Goal: Task Accomplishment & Management: Manage account settings

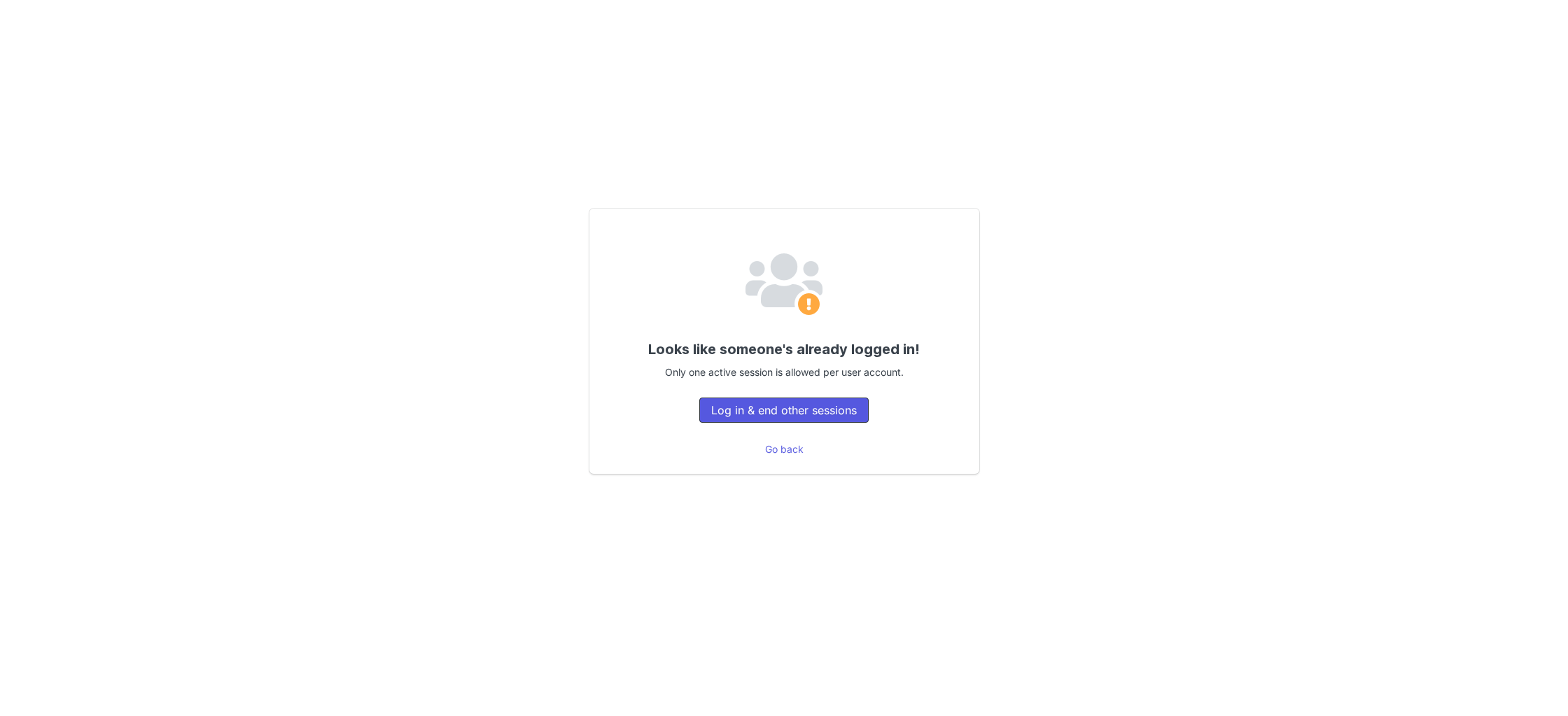
click at [827, 410] on button "Log in & end other sessions" at bounding box center [784, 410] width 170 height 25
click at [828, 413] on button "Log in & end other sessions" at bounding box center [784, 410] width 170 height 25
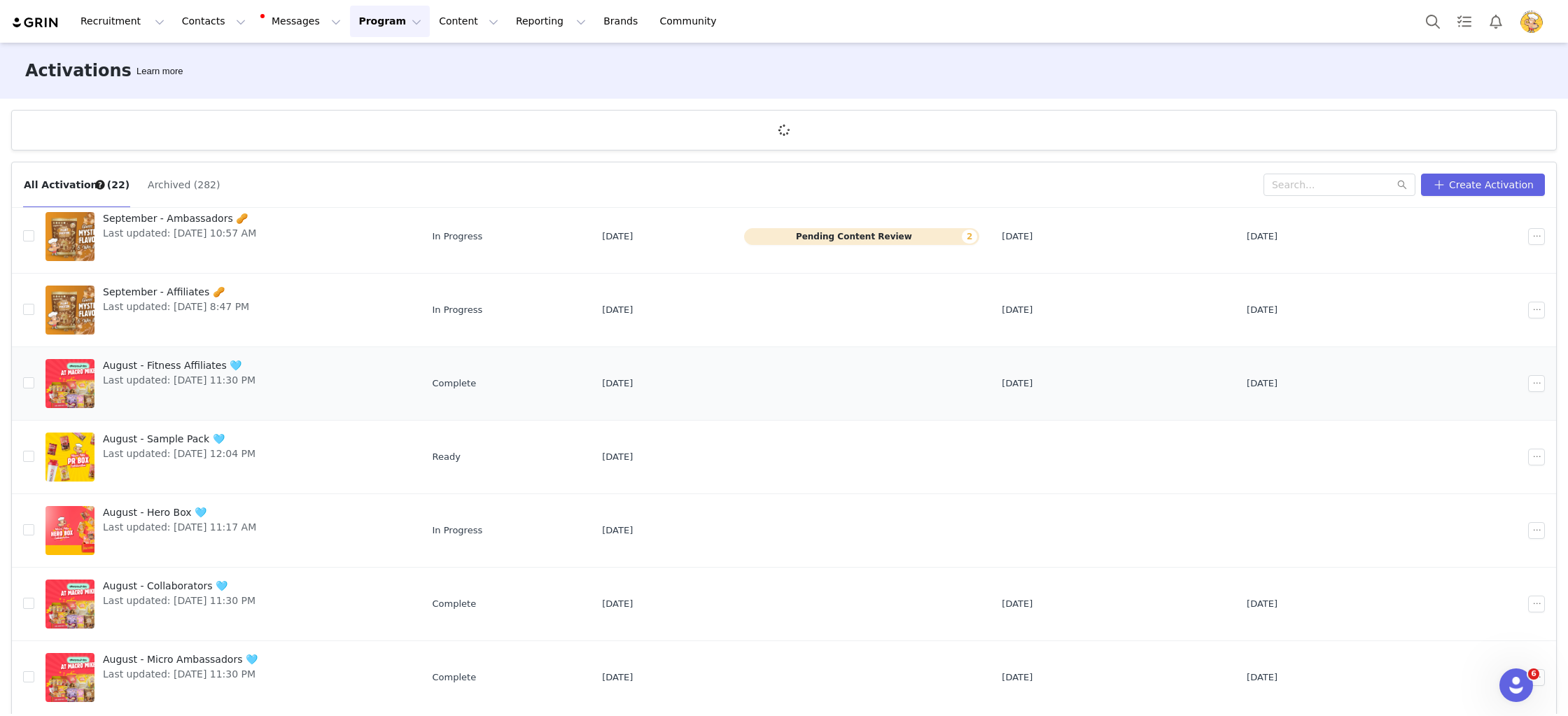
scroll to position [52, 0]
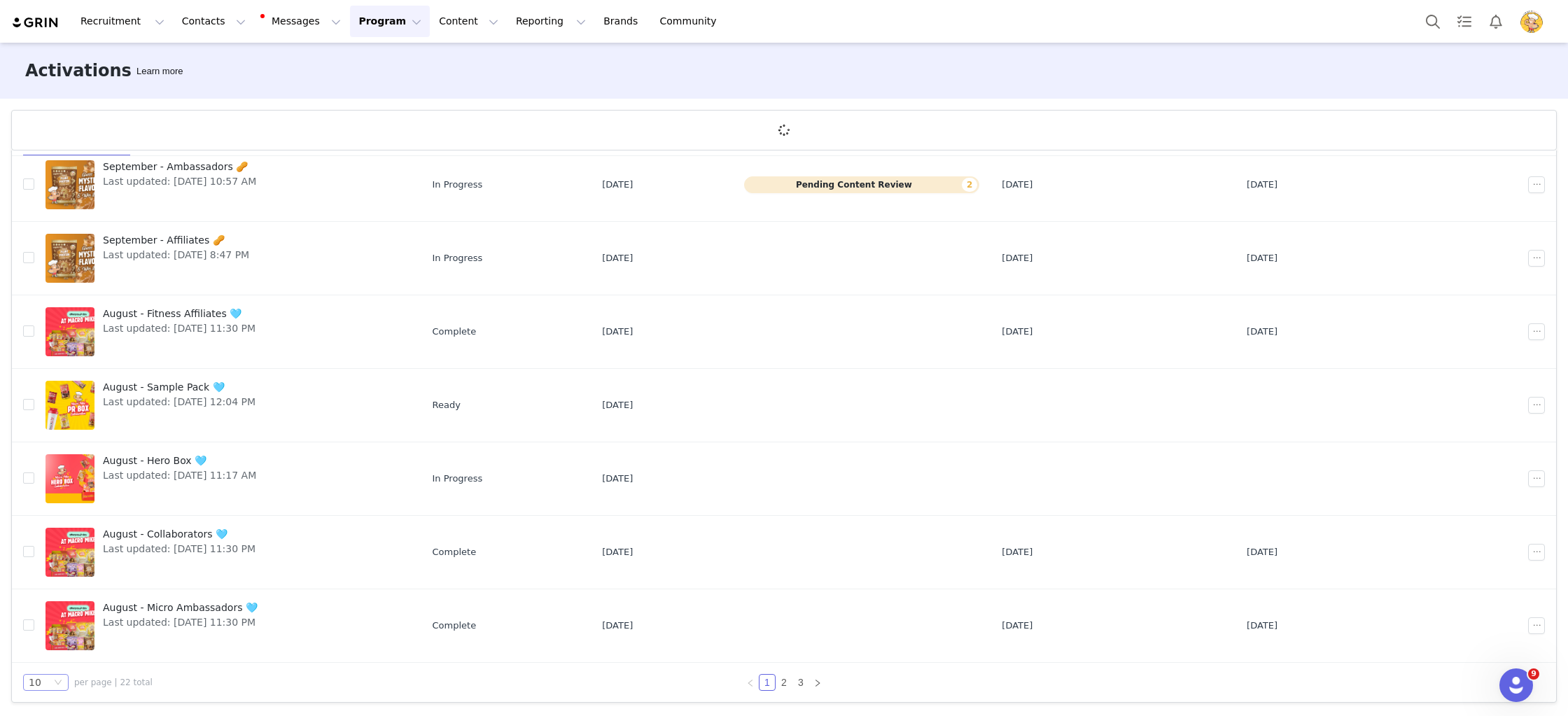
click at [45, 683] on div "10" at bounding box center [39, 682] width 23 height 15
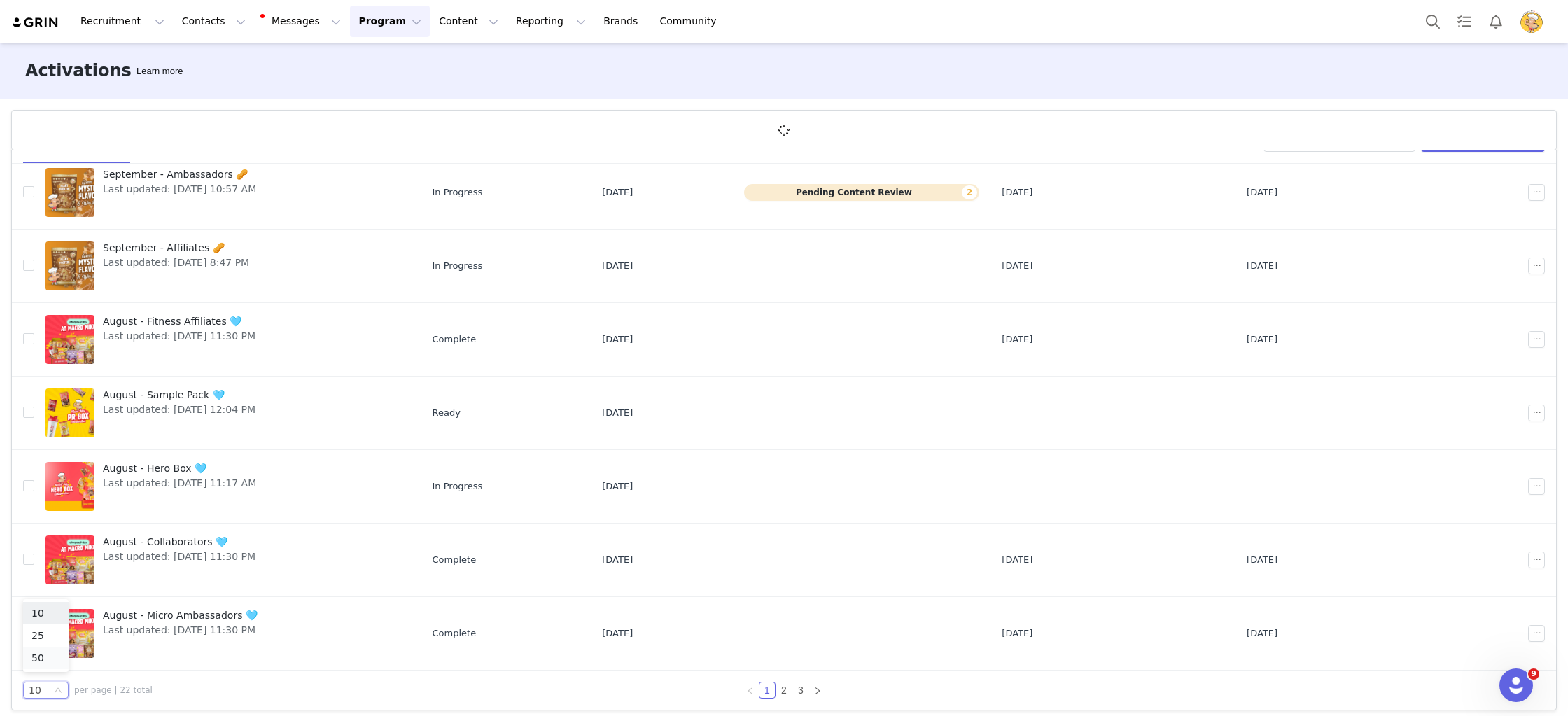
click at [44, 663] on li "50" at bounding box center [45, 658] width 45 height 23
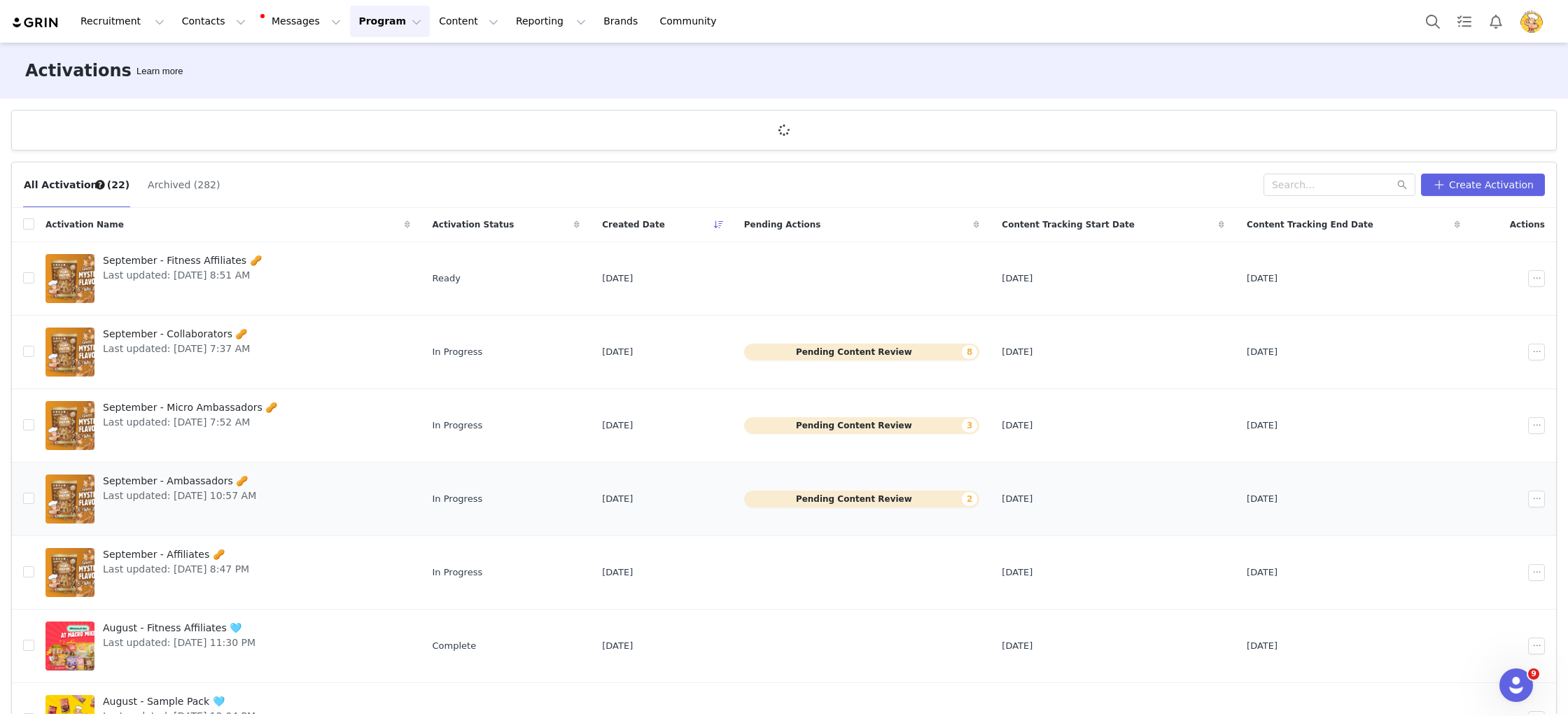
scroll to position [8, 0]
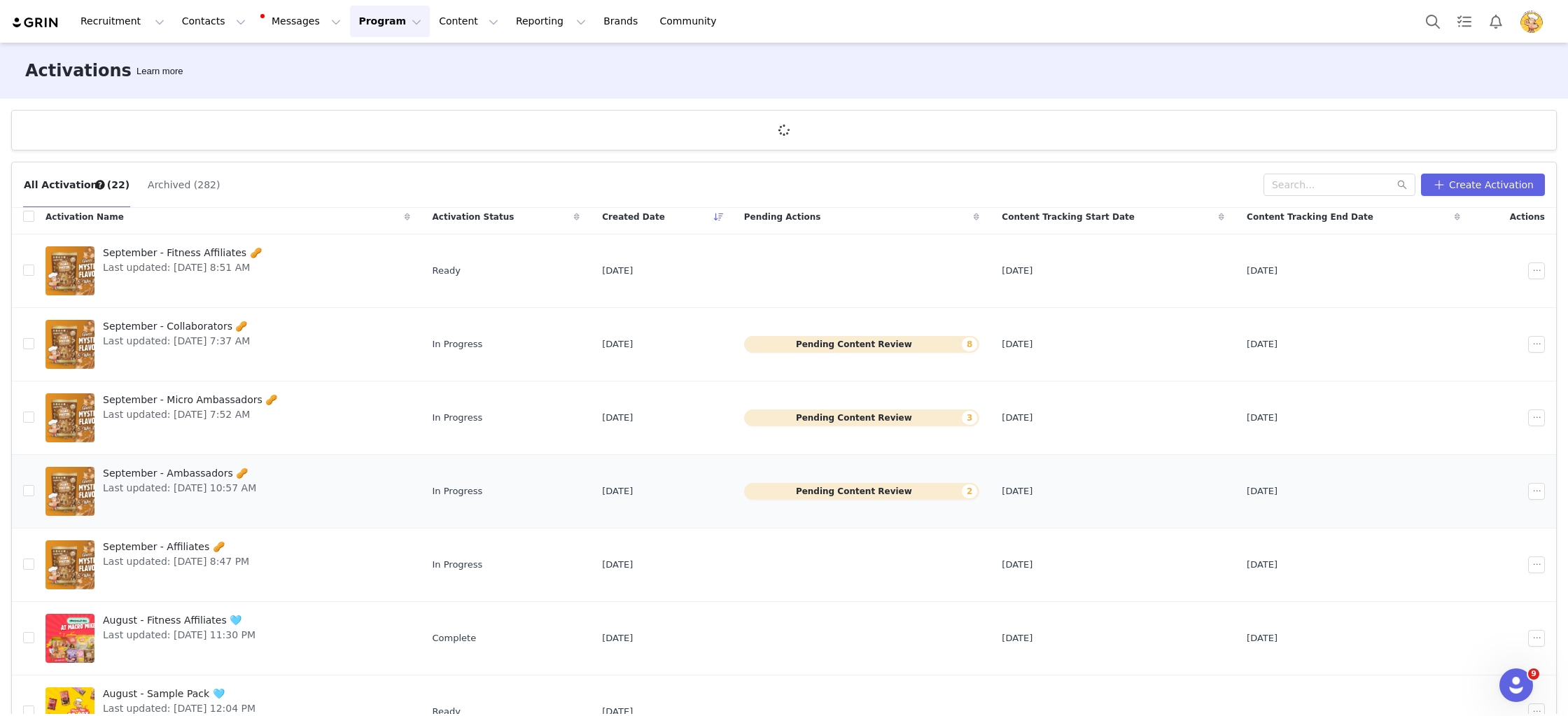
click at [141, 497] on div "September - Ambassadors 🥜 Last updated: Aug 14, 2025 10:57 AM" at bounding box center [179, 491] width 170 height 56
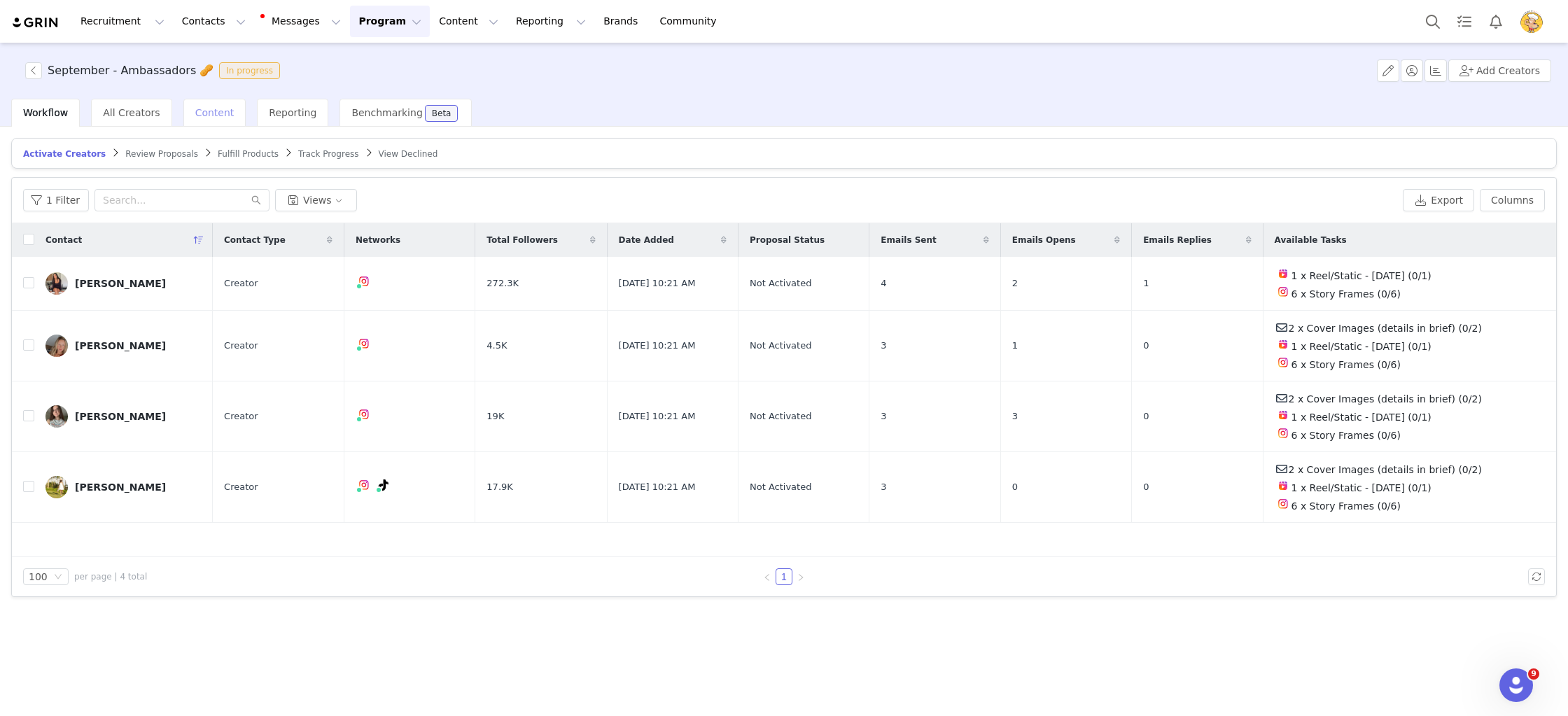
click at [212, 107] on span "Content" at bounding box center [214, 112] width 39 height 11
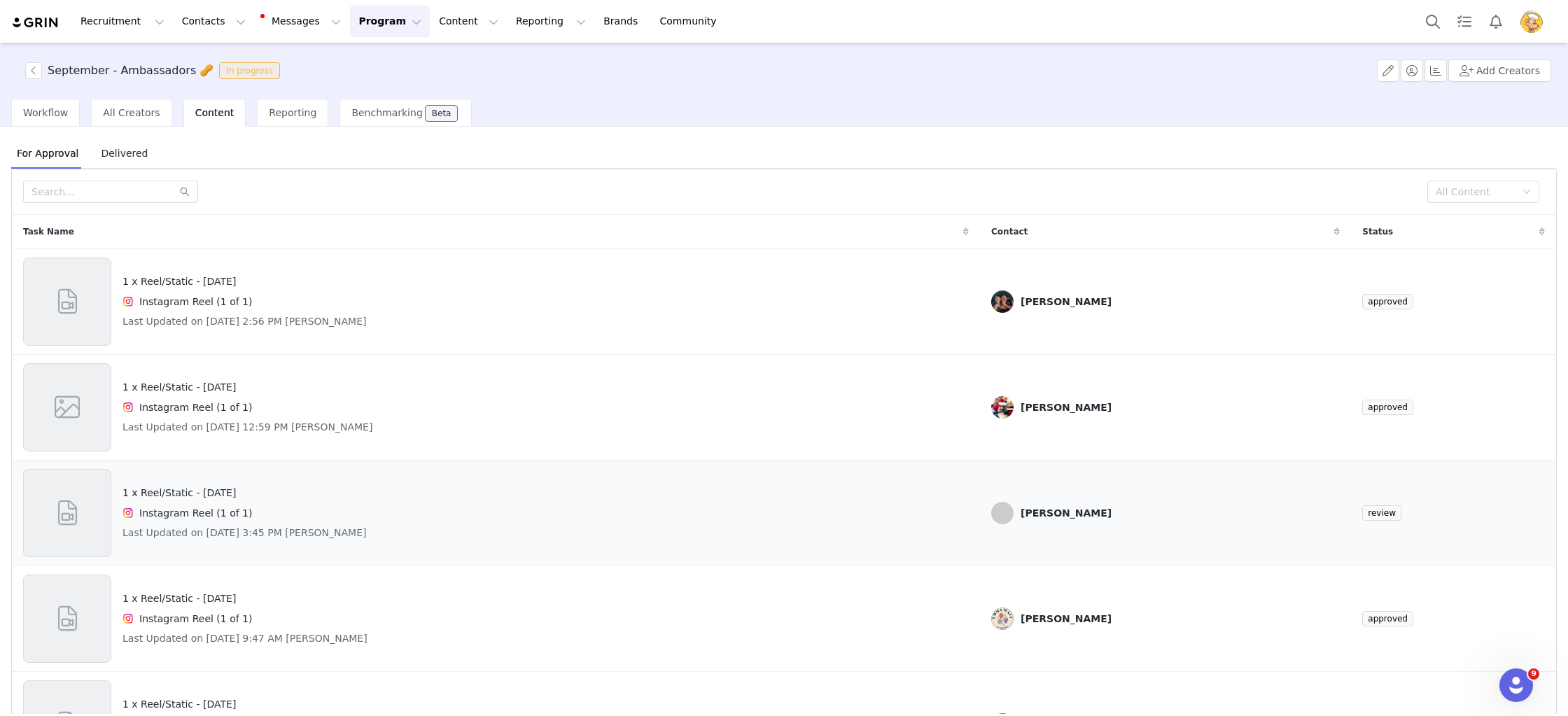
click at [582, 507] on div "1 x Reel/Static - National Peanut Day Instagram Reel (1 of 1) Last Updated on A…" at bounding box center [495, 513] width 945 height 88
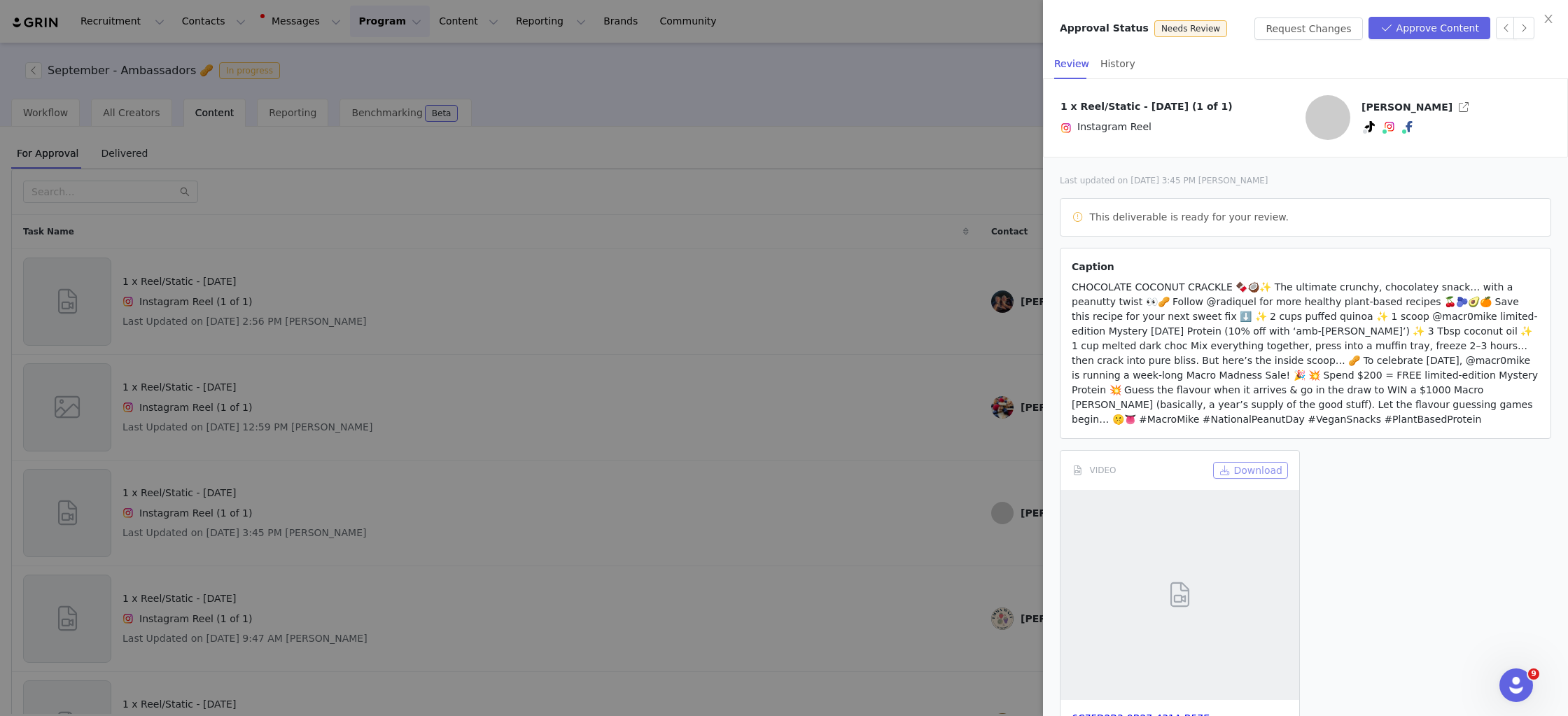
click at [1279, 471] on button "Download" at bounding box center [1250, 471] width 75 height 17
drag, startPoint x: 1176, startPoint y: 434, endPoint x: 1075, endPoint y: 318, distance: 153.8
click at [1063, 279] on article "Caption CHOCOLATE COCONUT CRACKLE 🍫🥥✨ The ultimate crunchy, chocolatey snack… w…" at bounding box center [1305, 343] width 492 height 191
copy span "CHOCOLATE COCONUT CRACKLE 🍫🥥✨ The ultimate crunchy, chocolatey snack… with a pe…"
click at [1433, 19] on button "Approve Content" at bounding box center [1429, 28] width 122 height 23
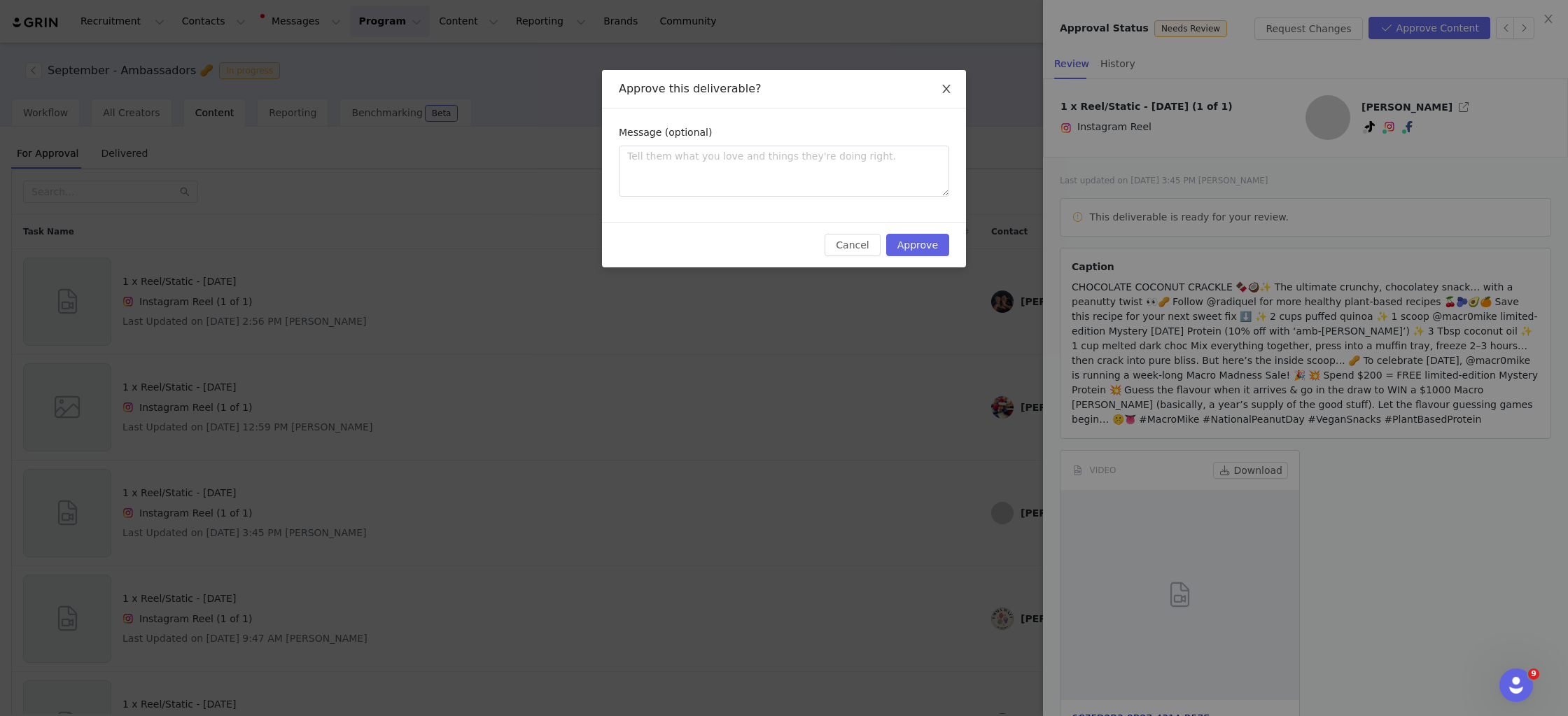
click at [945, 83] on icon "icon: close" at bounding box center [946, 88] width 11 height 11
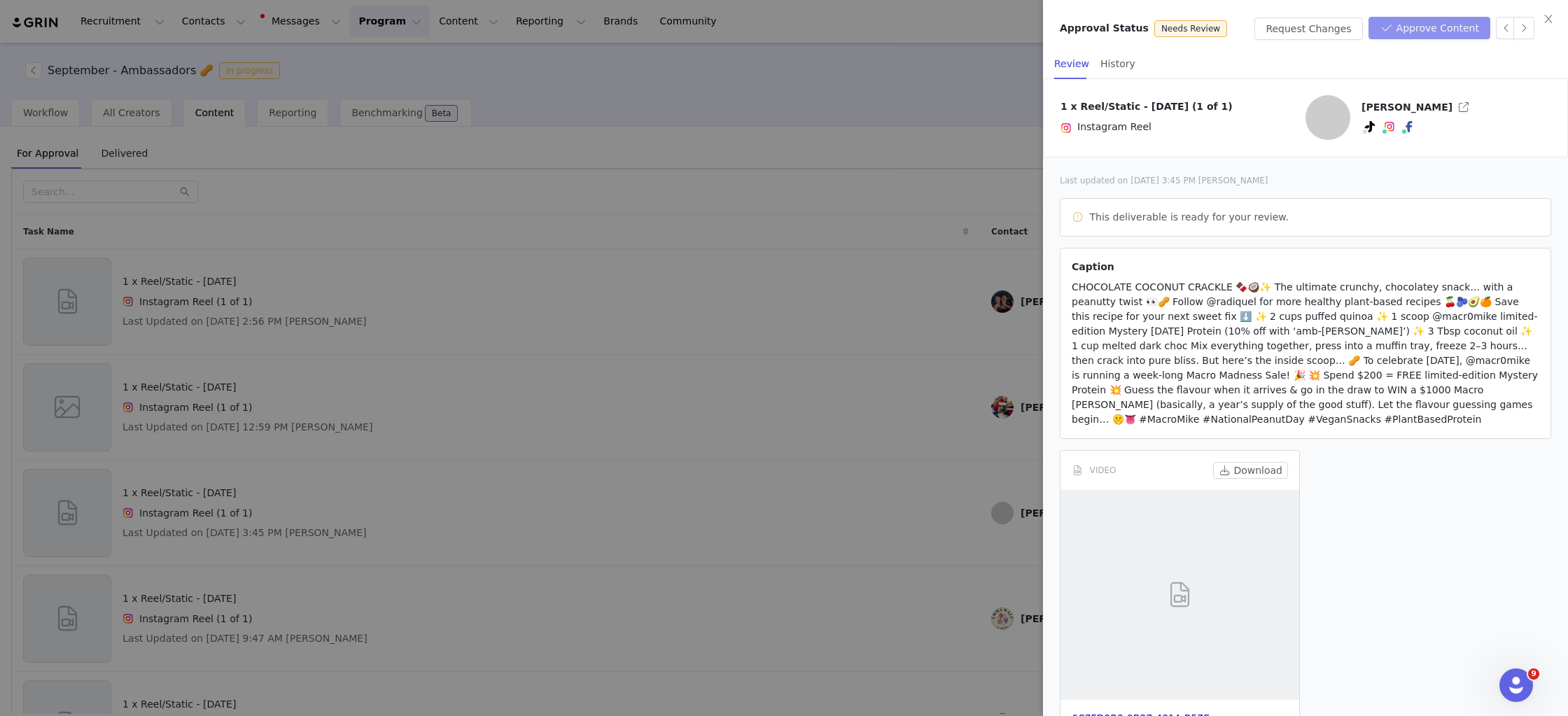
click at [1463, 31] on button "Approve Content" at bounding box center [1429, 28] width 122 height 23
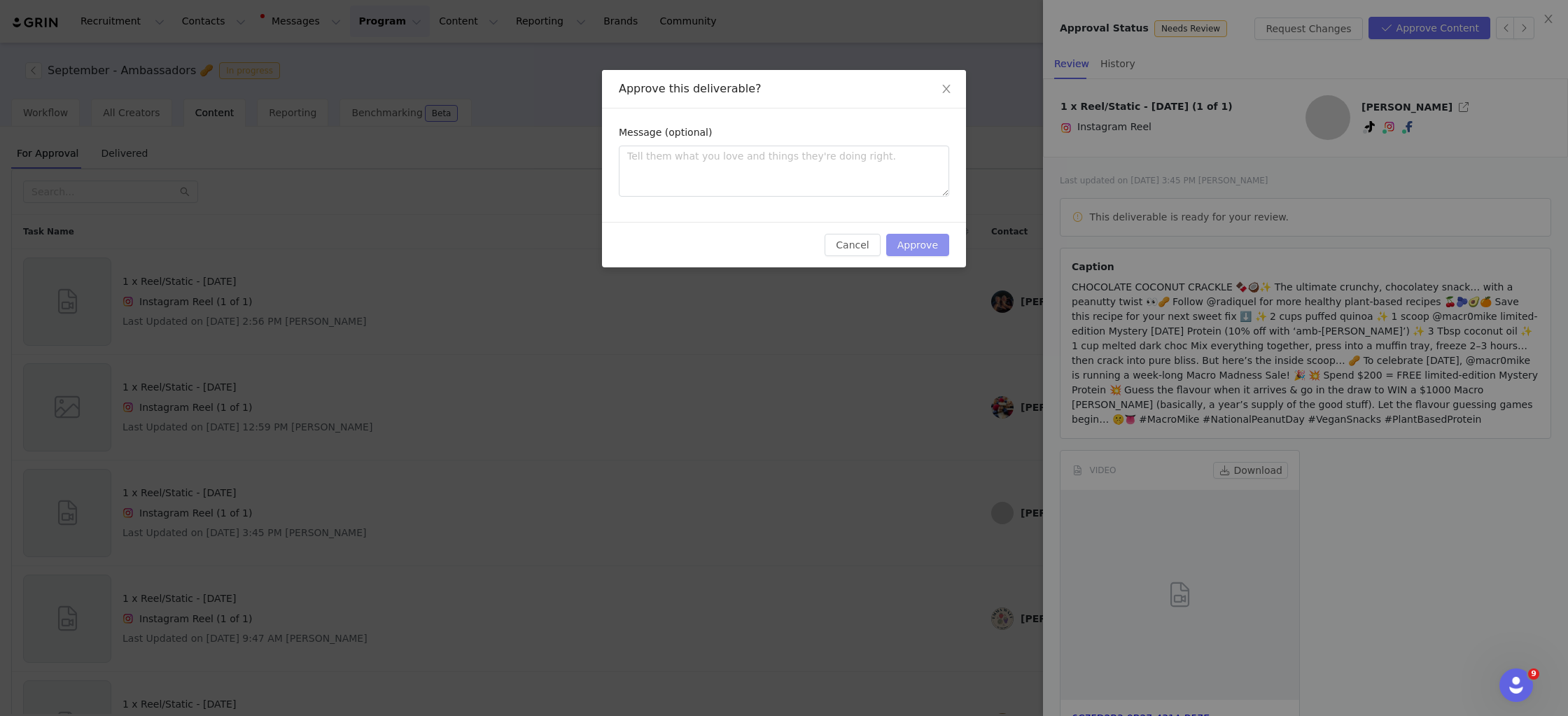
drag, startPoint x: 938, startPoint y: 245, endPoint x: 927, endPoint y: 248, distance: 11.4
click at [939, 245] on button "Approve" at bounding box center [918, 245] width 63 height 23
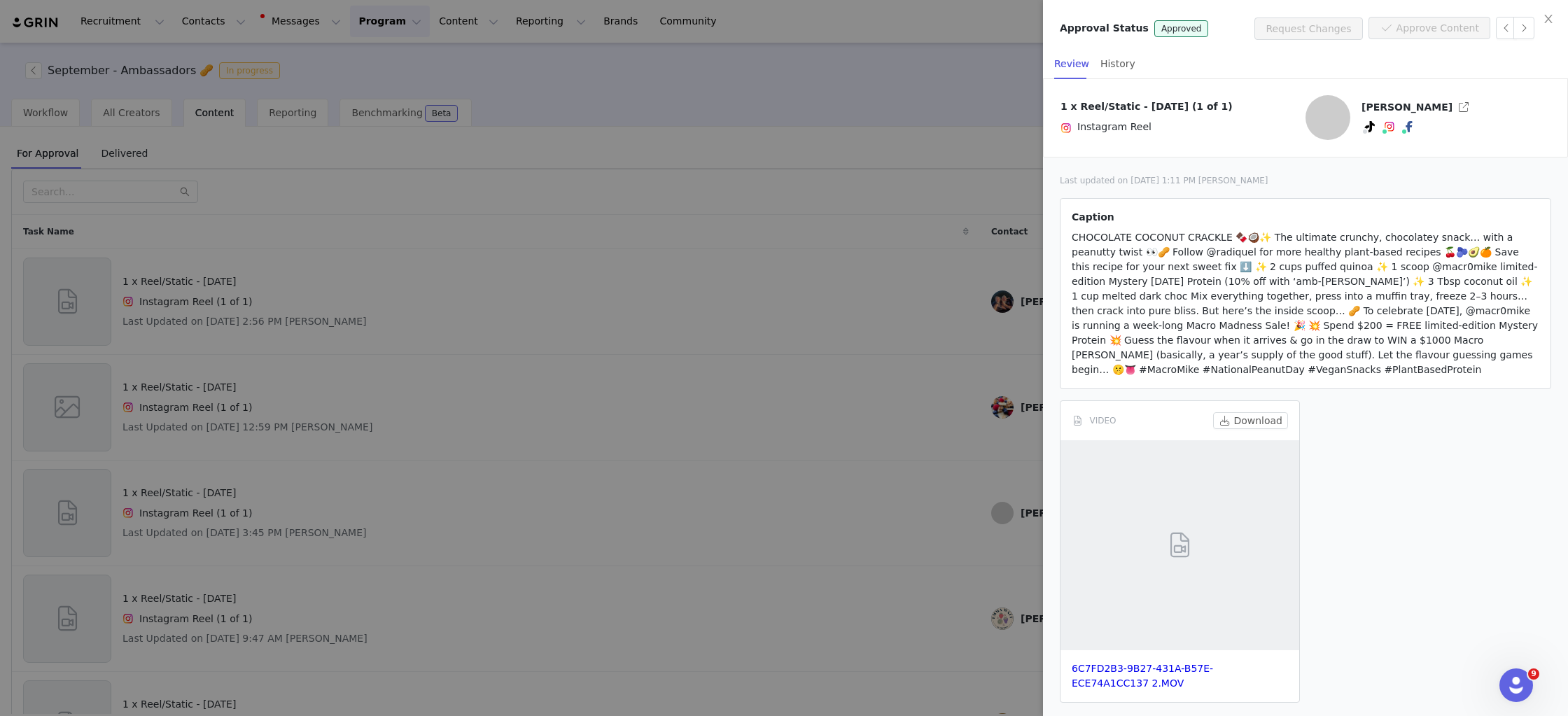
click at [899, 291] on div at bounding box center [784, 358] width 1568 height 716
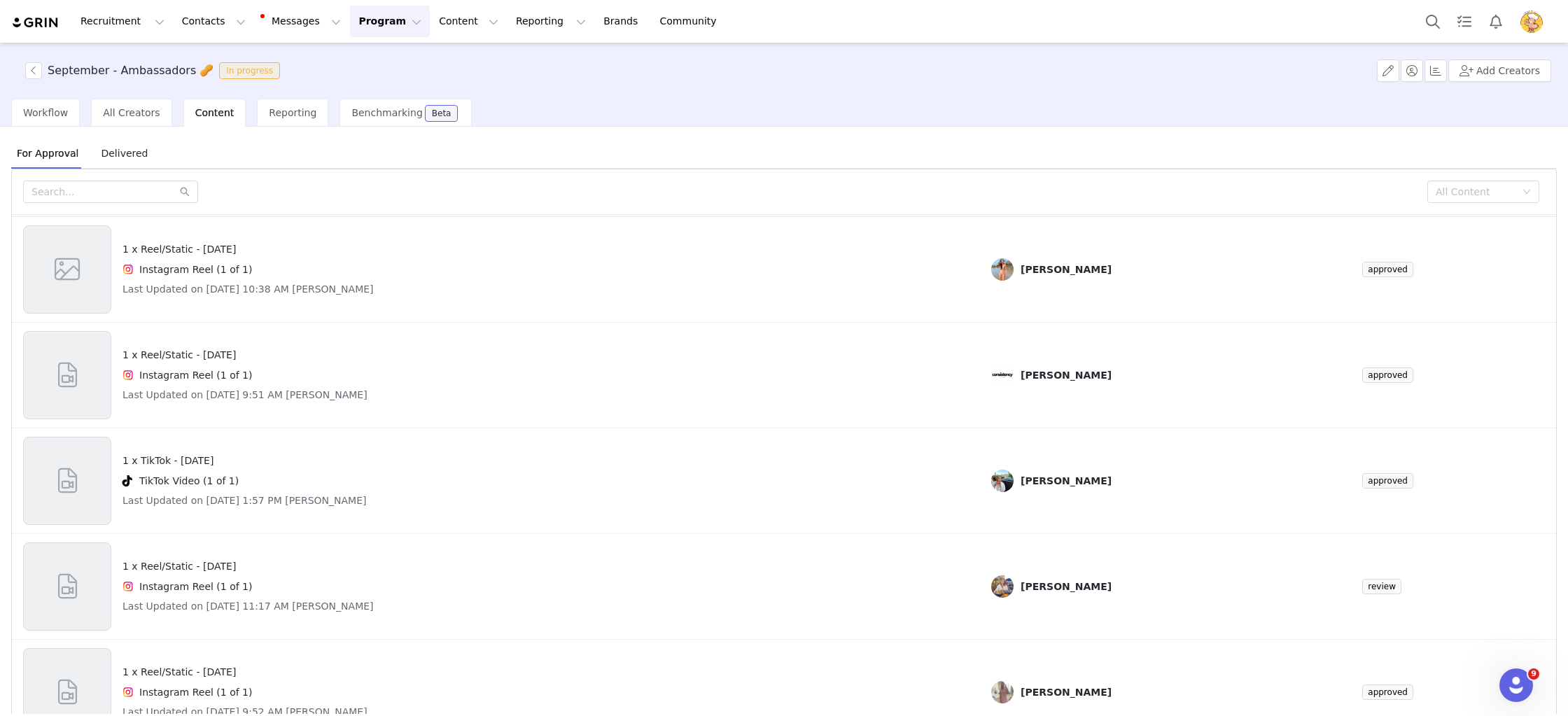
scroll to position [585, 0]
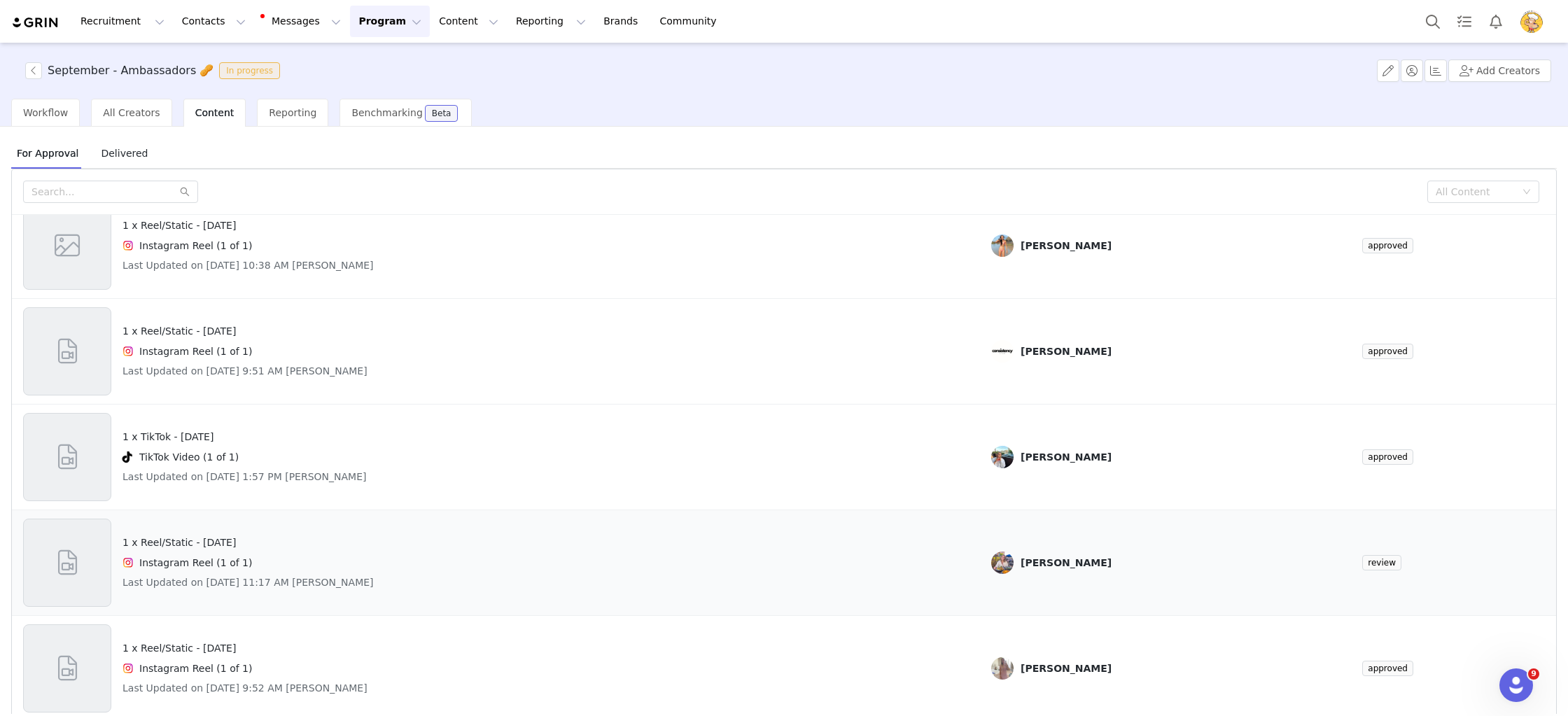
click at [251, 568] on div "Instagram Reel (1 of 1)" at bounding box center [248, 563] width 251 height 17
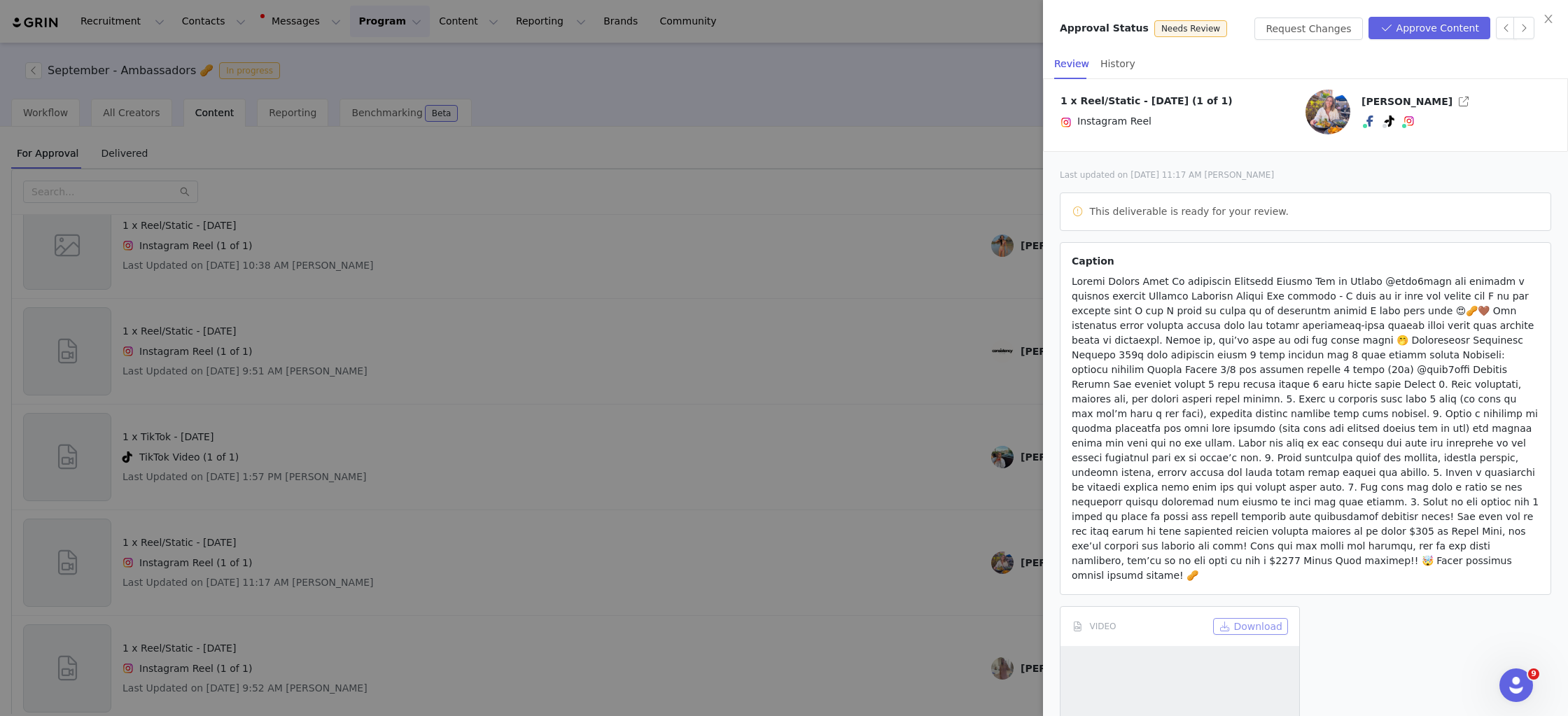
click at [1258, 619] on button "Download" at bounding box center [1250, 627] width 75 height 17
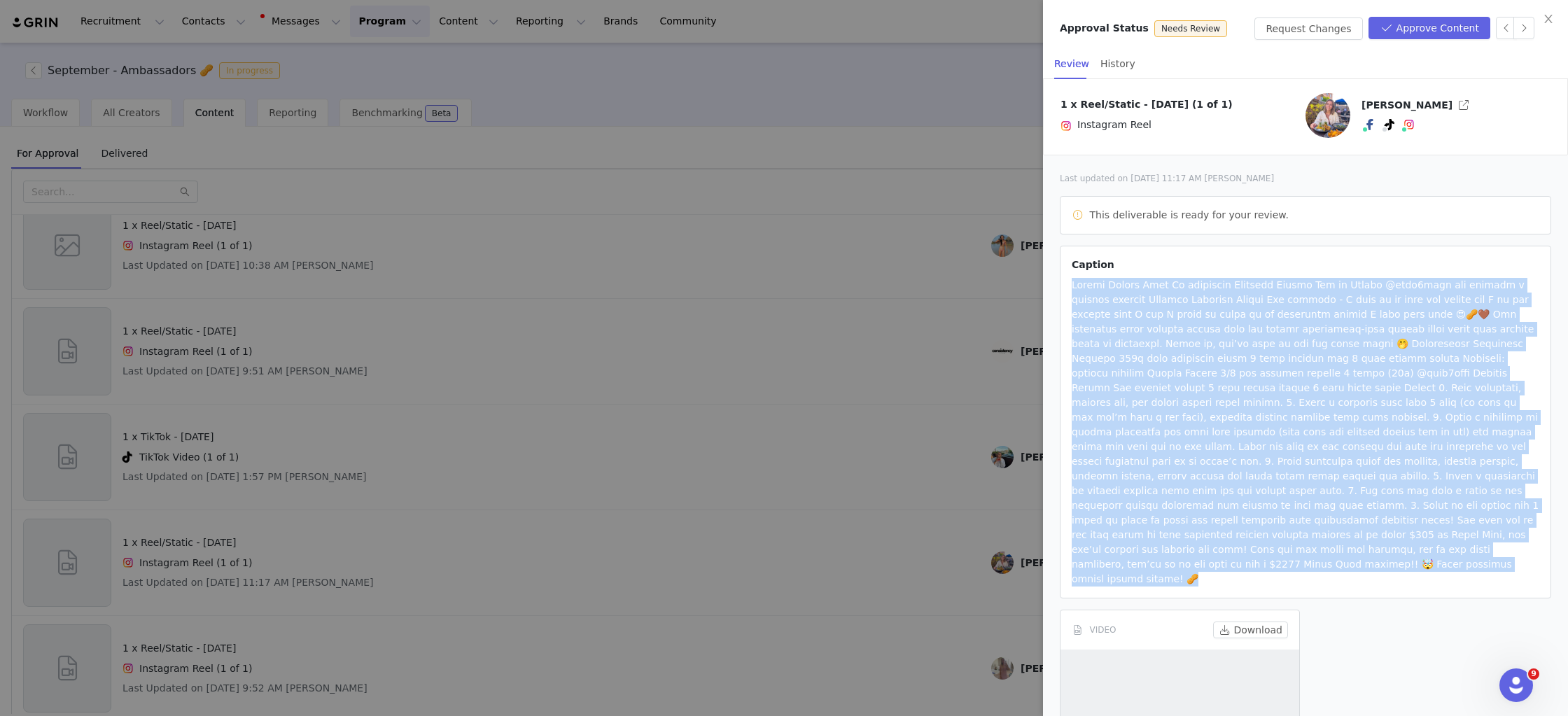
drag, startPoint x: 1338, startPoint y: 555, endPoint x: 1071, endPoint y: 283, distance: 381.1
click at [1071, 283] on article "Caption" at bounding box center [1305, 422] width 492 height 353
copy span "Peanut Butter Bars To celebrate National Peanut Day on Friday @macr0mike has dr…"
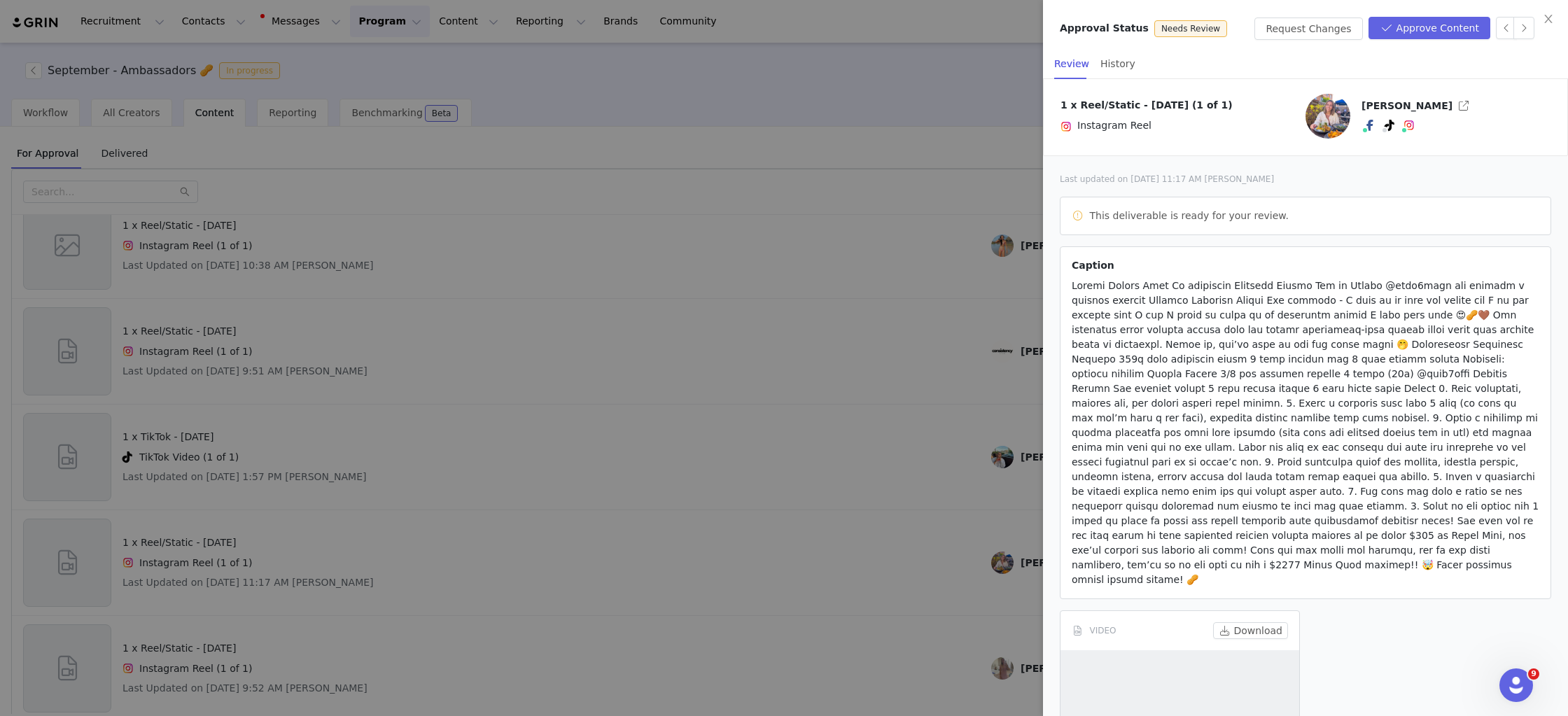
click at [731, 203] on div at bounding box center [784, 358] width 1568 height 716
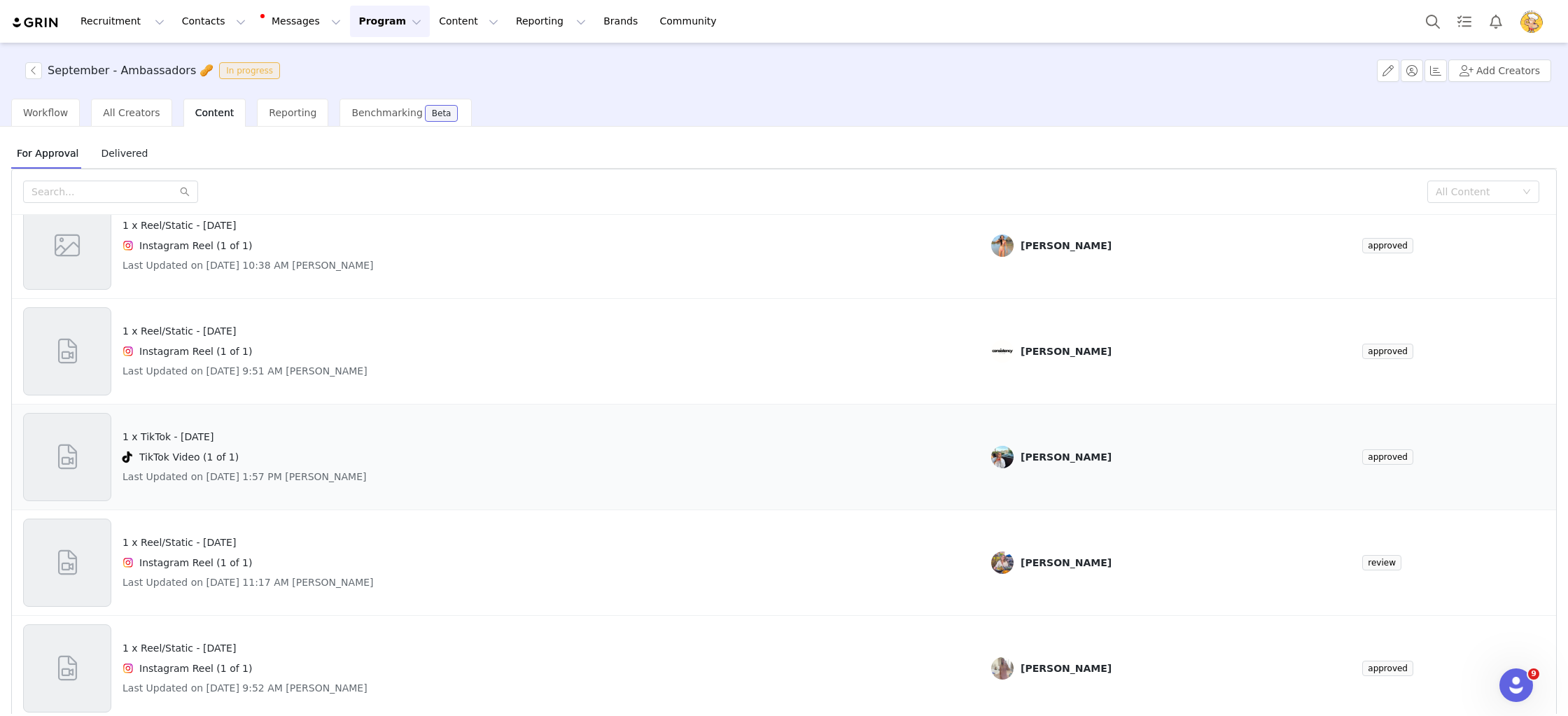
scroll to position [59, 0]
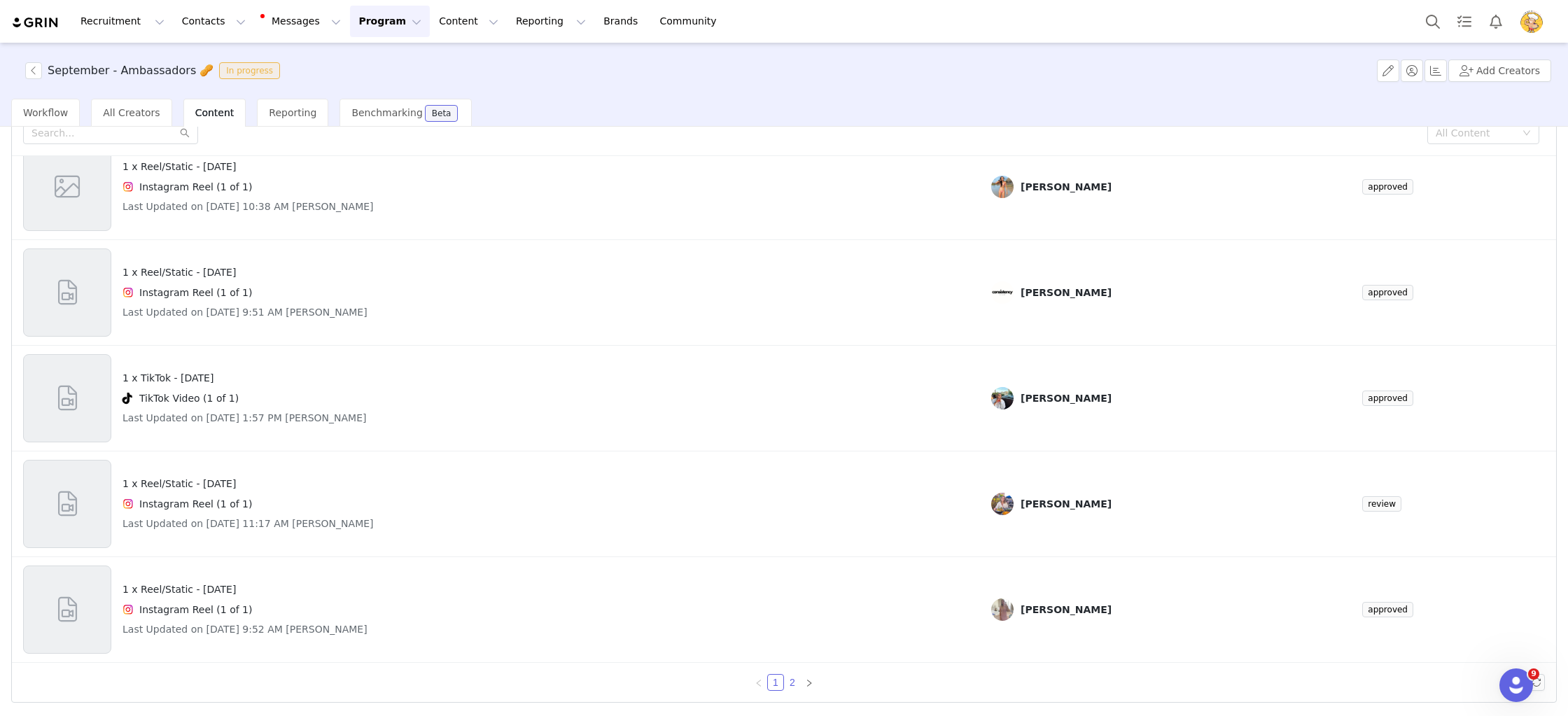
click at [792, 685] on link "2" at bounding box center [792, 682] width 15 height 15
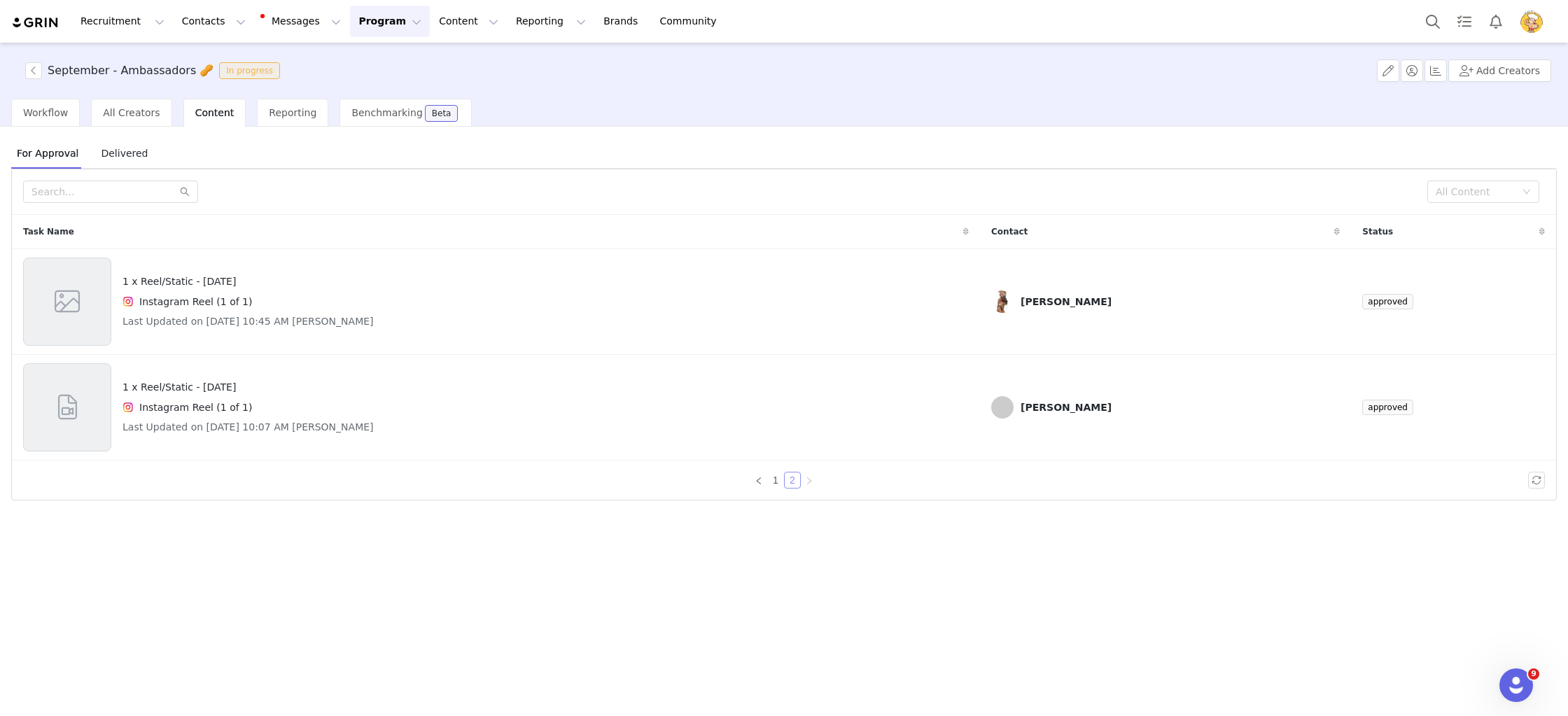
scroll to position [0, 0]
click at [772, 480] on link "1" at bounding box center [776, 480] width 15 height 15
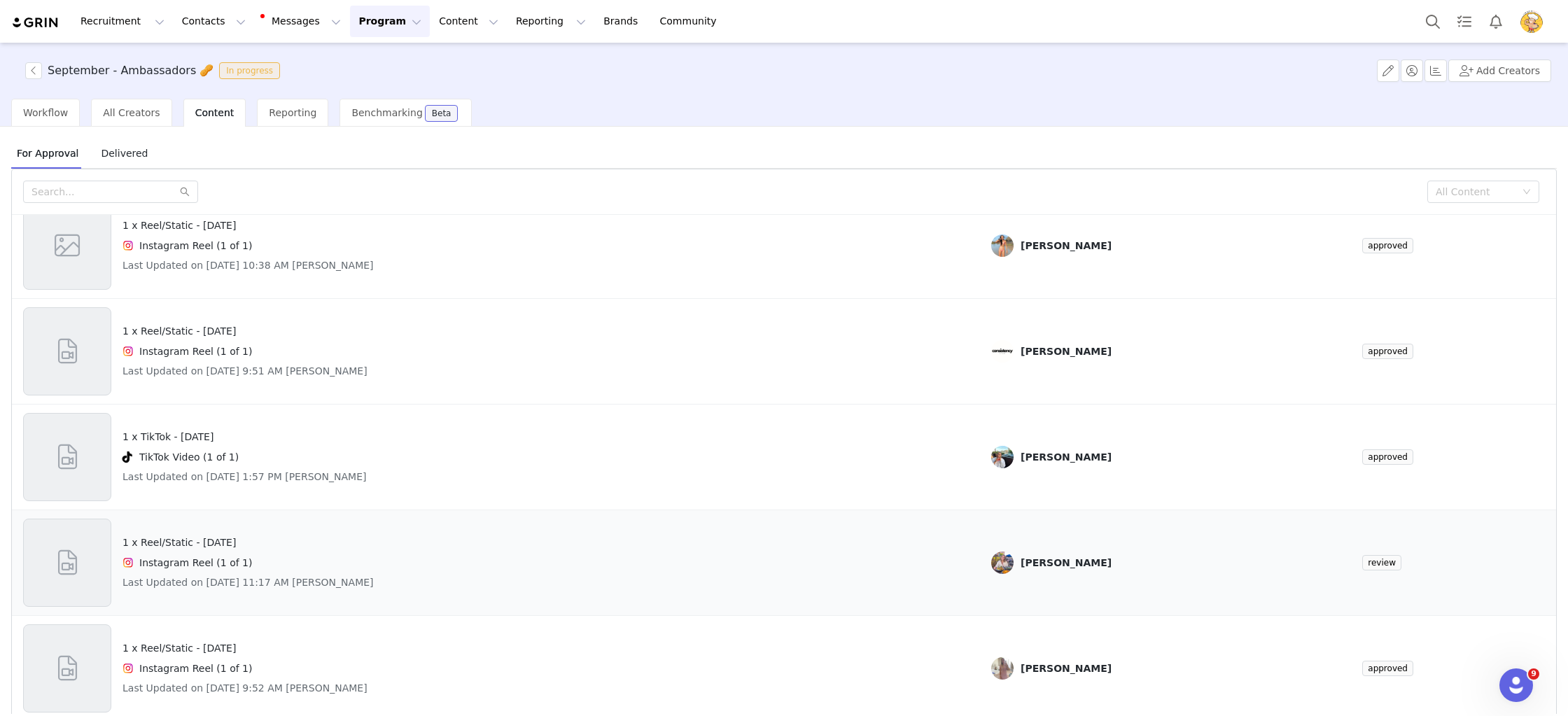
scroll to position [59, 0]
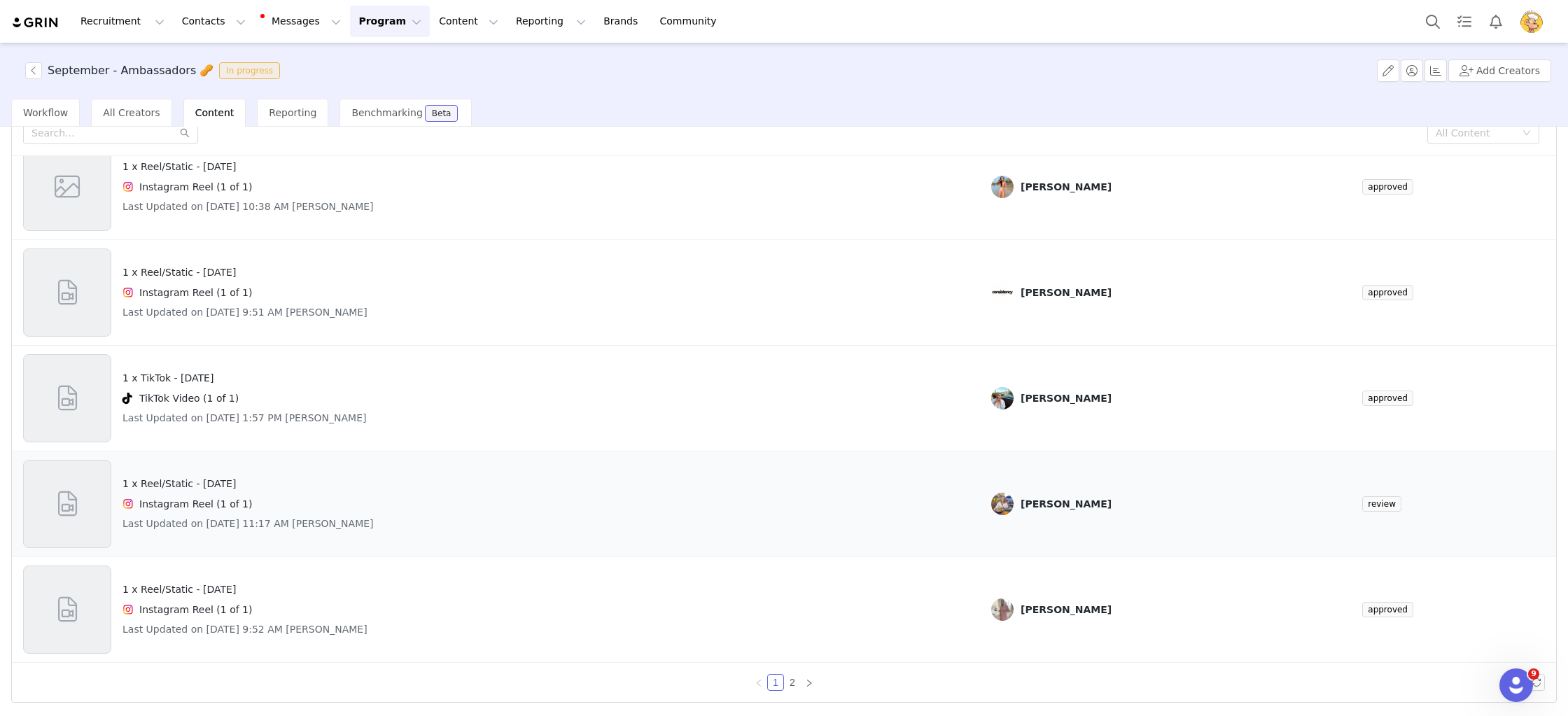
click at [923, 505] on div "1 x Reel/Static - National Peanut Day Instagram Reel (1 of 1) Last Updated on A…" at bounding box center [495, 503] width 945 height 88
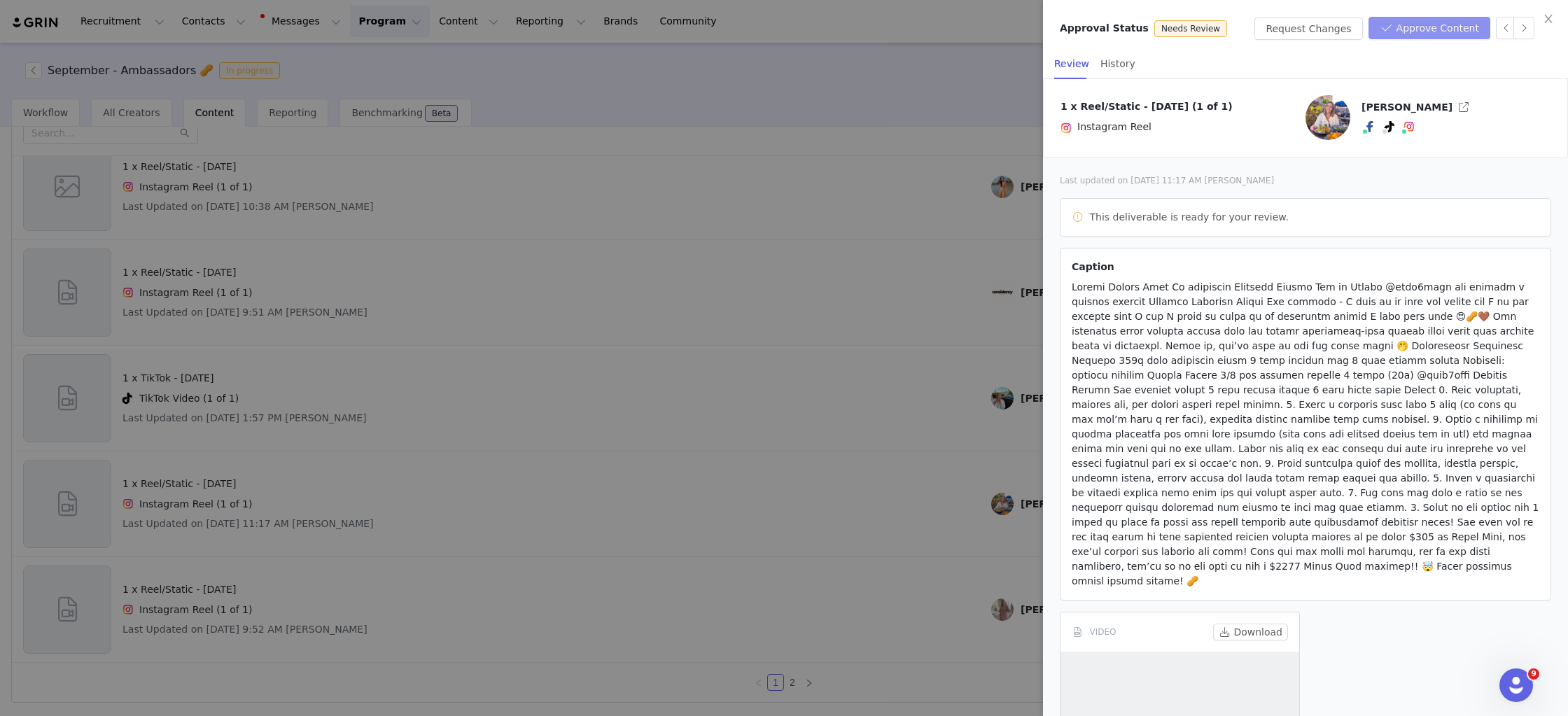
click at [1445, 24] on button "Approve Content" at bounding box center [1429, 28] width 122 height 23
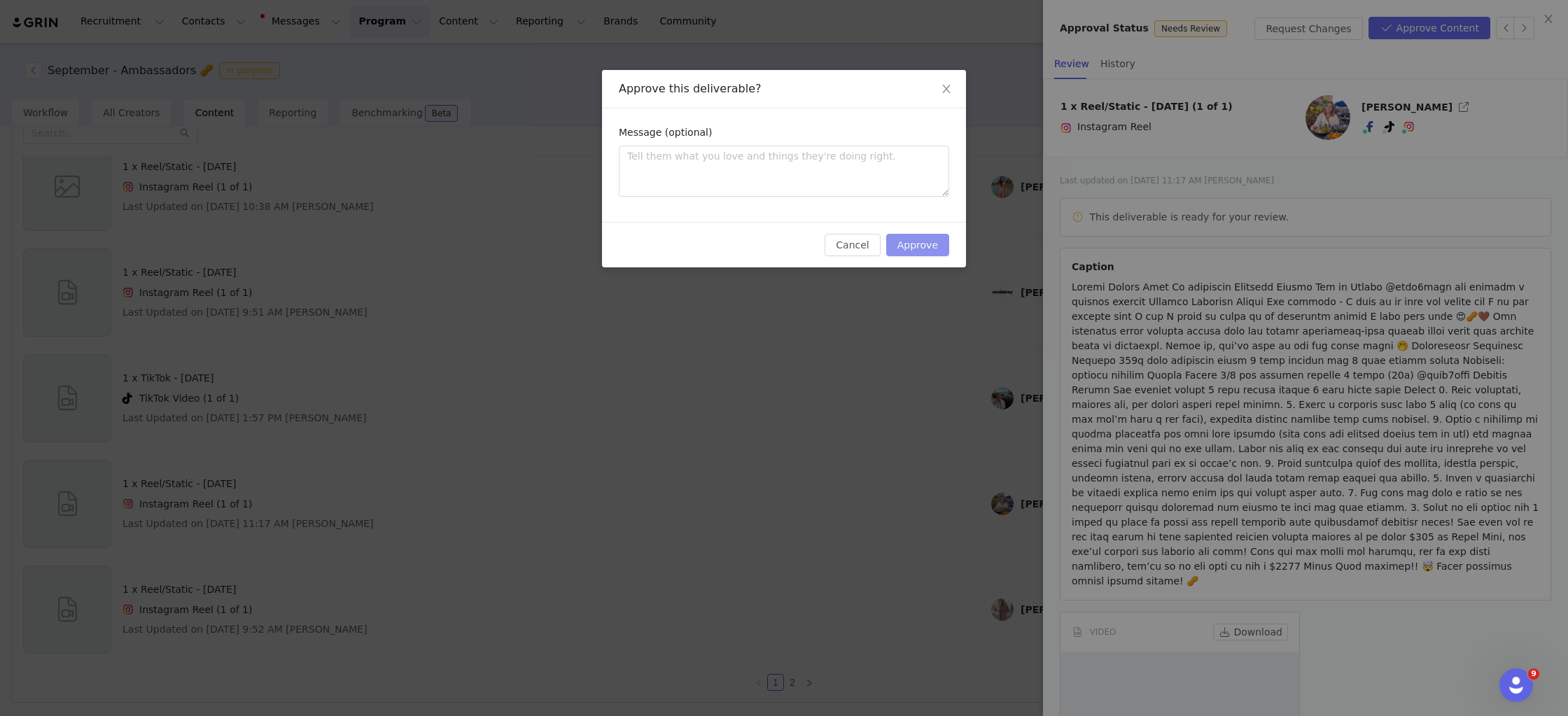
click at [926, 248] on button "Approve" at bounding box center [918, 245] width 63 height 23
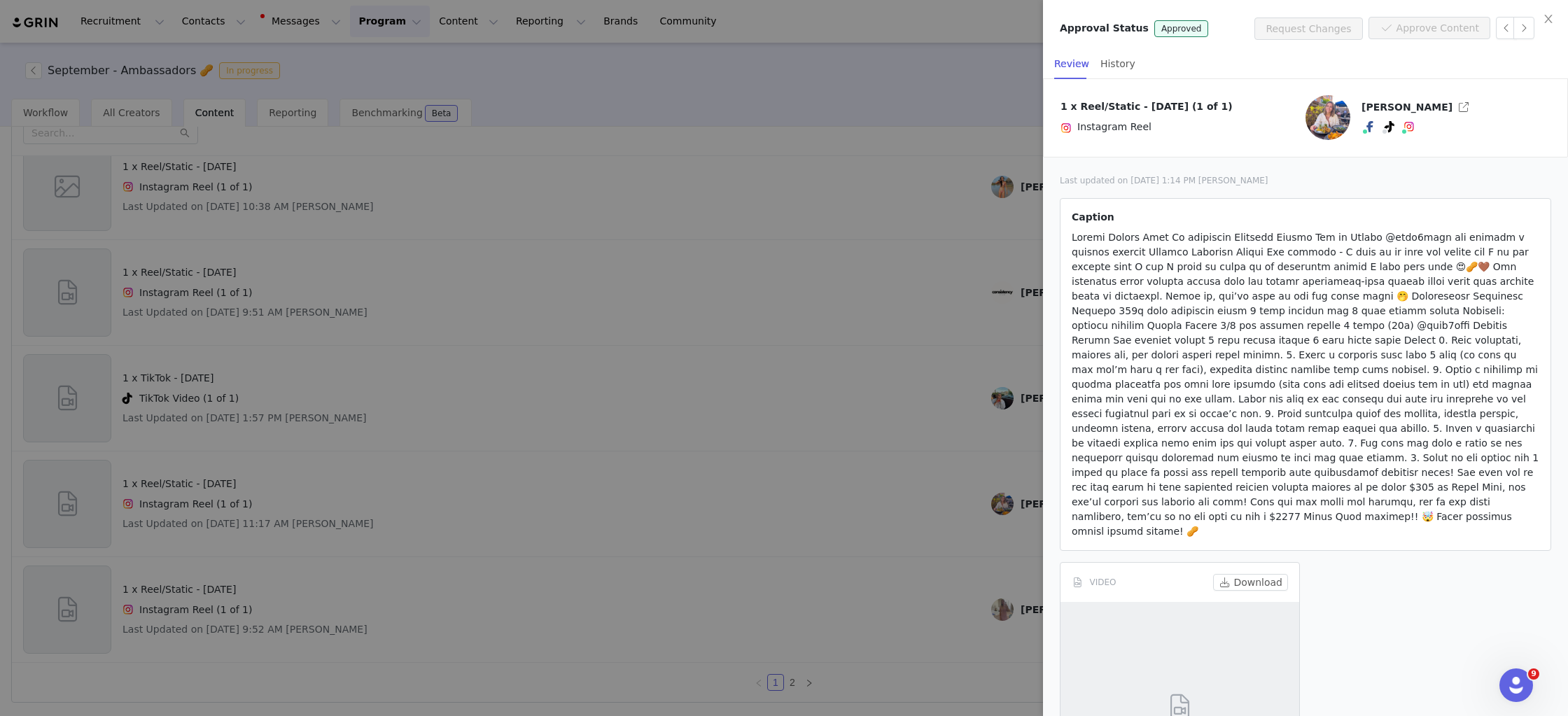
click at [747, 359] on div at bounding box center [784, 358] width 1568 height 716
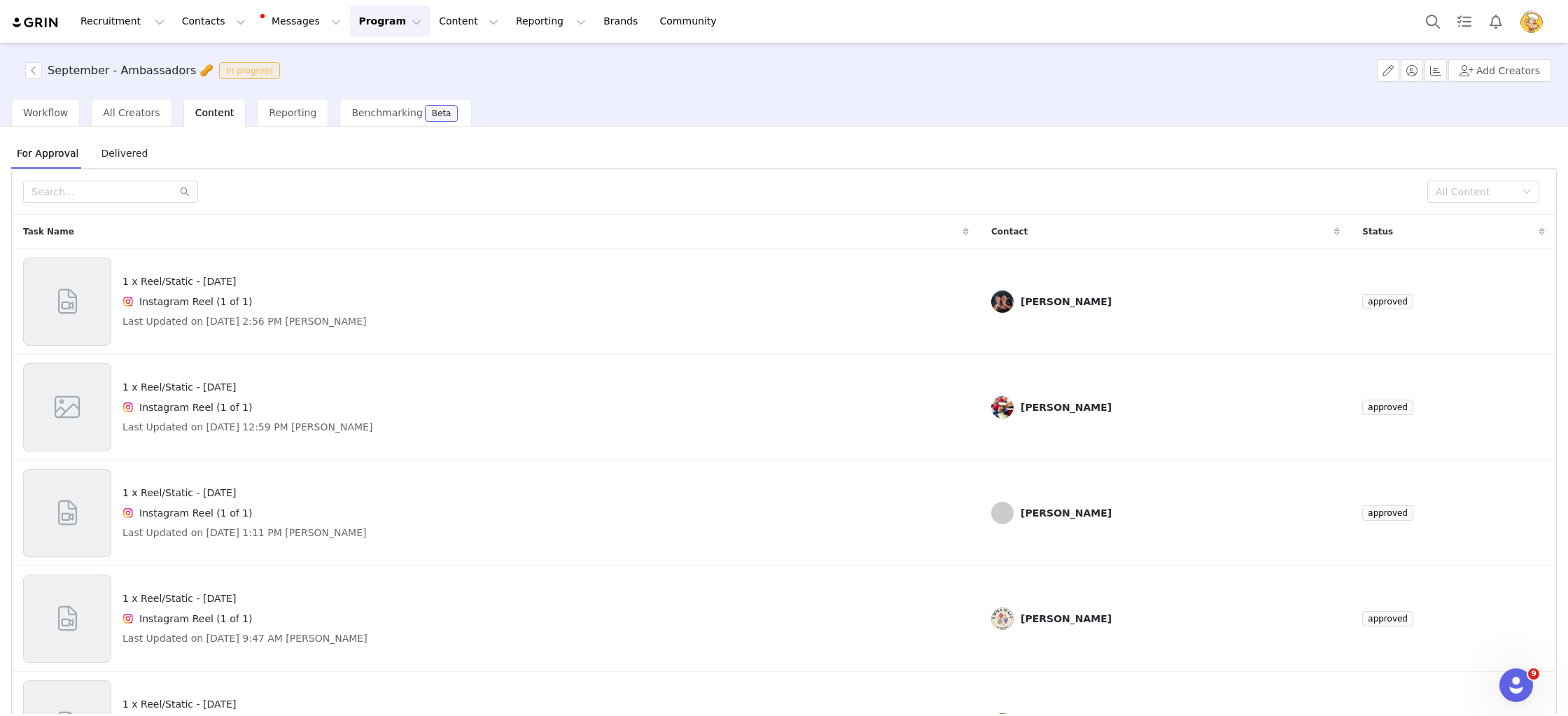
click at [108, 160] on span "Delivered" at bounding box center [124, 153] width 58 height 23
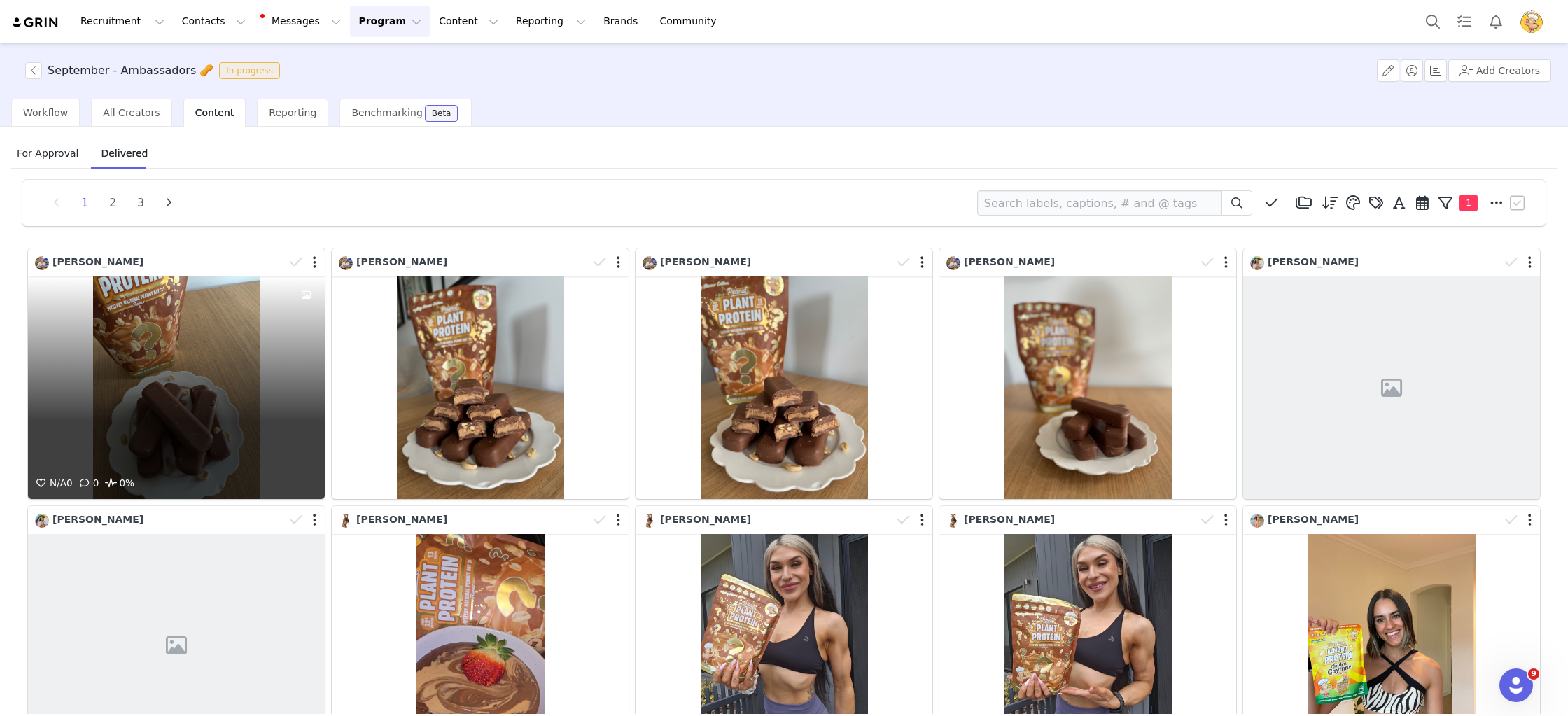
drag, startPoint x: 295, startPoint y: 257, endPoint x: 571, endPoint y: 266, distance: 276.1
click at [293, 258] on icon at bounding box center [296, 262] width 13 height 14
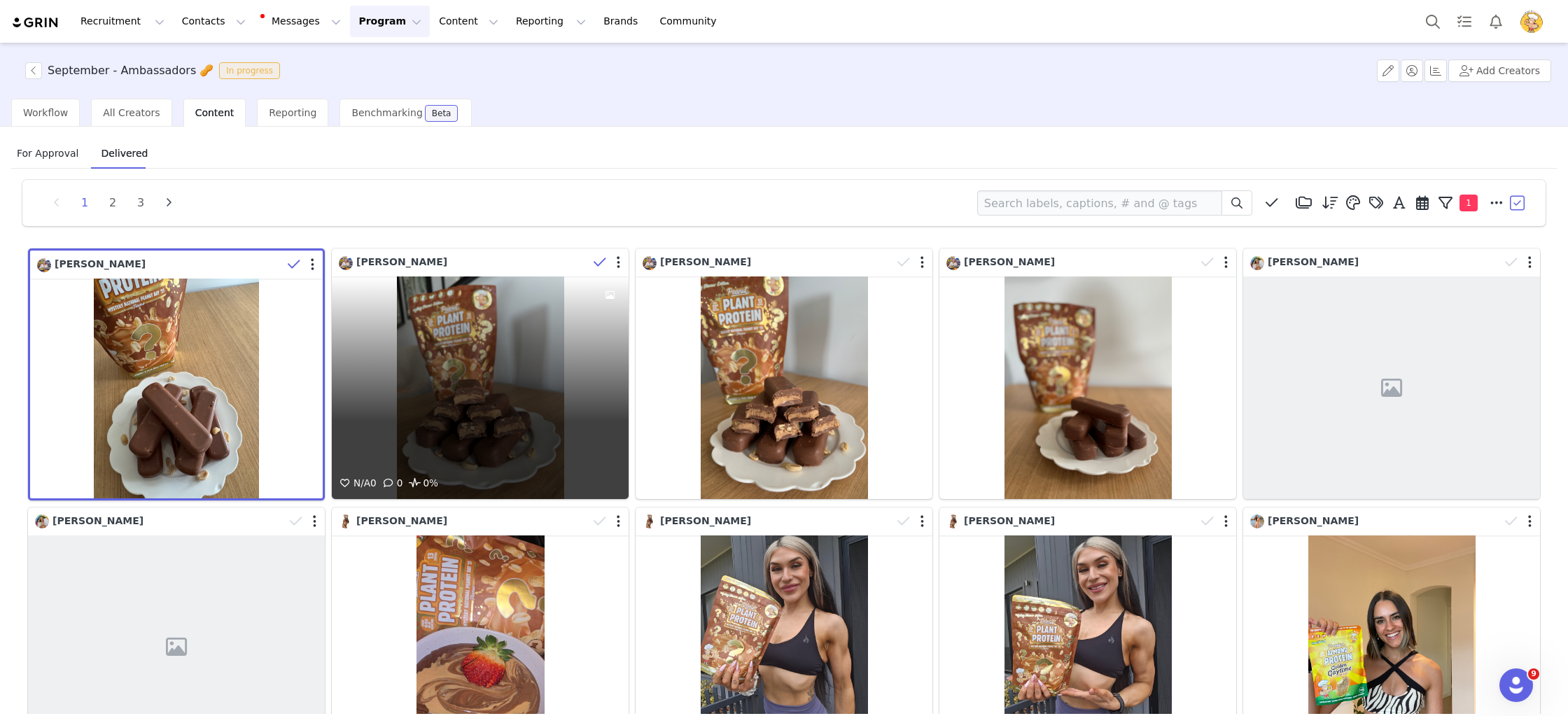
click at [598, 264] on icon at bounding box center [599, 262] width 13 height 14
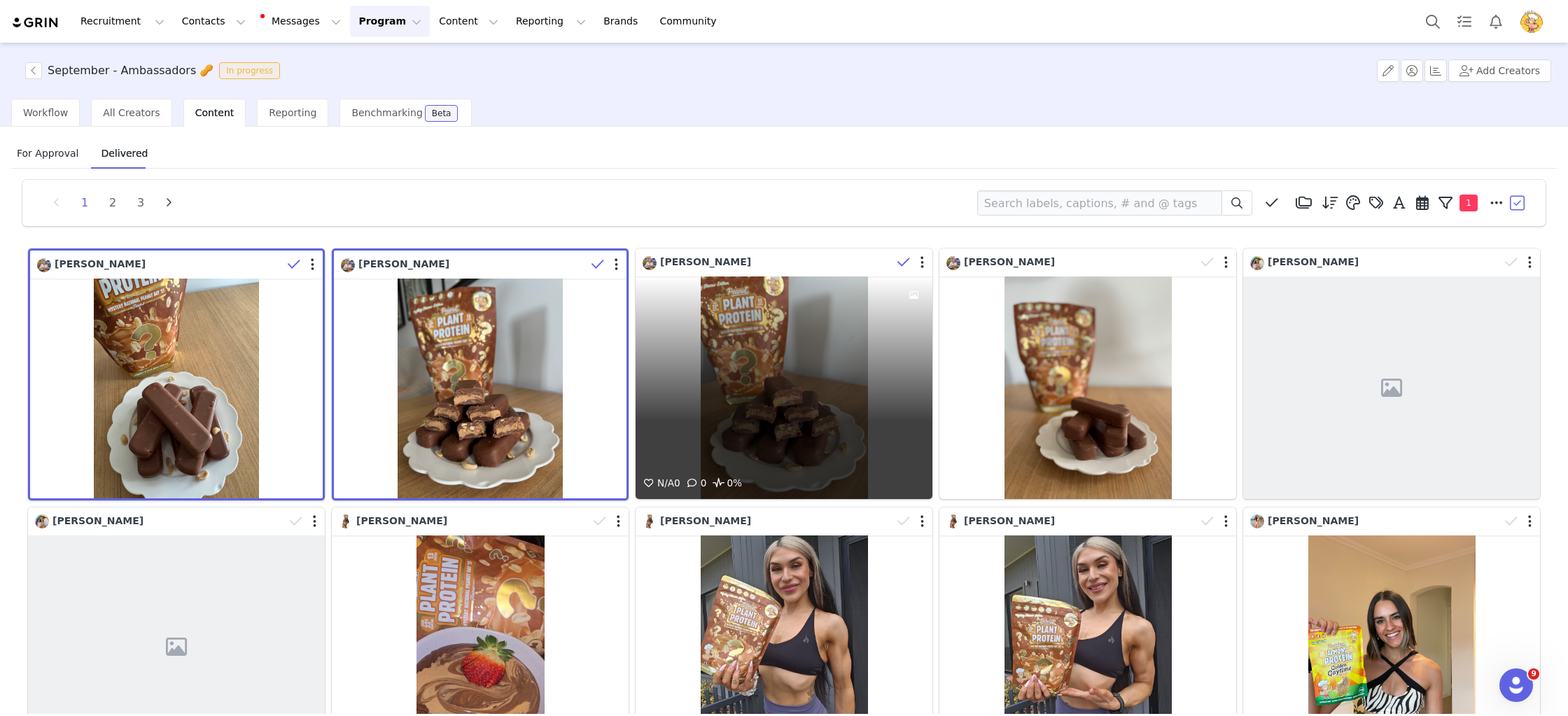
click at [894, 259] on span at bounding box center [903, 262] width 21 height 21
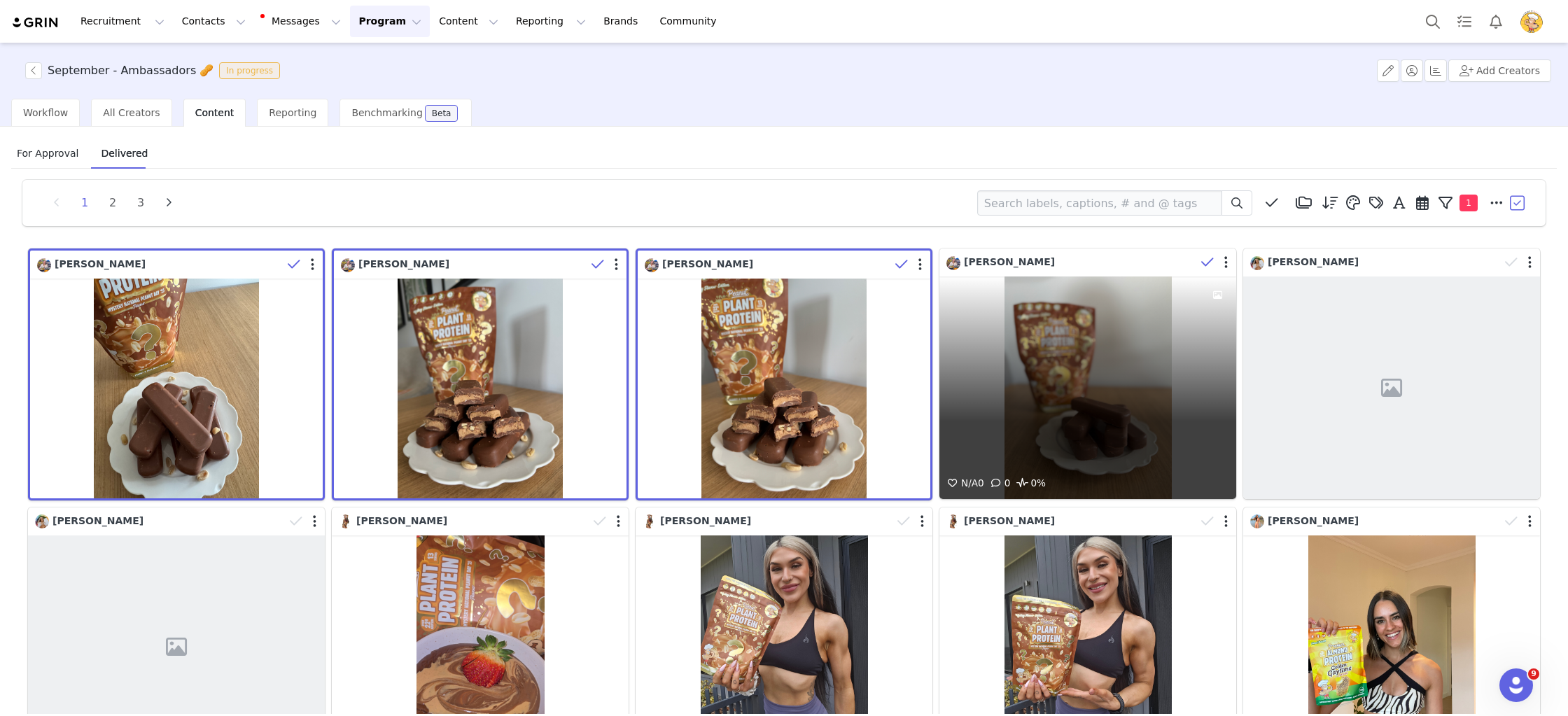
click at [1205, 265] on icon at bounding box center [1207, 262] width 13 height 14
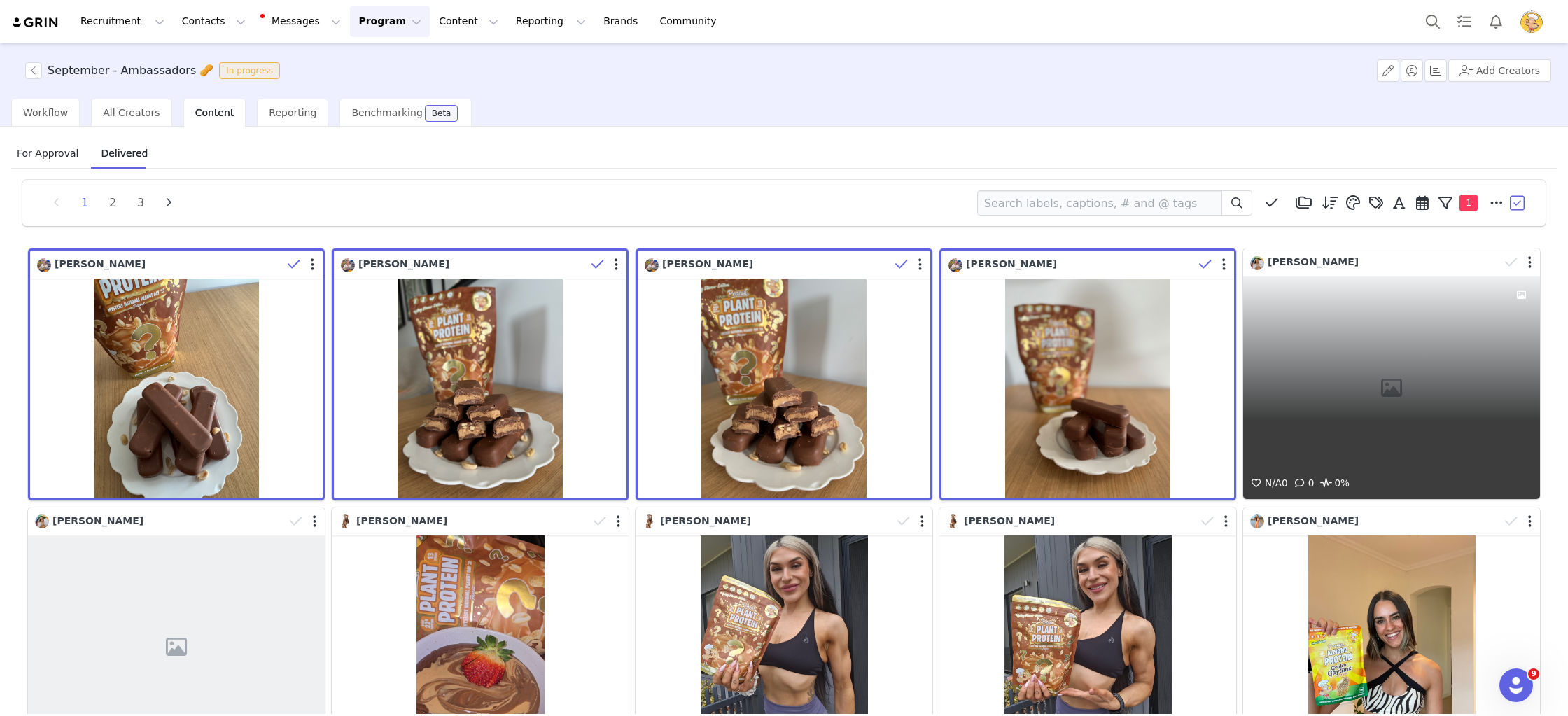
drag, startPoint x: 1512, startPoint y: 261, endPoint x: 962, endPoint y: 164, distance: 558.5
click at [1511, 261] on icon at bounding box center [1511, 262] width 13 height 14
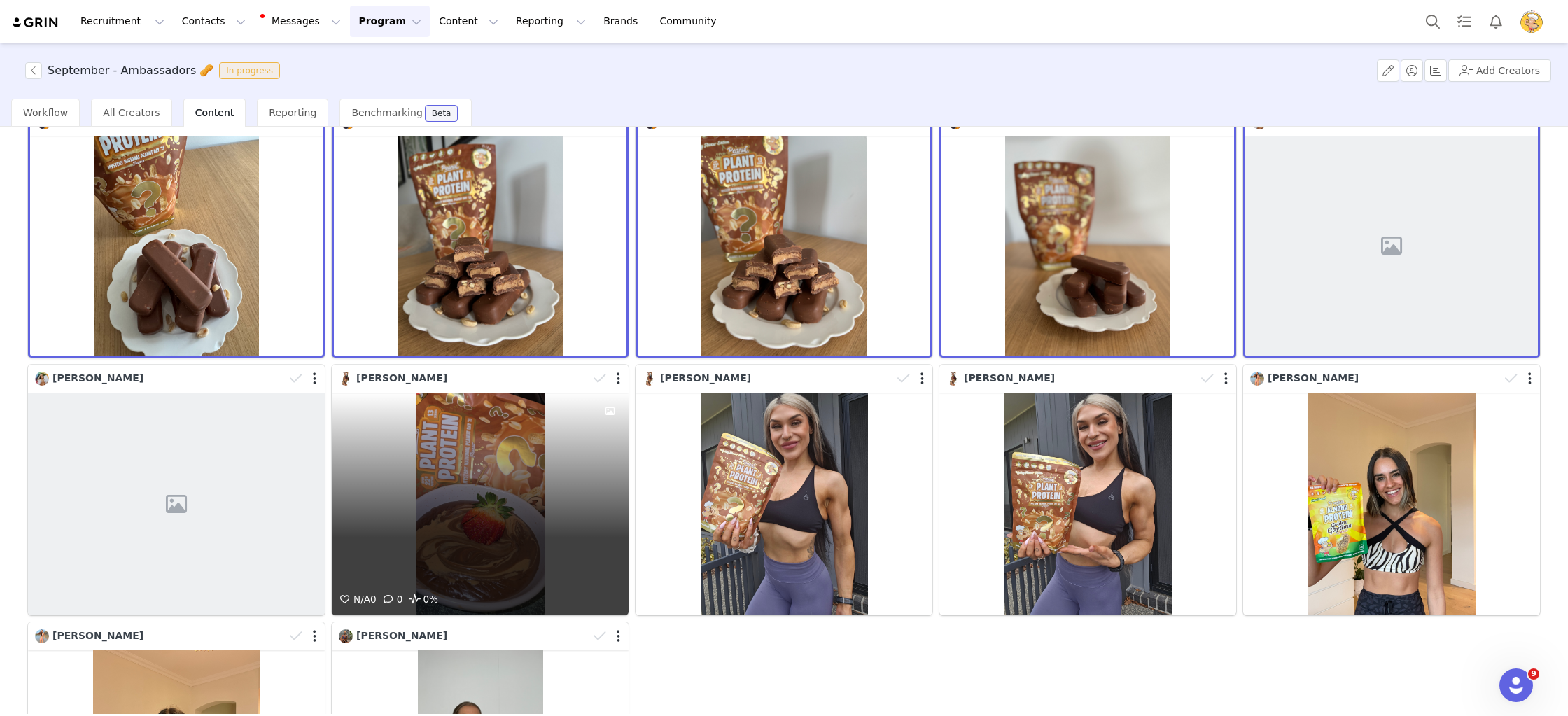
scroll to position [140, 0]
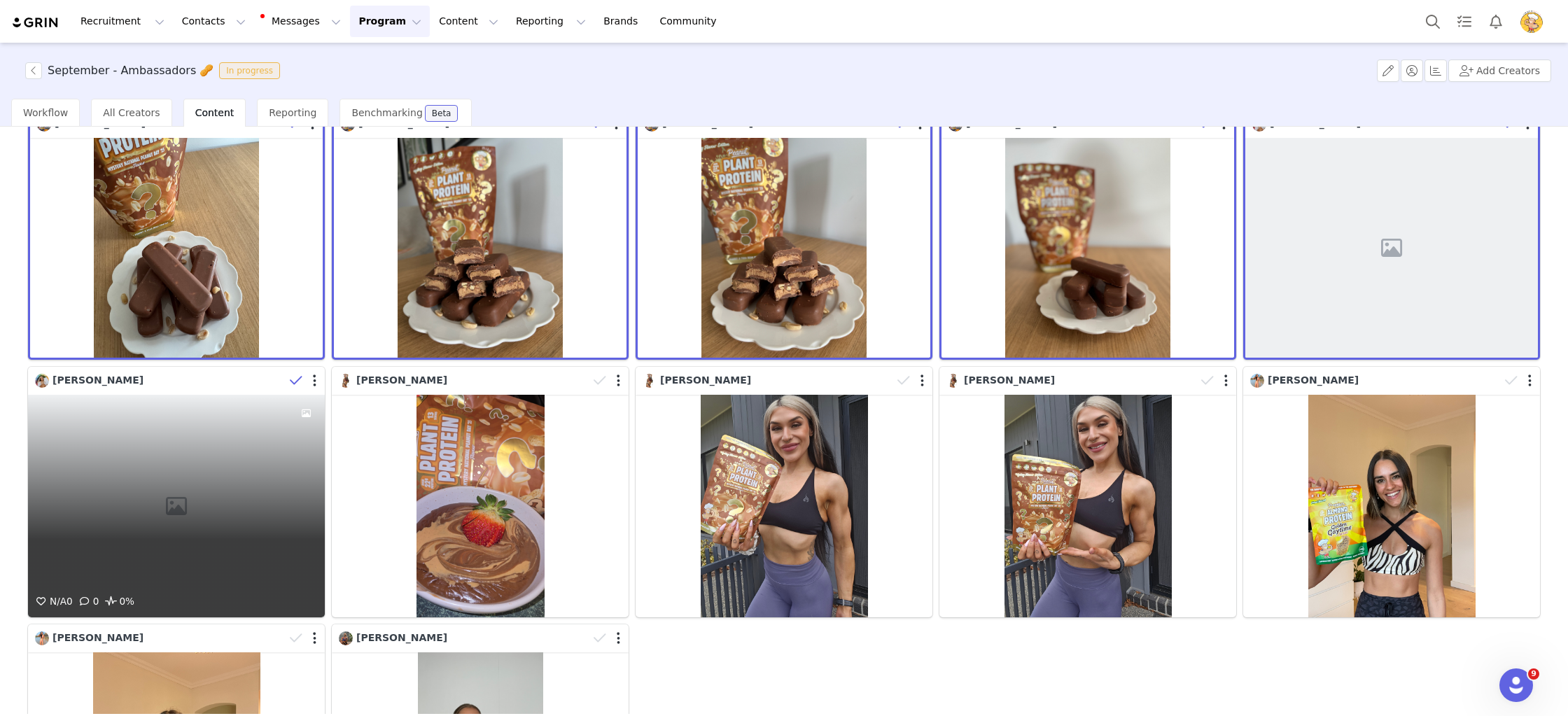
click at [296, 392] on div "[PERSON_NAME]" at bounding box center [176, 381] width 297 height 28
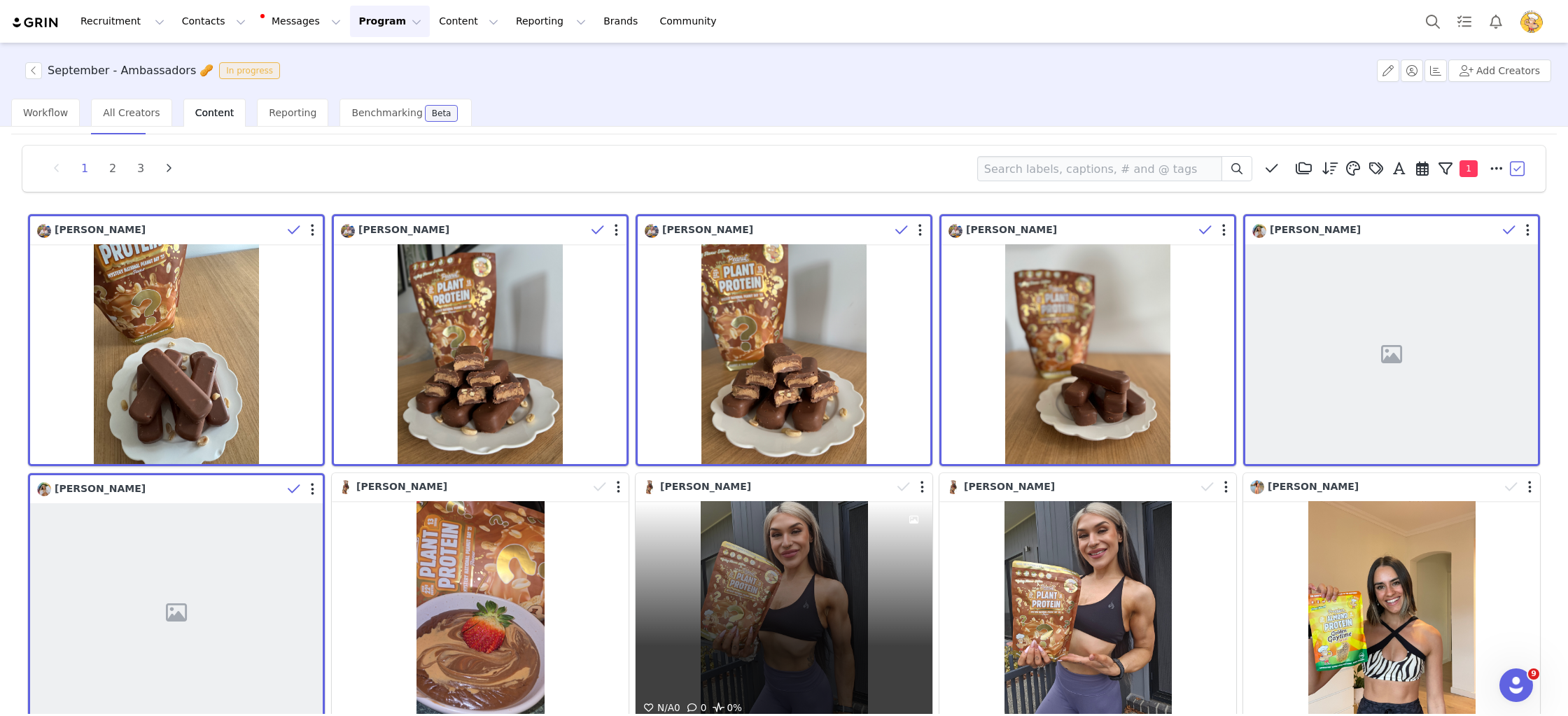
scroll to position [0, 0]
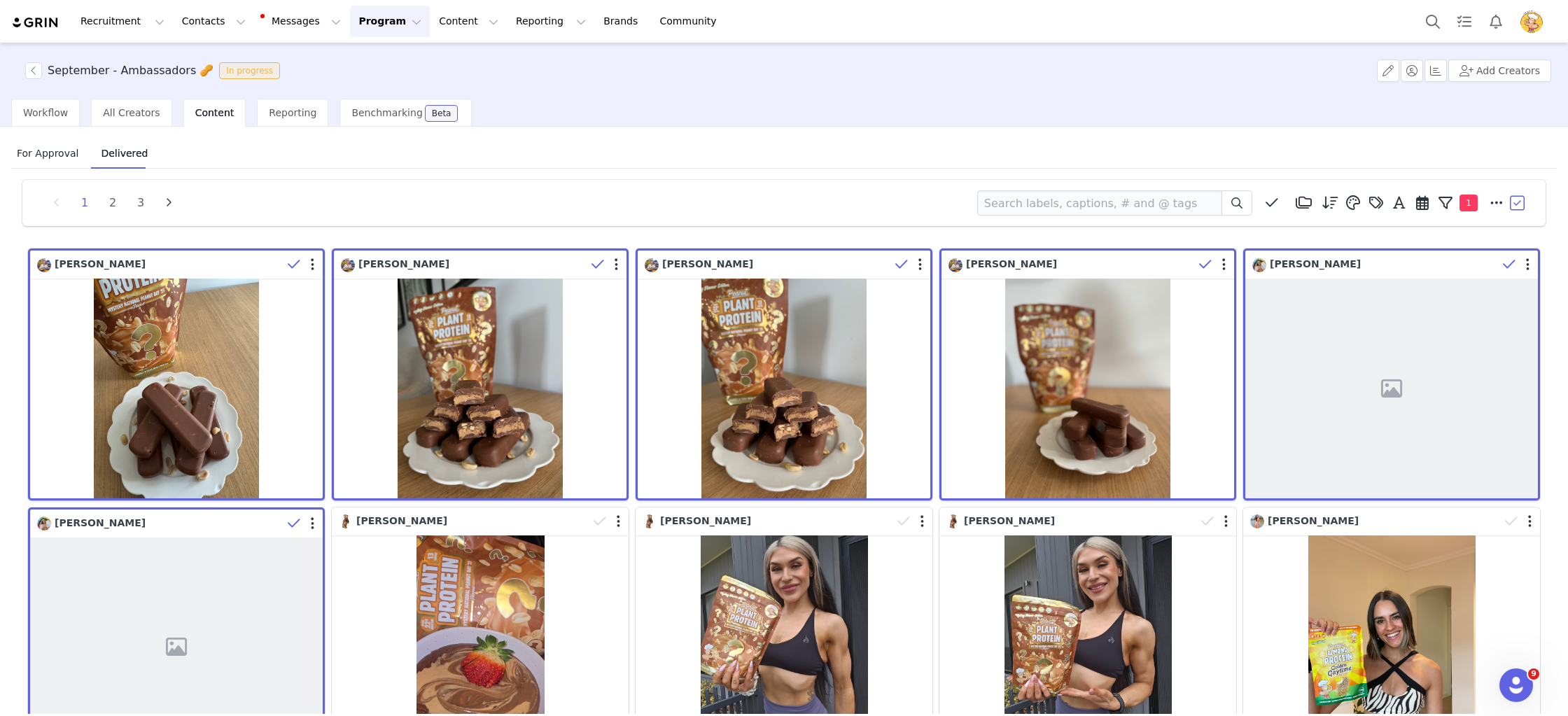
drag, startPoint x: 1518, startPoint y: 203, endPoint x: 1499, endPoint y: 242, distance: 43.4
click at [1518, 203] on button "button" at bounding box center [1518, 203] width 21 height 21
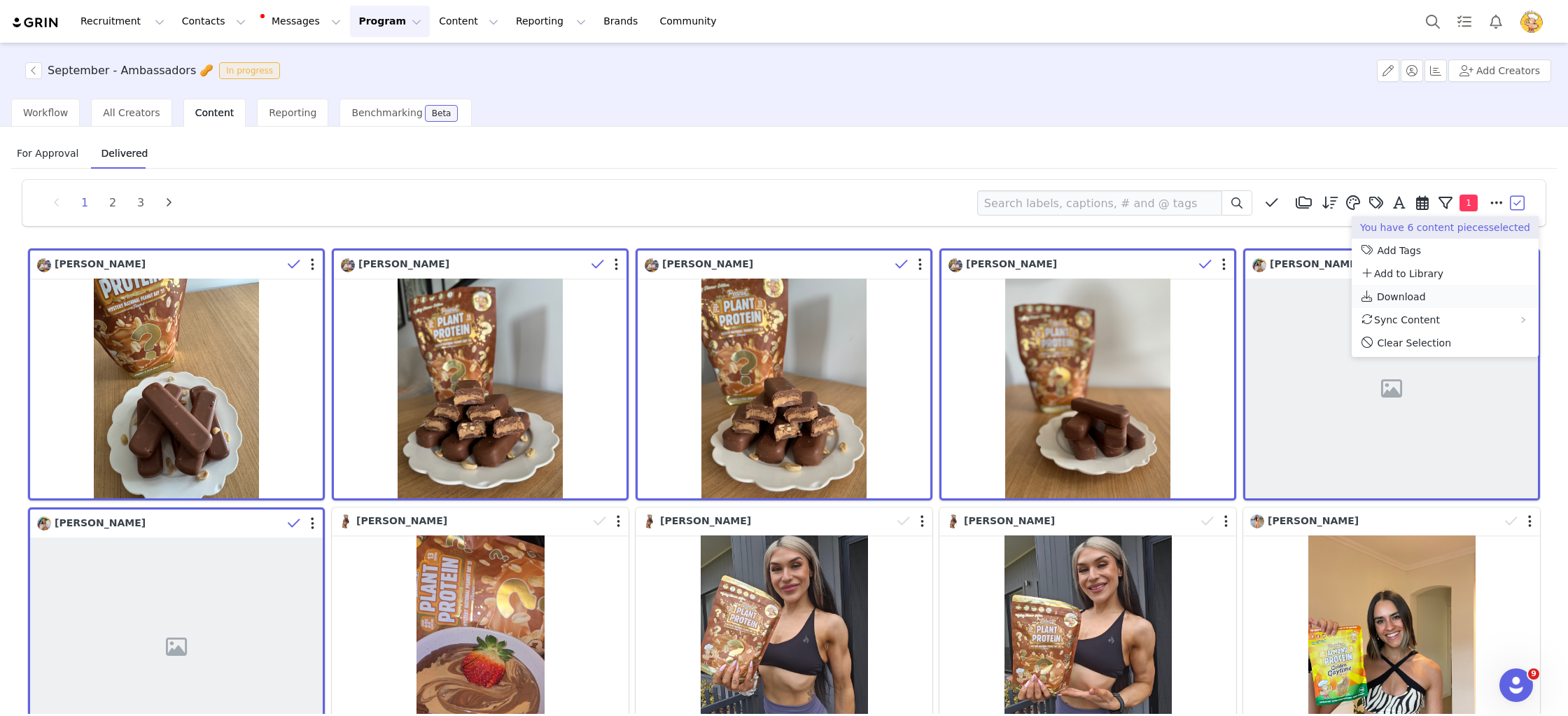
click at [1404, 295] on span "Download" at bounding box center [1402, 297] width 49 height 11
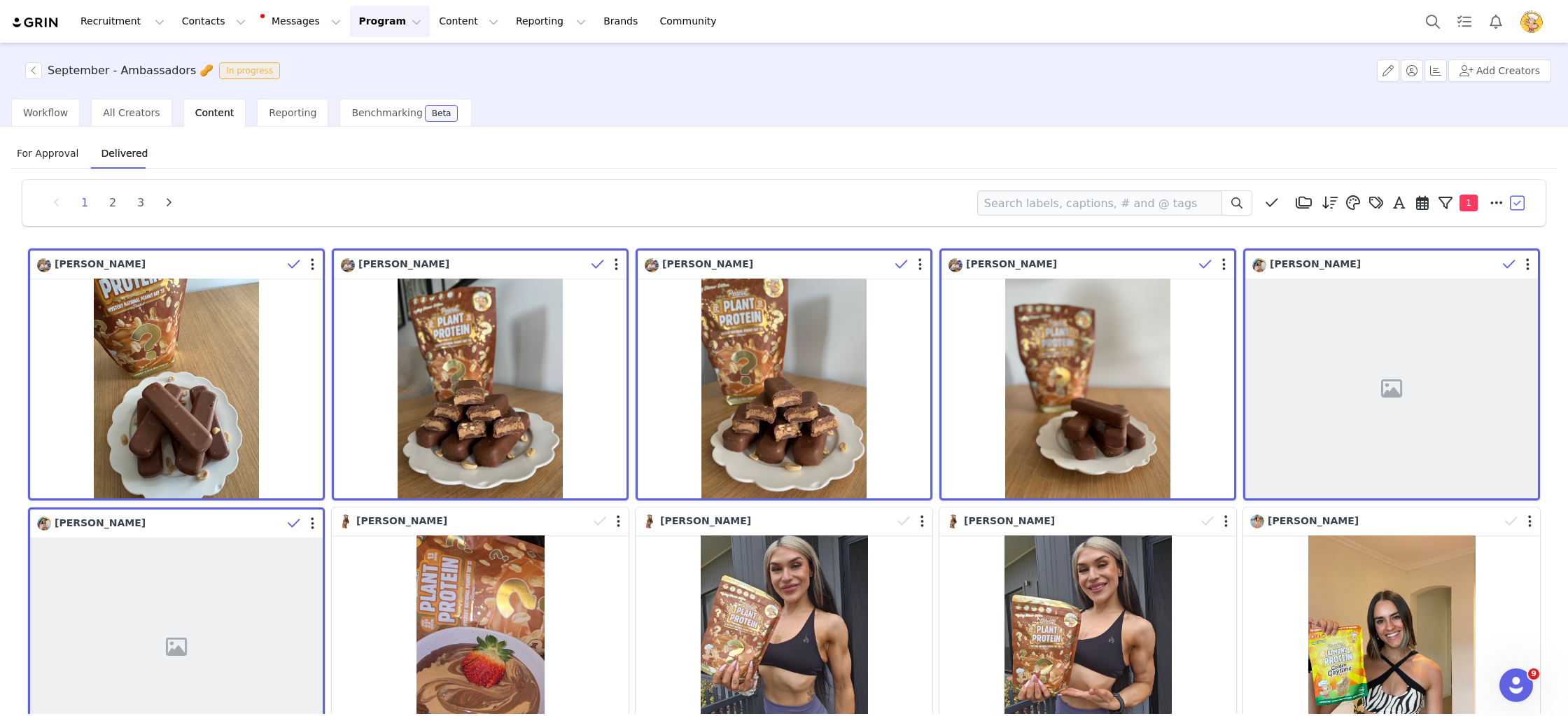
click at [367, 14] on button "Program Program" at bounding box center [390, 21] width 80 height 31
click at [367, 56] on p "Activations" at bounding box center [366, 61] width 54 height 14
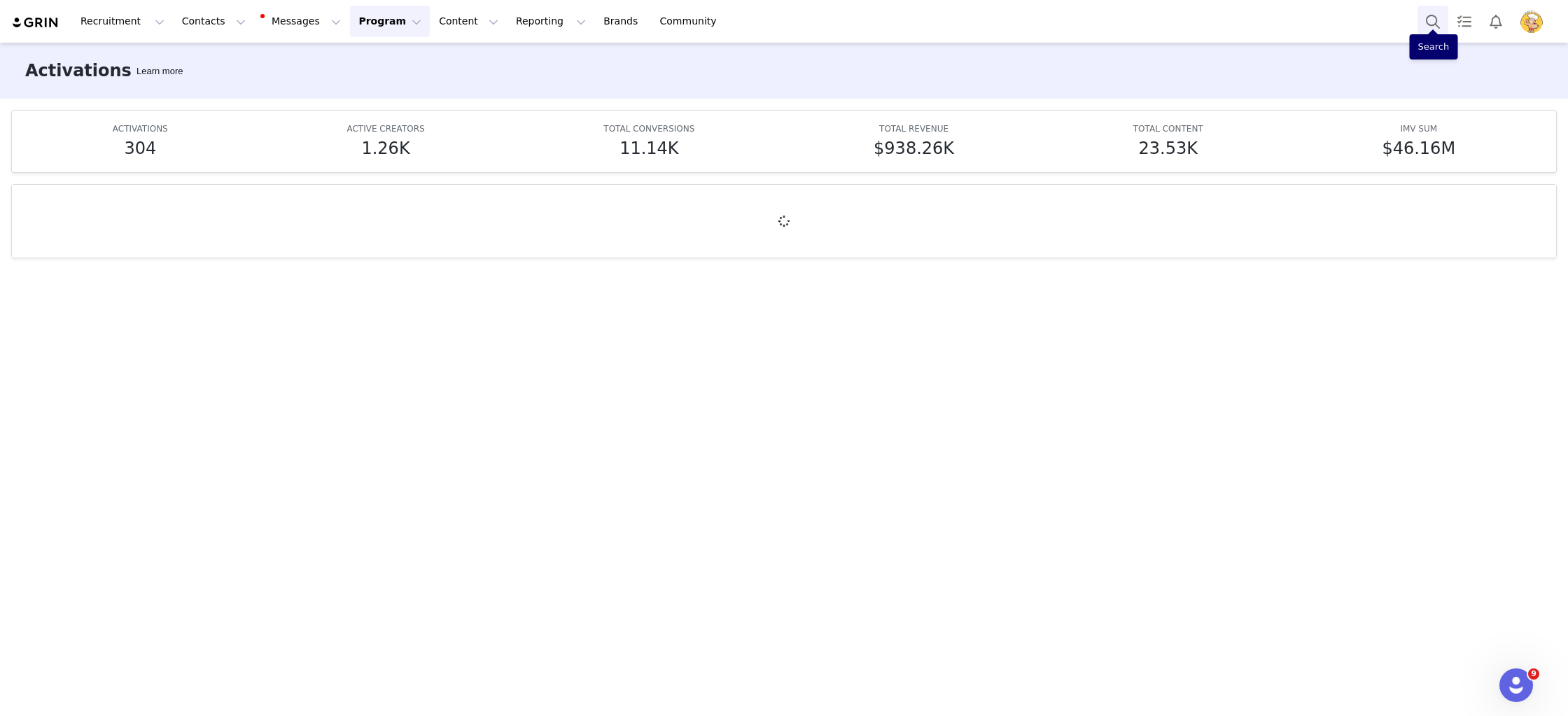
click at [1438, 15] on button "Search" at bounding box center [1433, 21] width 31 height 31
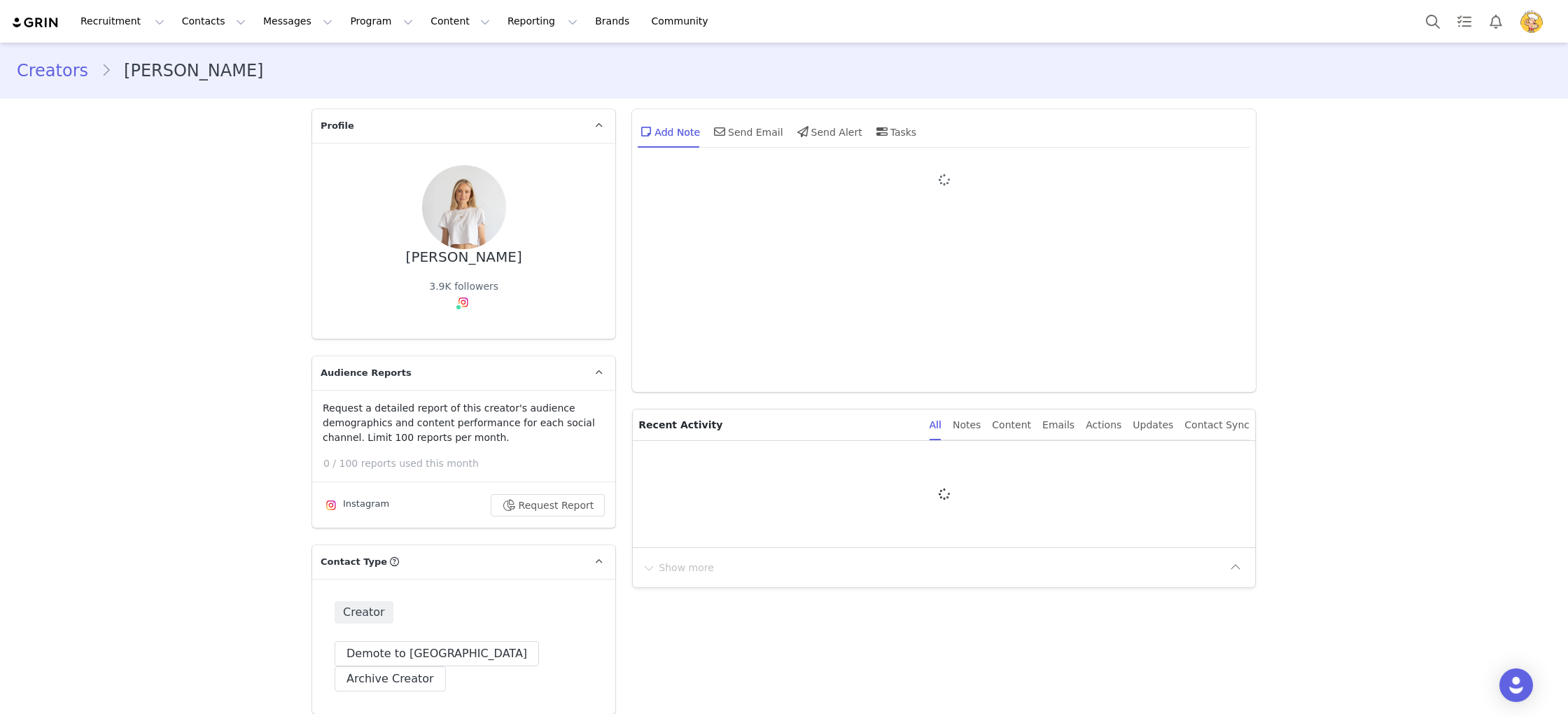
type input "+1 ([GEOGRAPHIC_DATA])"
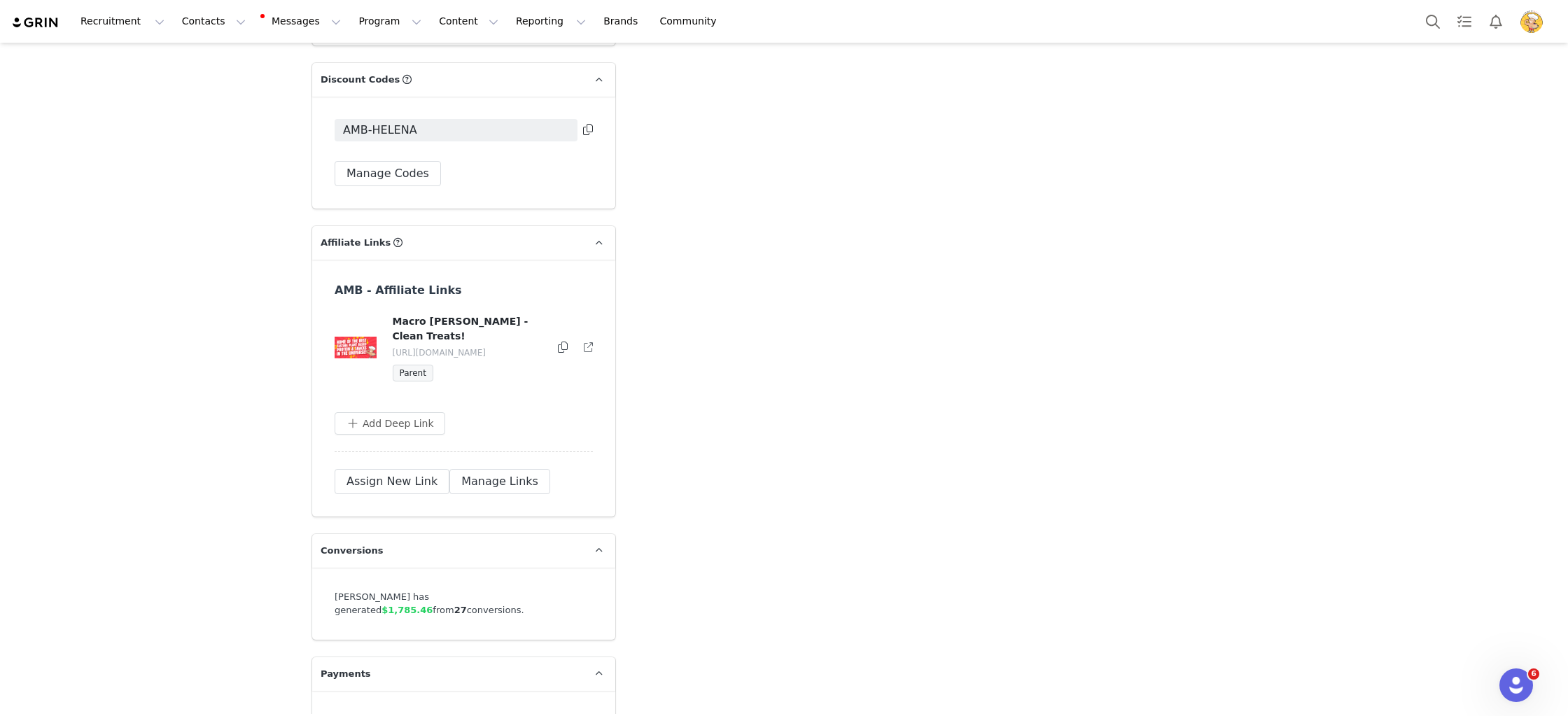
scroll to position [4472, 0]
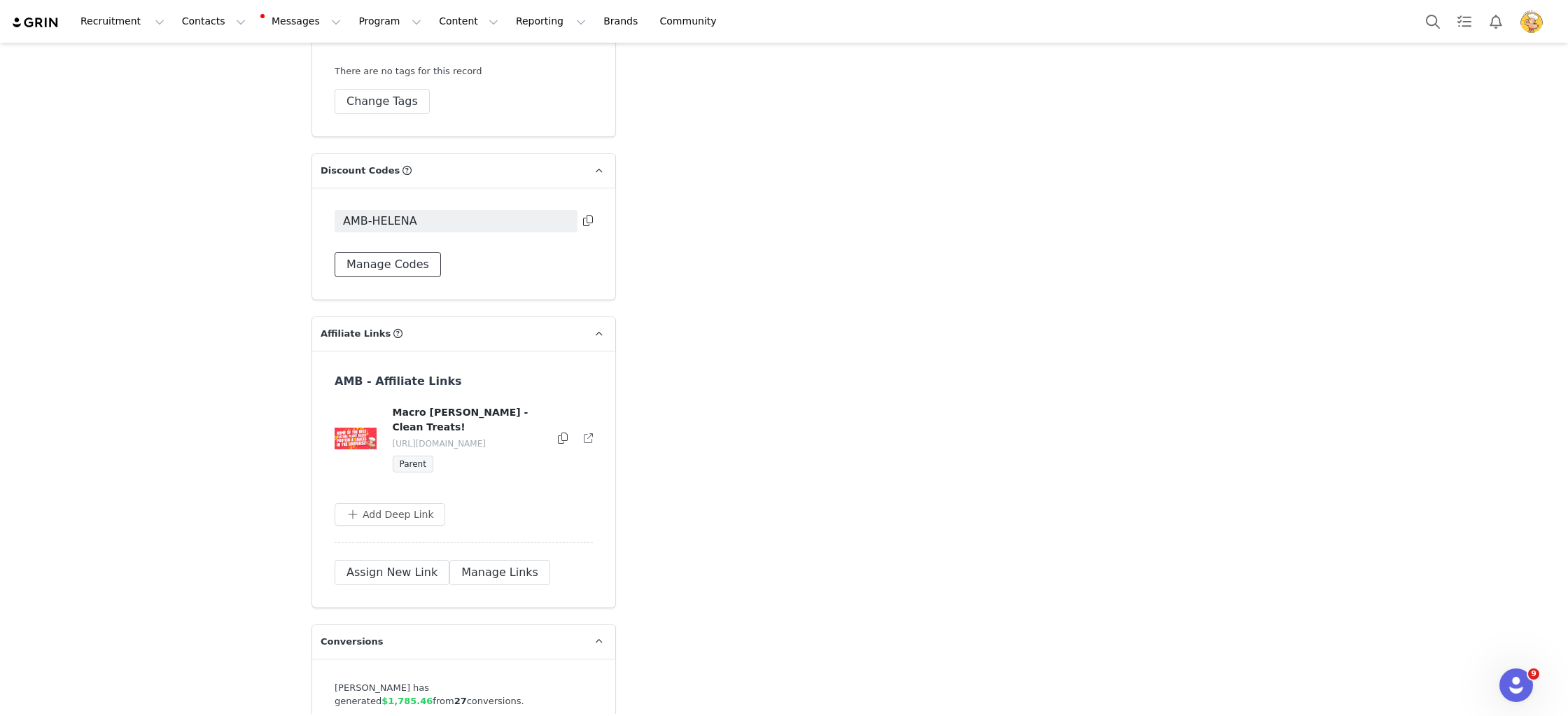
click at [393, 252] on button "Manage Codes" at bounding box center [387, 265] width 107 height 25
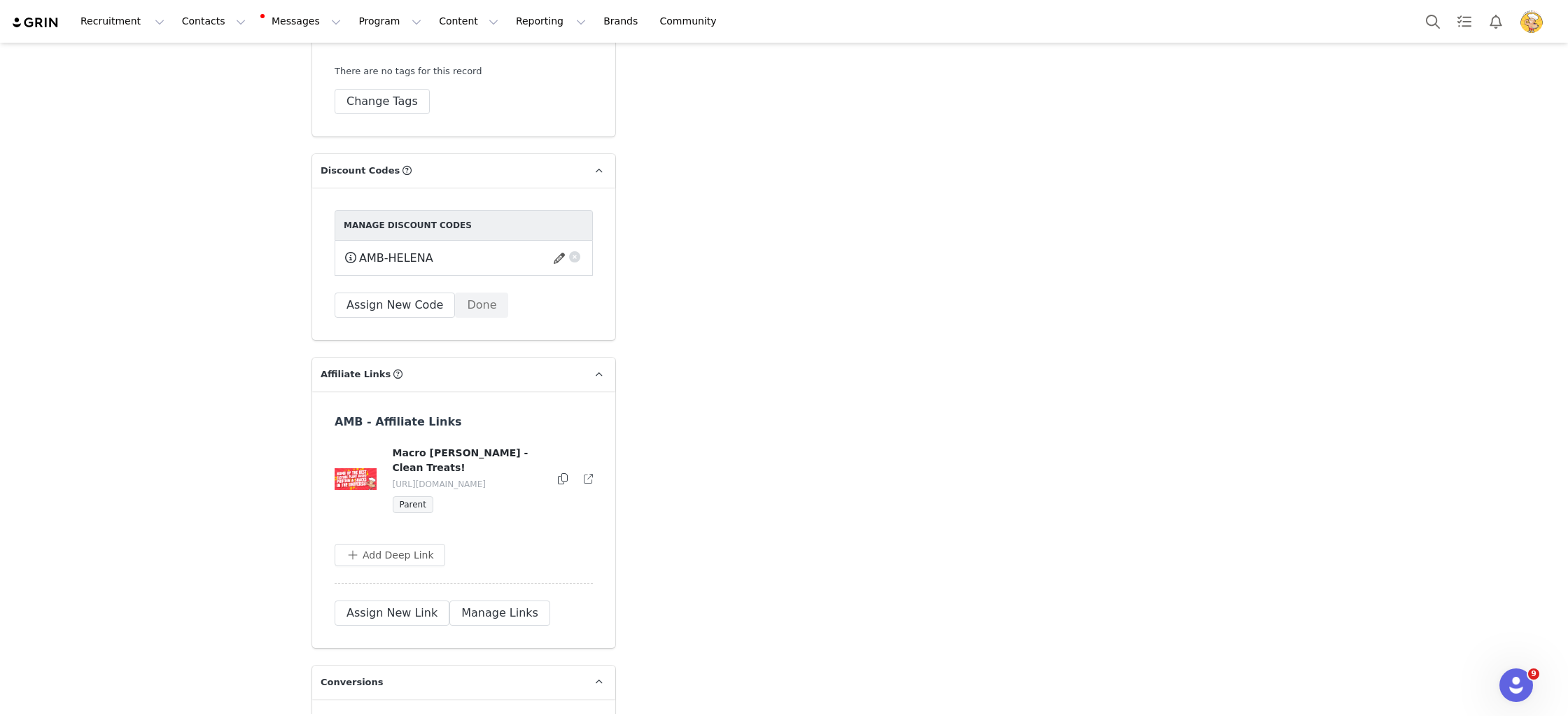
click at [576, 248] on button "button" at bounding box center [575, 255] width 14 height 14
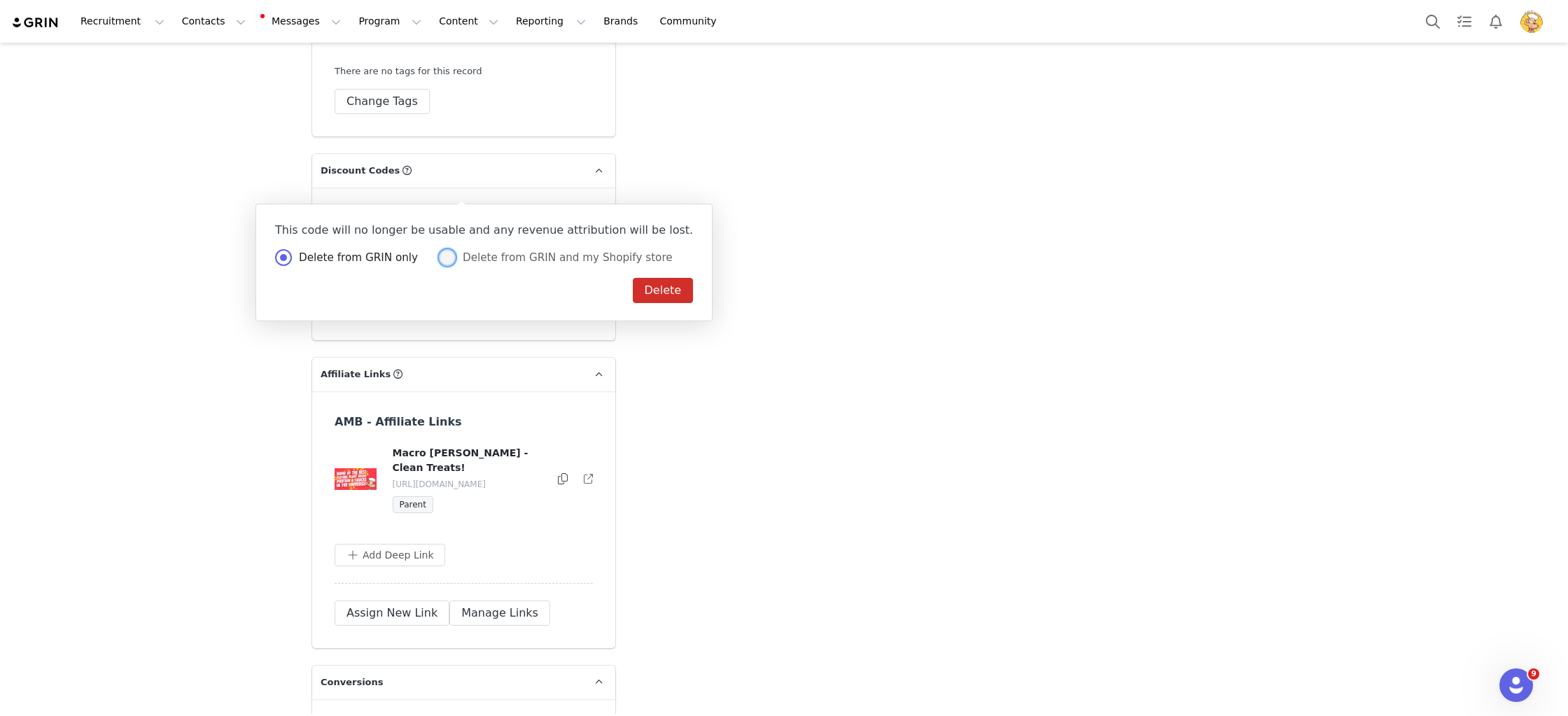
click at [564, 262] on span "Delete from GRIN and my Shopify store" at bounding box center [564, 257] width 217 height 13
click at [455, 262] on input "Delete from GRIN and my Shopify store" at bounding box center [447, 259] width 17 height 18
radio input "true"
radio input "false"
radio input "true"
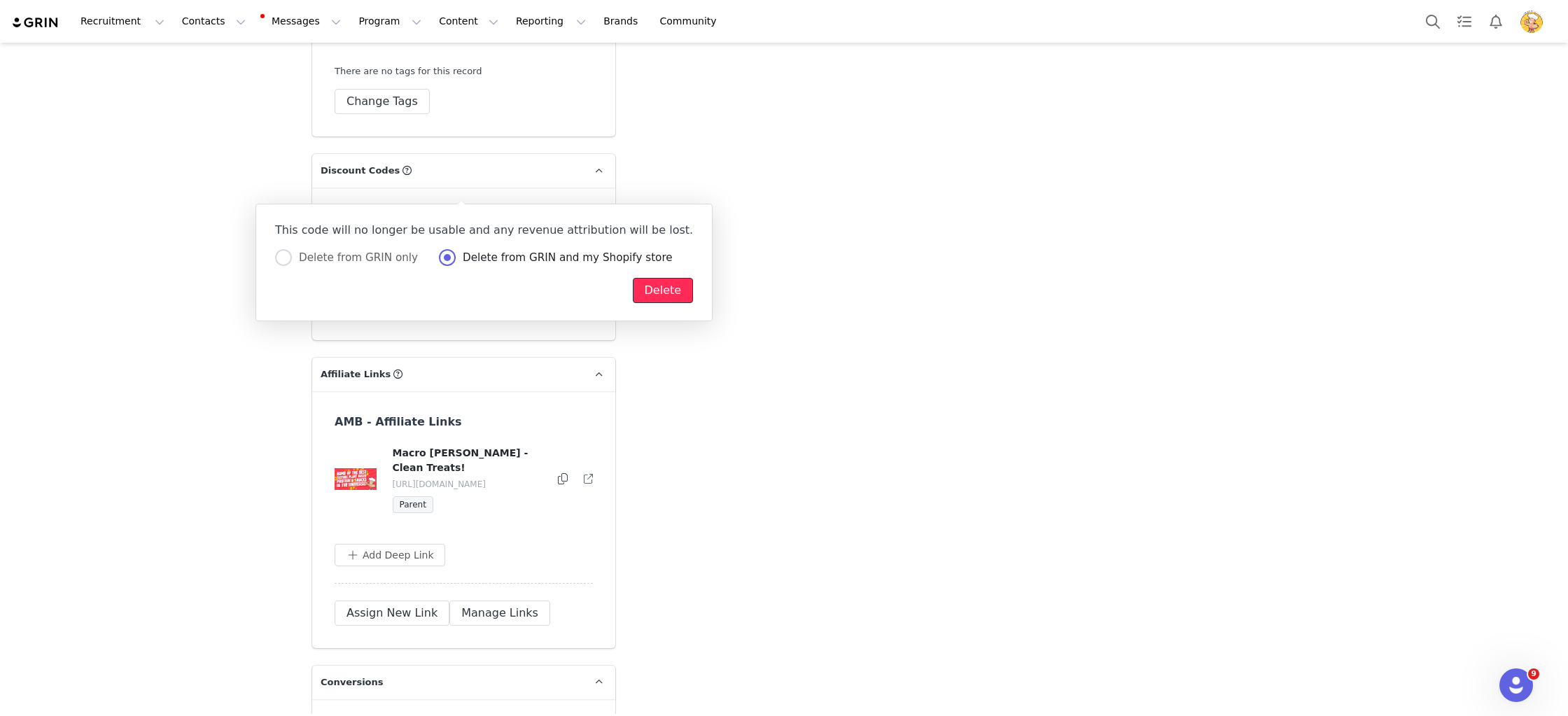
click at [633, 292] on button "Delete" at bounding box center [663, 291] width 61 height 25
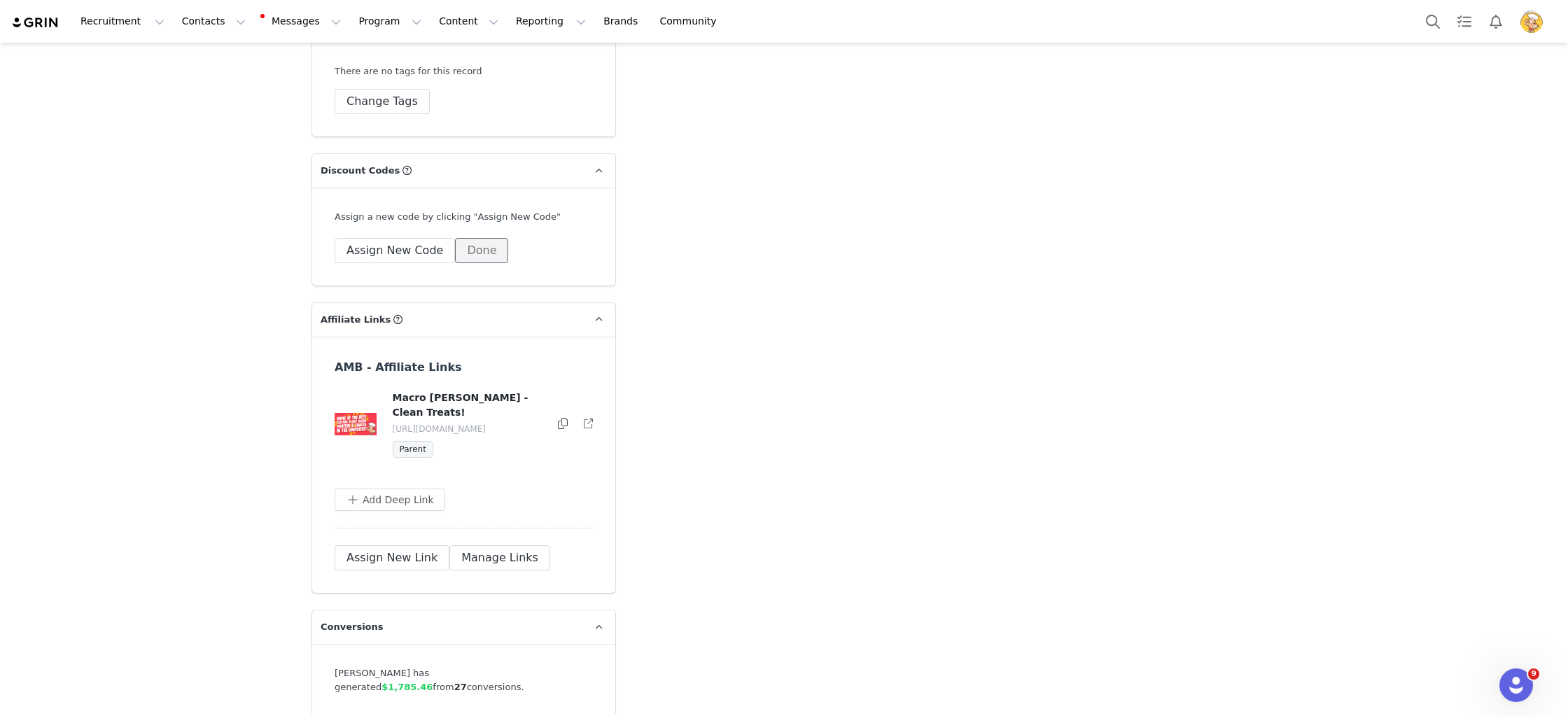
drag, startPoint x: 479, startPoint y: 182, endPoint x: 501, endPoint y: 313, distance: 132.8
click at [479, 238] on button "Done" at bounding box center [481, 250] width 53 height 25
click at [497, 545] on button "Manage Links" at bounding box center [500, 558] width 101 height 25
click at [585, 416] on button "button" at bounding box center [587, 424] width 14 height 17
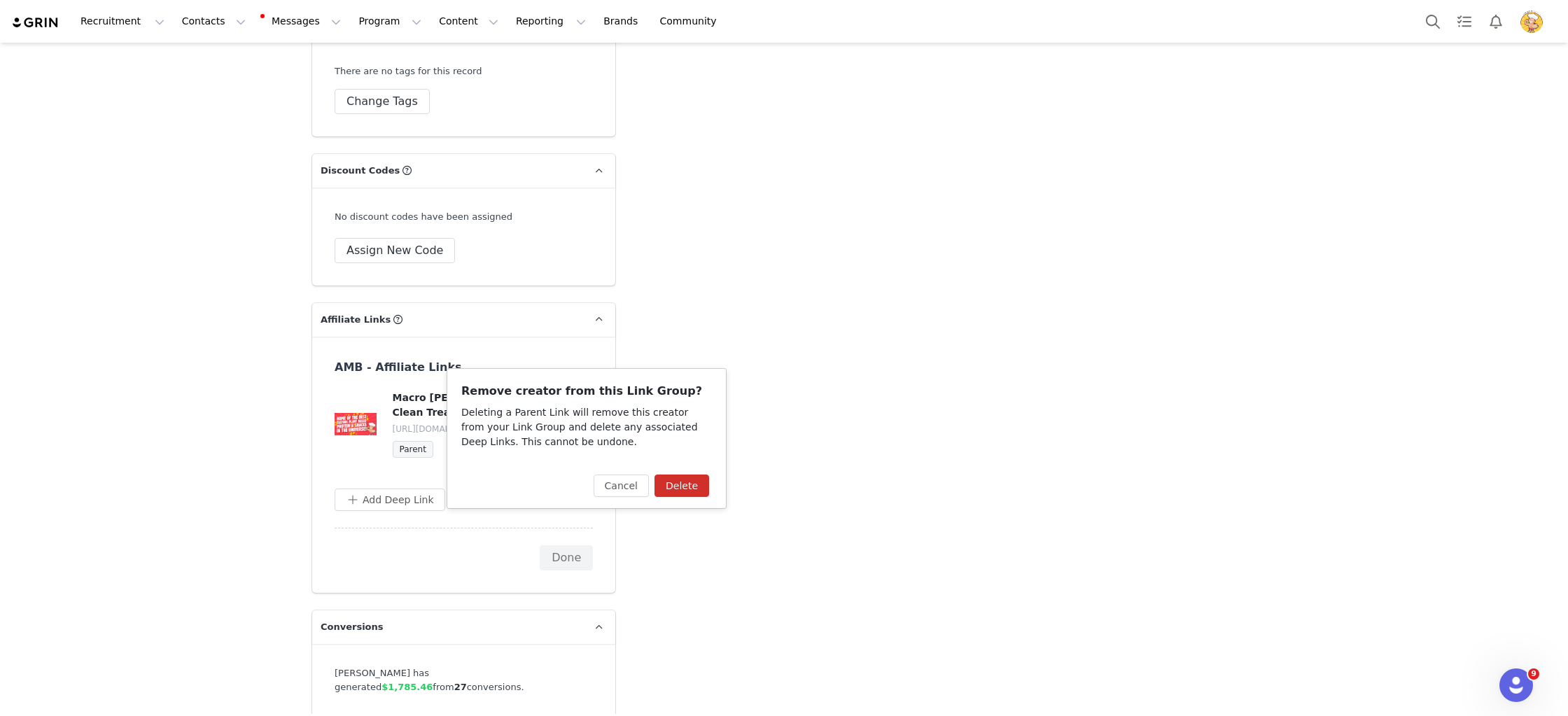
click at [681, 495] on button "Delete" at bounding box center [681, 486] width 55 height 23
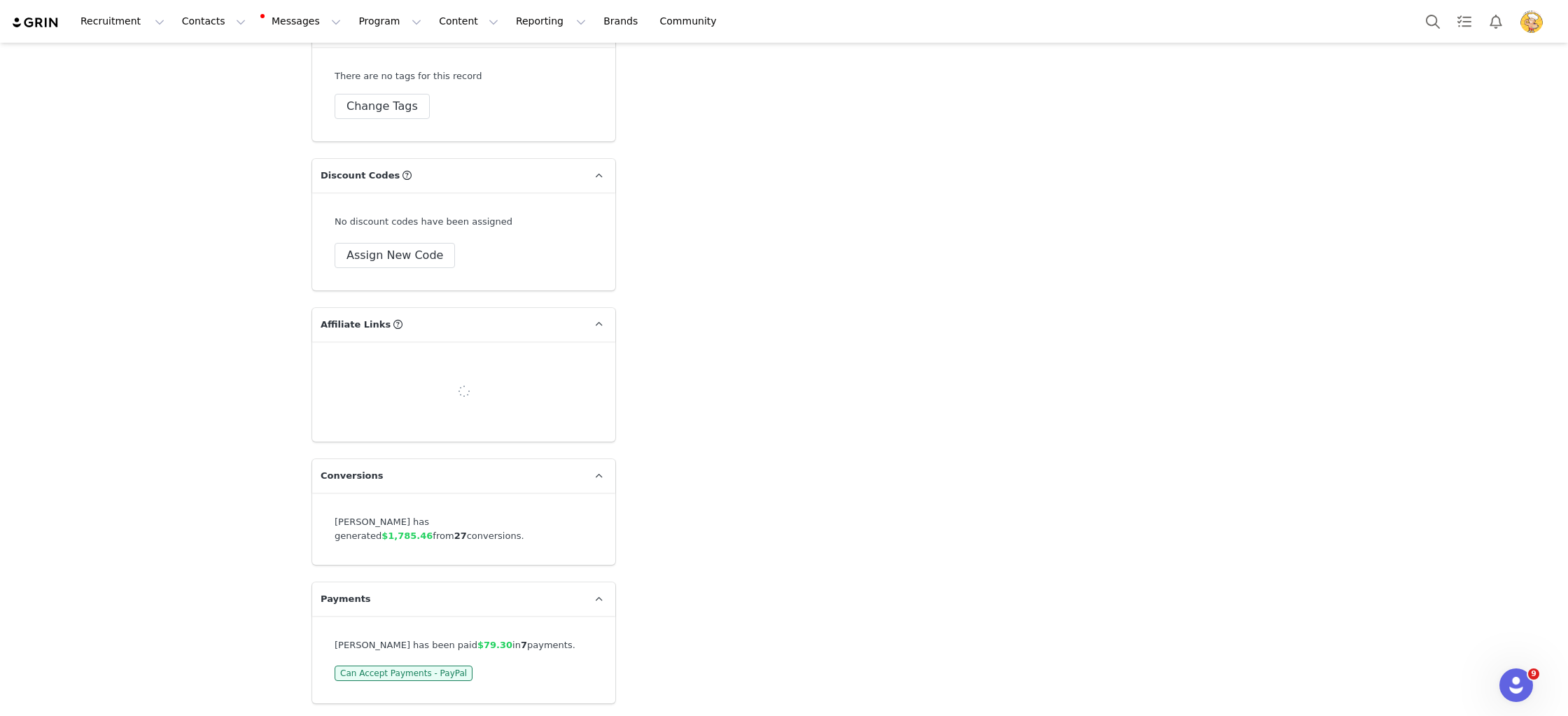
drag, startPoint x: 680, startPoint y: 484, endPoint x: 673, endPoint y: 488, distance: 8.1
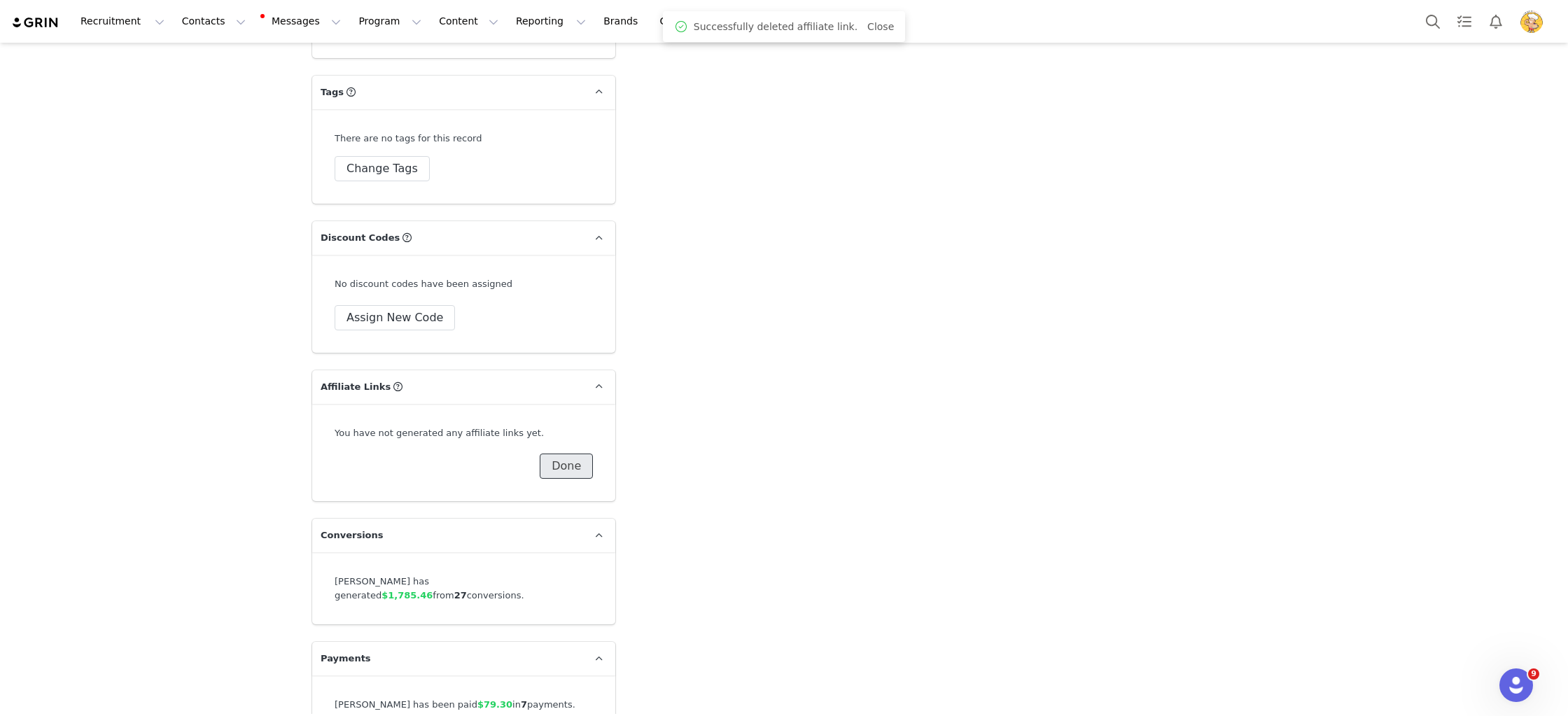
click at [566, 454] on button "Done" at bounding box center [566, 466] width 53 height 25
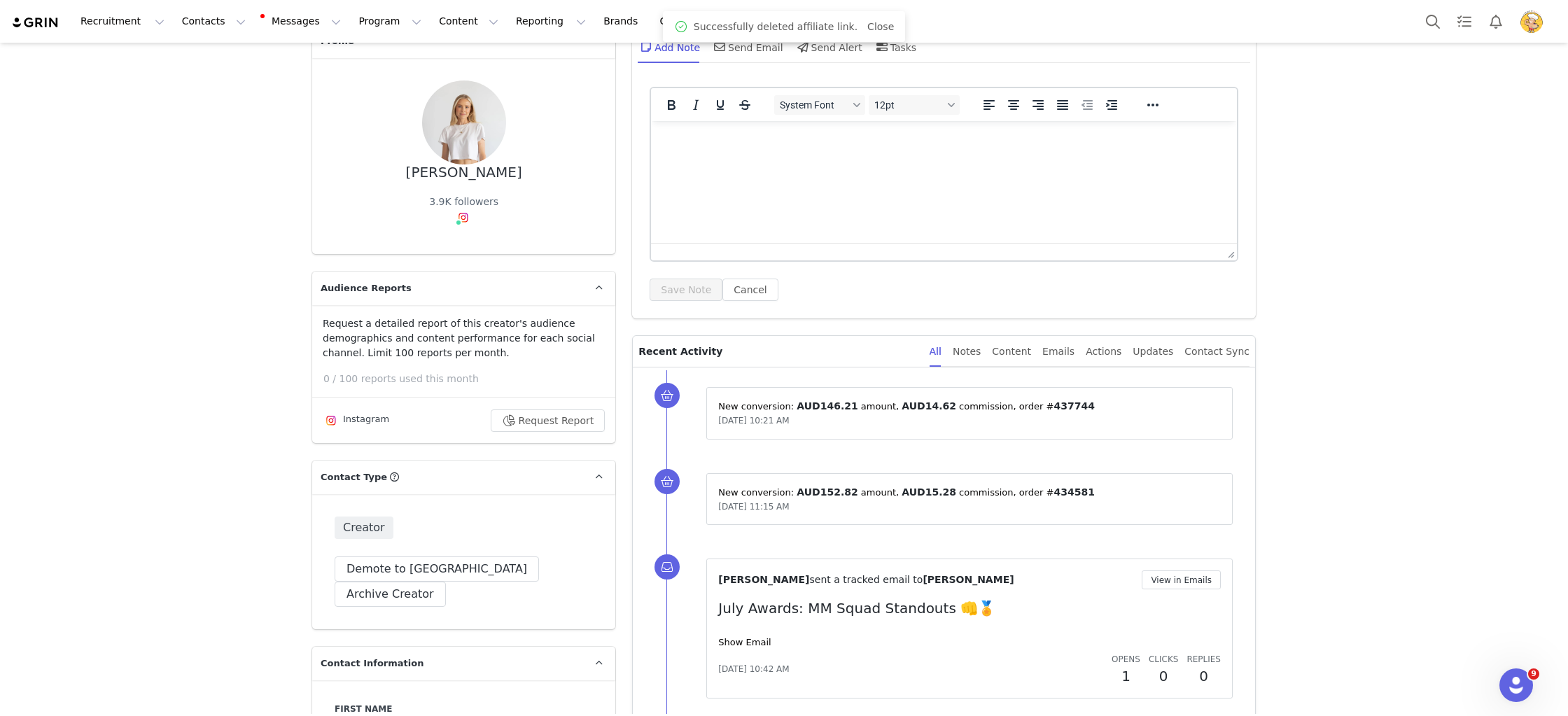
scroll to position [0, 0]
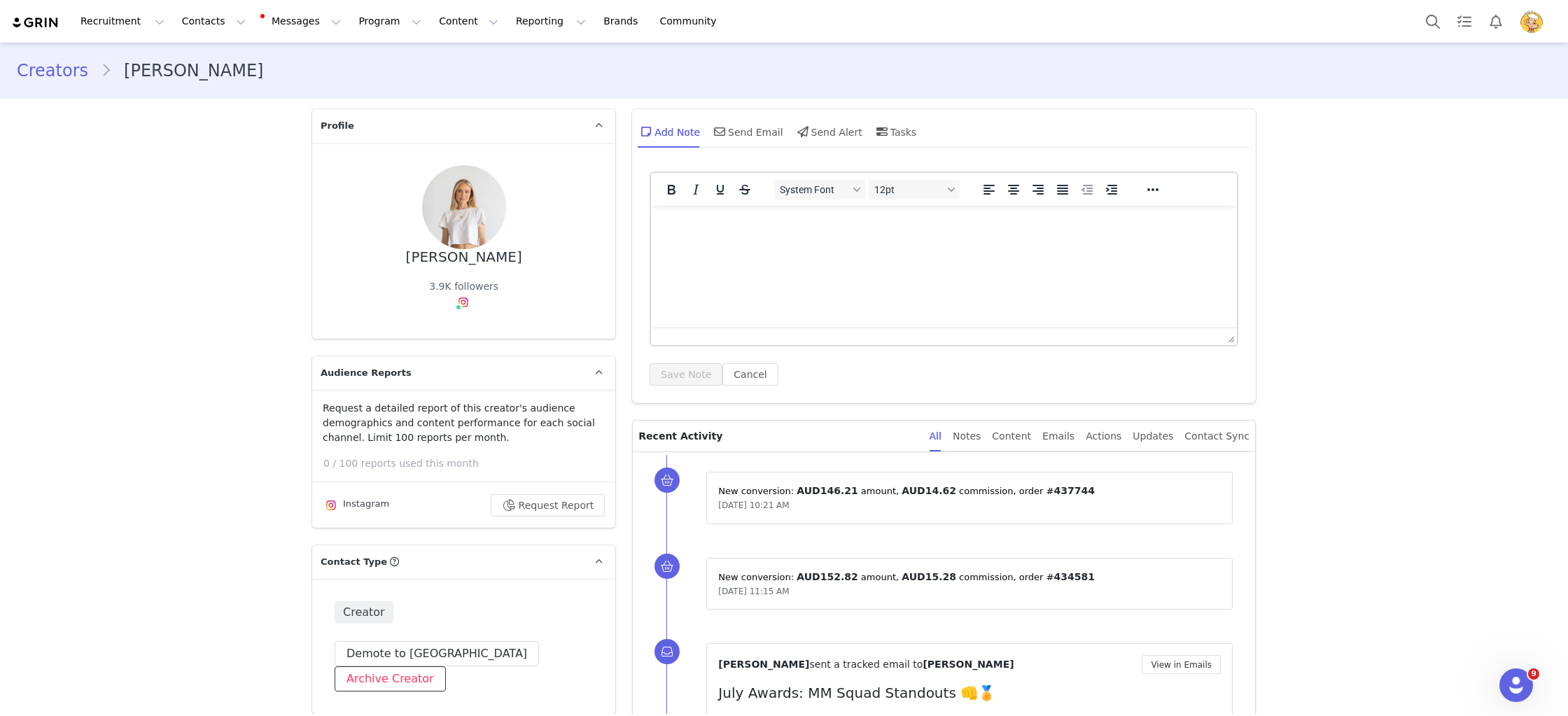
click at [446, 666] on button "Archive Creator" at bounding box center [390, 679] width 111 height 25
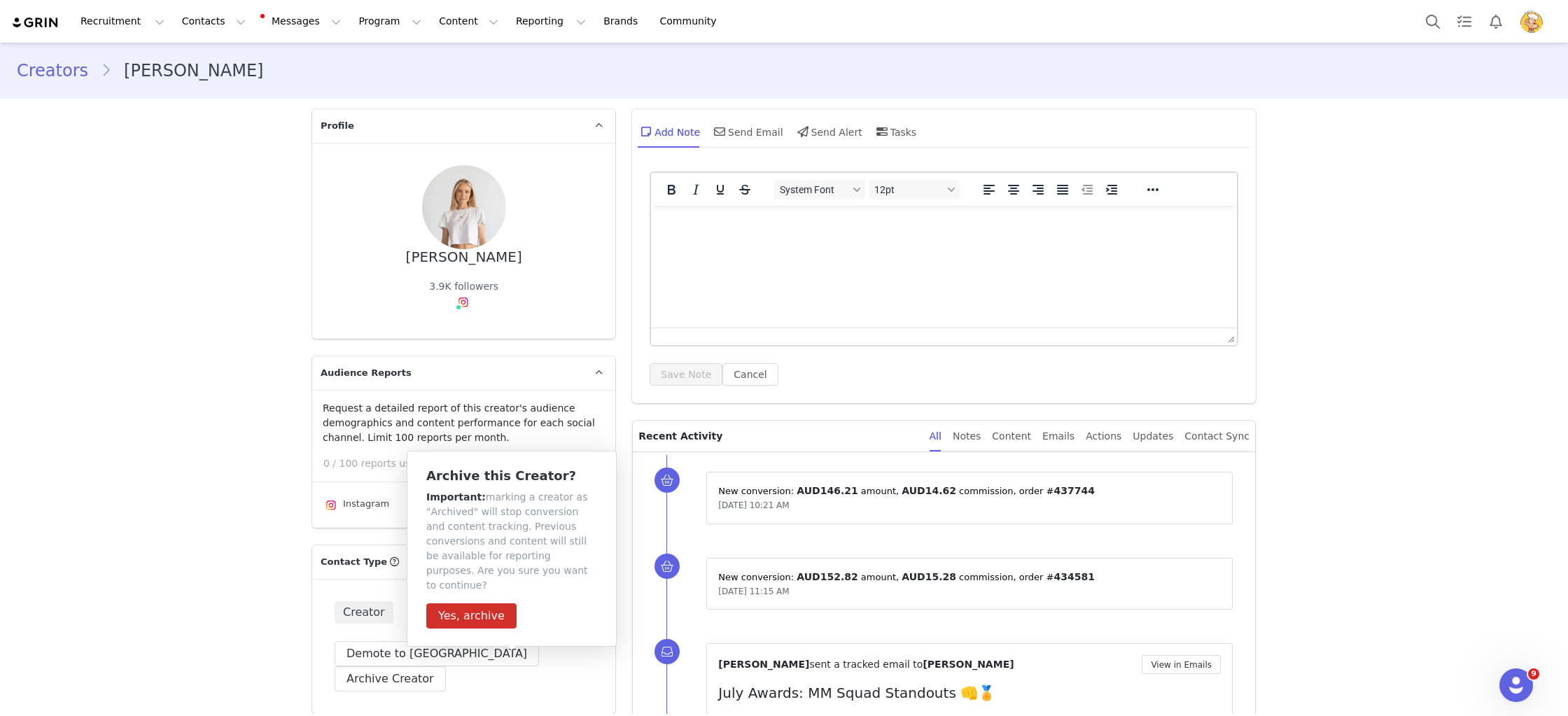
click at [379, 603] on span "Creator" at bounding box center [364, 613] width 59 height 23
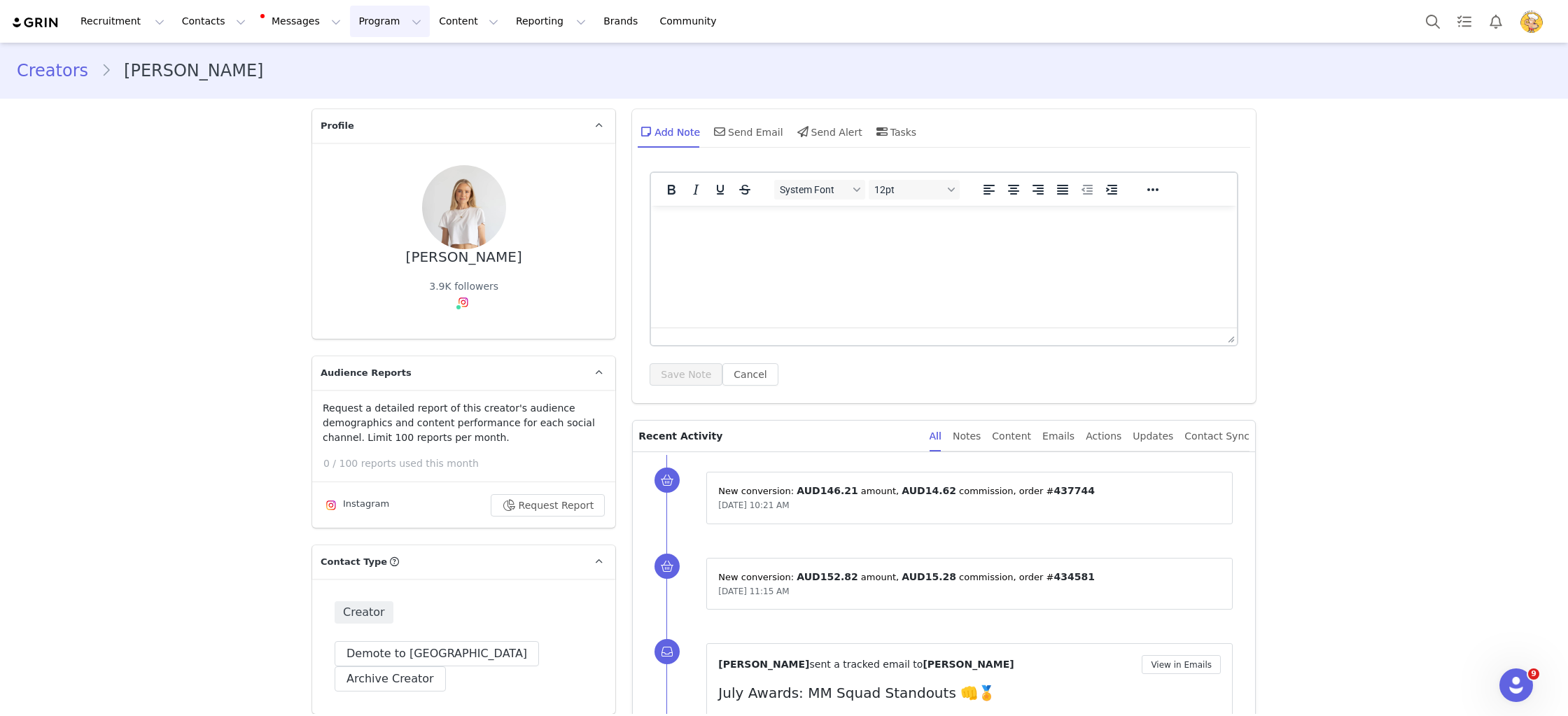
click at [373, 18] on button "Program Program" at bounding box center [390, 21] width 80 height 31
click at [392, 141] on div "Payments" at bounding box center [384, 139] width 94 height 14
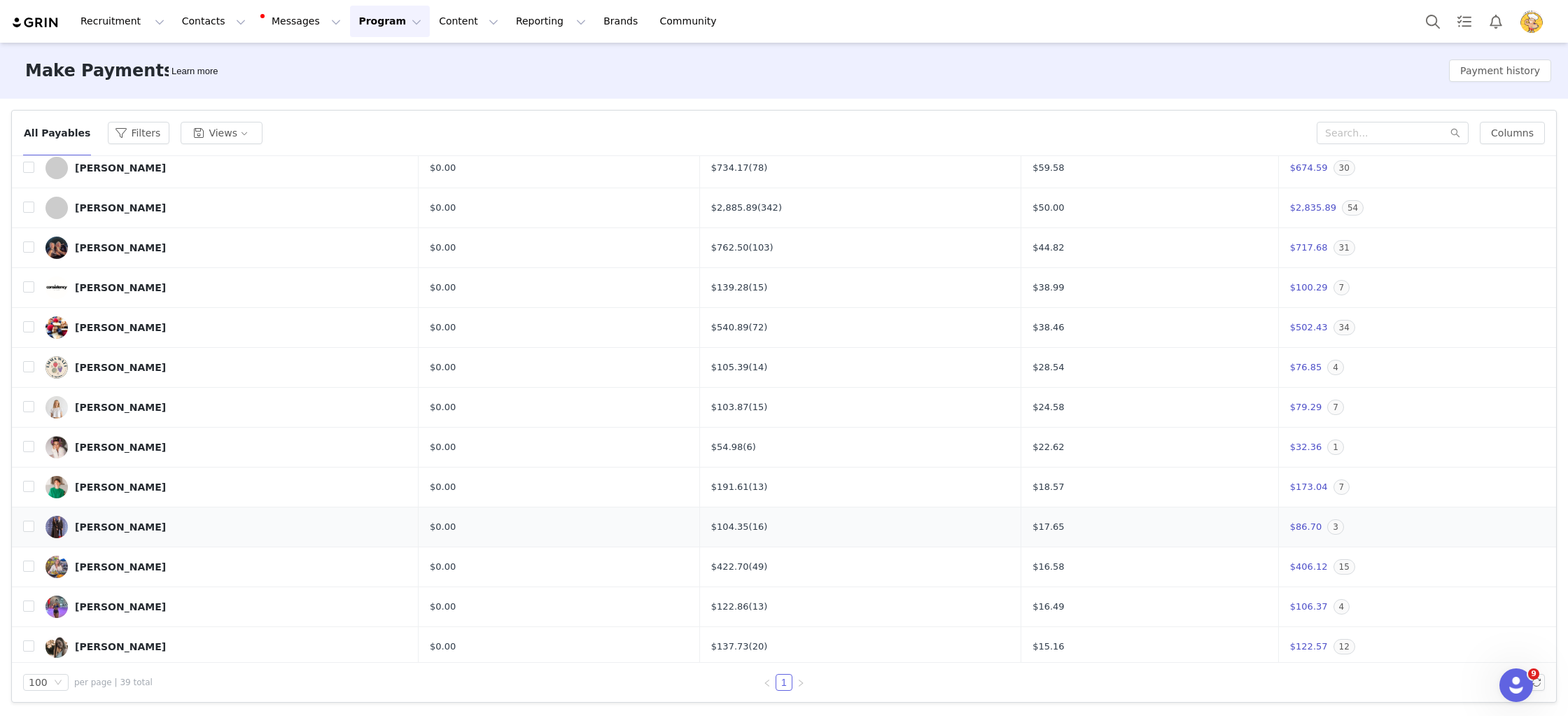
scroll to position [794, 0]
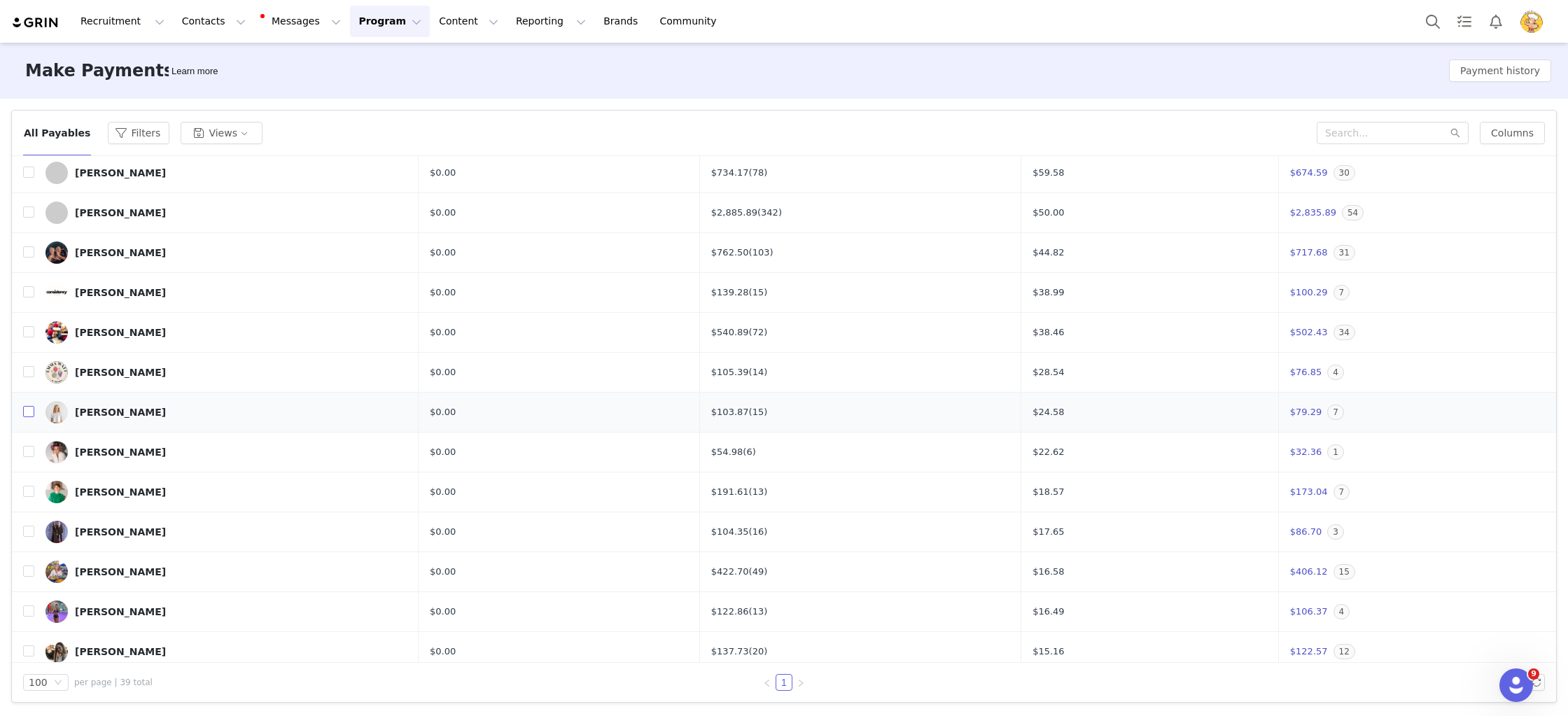
click at [26, 411] on input "checkbox" at bounding box center [28, 411] width 11 height 11
checkbox input "true"
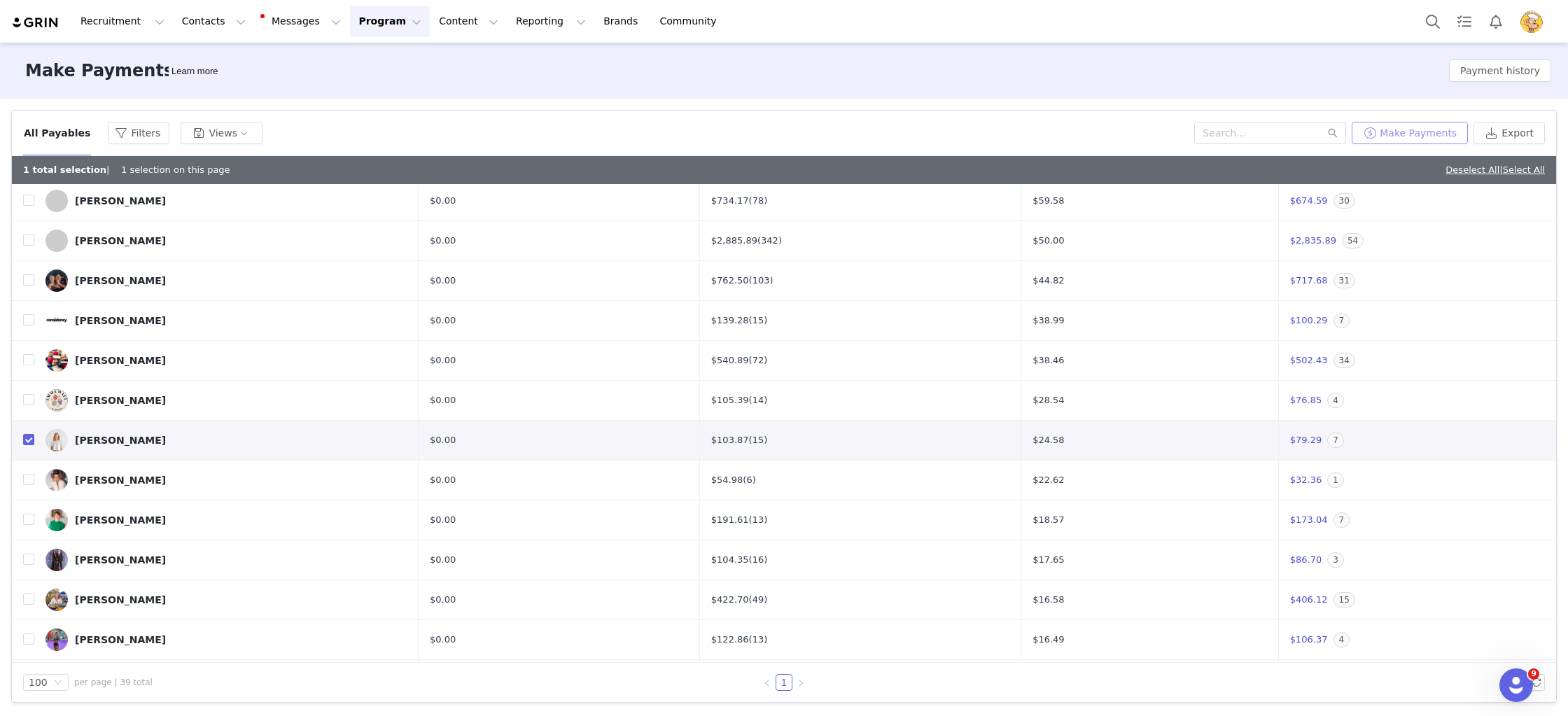
click at [1417, 132] on button "Make Payments" at bounding box center [1410, 133] width 116 height 23
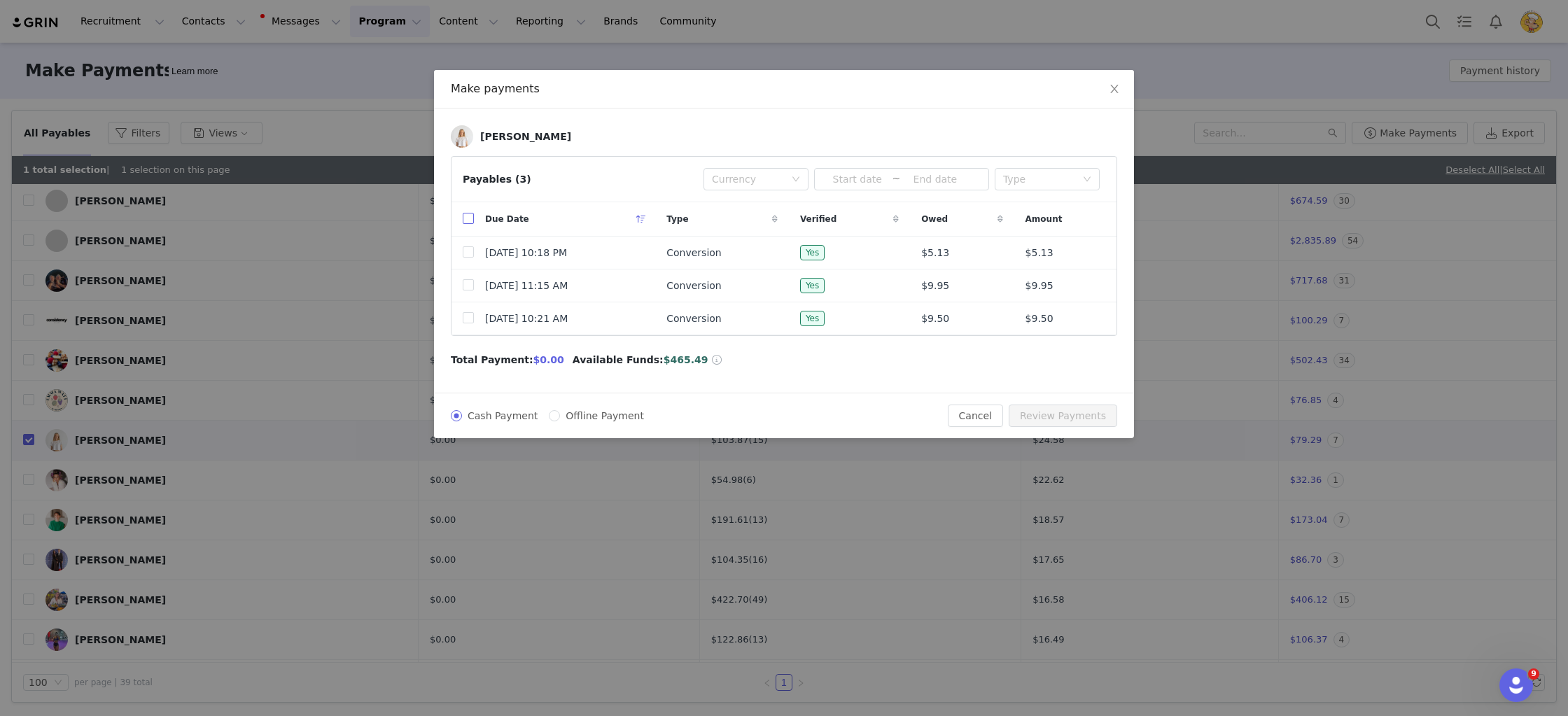
click at [466, 216] on input "checkbox" at bounding box center [468, 218] width 11 height 11
checkbox input "true"
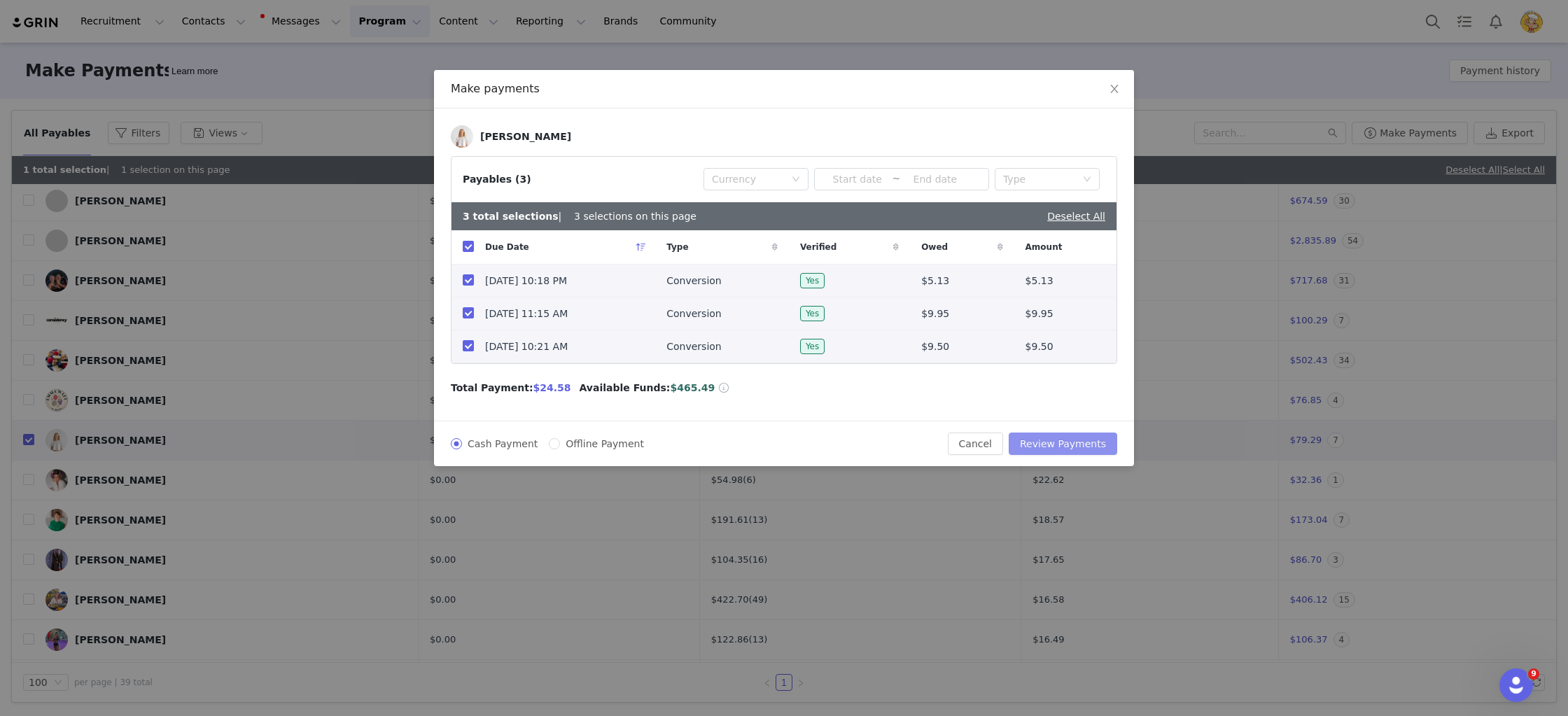
click at [1098, 438] on button "Review Payments" at bounding box center [1062, 444] width 108 height 23
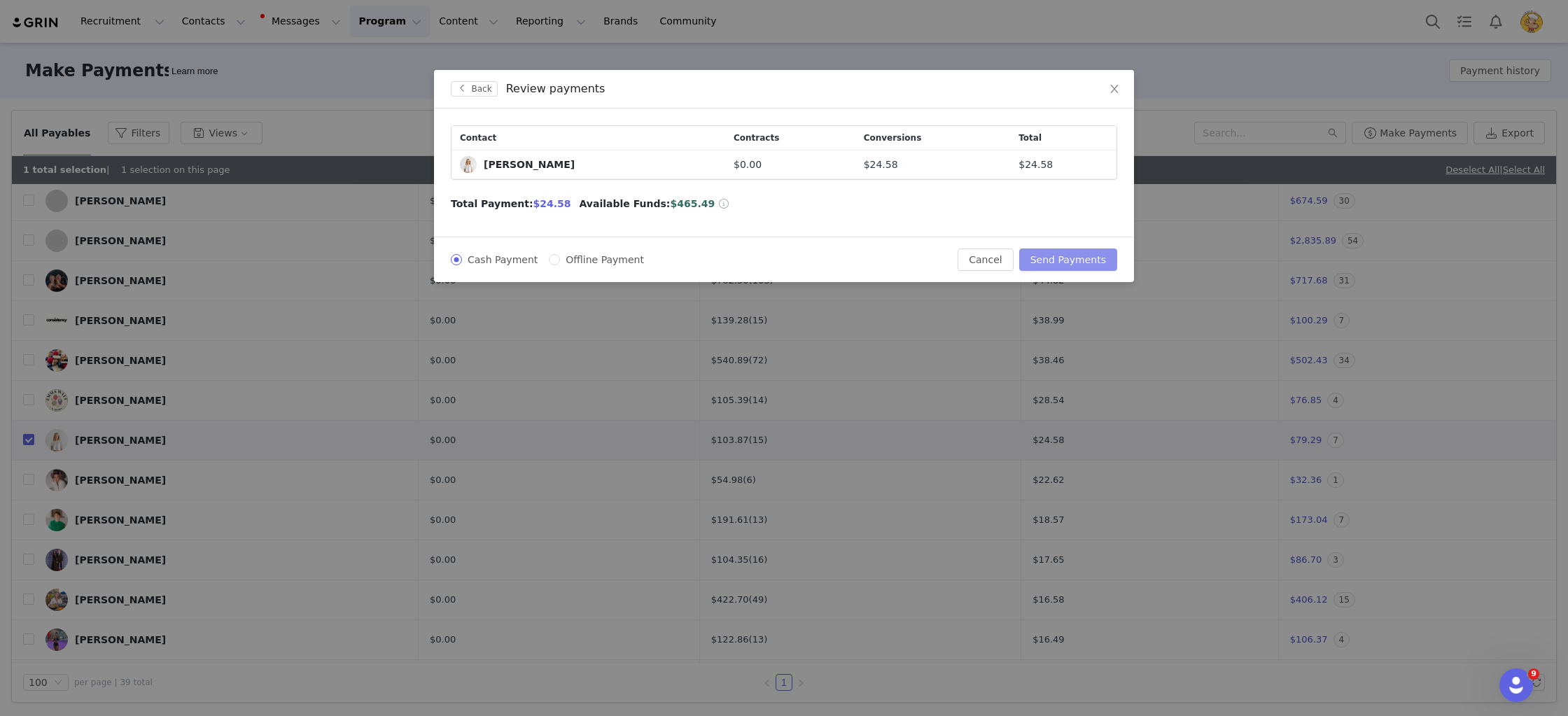
click at [1112, 260] on button "Send Payments" at bounding box center [1068, 260] width 98 height 23
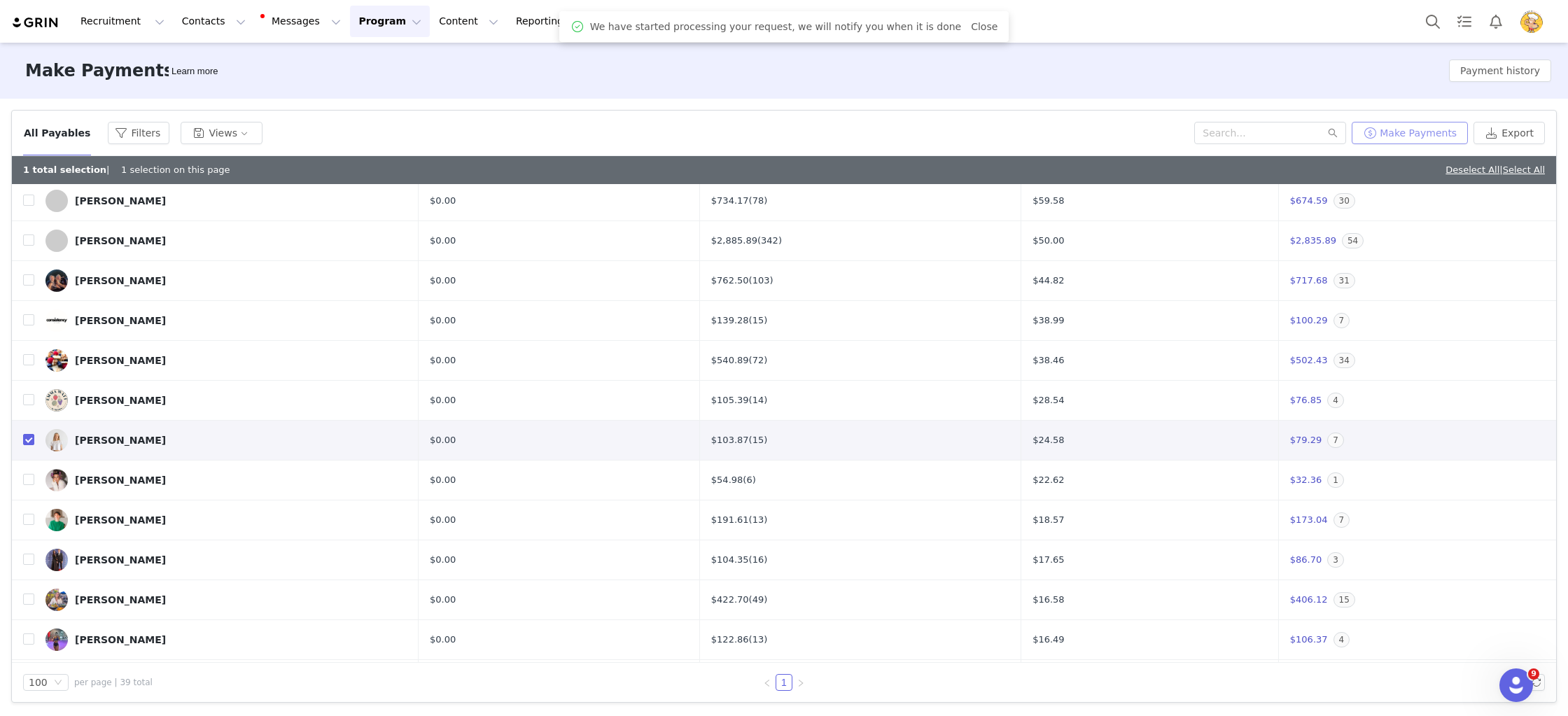
scroll to position [0, 0]
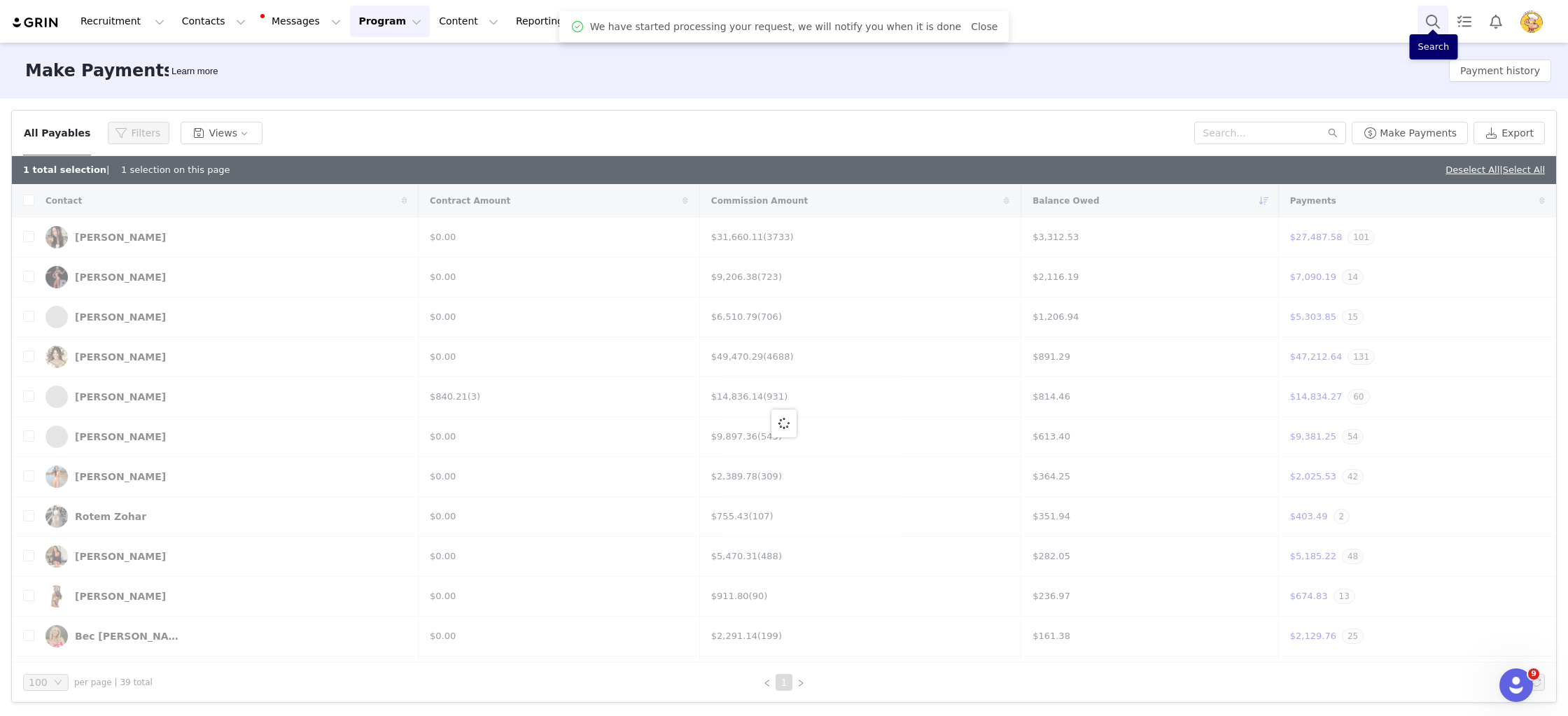
click at [1439, 20] on button "Search" at bounding box center [1433, 21] width 31 height 31
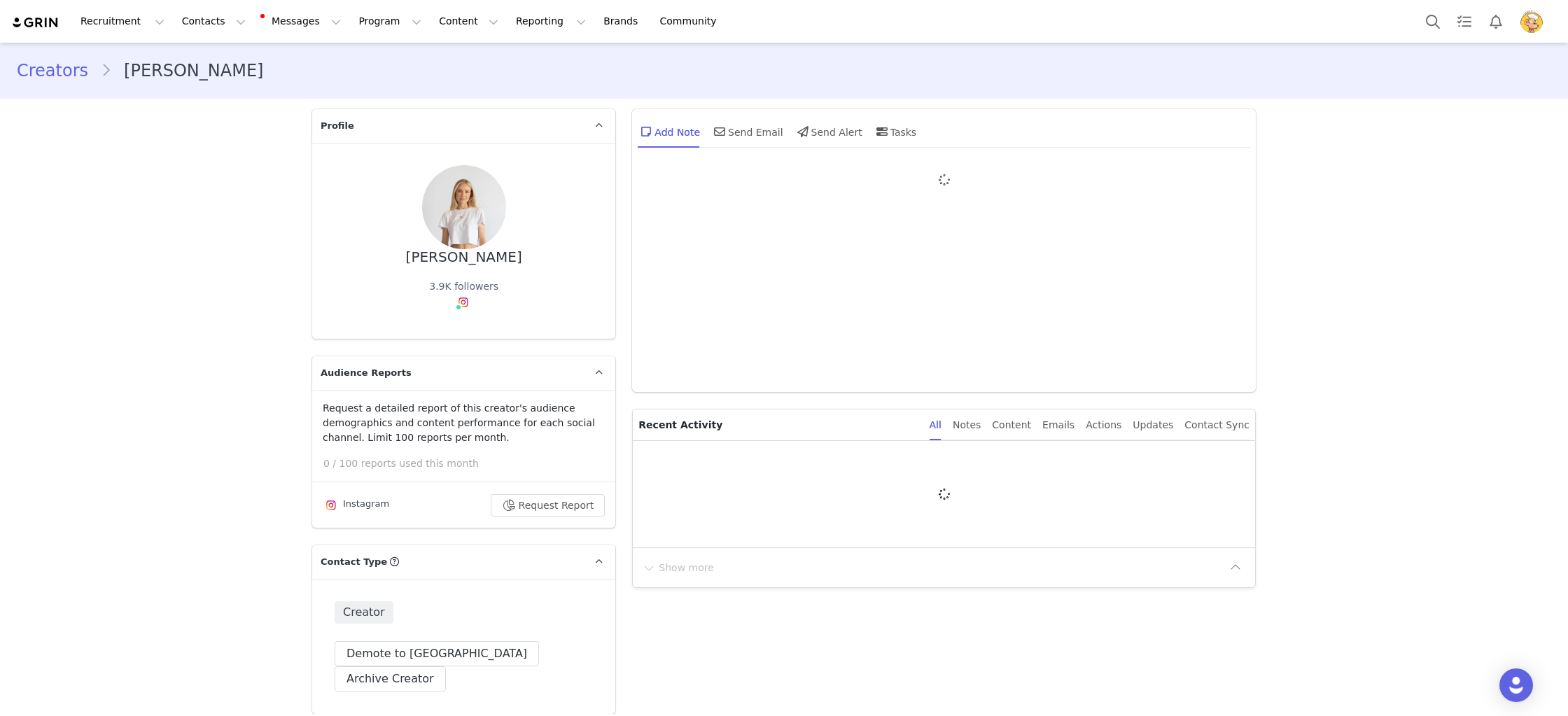
type input "+1 ([GEOGRAPHIC_DATA])"
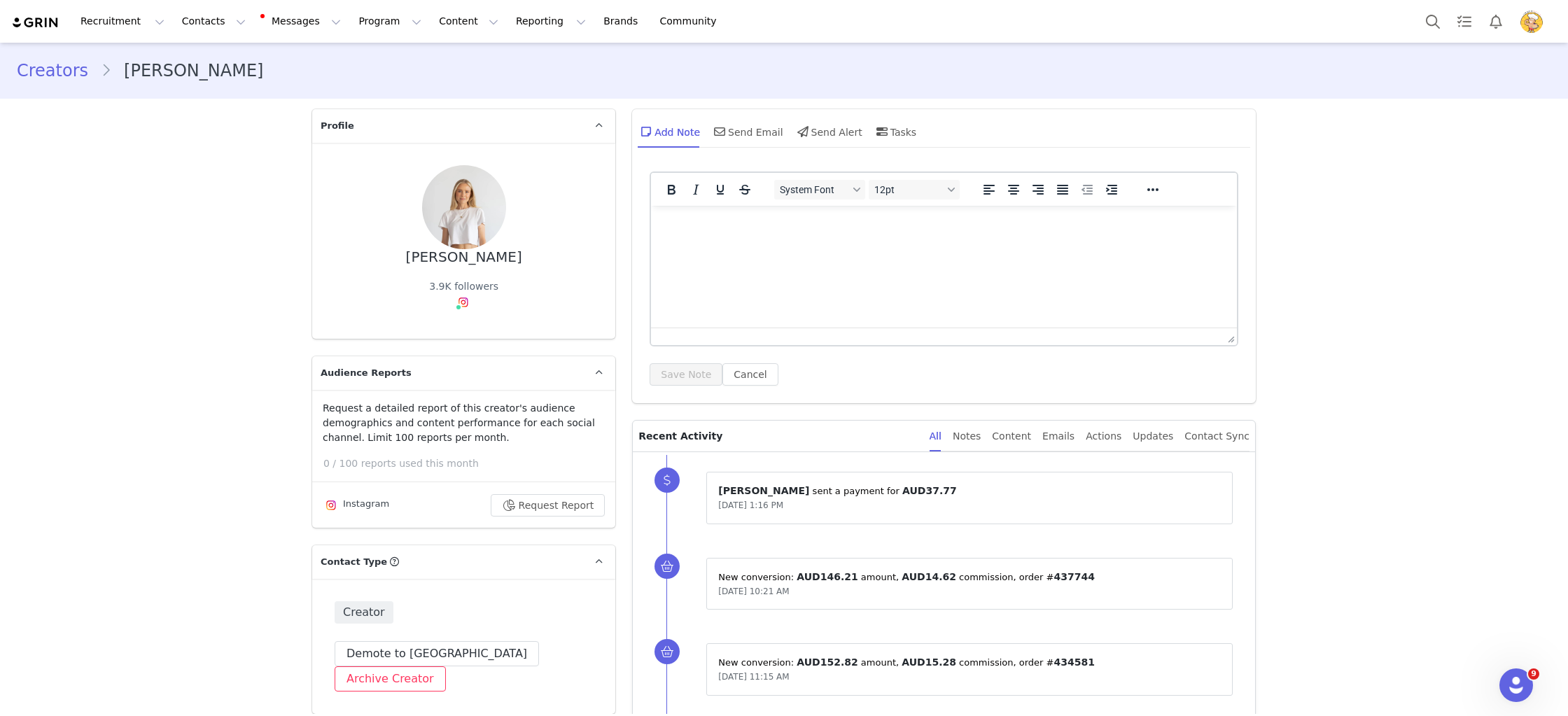
drag, startPoint x: 563, startPoint y: 639, endPoint x: 556, endPoint y: 644, distance: 8.6
click at [561, 640] on div "Creator Demote this Creator? This will remove all accepted proposals attached t…" at bounding box center [464, 646] width 303 height 135
click at [446, 666] on button "Archive Creator" at bounding box center [390, 679] width 111 height 25
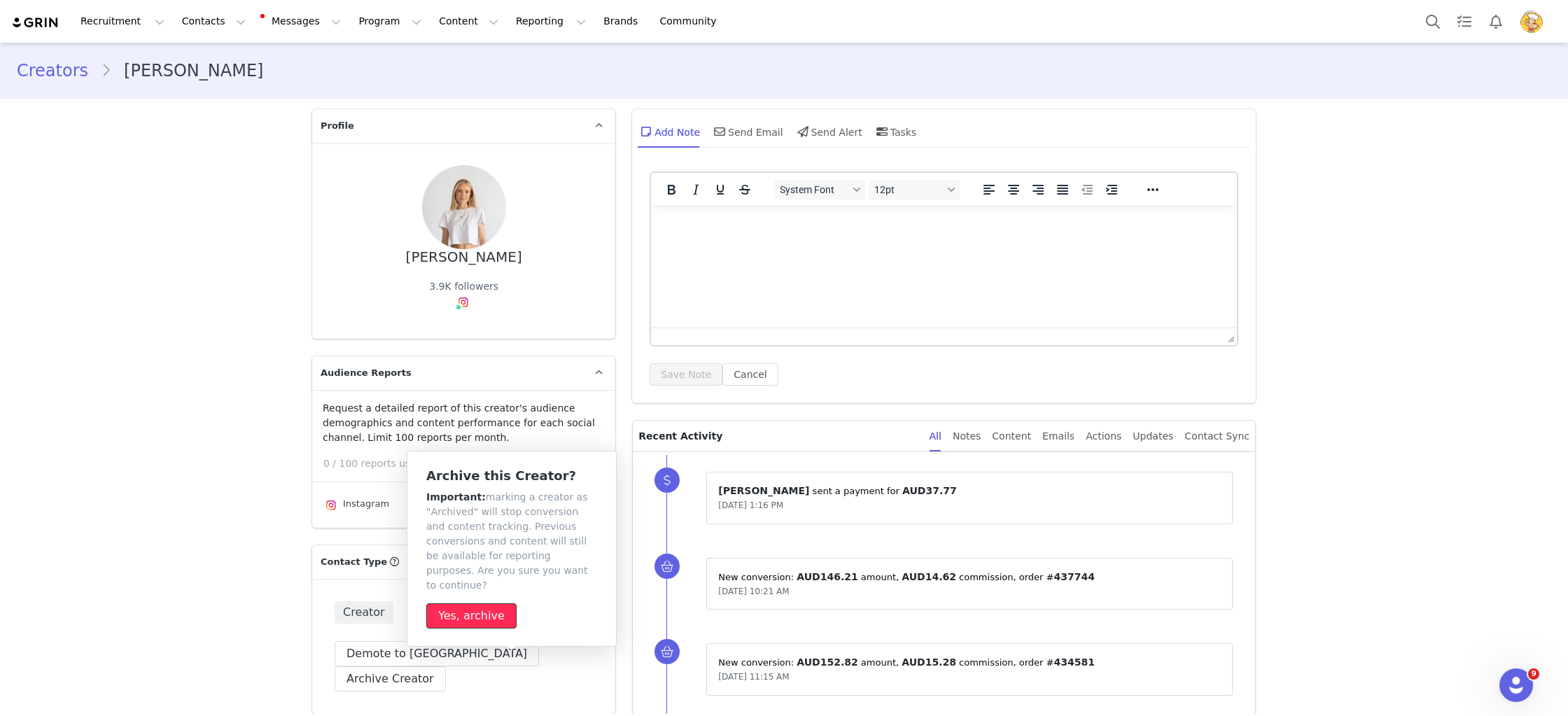
click at [466, 603] on button "Yes, archive" at bounding box center [471, 616] width 90 height 25
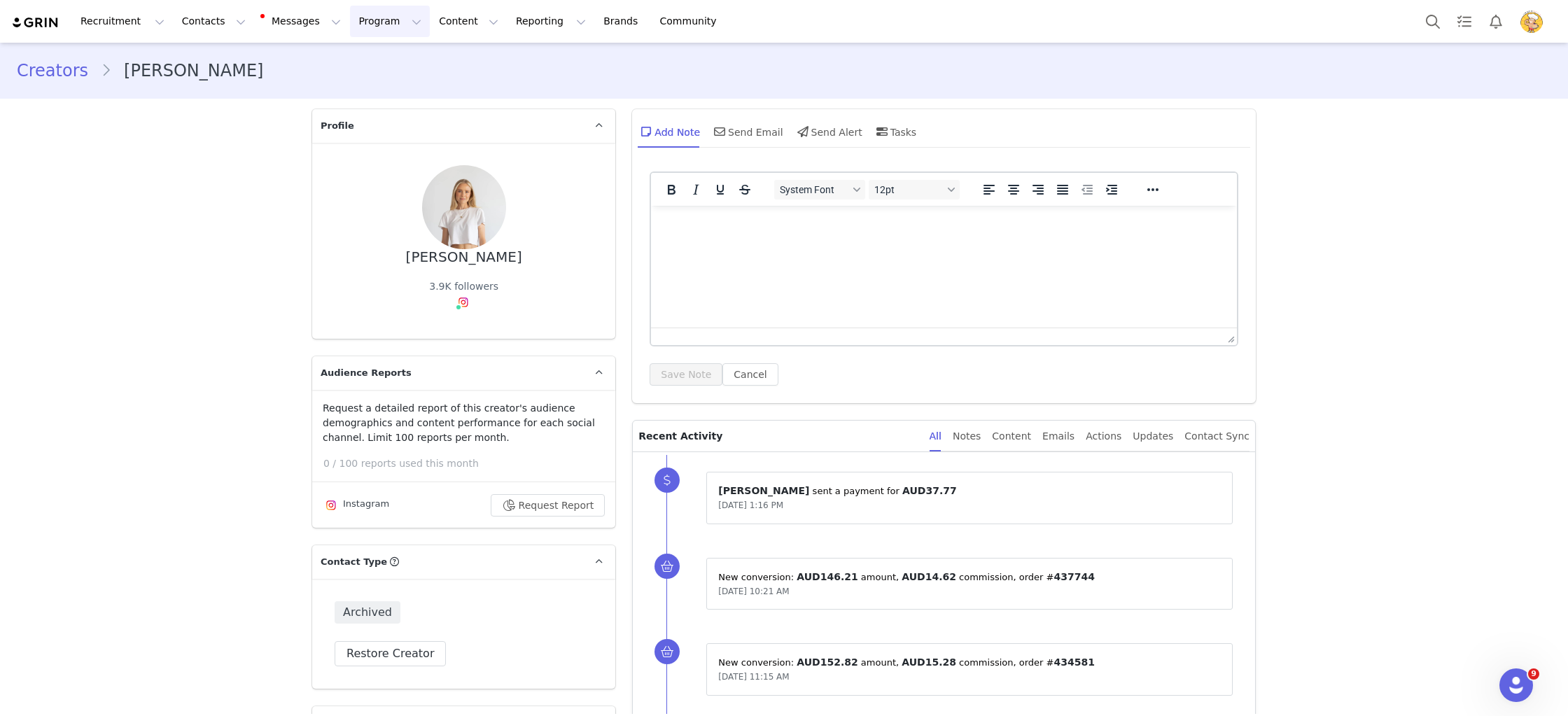
click at [361, 18] on button "Program Program" at bounding box center [390, 21] width 80 height 31
click at [369, 71] on link "Activations" at bounding box center [384, 61] width 111 height 26
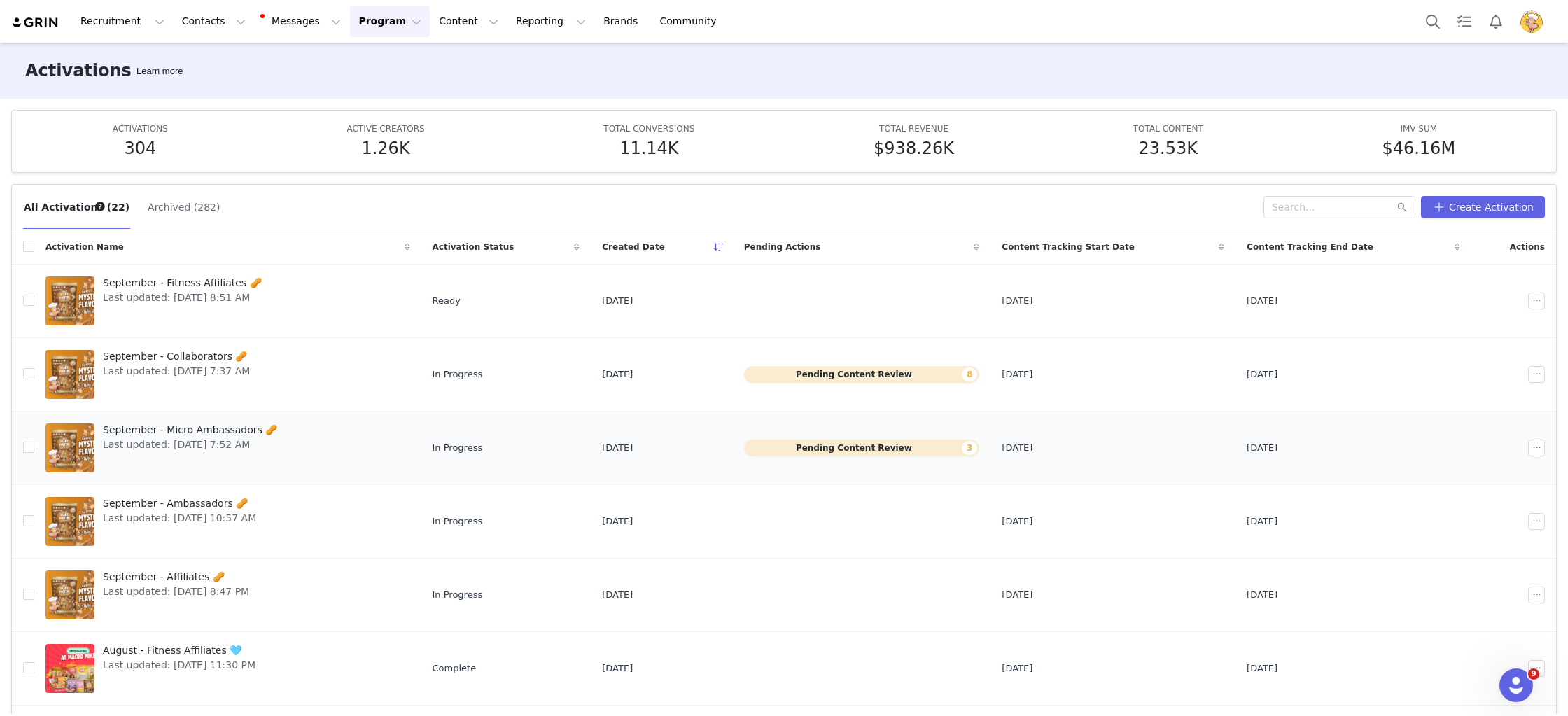
click at [215, 449] on span "Last updated: [DATE] 7:52 AM" at bounding box center [189, 445] width 174 height 14
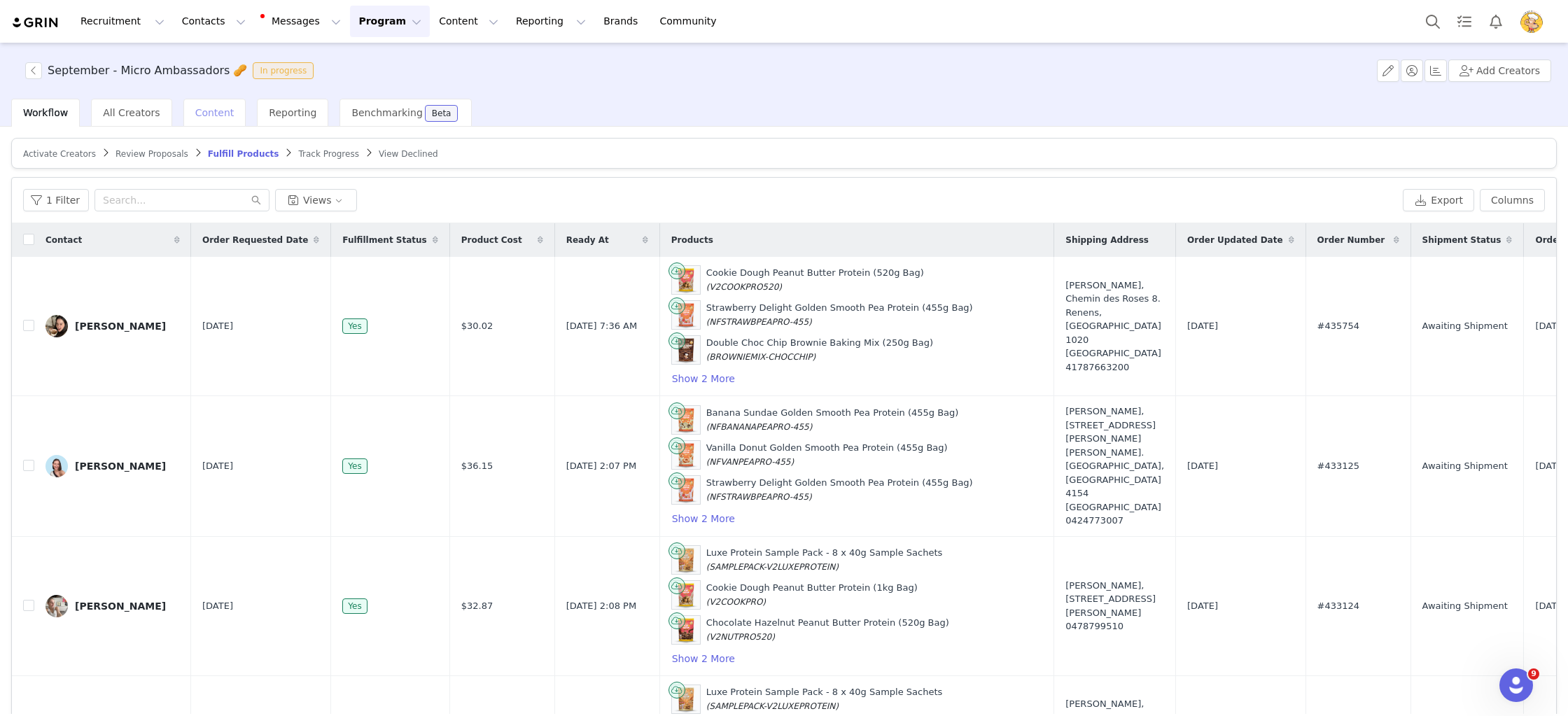
click at [212, 126] on div "Content" at bounding box center [214, 112] width 63 height 28
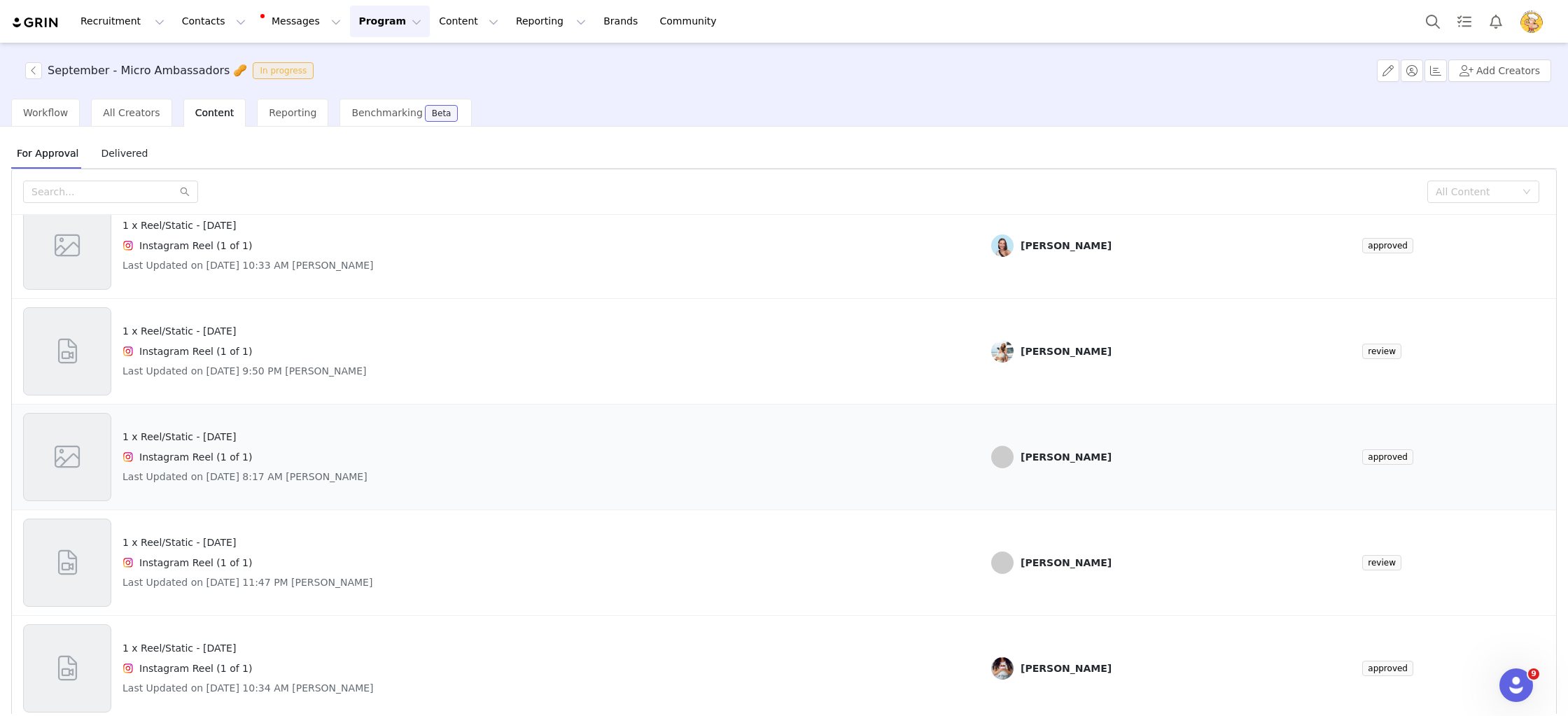
scroll to position [7, 0]
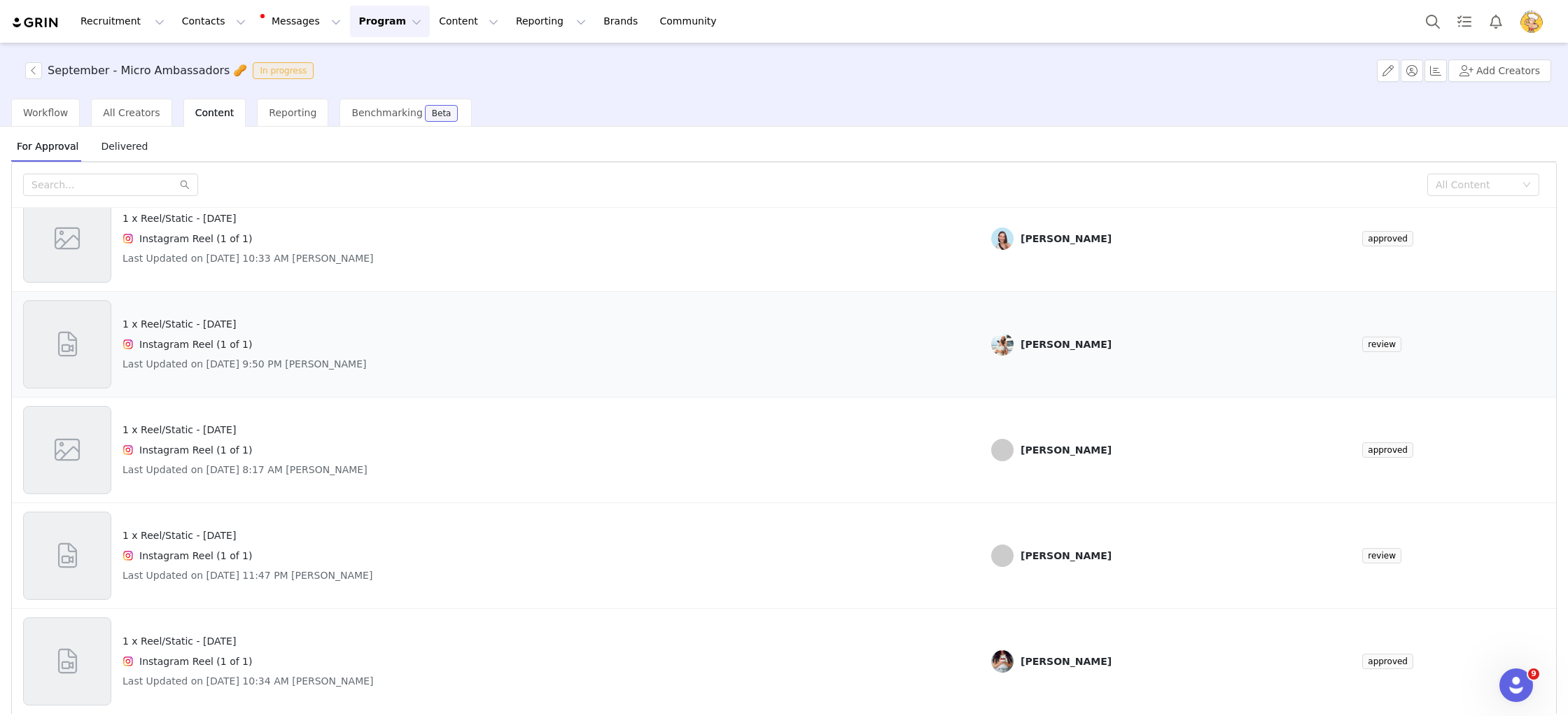
click at [510, 363] on div "1 x Reel/Static - [DATE] Instagram Reel (1 of 1) Last Updated on [DATE] 9:50 PM…" at bounding box center [495, 344] width 945 height 88
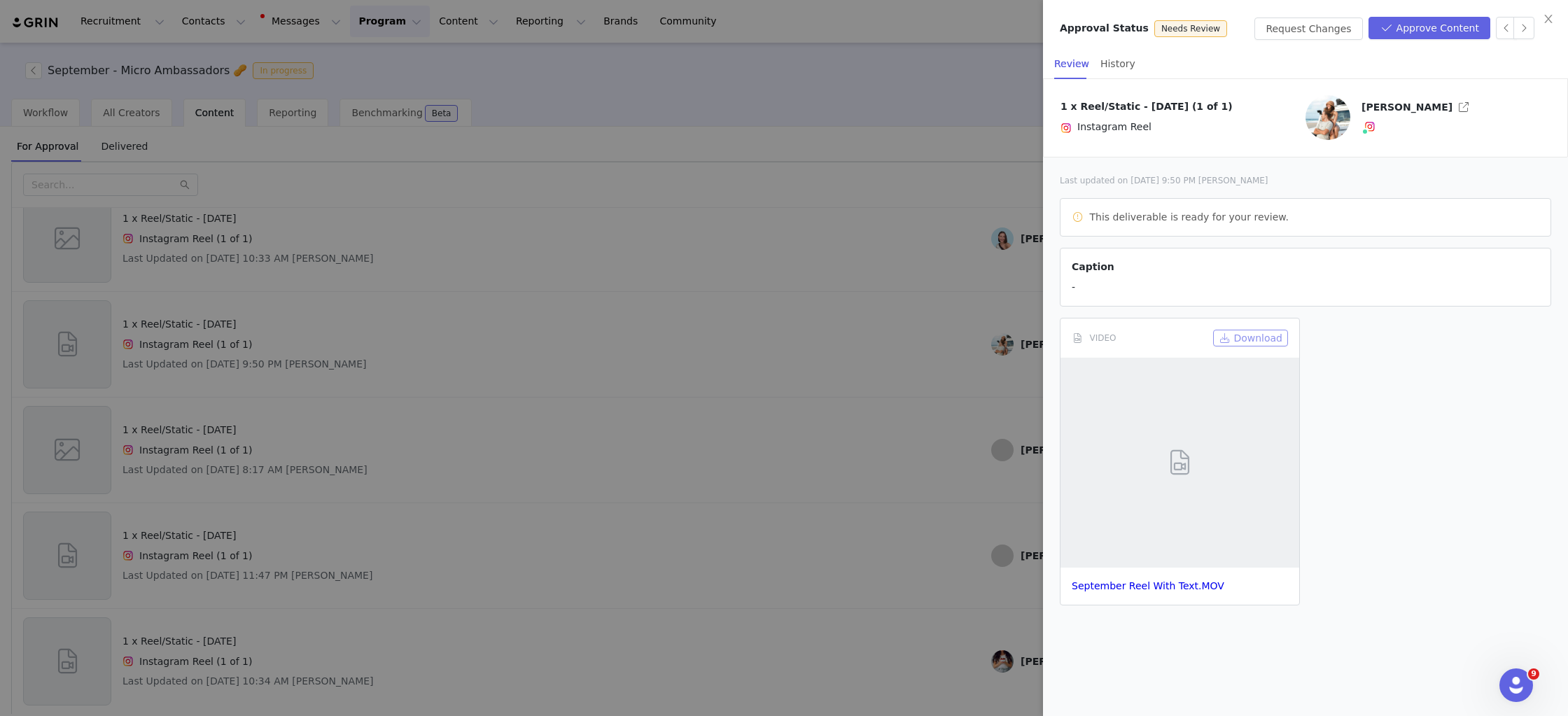
click at [1260, 336] on button "Download" at bounding box center [1250, 338] width 75 height 17
click at [713, 308] on div at bounding box center [784, 358] width 1568 height 716
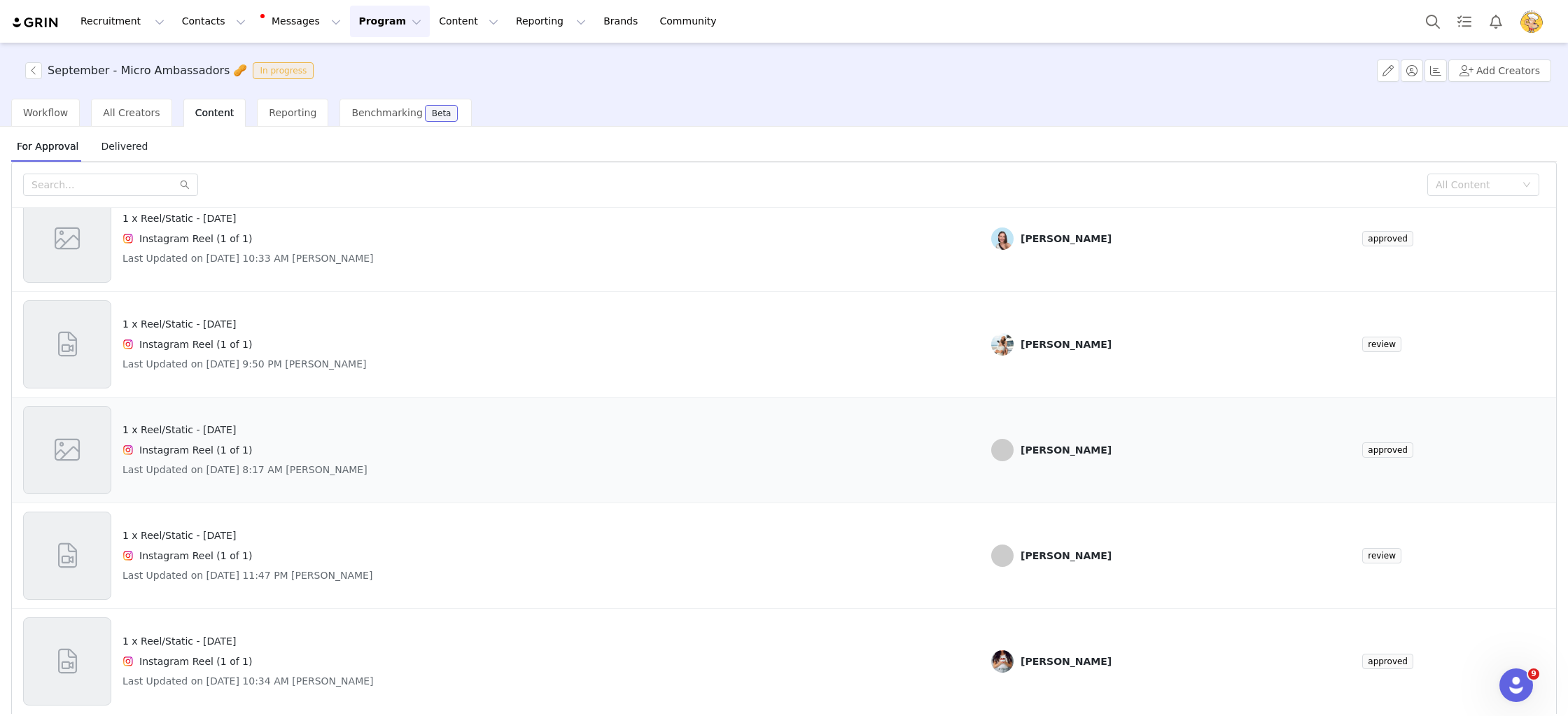
scroll to position [59, 0]
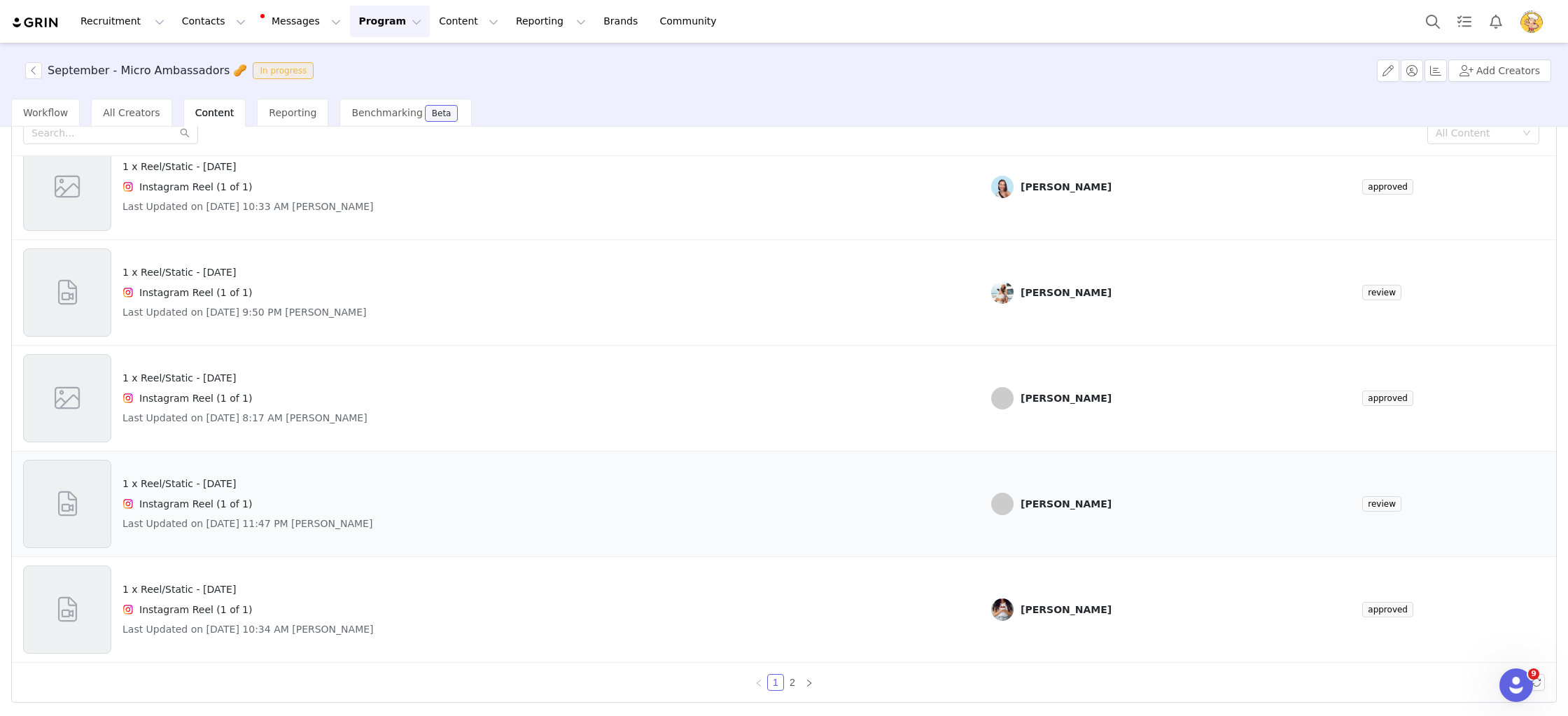
click at [1060, 519] on td "Eloise Smith" at bounding box center [1165, 504] width 371 height 106
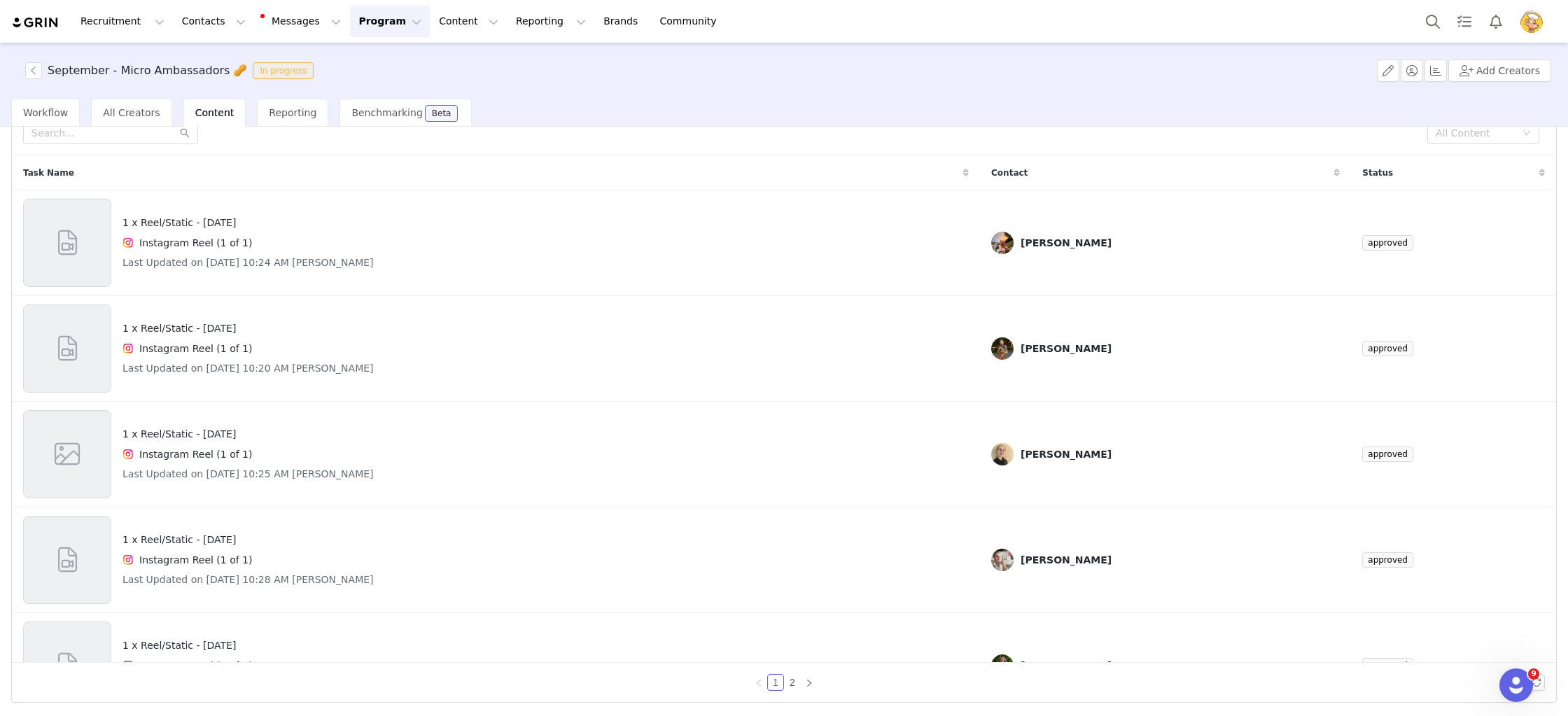
scroll to position [0, 0]
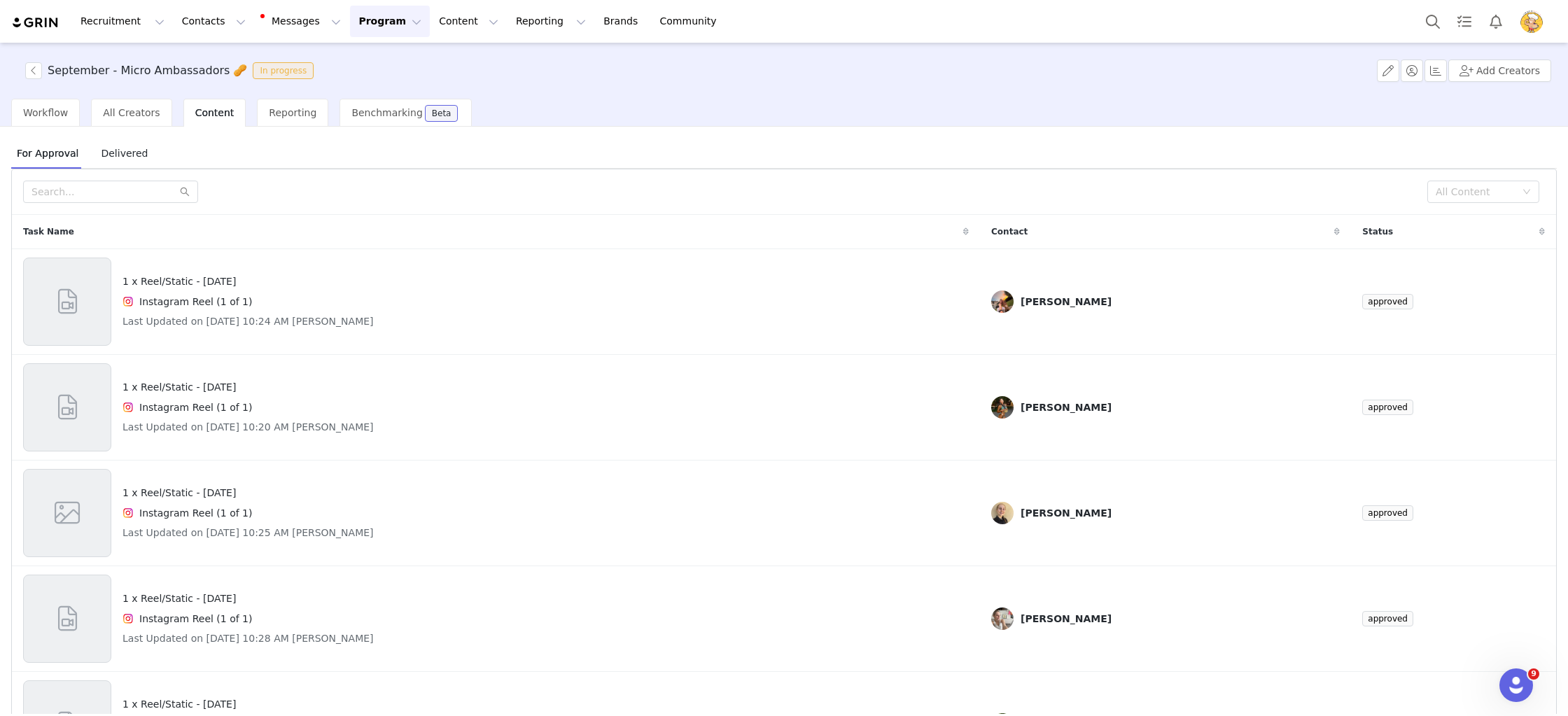
click at [100, 149] on span "Delivered" at bounding box center [124, 153] width 58 height 23
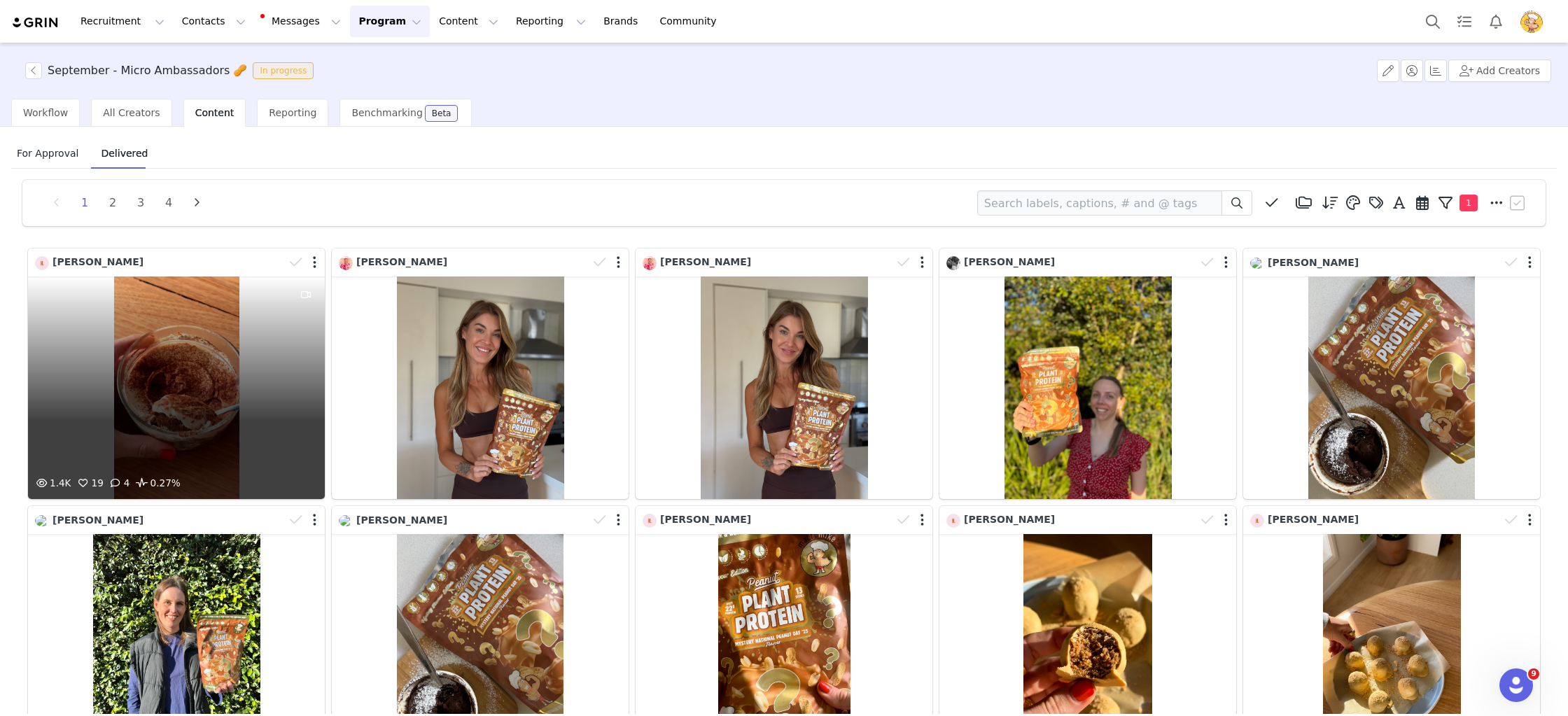
click at [292, 266] on icon at bounding box center [296, 262] width 13 height 14
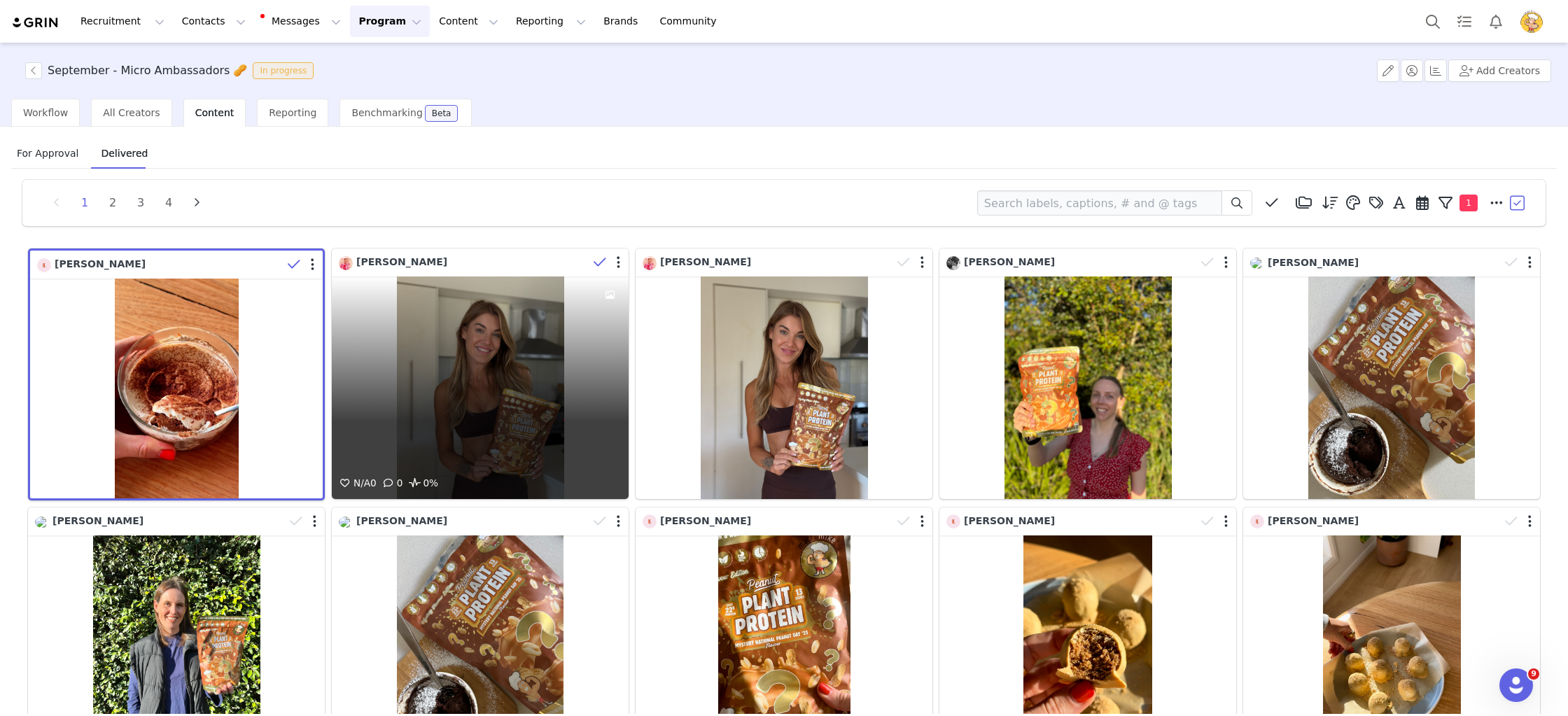
click at [593, 257] on icon at bounding box center [599, 262] width 13 height 14
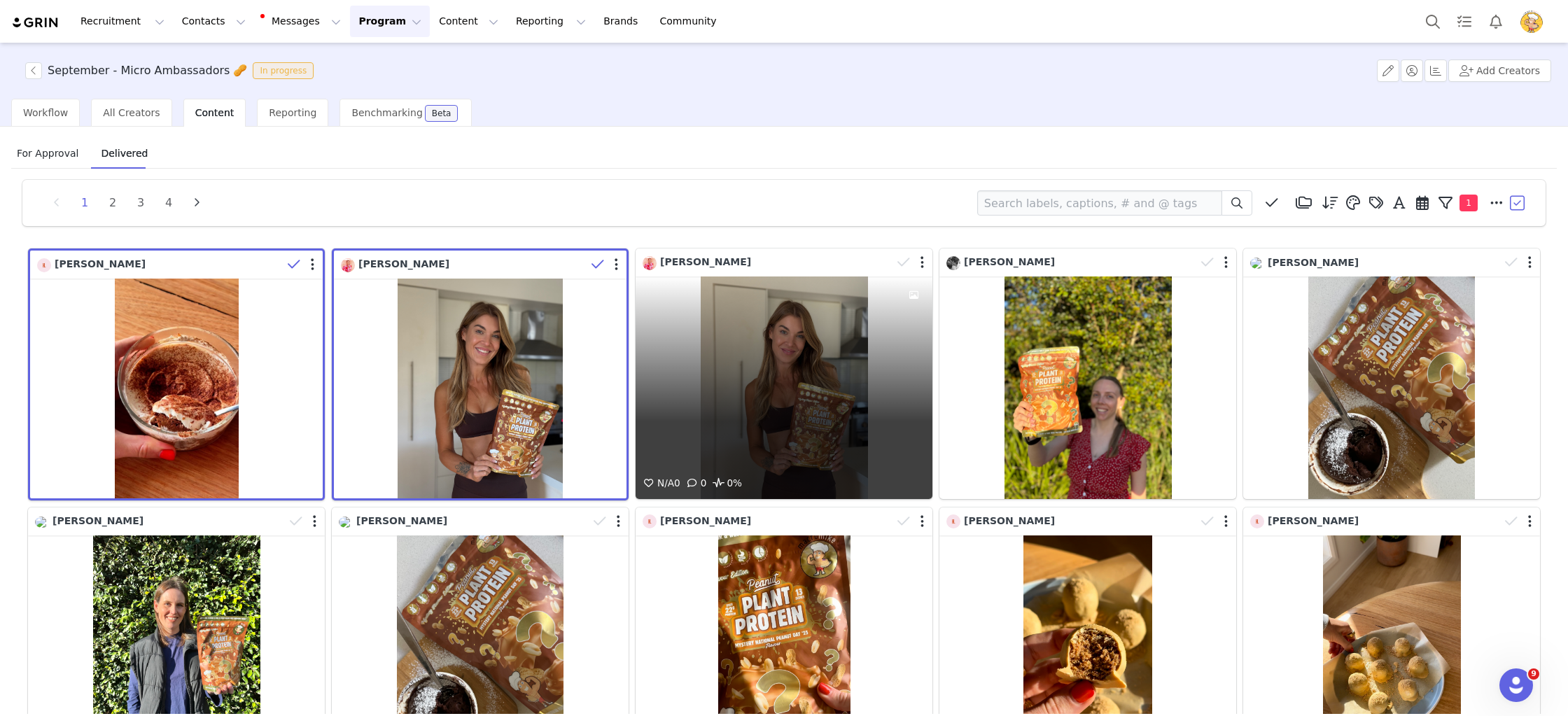
drag, startPoint x: 910, startPoint y: 255, endPoint x: 923, endPoint y: 255, distance: 13.0
click at [911, 255] on span at bounding box center [903, 262] width 21 height 21
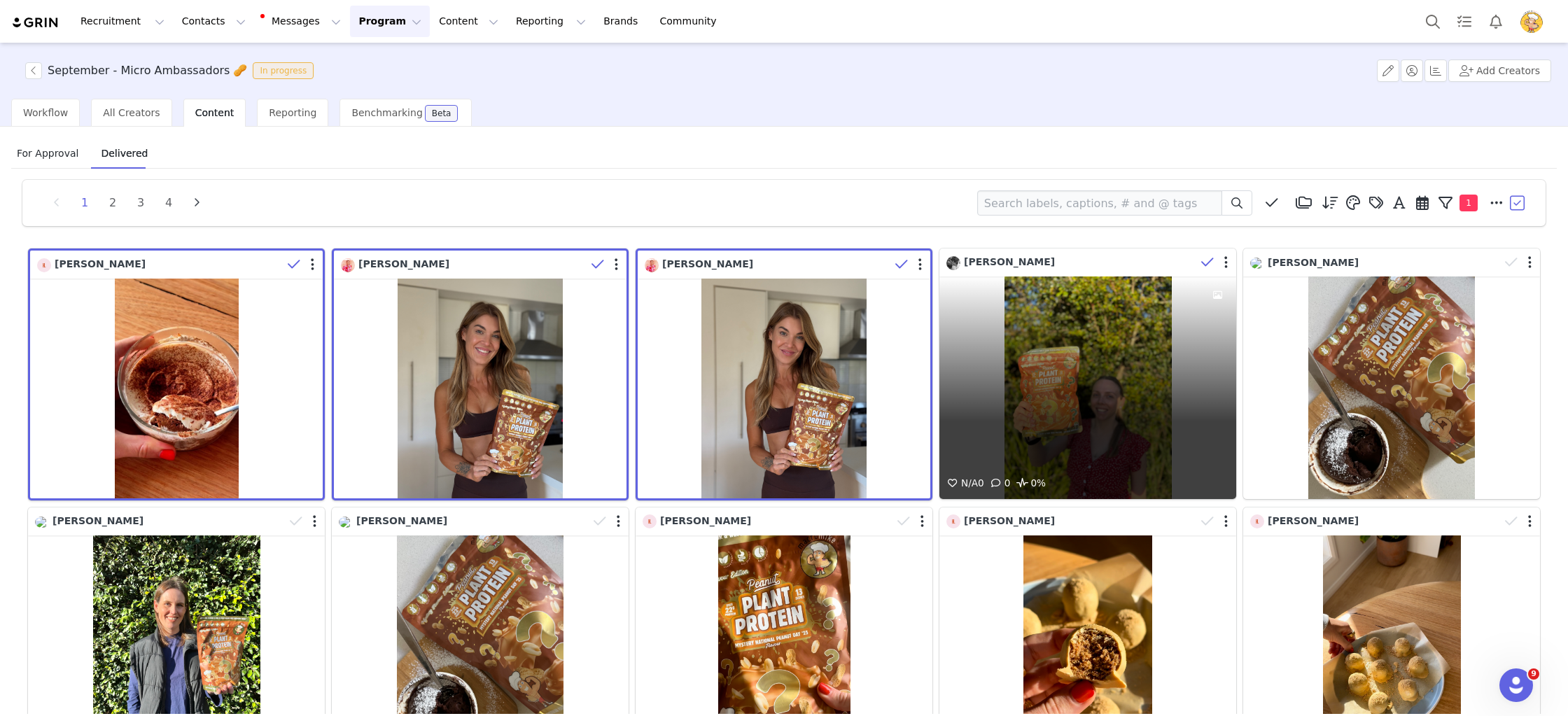
click at [1203, 269] on icon at bounding box center [1207, 262] width 13 height 14
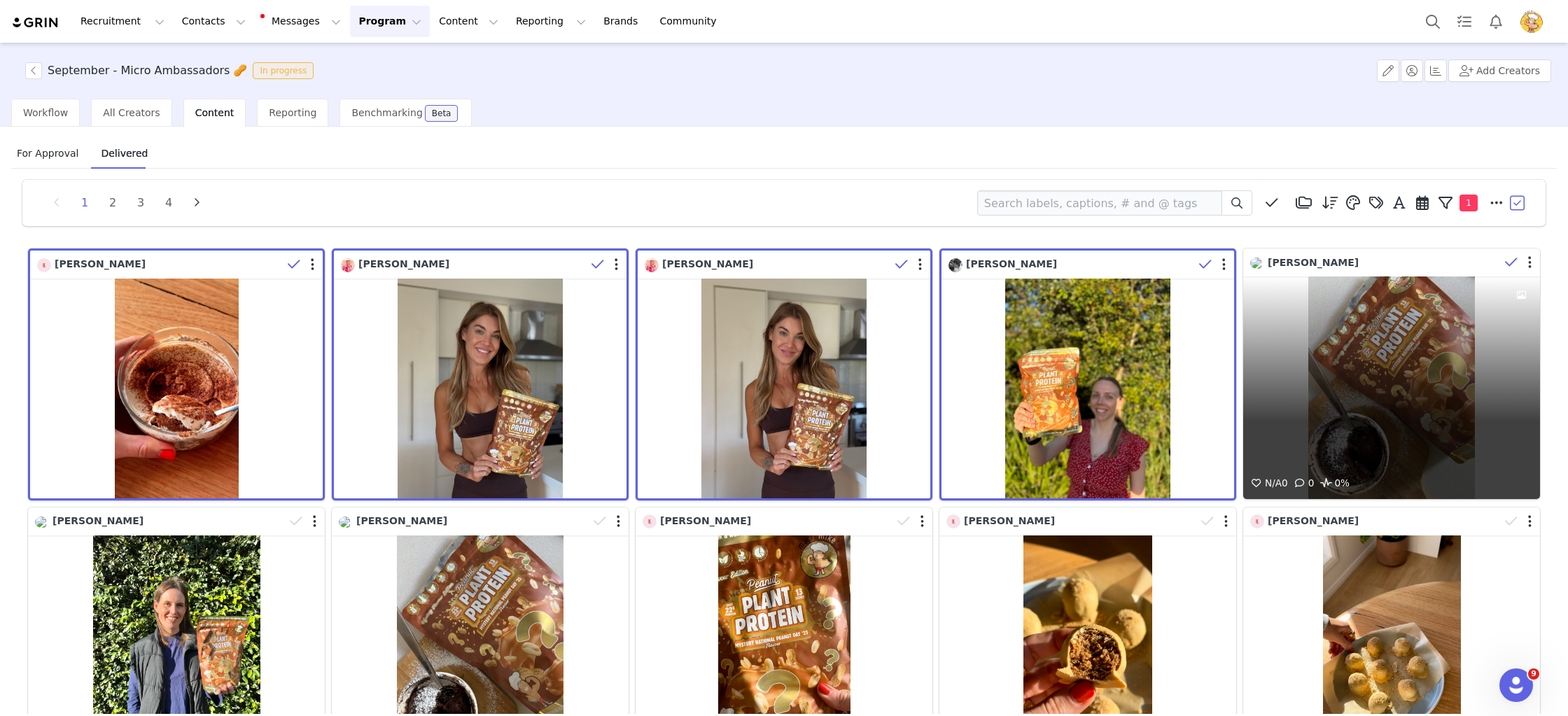
click at [1521, 263] on button at bounding box center [1510, 262] width 23 height 21
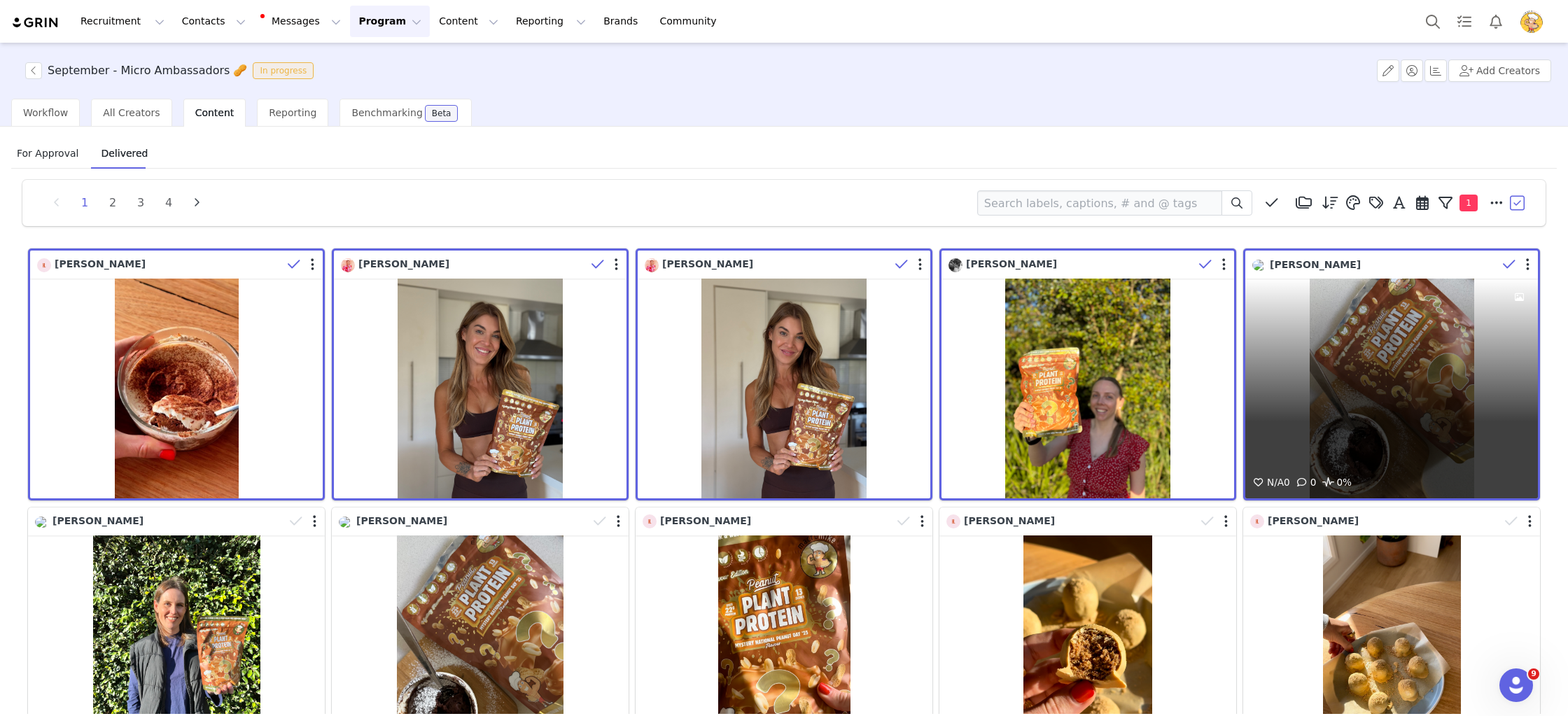
click at [1511, 264] on icon at bounding box center [1509, 265] width 13 height 14
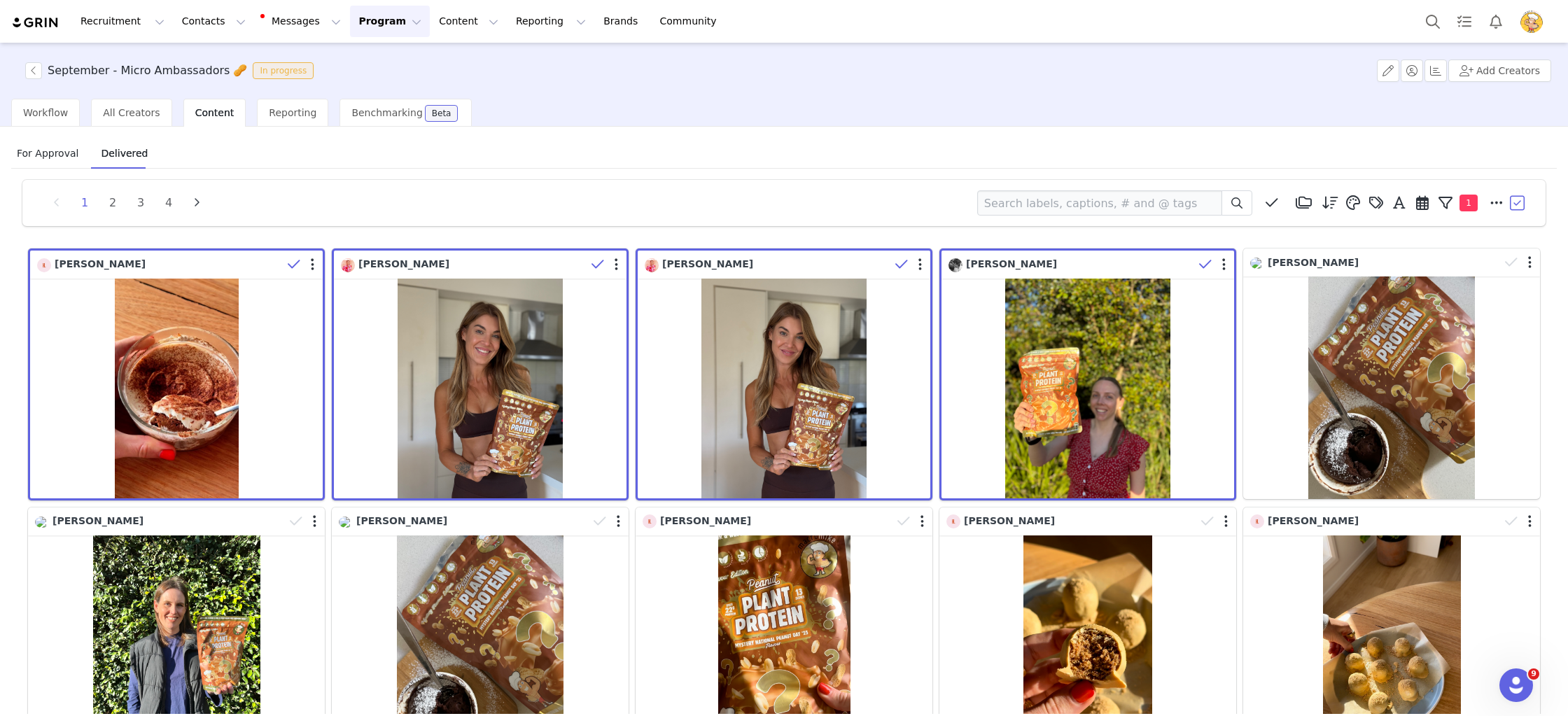
drag, startPoint x: 1516, startPoint y: 199, endPoint x: 1512, endPoint y: 208, distance: 9.8
click at [1516, 199] on button "button" at bounding box center [1518, 203] width 21 height 21
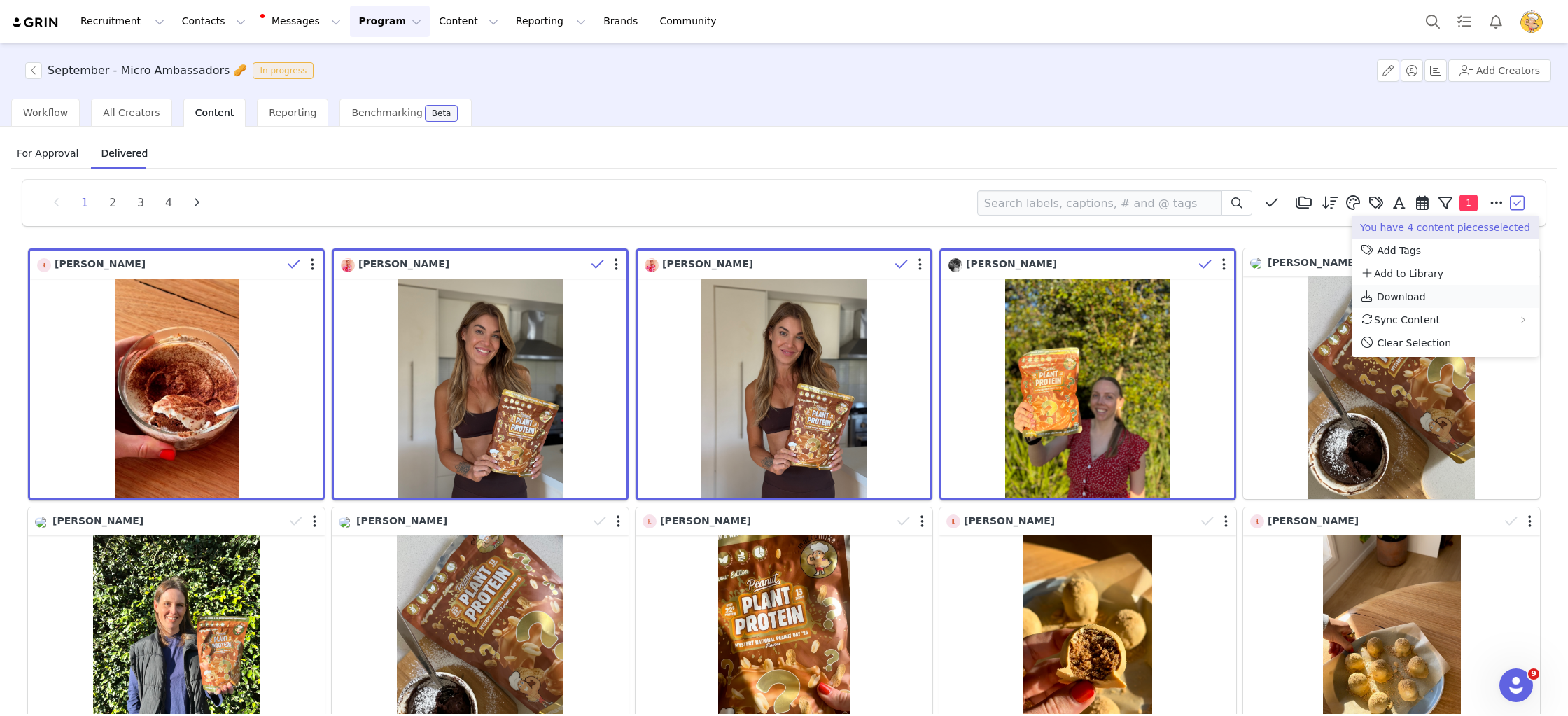
click at [1389, 300] on span "Download" at bounding box center [1402, 297] width 49 height 11
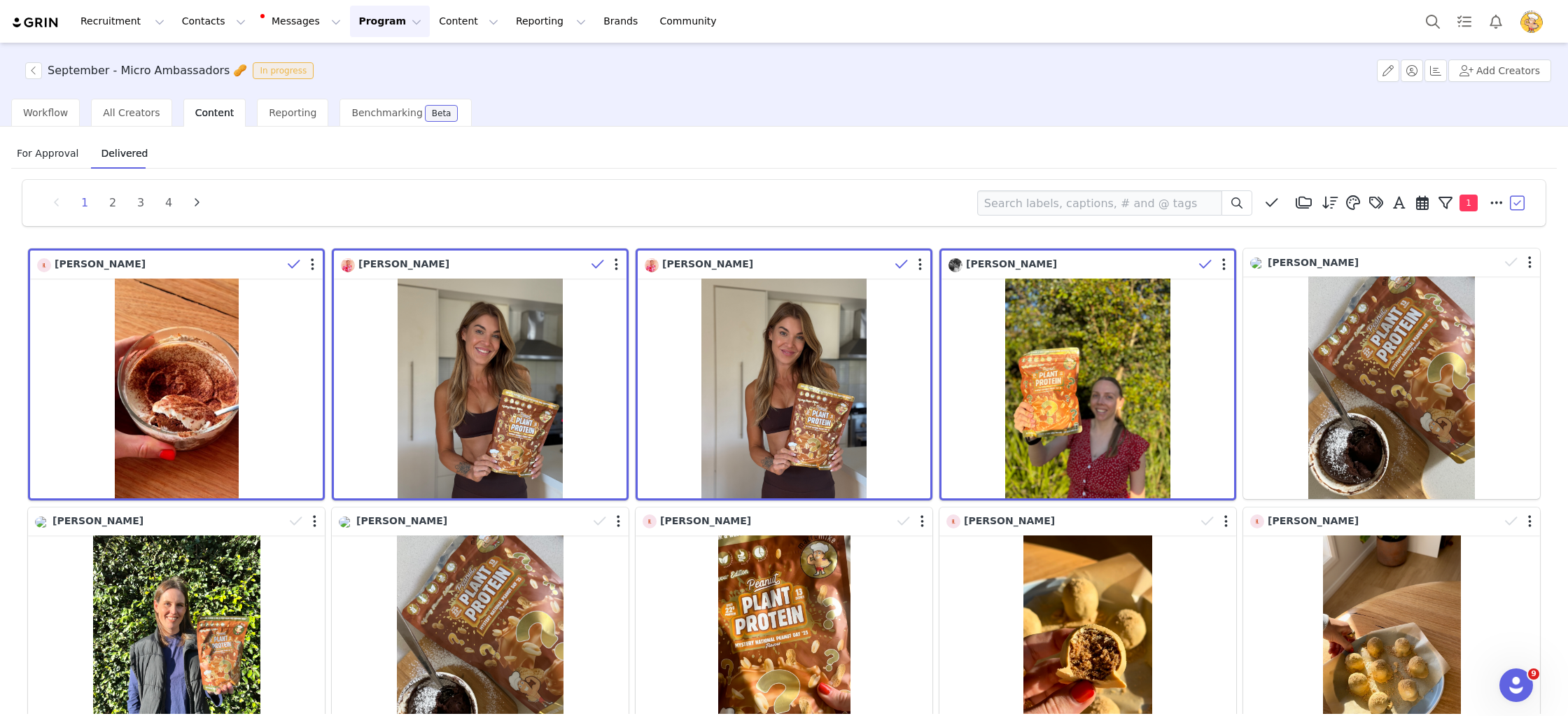
click at [45, 154] on span "For Approval" at bounding box center [47, 153] width 73 height 23
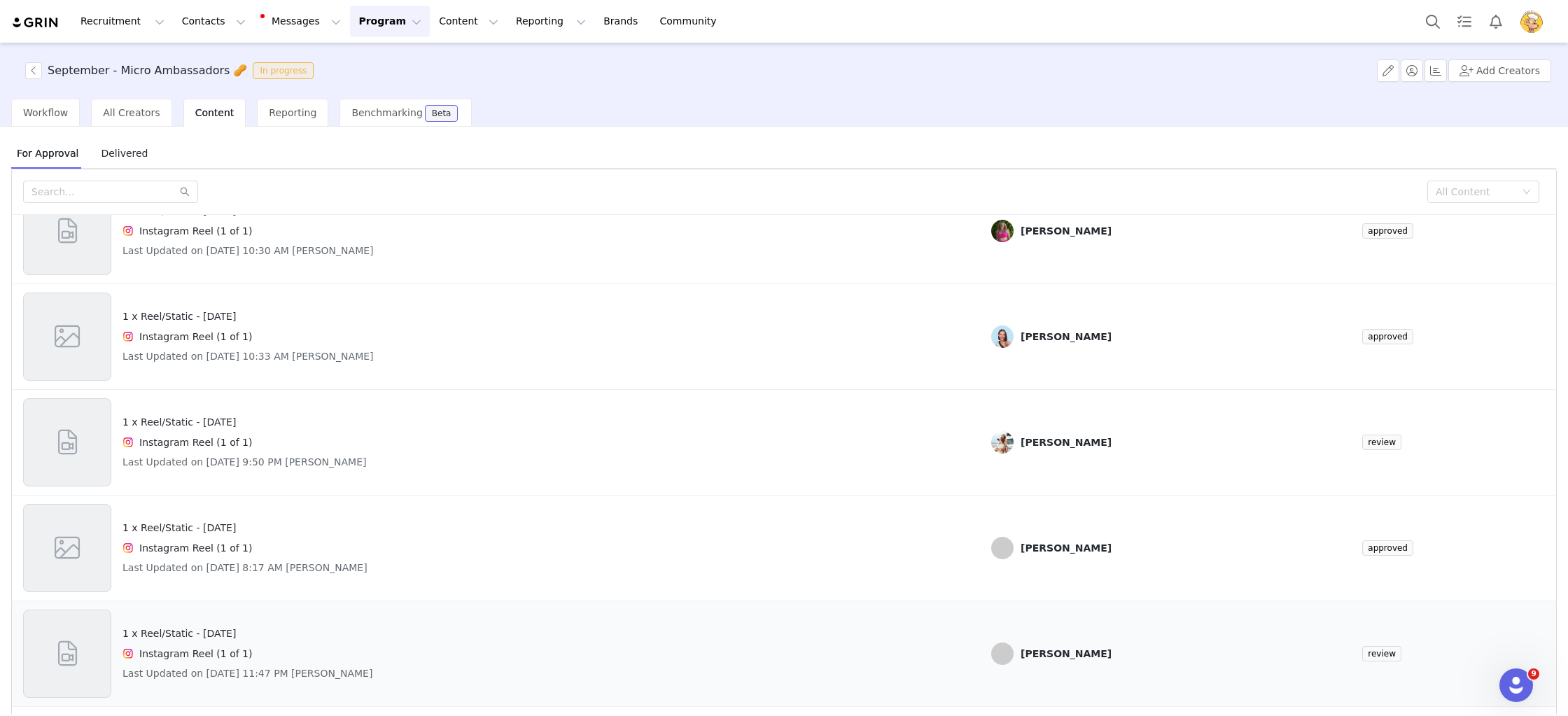
scroll to position [585, 0]
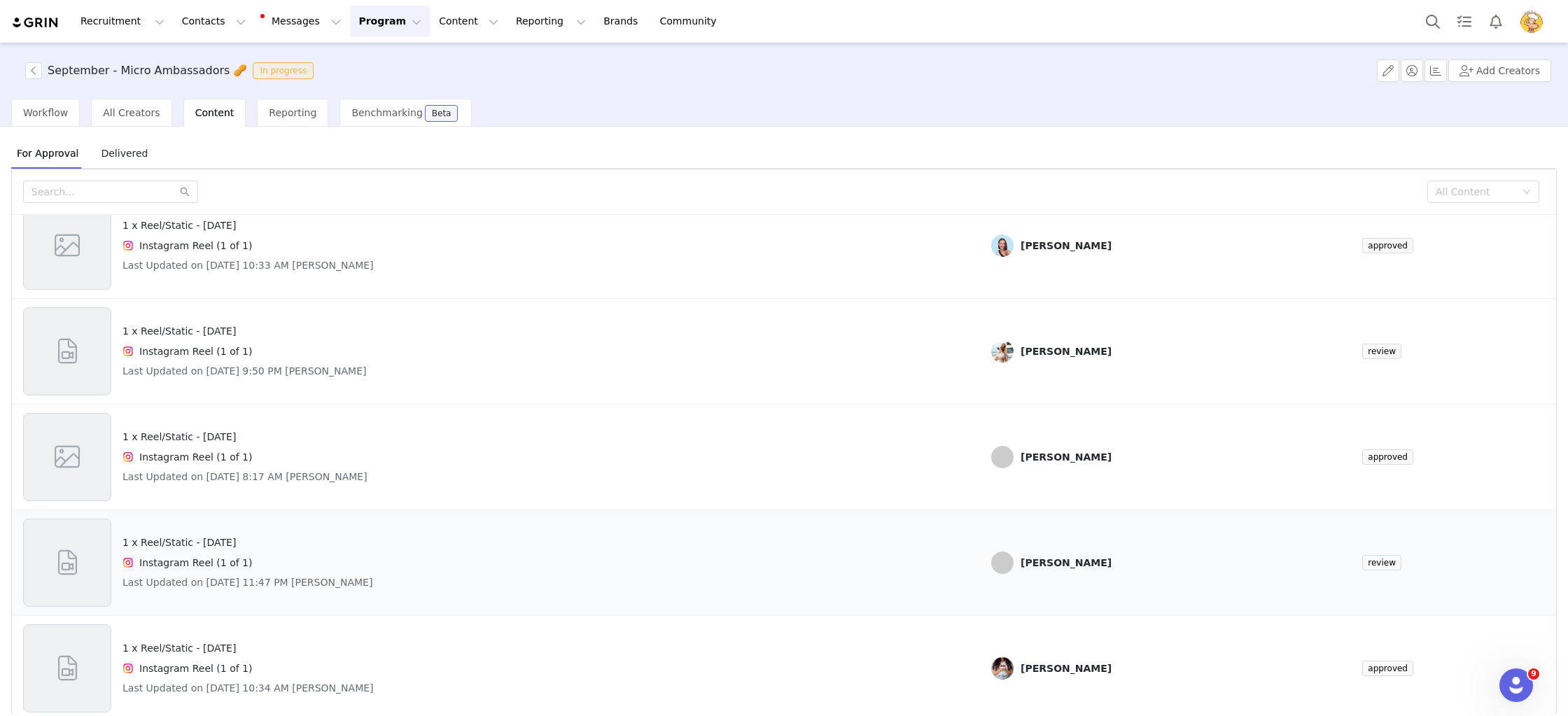
click at [434, 556] on div "1 x Reel/Static - National Peanut Day Instagram Reel (1 of 1) Last Updated on A…" at bounding box center [495, 562] width 945 height 88
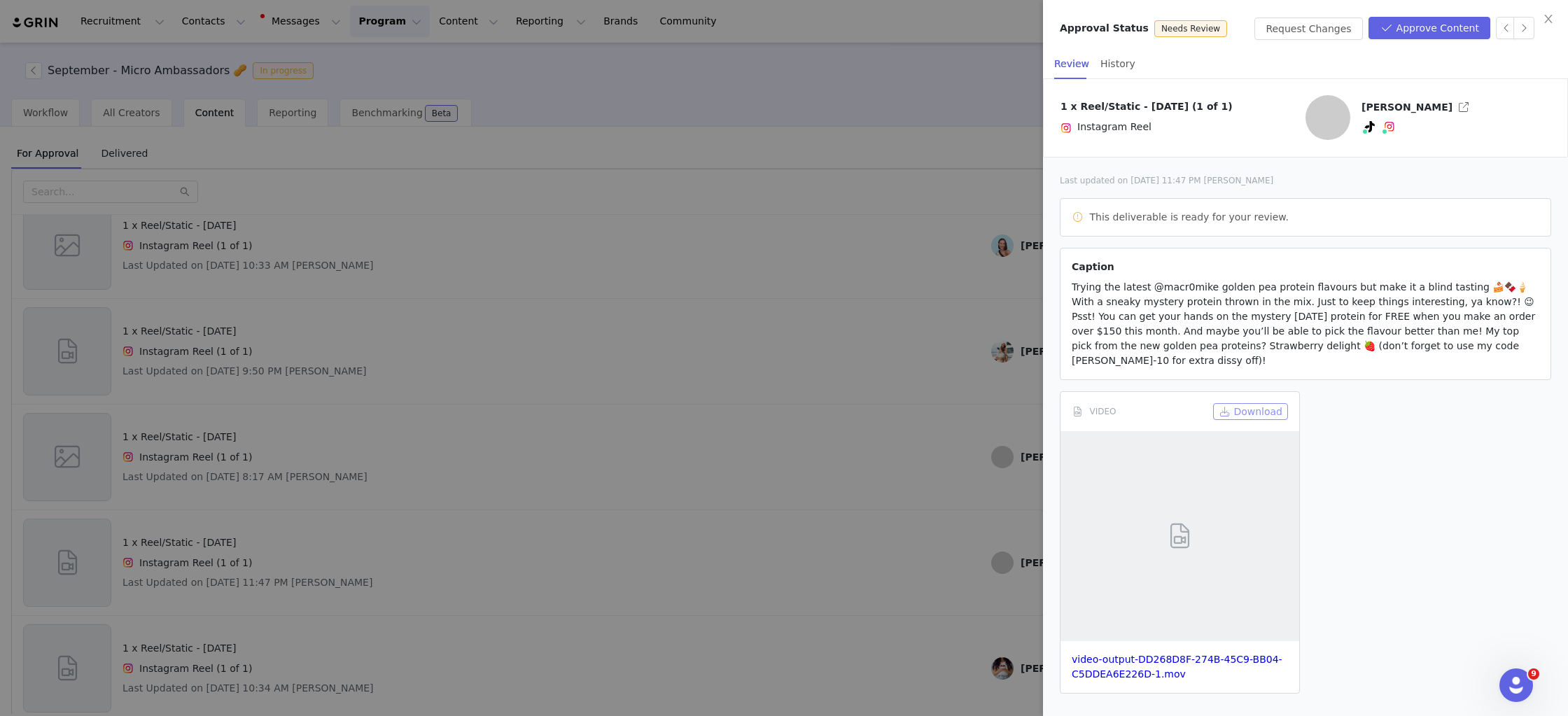
click at [1255, 408] on button "Download" at bounding box center [1250, 412] width 75 height 17
click at [808, 389] on div at bounding box center [784, 358] width 1568 height 716
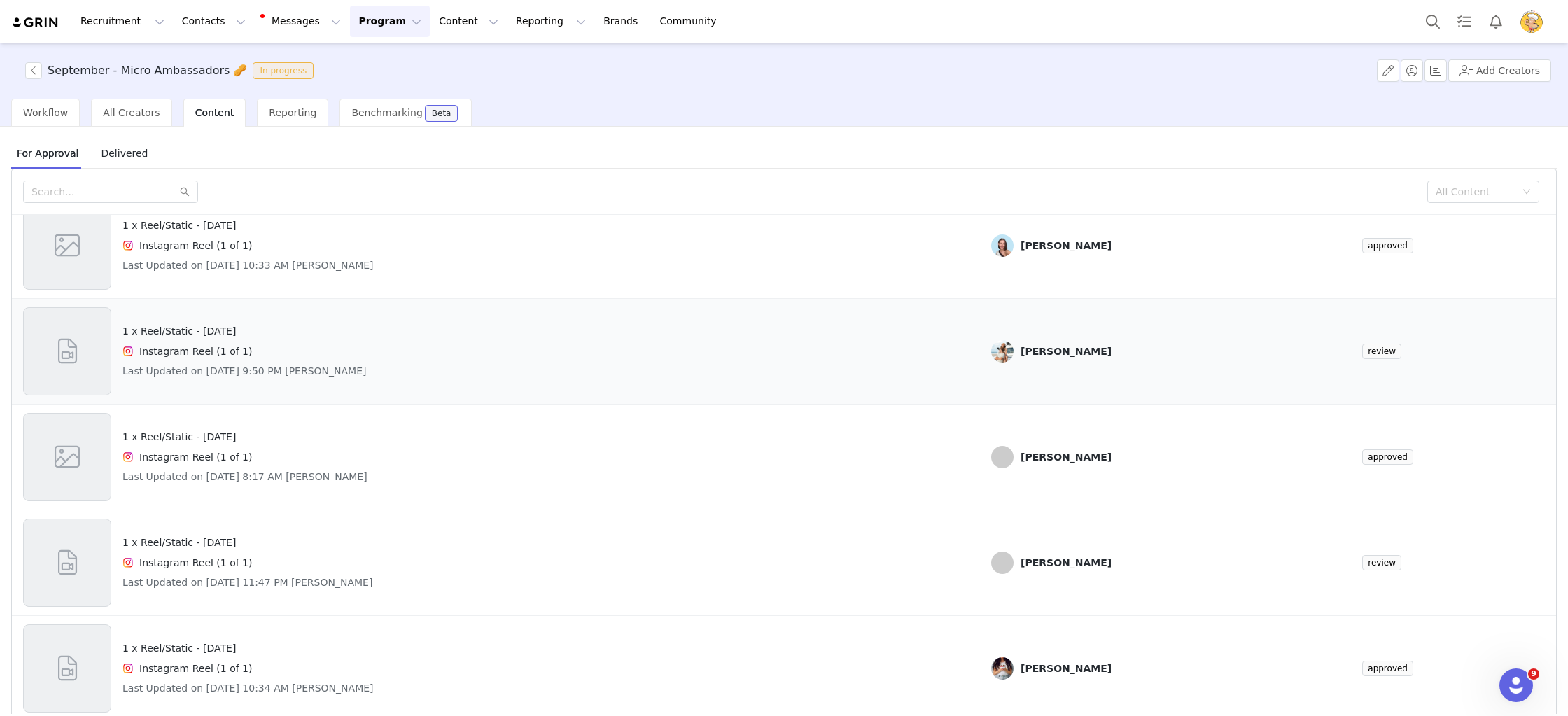
click at [735, 341] on div "1 x Reel/Static - National Peanut Day Instagram Reel (1 of 1) Last Updated on A…" at bounding box center [495, 351] width 945 height 88
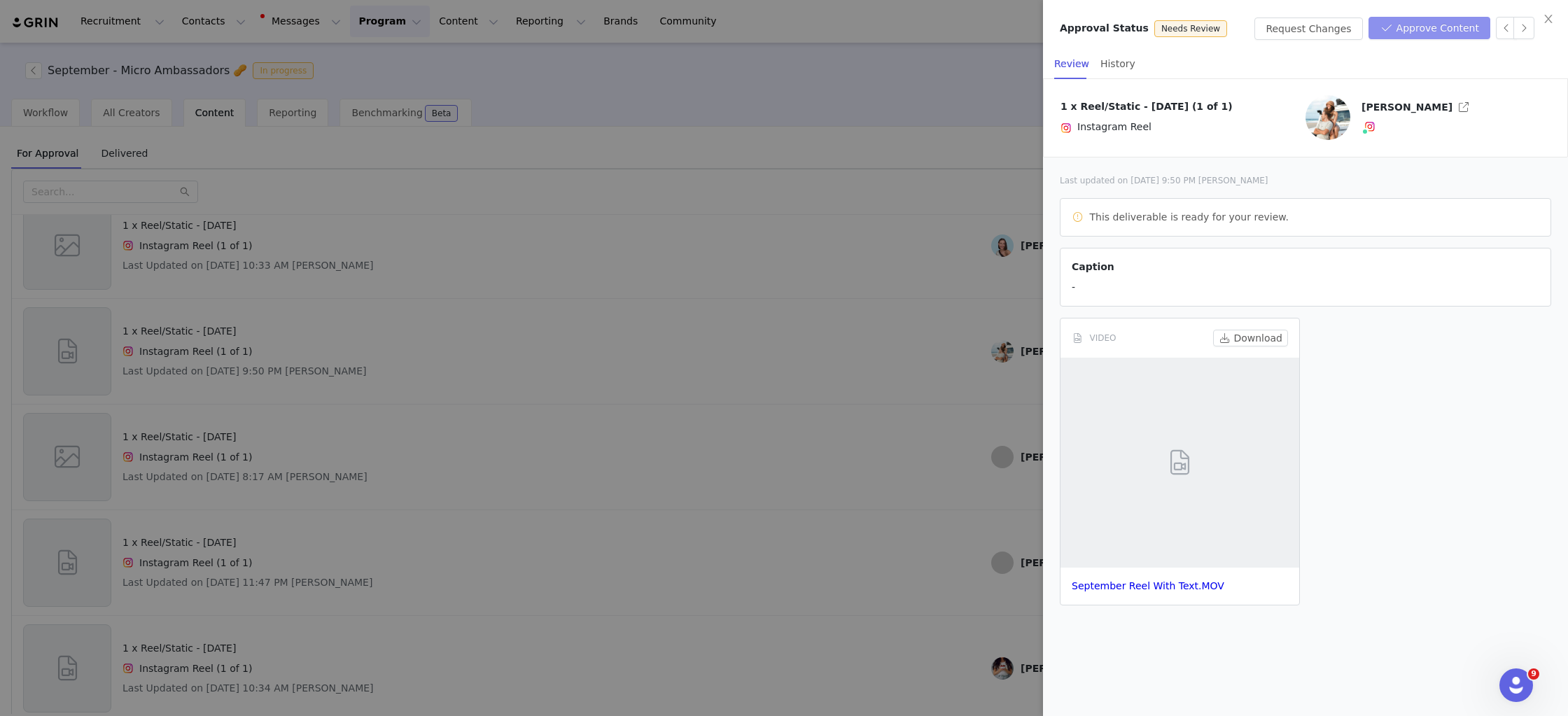
click at [1437, 31] on button "Approve Content" at bounding box center [1429, 28] width 122 height 23
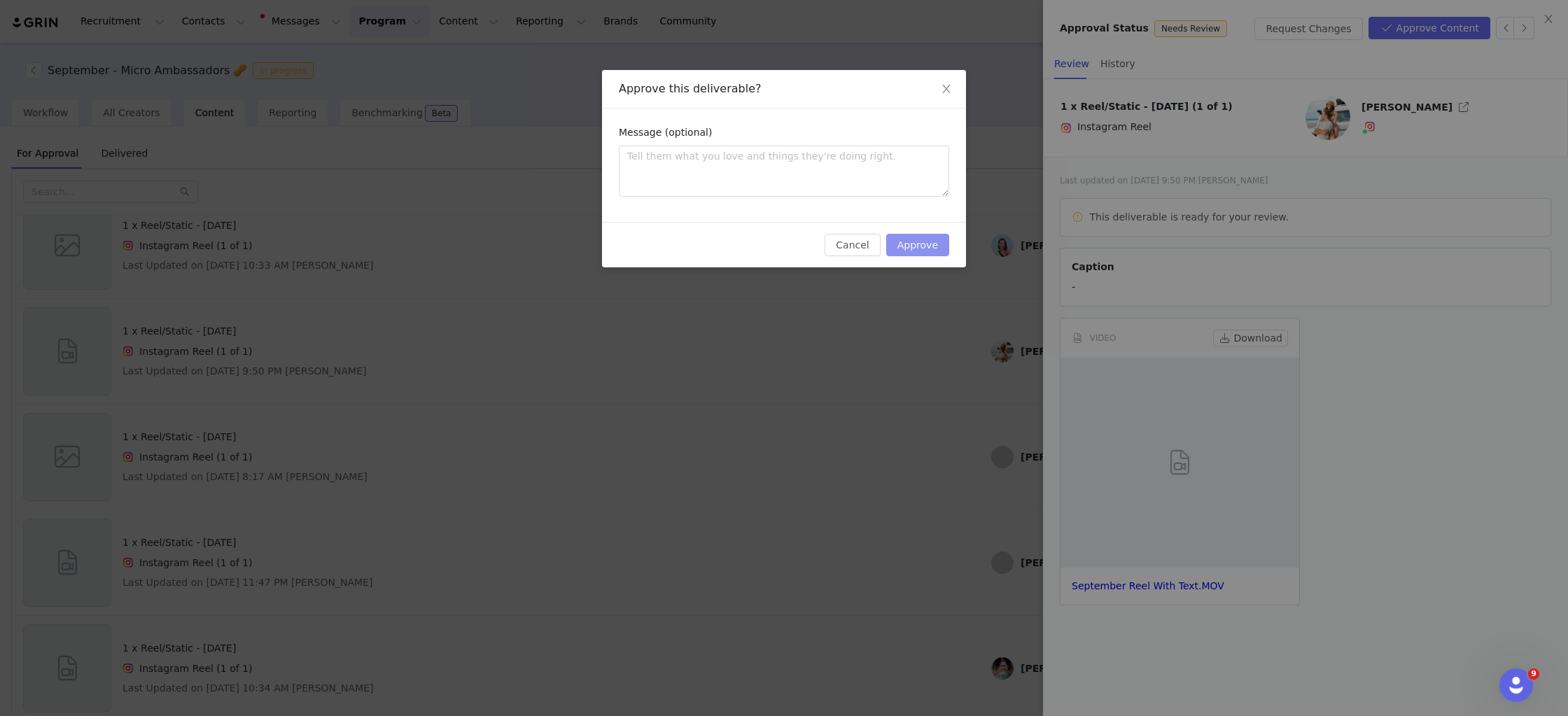
drag, startPoint x: 926, startPoint y: 246, endPoint x: 848, endPoint y: 300, distance: 94.9
click at [926, 246] on button "Approve" at bounding box center [918, 245] width 63 height 23
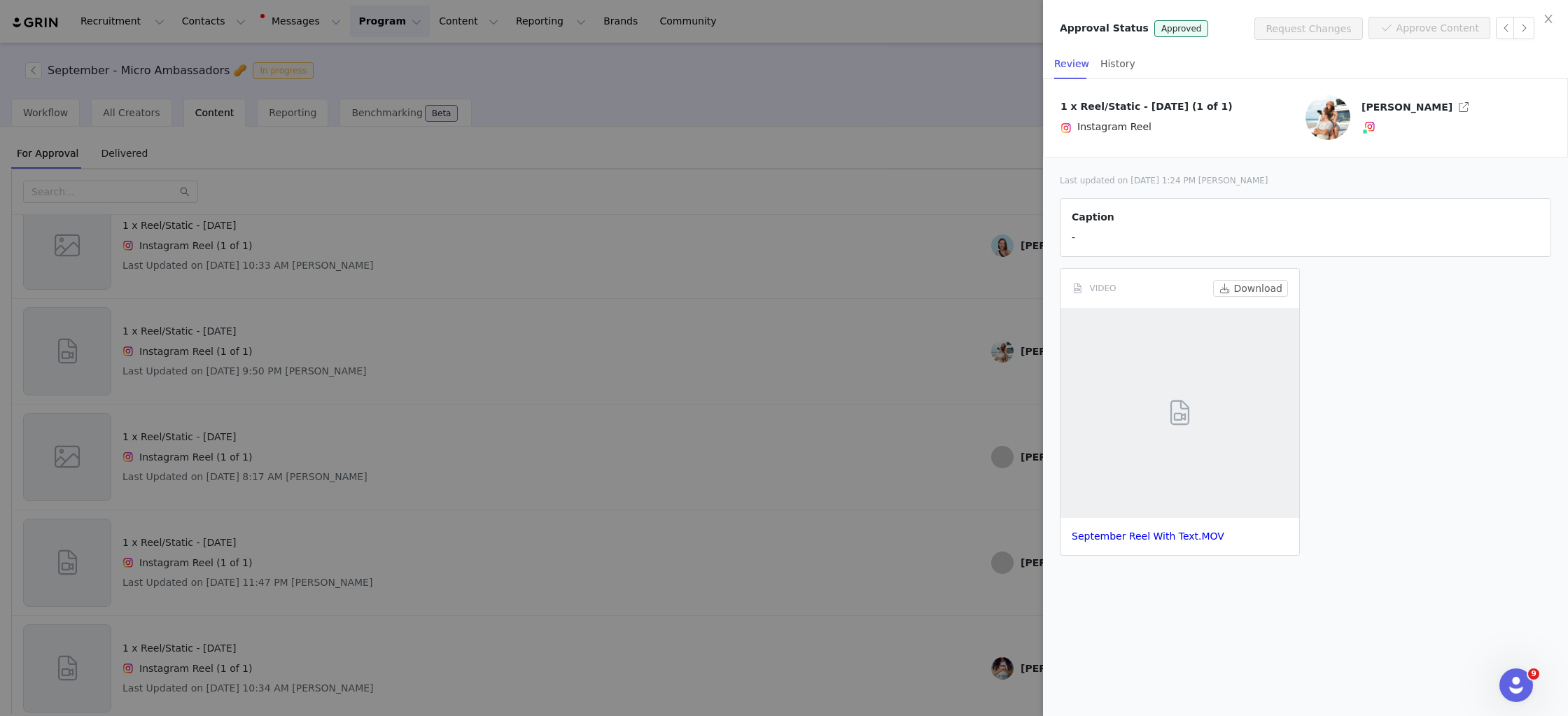
click at [801, 363] on div at bounding box center [784, 358] width 1568 height 716
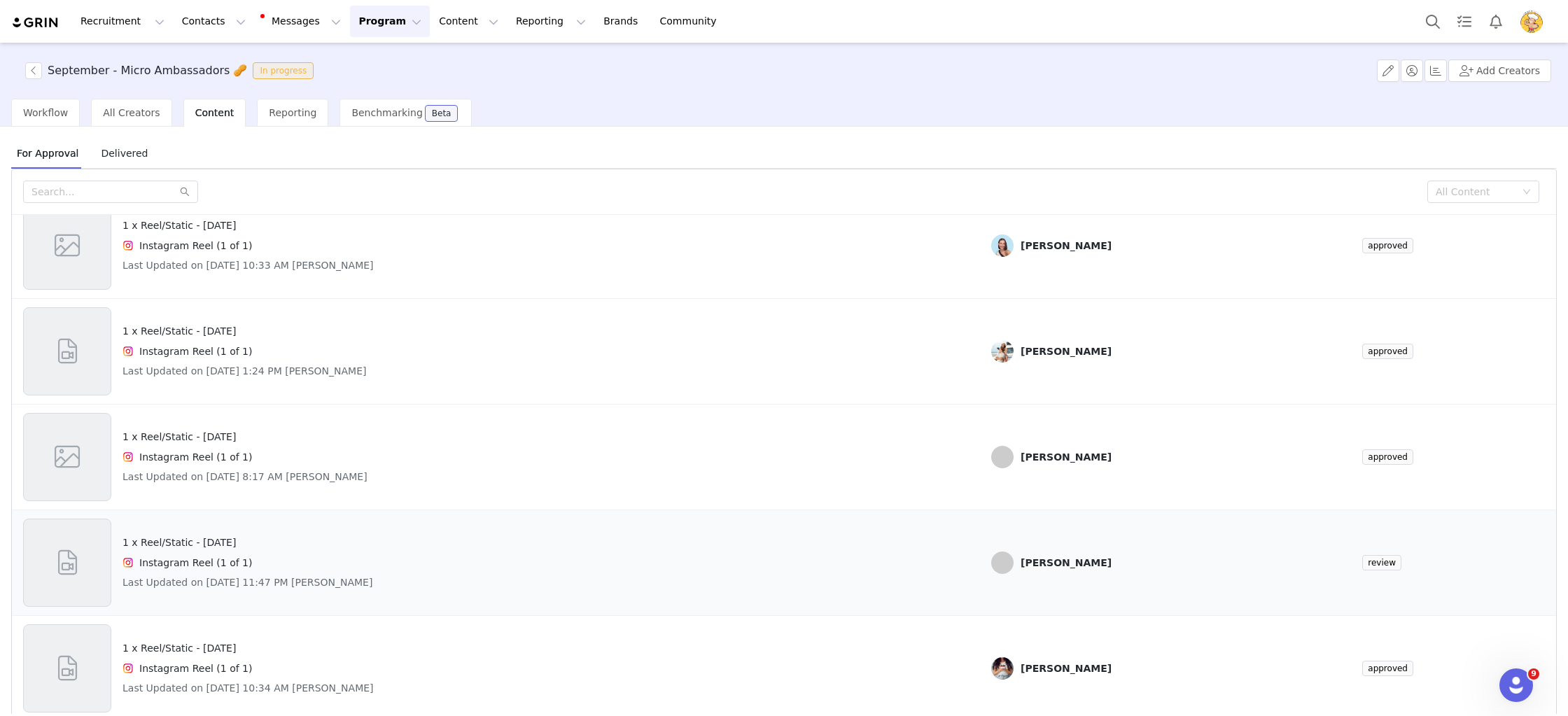
scroll to position [59, 0]
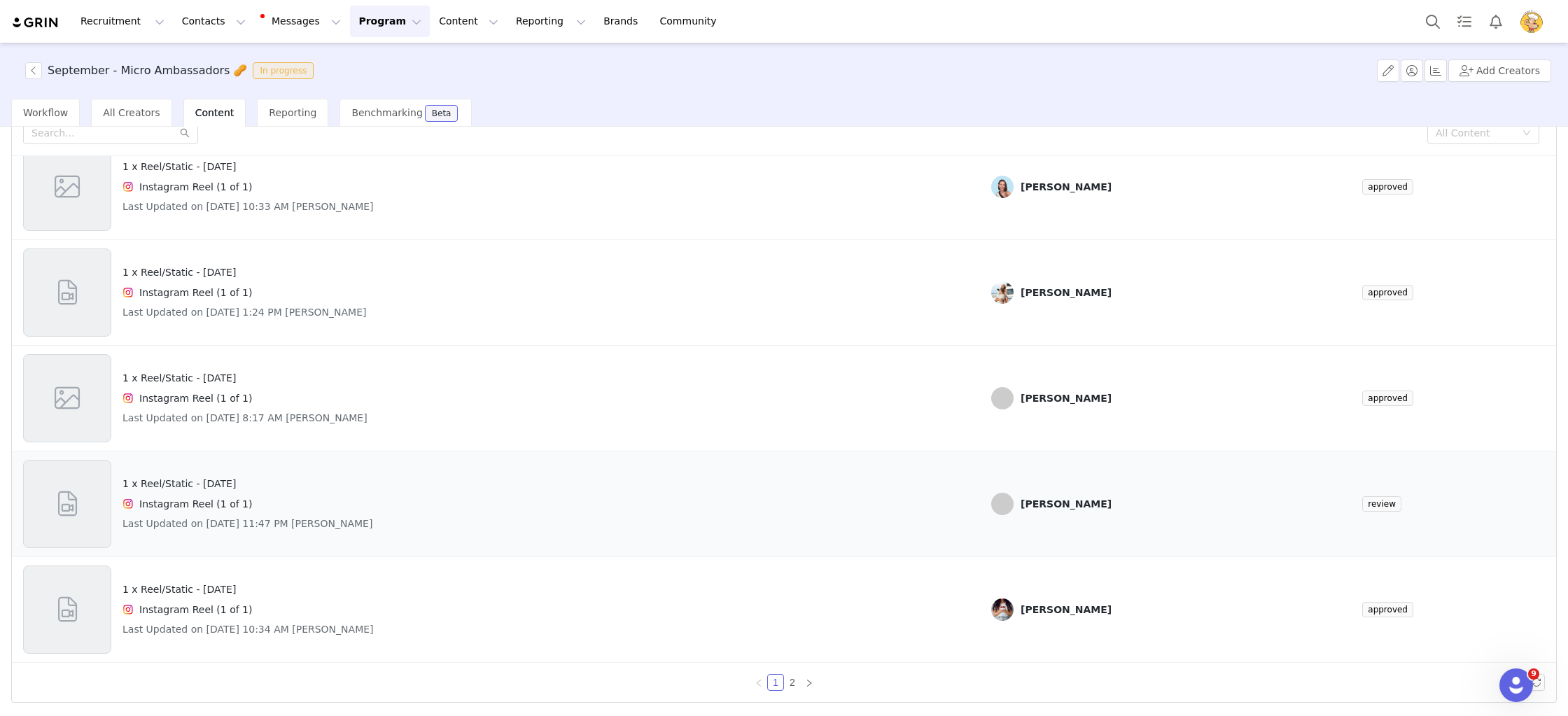
click at [857, 538] on div "1 x Reel/Static - National Peanut Day Instagram Reel (1 of 1) Last Updated on A…" at bounding box center [495, 503] width 945 height 88
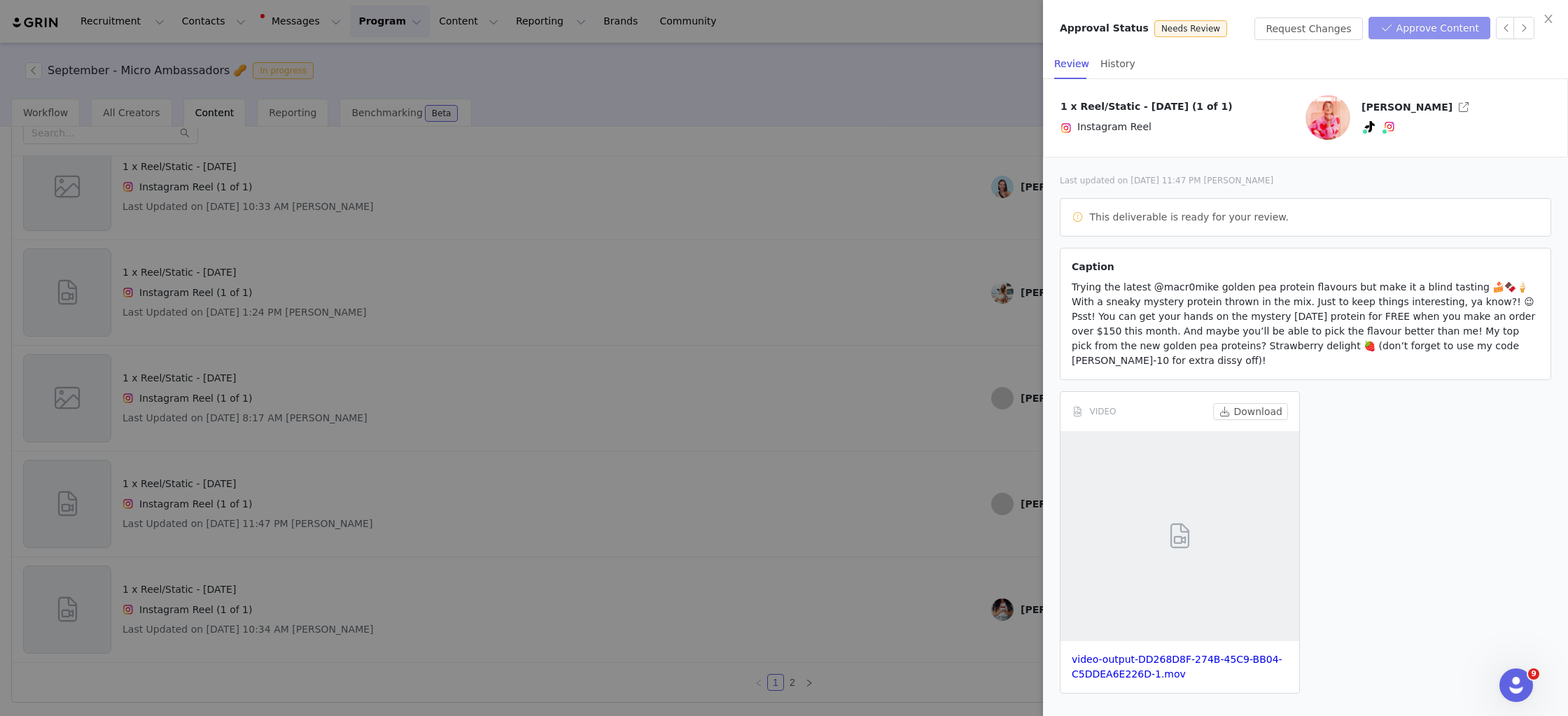
click at [1437, 27] on button "Approve Content" at bounding box center [1429, 28] width 122 height 23
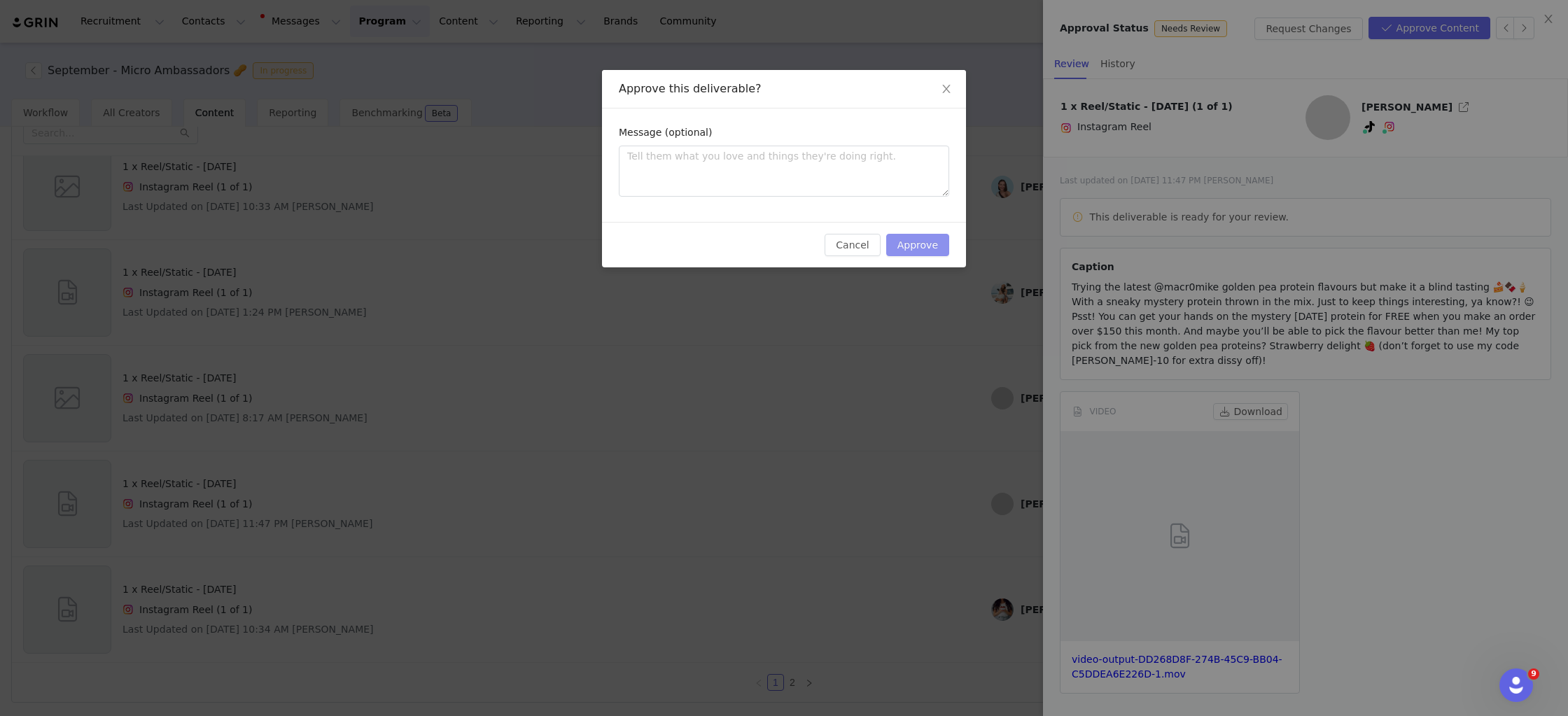
click at [915, 241] on button "Approve" at bounding box center [918, 245] width 63 height 23
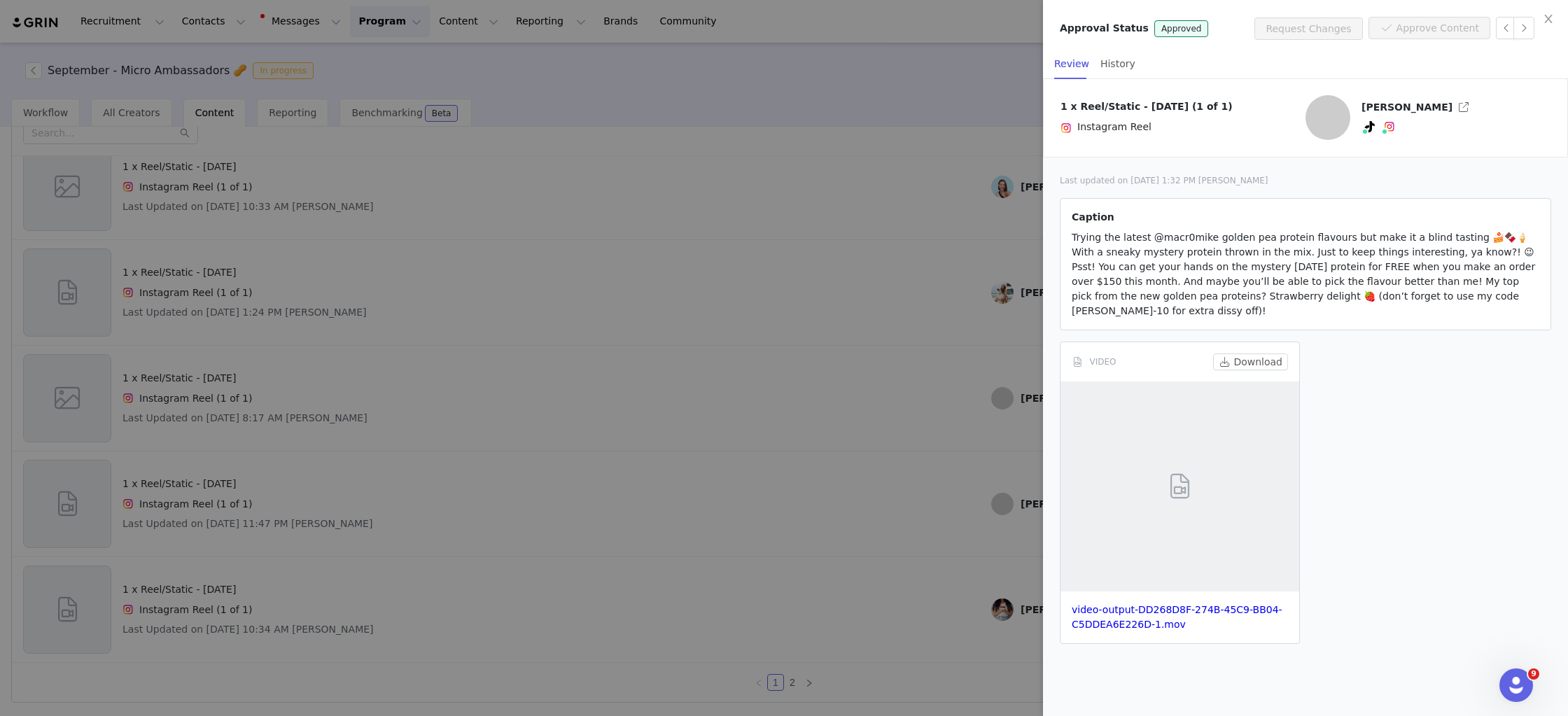
drag, startPoint x: 766, startPoint y: 448, endPoint x: 923, endPoint y: 382, distance: 170.3
click at [766, 448] on div at bounding box center [784, 358] width 1568 height 716
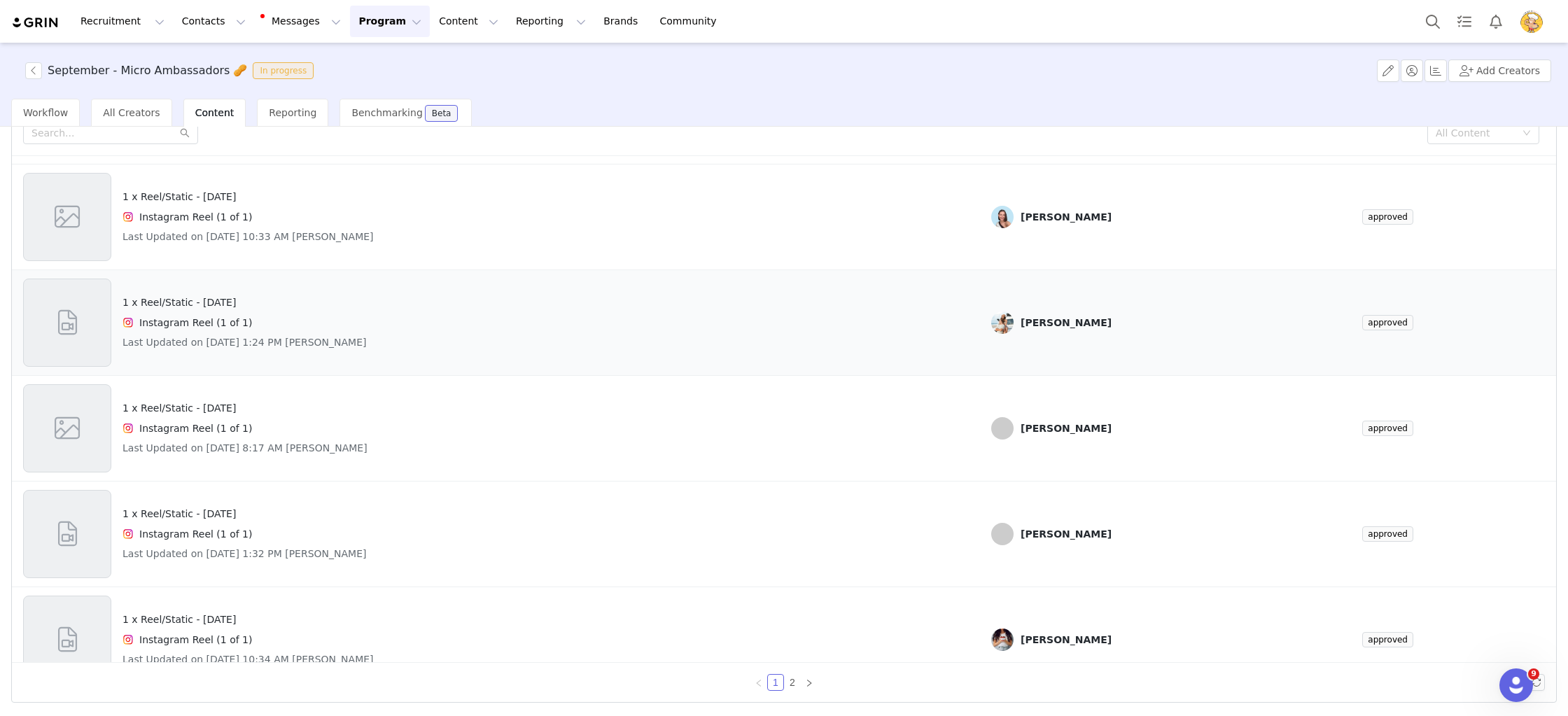
scroll to position [585, 0]
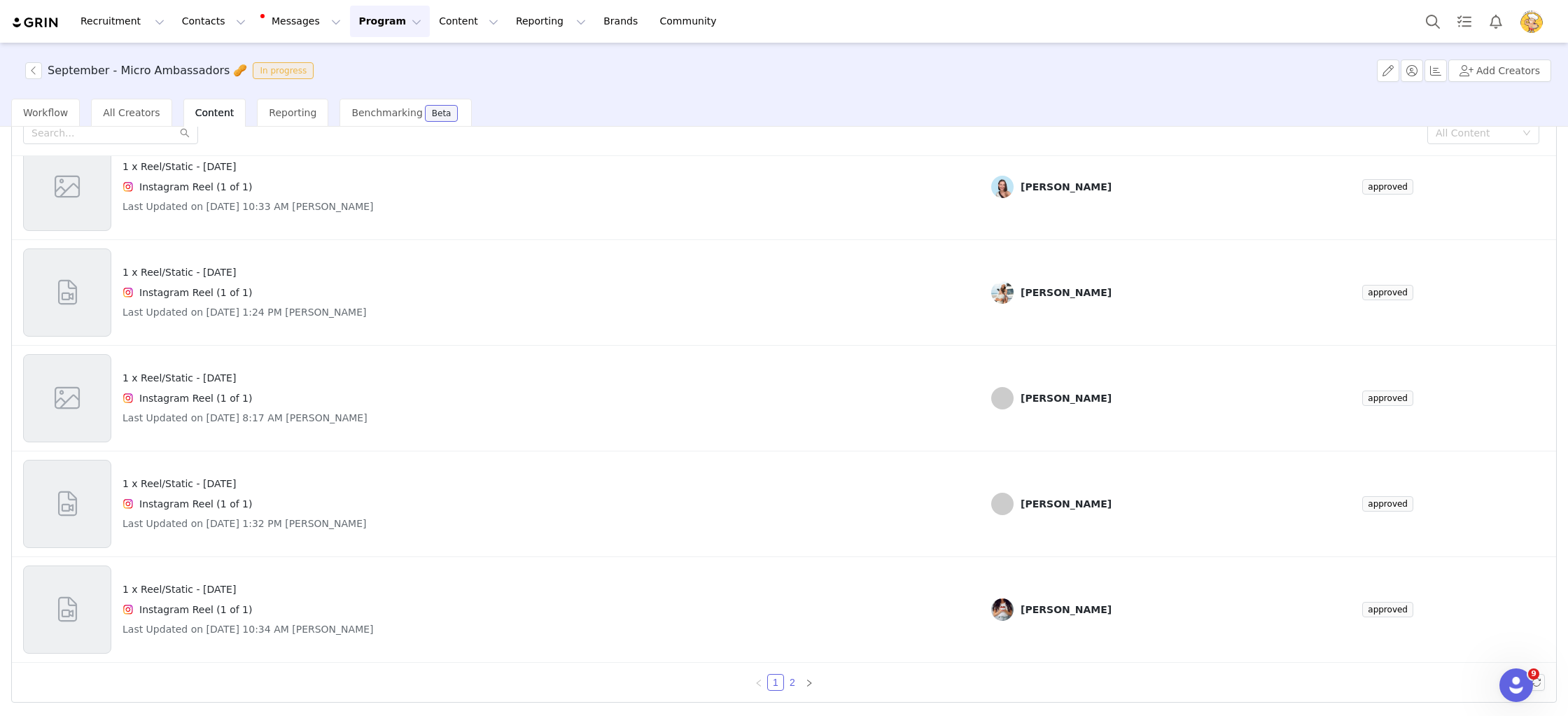
click at [789, 682] on link "2" at bounding box center [792, 682] width 15 height 15
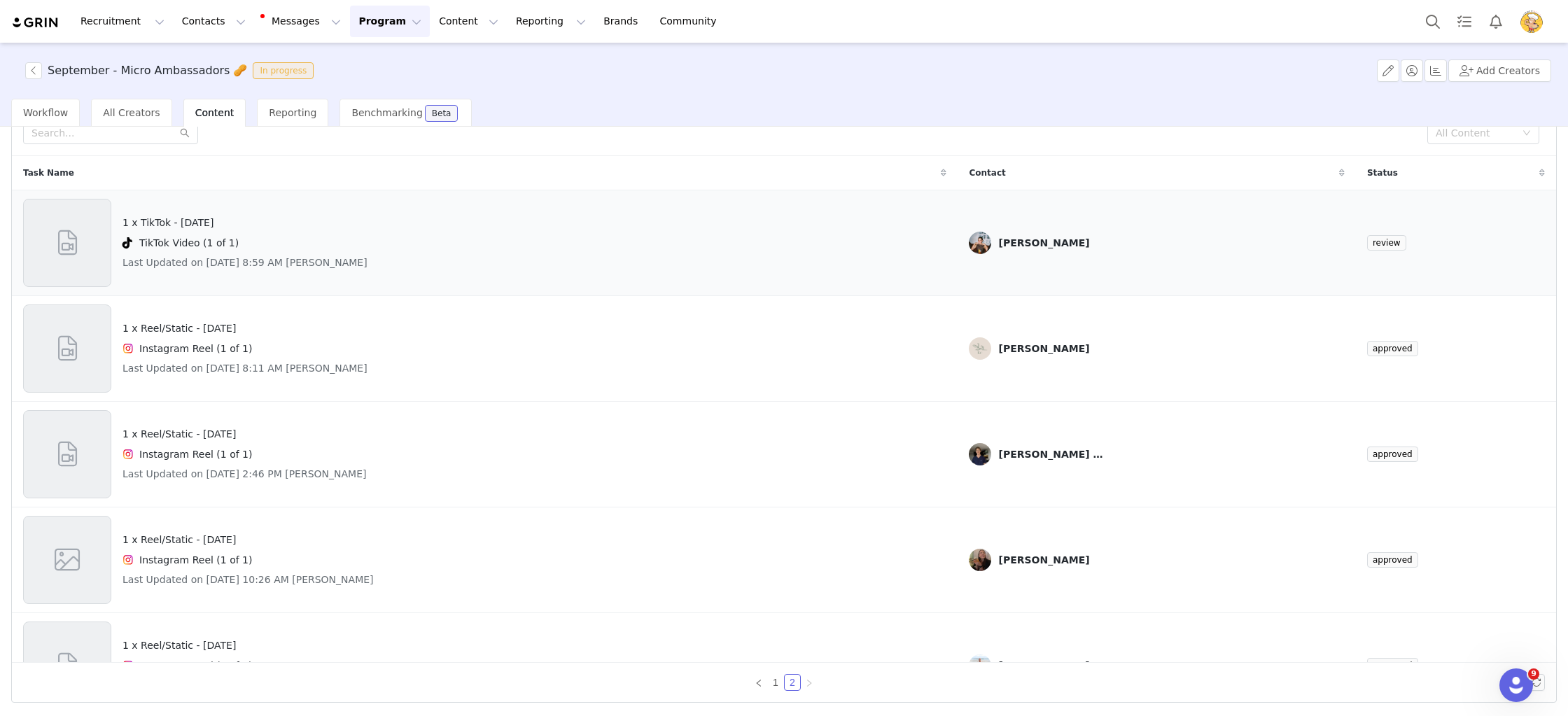
click at [887, 233] on div "1 x TikTok - National Peanut Day TikTok Video (1 of 1) Last Updated on Aug 29, …" at bounding box center [484, 243] width 923 height 88
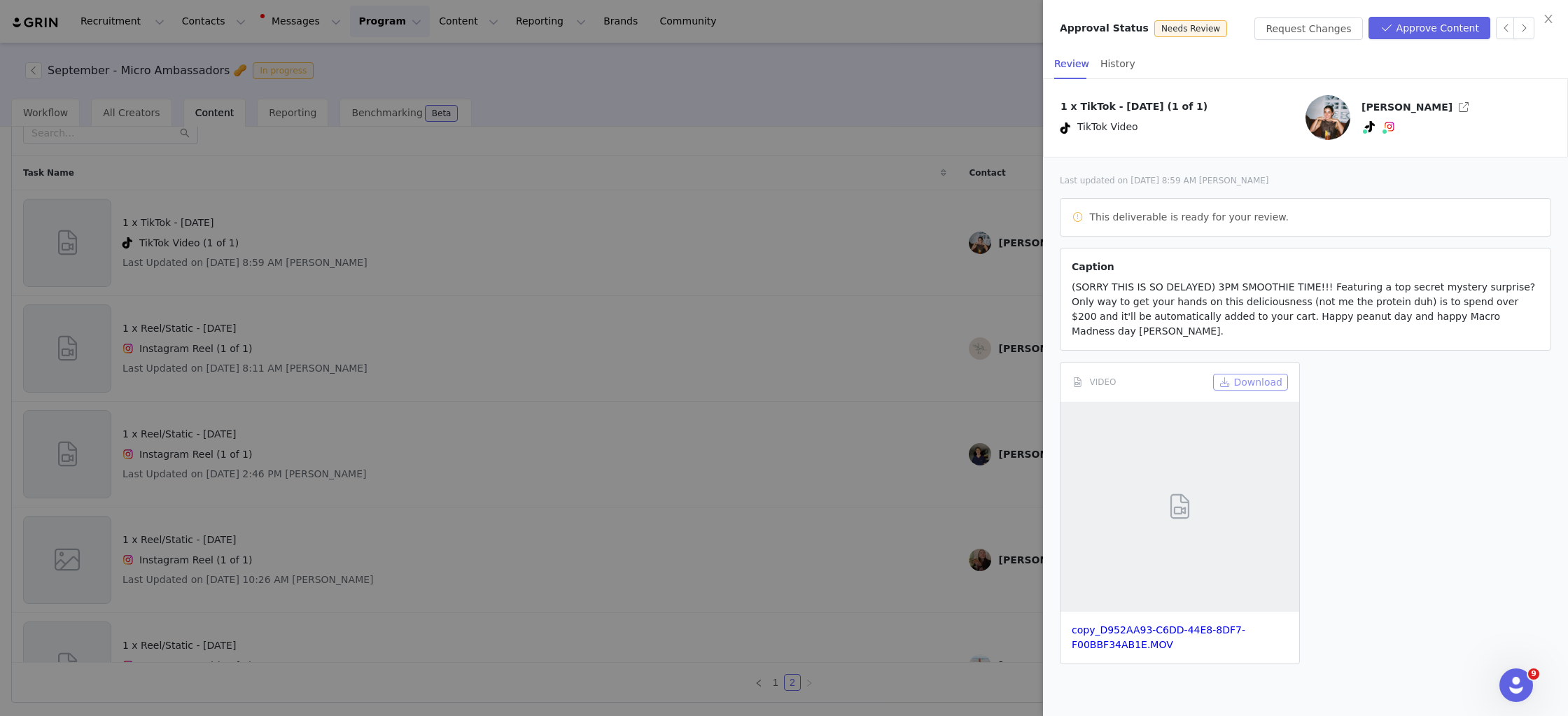
click at [1260, 374] on button "Download" at bounding box center [1250, 382] width 75 height 17
click at [794, 276] on div at bounding box center [784, 358] width 1568 height 716
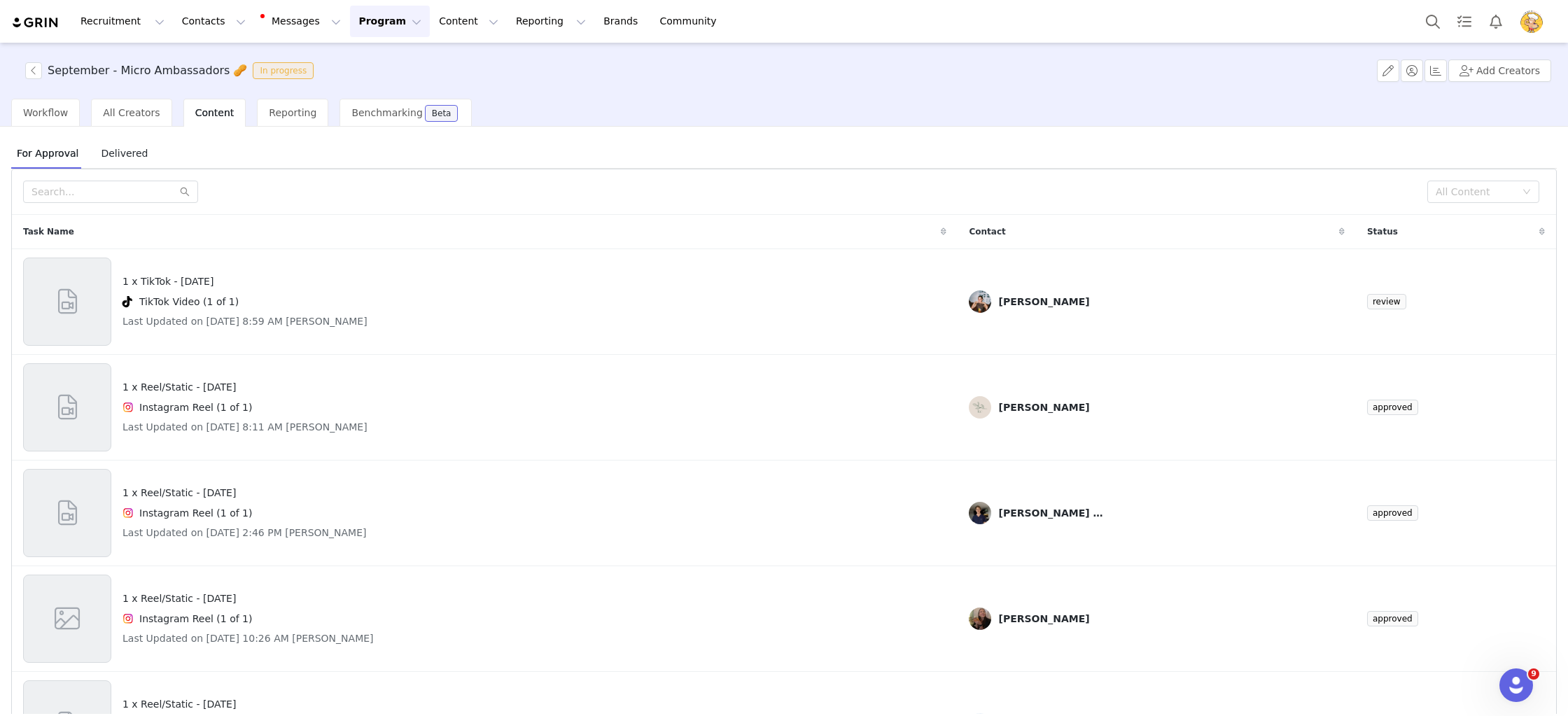
click at [110, 150] on span "Delivered" at bounding box center [124, 153] width 58 height 23
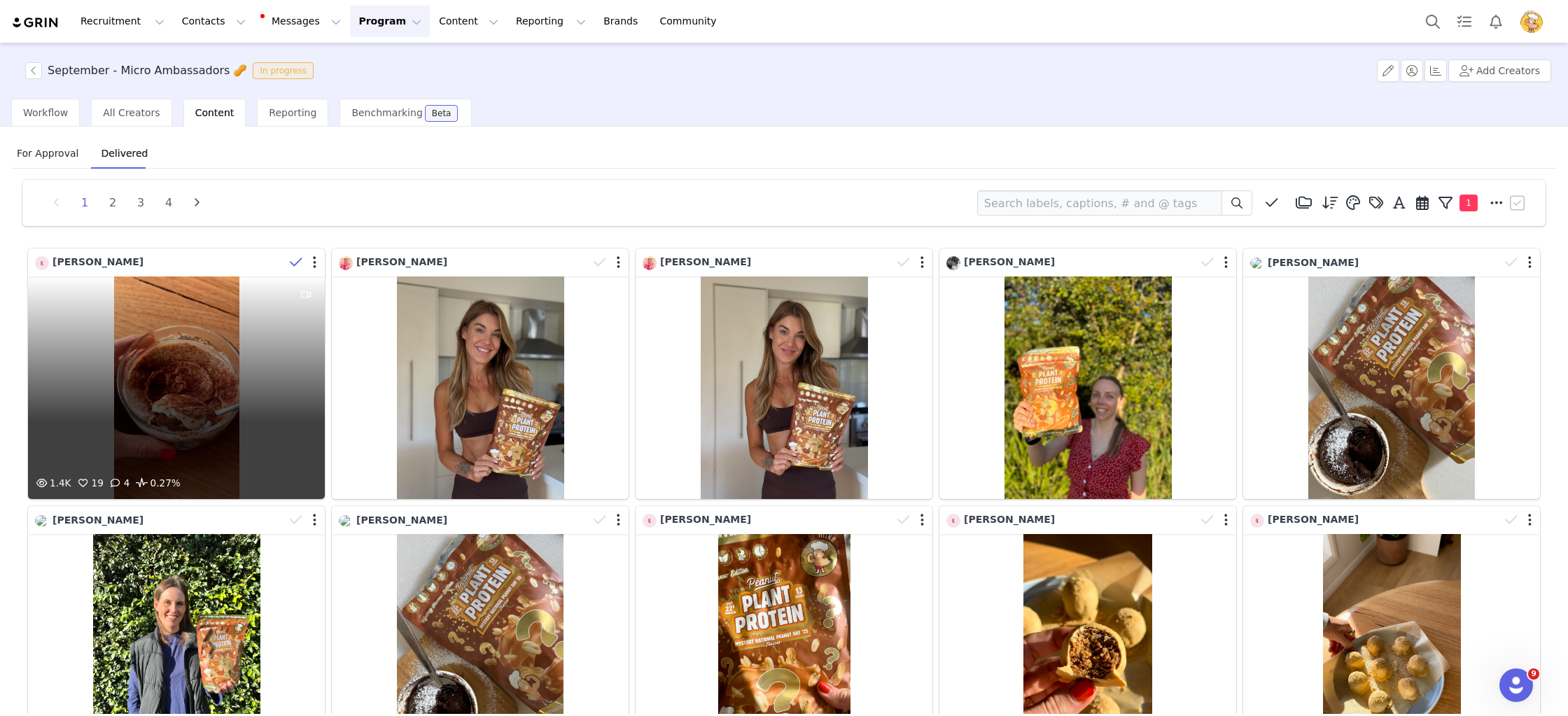
click at [298, 261] on icon at bounding box center [296, 262] width 13 height 14
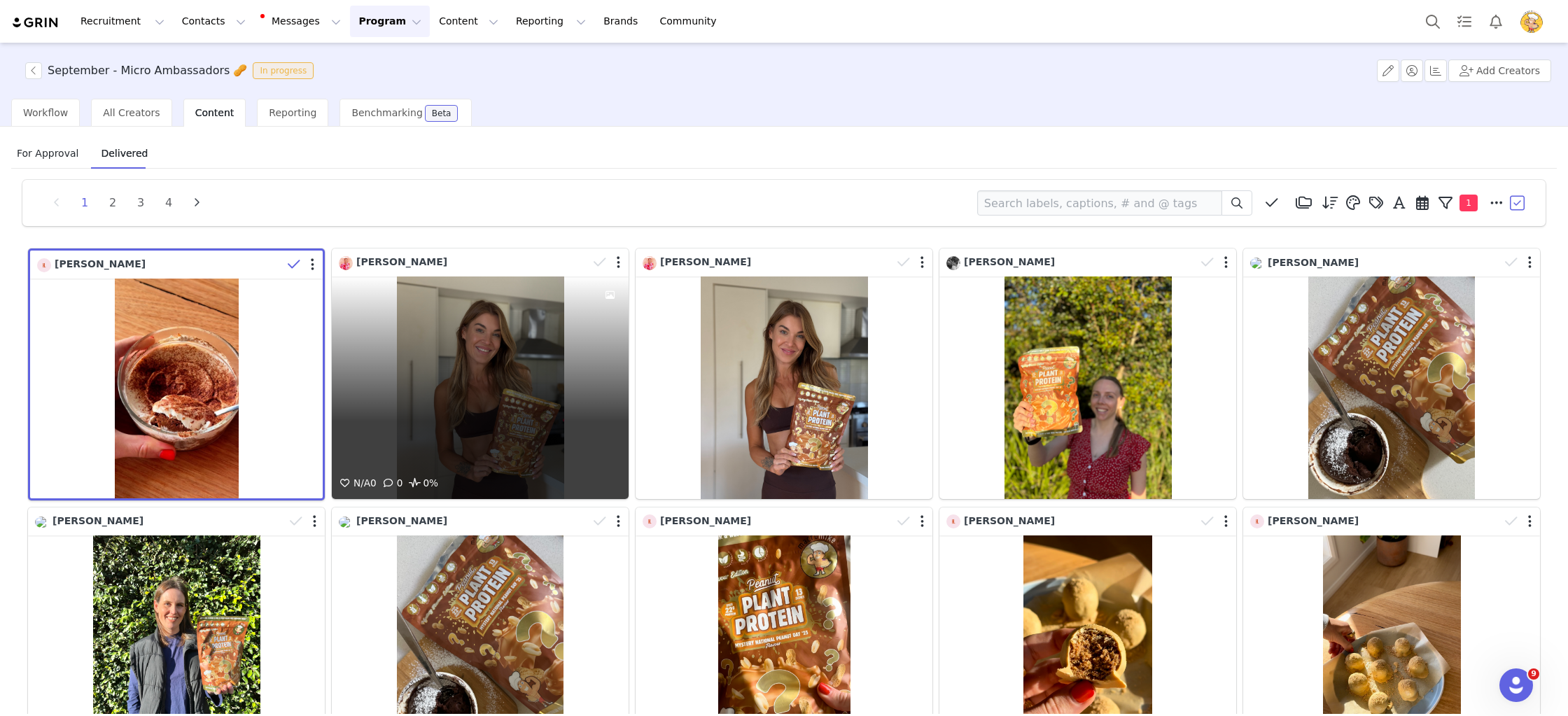
drag, startPoint x: 597, startPoint y: 263, endPoint x: 624, endPoint y: 261, distance: 27.1
click at [598, 263] on icon at bounding box center [599, 262] width 13 height 14
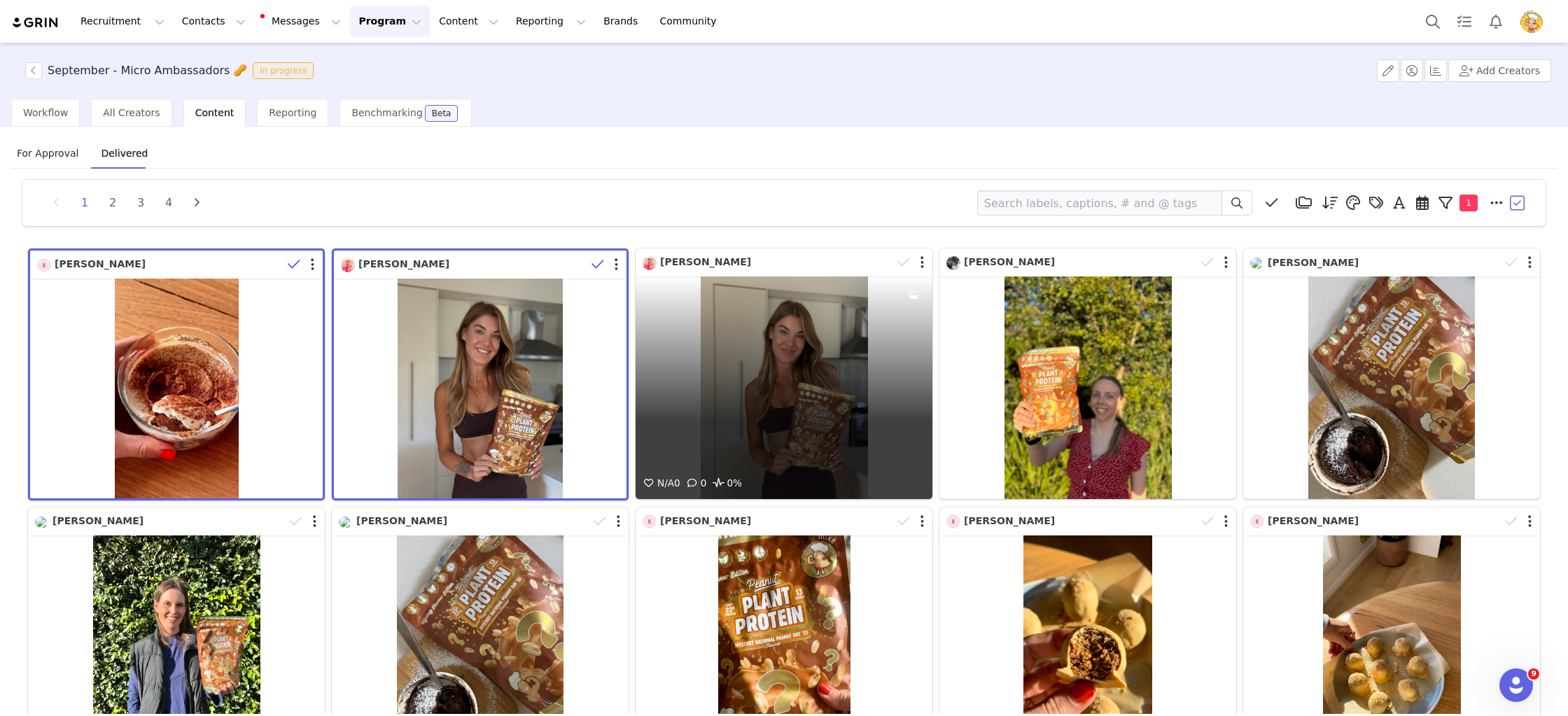
drag, startPoint x: 896, startPoint y: 263, endPoint x: 944, endPoint y: 262, distance: 48.0
click at [896, 263] on span at bounding box center [903, 262] width 21 height 21
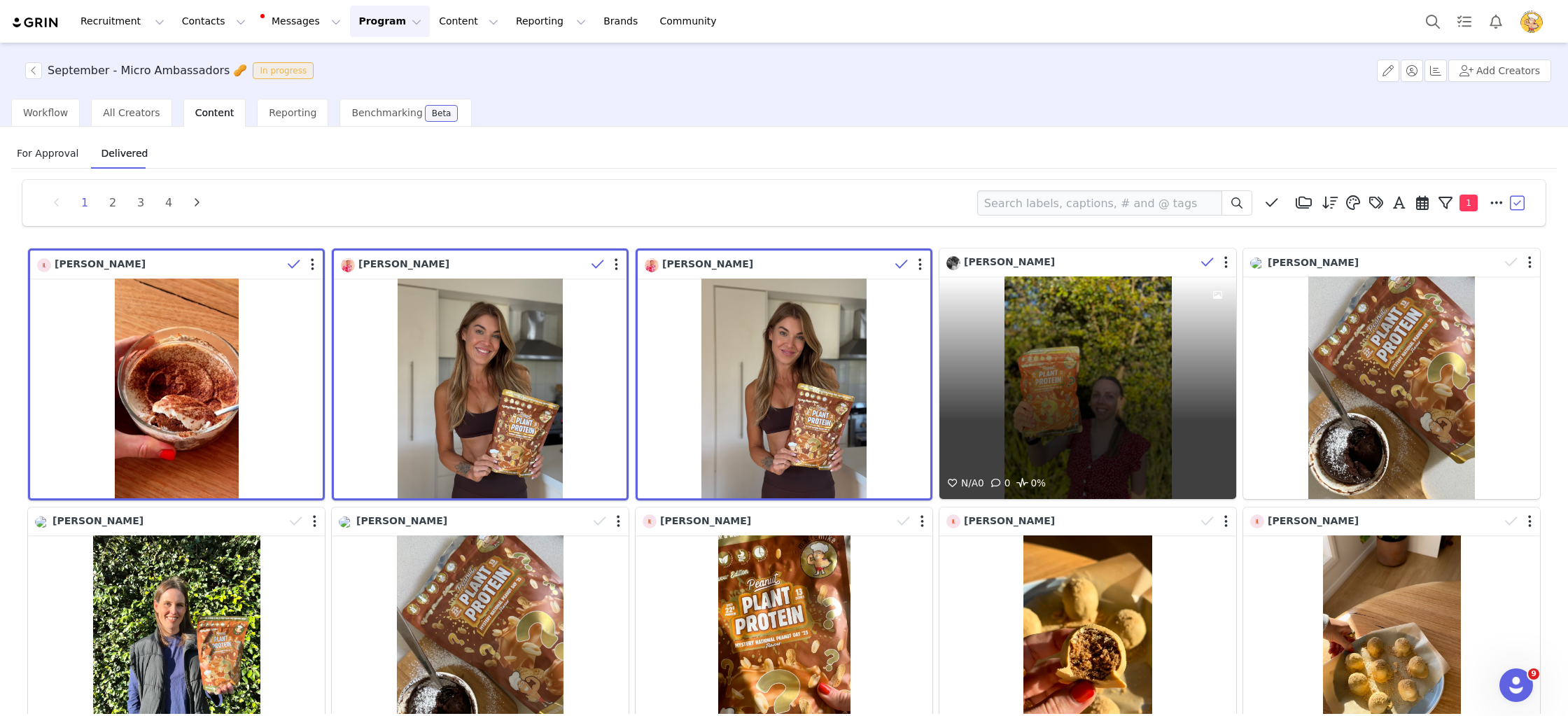
click at [1205, 256] on icon at bounding box center [1207, 262] width 13 height 14
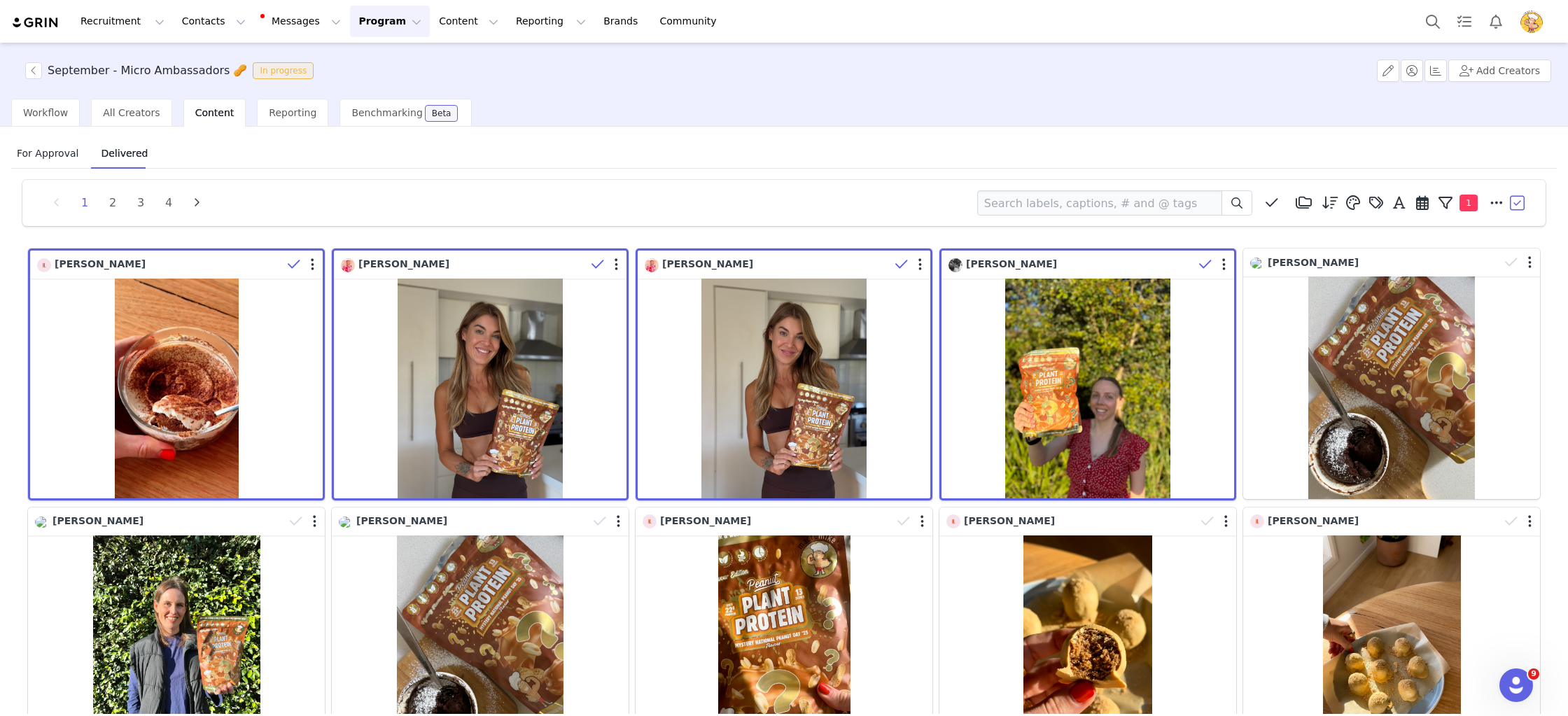
click at [1515, 202] on button "button" at bounding box center [1518, 203] width 21 height 21
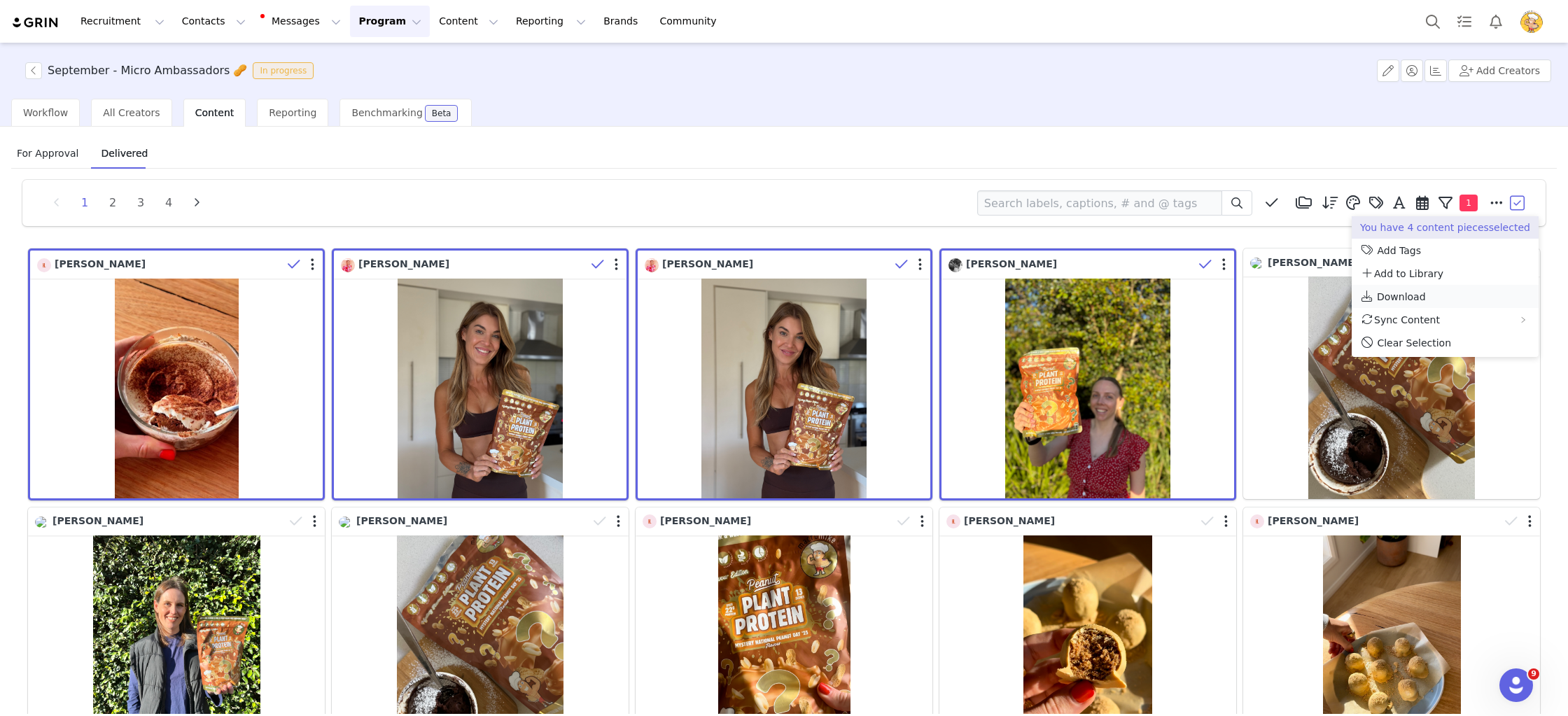
click at [1402, 292] on span "Download" at bounding box center [1402, 297] width 49 height 11
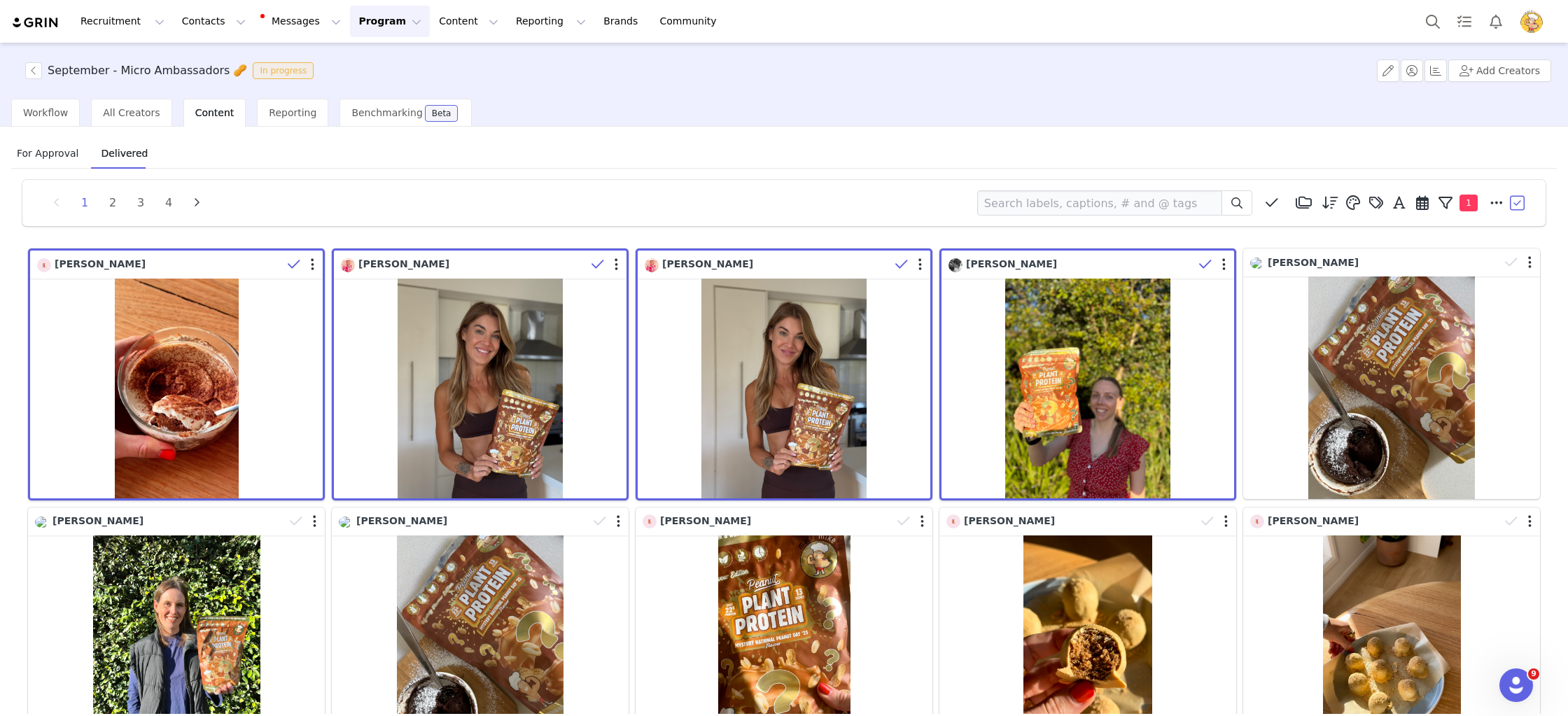
drag, startPoint x: 1513, startPoint y: 203, endPoint x: 1507, endPoint y: 238, distance: 35.5
click at [1513, 203] on button "button" at bounding box center [1518, 203] width 21 height 21
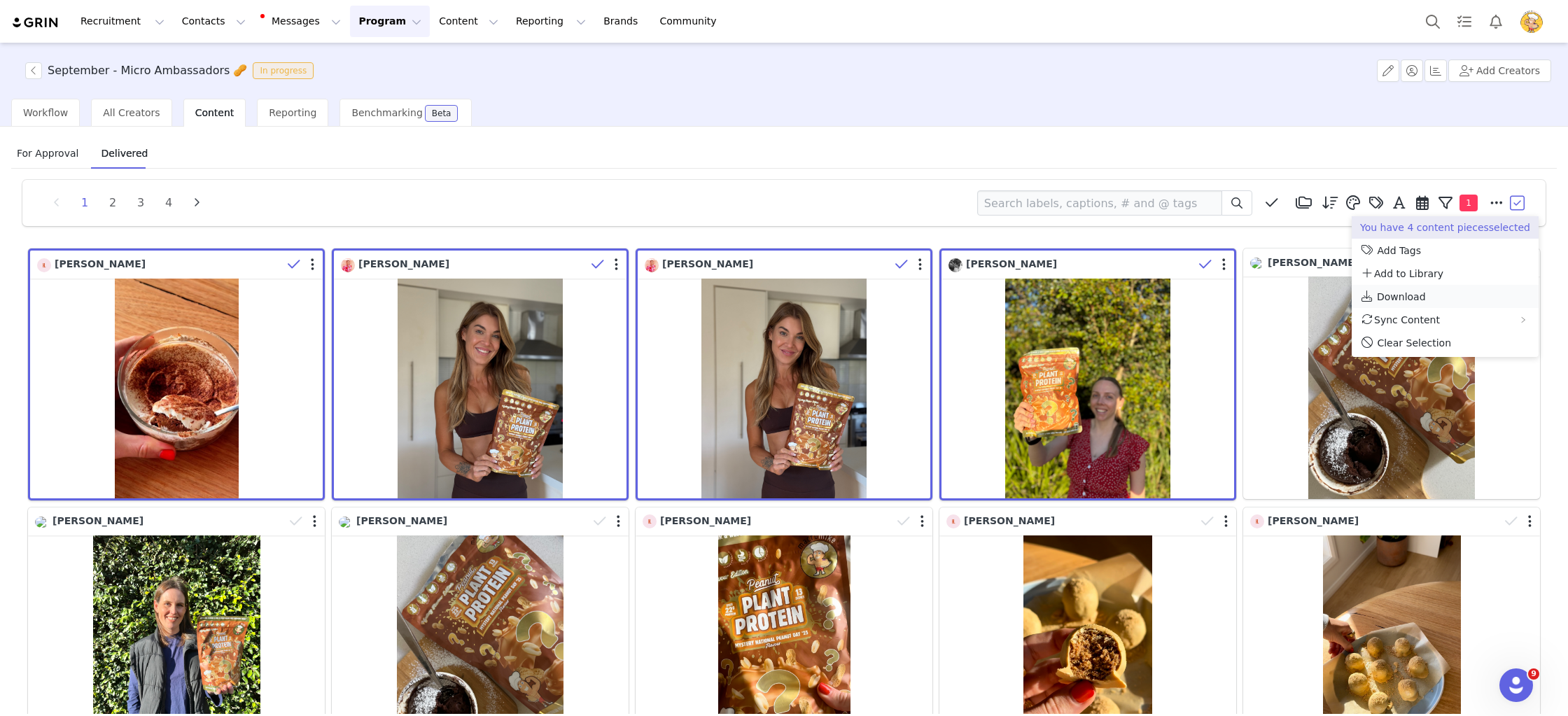
click at [1376, 297] on li "Download" at bounding box center [1445, 296] width 187 height 23
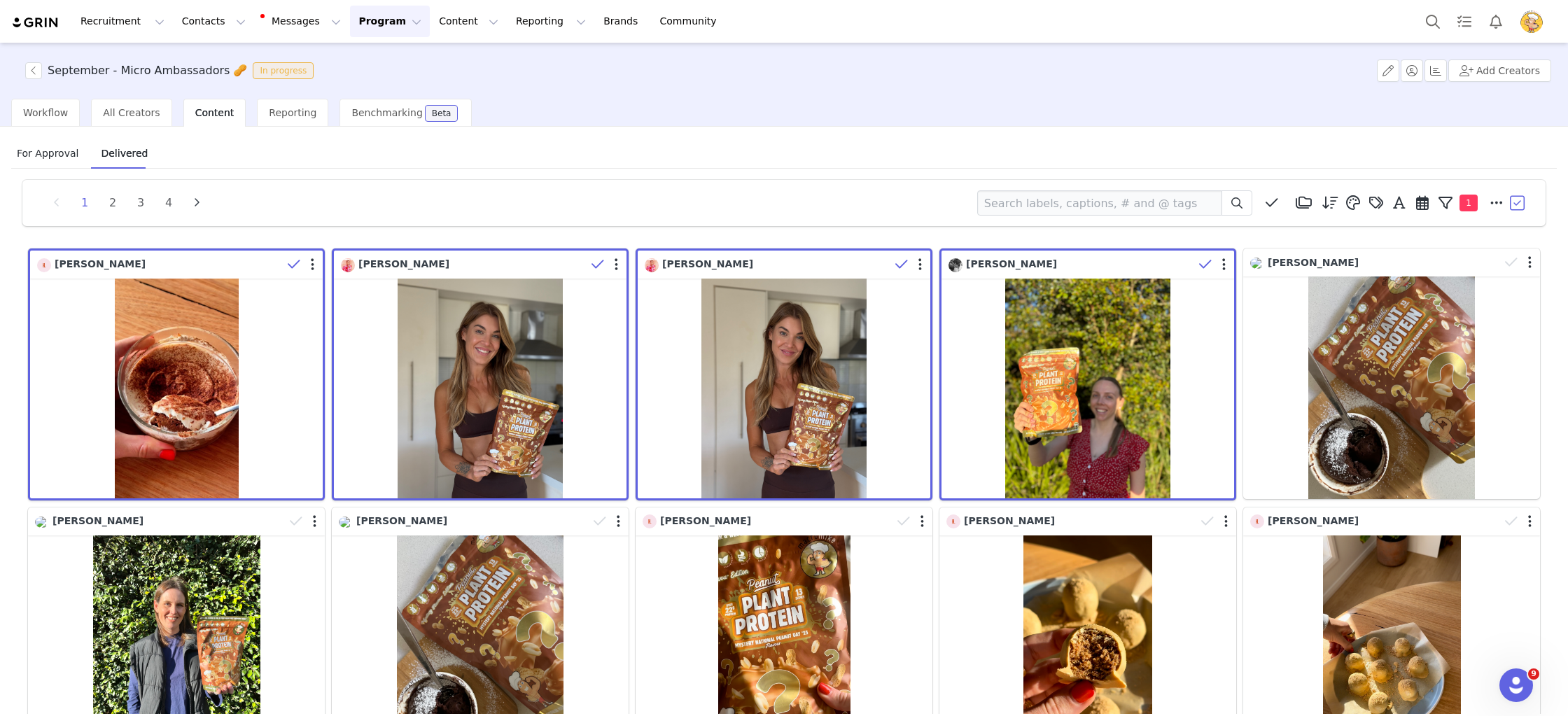
click at [607, 166] on div "For Approval Delivered" at bounding box center [783, 153] width 1545 height 31
click at [372, 16] on button "Program Program" at bounding box center [390, 21] width 80 height 31
click at [375, 65] on p "Activations" at bounding box center [366, 61] width 54 height 14
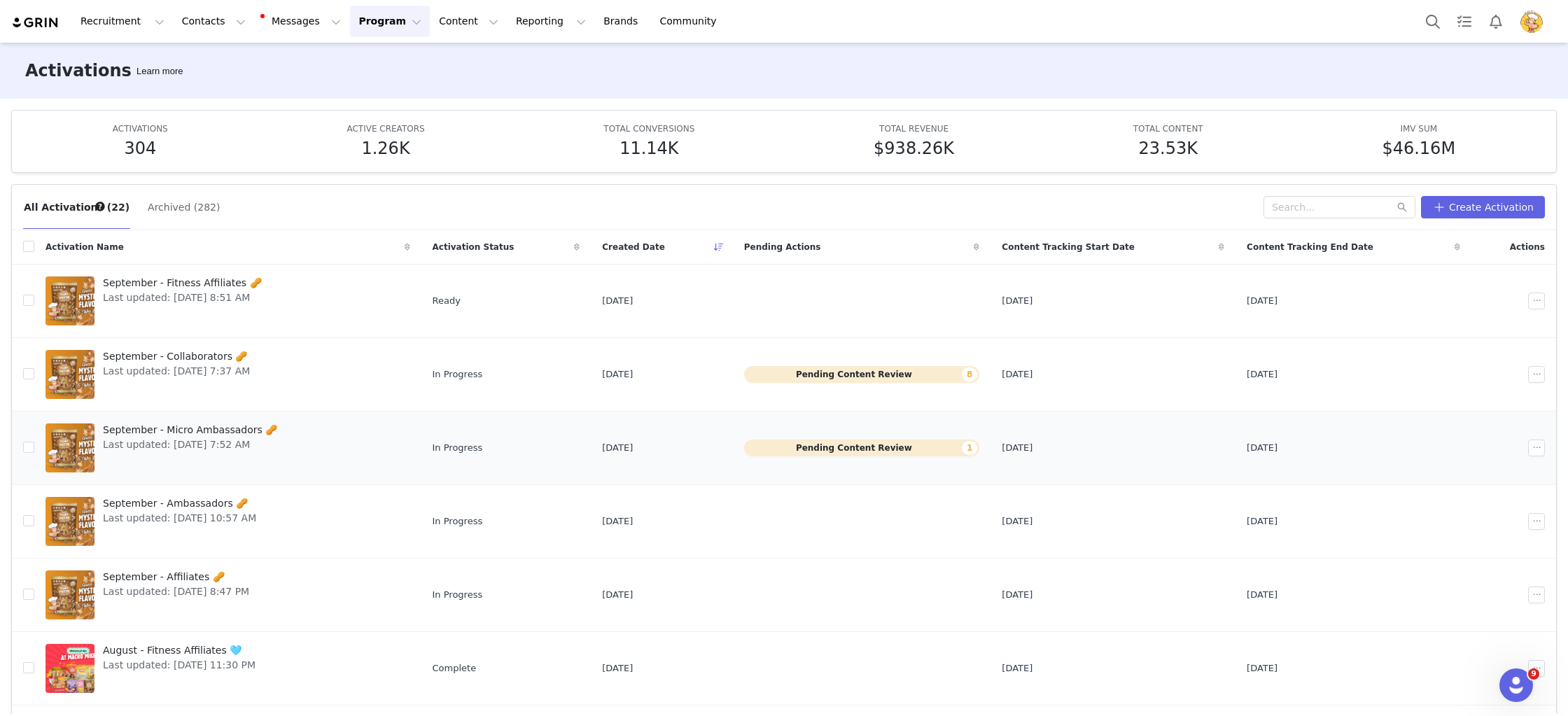
click at [196, 443] on span "Last updated: Aug 26, 2025 7:52 AM" at bounding box center [189, 445] width 174 height 14
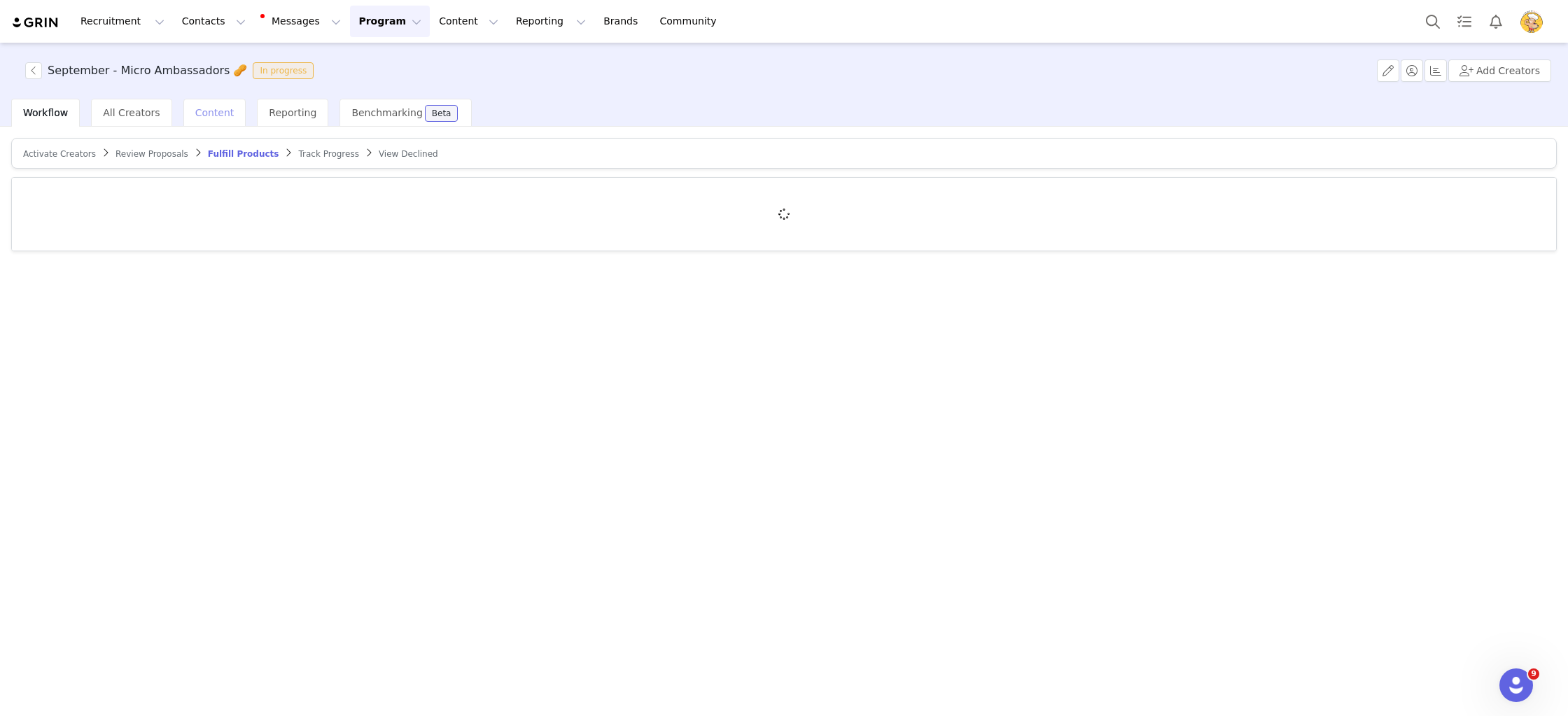
click at [197, 113] on span "Content" at bounding box center [214, 112] width 39 height 11
click at [111, 154] on span "Delivered" at bounding box center [124, 153] width 58 height 23
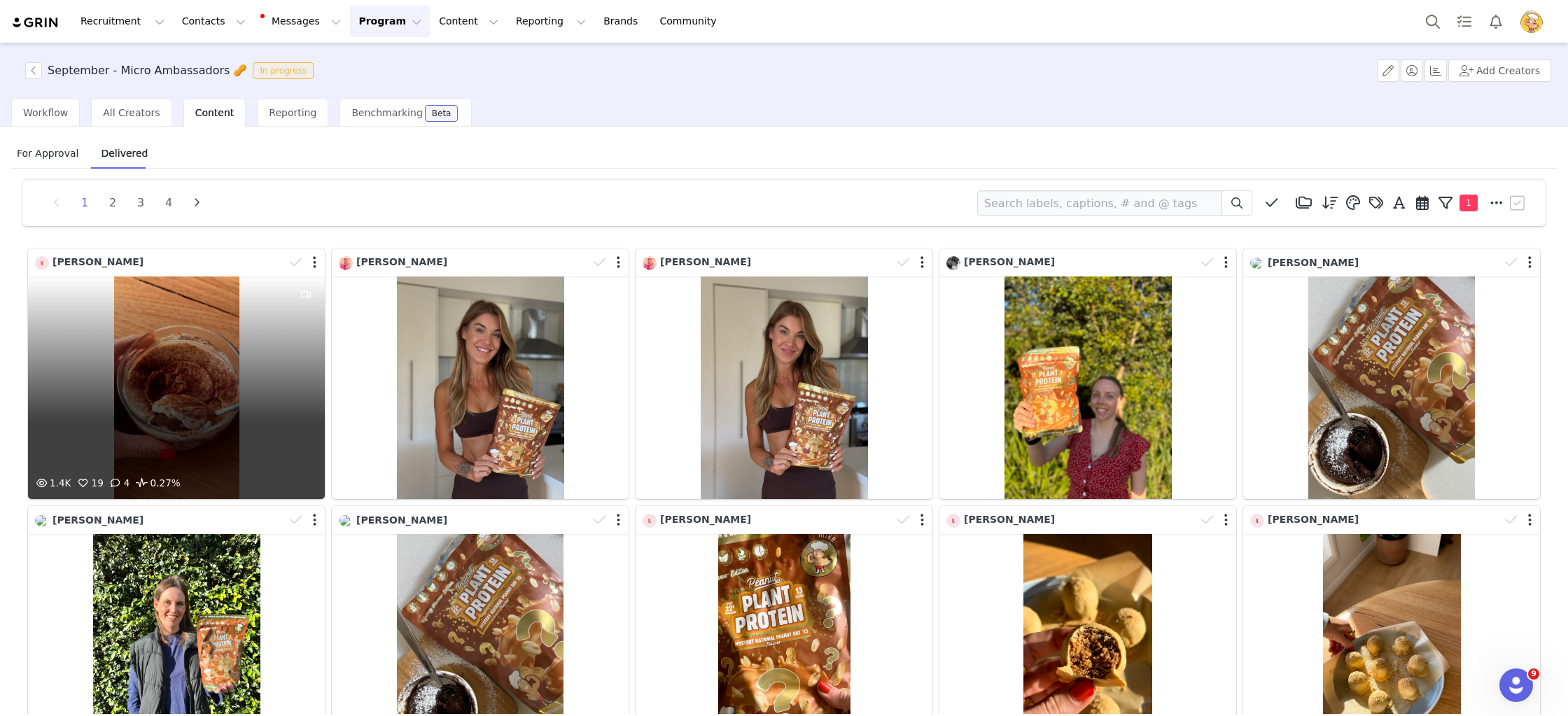
click at [151, 345] on div "1.4K 19 4 0.27%" at bounding box center [176, 387] width 297 height 223
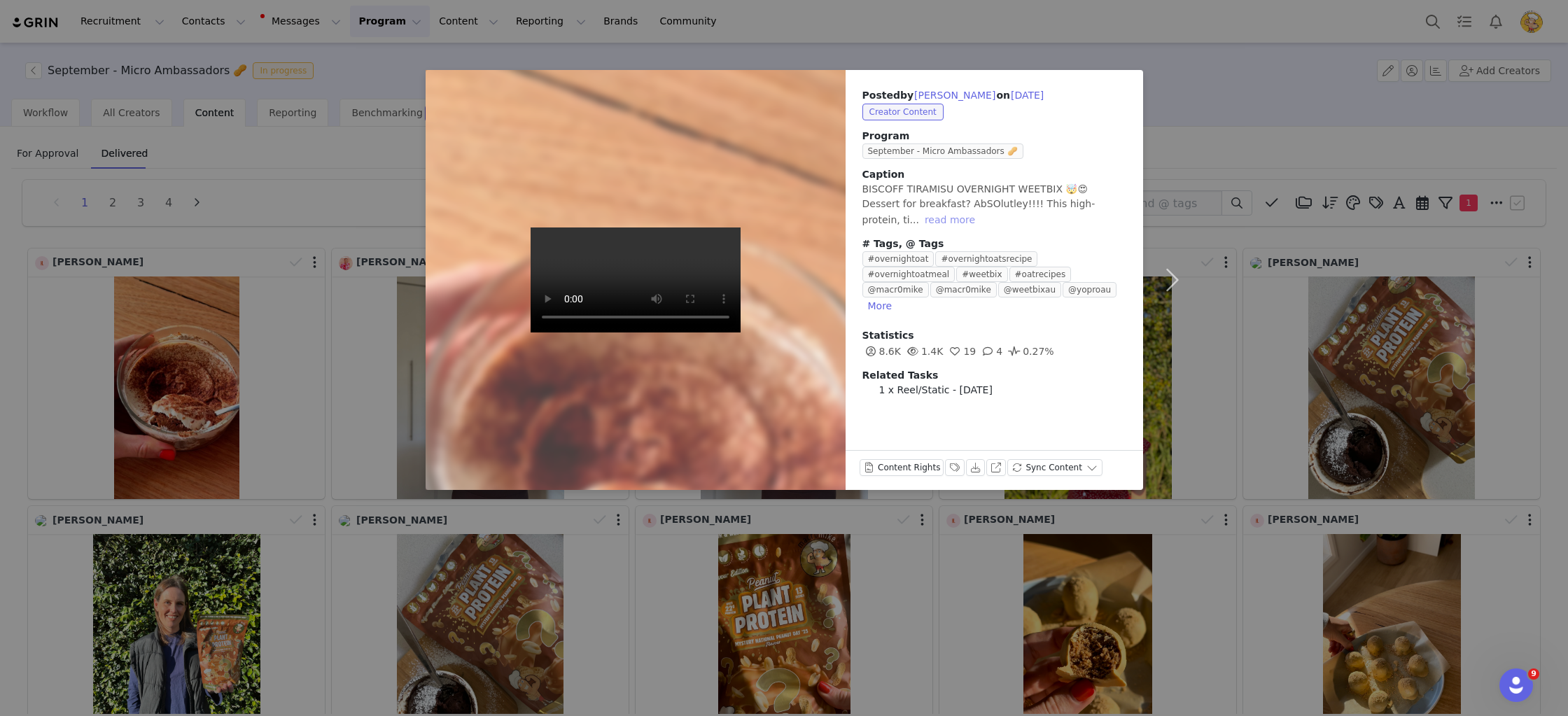
click at [919, 216] on button "read more" at bounding box center [950, 220] width 61 height 17
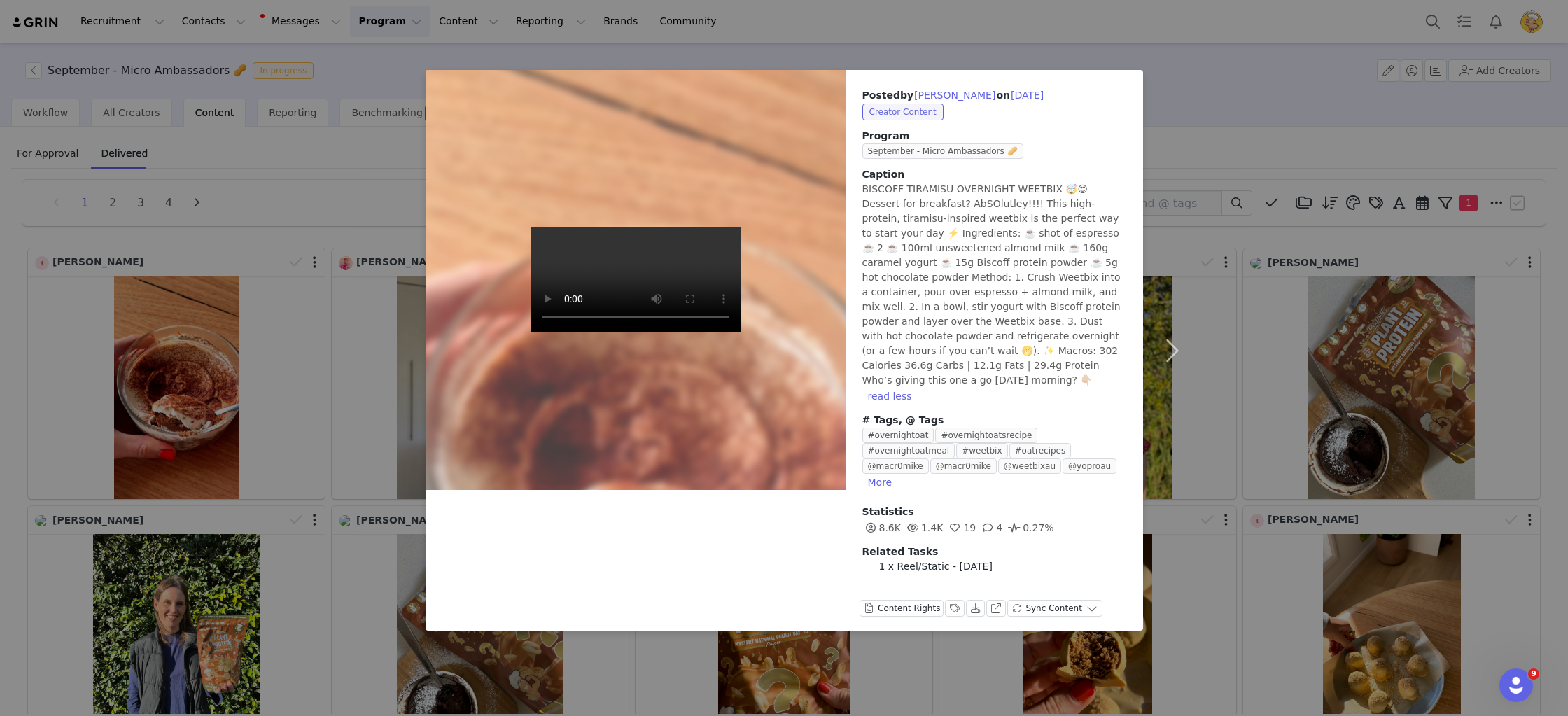
drag, startPoint x: 861, startPoint y: 190, endPoint x: 1119, endPoint y: 367, distance: 312.9
click at [1121, 366] on div "Caption BISCOFF TIRAMISU OVERNIGHT WEETBIX 🤯😍 Dessert for breakfast? AbSOlutley…" at bounding box center [994, 286] width 264 height 237
copy span "BISCOFF TIRAMISU OVERNIGHT WEETBIX 🤯😍 Dessert for breakfast? AbSOlutley!!!! Thi…"
click at [207, 229] on div "Posted by Annie Regnier on Sep 1, 2025 Creator Content Program September - Micr…" at bounding box center [784, 358] width 1568 height 716
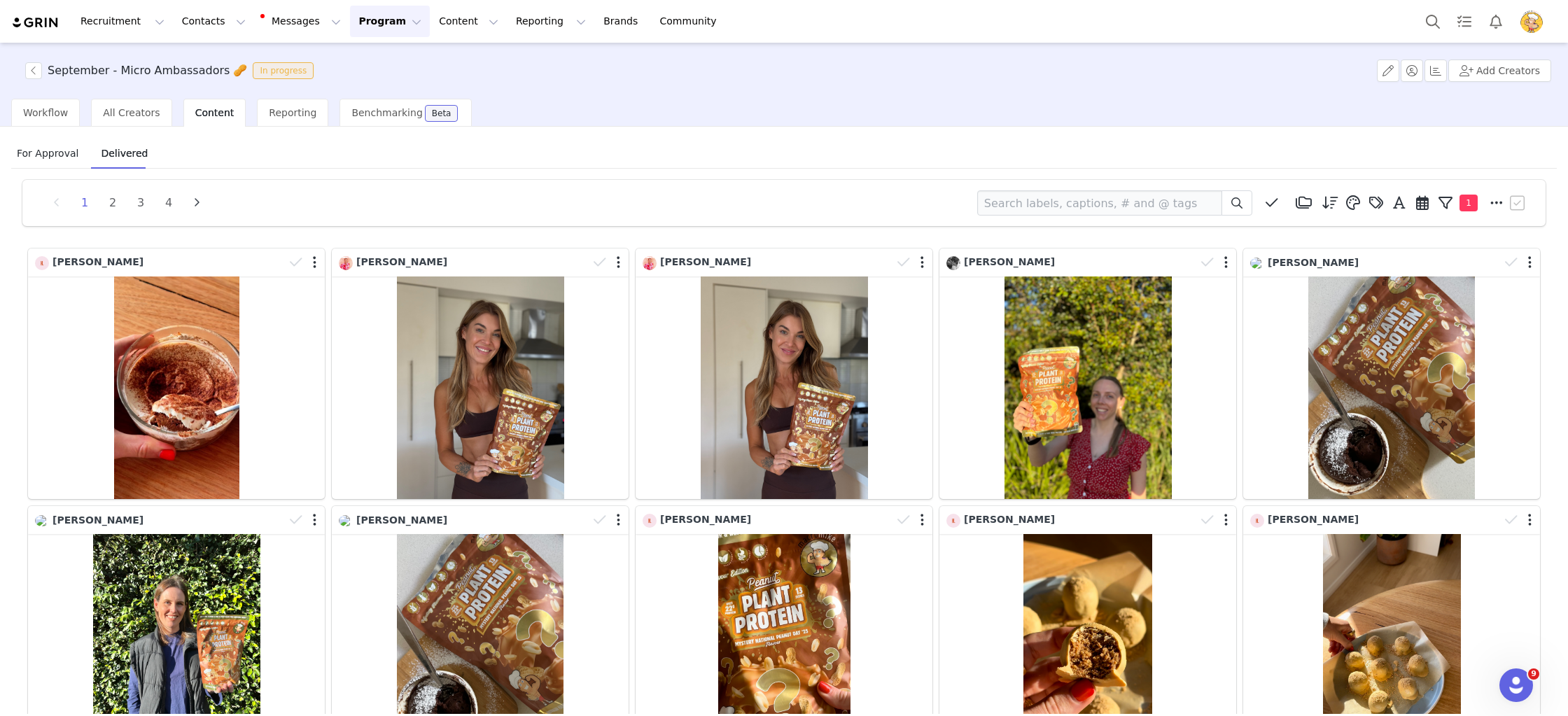
click at [29, 149] on span "For Approval" at bounding box center [47, 153] width 73 height 23
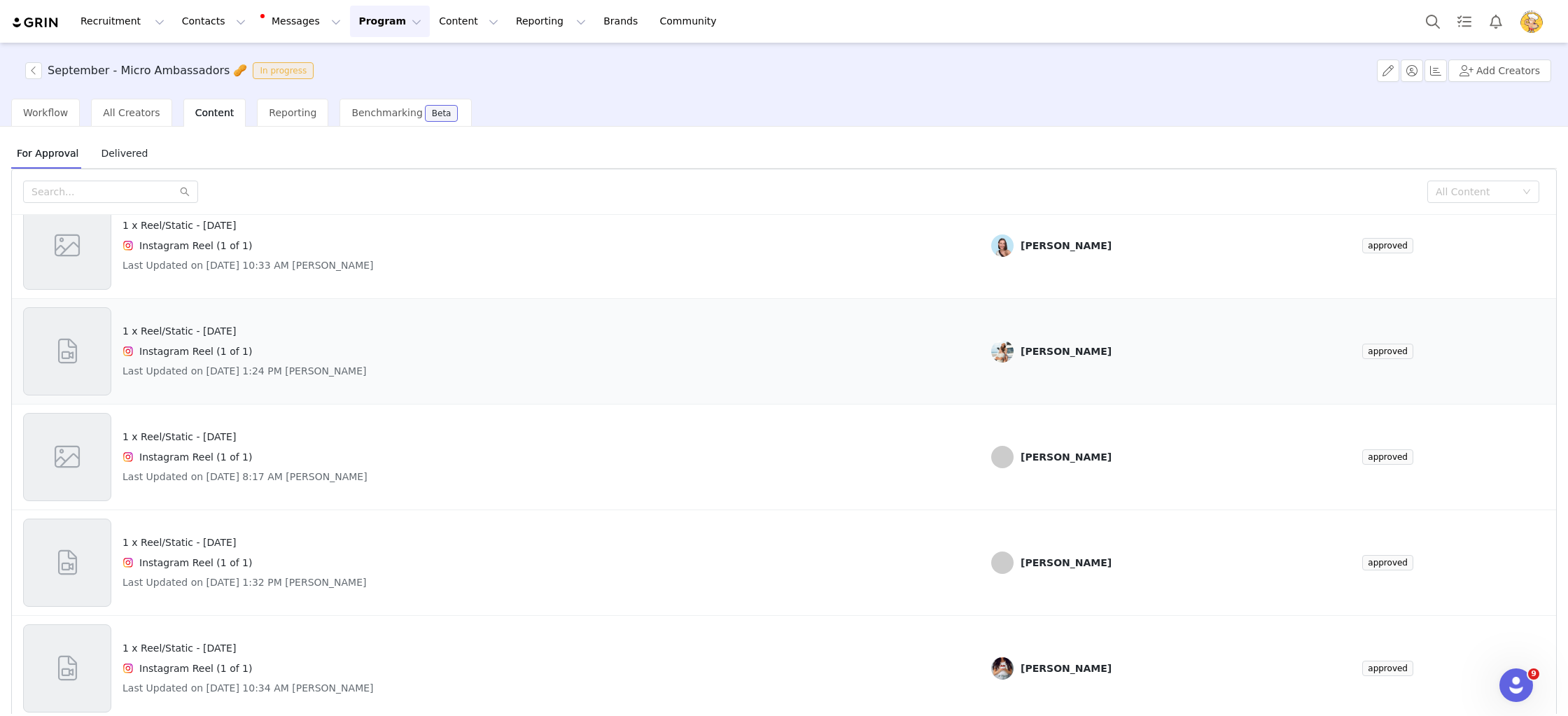
scroll to position [59, 0]
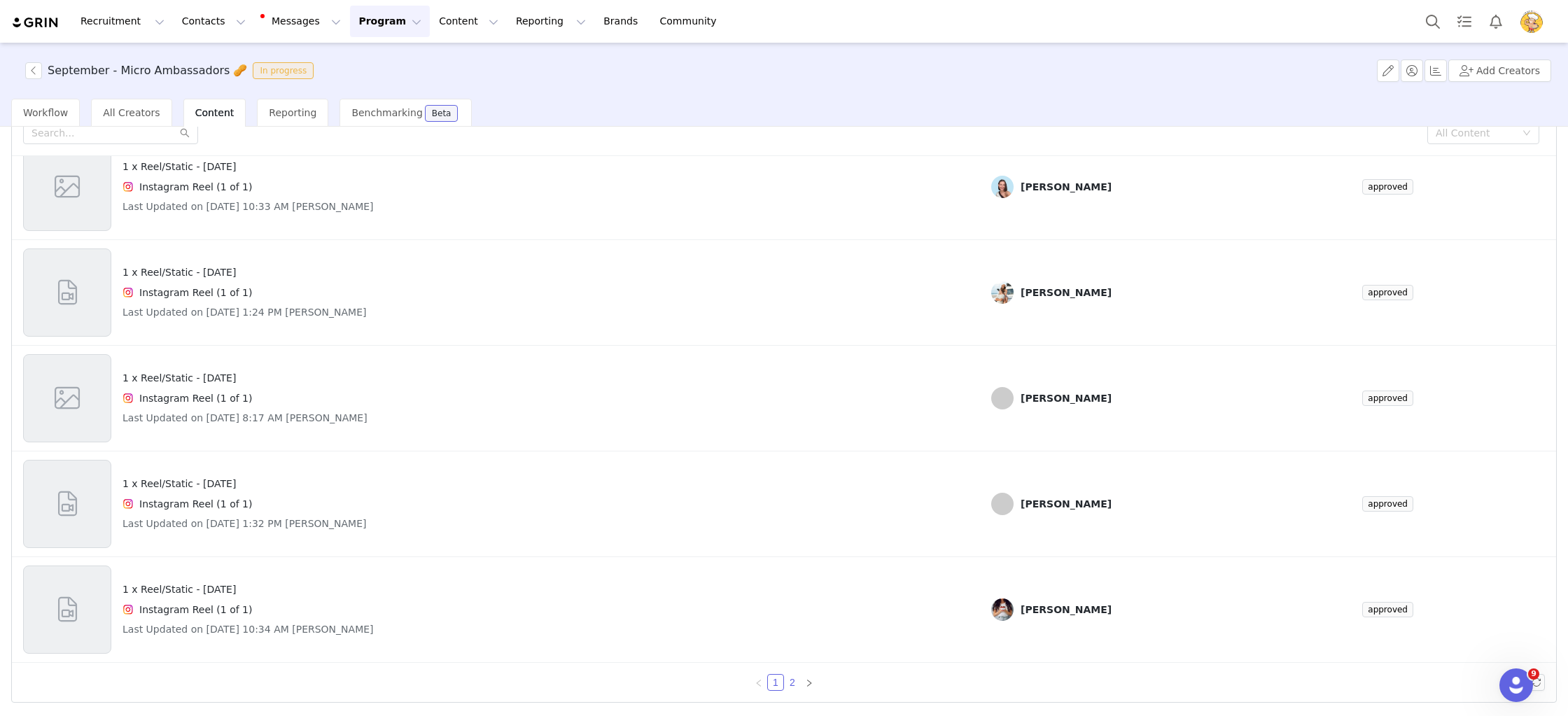
click at [790, 684] on link "2" at bounding box center [792, 682] width 15 height 15
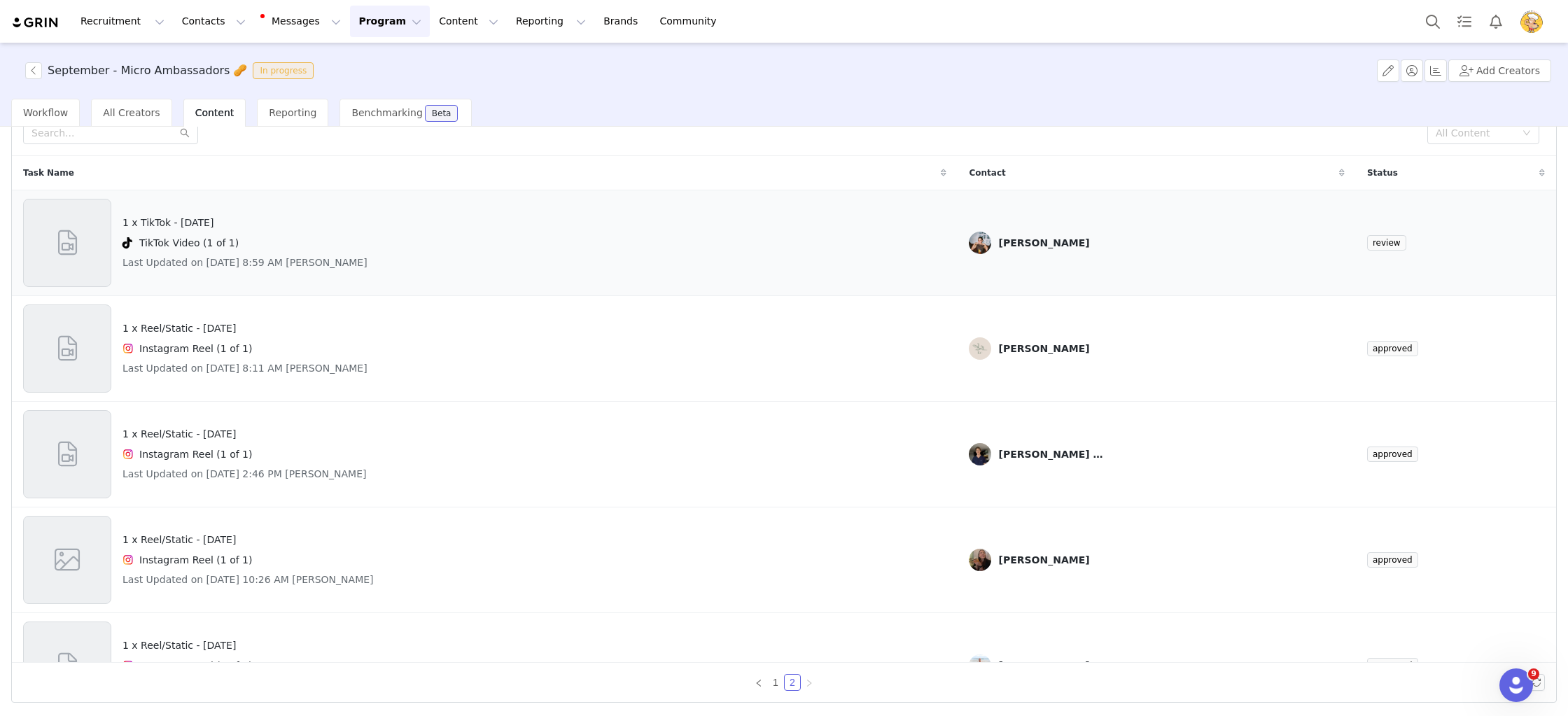
click at [629, 243] on div "1 x TikTok - National Peanut Day TikTok Video (1 of 1) Last Updated on Aug 29, …" at bounding box center [484, 243] width 923 height 88
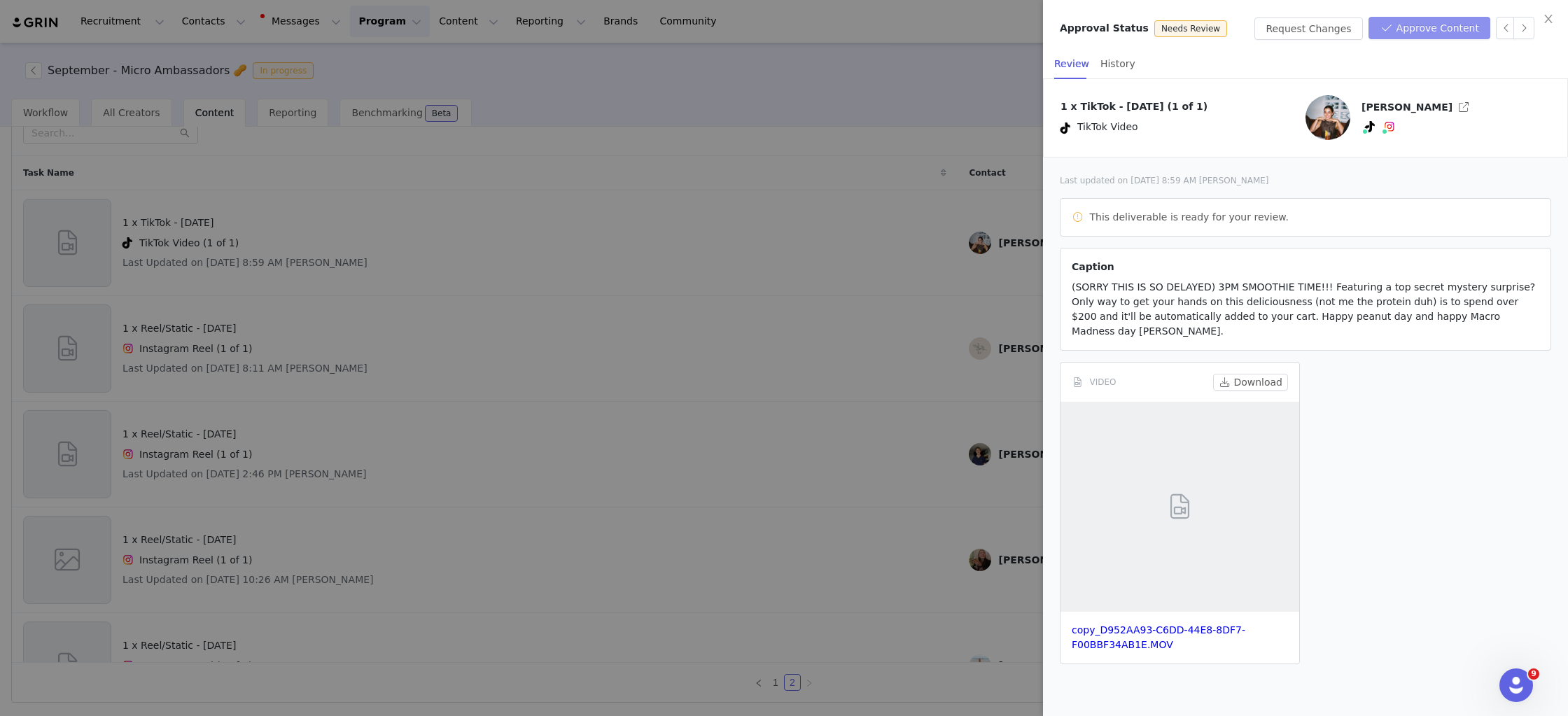
click at [1453, 32] on button "Approve Content" at bounding box center [1429, 28] width 122 height 23
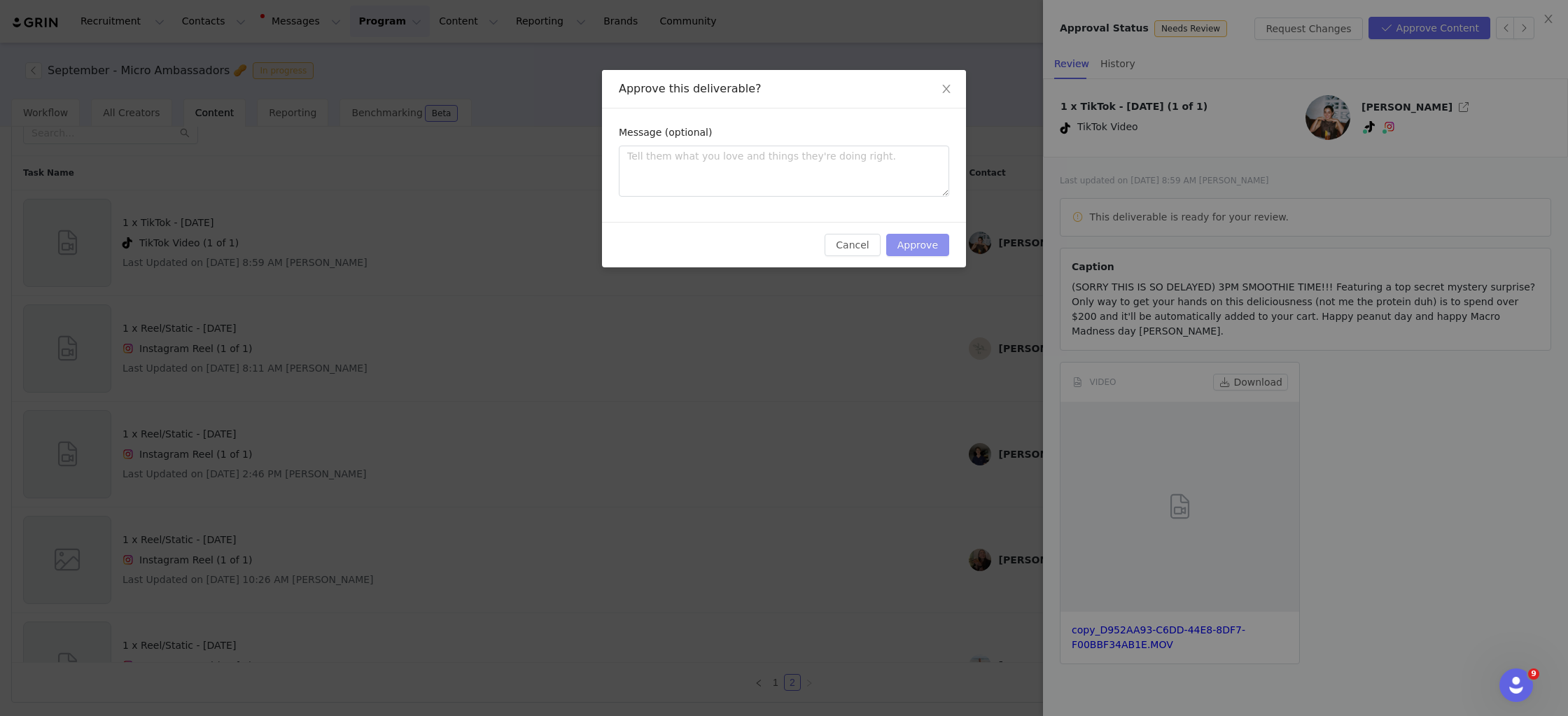
click at [912, 250] on button "Approve" at bounding box center [918, 245] width 63 height 23
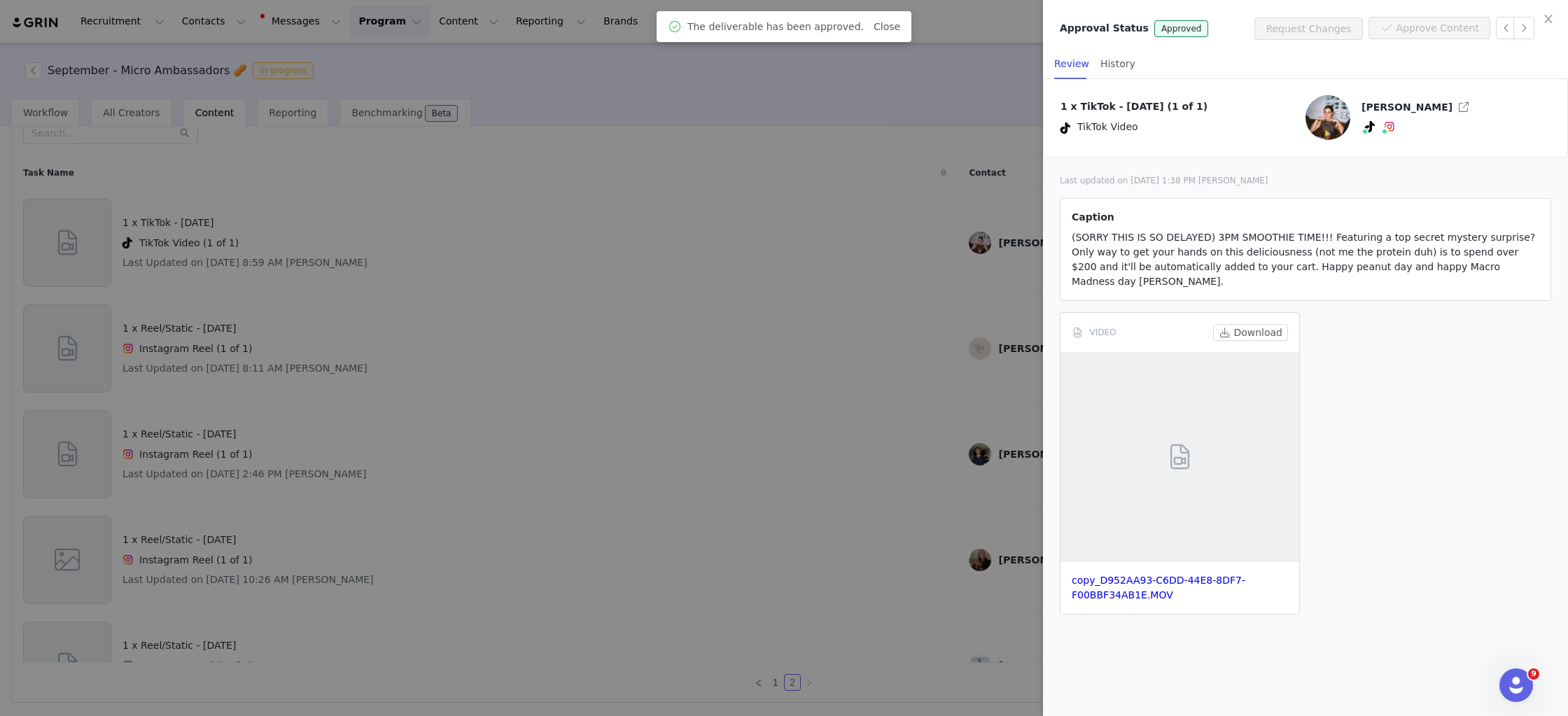
click at [912, 250] on div at bounding box center [784, 358] width 1568 height 716
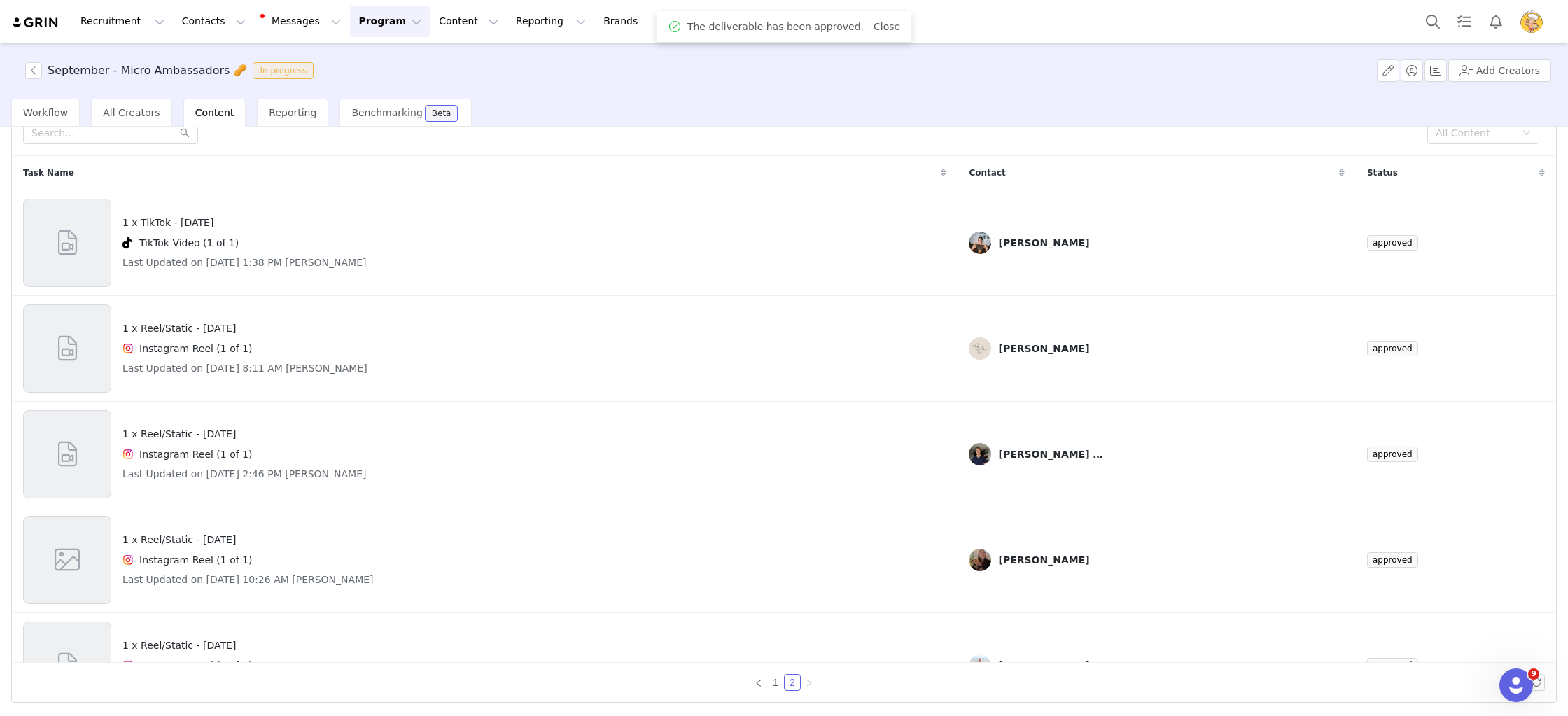
drag, startPoint x: 368, startPoint y: 15, endPoint x: 376, endPoint y: 51, distance: 36.9
click at [369, 17] on button "Program Program" at bounding box center [390, 21] width 80 height 31
click at [376, 60] on p "Activations" at bounding box center [366, 61] width 54 height 14
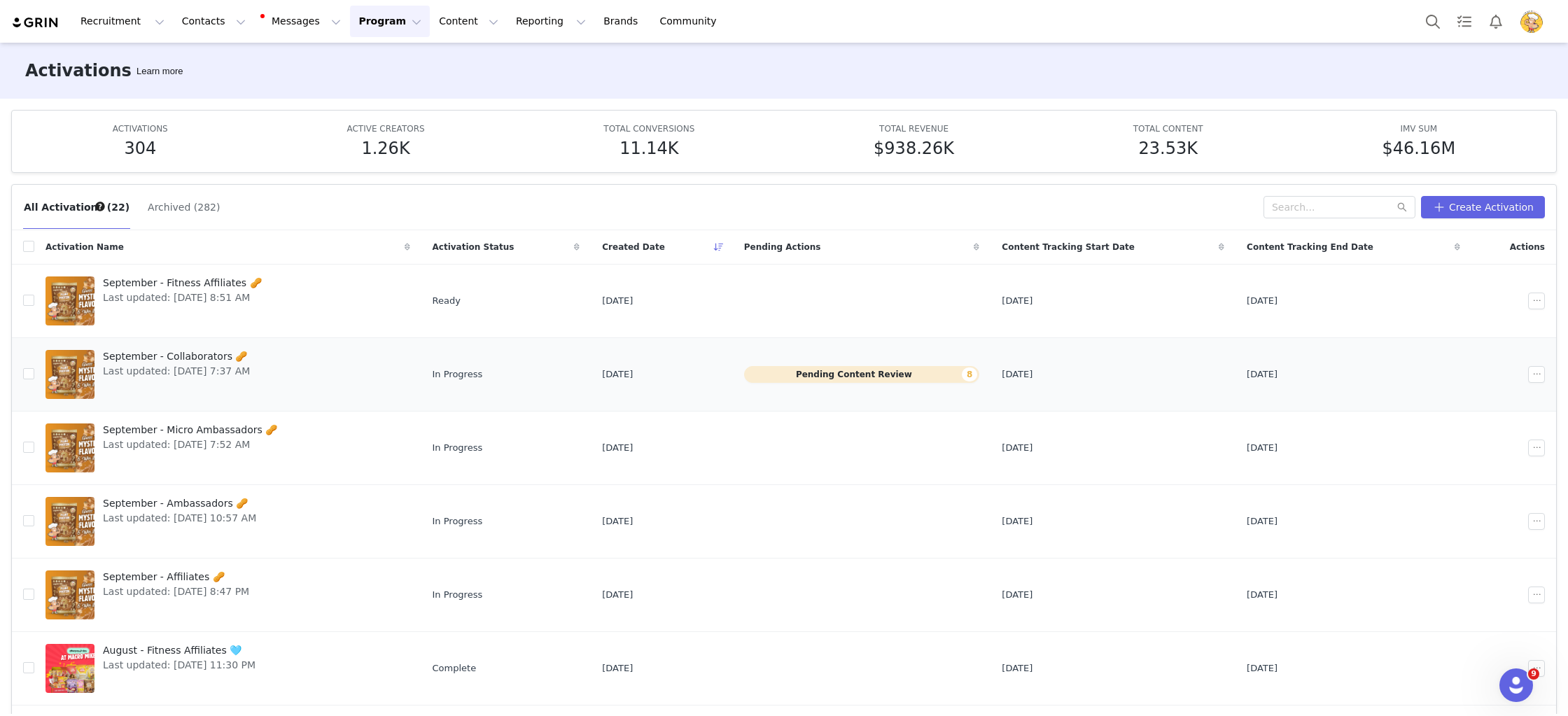
click at [250, 370] on span "Last updated: Aug 25, 2025 7:37 AM" at bounding box center [176, 371] width 147 height 14
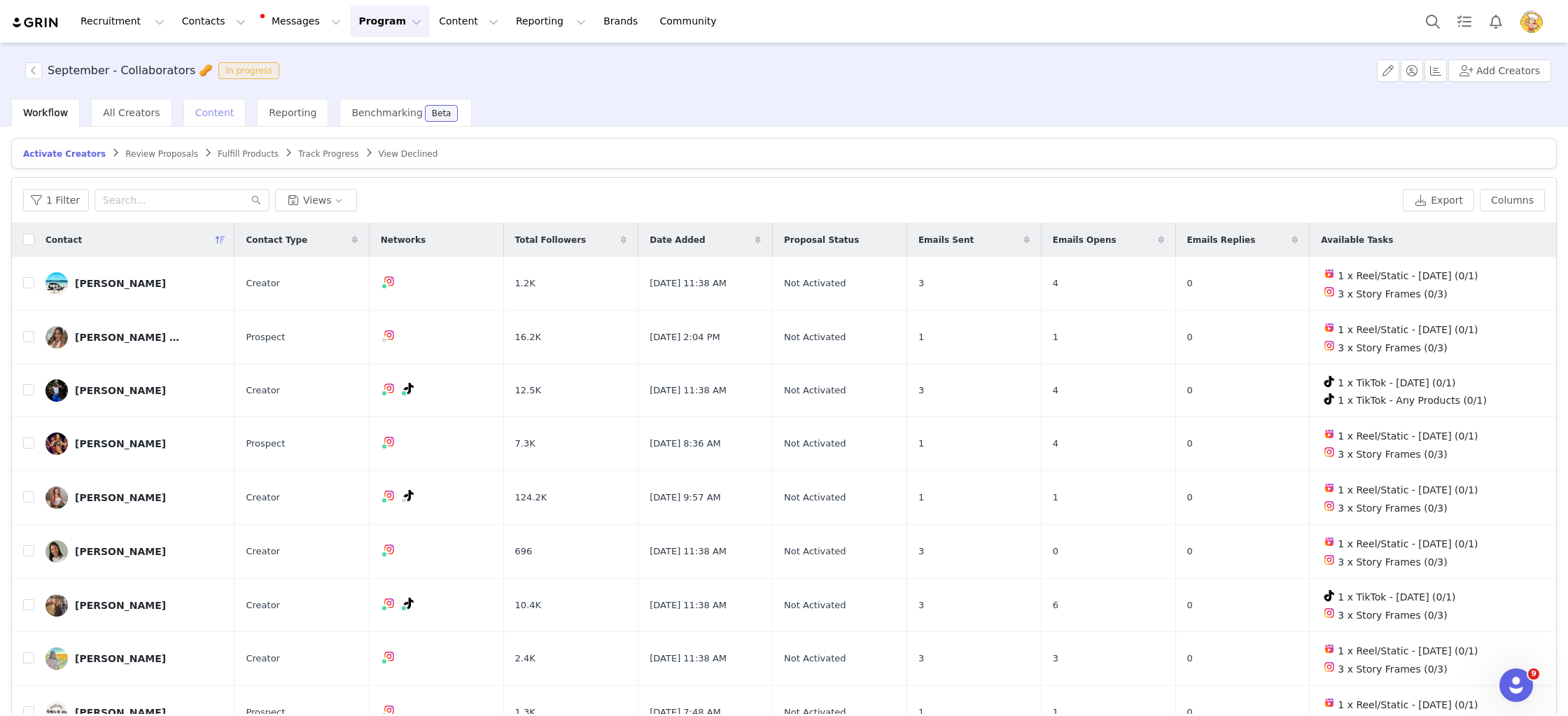
drag, startPoint x: 234, startPoint y: 110, endPoint x: 184, endPoint y: 112, distance: 50.0
click at [206, 111] on div "Content" at bounding box center [214, 112] width 63 height 28
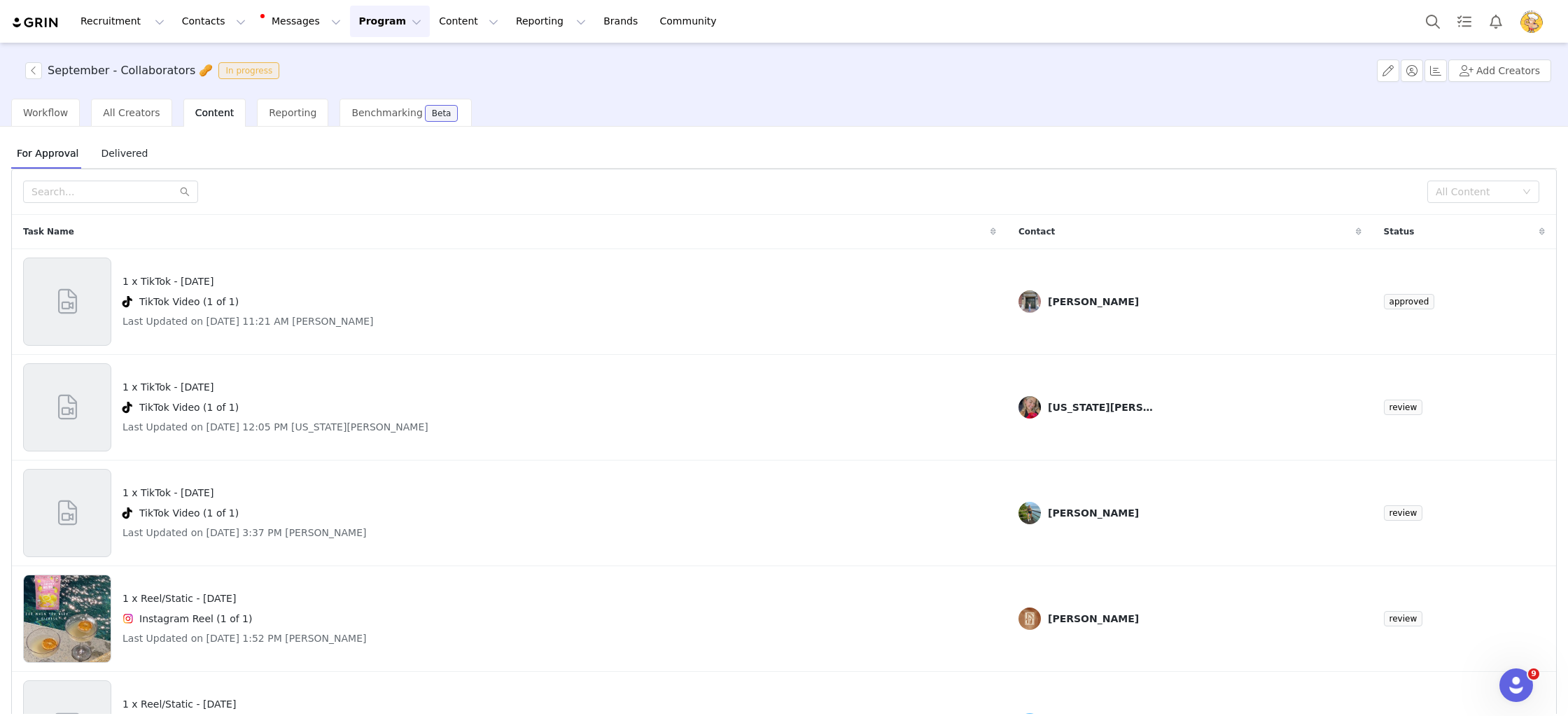
click at [119, 151] on span "Delivered" at bounding box center [124, 153] width 58 height 23
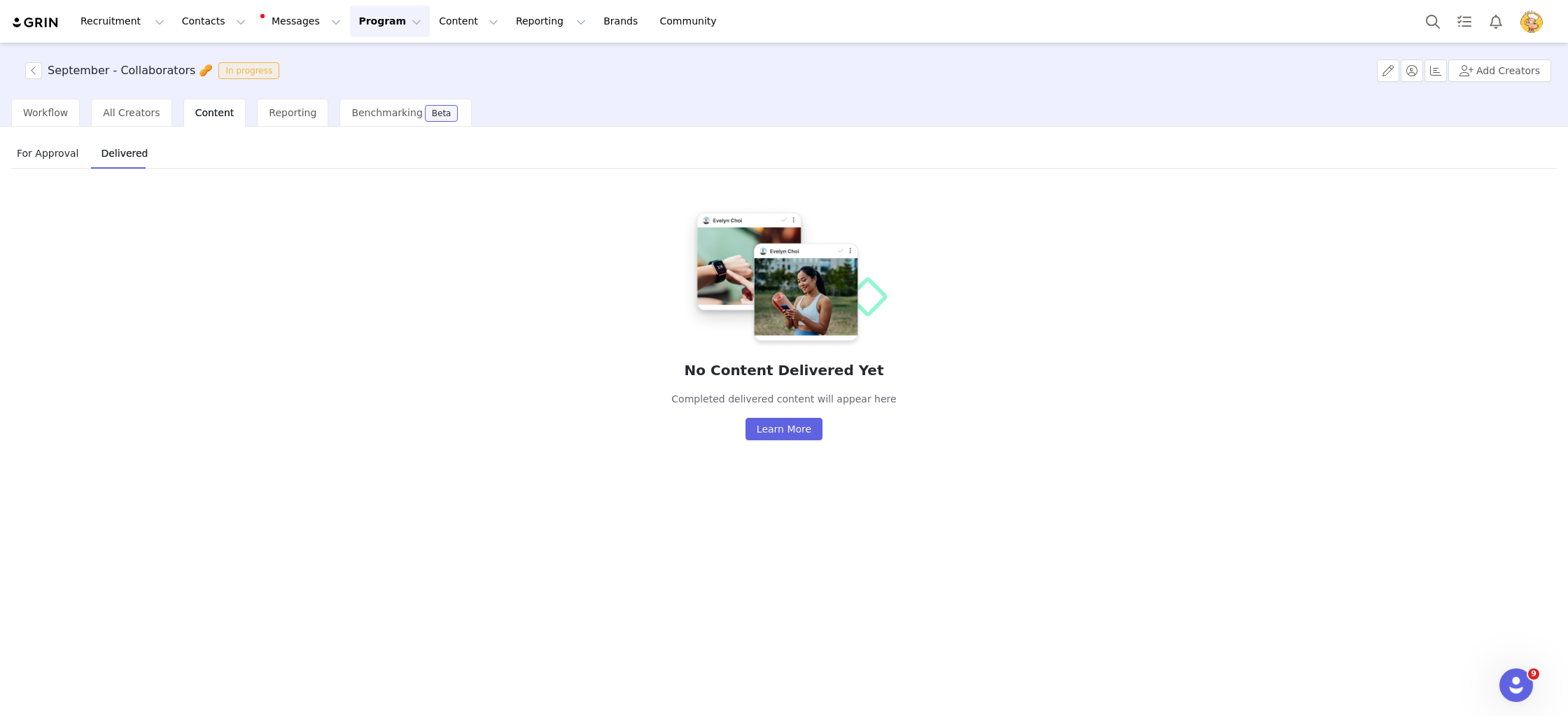
click at [46, 157] on span "For Approval" at bounding box center [47, 153] width 73 height 23
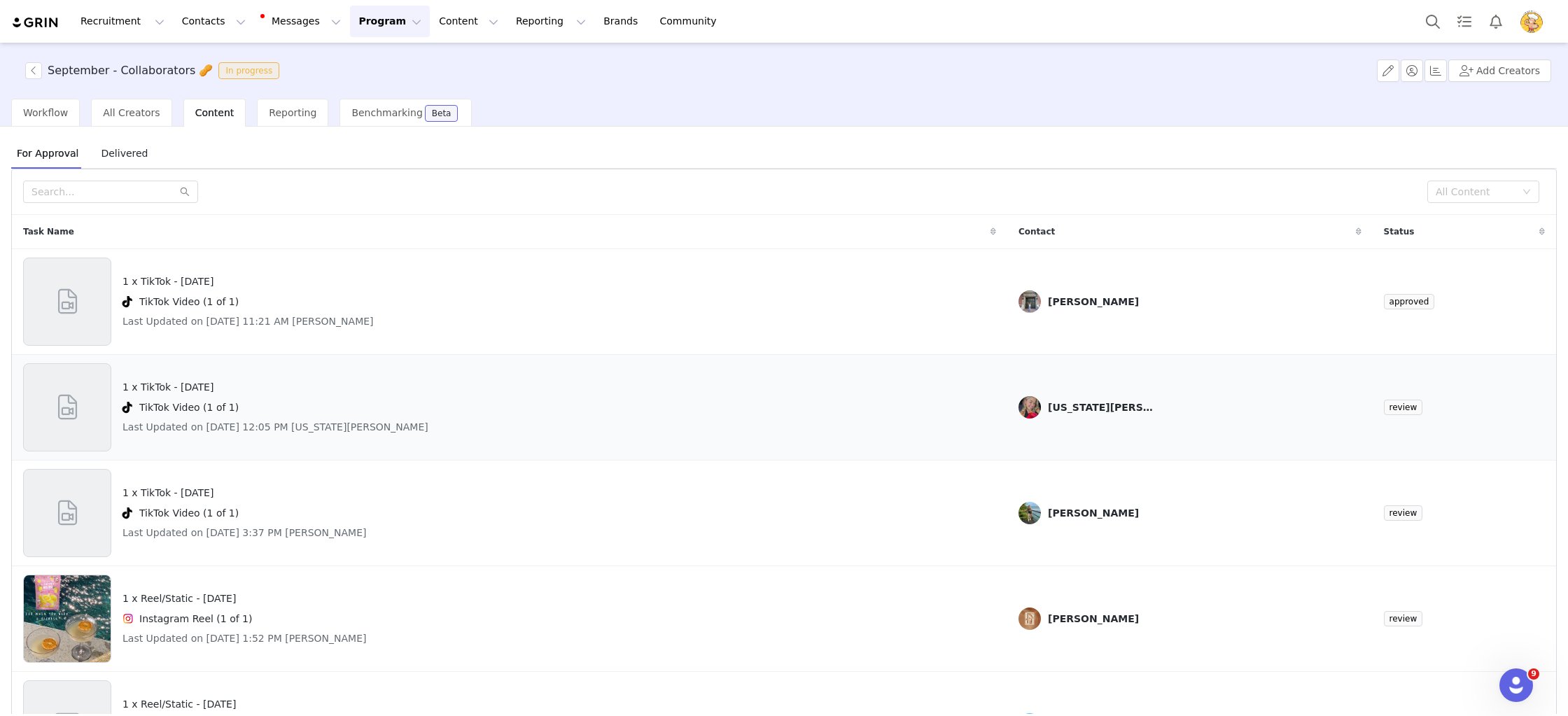
click at [802, 428] on div "1 x TikTok - National Peanut Day TikTok Video (1 of 1) Last Updated on Sep 1, 2…" at bounding box center [509, 407] width 973 height 88
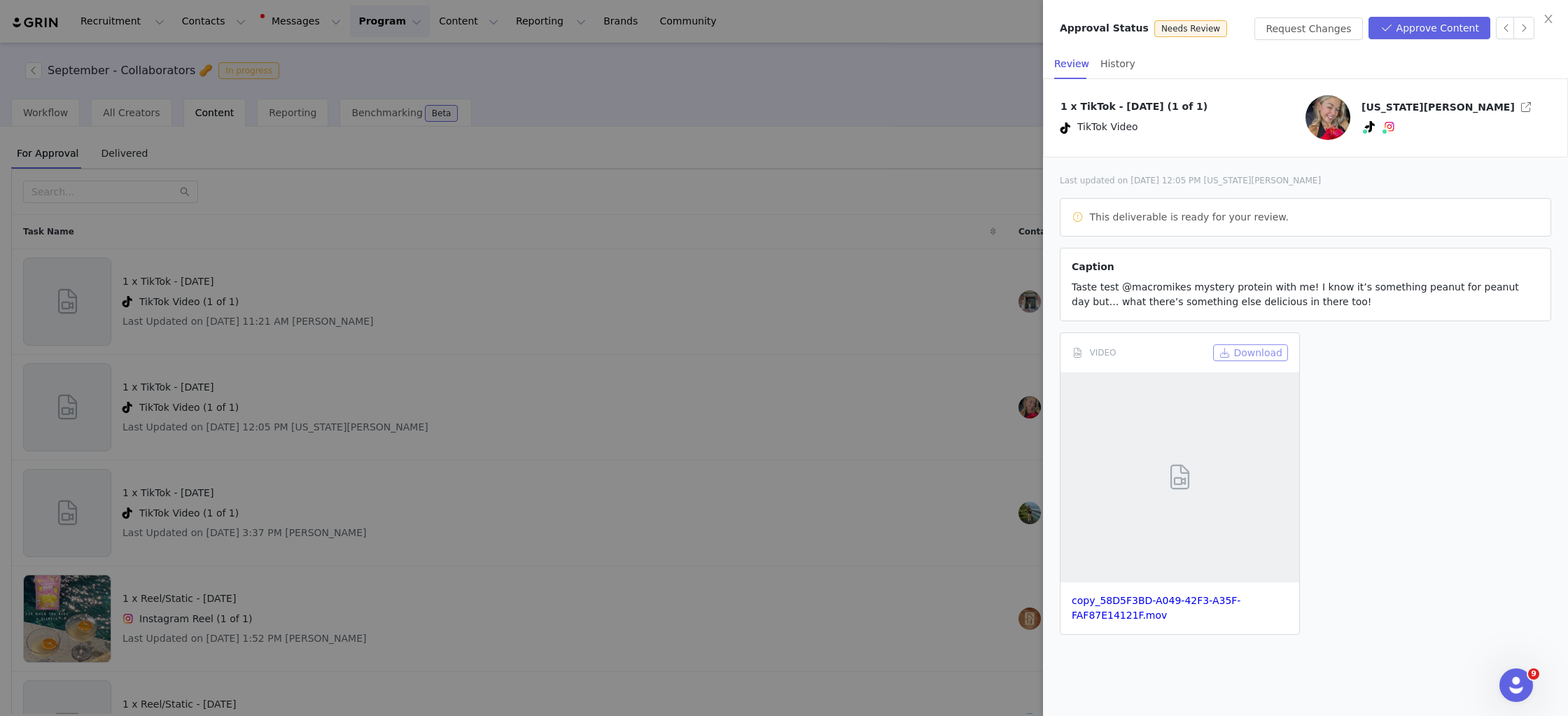
click at [1272, 346] on button "Download" at bounding box center [1250, 353] width 75 height 17
click at [1430, 35] on button "Approve Content" at bounding box center [1429, 28] width 122 height 23
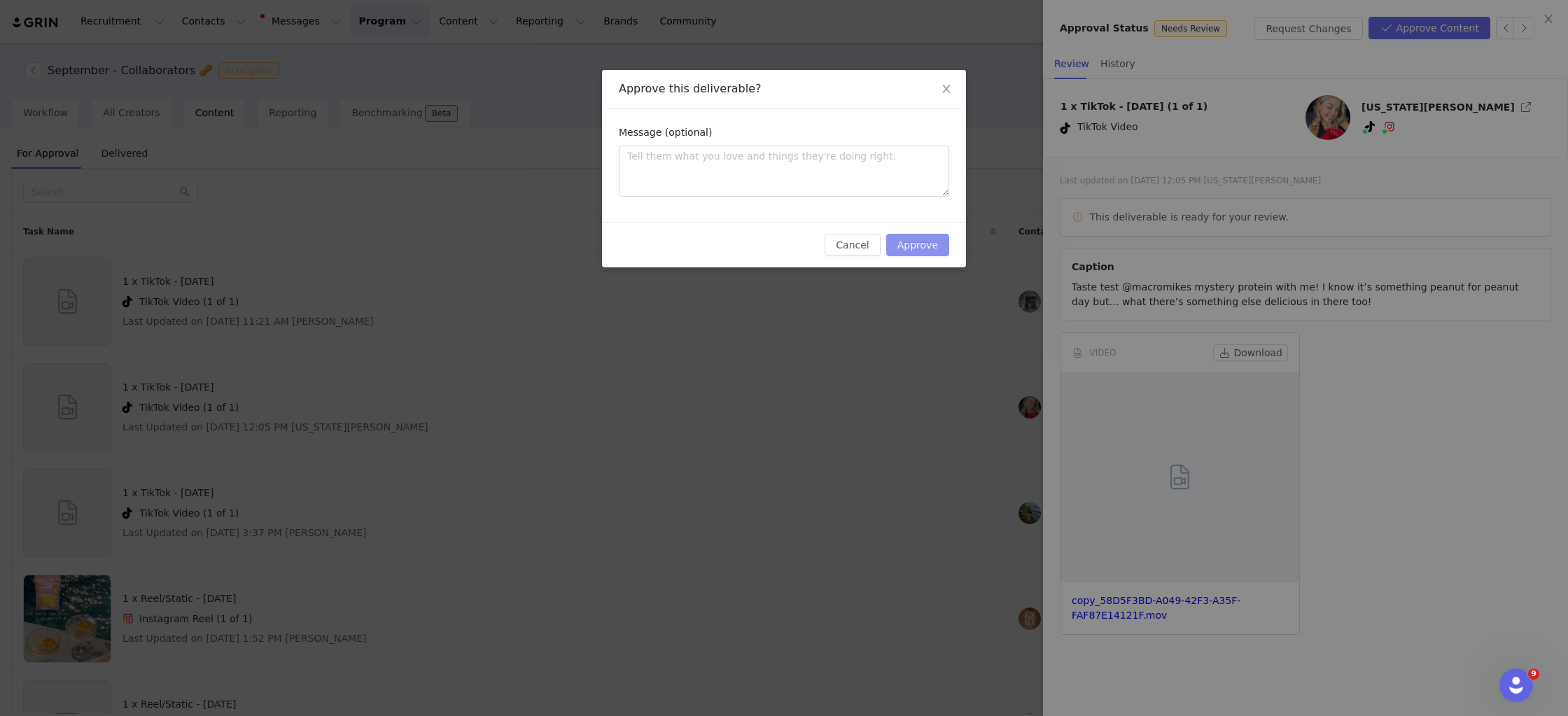
click at [915, 247] on button "Approve" at bounding box center [918, 245] width 63 height 23
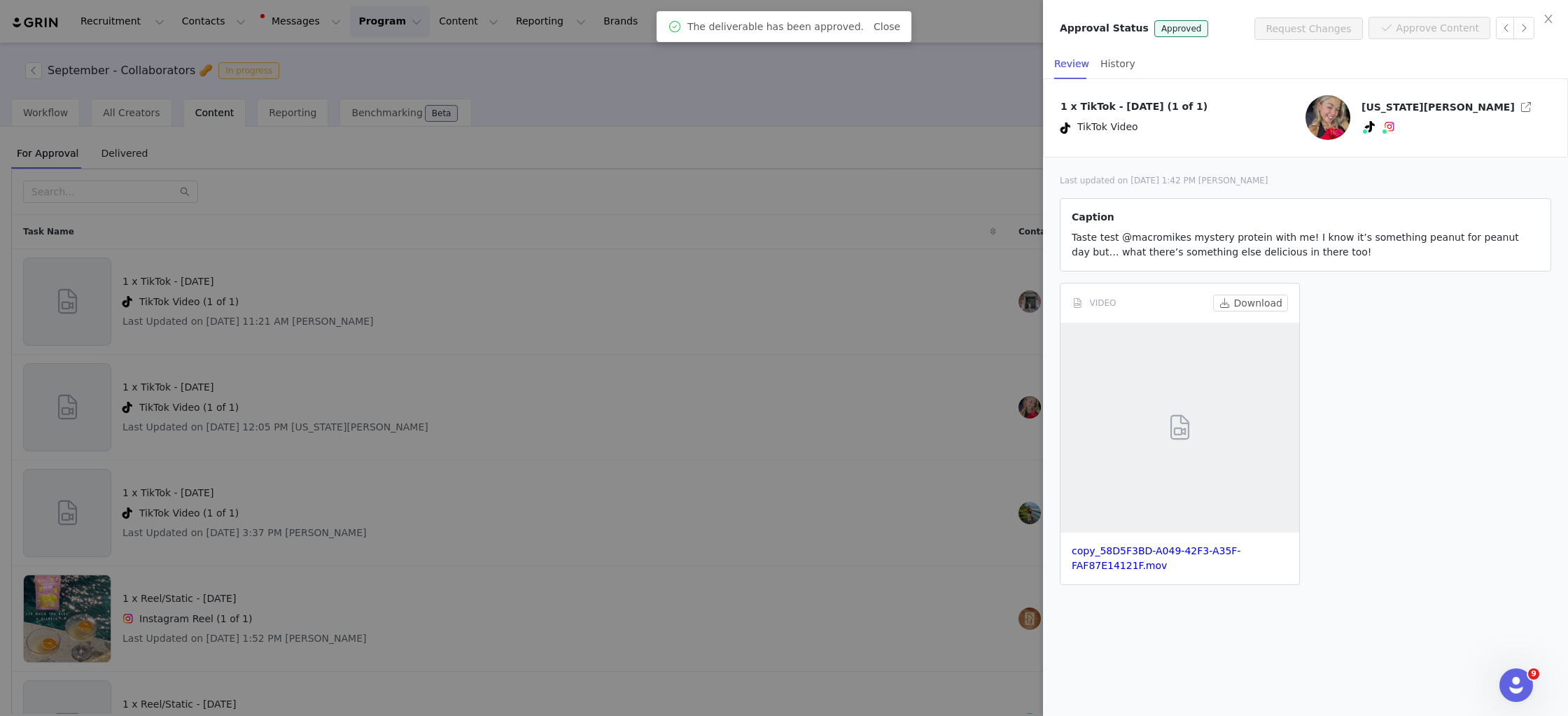
click at [687, 329] on div at bounding box center [784, 358] width 1568 height 716
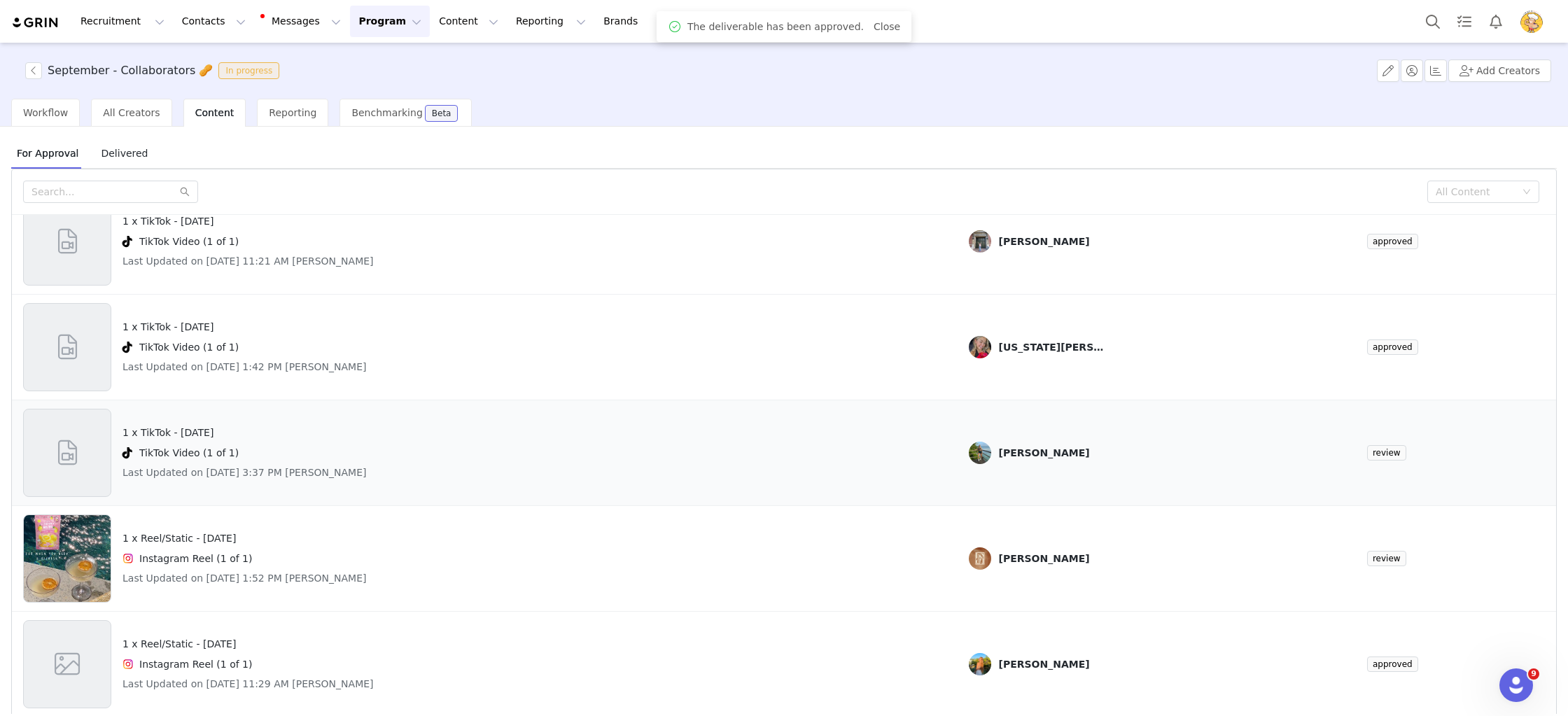
click at [851, 474] on div "1 x TikTok - National Peanut Day TikTok Video (1 of 1) Last Updated on Aug 28, …" at bounding box center [484, 452] width 923 height 88
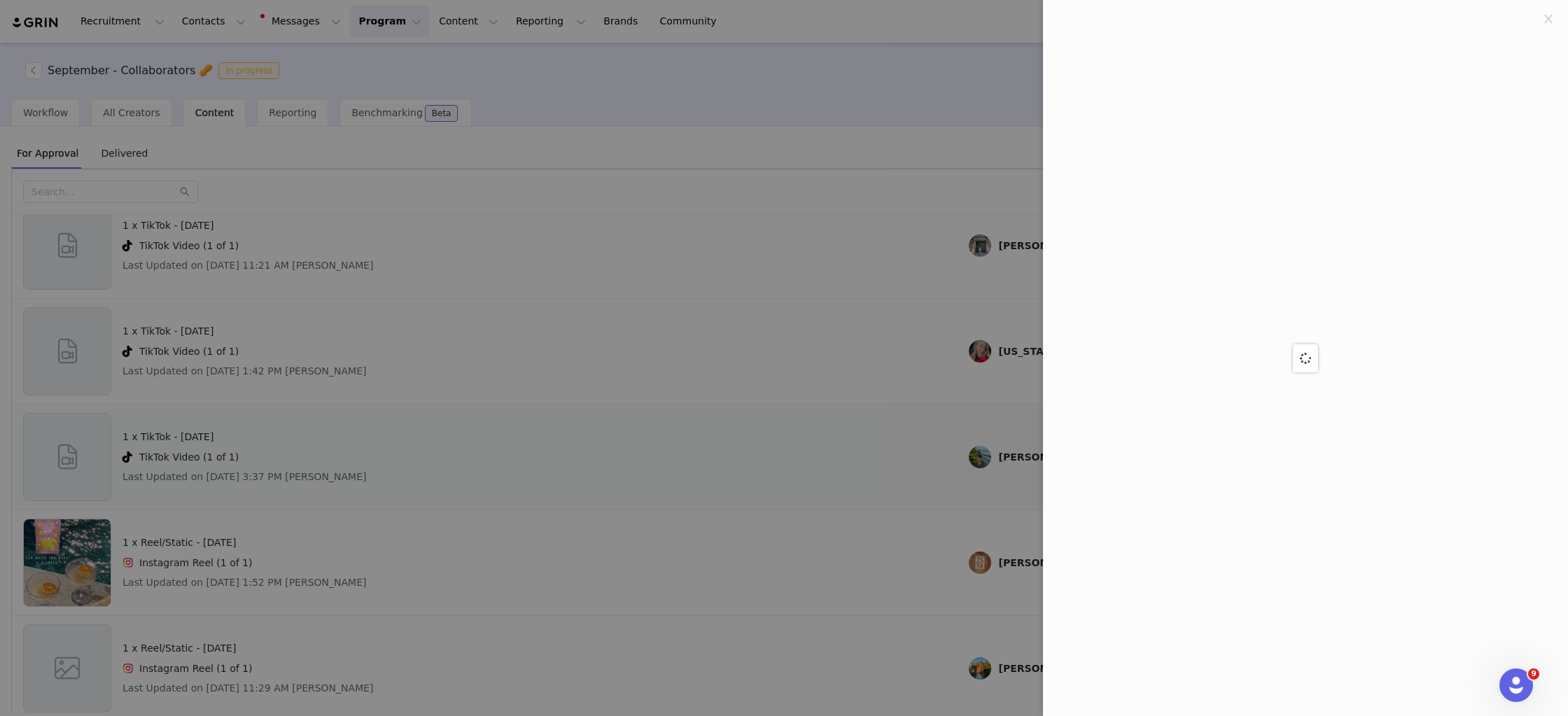
scroll to position [55, 0]
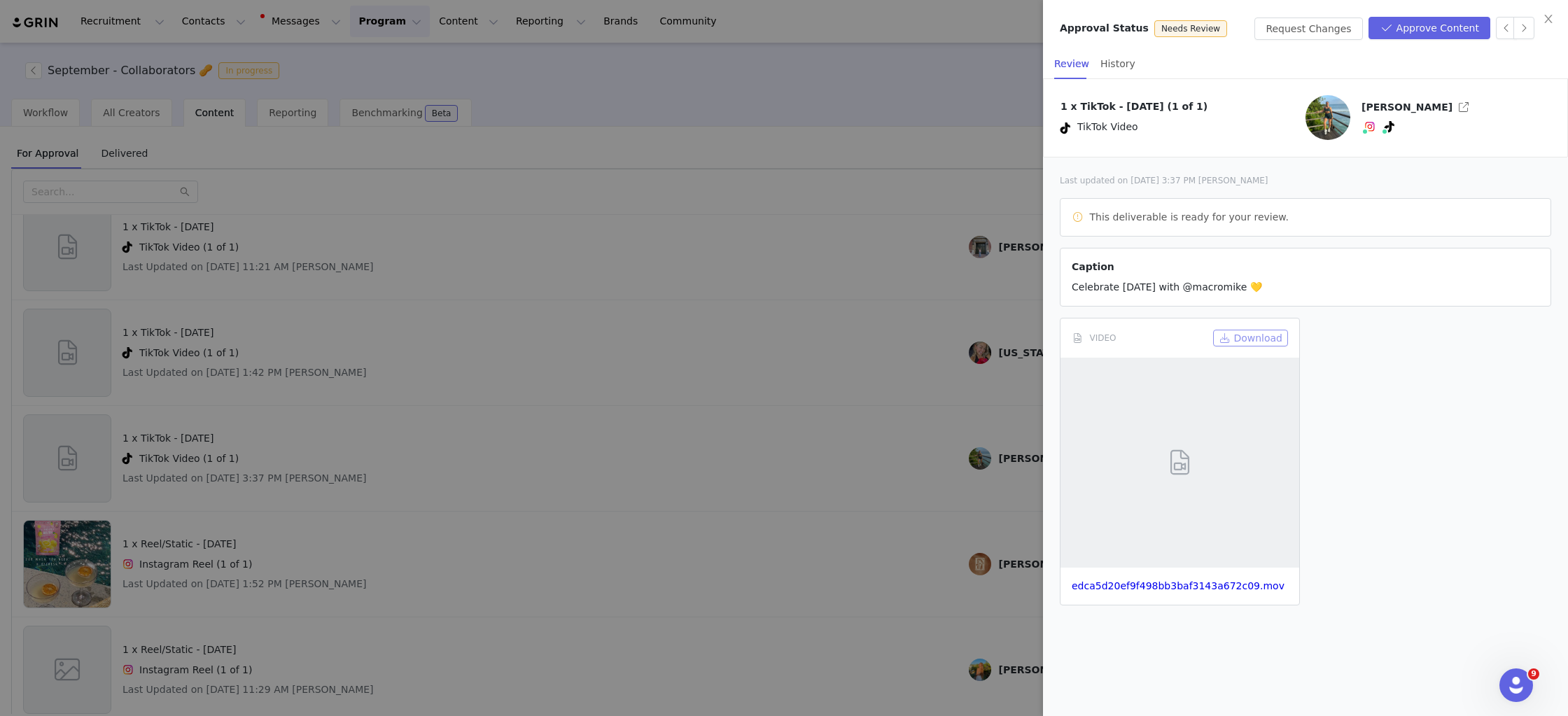
click at [1249, 335] on button "Download" at bounding box center [1250, 338] width 75 height 17
click at [1421, 18] on button "Approve Content" at bounding box center [1429, 28] width 122 height 23
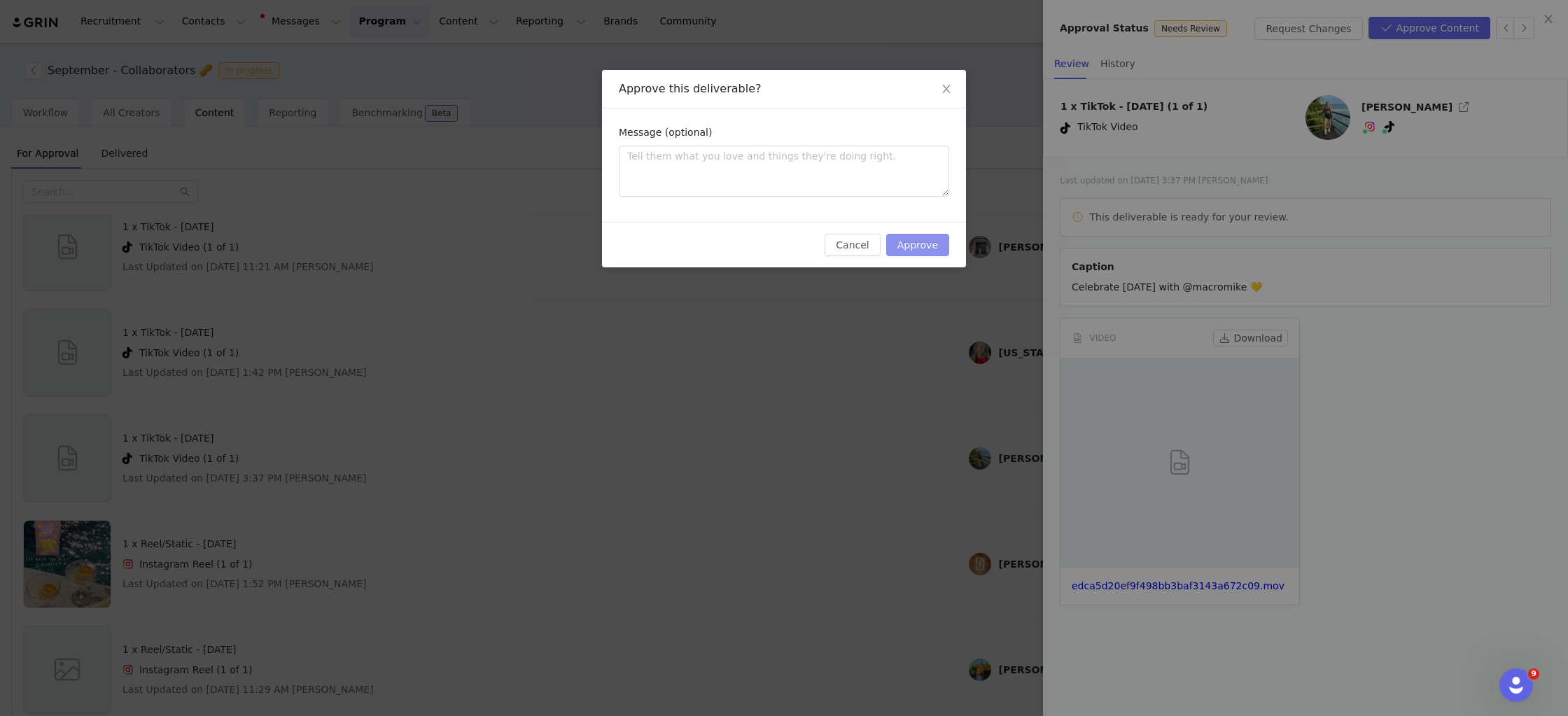
click at [916, 245] on button "Approve" at bounding box center [918, 245] width 63 height 23
click at [886, 329] on div "Approve this deliverable? Message (optional) Cancel Approve" at bounding box center [784, 358] width 1568 height 716
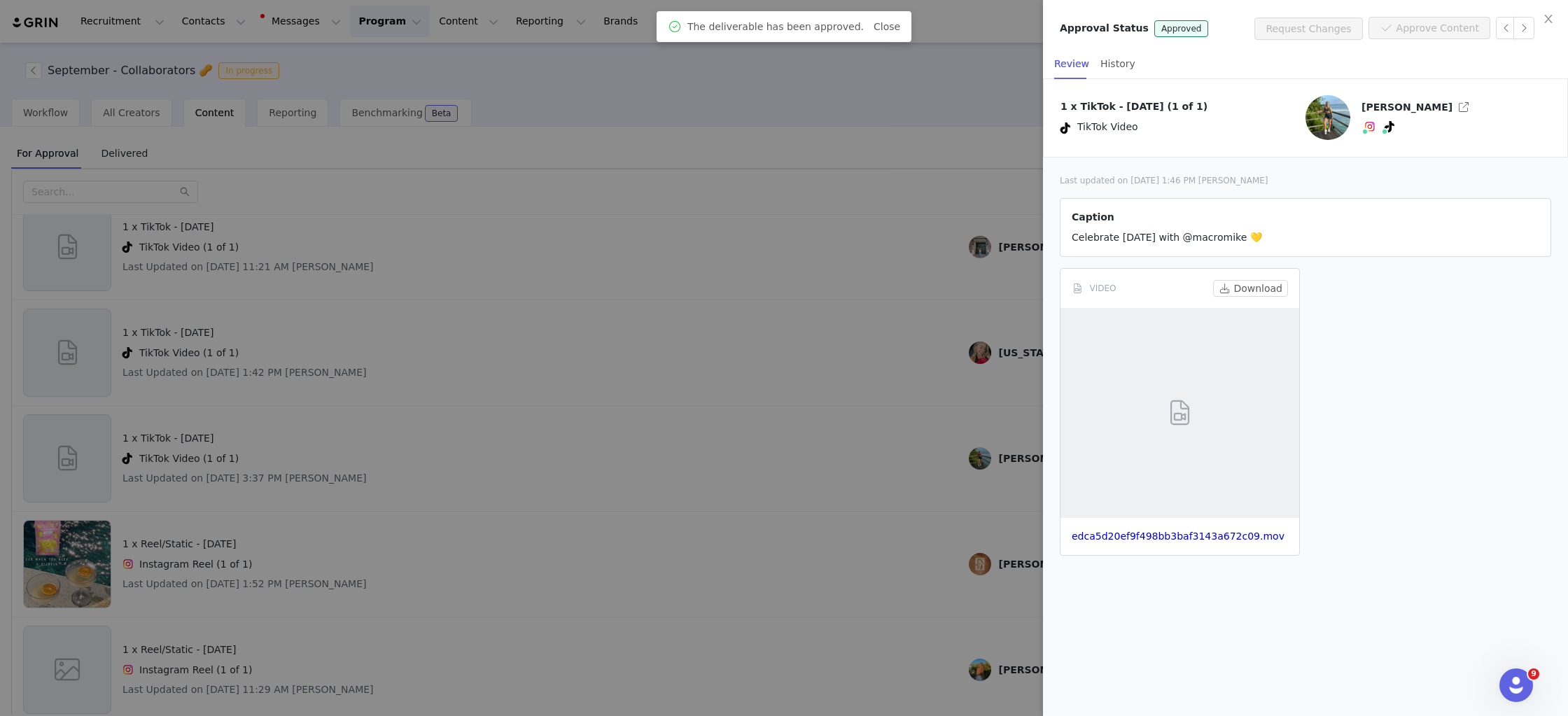
click at [886, 329] on div at bounding box center [784, 358] width 1568 height 716
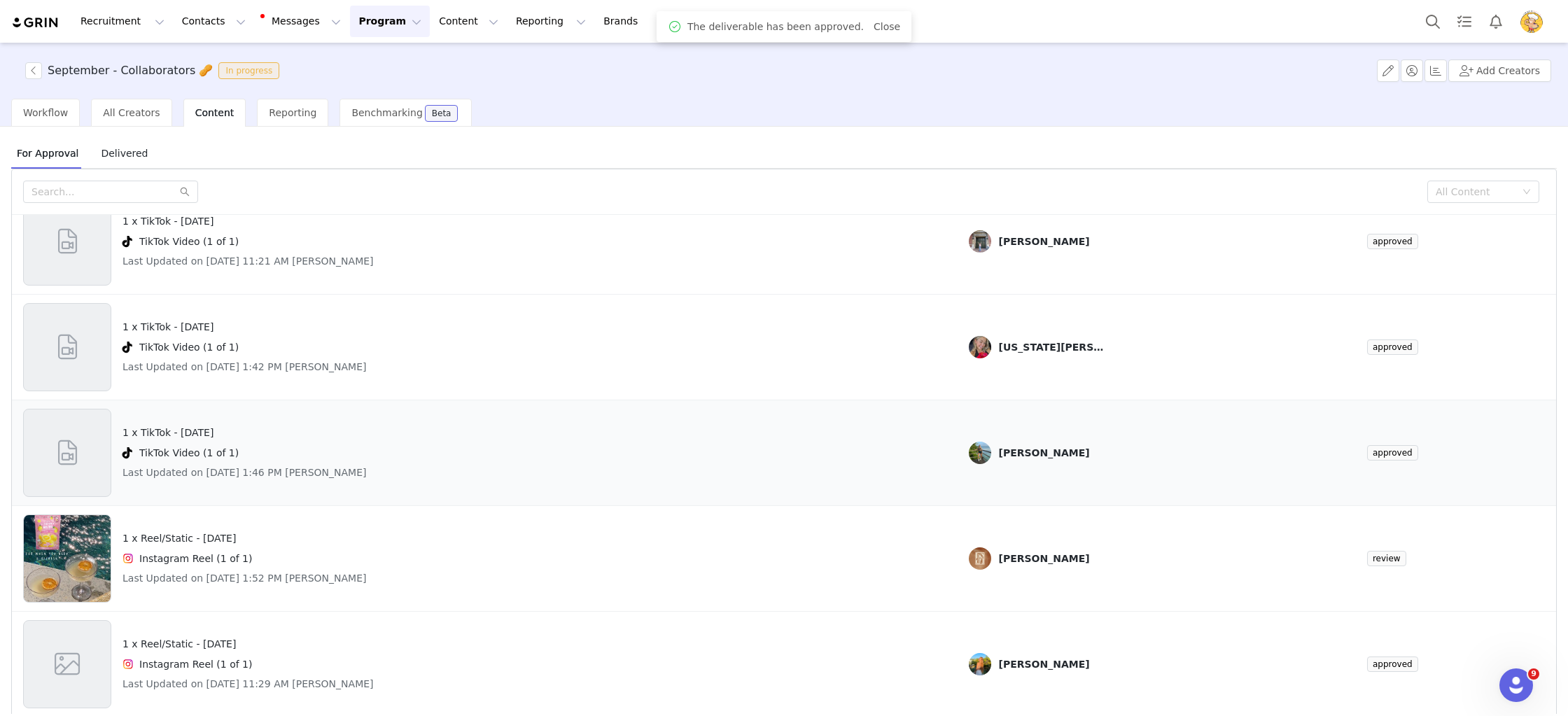
scroll to position [82, 0]
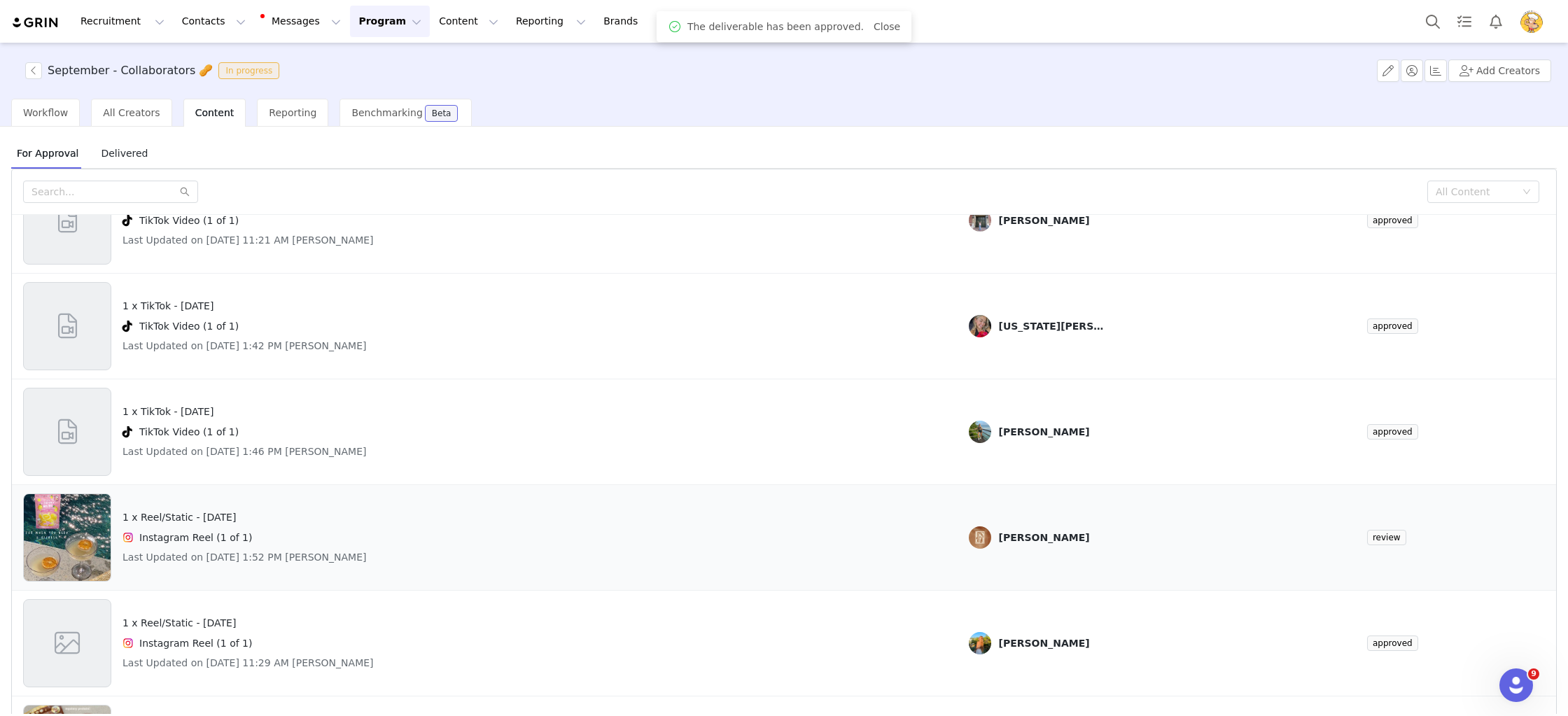
click at [937, 525] on div "1 x Reel/Static - National Peanut Day Instagram Reel (1 of 1) Last Updated on A…" at bounding box center [484, 537] width 923 height 88
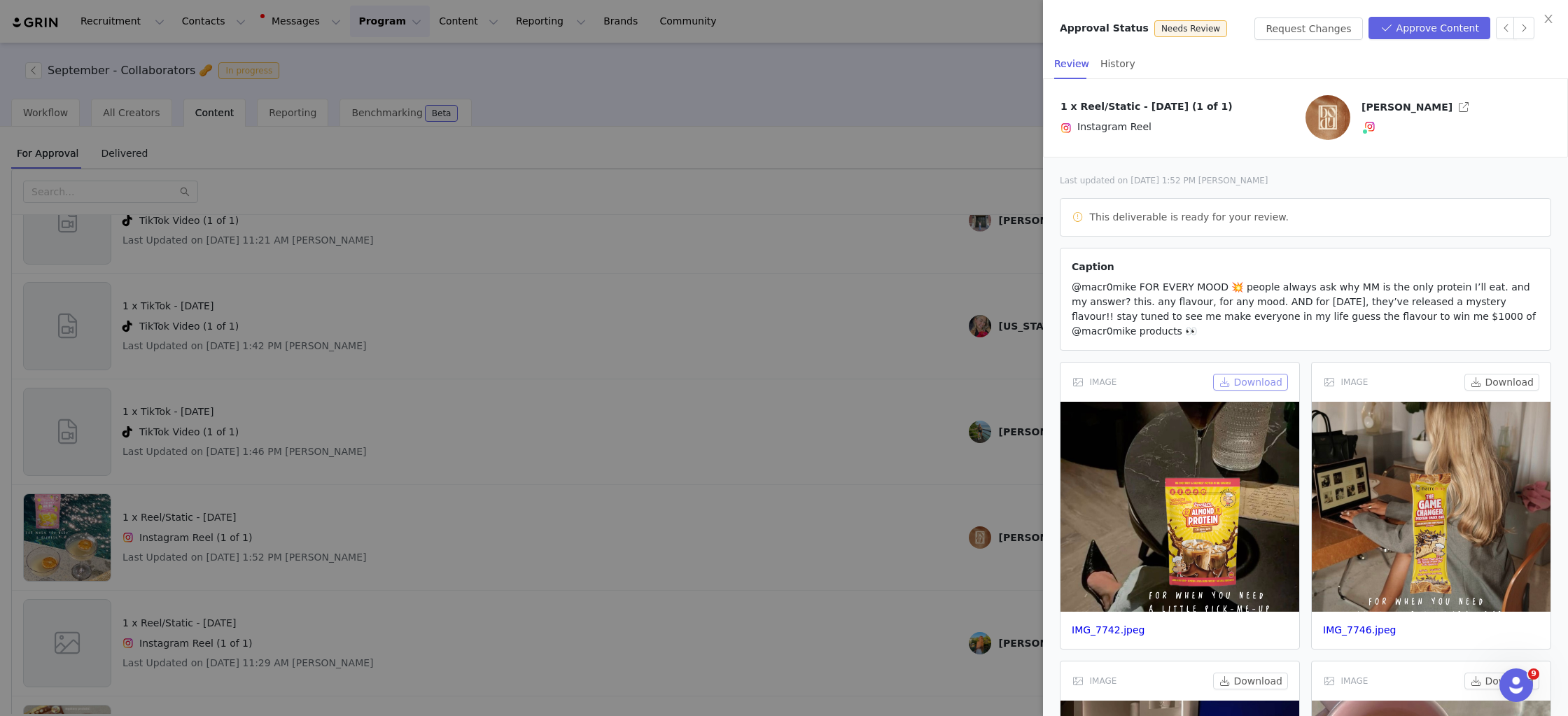
click at [1248, 381] on button "Download" at bounding box center [1250, 382] width 75 height 17
click at [1513, 383] on button "Download" at bounding box center [1502, 382] width 75 height 17
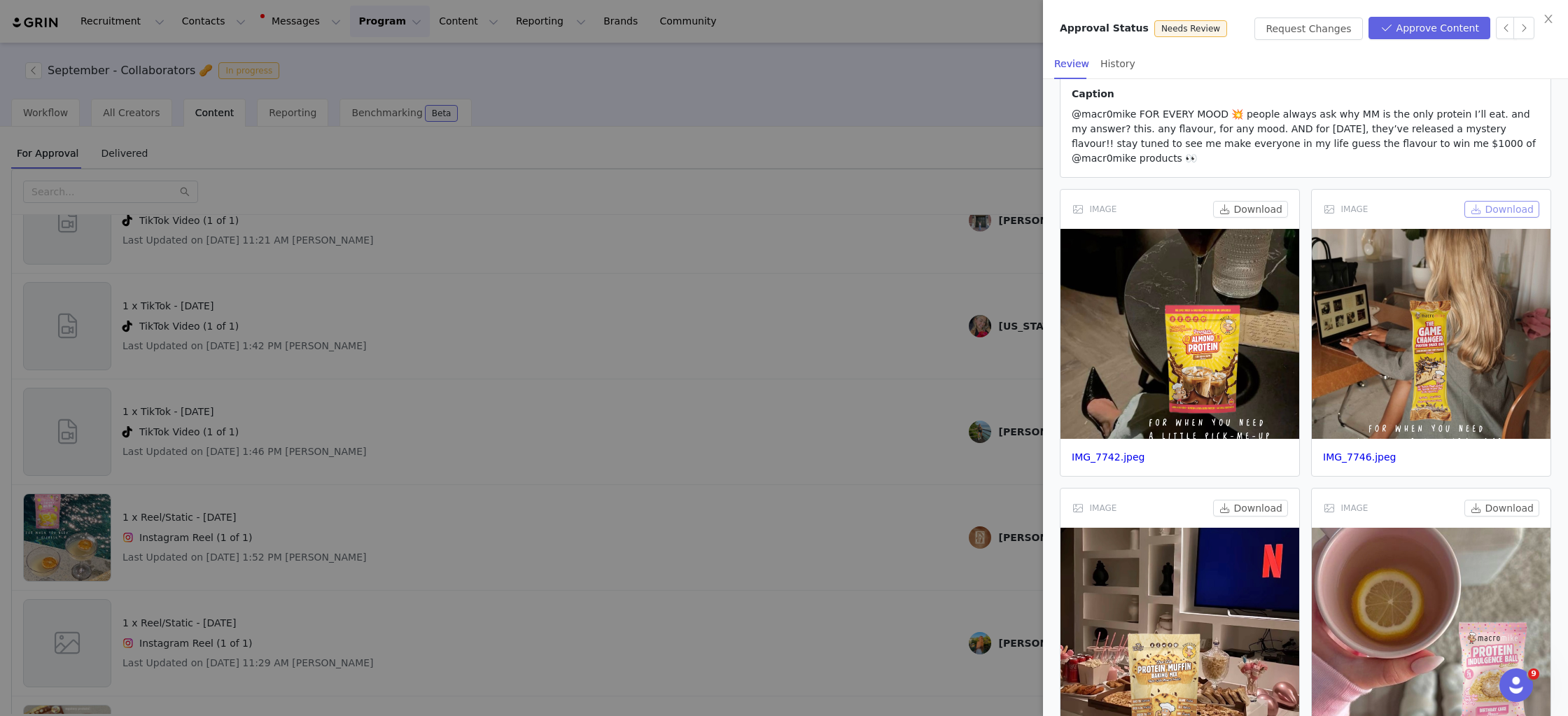
scroll to position [200, 0]
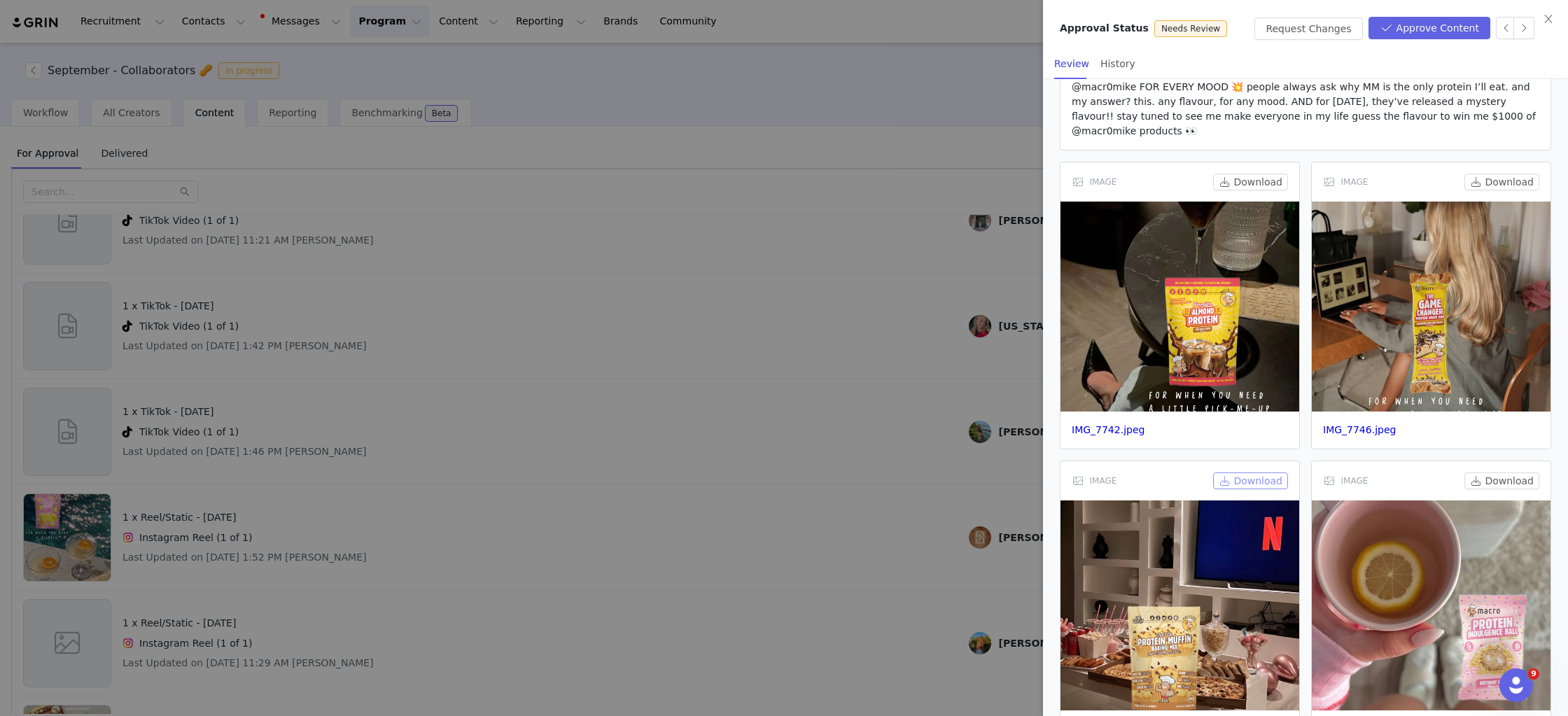
drag, startPoint x: 1209, startPoint y: 483, endPoint x: 1236, endPoint y: 481, distance: 27.1
click at [1209, 483] on div "IMAGE Download" at bounding box center [1180, 481] width 239 height 39
click at [1247, 481] on button "Download" at bounding box center [1250, 481] width 75 height 17
click at [1523, 480] on button "Download" at bounding box center [1502, 481] width 75 height 17
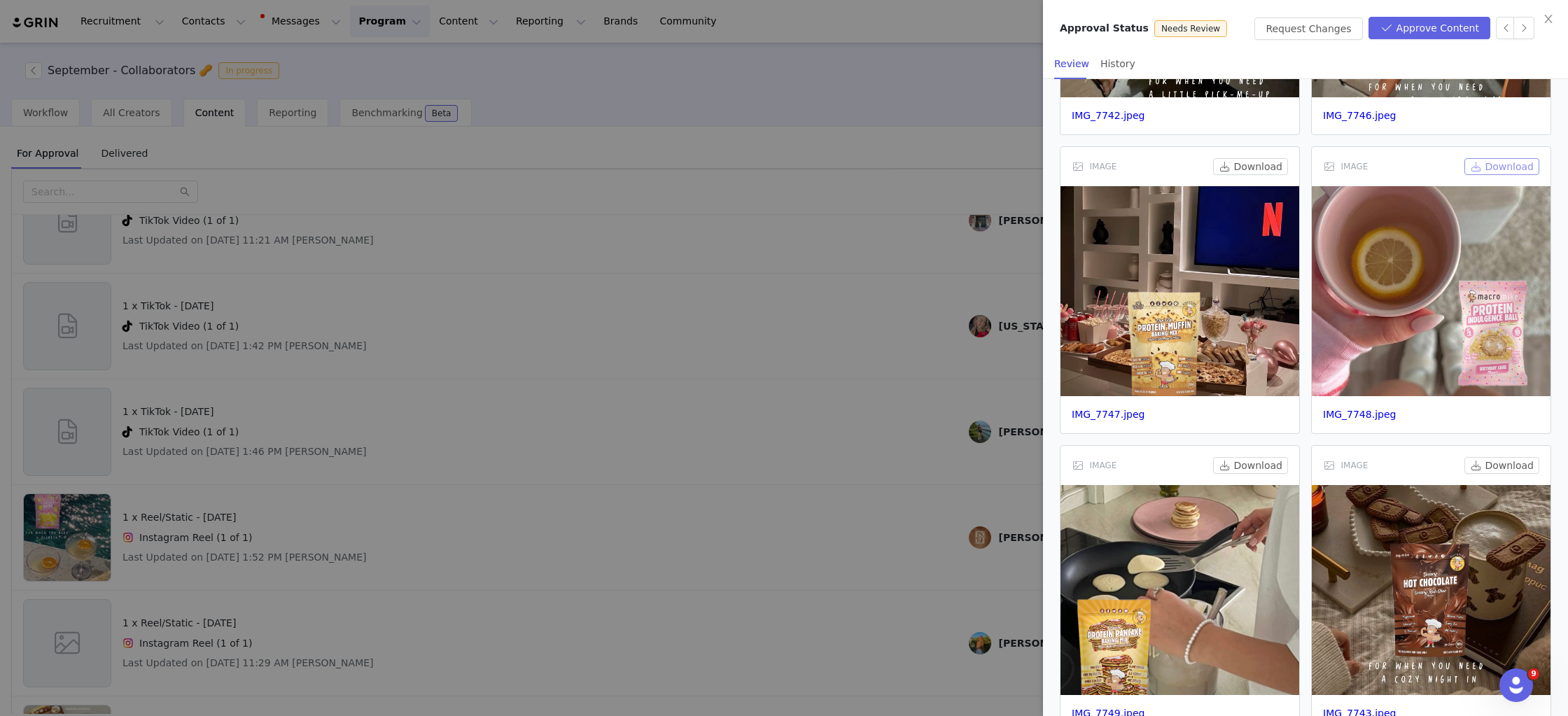
scroll to position [537, 0]
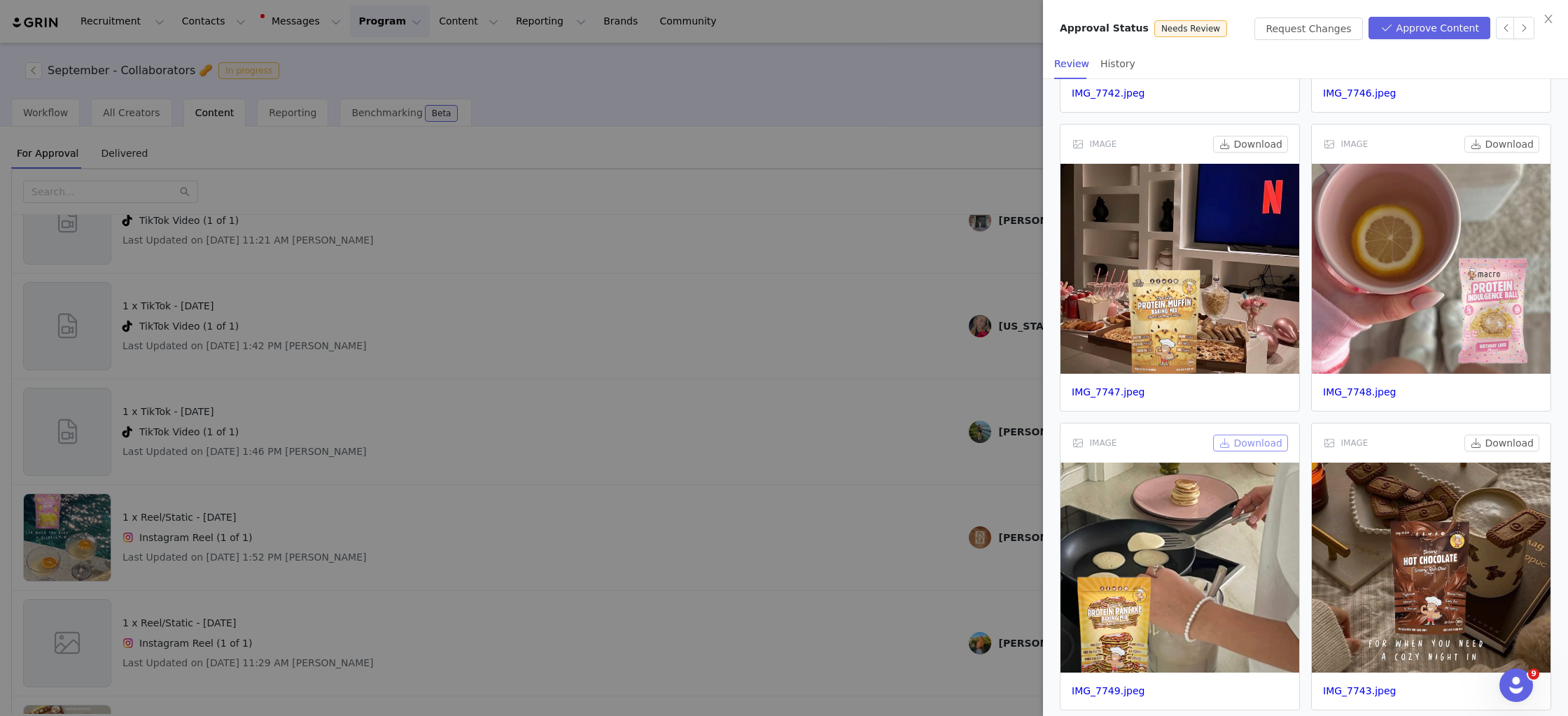
click at [1268, 438] on button "Download" at bounding box center [1250, 443] width 75 height 17
click at [1496, 445] on button "Download" at bounding box center [1502, 443] width 75 height 17
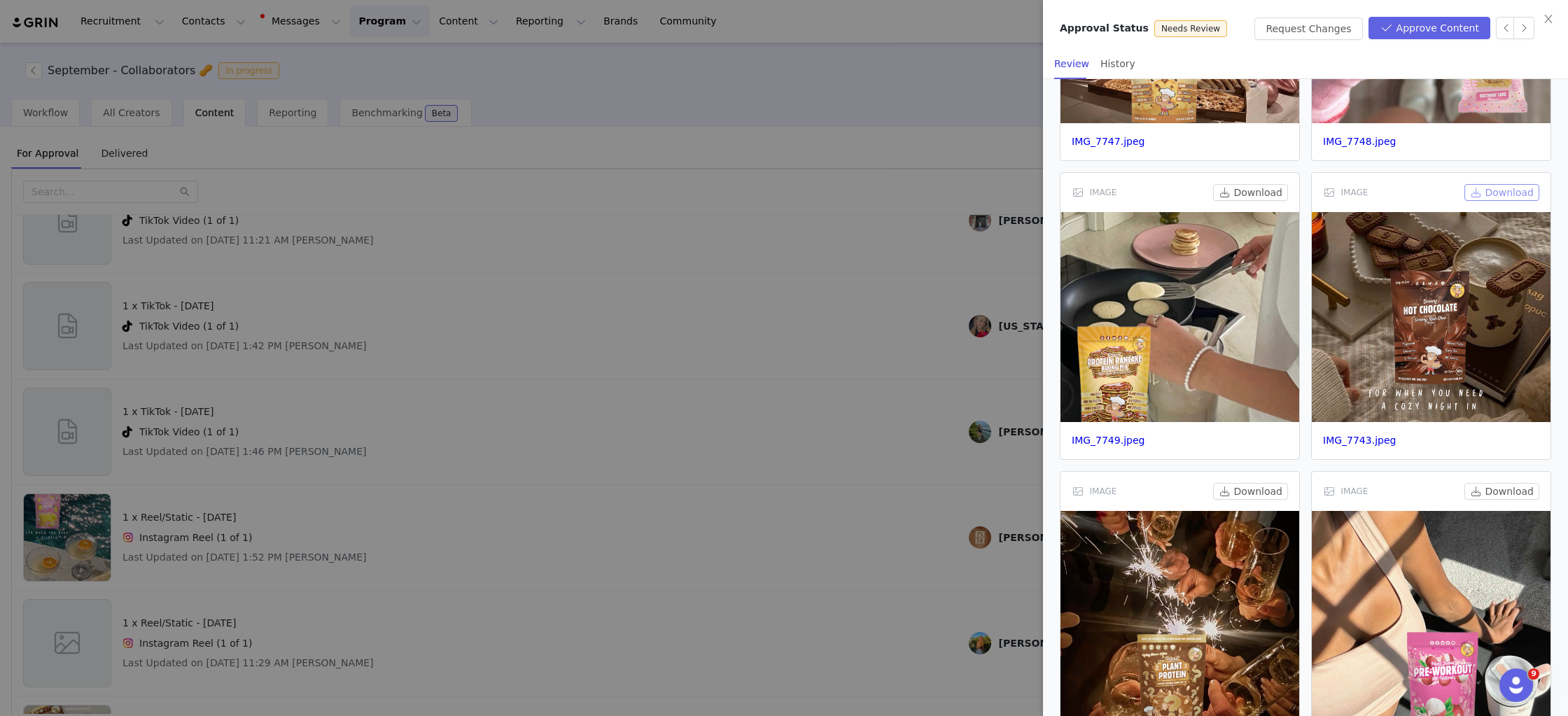
scroll to position [803, 0]
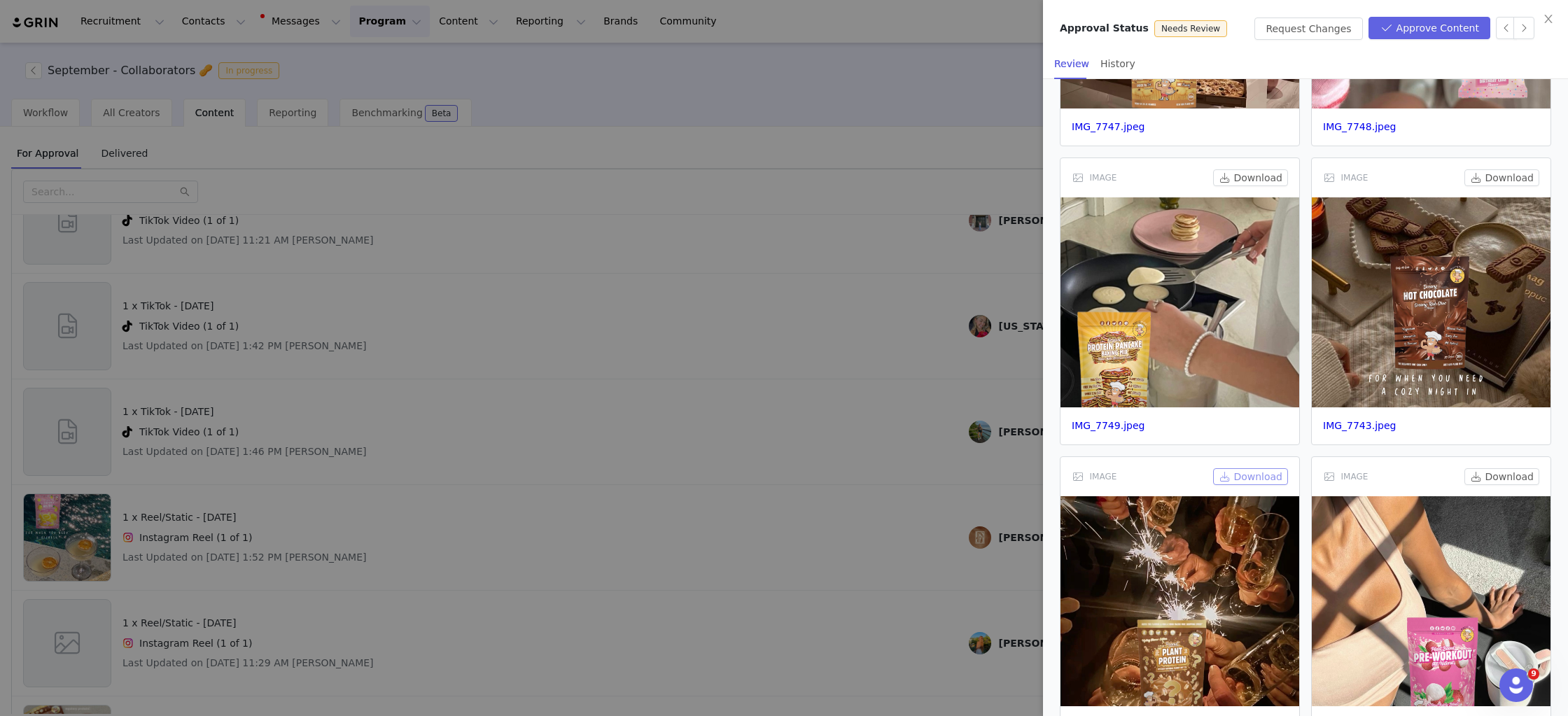
click at [1277, 471] on button "Download" at bounding box center [1250, 476] width 75 height 17
click at [1498, 476] on button "Download" at bounding box center [1502, 476] width 75 height 17
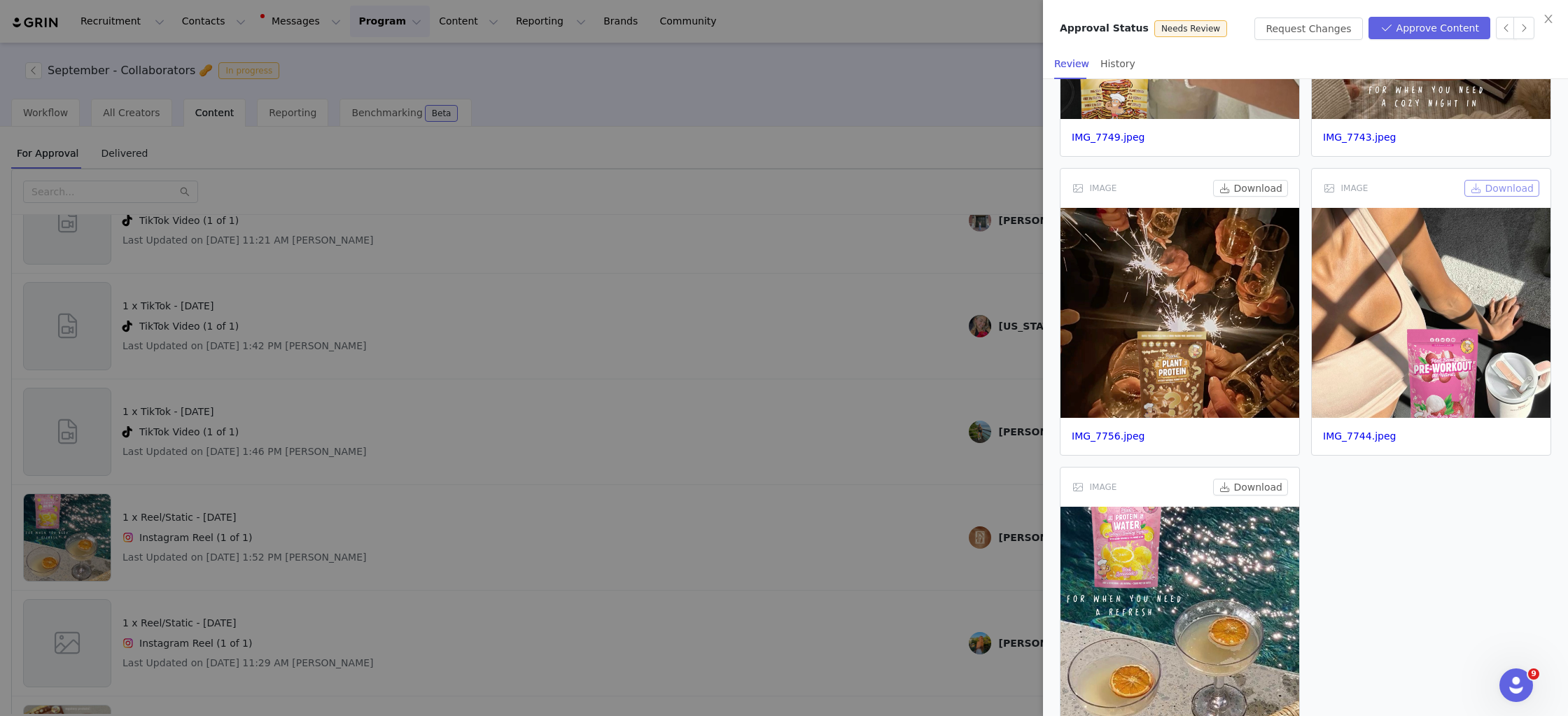
scroll to position [1111, 0]
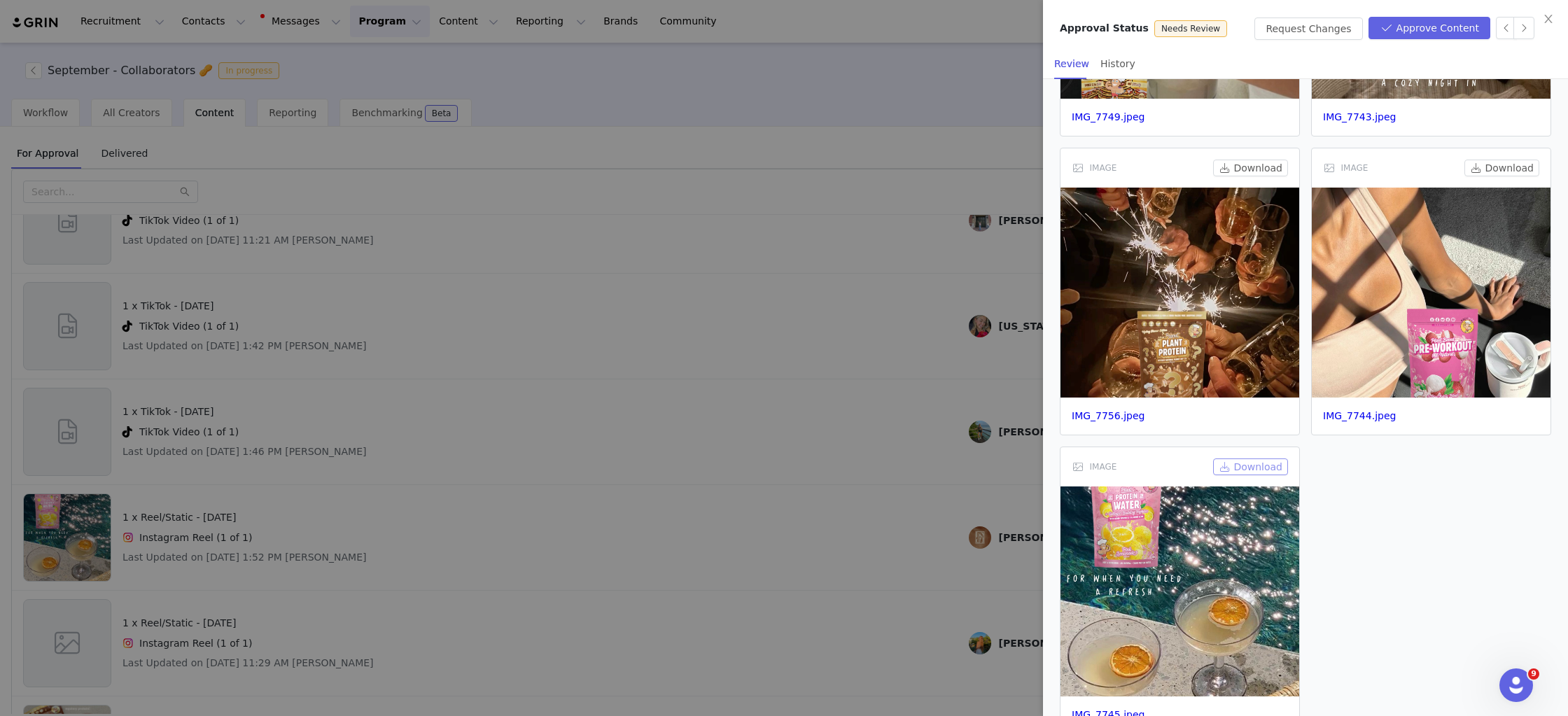
click at [1244, 464] on button "Download" at bounding box center [1250, 467] width 75 height 17
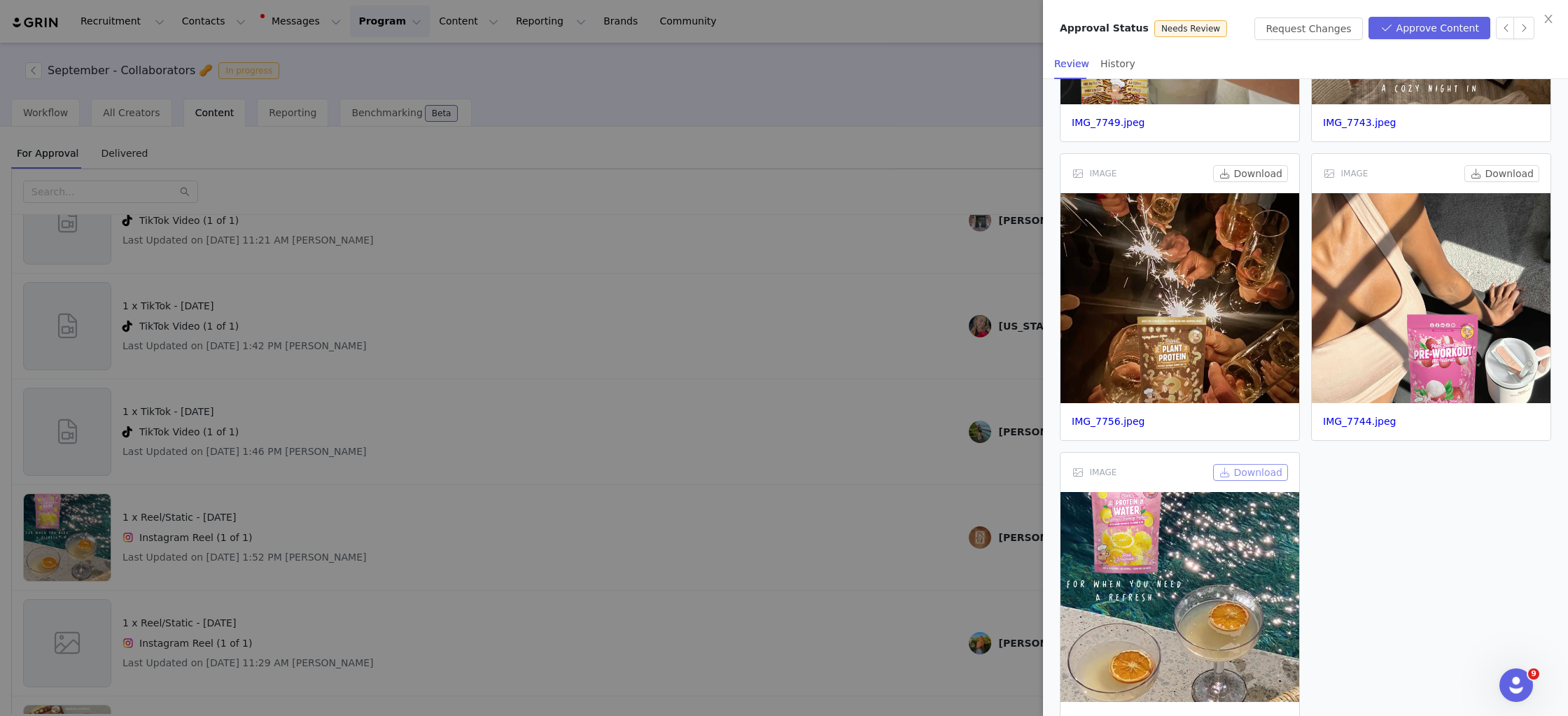
scroll to position [1151, 0]
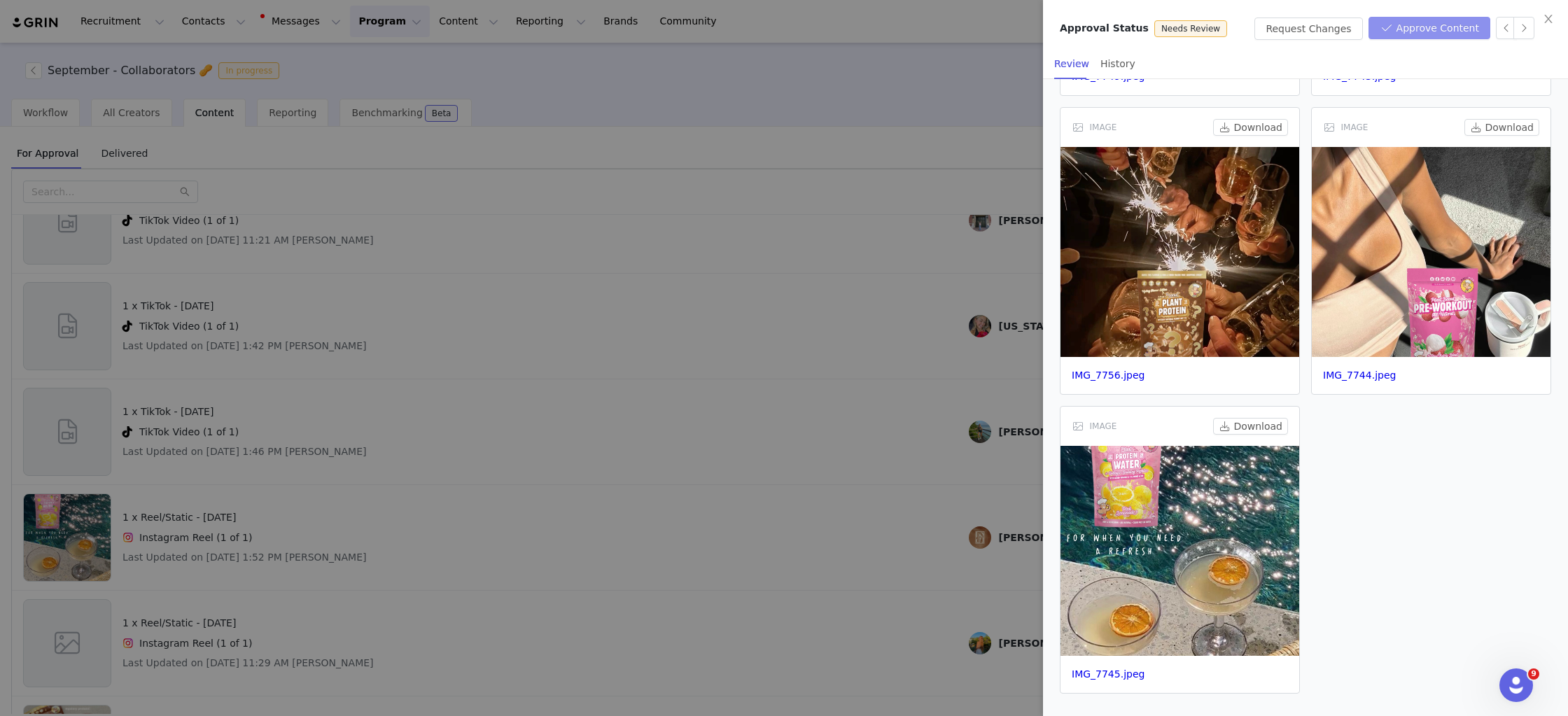
click at [1423, 27] on button "Approve Content" at bounding box center [1429, 28] width 122 height 23
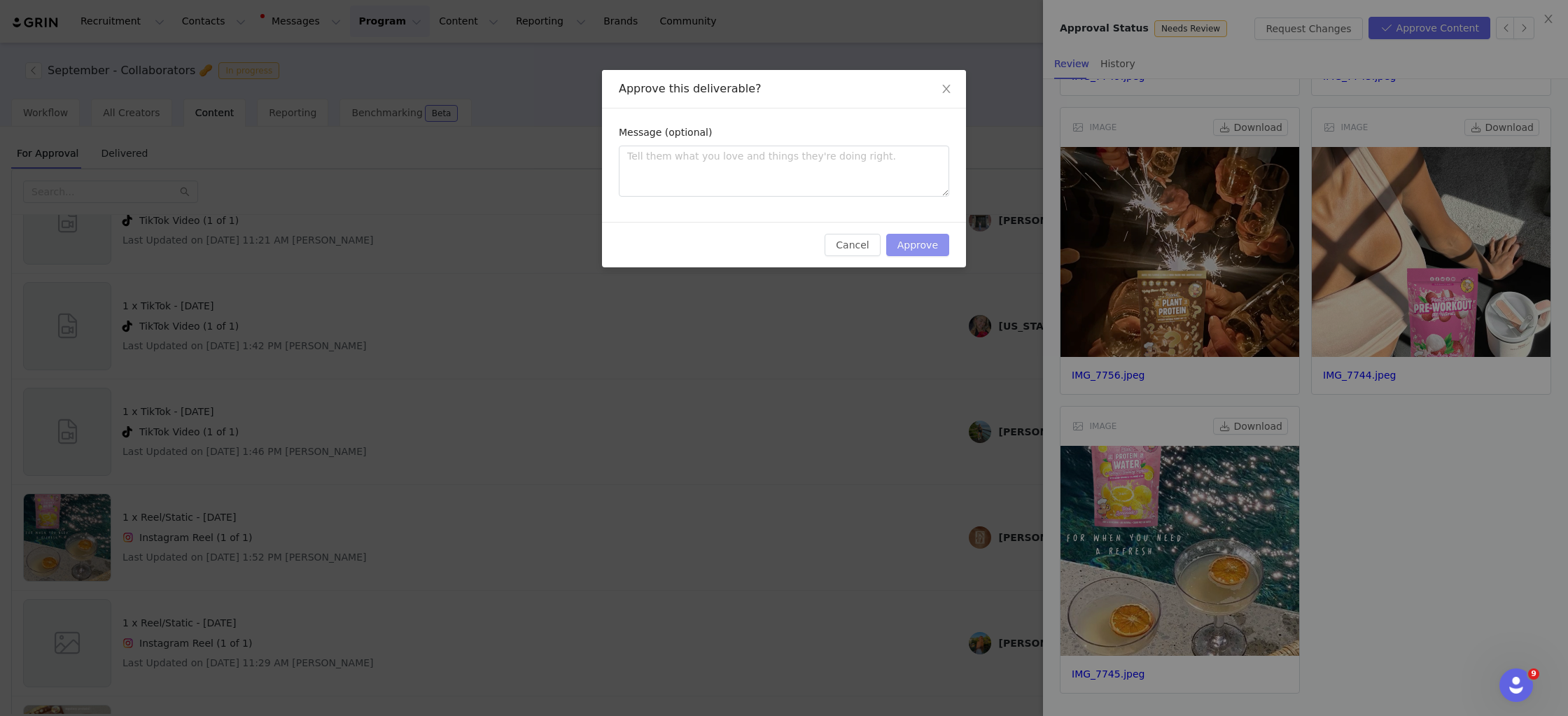
click at [929, 246] on button "Approve" at bounding box center [918, 245] width 63 height 23
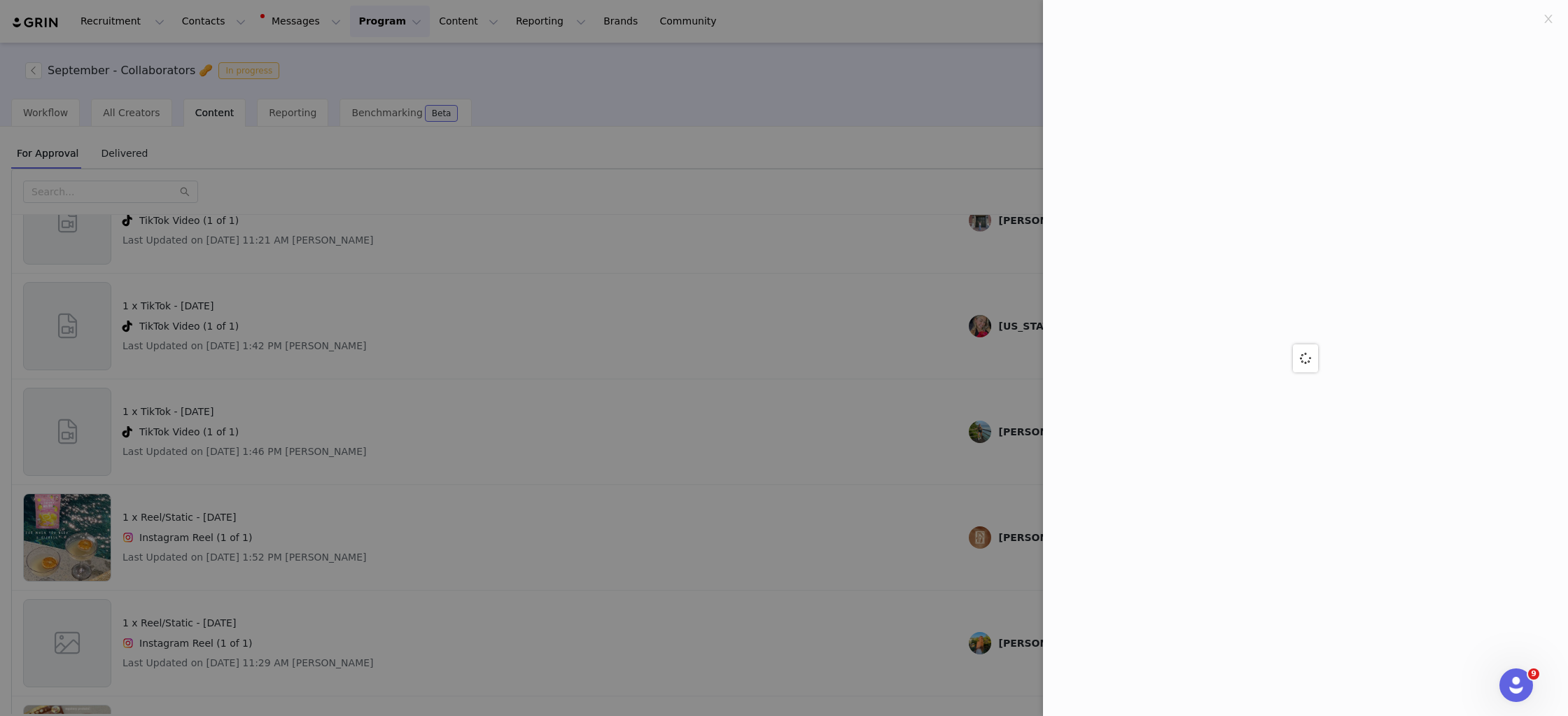
scroll to position [0, 0]
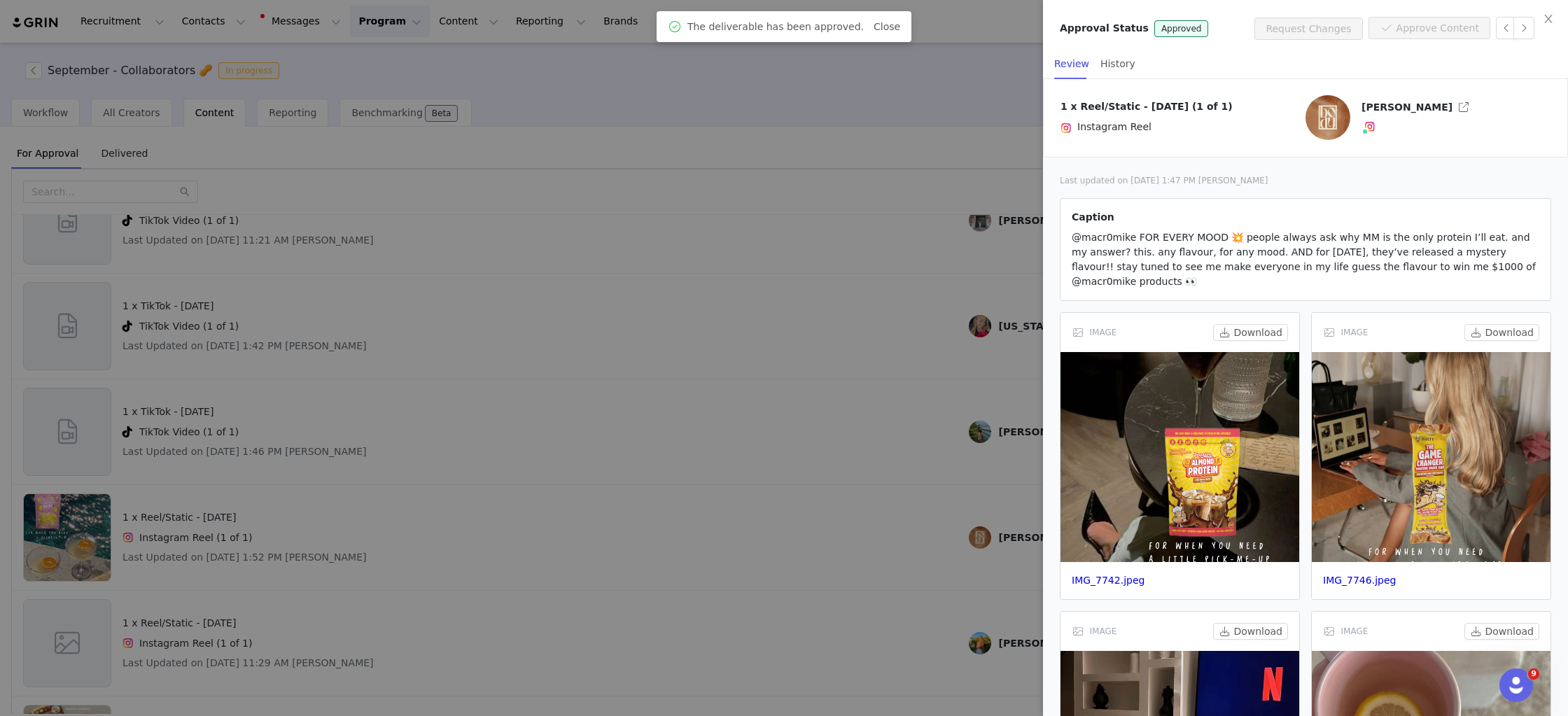
click at [855, 404] on div at bounding box center [784, 358] width 1568 height 716
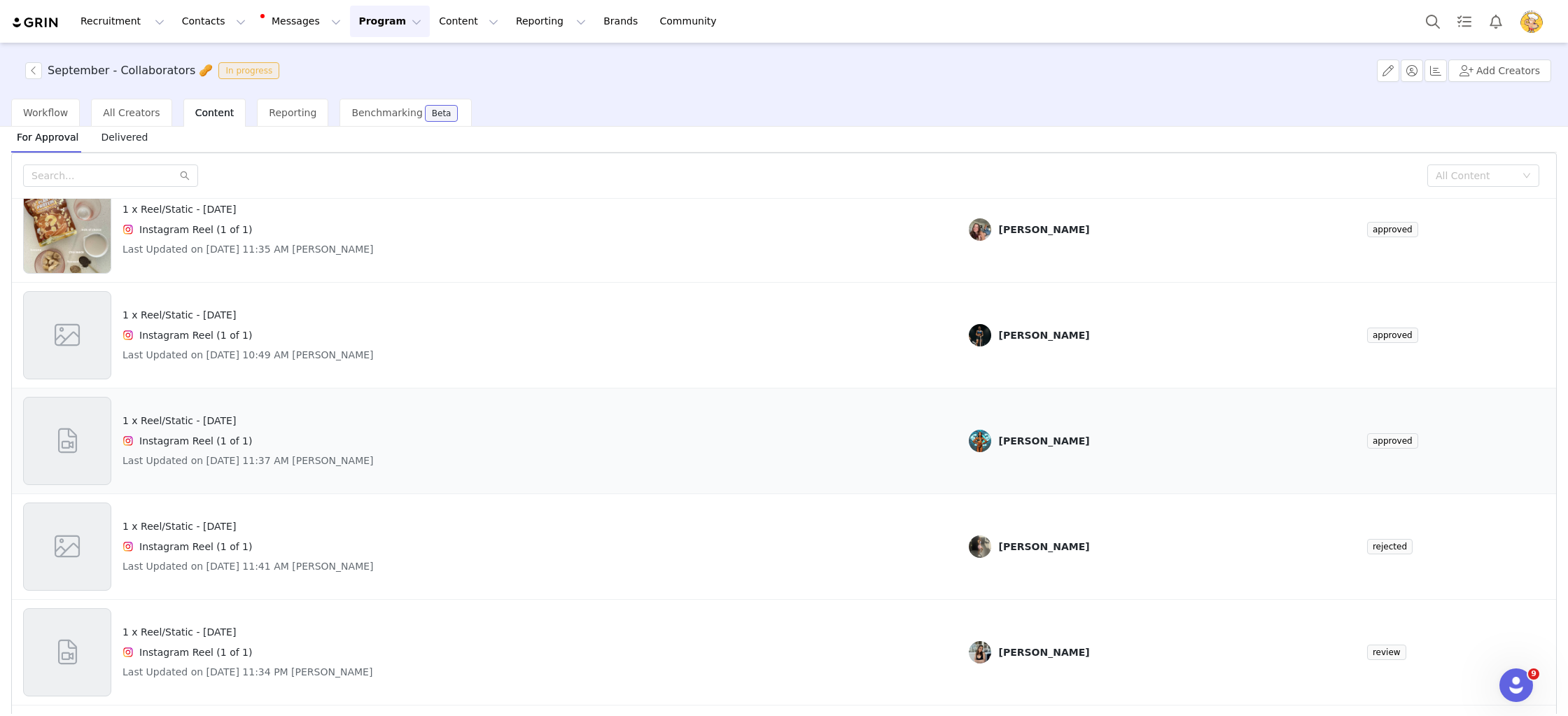
scroll to position [59, 0]
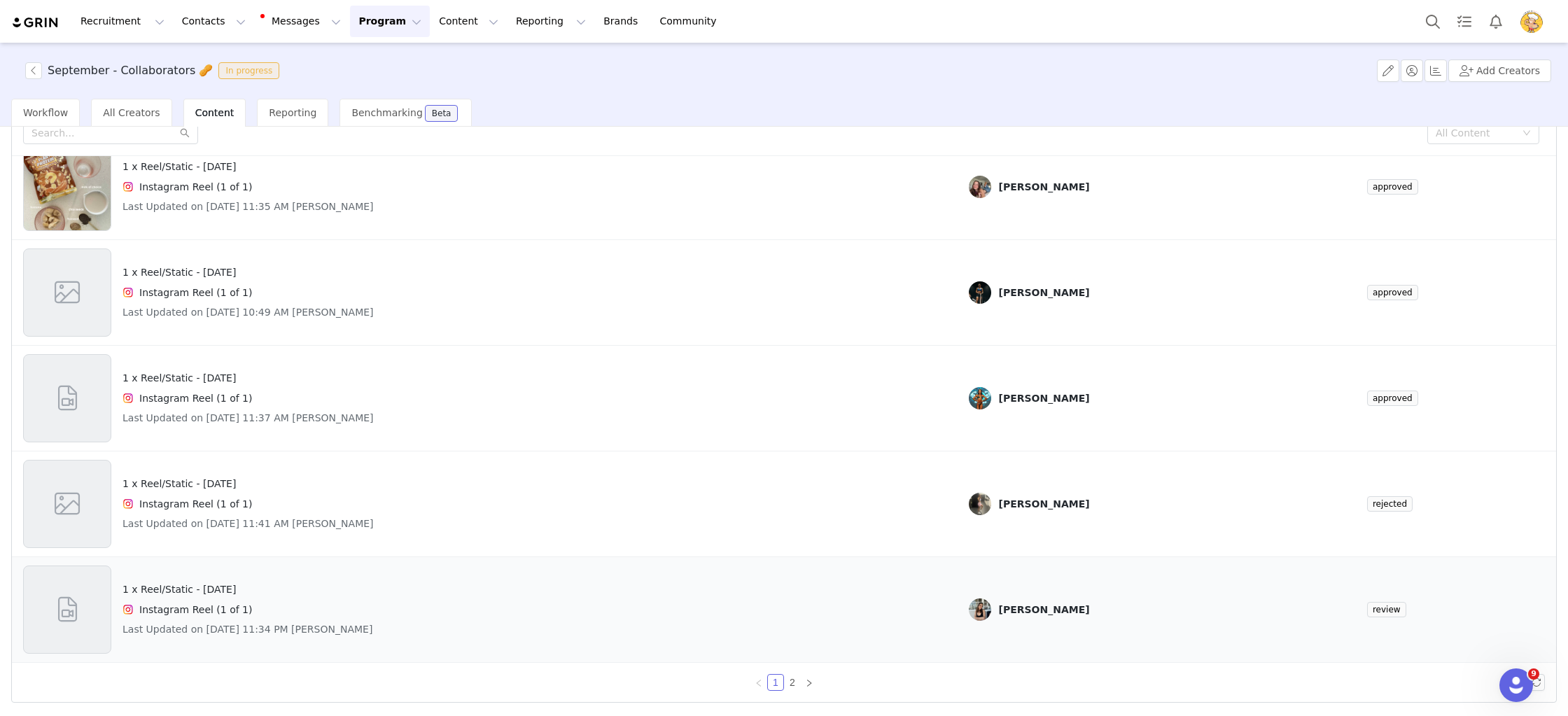
click at [908, 634] on div "1 x Reel/Static - National Peanut Day Instagram Reel (1 of 1) Last Updated on A…" at bounding box center [484, 609] width 923 height 88
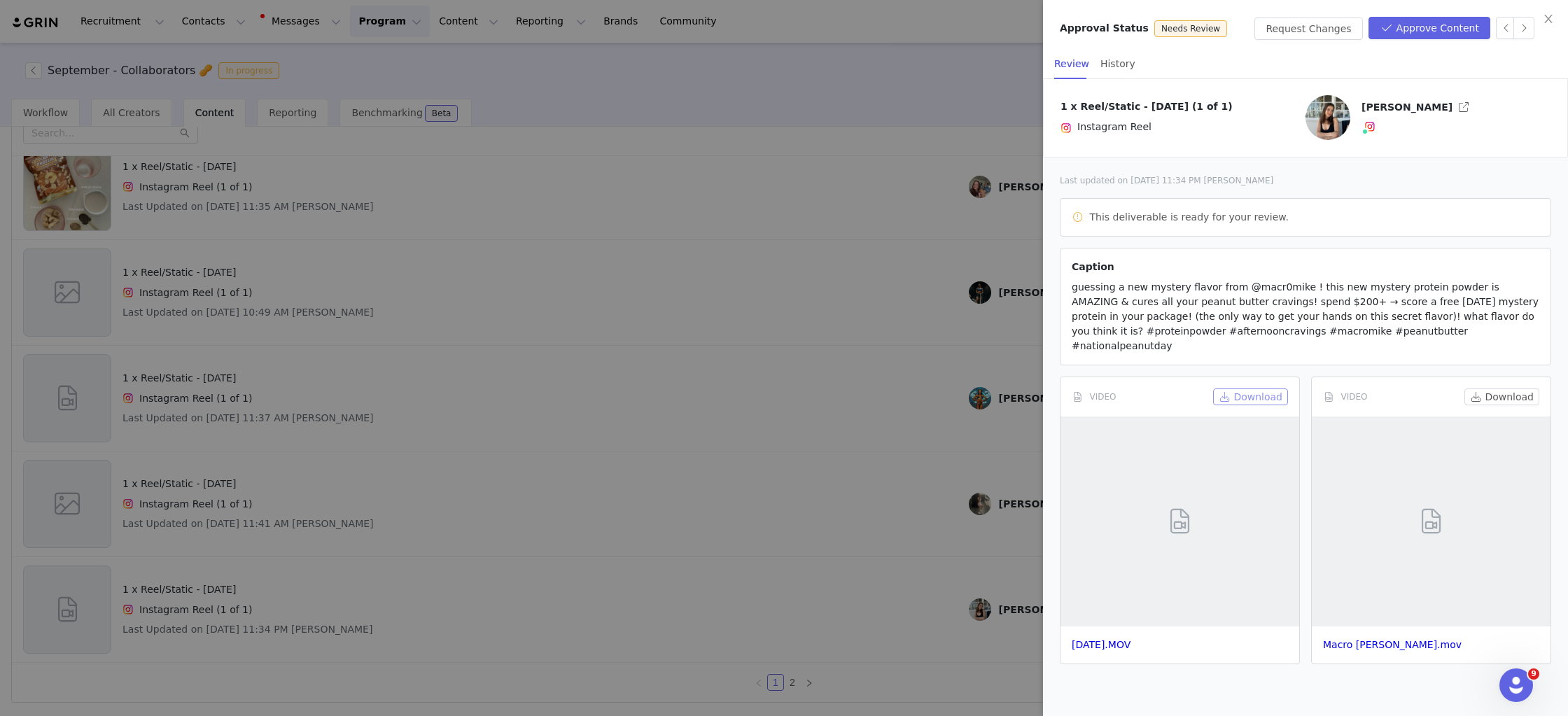
click at [1259, 388] on button "Download" at bounding box center [1250, 397] width 75 height 17
click at [1503, 388] on button "Download" at bounding box center [1502, 397] width 75 height 17
click at [720, 242] on div at bounding box center [784, 358] width 1568 height 716
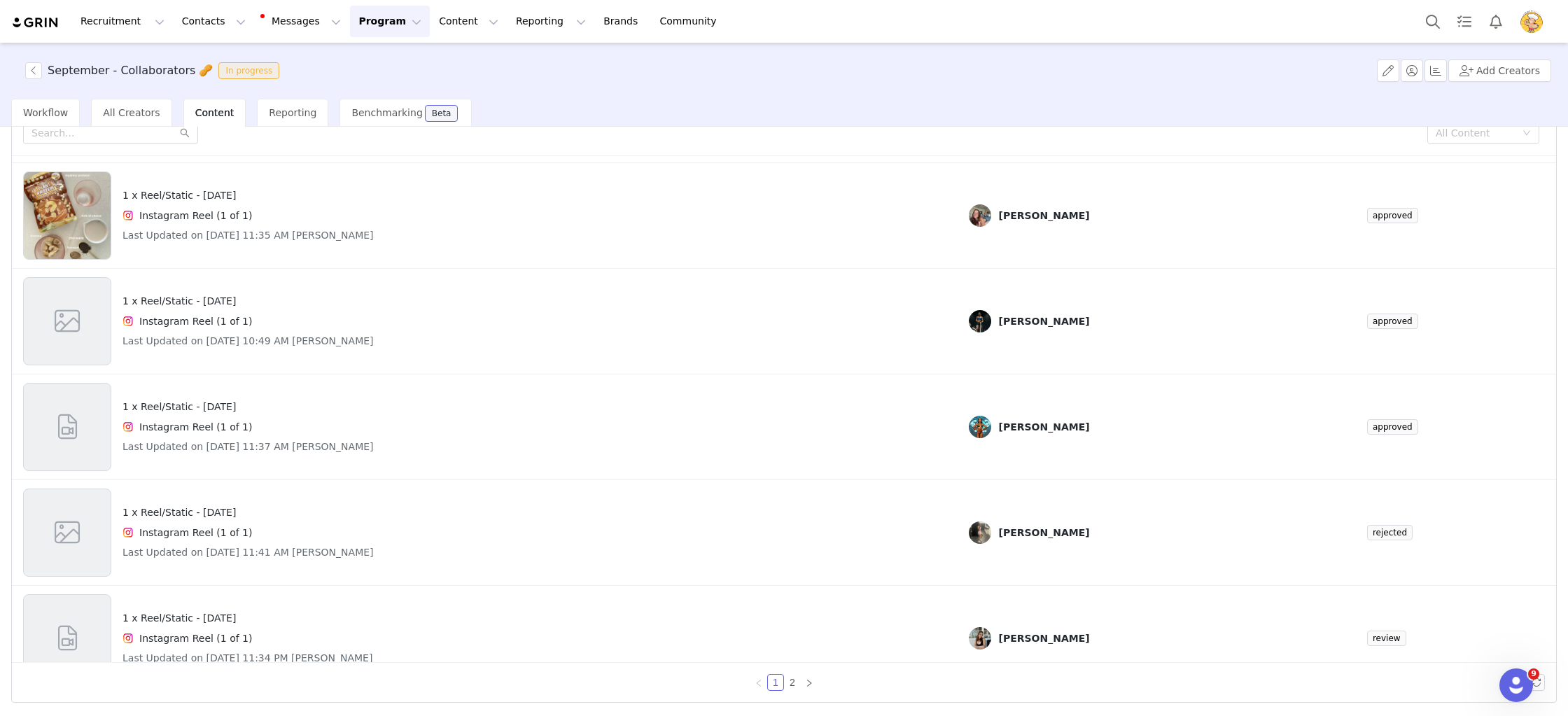
scroll to position [585, 0]
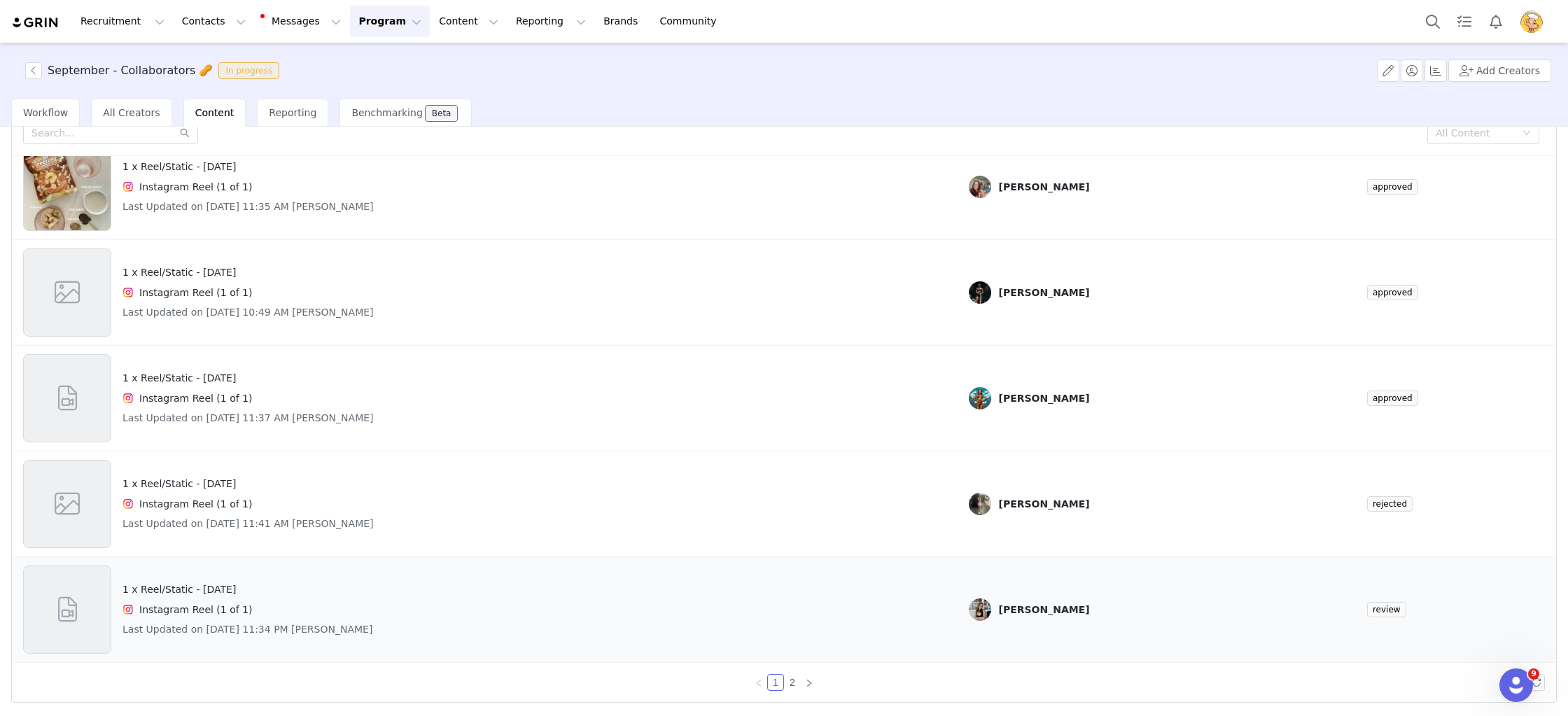
click at [591, 627] on div "1 x Reel/Static - National Peanut Day Instagram Reel (1 of 1) Last Updated on A…" at bounding box center [484, 609] width 923 height 88
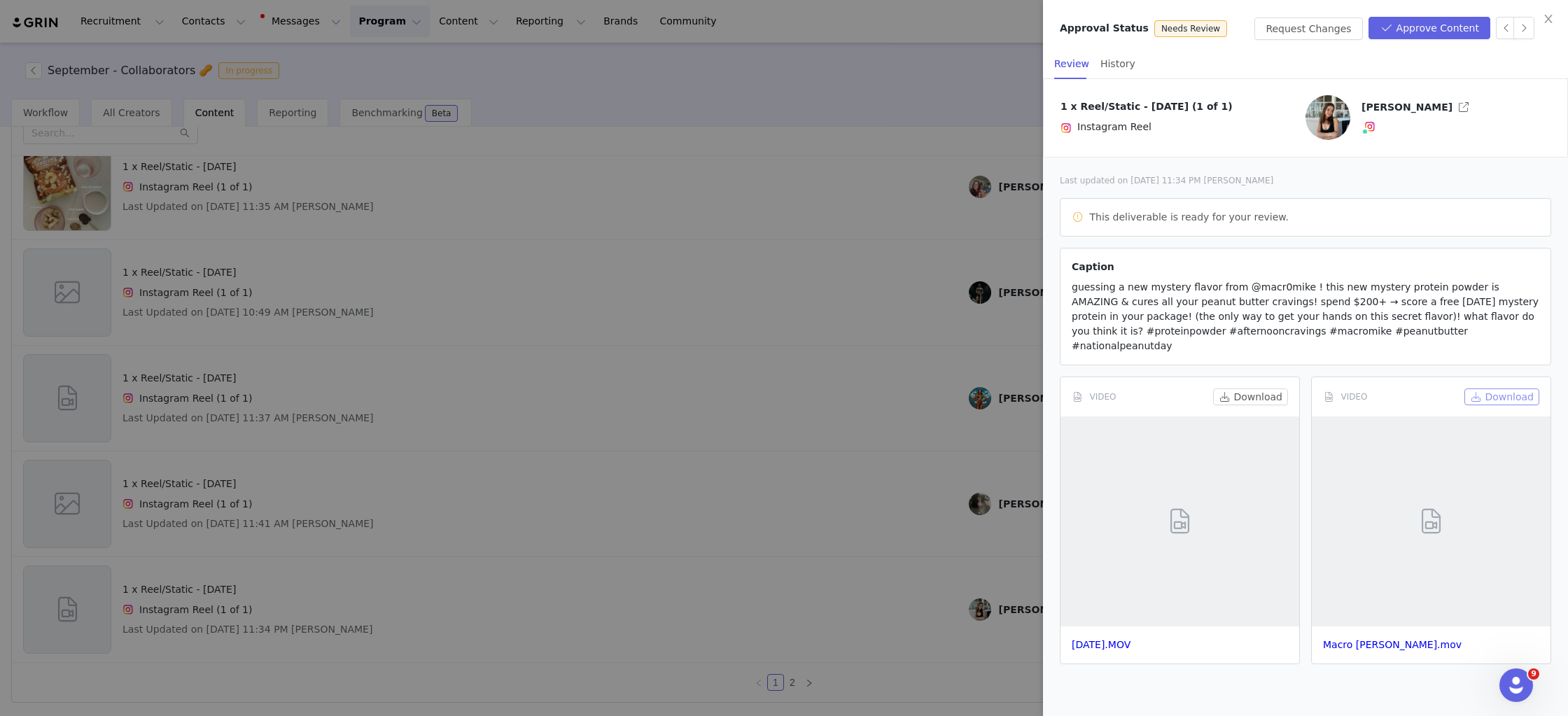
click at [1503, 388] on button "Download" at bounding box center [1502, 397] width 75 height 17
click at [1429, 22] on button "Approve Content" at bounding box center [1429, 28] width 122 height 23
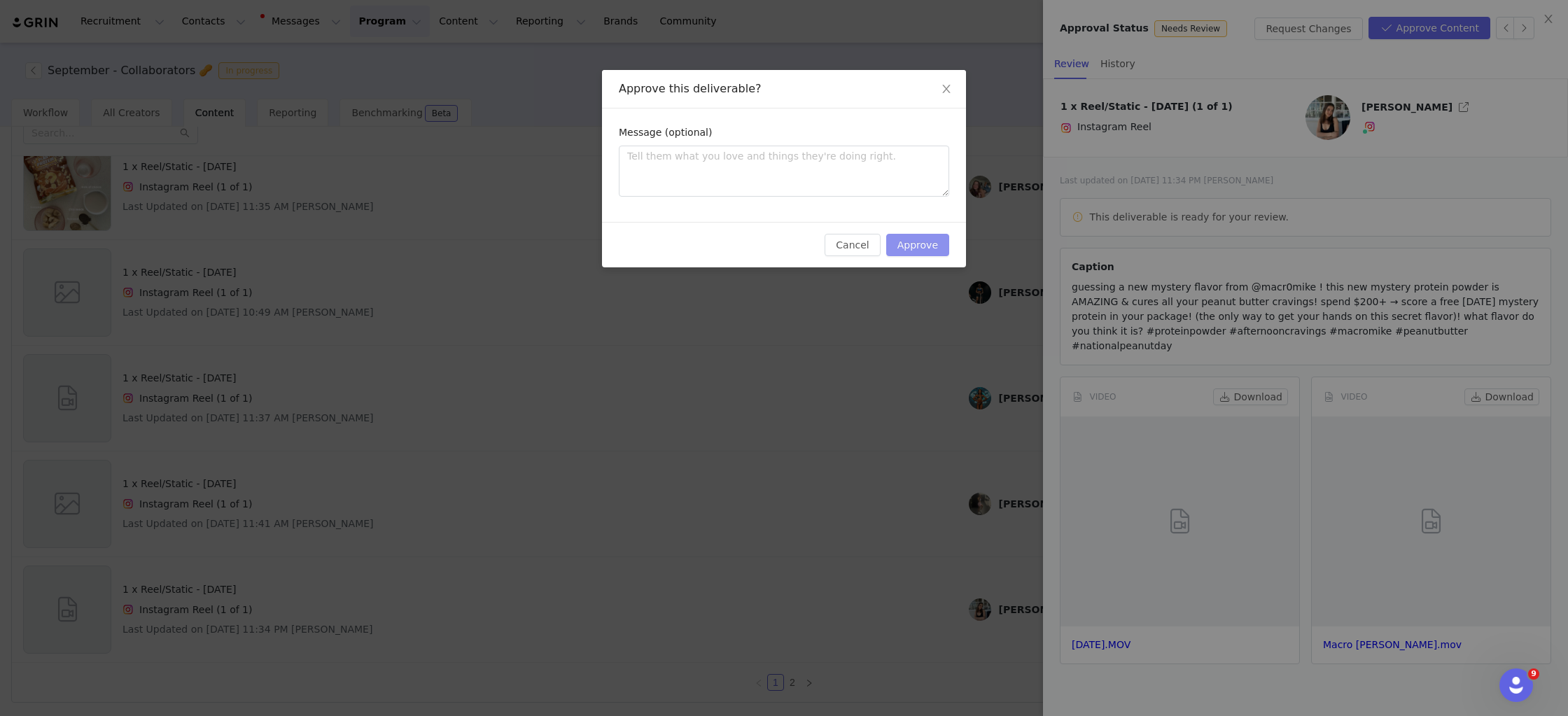
click at [934, 236] on button "Approve" at bounding box center [918, 245] width 63 height 23
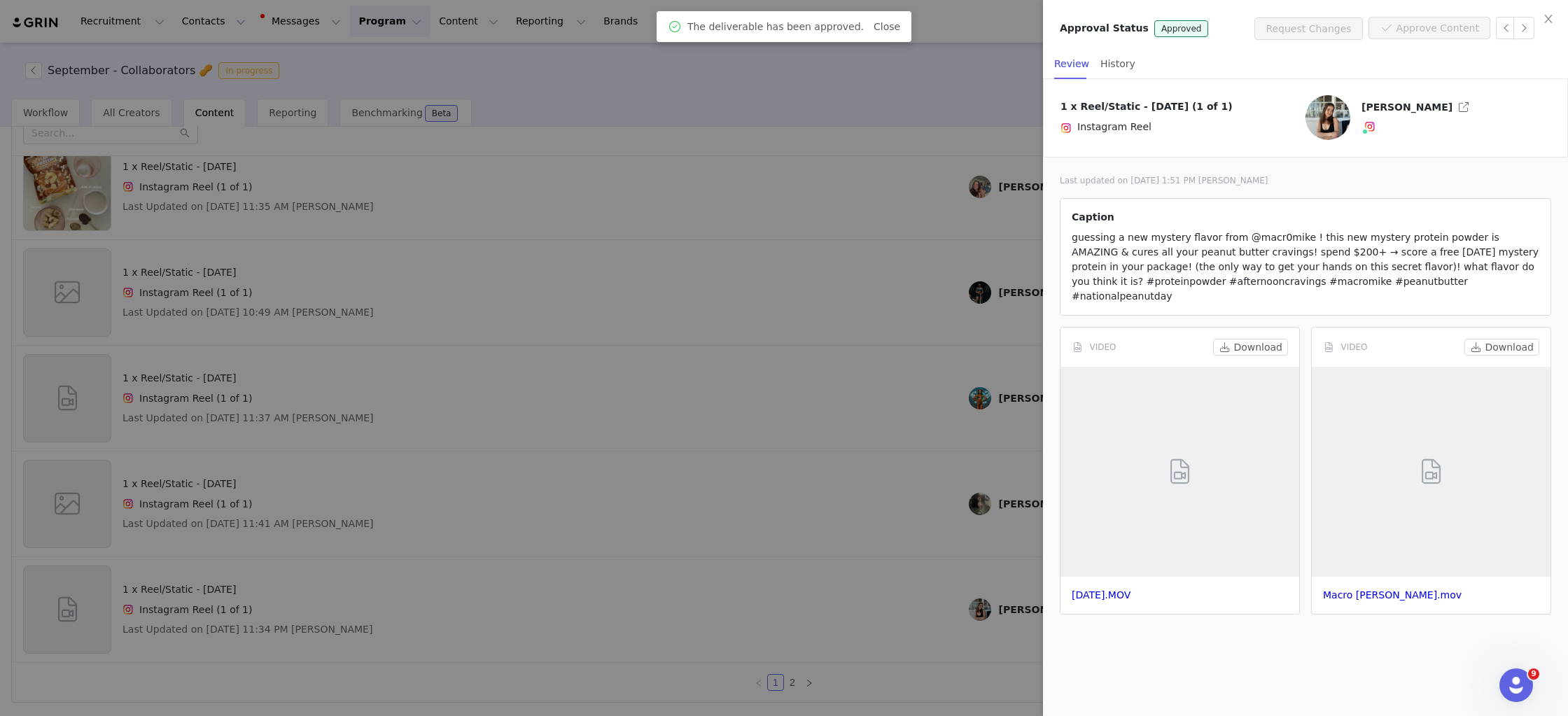
click at [874, 325] on div at bounding box center [784, 358] width 1568 height 716
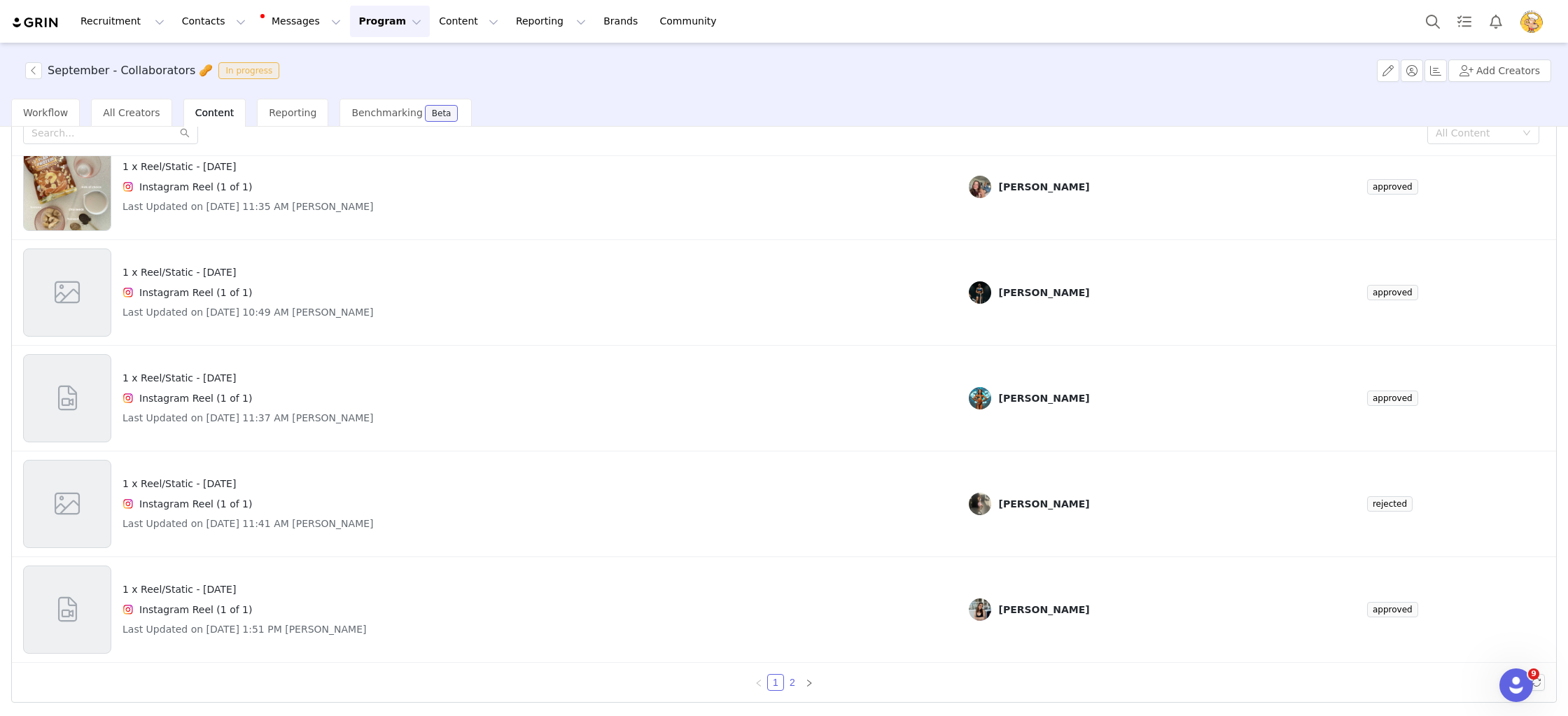
click at [791, 682] on link "2" at bounding box center [792, 682] width 15 height 15
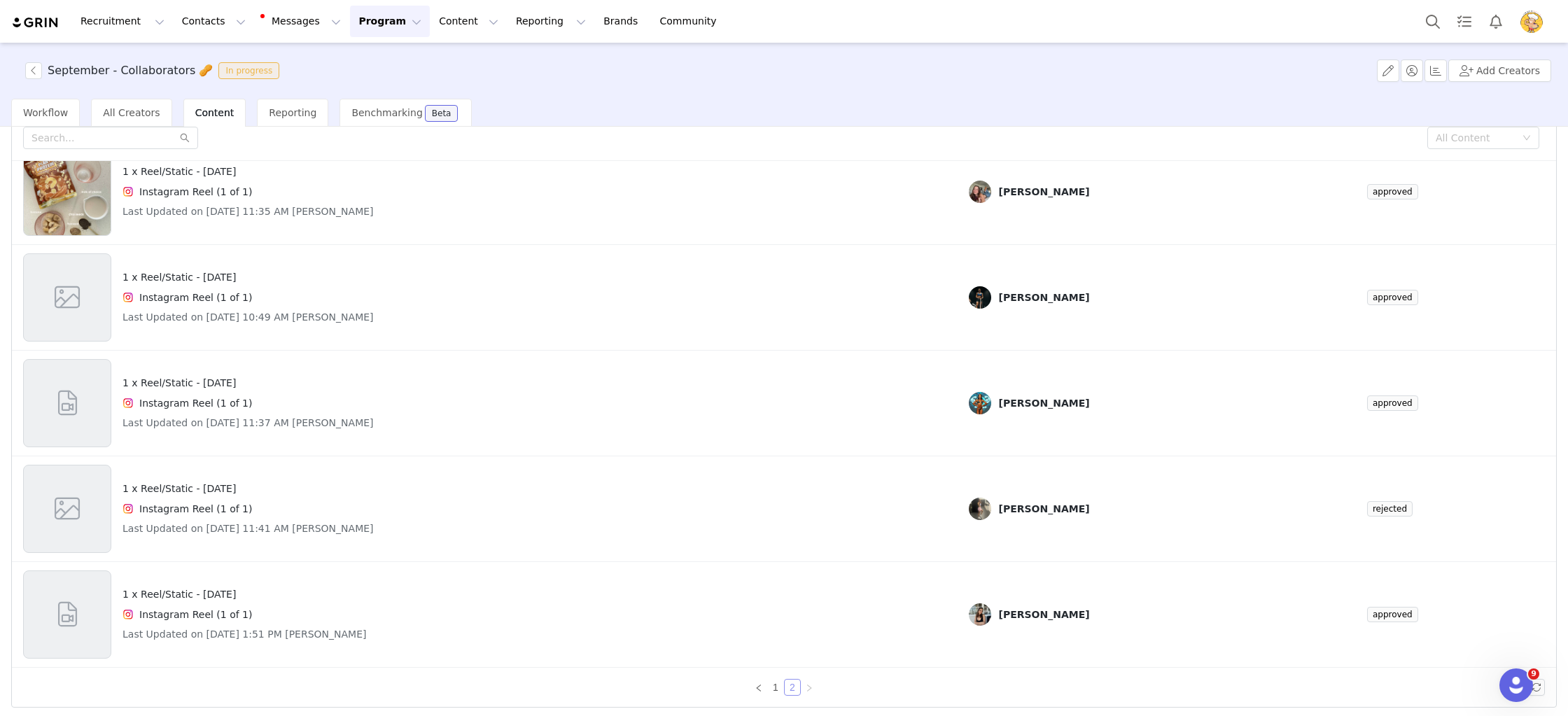
scroll to position [53, 0]
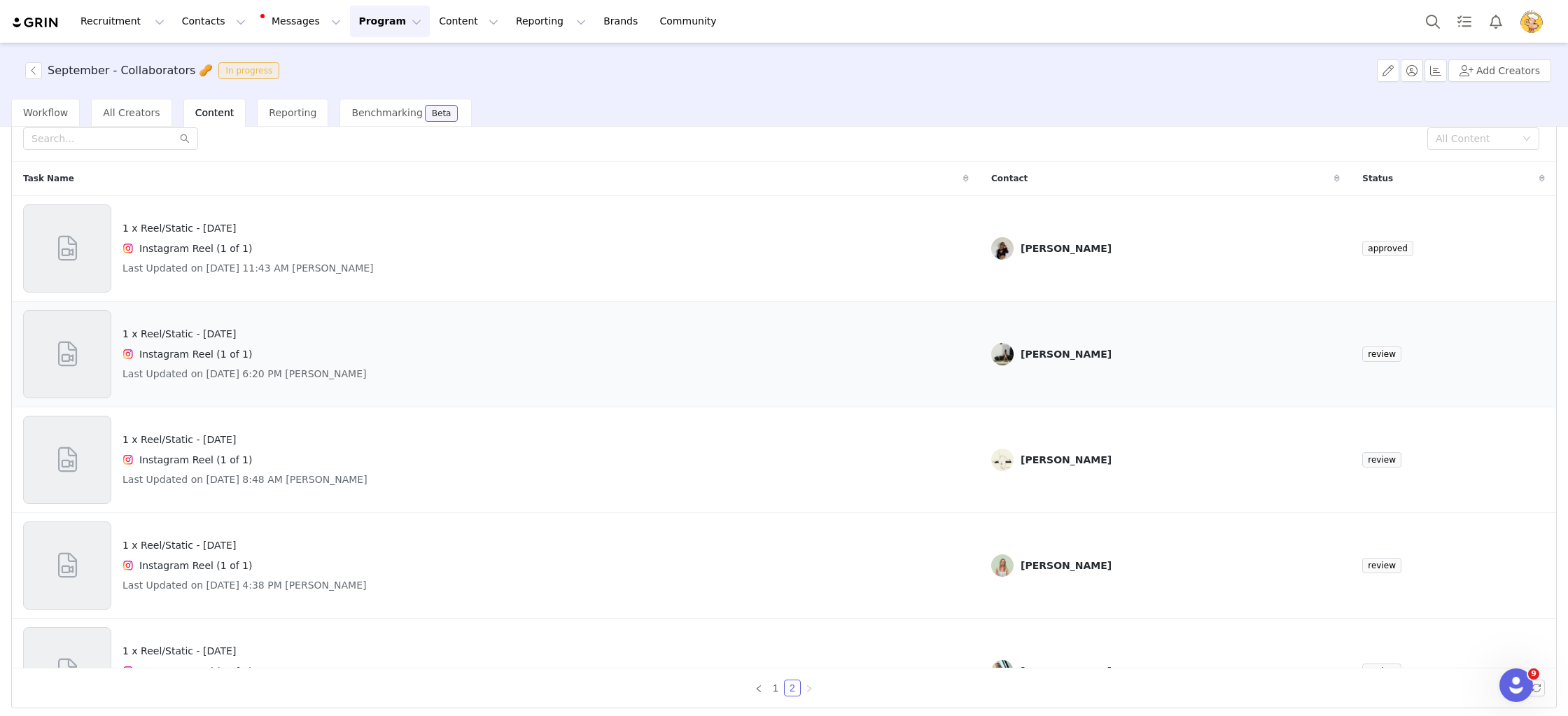
click at [355, 357] on div "Instagram Reel (1 of 1)" at bounding box center [245, 355] width 245 height 17
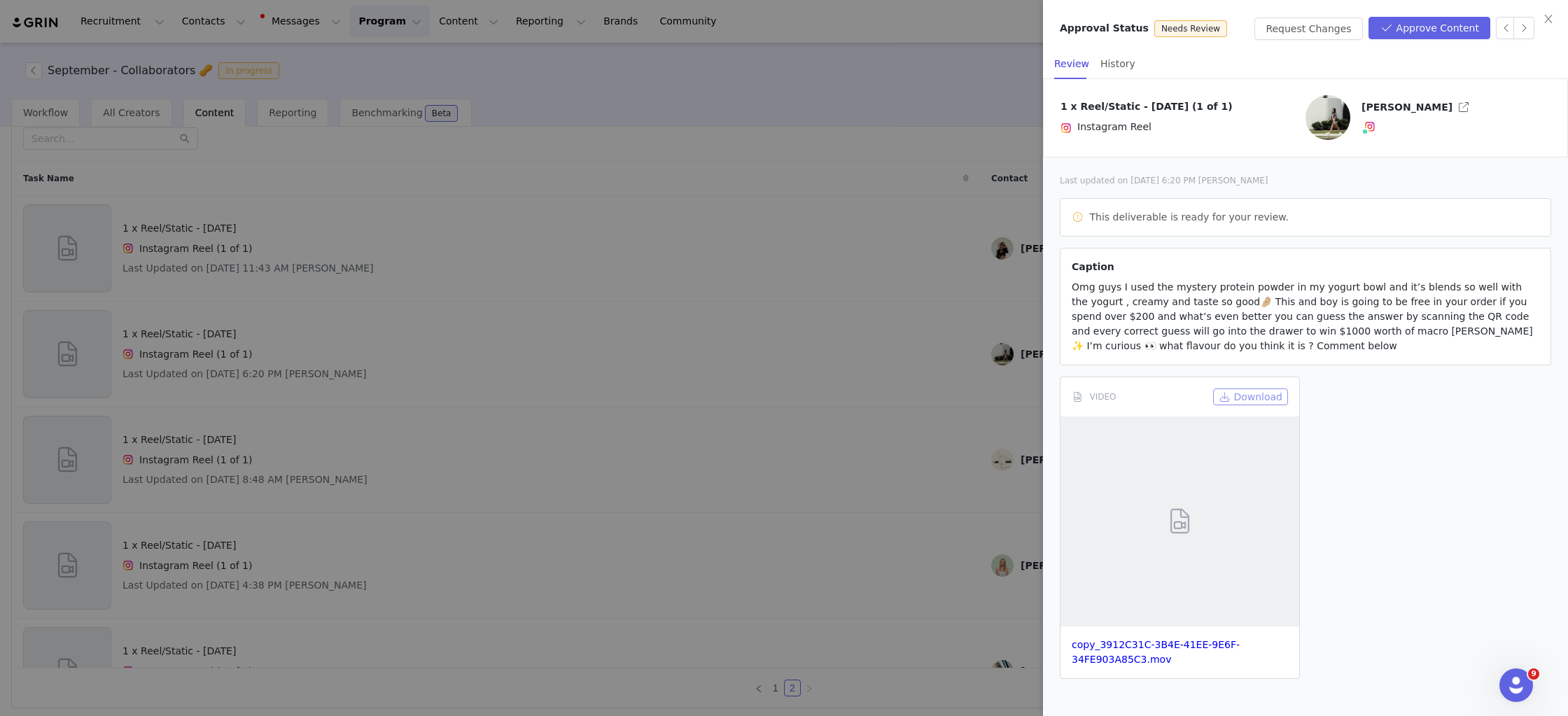
click at [1245, 397] on button "Download" at bounding box center [1250, 397] width 75 height 17
drag, startPoint x: 1503, startPoint y: 109, endPoint x: 1495, endPoint y: 22, distance: 87.4
click at [1502, 108] on div "Keisha Dang-Fang" at bounding box center [1428, 117] width 256 height 45
click at [1403, 21] on button "Approve Content" at bounding box center [1429, 28] width 122 height 23
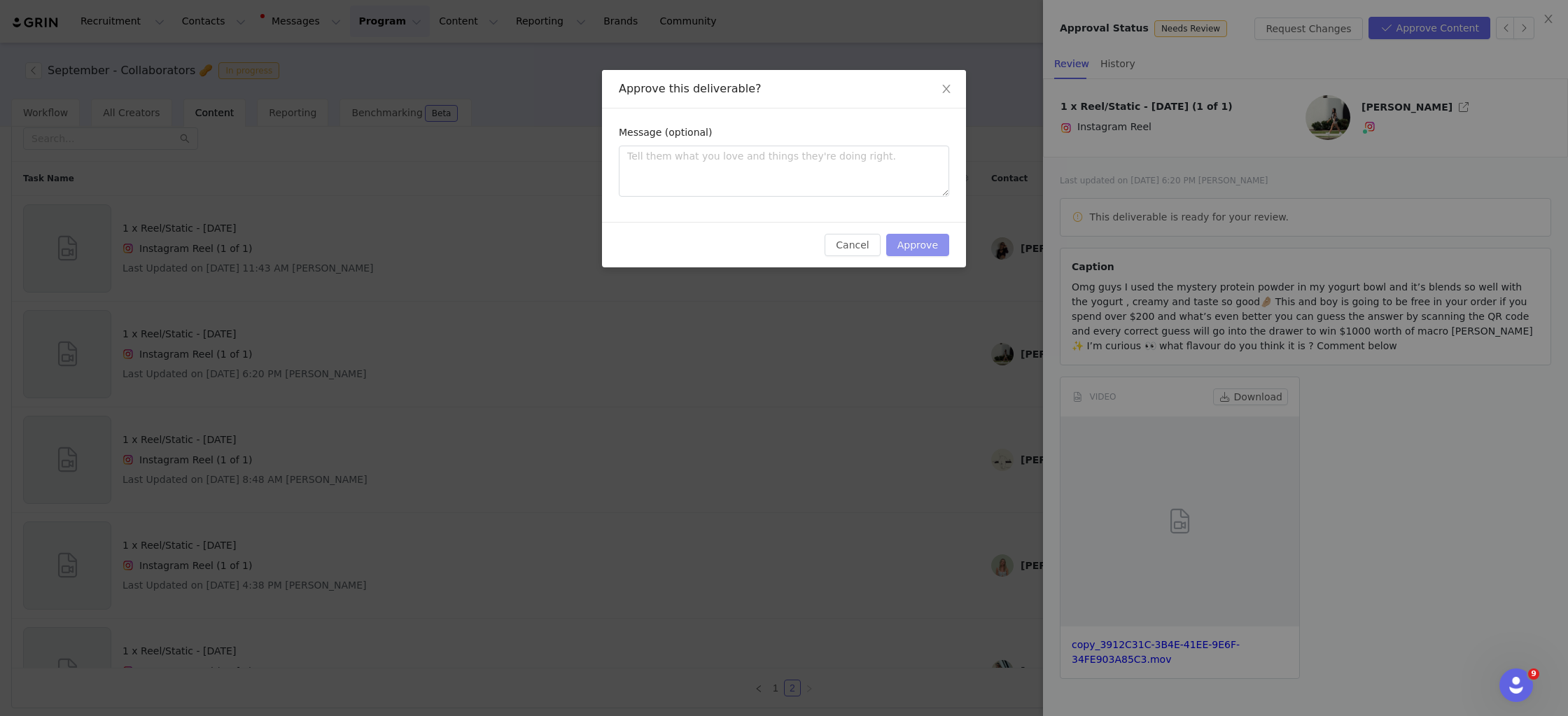
click at [934, 238] on button "Approve" at bounding box center [918, 245] width 63 height 23
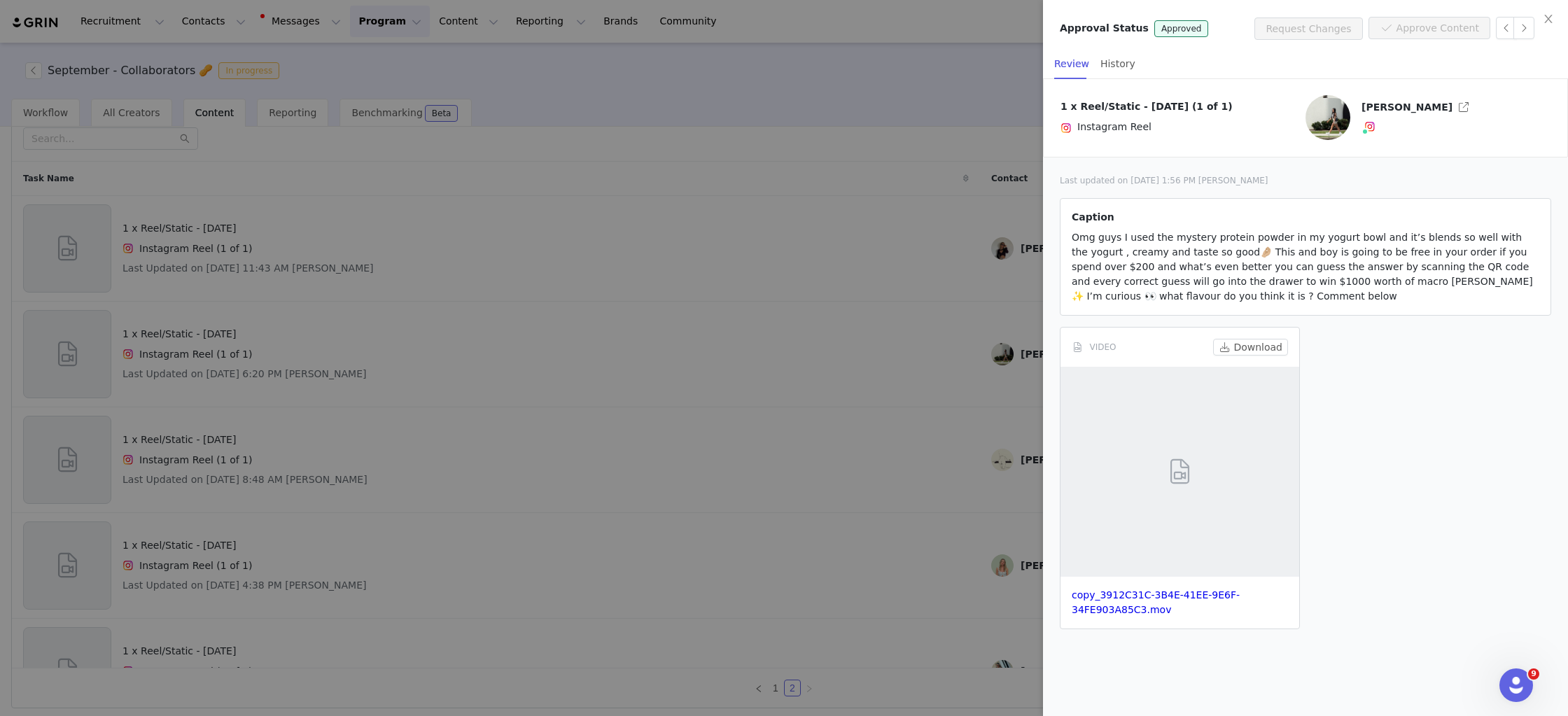
click at [976, 147] on div at bounding box center [784, 358] width 1568 height 716
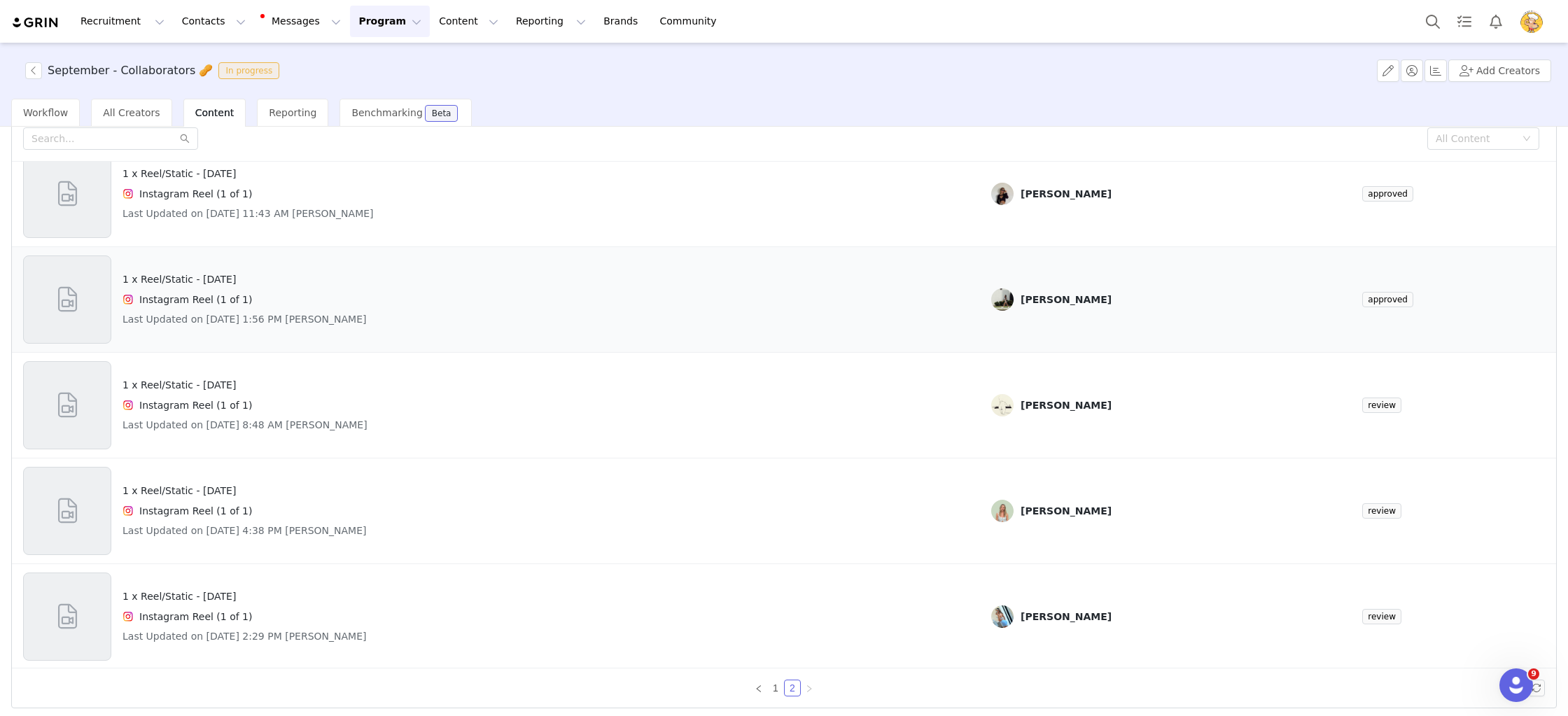
scroll to position [56, 0]
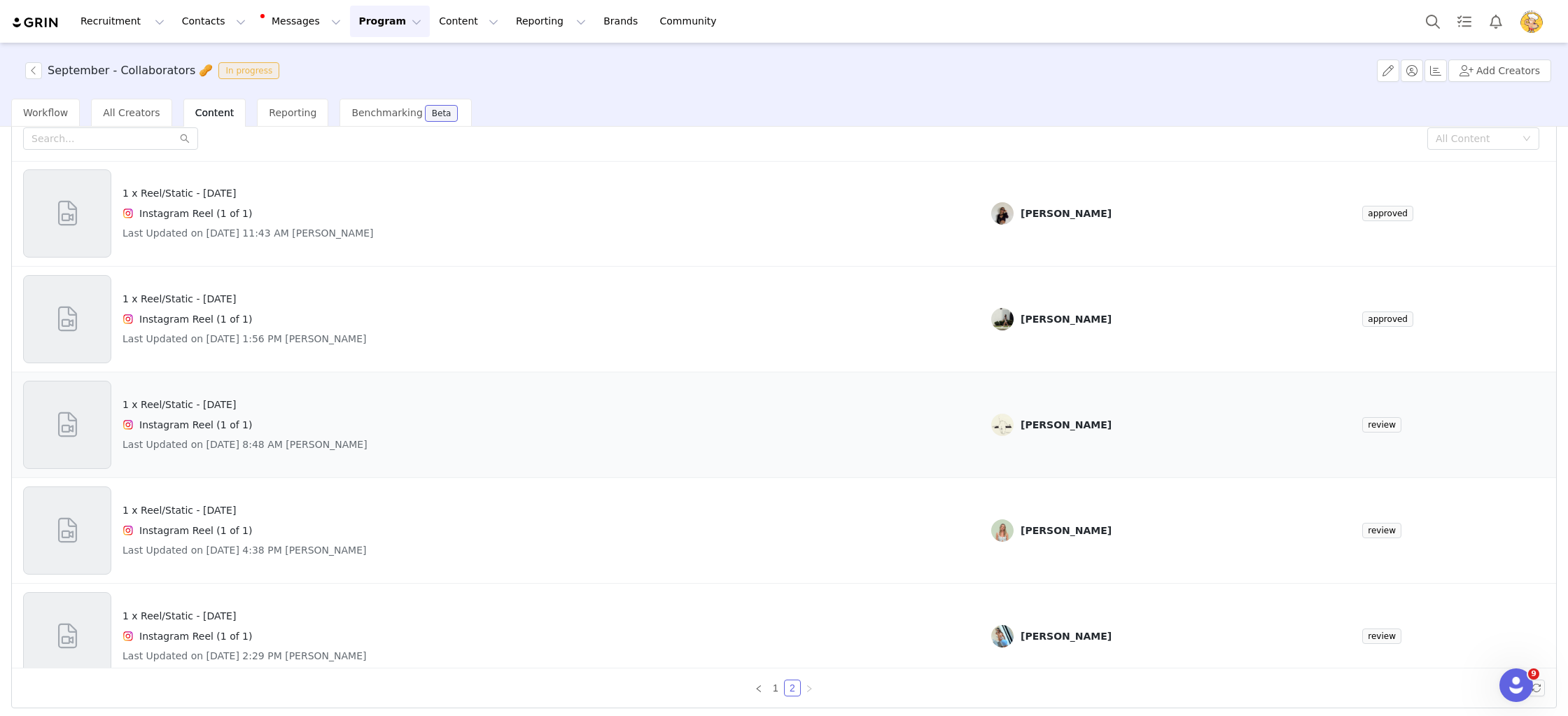
click at [829, 400] on div "1 x Reel/Static - National Peanut Day Instagram Reel (1 of 1) Last Updated on A…" at bounding box center [495, 424] width 945 height 88
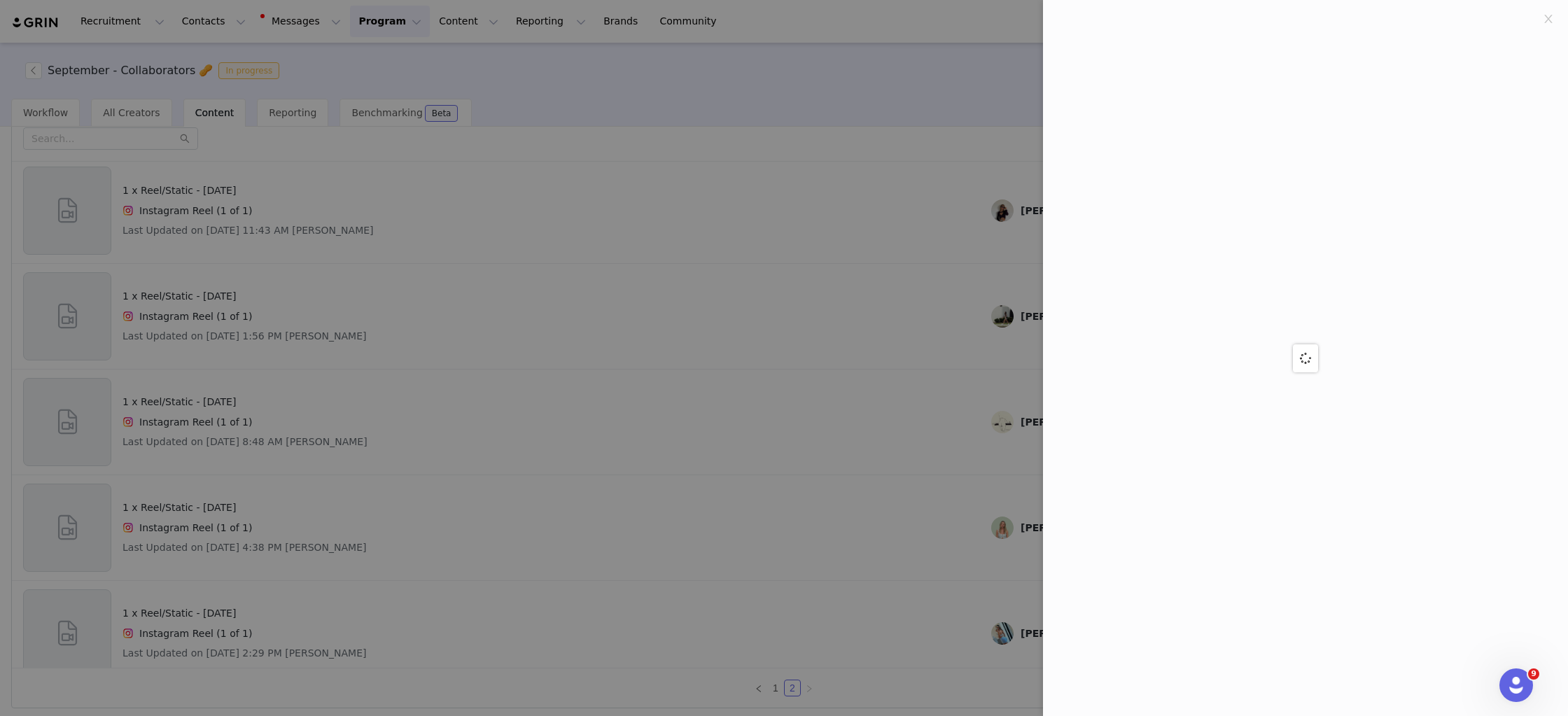
scroll to position [37, 0]
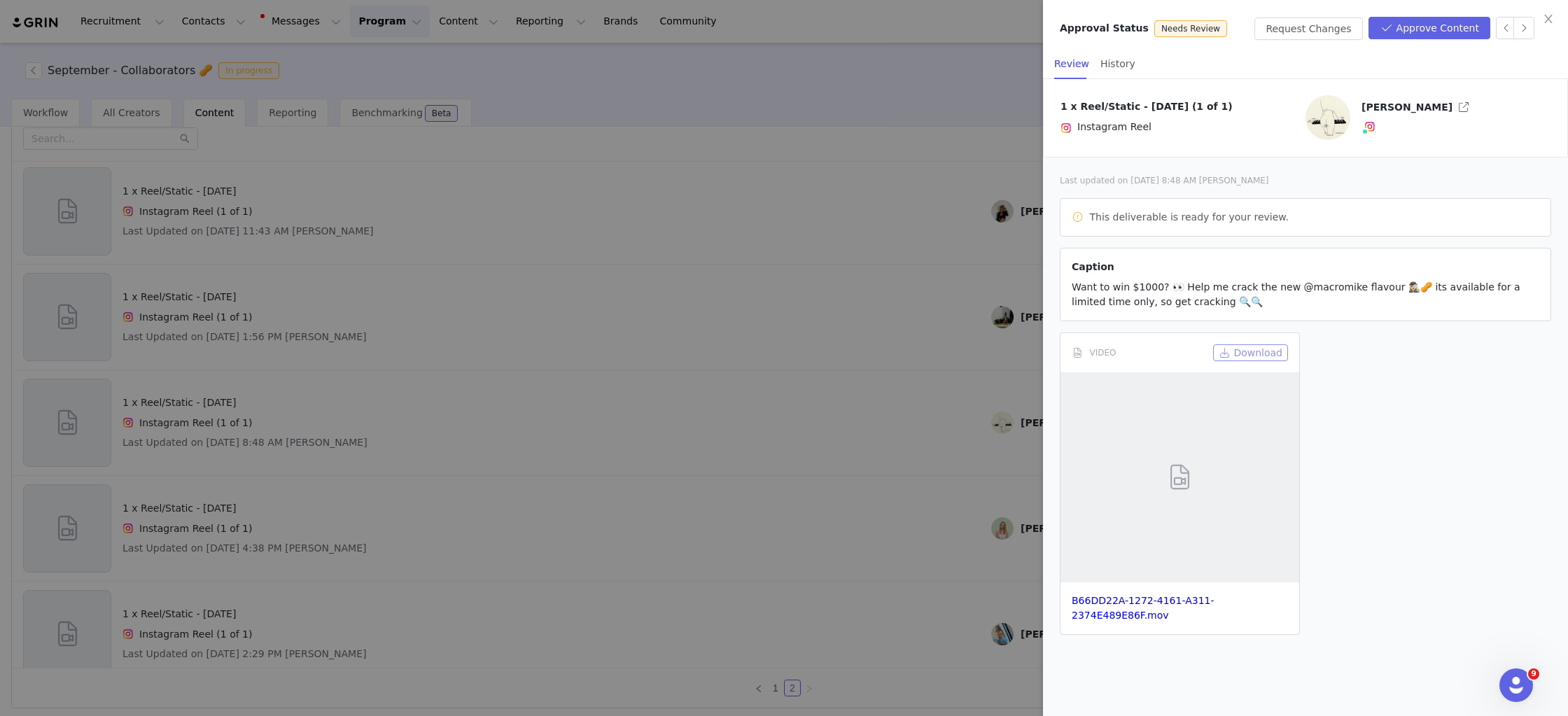
click at [1269, 353] on button "Download" at bounding box center [1250, 353] width 75 height 17
click at [1431, 27] on button "Approve Content" at bounding box center [1429, 28] width 122 height 23
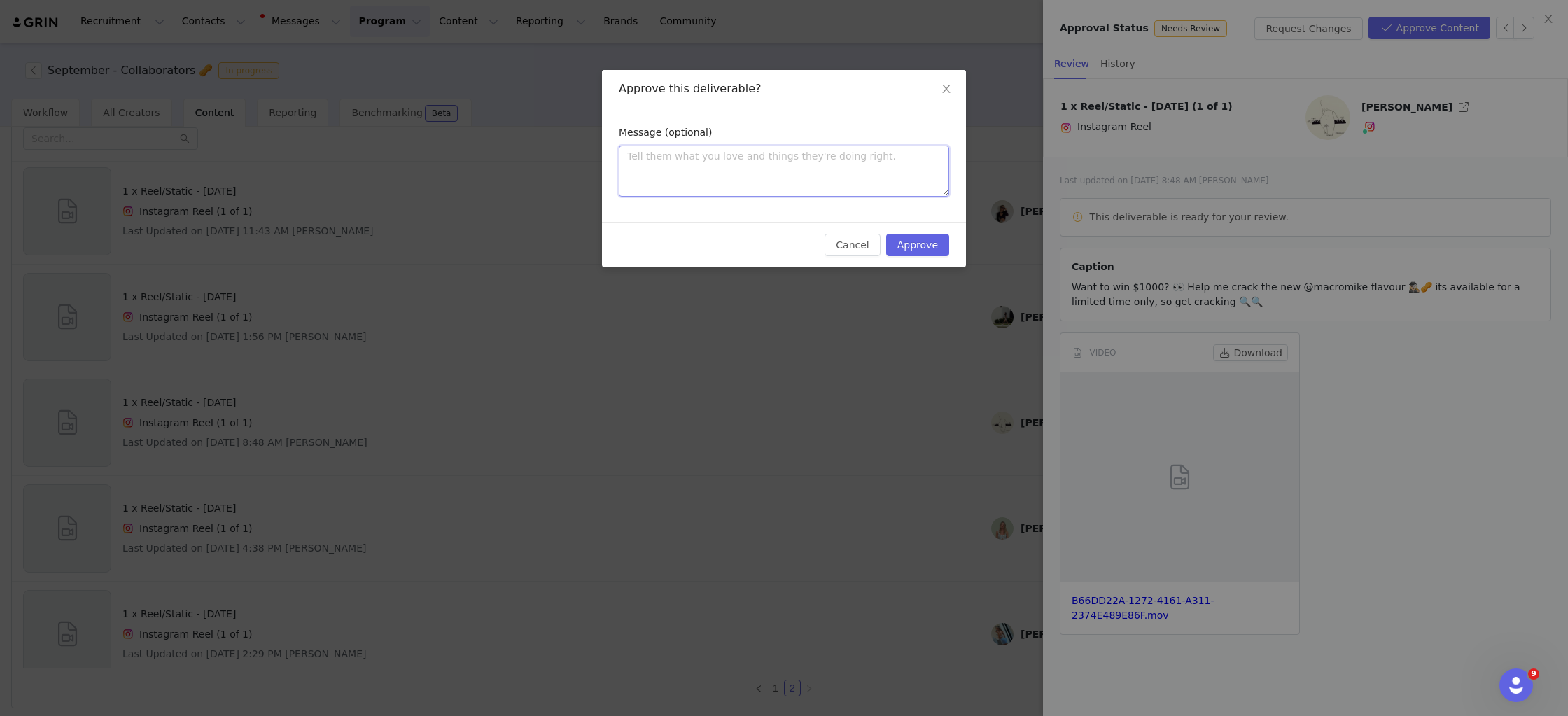
click at [894, 164] on textarea at bounding box center [783, 171] width 330 height 51
type textarea "T"
type textarea "Th"
type textarea "Thi"
type textarea "This"
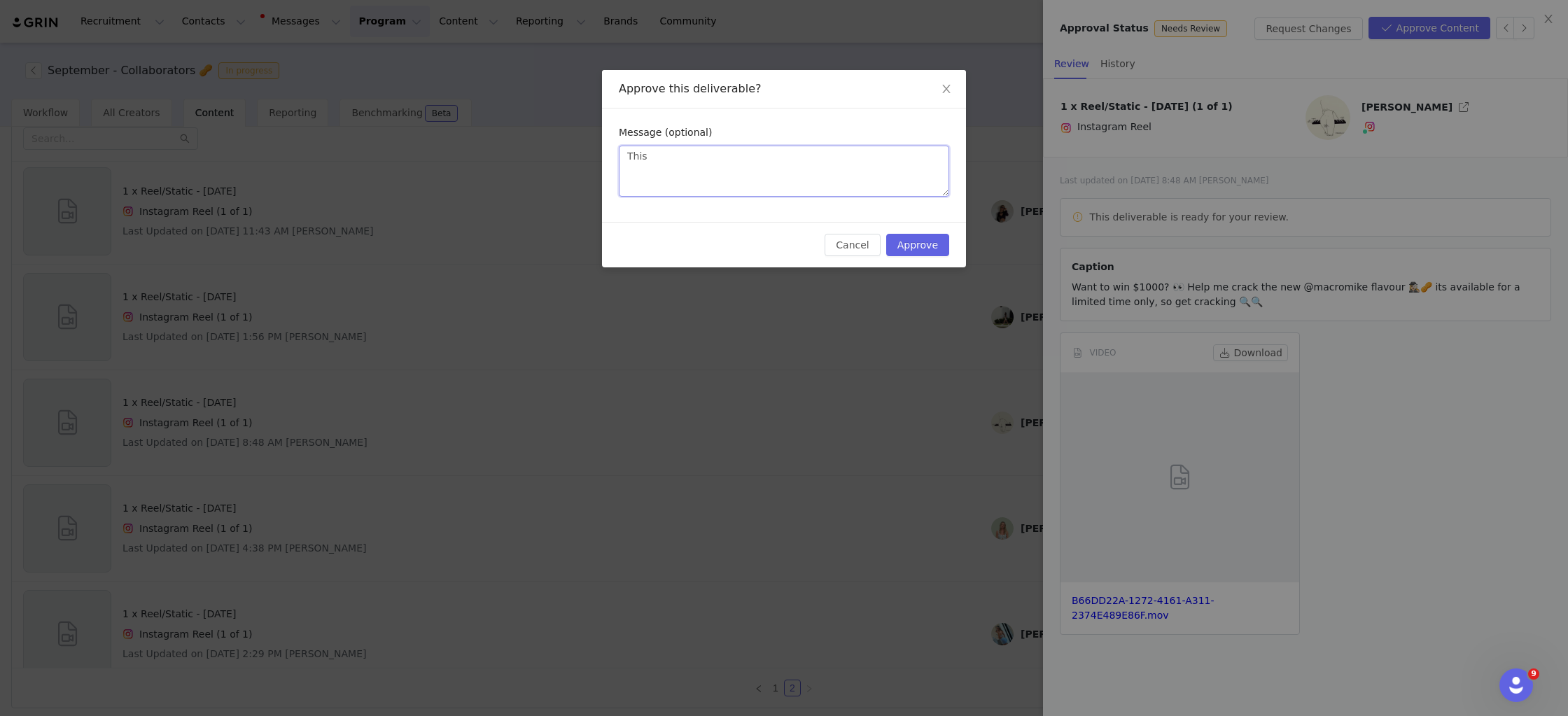
type textarea "This"
type textarea "This i"
type textarea "This is"
type textarea "This is e"
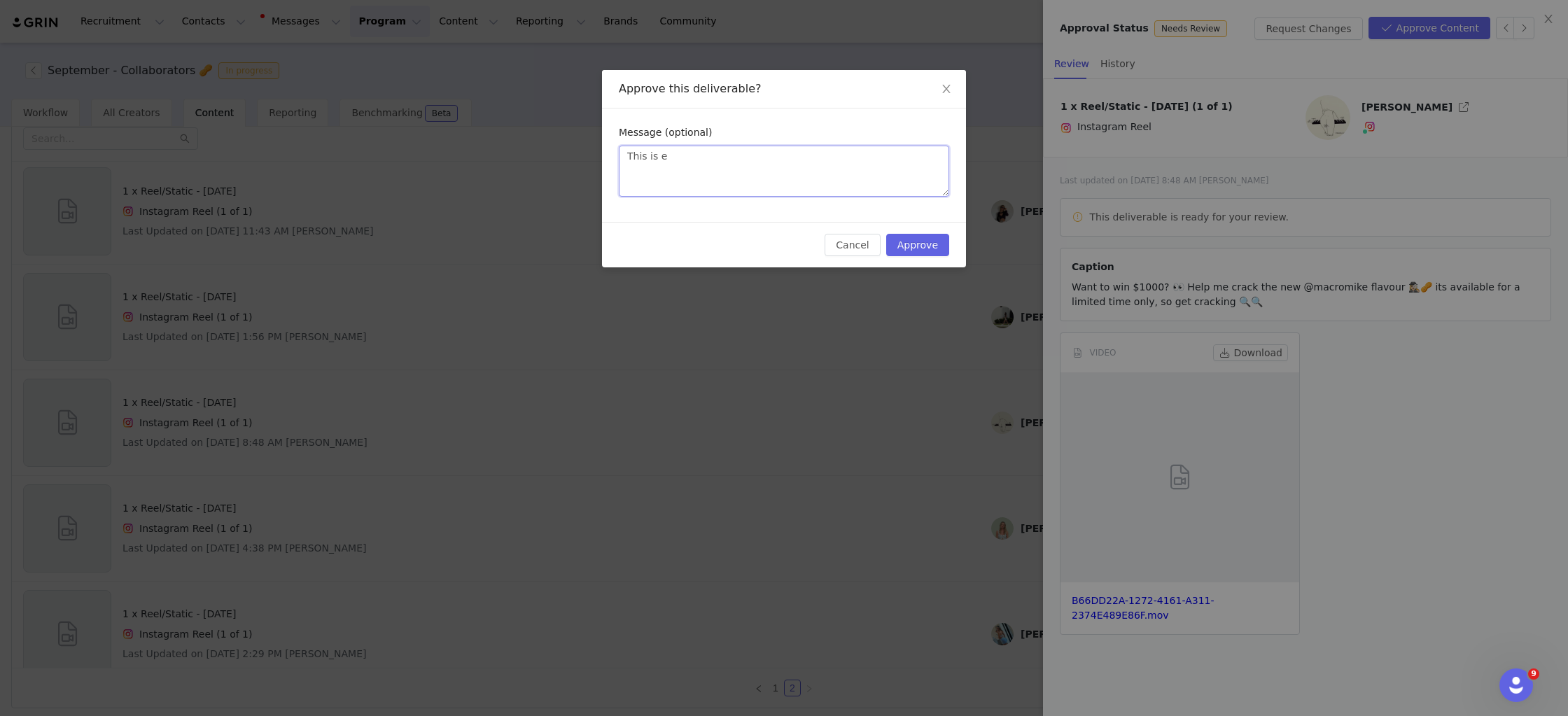
type textarea "This is eo"
type textarea "This is eoic"
type textarea "This is eoi"
type textarea "This is eo"
type textarea "This is e"
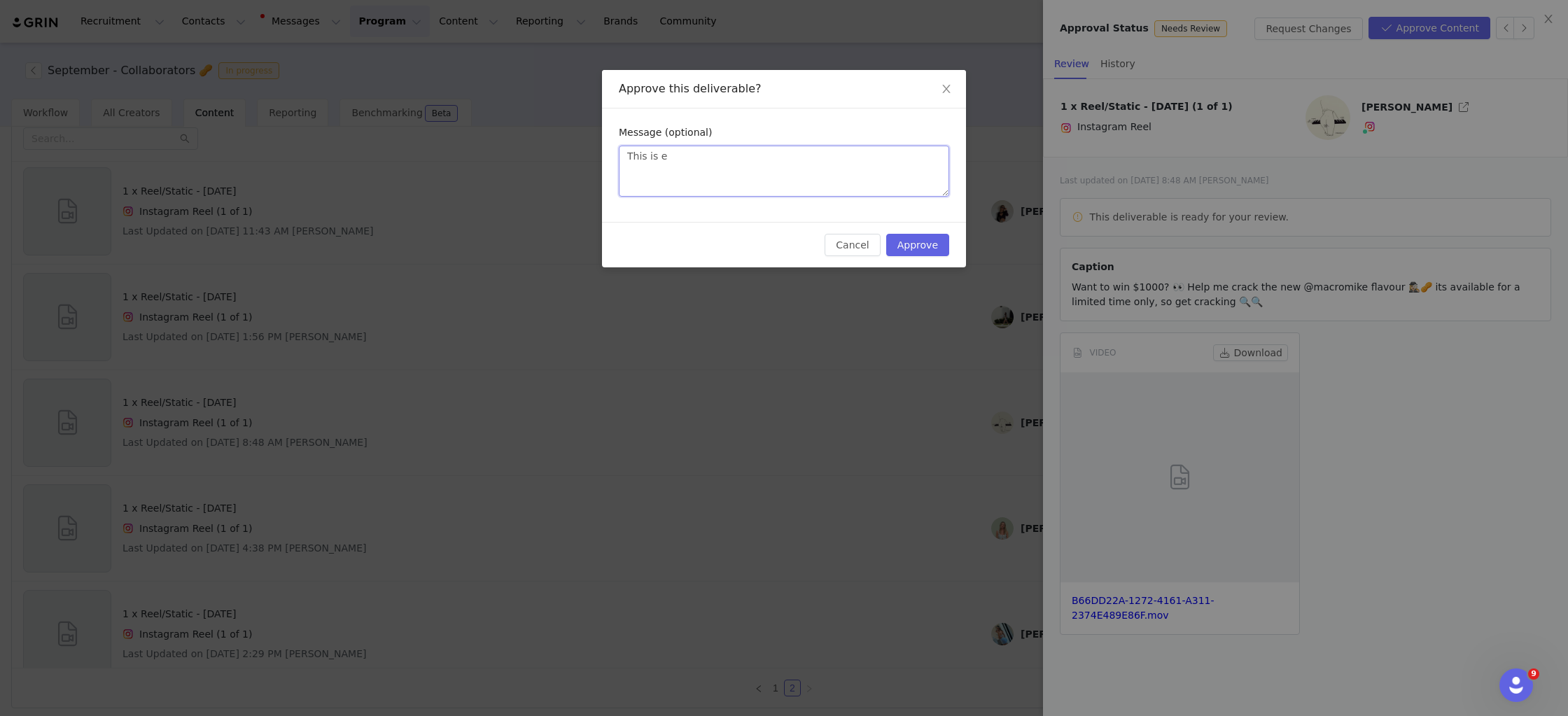
type textarea "This is ep"
type textarea "This is epic"
type textarea "This is epic!"
type textarea "This is epic!!"
click at [918, 245] on button "Approve" at bounding box center [918, 245] width 63 height 23
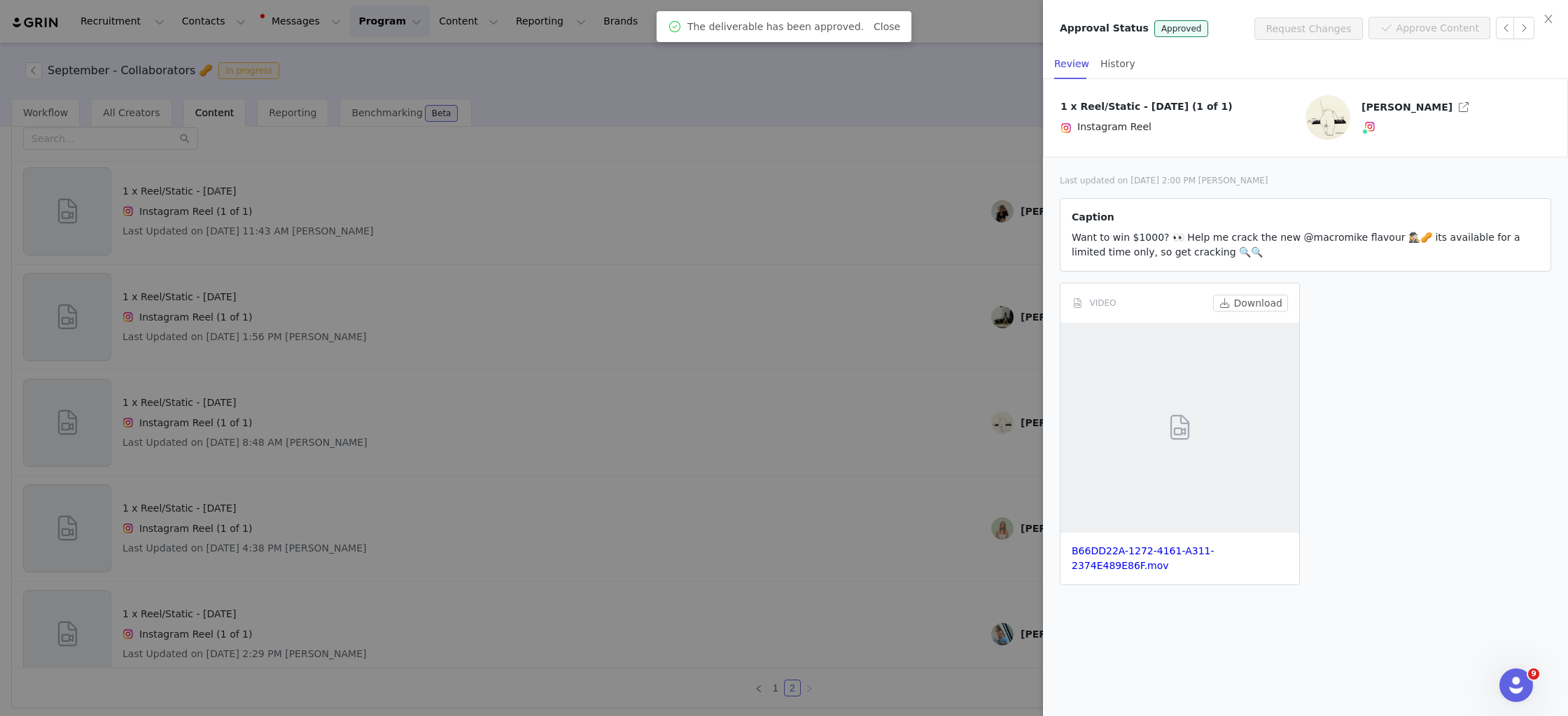
click at [666, 340] on div at bounding box center [784, 358] width 1568 height 716
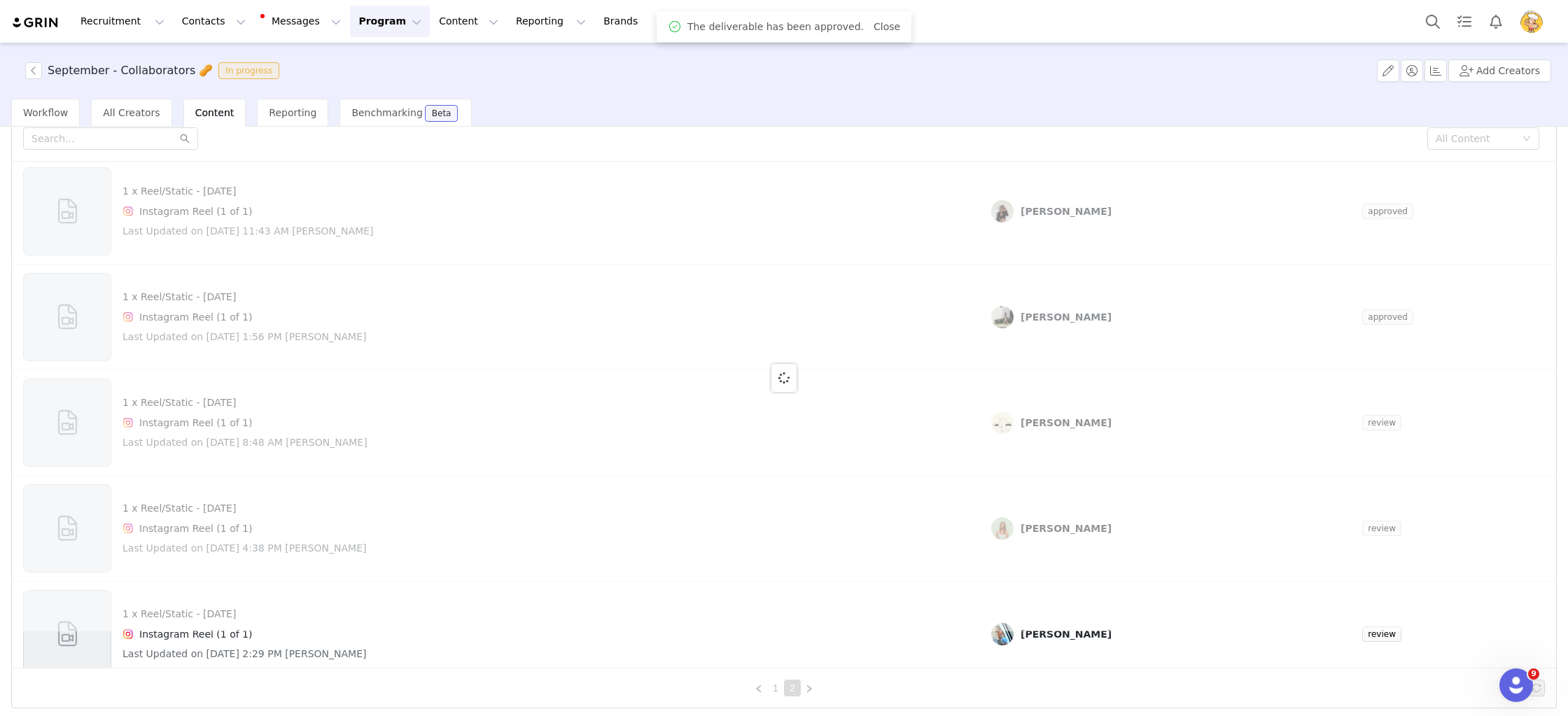
scroll to position [0, 0]
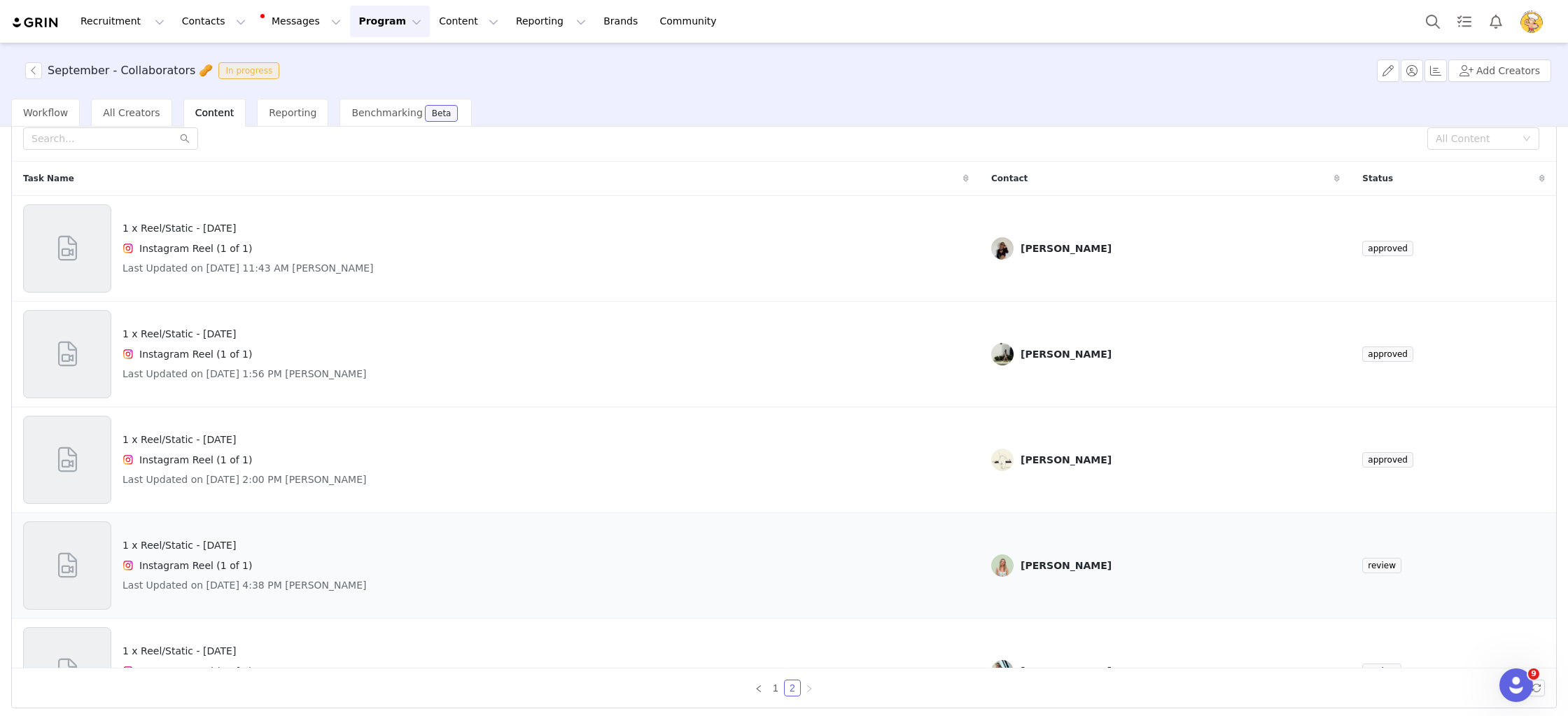
click at [1062, 571] on link "Lauren Davidson" at bounding box center [1165, 566] width 349 height 23
click at [224, 550] on h4 "1 x Reel/Static - National Peanut Day" at bounding box center [245, 545] width 245 height 14
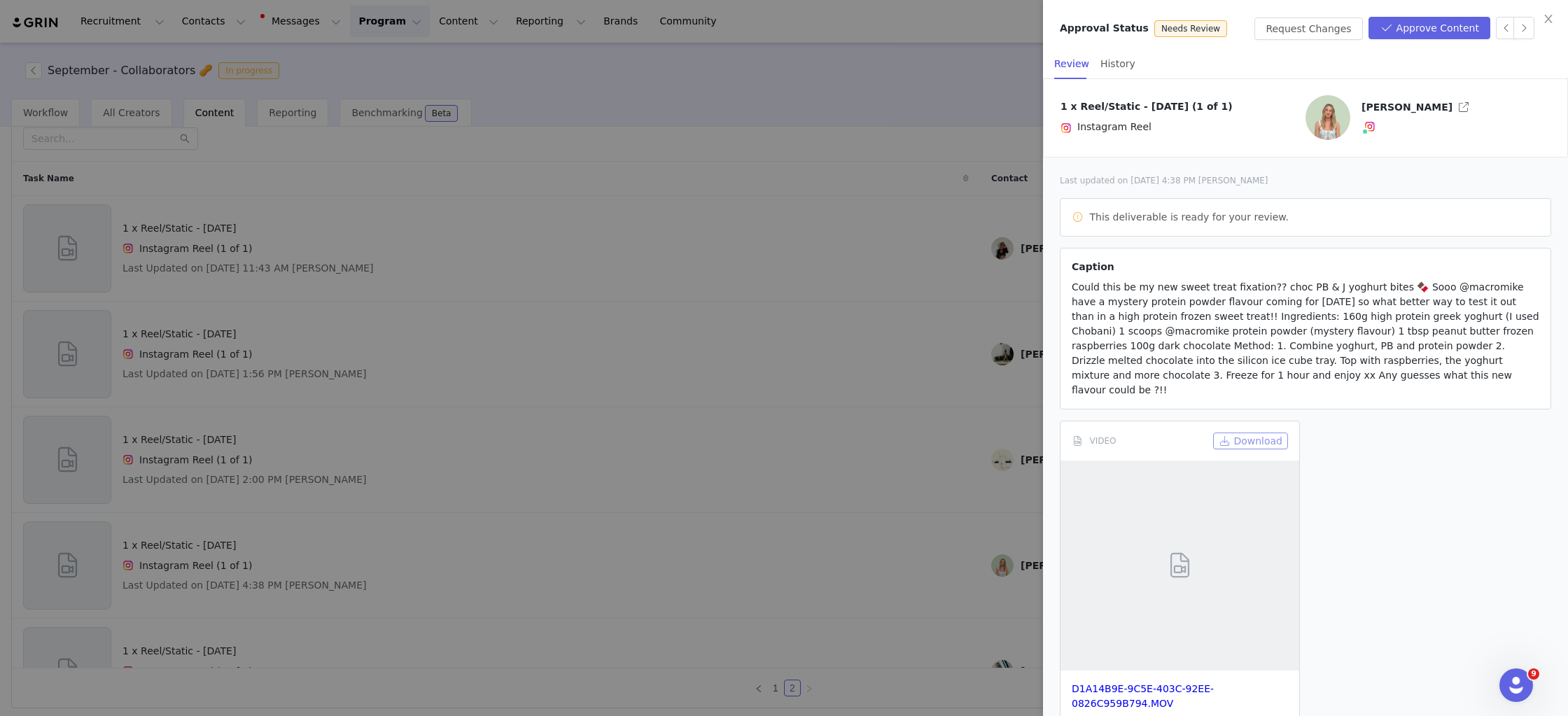
click at [1247, 433] on button "Download" at bounding box center [1250, 441] width 75 height 17
drag, startPoint x: 1397, startPoint y: 384, endPoint x: 1060, endPoint y: 288, distance: 350.4
click at [1060, 290] on article "Caption Could this be my new sweet treat fixation?? choc PB & J yoghurt bites 🍫…" at bounding box center [1305, 329] width 492 height 161
copy span "Could this be my new sweet treat fixation?? choc PB & J yoghurt bites 🍫 Sooo @m…"
click at [1429, 218] on article "This deliverable is ready for your review." at bounding box center [1305, 218] width 492 height 39
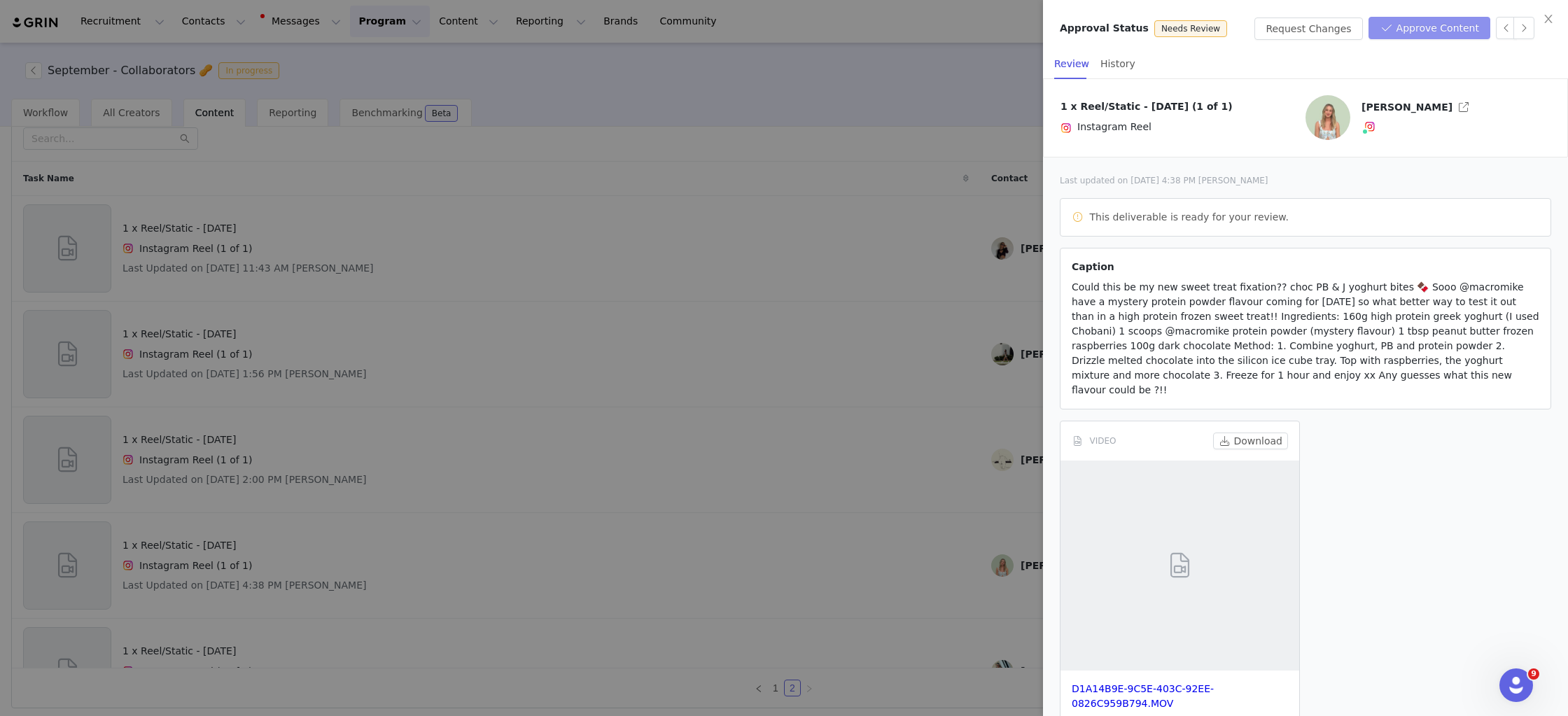
click at [1455, 29] on button "Approve Content" at bounding box center [1429, 28] width 122 height 23
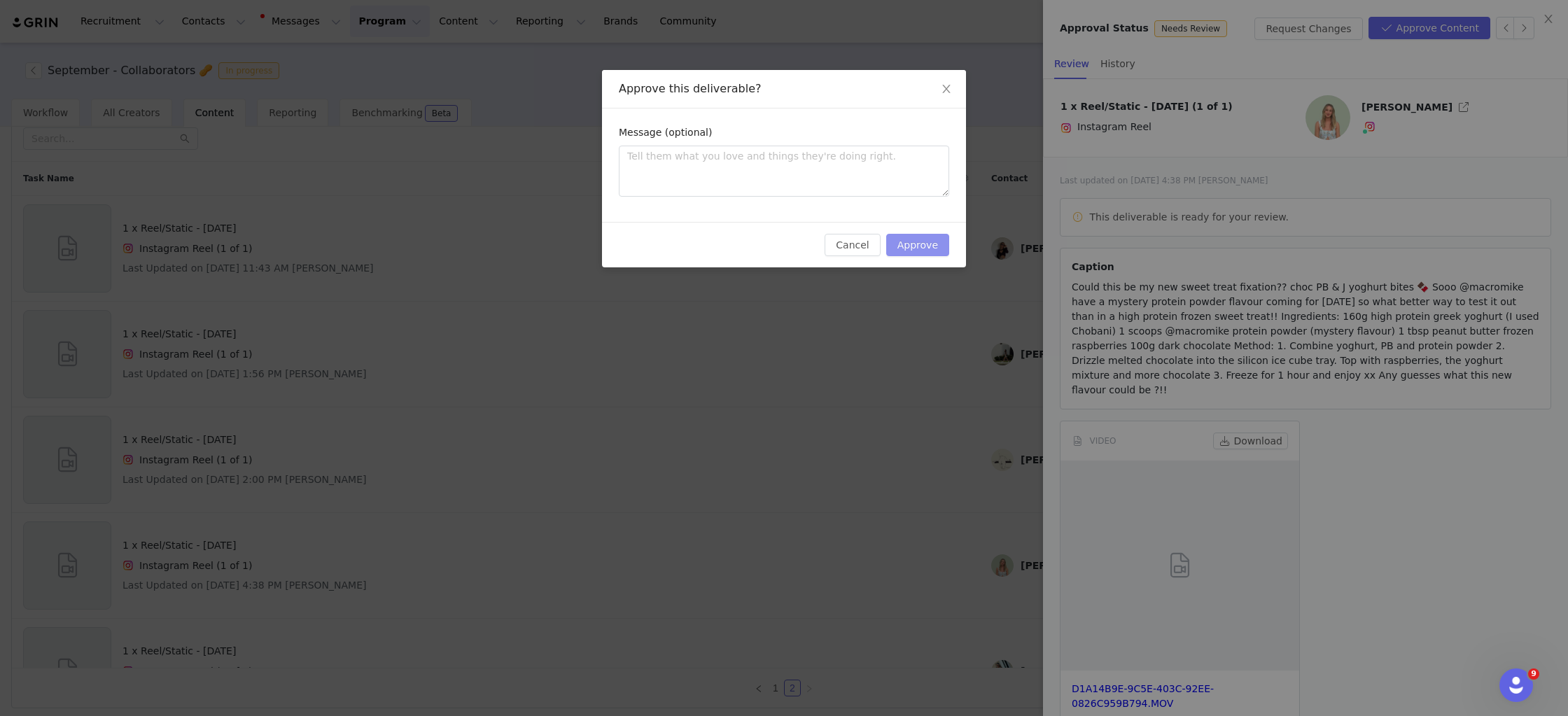
click at [934, 245] on button "Approve" at bounding box center [918, 245] width 63 height 23
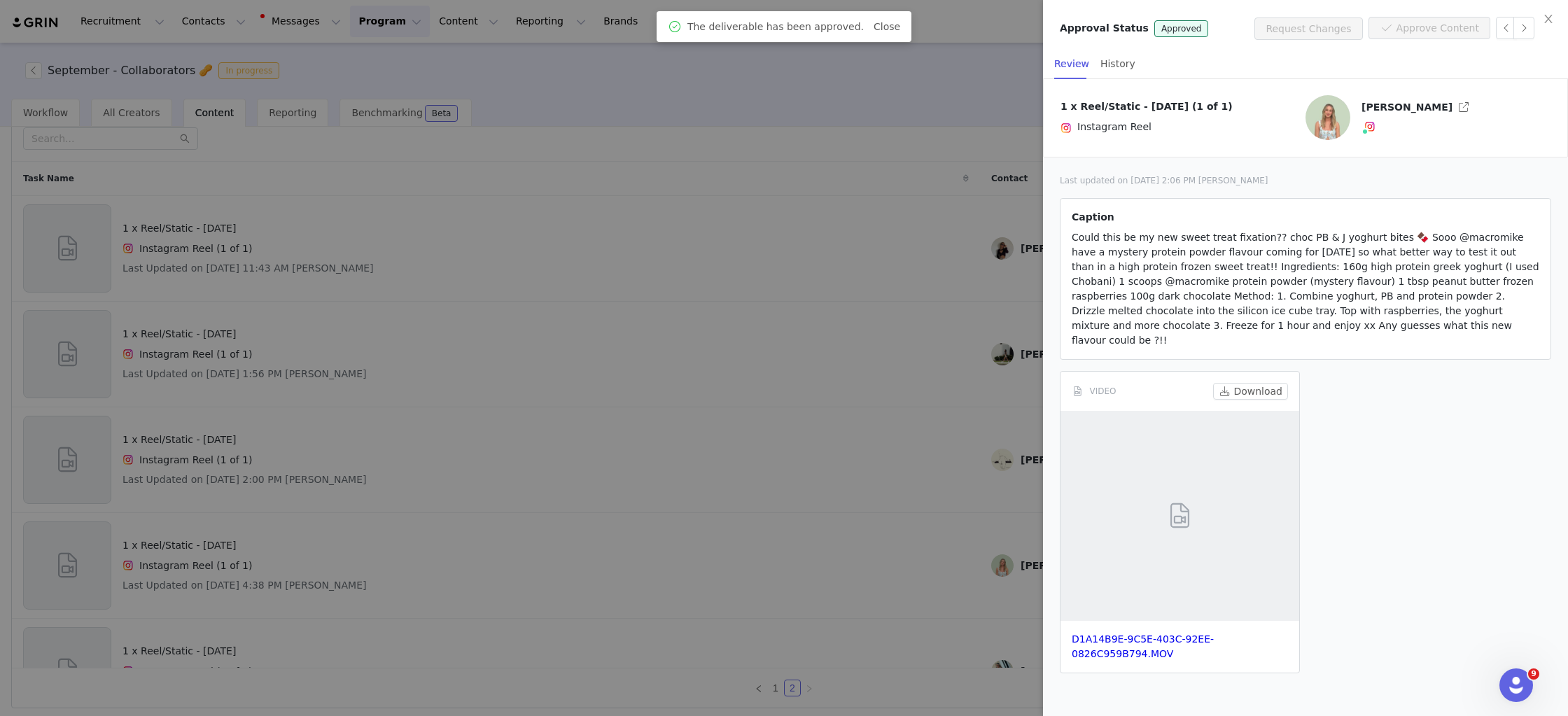
click at [923, 355] on div at bounding box center [784, 358] width 1568 height 716
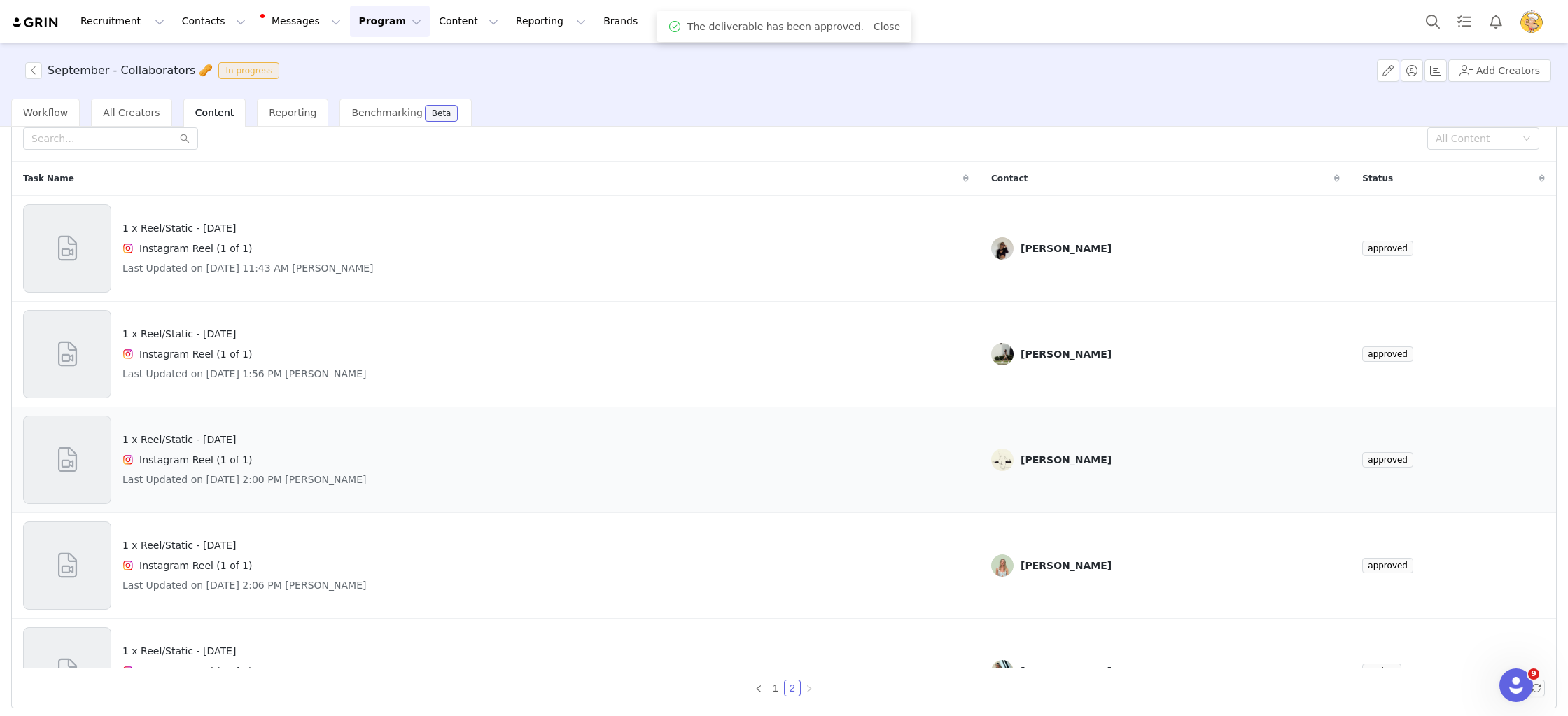
scroll to position [56, 0]
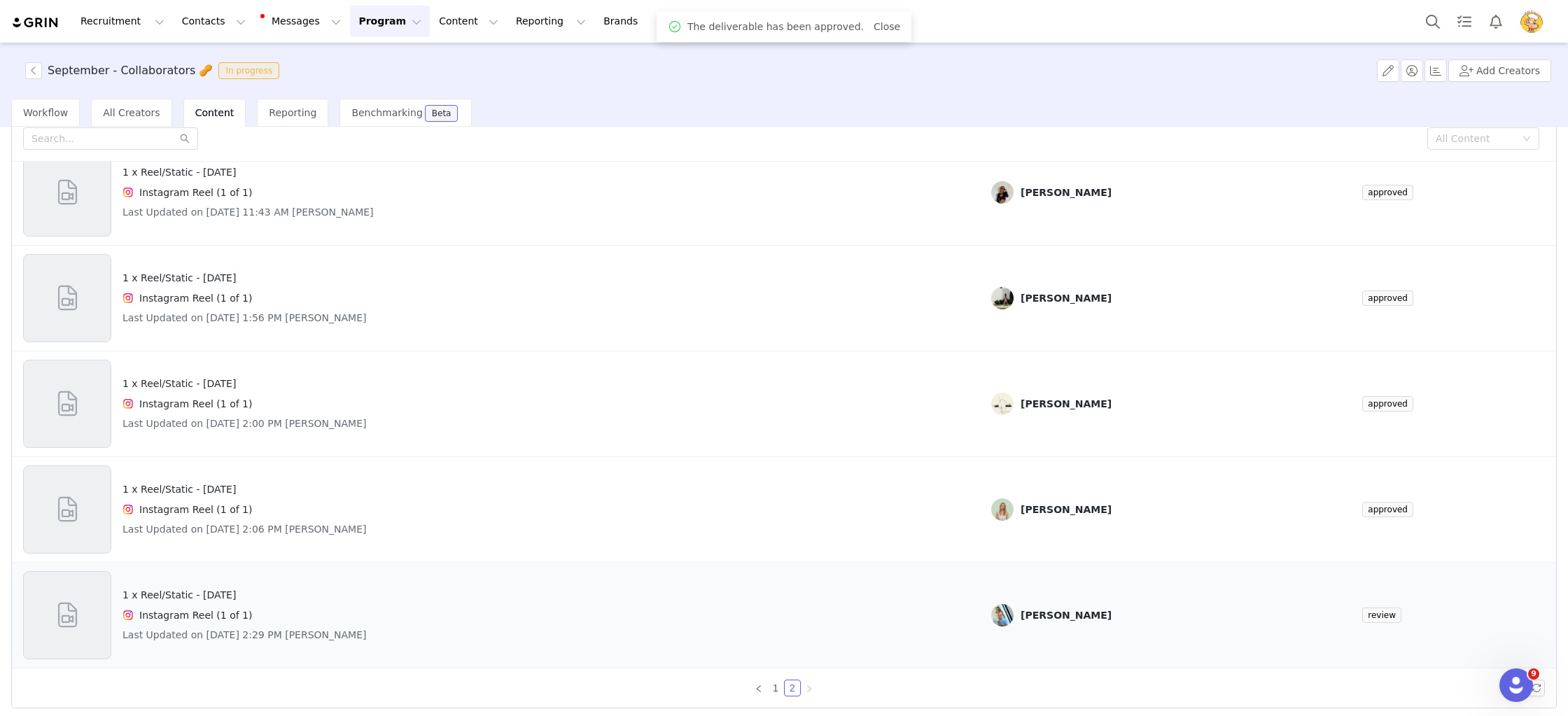
click at [786, 635] on div "1 x Reel/Static - National Peanut Day Instagram Reel (1 of 1) Last Updated on A…" at bounding box center [495, 615] width 945 height 88
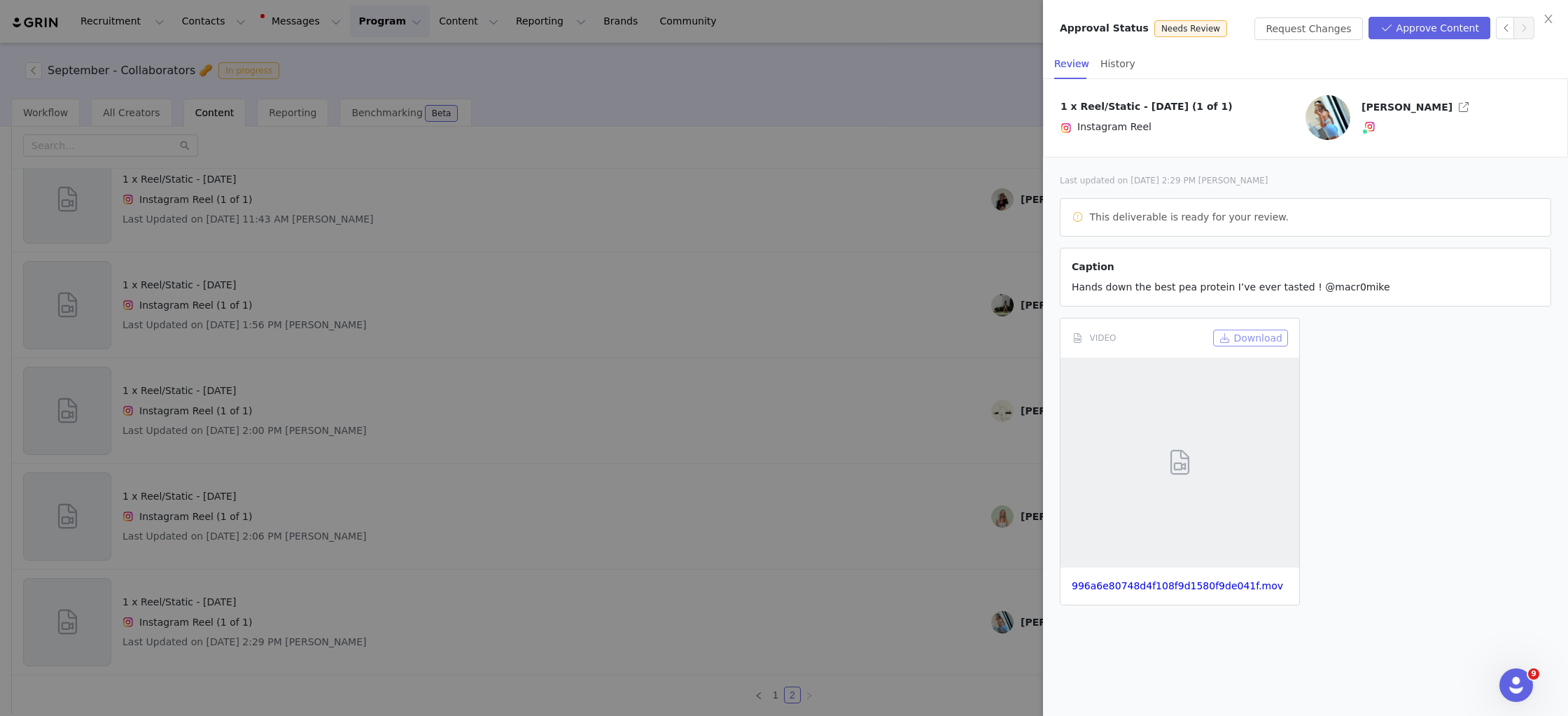
click at [1265, 341] on button "Download" at bounding box center [1250, 338] width 75 height 17
click at [1453, 31] on button "Approve Content" at bounding box center [1429, 28] width 122 height 23
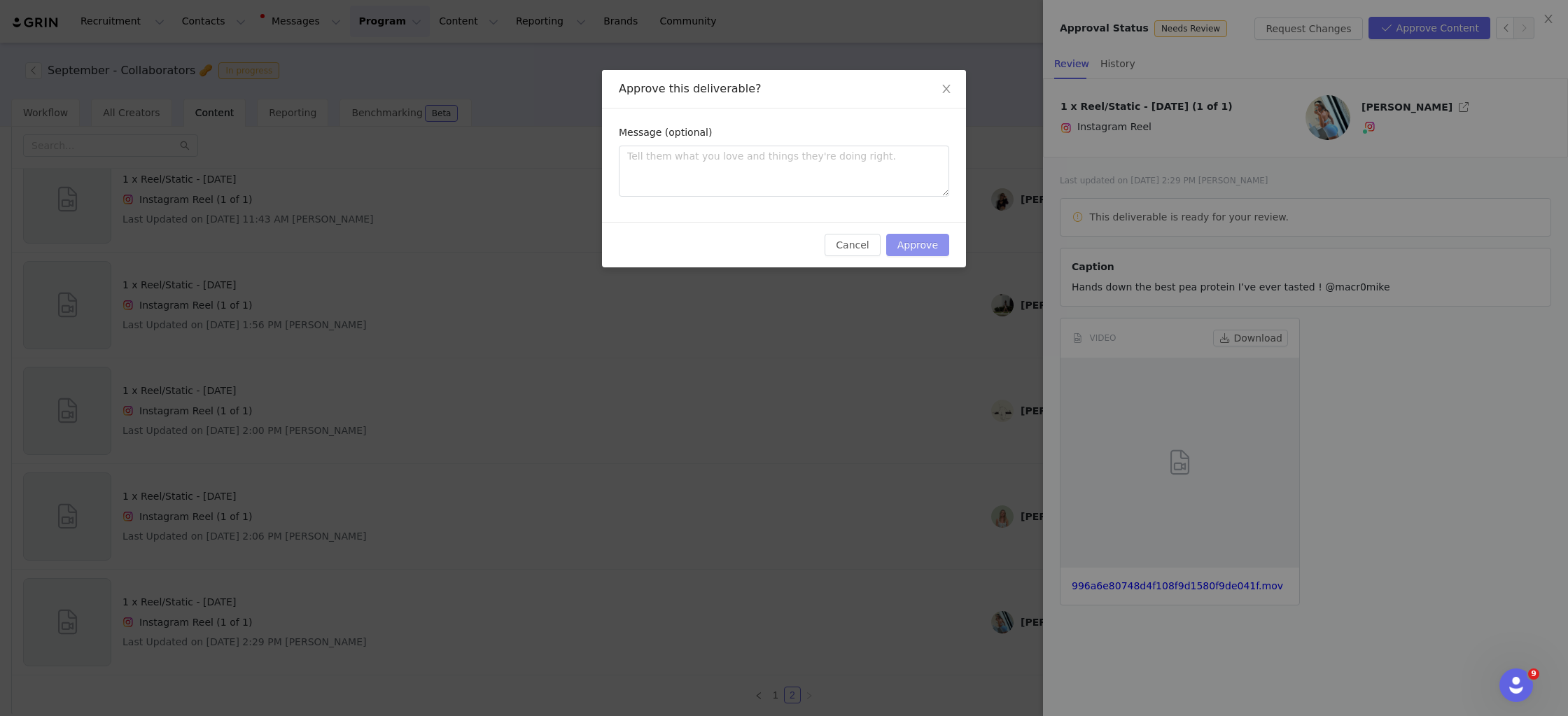
click at [934, 246] on button "Approve" at bounding box center [918, 245] width 63 height 23
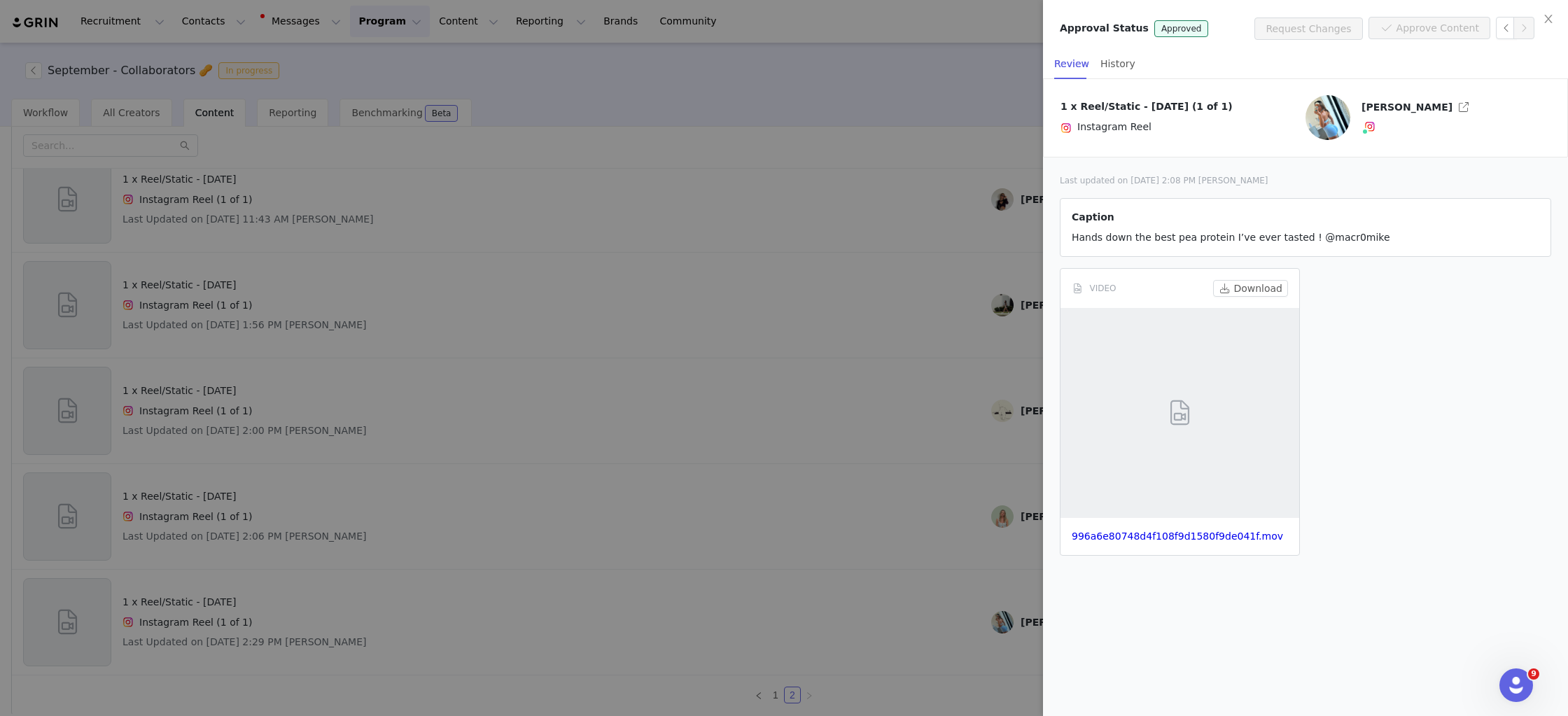
click at [887, 328] on div at bounding box center [784, 358] width 1568 height 716
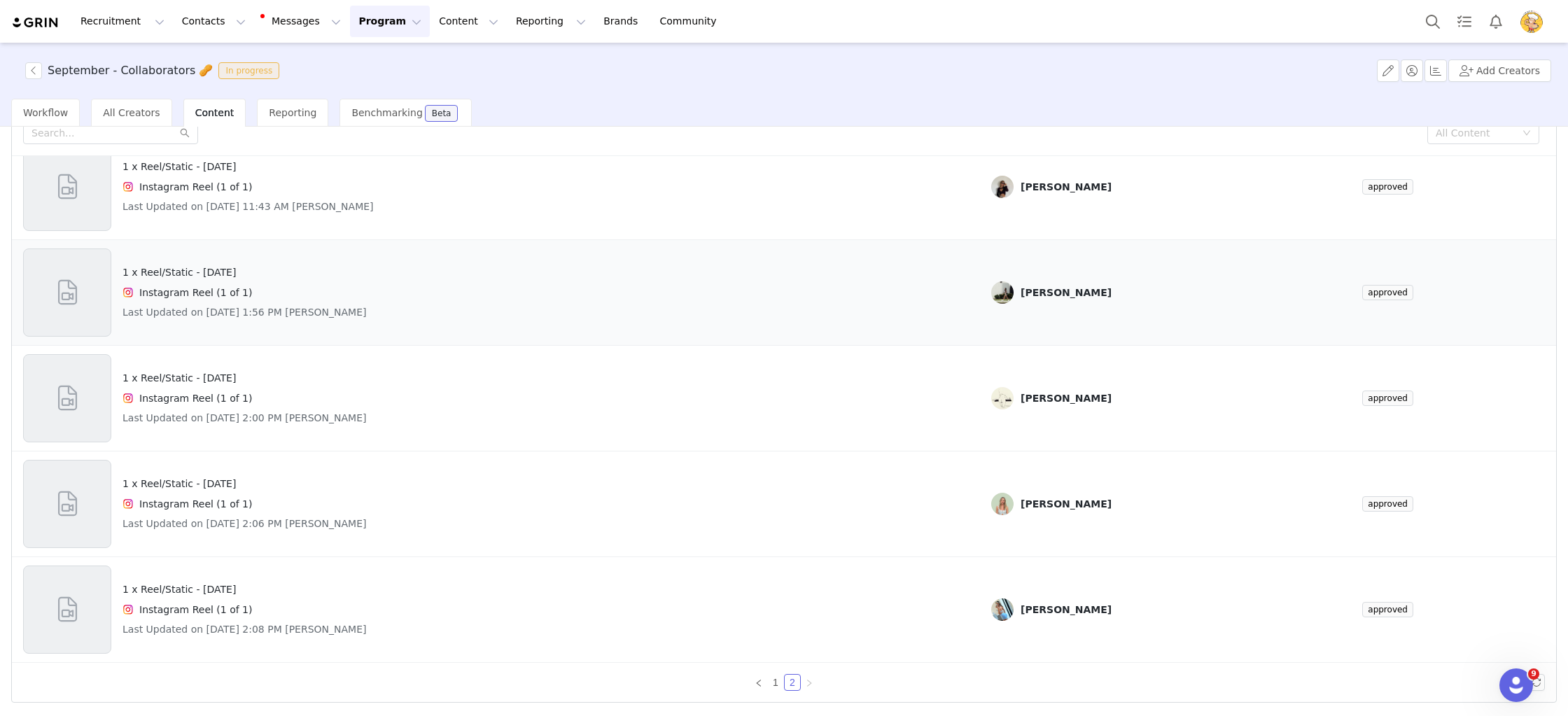
scroll to position [0, 0]
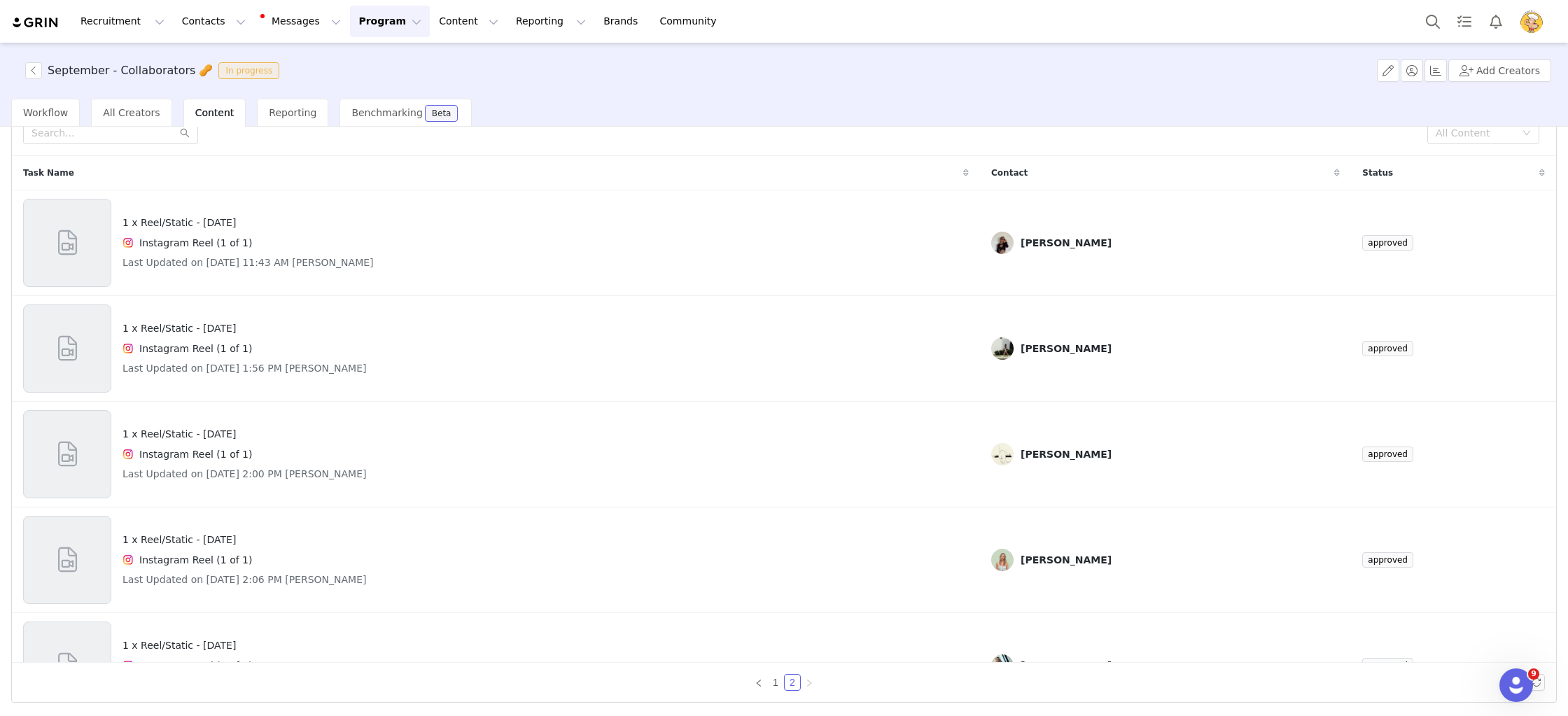
click at [372, 22] on button "Program Program" at bounding box center [390, 21] width 80 height 31
click at [373, 51] on link "Activations" at bounding box center [384, 61] width 111 height 26
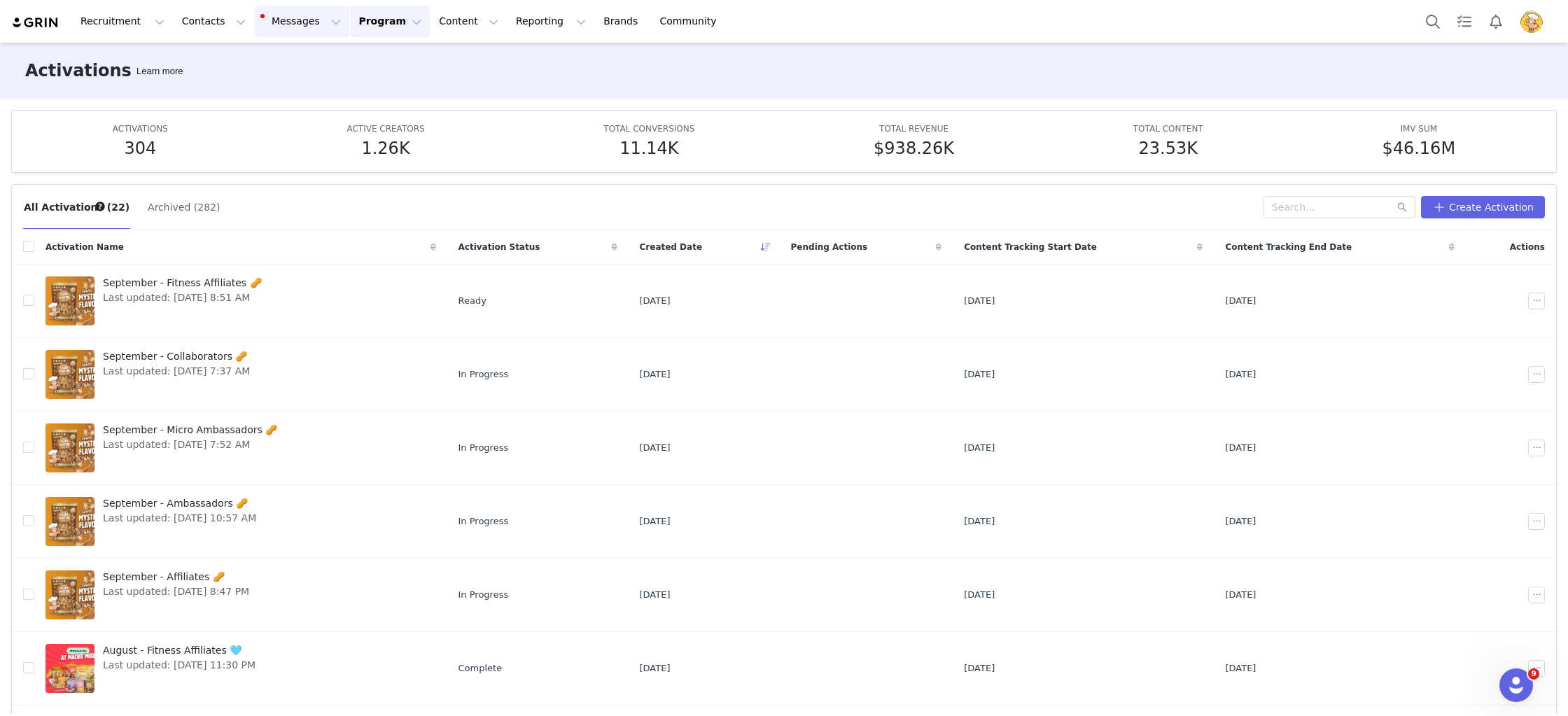
click at [280, 14] on button "Messages Messages" at bounding box center [302, 21] width 94 height 31
click at [360, 18] on button "Program Program" at bounding box center [390, 21] width 80 height 31
click at [392, 145] on div "Payments" at bounding box center [384, 139] width 94 height 14
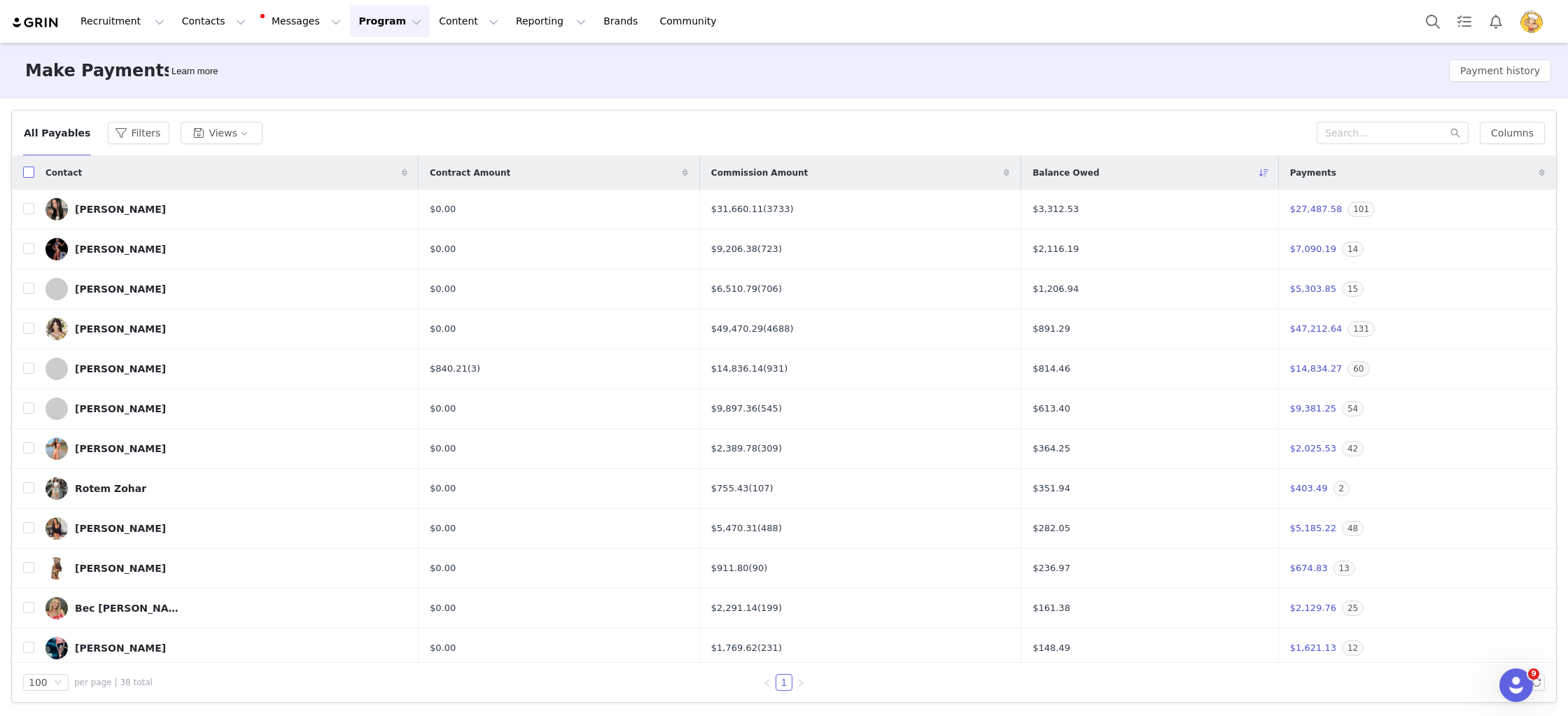
click at [27, 171] on input "checkbox" at bounding box center [28, 171] width 11 height 11
checkbox input "true"
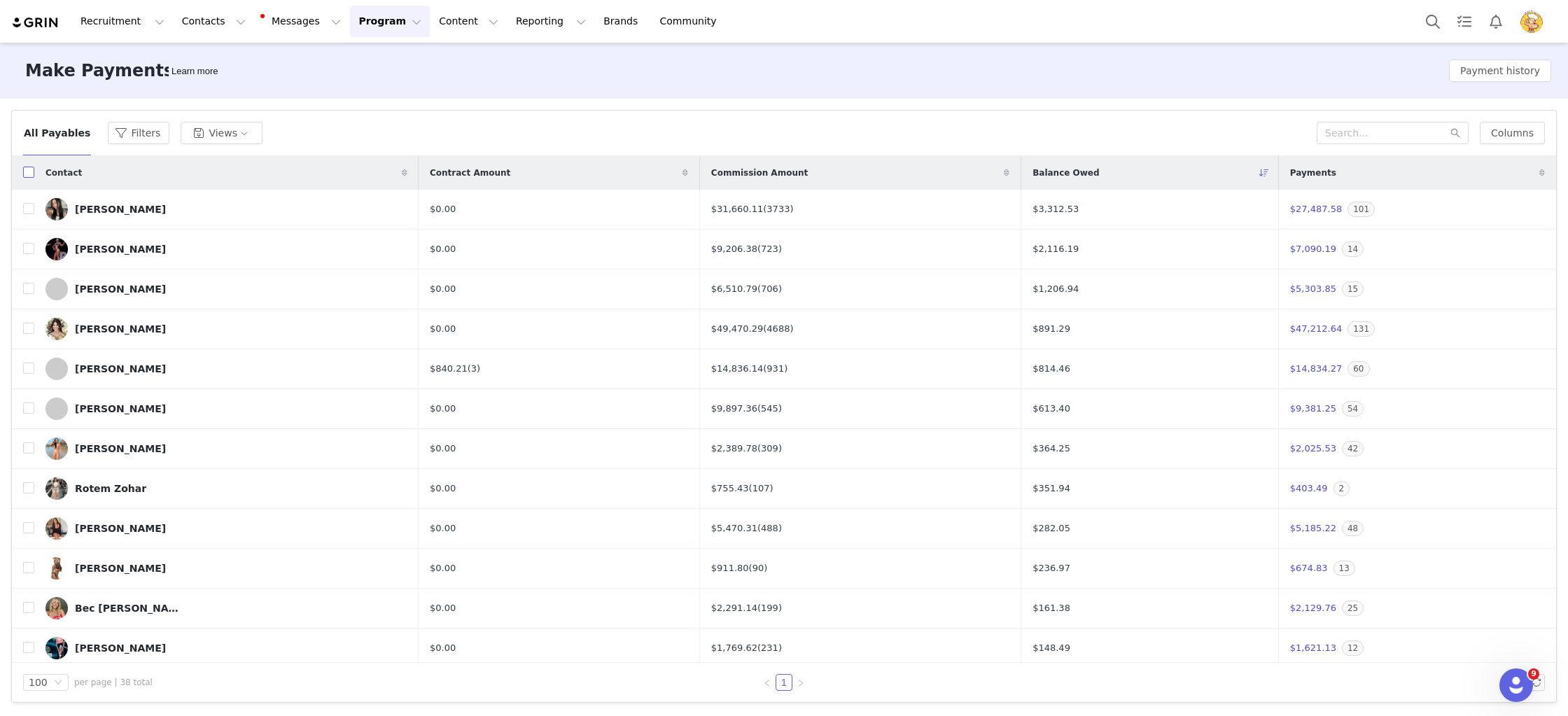
checkbox input "true"
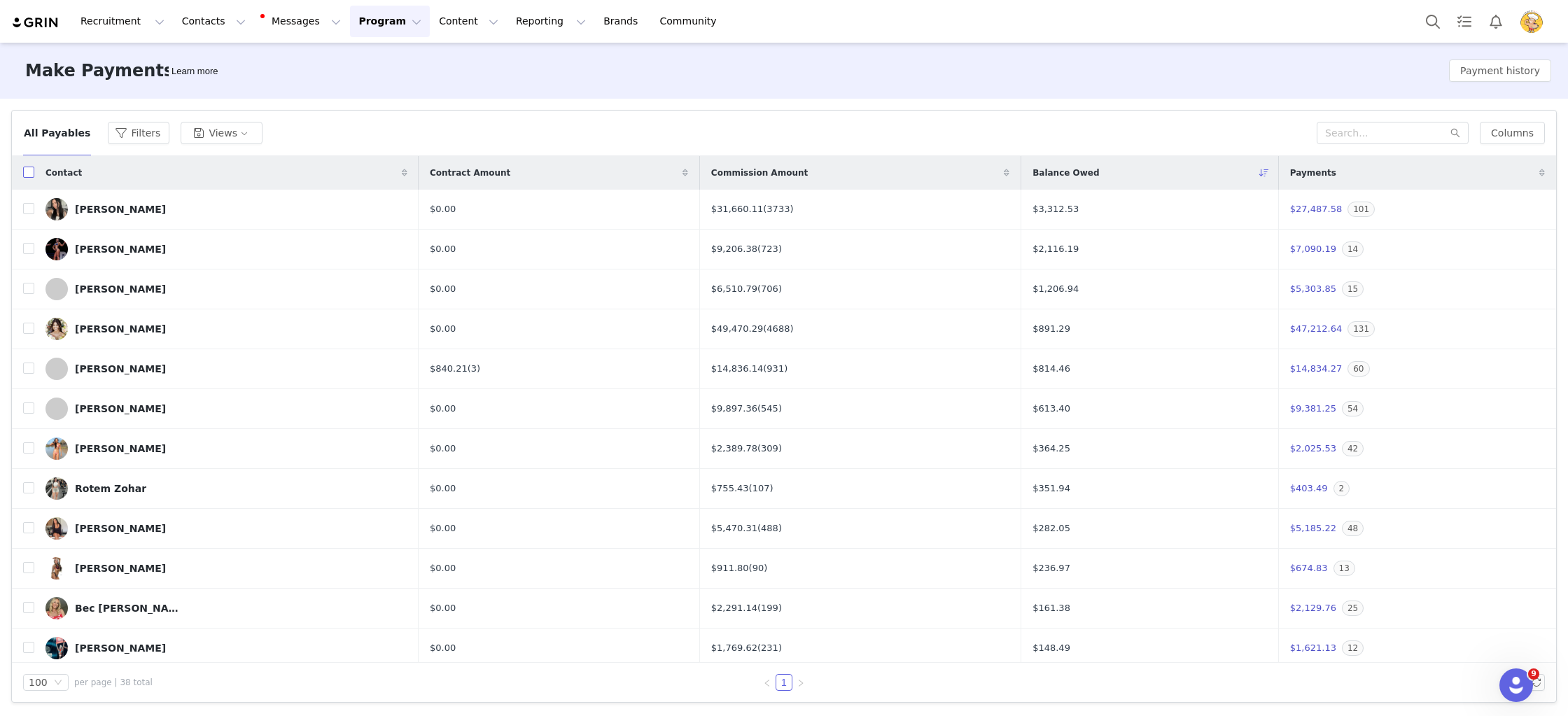
checkbox input "true"
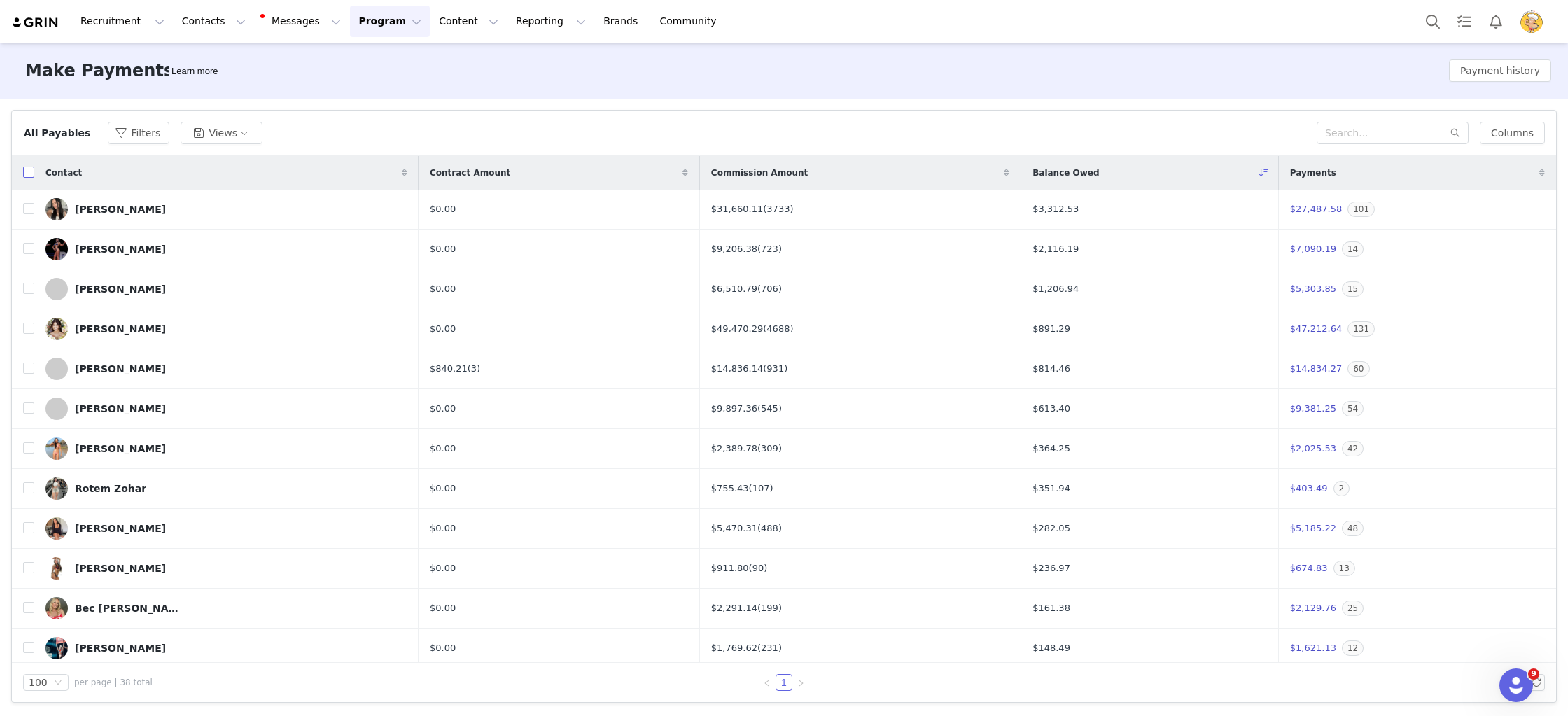
checkbox input "true"
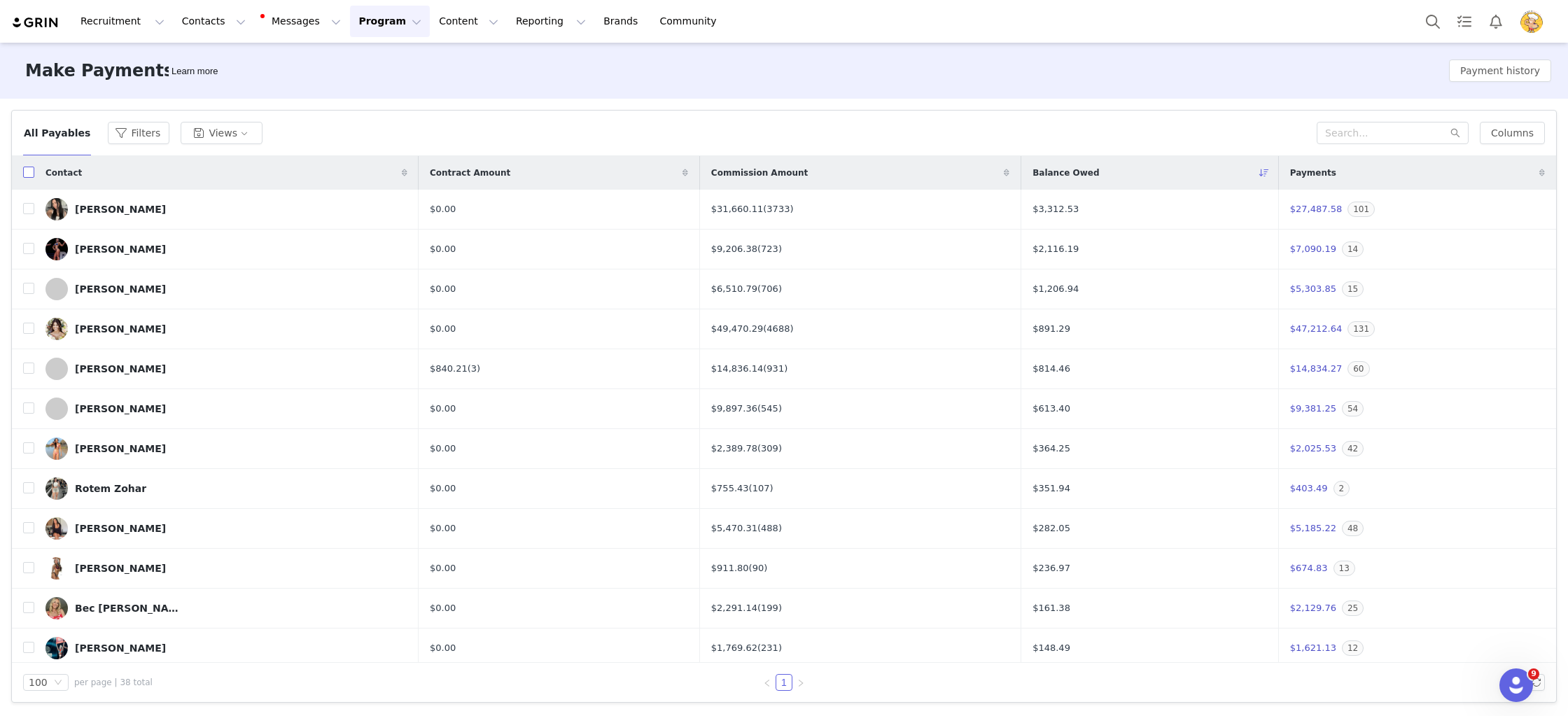
checkbox input "true"
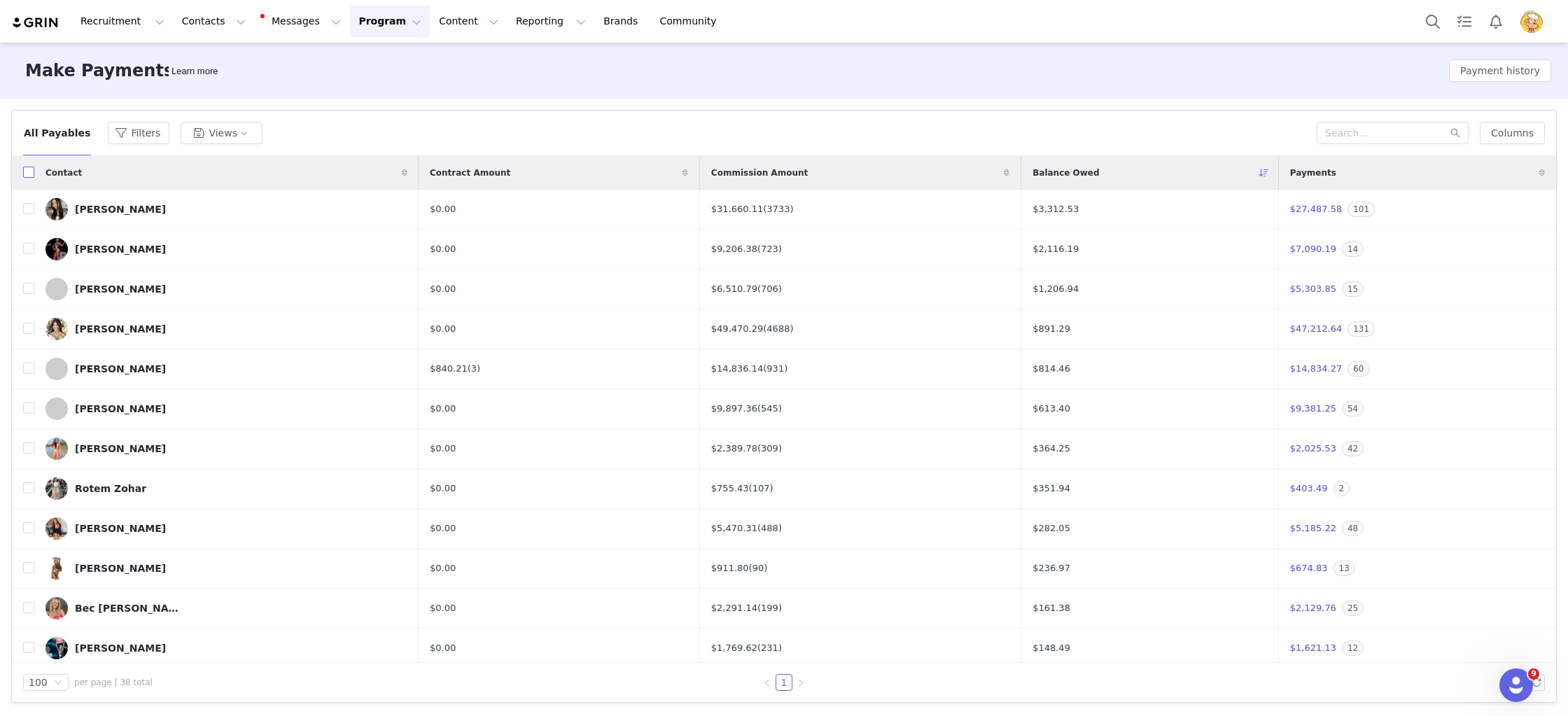
checkbox input "true"
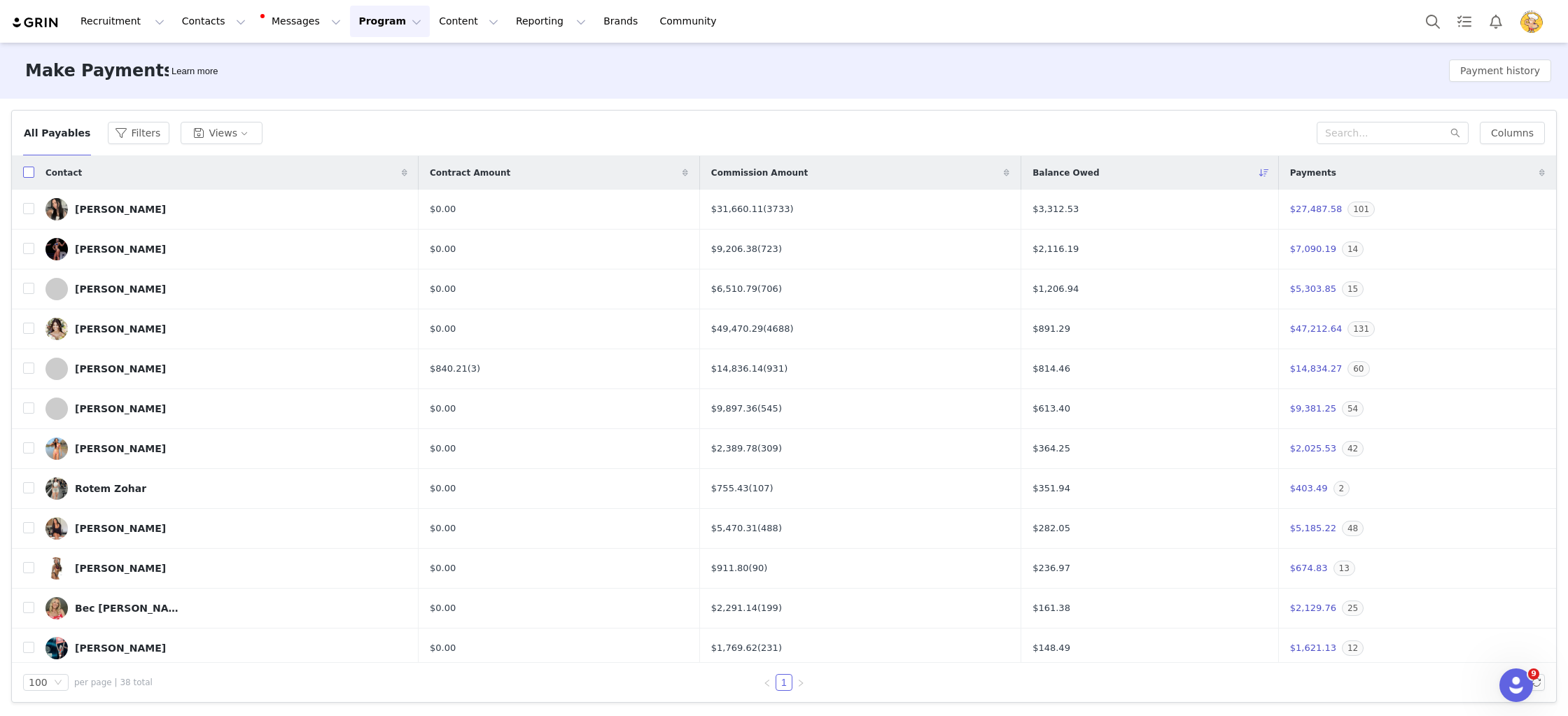
checkbox input "true"
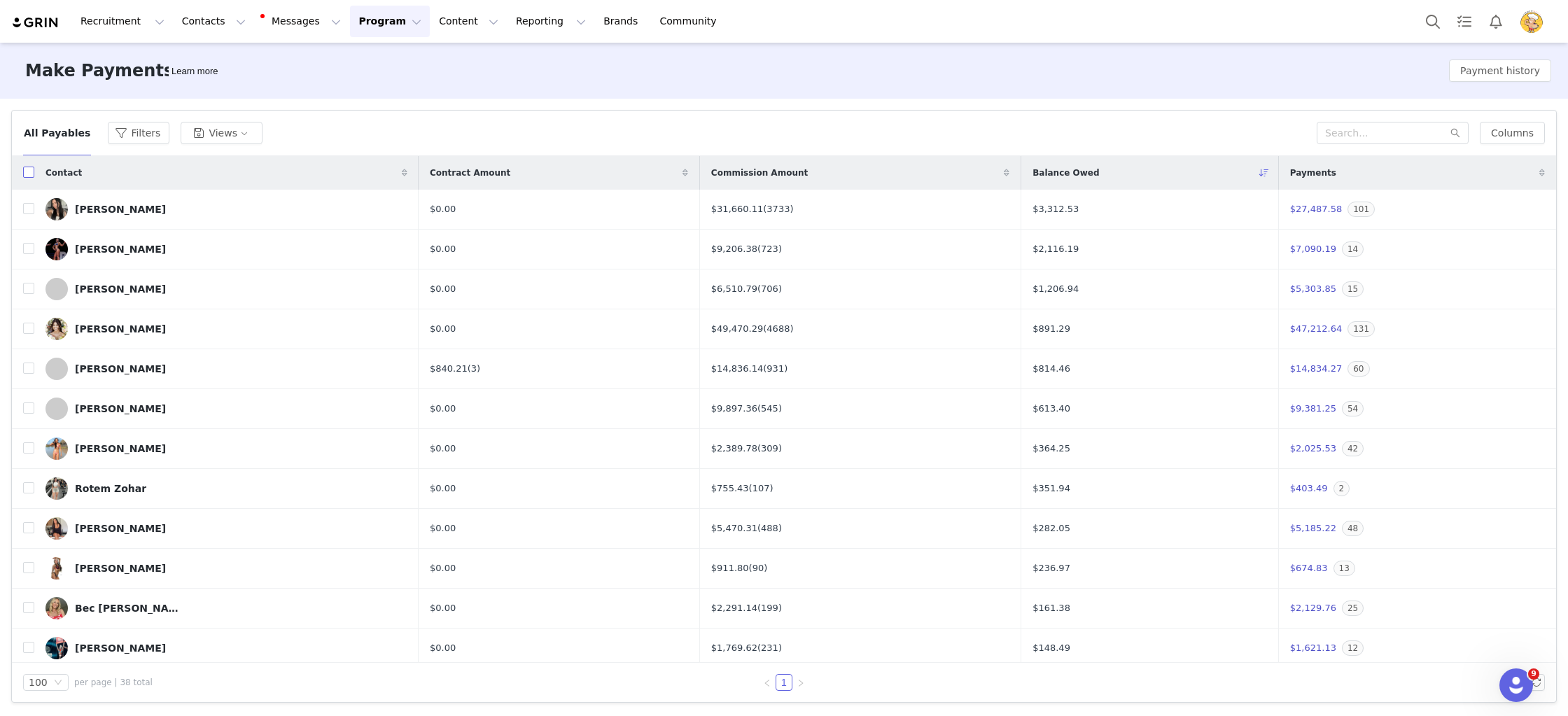
checkbox input "true"
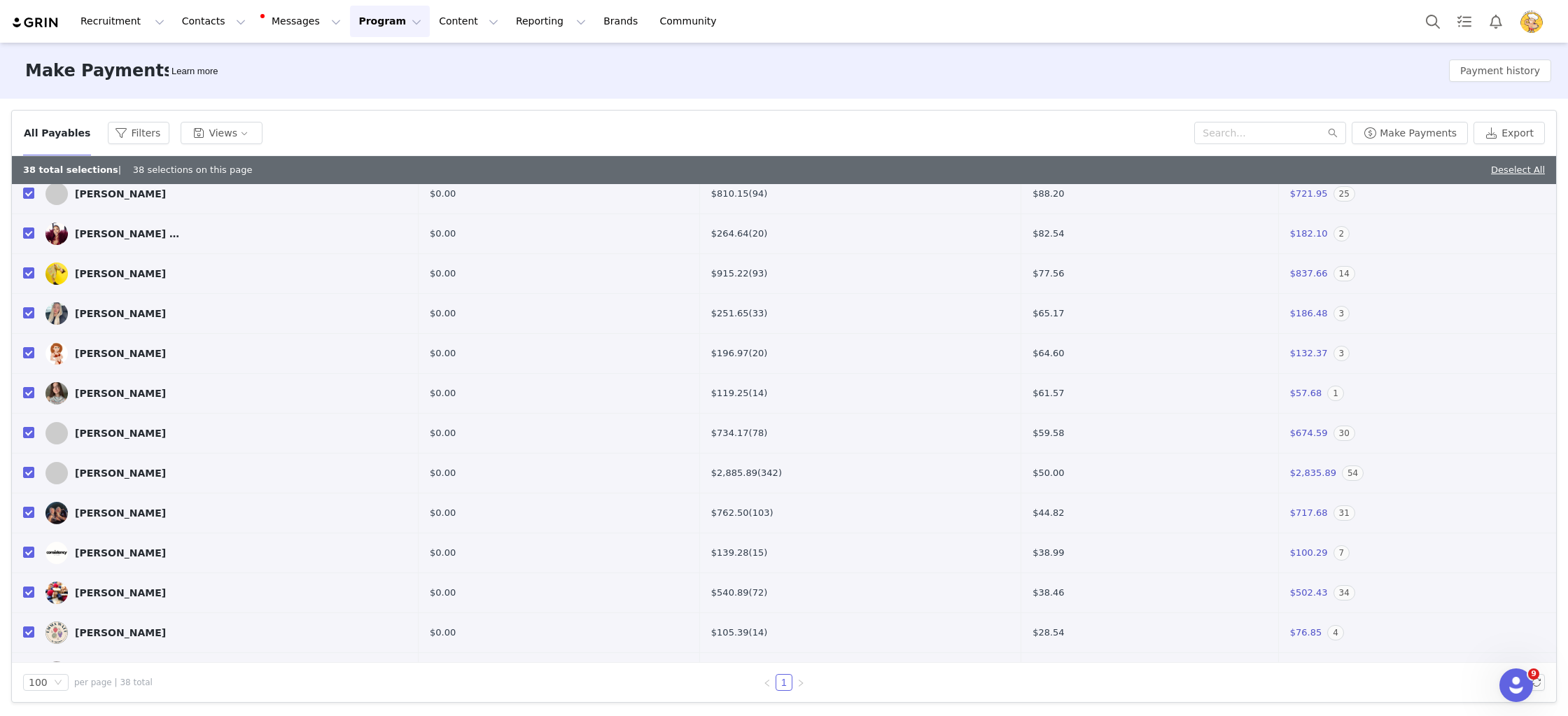
scroll to position [1071, 0]
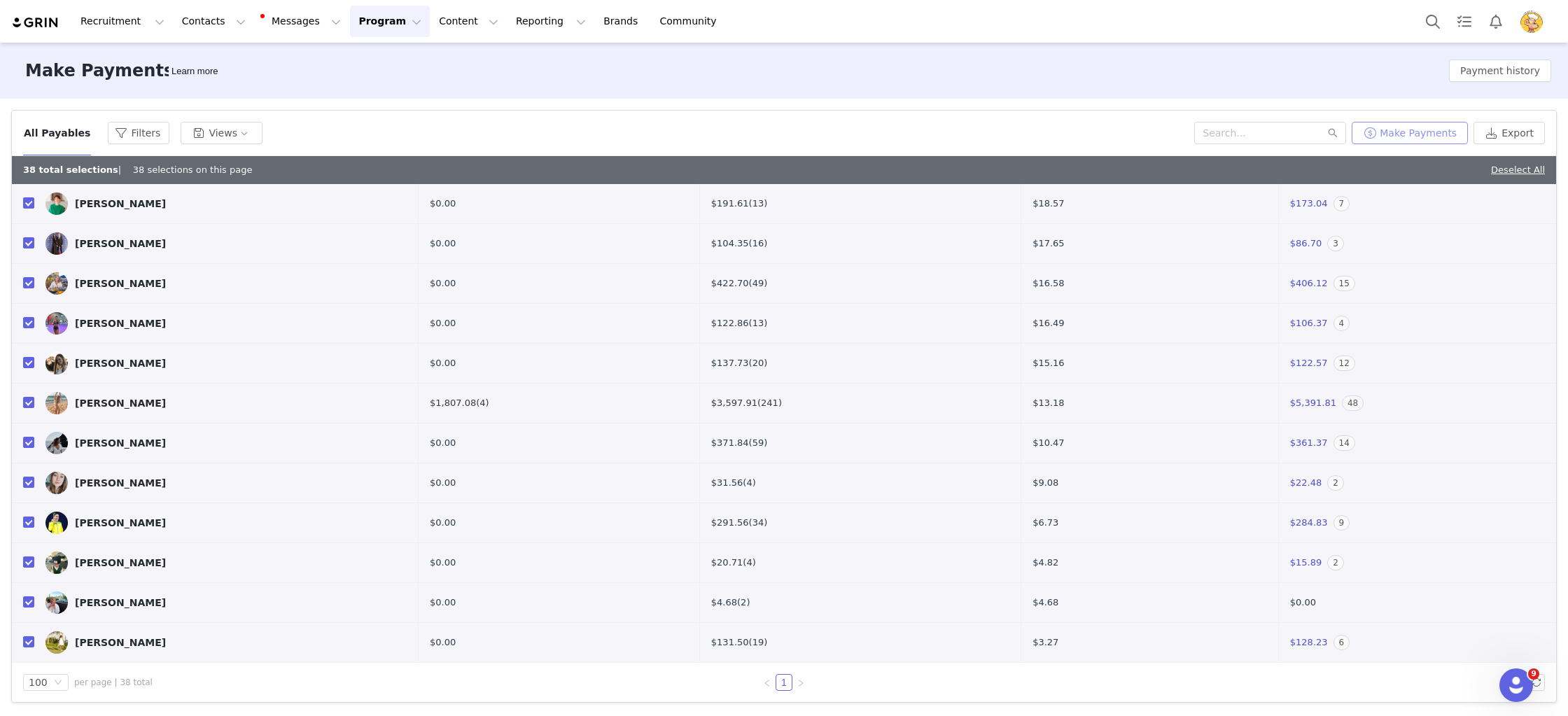
click at [1428, 141] on button "Make Payments" at bounding box center [1410, 133] width 116 height 23
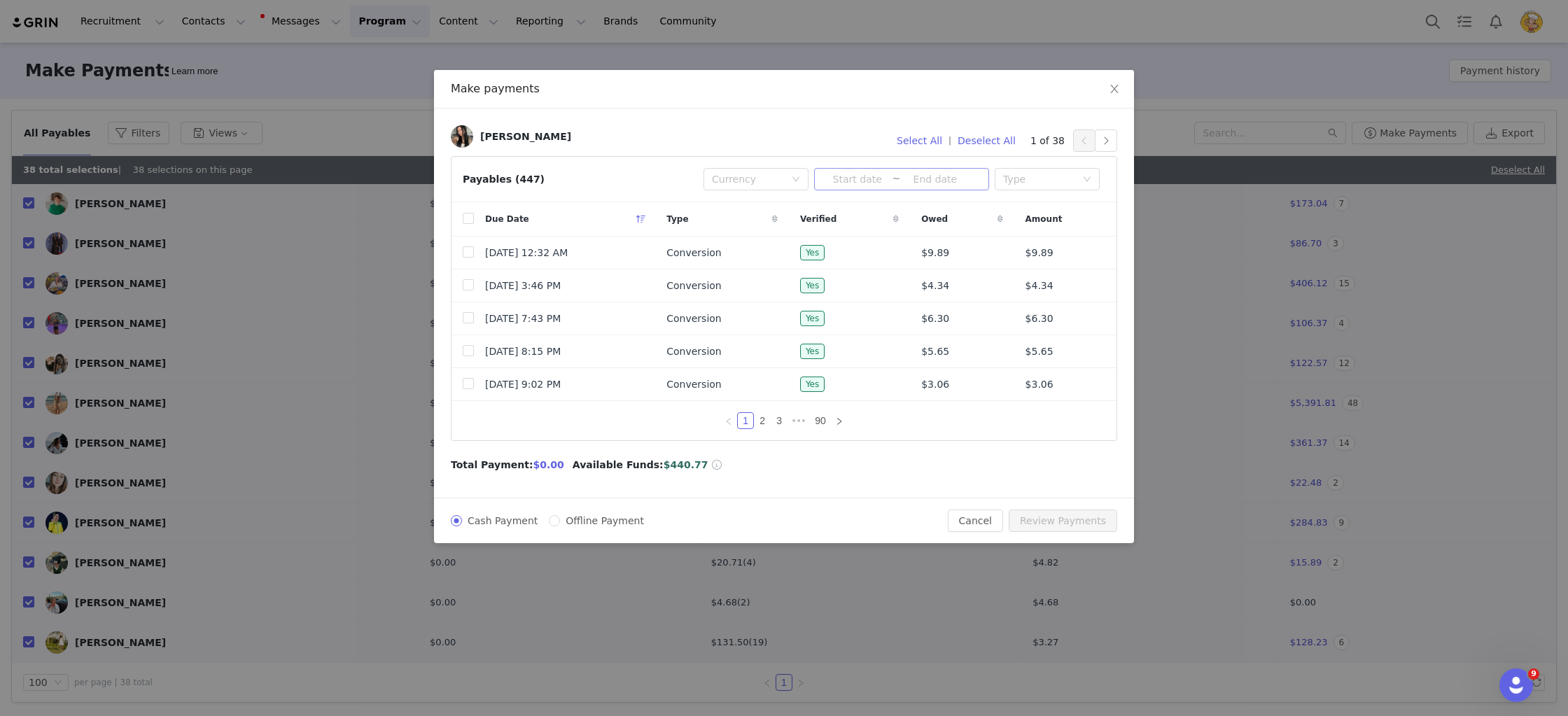
click at [862, 187] on span "~" at bounding box center [902, 179] width 175 height 23
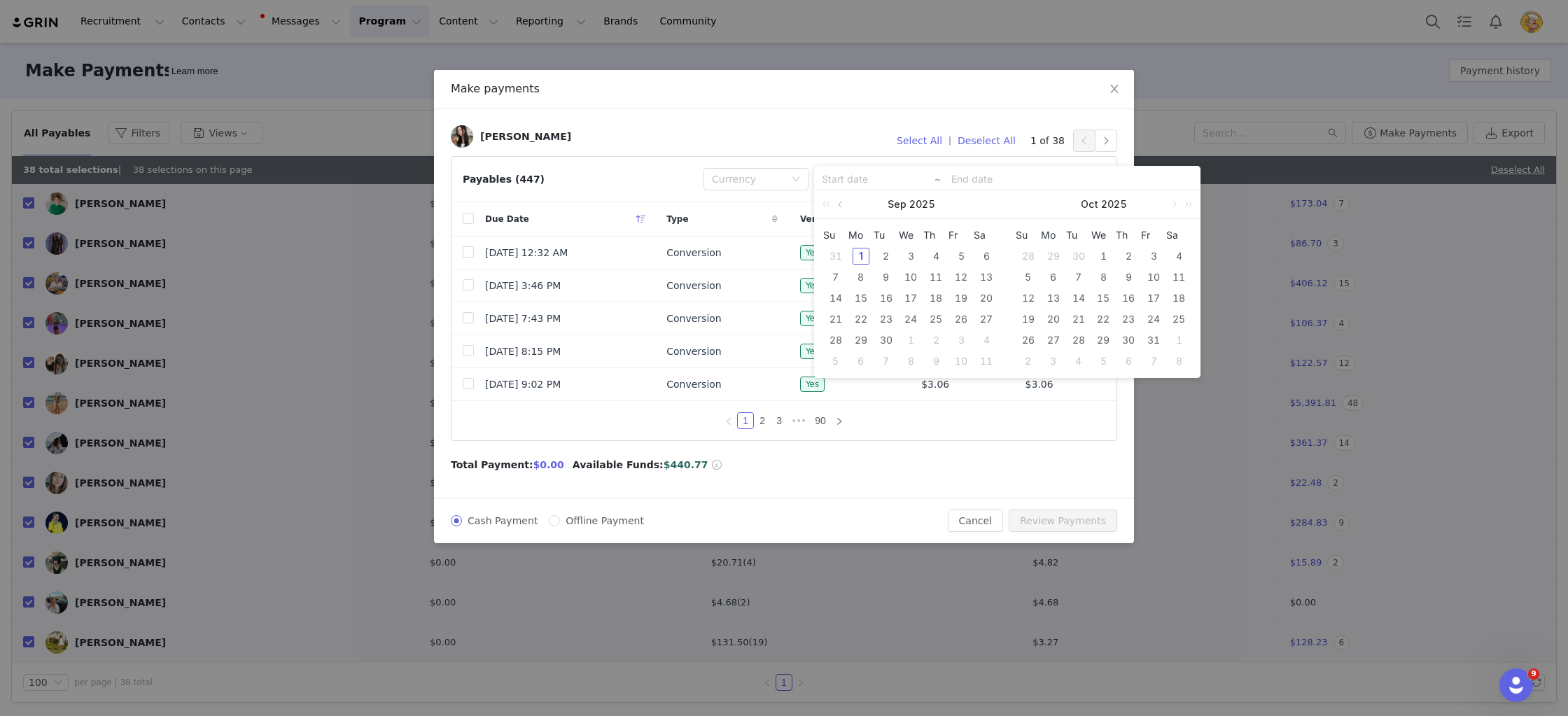
click at [841, 206] on link at bounding box center [841, 204] width 13 height 28
drag, startPoint x: 963, startPoint y: 254, endPoint x: 974, endPoint y: 283, distance: 31.0
click at [964, 256] on div "1" at bounding box center [961, 256] width 17 height 17
type input "2025-08-01"
click at [834, 359] on div "31" at bounding box center [836, 361] width 17 height 17
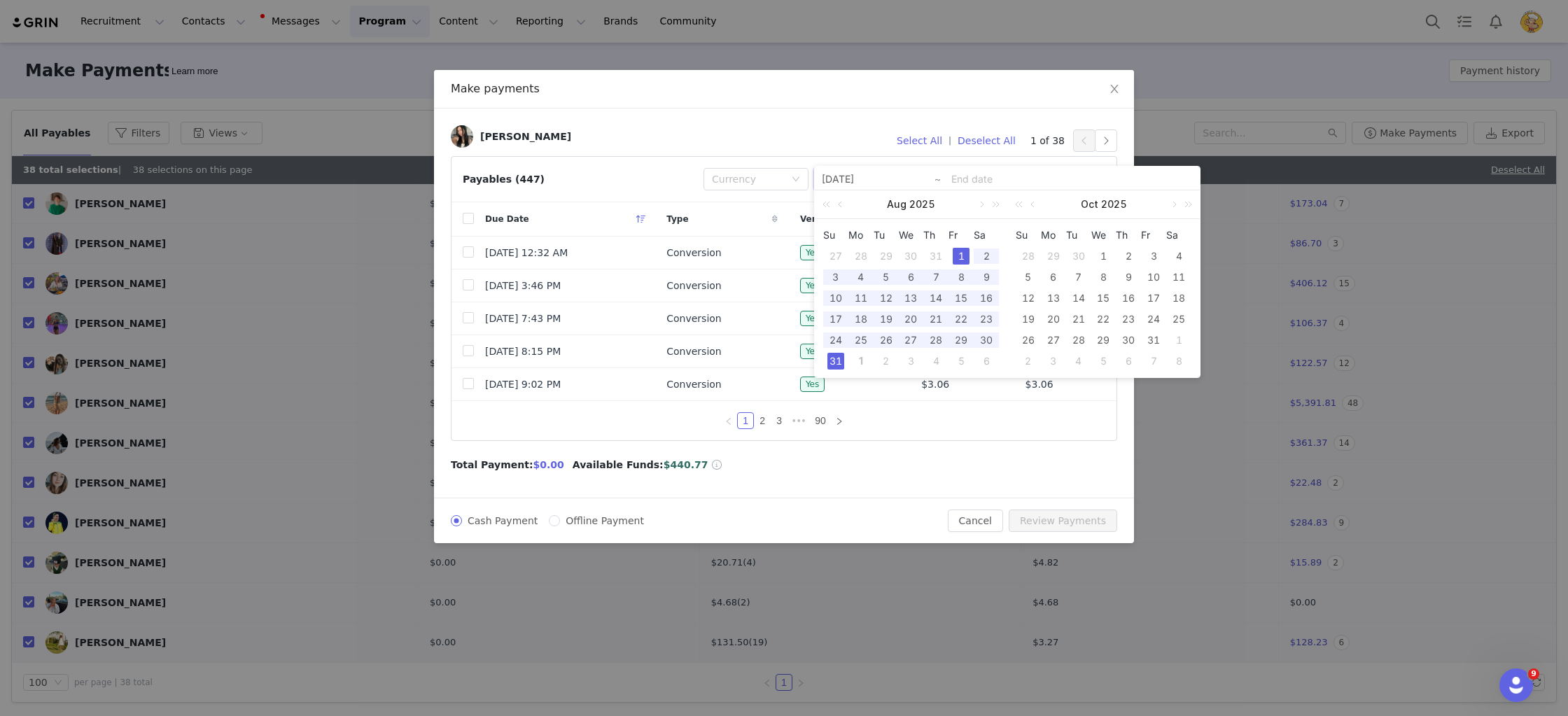
type input "2025-08-01"
type input "2025-08-31"
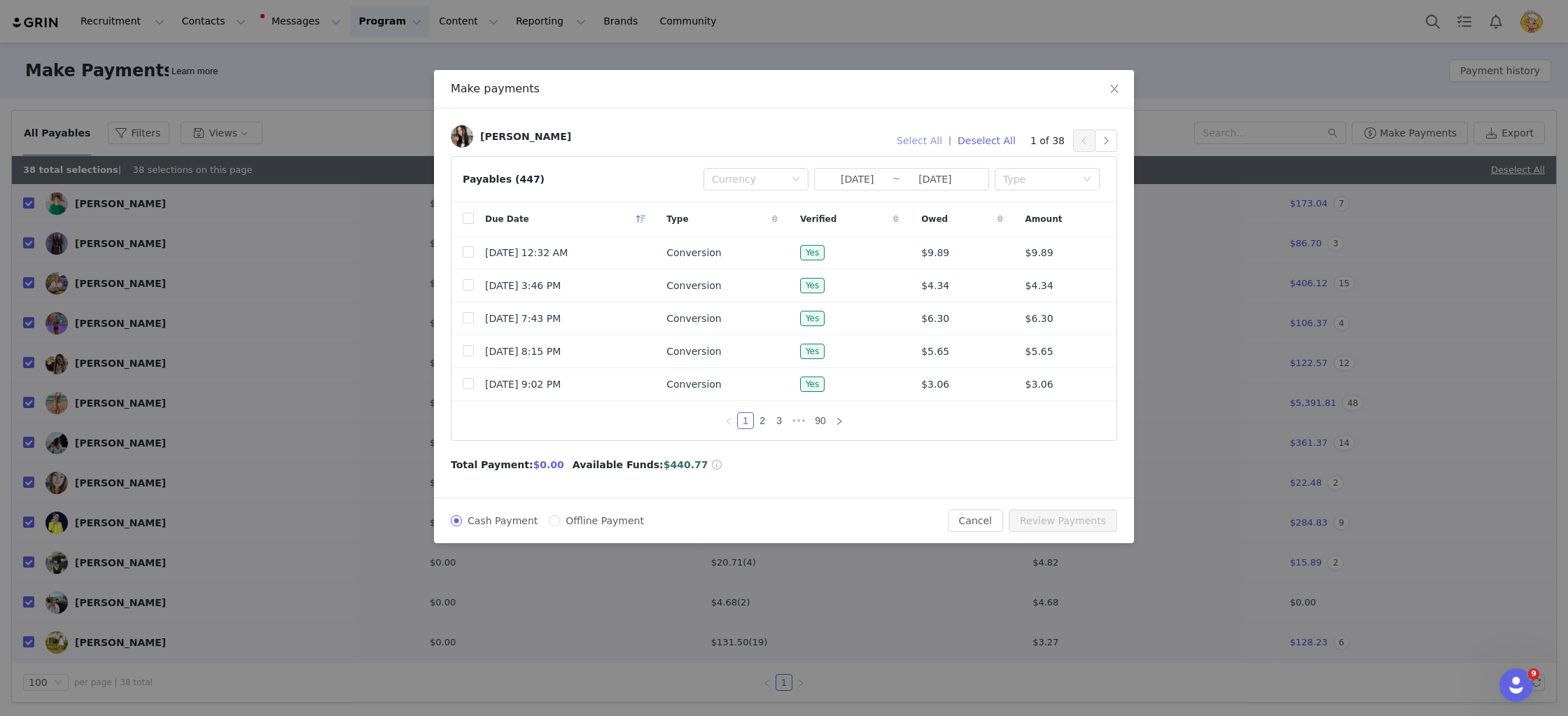
click at [924, 144] on button "Select All" at bounding box center [919, 140] width 58 height 23
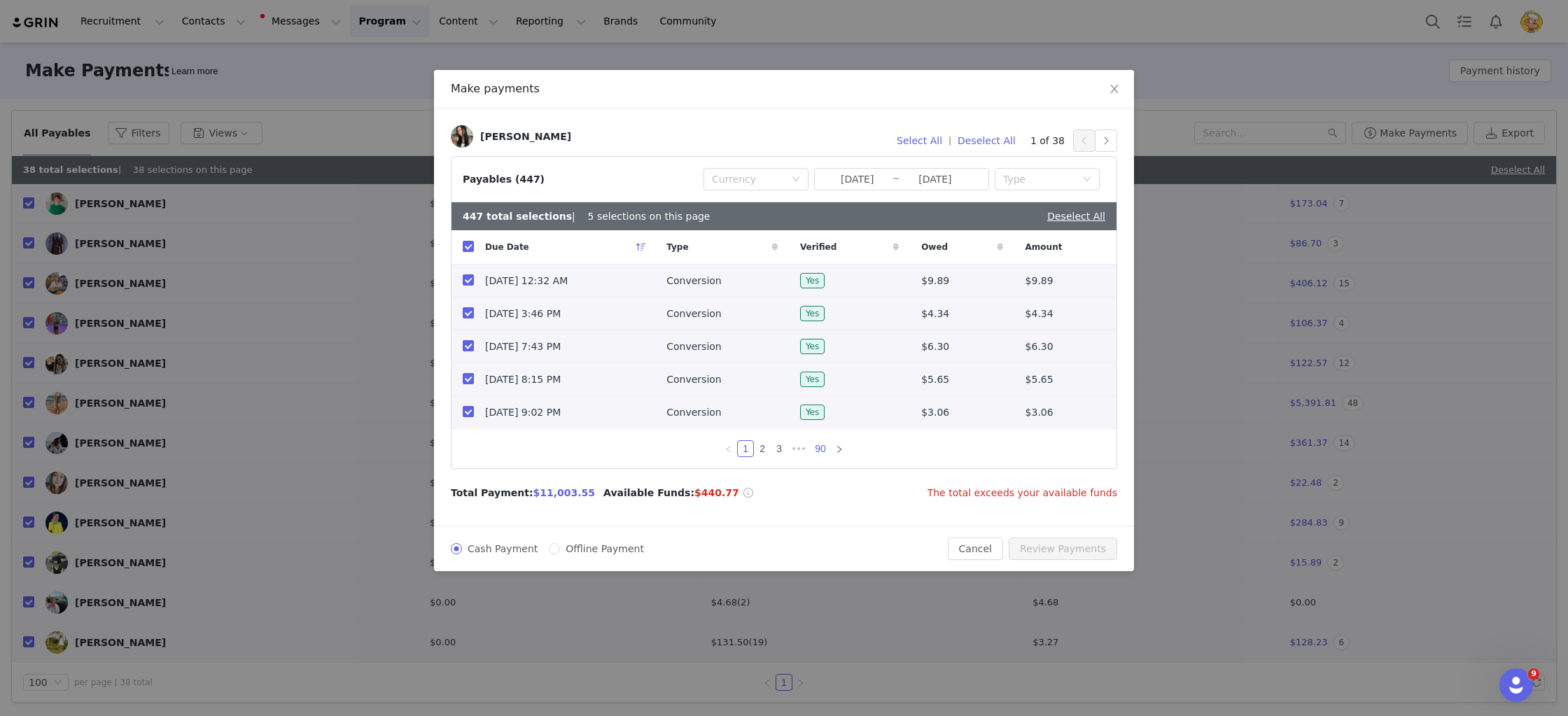
click at [818, 448] on link "90" at bounding box center [820, 449] width 19 height 15
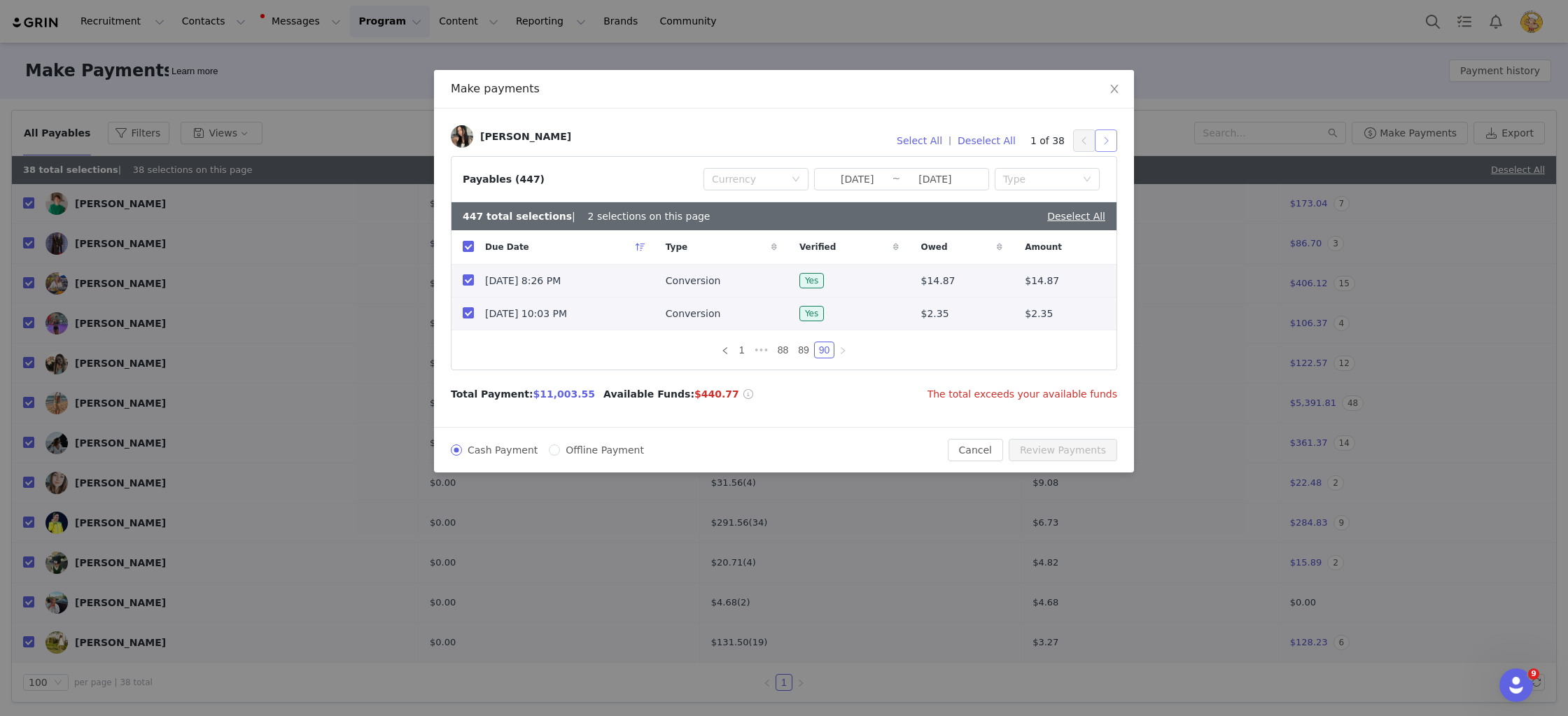
click at [1102, 140] on button "button" at bounding box center [1106, 140] width 23 height 23
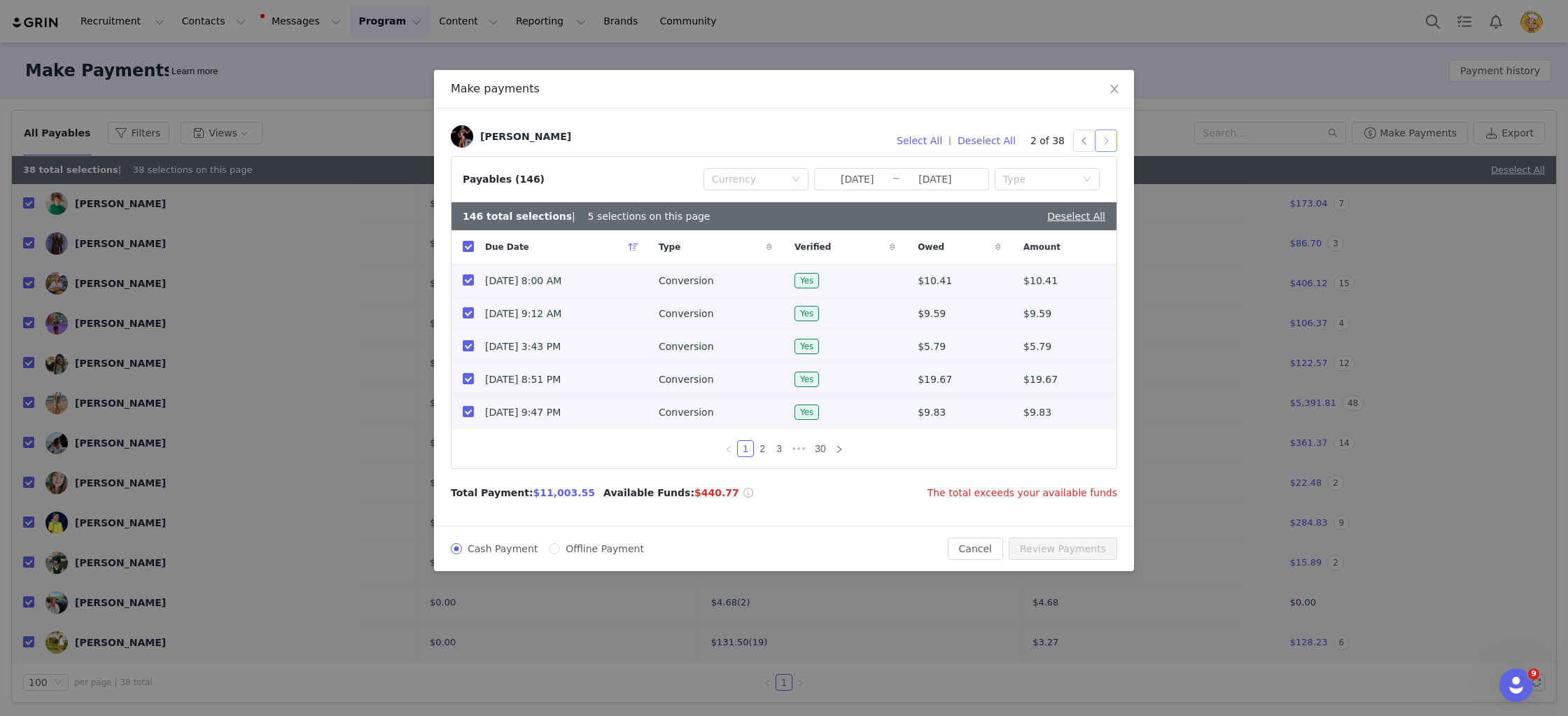
click at [1105, 145] on button "button" at bounding box center [1106, 140] width 23 height 23
click at [1115, 96] on span "Close" at bounding box center [1114, 89] width 39 height 39
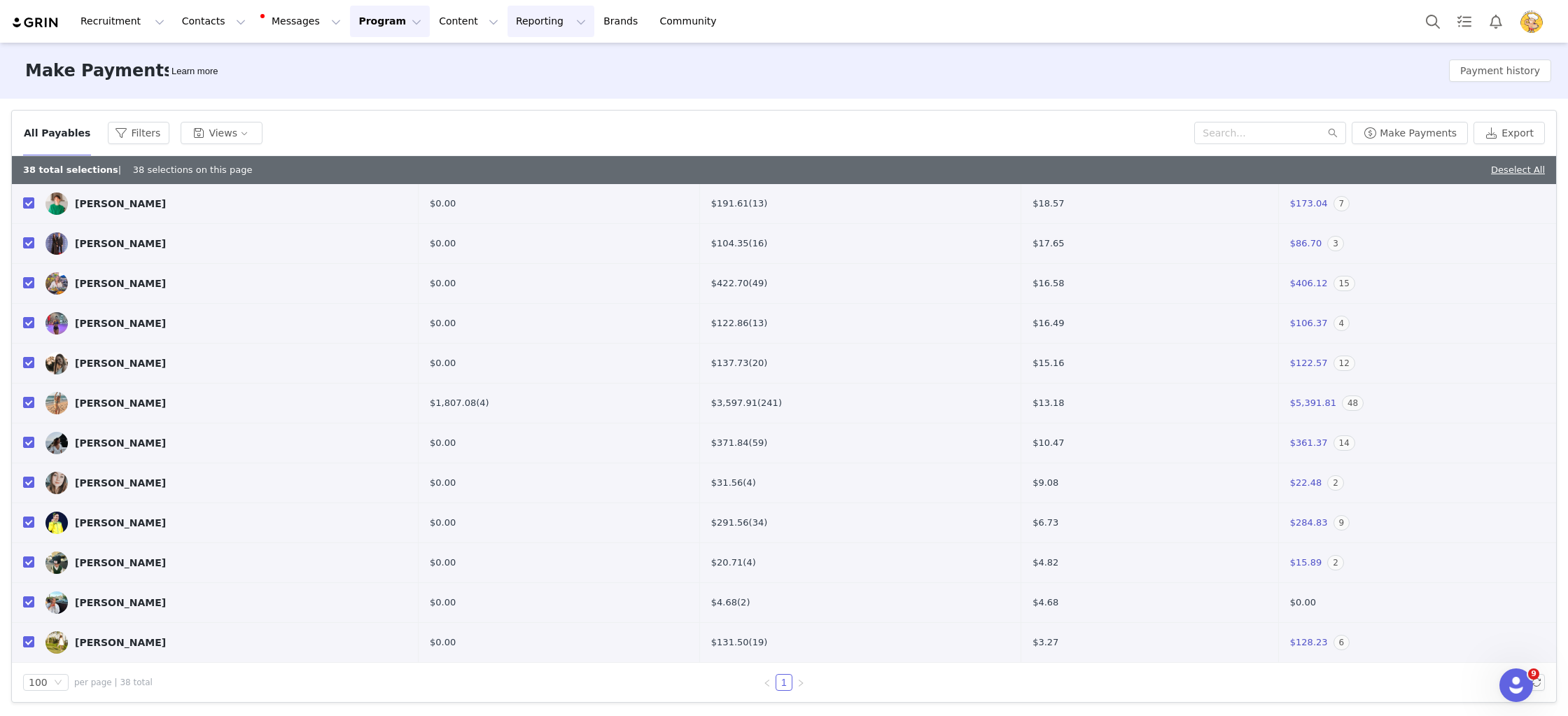
drag, startPoint x: 446, startPoint y: 88, endPoint x: 484, endPoint y: 6, distance: 90.4
click at [446, 86] on div "Make Payments Learn more Payment history" at bounding box center [784, 71] width 1568 height 56
click at [369, 10] on button "Program Program" at bounding box center [390, 21] width 80 height 31
click at [370, 56] on p "Activations" at bounding box center [366, 61] width 54 height 14
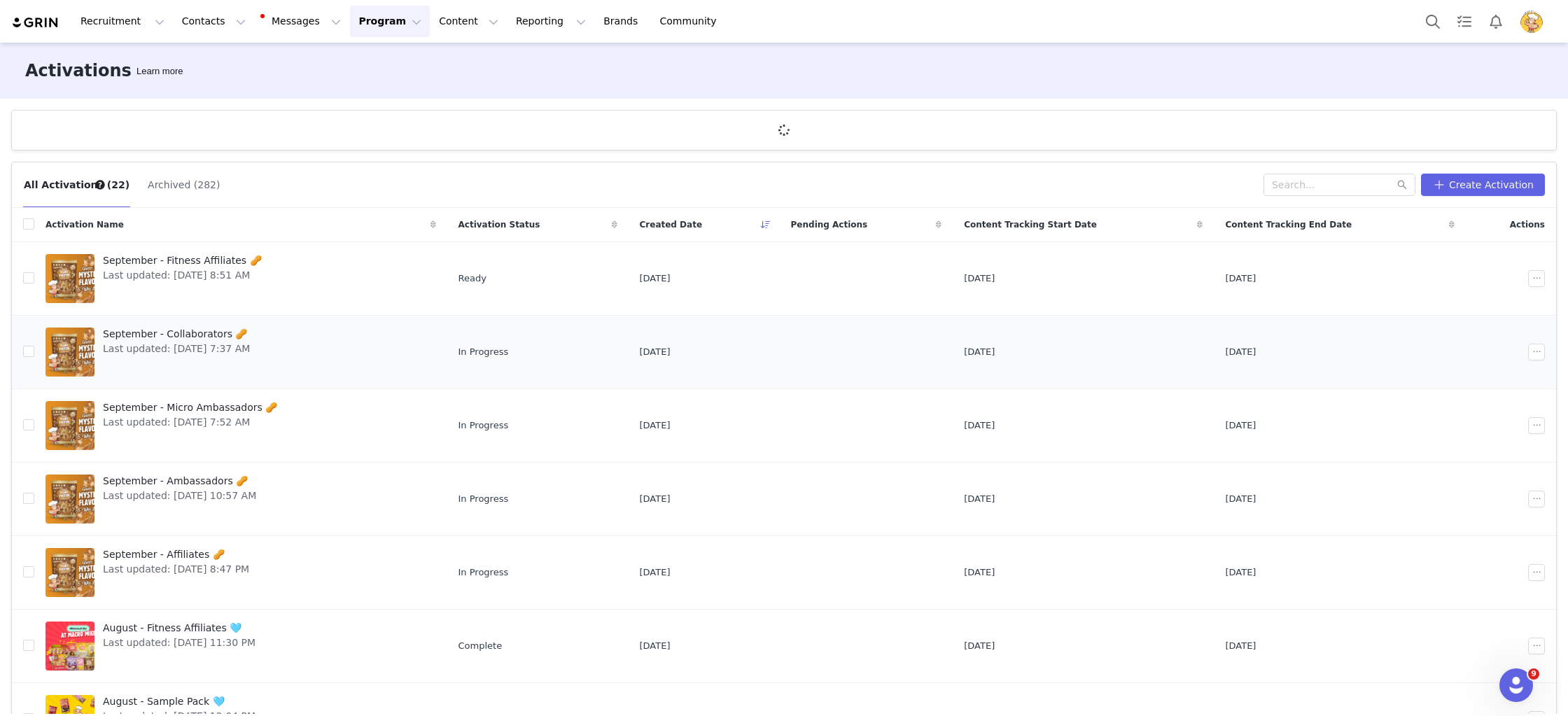
click at [197, 342] on span "Last updated: Aug 25, 2025 7:37 AM" at bounding box center [176, 349] width 147 height 14
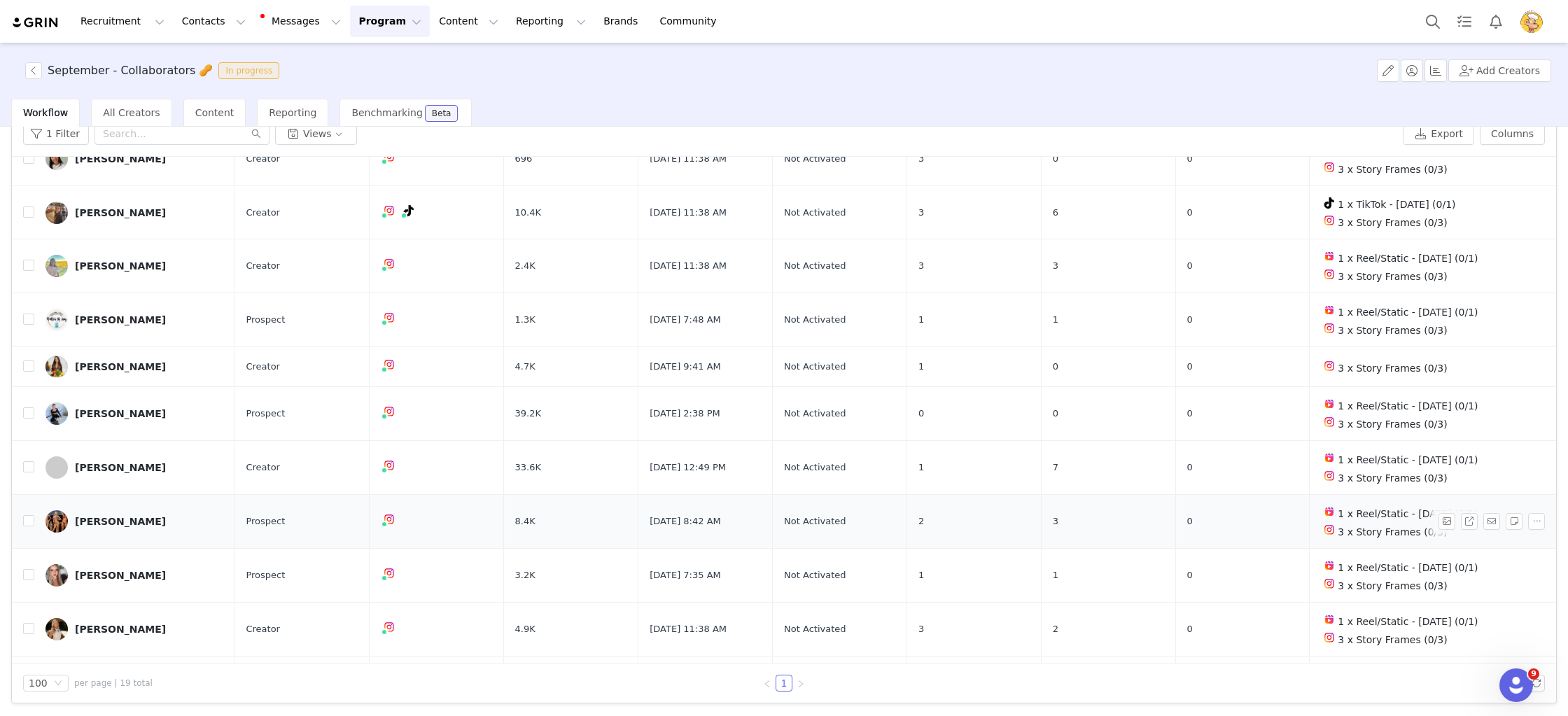
scroll to position [323, 0]
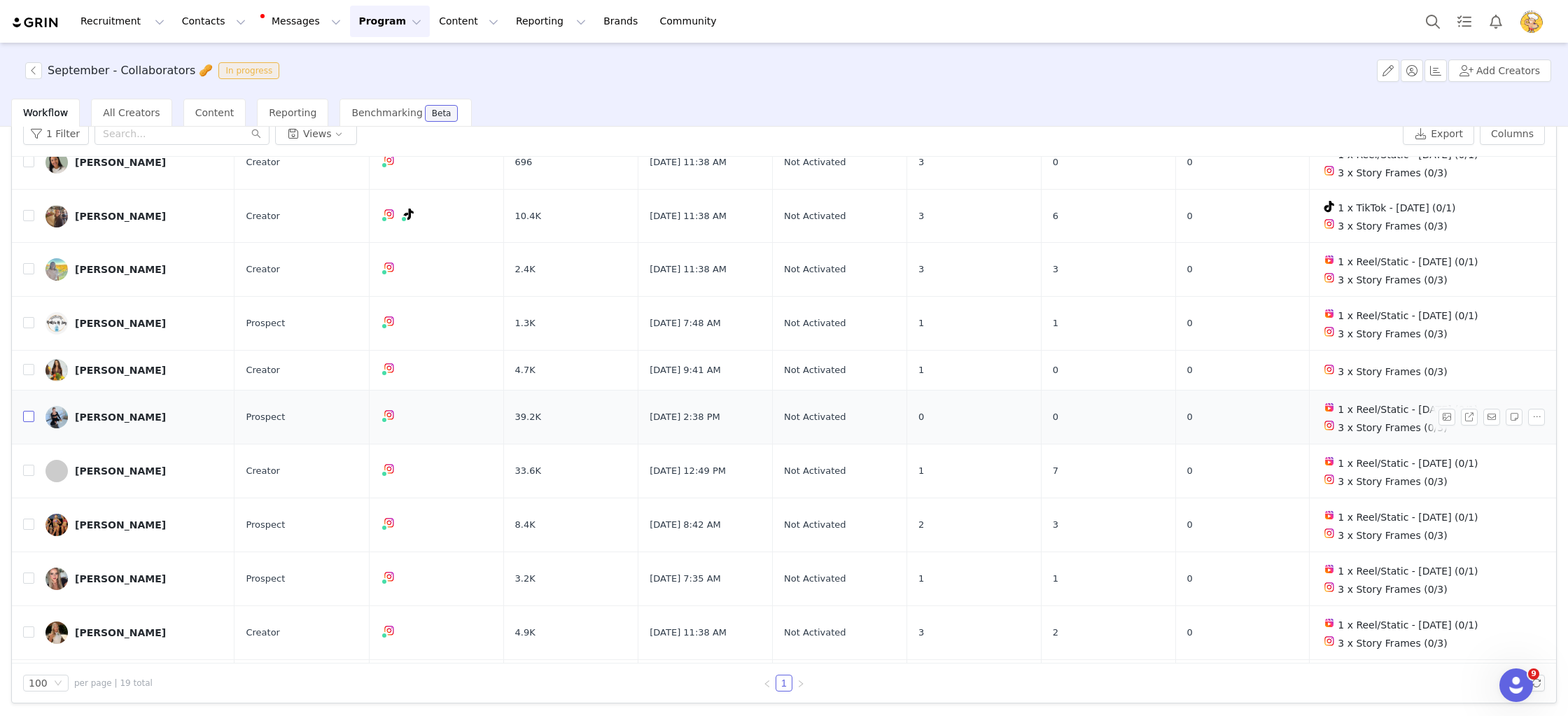
click at [26, 413] on input "checkbox" at bounding box center [28, 416] width 11 height 11
checkbox input "true"
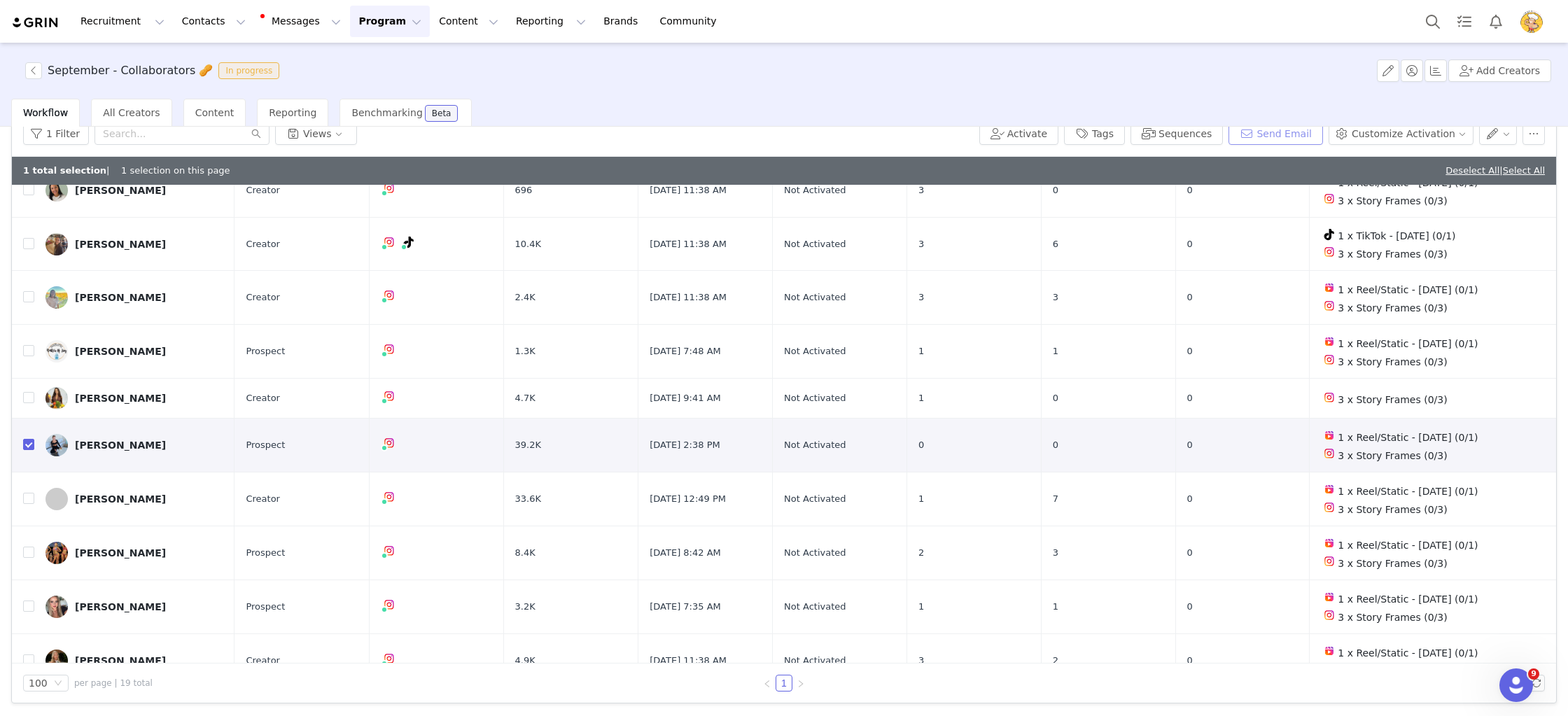
click at [1287, 140] on button "Send Email" at bounding box center [1276, 134] width 94 height 23
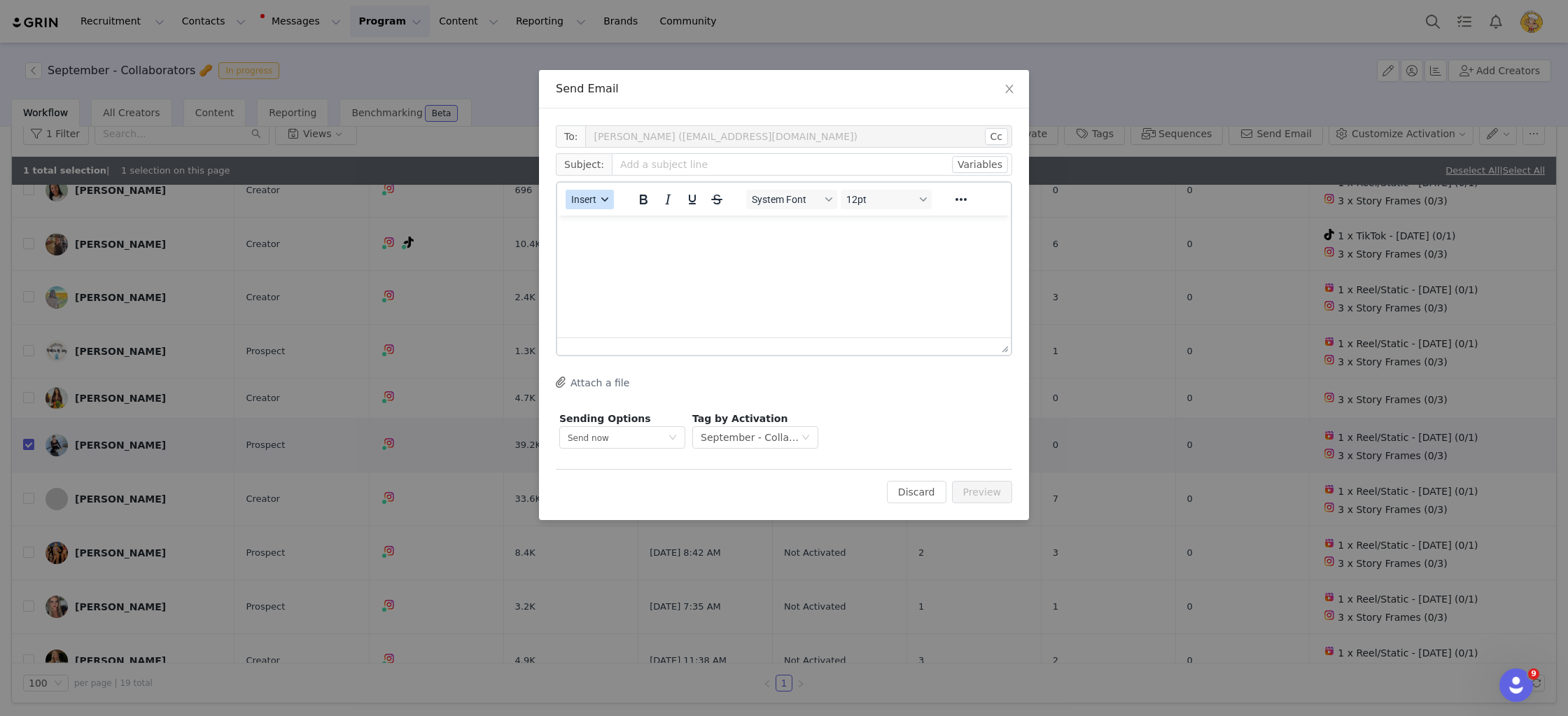
scroll to position [0, 0]
click at [602, 193] on button "Insert" at bounding box center [589, 199] width 48 height 19
click at [646, 235] on div "Insert Variable" at bounding box center [639, 246] width 140 height 23
select select
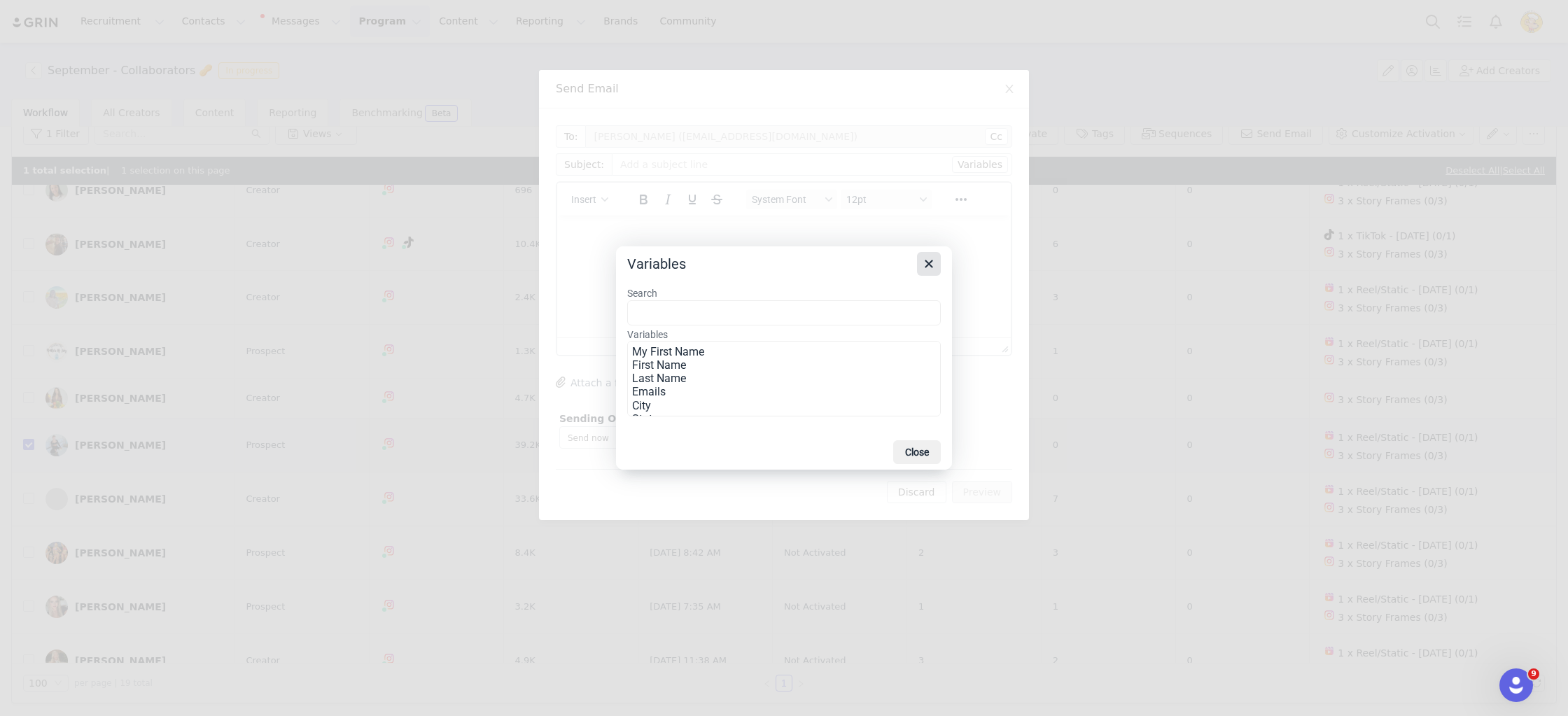
click at [930, 265] on icon "Close" at bounding box center [929, 264] width 17 height 17
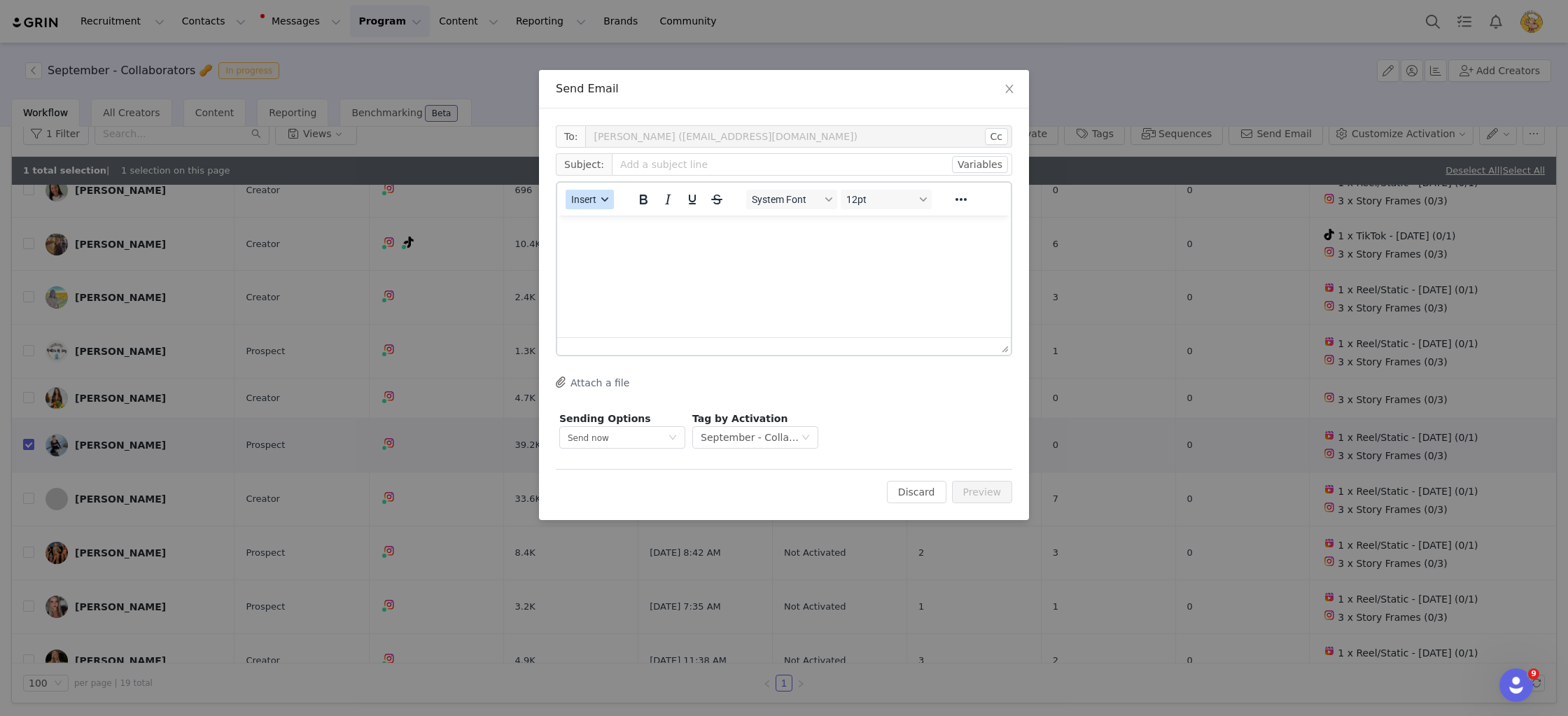
click at [607, 197] on icon "button" at bounding box center [605, 199] width 7 height 7
click at [645, 227] on div "Insert Template" at bounding box center [640, 224] width 126 height 17
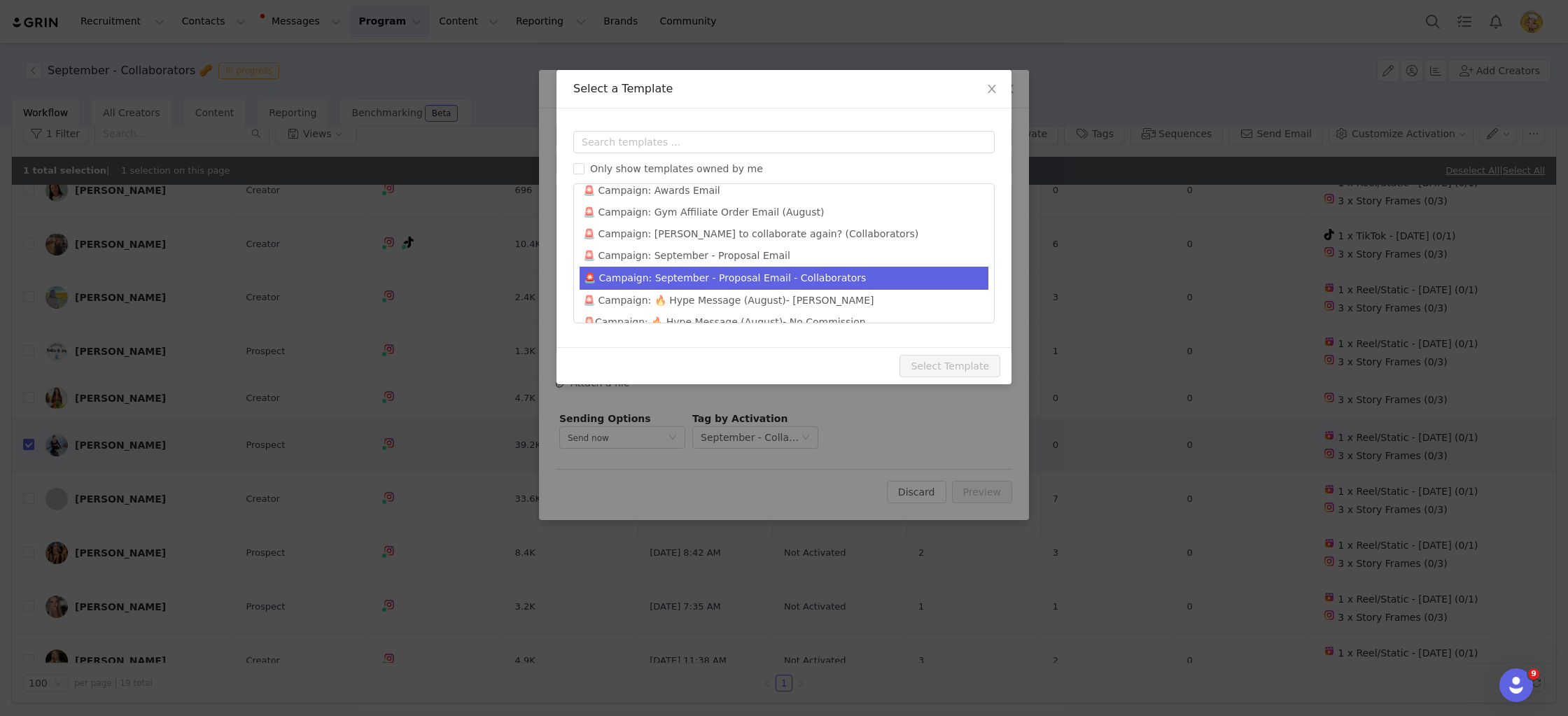
click at [823, 266] on li "🚨 Campaign: September - Proposal Email - Collaborators" at bounding box center [784, 277] width 408 height 23
type input "Your September Campaign Brief is Here! 🧐🕵️‍♂️"
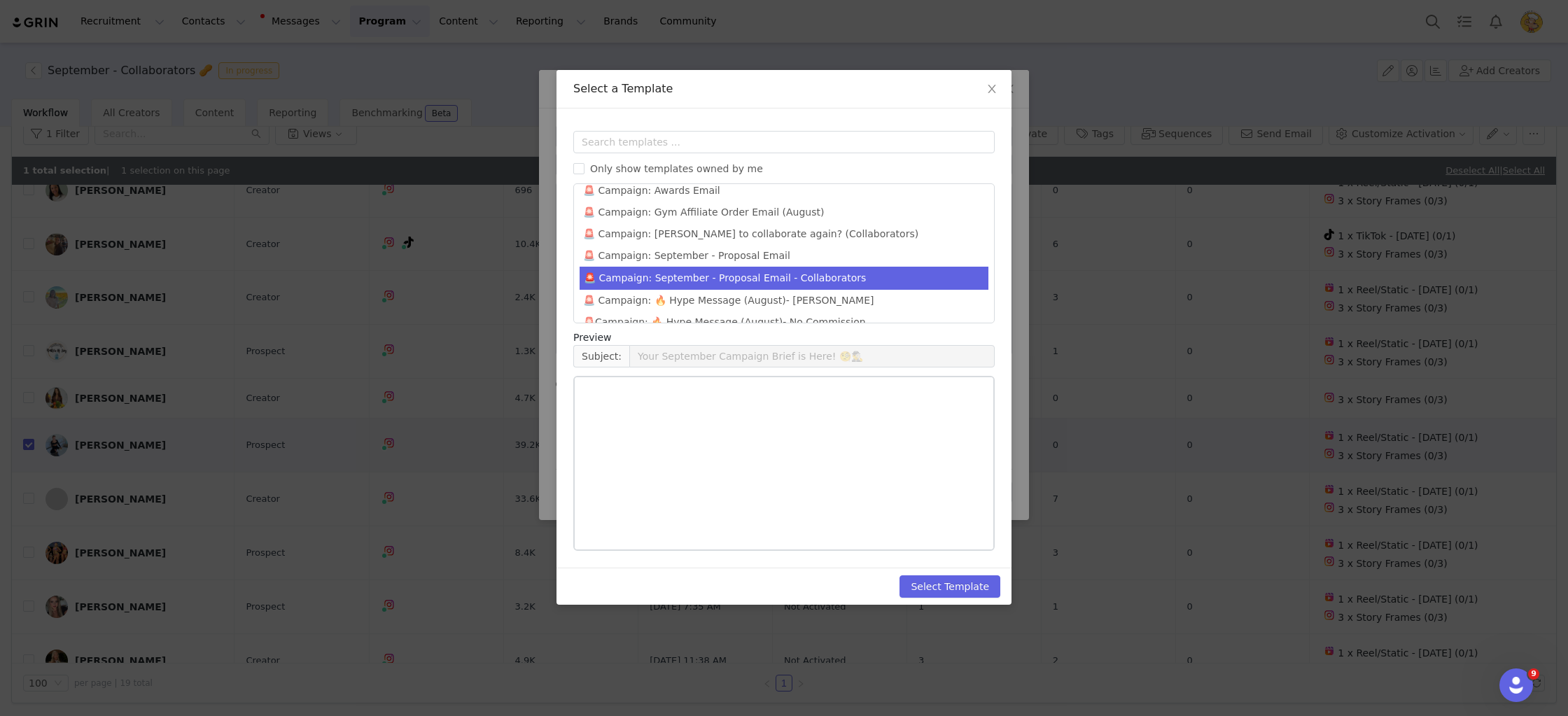
scroll to position [892, 0]
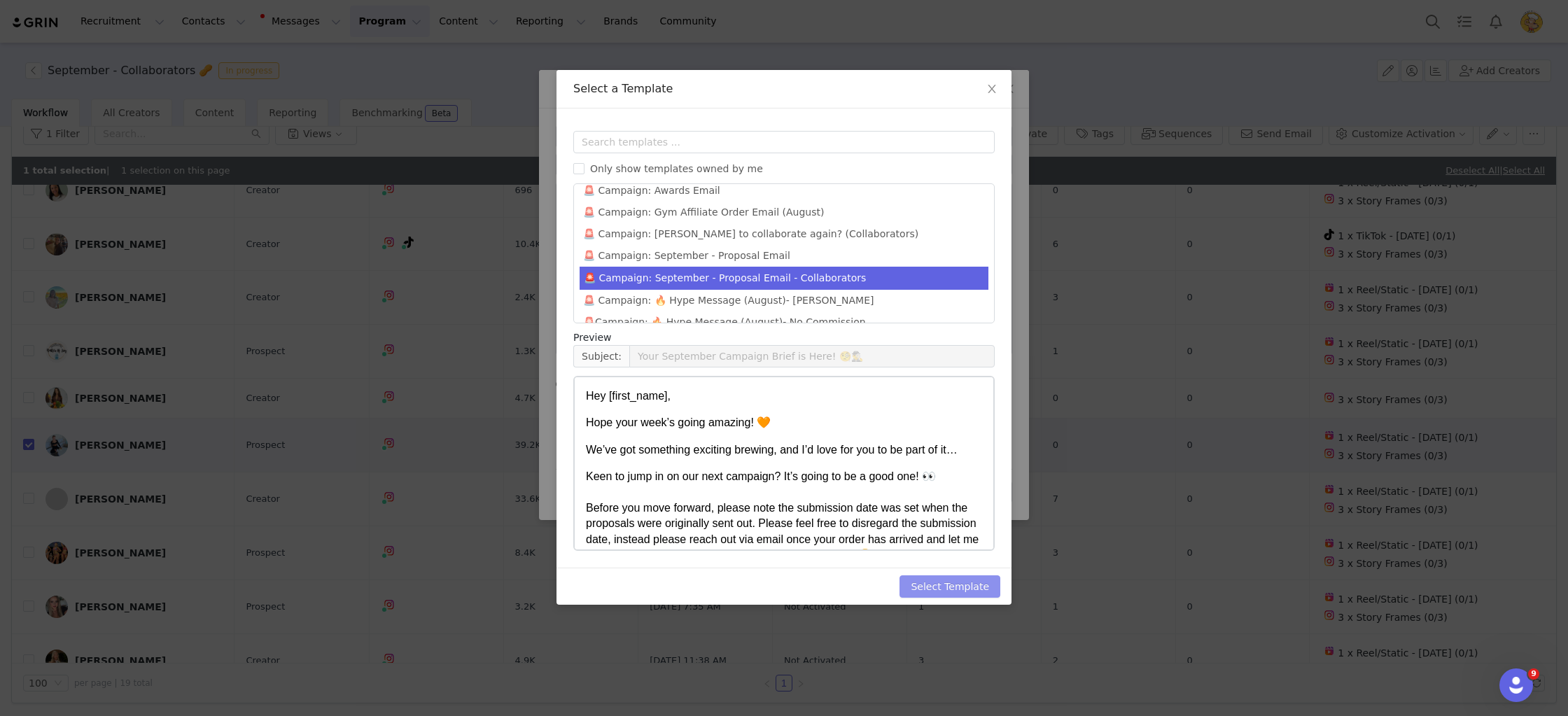
drag, startPoint x: 945, startPoint y: 592, endPoint x: 939, endPoint y: 588, distance: 7.2
click at [945, 592] on button "Select Template" at bounding box center [950, 587] width 101 height 23
type input "Your September Campaign Brief is Here! 🧐🕵️‍♂️"
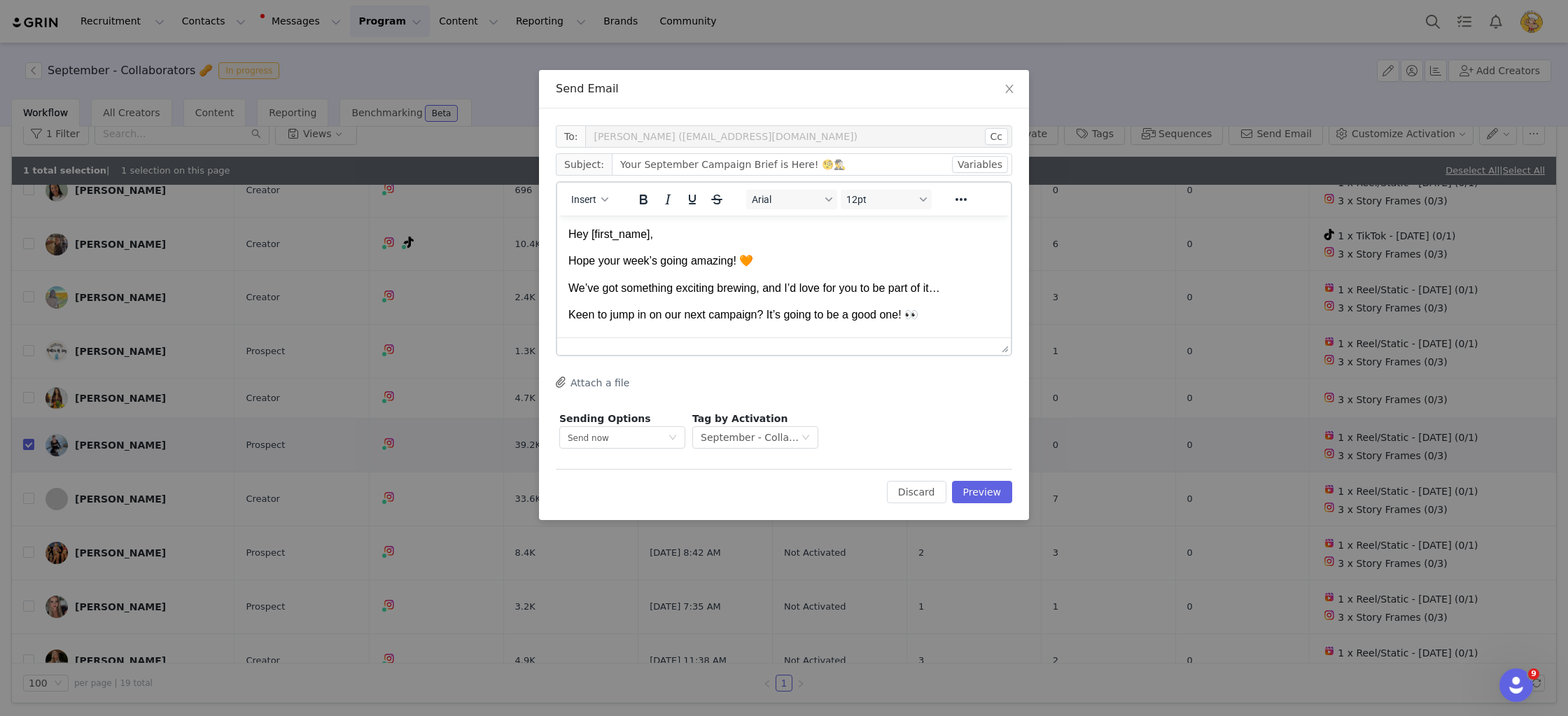
drag, startPoint x: 757, startPoint y: 287, endPoint x: 750, endPoint y: 283, distance: 8.1
click at [757, 287] on span "We’ve got something exciting brewing, and I’d love for you to be part of it…" at bounding box center [754, 288] width 371 height 12
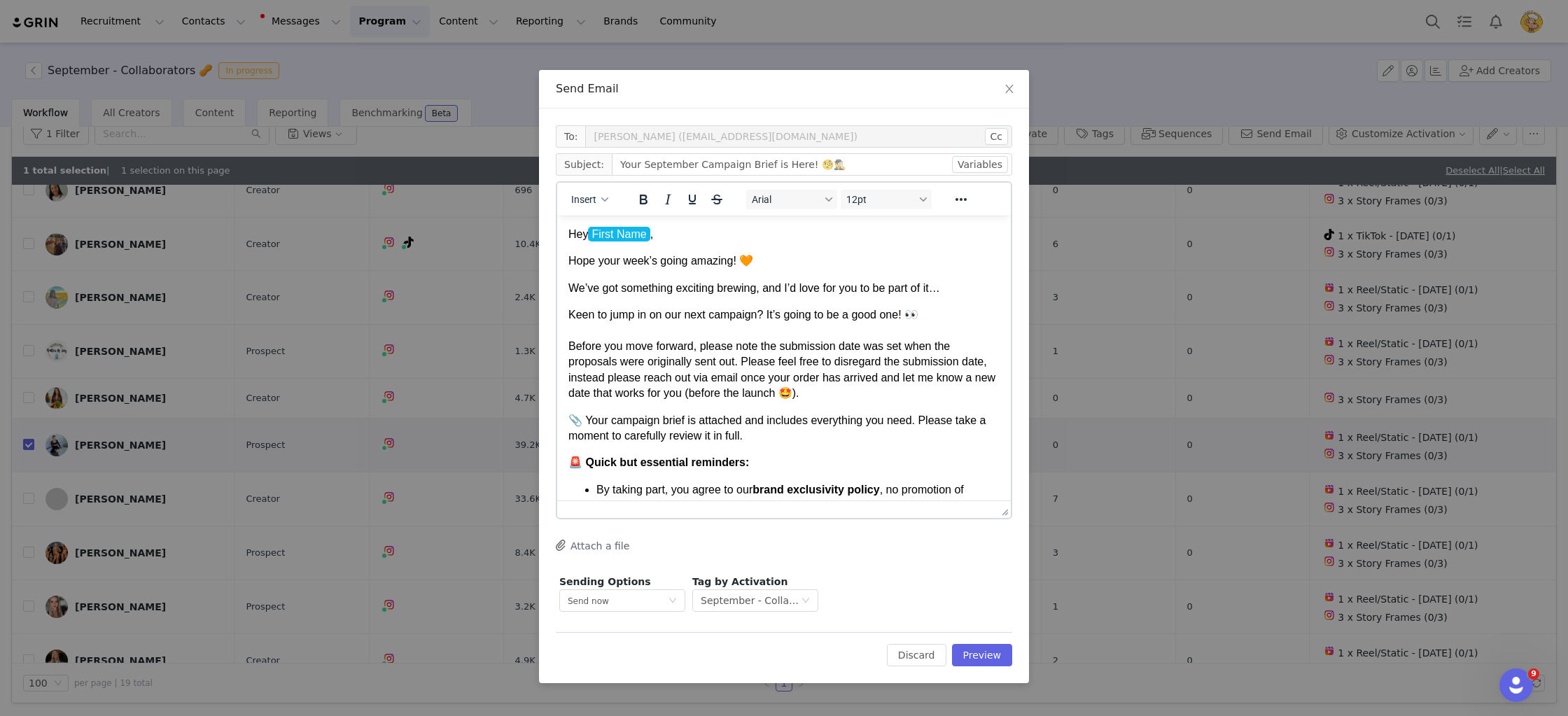
drag, startPoint x: 1004, startPoint y: 348, endPoint x: 1010, endPoint y: 568, distance: 220.1
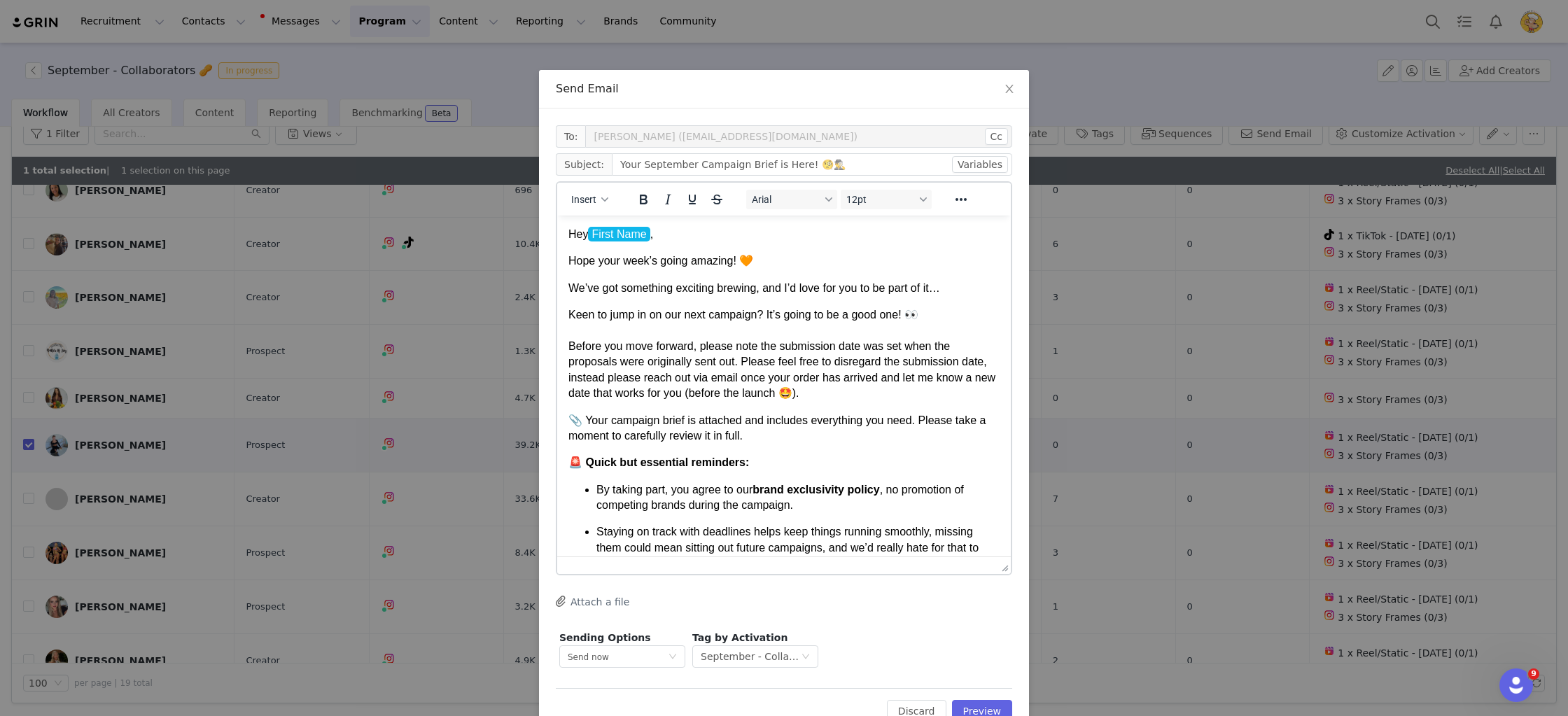
click at [980, 487] on li "By taking part, you agree to our brand exclusivity policy , no promotion of com…" at bounding box center [798, 498] width 403 height 31
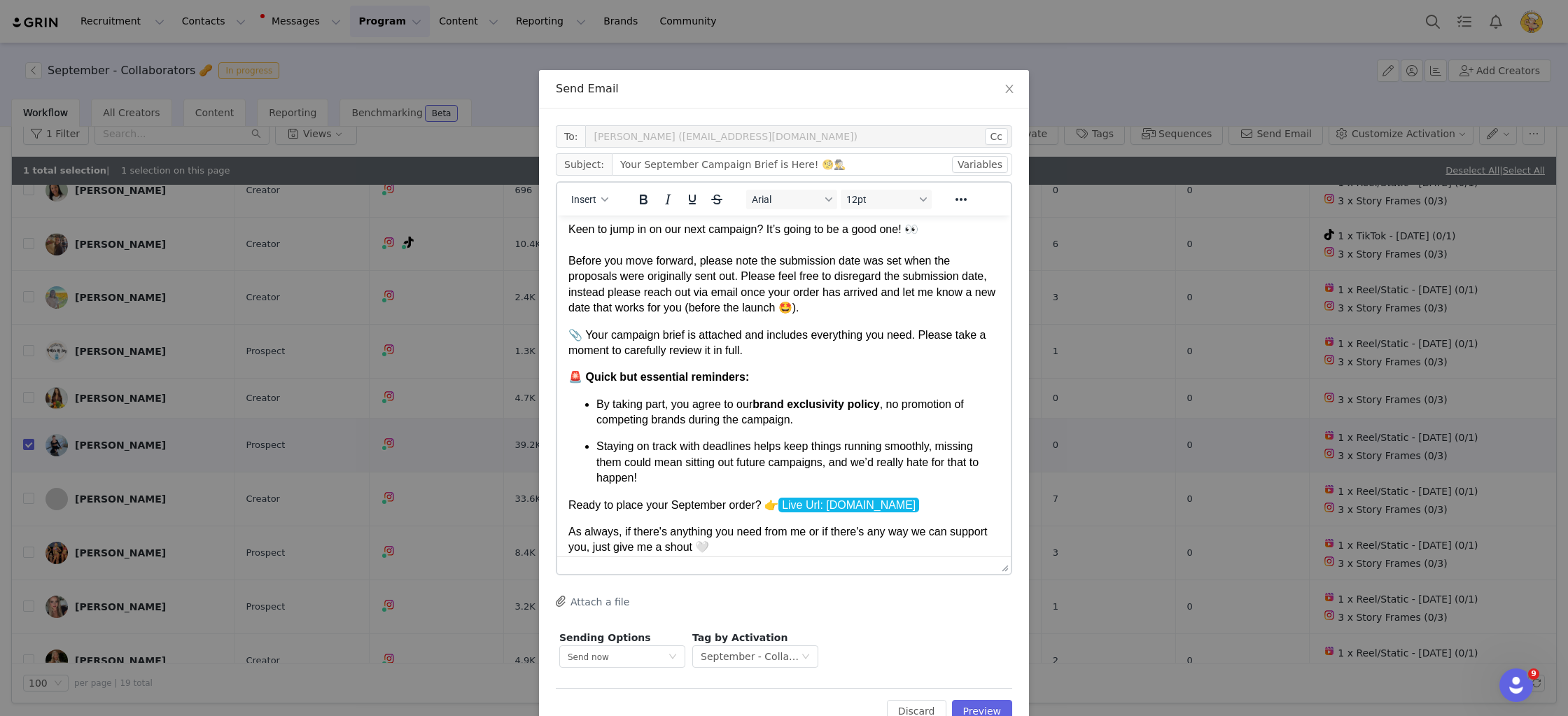
scroll to position [101, 0]
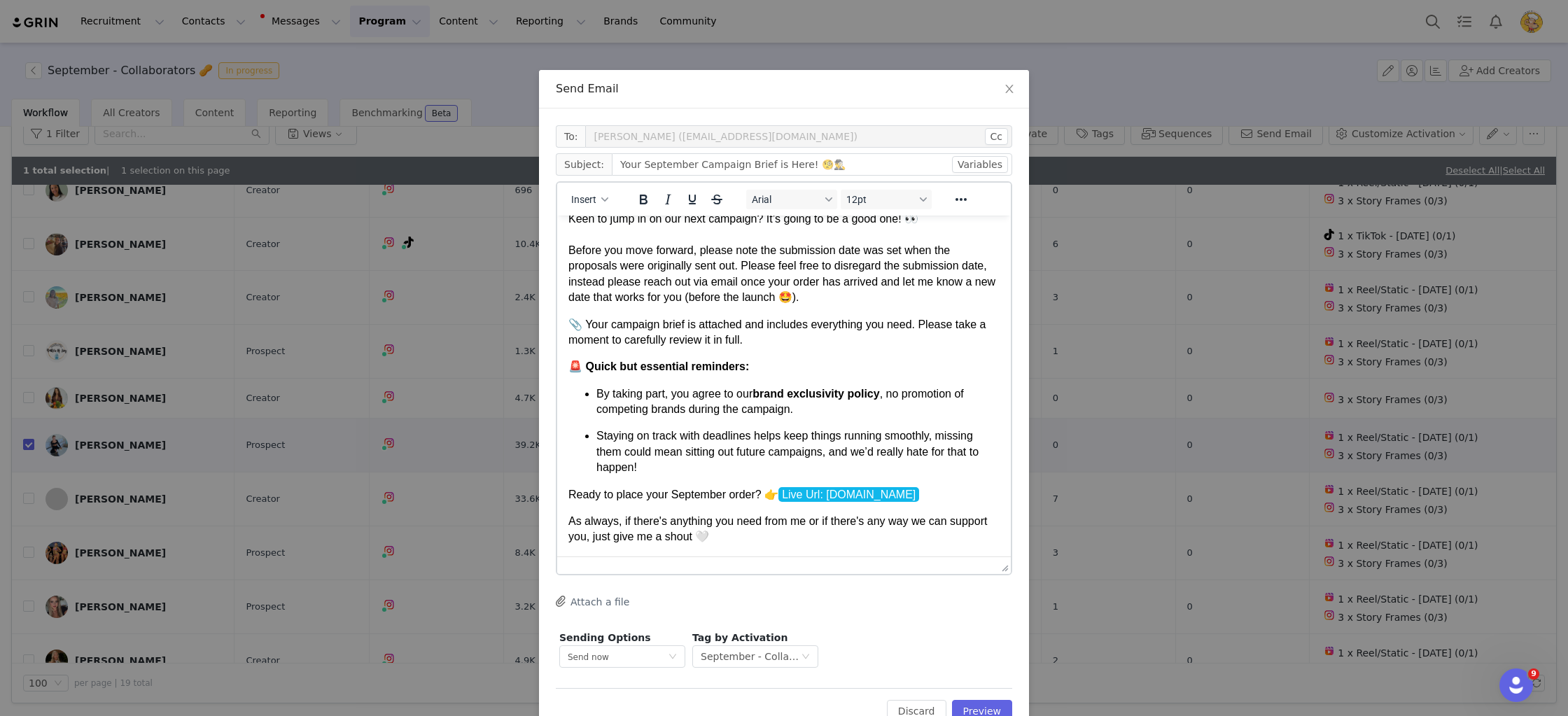
click at [616, 606] on button "Attach a file" at bounding box center [592, 602] width 73 height 17
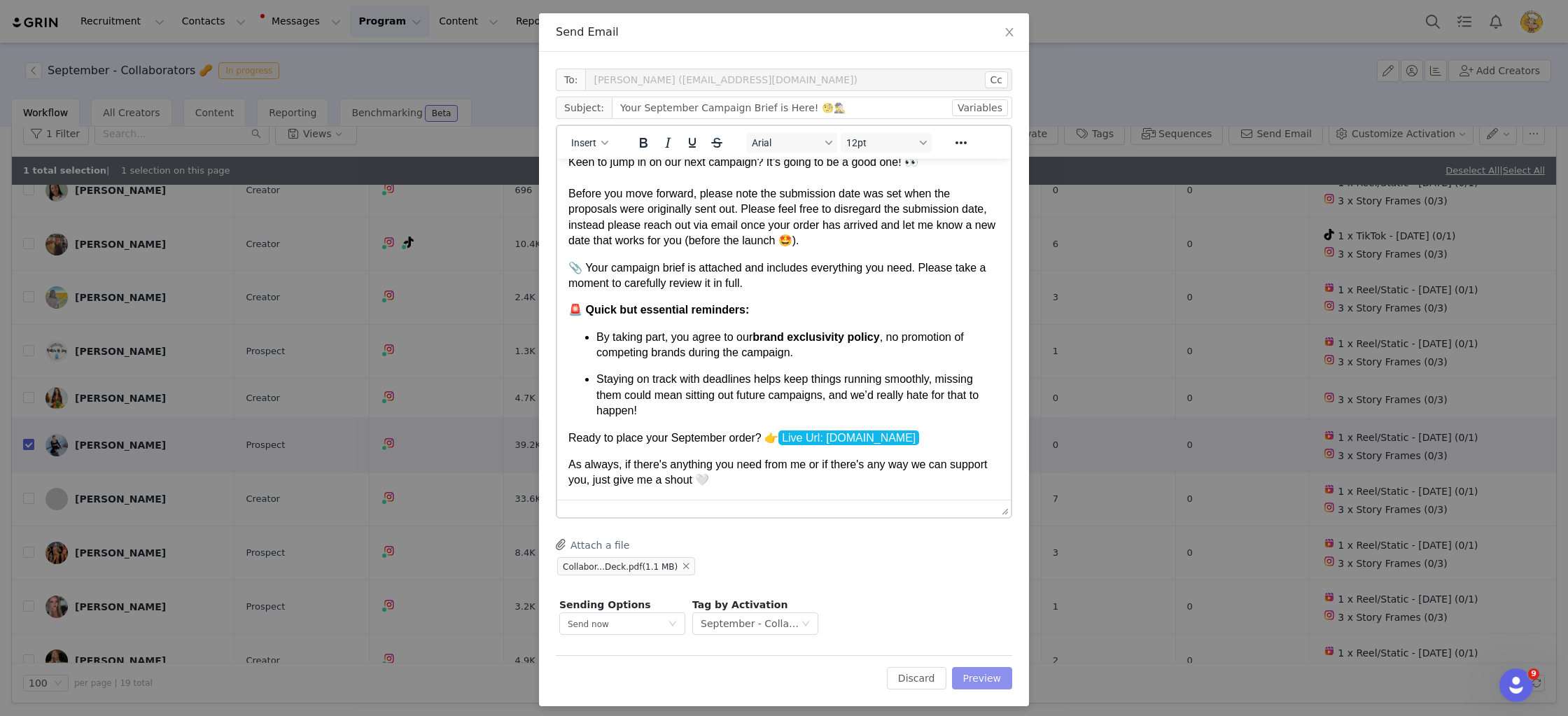
click at [976, 676] on button "Preview" at bounding box center [982, 678] width 61 height 23
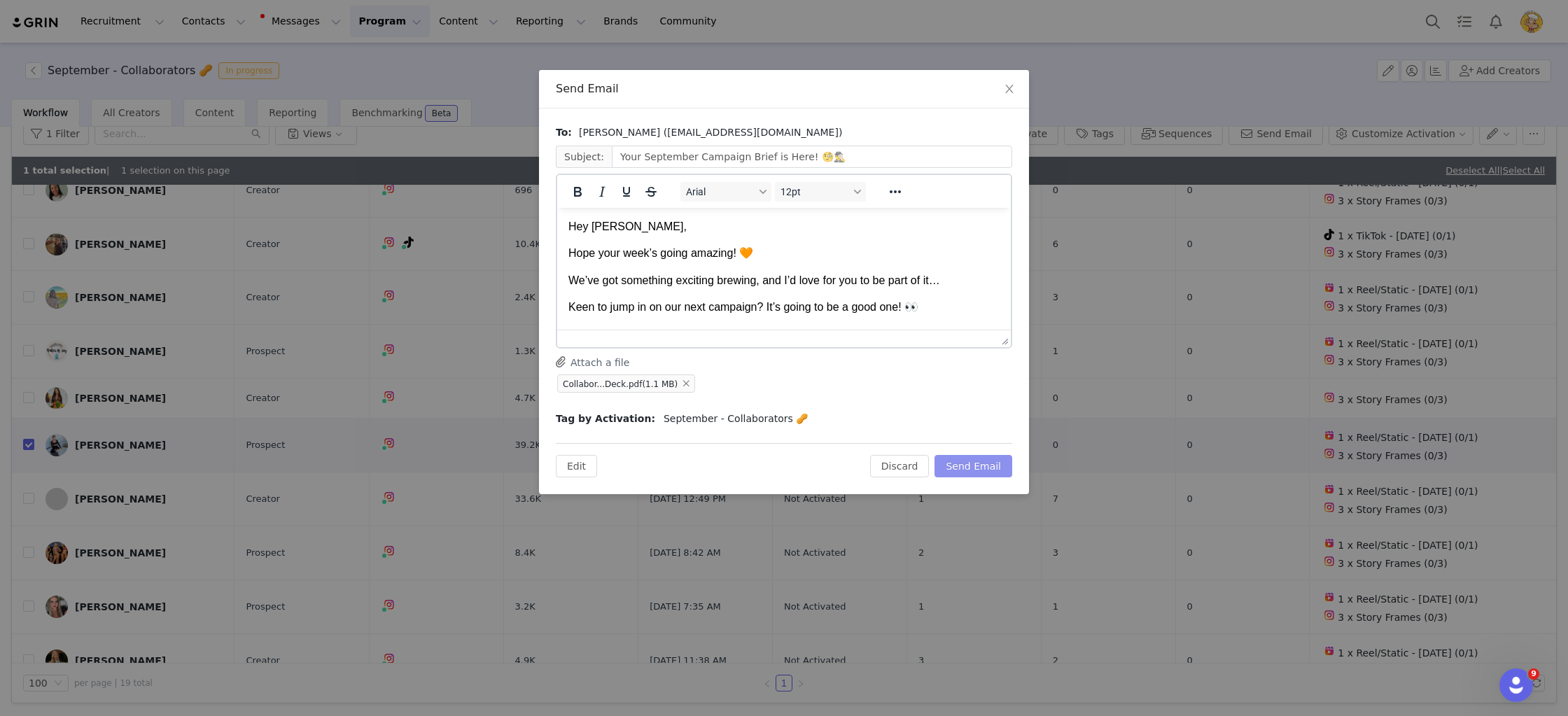
scroll to position [0, 0]
drag, startPoint x: 992, startPoint y: 461, endPoint x: 993, endPoint y: 467, distance: 6.1
click at [992, 461] on button "Send Email" at bounding box center [973, 466] width 77 height 23
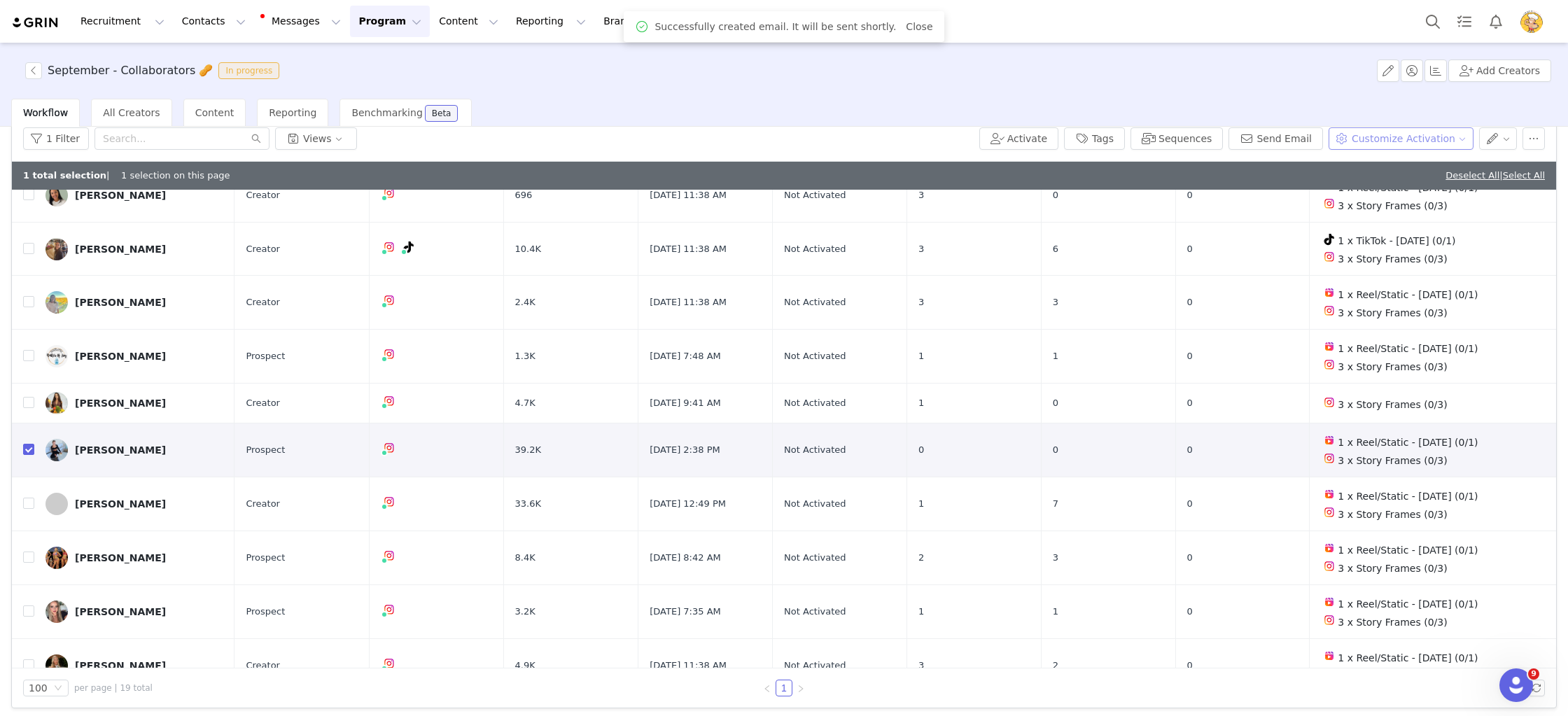
click at [1436, 143] on button "Customize Activation" at bounding box center [1401, 139] width 145 height 23
click at [1429, 165] on span "Edit Product Selection" at bounding box center [1416, 166] width 108 height 15
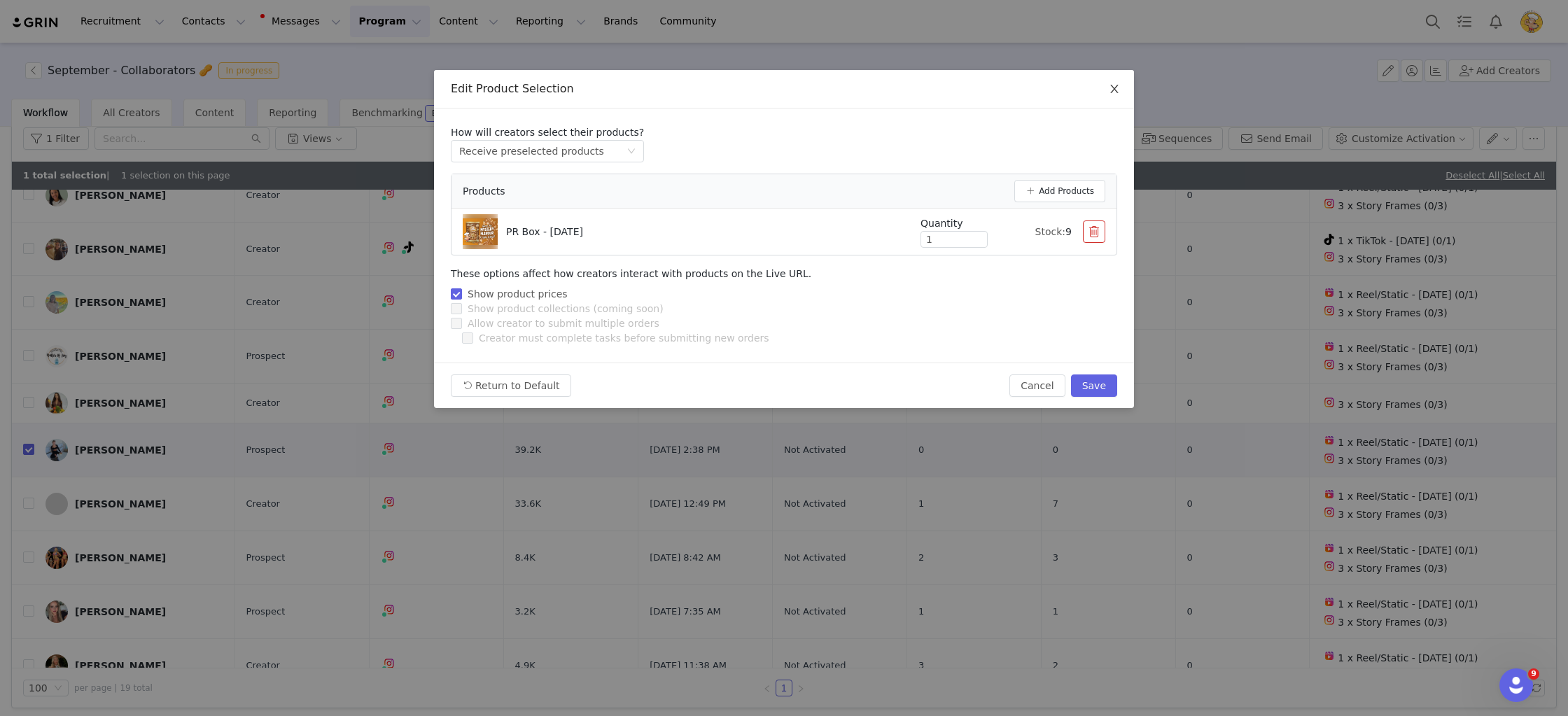
drag, startPoint x: 1113, startPoint y: 92, endPoint x: 1323, endPoint y: 150, distance: 217.9
click at [1115, 92] on icon "icon: close" at bounding box center [1114, 88] width 11 height 11
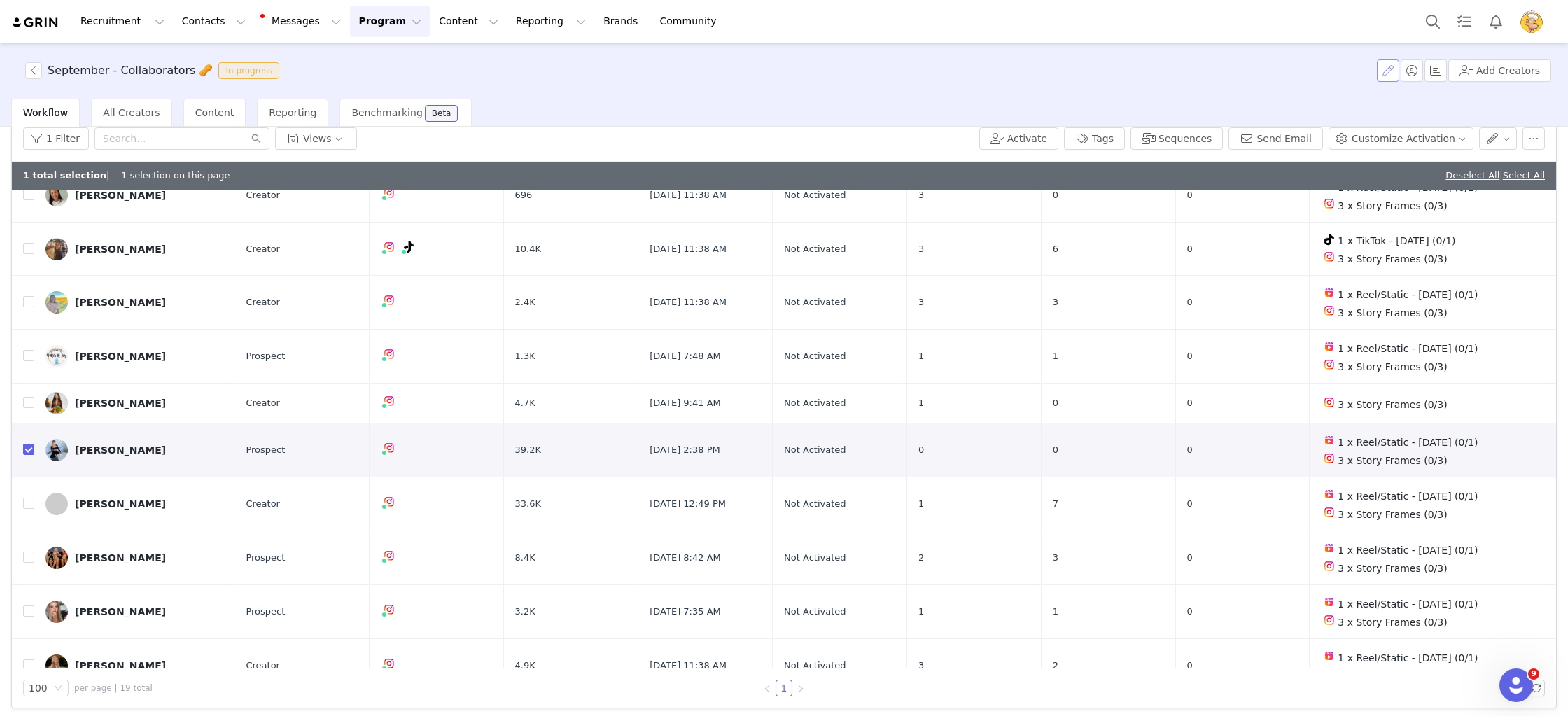
click at [1387, 67] on button "button" at bounding box center [1388, 71] width 23 height 23
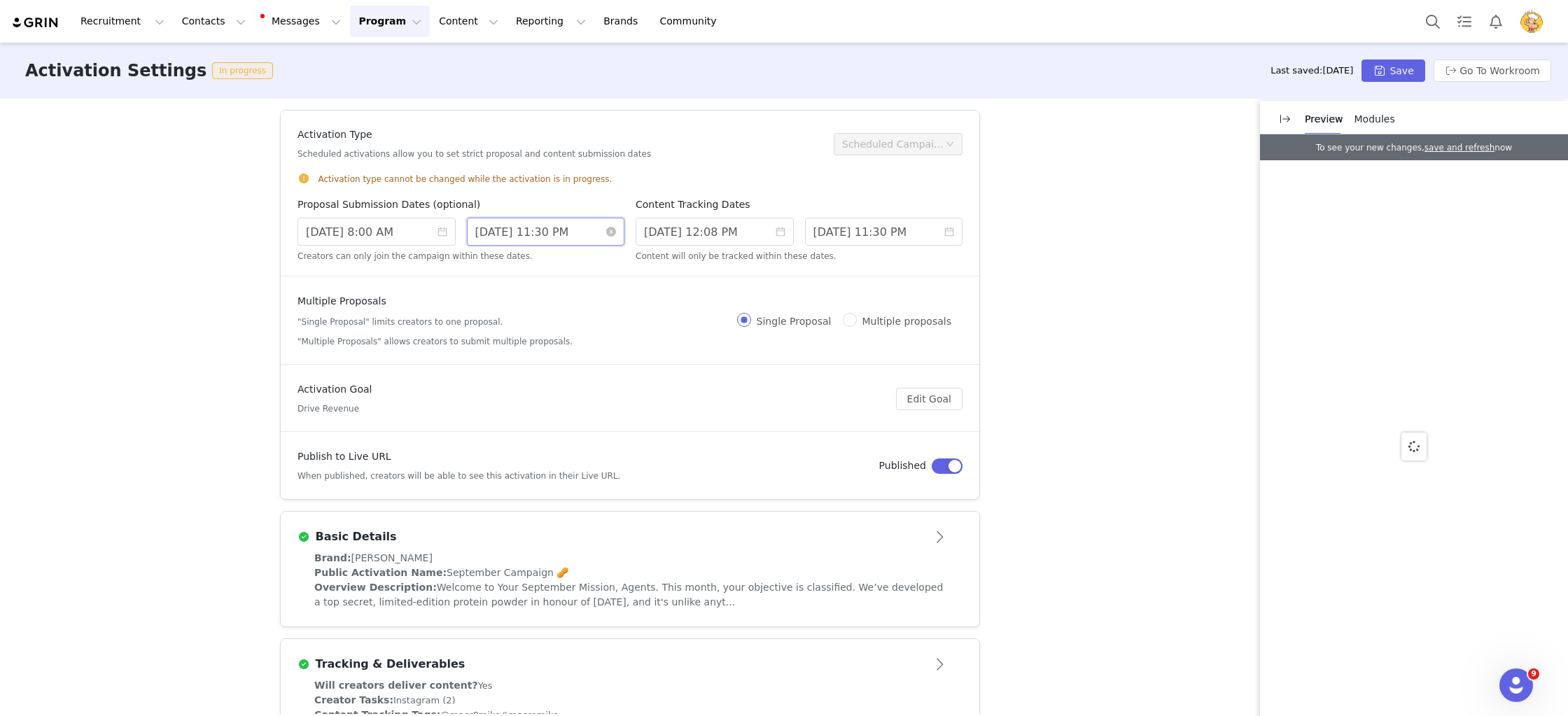
click at [539, 240] on input "8/31/2025 11:30 PM" at bounding box center [546, 231] width 158 height 28
drag, startPoint x: 635, startPoint y: 255, endPoint x: 619, endPoint y: 262, distance: 17.5
click at [635, 255] on link at bounding box center [635, 254] width 13 height 28
click at [616, 301] on div "5" at bounding box center [616, 305] width 17 height 17
type input "9/05/2025 11:30 PM"
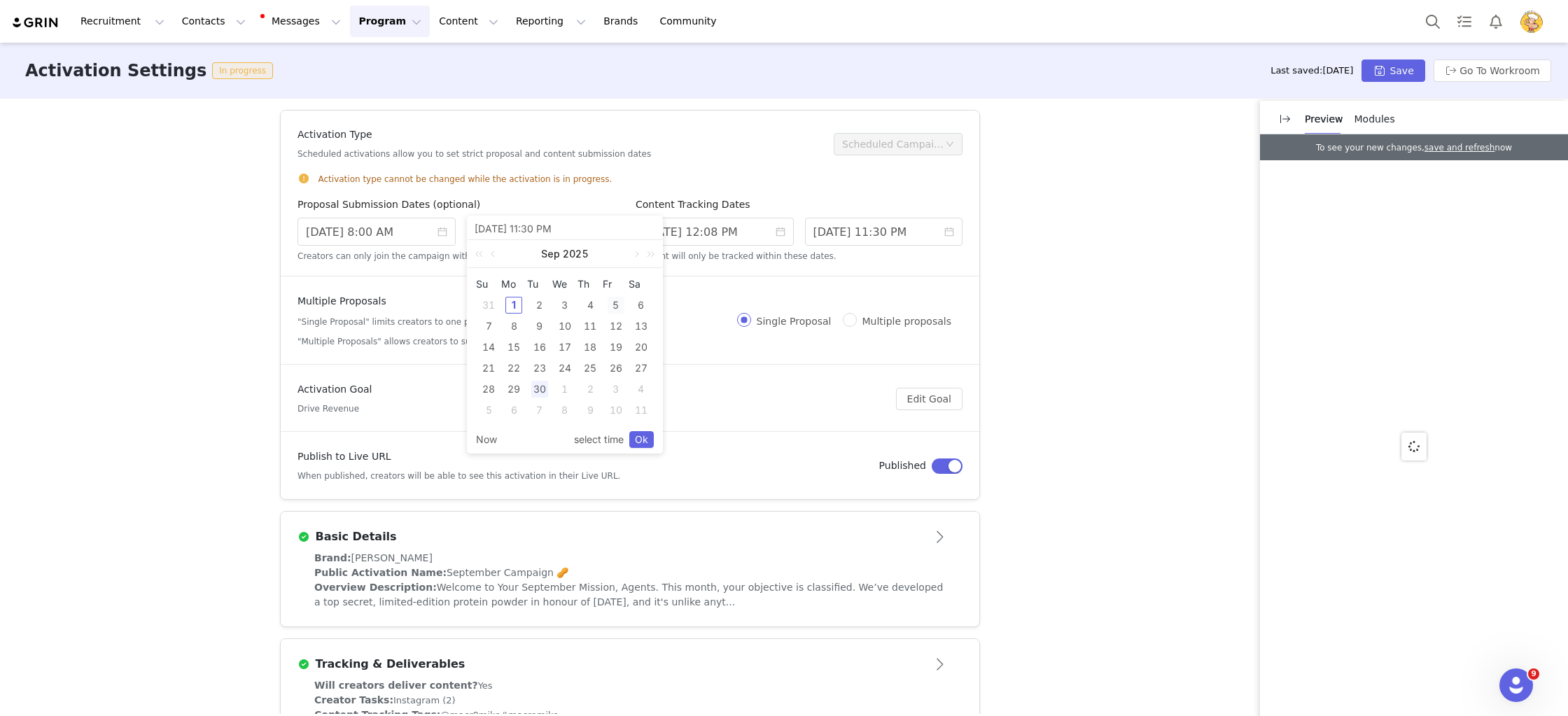
type input "9/05/2025 11:30 PM"
click at [639, 441] on link "Ok" at bounding box center [641, 440] width 24 height 17
click at [1392, 69] on button "Save" at bounding box center [1392, 71] width 63 height 23
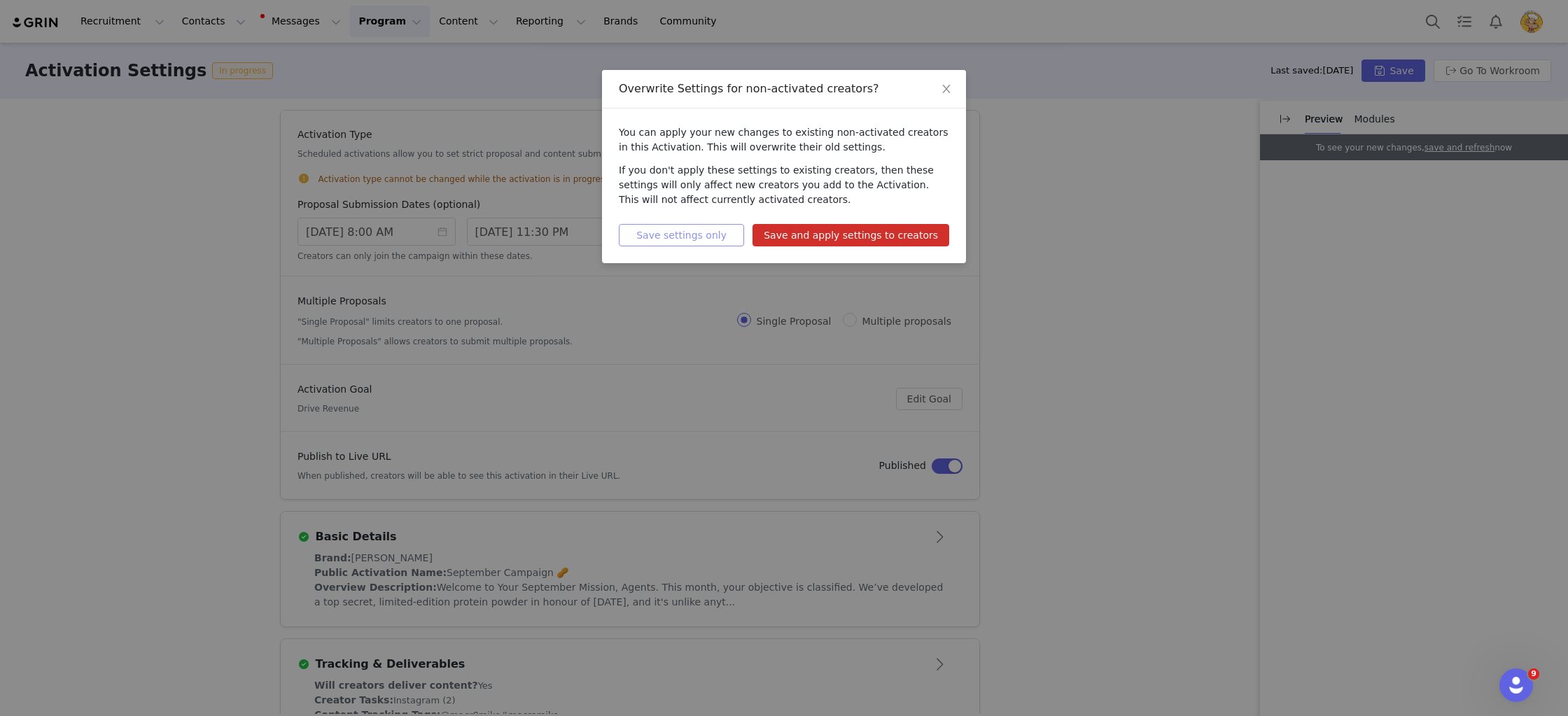
click at [661, 240] on button "Save settings only" at bounding box center [681, 235] width 125 height 23
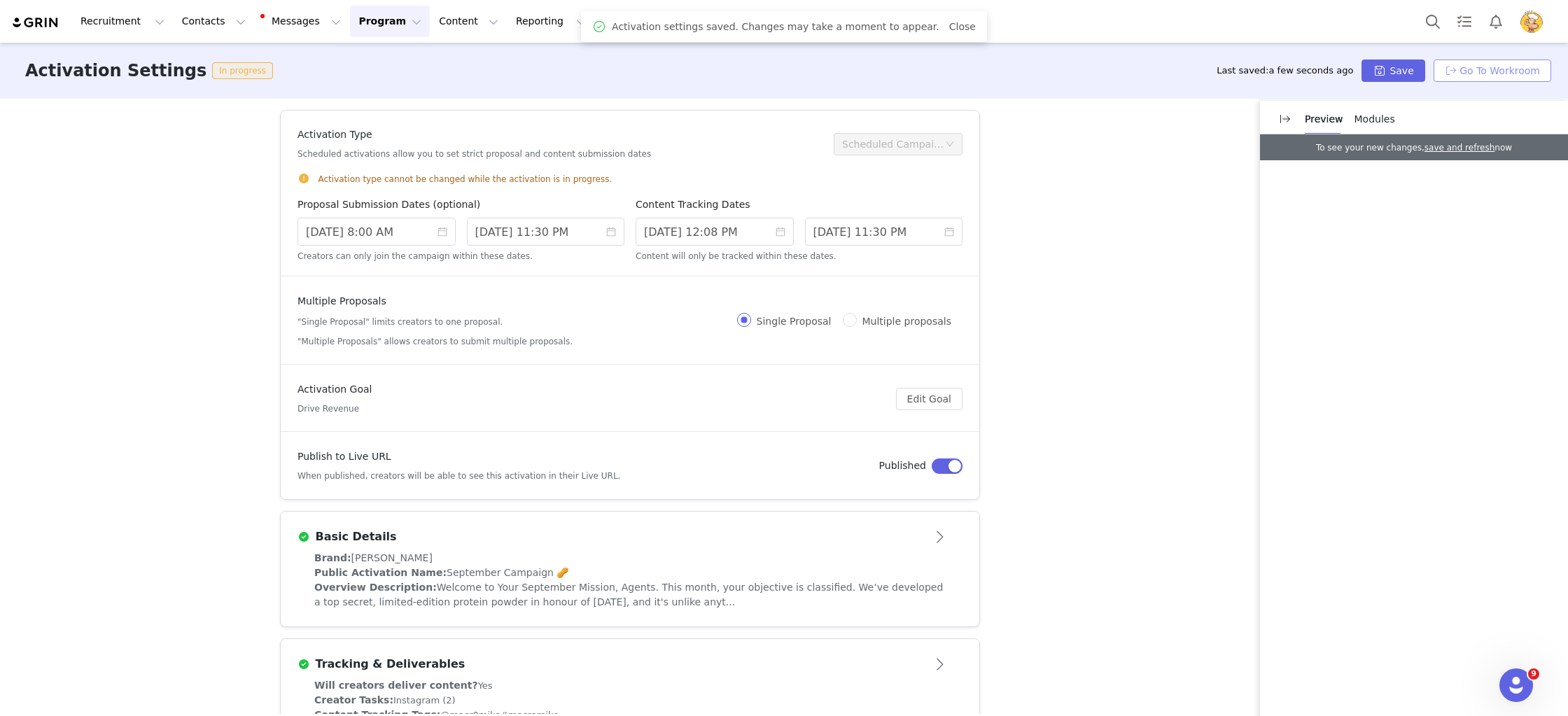
click at [1527, 60] on button "Go To Workroom" at bounding box center [1492, 71] width 118 height 23
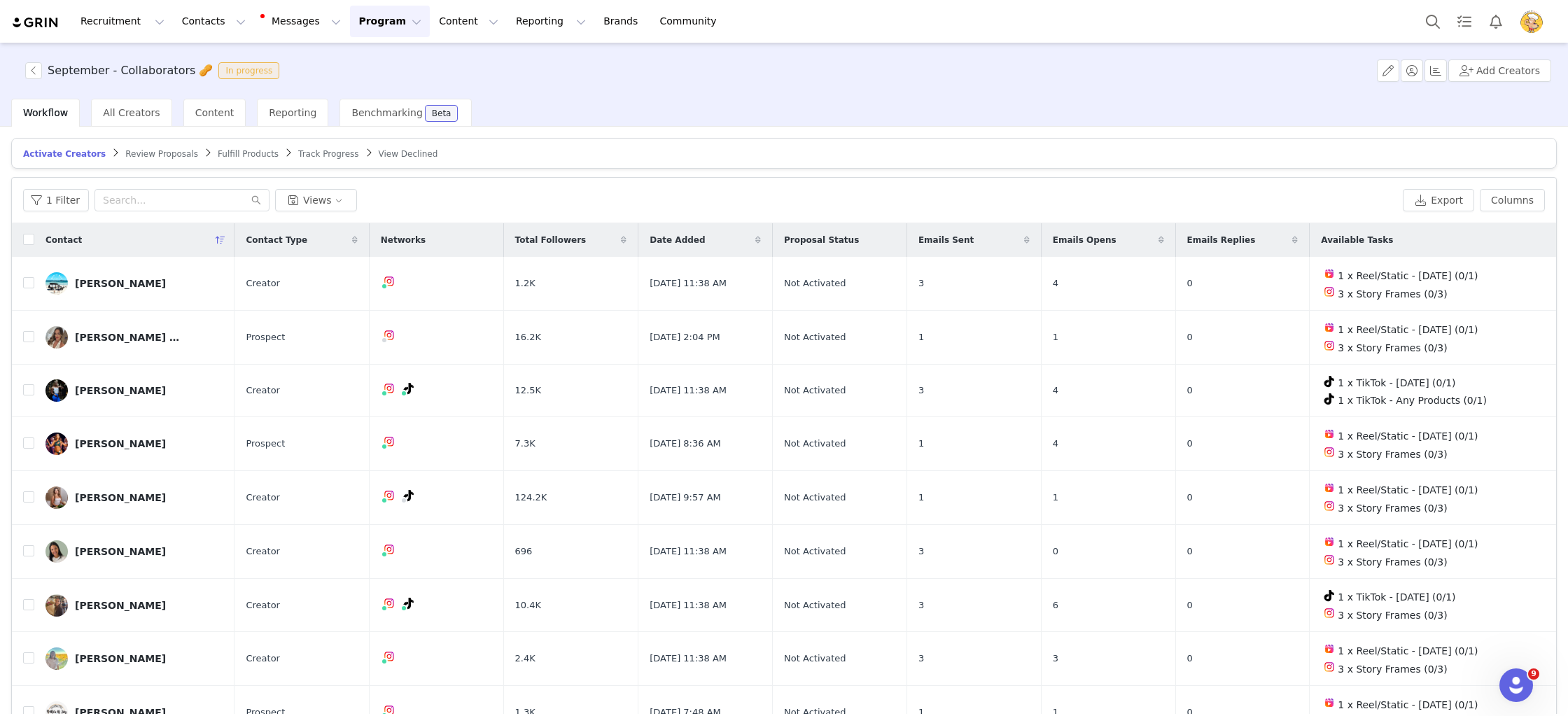
drag, startPoint x: 355, startPoint y: 23, endPoint x: 358, endPoint y: 31, distance: 8.5
click at [356, 24] on button "Program Program" at bounding box center [390, 21] width 80 height 31
click at [360, 58] on p "Activations" at bounding box center [366, 61] width 54 height 14
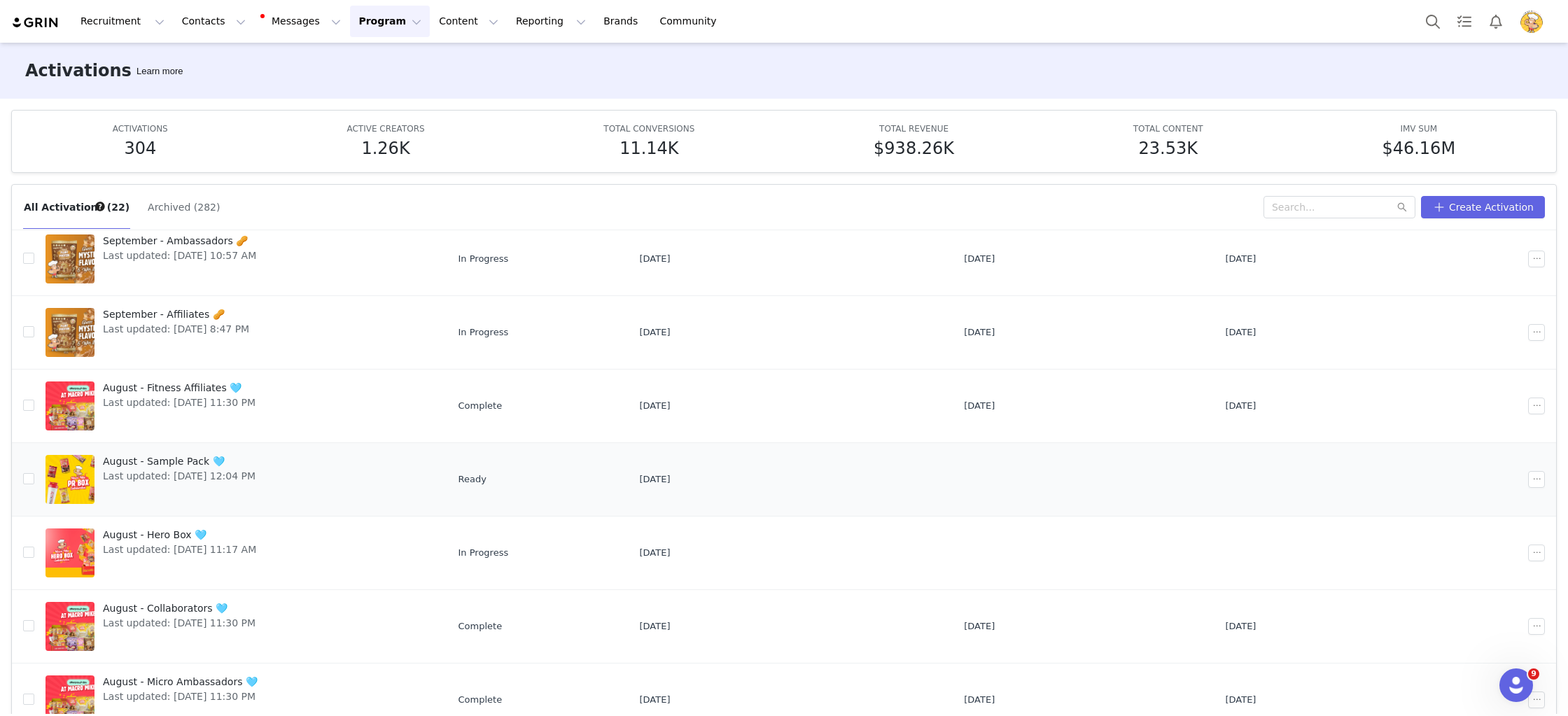
scroll to position [73, 0]
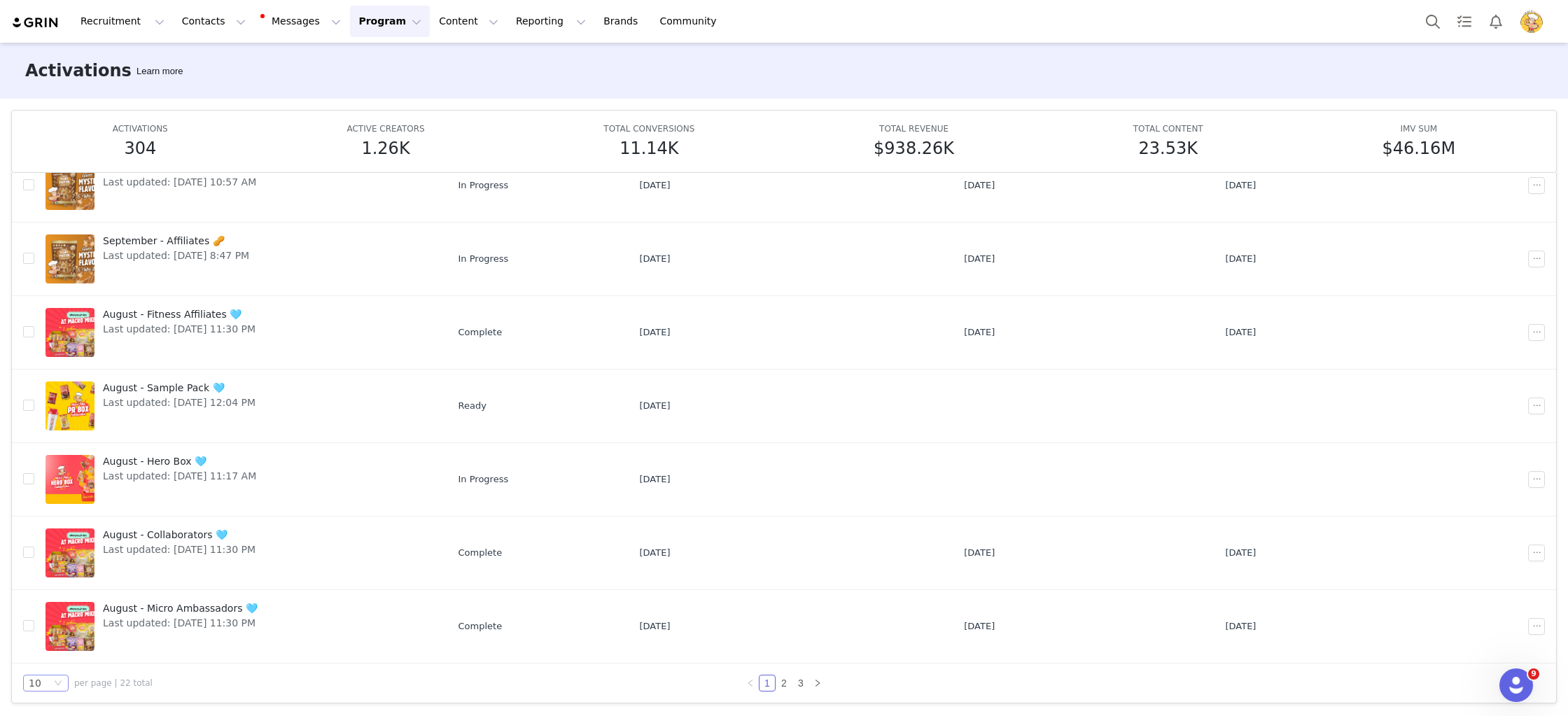
click at [46, 677] on div "10" at bounding box center [39, 683] width 23 height 15
click at [56, 655] on li "50" at bounding box center [45, 657] width 45 height 23
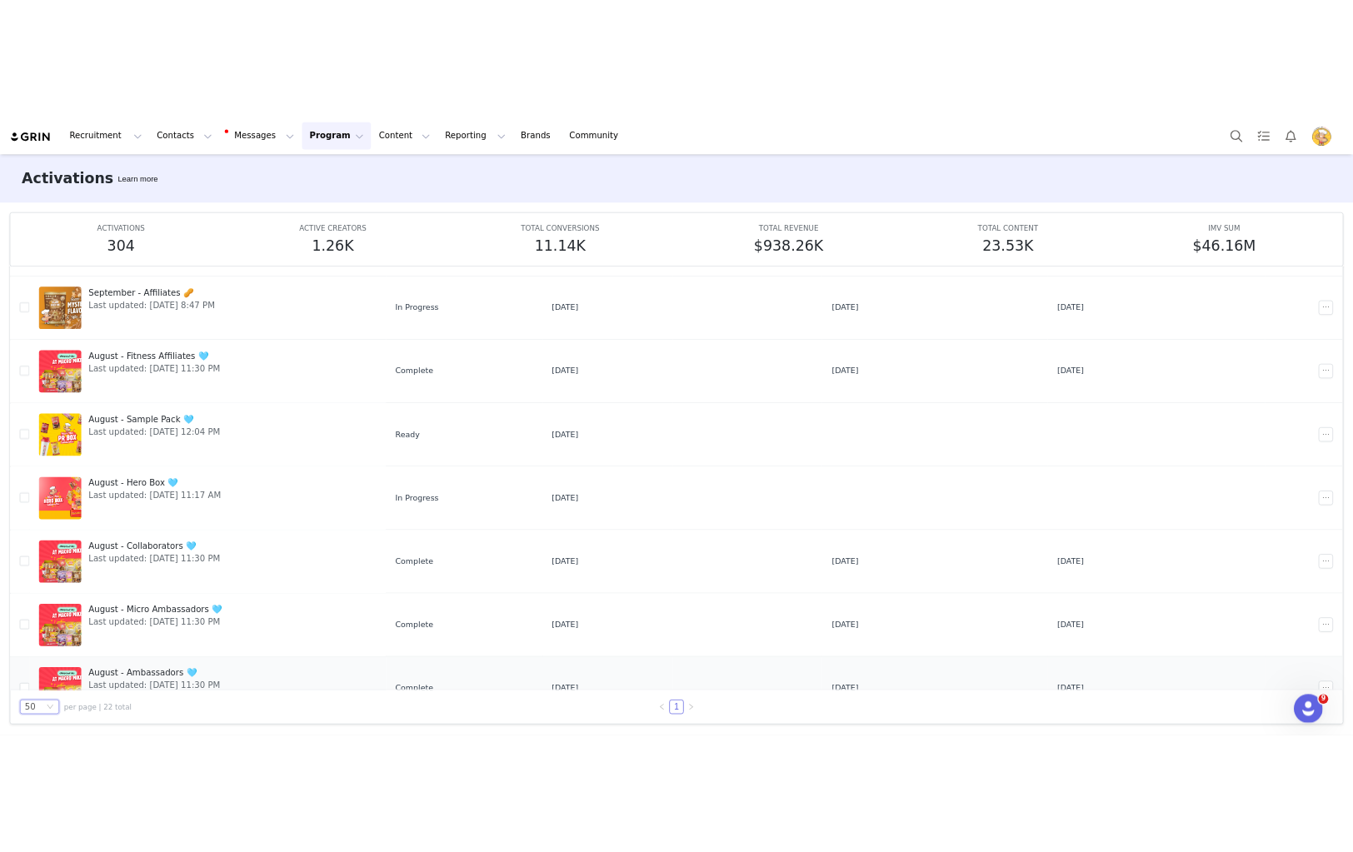
scroll to position [516, 0]
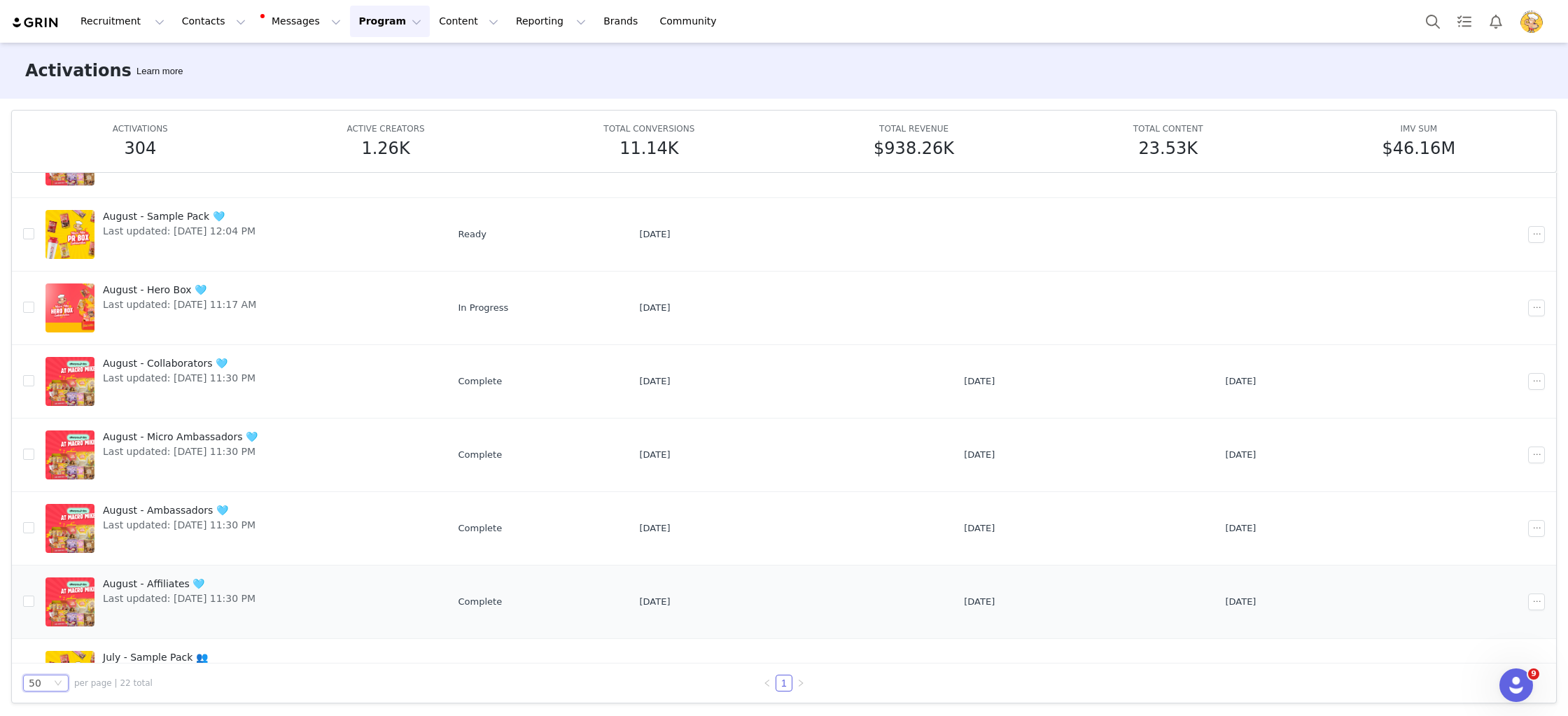
click at [142, 581] on span "August - Affiliates 🩵" at bounding box center [179, 583] width 153 height 14
click at [180, 506] on span "August - Ambassadors 🩵" at bounding box center [179, 510] width 153 height 14
click at [208, 431] on span "August - Micro Ambassadors 🩵" at bounding box center [180, 436] width 155 height 14
click at [199, 376] on span "Last updated: Aug 31, 2025 11:30 PM" at bounding box center [179, 378] width 153 height 14
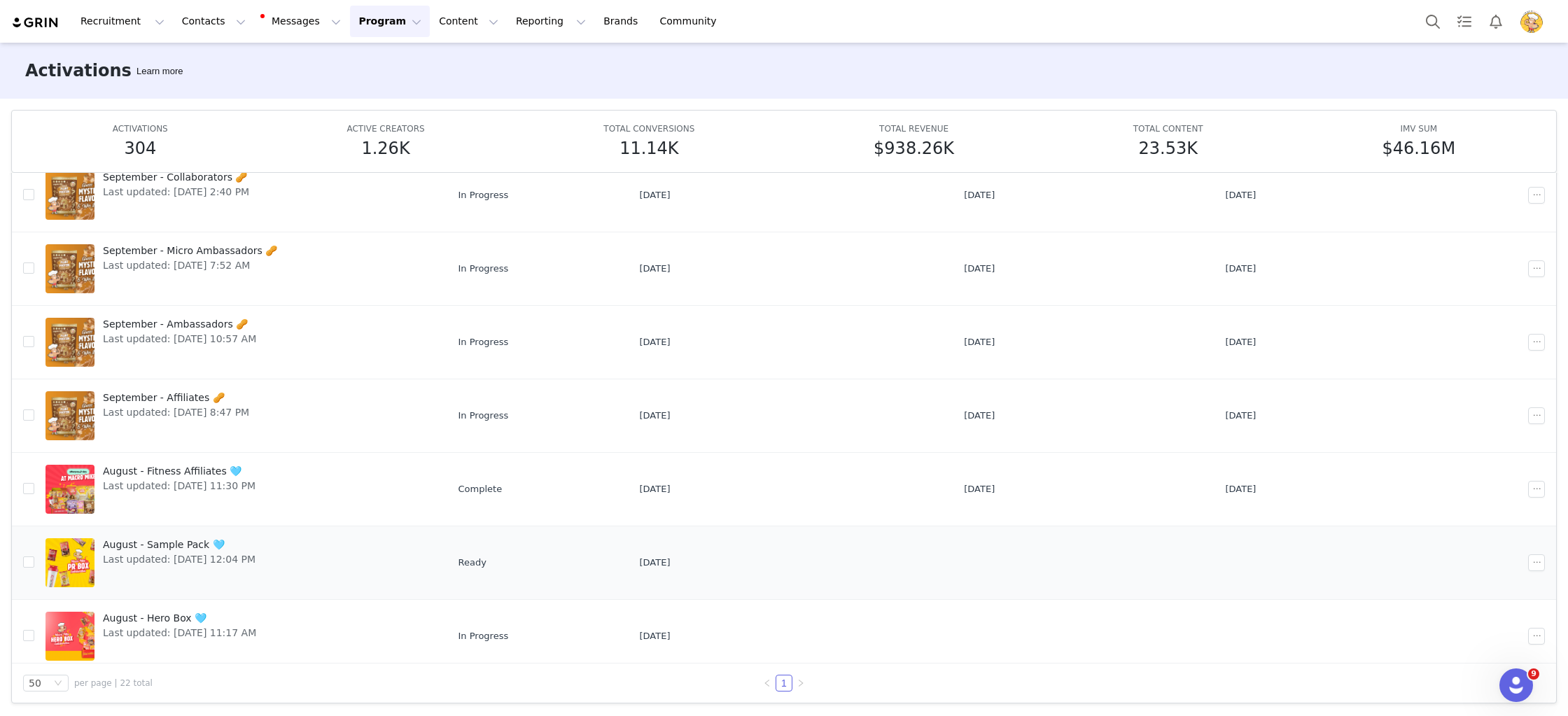
scroll to position [97, 0]
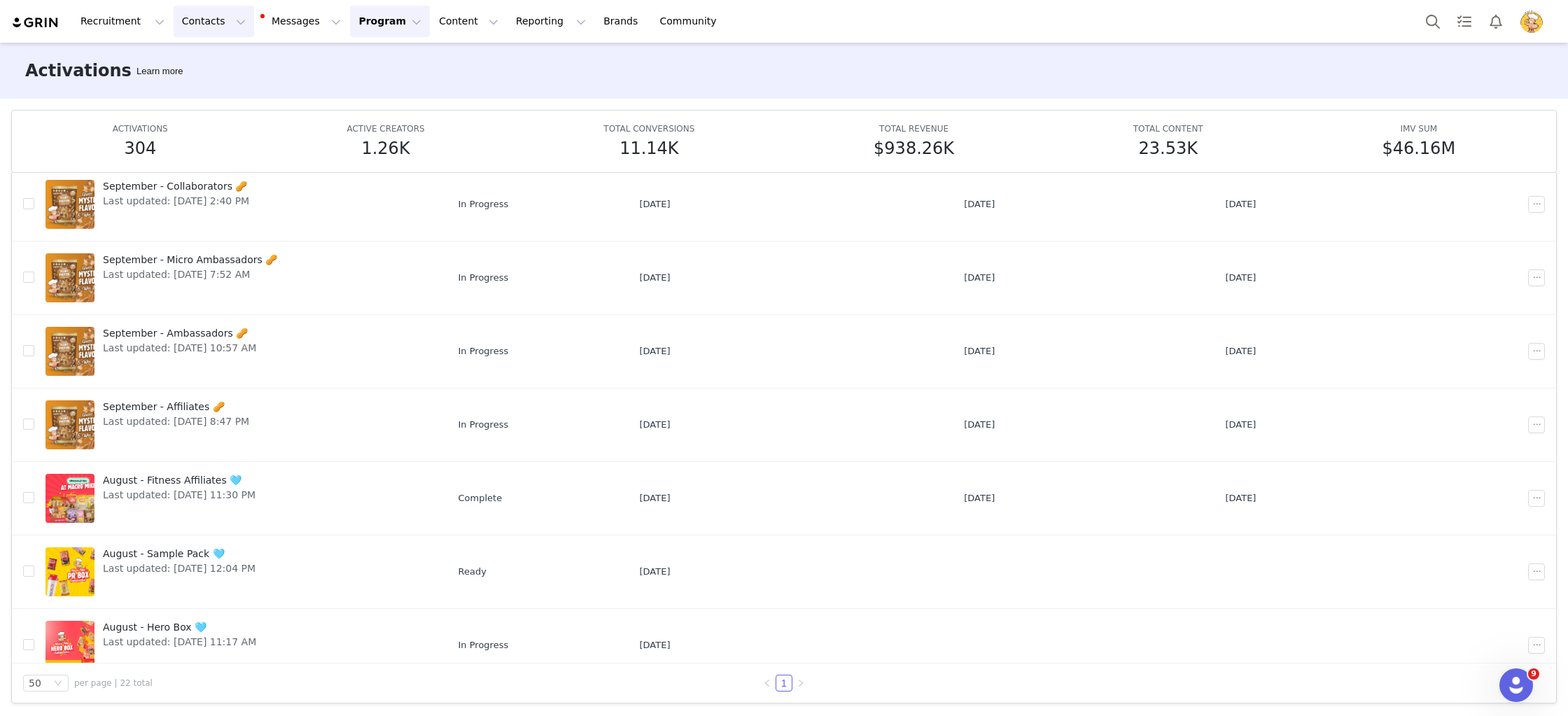
drag, startPoint x: 203, startPoint y: 13, endPoint x: 208, endPoint y: 82, distance: 69.2
click at [204, 14] on button "Contacts Contacts" at bounding box center [214, 21] width 81 height 31
click at [204, 115] on p "Applicants" at bounding box center [200, 113] width 51 height 14
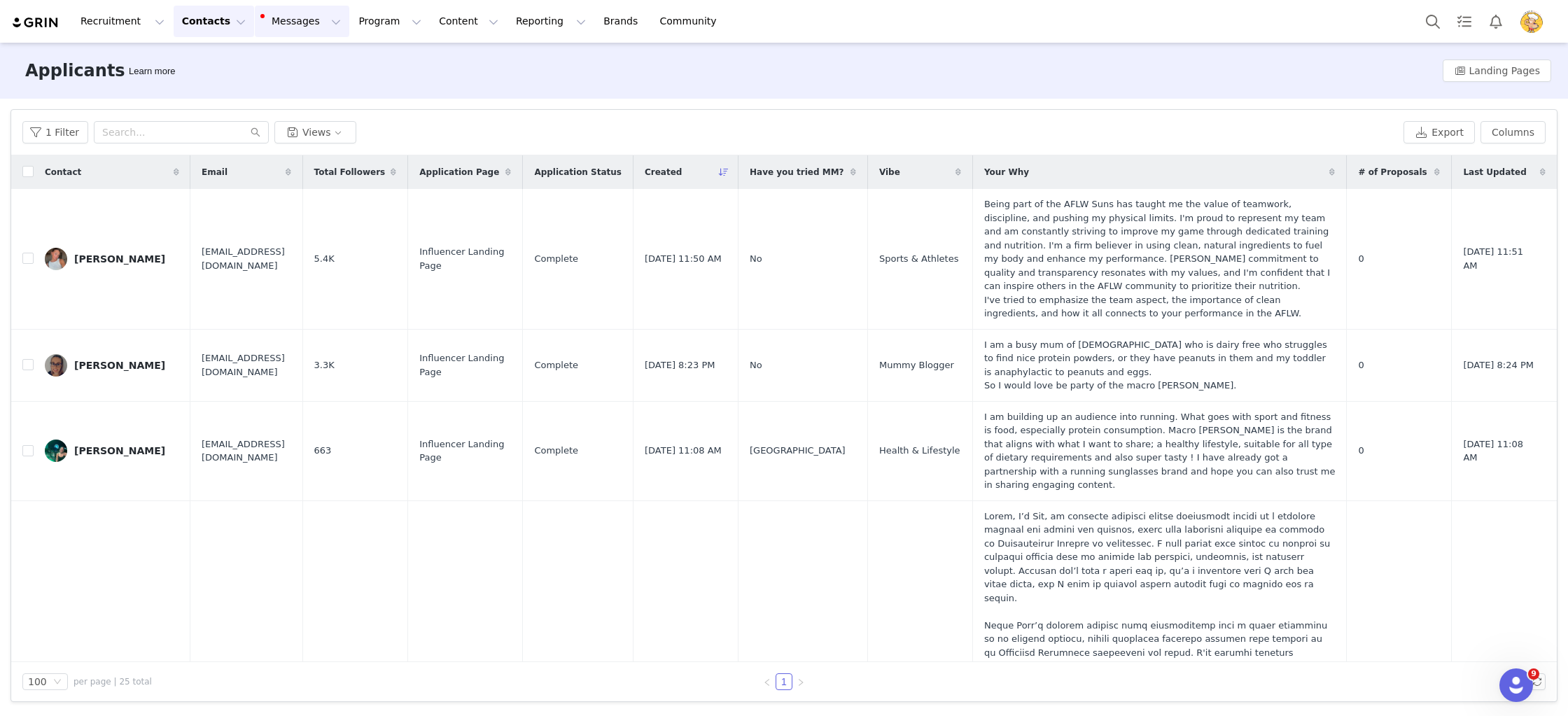
click at [282, 26] on button "Messages Messages" at bounding box center [302, 21] width 94 height 31
drag, startPoint x: 334, startPoint y: 22, endPoint x: 345, endPoint y: 31, distance: 14.2
click at [350, 23] on button "Program Program" at bounding box center [390, 21] width 80 height 31
click at [364, 52] on link "Activations" at bounding box center [384, 61] width 111 height 26
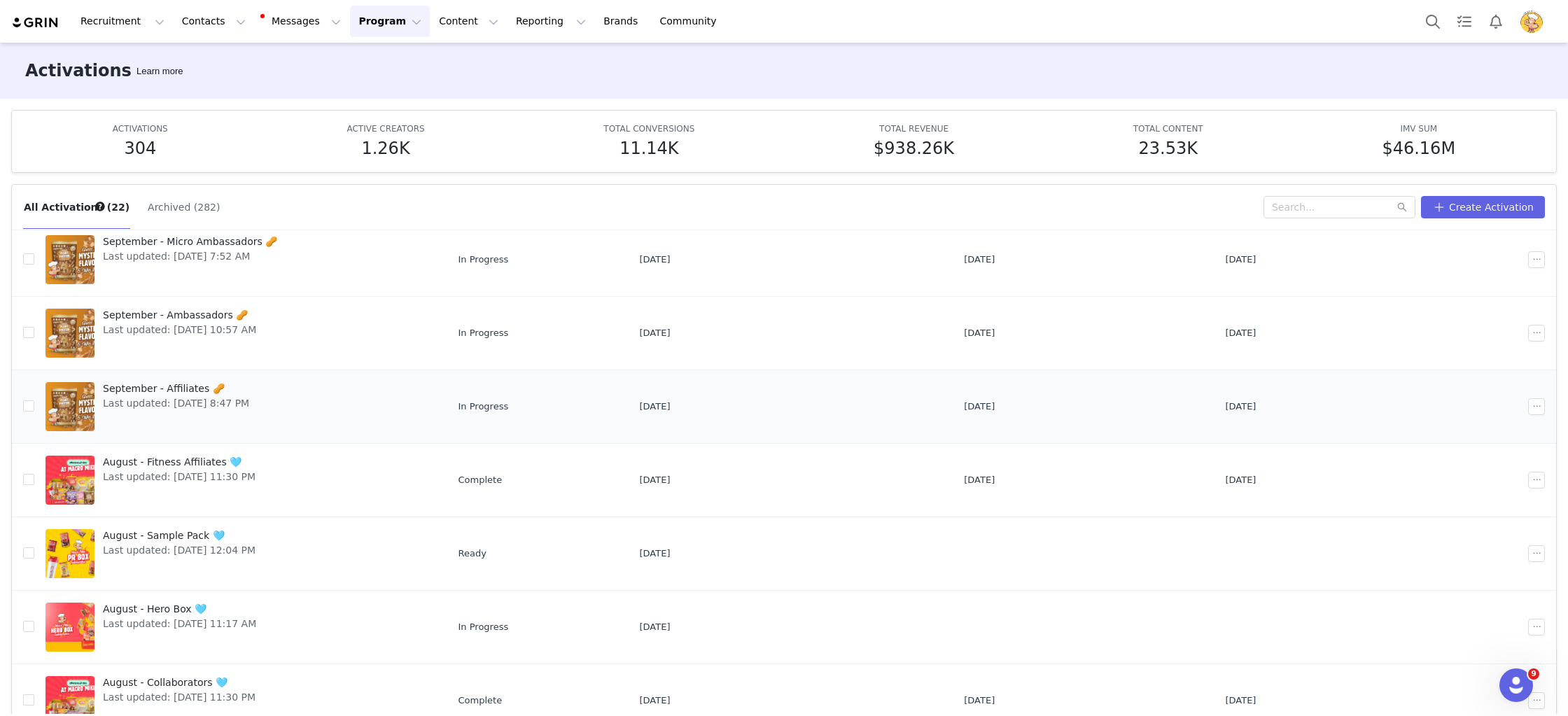
scroll to position [194, 0]
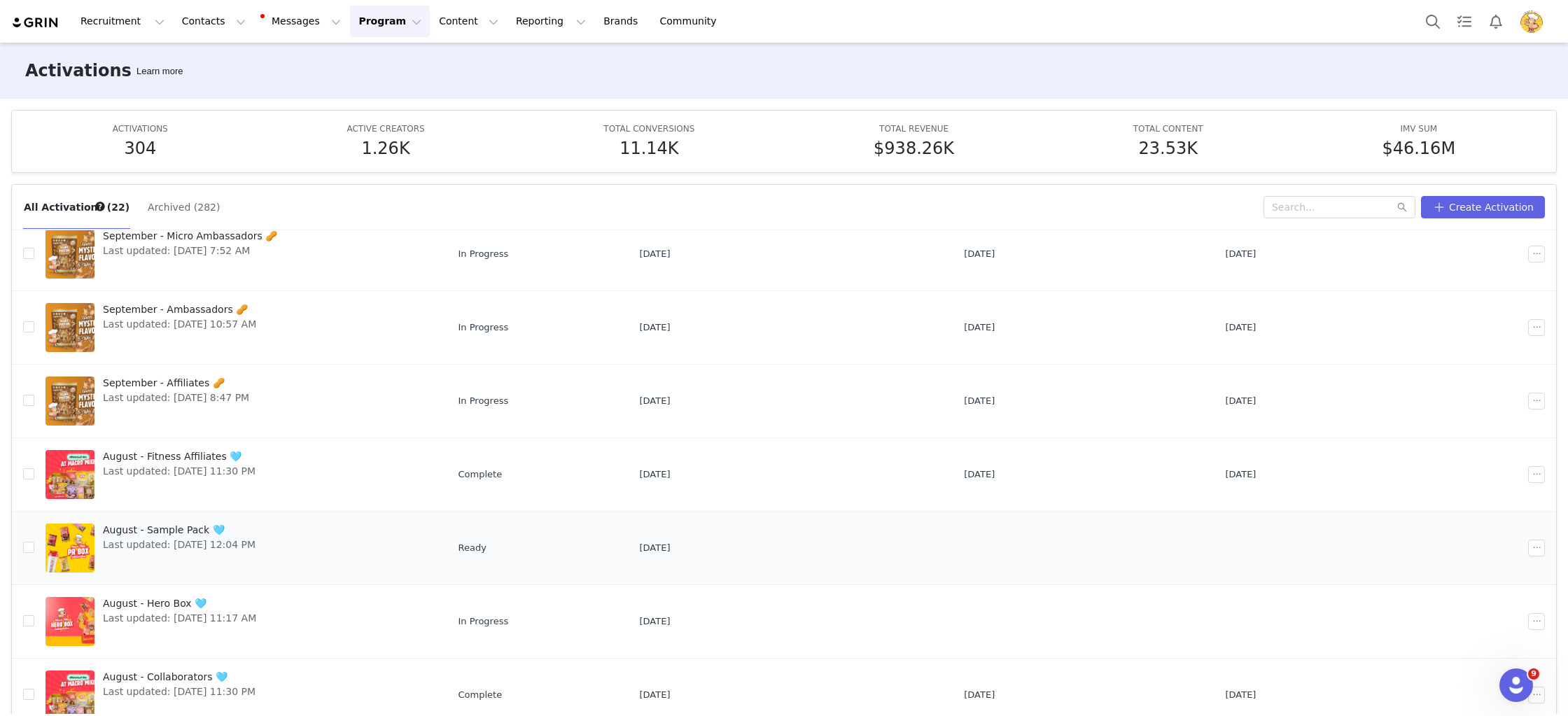
click at [1525, 551] on div at bounding box center [1513, 548] width 73 height 17
click at [1533, 550] on button "button" at bounding box center [1537, 548] width 17 height 17
click at [1457, 598] on span "Duplicate" at bounding box center [1463, 596] width 47 height 15
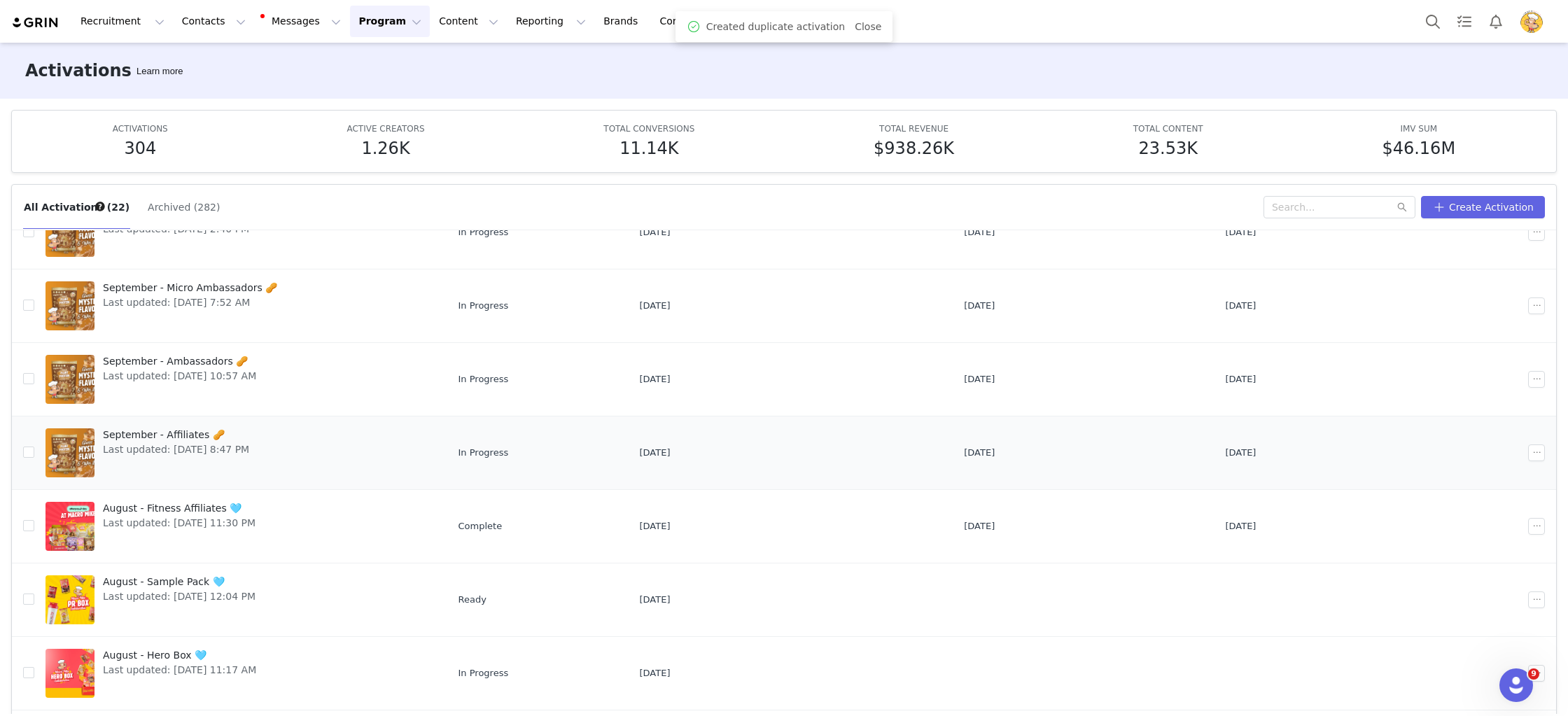
scroll to position [262, 0]
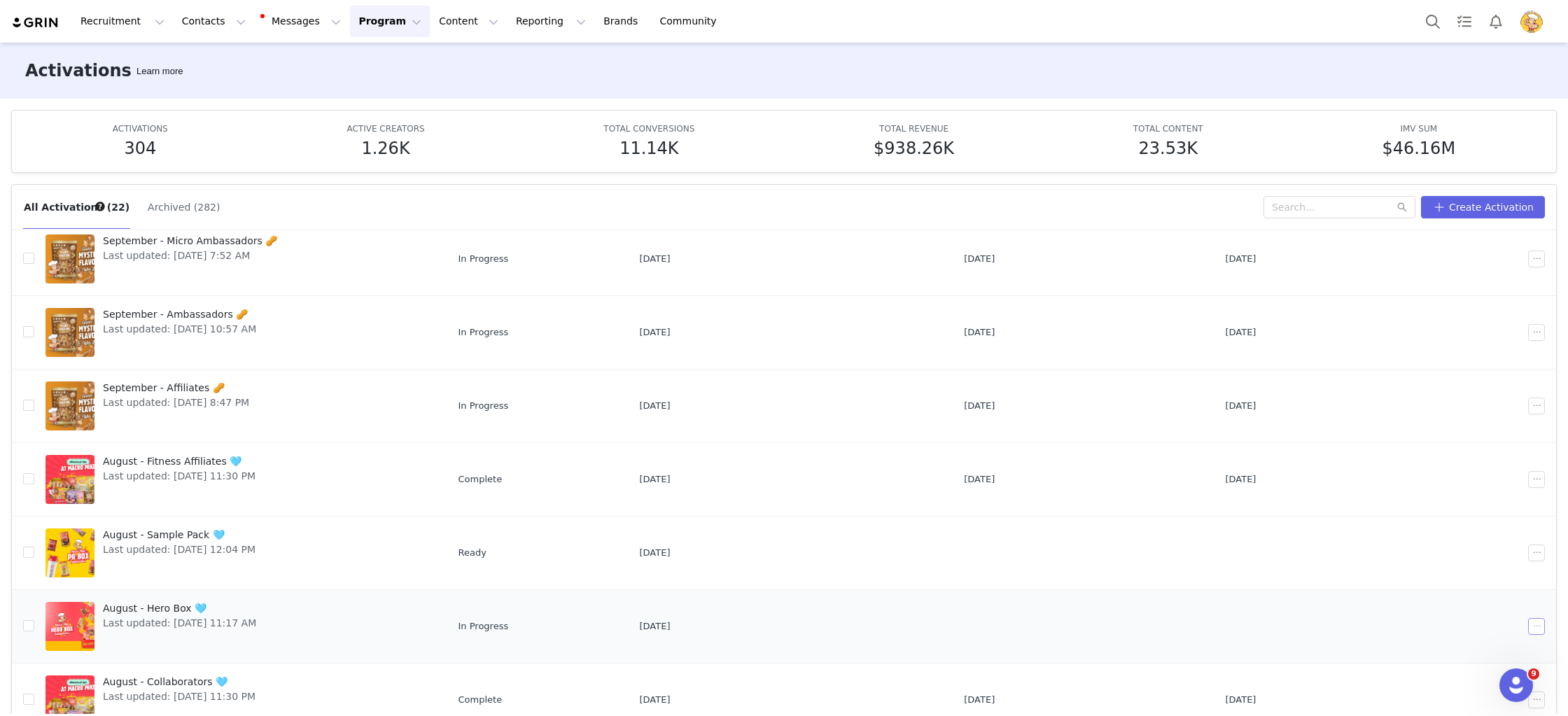
click at [1532, 625] on button "button" at bounding box center [1537, 627] width 17 height 17
click at [1485, 513] on div "Duplicate" at bounding box center [1483, 512] width 121 height 15
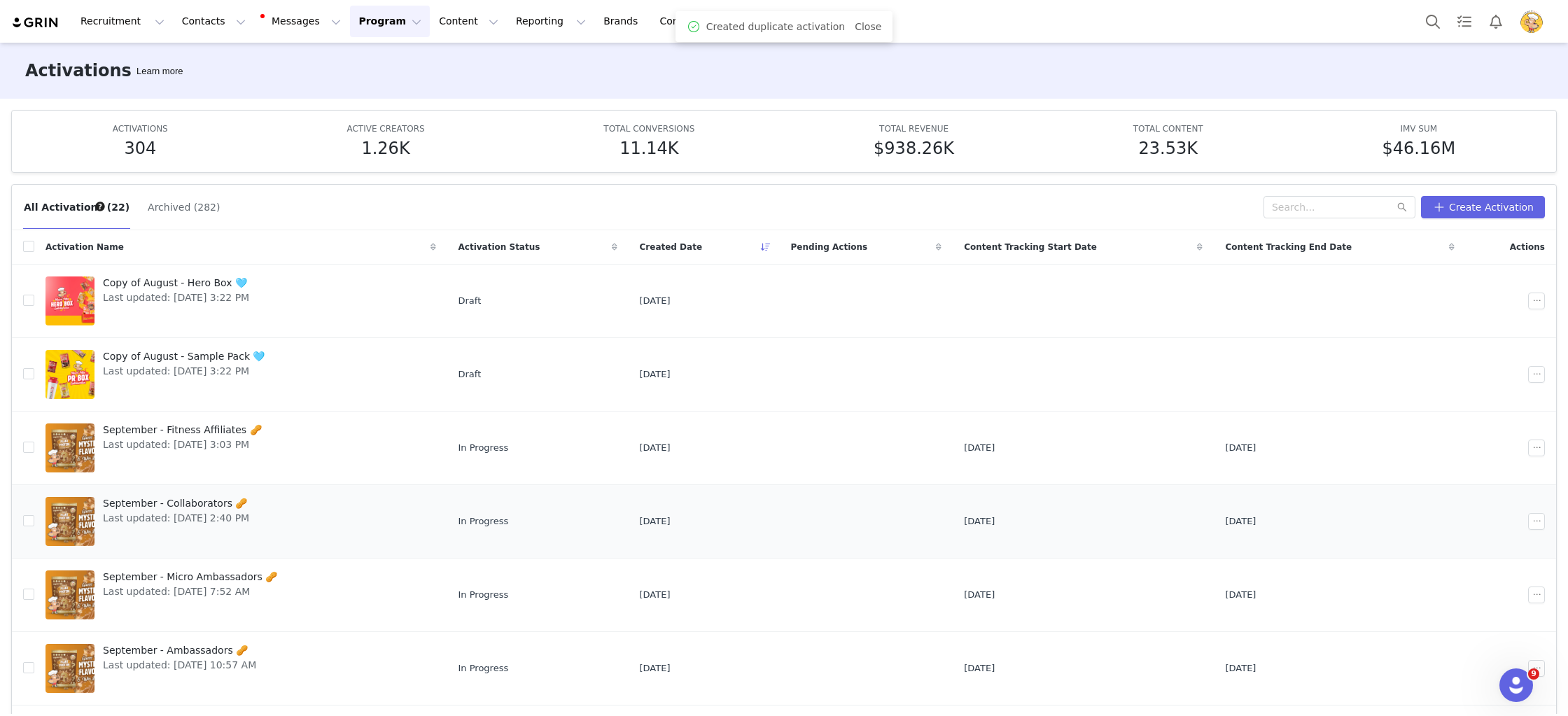
scroll to position [179, 0]
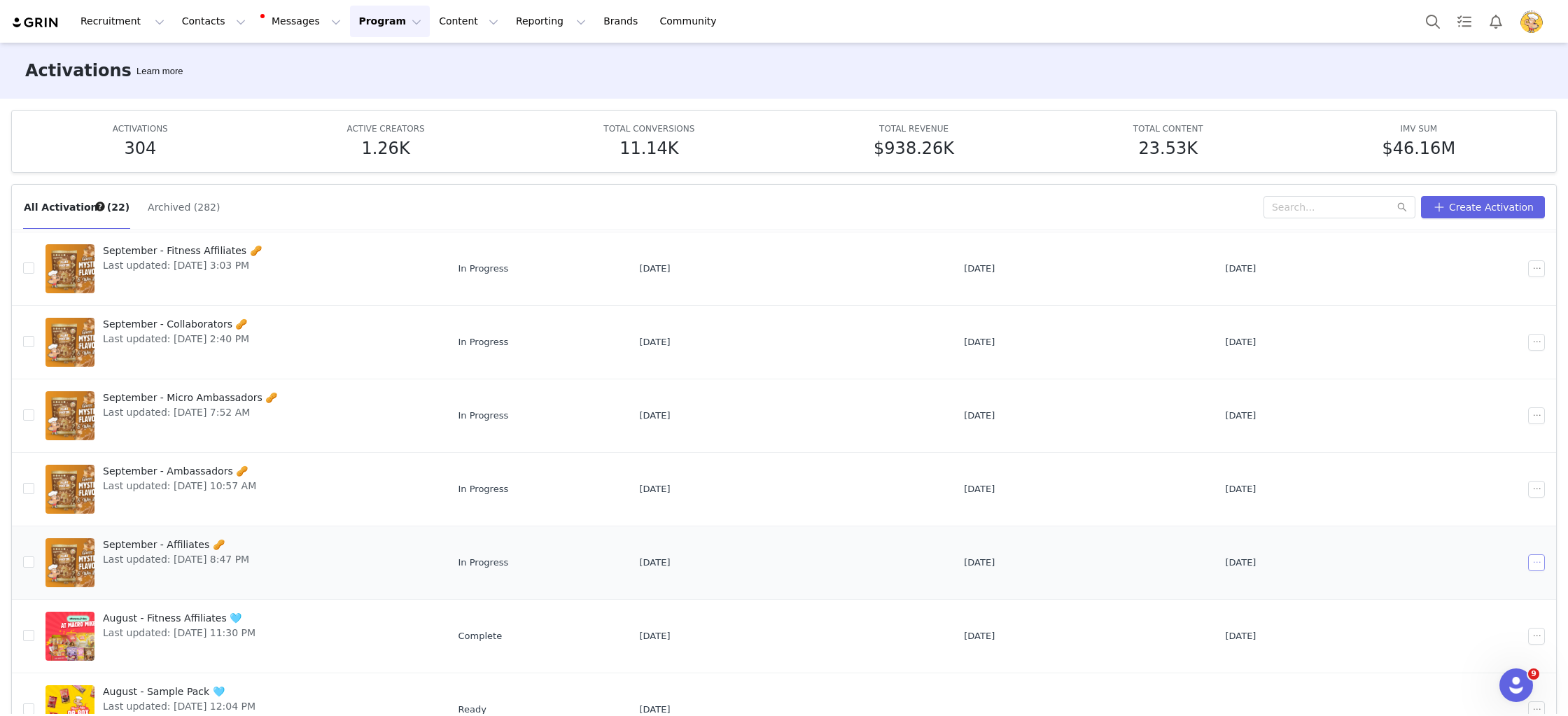
click at [1532, 563] on button "button" at bounding box center [1537, 563] width 17 height 17
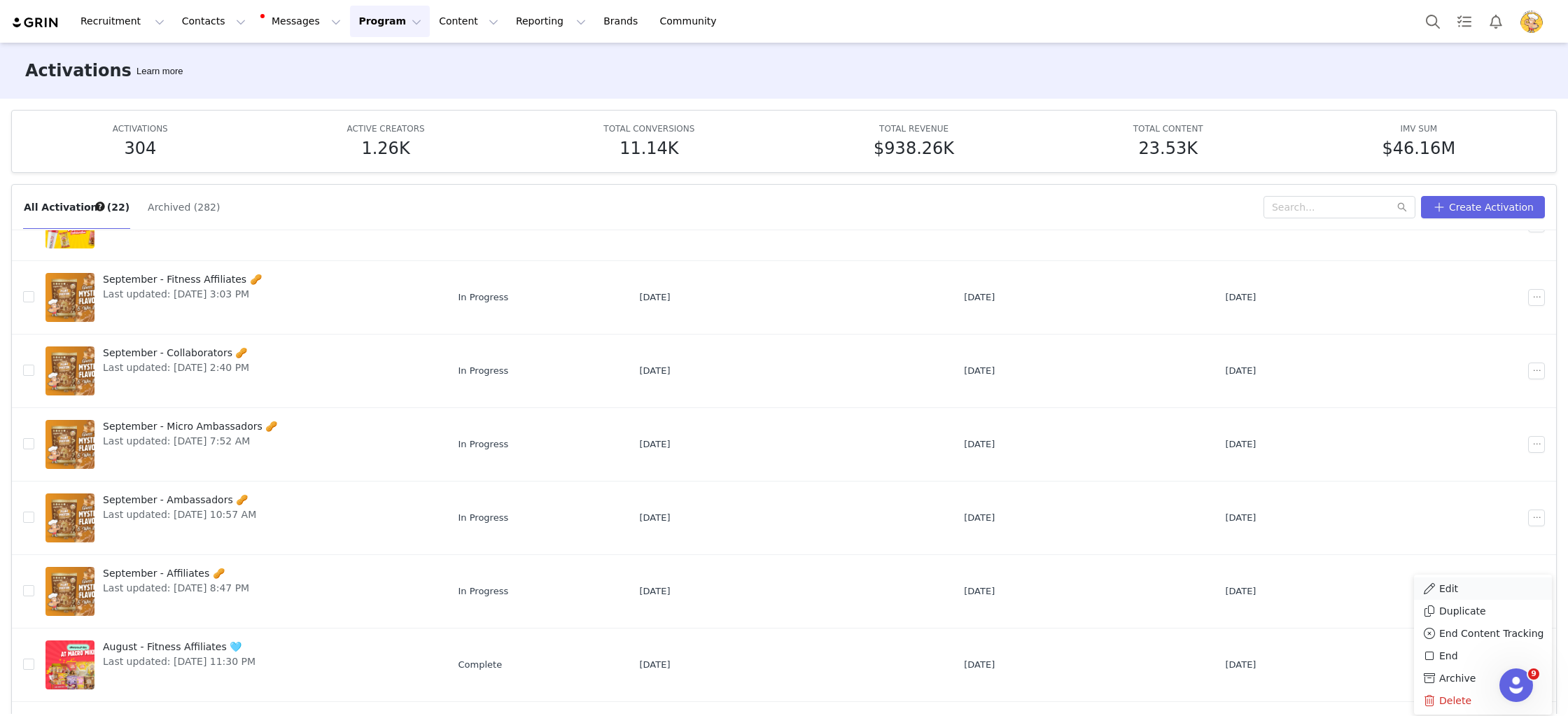
scroll to position [150, 0]
click at [1459, 608] on span "Duplicate" at bounding box center [1463, 611] width 47 height 15
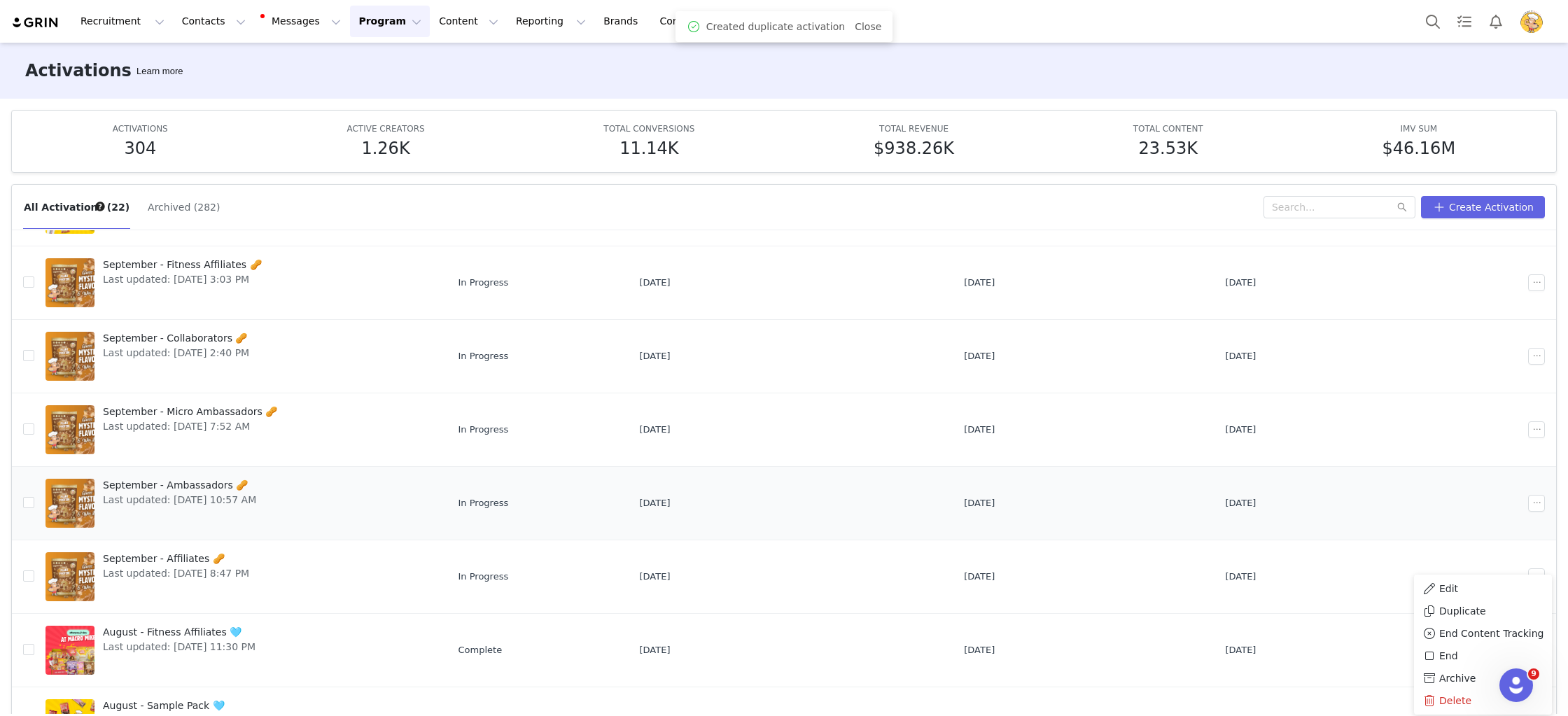
scroll to position [261, 0]
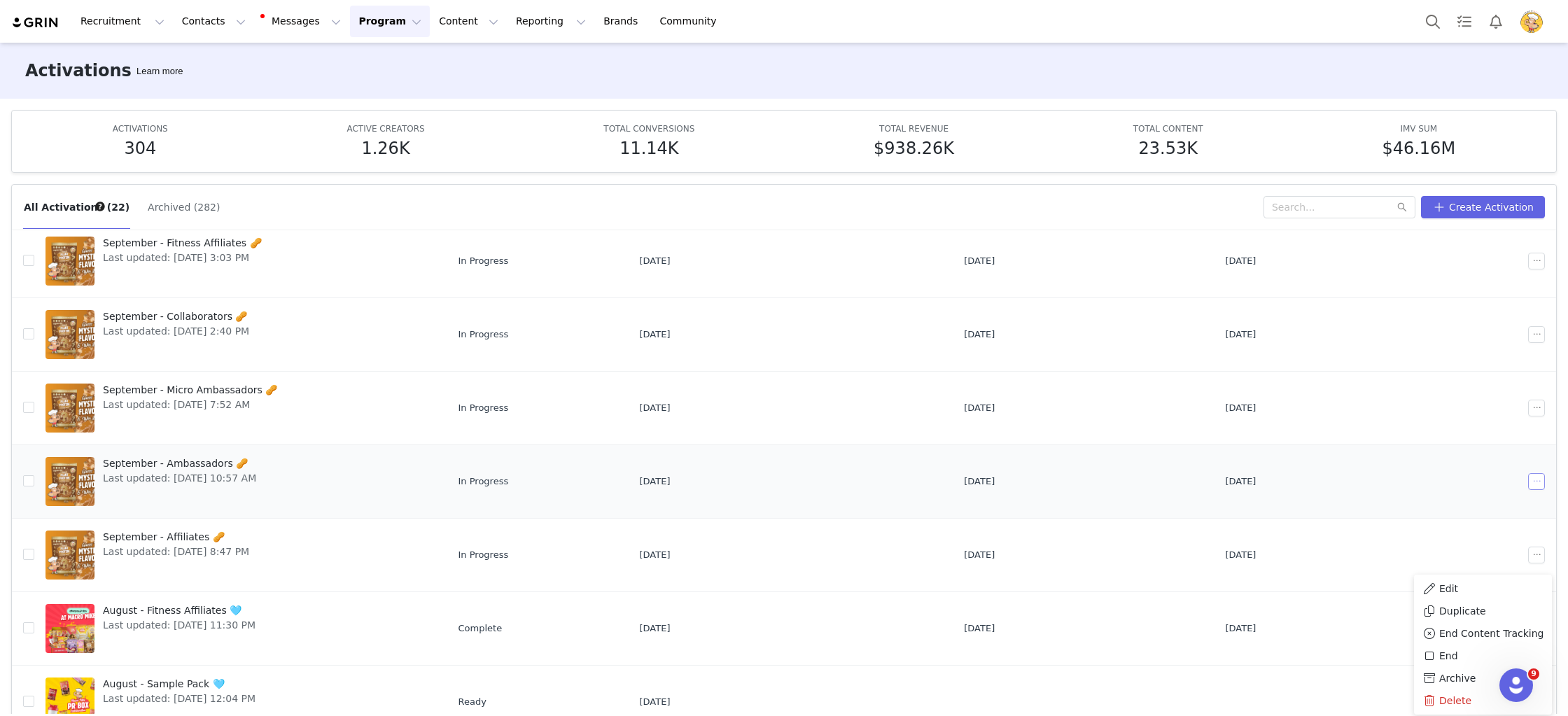
click at [1538, 479] on button "button" at bounding box center [1537, 482] width 17 height 17
click at [1539, 483] on button "button" at bounding box center [1537, 482] width 17 height 17
click at [1458, 534] on span "Duplicate" at bounding box center [1463, 529] width 47 height 15
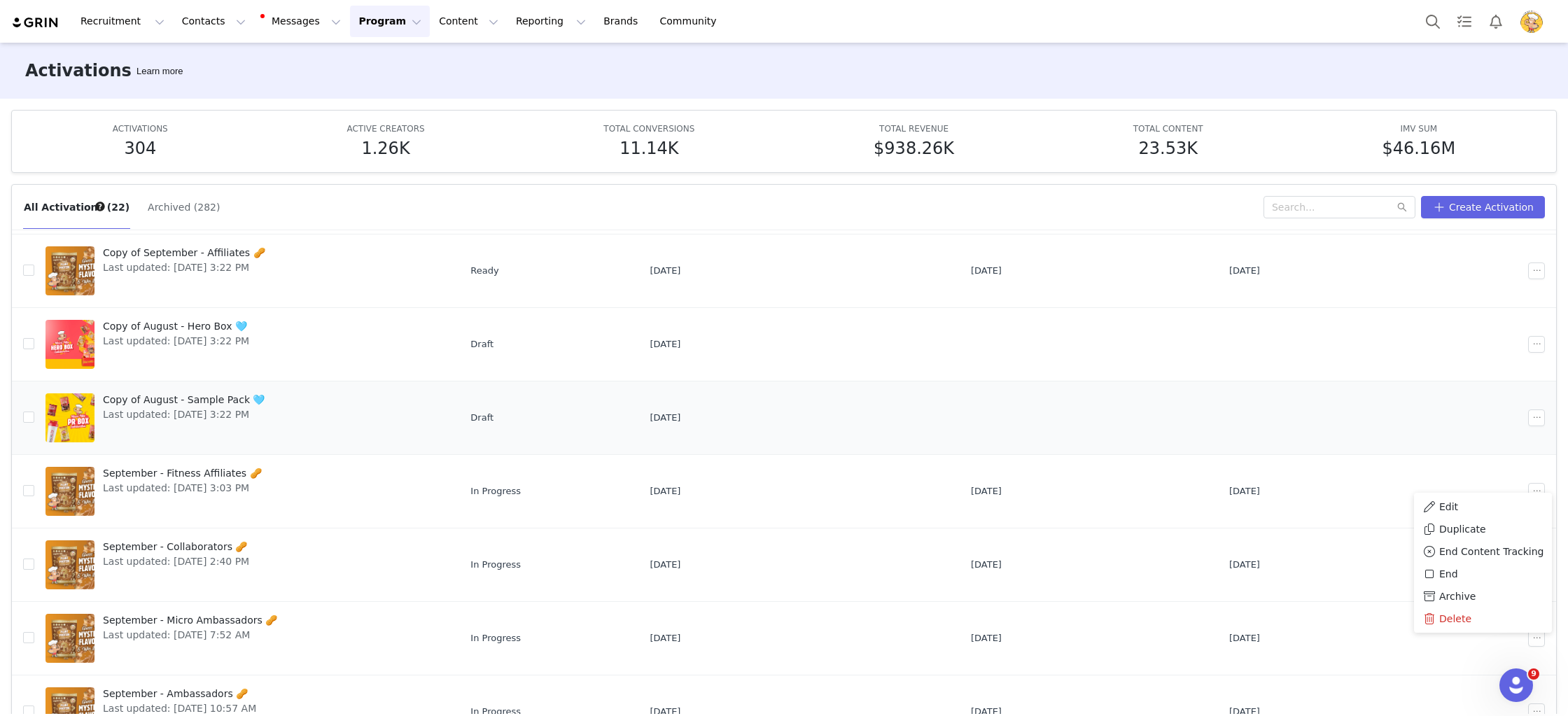
scroll to position [104, 0]
click at [1537, 418] on button "button" at bounding box center [1537, 417] width 17 height 17
click at [1471, 439] on div "Edit" at bounding box center [1483, 442] width 121 height 15
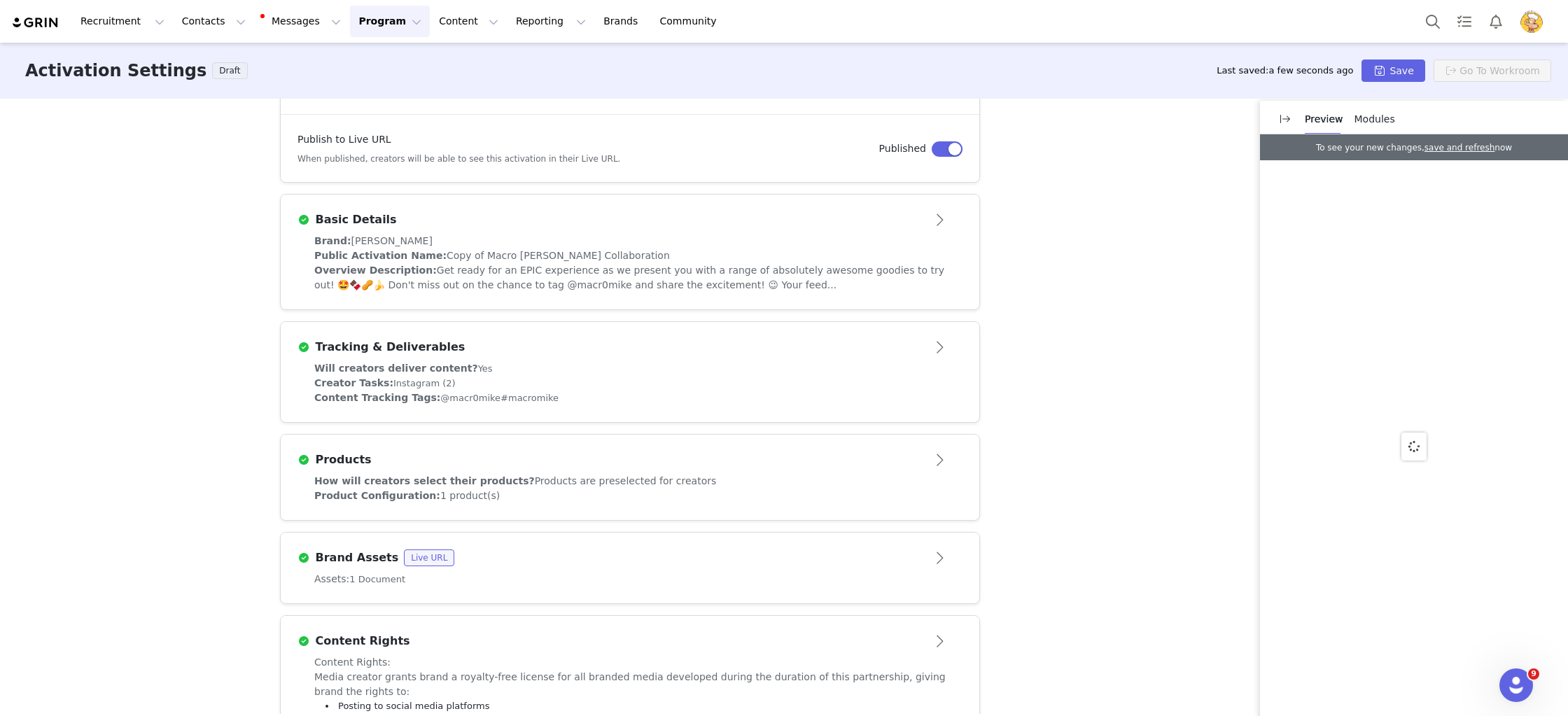
scroll to position [199, 0]
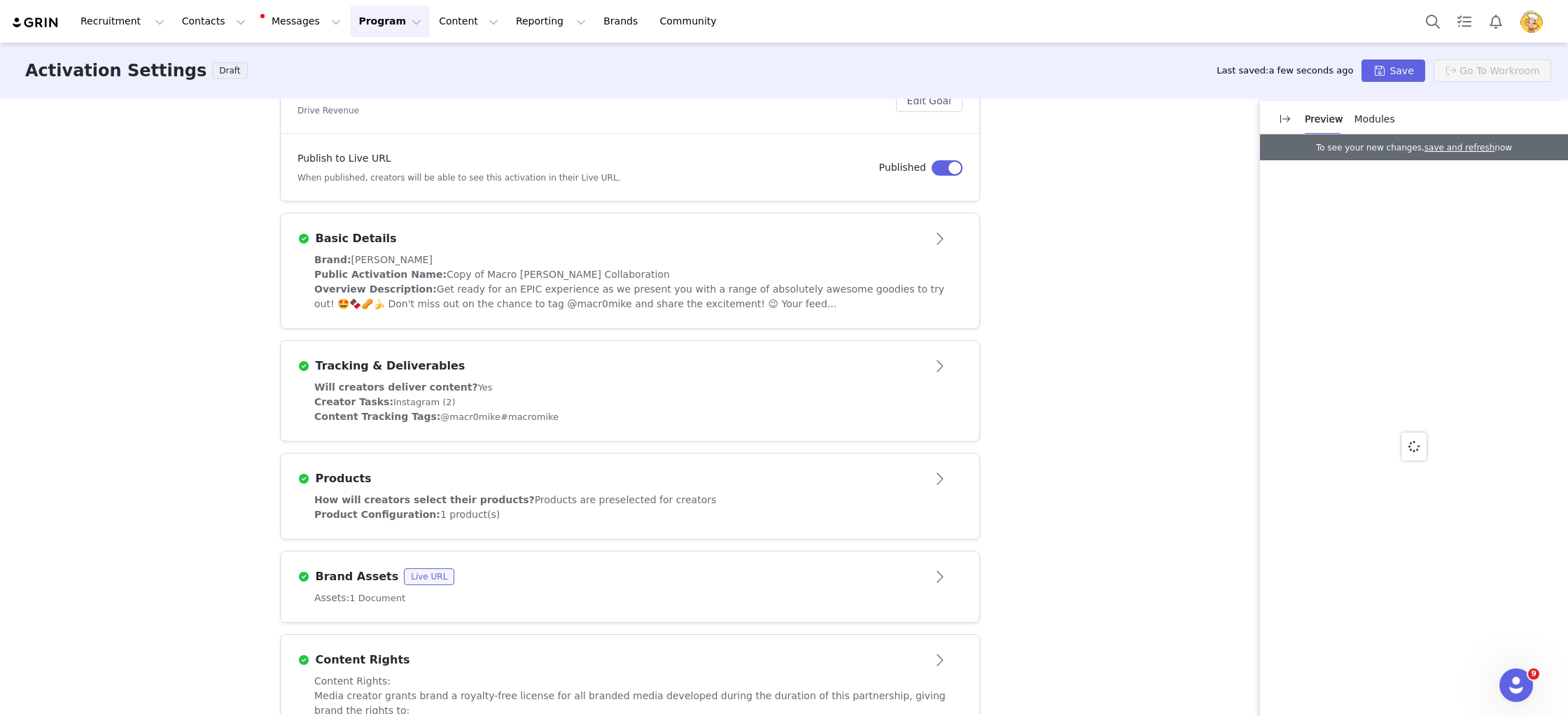
click at [532, 254] on div "Brand: Macro Mike" at bounding box center [629, 260] width 631 height 14
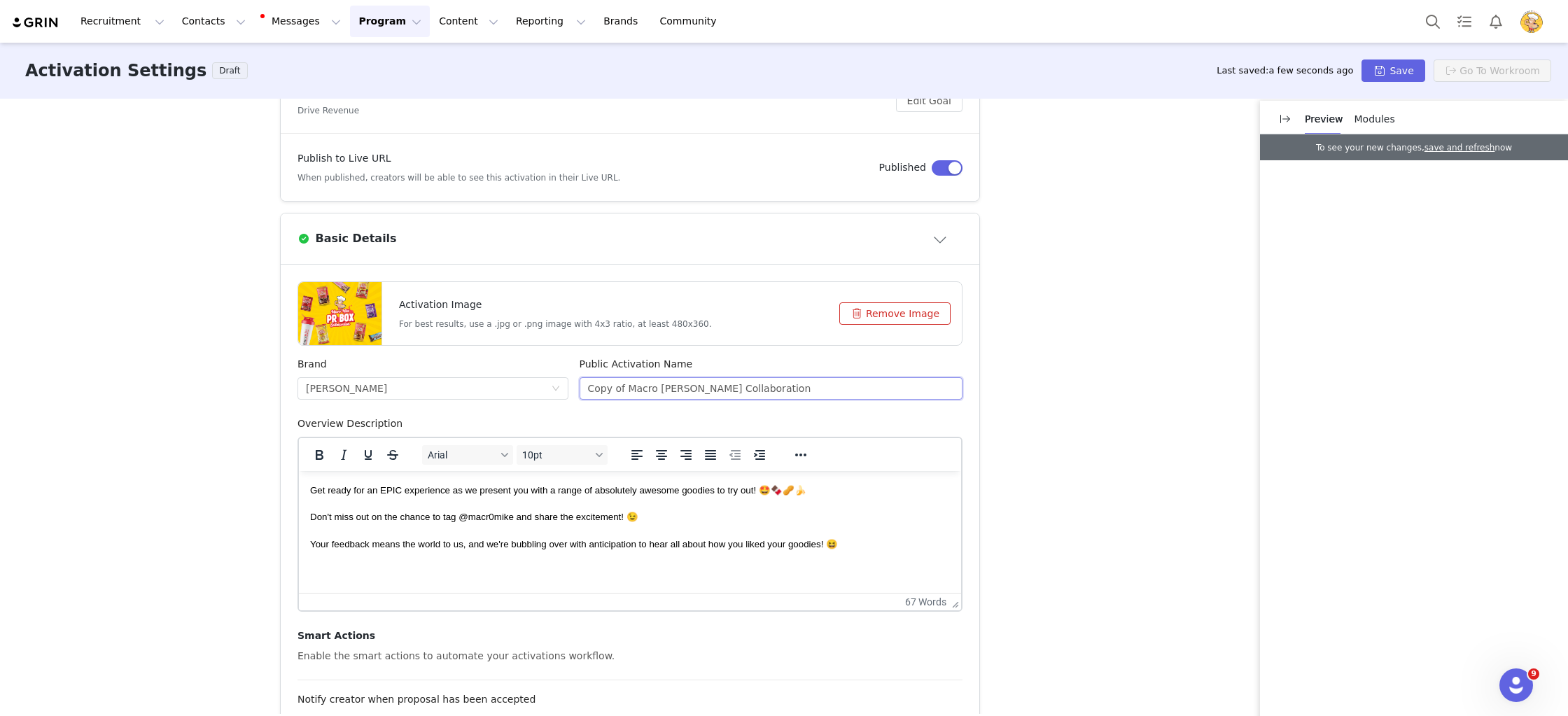
scroll to position [199, 0]
drag, startPoint x: 628, startPoint y: 383, endPoint x: 568, endPoint y: 375, distance: 60.5
click at [568, 375] on div "Brand Macro Mike Public Activation Name Copy of Macro Mike Collaboration" at bounding box center [629, 386] width 676 height 60
type input "Macro Mike Collaboration"
click at [1021, 343] on div "Activation Type Ongoing activations do not have start and end dates. Content wi…" at bounding box center [784, 406] width 1568 height 615
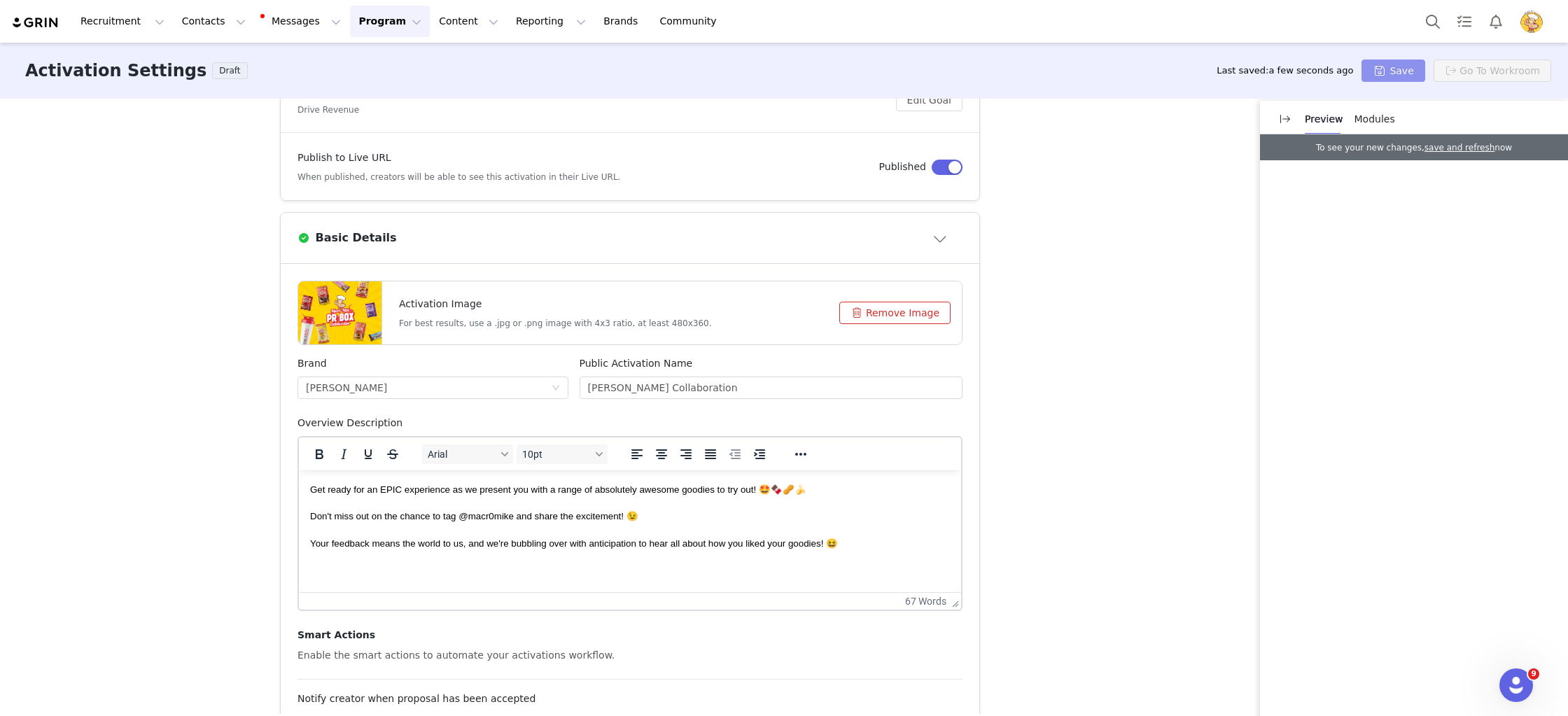
click at [1392, 69] on button "Save" at bounding box center [1392, 71] width 63 height 23
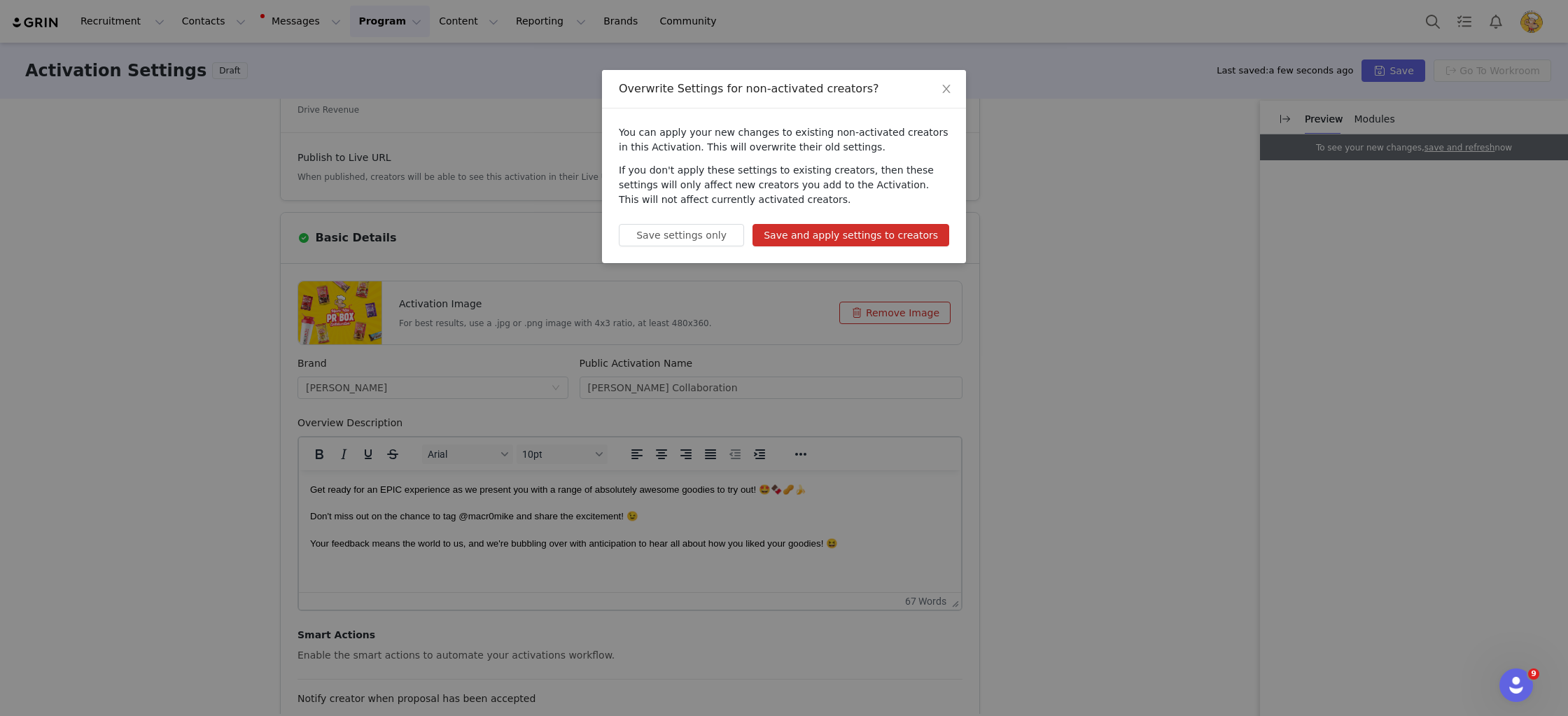
click at [814, 239] on button "Save and apply settings to creators" at bounding box center [851, 235] width 197 height 23
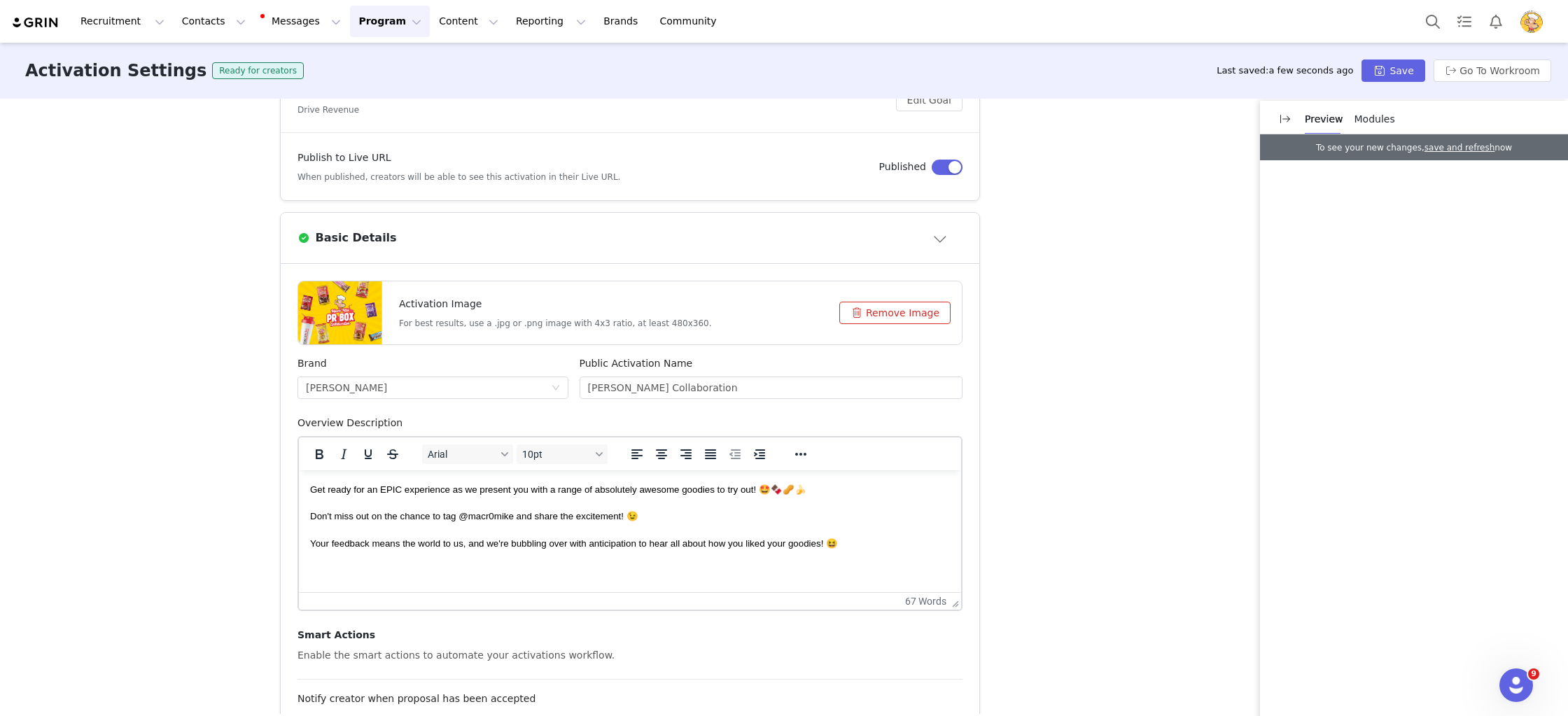
click at [543, 297] on h4 "Activation Image" at bounding box center [555, 303] width 313 height 14
drag, startPoint x: 703, startPoint y: 234, endPoint x: 802, endPoint y: 282, distance: 110.0
click at [705, 235] on div "Basic Details" at bounding box center [607, 238] width 618 height 17
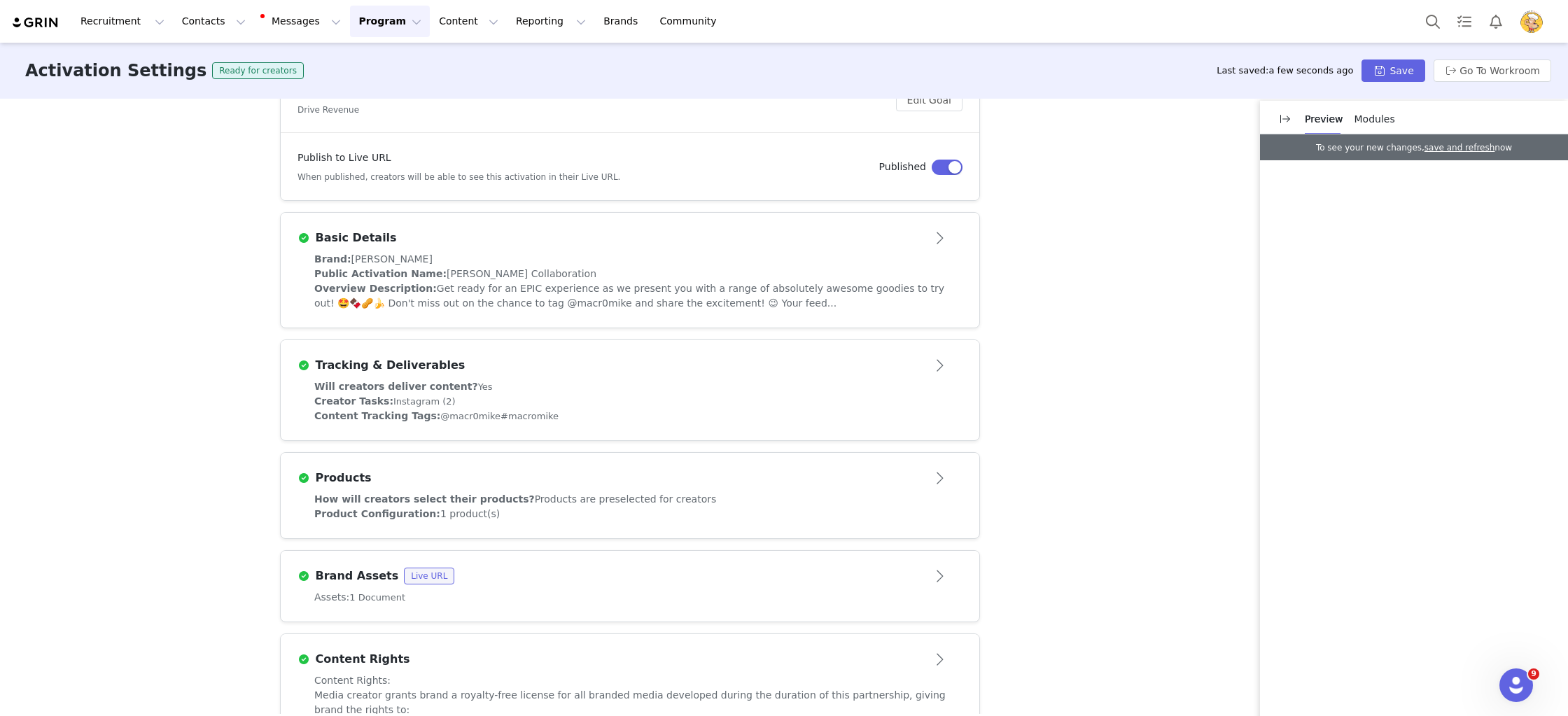
click at [866, 280] on div "Public Activation Name: Macro Mike Collaboration" at bounding box center [629, 273] width 631 height 14
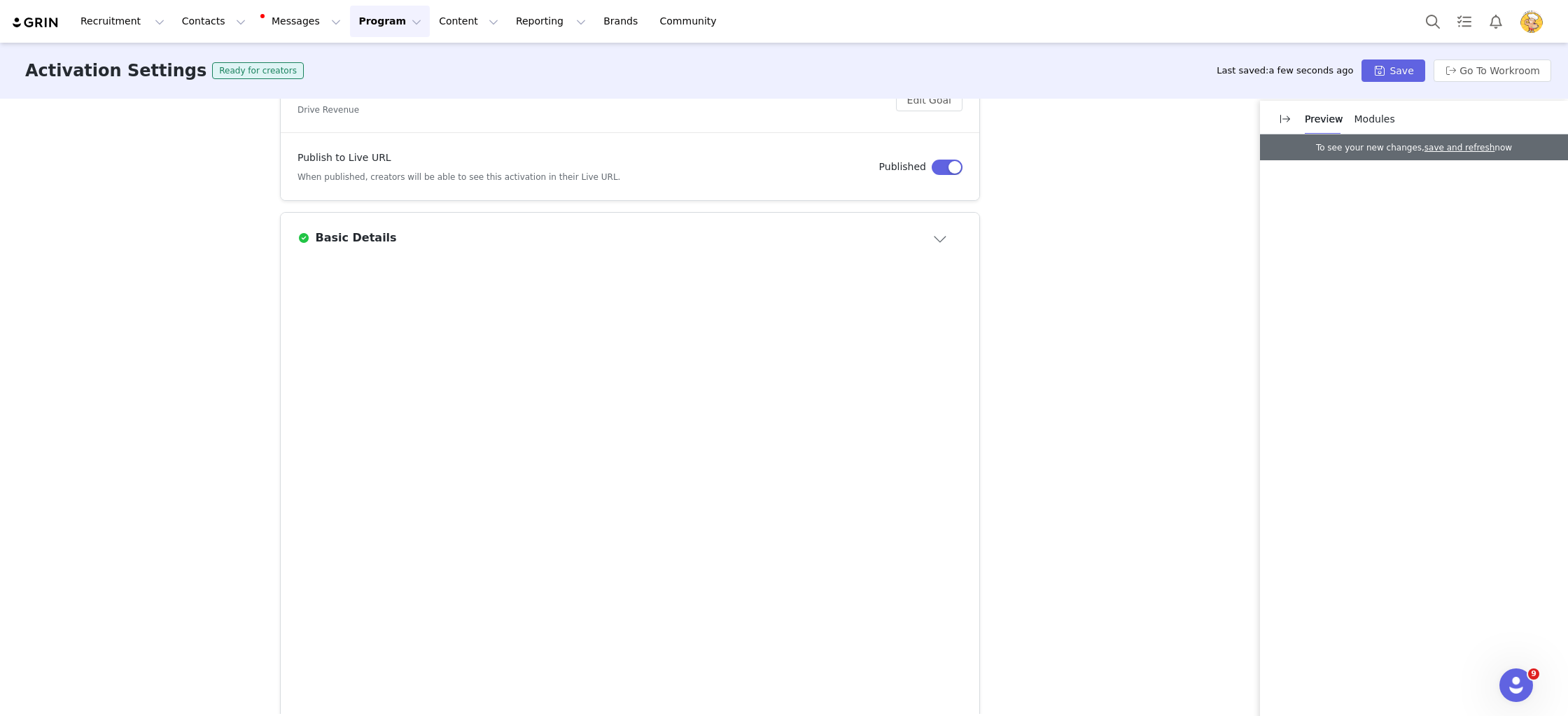
scroll to position [0, 0]
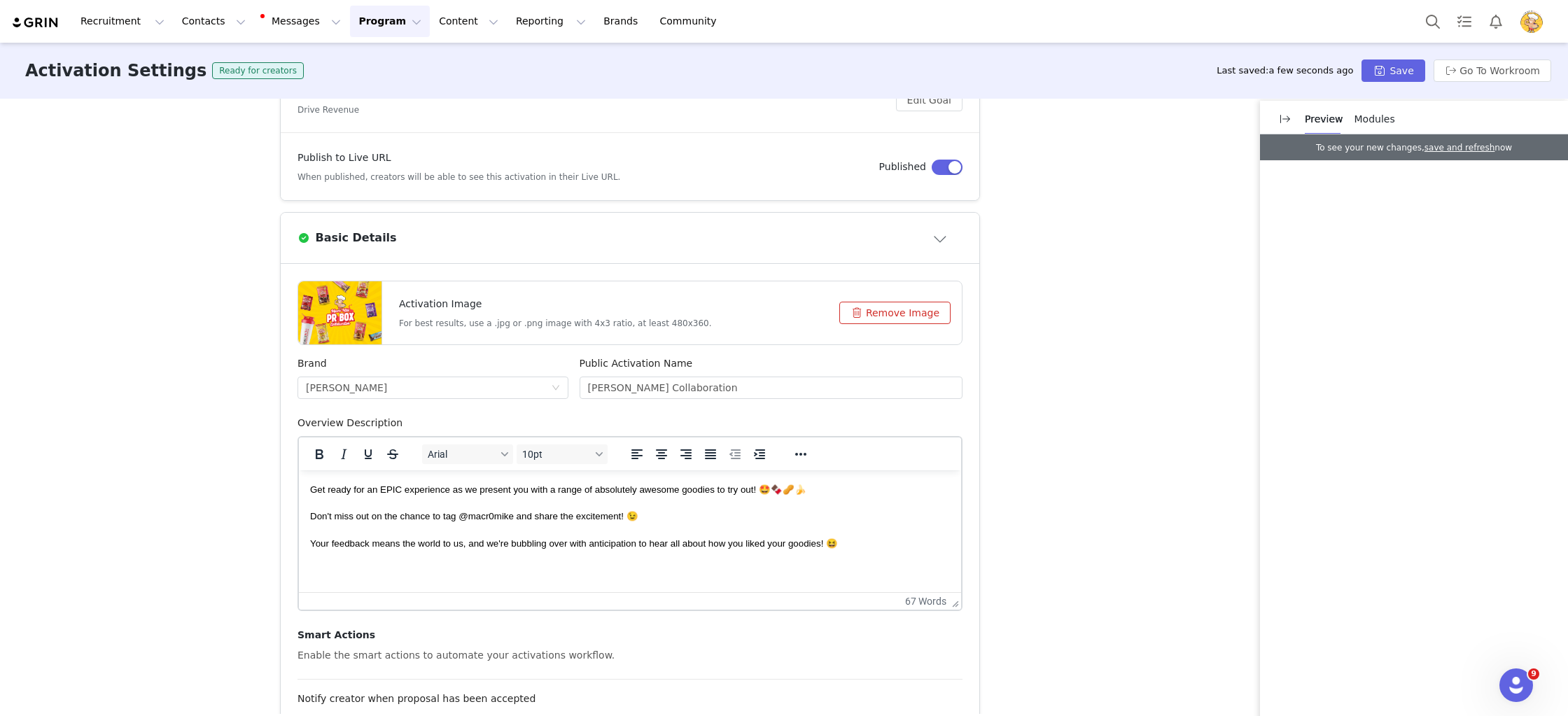
click at [892, 308] on button "Remove Image" at bounding box center [895, 313] width 111 height 23
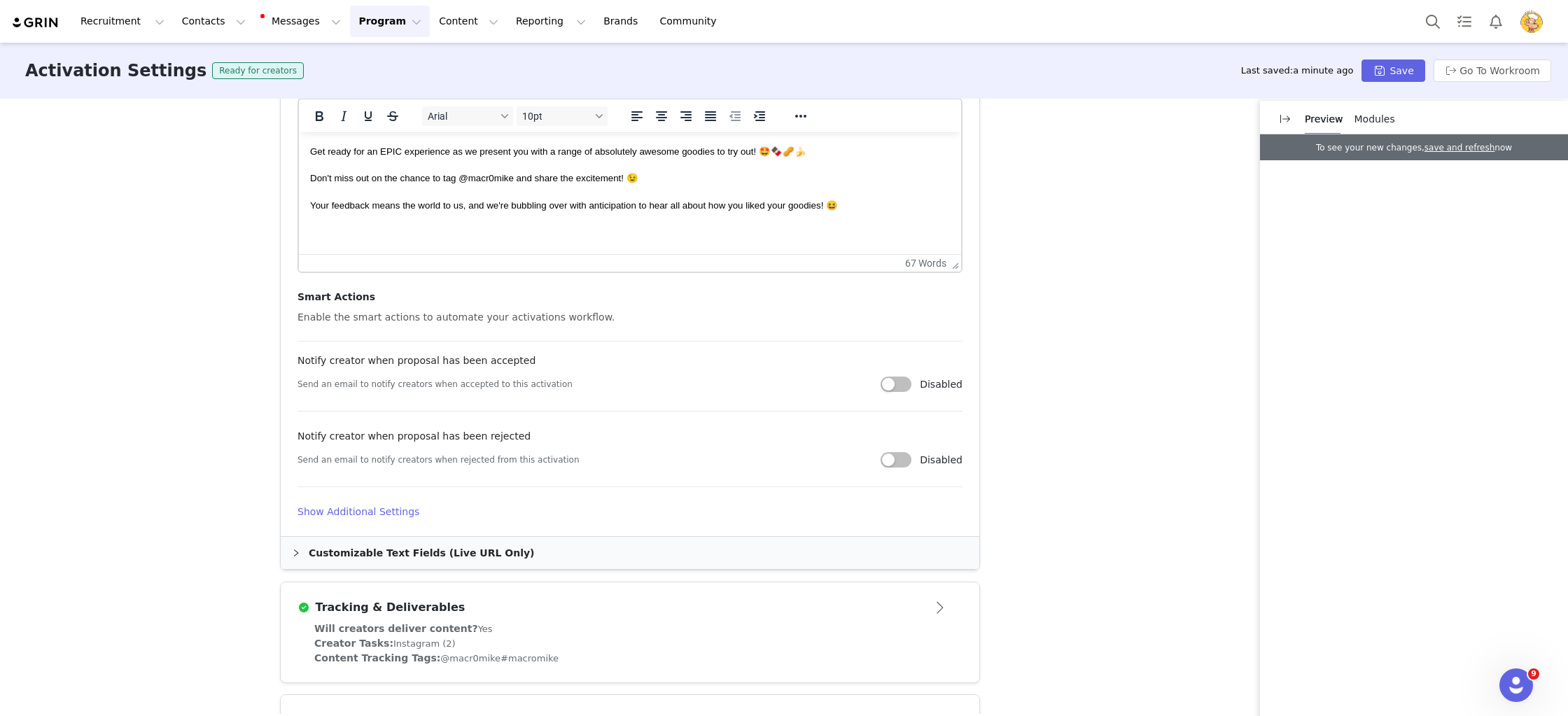
scroll to position [576, 0]
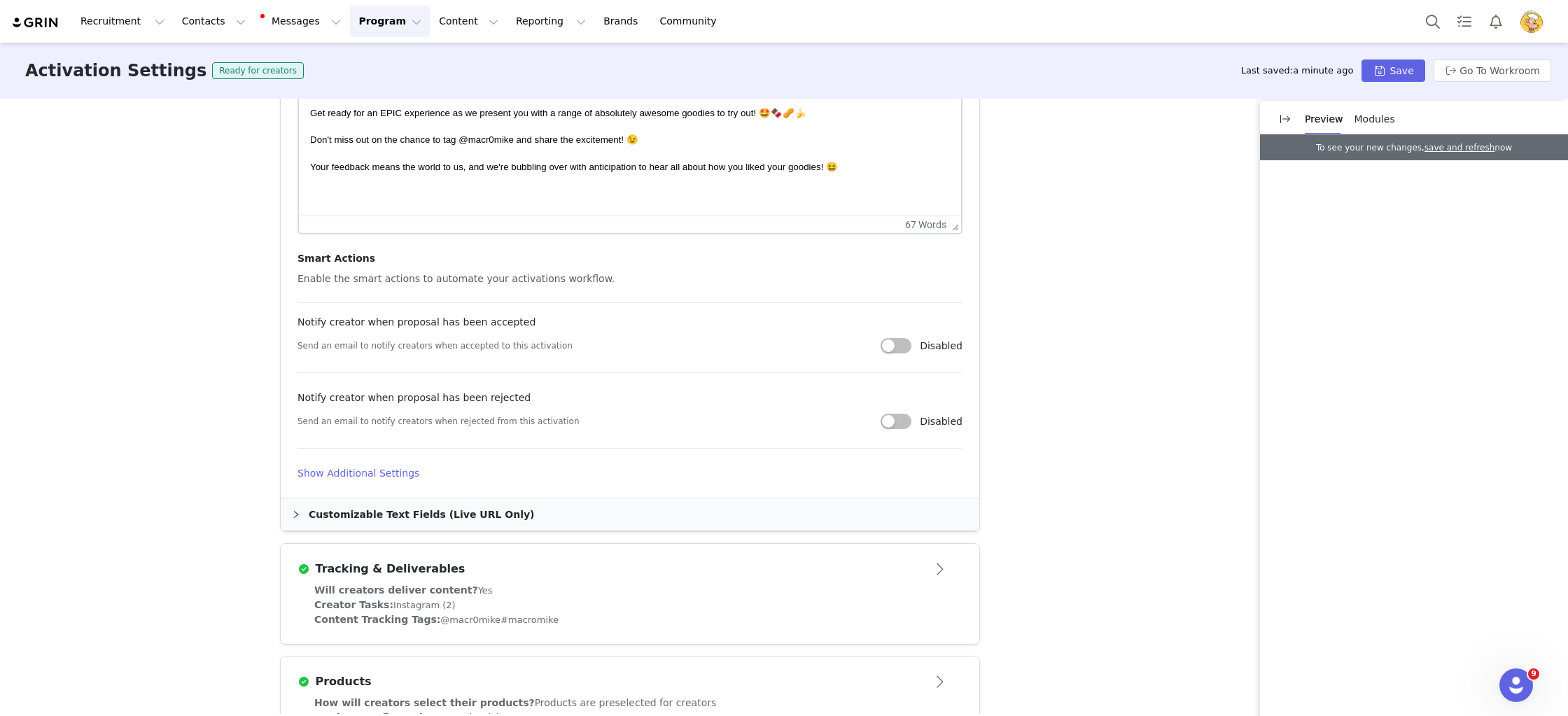
click at [388, 472] on h4 "Show Additional Settings" at bounding box center [629, 473] width 665 height 14
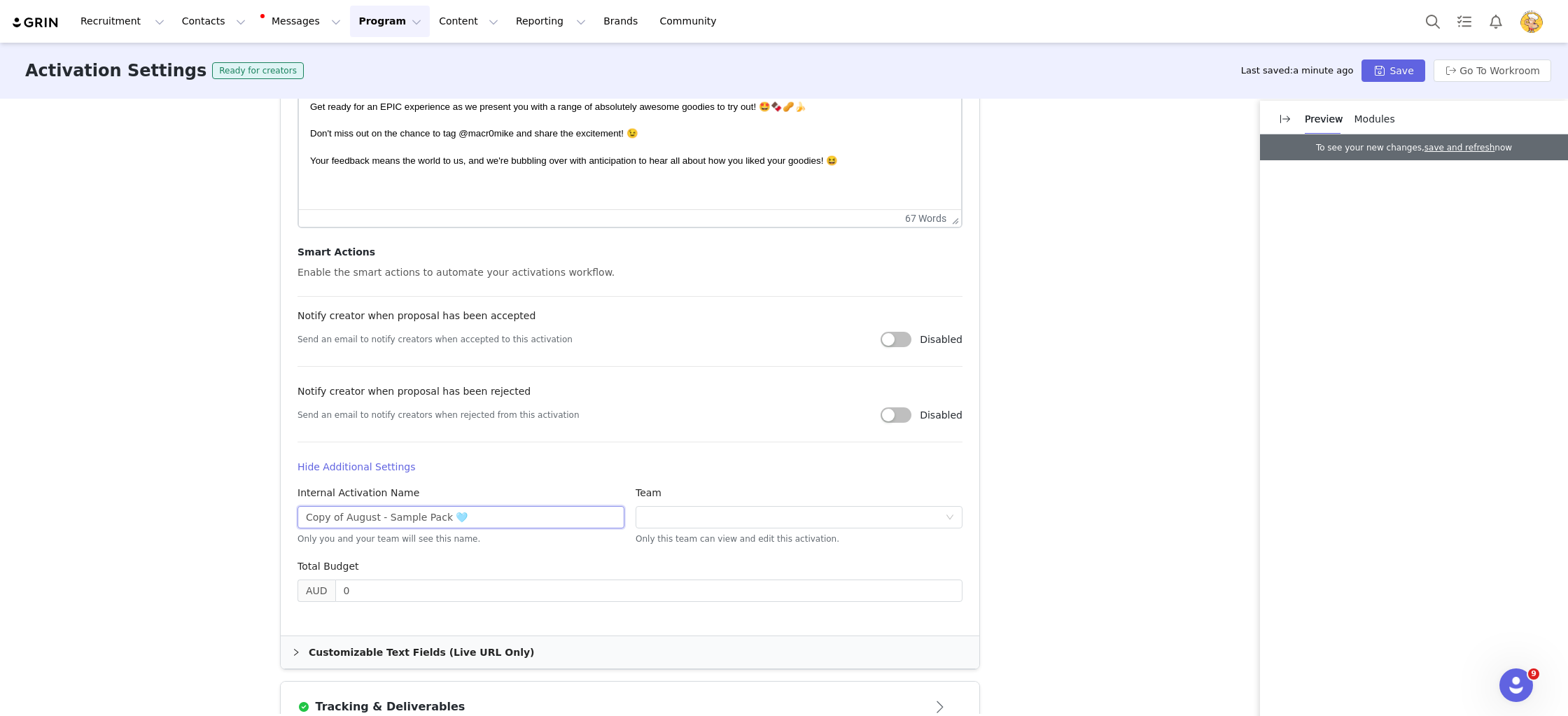
scroll to position [588, 0]
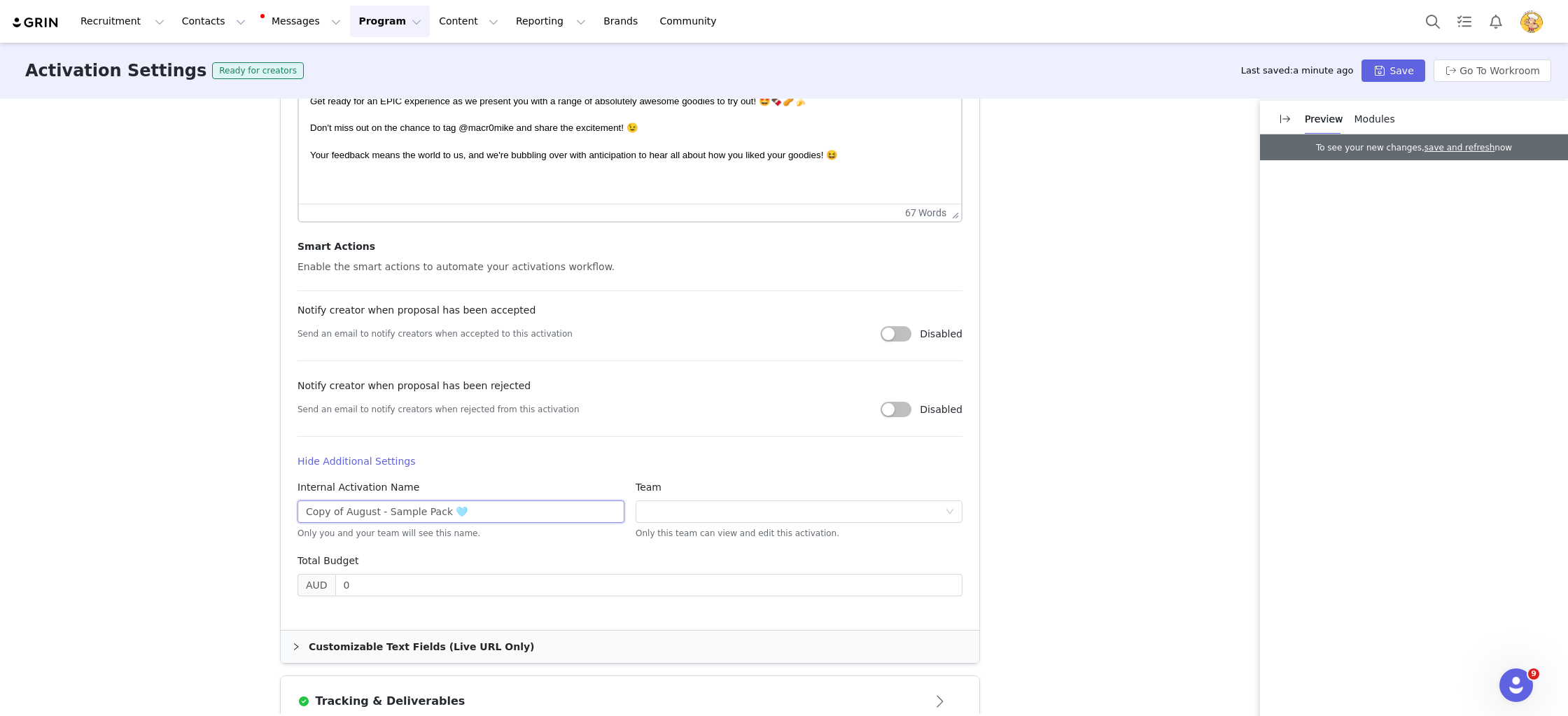
drag, startPoint x: 344, startPoint y: 519, endPoint x: 362, endPoint y: 513, distance: 19.0
click at [342, 518] on input "Copy of August - Sample Pack 🩵" at bounding box center [460, 512] width 327 height 23
click at [365, 513] on input "Copy of August - Sample Pack 🩵" at bounding box center [460, 512] width 327 height 23
drag, startPoint x: 376, startPoint y: 513, endPoint x: 234, endPoint y: 504, distance: 142.3
click at [234, 504] on div "Activation Type Ongoing activations do not have start and end dates. Content wi…" at bounding box center [784, 406] width 1568 height 615
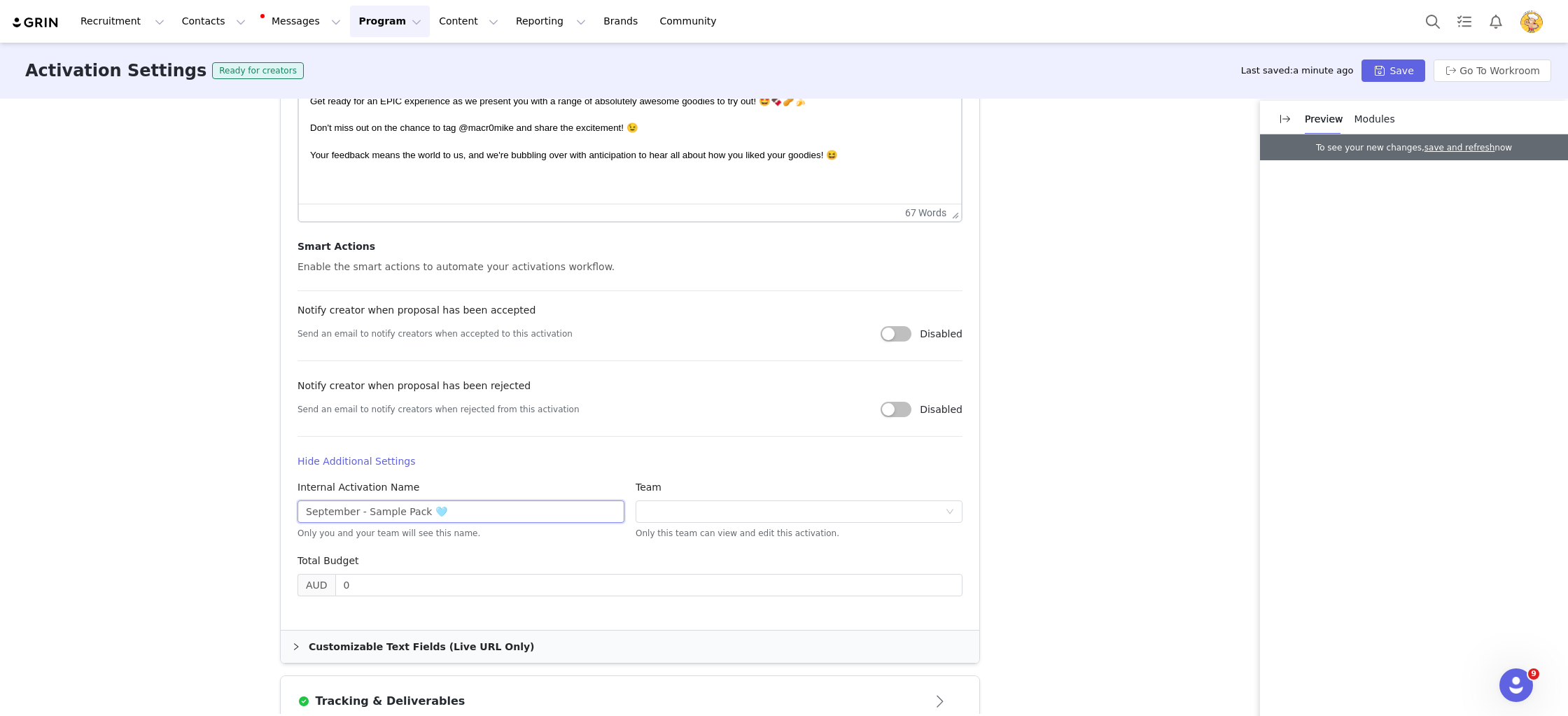
click at [440, 512] on input "September - Sample Pack 🩵" at bounding box center [460, 512] width 327 height 23
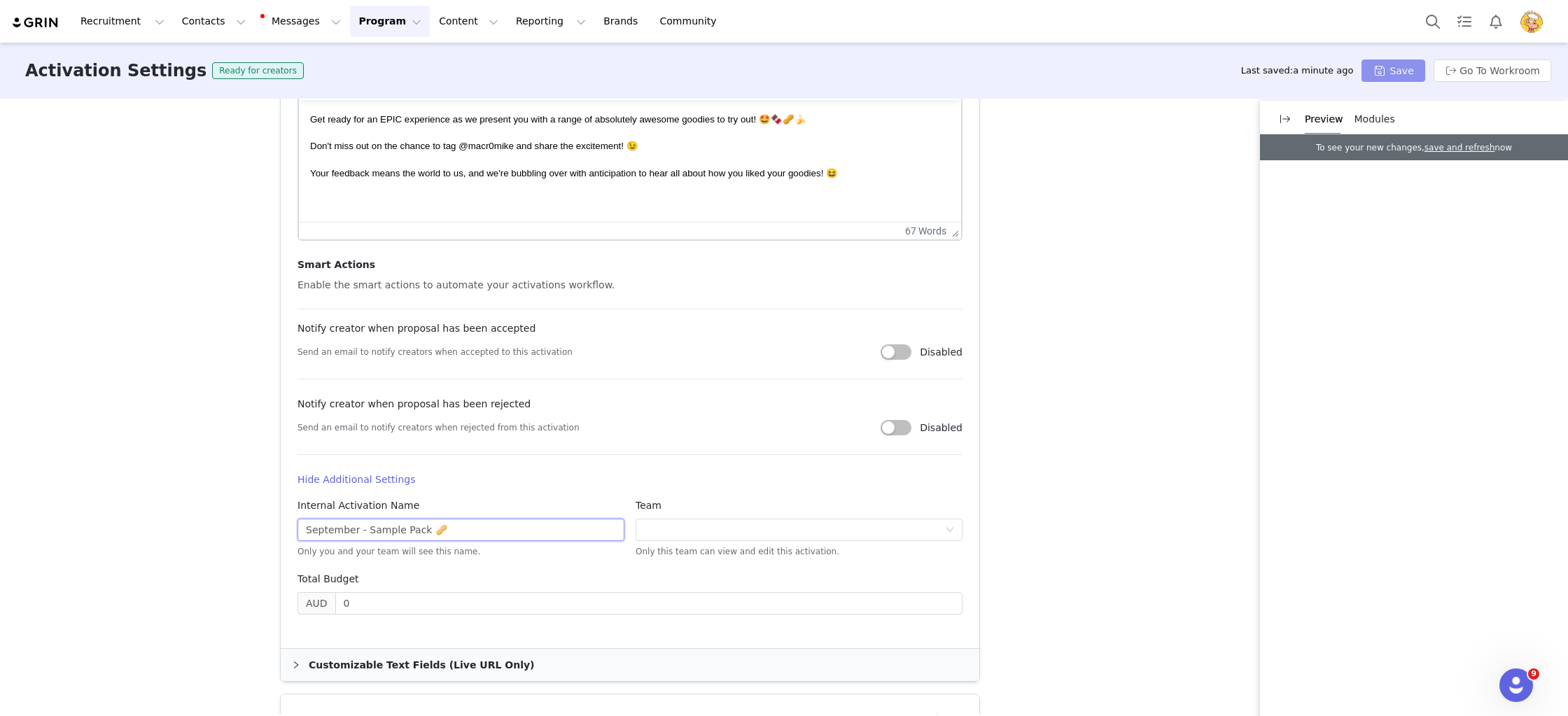
type input "September - Sample Pack 🥜"
click at [1382, 72] on button "Save" at bounding box center [1392, 71] width 63 height 23
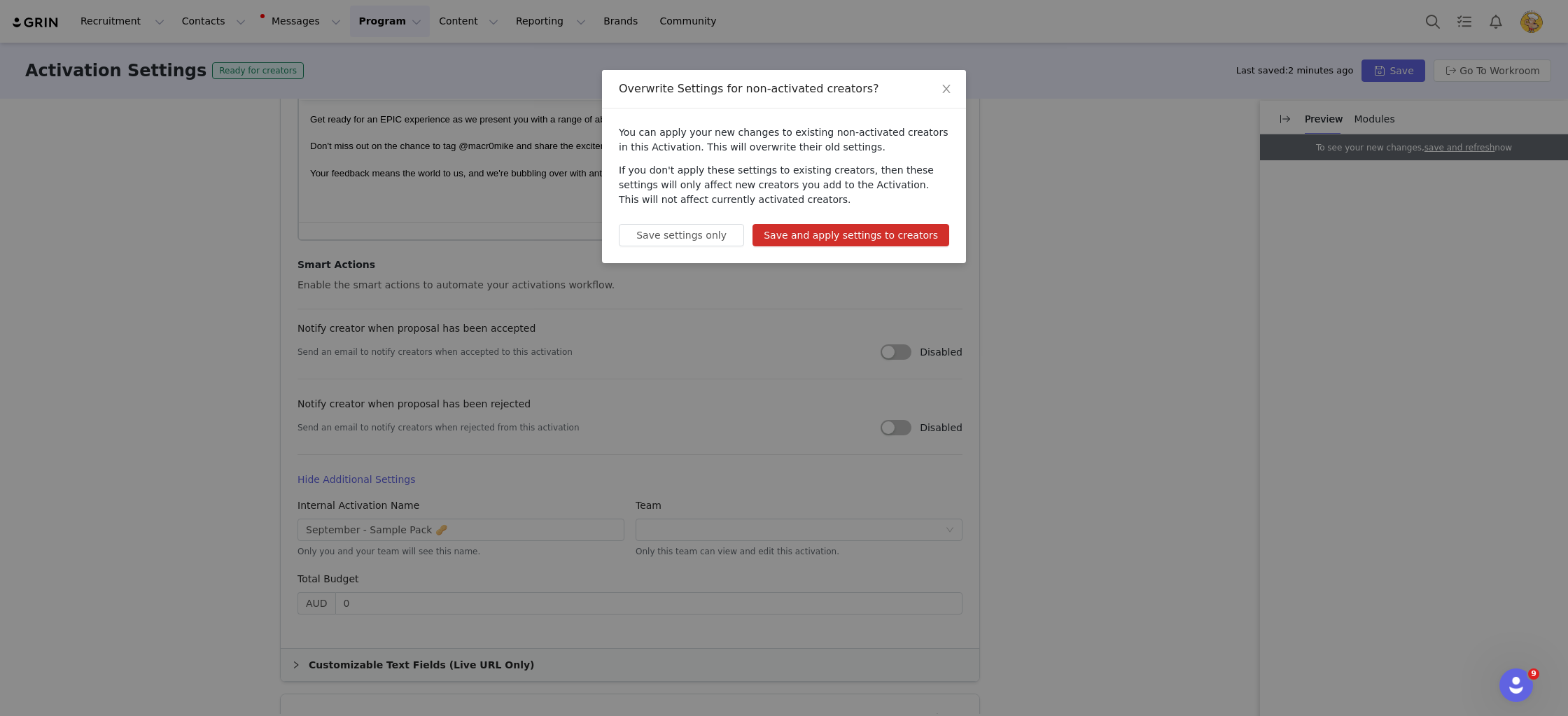
click at [887, 233] on button "Save and apply settings to creators" at bounding box center [851, 235] width 197 height 23
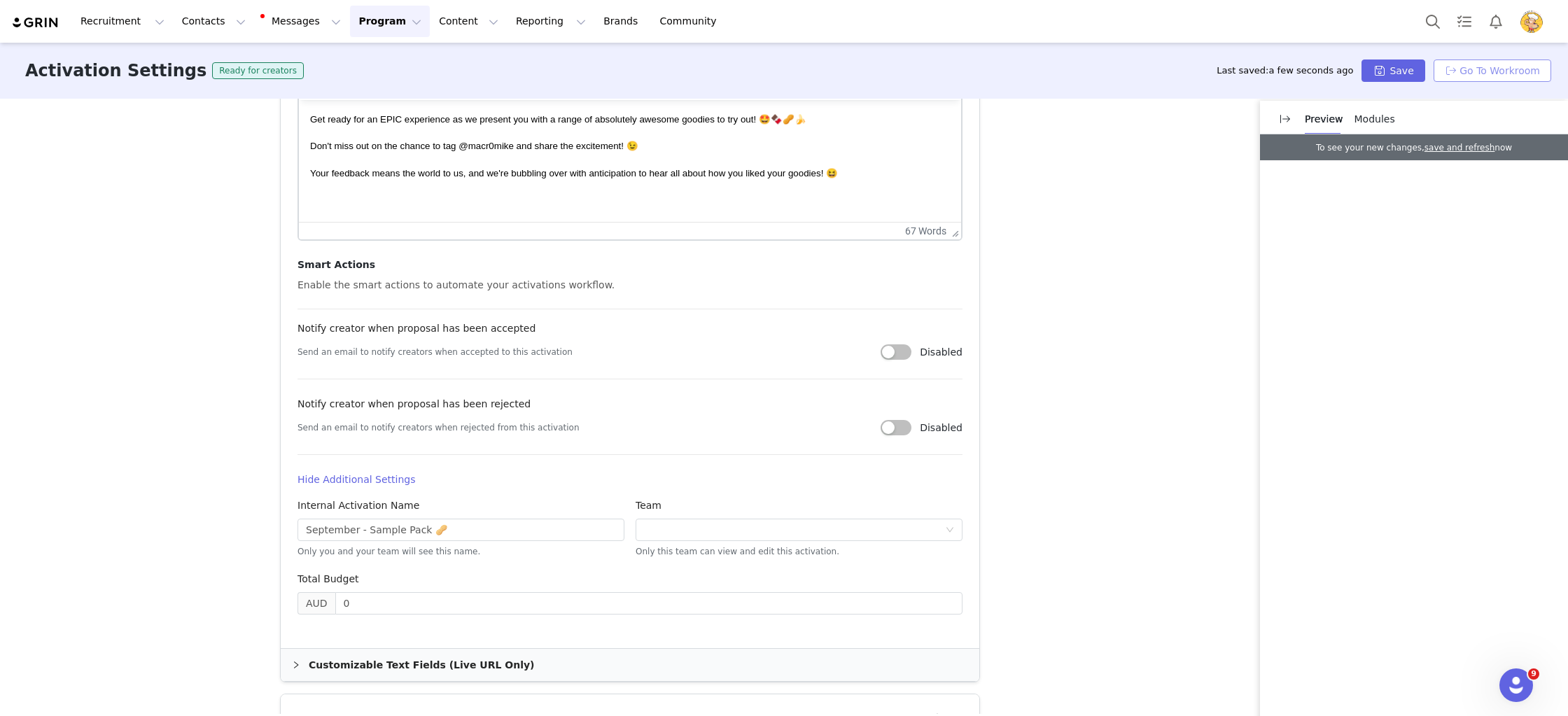
click at [1532, 73] on button "Go To Workroom" at bounding box center [1492, 71] width 118 height 23
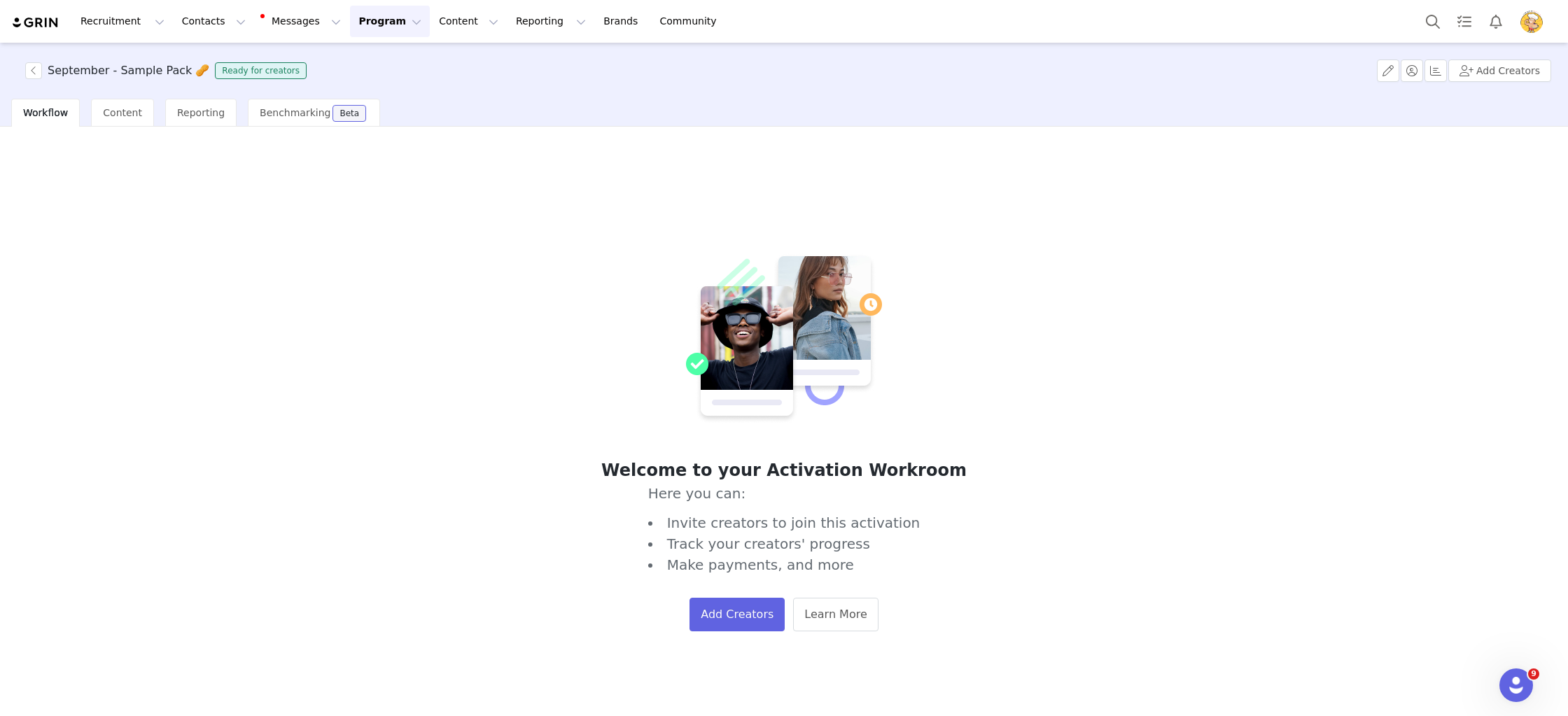
click at [370, 19] on button "Program Program" at bounding box center [390, 21] width 80 height 31
click at [377, 54] on link "Activations" at bounding box center [384, 61] width 111 height 26
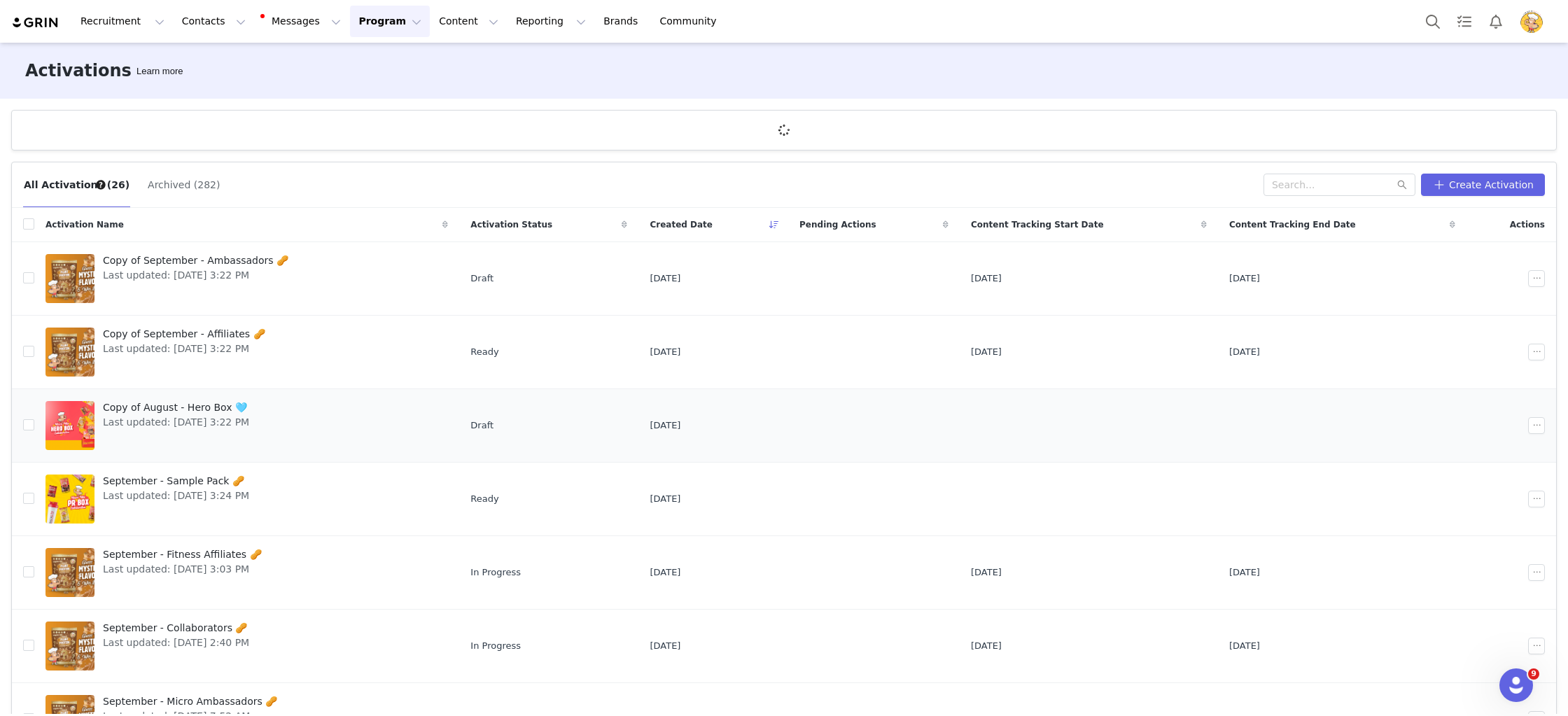
click at [182, 405] on span "Copy of August - Hero Box 🩵" at bounding box center [176, 407] width 146 height 14
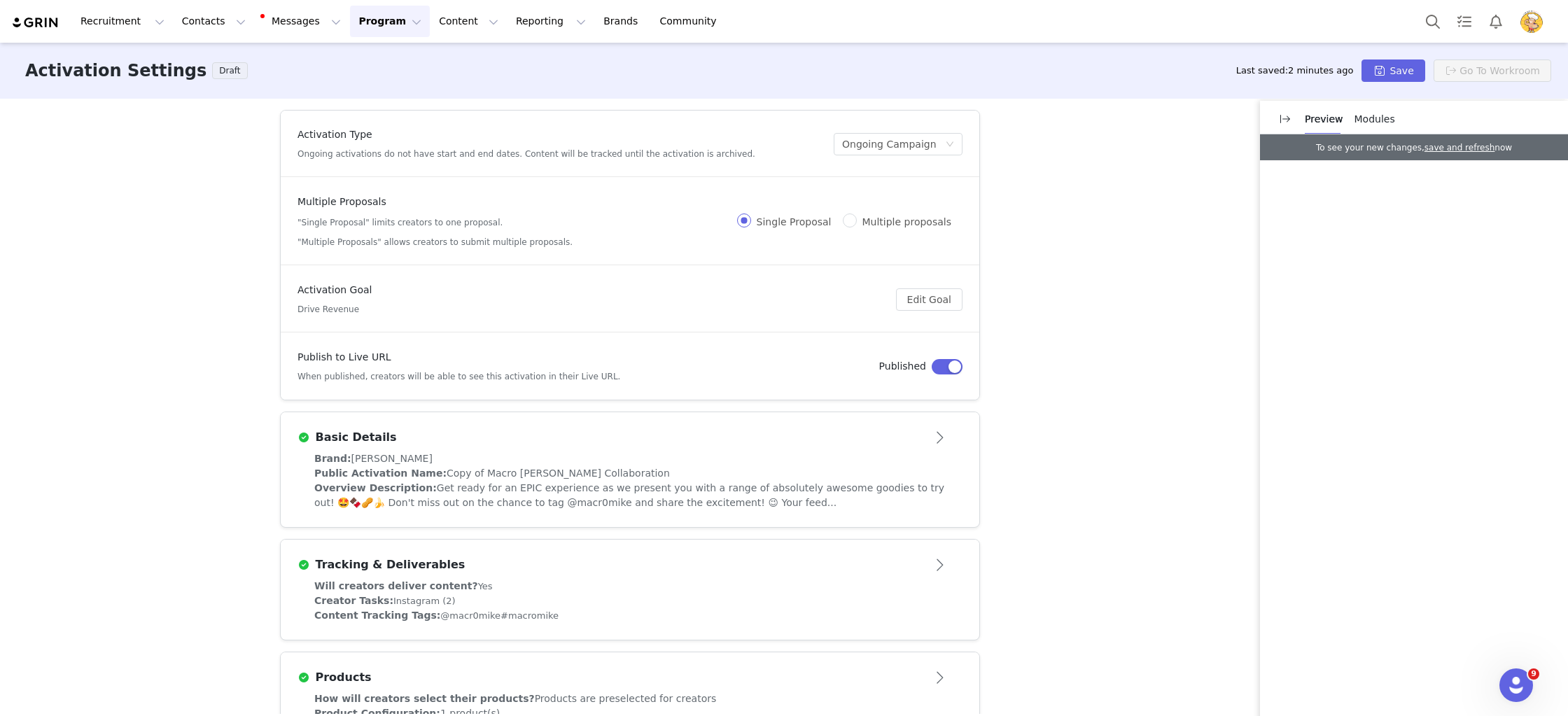
drag, startPoint x: 830, startPoint y: 430, endPoint x: 815, endPoint y: 425, distance: 15.8
click at [830, 430] on div "Basic Details" at bounding box center [607, 438] width 618 height 17
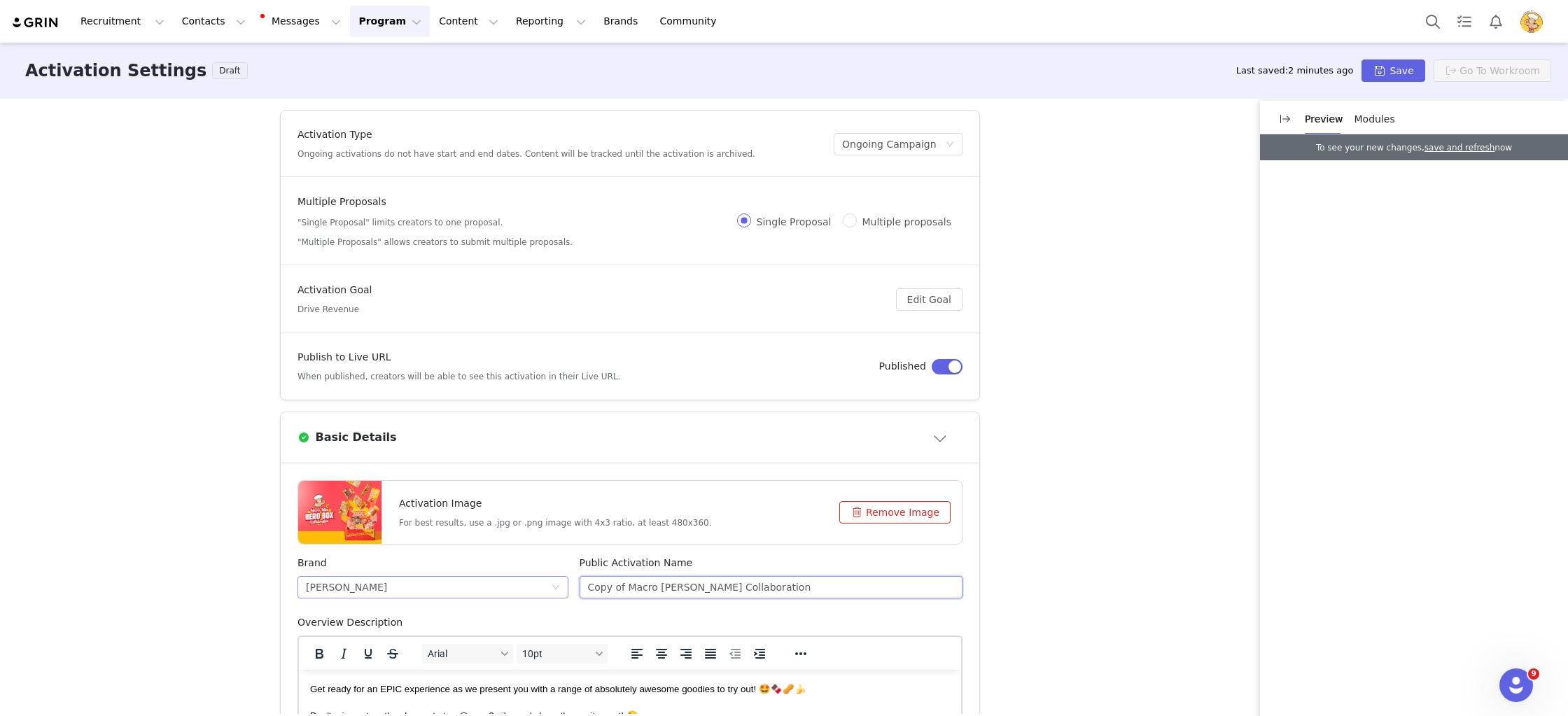
drag, startPoint x: 627, startPoint y: 589, endPoint x: 534, endPoint y: 581, distance: 93.3
click at [534, 581] on div "Brand Macro Mike Public Activation Name Copy of Macro Mike Collaboration" at bounding box center [629, 585] width 676 height 60
type input "Macro Mike Collaboration"
click at [721, 455] on article "Basic Details" at bounding box center [629, 438] width 698 height 50
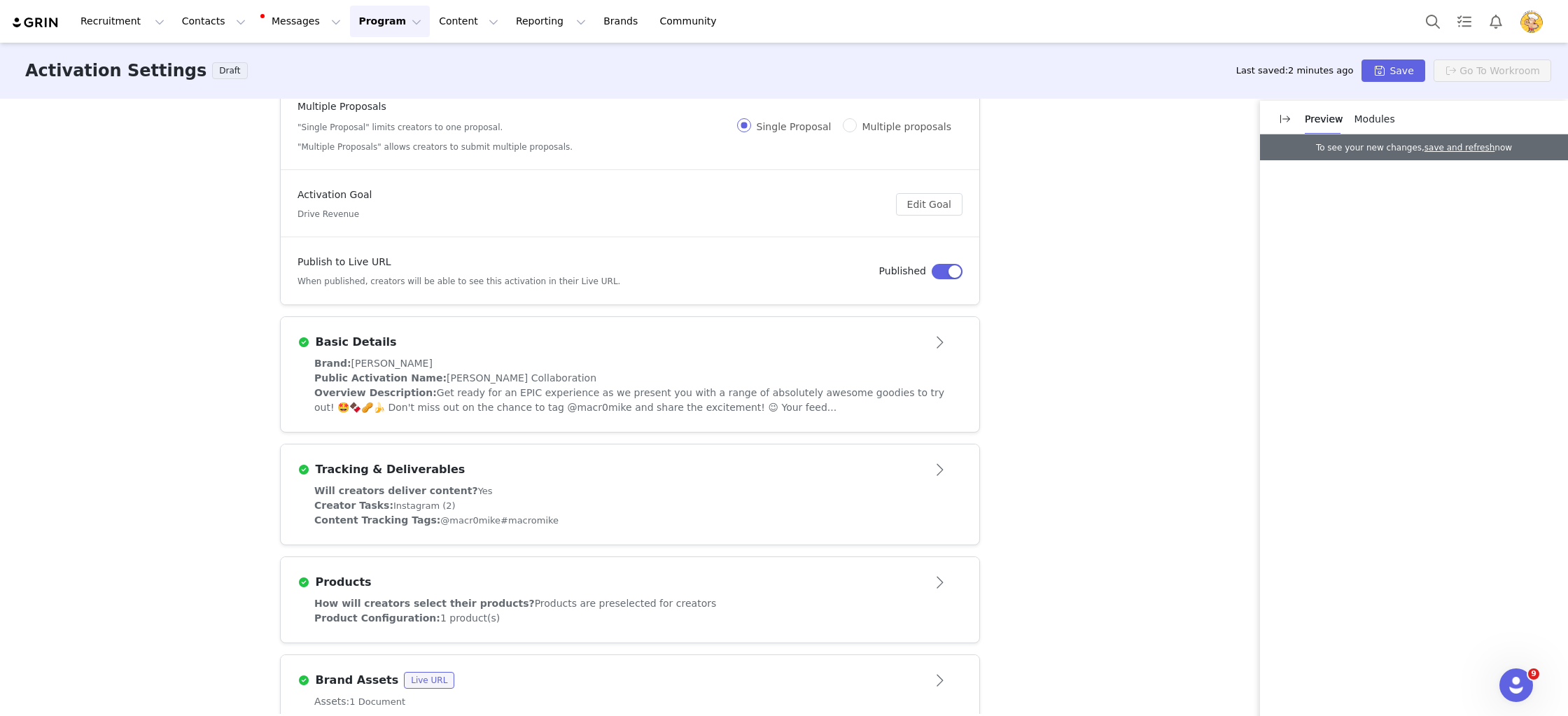
scroll to position [121, 0]
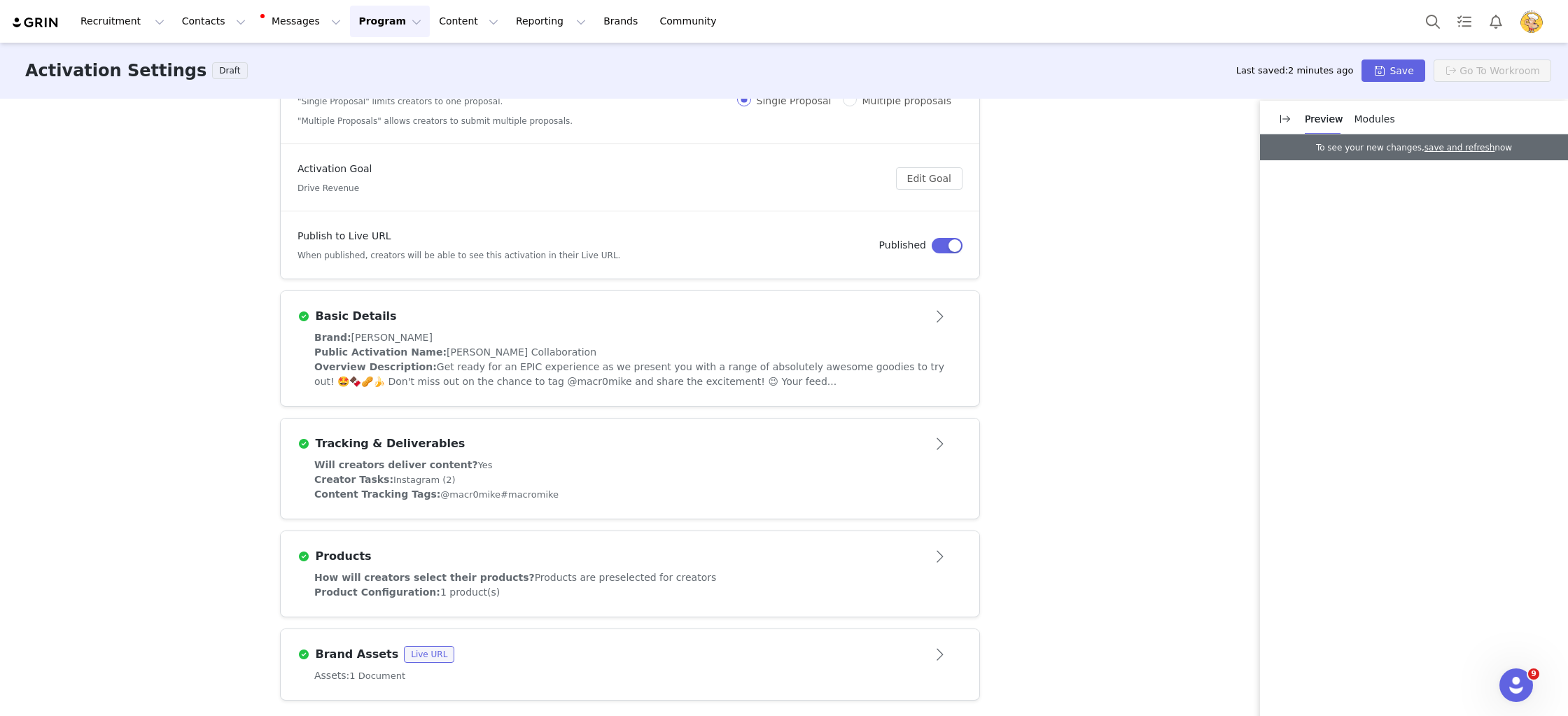
drag, startPoint x: 736, startPoint y: 308, endPoint x: 731, endPoint y: 321, distance: 13.9
click at [736, 308] on div "Basic Details" at bounding box center [607, 317] width 618 height 17
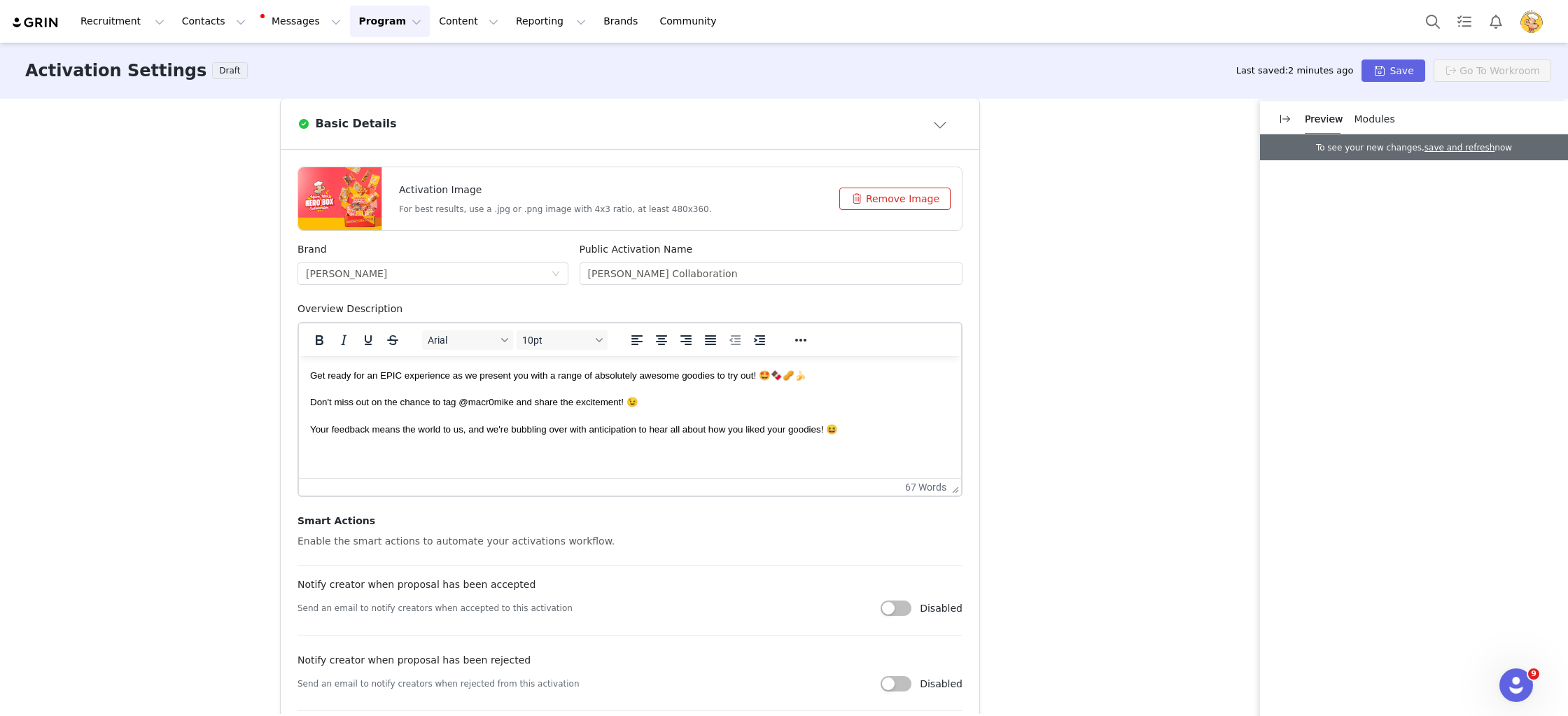
scroll to position [539, 0]
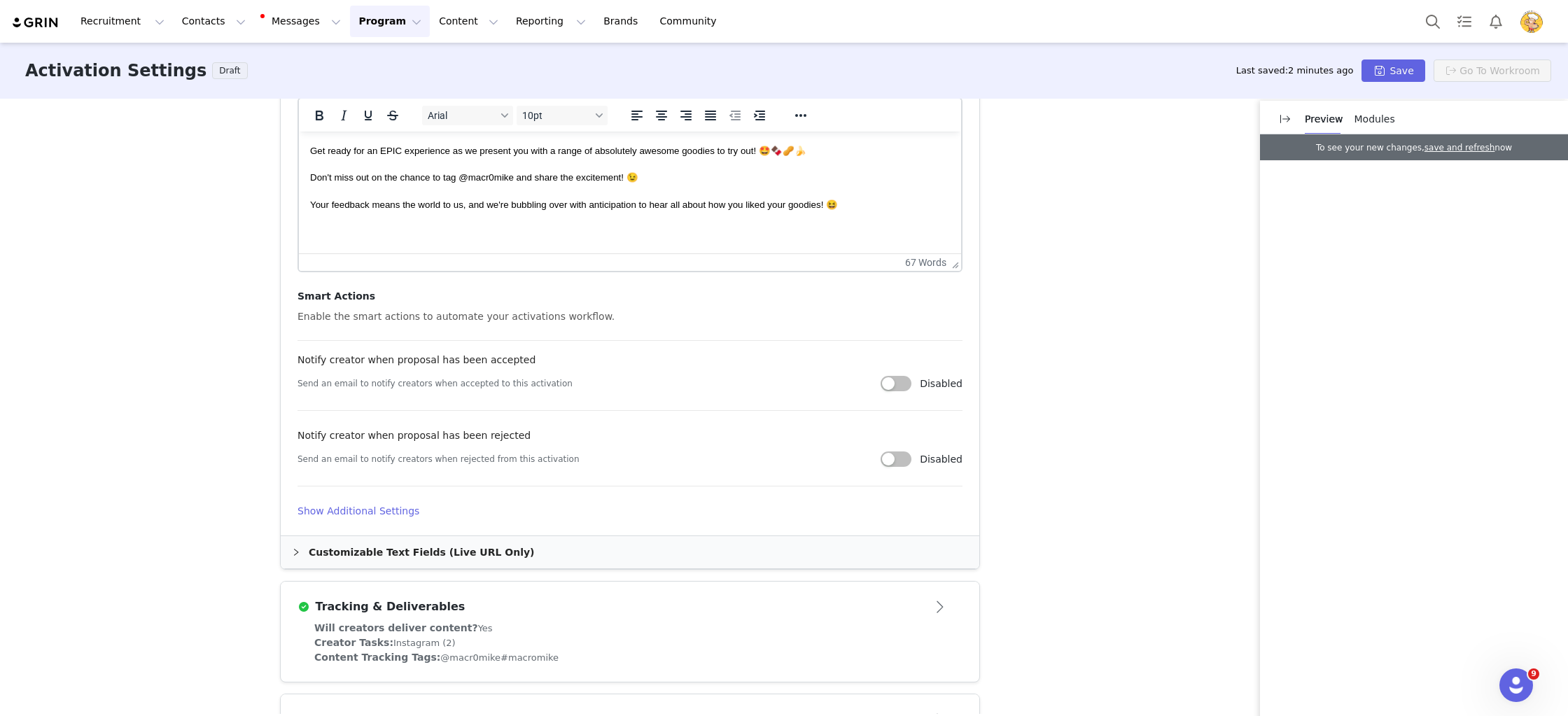
drag, startPoint x: 350, startPoint y: 512, endPoint x: 353, endPoint y: 527, distance: 15.3
click at [350, 512] on h4 "Show Additional Settings" at bounding box center [629, 511] width 665 height 14
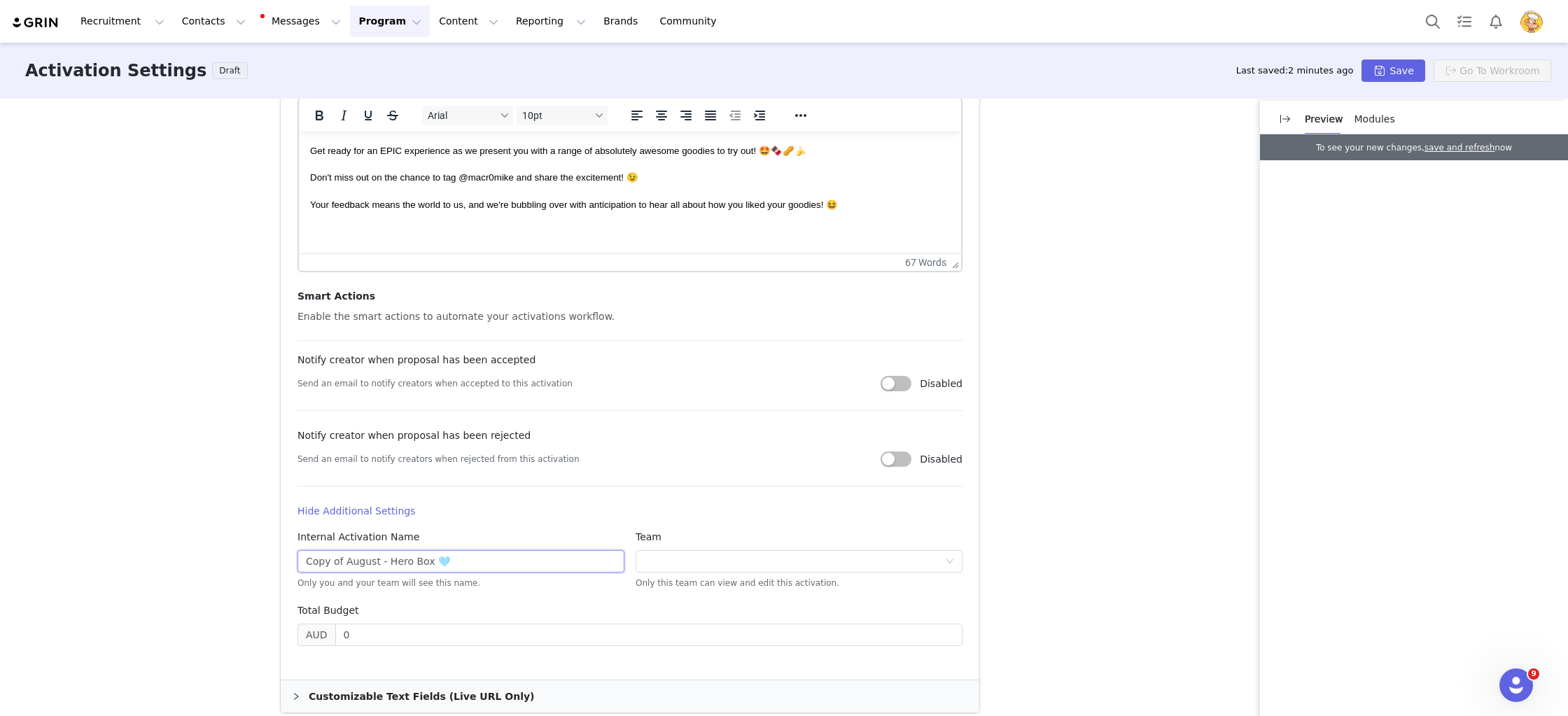
drag, startPoint x: 339, startPoint y: 561, endPoint x: 249, endPoint y: 555, distance: 90.2
click at [249, 555] on div "Activation Type Ongoing activations do not have start and end dates. Content wi…" at bounding box center [784, 406] width 1568 height 615
click at [481, 558] on input "September - Hero Box 🩵" at bounding box center [460, 561] width 327 height 23
type input "September - Hero Box 🥜"
click at [1068, 487] on div "Activation Type Ongoing activations do not have start and end dates. Content wi…" at bounding box center [784, 406] width 1568 height 615
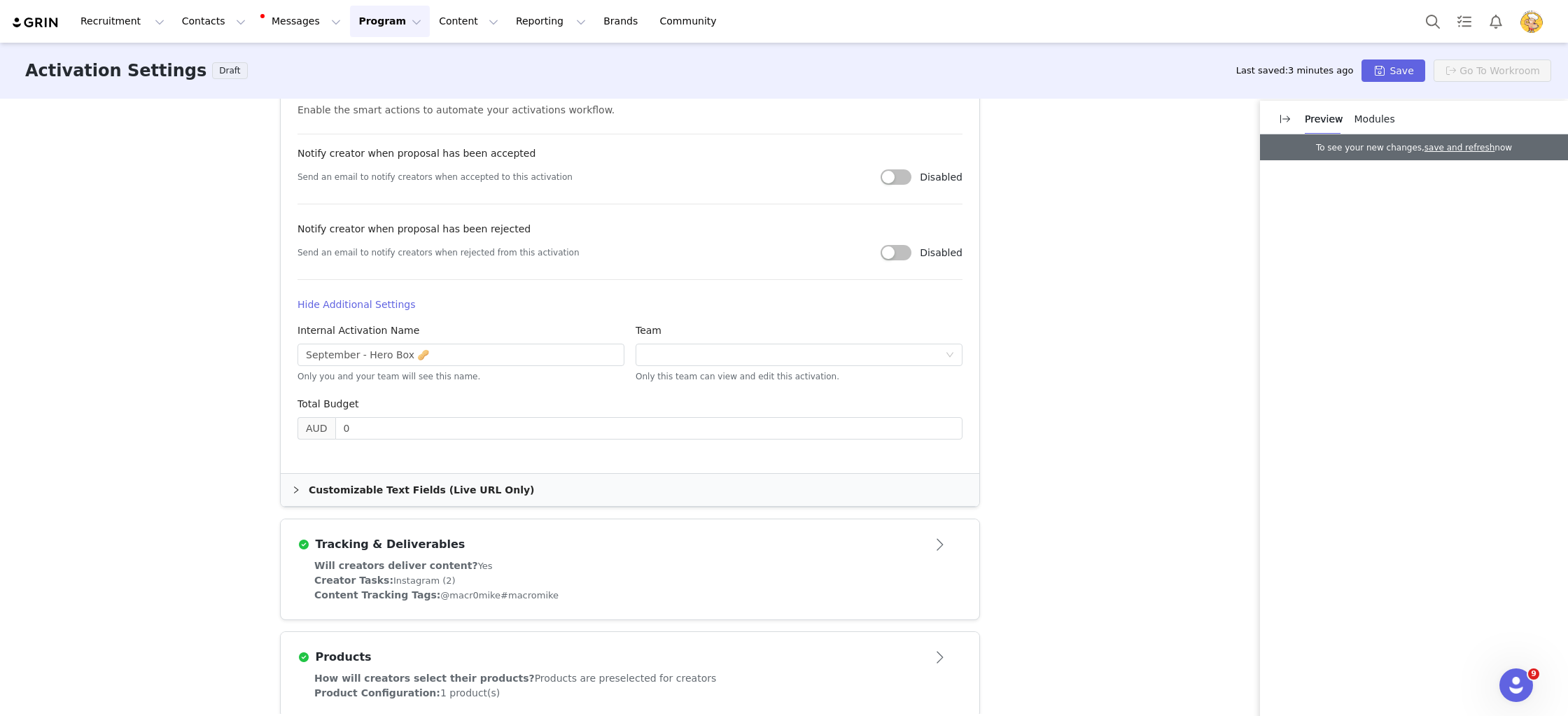
scroll to position [845, 0]
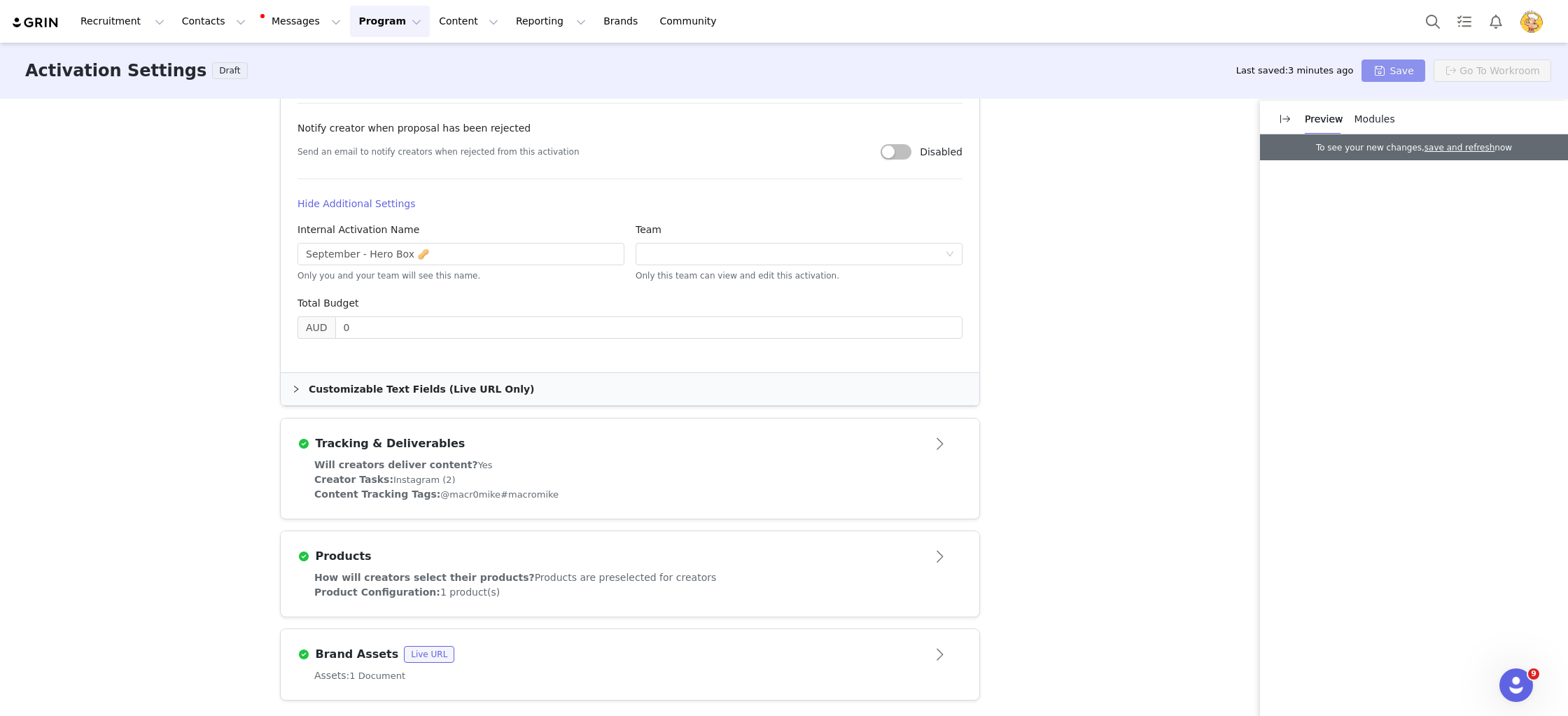
click at [1397, 70] on button "Save" at bounding box center [1392, 71] width 63 height 23
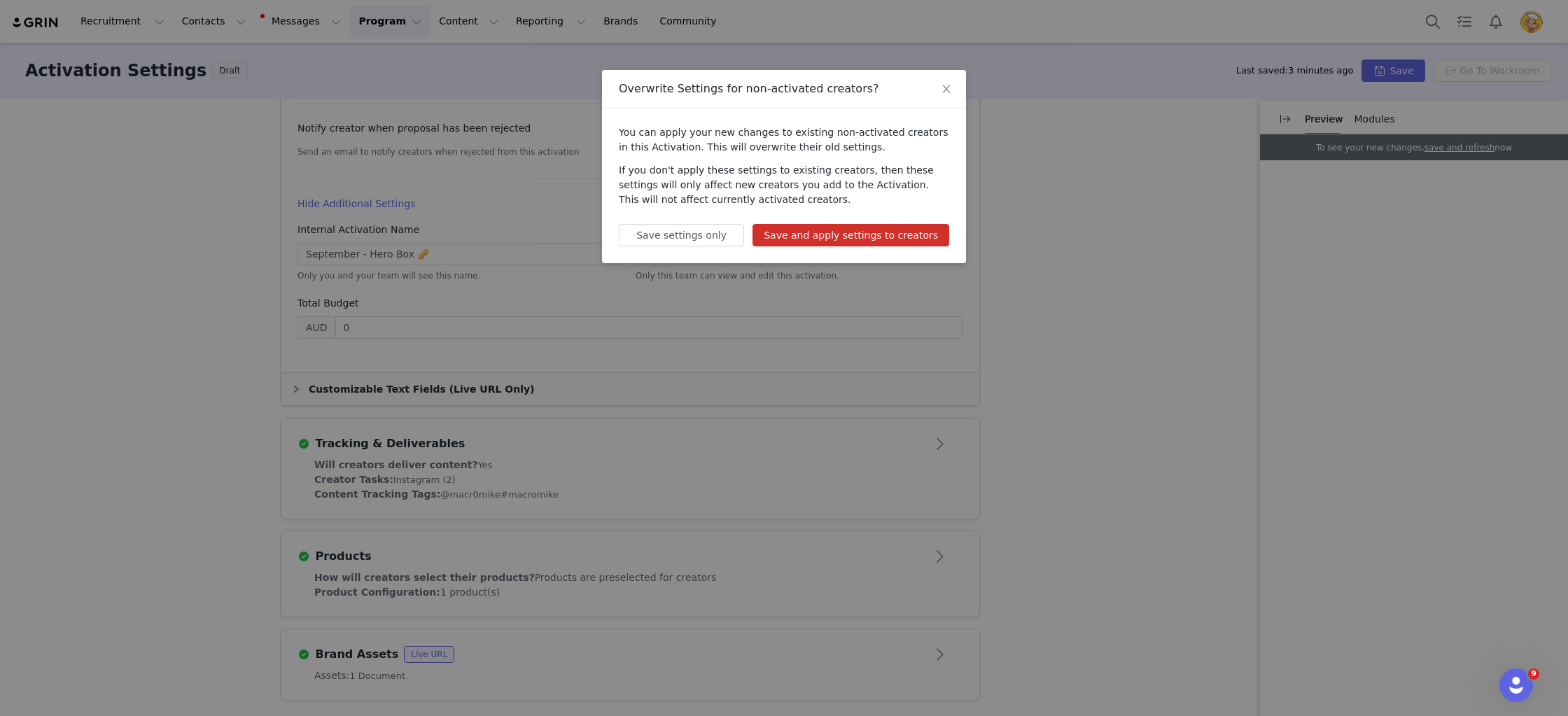
drag, startPoint x: 886, startPoint y: 238, endPoint x: 867, endPoint y: 231, distance: 20.2
click at [886, 238] on button "Save and apply settings to creators" at bounding box center [851, 235] width 197 height 23
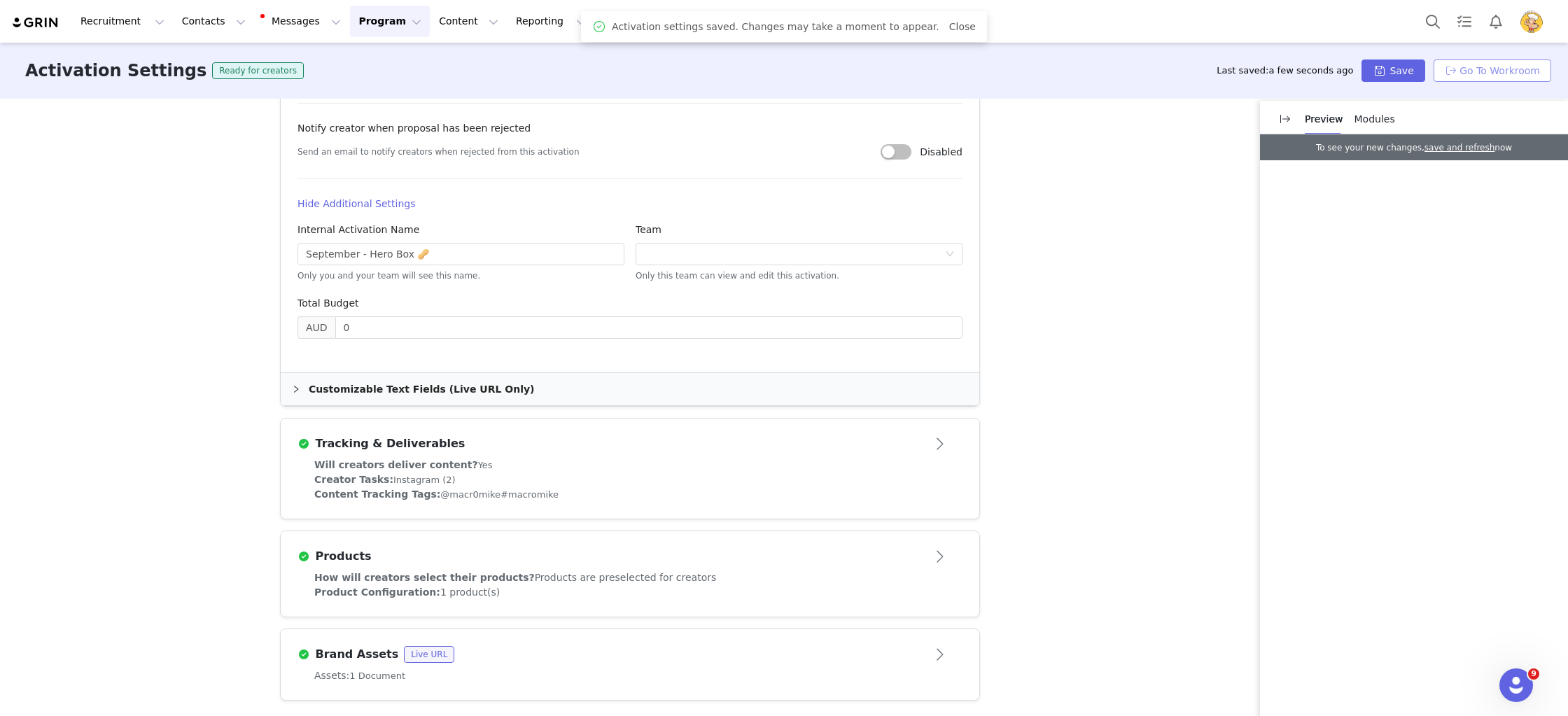
click at [1527, 74] on button "Go To Workroom" at bounding box center [1492, 71] width 118 height 23
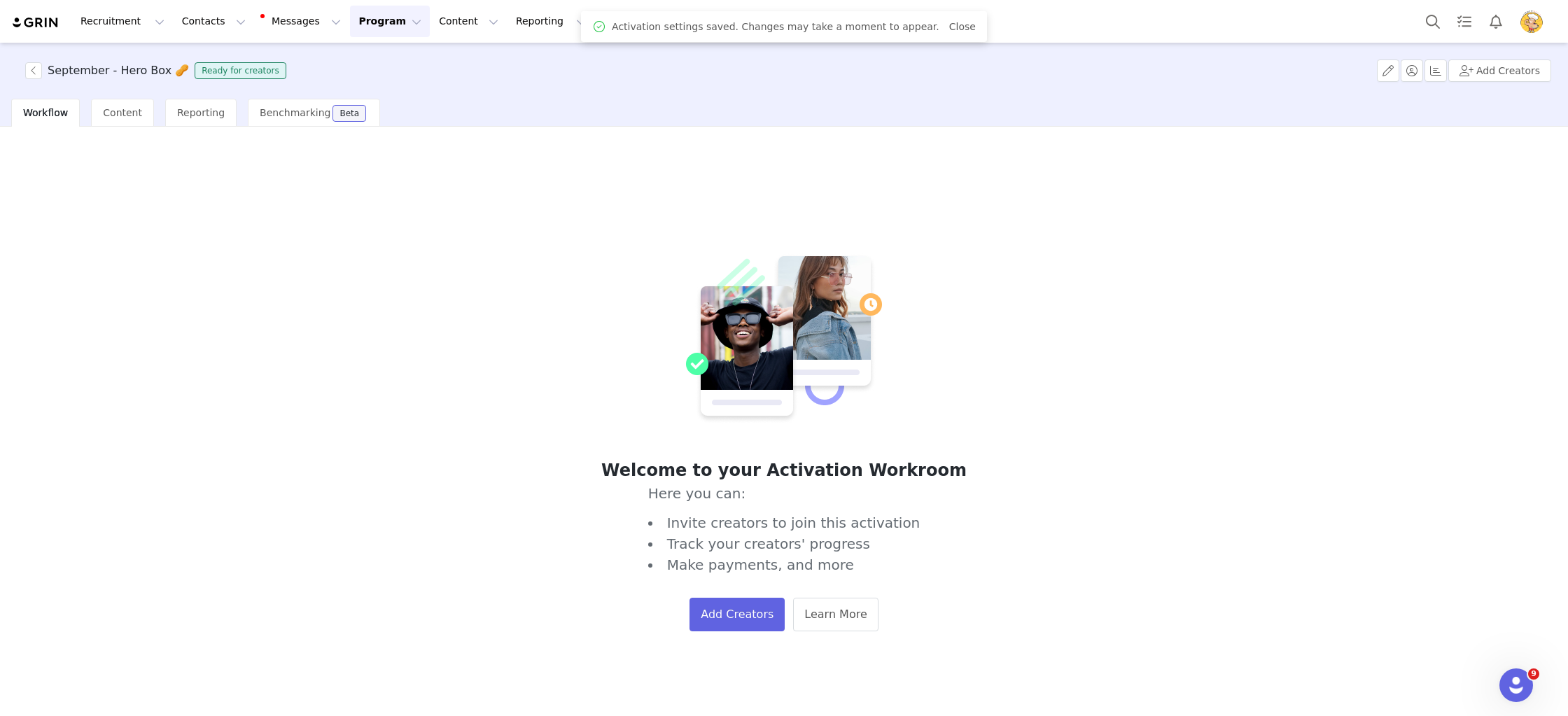
click at [377, 24] on button "Program Program" at bounding box center [390, 21] width 80 height 31
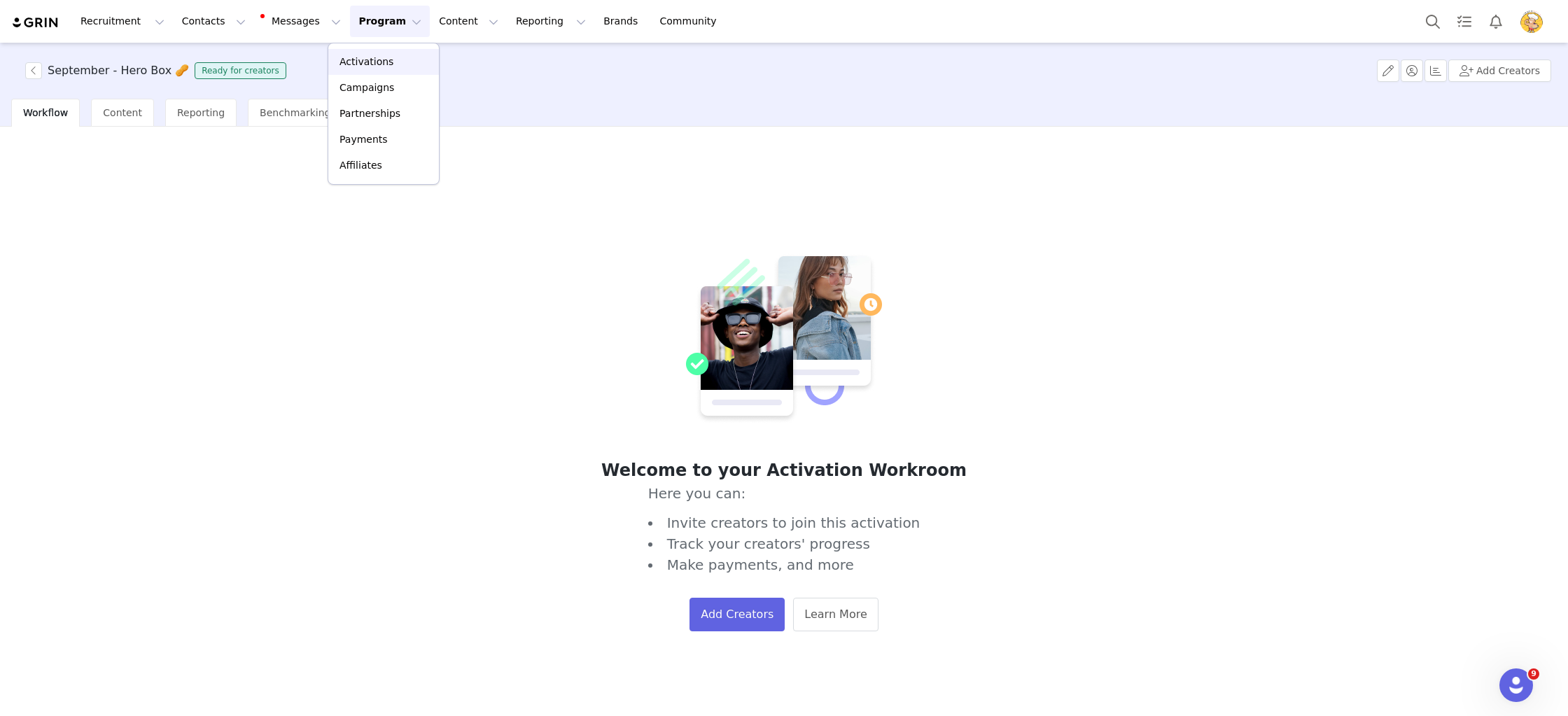
click at [384, 55] on p "Activations" at bounding box center [366, 61] width 54 height 14
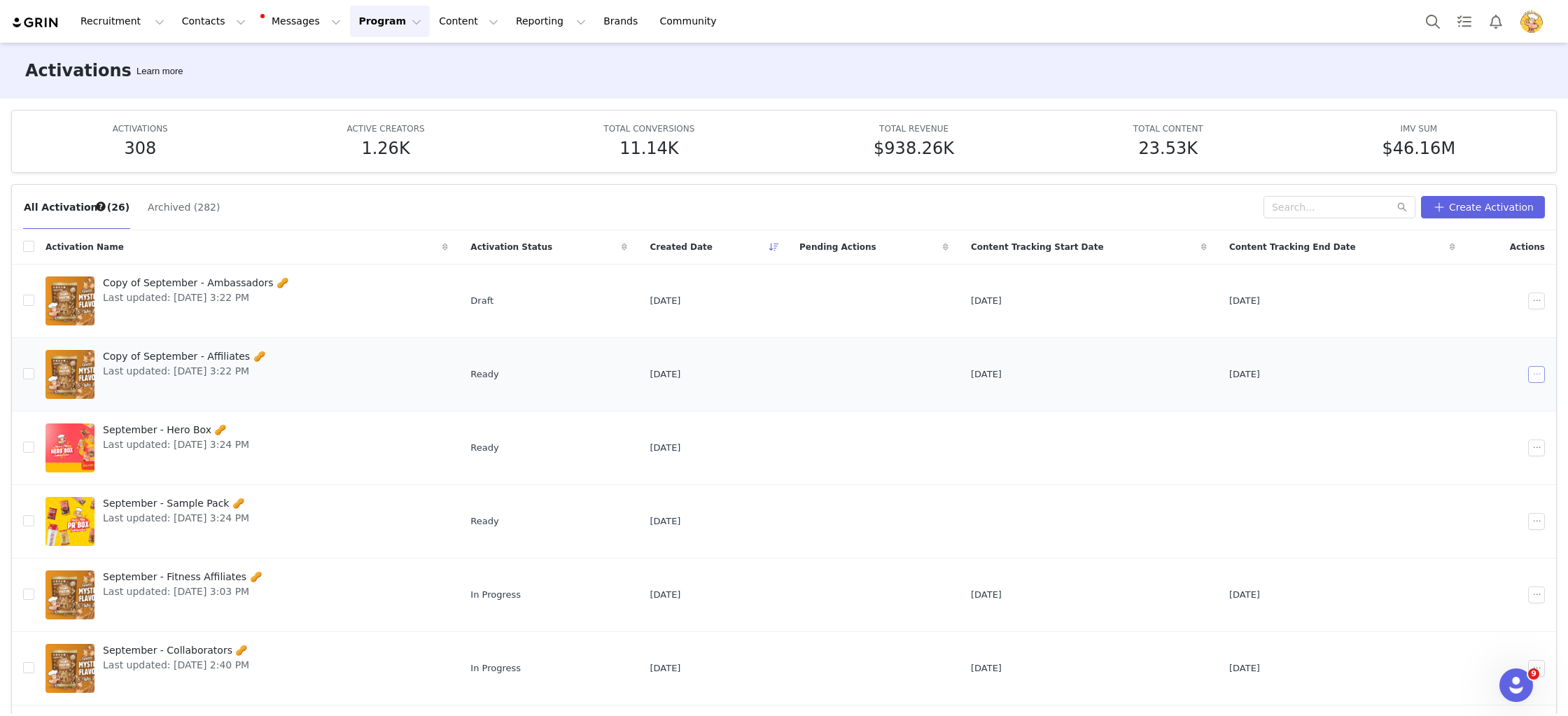
click at [1541, 378] on button "button" at bounding box center [1537, 375] width 17 height 17
click at [1444, 402] on span "Edit" at bounding box center [1449, 400] width 18 height 15
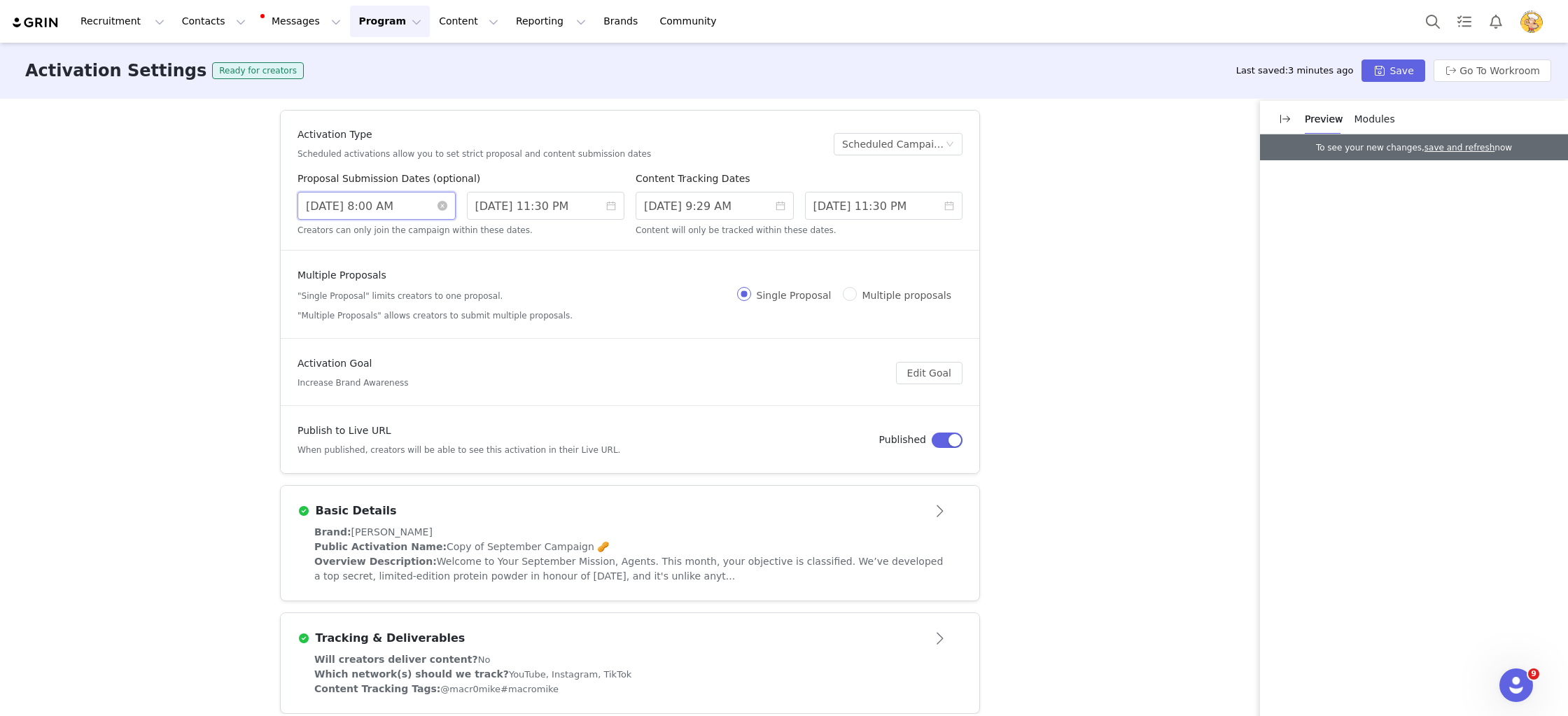
click at [359, 207] on input "8/14/2025 8:00 AM" at bounding box center [376, 205] width 158 height 28
click at [462, 229] on link at bounding box center [466, 228] width 13 height 28
drag, startPoint x: 371, startPoint y: 278, endPoint x: 400, endPoint y: 279, distance: 29.0
click at [403, 280] on tr "31 1 2 3 4 5 6" at bounding box center [396, 279] width 178 height 21
click at [396, 276] on div "3" at bounding box center [396, 279] width 17 height 17
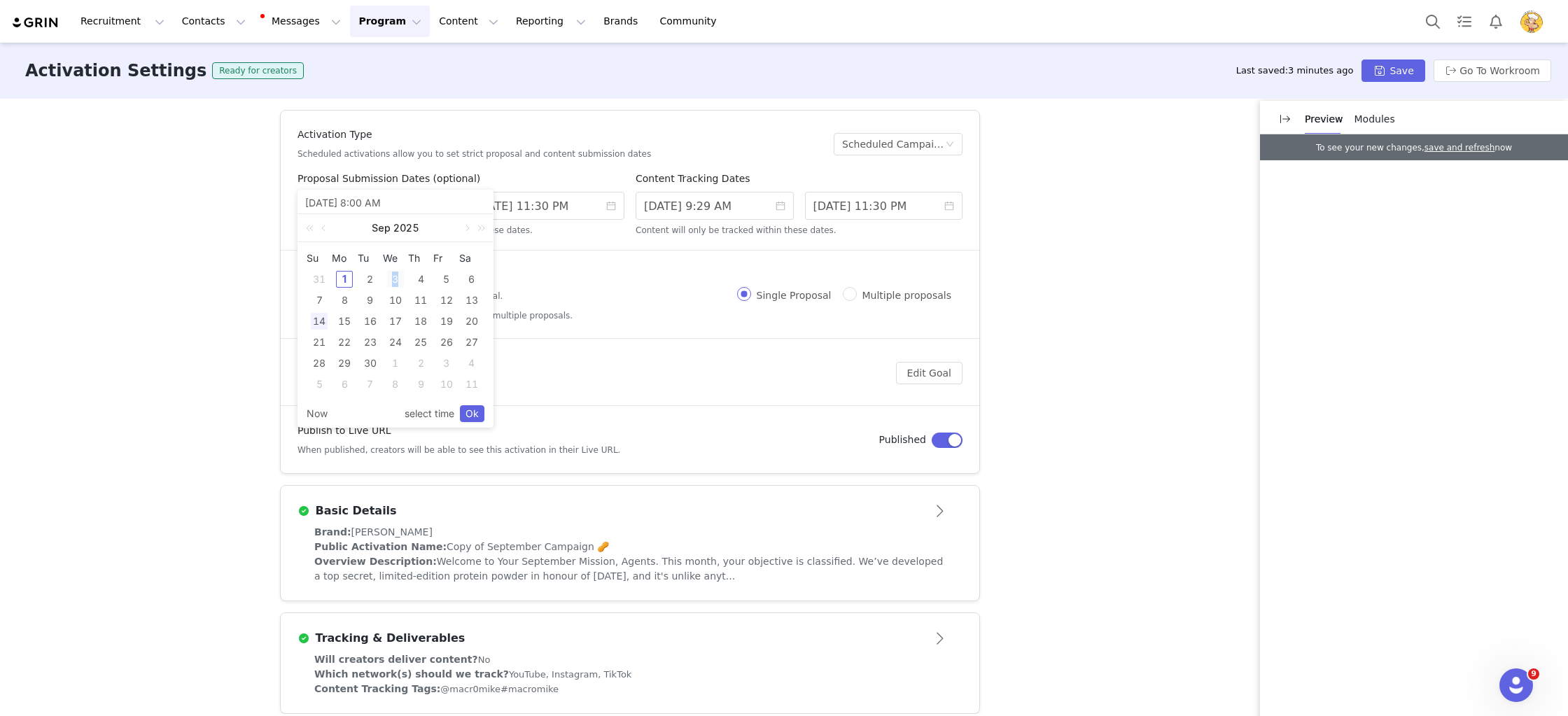
type input "9/03/2025 8:00 AM"
click at [477, 413] on link "Ok" at bounding box center [471, 413] width 24 height 17
click at [534, 205] on input "8/20/2025 11:30 PM" at bounding box center [546, 205] width 158 height 28
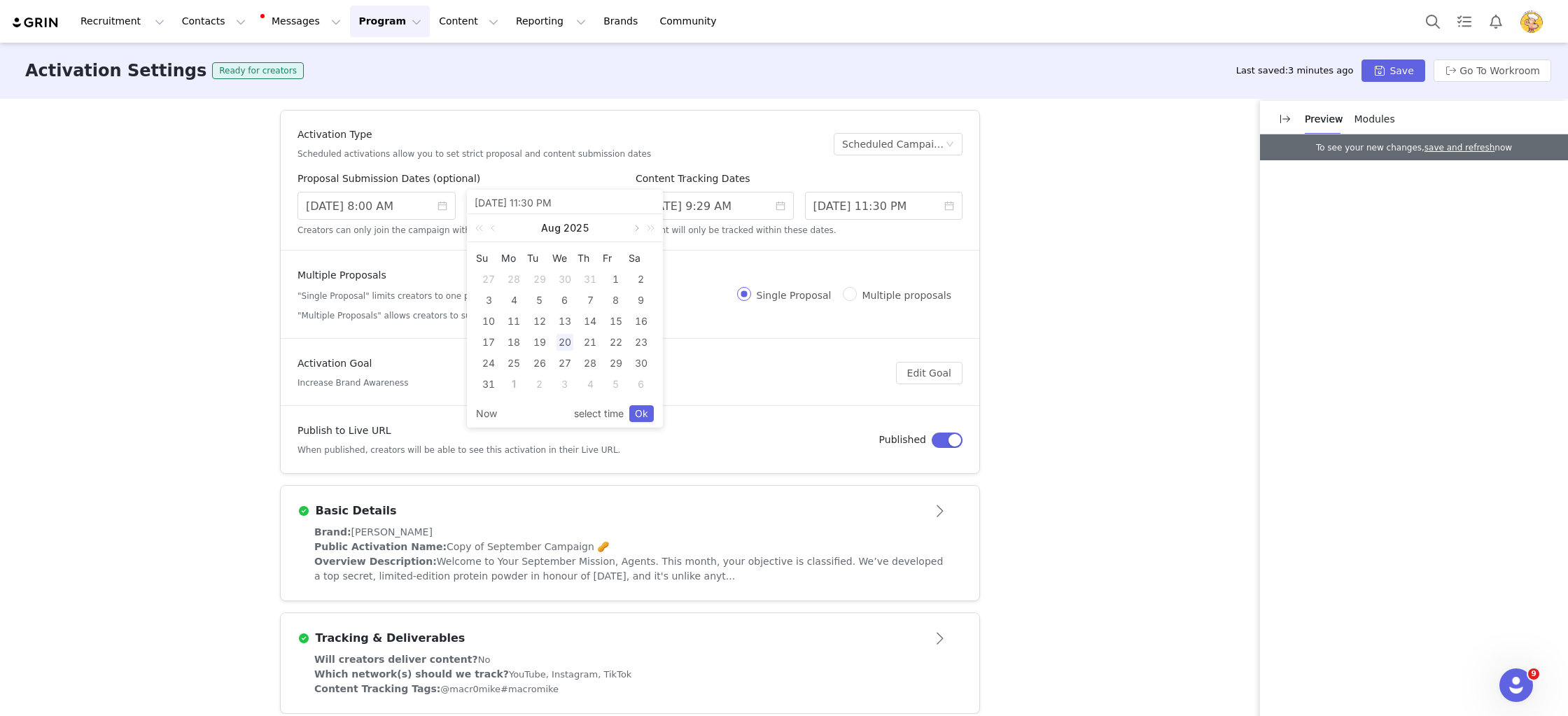
click at [636, 229] on link at bounding box center [635, 228] width 13 height 28
click at [510, 319] on div "15" at bounding box center [513, 321] width 17 height 17
type input "9/15/2025 11:30 PM"
click at [640, 417] on link "Ok" at bounding box center [641, 413] width 24 height 17
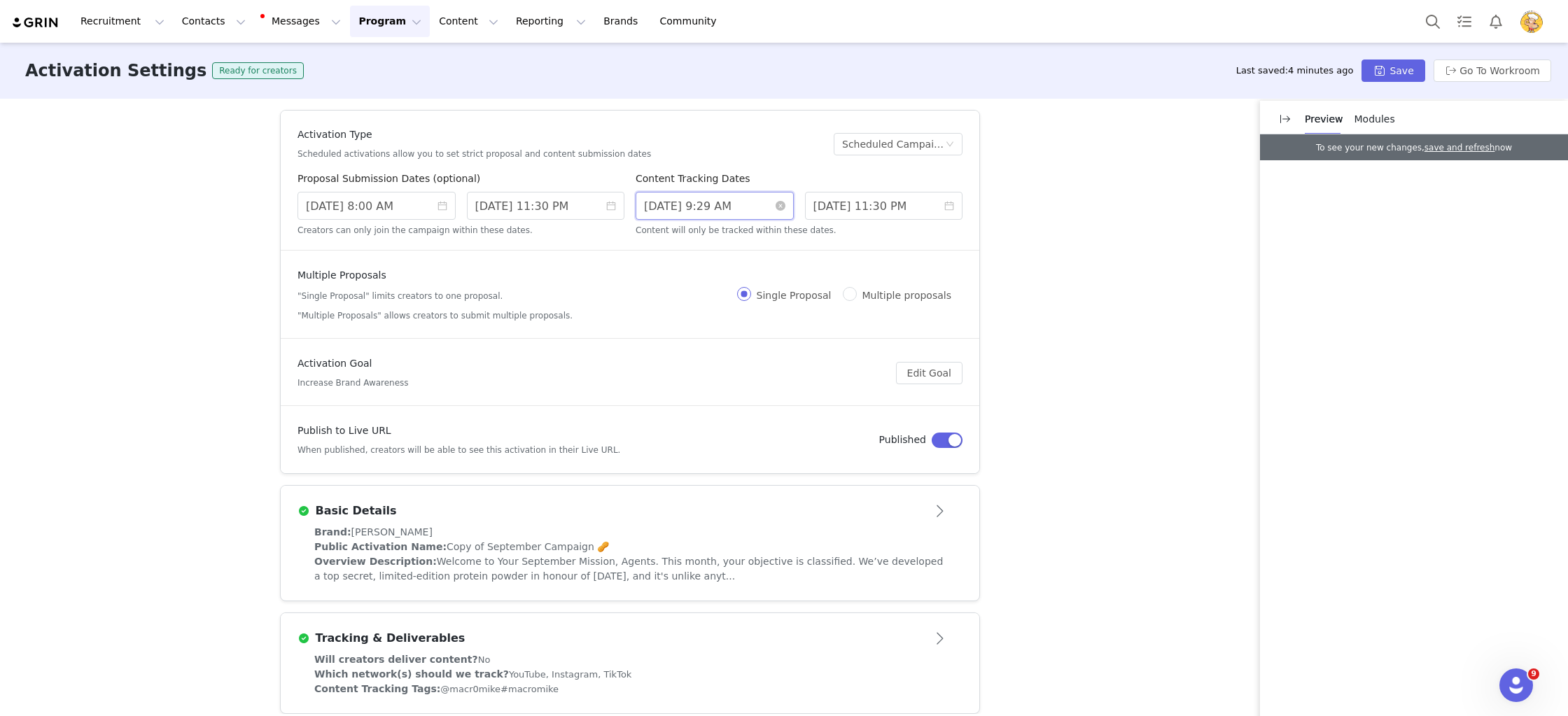
click at [676, 204] on input "9/01/2025 9:29 AM" at bounding box center [714, 205] width 158 height 28
click at [679, 363] on div "29" at bounding box center [682, 363] width 17 height 17
type input "9/29/2025 9:29 AM"
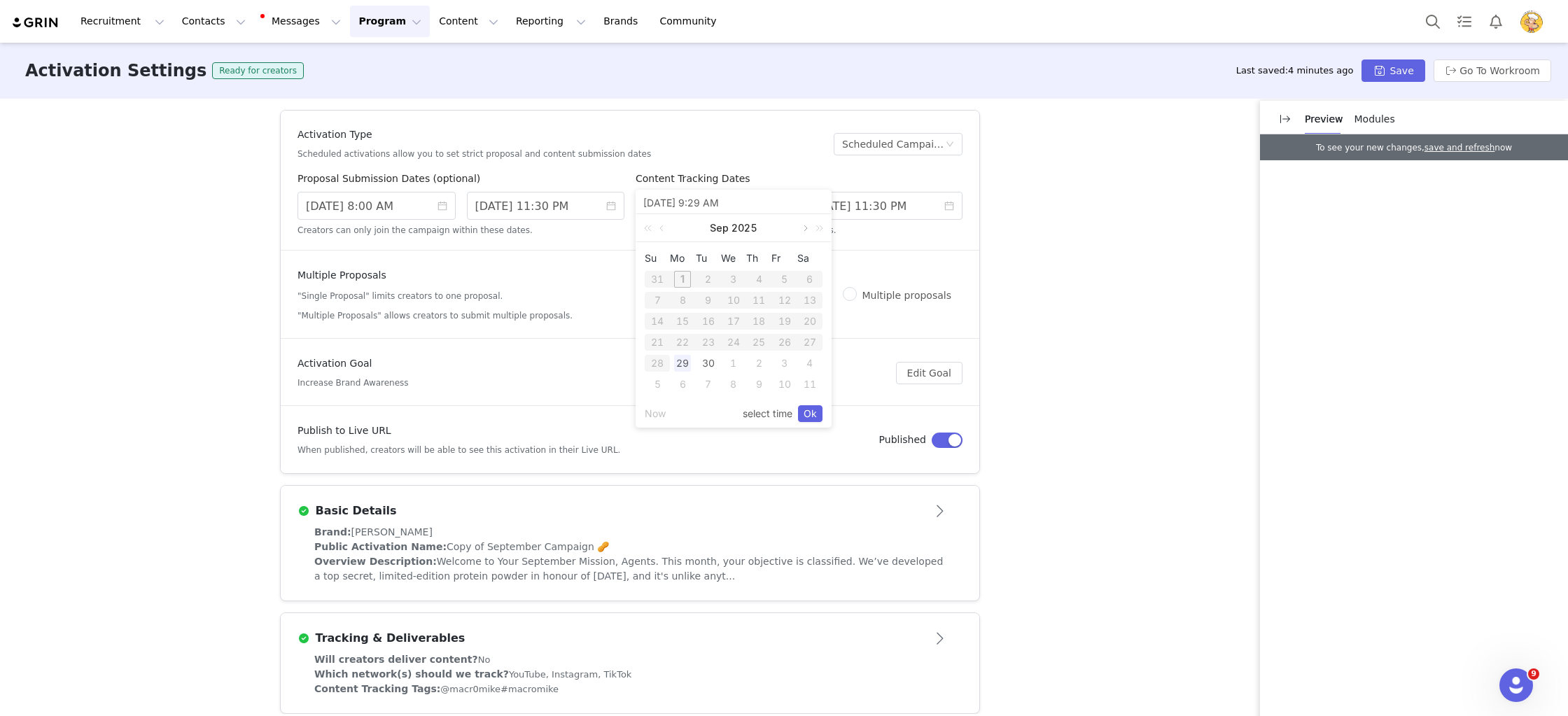
click at [807, 229] on link at bounding box center [804, 228] width 13 height 28
click at [657, 321] on div "12" at bounding box center [657, 321] width 17 height 17
type input "10/12/2025 9:29 AM"
drag, startPoint x: 815, startPoint y: 413, endPoint x: 798, endPoint y: 414, distance: 17.0
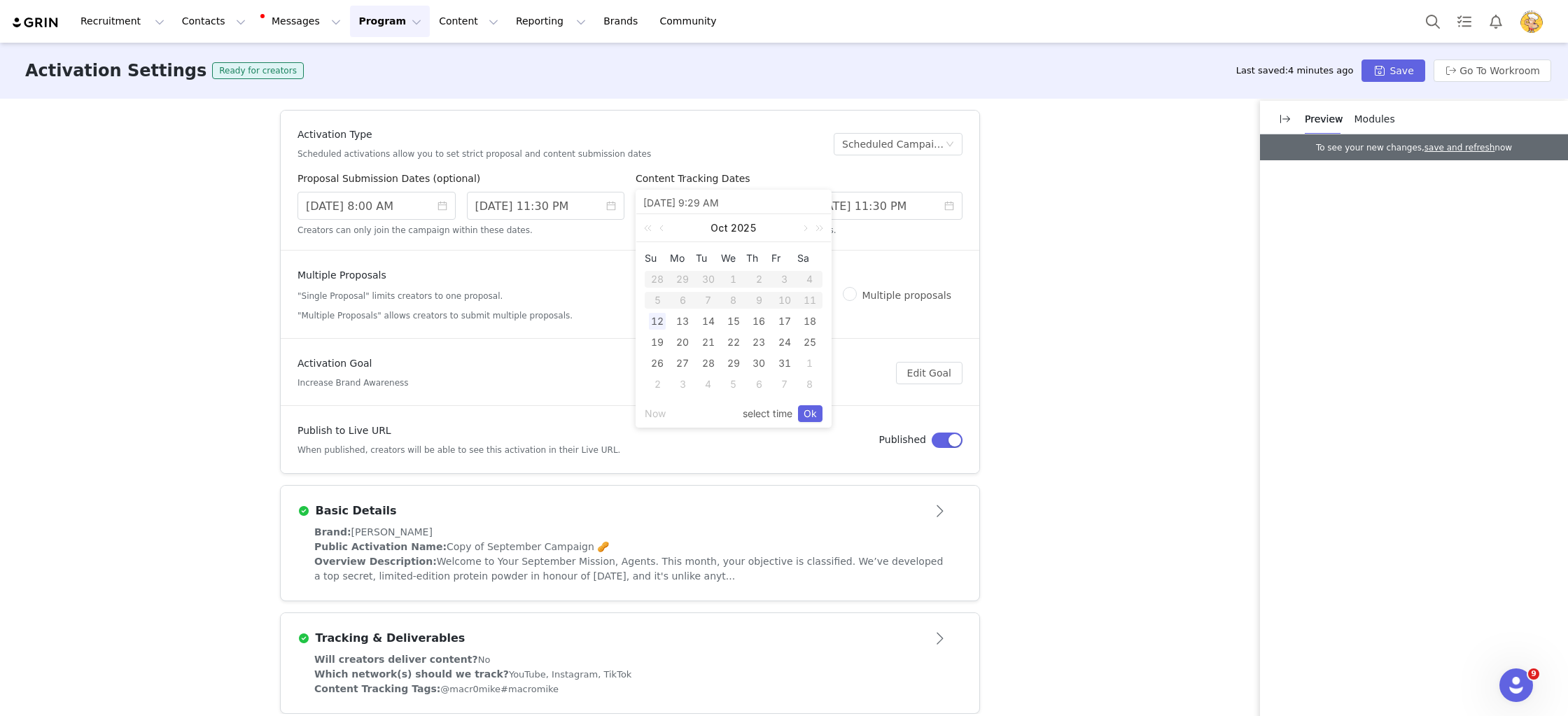
click at [815, 413] on link "Ok" at bounding box center [810, 413] width 24 height 17
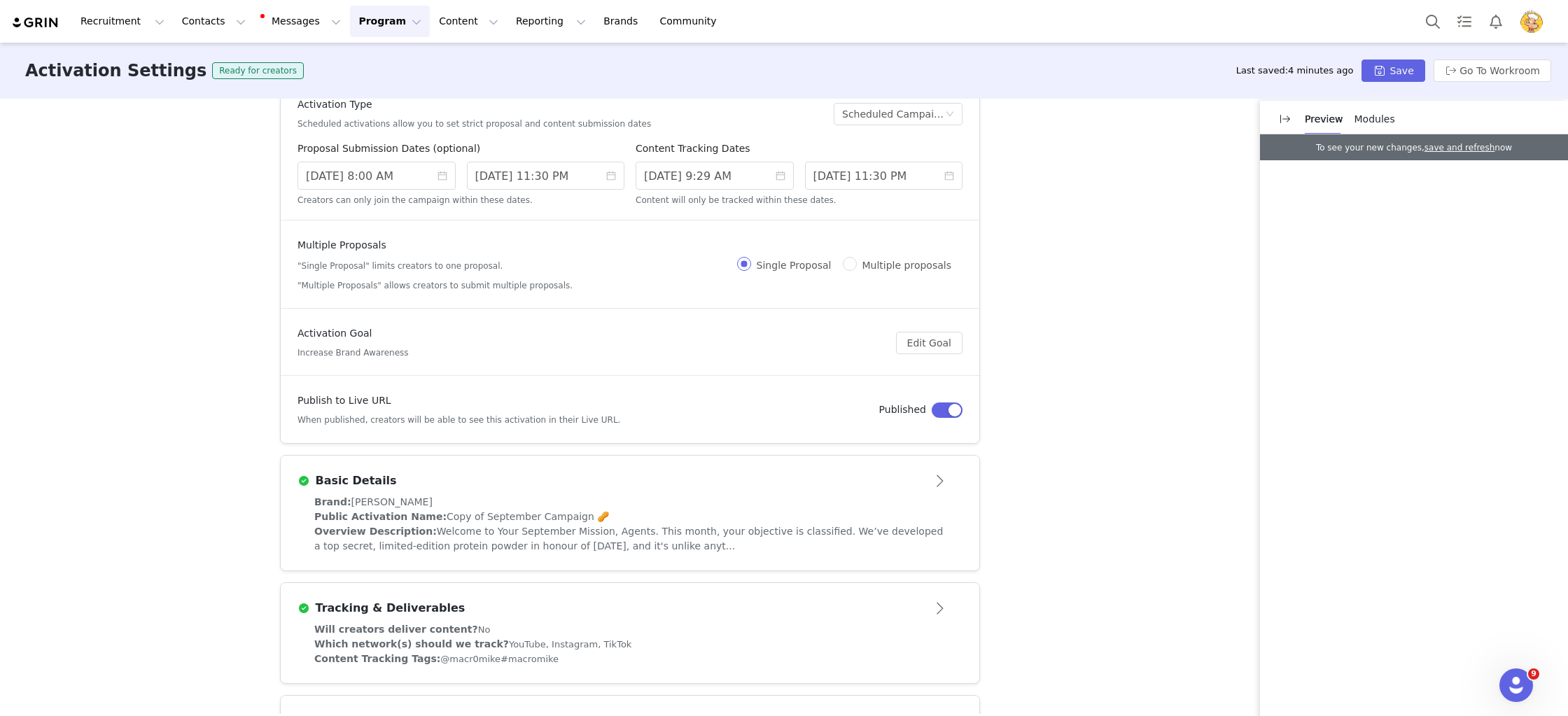
scroll to position [35, 0]
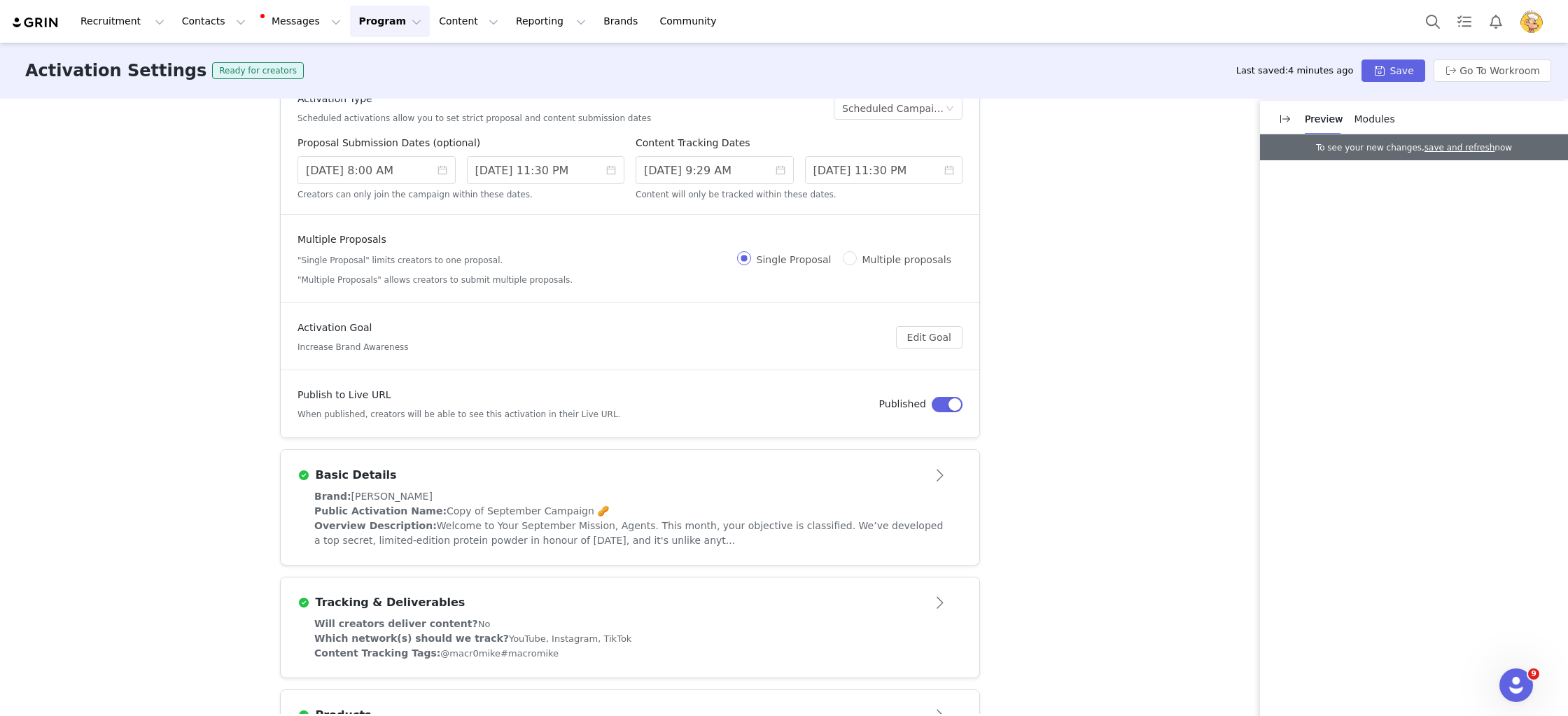
click at [622, 503] on div "Brand: Macro Mike" at bounding box center [629, 496] width 631 height 14
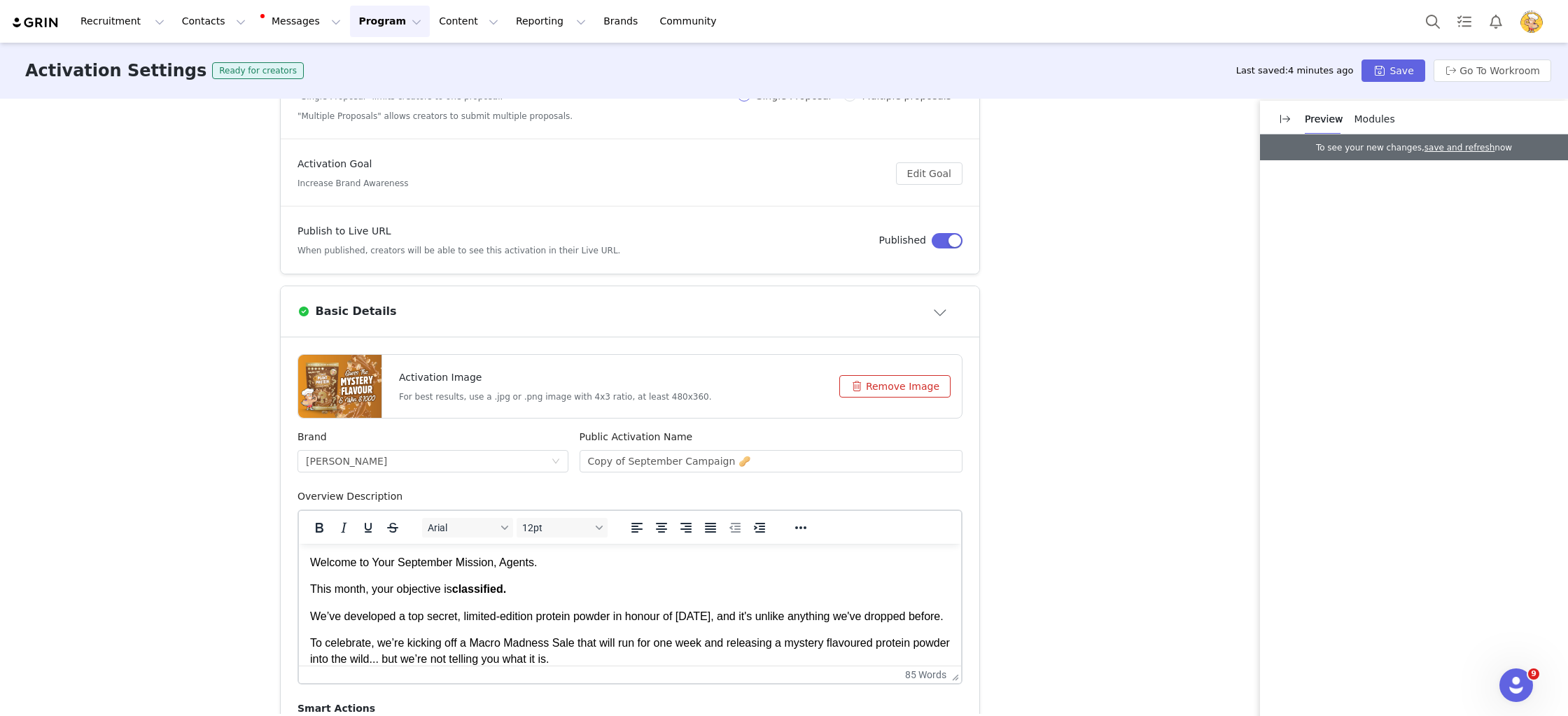
scroll to position [224, 0]
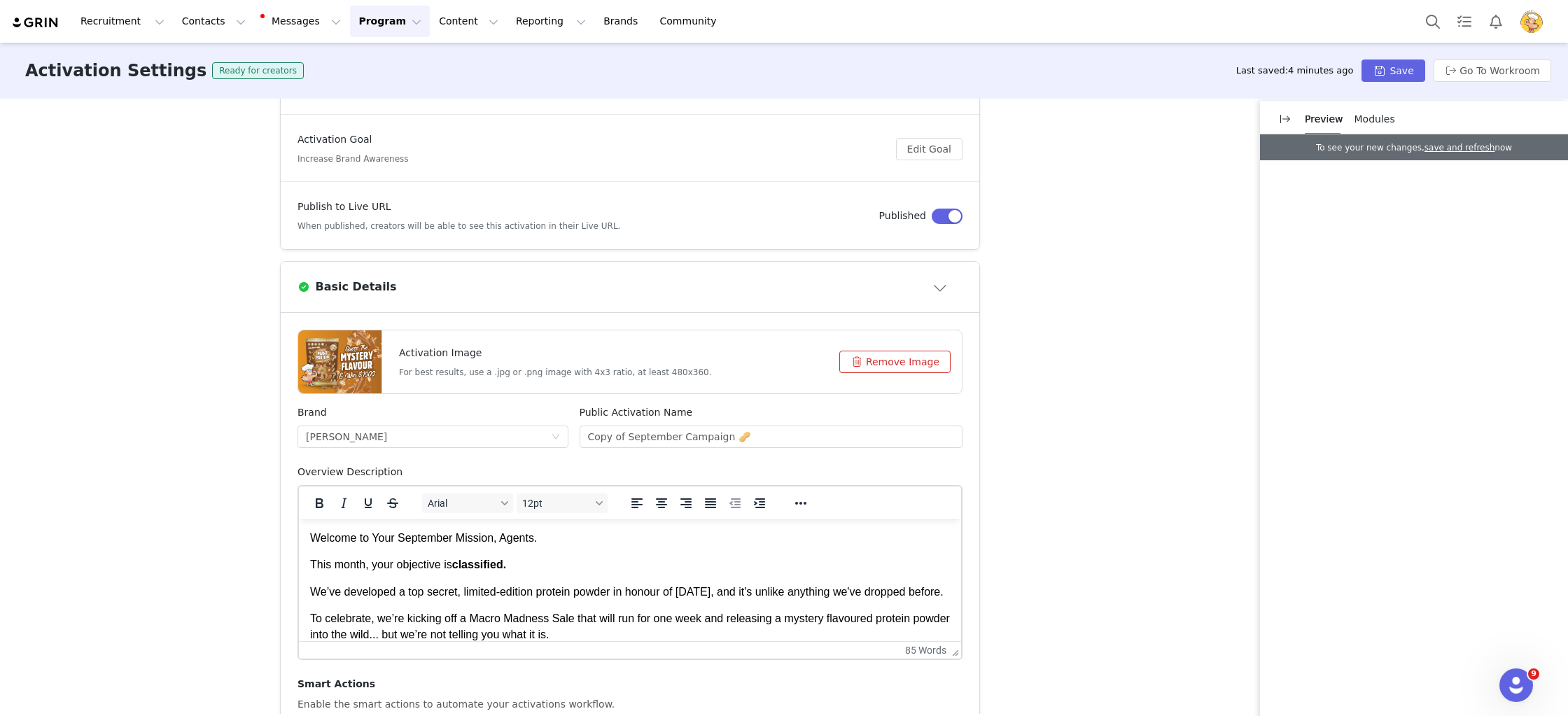
drag, startPoint x: 887, startPoint y: 357, endPoint x: 863, endPoint y: 371, distance: 27.8
click at [887, 357] on button "Remove Image" at bounding box center [895, 361] width 111 height 23
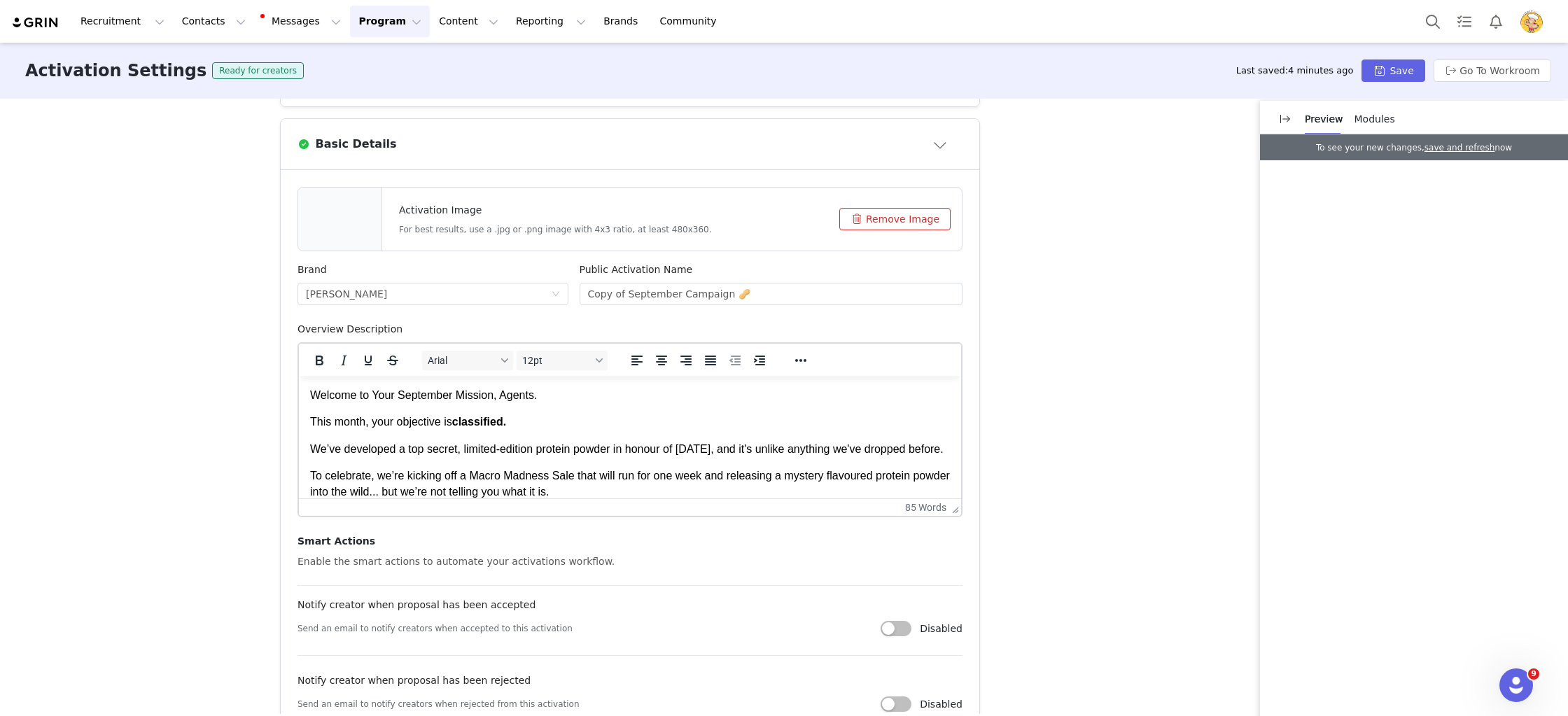
scroll to position [375, 0]
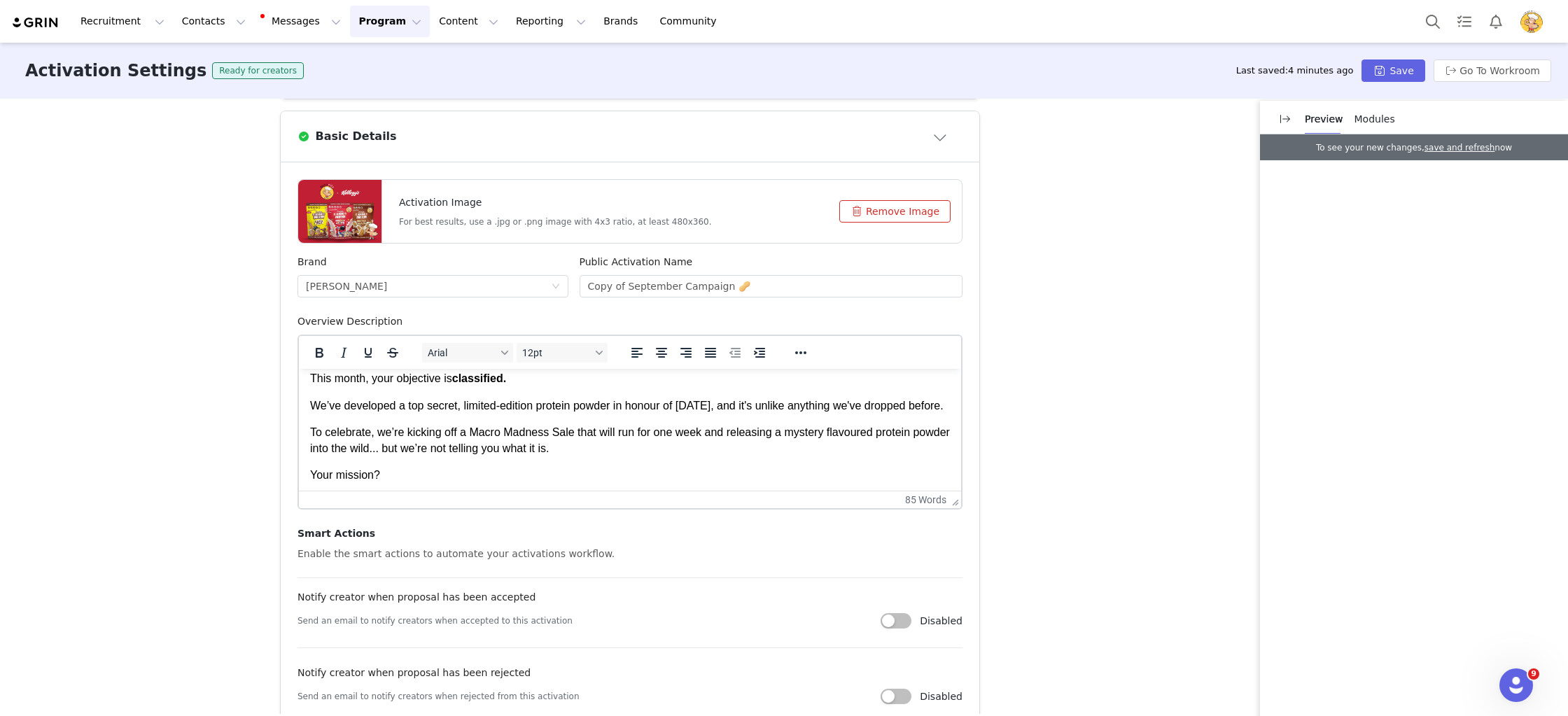
click at [710, 388] on body "Welcome to Your September Mission, Agents. This month, your objective is classi…" at bounding box center [629, 455] width 639 height 220
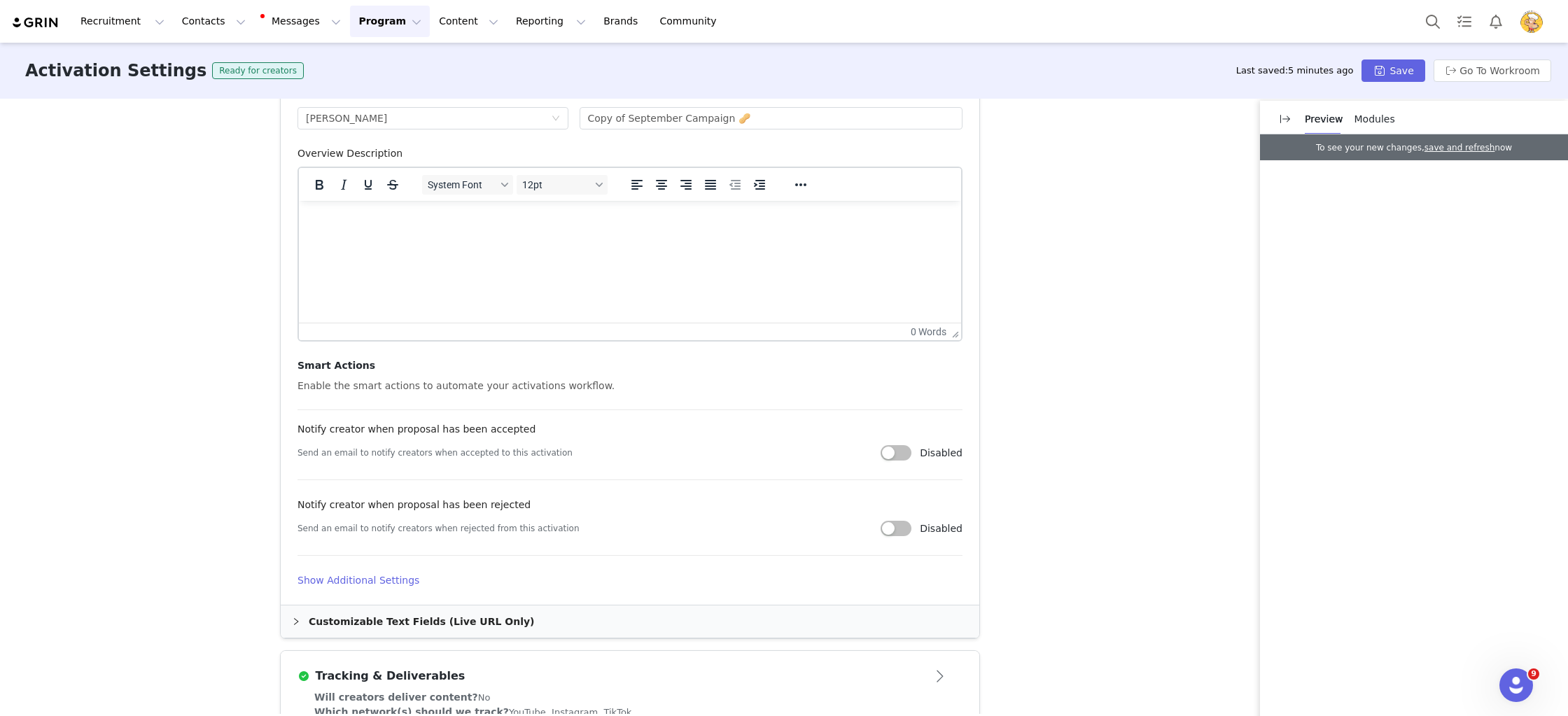
scroll to position [849, 0]
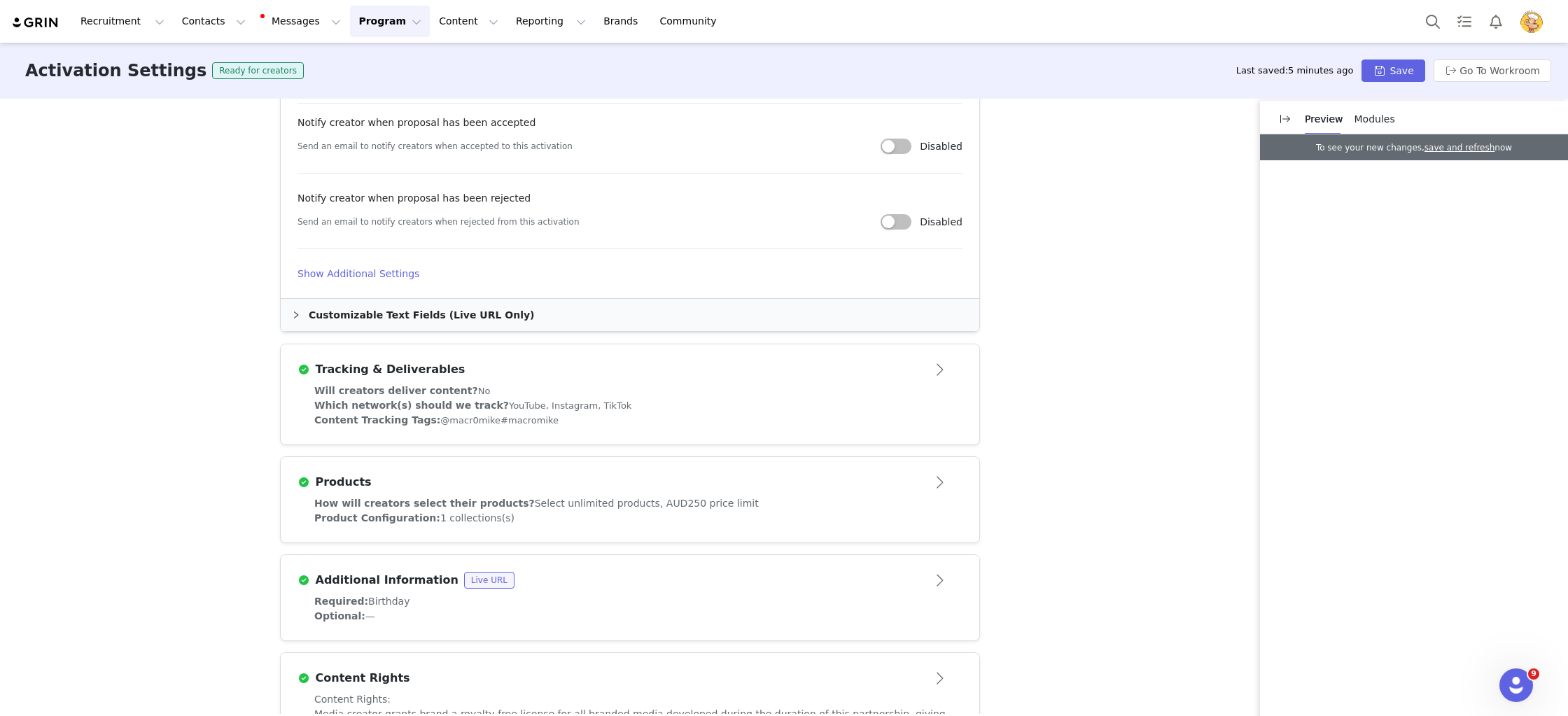
click at [396, 275] on h4 "Show Additional Settings" at bounding box center [629, 273] width 665 height 14
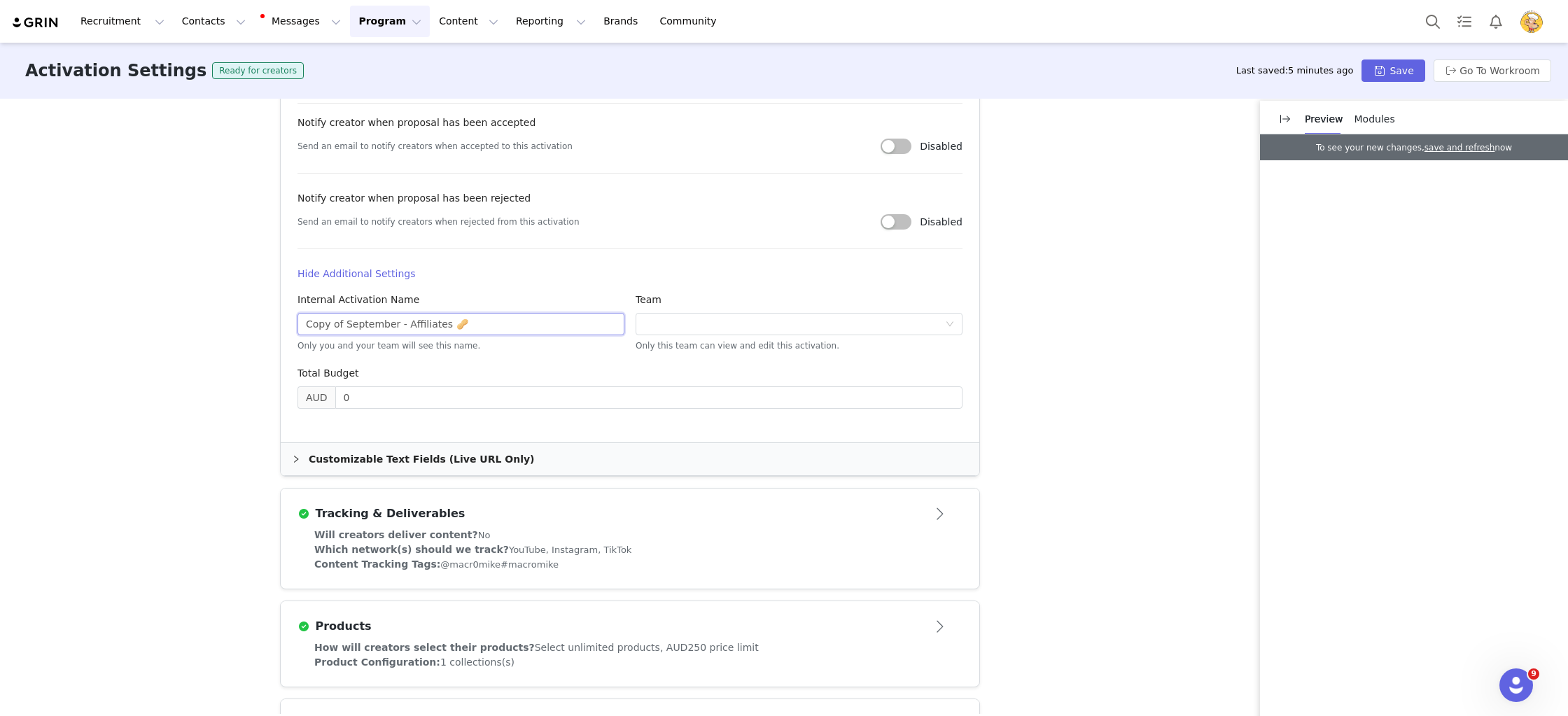
drag, startPoint x: 394, startPoint y: 322, endPoint x: 216, endPoint y: 308, distance: 178.5
click at [212, 310] on div "Activation Type Scheduled activations allow you to set strict proposal and cont…" at bounding box center [784, 406] width 1568 height 615
click at [475, 327] on input "September - Affiliates 🥜" at bounding box center [460, 324] width 327 height 23
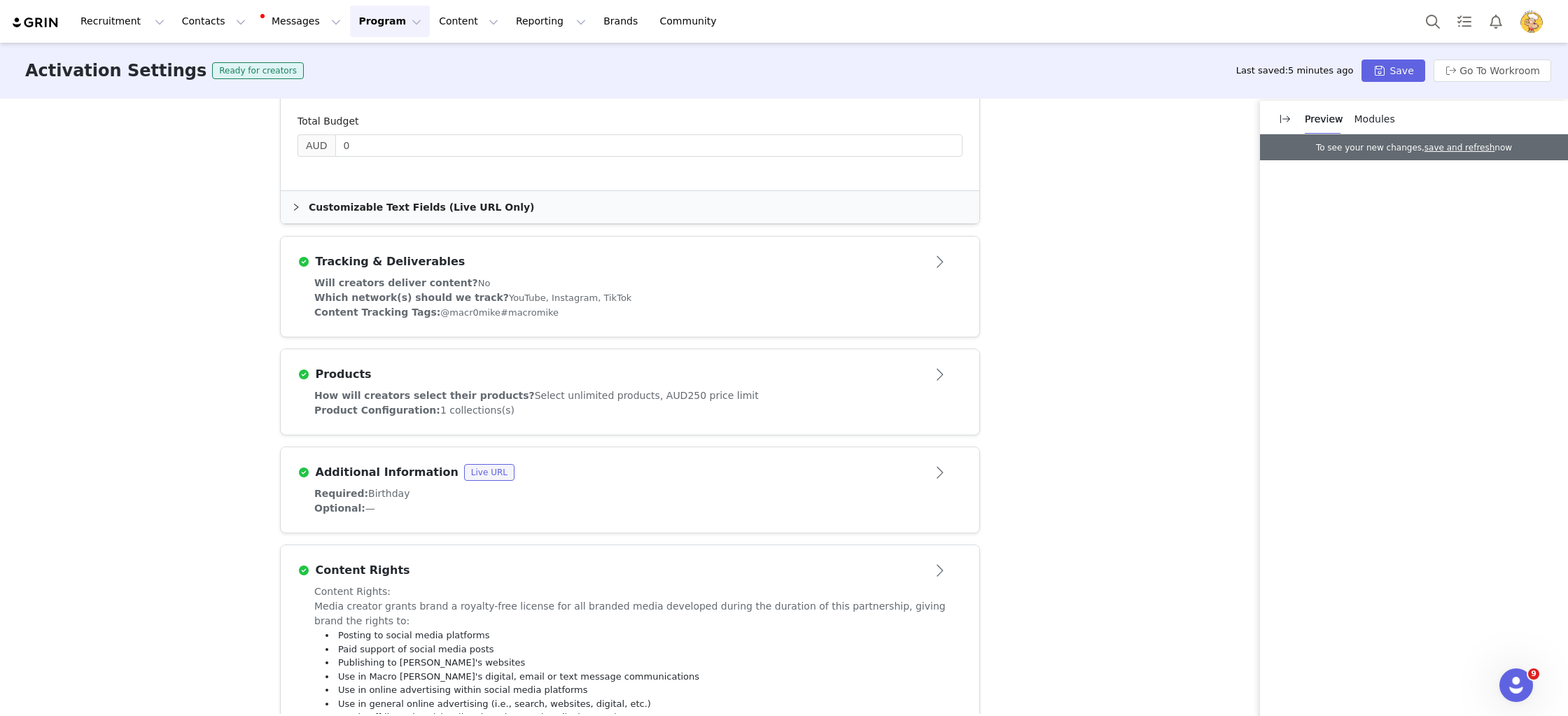
scroll to position [1156, 0]
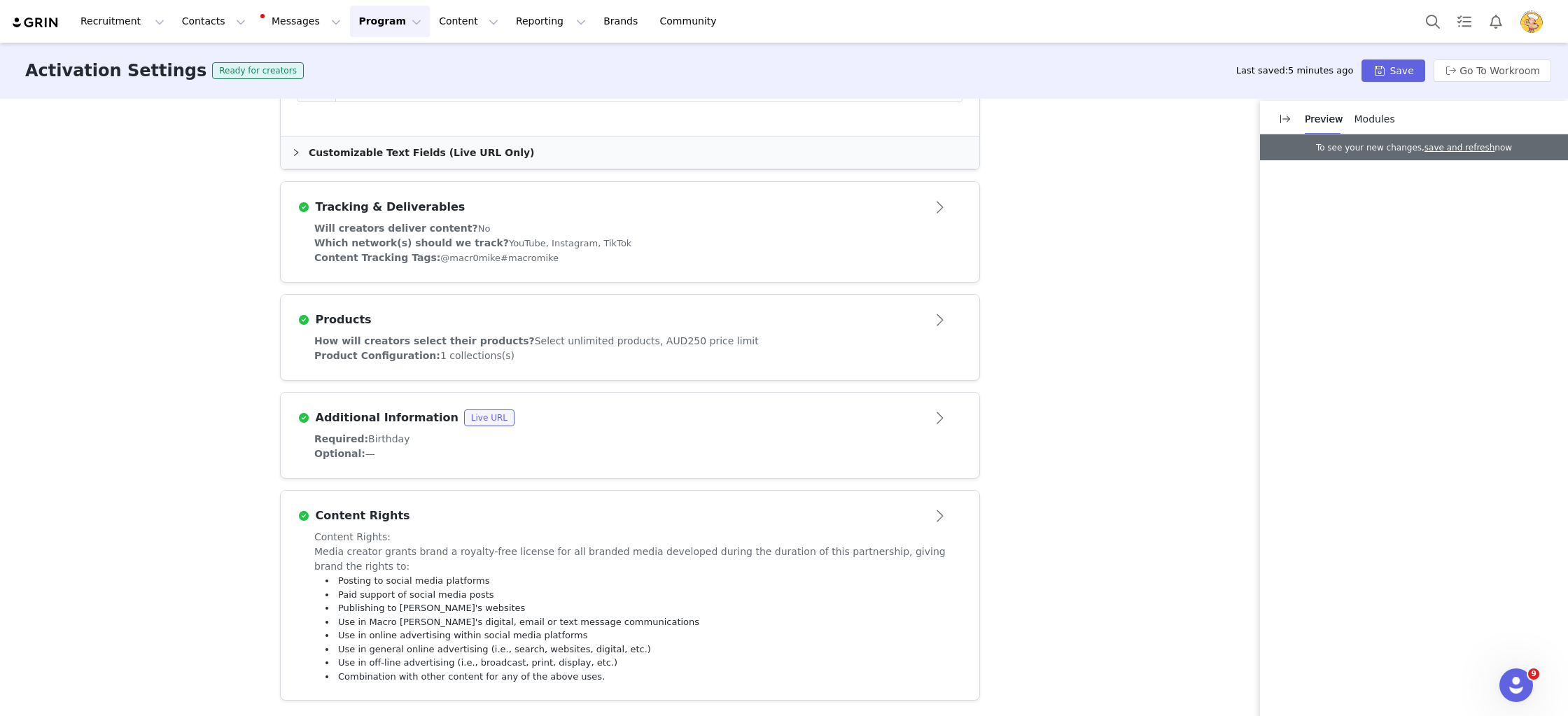
type input "September - Affiliates ❤️"
click at [857, 346] on div "How will creators select their products? Select unlimited products, AUD250 pric…" at bounding box center [629, 340] width 631 height 14
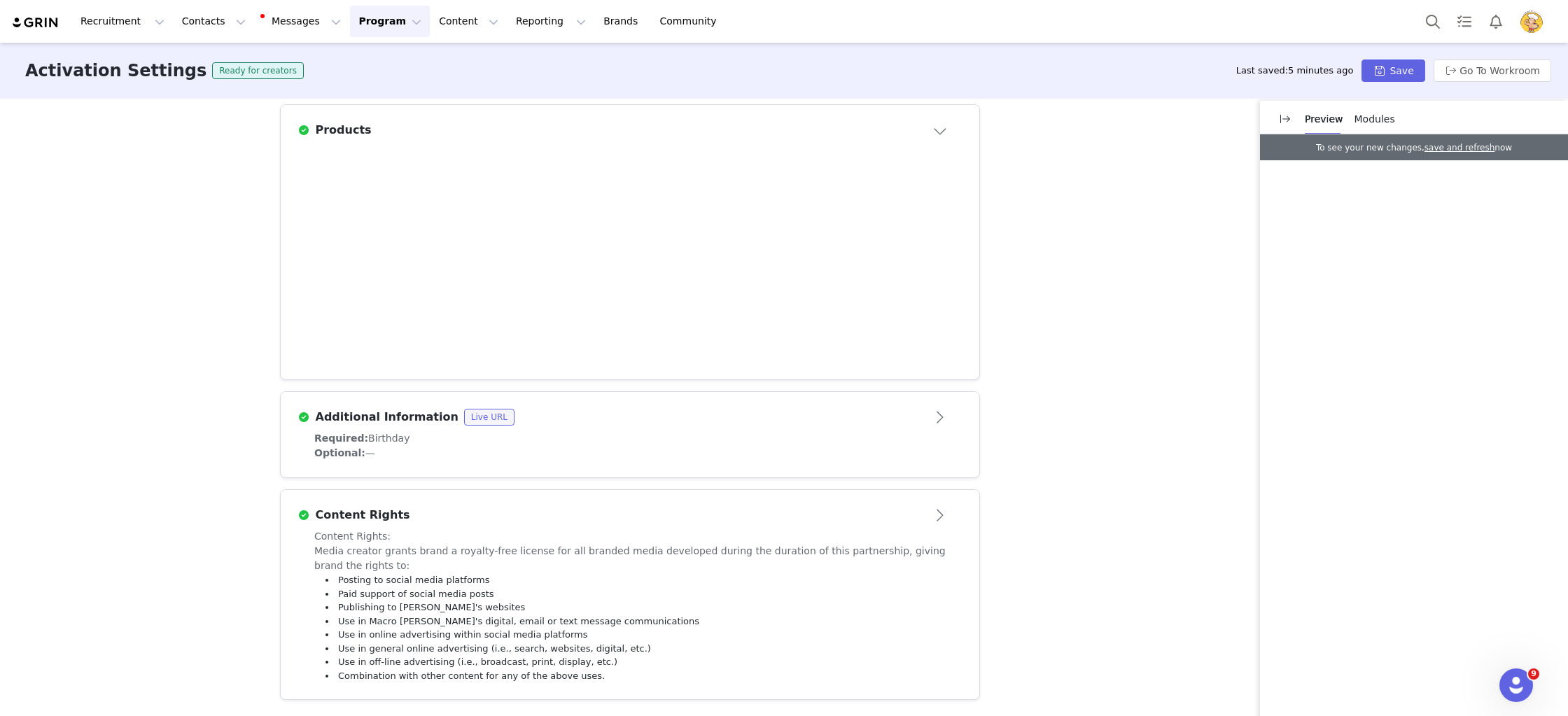
scroll to position [606, 0]
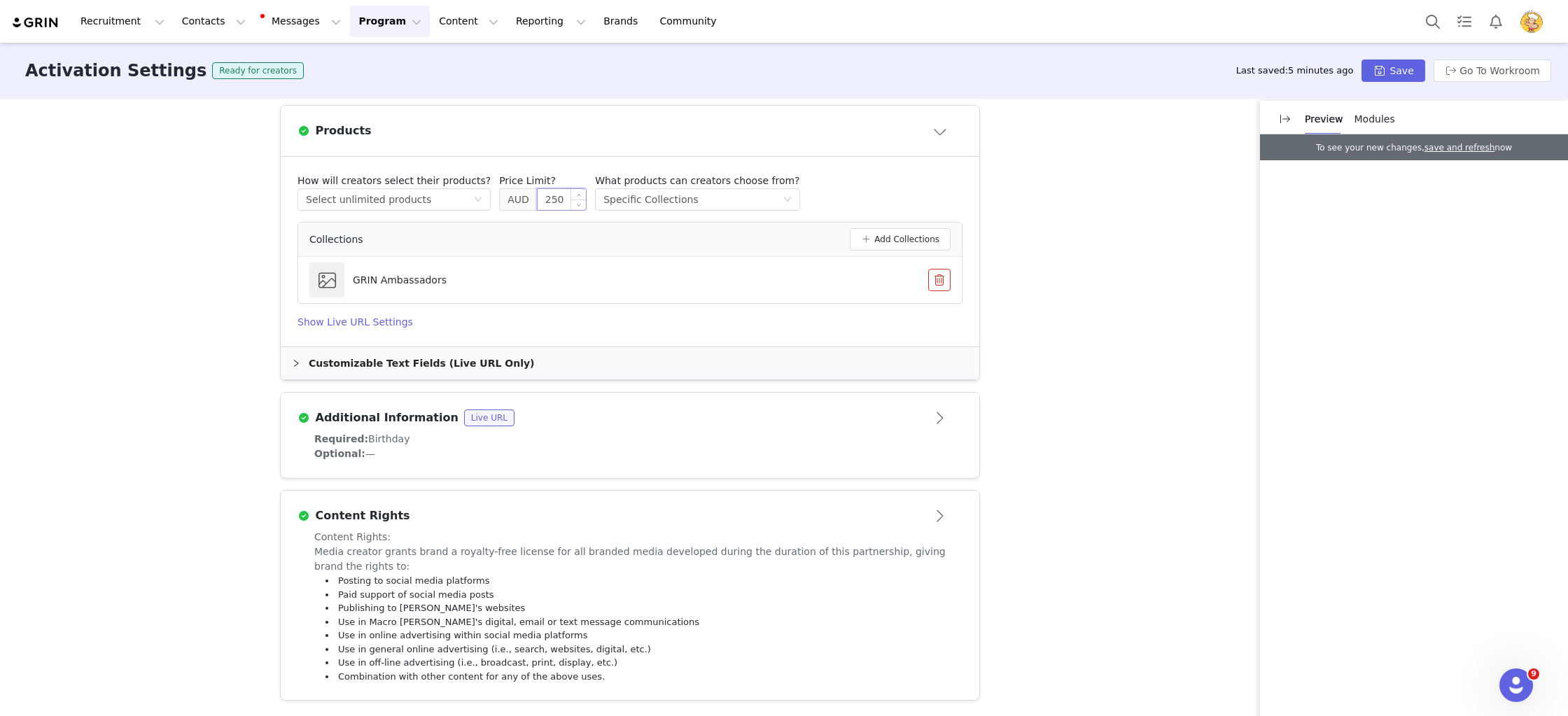
click at [538, 196] on input "250" at bounding box center [561, 199] width 48 height 21
type input "150"
click at [659, 224] on div "Collections Add Collections" at bounding box center [630, 240] width 664 height 34
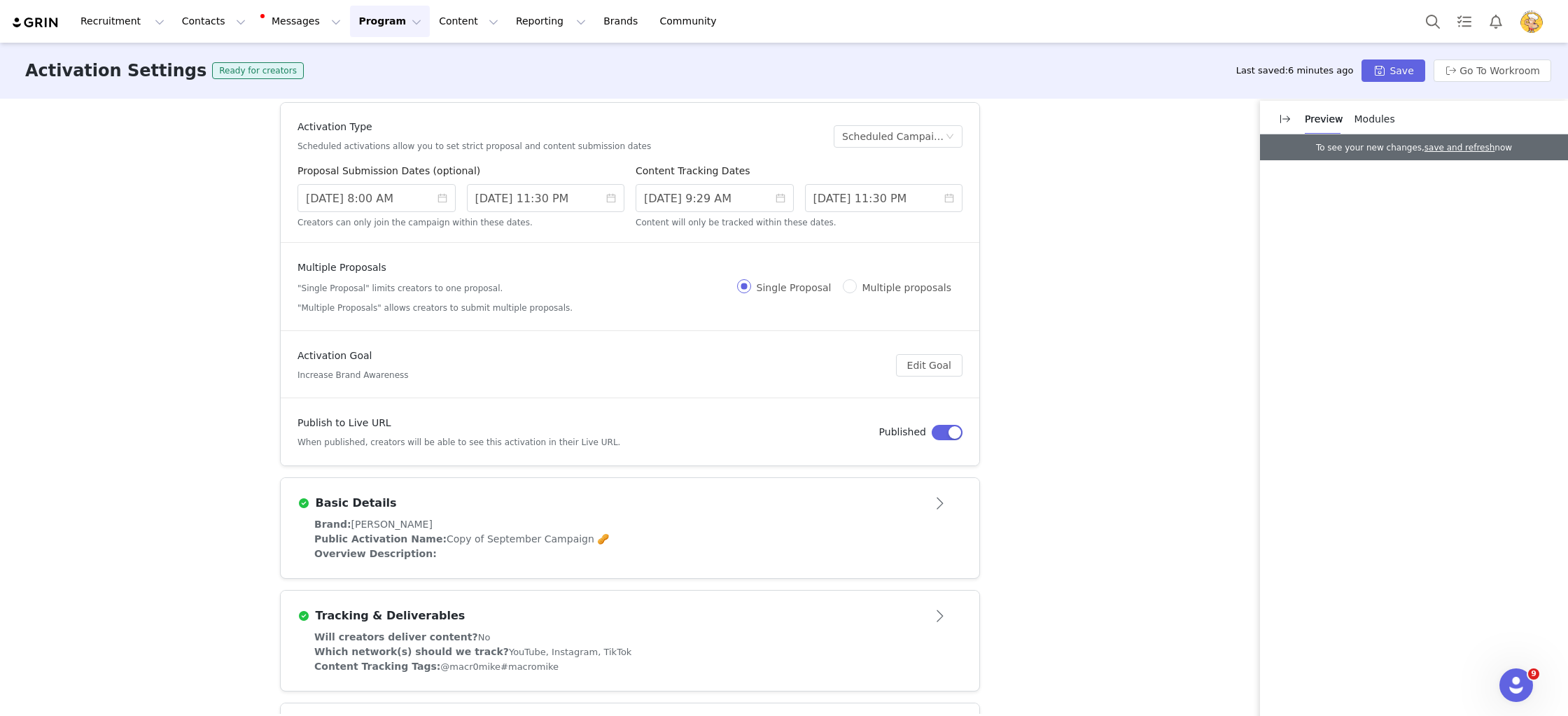
scroll to position [0, 0]
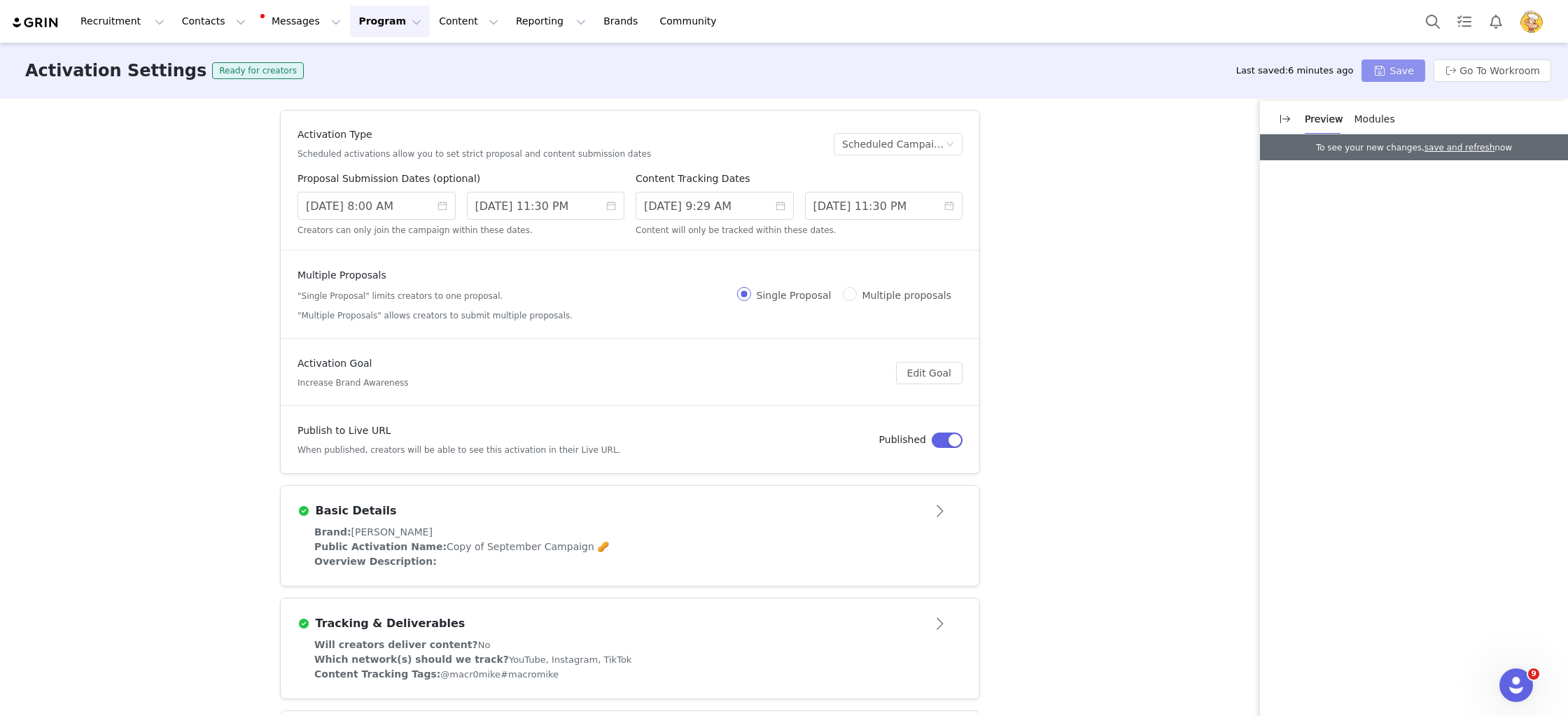
drag, startPoint x: 1394, startPoint y: 58, endPoint x: 1377, endPoint y: 78, distance: 26.2
click at [1394, 58] on div "Activation Settings Ready for creators Last saved: 6 minutes ago Save Go To Wor…" at bounding box center [784, 71] width 1568 height 56
click at [1390, 69] on button "Save" at bounding box center [1392, 71] width 63 height 23
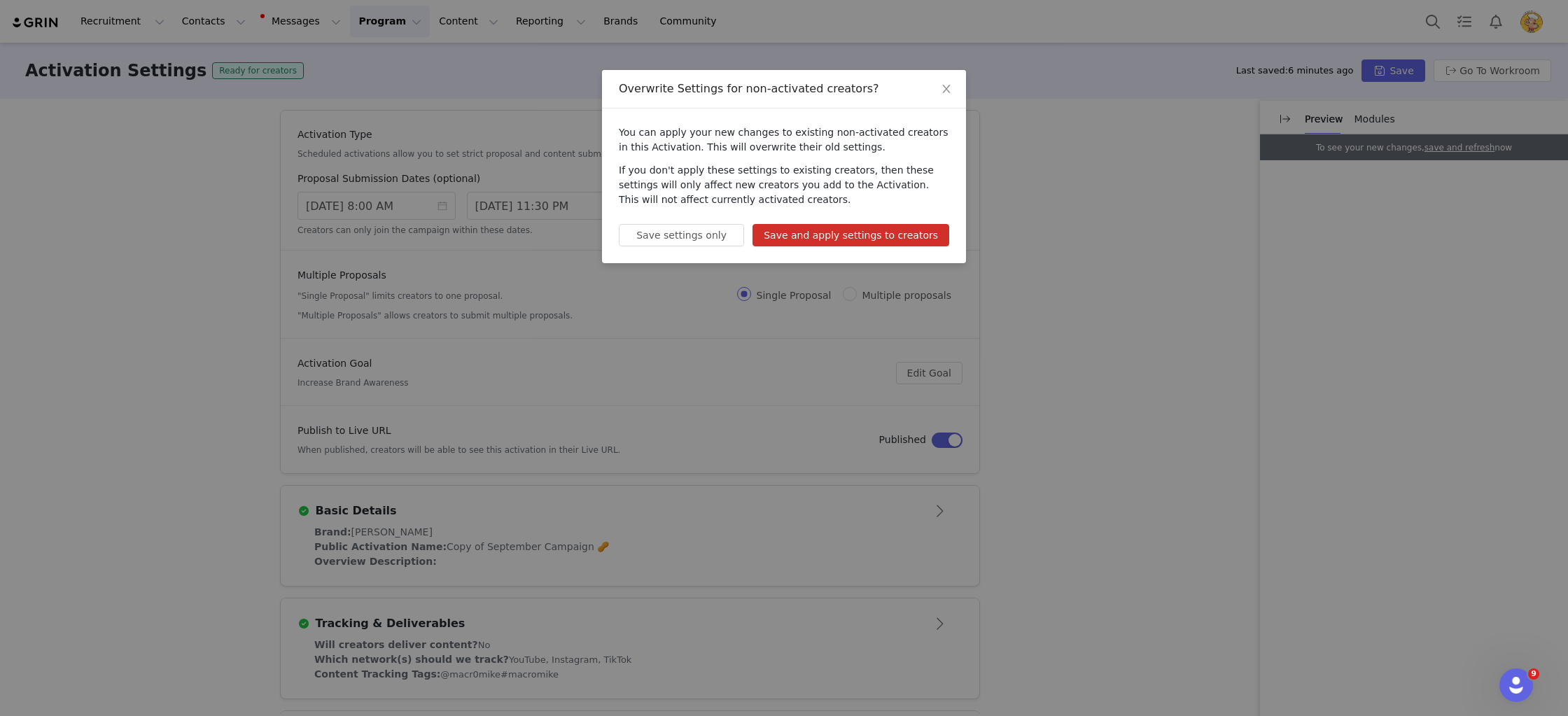
click at [872, 234] on button "Save and apply settings to creators" at bounding box center [851, 235] width 197 height 23
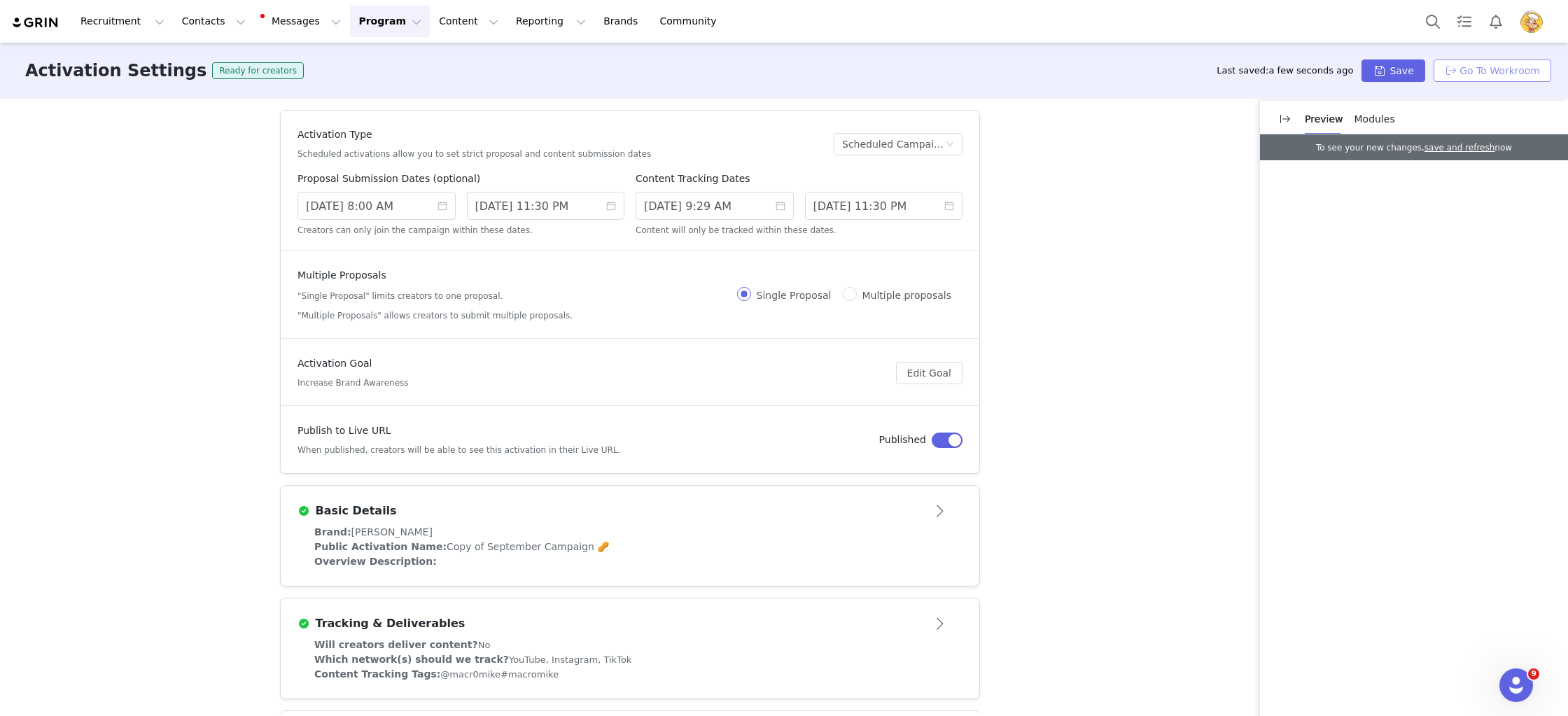
click at [1516, 69] on button "Go To Workroom" at bounding box center [1492, 71] width 118 height 23
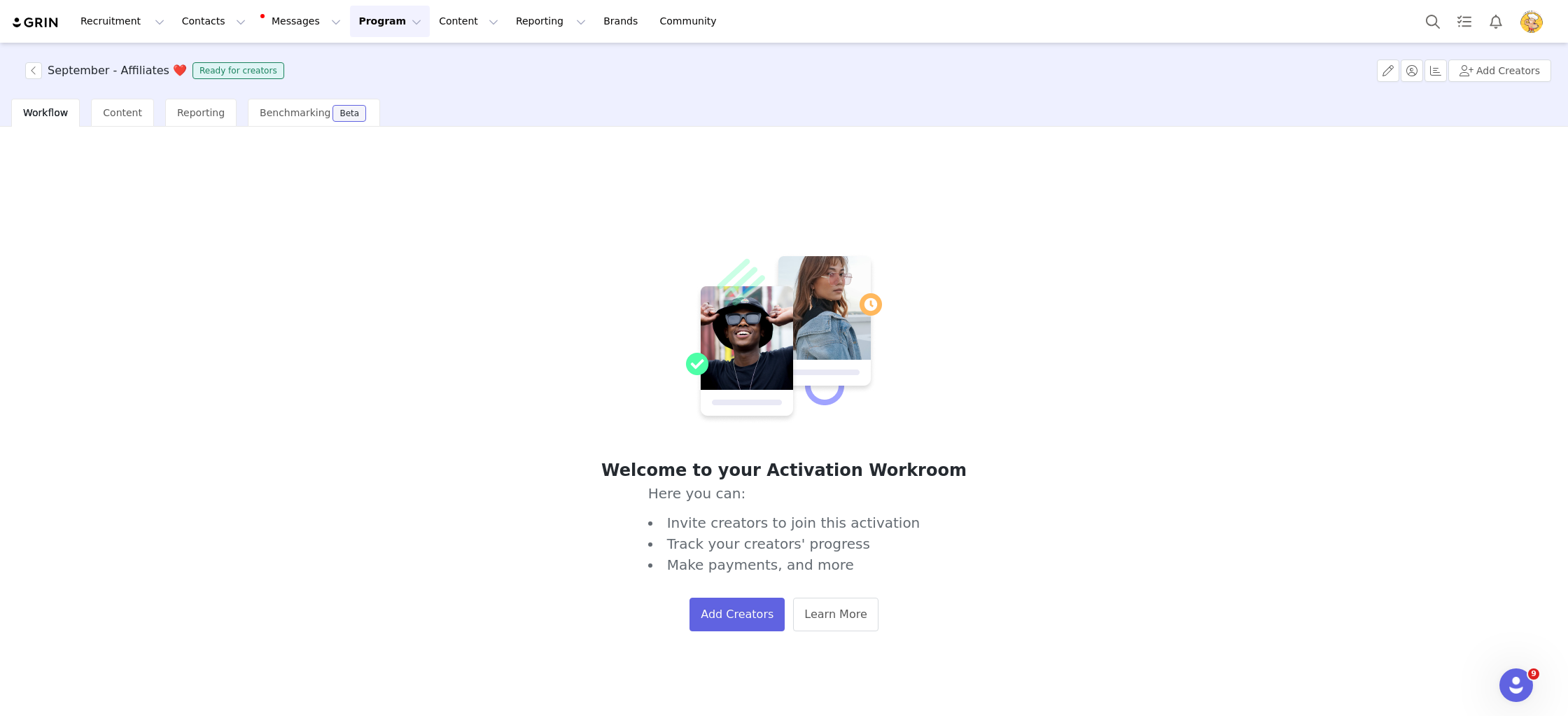
drag, startPoint x: 386, startPoint y: 23, endPoint x: 392, endPoint y: 49, distance: 26.7
click at [385, 23] on button "Program Program" at bounding box center [390, 21] width 80 height 31
click at [387, 65] on p "Activations" at bounding box center [366, 61] width 54 height 14
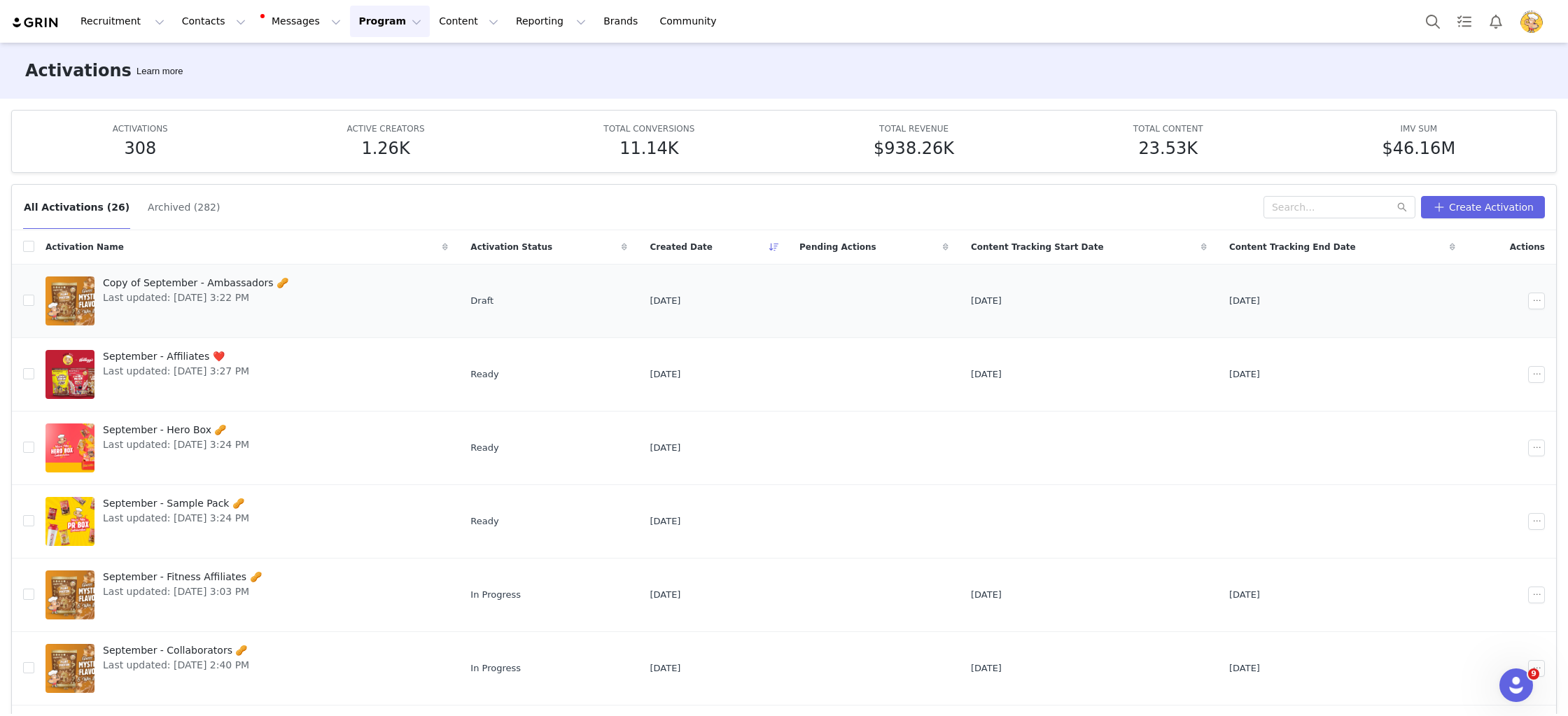
click at [198, 287] on span "Copy of September - Ambassadors 🥜" at bounding box center [195, 282] width 186 height 14
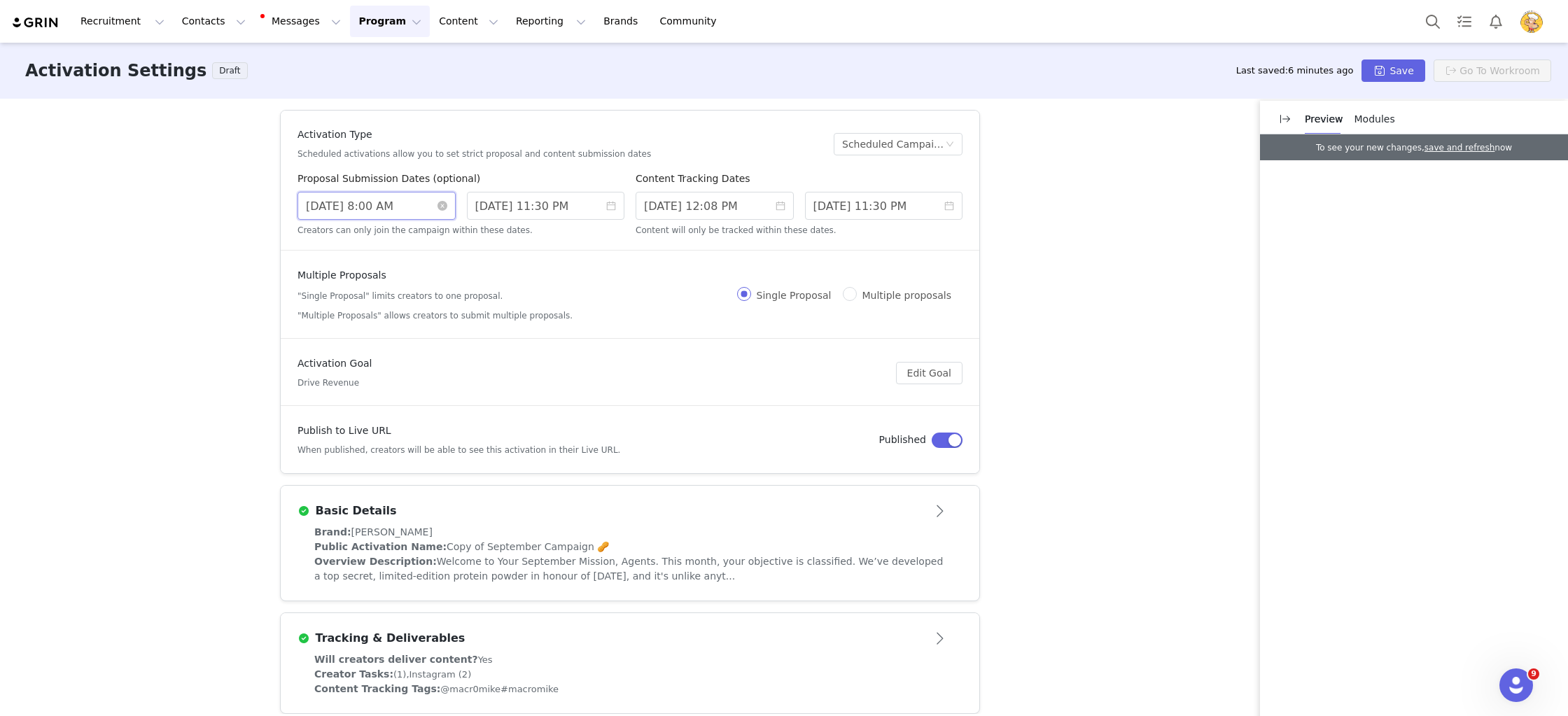
click at [343, 213] on input "8/14/2025 8:00 AM" at bounding box center [376, 205] width 158 height 28
click at [466, 229] on link at bounding box center [466, 228] width 13 height 28
click at [388, 274] on div "3" at bounding box center [396, 279] width 17 height 17
type input "9/03/2025 8:00 AM"
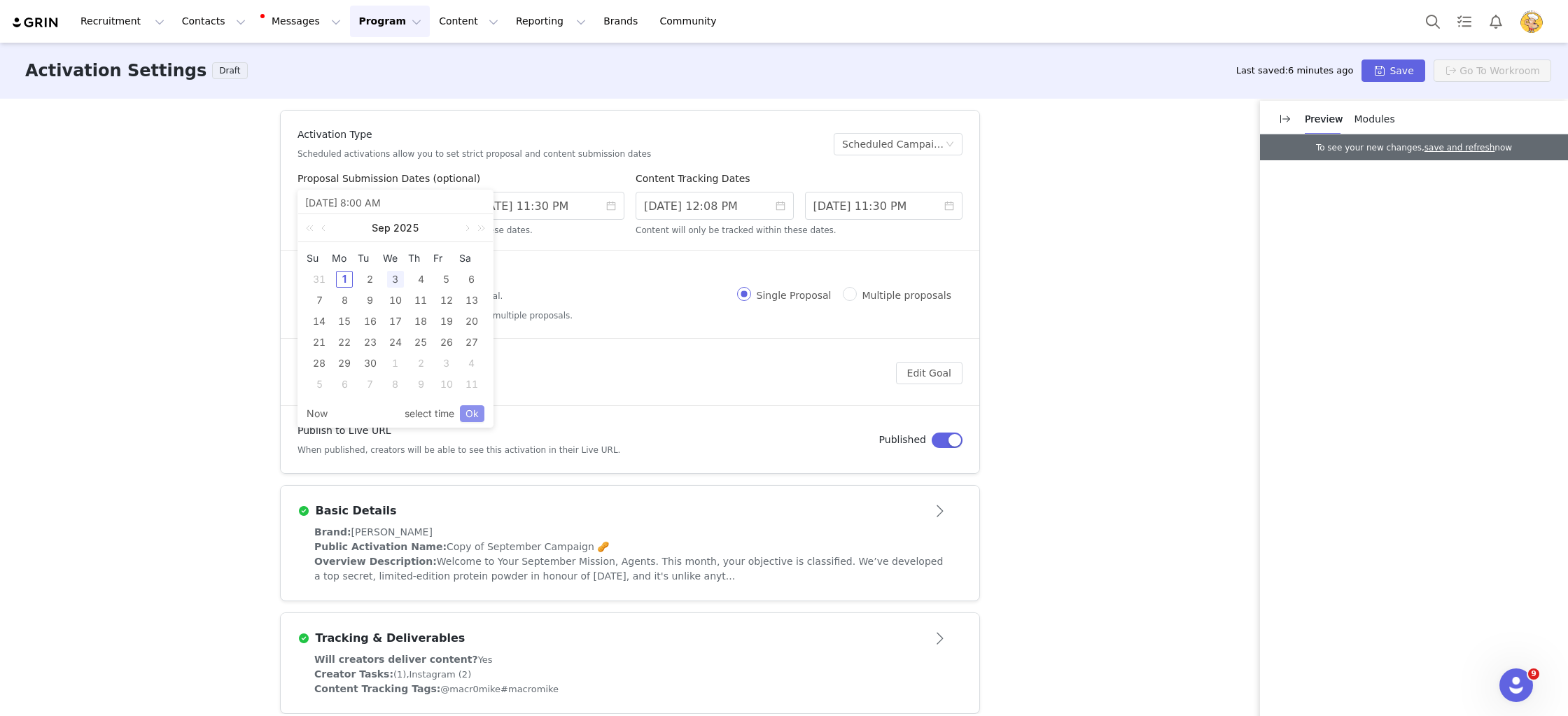
click at [472, 418] on link "Ok" at bounding box center [471, 413] width 24 height 17
click at [539, 214] on input "8/20/2025 11:30 PM" at bounding box center [546, 205] width 158 height 28
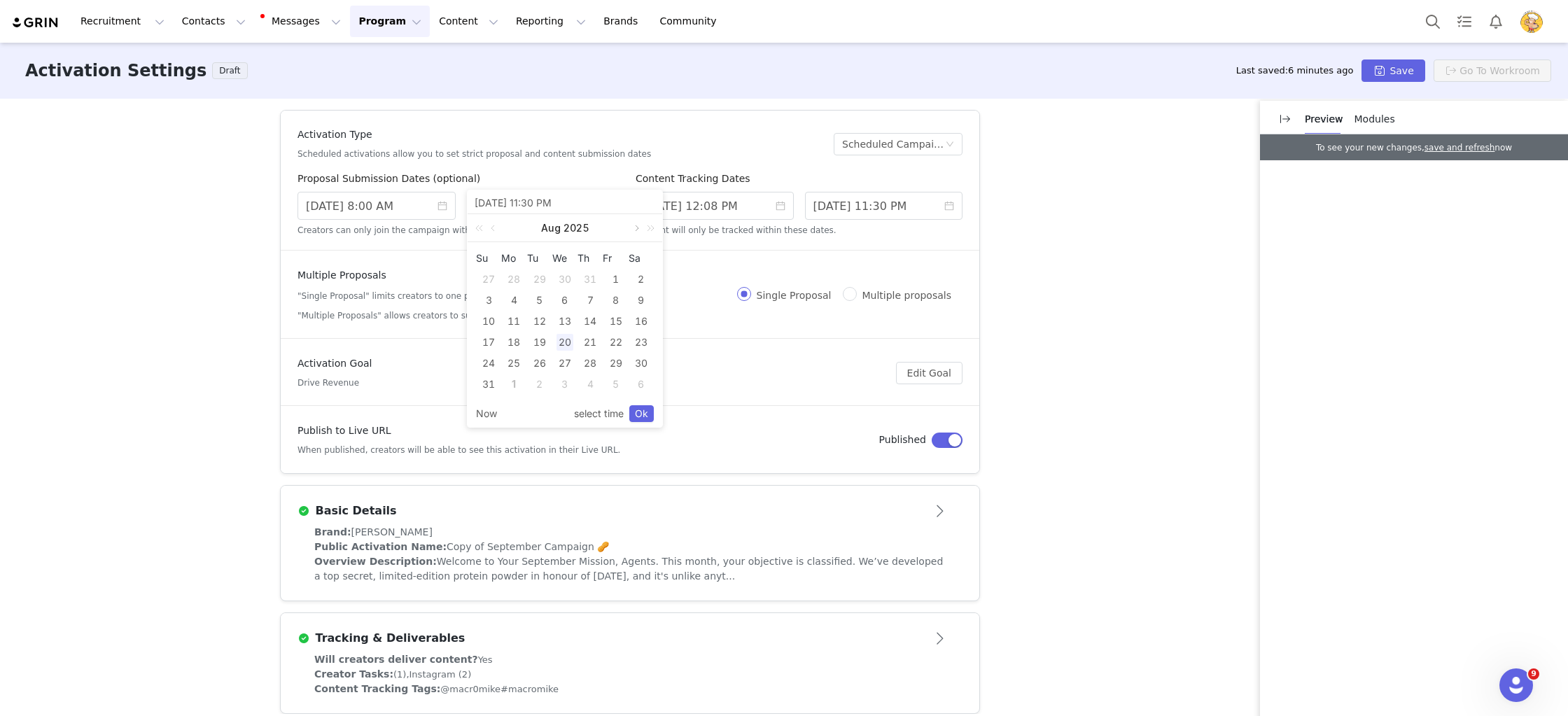
click at [634, 229] on link at bounding box center [635, 228] width 13 height 28
drag, startPoint x: 513, startPoint y: 322, endPoint x: 504, endPoint y: 321, distance: 9.1
click at [513, 322] on div "15" at bounding box center [513, 321] width 17 height 17
type input "9/15/2025 11:30 PM"
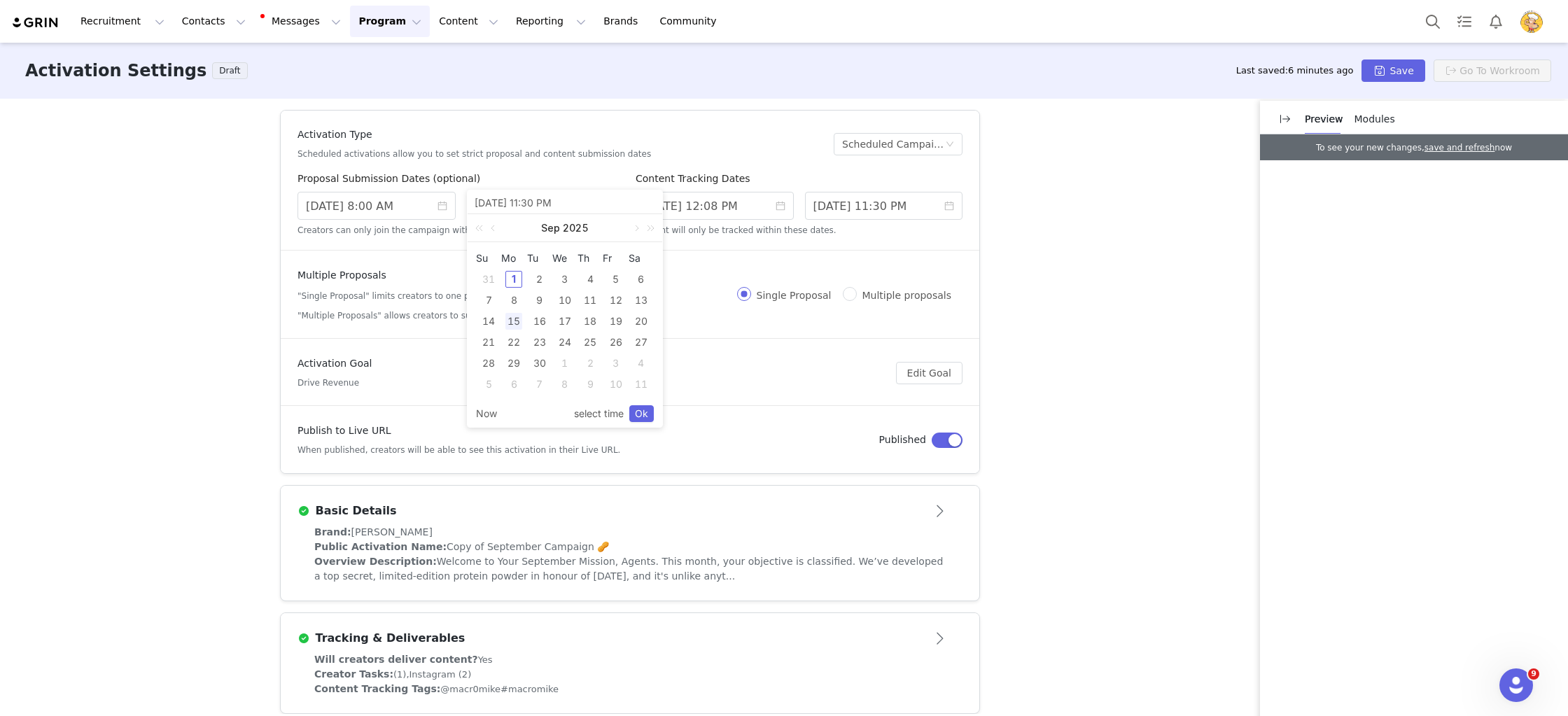
drag, startPoint x: 642, startPoint y: 413, endPoint x: 669, endPoint y: 363, distance: 56.8
click at [643, 413] on link "Ok" at bounding box center [641, 413] width 24 height 17
click at [726, 204] on input "9/01/2025 12:08 PM" at bounding box center [714, 205] width 158 height 28
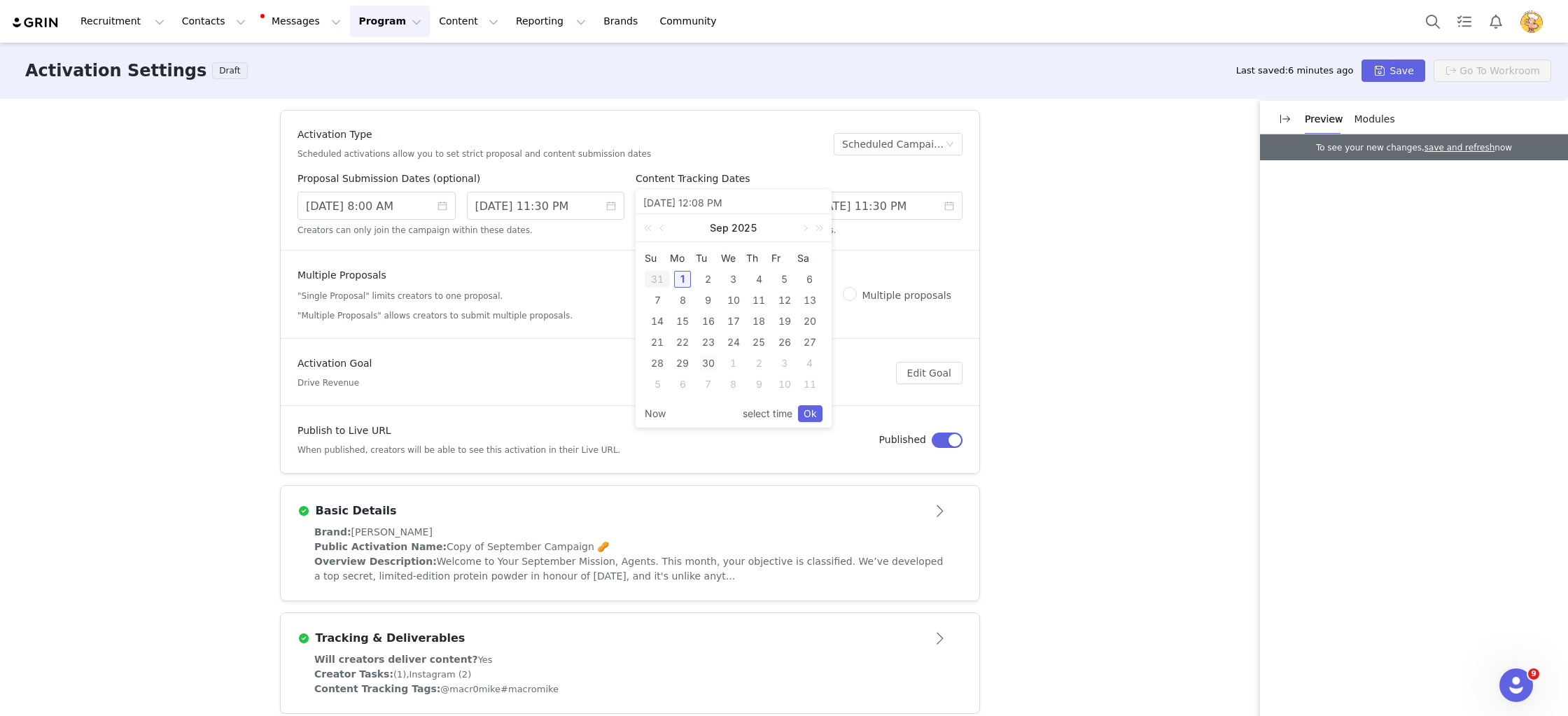
click at [707, 366] on div "30" at bounding box center [708, 363] width 17 height 17
type input "9/30/2025 12:08 PM"
click at [684, 364] on div "29" at bounding box center [682, 363] width 25 height 17
drag, startPoint x: 898, startPoint y: 250, endPoint x: 818, endPoint y: 234, distance: 81.6
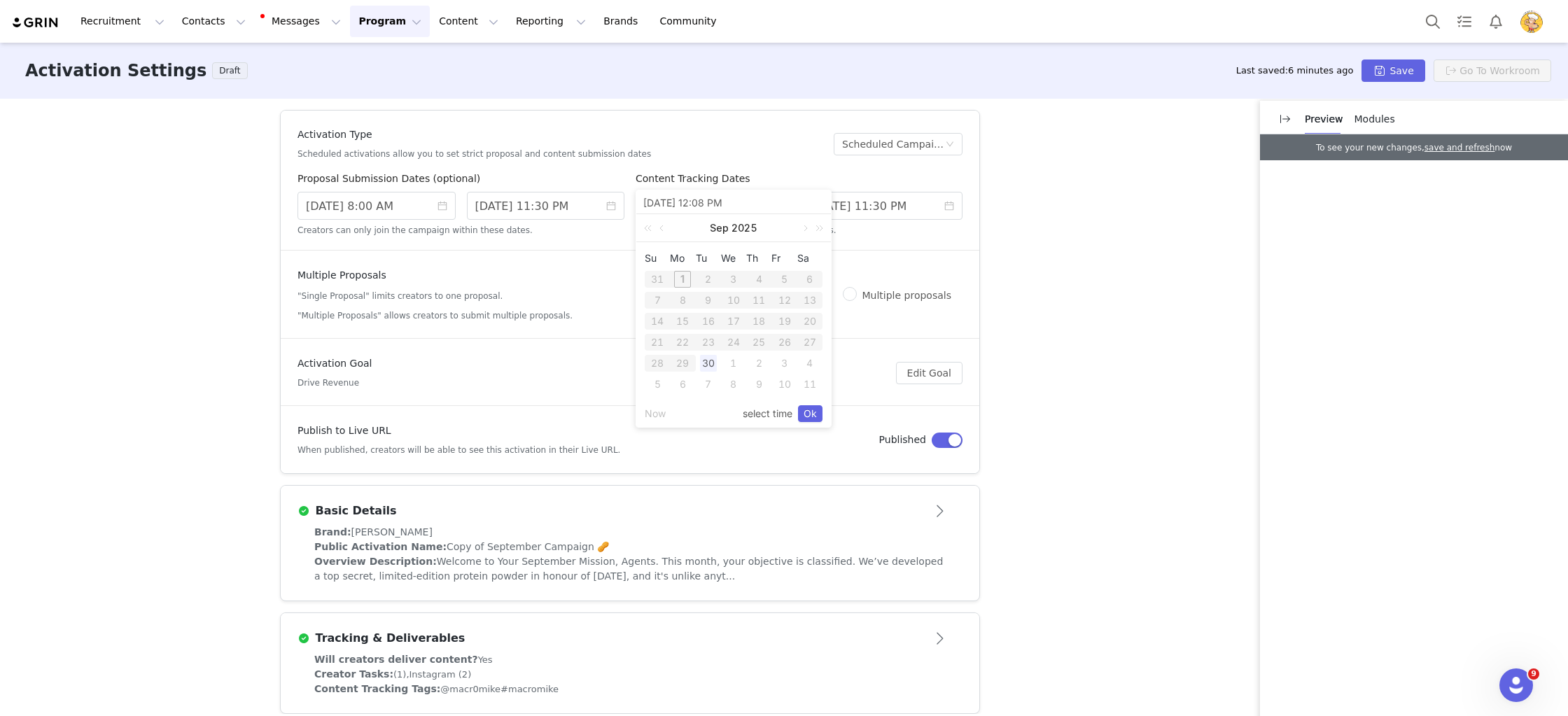
click at [897, 250] on article "Activation Type Scheduled activations allow you to set strict proposal and cont…" at bounding box center [629, 292] width 700 height 364
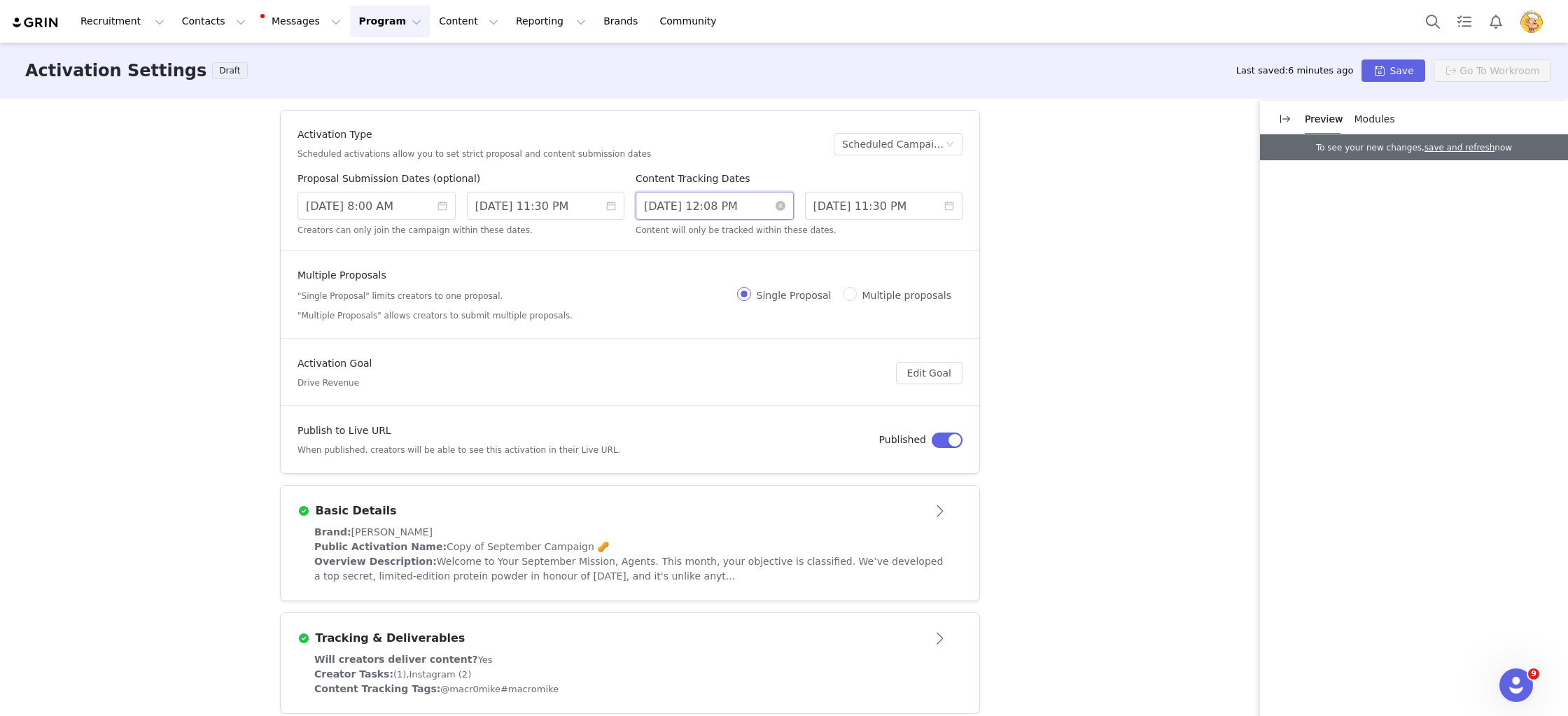
click at [770, 206] on input "9/30/2025 12:08 PM" at bounding box center [714, 205] width 158 height 28
click at [855, 255] on article "Multiple Proposals "Single Proposal" limits creators to one proposal. "Multiple…" at bounding box center [629, 295] width 698 height 87
click at [780, 203] on icon "icon: close-circle" at bounding box center [781, 206] width 10 height 10
click at [726, 203] on input at bounding box center [714, 205] width 158 height 28
click at [681, 363] on div "29" at bounding box center [682, 363] width 17 height 17
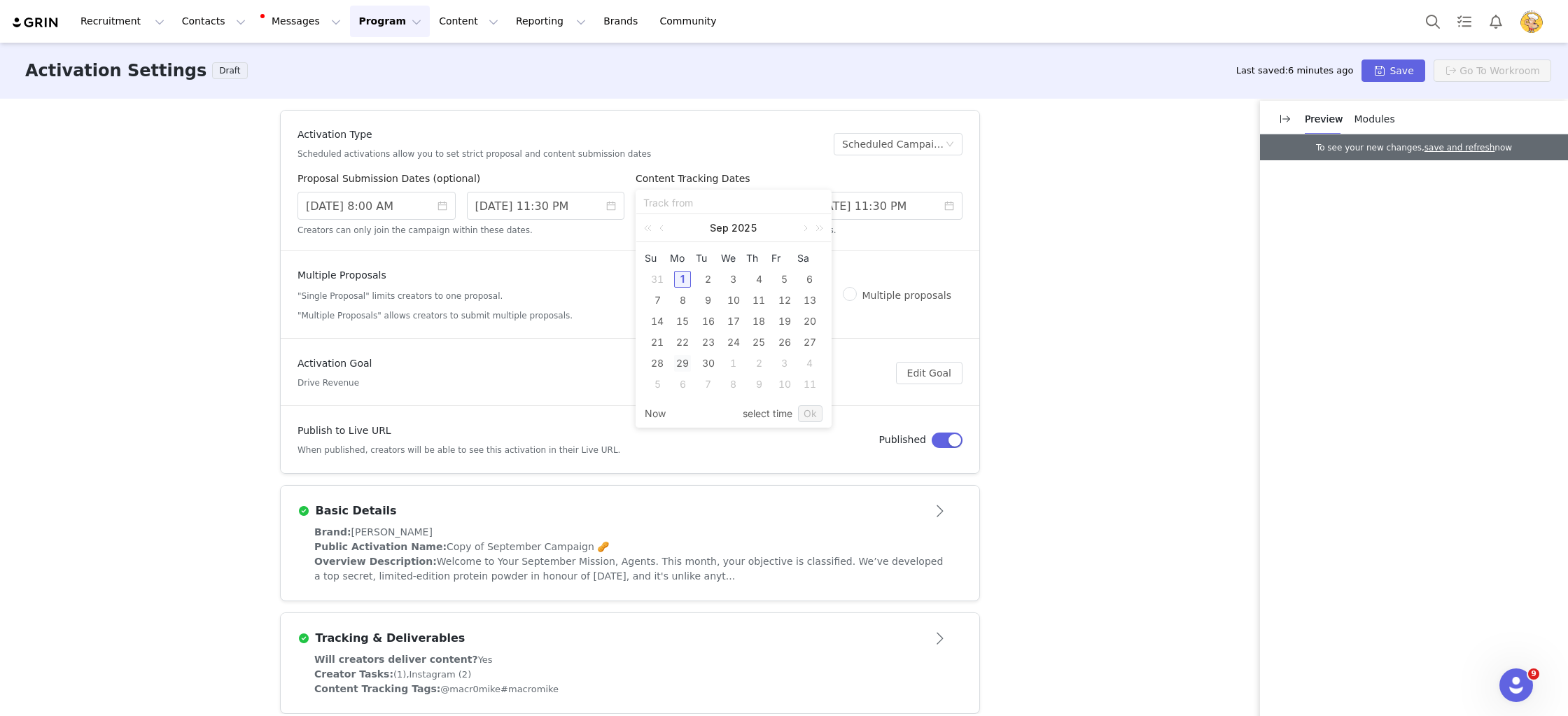
type input "9/29/2025 3:28 PM"
click at [883, 256] on article "Multiple Proposals "Single Proposal" limits creators to one proposal. "Multiple…" at bounding box center [629, 295] width 698 height 87
click at [866, 216] on input "9/30/2025 11:30 PM" at bounding box center [884, 205] width 158 height 28
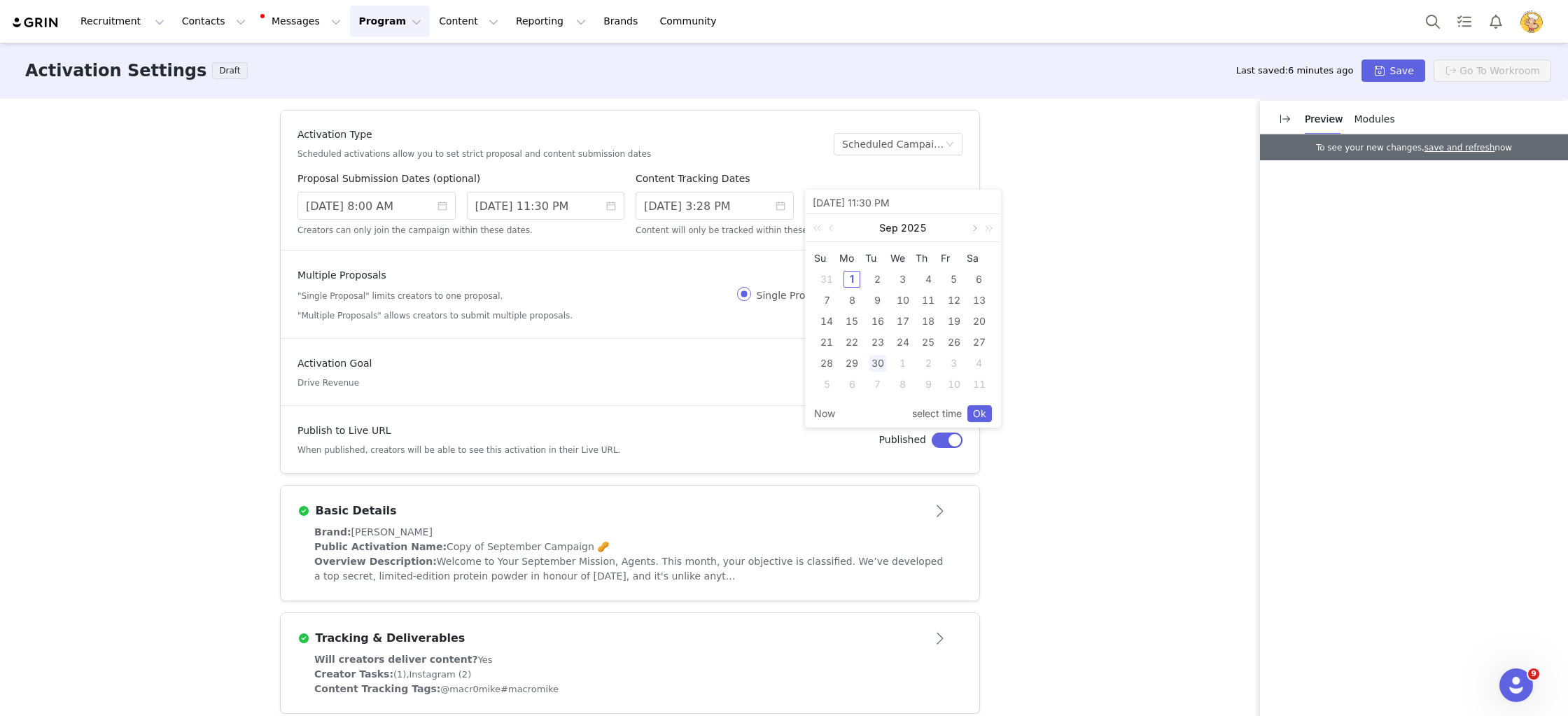
click at [975, 230] on link at bounding box center [973, 228] width 13 height 28
click at [831, 316] on div "12" at bounding box center [827, 321] width 17 height 17
type input "10/12/2025 11:30 PM"
click at [979, 411] on link "Ok" at bounding box center [979, 413] width 24 height 17
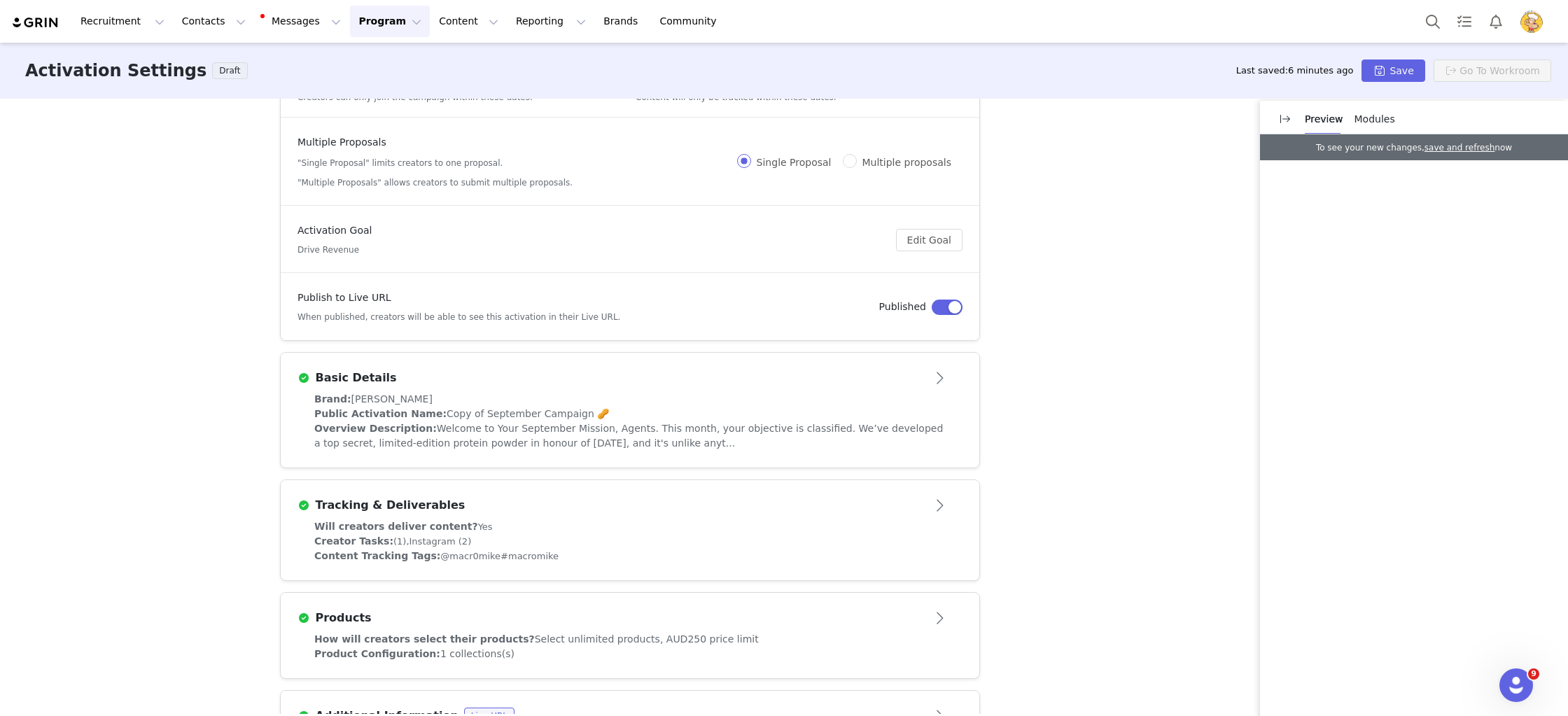
scroll to position [223, 0]
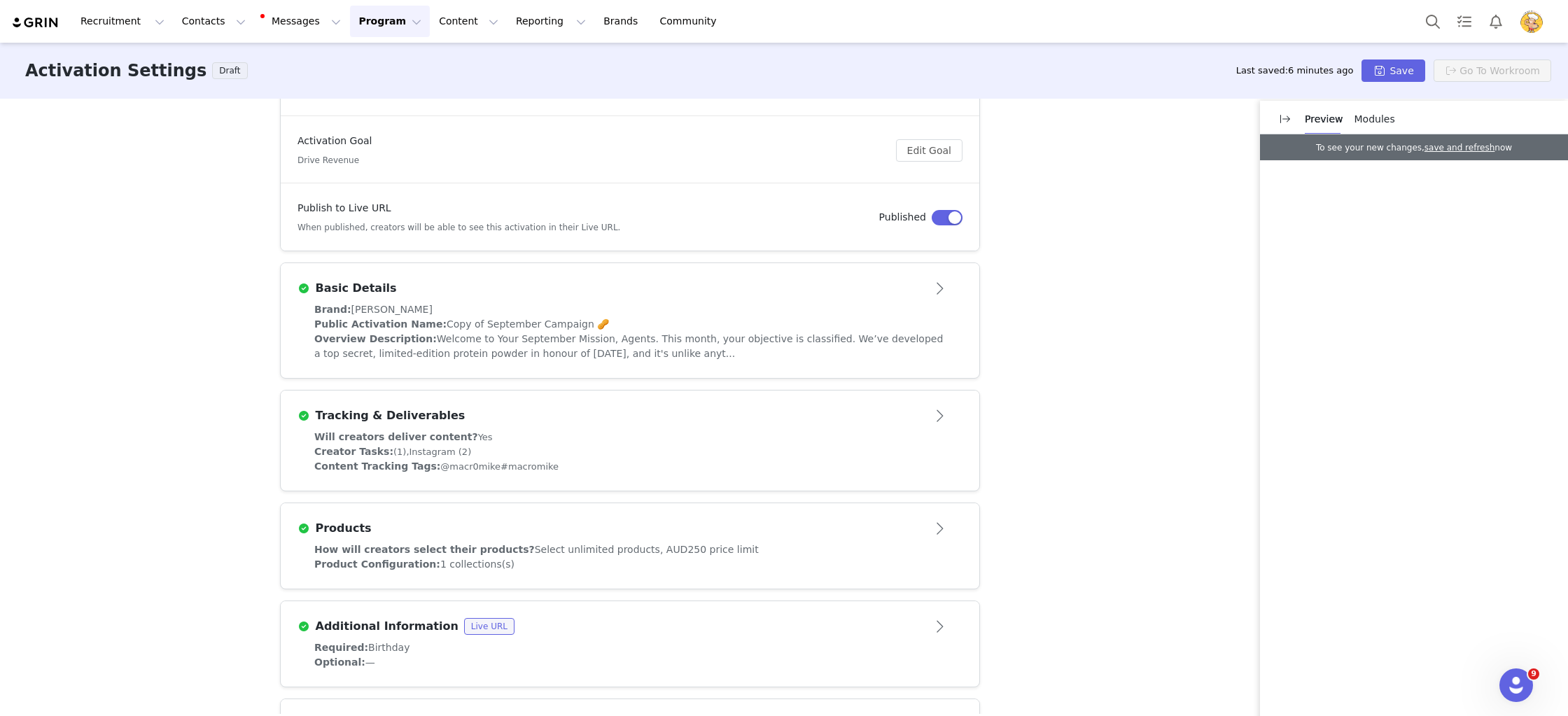
click at [655, 339] on span "Welcome to Your September Mission, Agents. This month, your objective is classi…" at bounding box center [629, 346] width 629 height 26
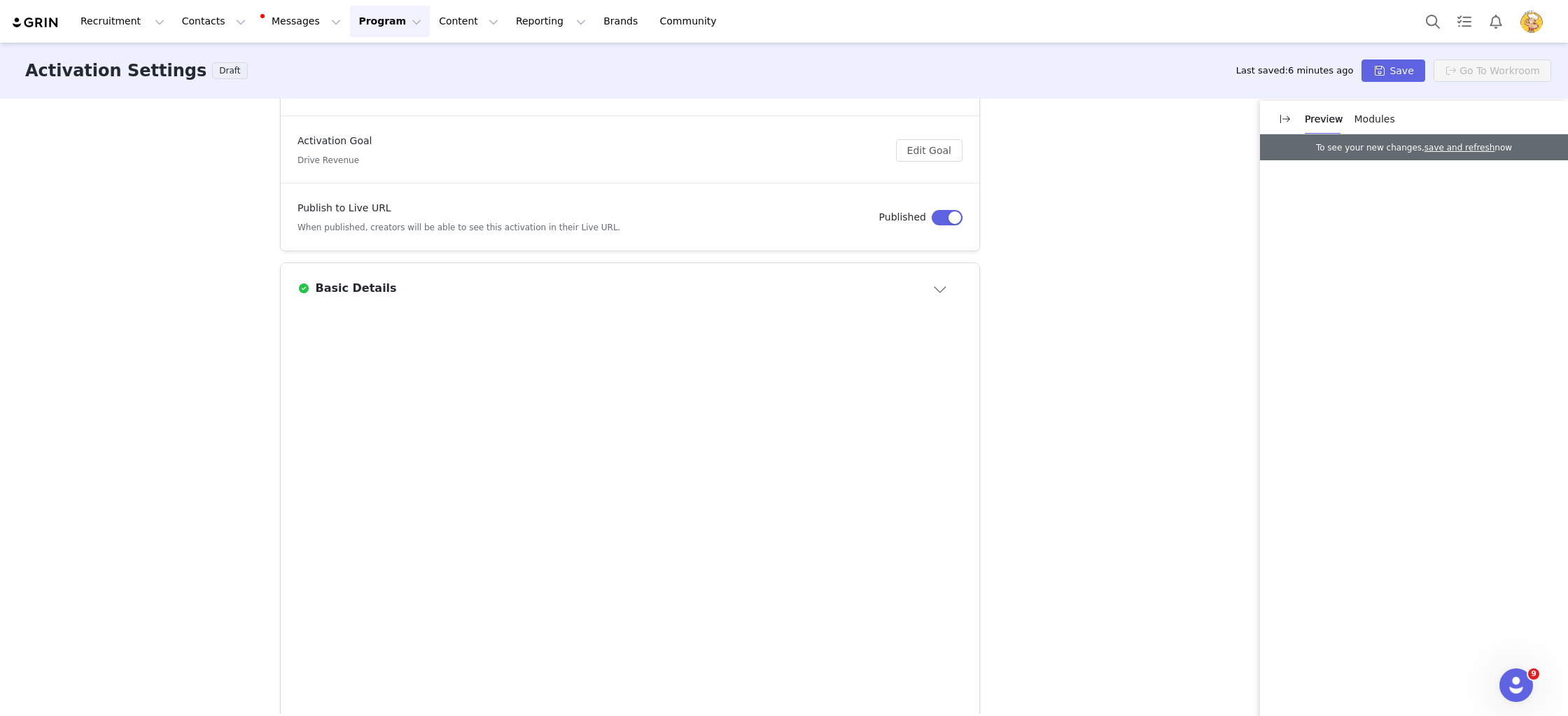
scroll to position [0, 0]
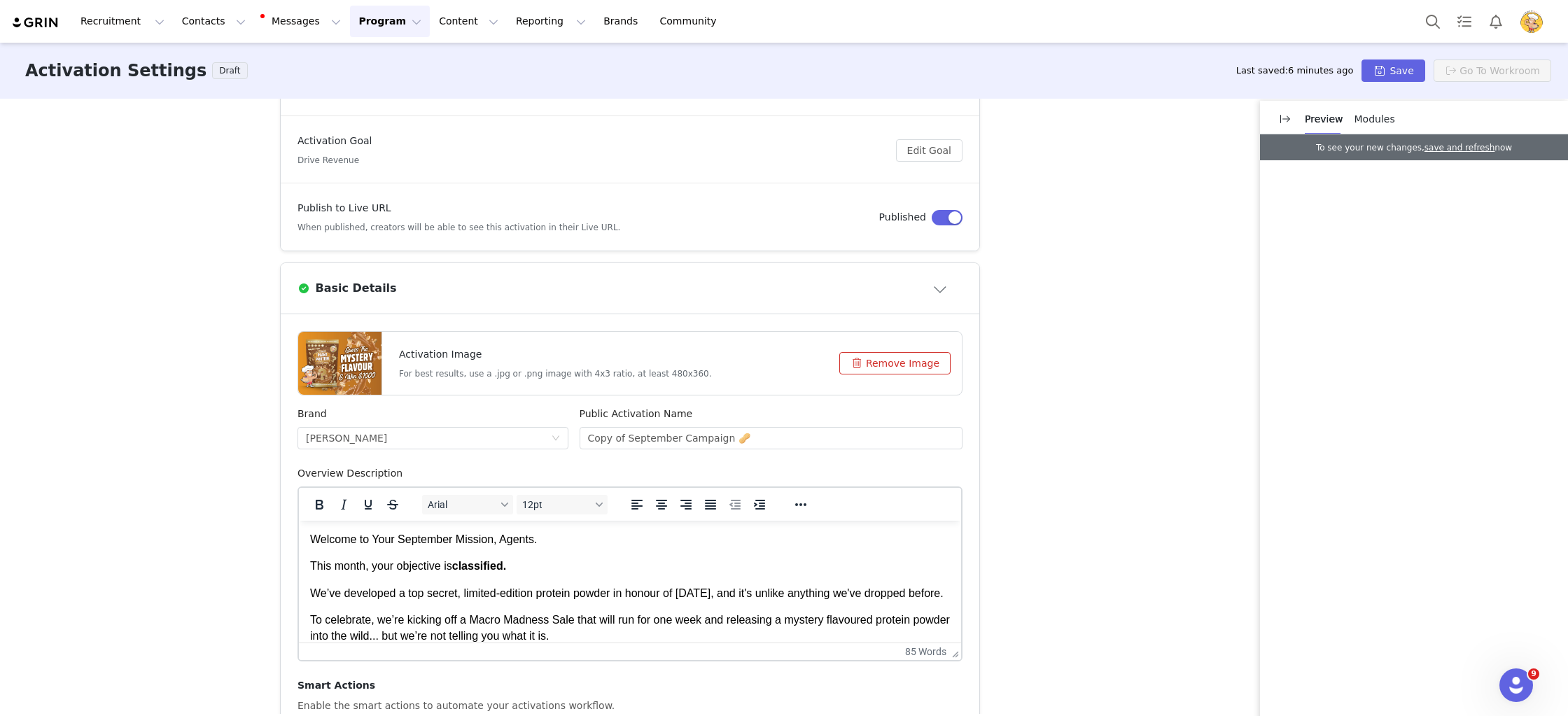
drag, startPoint x: 870, startPoint y: 364, endPoint x: 510, endPoint y: 651, distance: 460.4
click at [870, 365] on button "Remove Image" at bounding box center [895, 363] width 111 height 23
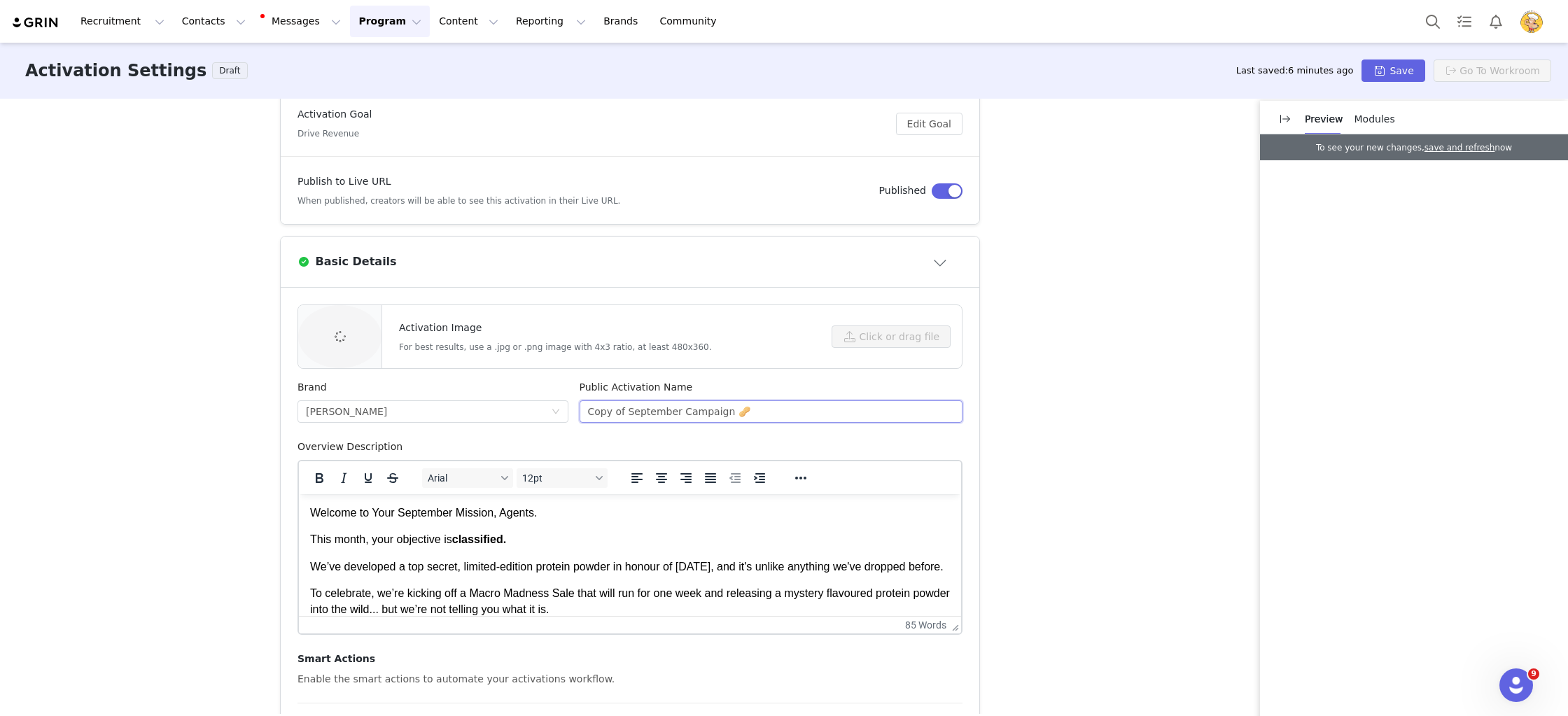
click at [672, 409] on input "Copy of September Campaign 🥜" at bounding box center [771, 411] width 384 height 23
drag, startPoint x: 664, startPoint y: 408, endPoint x: 552, endPoint y: 402, distance: 112.2
click at [551, 402] on div "Brand Macro Mike Public Activation Name Copy of September Campaign 🥜" at bounding box center [629, 409] width 676 height 60
click at [832, 410] on input "September Campaign 🥜" at bounding box center [771, 411] width 384 height 23
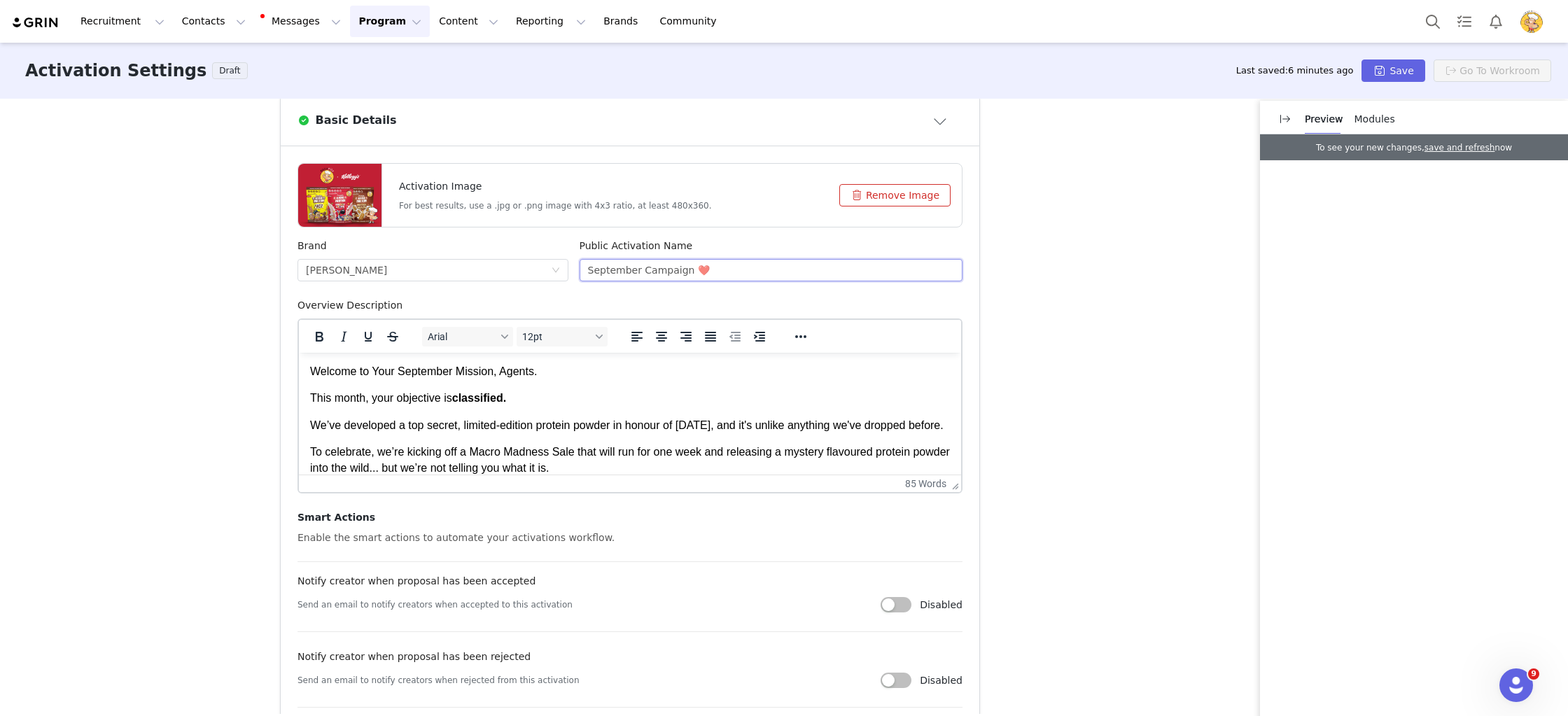
scroll to position [392, 0]
type input "September Campaign ❤️"
click at [545, 433] on p "We’ve developed a top secret, limited-edition protein powder in honour of Natio…" at bounding box center [629, 424] width 639 height 15
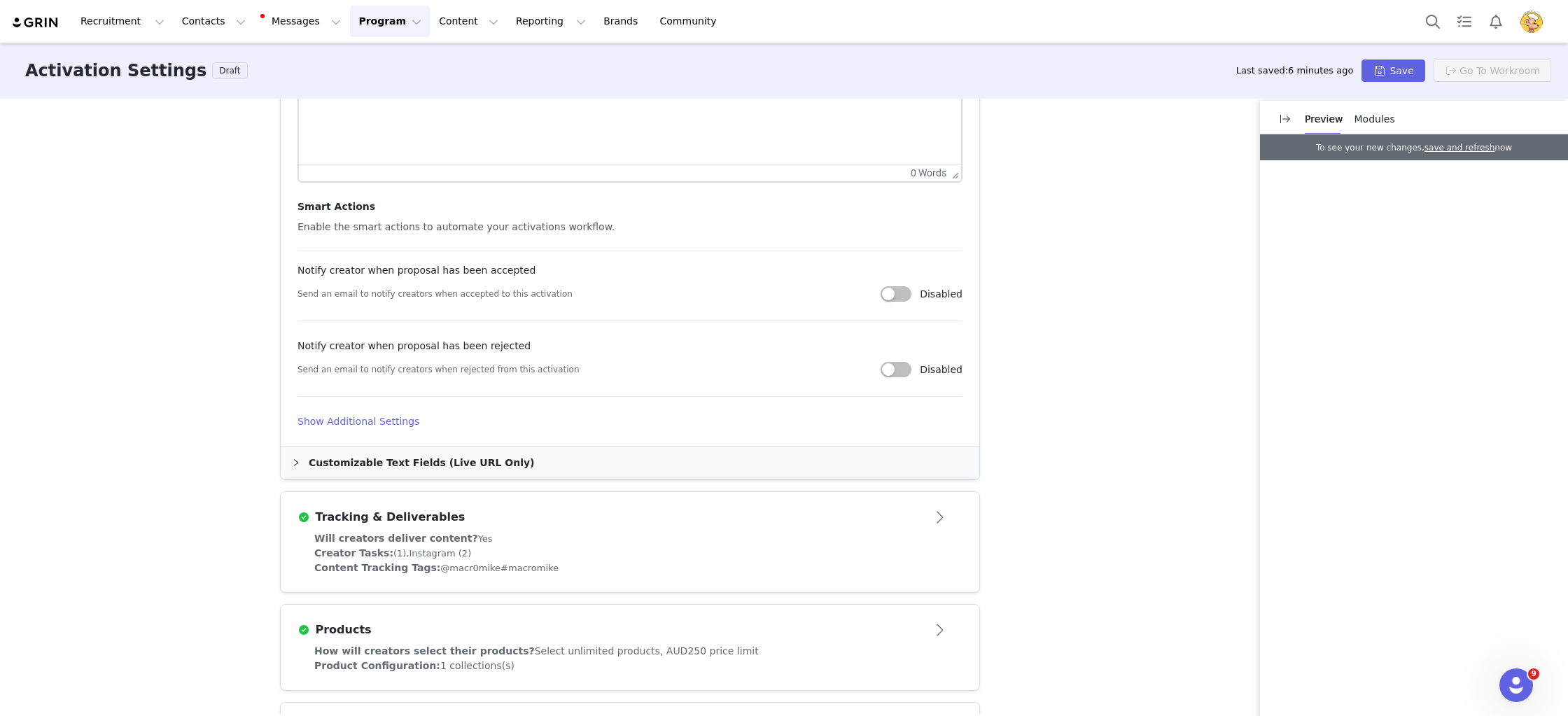
scroll to position [779, 0]
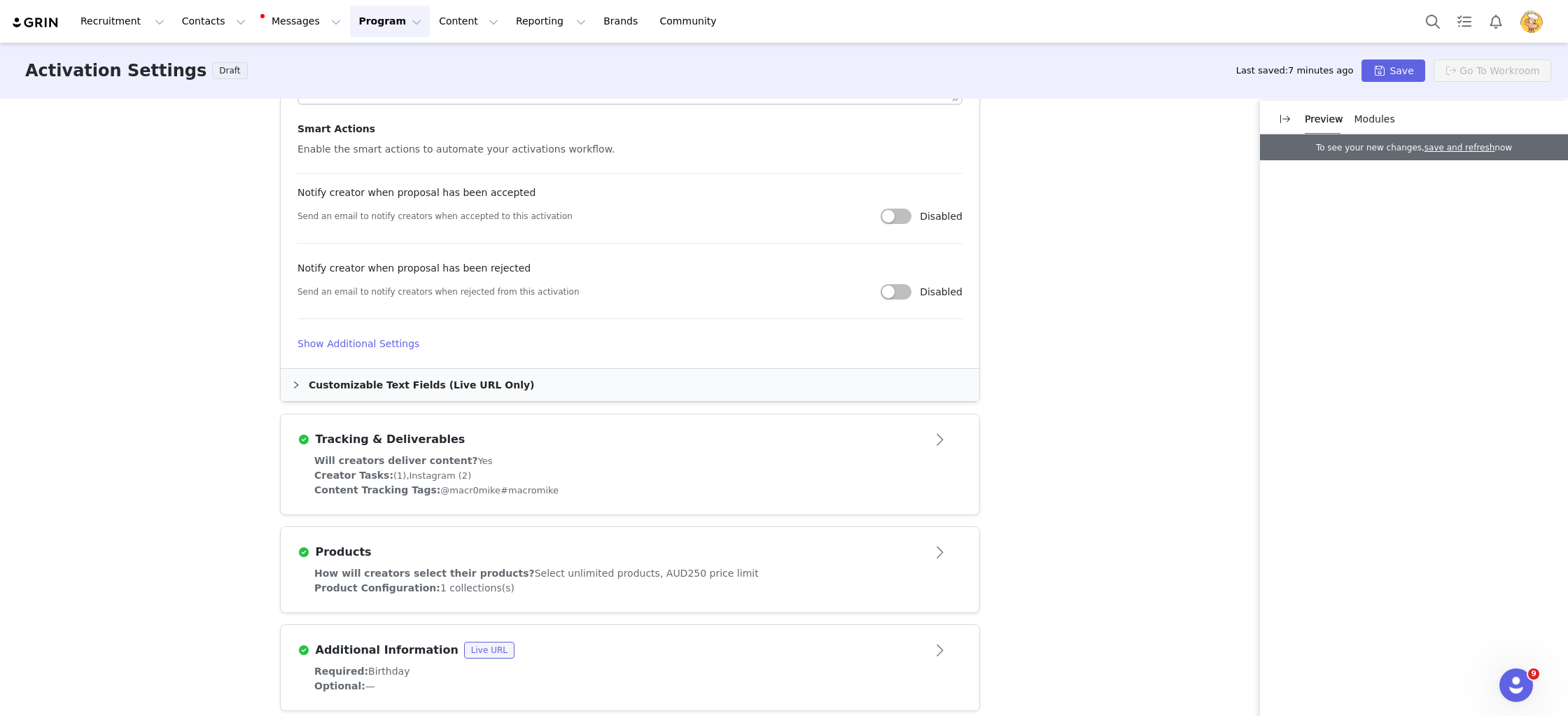
click at [358, 346] on h4 "Show Additional Settings" at bounding box center [629, 344] width 665 height 14
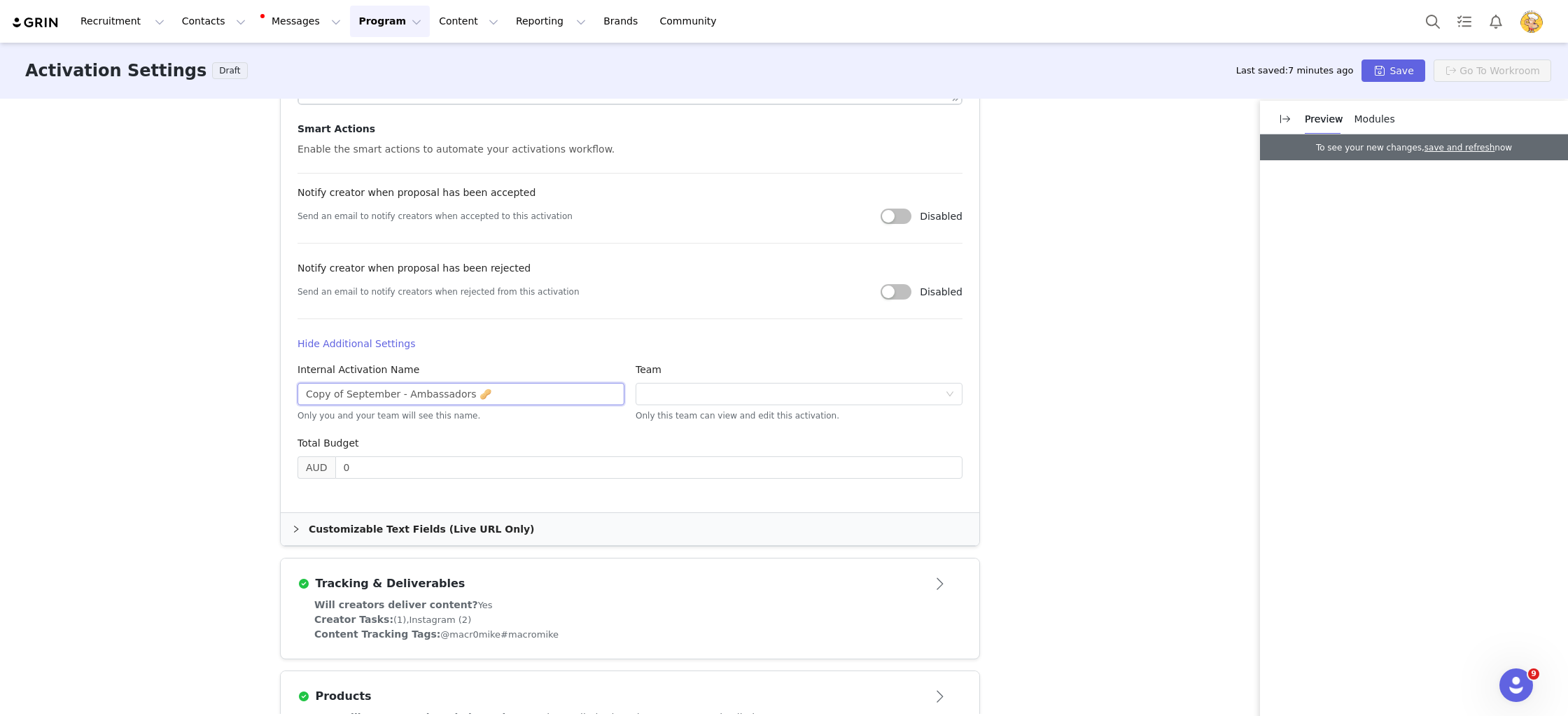
drag, startPoint x: 336, startPoint y: 392, endPoint x: 242, endPoint y: 380, distance: 94.8
click at [242, 380] on div "Activation Type Scheduled activations allow you to set strict proposal and cont…" at bounding box center [784, 406] width 1568 height 615
click at [513, 382] on div "Internal Activation Name" at bounding box center [460, 373] width 327 height 20
click at [510, 389] on input "September - Ambassadors 🥜" at bounding box center [460, 394] width 327 height 23
type input "September - Ambassadors ❤️"
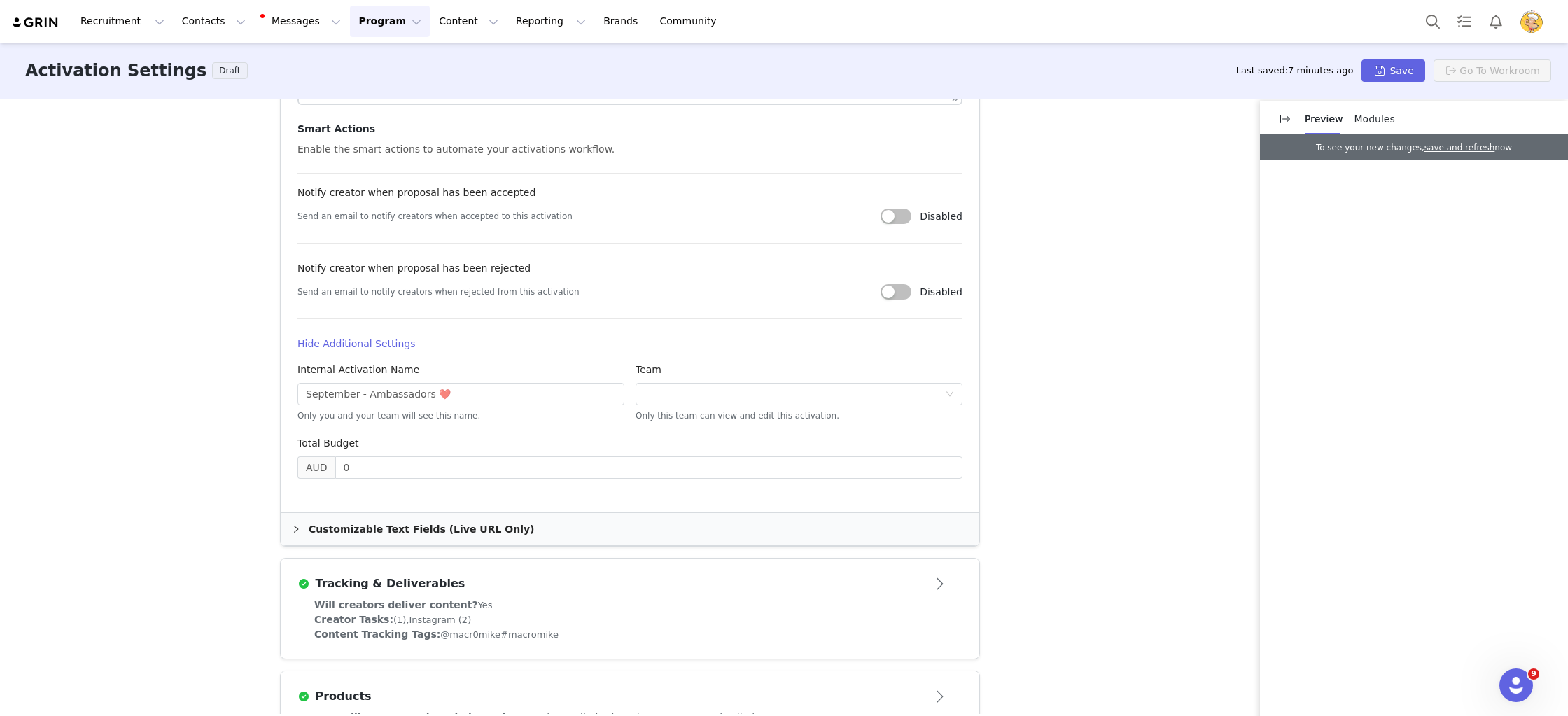
click at [1002, 428] on div "Activation Type Scheduled activations allow you to set strict proposal and cont…" at bounding box center [784, 406] width 1568 height 615
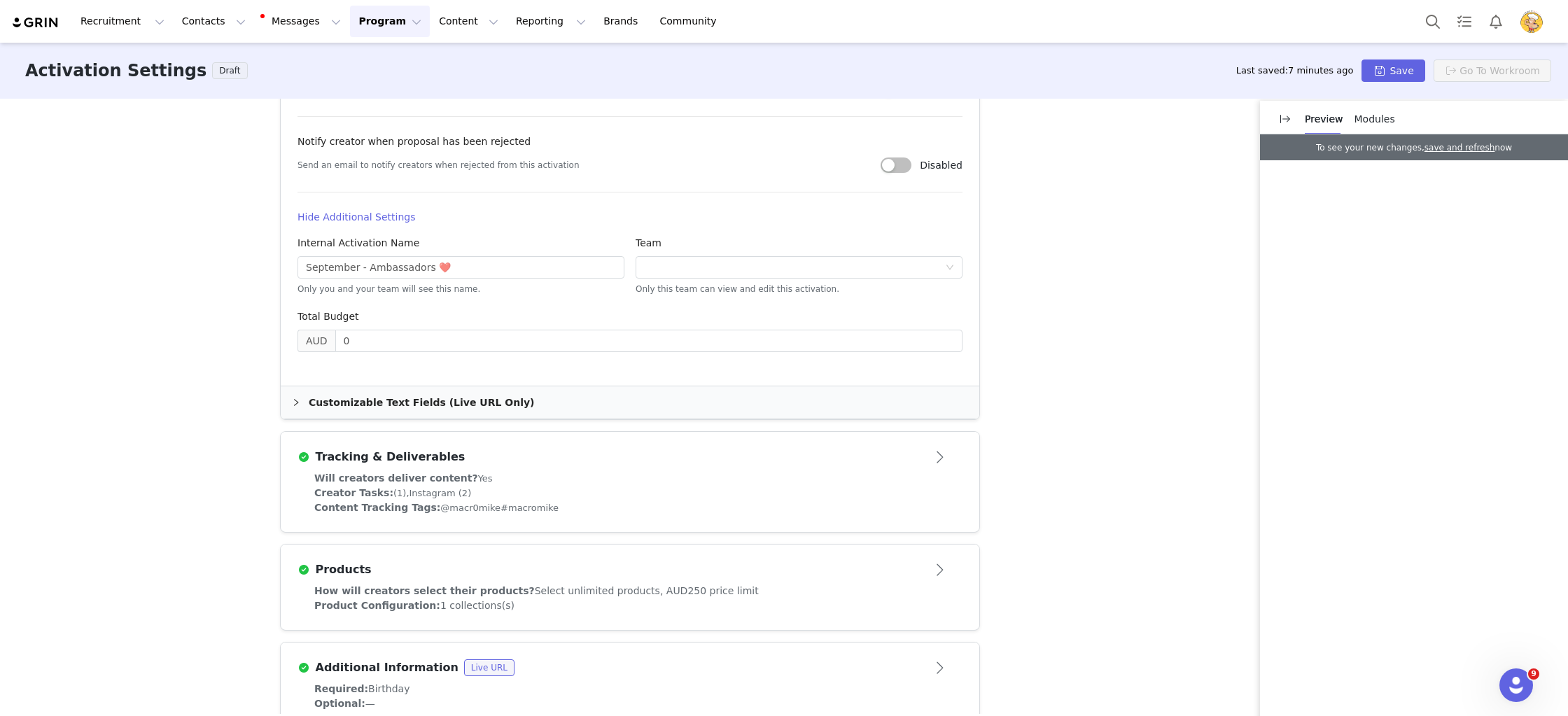
click at [795, 484] on div "Will creators deliver content? Yes" at bounding box center [629, 478] width 631 height 14
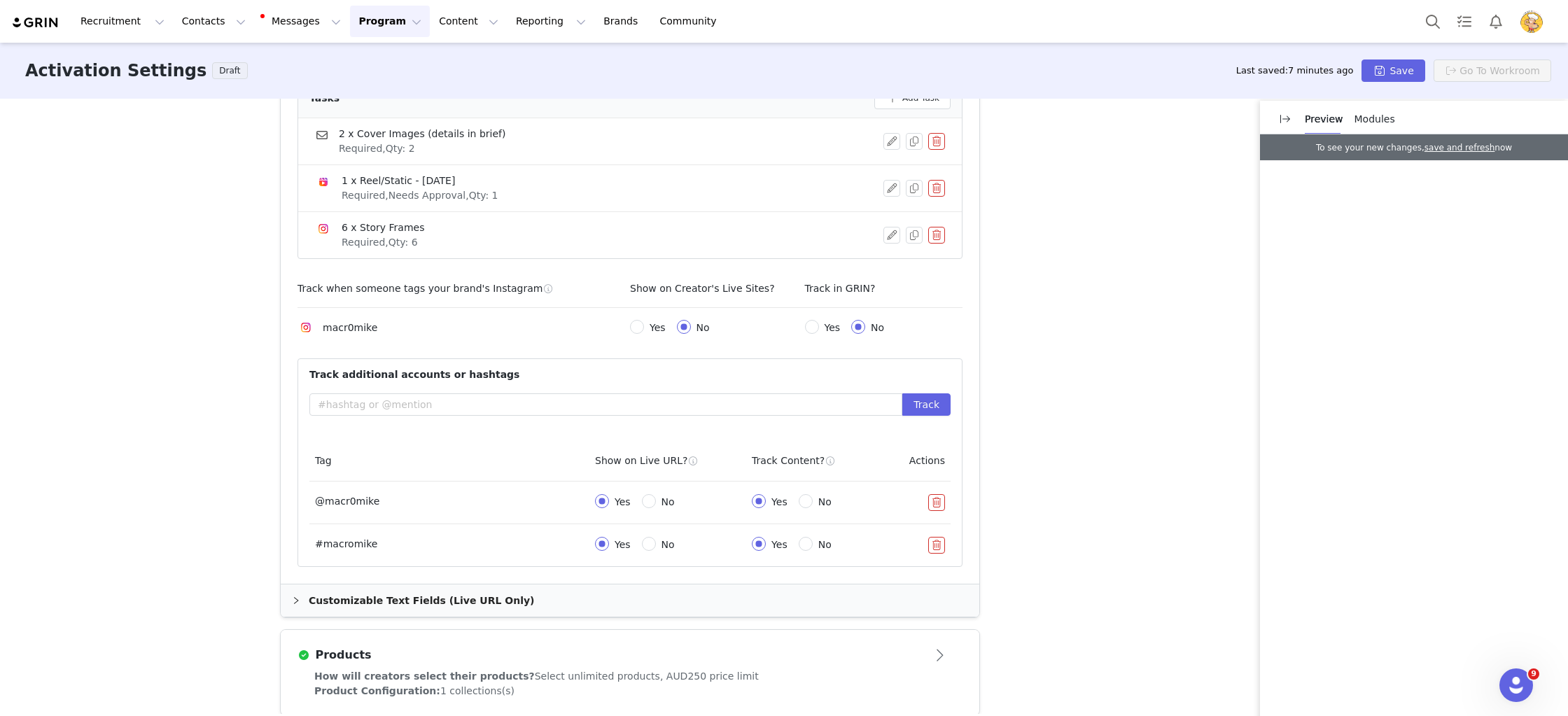
scroll to position [574, 0]
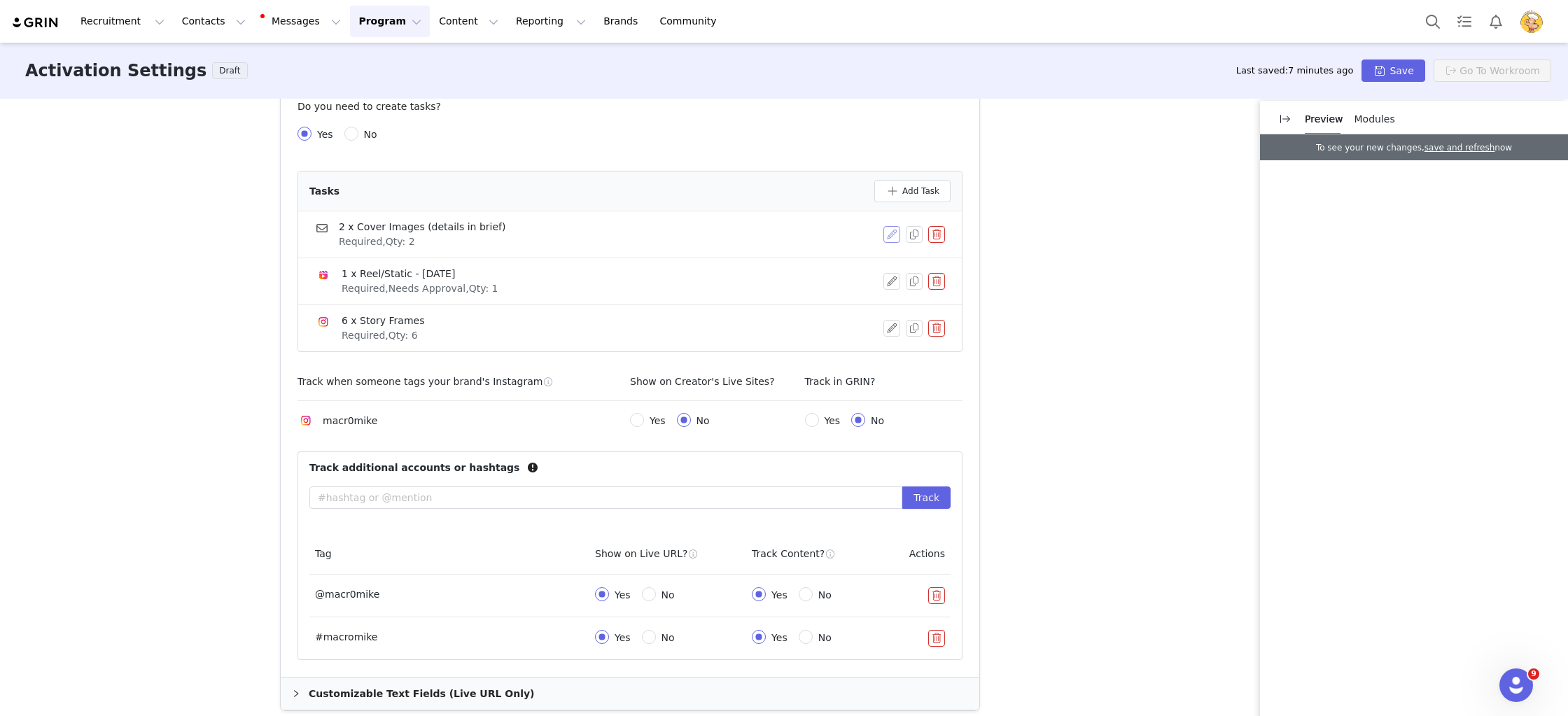
click at [885, 233] on button "button" at bounding box center [892, 234] width 17 height 17
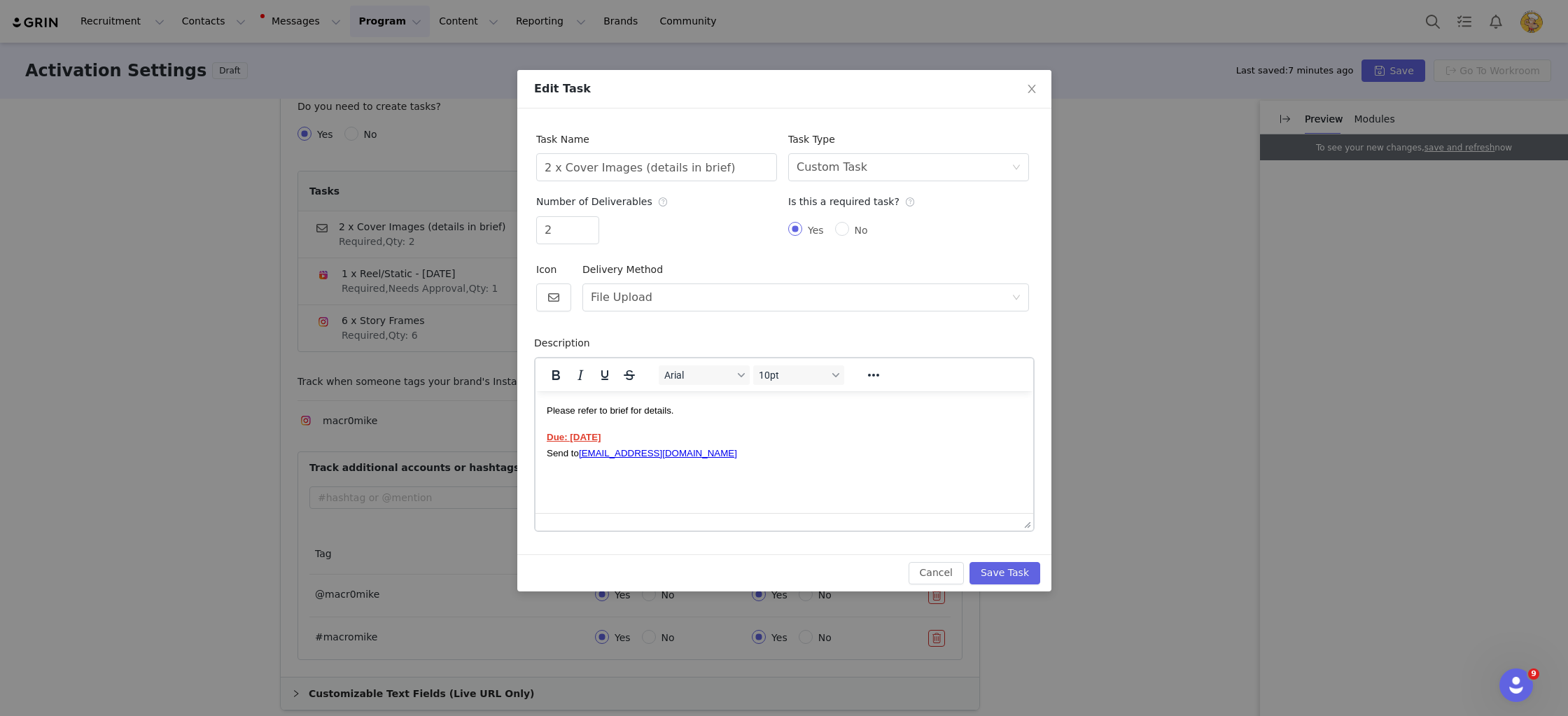
scroll to position [0, 0]
drag, startPoint x: 644, startPoint y: 434, endPoint x: 570, endPoint y: 429, distance: 74.2
click at [570, 429] on p "Due: 22nd August Send to marketing@macromike.com.au" at bounding box center [784, 444] width 476 height 31
drag, startPoint x: 665, startPoint y: 438, endPoint x: 489, endPoint y: 439, distance: 176.0
click at [534, 439] on html "Please refer to brief for details. Due: 22nd September Send to marketing@macrom…" at bounding box center [783, 431] width 497 height 81
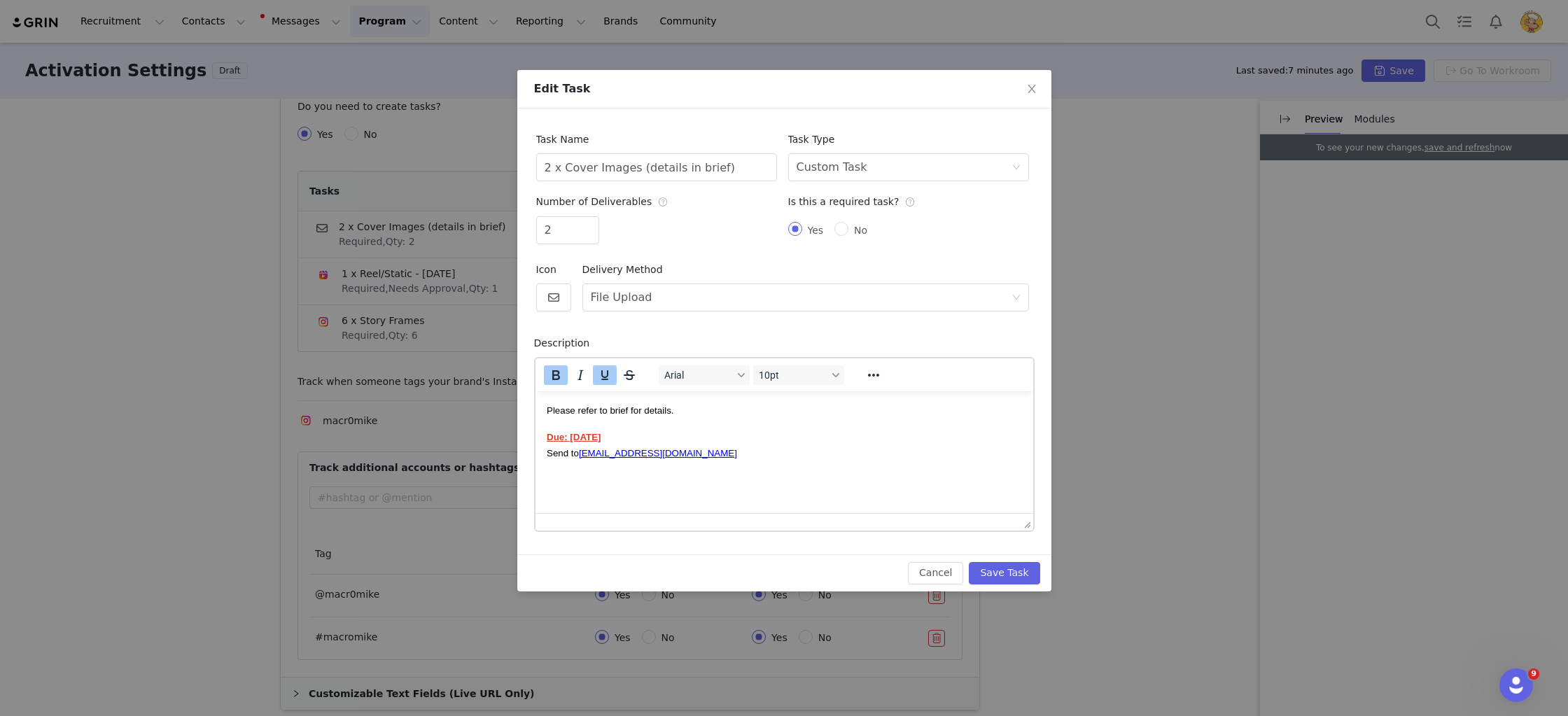
copy strong "Due: 22nd September"
click at [1025, 571] on button "Save Task" at bounding box center [1004, 573] width 71 height 23
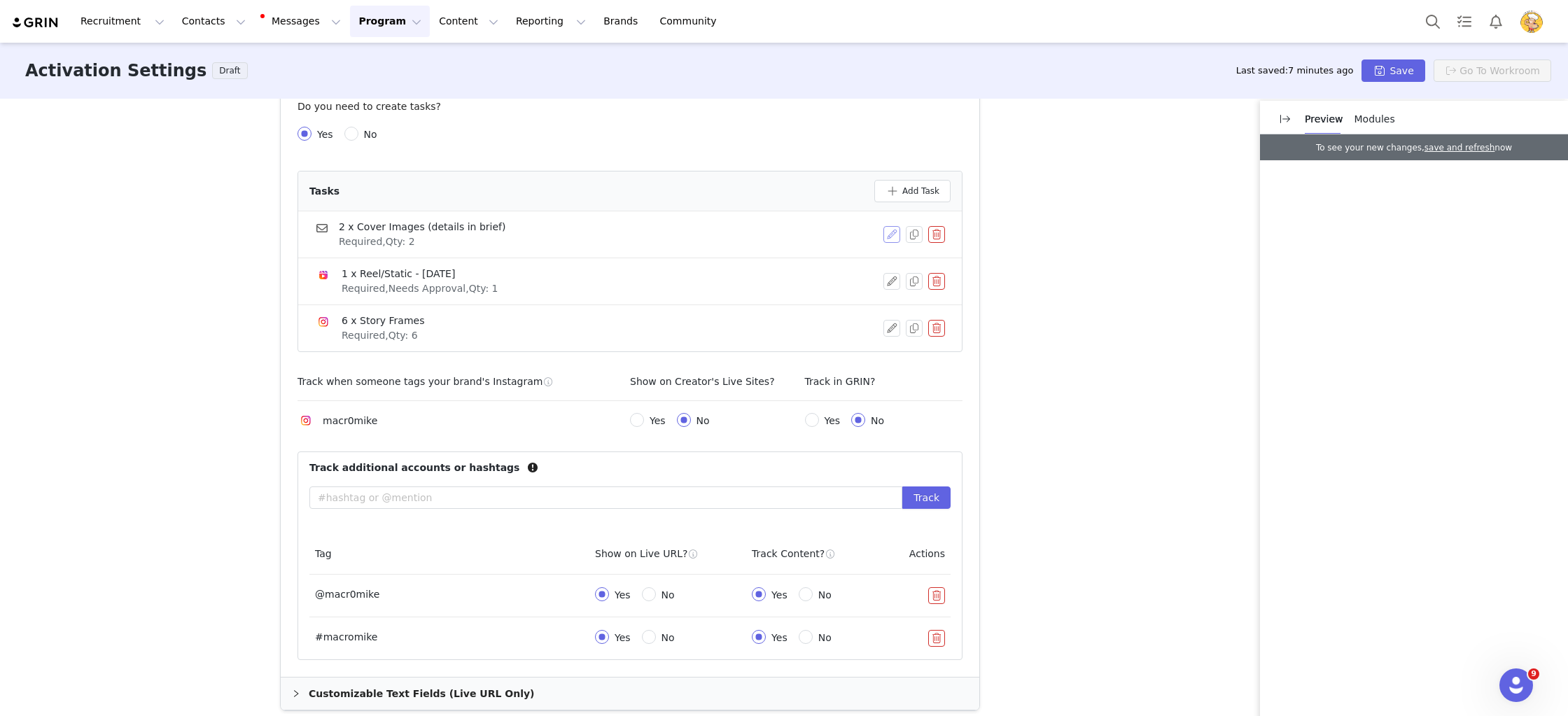
click at [891, 229] on button "button" at bounding box center [892, 234] width 17 height 17
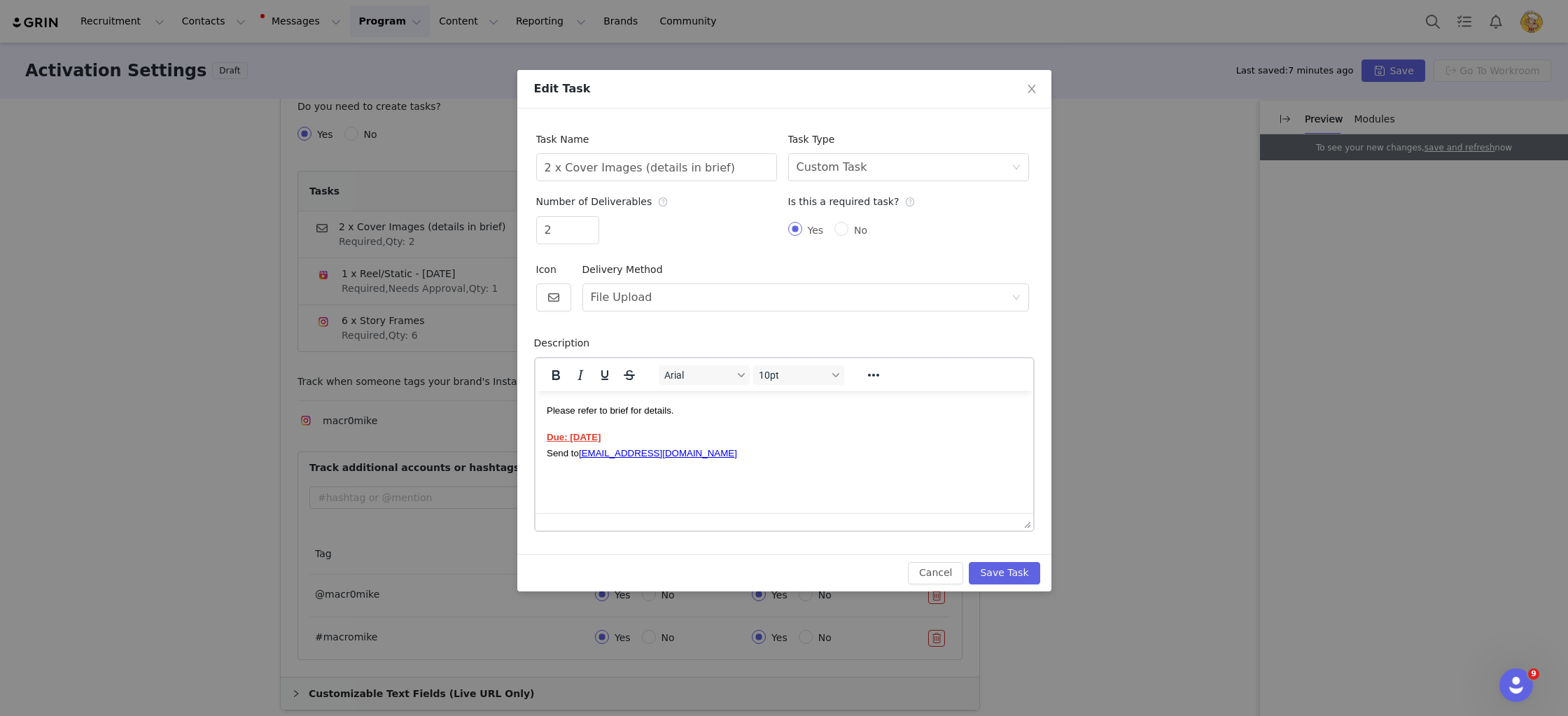
click at [564, 436] on strong "Due: 22nd September" at bounding box center [573, 436] width 55 height 10
drag, startPoint x: 632, startPoint y: 438, endPoint x: 592, endPoint y: 434, distance: 40.2
click at [564, 438] on strong "Due in submission: 22nd September" at bounding box center [606, 436] width 119 height 10
click at [1008, 573] on button "Save Task" at bounding box center [1004, 573] width 71 height 23
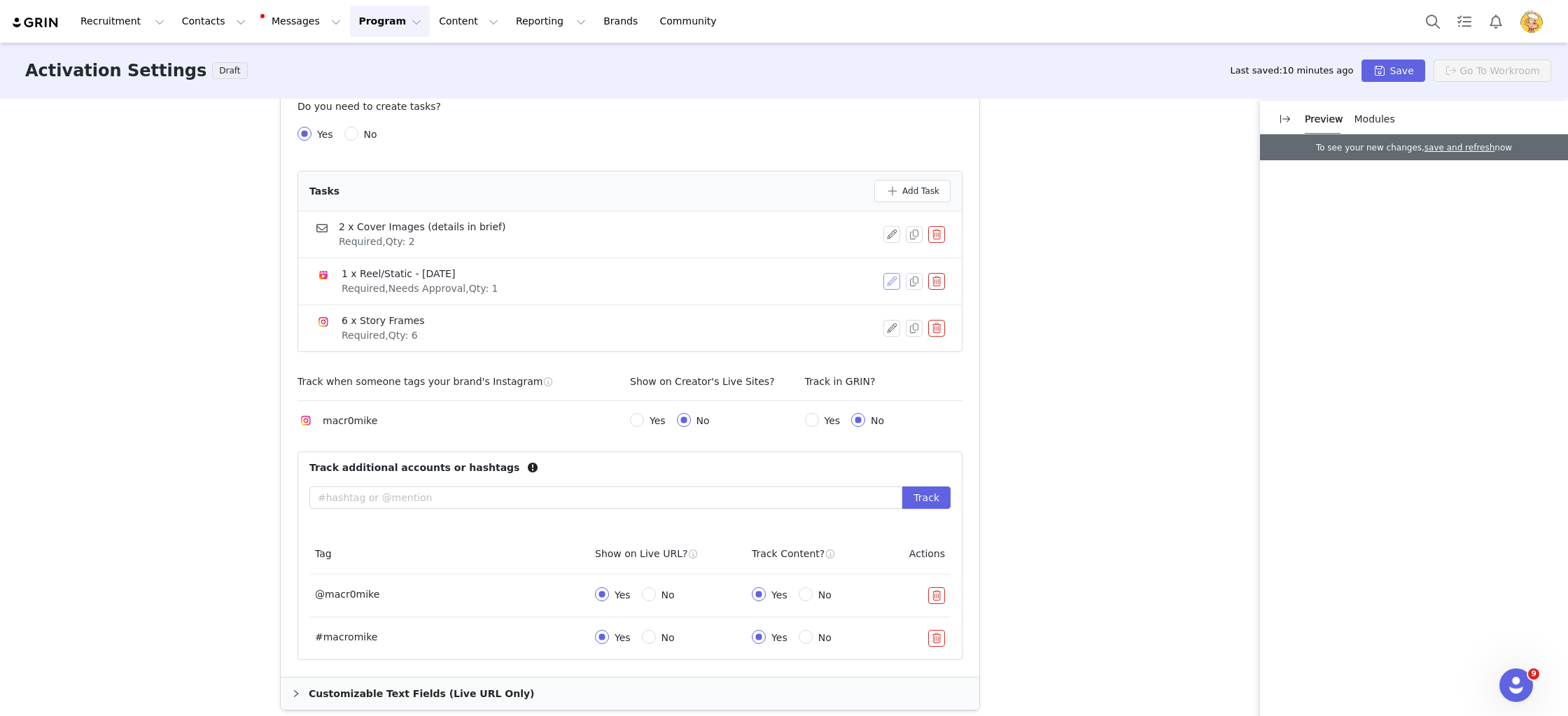
click at [888, 280] on button "button" at bounding box center [892, 282] width 17 height 17
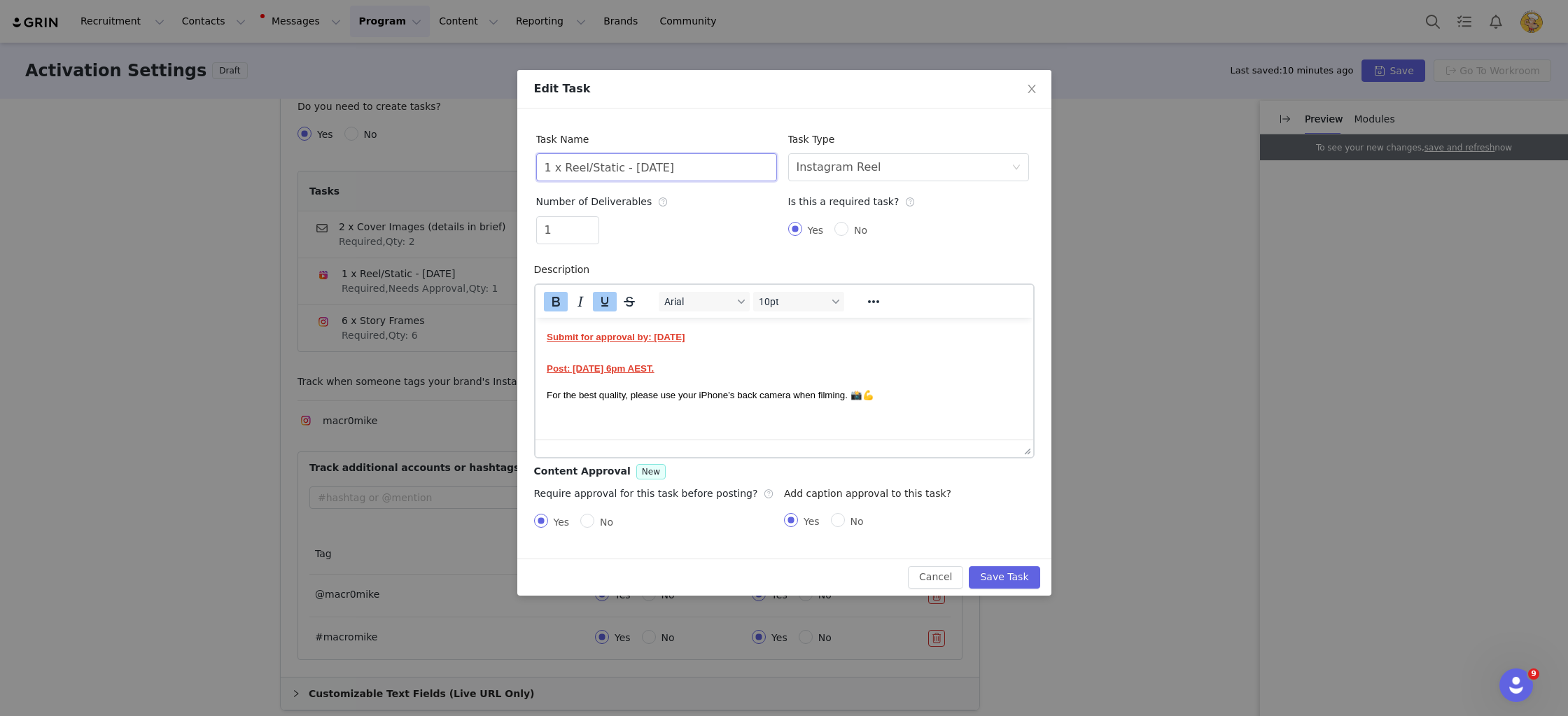
drag, startPoint x: 755, startPoint y: 169, endPoint x: 630, endPoint y: 166, distance: 125.0
click at [629, 166] on input "1 x Reel/Static - National Peanut Day" at bounding box center [656, 166] width 241 height 28
type input "1 x Reel/Static - Kellogg's Related Reel"
drag, startPoint x: 761, startPoint y: 340, endPoint x: 681, endPoint y: 340, distance: 80.0
click at [681, 340] on p "Submit for approval by: 22nd August Post: 10th September 6pm AEST." at bounding box center [784, 352] width 476 height 47
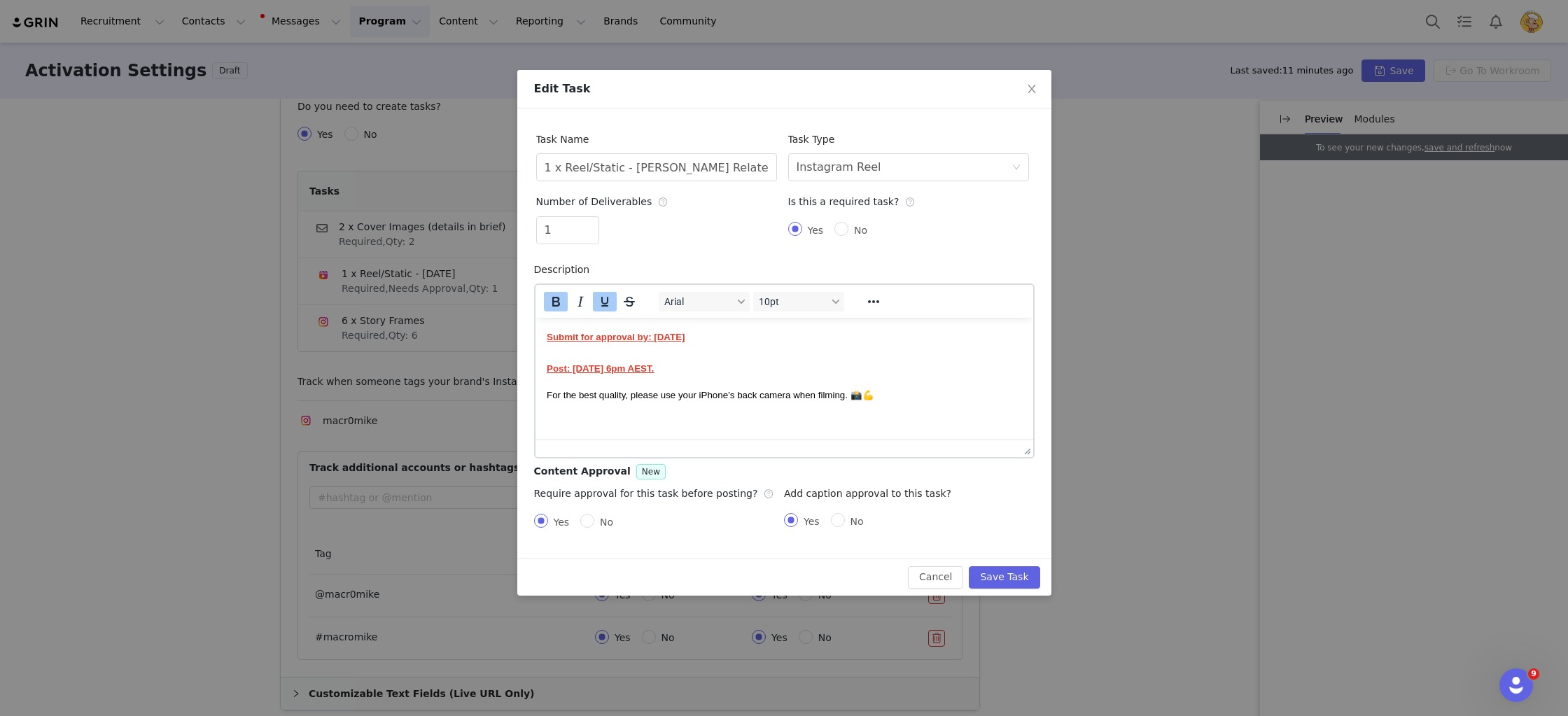
drag, startPoint x: 706, startPoint y: 367, endPoint x: 573, endPoint y: 367, distance: 133.0
click at [572, 367] on p "Submit for approval by: 22nd September Post: 10th September 6pm AEST." at bounding box center [784, 352] width 476 height 47
click at [785, 404] on html "Submit for approval by: 22nd September Post: 30th September 6pm AEST. For the b…" at bounding box center [783, 365] width 497 height 97
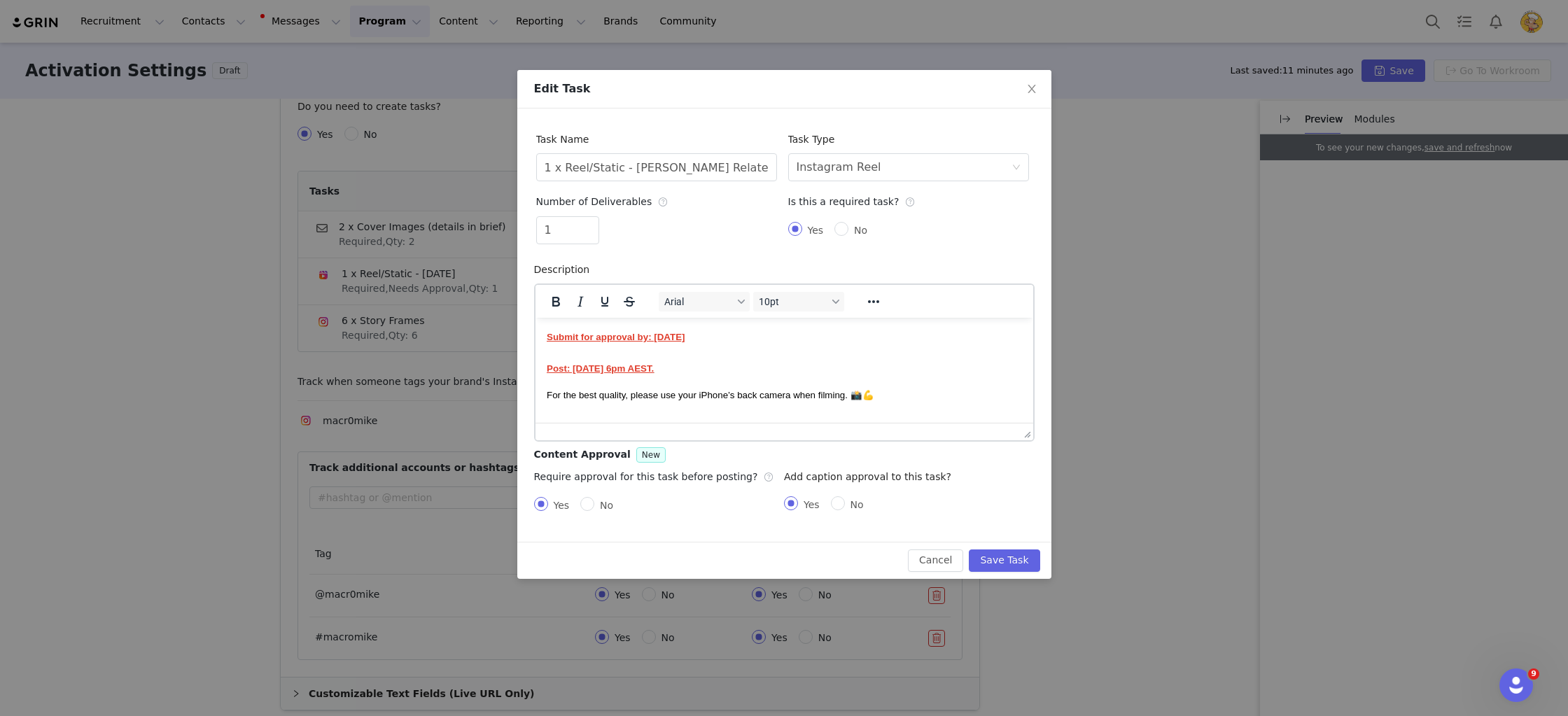
drag, startPoint x: 1028, startPoint y: 450, endPoint x: 1046, endPoint y: 434, distance: 24.1
drag, startPoint x: 988, startPoint y: 404, endPoint x: 826, endPoint y: 382, distance: 163.5
click at [988, 404] on html "Submit for approval by: 22nd September Post: 30th September 6pm AEST. For the b…" at bounding box center [783, 365] width 497 height 97
click at [568, 347] on p "Submit for approval by: 22nd September Post: 30th September 6pm AEST." at bounding box center [784, 352] width 476 height 47
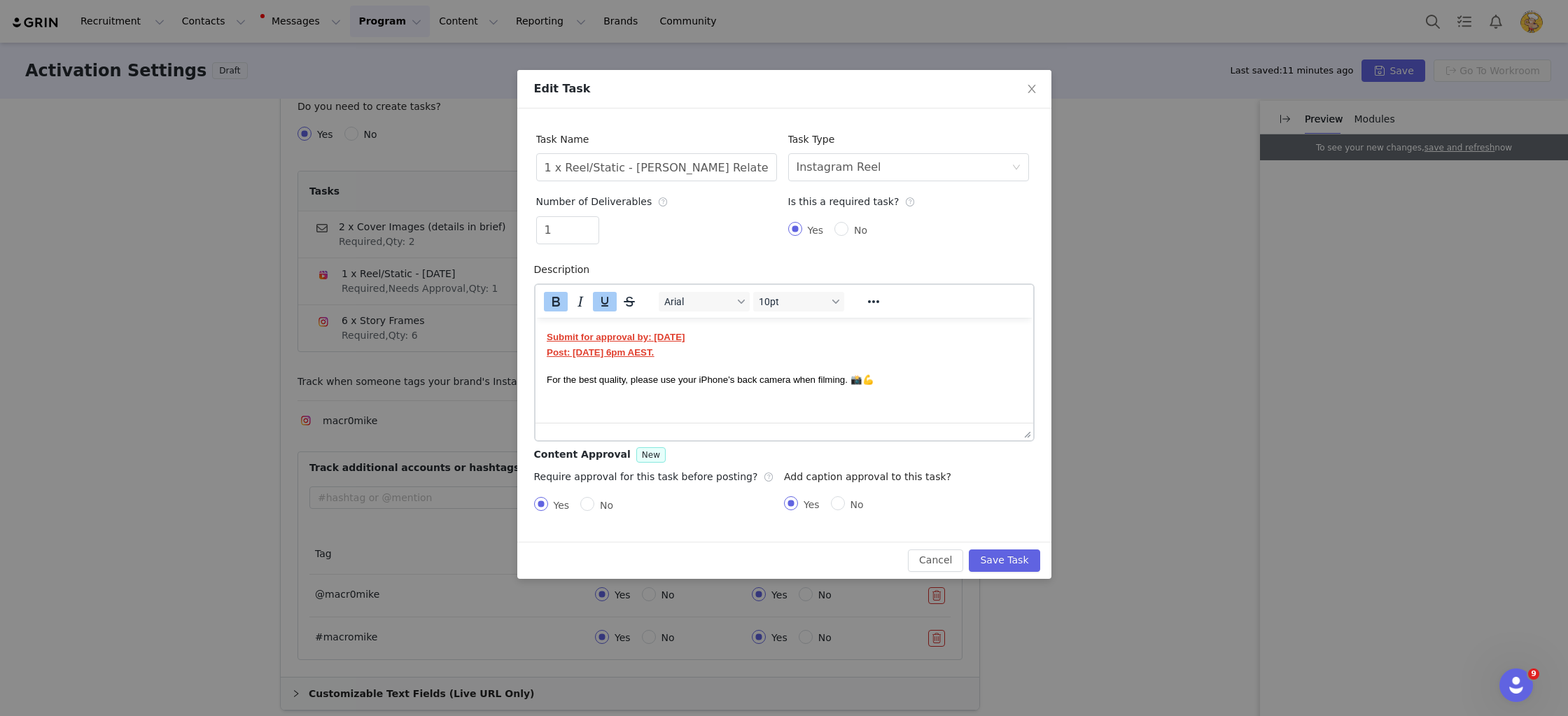
click at [903, 338] on p "Submit for approval by: 22nd September Post: 30th September 6pm AEST." at bounding box center [784, 344] width 476 height 31
click at [1023, 567] on button "Save Task" at bounding box center [1004, 561] width 71 height 23
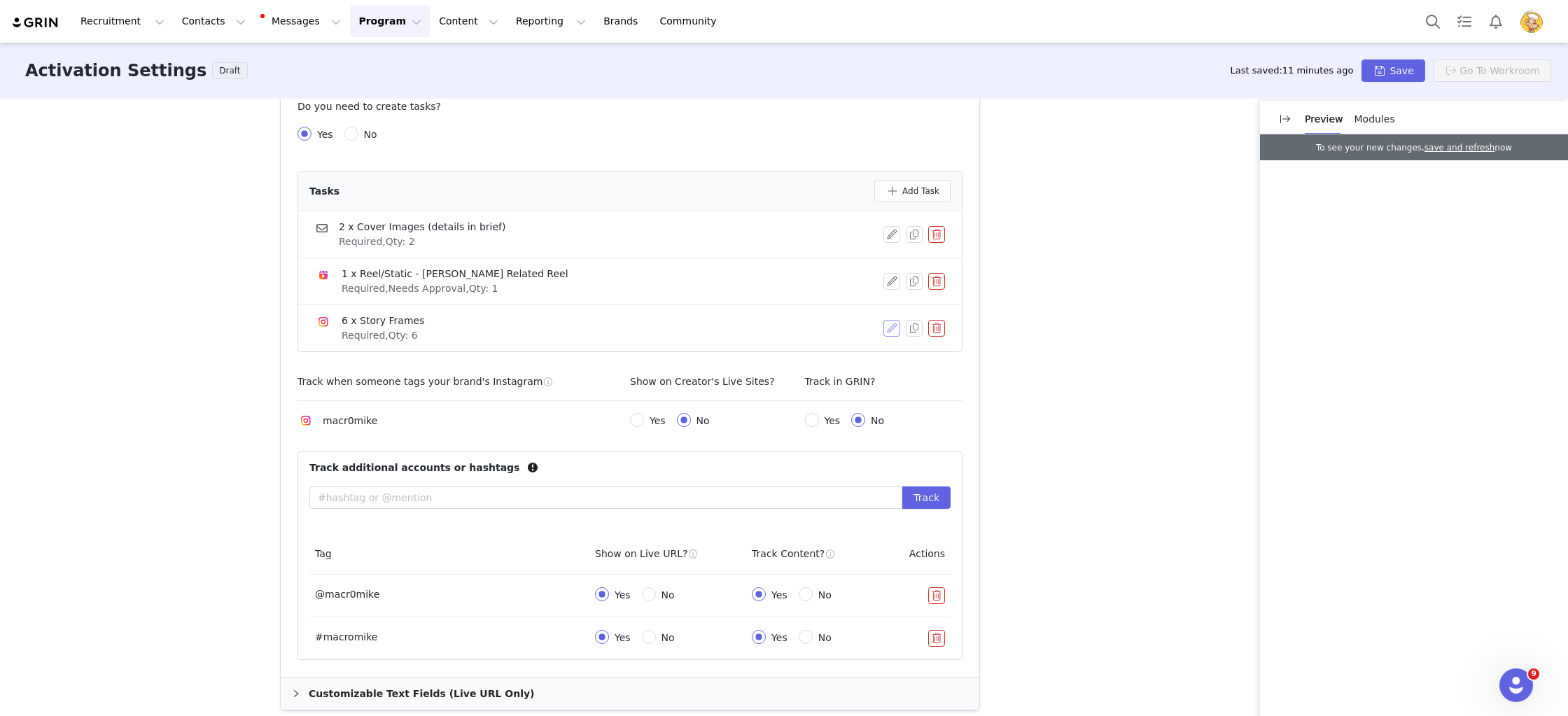
click at [895, 328] on button "button" at bounding box center [892, 329] width 17 height 17
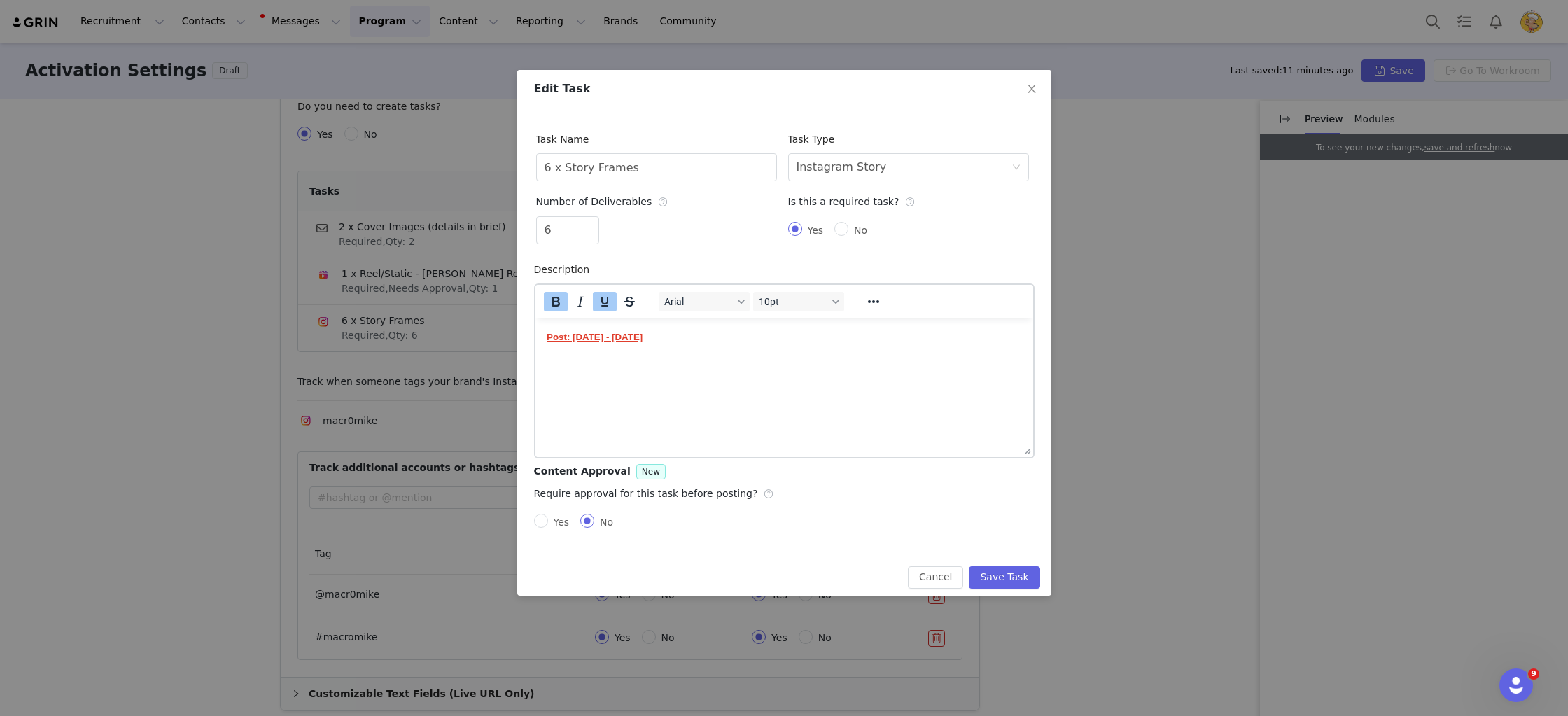
drag, startPoint x: 695, startPoint y: 342, endPoint x: 574, endPoint y: 334, distance: 121.3
click at [574, 334] on p "Post: 10th - 30th September" at bounding box center [784, 336] width 476 height 15
click at [641, 338] on strong "Post: 30th September - 12th October 2025." at bounding box center [595, 336] width 98 height 10
click at [708, 355] on html "Post: 30th September - 12th October 2025." at bounding box center [783, 335] width 497 height 38
click at [1000, 572] on button "Save Task" at bounding box center [1004, 577] width 71 height 23
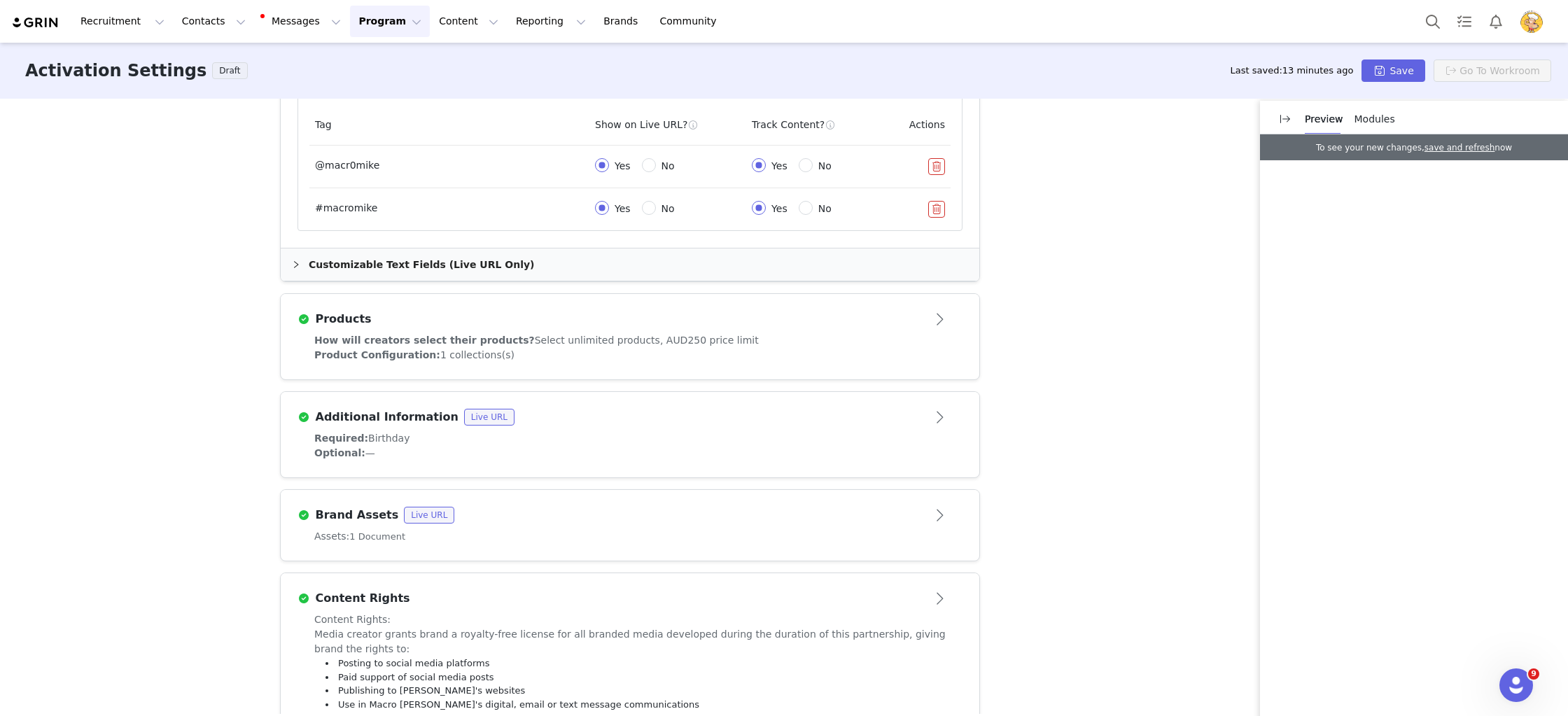
click at [782, 325] on div "Products" at bounding box center [607, 319] width 618 height 17
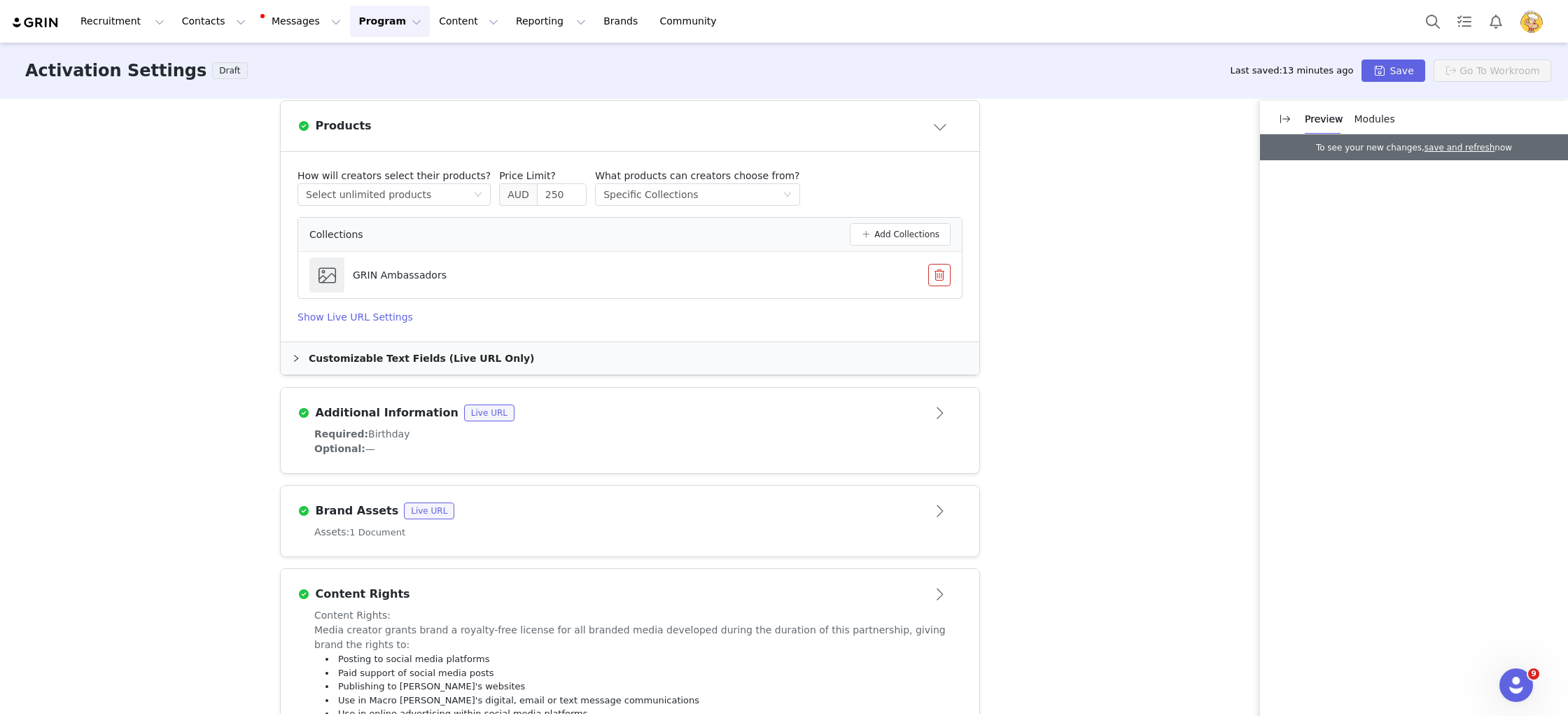
scroll to position [560, 0]
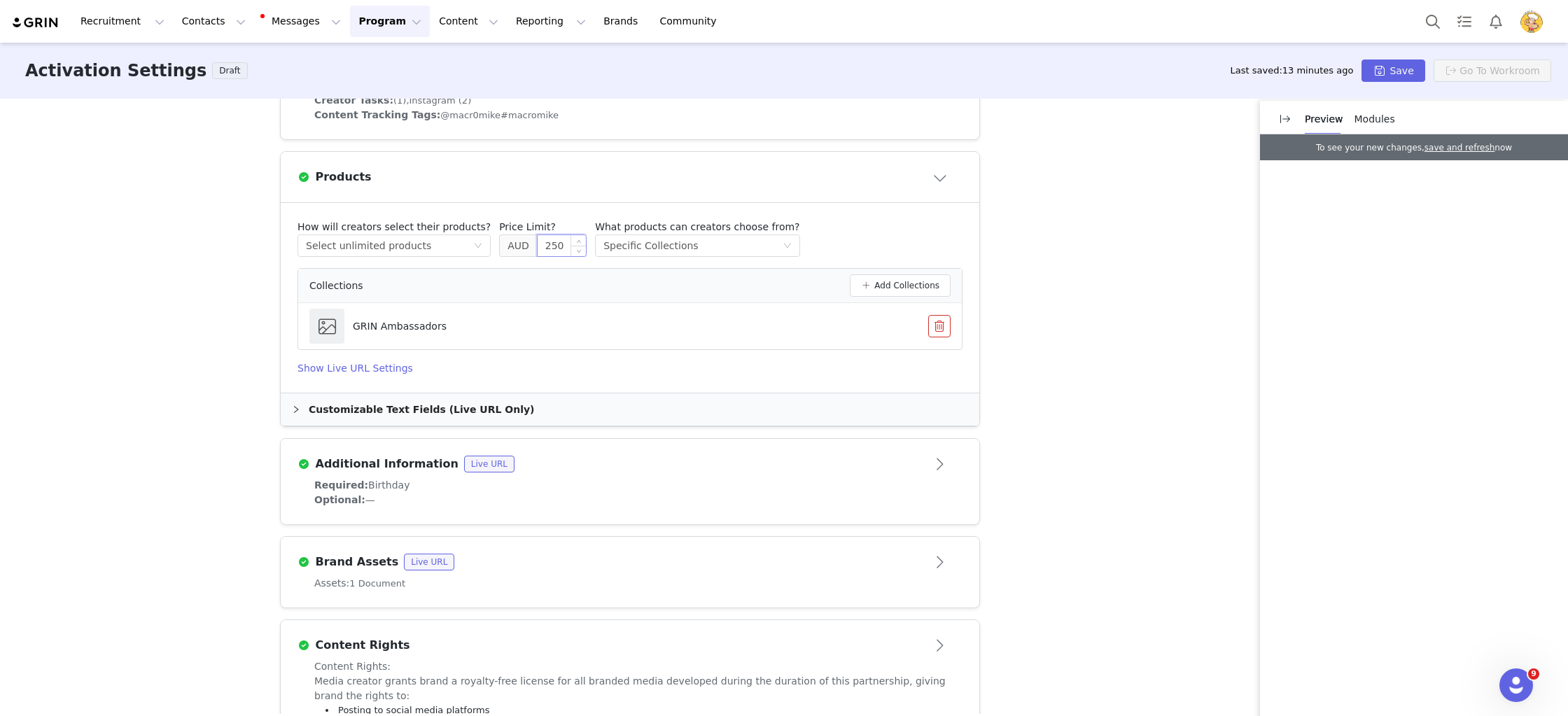
click at [538, 243] on input "250" at bounding box center [561, 245] width 48 height 21
type input "150"
click at [828, 231] on div "How will creators select their products? Select method Select unlimited product…" at bounding box center [629, 239] width 665 height 37
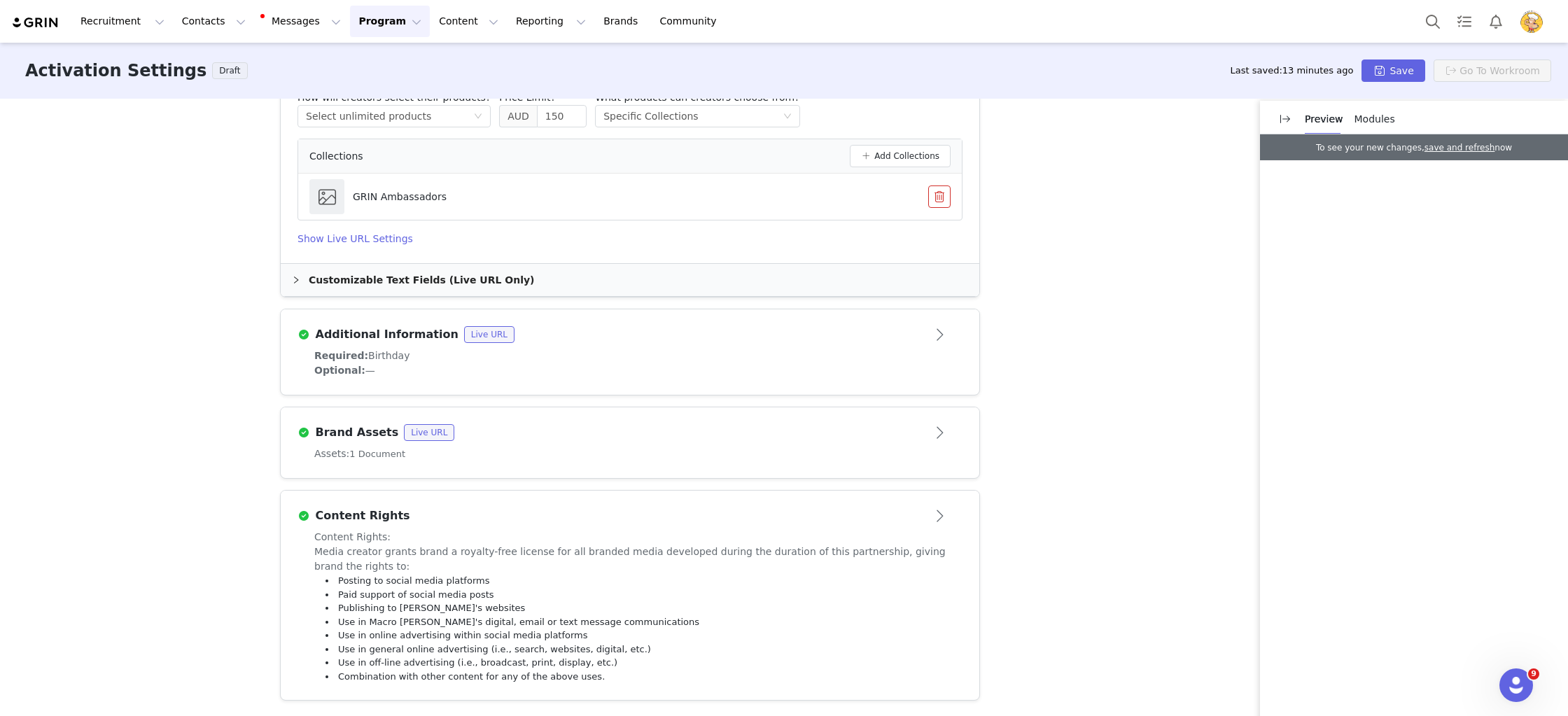
click at [799, 371] on div "Optional: —" at bounding box center [629, 370] width 631 height 14
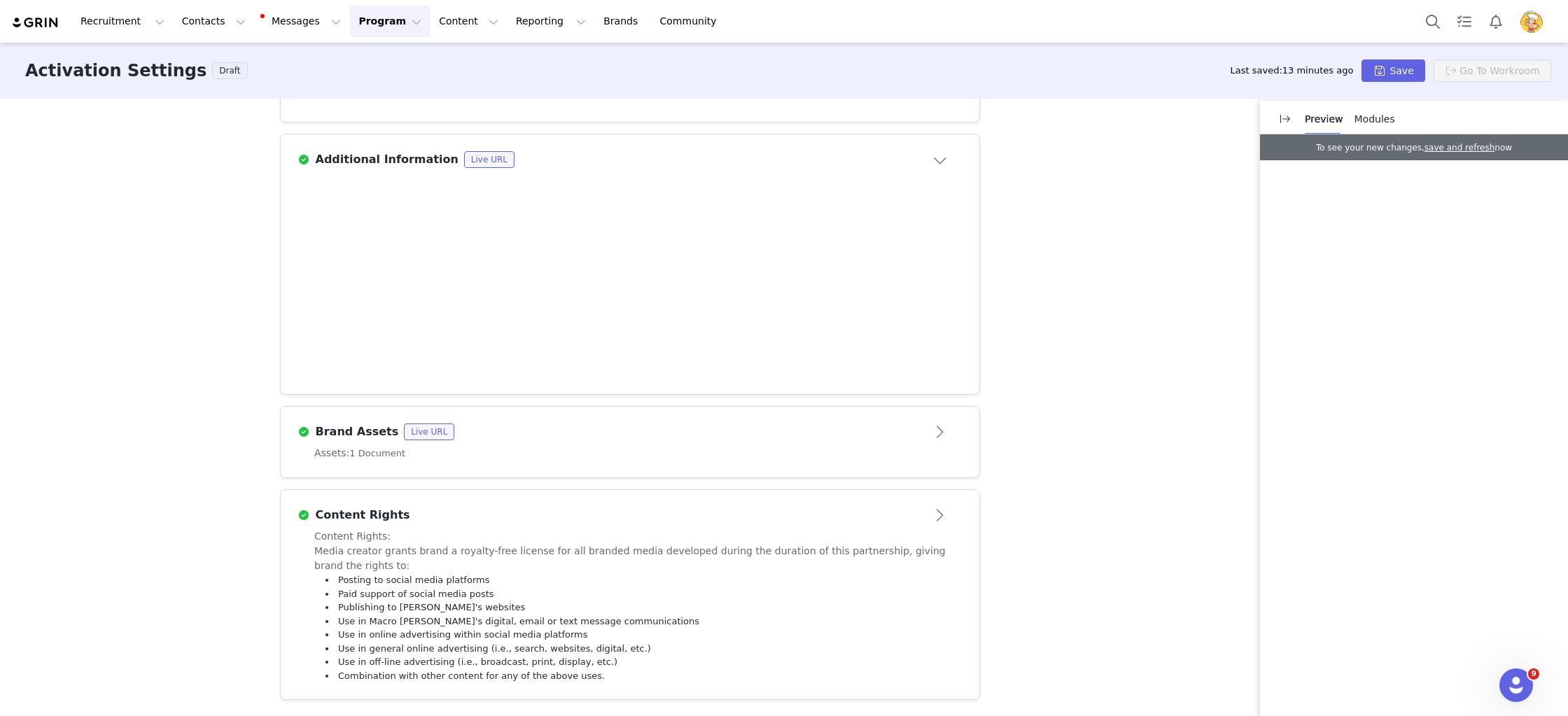
scroll to position [673, 0]
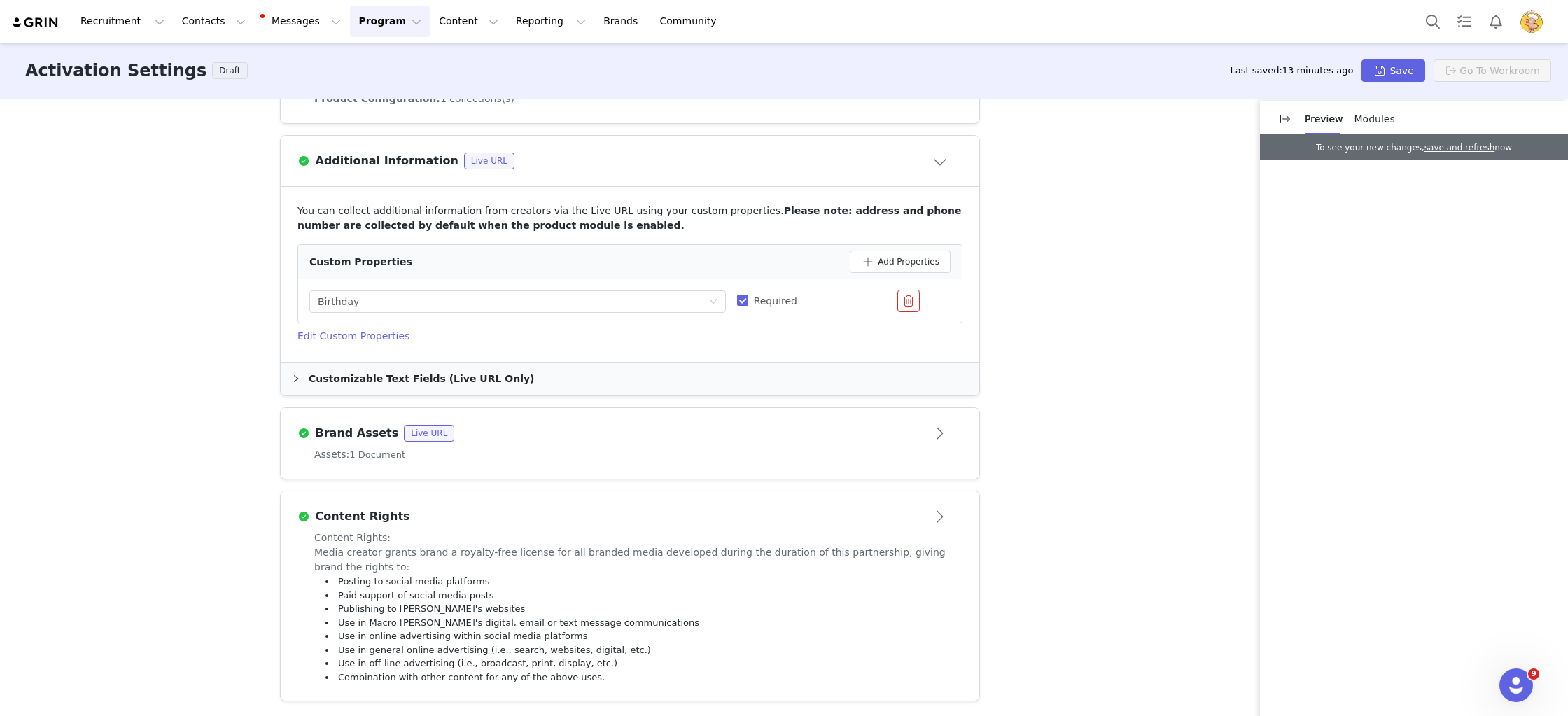
click at [755, 463] on div "Assets: 1 Document" at bounding box center [629, 462] width 698 height 31
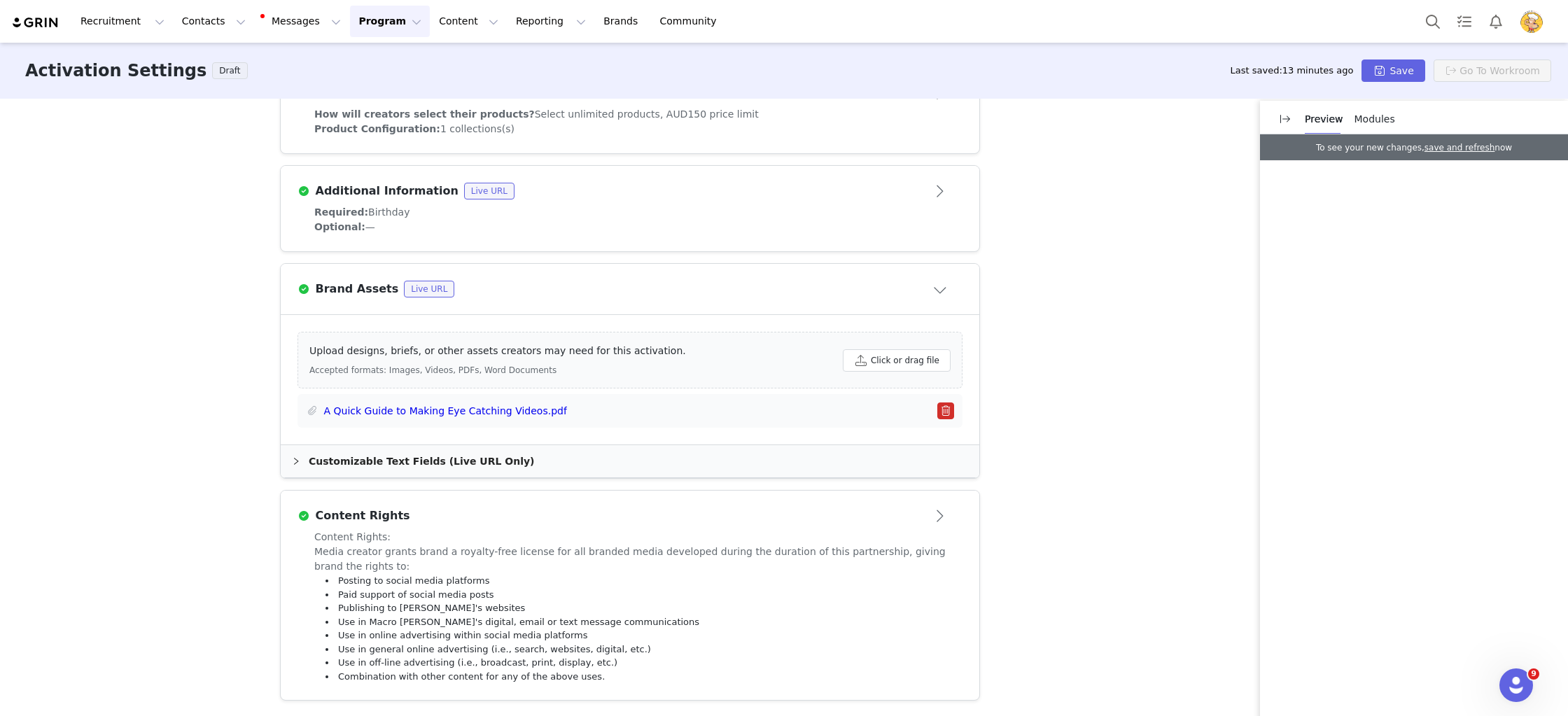
click at [923, 512] on button "Open module" at bounding box center [941, 516] width 44 height 23
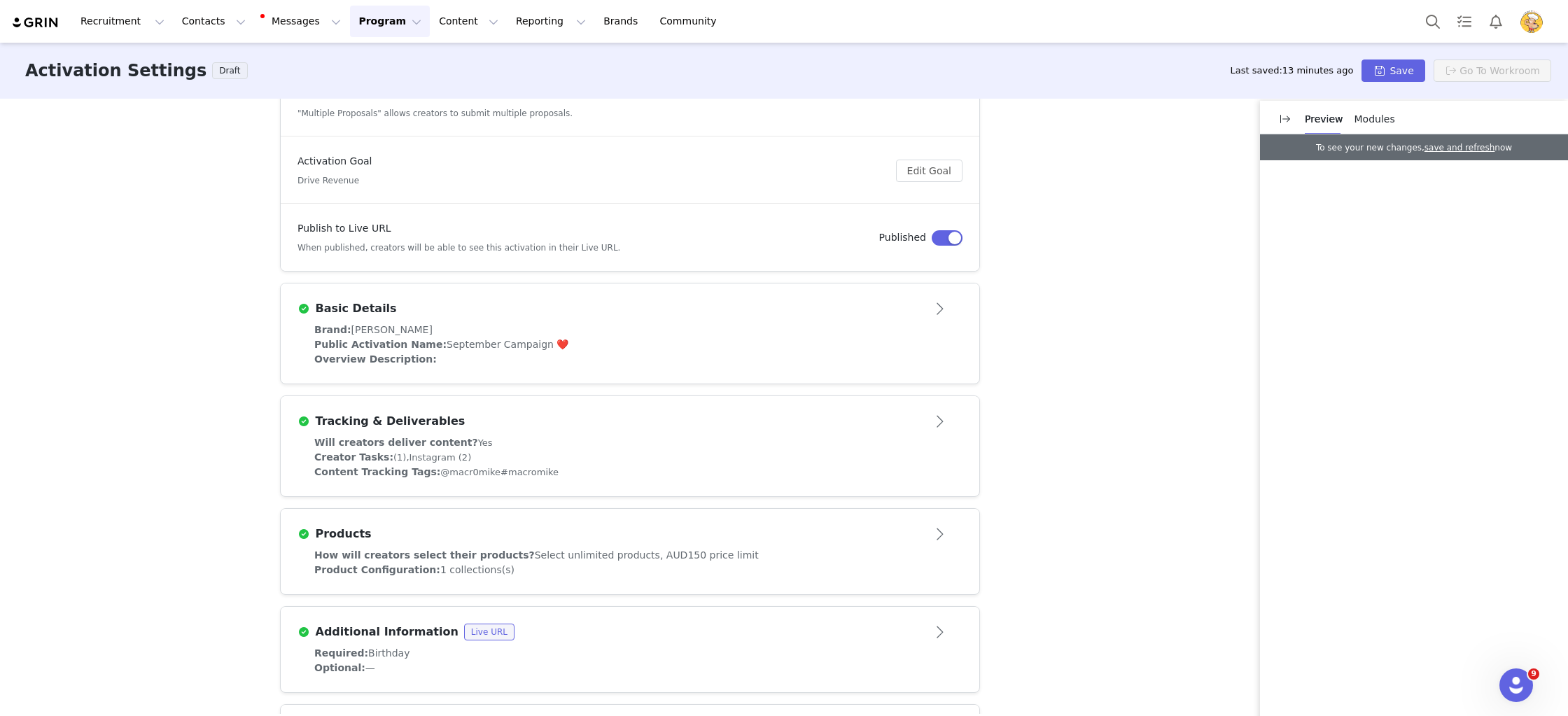
scroll to position [97, 0]
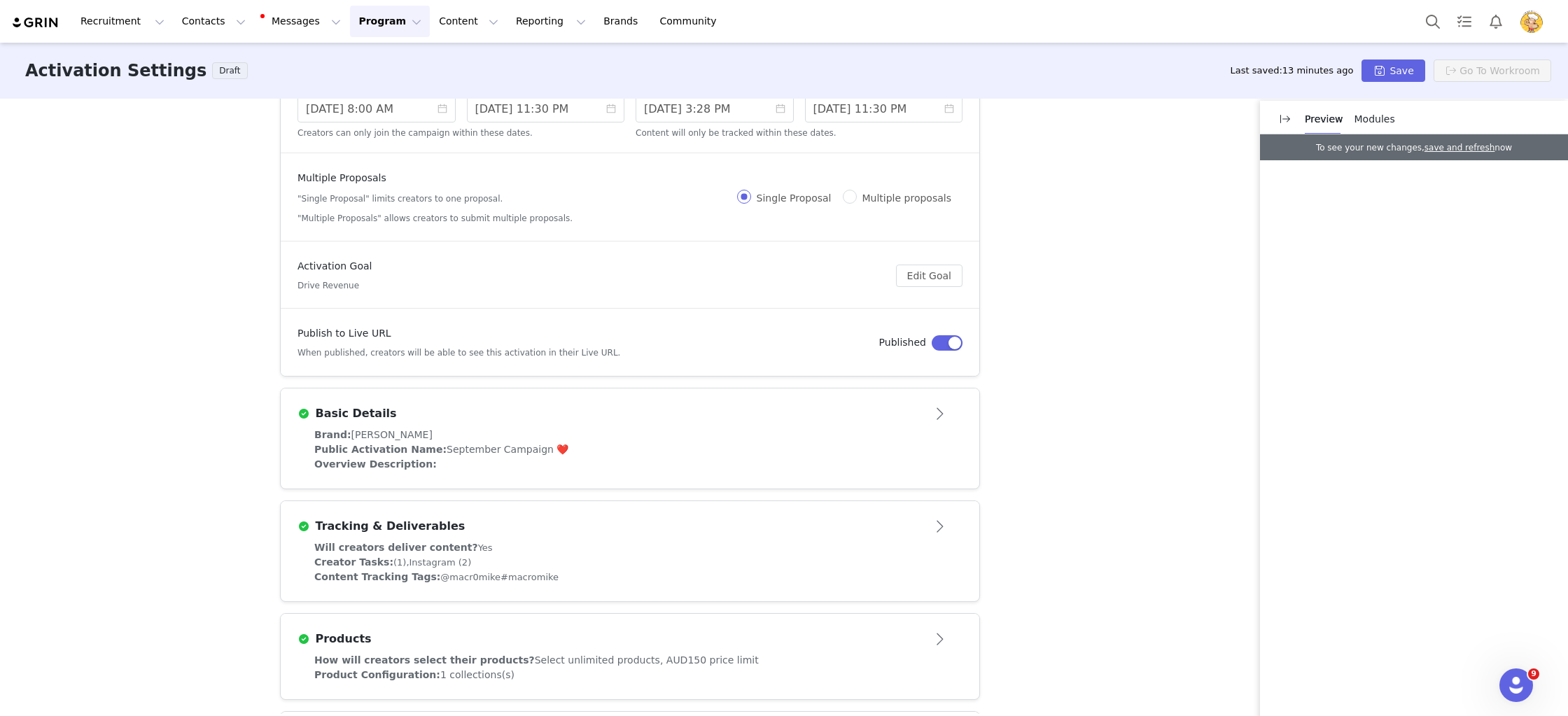
click at [750, 428] on div "Brand: Macro Mike" at bounding box center [629, 434] width 631 height 14
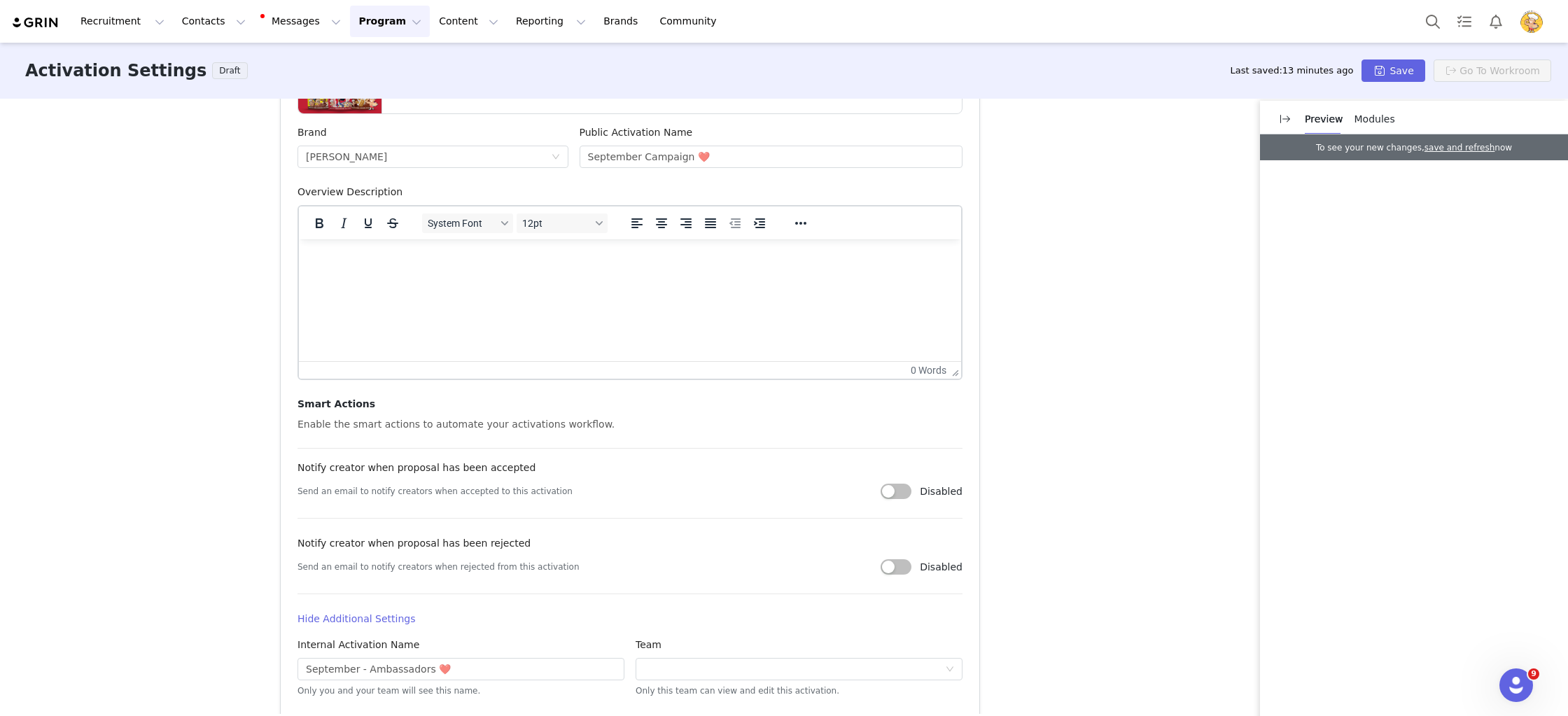
scroll to position [572, 0]
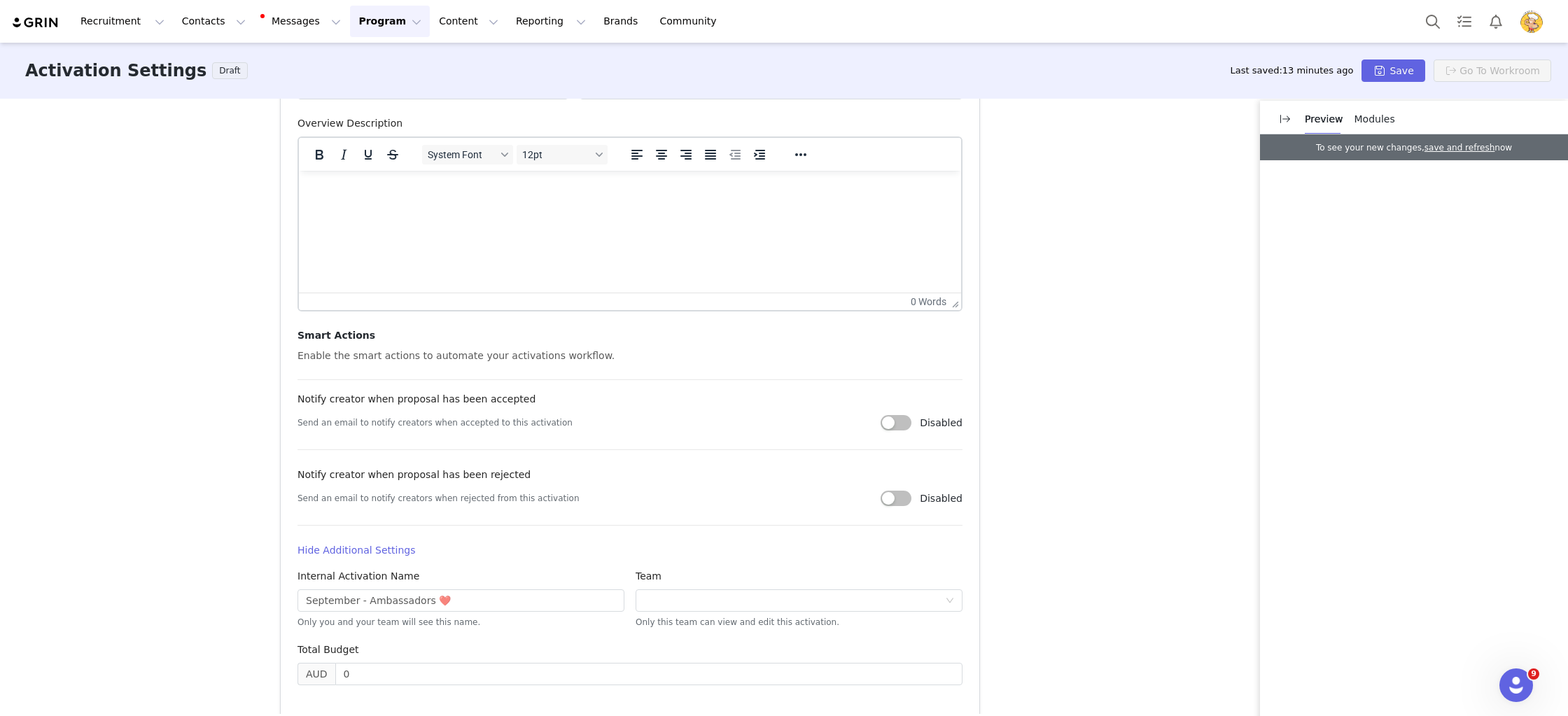
click at [367, 545] on h4 "Hide Additional Settings" at bounding box center [629, 550] width 665 height 14
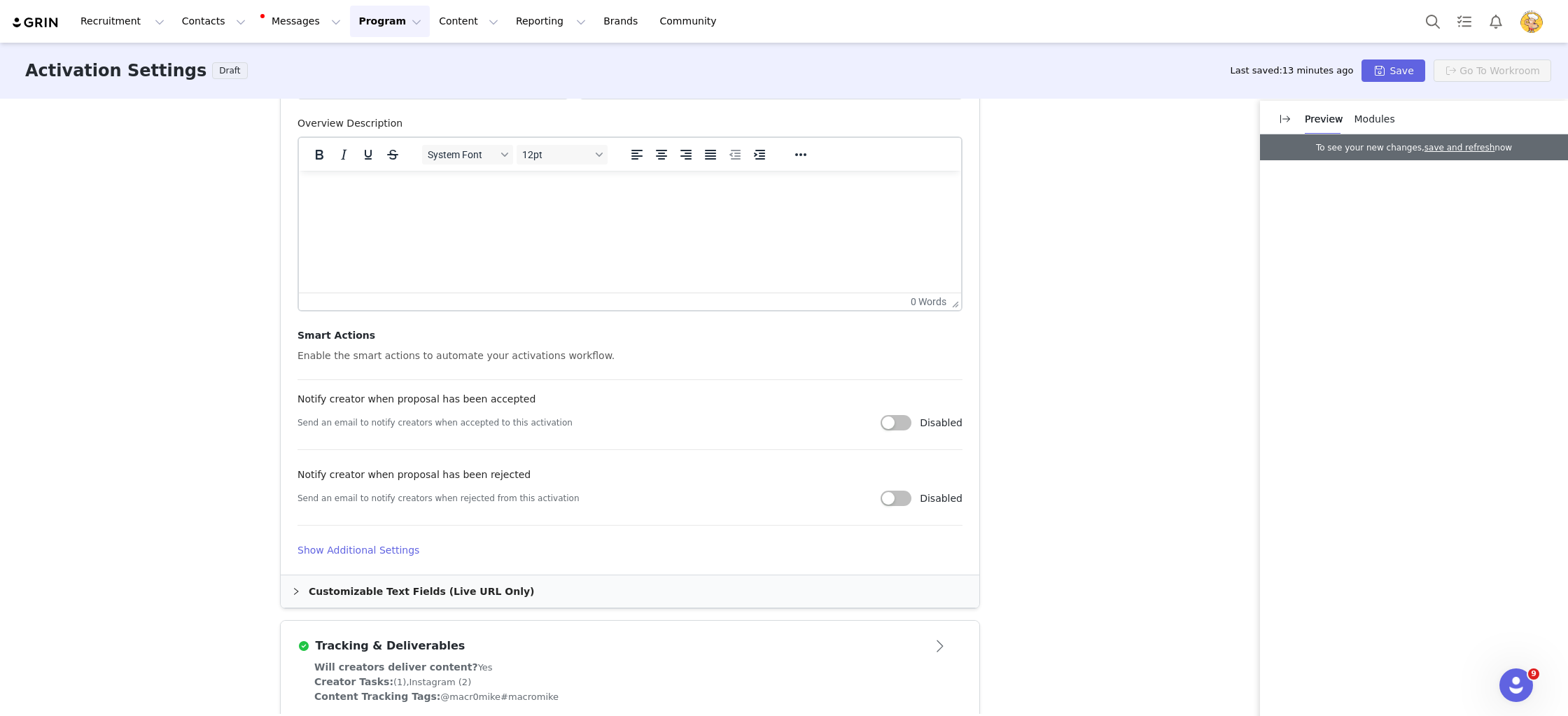
click at [369, 545] on h4 "Show Additional Settings" at bounding box center [629, 550] width 665 height 14
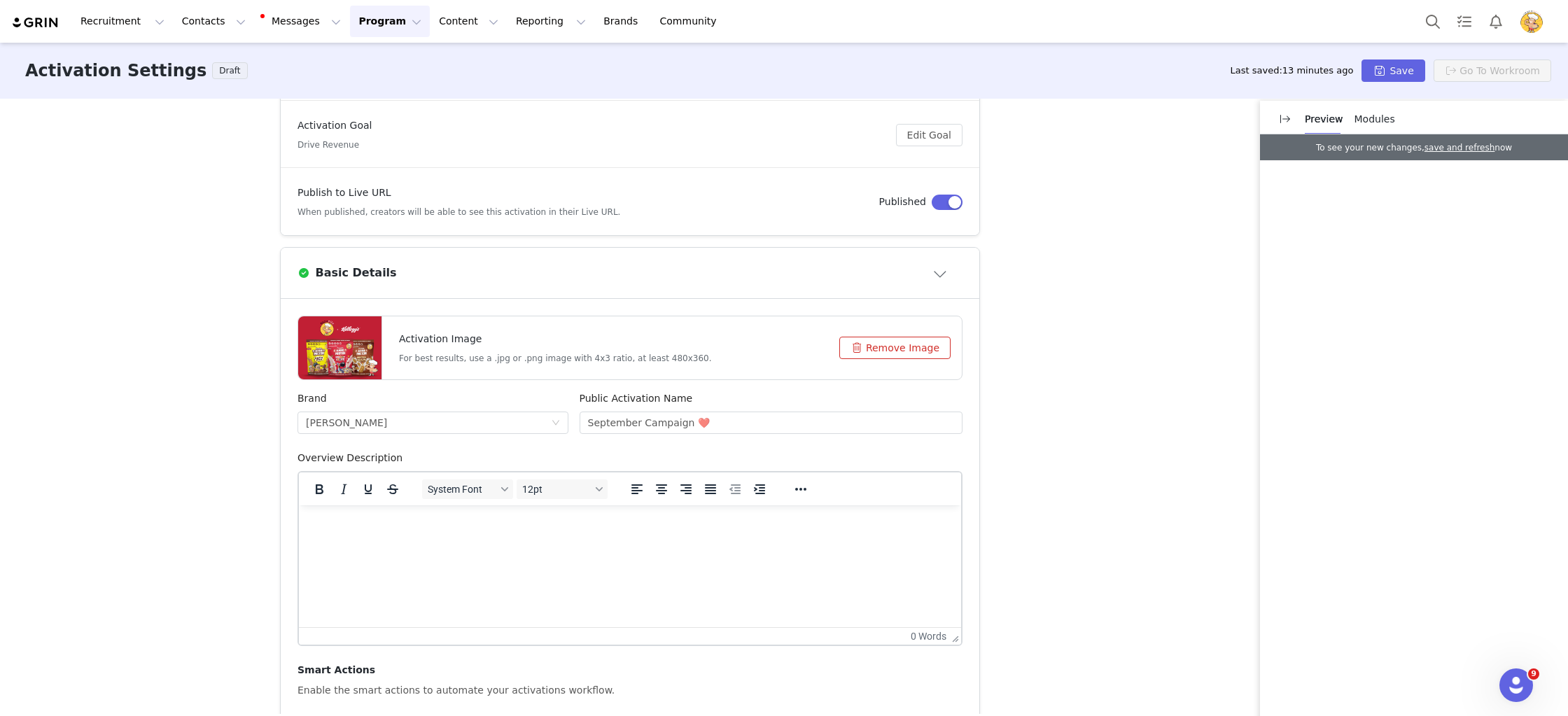
scroll to position [0, 0]
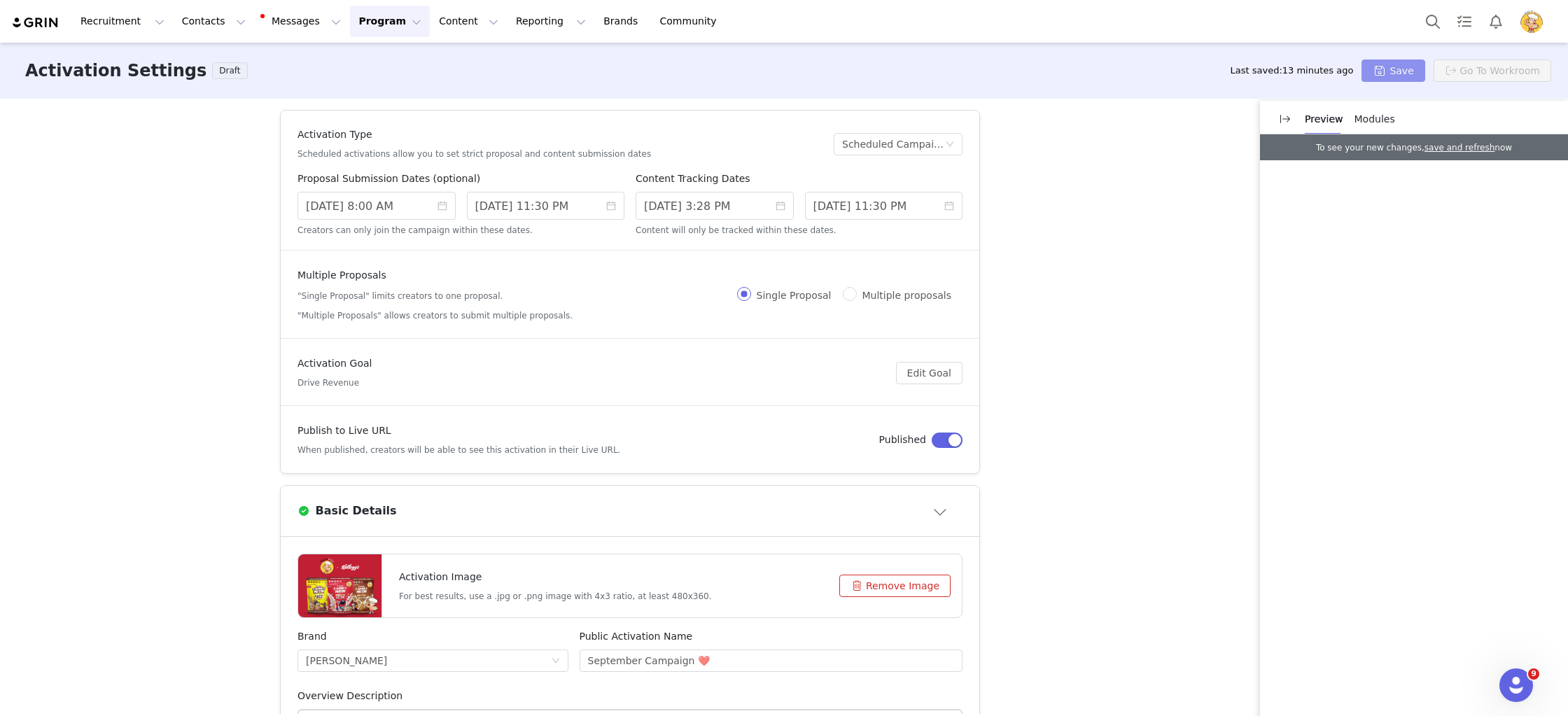
click at [1391, 68] on button "Save" at bounding box center [1392, 71] width 63 height 23
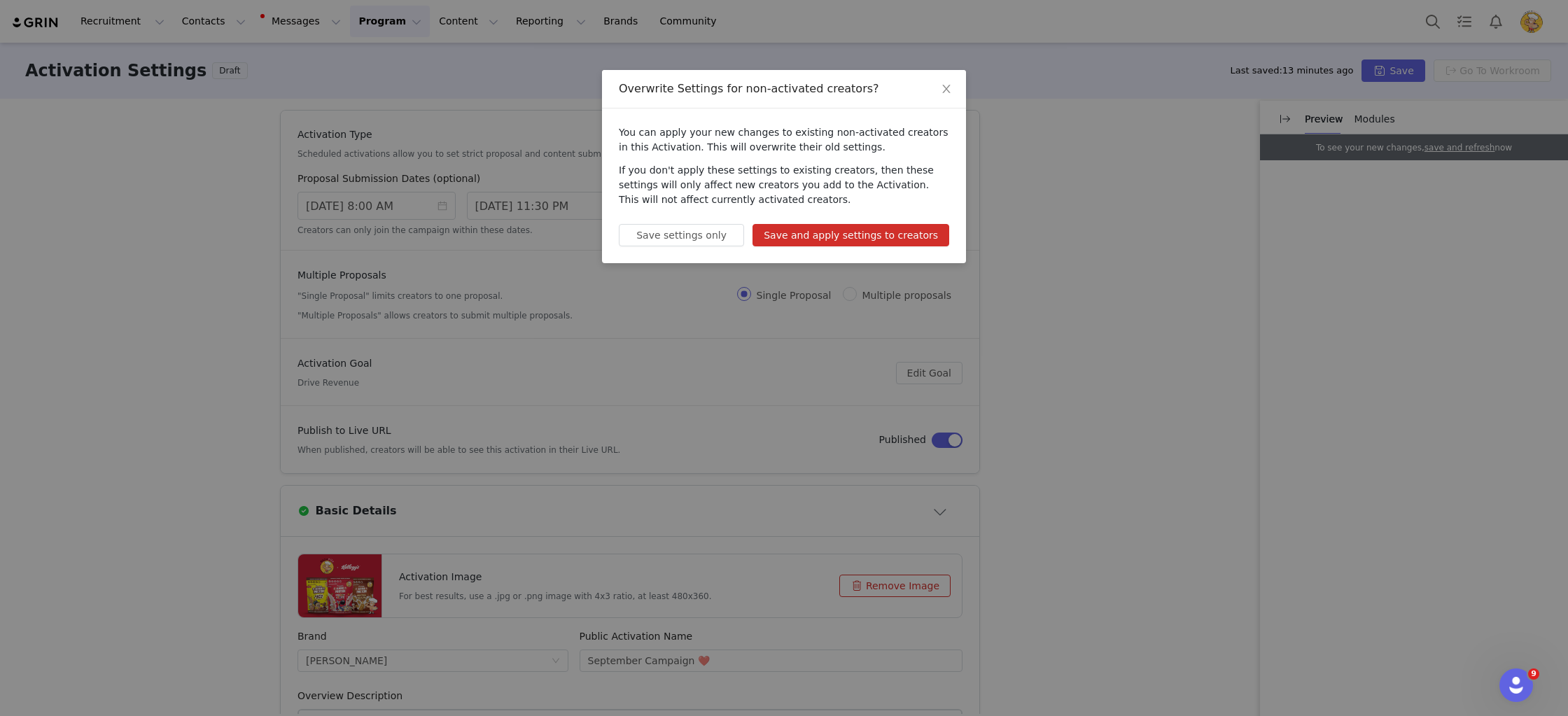
click at [902, 229] on button "Save and apply settings to creators" at bounding box center [851, 235] width 197 height 23
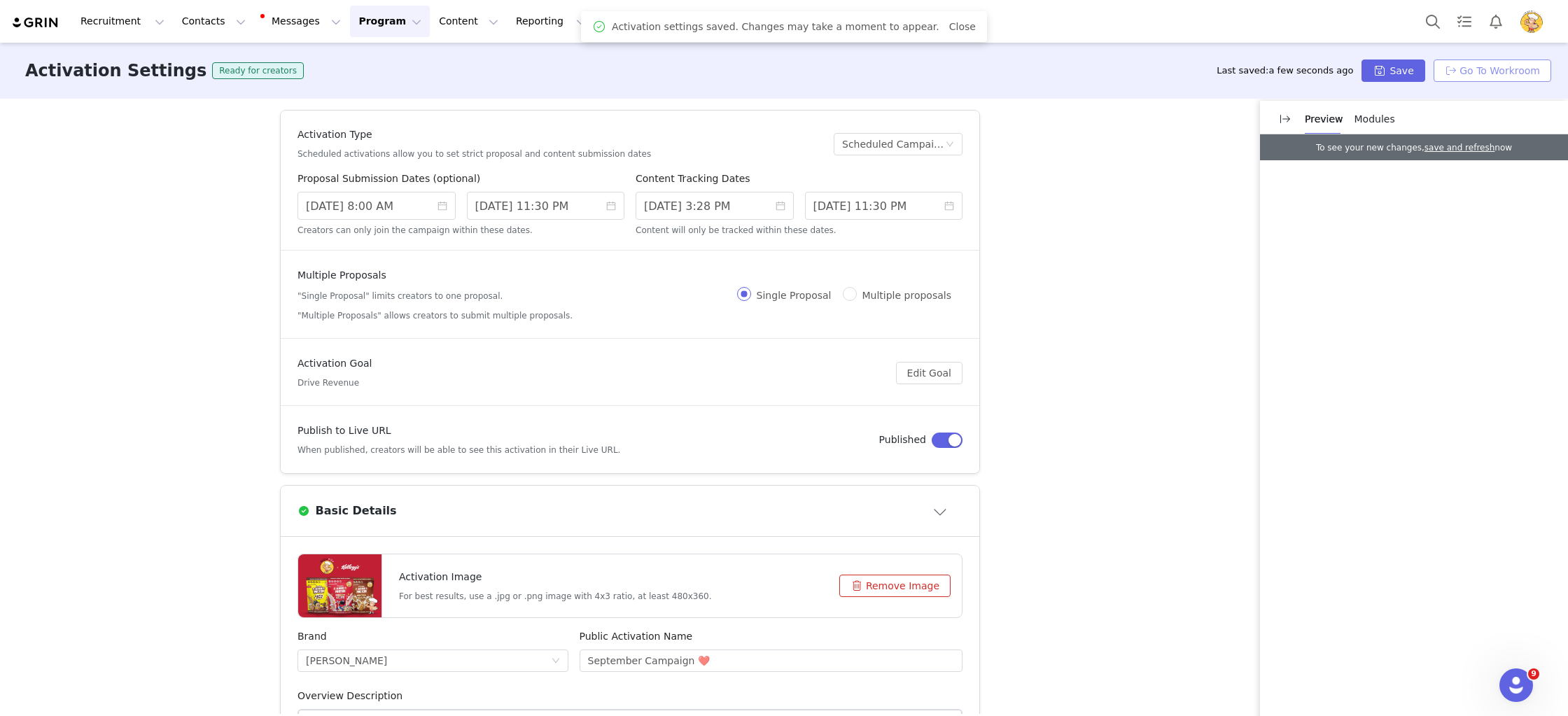
click at [1535, 67] on button "Go To Workroom" at bounding box center [1492, 71] width 118 height 23
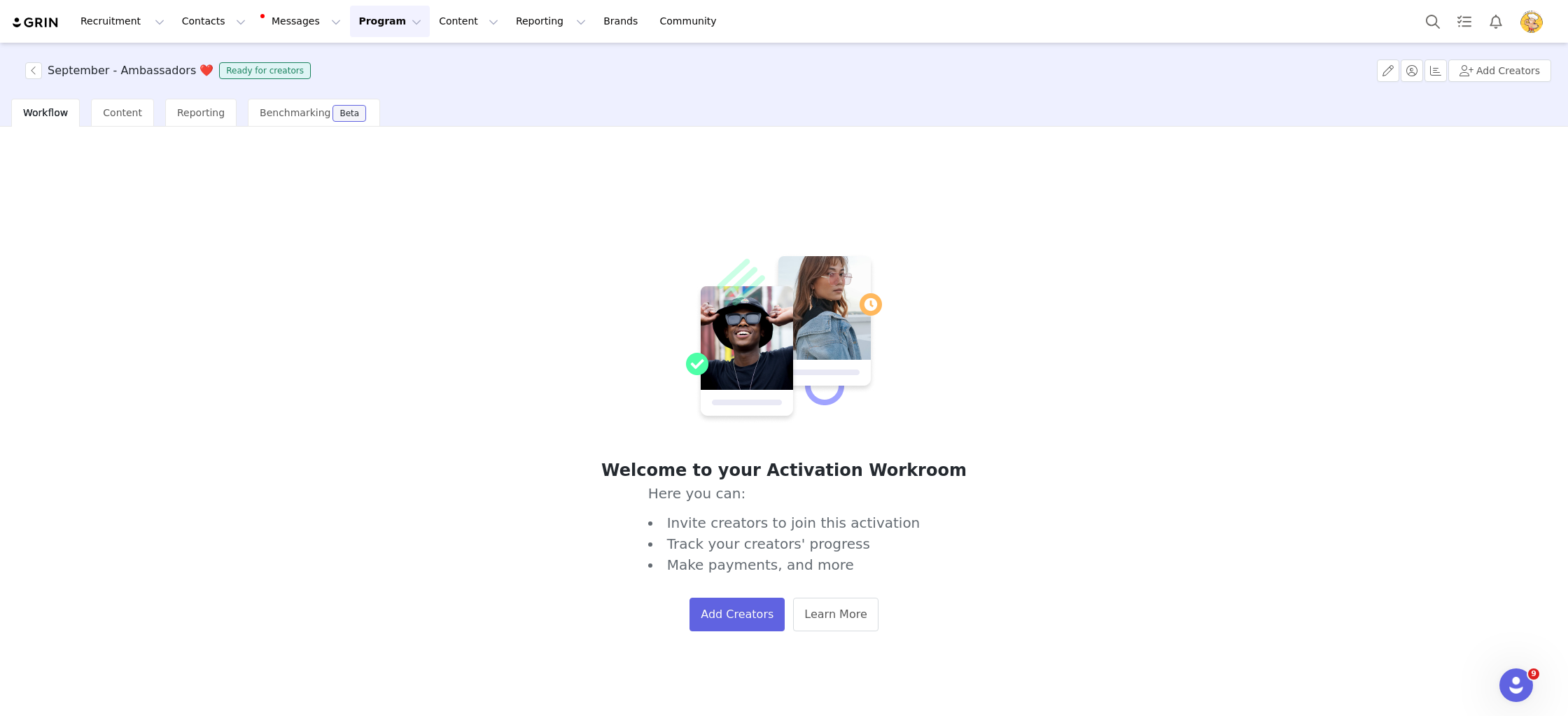
drag, startPoint x: 354, startPoint y: 9, endPoint x: 363, endPoint y: 47, distance: 39.1
click at [354, 10] on button "Program Program" at bounding box center [390, 21] width 80 height 31
click at [366, 63] on p "Activations" at bounding box center [366, 61] width 54 height 14
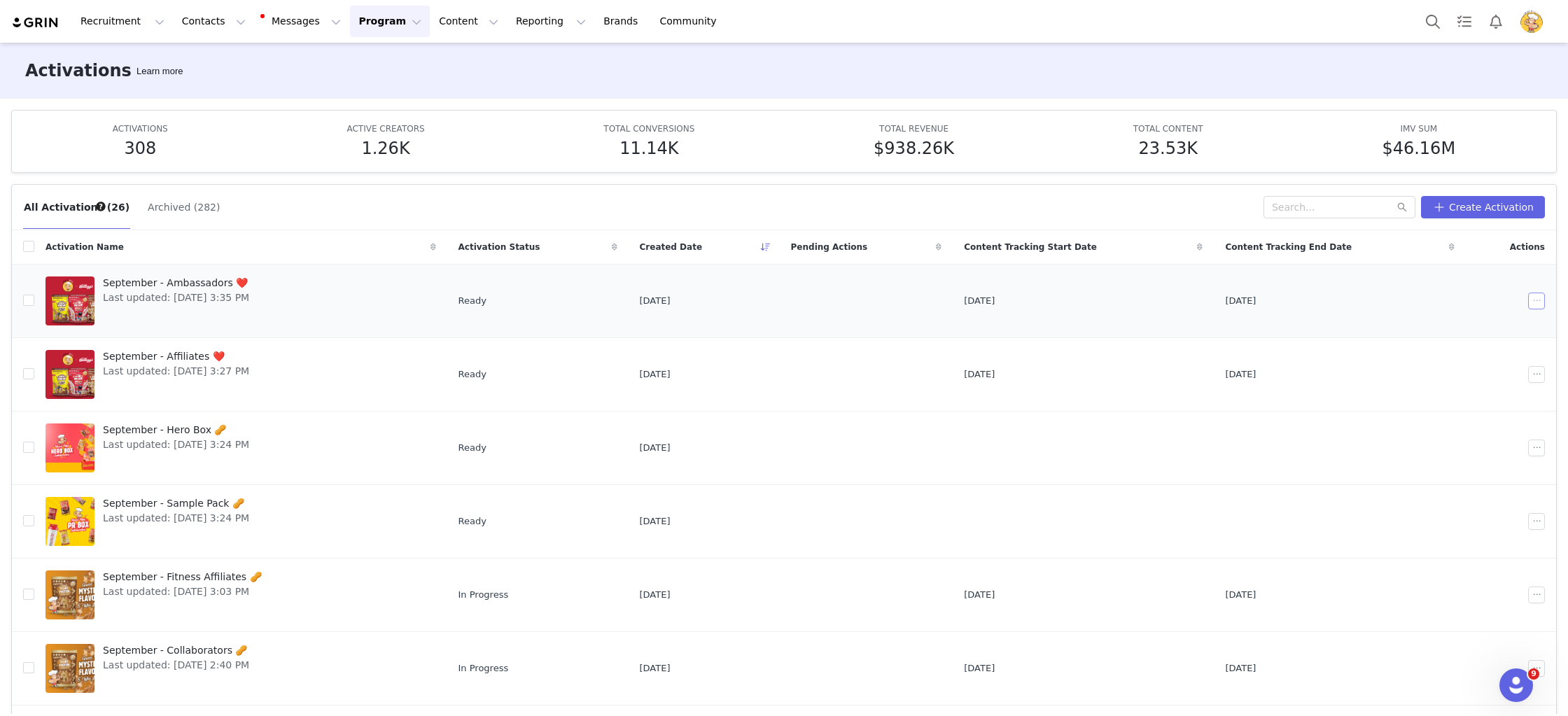
click at [1529, 300] on button "button" at bounding box center [1537, 301] width 17 height 17
click at [1461, 349] on span "Duplicate" at bounding box center [1463, 349] width 47 height 15
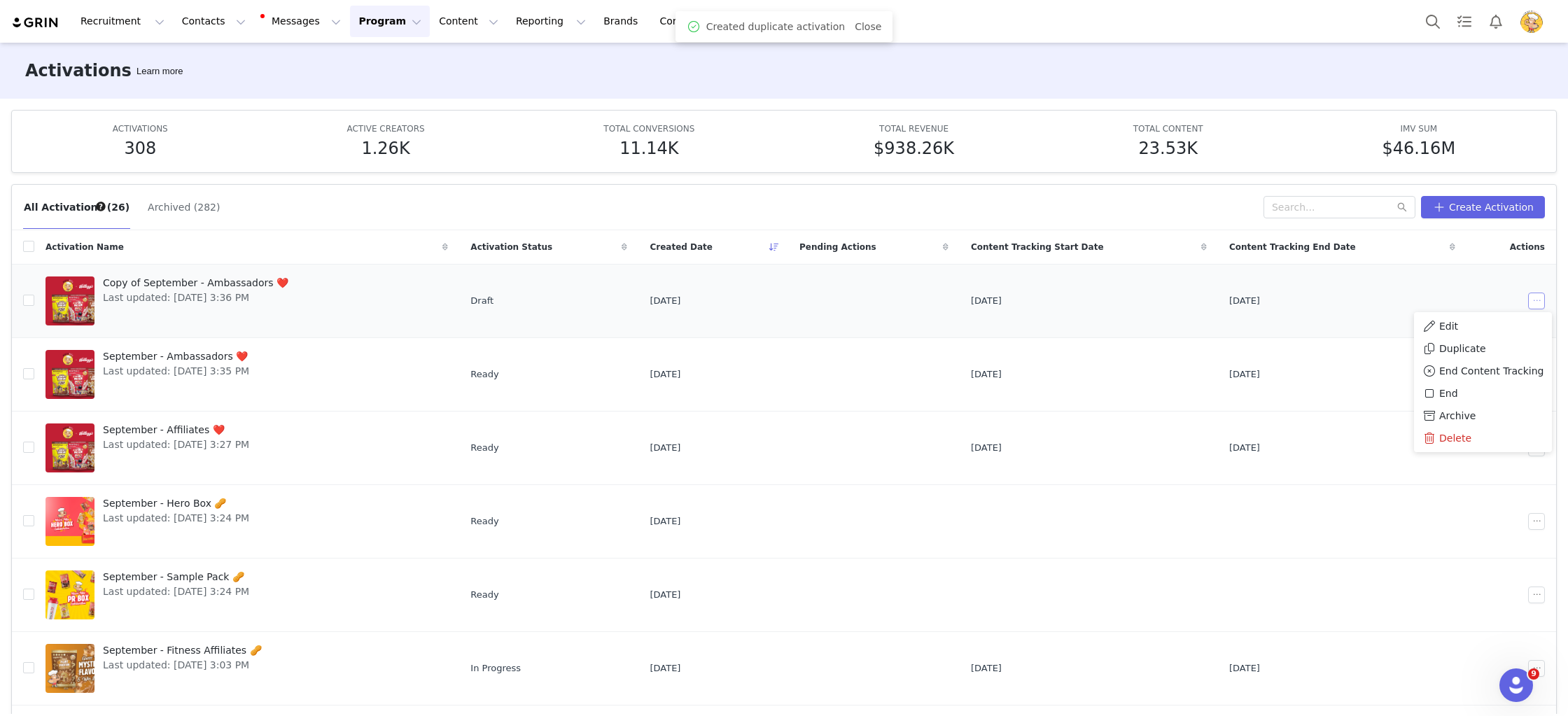
click at [1537, 298] on button "button" at bounding box center [1537, 301] width 17 height 17
click at [1533, 303] on button "button" at bounding box center [1537, 301] width 17 height 17
click at [1487, 325] on div "Edit" at bounding box center [1483, 326] width 121 height 15
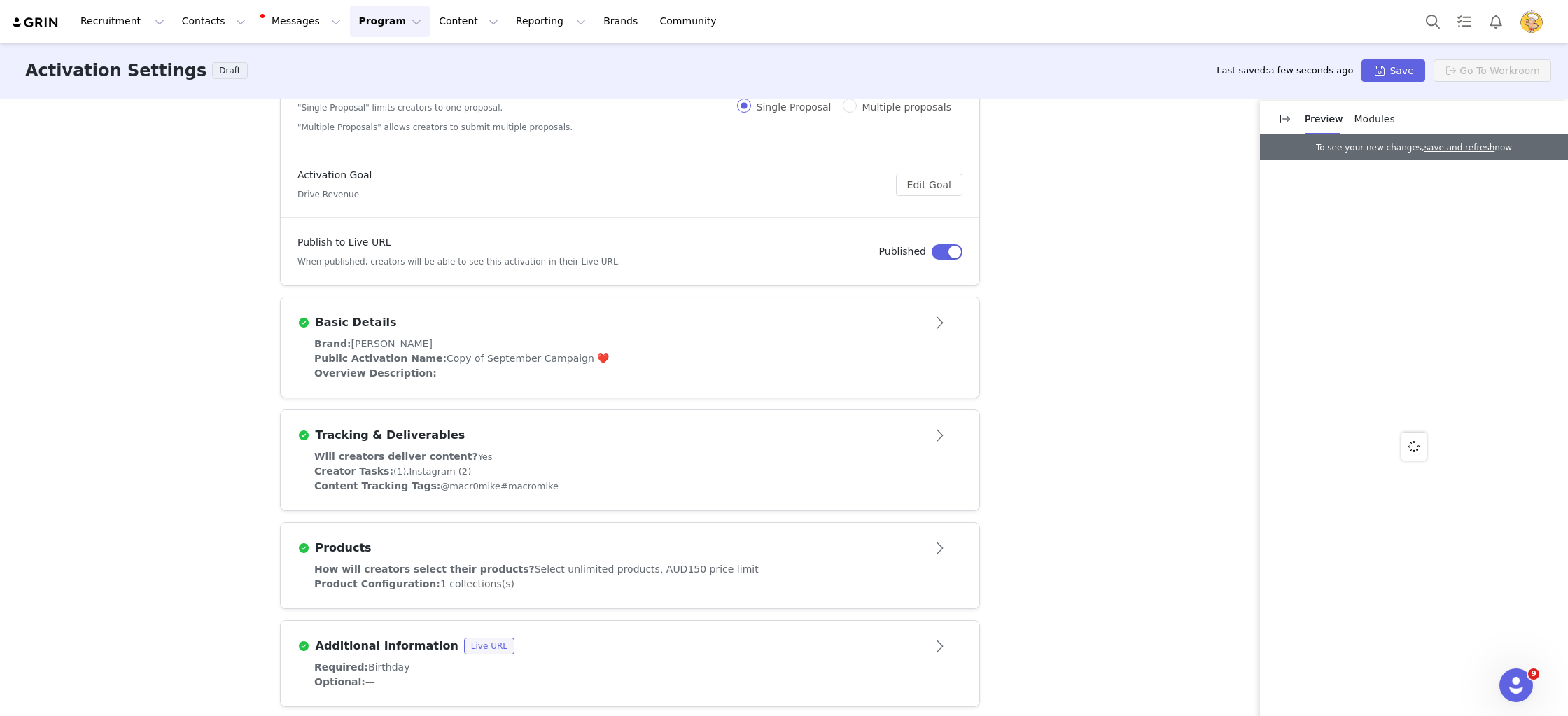
click at [664, 355] on div "Public Activation Name: Copy of September Campaign ❤️" at bounding box center [629, 358] width 631 height 14
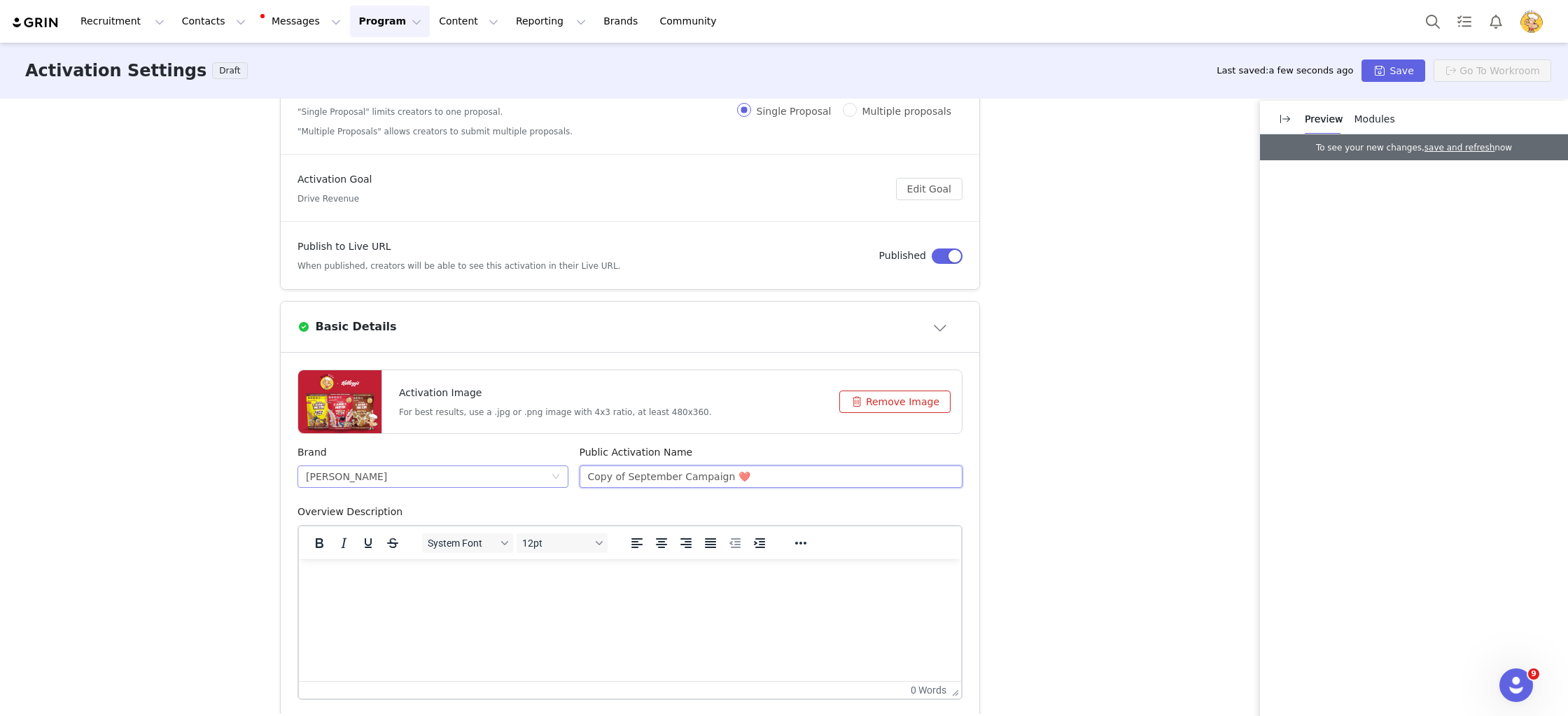
drag, startPoint x: 626, startPoint y: 477, endPoint x: 508, endPoint y: 467, distance: 118.4
click at [508, 467] on div "Brand Macro Mike Public Activation Name Copy of September Campaign ❤️" at bounding box center [629, 475] width 676 height 60
type input "September Campaign ❤️"
click at [1097, 417] on div "Activation Type Scheduled activations allow you to set strict proposal and cont…" at bounding box center [784, 406] width 1568 height 615
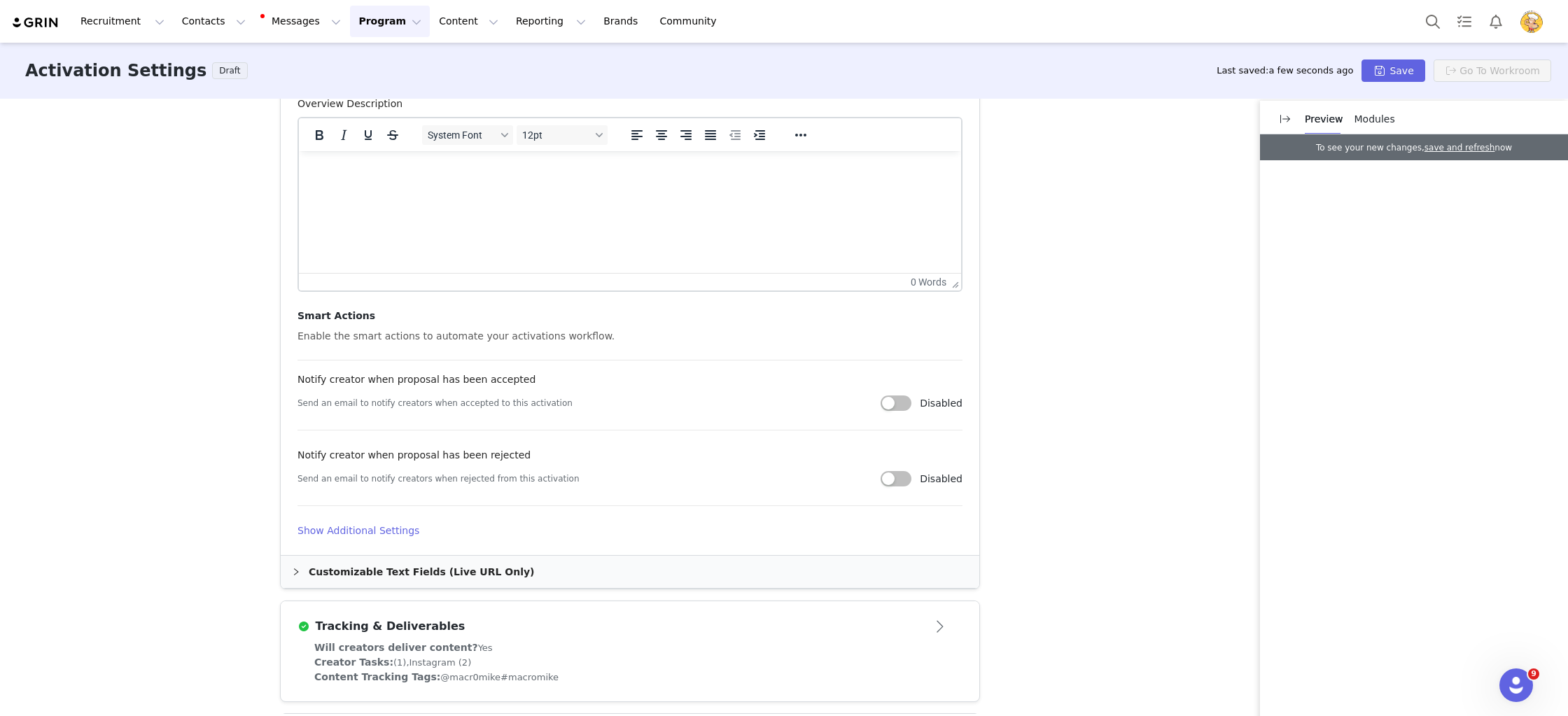
scroll to position [593, 0]
click at [359, 531] on h4 "Show Additional Settings" at bounding box center [629, 529] width 665 height 14
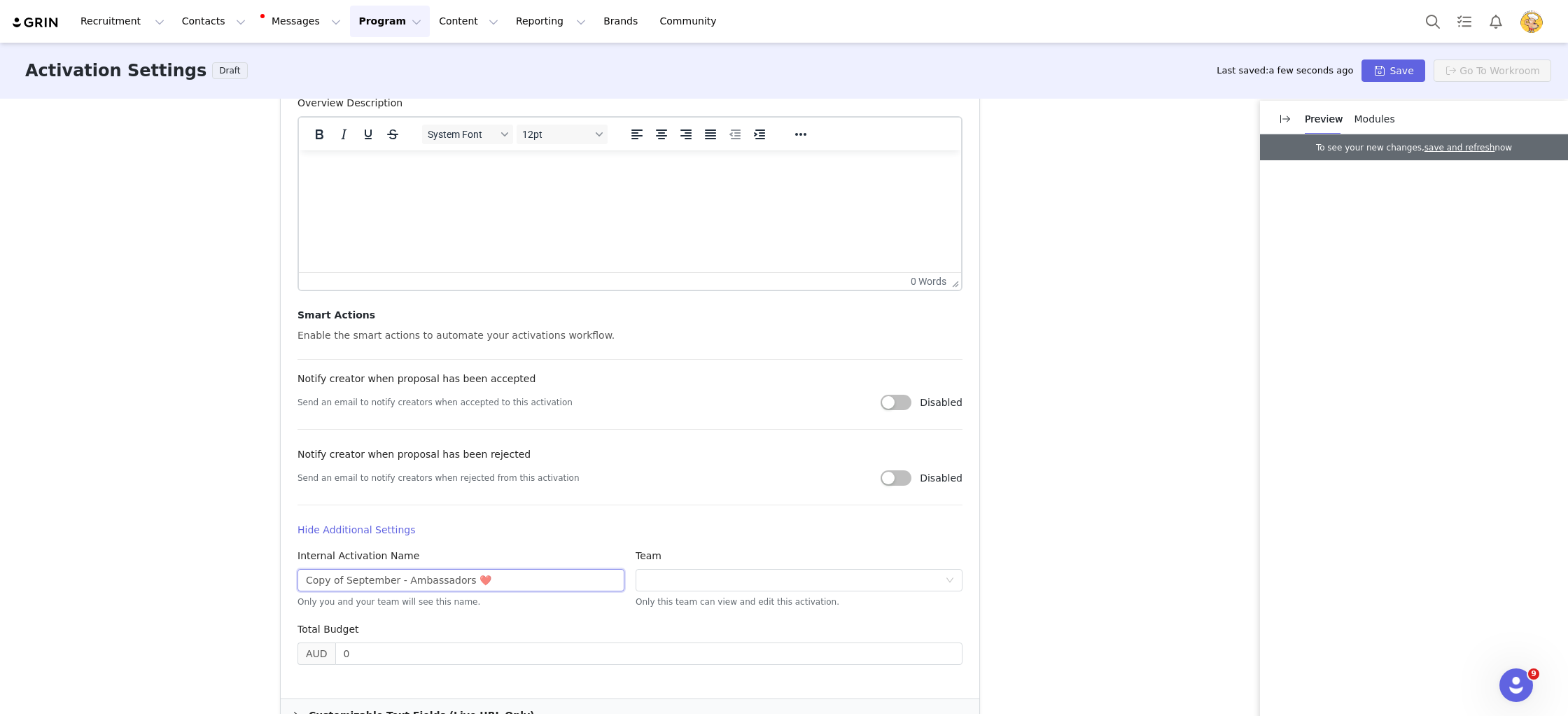
drag, startPoint x: 343, startPoint y: 581, endPoint x: 237, endPoint y: 568, distance: 106.8
click at [237, 568] on div "Activation Type Scheduled activations allow you to set strict proposal and cont…" at bounding box center [784, 406] width 1568 height 615
click at [367, 581] on input "September - Ambassadors ❤️" at bounding box center [460, 580] width 327 height 23
type input "September - Micro Ambassadors ❤️"
click at [1092, 564] on div "Activation Type Scheduled activations allow you to set strict proposal and cont…" at bounding box center [784, 406] width 1568 height 615
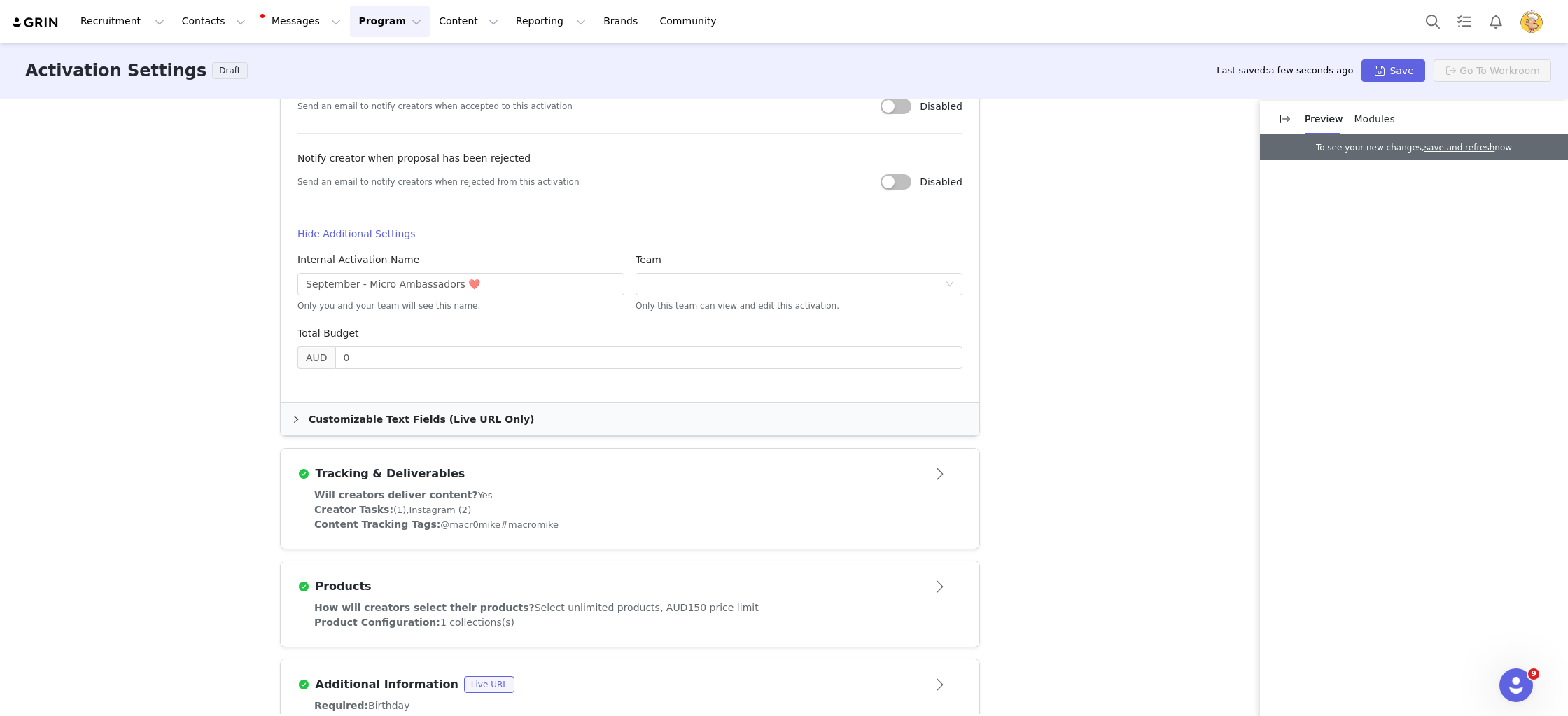
click at [776, 534] on div "Will creators deliver content? Yes Creator Tasks: (1), Instagram (2) Content Tr…" at bounding box center [629, 519] width 698 height 61
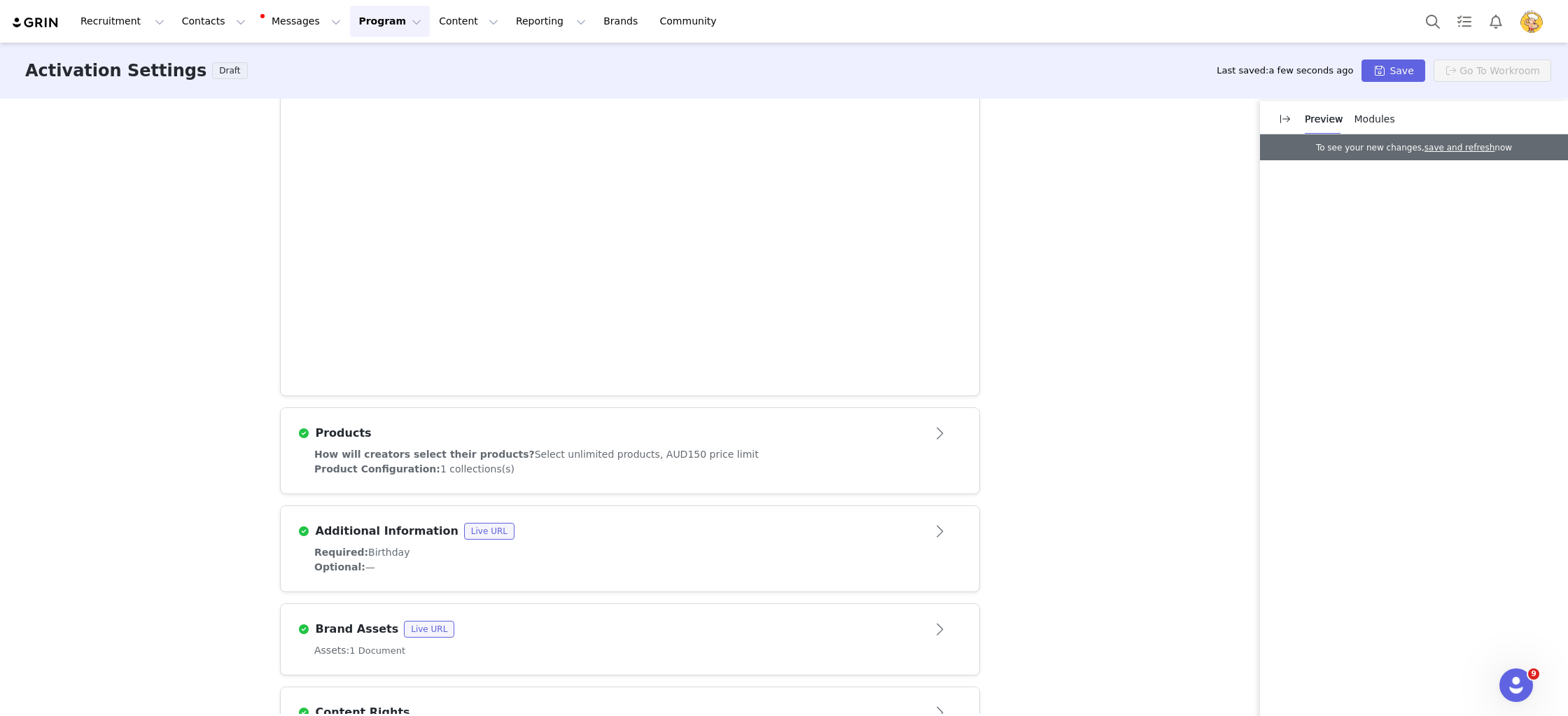
scroll to position [736, 0]
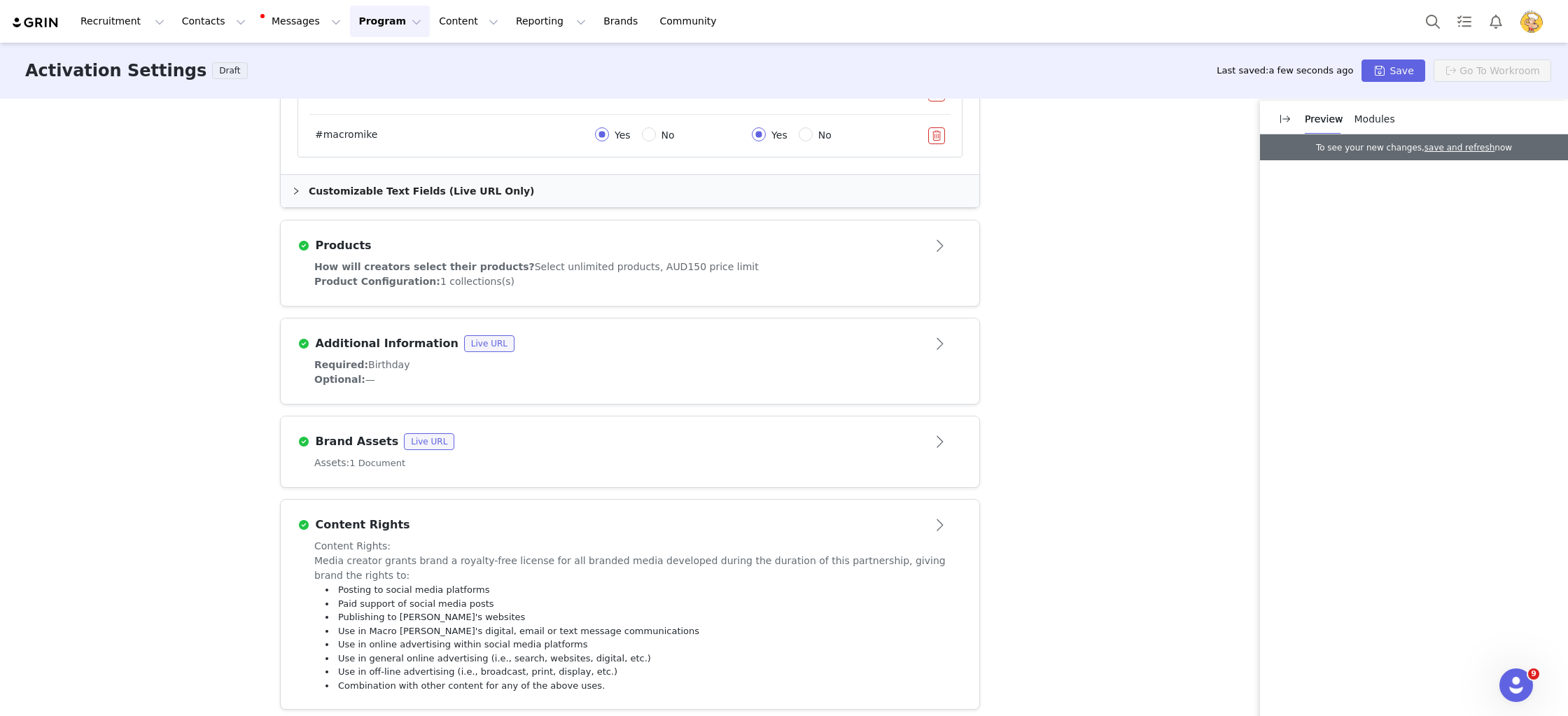
click at [599, 292] on div "How will creators select their products? Select unlimited products, AUD150 pric…" at bounding box center [629, 282] width 698 height 46
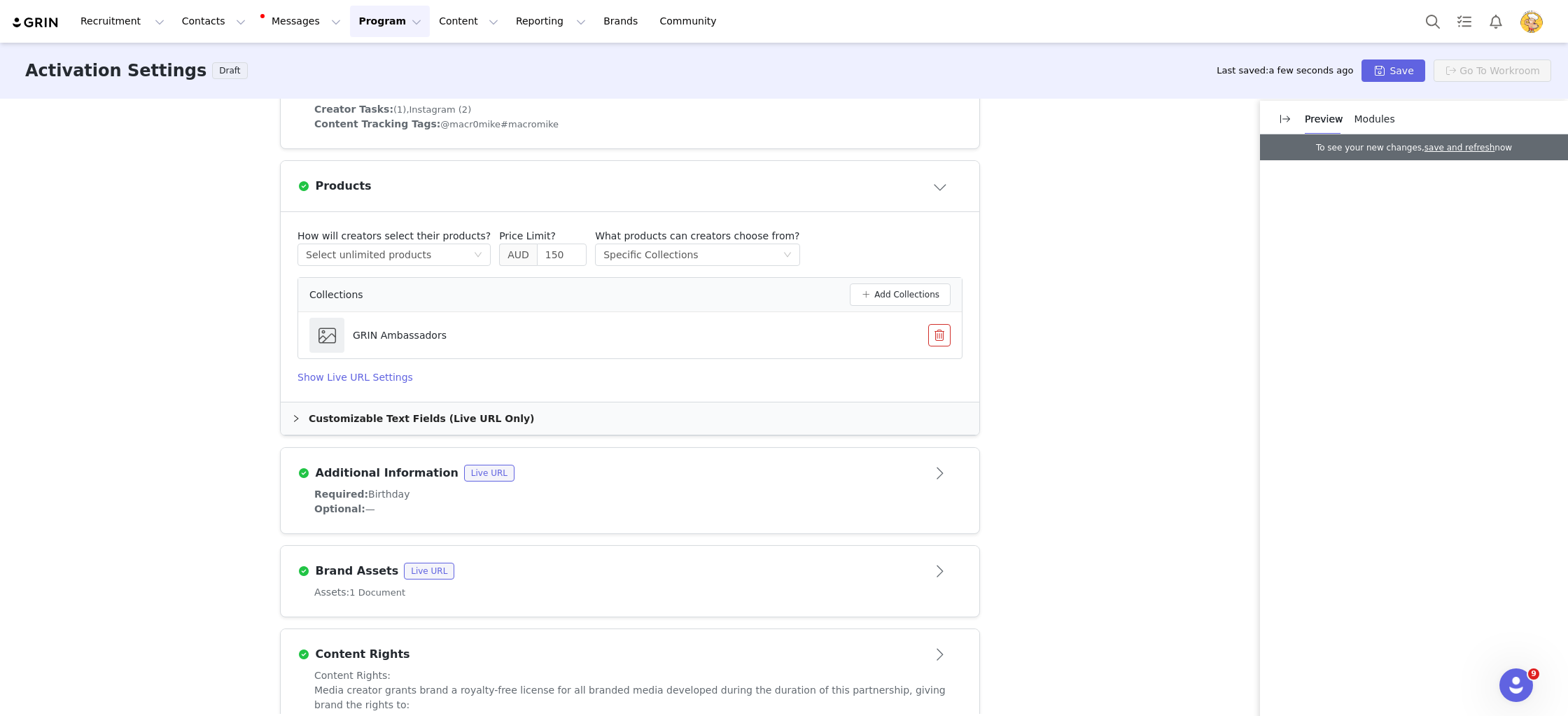
scroll to position [542, 0]
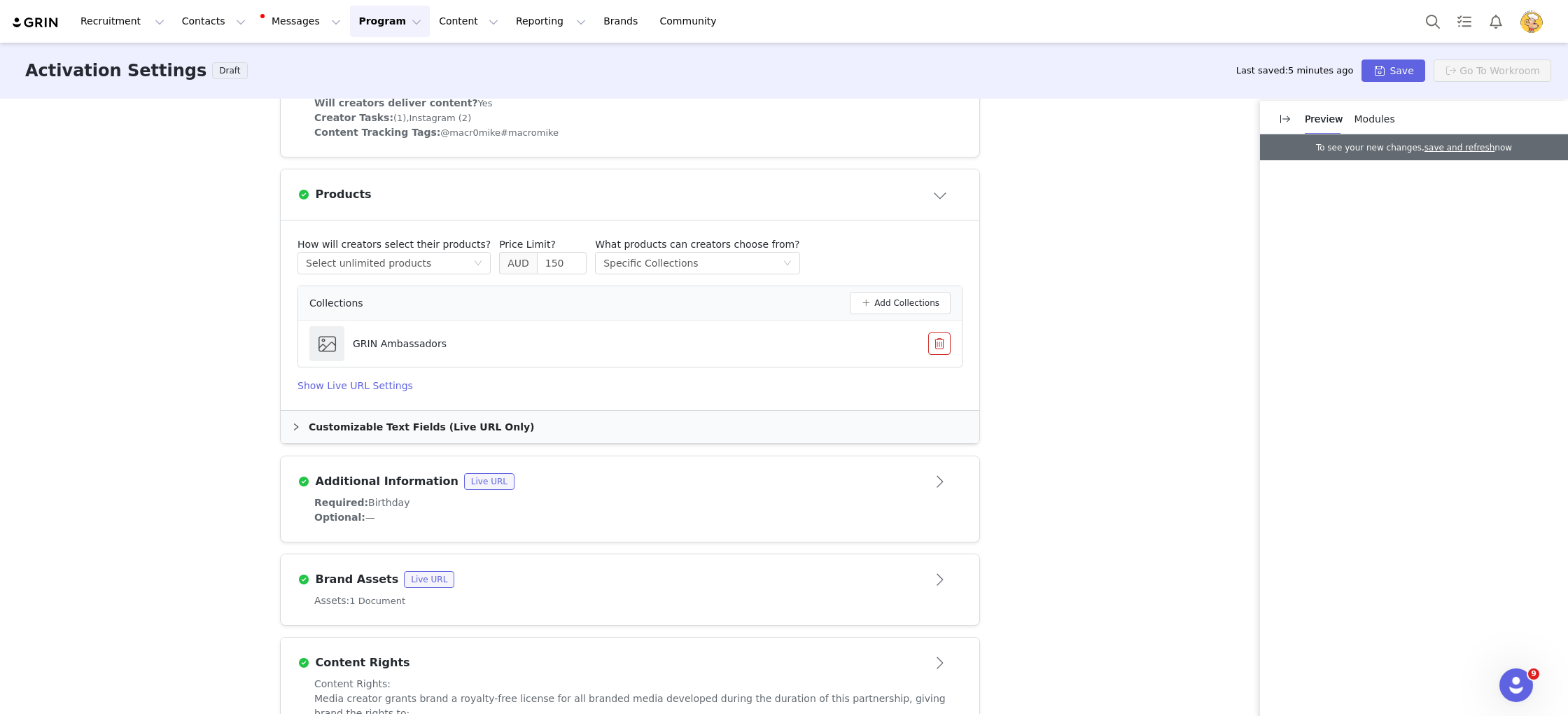
click at [945, 349] on button "button" at bounding box center [939, 344] width 23 height 23
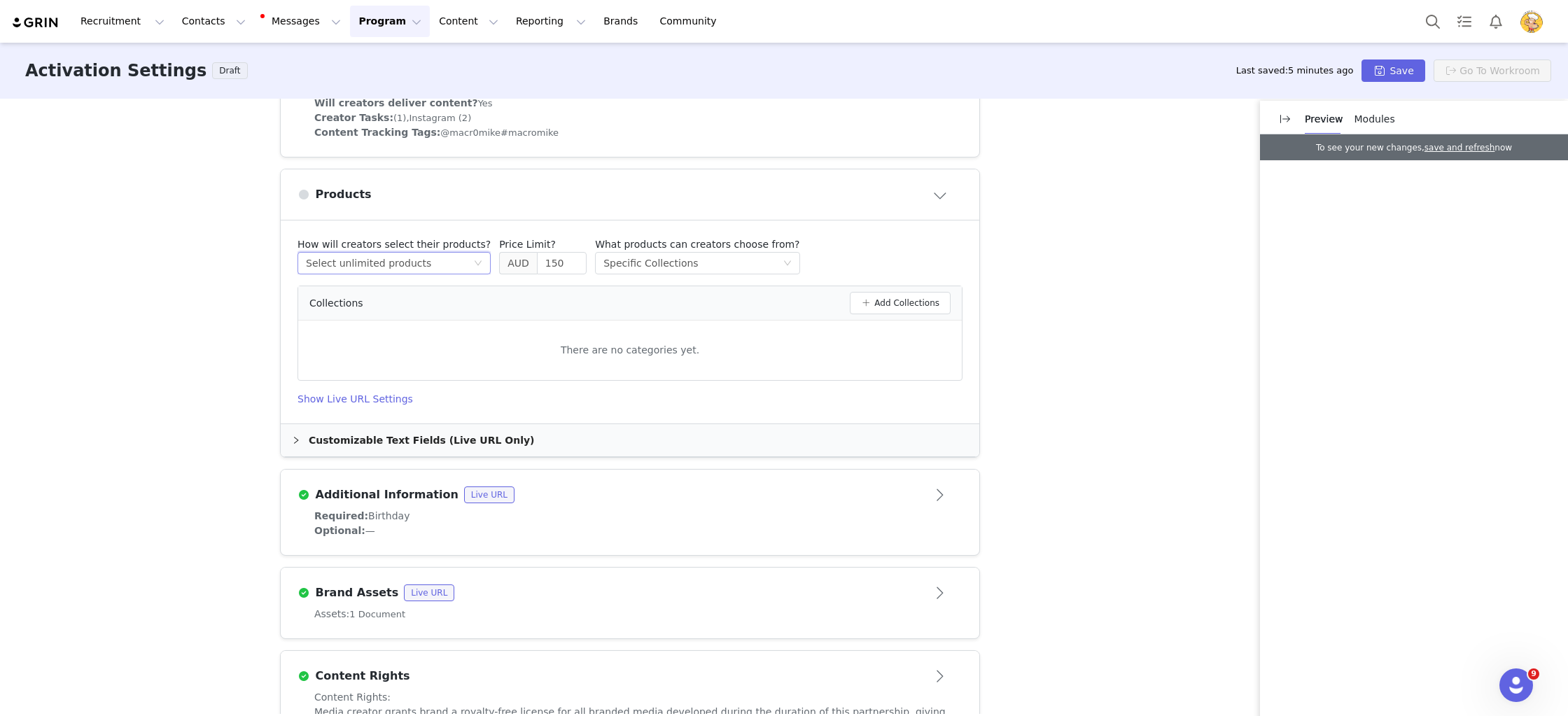
click at [401, 266] on div "Select unlimited products" at bounding box center [368, 263] width 125 height 21
click at [417, 358] on li "Receive preselected products" at bounding box center [388, 358] width 182 height 23
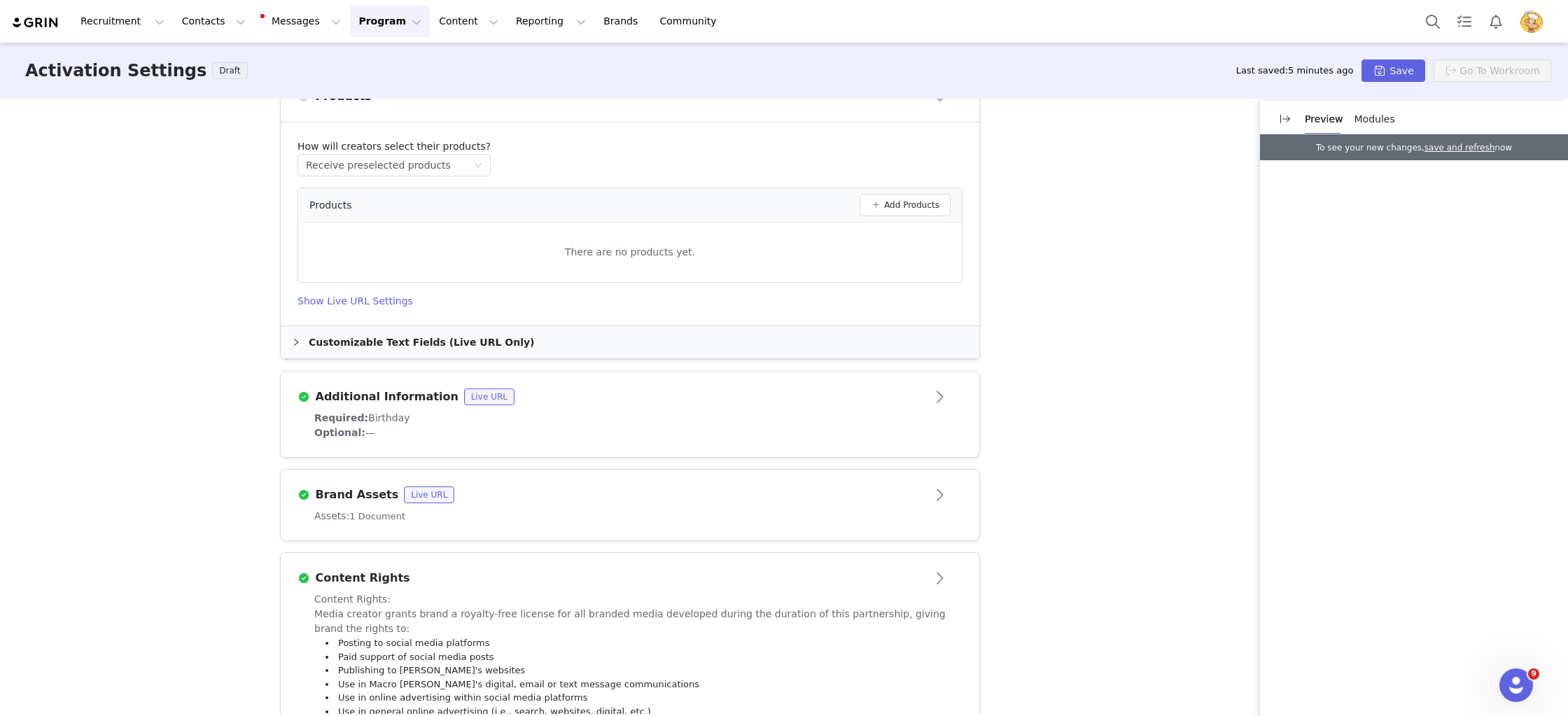
scroll to position [703, 0]
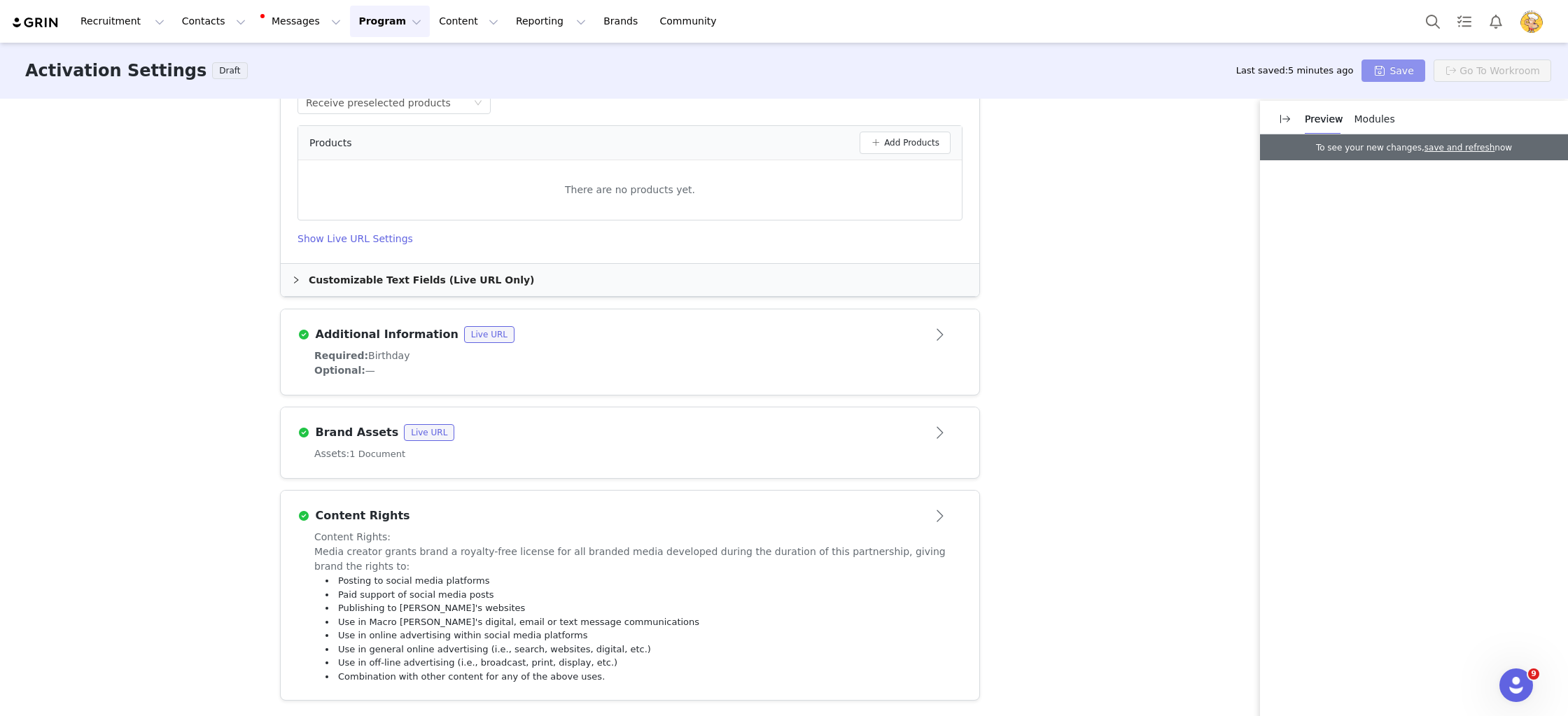
click at [1389, 64] on button "Save" at bounding box center [1392, 71] width 63 height 23
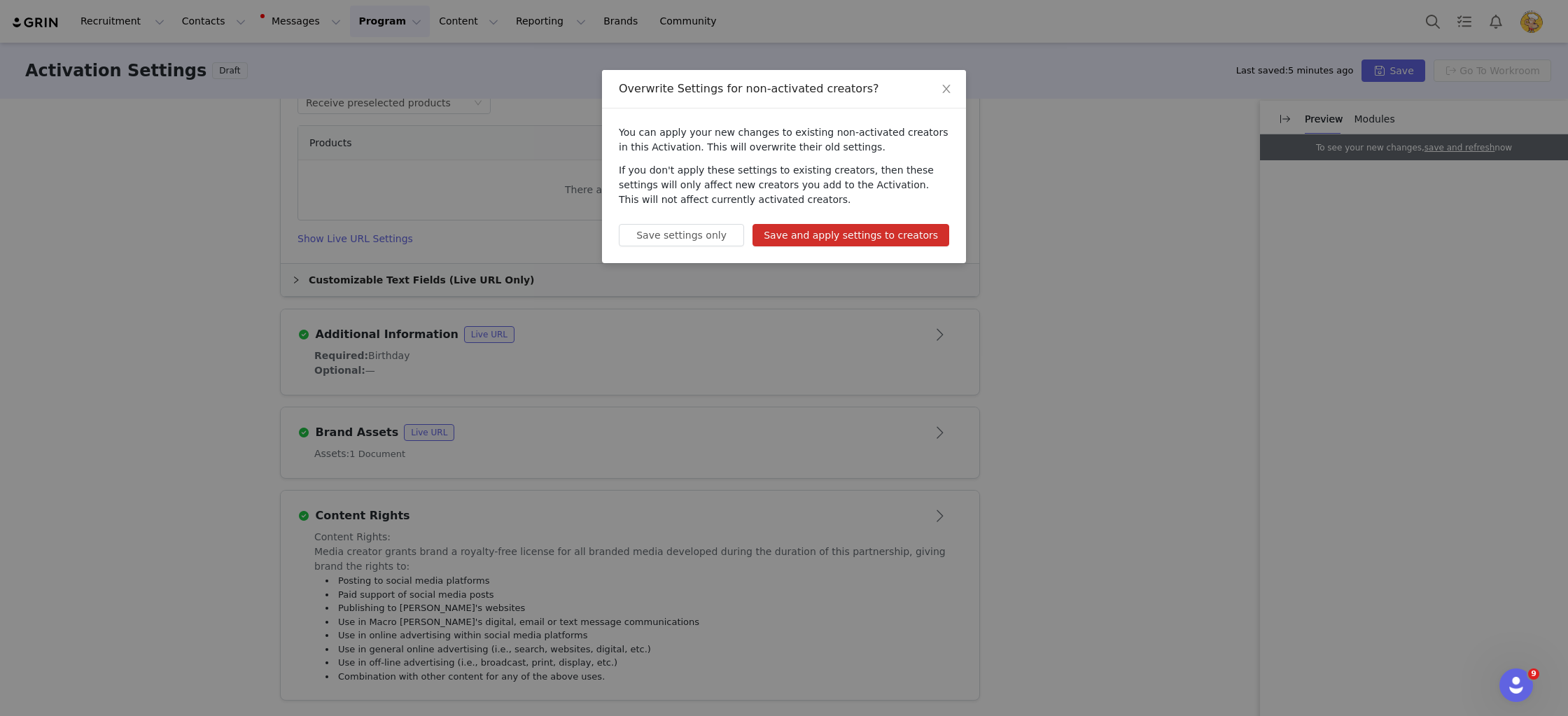
click at [913, 236] on button "Save and apply settings to creators" at bounding box center [851, 235] width 197 height 23
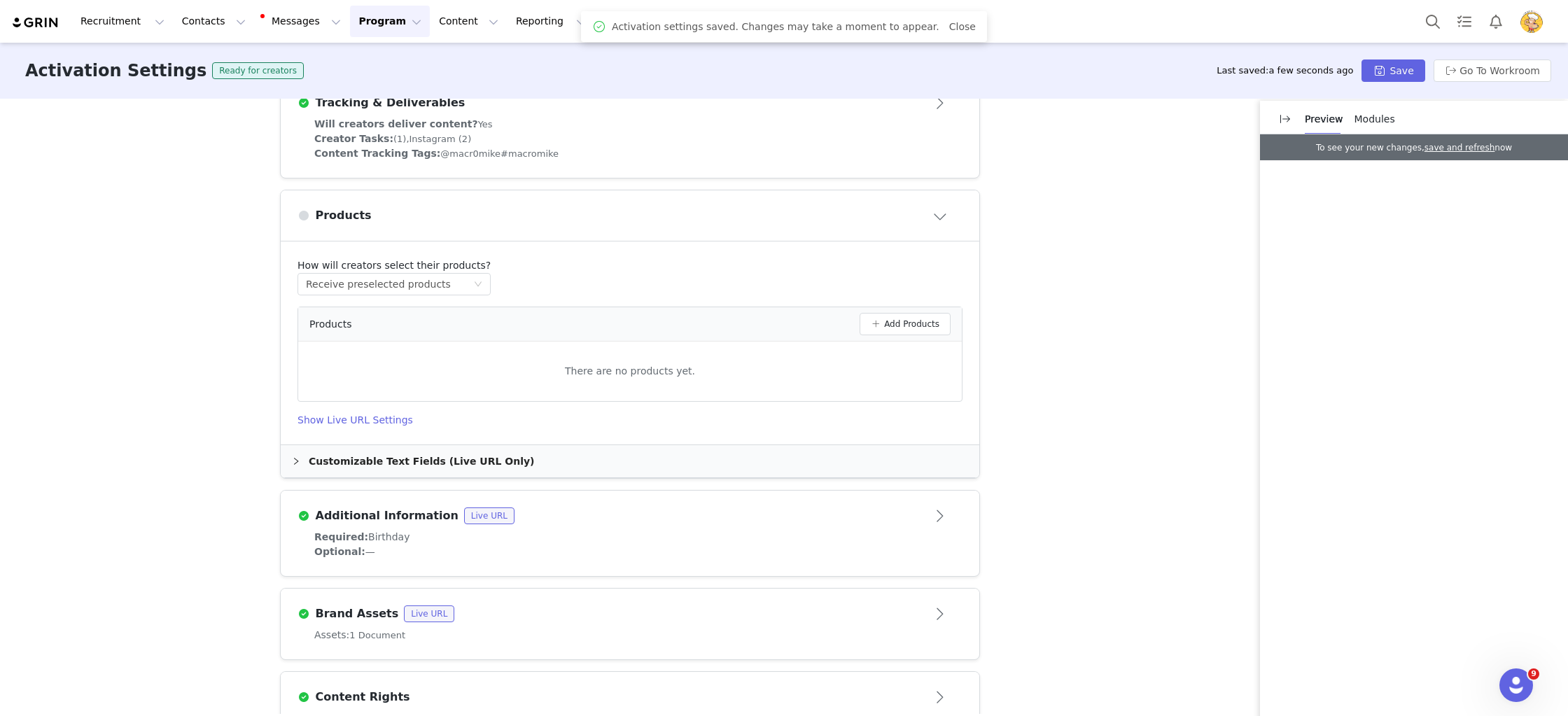
click at [942, 235] on article "Products" at bounding box center [629, 216] width 698 height 50
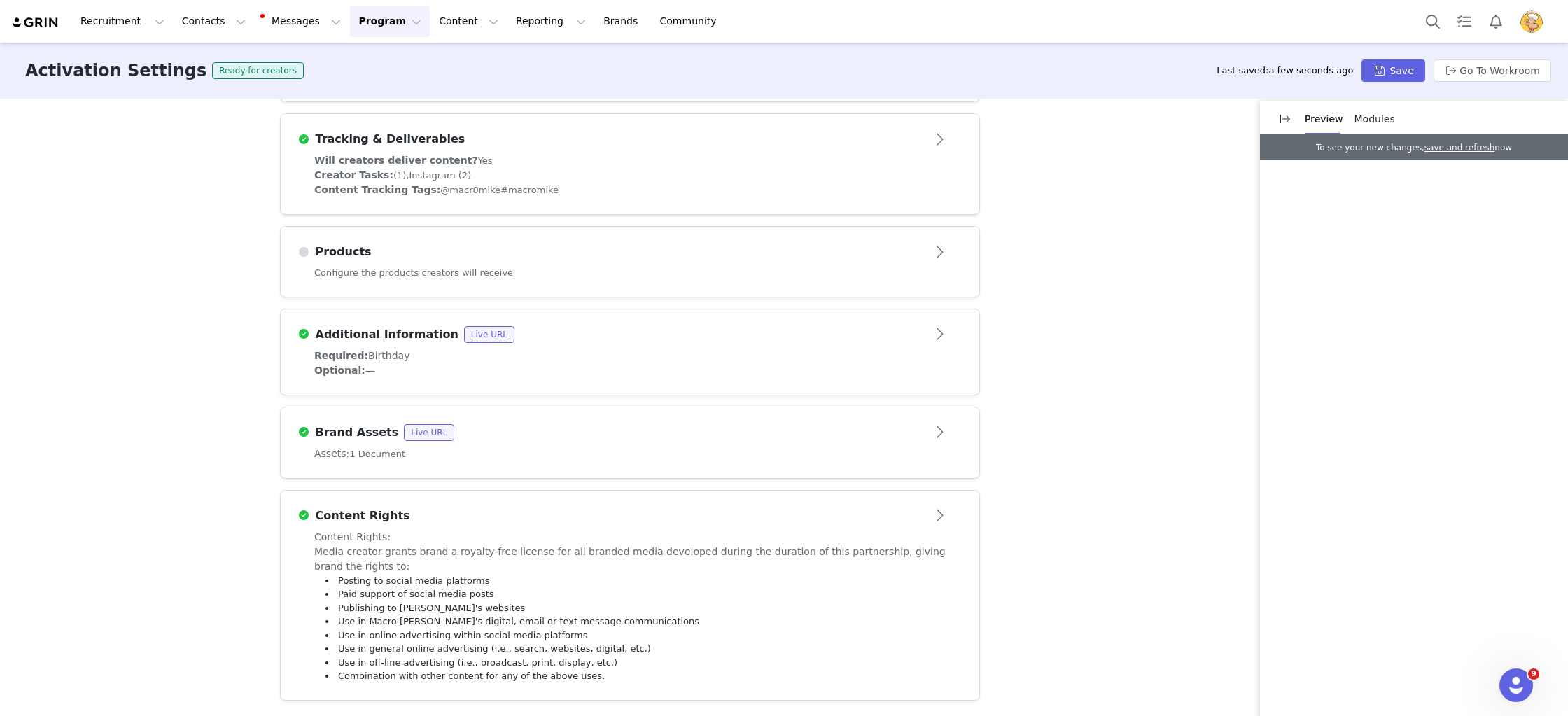
scroll to position [0, 0]
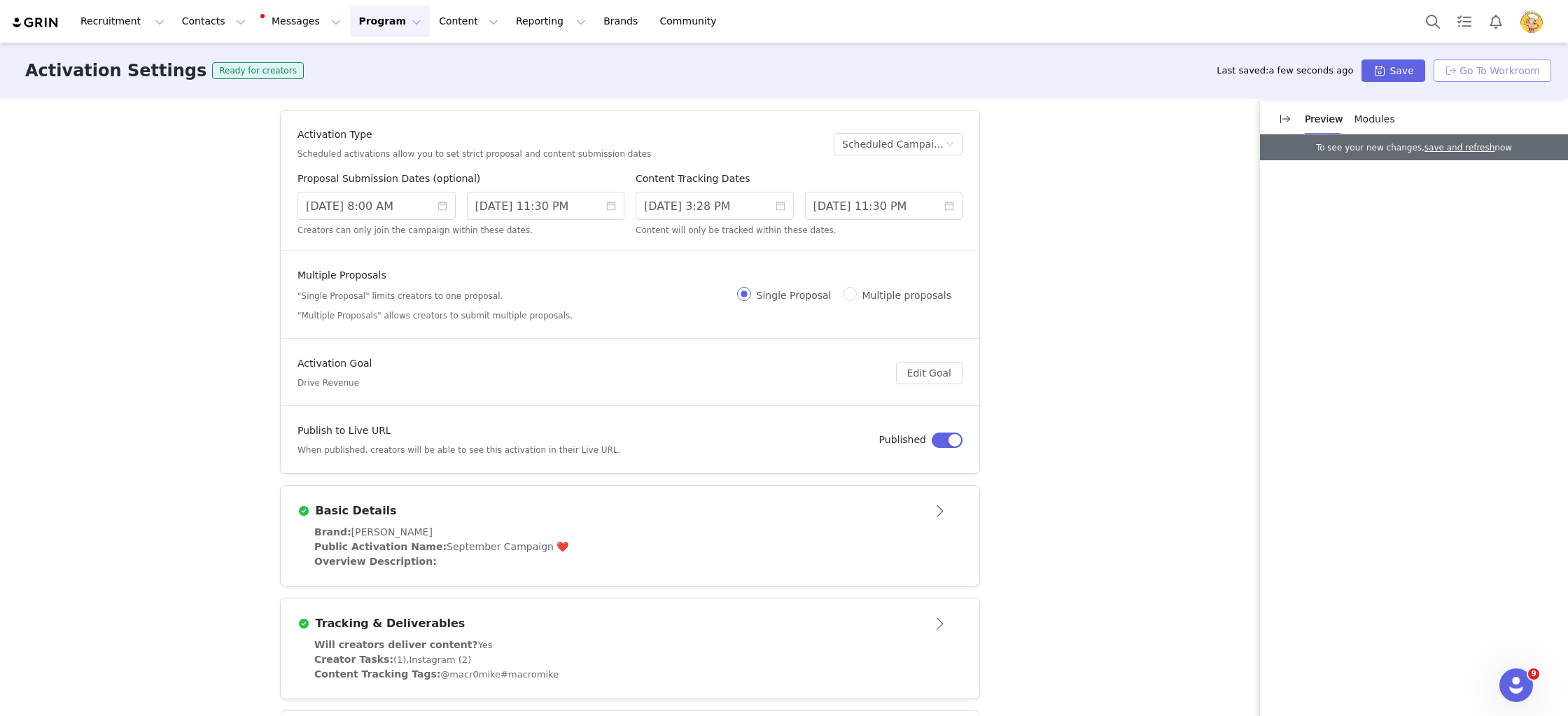
click at [1486, 60] on button "Go To Workroom" at bounding box center [1492, 71] width 118 height 23
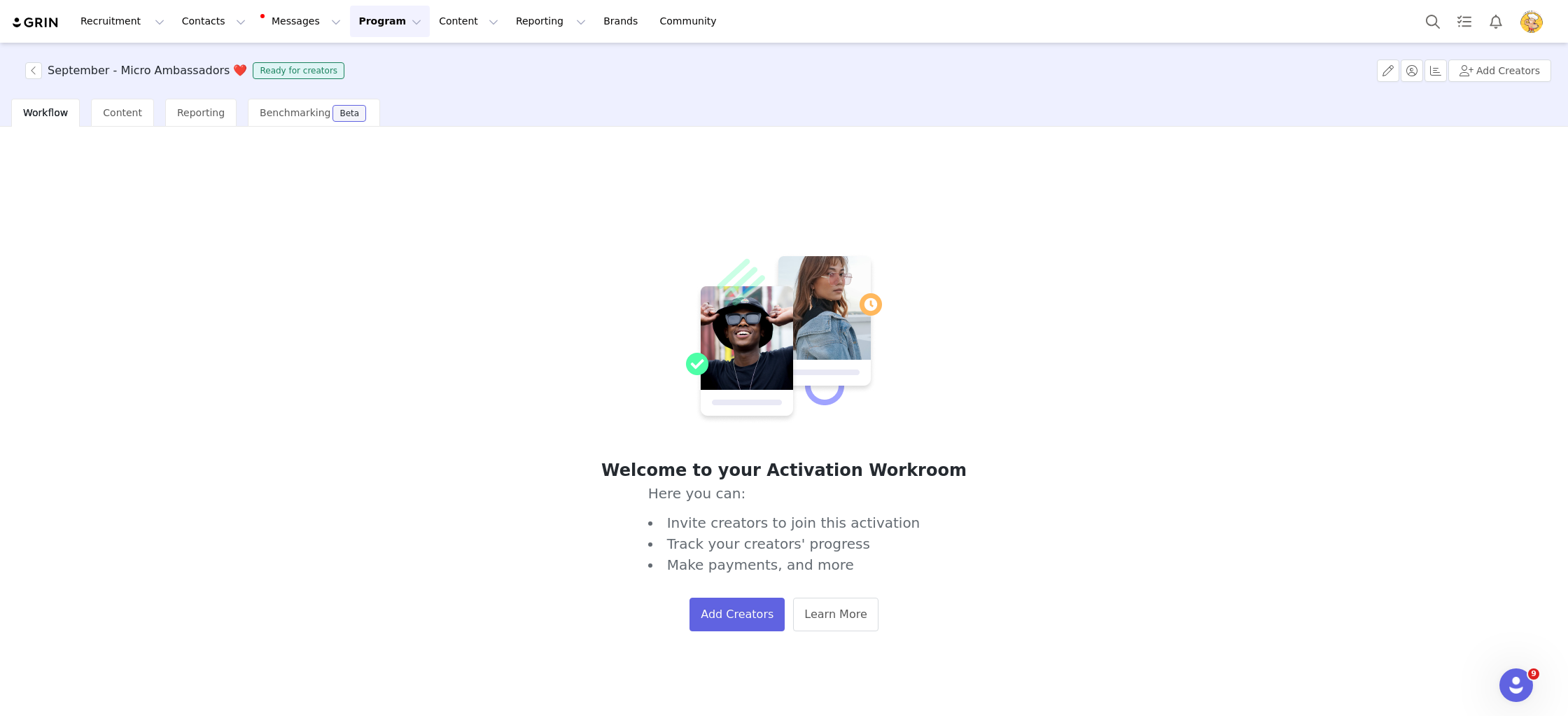
drag, startPoint x: 359, startPoint y: 26, endPoint x: 375, endPoint y: 27, distance: 16.0
click at [357, 25] on button "Program Program" at bounding box center [390, 21] width 80 height 31
click at [373, 56] on p "Activations" at bounding box center [366, 61] width 54 height 14
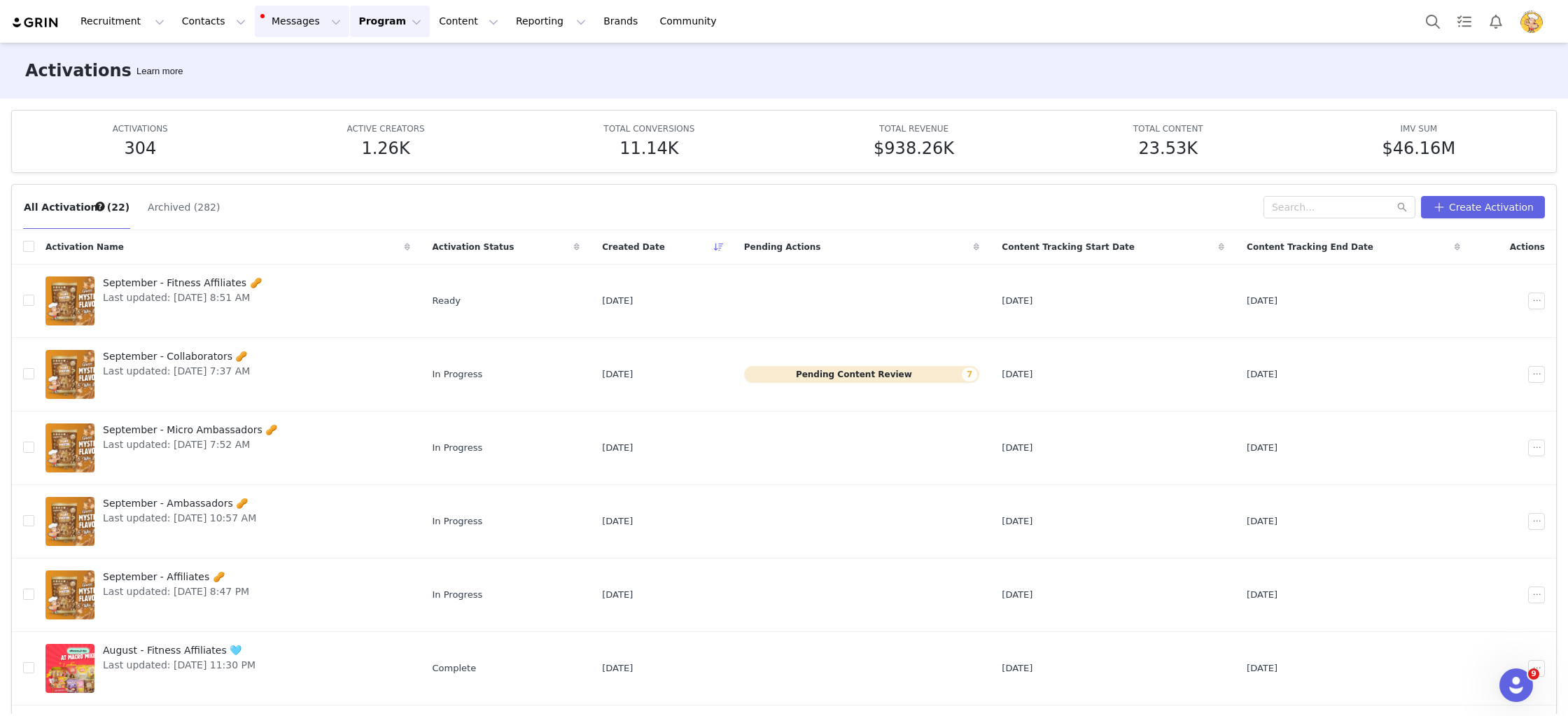
click at [294, 17] on button "Messages Messages" at bounding box center [302, 21] width 94 height 31
click at [296, 121] on link "Templates" at bounding box center [295, 113] width 111 height 26
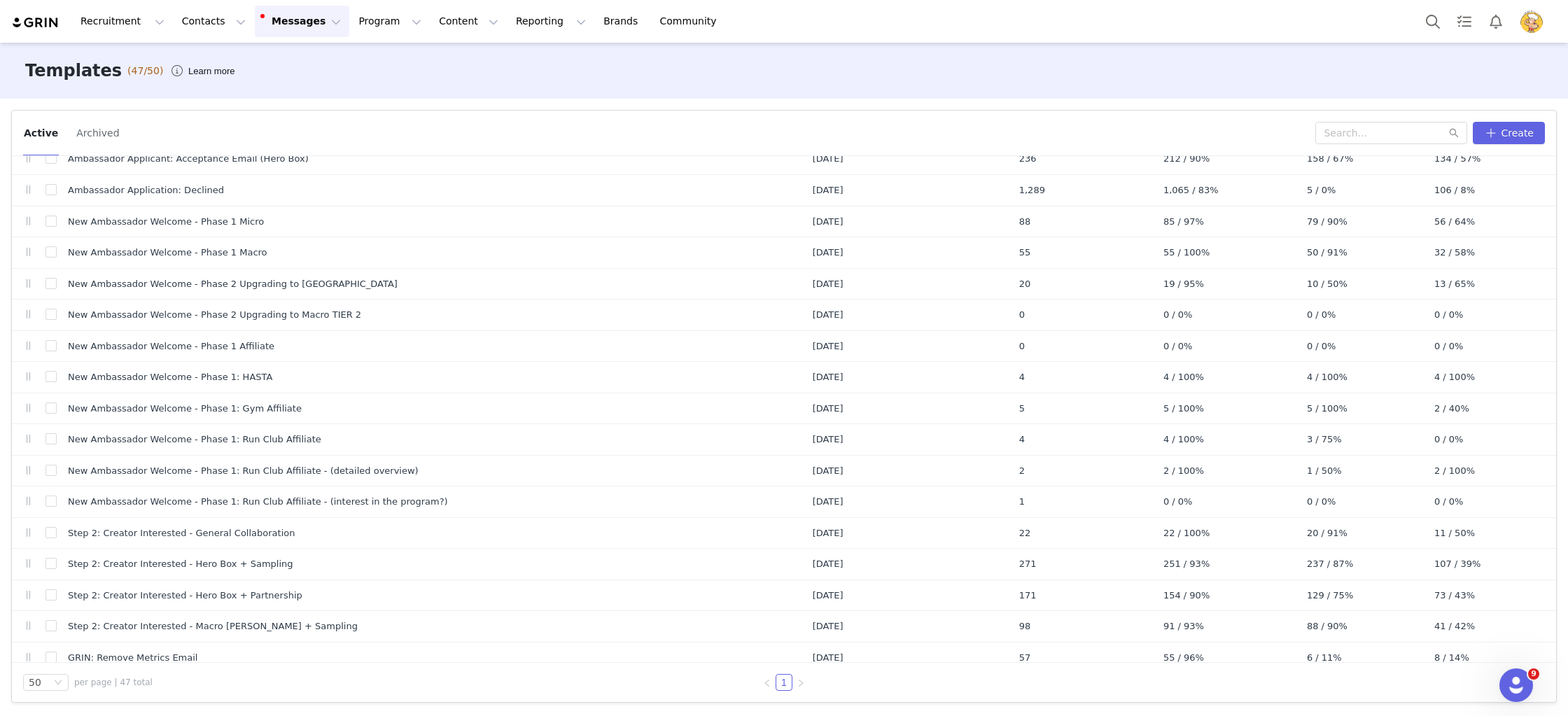
scroll to position [987, 0]
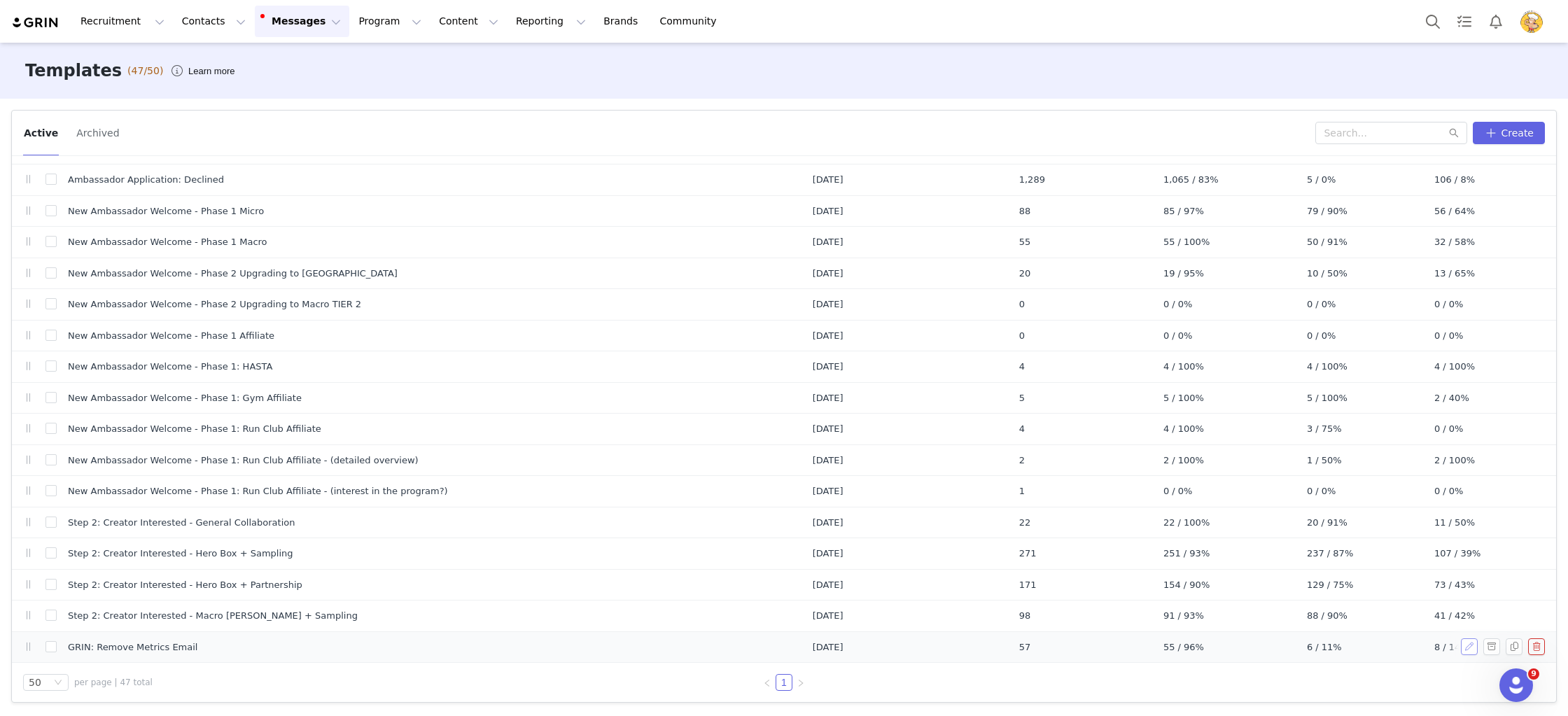
click at [1470, 646] on button "button" at bounding box center [1470, 647] width 17 height 17
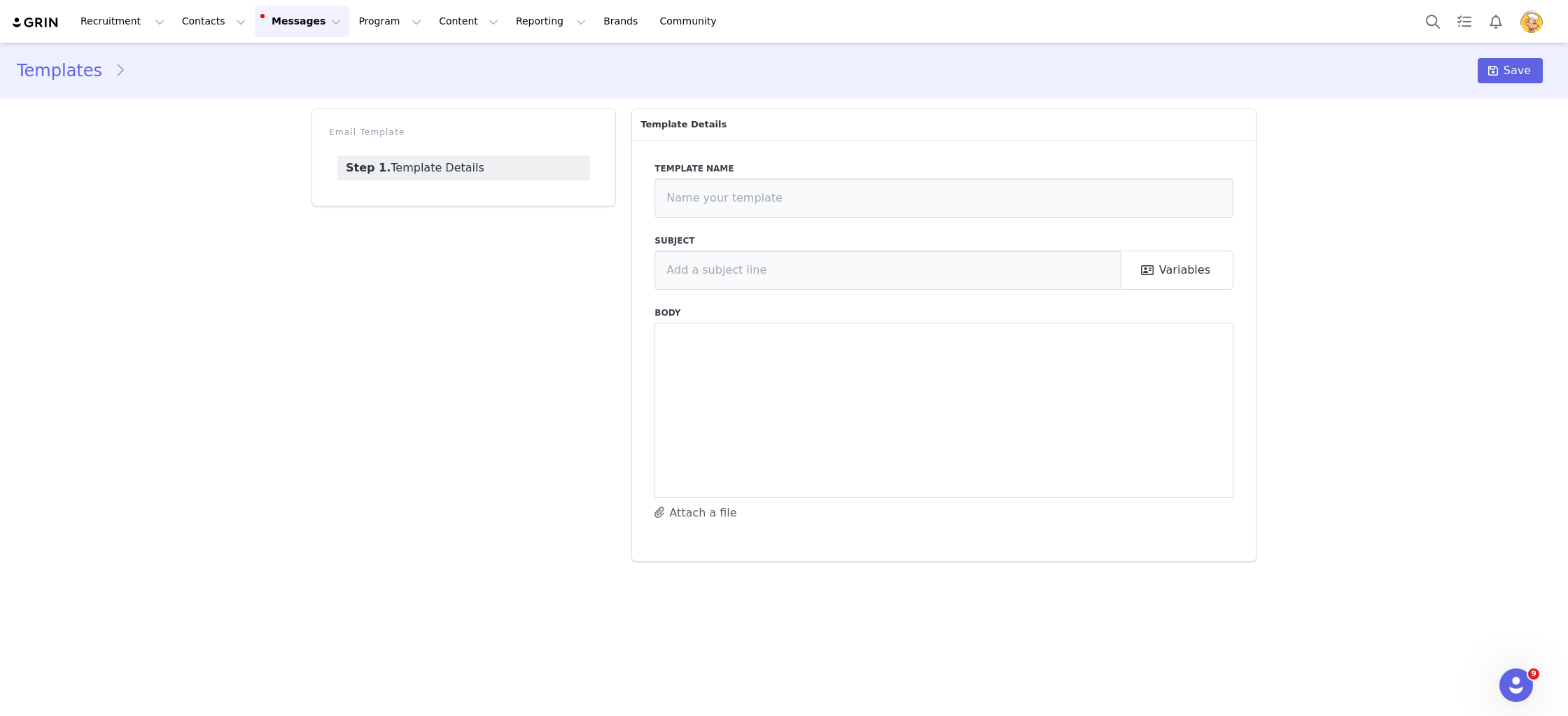
type input "GRIN: Remove Metrics Email"
type input "Managing Content Collection Emails"
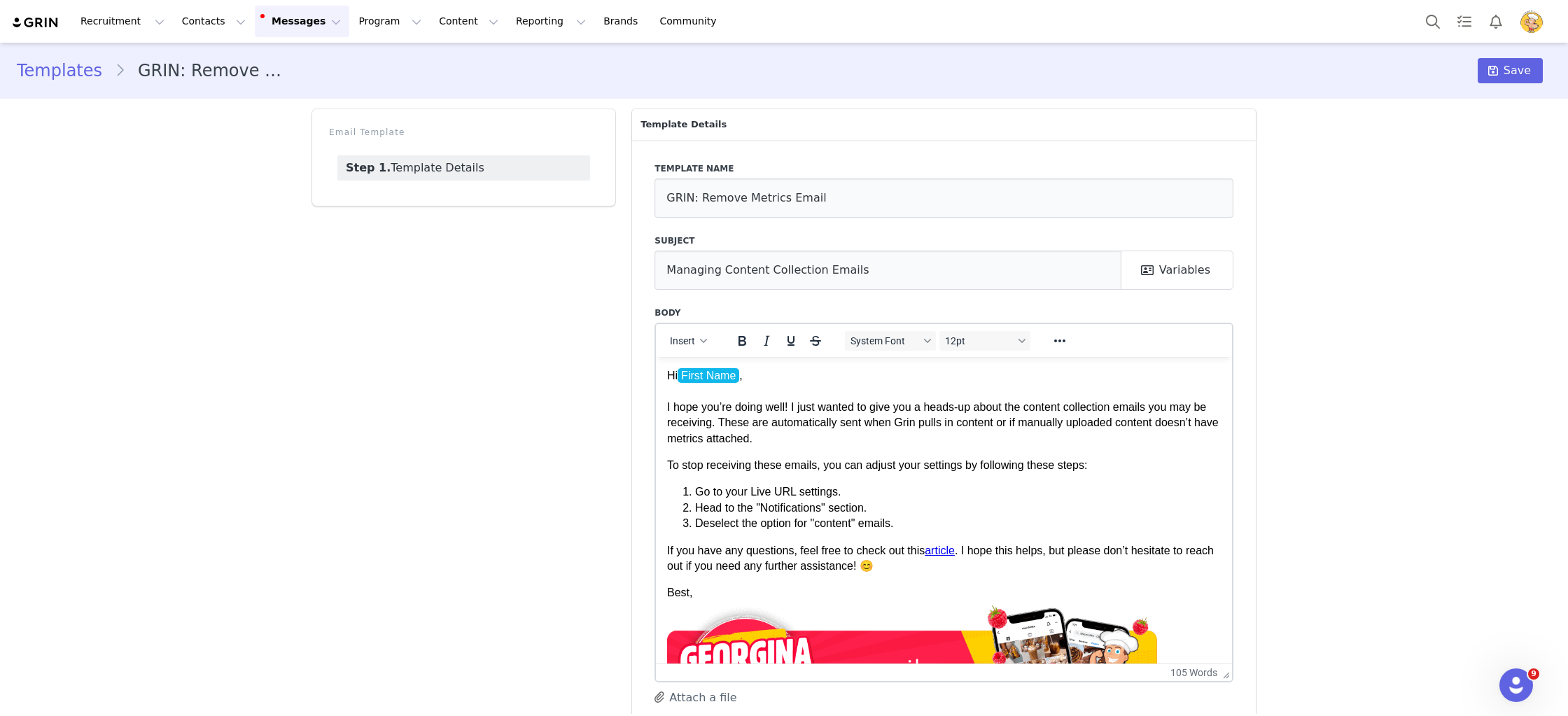
drag, startPoint x: 1224, startPoint y: 495, endPoint x: 1238, endPoint y: 779, distance: 284.3
click at [1238, 715] on html "Recruitment Recruitment Creator Search Curated Lists Landing Pages Web Extensio…" at bounding box center [784, 358] width 1568 height 716
drag, startPoint x: 969, startPoint y: 491, endPoint x: 929, endPoint y: 592, distance: 108.6
click at [970, 492] on li "Go to your Live URL settings." at bounding box center [958, 492] width 526 height 15
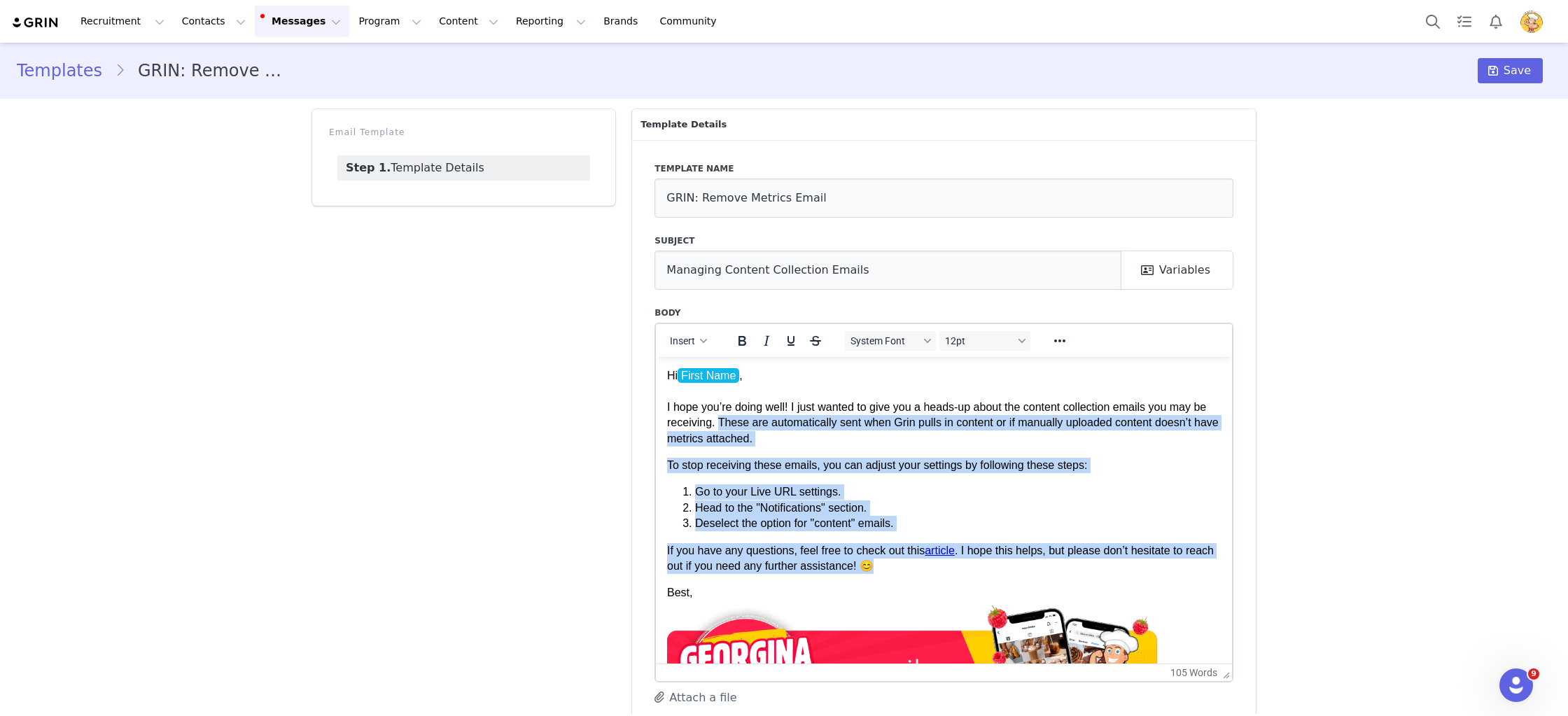
drag, startPoint x: 847, startPoint y: 531, endPoint x: 700, endPoint y: 592, distance: 159.2
click at [722, 423] on body "Hi First Name , I hope you’re doing well! I just wanted to give you a heads-up …" at bounding box center [944, 559] width 554 height 384
copy body "These are automatically sent when Grin pulls in content or if manually uploaded…"
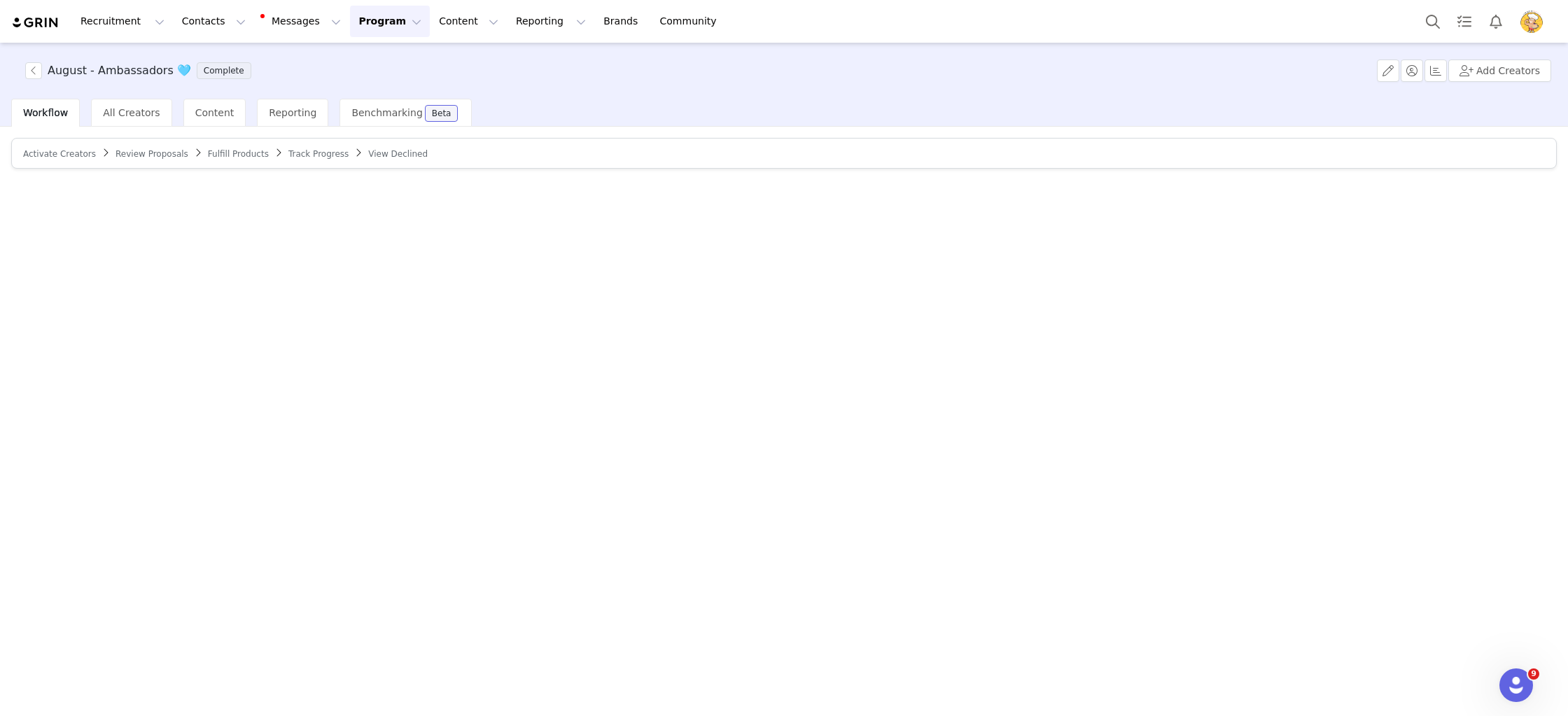
click at [39, 157] on span "Activate Creators" at bounding box center [59, 154] width 73 height 10
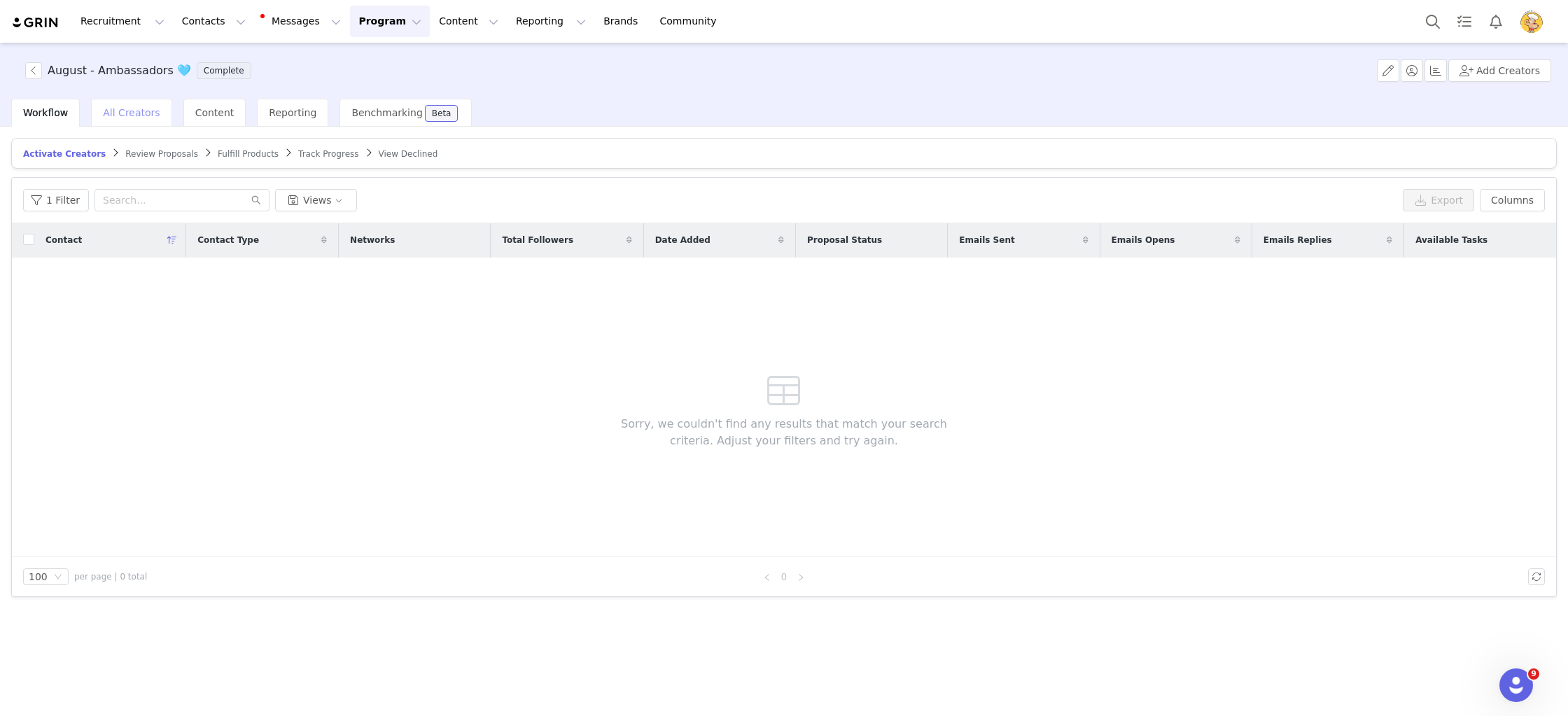
click at [140, 112] on span "All Creators" at bounding box center [130, 112] width 56 height 11
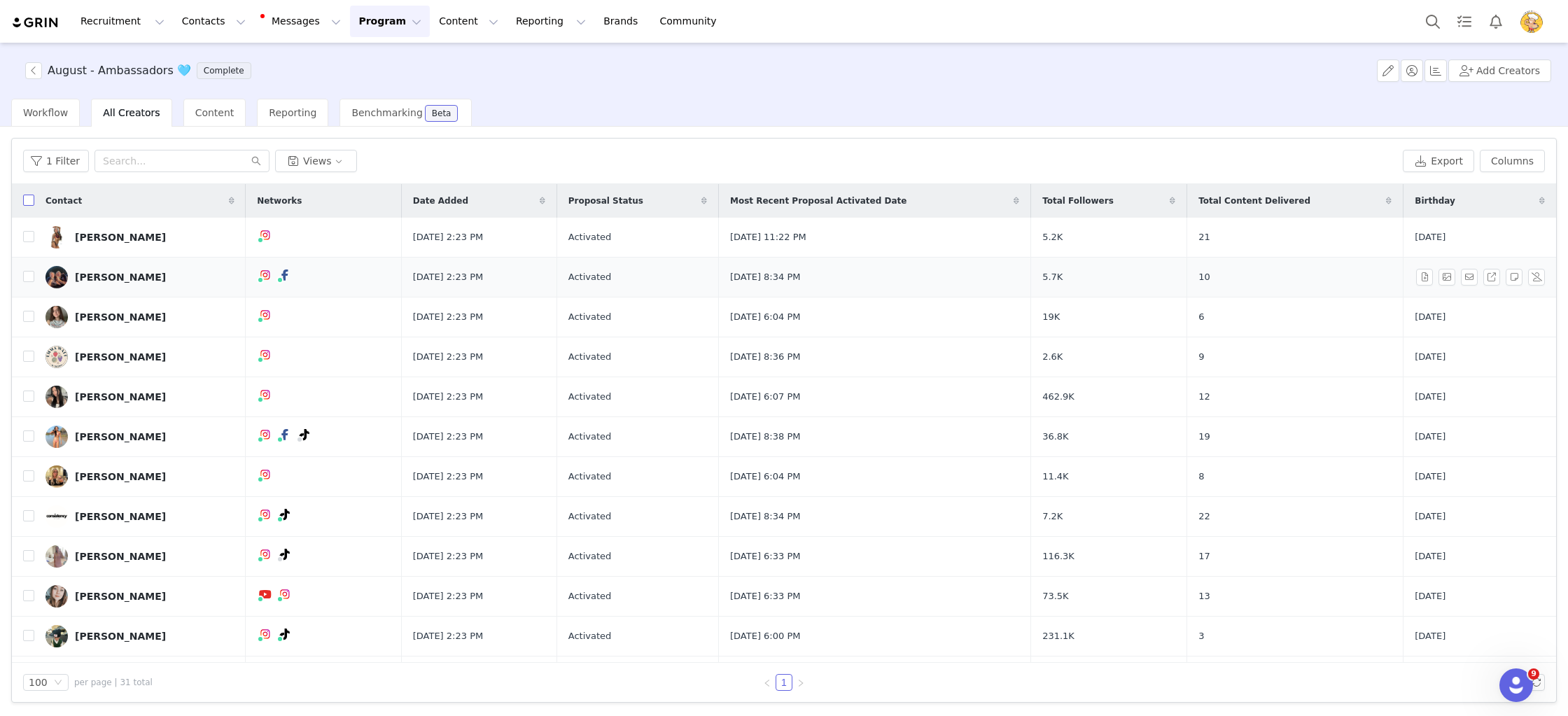
drag, startPoint x: 29, startPoint y: 197, endPoint x: 435, endPoint y: 313, distance: 422.2
click at [31, 199] on input "checkbox" at bounding box center [28, 200] width 11 height 11
checkbox input "true"
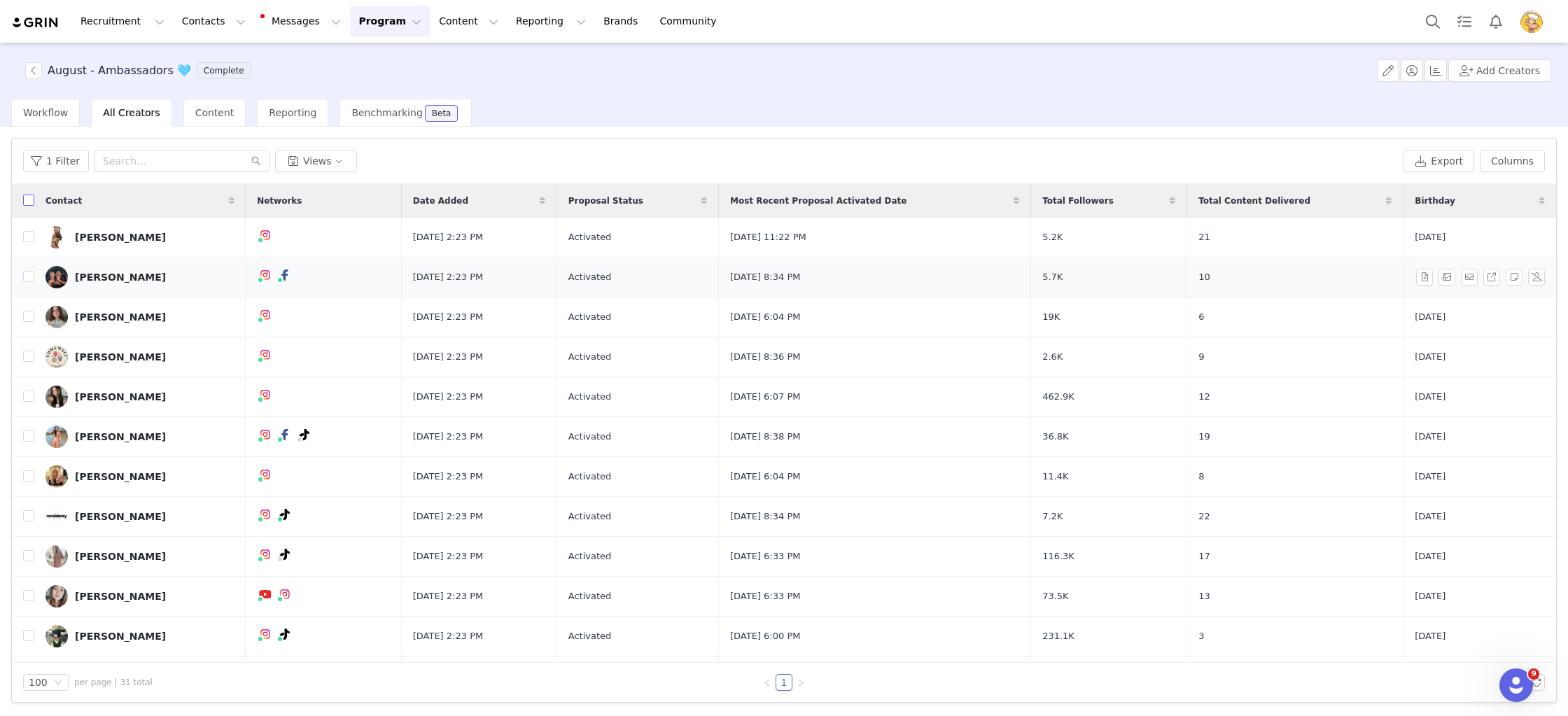
checkbox input "true"
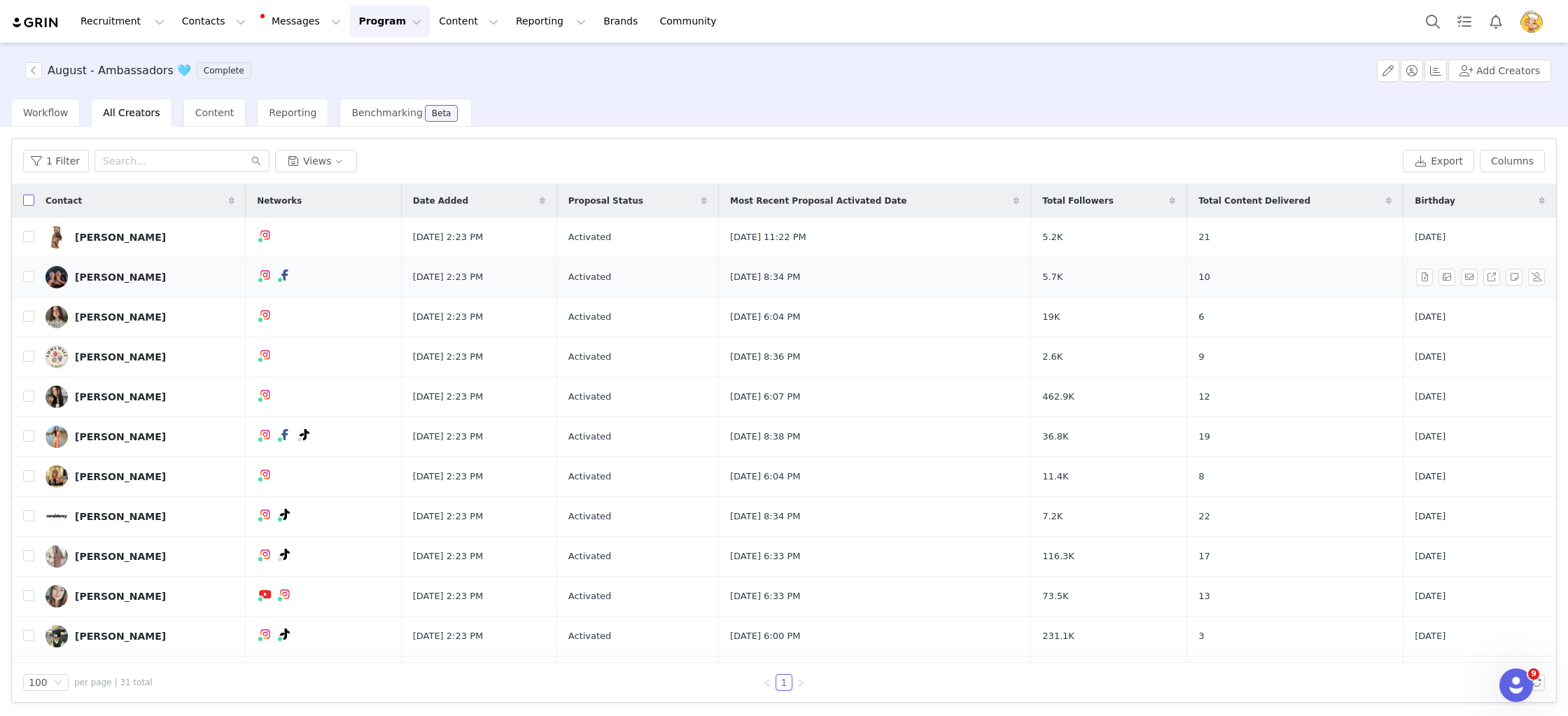
checkbox input "true"
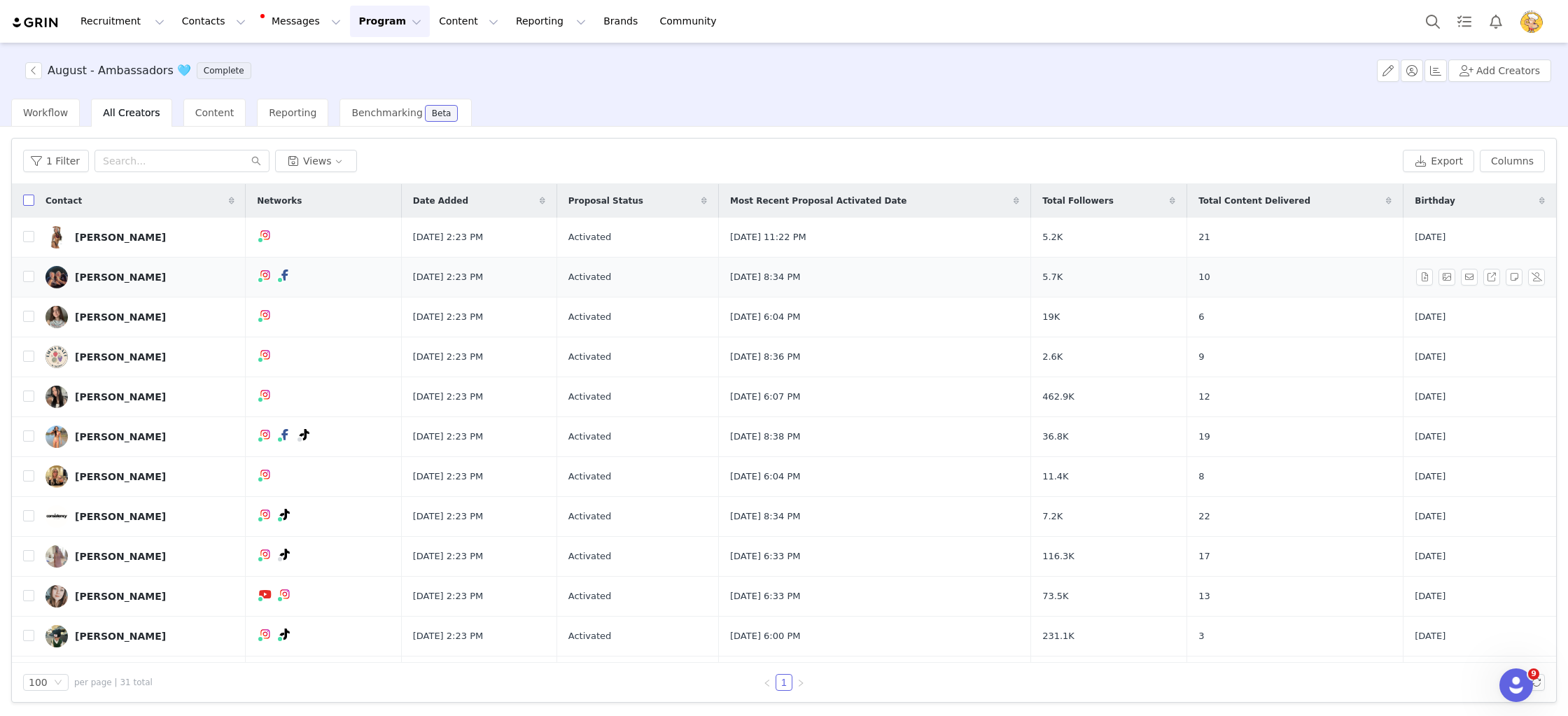
checkbox input "true"
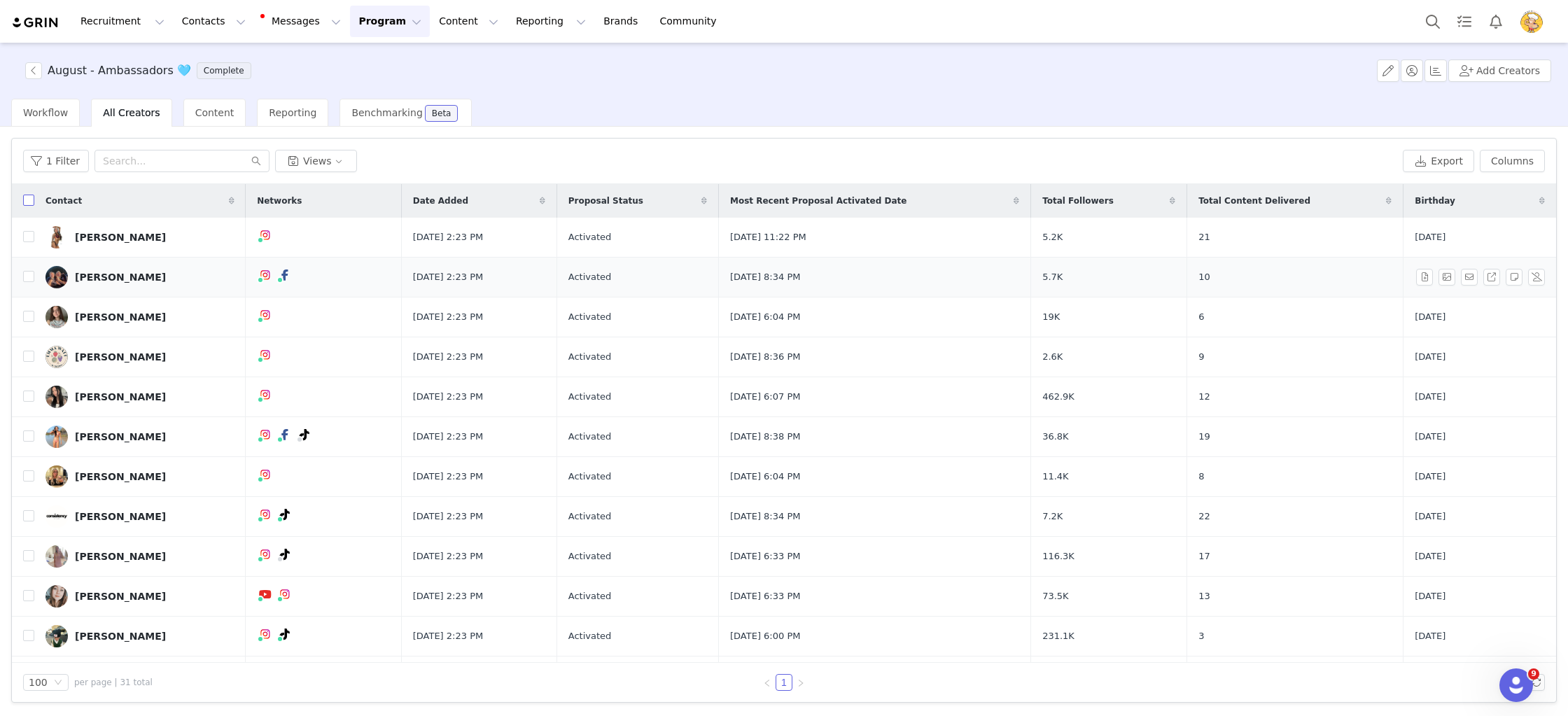
checkbox input "true"
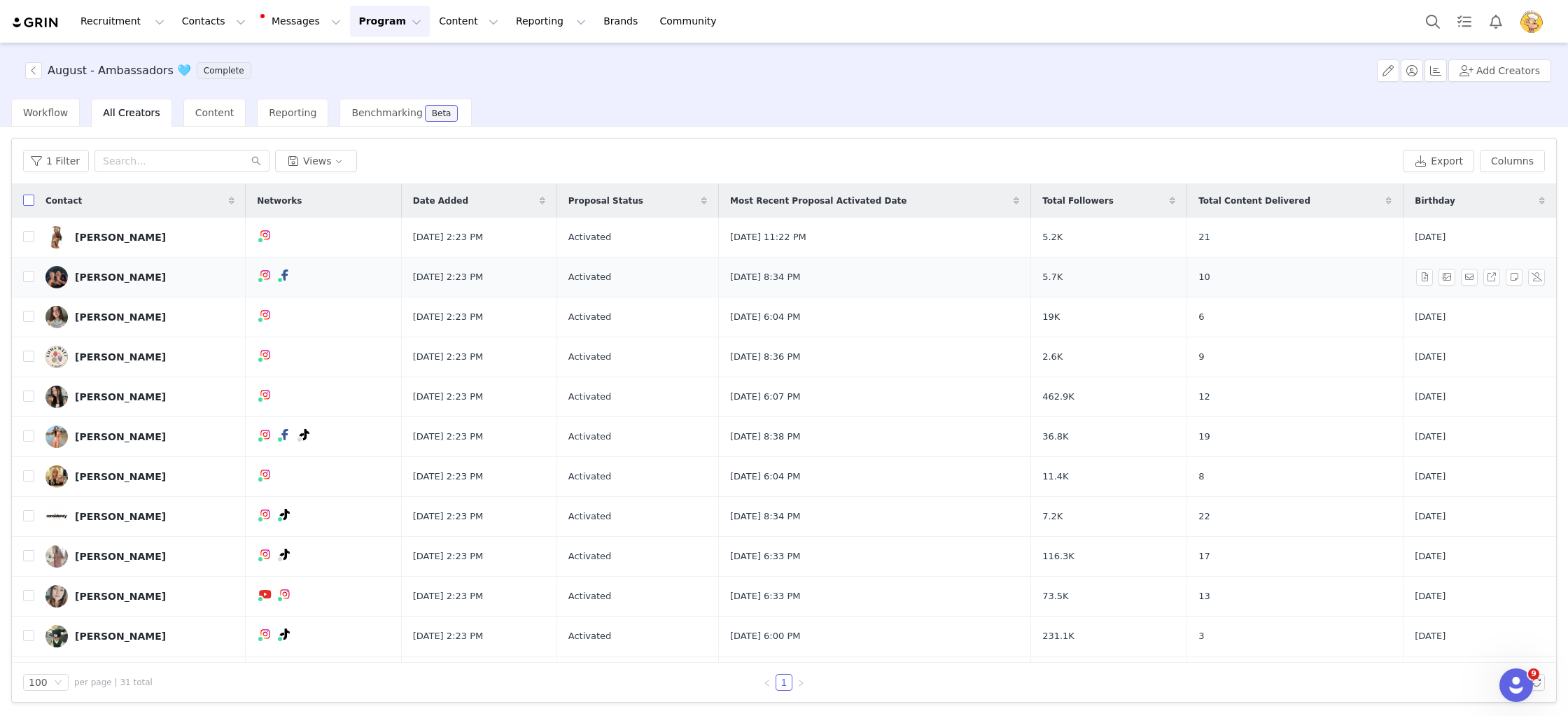
checkbox input "true"
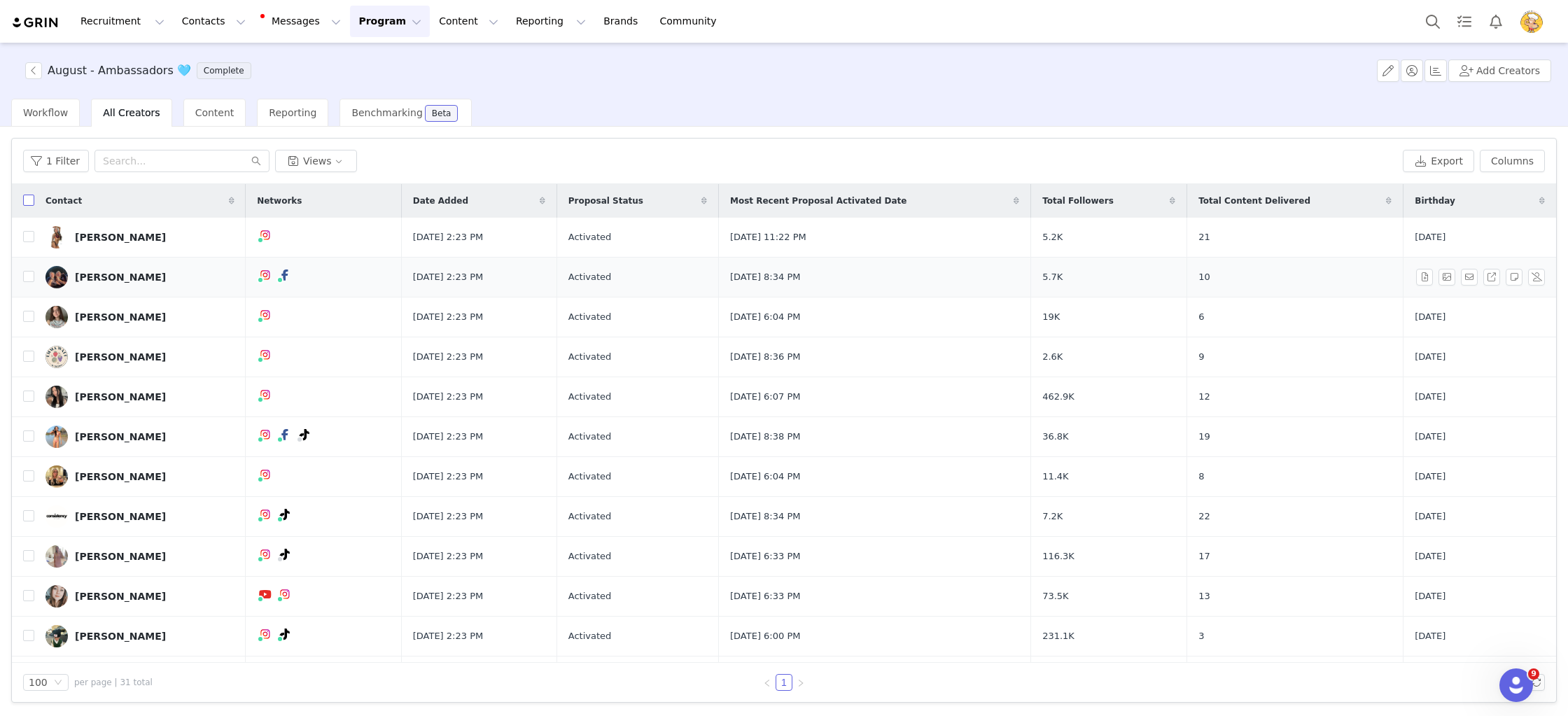
checkbox input "true"
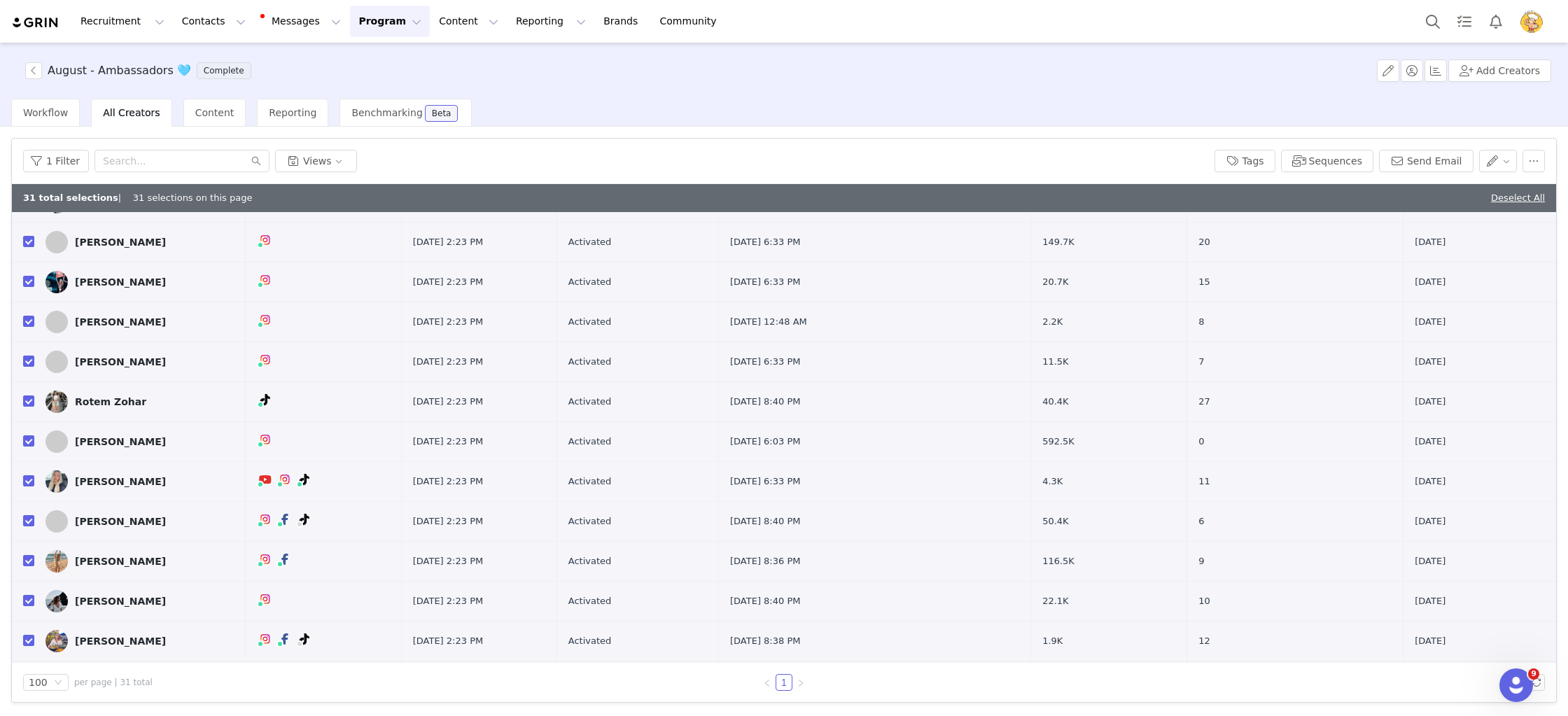
scroll to position [819, 0]
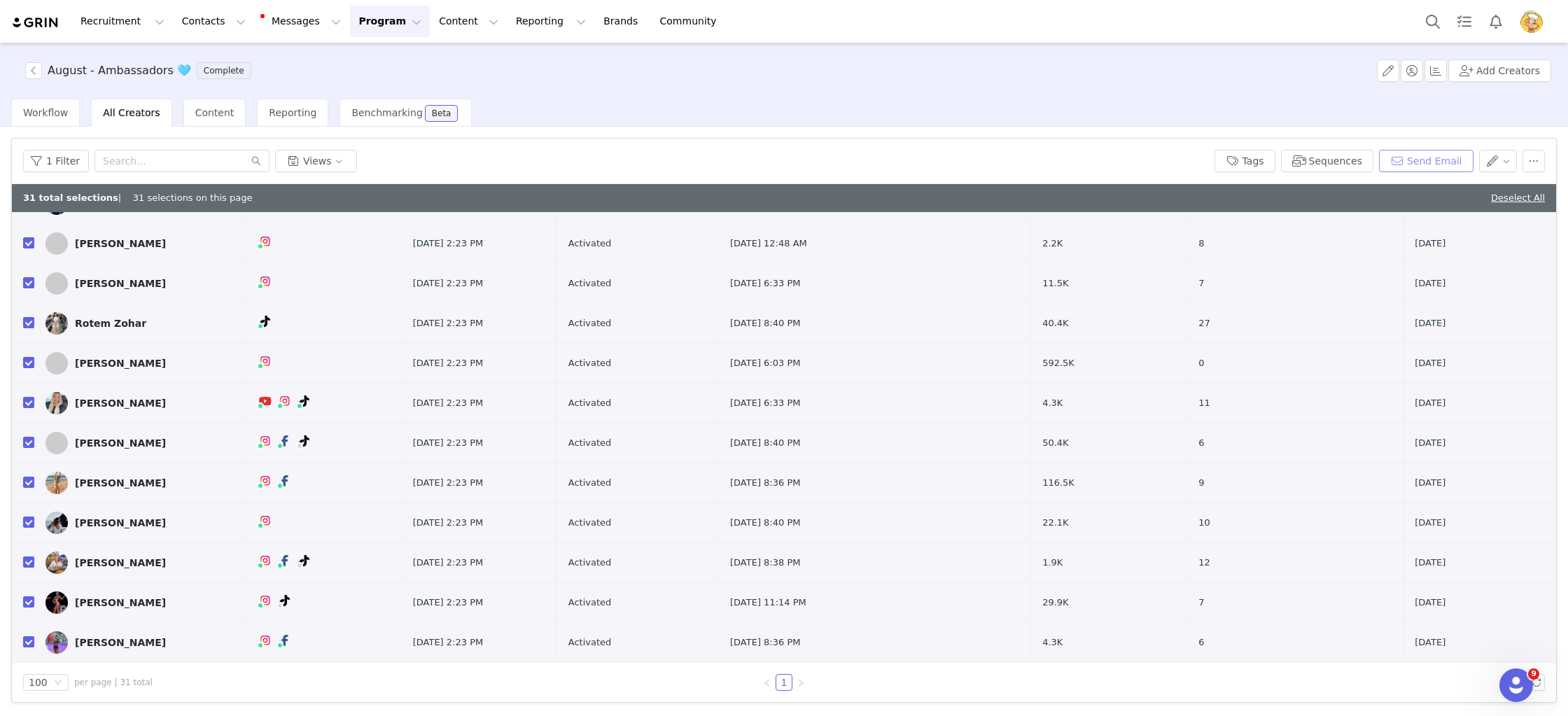
click at [1430, 158] on button "Send Email" at bounding box center [1426, 161] width 94 height 23
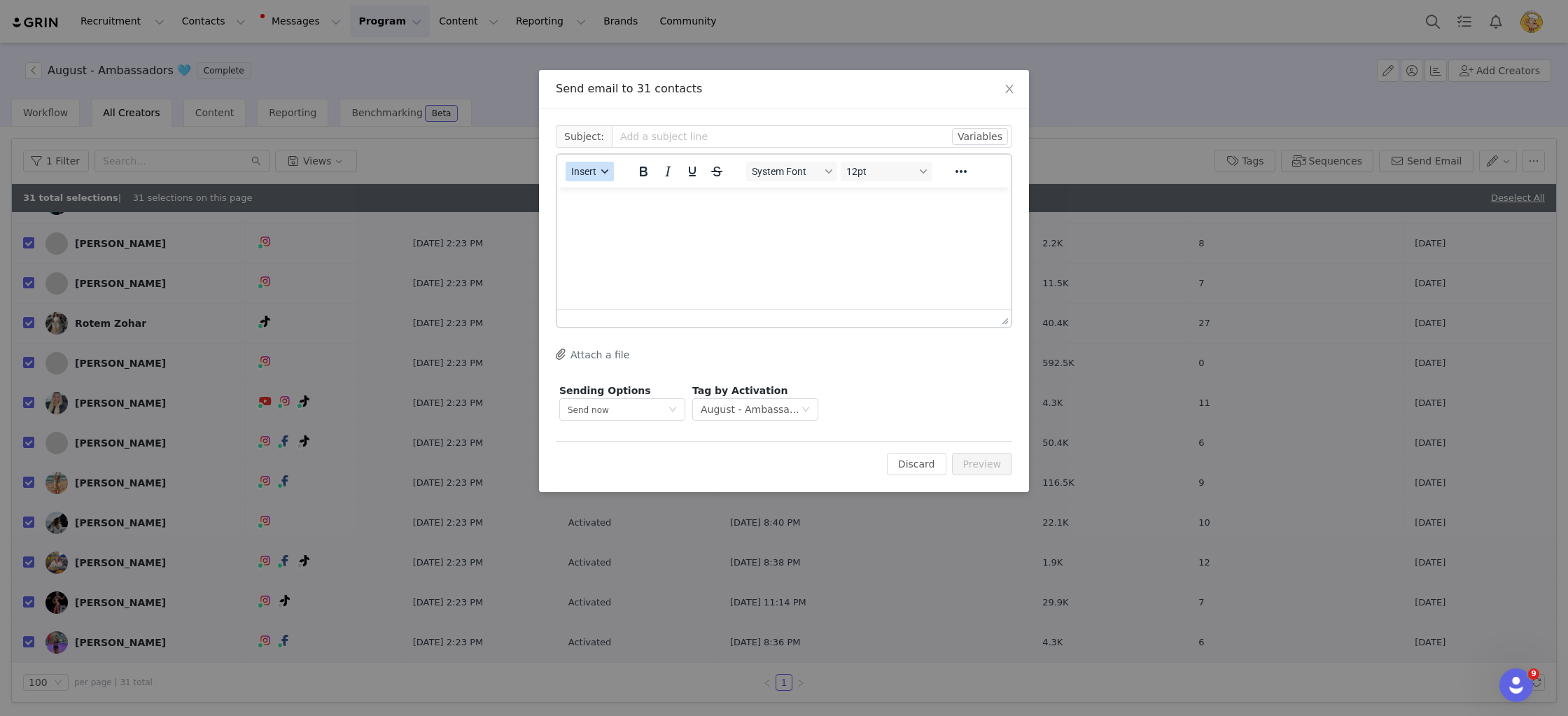
scroll to position [0, 0]
click at [596, 174] on span "Insert" at bounding box center [584, 171] width 25 height 11
click at [644, 196] on div "Insert Template" at bounding box center [640, 196] width 126 height 17
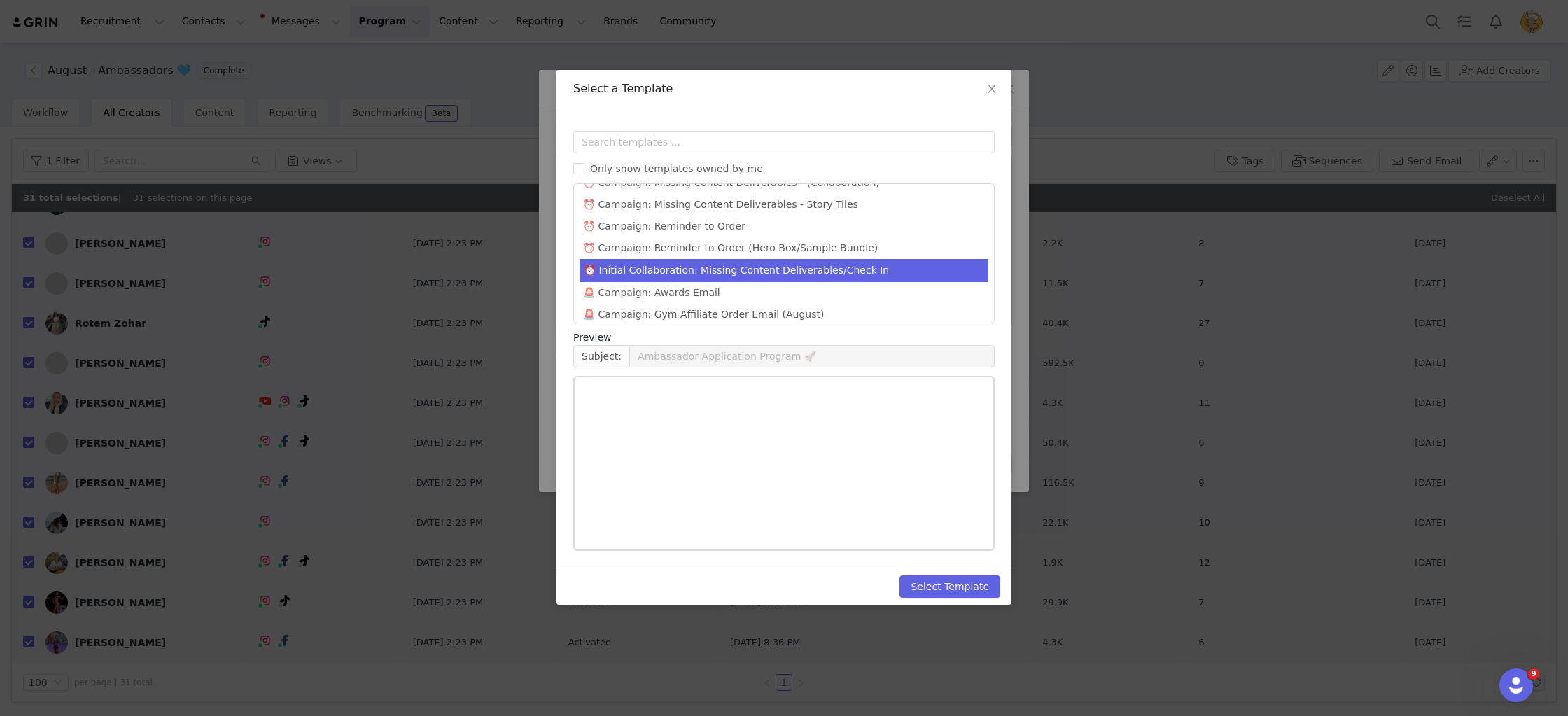
click at [896, 261] on li "⏰ Initial Collaboration: Missing Content Deliverables/Check In" at bounding box center [784, 270] width 408 height 23
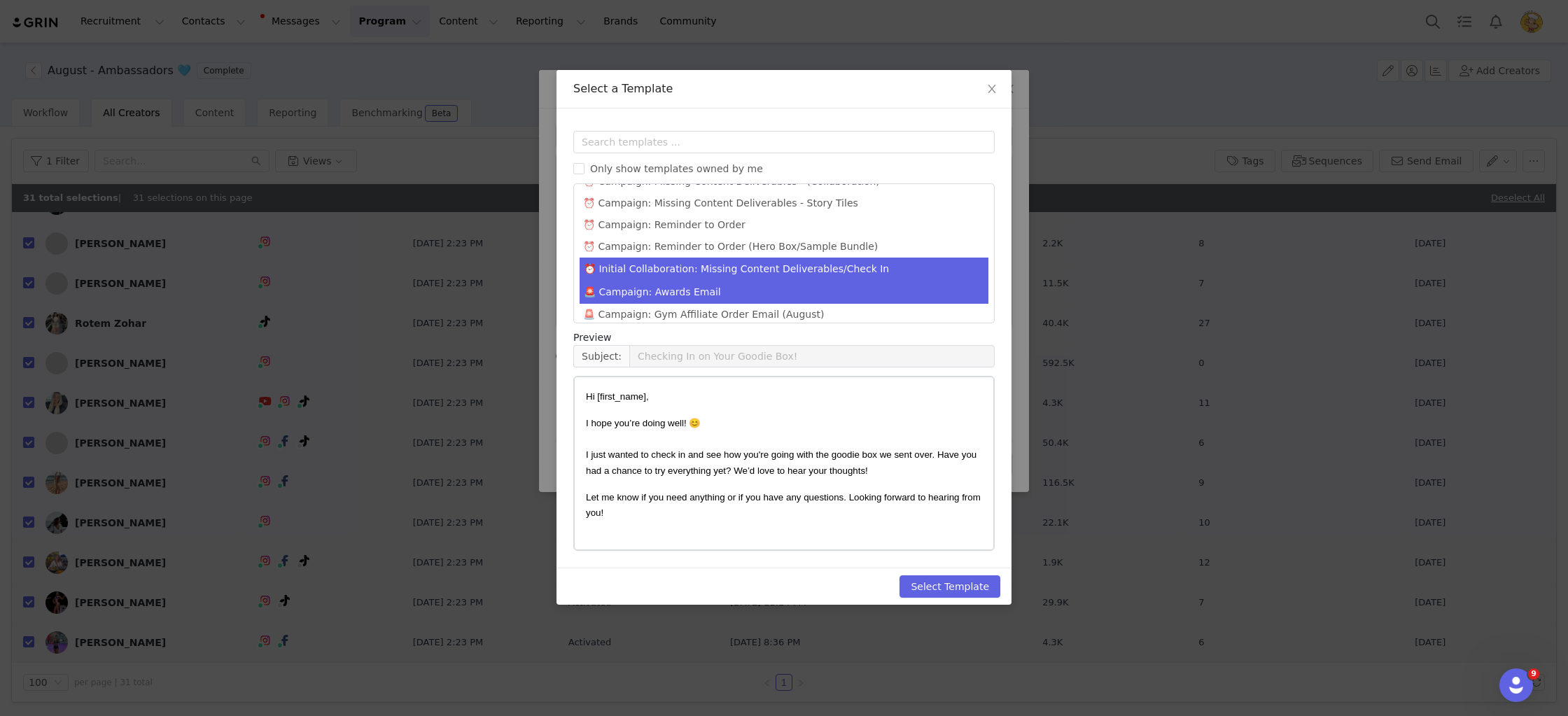
click at [852, 281] on li "🚨 Campaign: Awards Email" at bounding box center [784, 292] width 408 height 23
type input "August Awards: MM Squad Standouts 👊🏅"
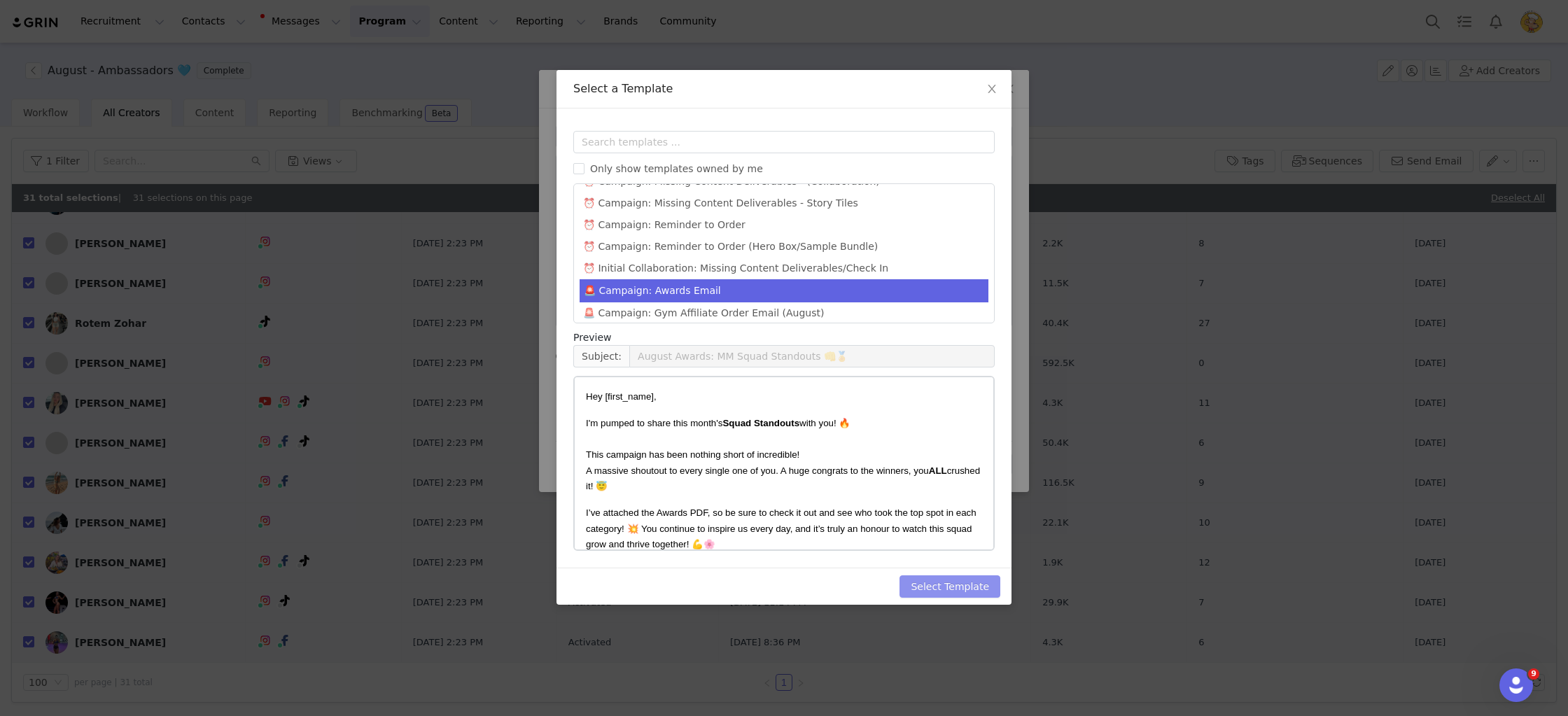
click at [966, 586] on button "Select Template" at bounding box center [950, 587] width 101 height 23
type input "August Awards: MM Squad Standouts 👊🏅"
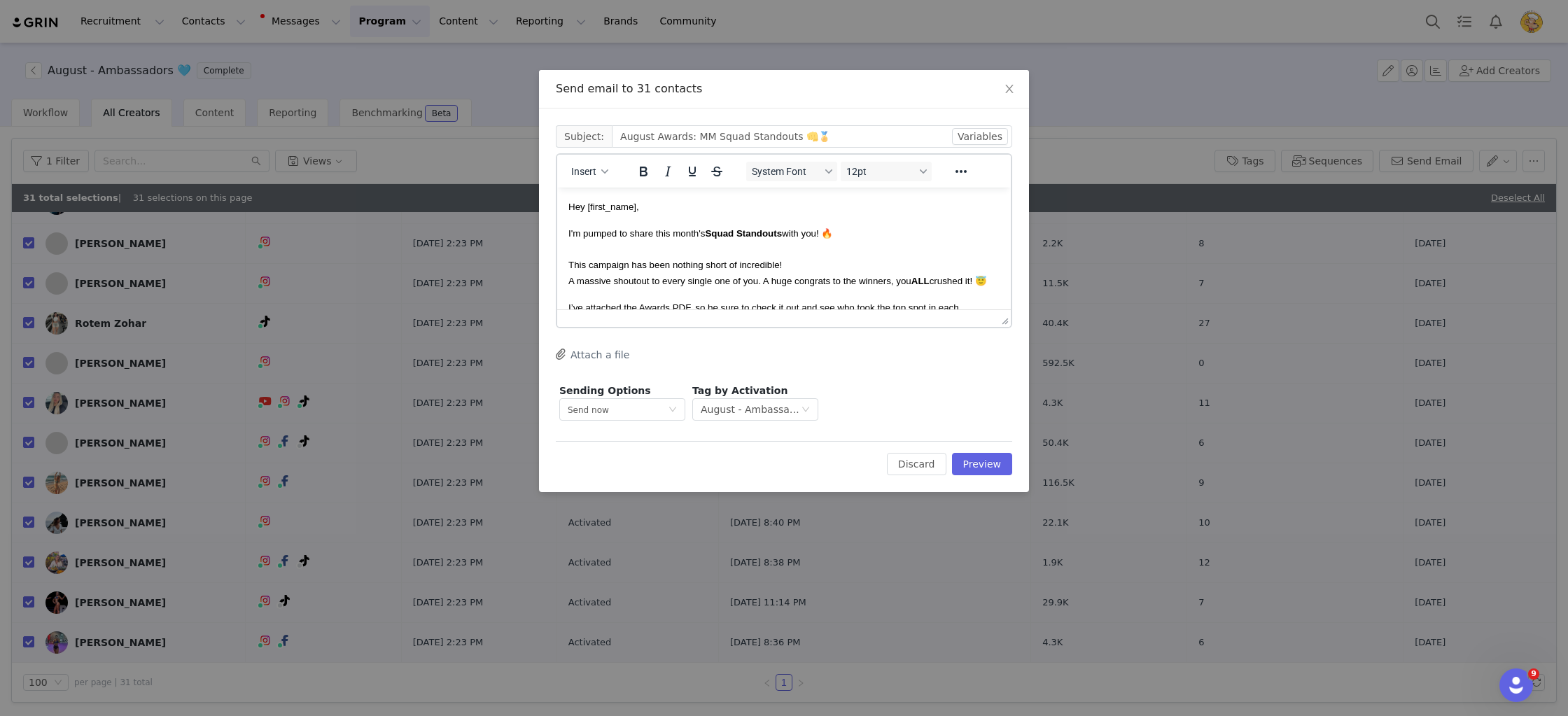
scroll to position [0, 0]
click at [625, 361] on div "Attach a file" at bounding box center [596, 354] width 81 height 31
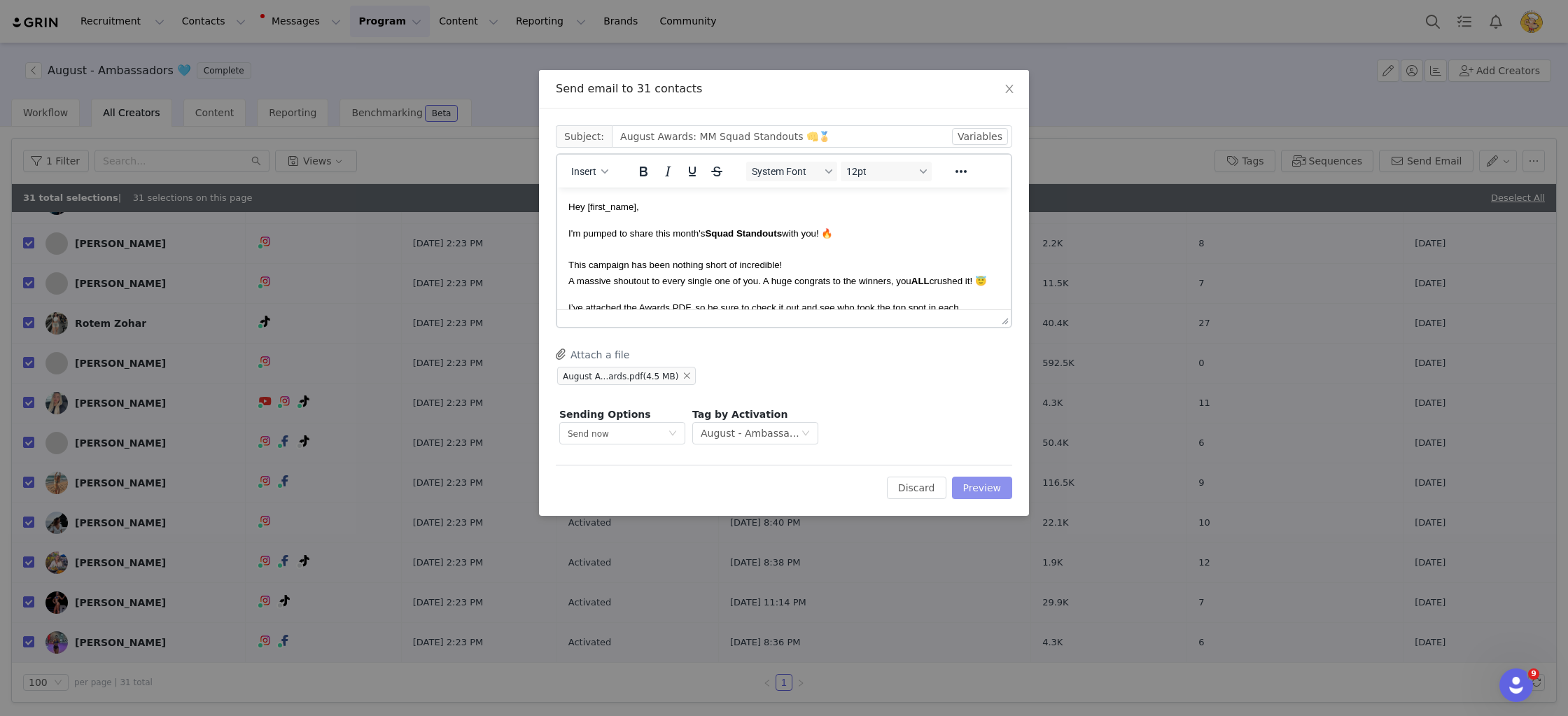
click at [989, 488] on button "Preview" at bounding box center [982, 487] width 61 height 23
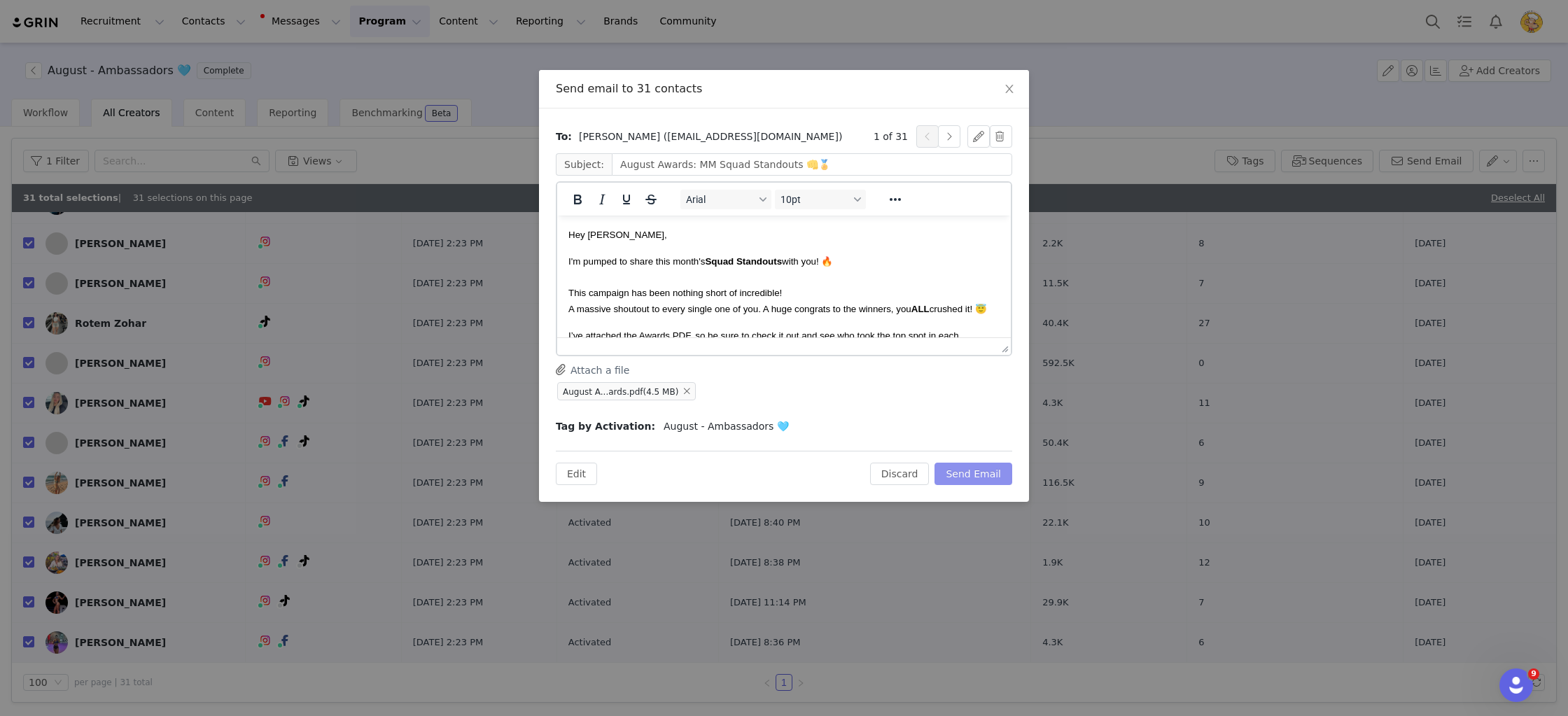
click at [975, 471] on button "Send Email" at bounding box center [973, 474] width 77 height 23
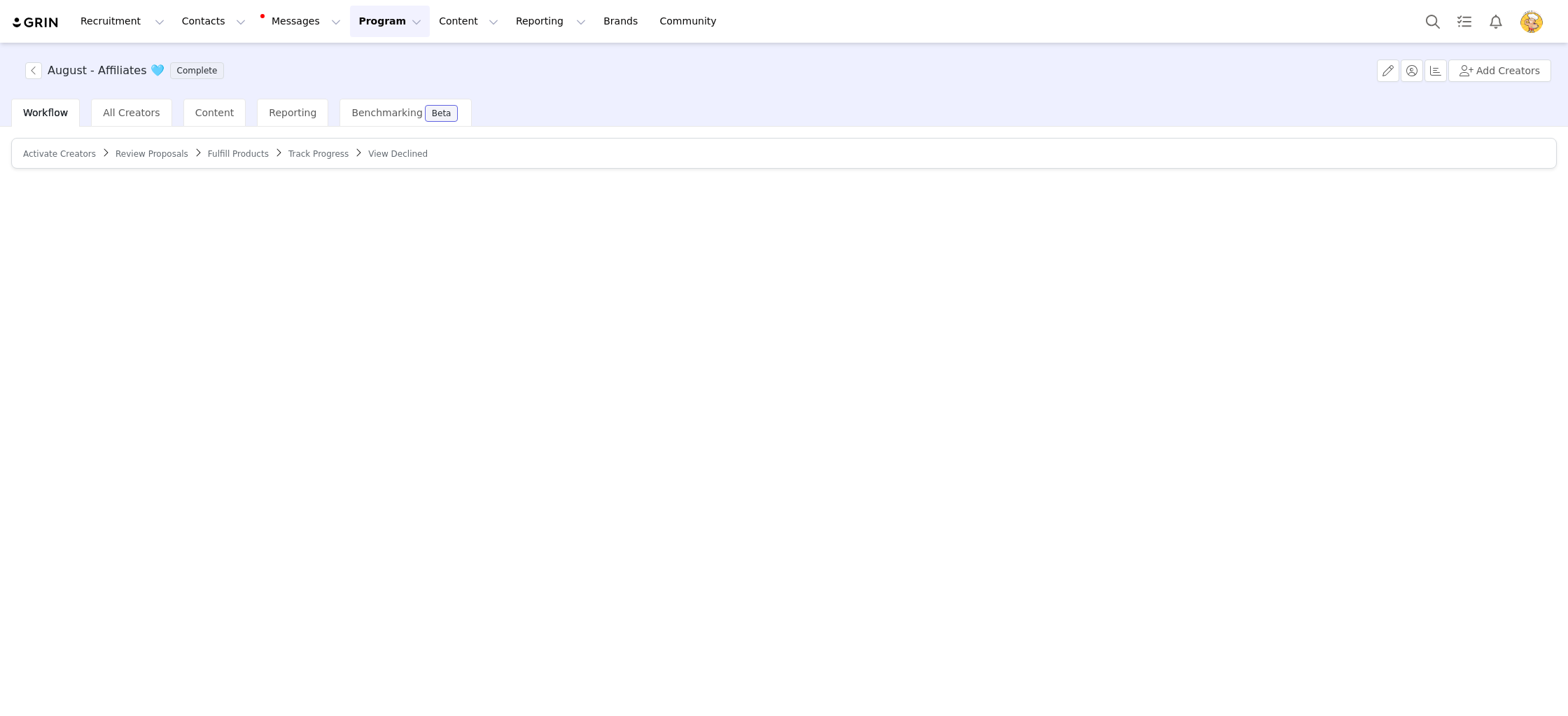
click at [66, 152] on span "Activate Creators" at bounding box center [59, 154] width 73 height 10
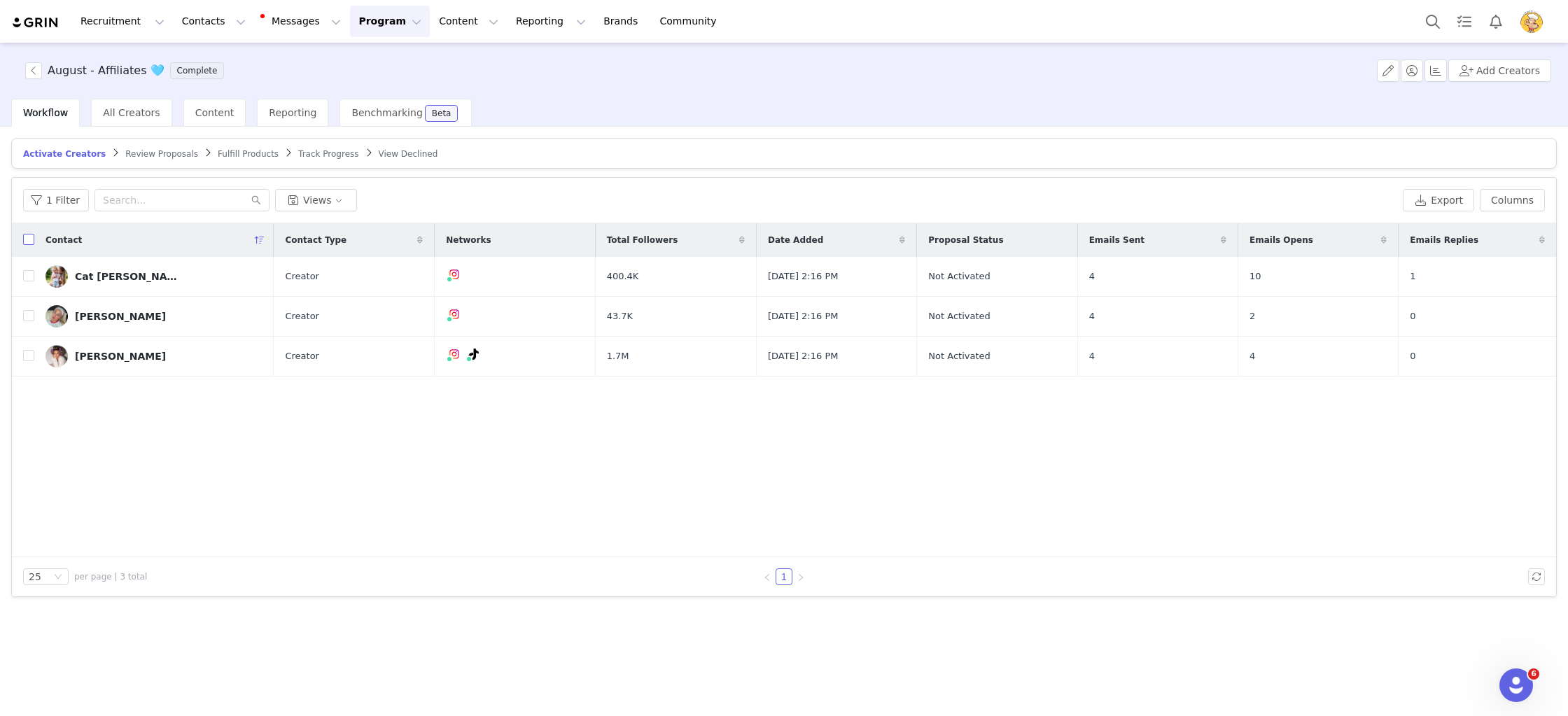
drag, startPoint x: 29, startPoint y: 234, endPoint x: 44, endPoint y: 234, distance: 15.0
click at [35, 234] on tr "Contact Contact Type Networks Total Followers Date Added Proposal Status Emails…" at bounding box center [784, 240] width 1544 height 34
click at [27, 241] on input "checkbox" at bounding box center [28, 239] width 11 height 11
checkbox input "true"
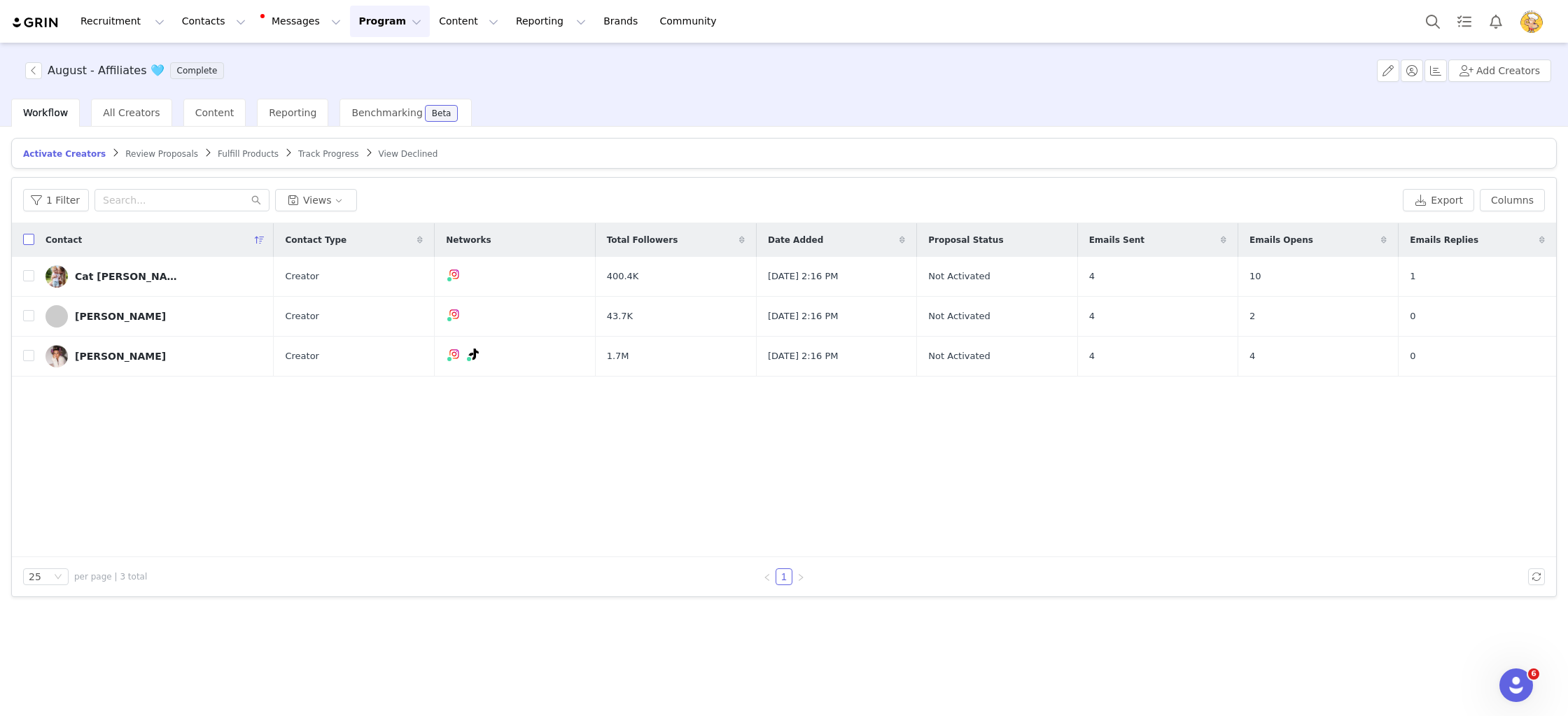
checkbox input "true"
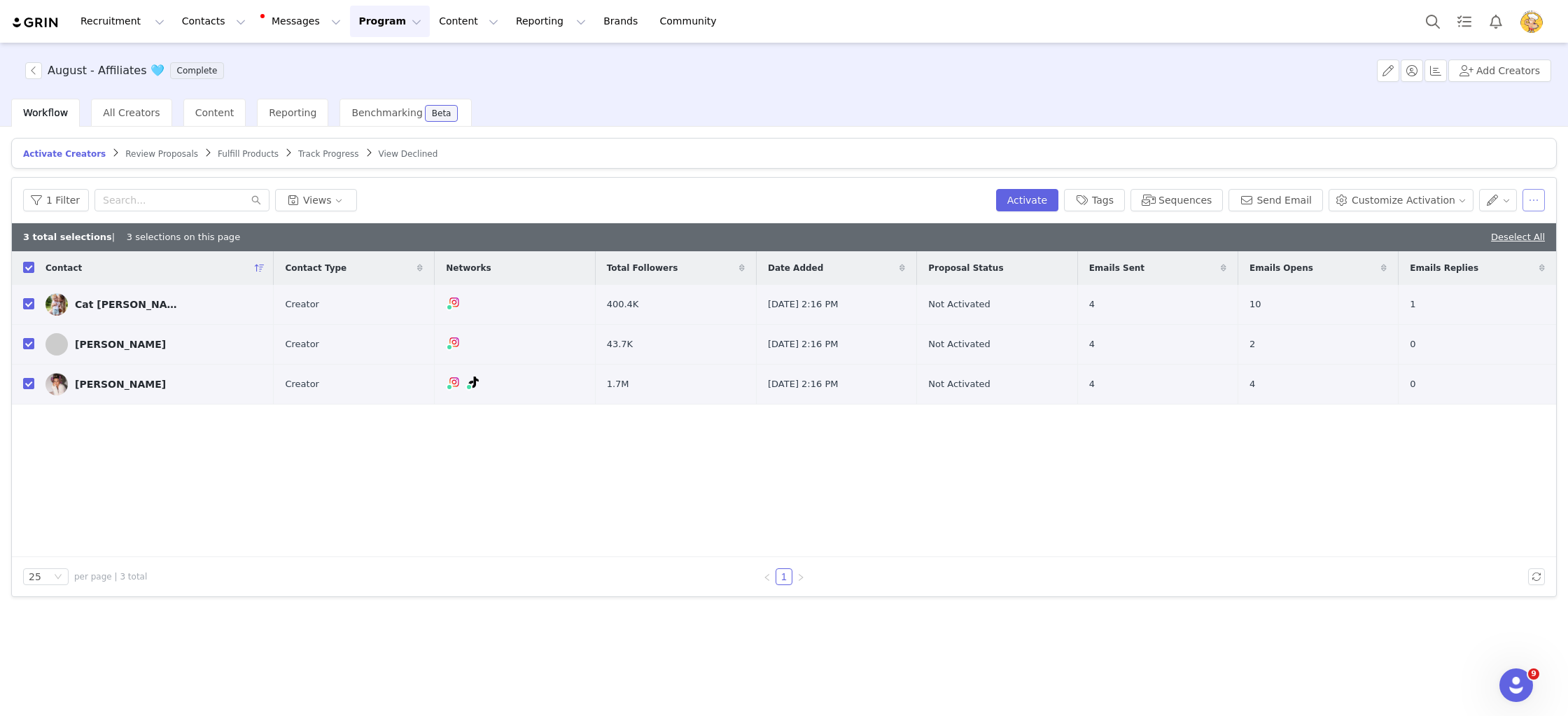
drag, startPoint x: 1539, startPoint y: 197, endPoint x: 1536, endPoint y: 205, distance: 8.5
click at [1540, 197] on button "button" at bounding box center [1534, 200] width 23 height 23
click at [1450, 314] on span "Remove Proposal" at bounding box center [1444, 318] width 85 height 15
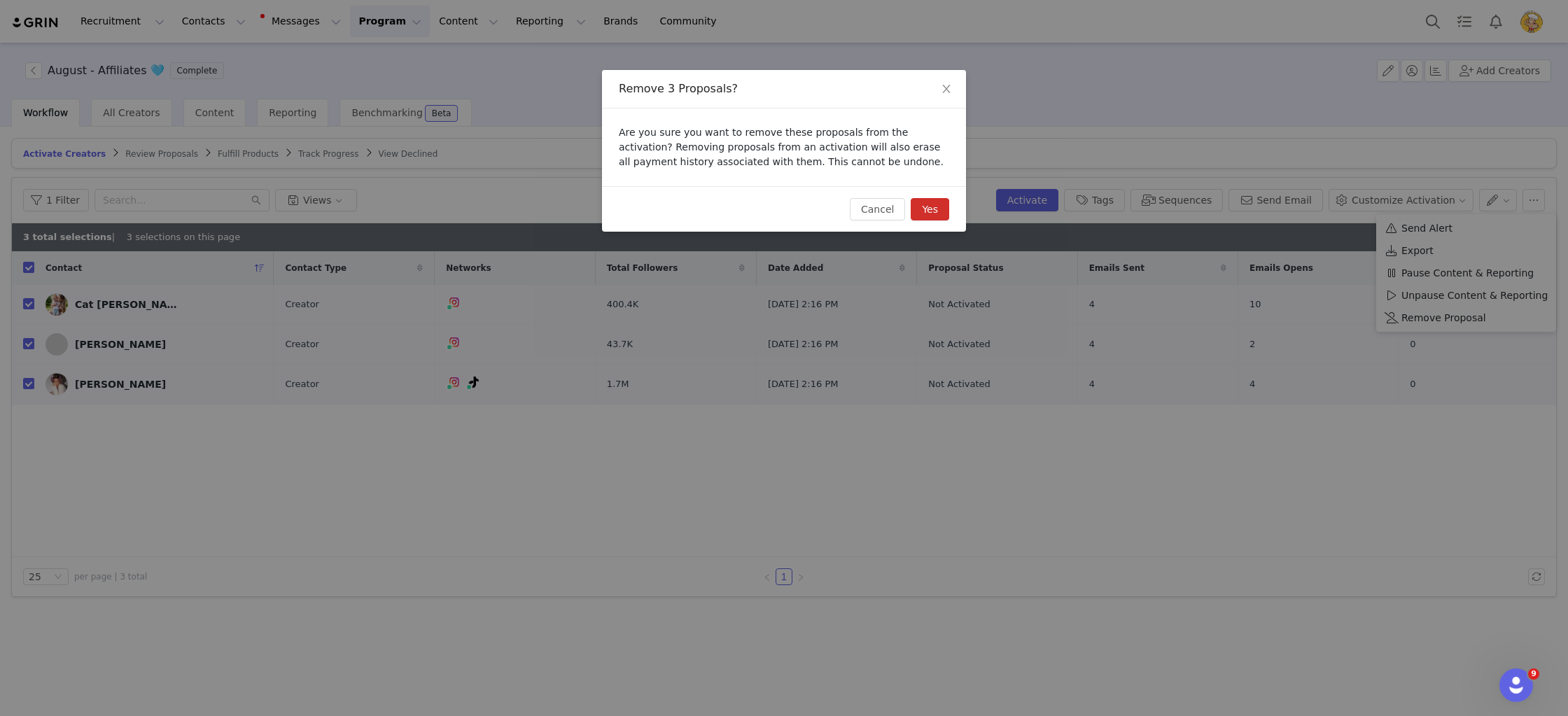
drag, startPoint x: 932, startPoint y: 216, endPoint x: 924, endPoint y: 213, distance: 8.5
click at [932, 216] on button "Yes" at bounding box center [930, 209] width 39 height 23
checkbox input "false"
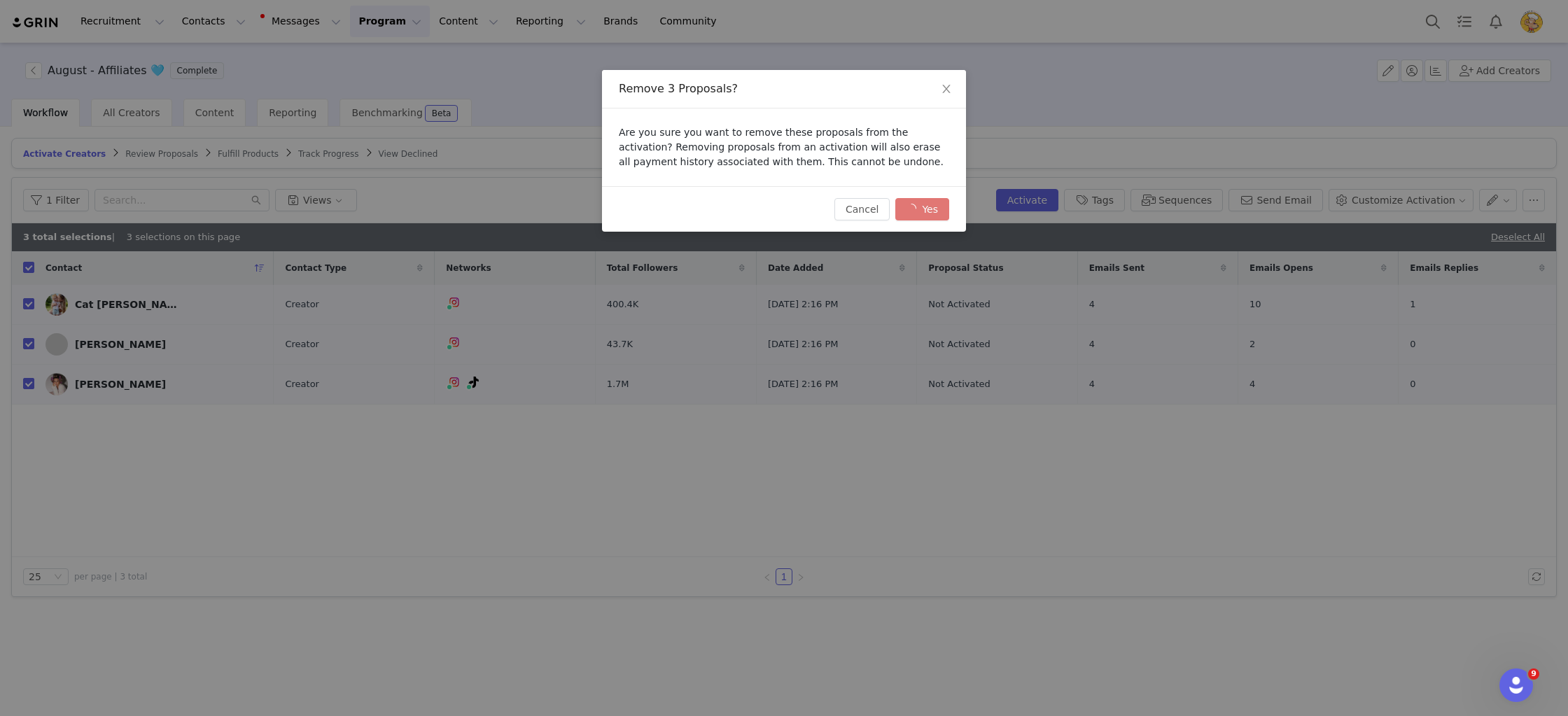
checkbox input "false"
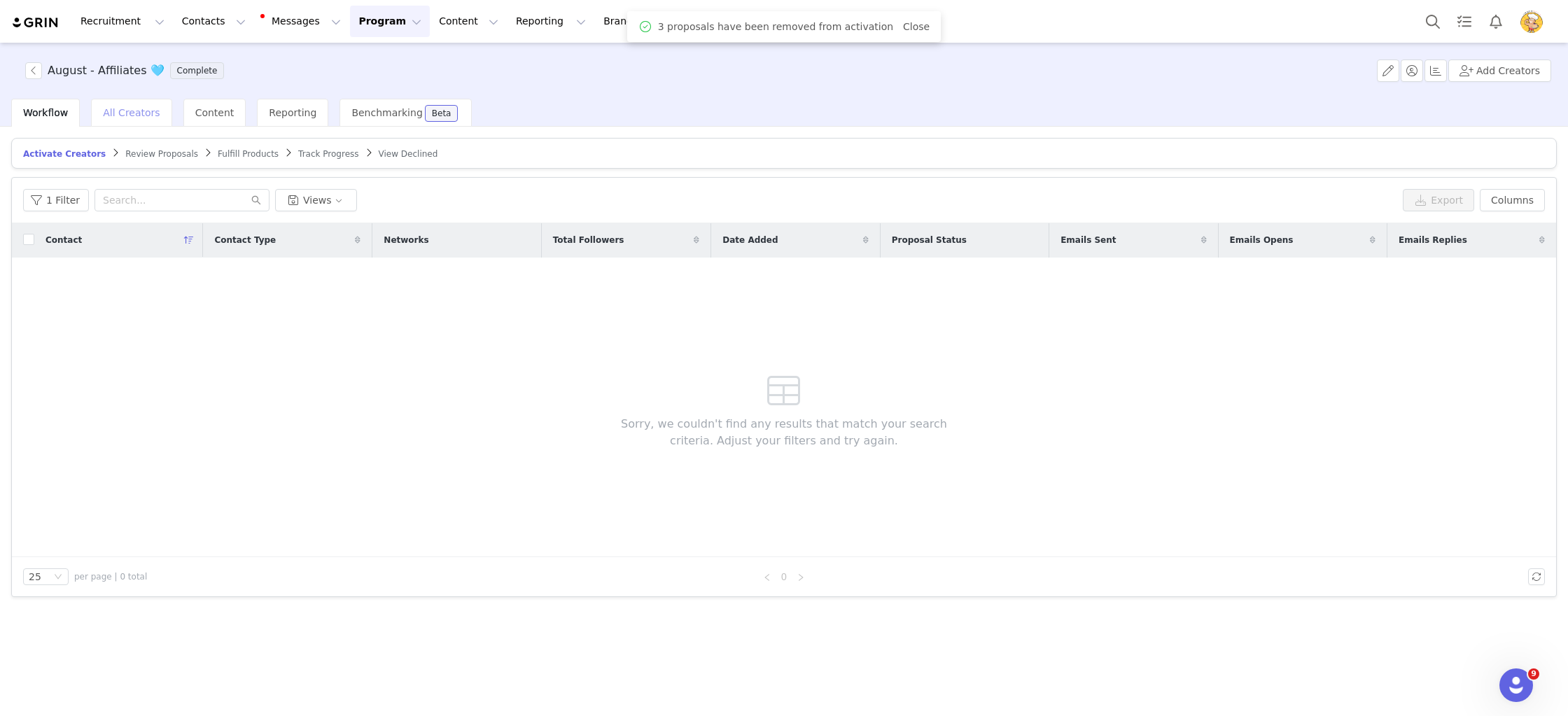
click at [138, 110] on span "All Creators" at bounding box center [130, 112] width 56 height 11
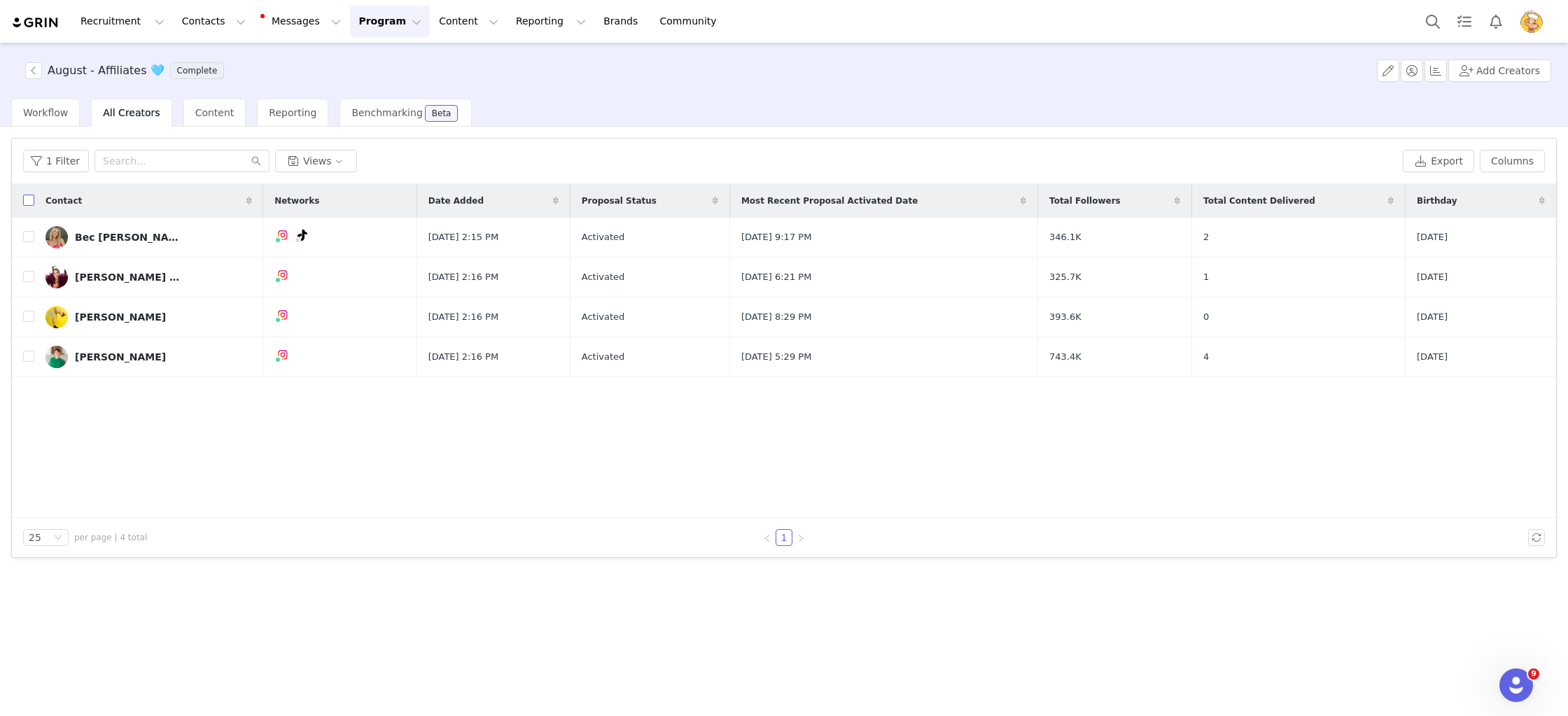
click at [27, 197] on input "checkbox" at bounding box center [28, 200] width 11 height 11
checkbox input "true"
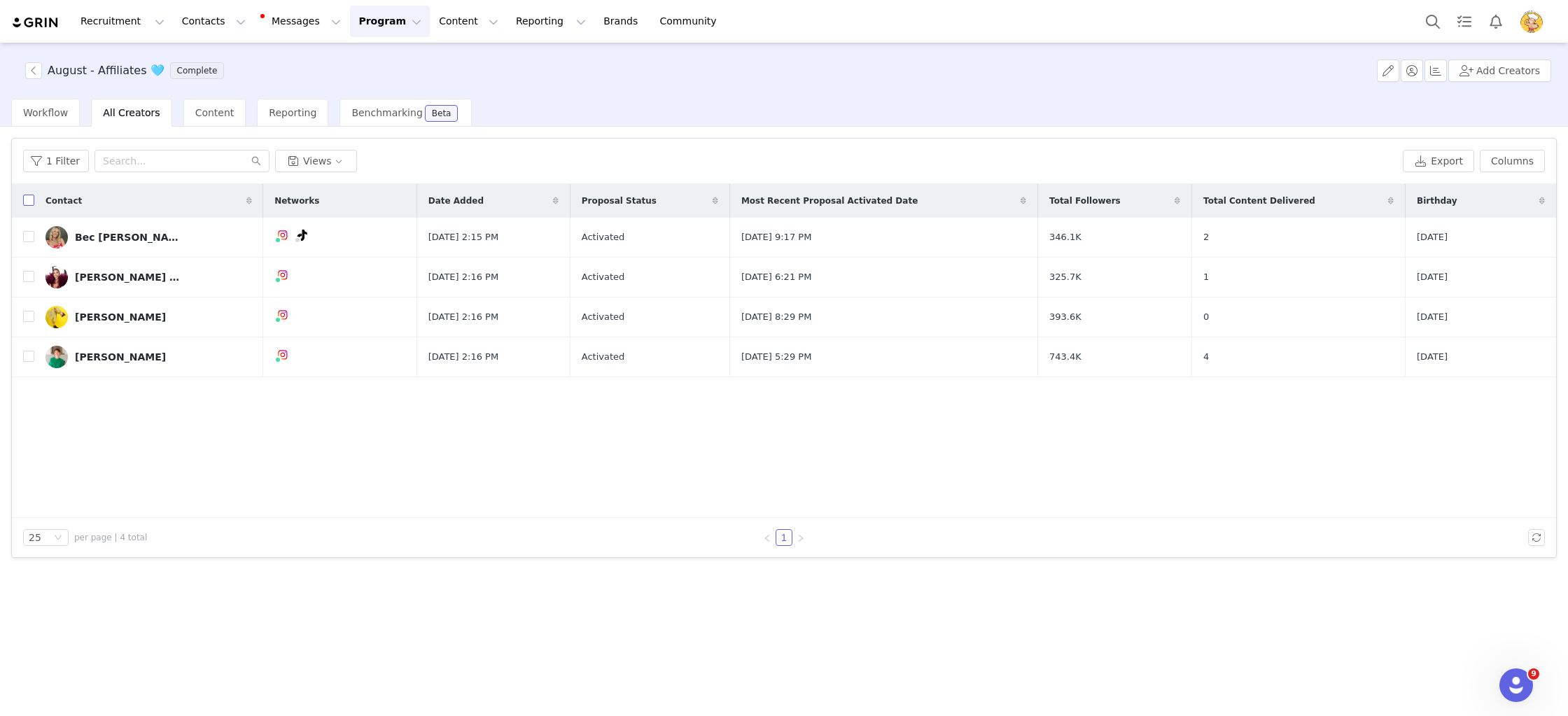
checkbox input "true"
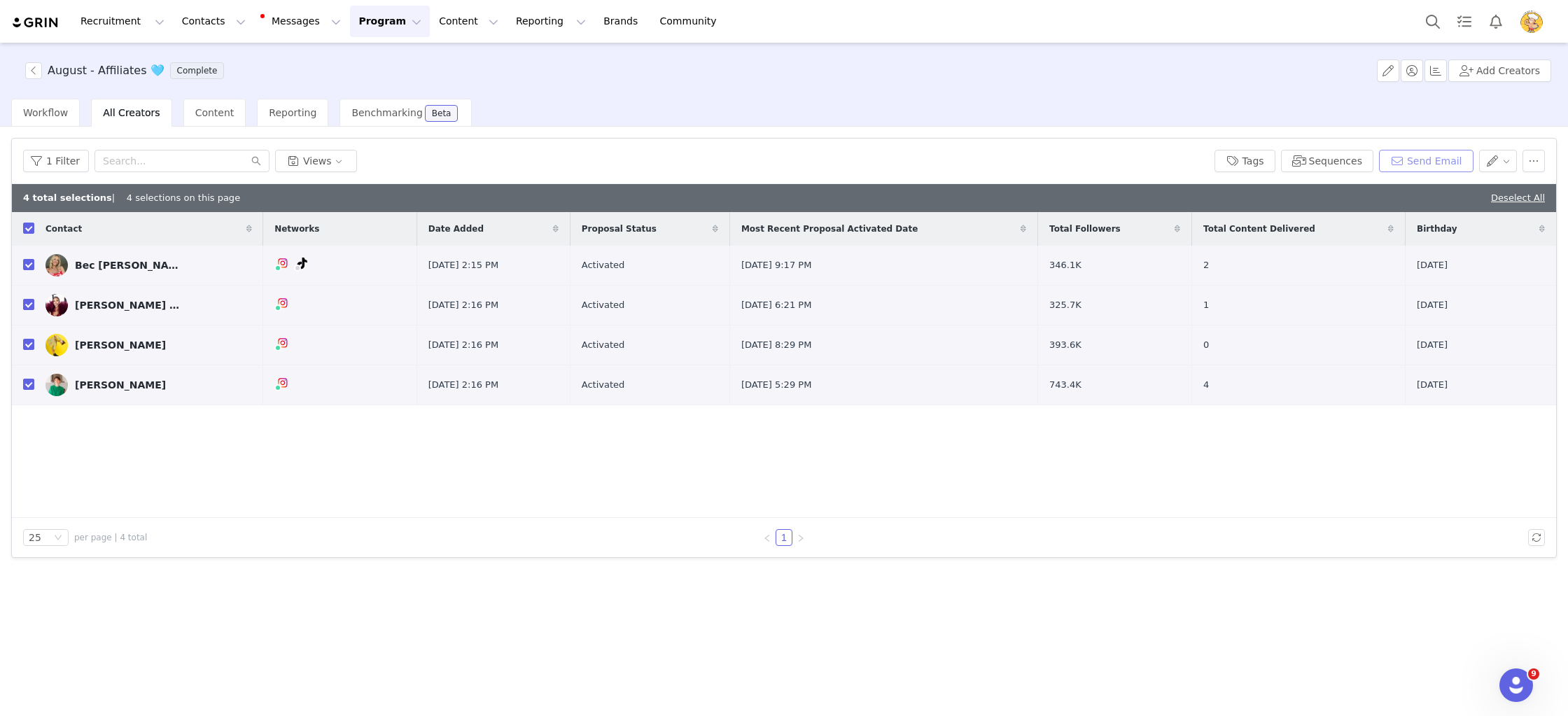
click at [1397, 159] on button "Send Email" at bounding box center [1426, 161] width 94 height 23
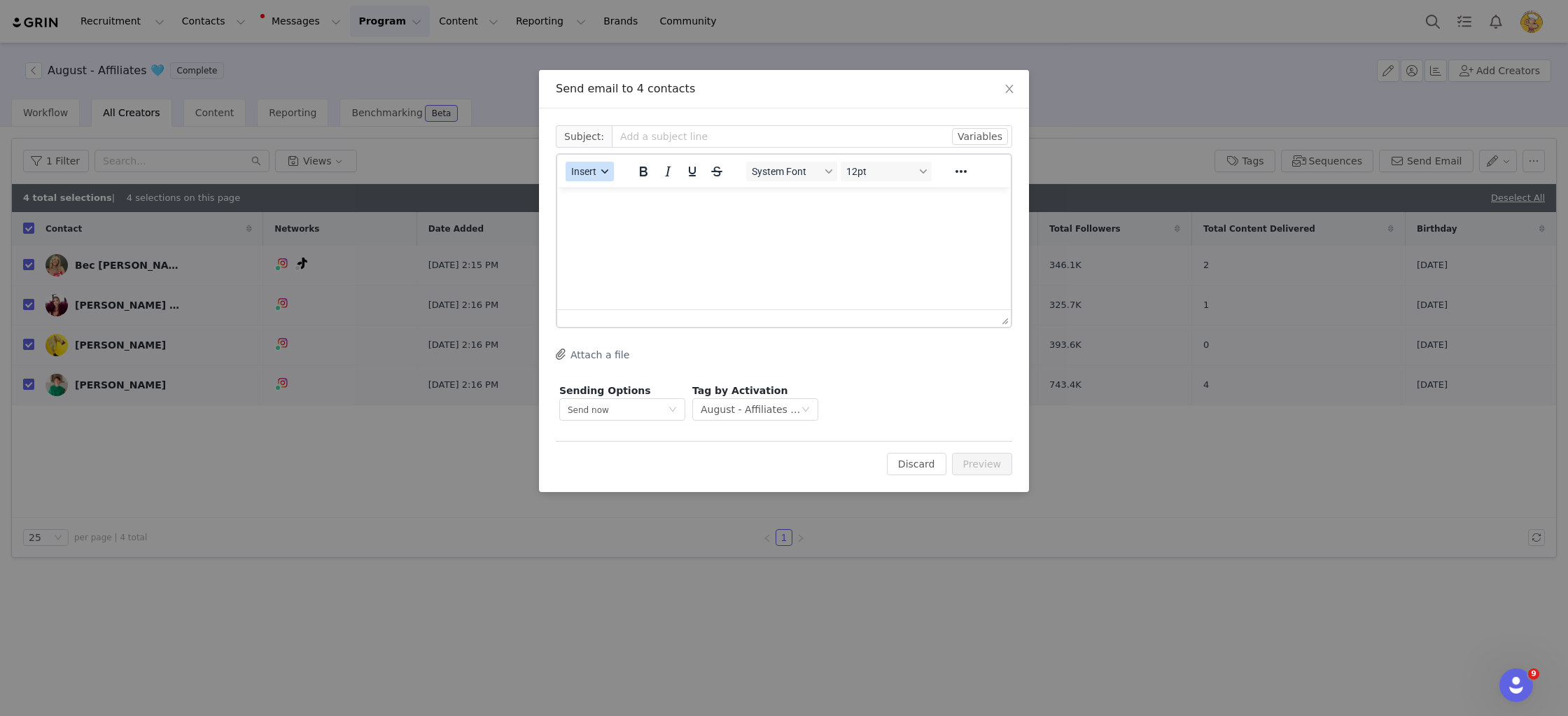
click at [598, 174] on button "Insert" at bounding box center [589, 171] width 48 height 19
click at [626, 198] on div "Insert Template" at bounding box center [640, 196] width 126 height 17
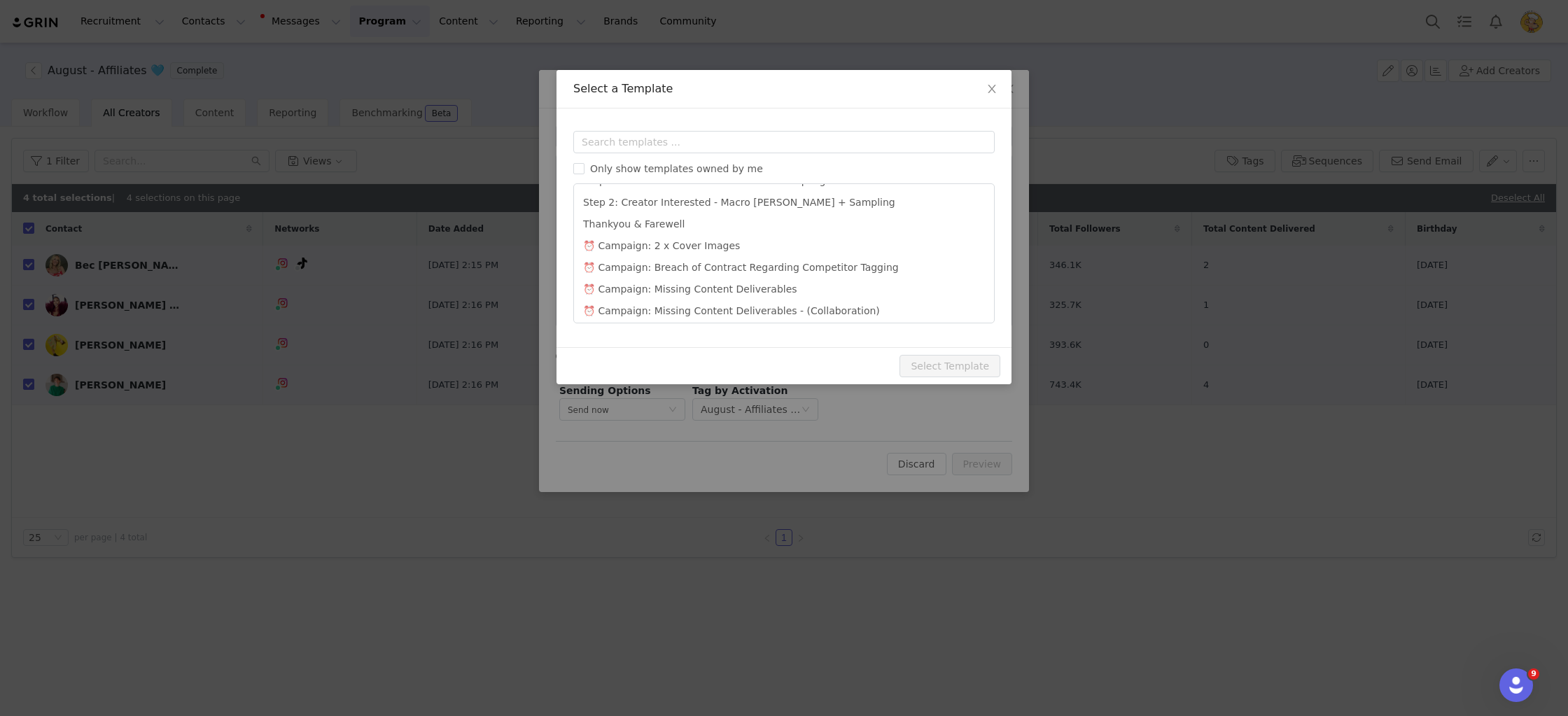
scroll to position [645, 0]
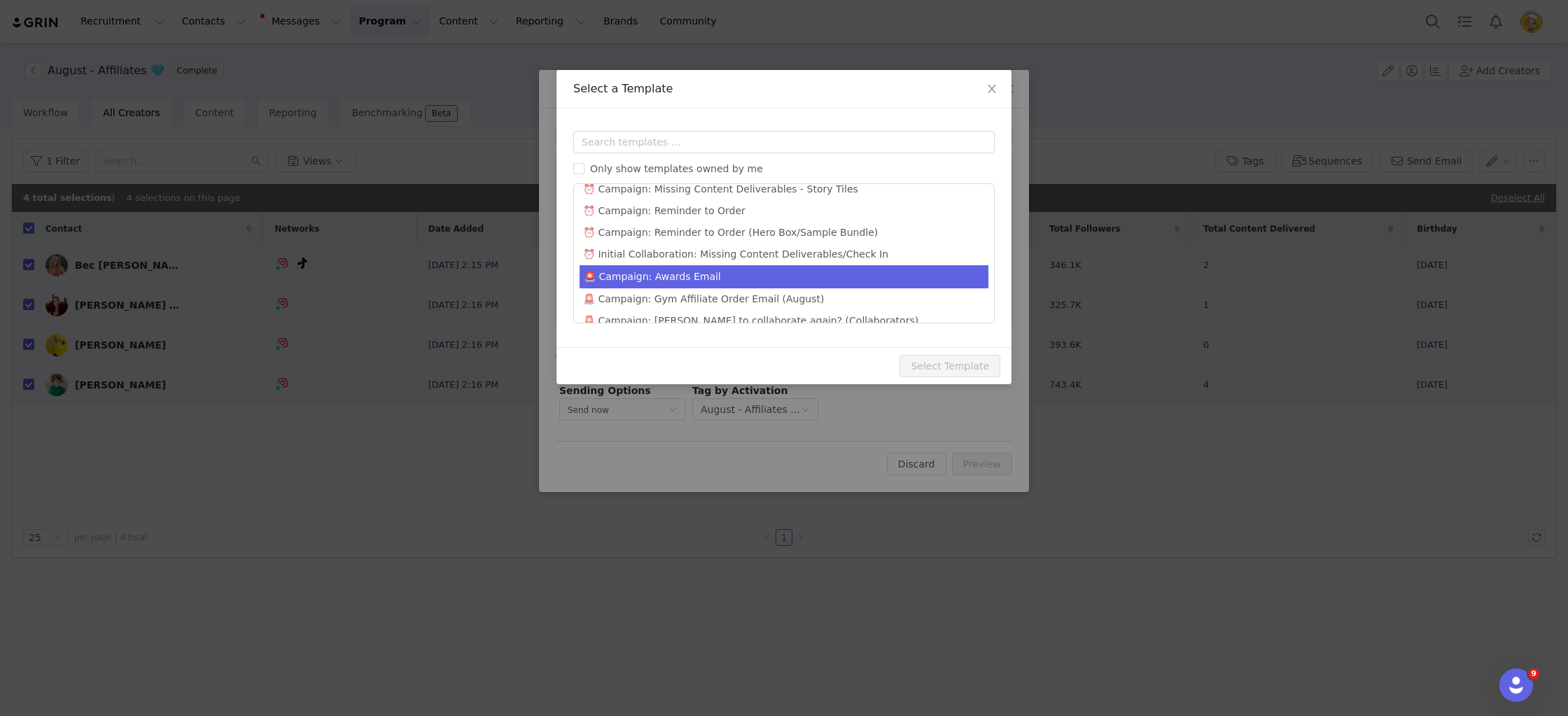
click at [753, 271] on li "🚨 Campaign: Awards Email" at bounding box center [784, 276] width 408 height 23
type input "August Awards: MM Squad Standouts 👊🏅"
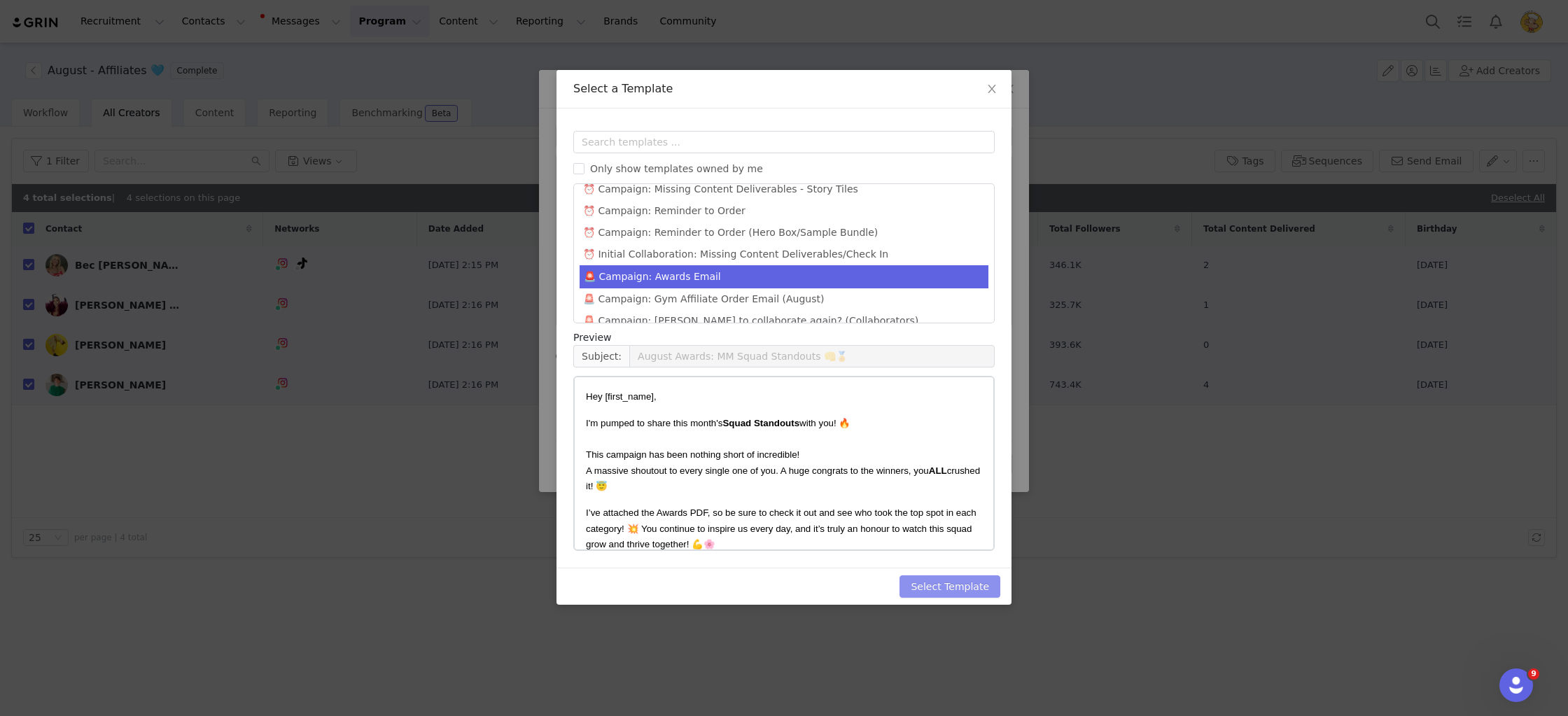
click at [945, 583] on button "Select Template" at bounding box center [950, 587] width 101 height 23
type input "August Awards: MM Squad Standouts 👊🏅"
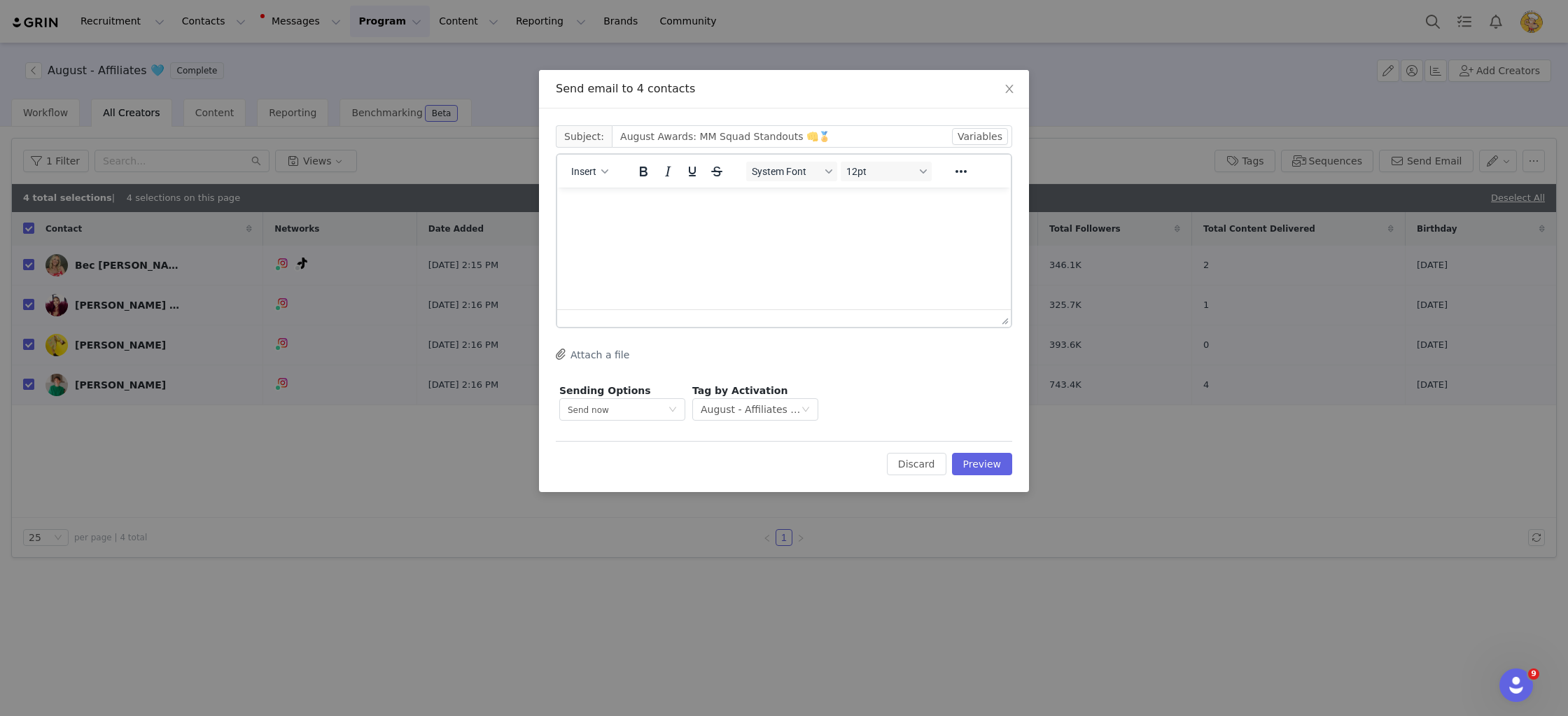
scroll to position [0, 0]
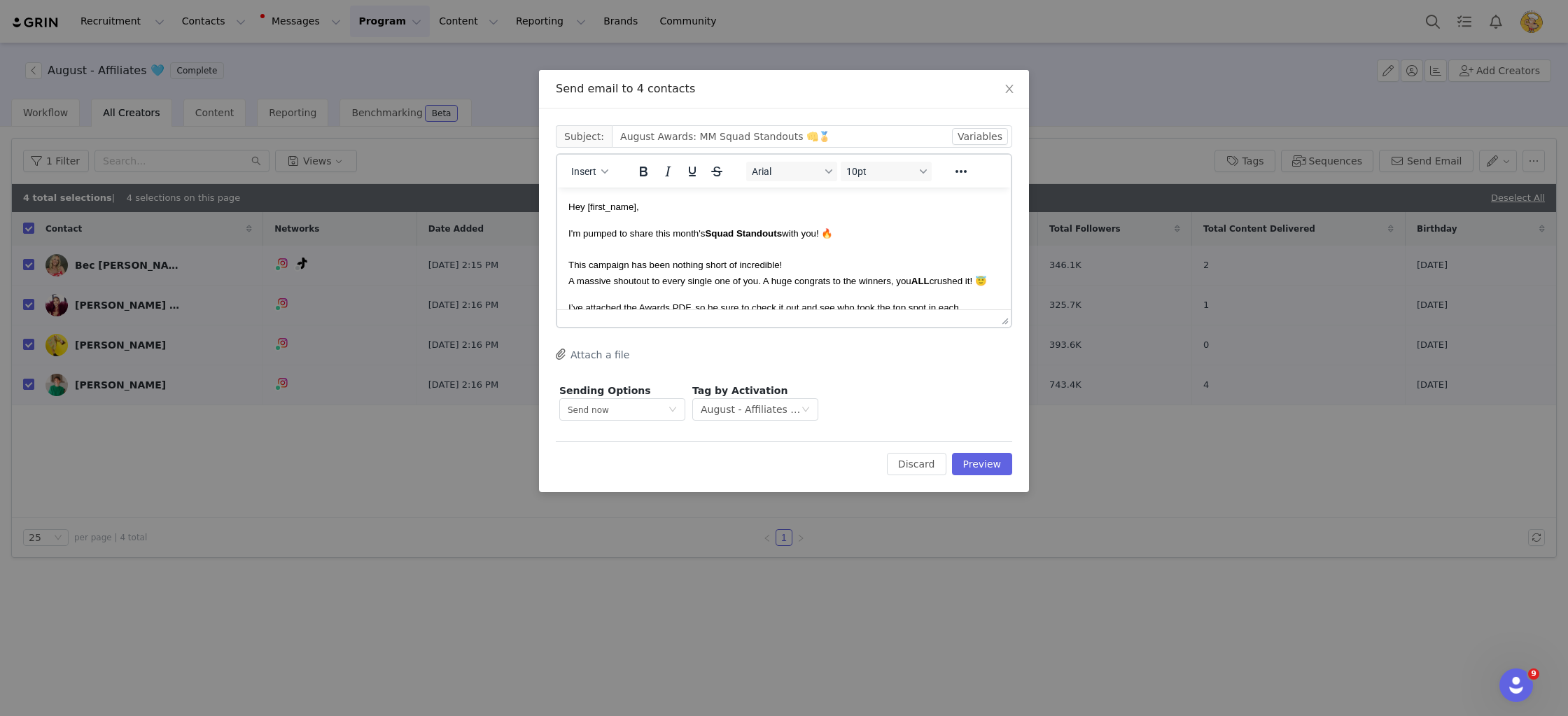
click at [878, 258] on p "I'm pumped to share this month's Squad Standouts with you! 🔥 This campaign has …" at bounding box center [783, 256] width 431 height 63
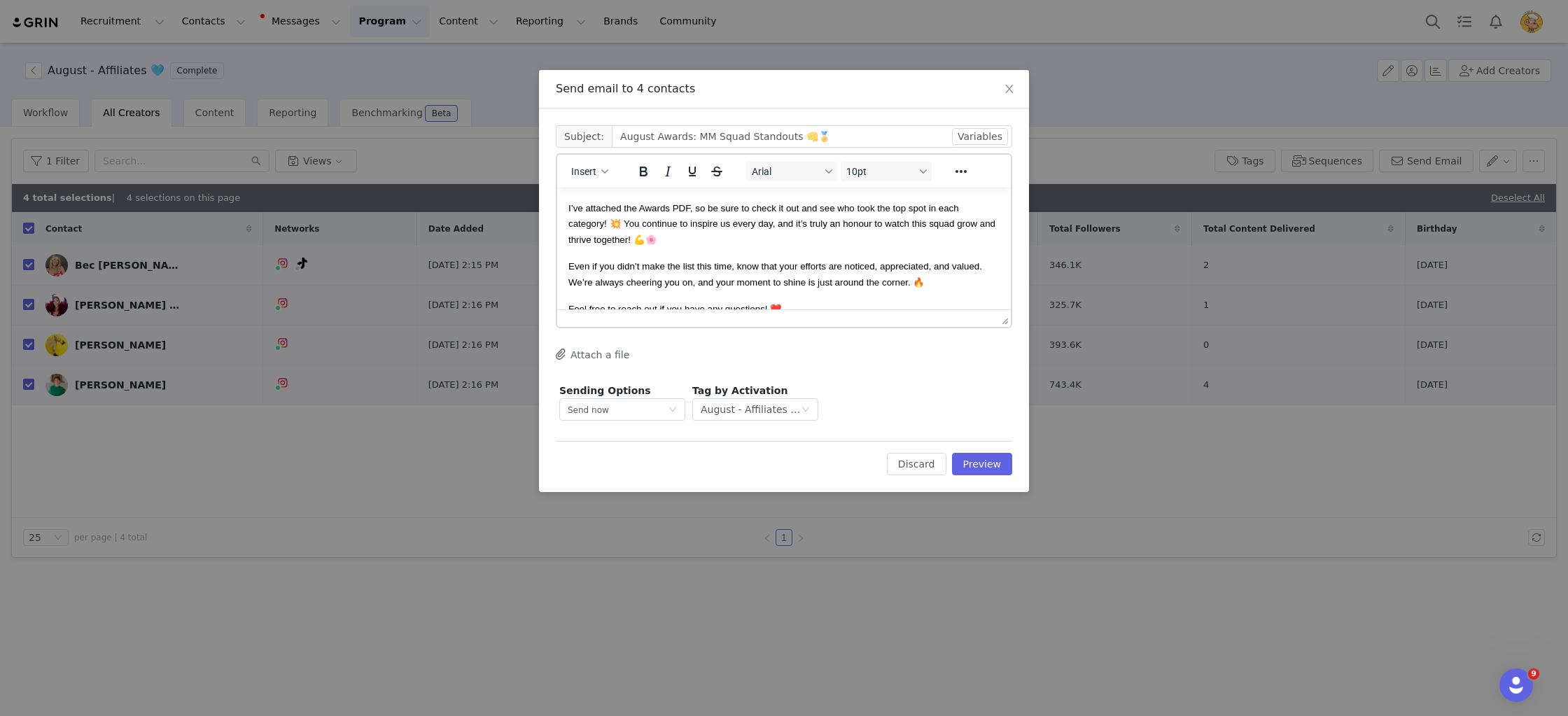
scroll to position [118, 0]
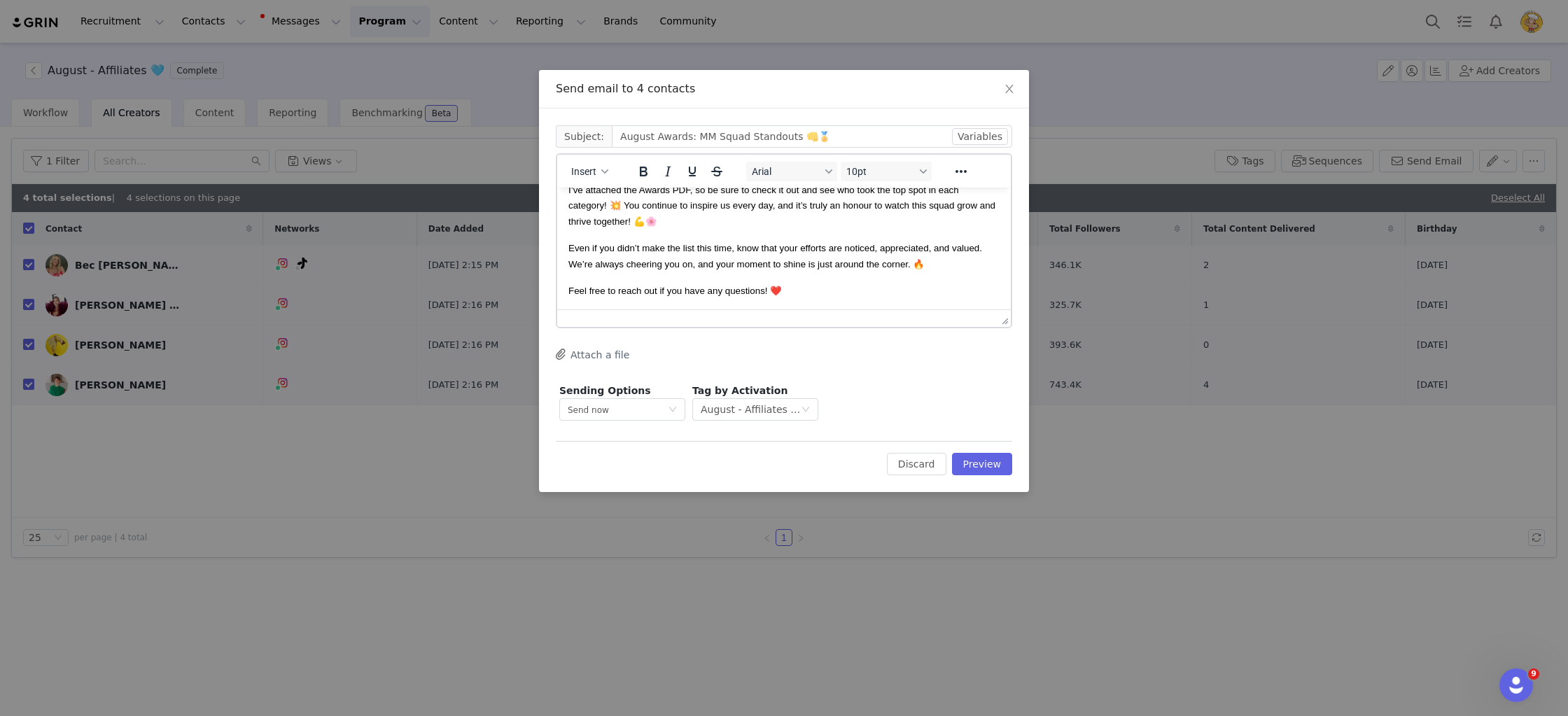
click at [593, 350] on button "Attach a file" at bounding box center [592, 355] width 73 height 17
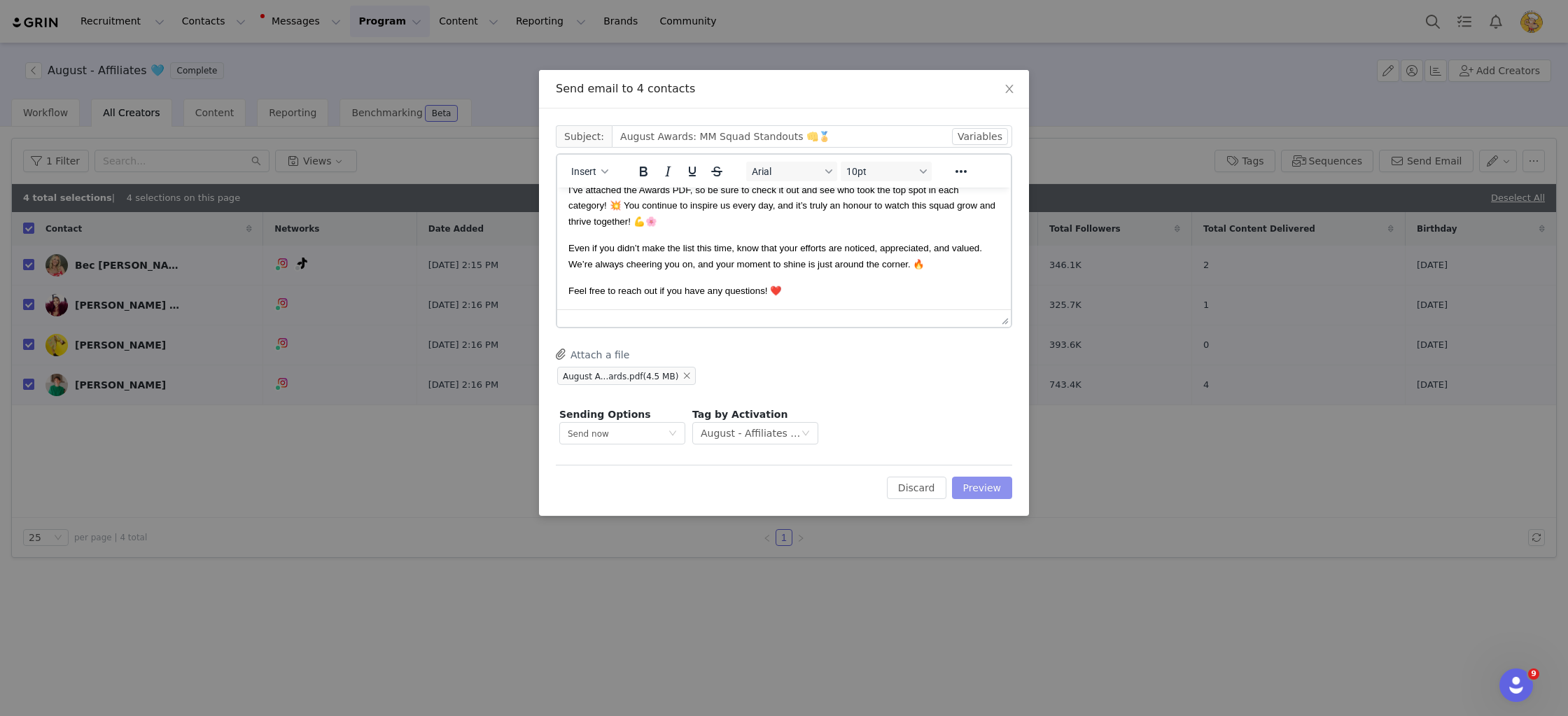
click at [987, 485] on button "Preview" at bounding box center [982, 487] width 61 height 23
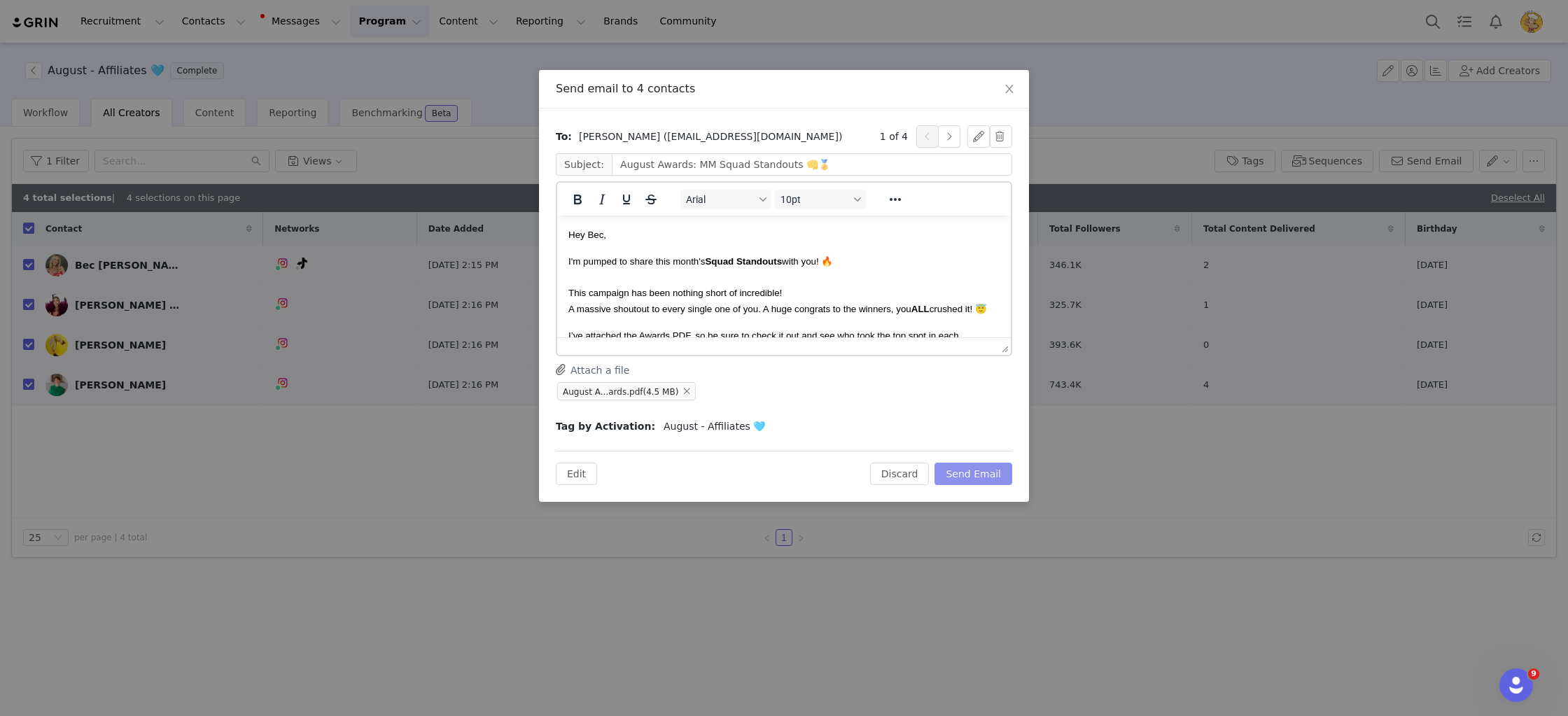
scroll to position [0, 0]
click at [976, 466] on button "Send Email" at bounding box center [973, 474] width 77 height 23
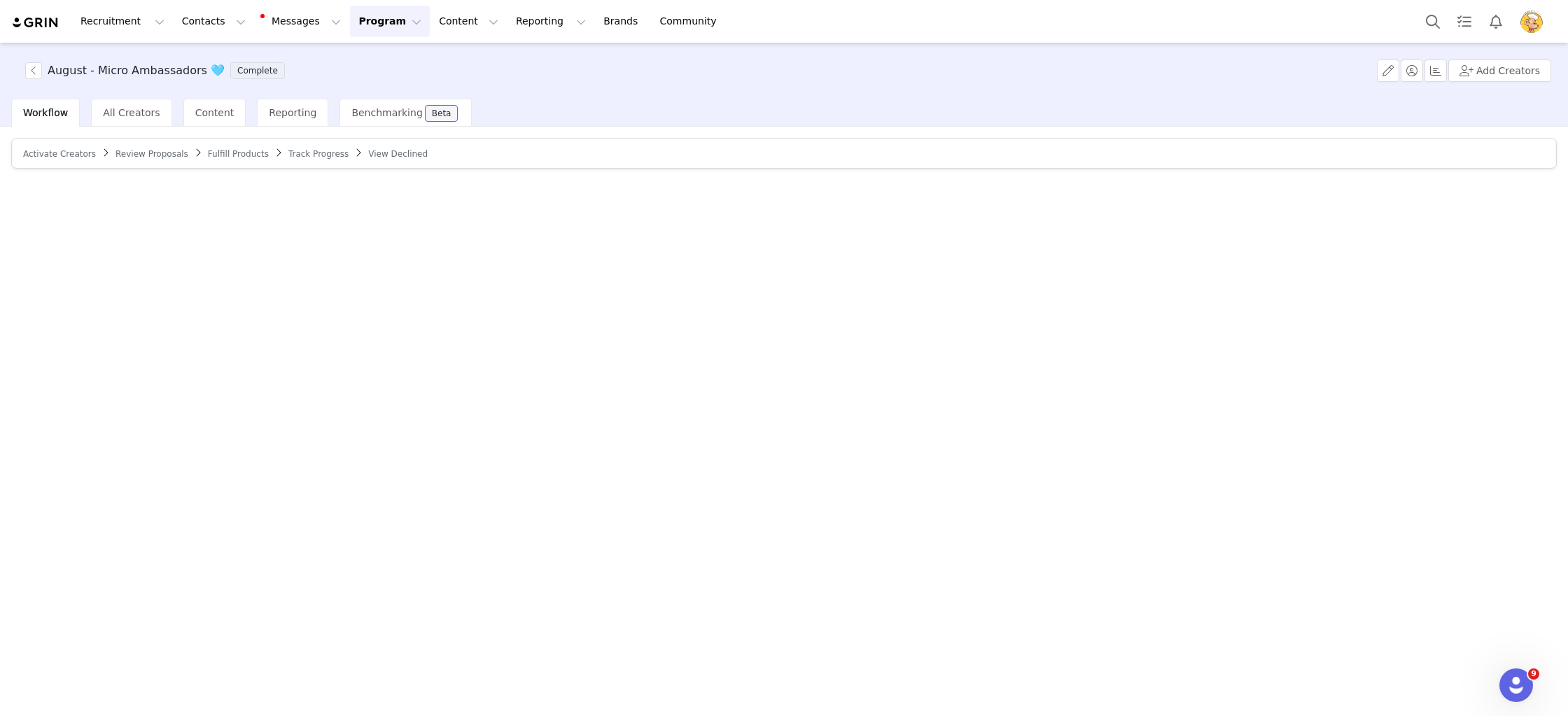
click at [28, 155] on span "Activate Creators" at bounding box center [59, 154] width 73 height 10
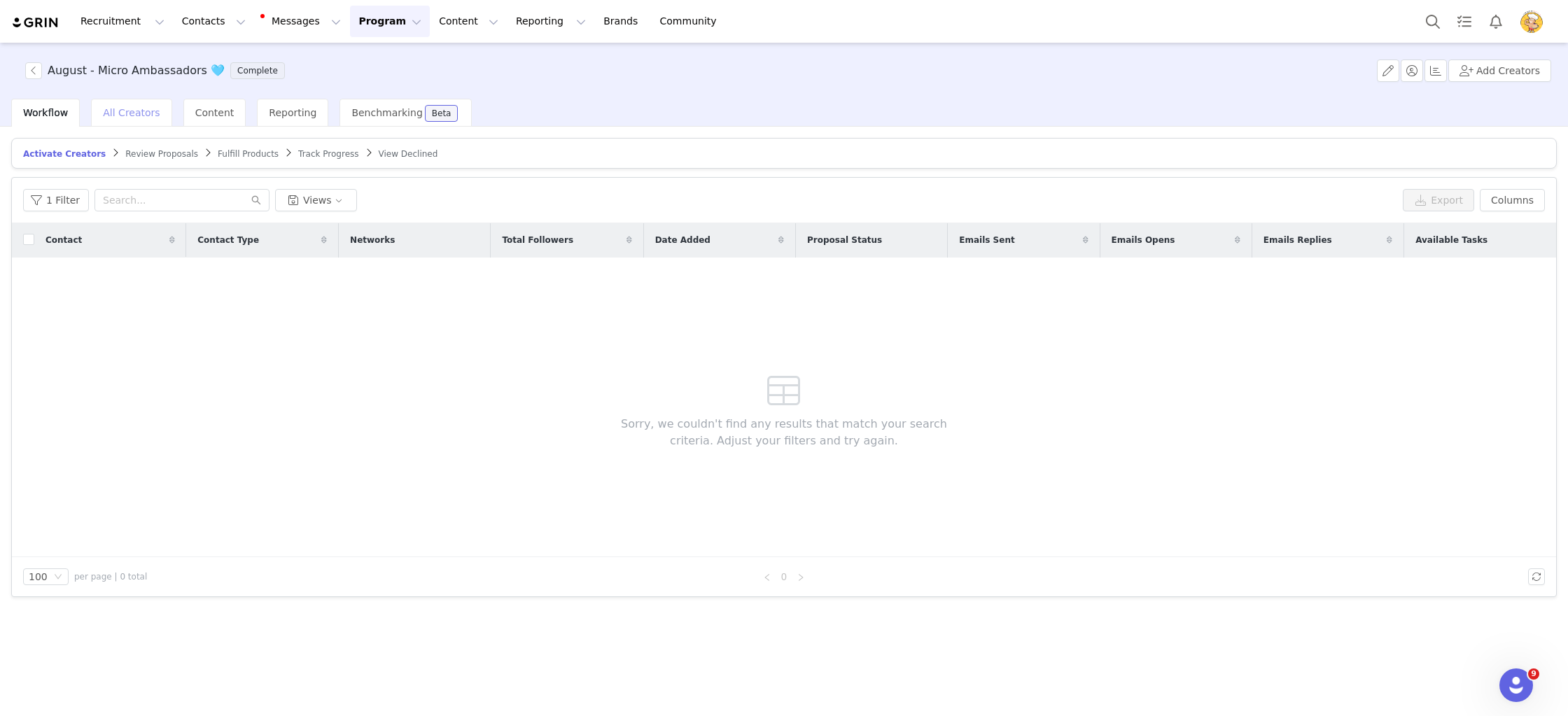
drag, startPoint x: 137, startPoint y: 113, endPoint x: 153, endPoint y: 106, distance: 17.5
click at [137, 113] on span "All Creators" at bounding box center [130, 112] width 56 height 11
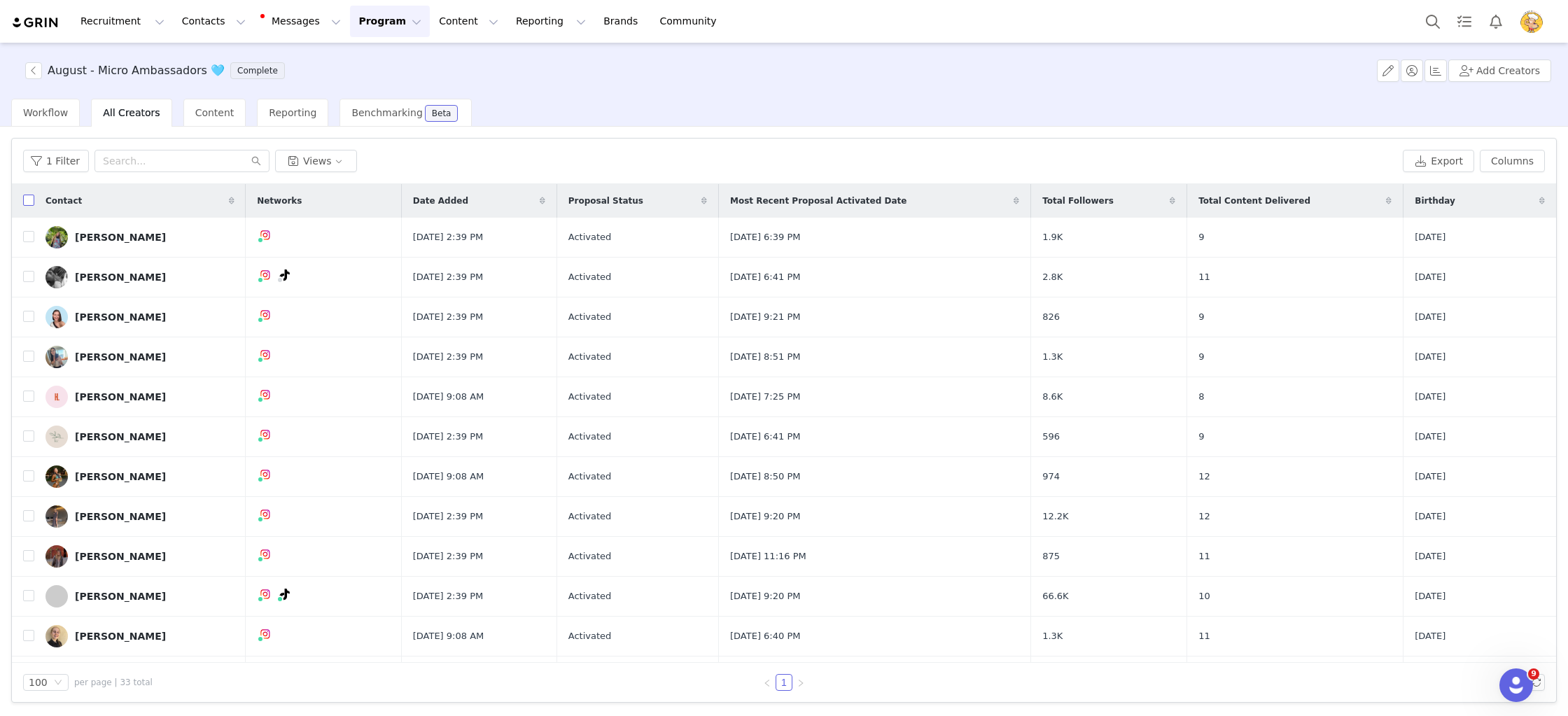
click at [26, 202] on input "checkbox" at bounding box center [28, 200] width 11 height 11
checkbox input "true"
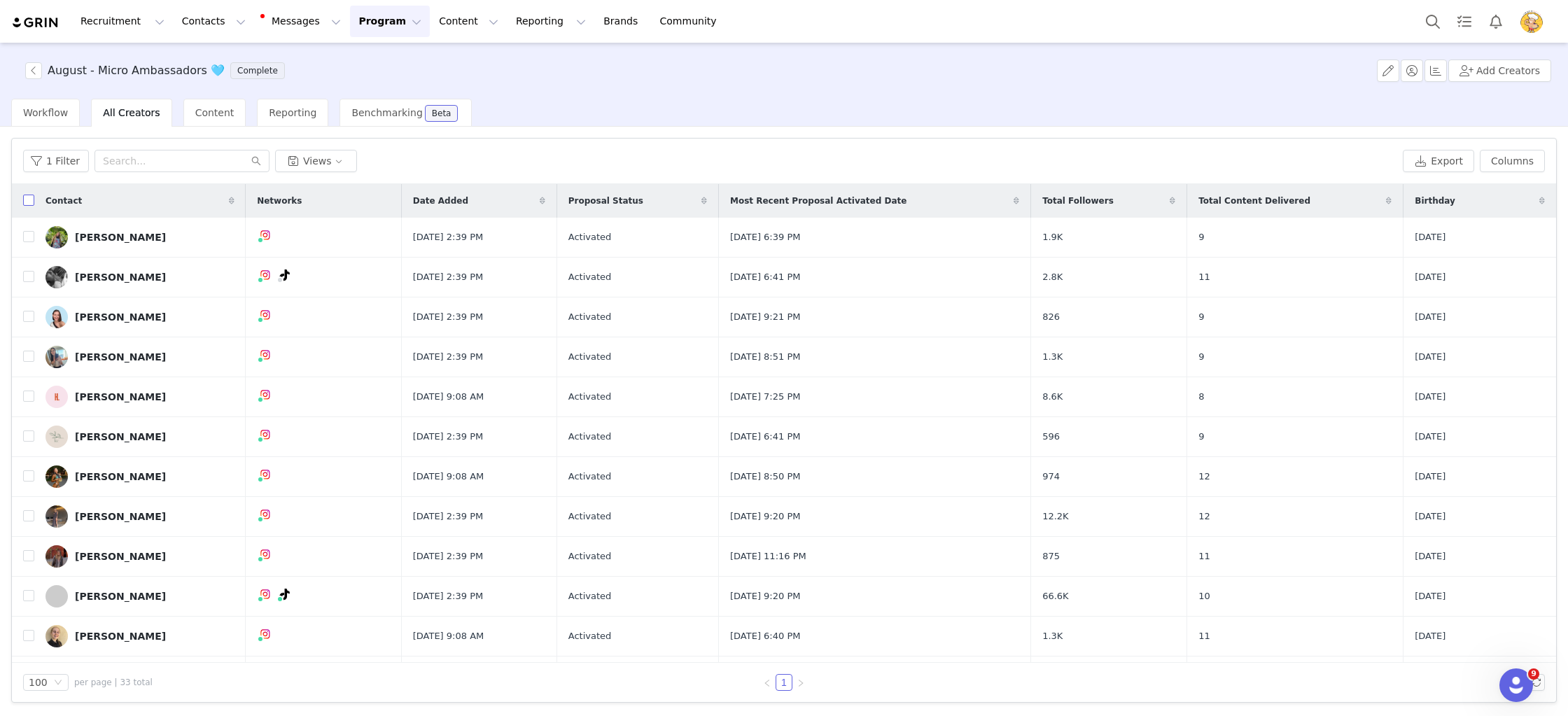
checkbox input "true"
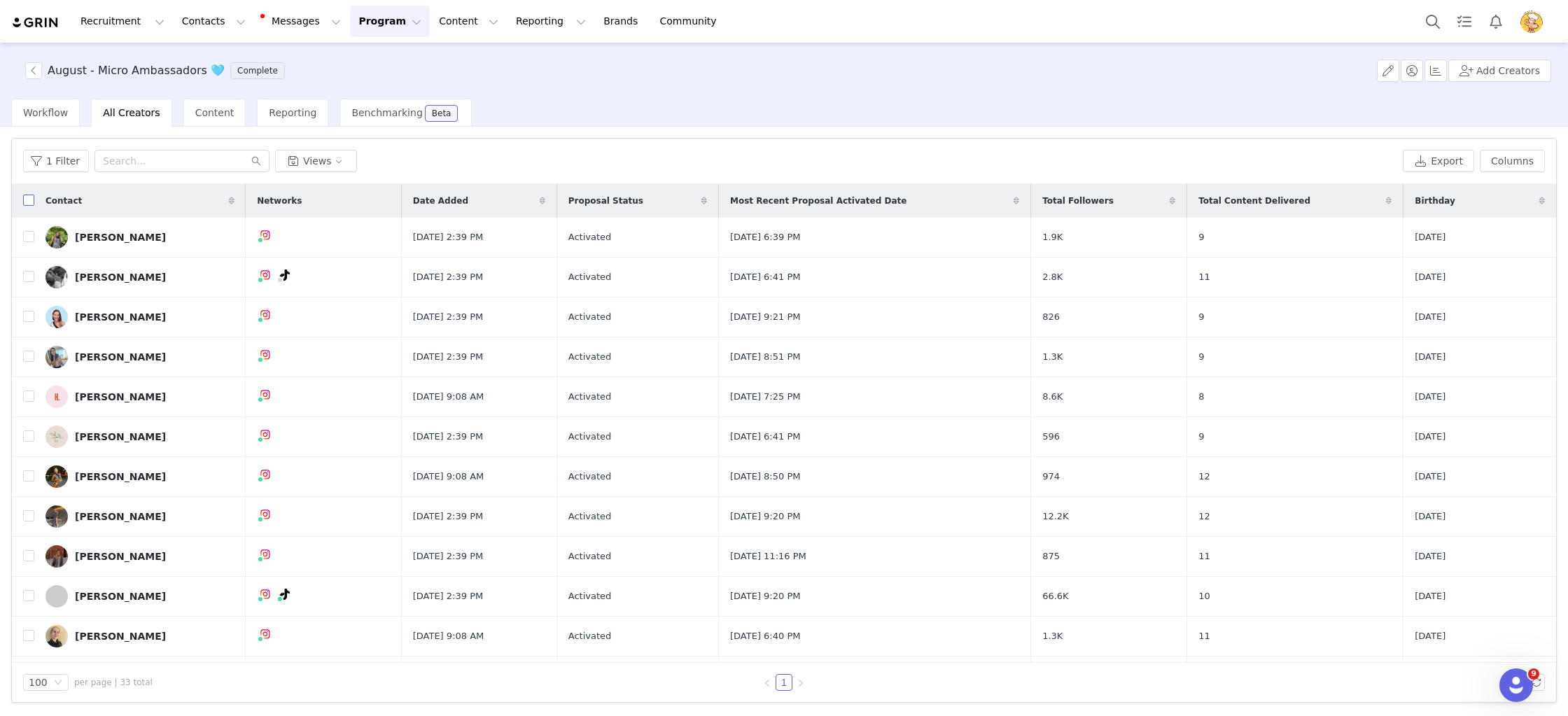
checkbox input "true"
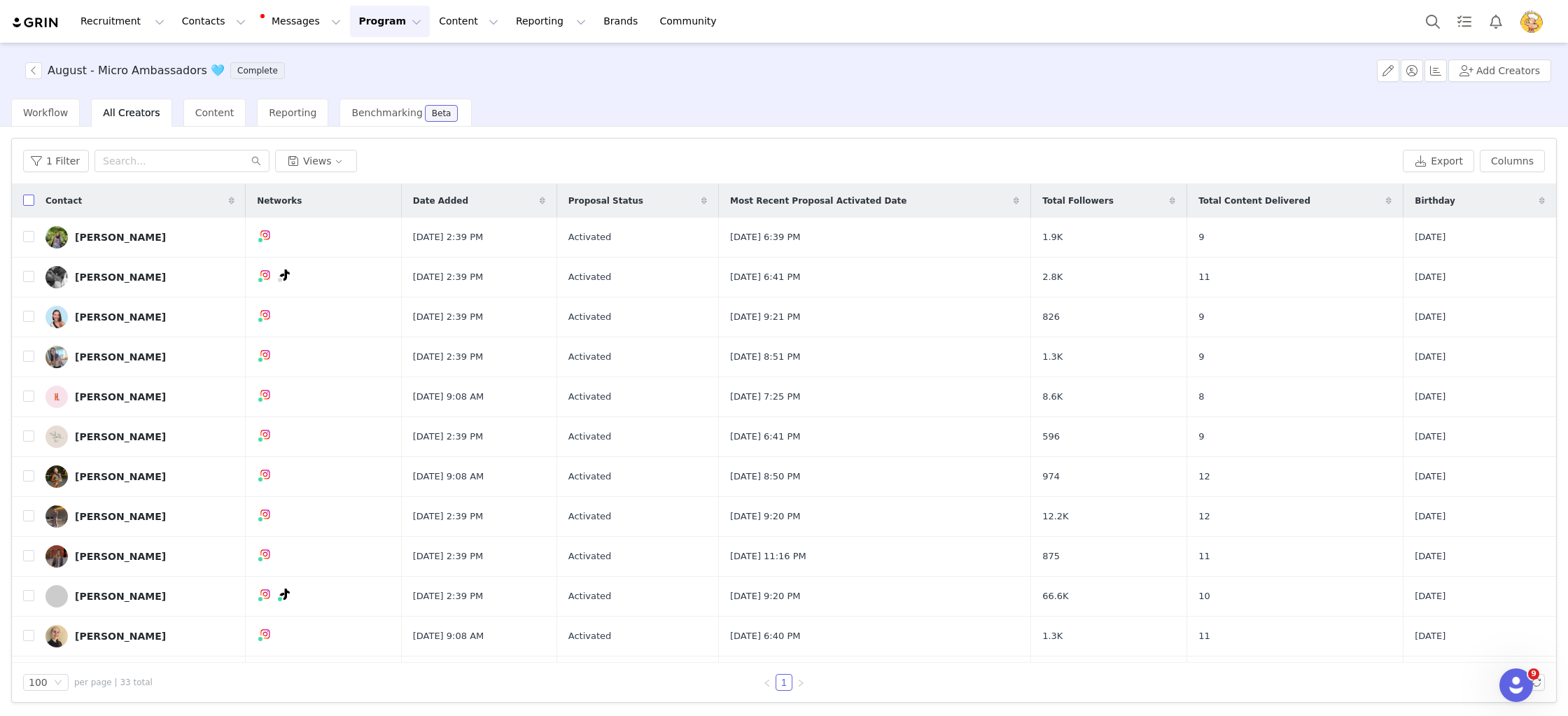
checkbox input "true"
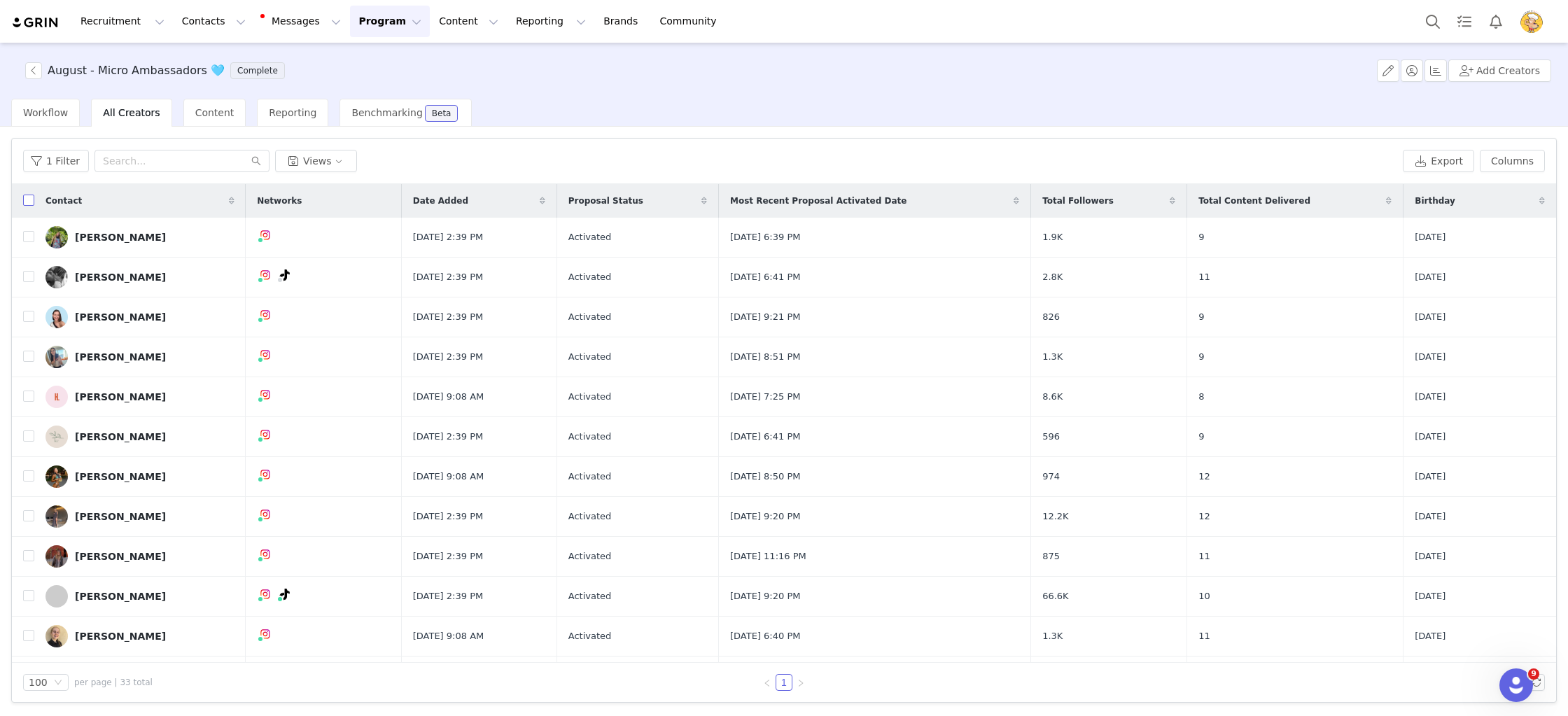
checkbox input "true"
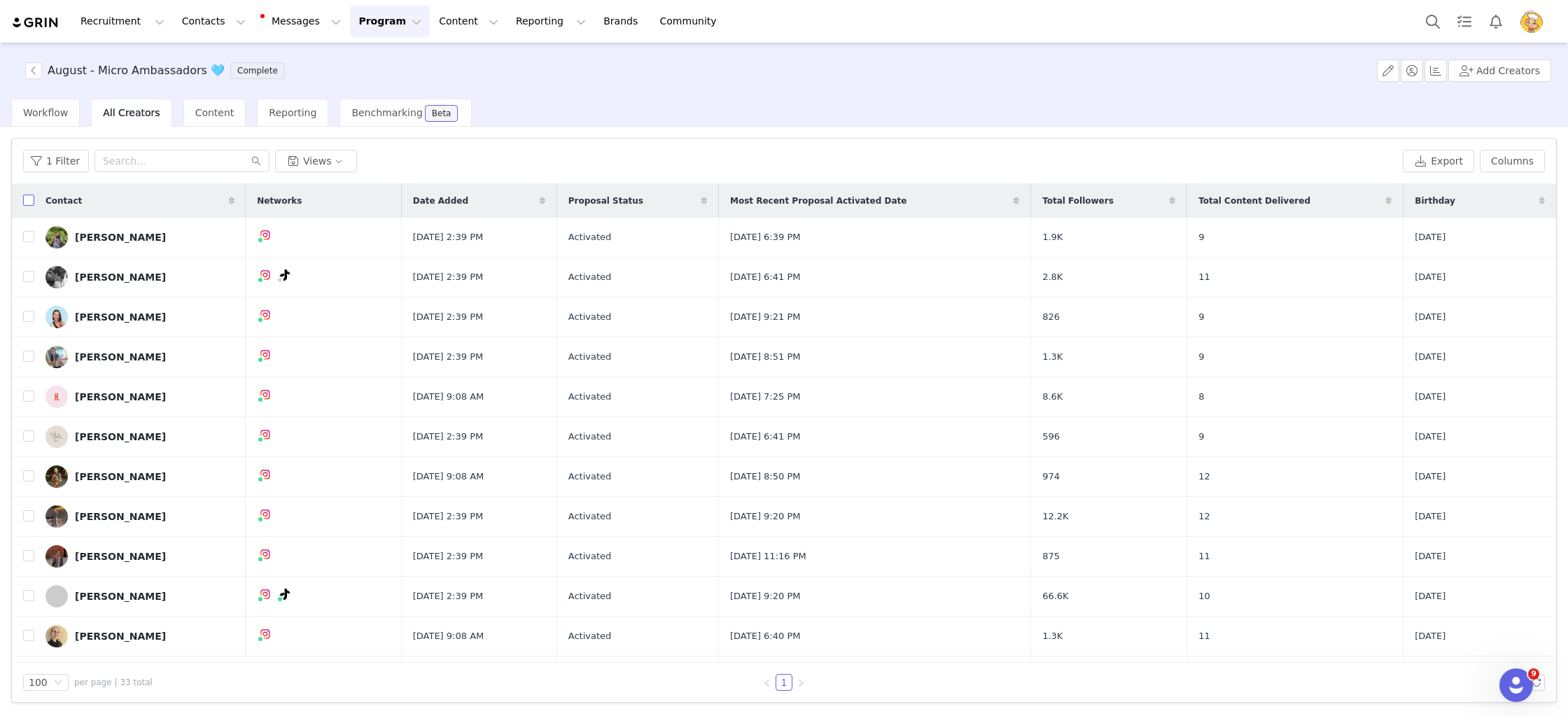
checkbox input "true"
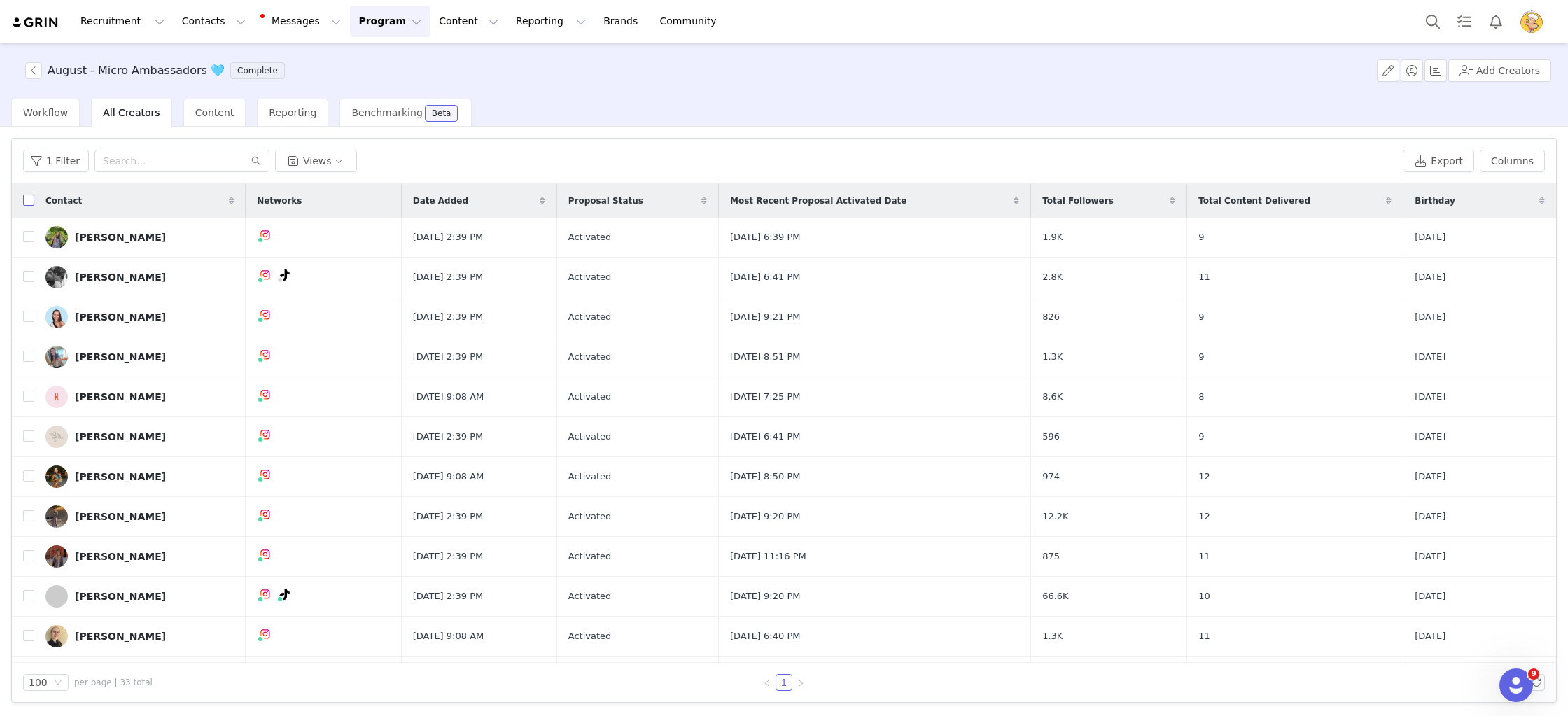
checkbox input "true"
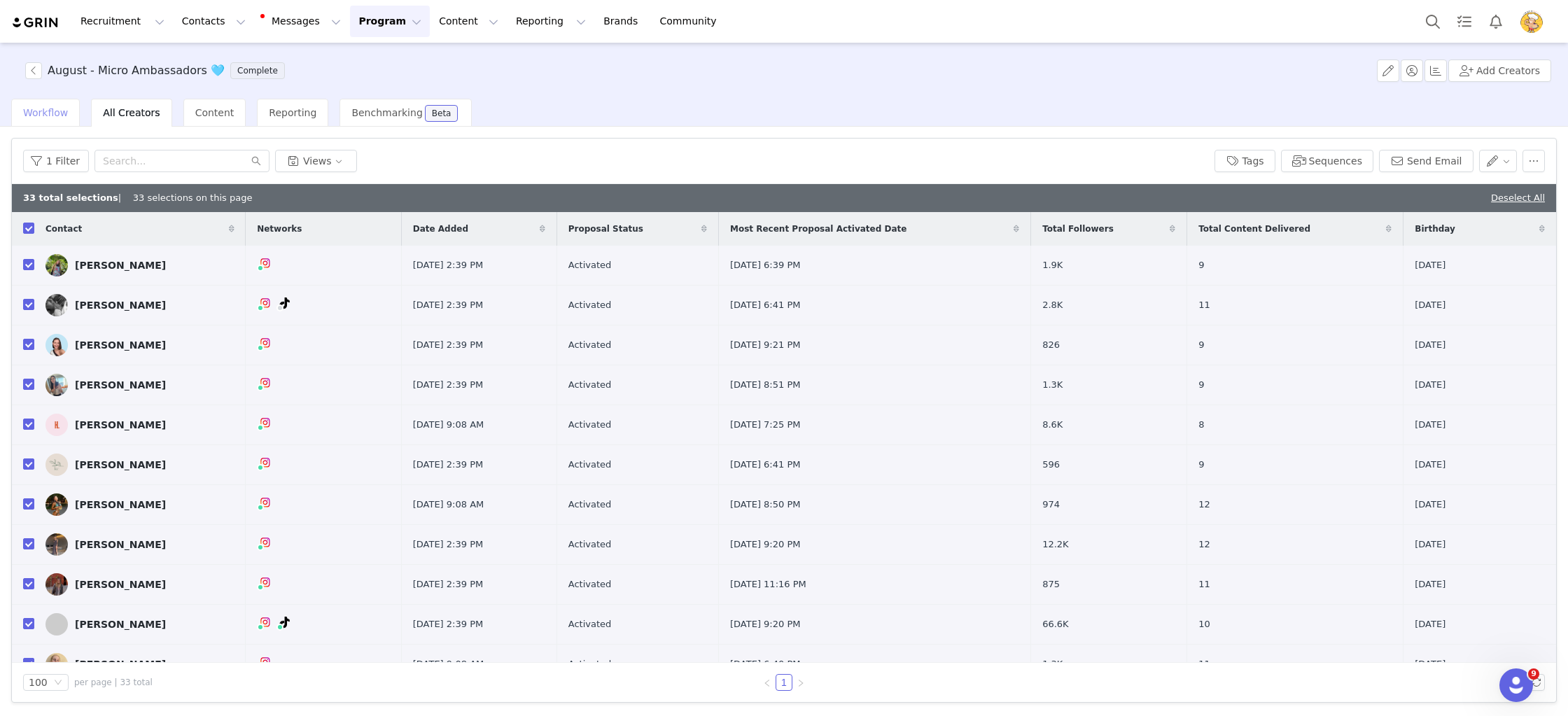
drag, startPoint x: 45, startPoint y: 111, endPoint x: 52, endPoint y: 113, distance: 7.3
click at [45, 111] on span "Workflow" at bounding box center [45, 112] width 45 height 11
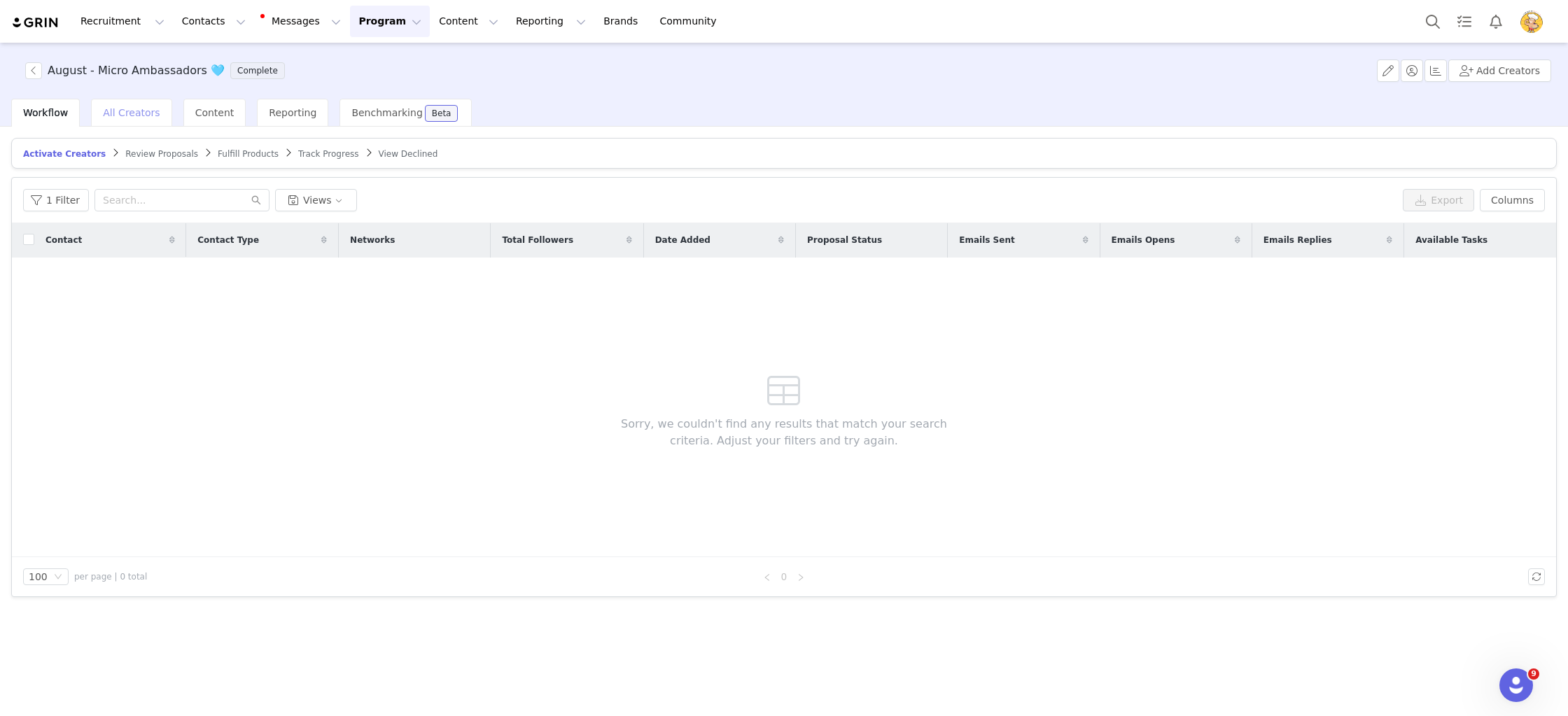
click at [154, 111] on div "All Creators" at bounding box center [131, 112] width 81 height 28
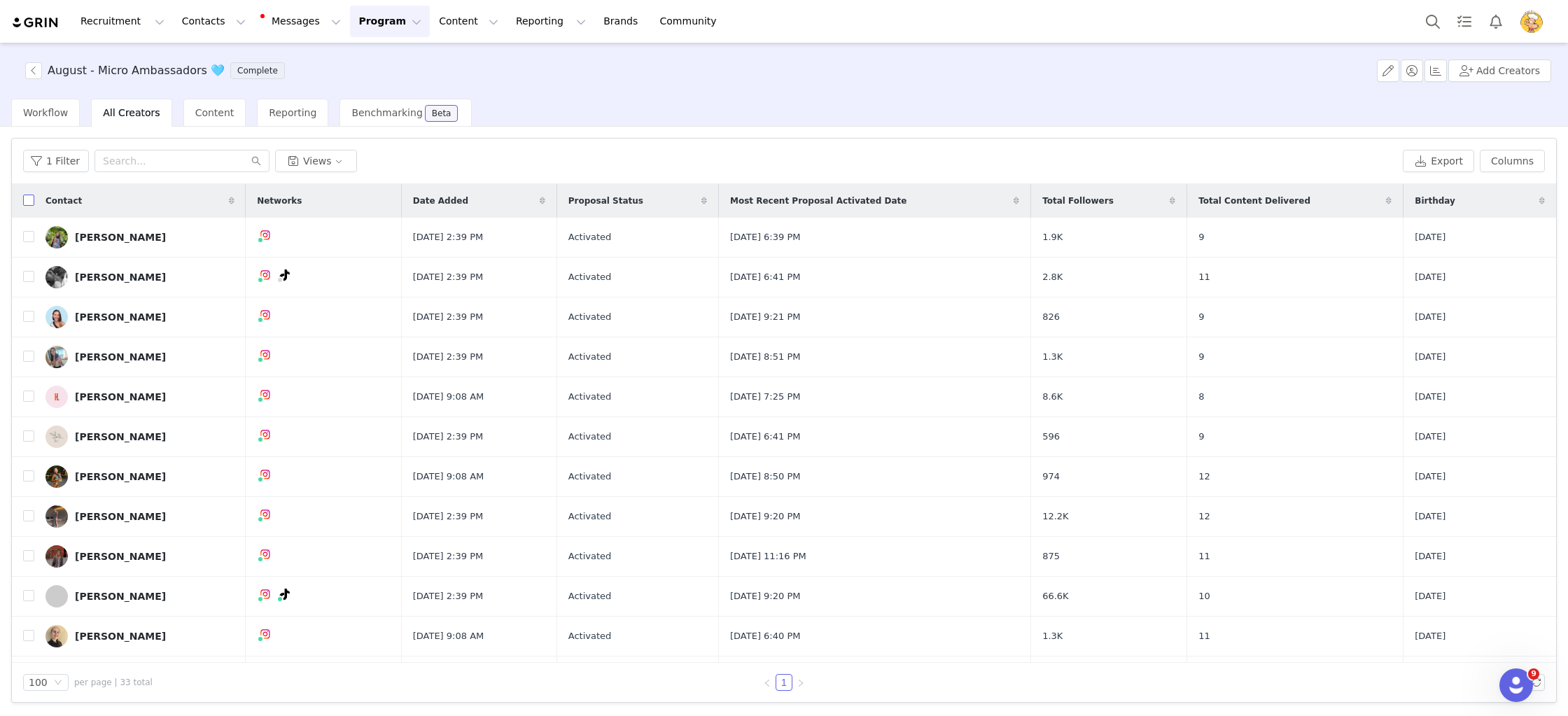
click at [29, 198] on input "checkbox" at bounding box center [28, 200] width 11 height 11
checkbox input "true"
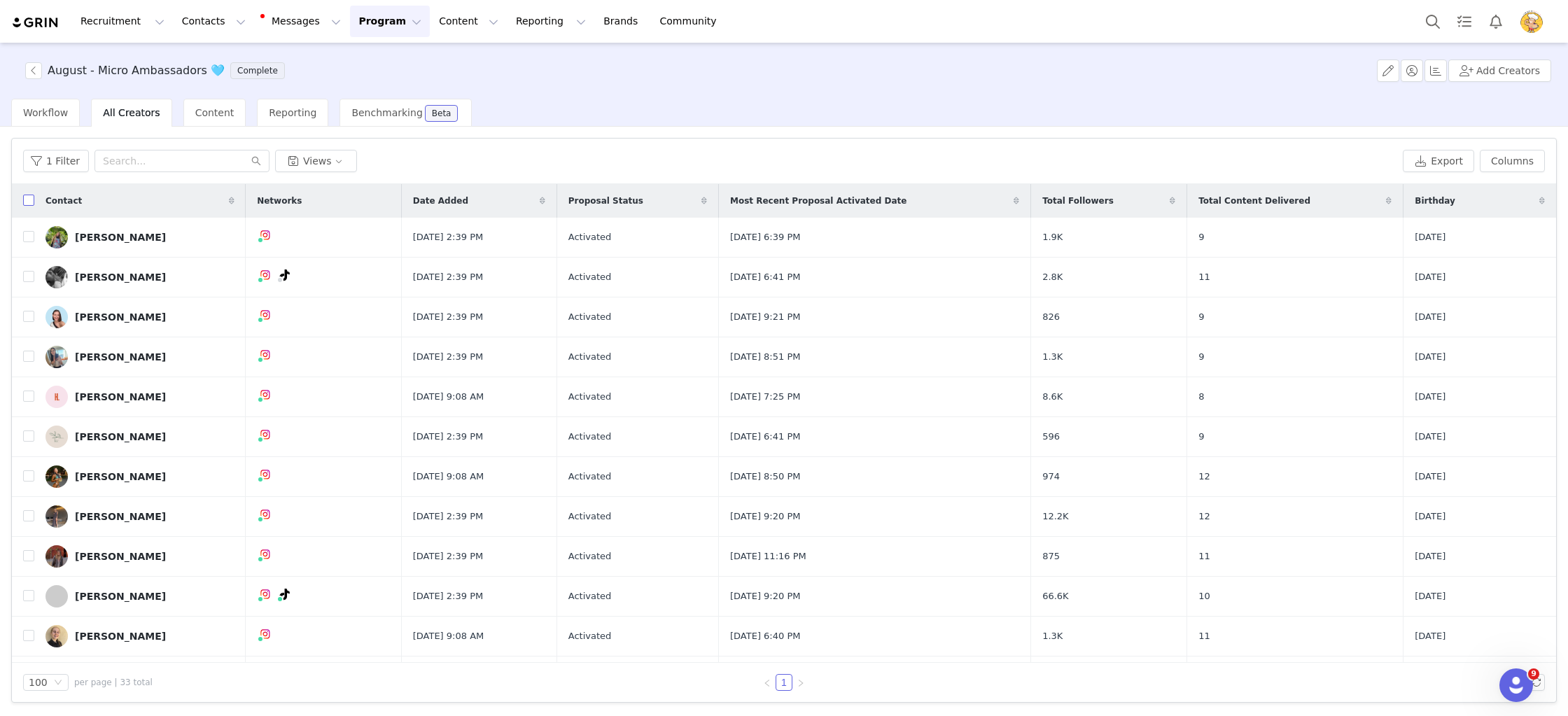
checkbox input "true"
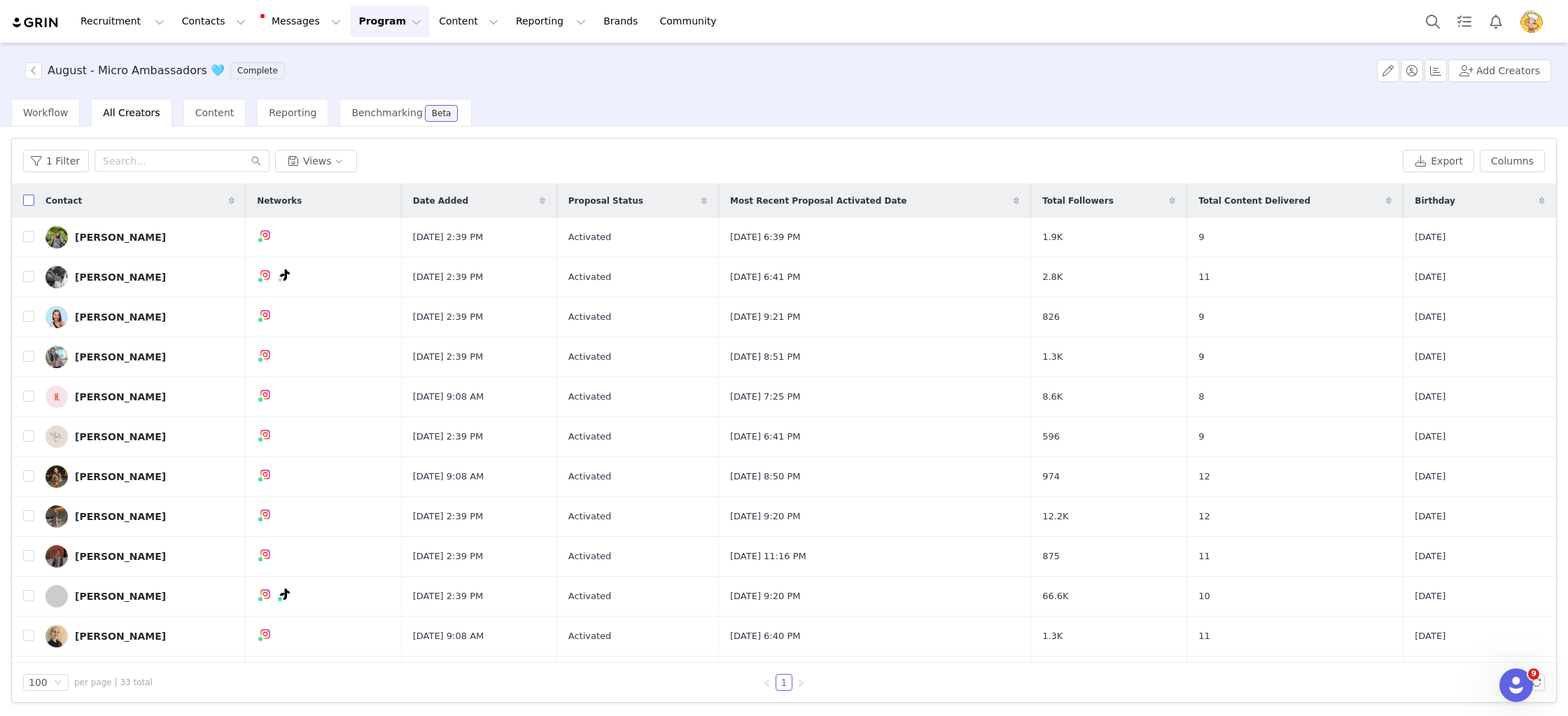
checkbox input "true"
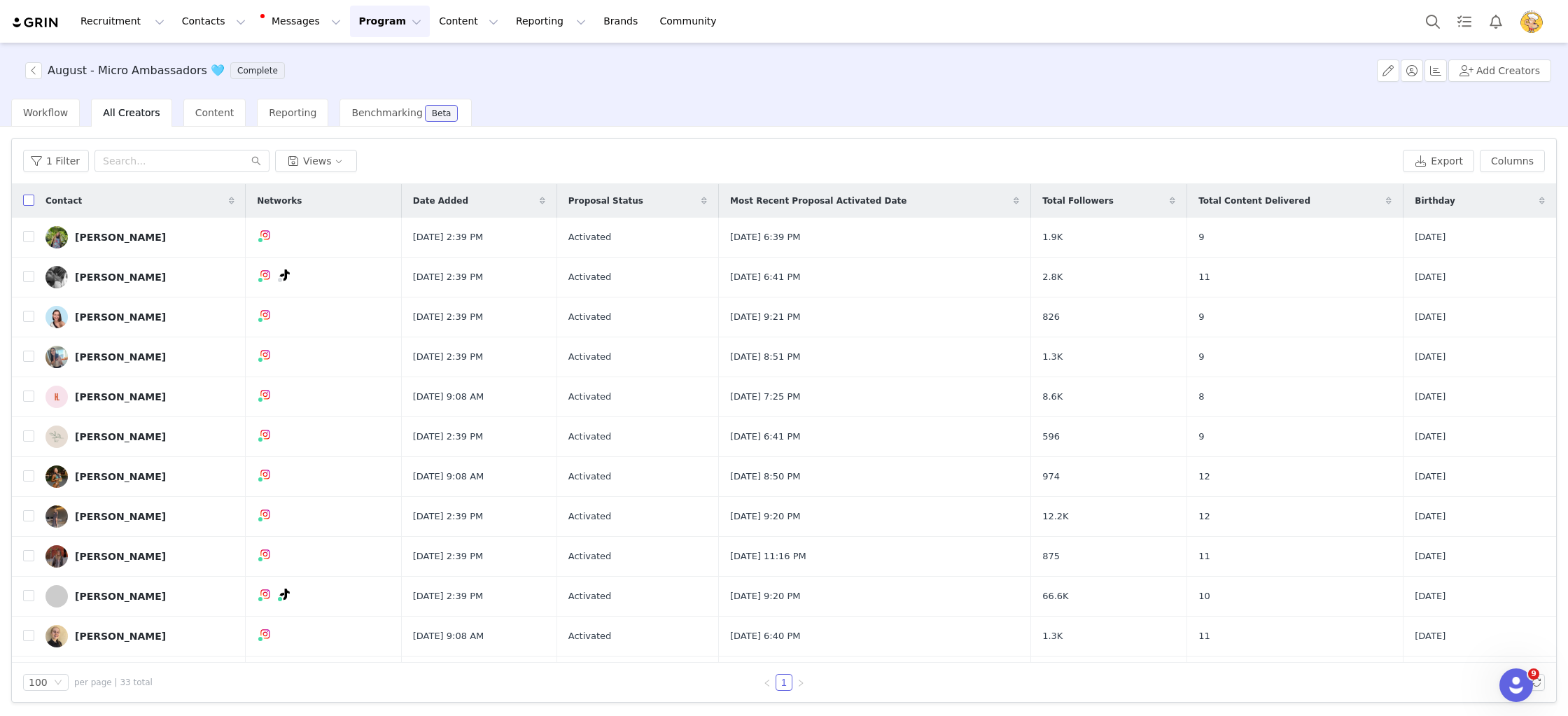
checkbox input "true"
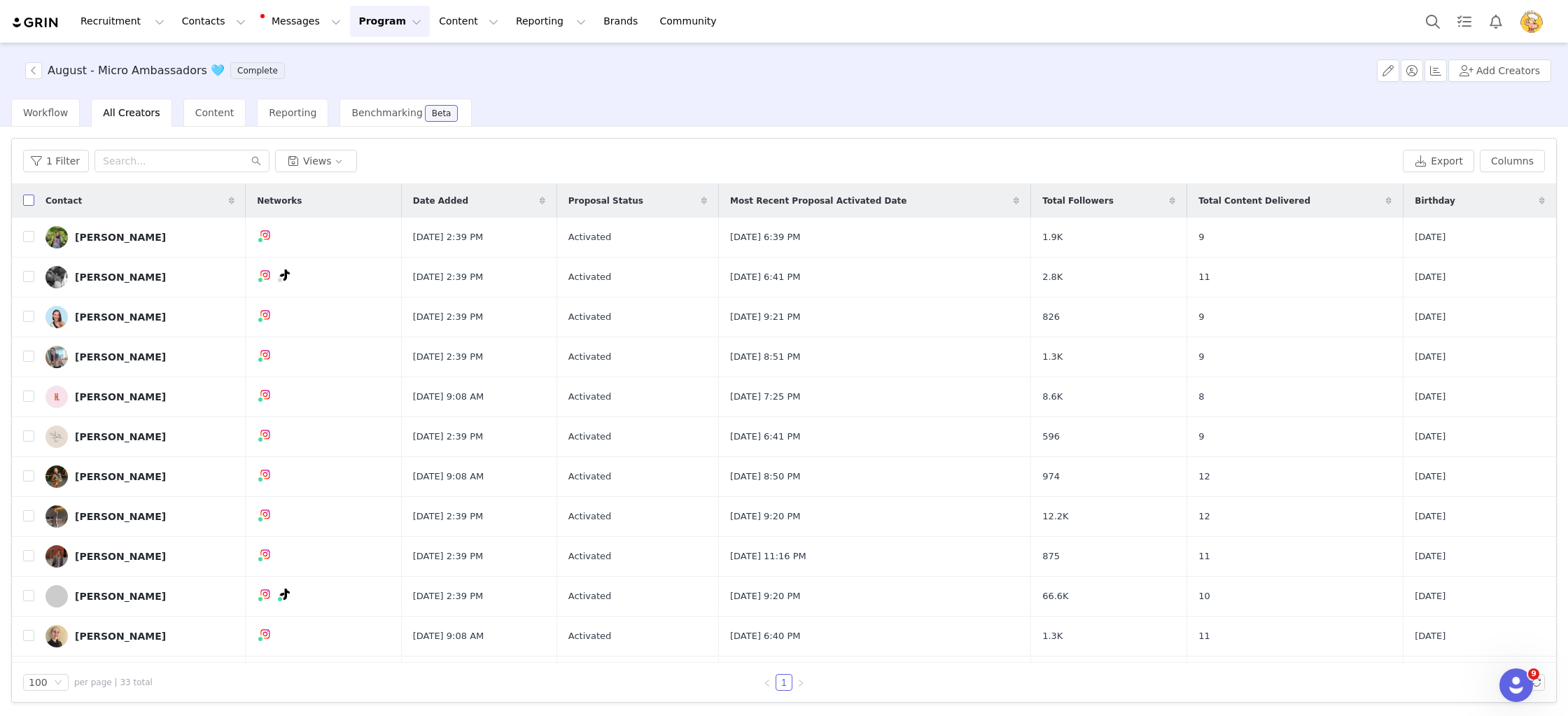
checkbox input "true"
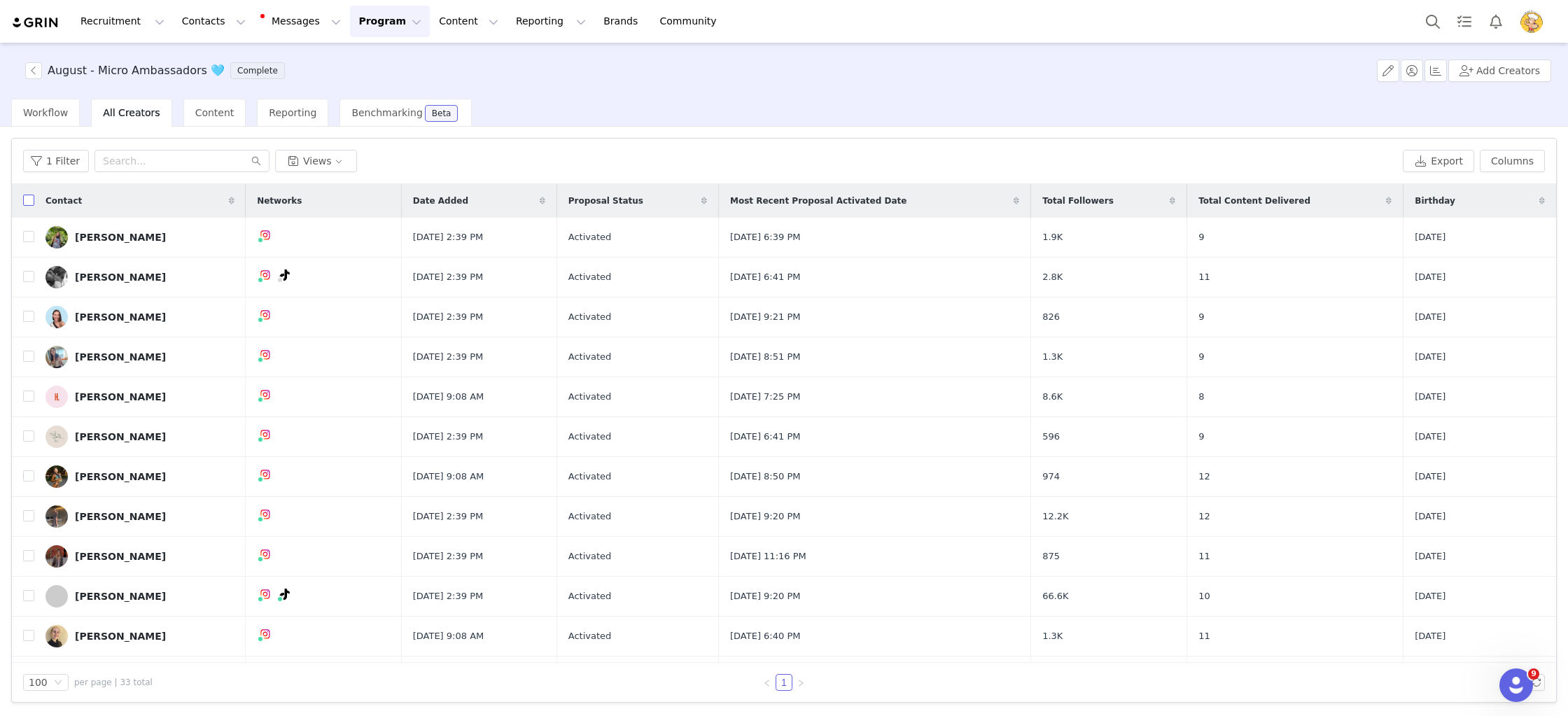
checkbox input "true"
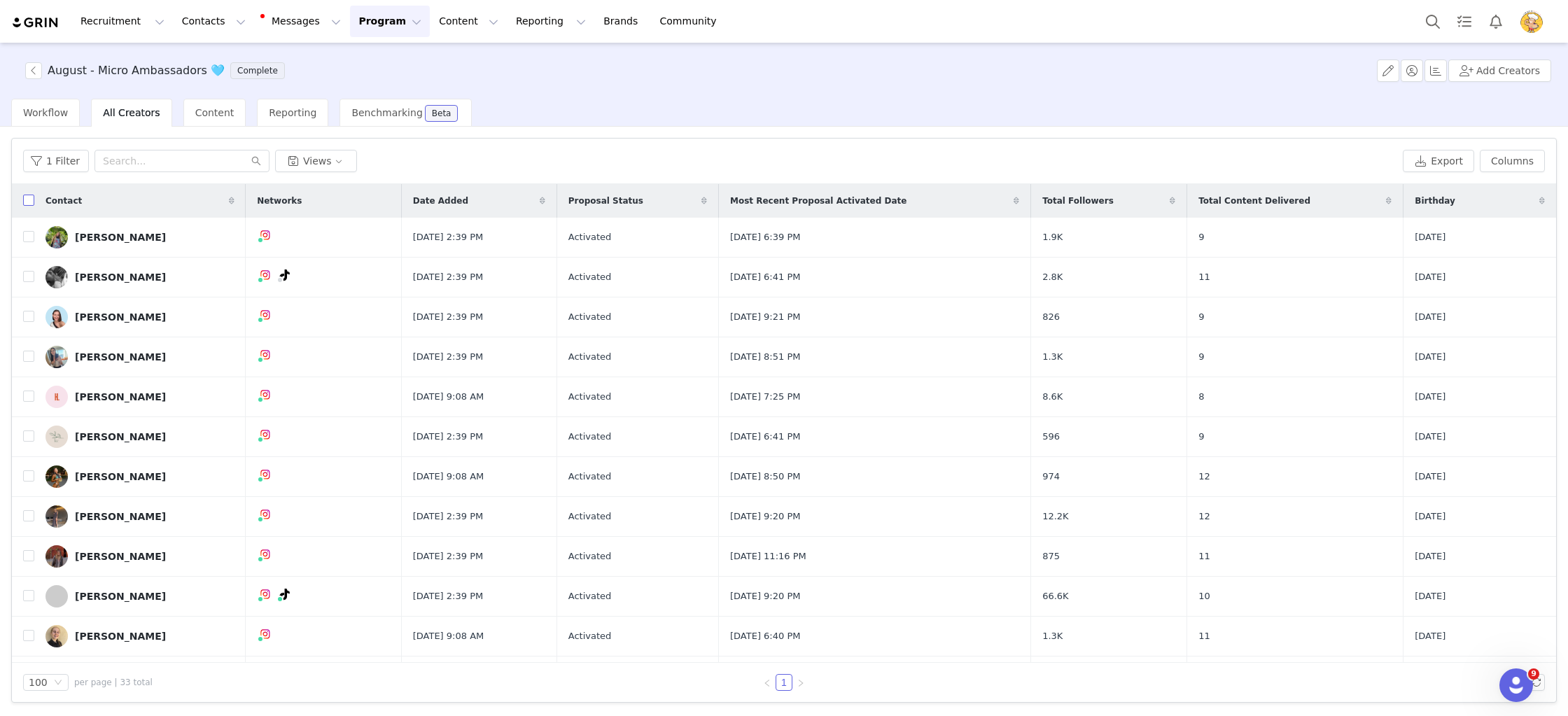
checkbox input "true"
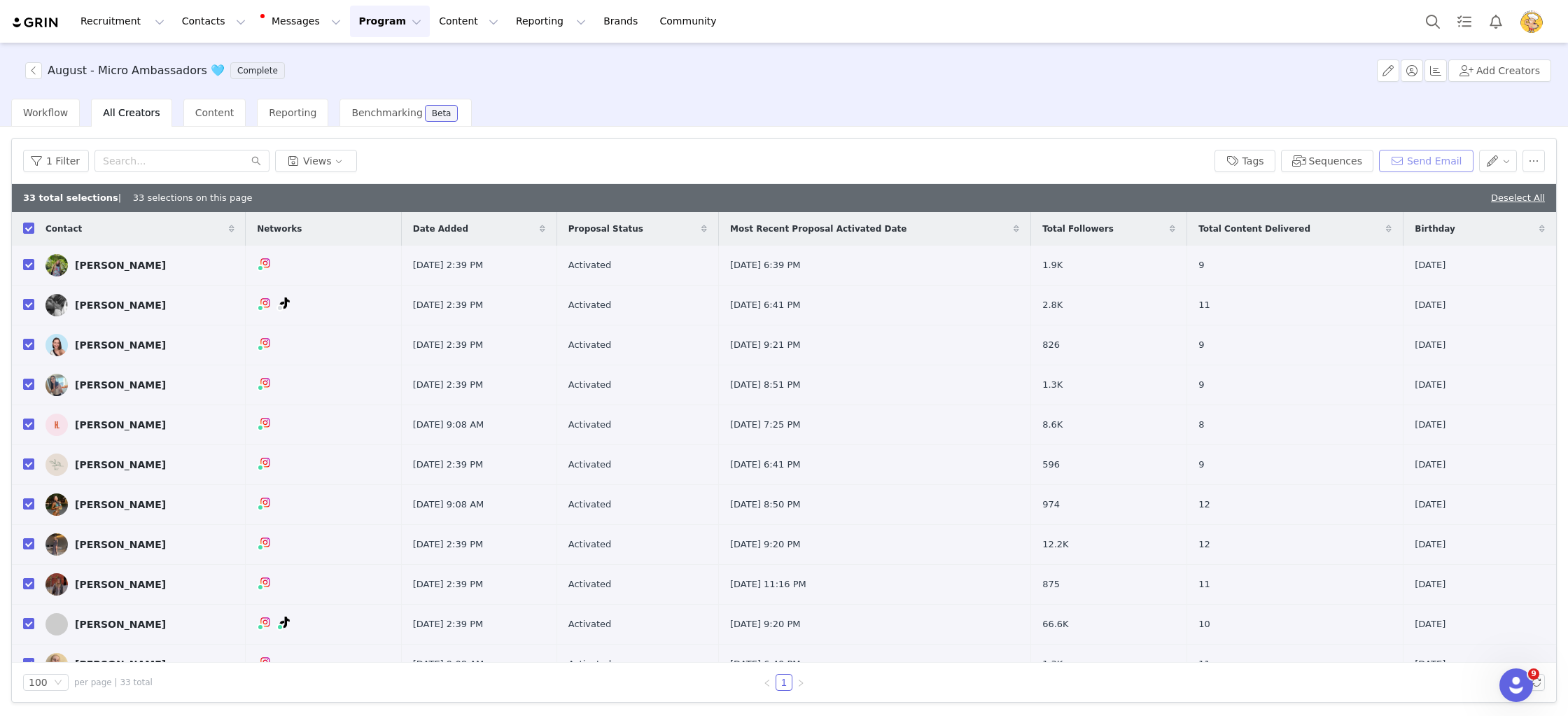
click at [1433, 169] on button "Send Email" at bounding box center [1426, 161] width 94 height 23
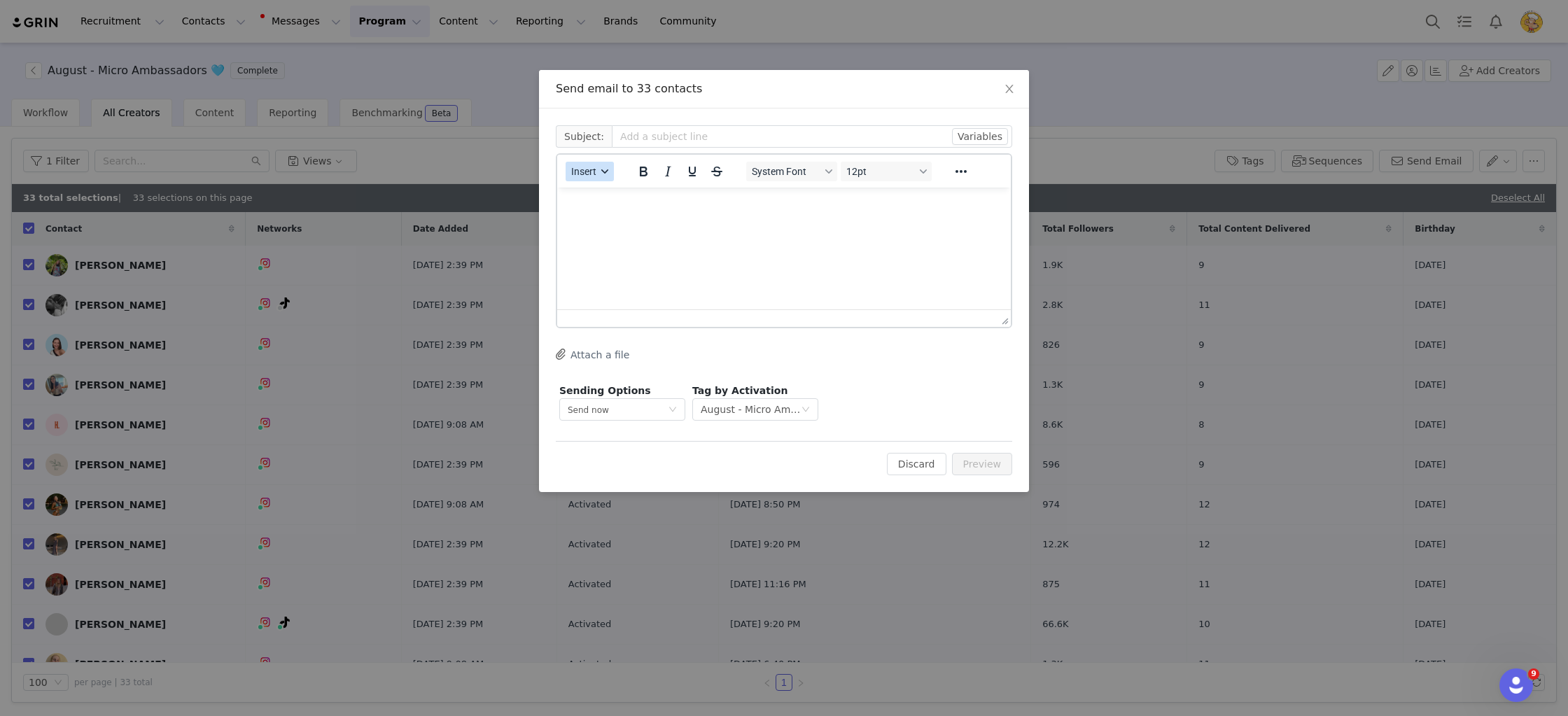
click at [585, 167] on span "Insert" at bounding box center [584, 171] width 25 height 11
click at [627, 191] on div "Insert Template" at bounding box center [640, 196] width 126 height 17
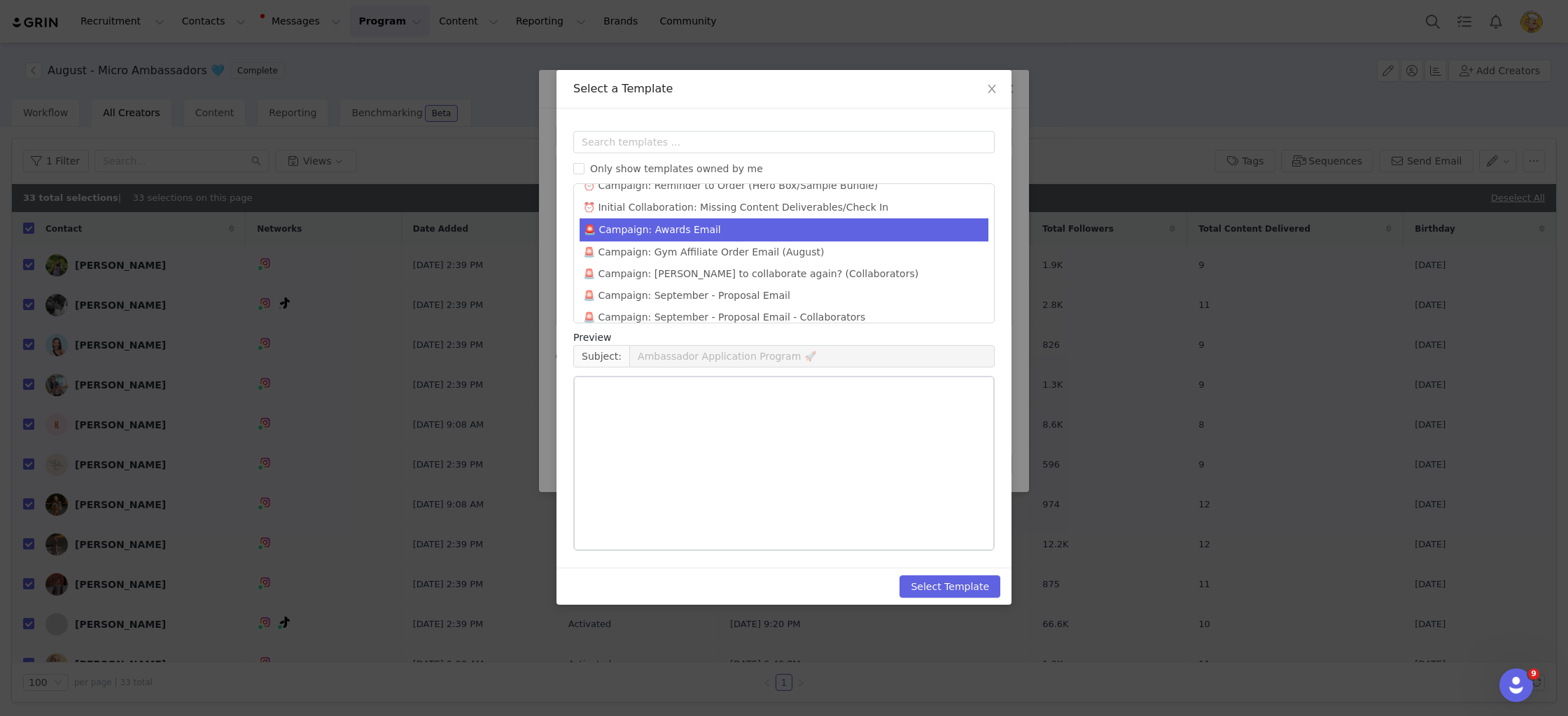
click at [662, 218] on li "🚨 Campaign: Awards Email" at bounding box center [784, 229] width 408 height 23
type input "August Awards: MM Squad Standouts 👊🏅"
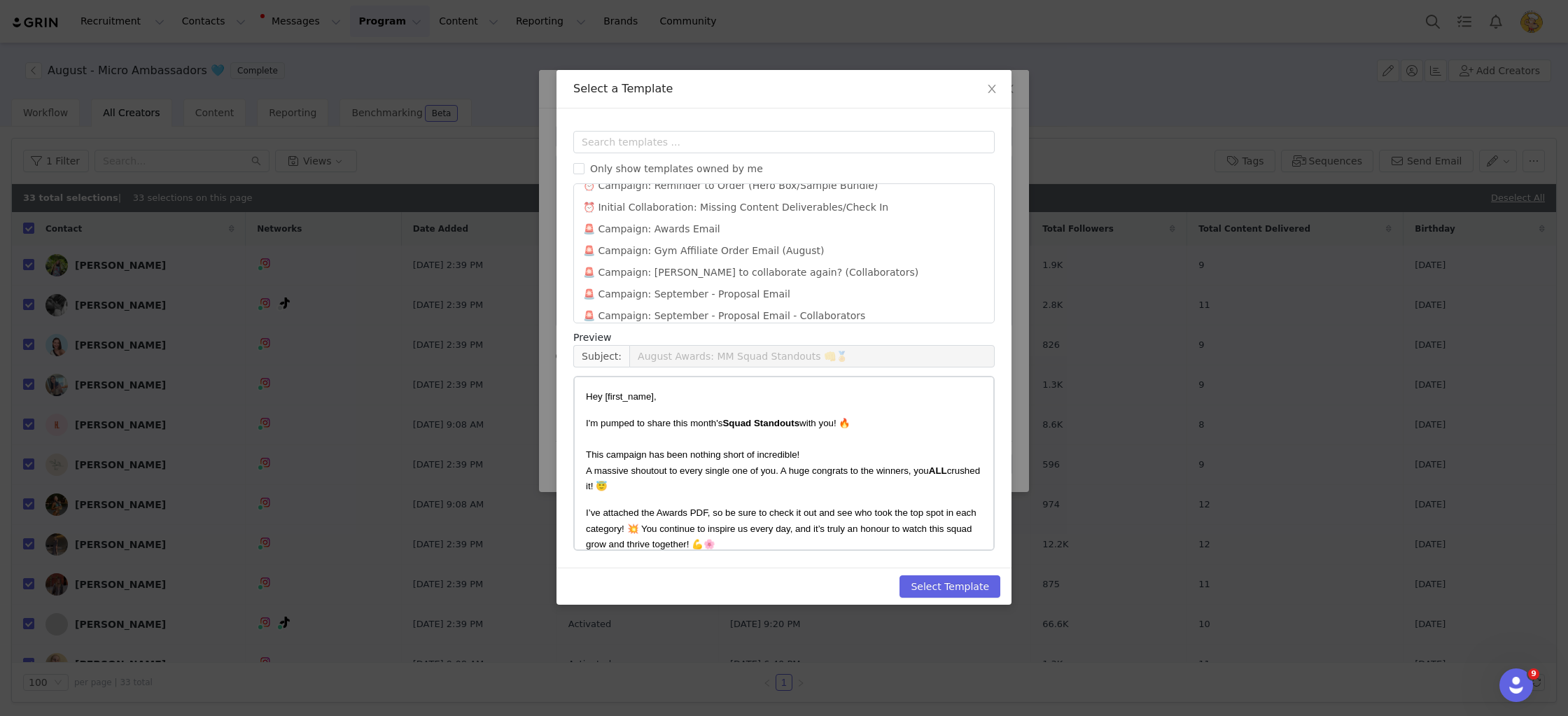
scroll to position [854, 0]
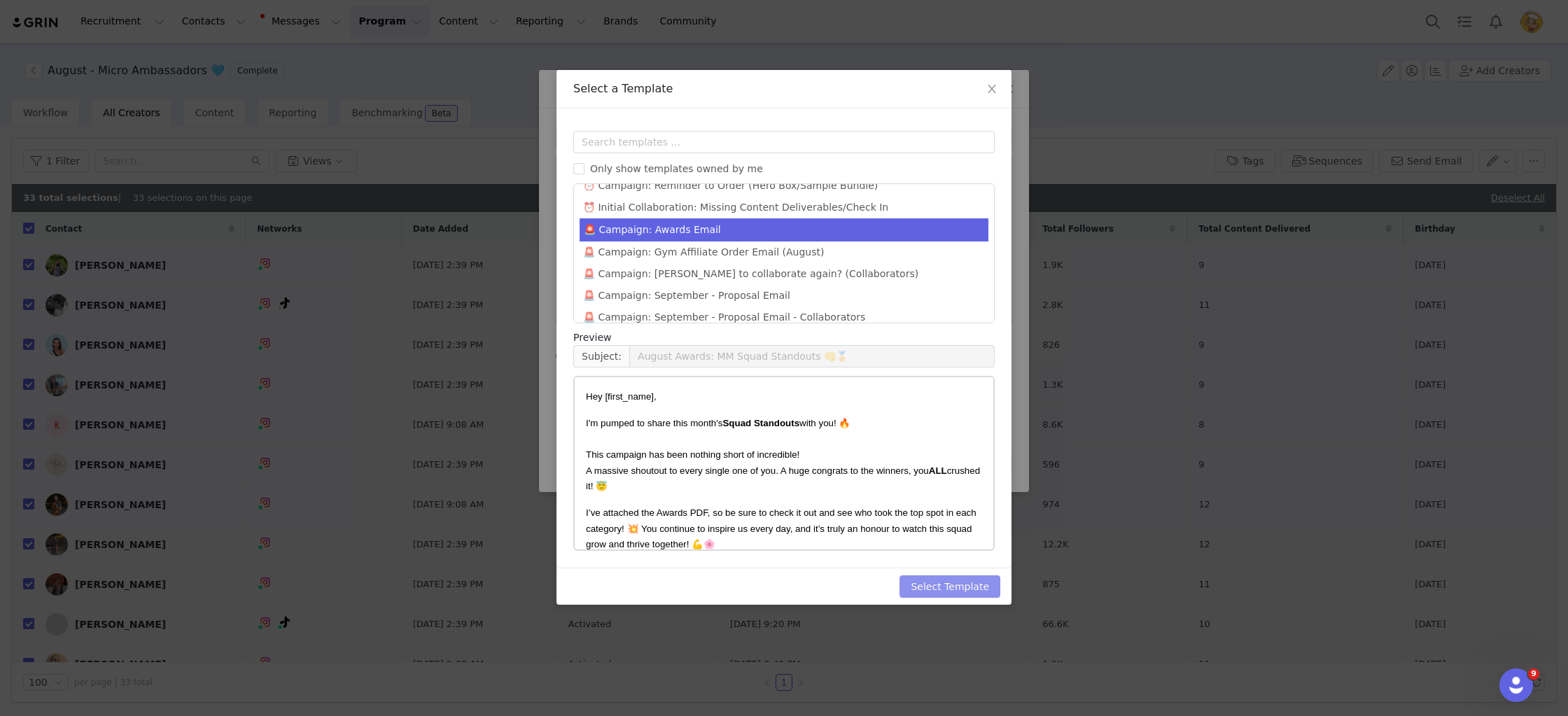
drag, startPoint x: 975, startPoint y: 589, endPoint x: 966, endPoint y: 592, distance: 9.5
click at [976, 589] on button "Select Template" at bounding box center [950, 587] width 101 height 23
type input "August Awards: MM Squad Standouts 👊🏅"
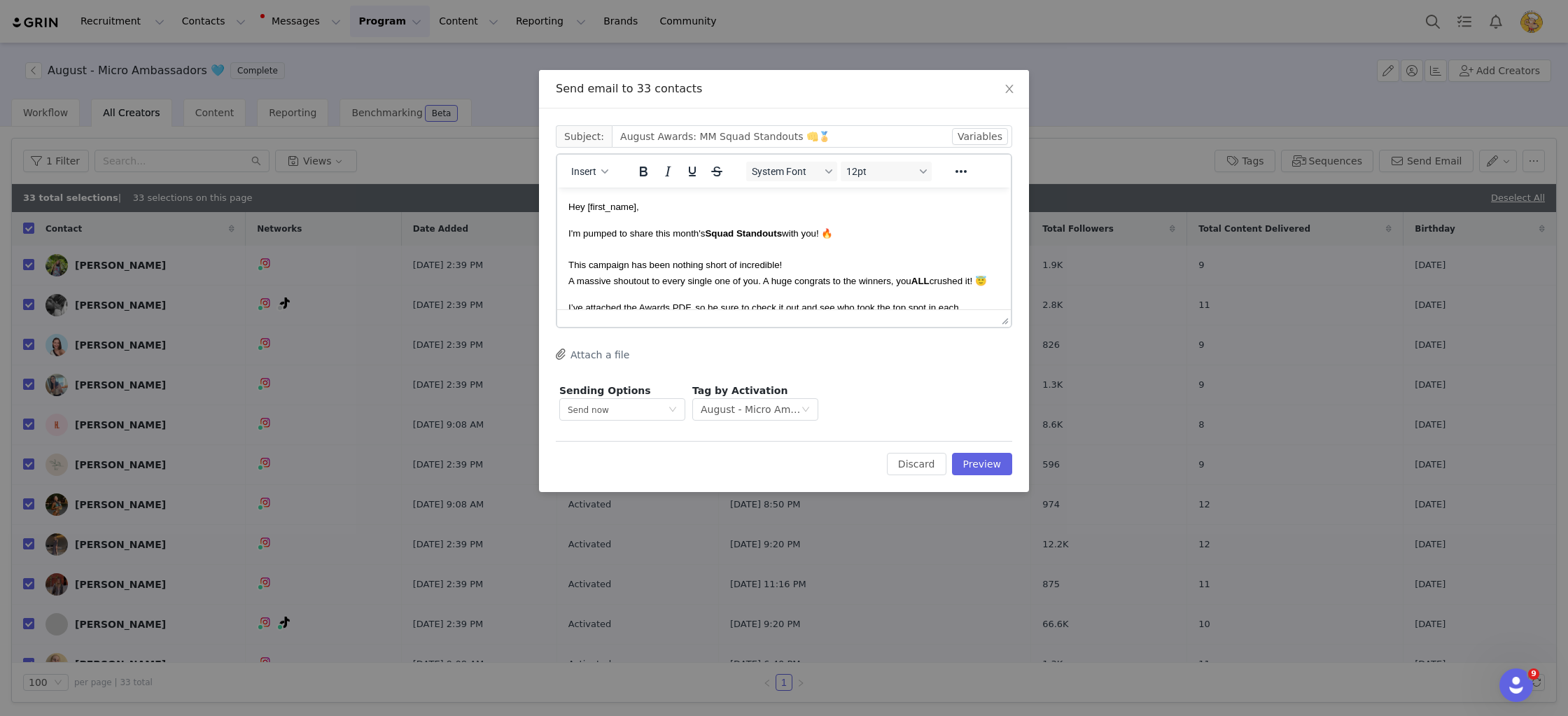
scroll to position [0, 0]
drag, startPoint x: 966, startPoint y: 304, endPoint x: 964, endPoint y: 297, distance: 7.3
click at [966, 303] on p "I’ve attached the Awards PDF, so be sure to check it out and see who took the t…" at bounding box center [783, 324] width 431 height 47
click at [586, 359] on button "Attach a file" at bounding box center [592, 355] width 73 height 17
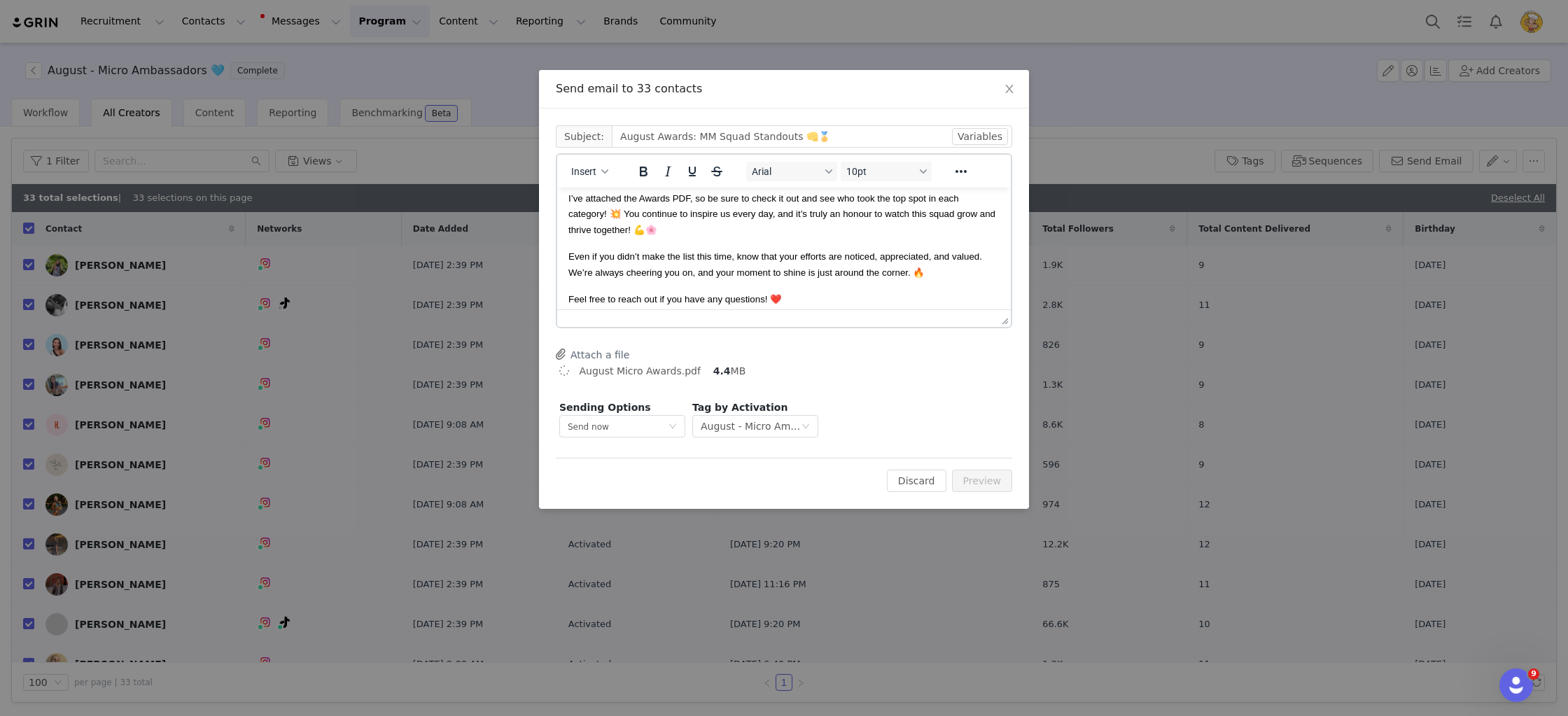
scroll to position [118, 0]
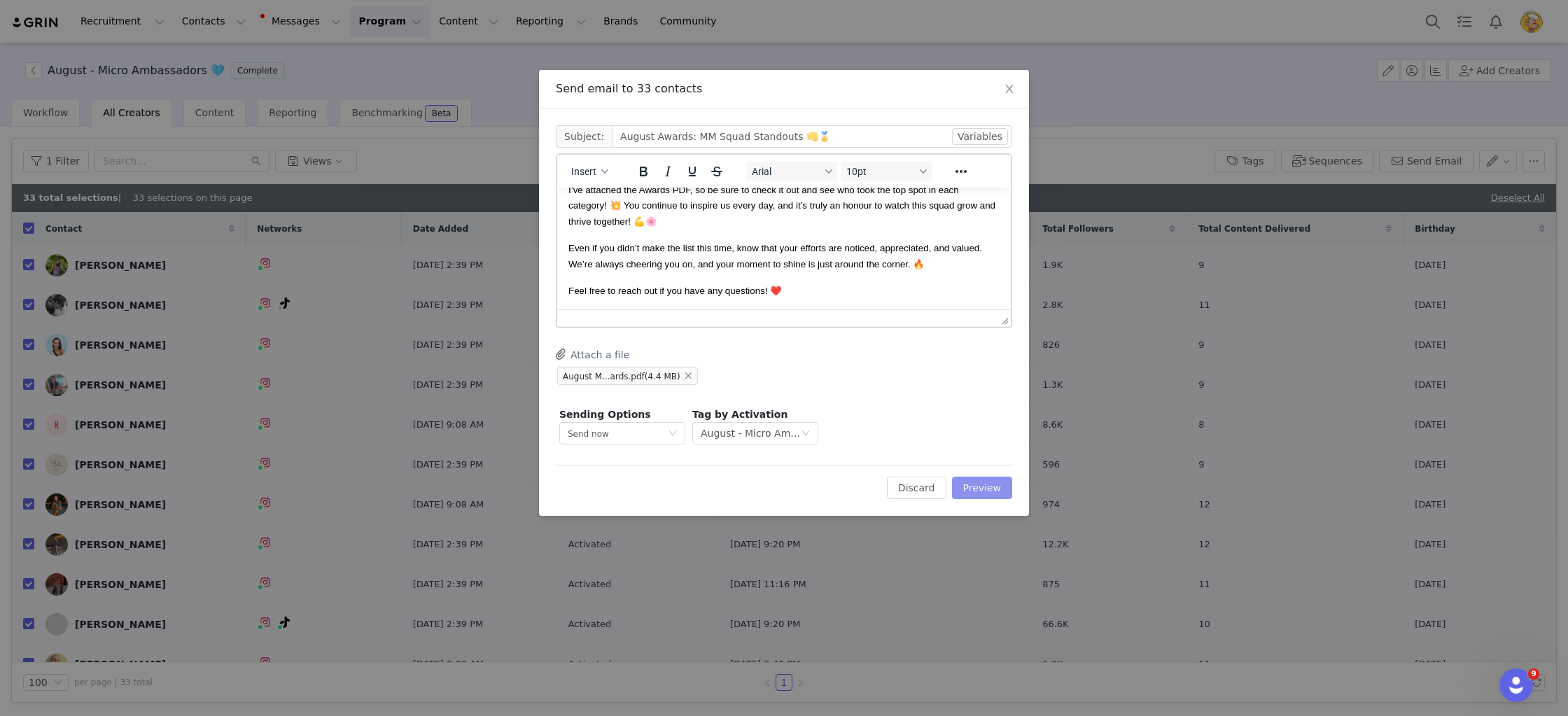
click at [984, 486] on button "Preview" at bounding box center [982, 487] width 61 height 23
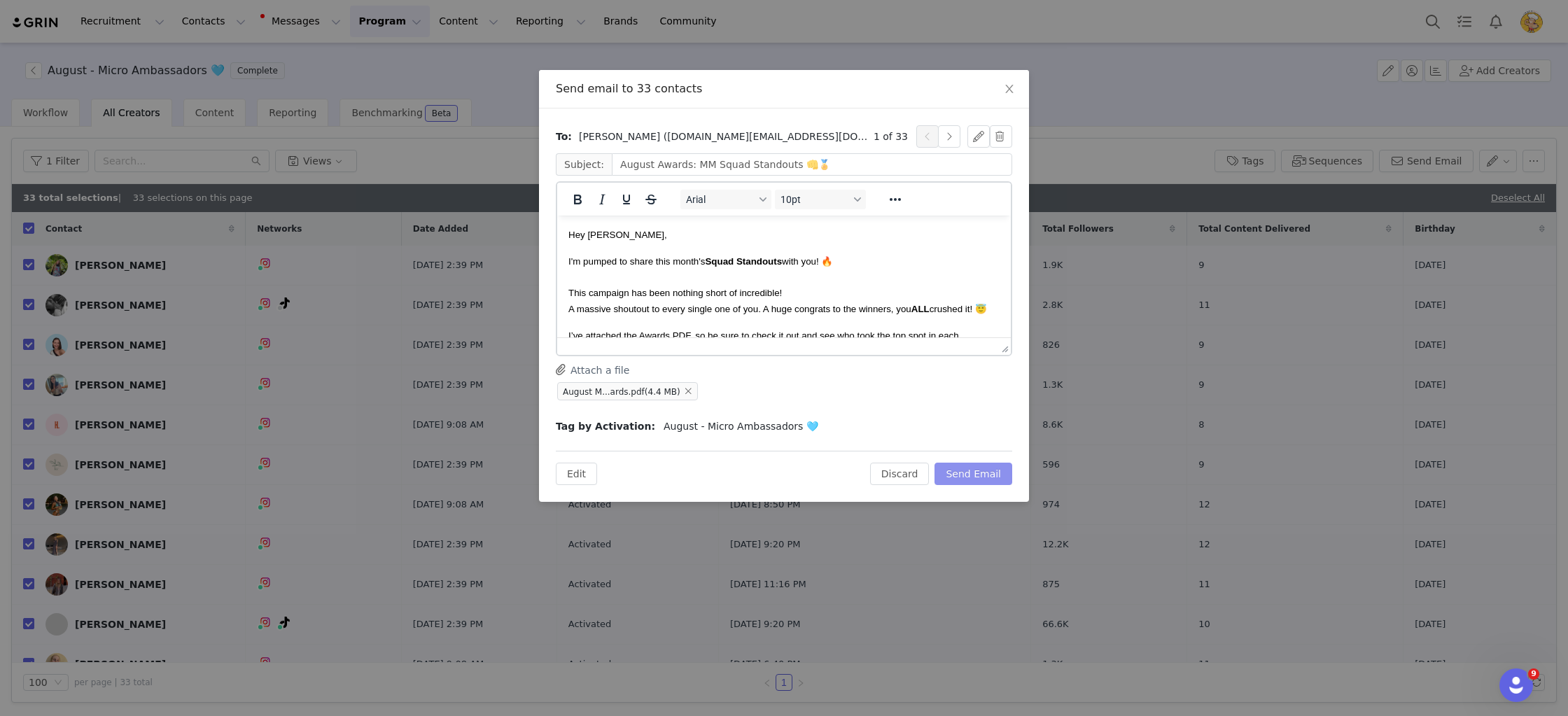
scroll to position [0, 0]
click at [987, 466] on button "Send Email" at bounding box center [973, 474] width 77 height 23
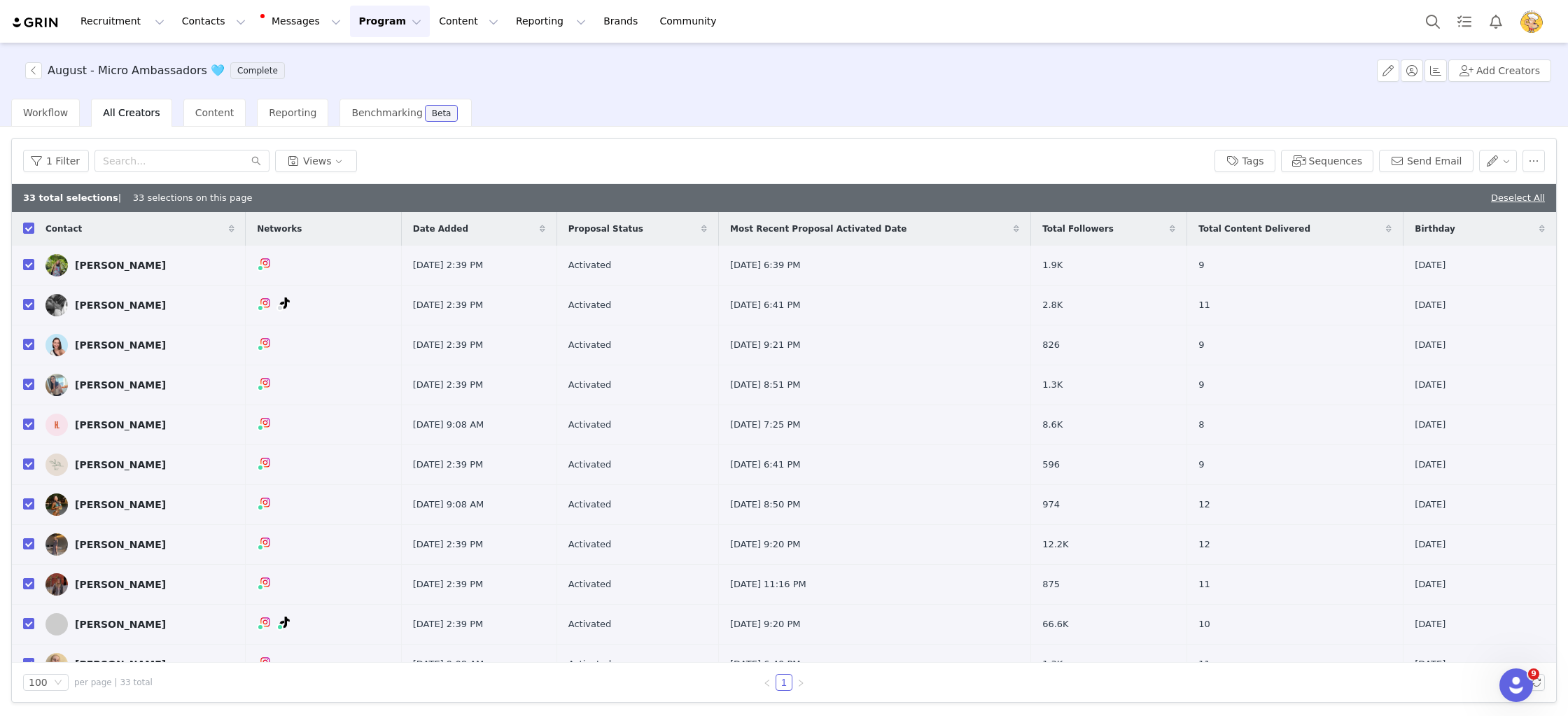
click at [371, 25] on button "Program Program" at bounding box center [390, 21] width 80 height 31
click at [364, 61] on p "Activations" at bounding box center [366, 61] width 54 height 14
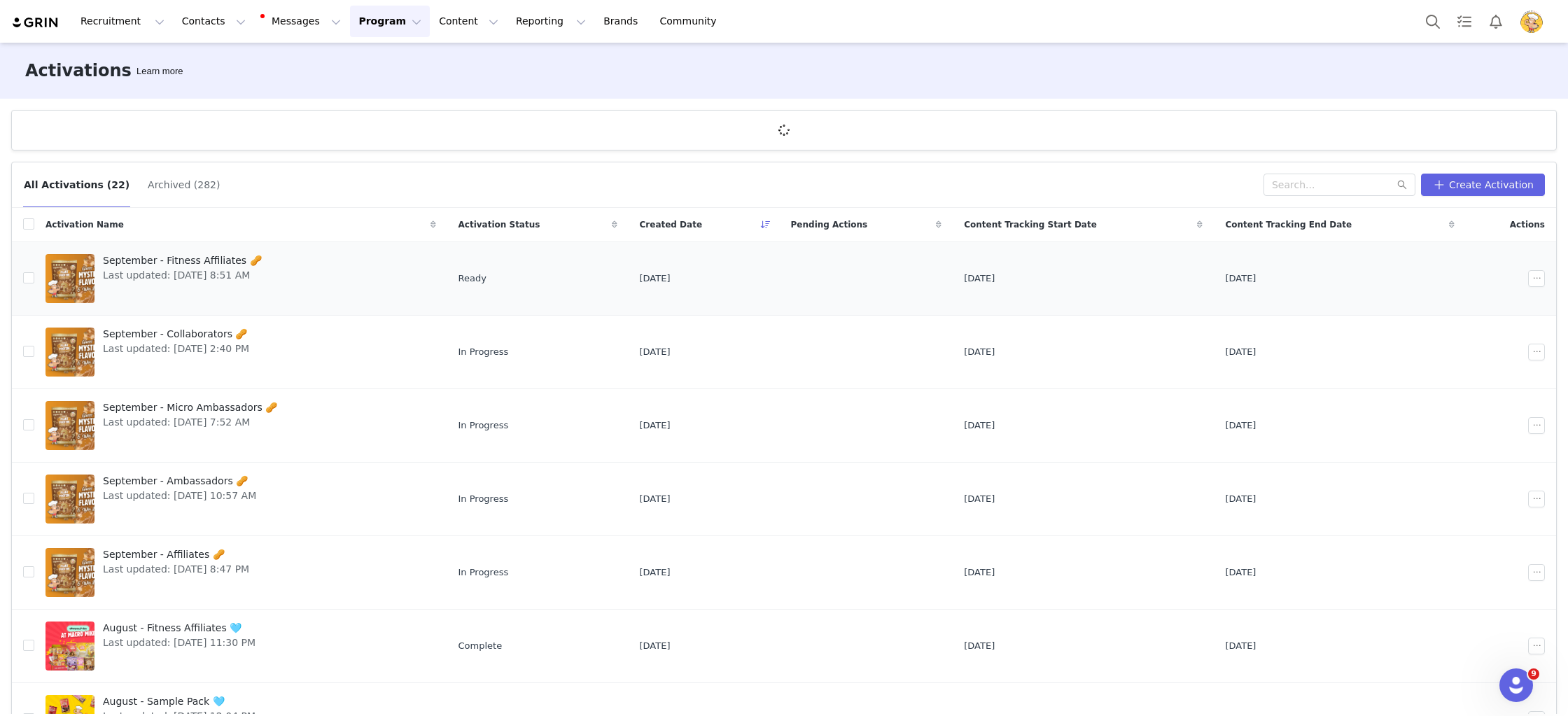
click at [214, 275] on span "Last updated: Aug 14, 2025 8:51 AM" at bounding box center [182, 275] width 159 height 14
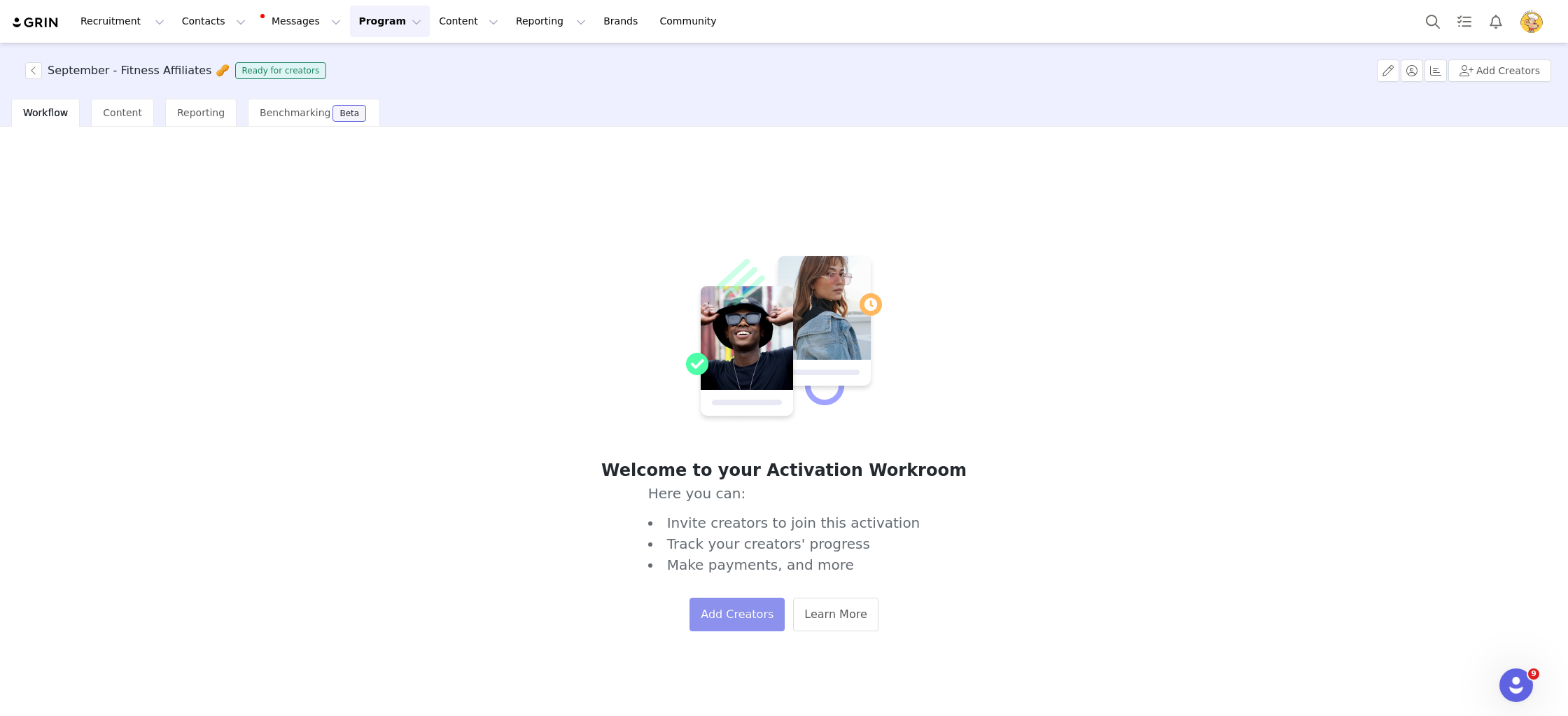
click at [750, 620] on button "Add Creators" at bounding box center [737, 614] width 95 height 34
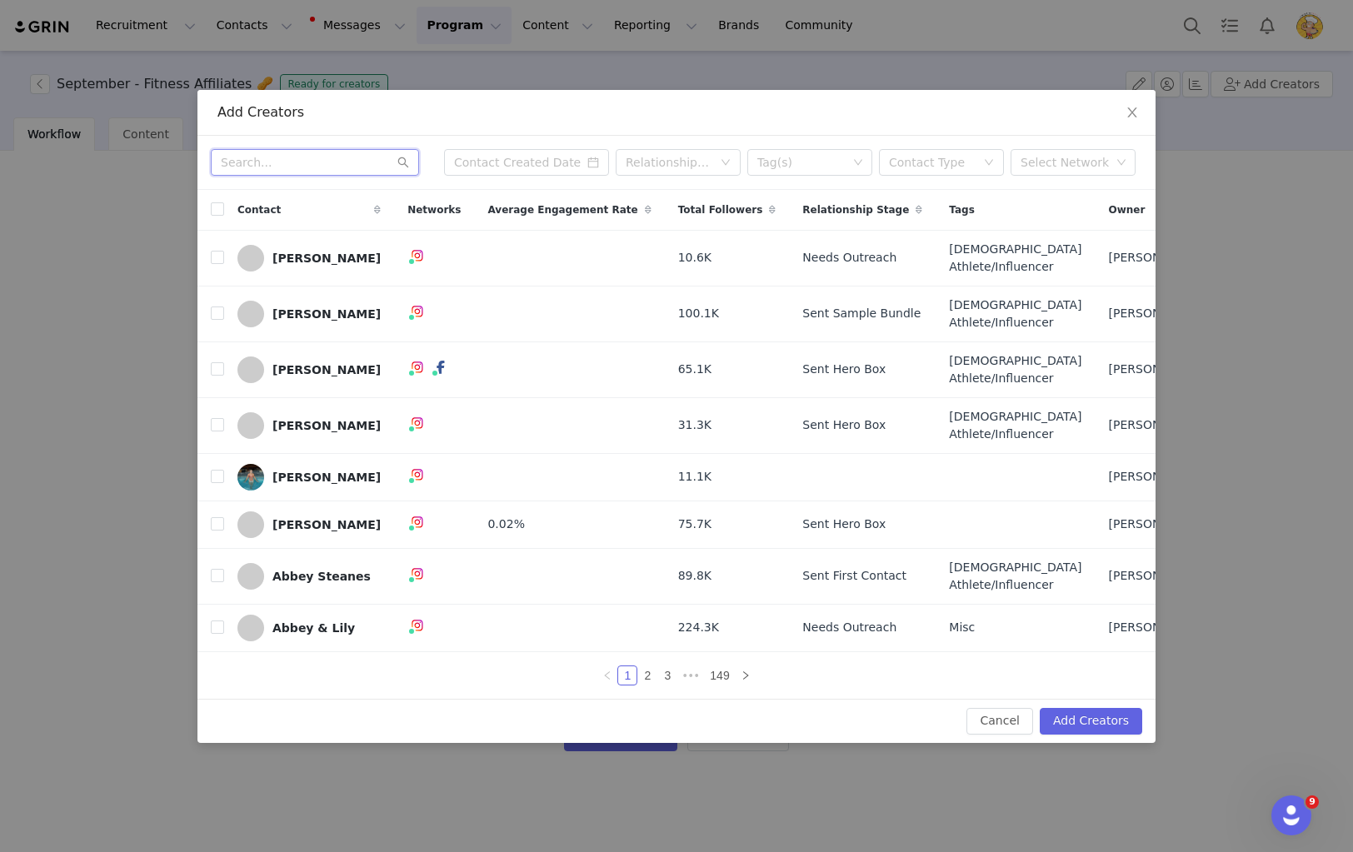
click at [314, 159] on input "text" at bounding box center [315, 162] width 208 height 27
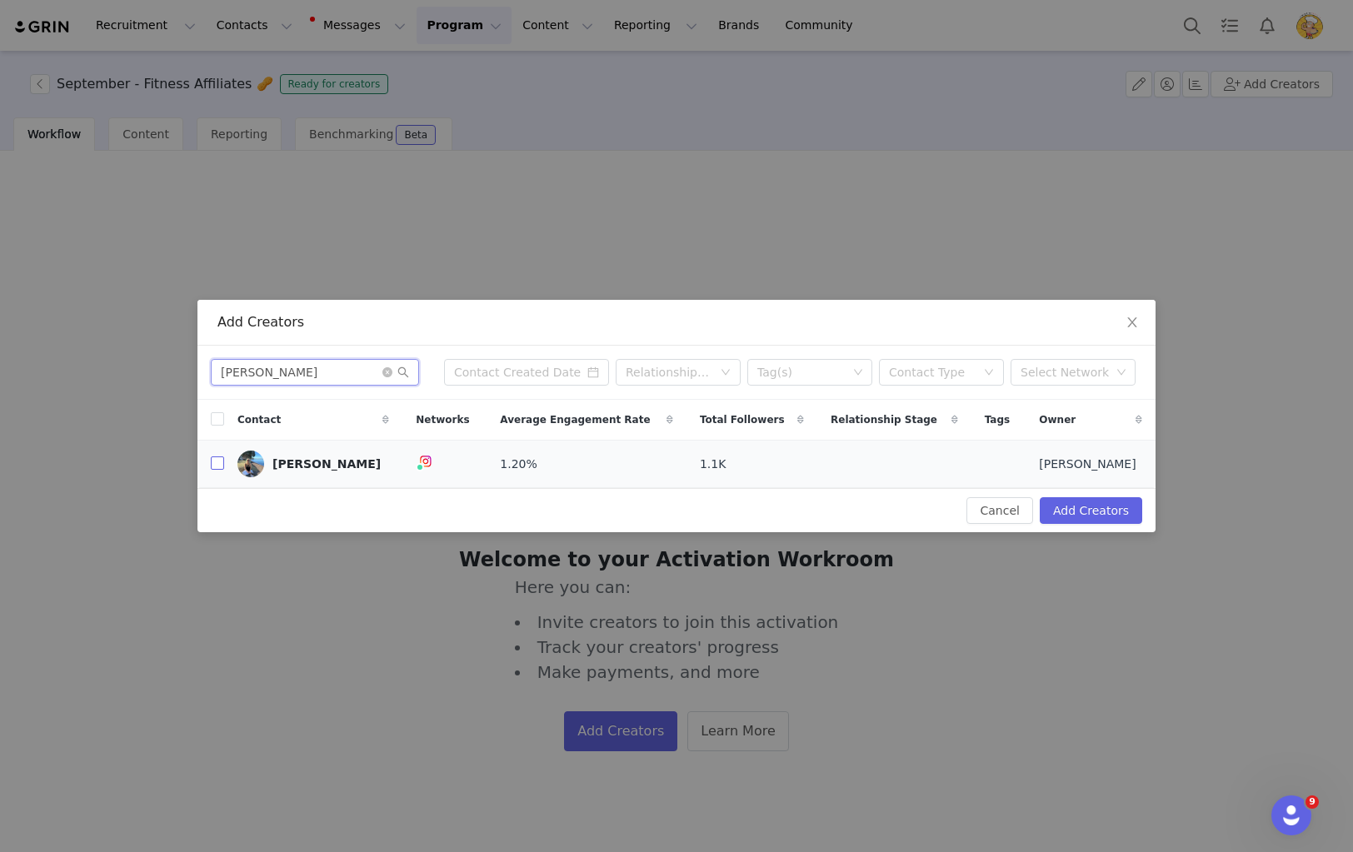
type input "Ella Hilton"
drag, startPoint x: 217, startPoint y: 462, endPoint x: 233, endPoint y: 452, distance: 18.7
click at [217, 462] on input "checkbox" at bounding box center [217, 463] width 13 height 13
checkbox input "true"
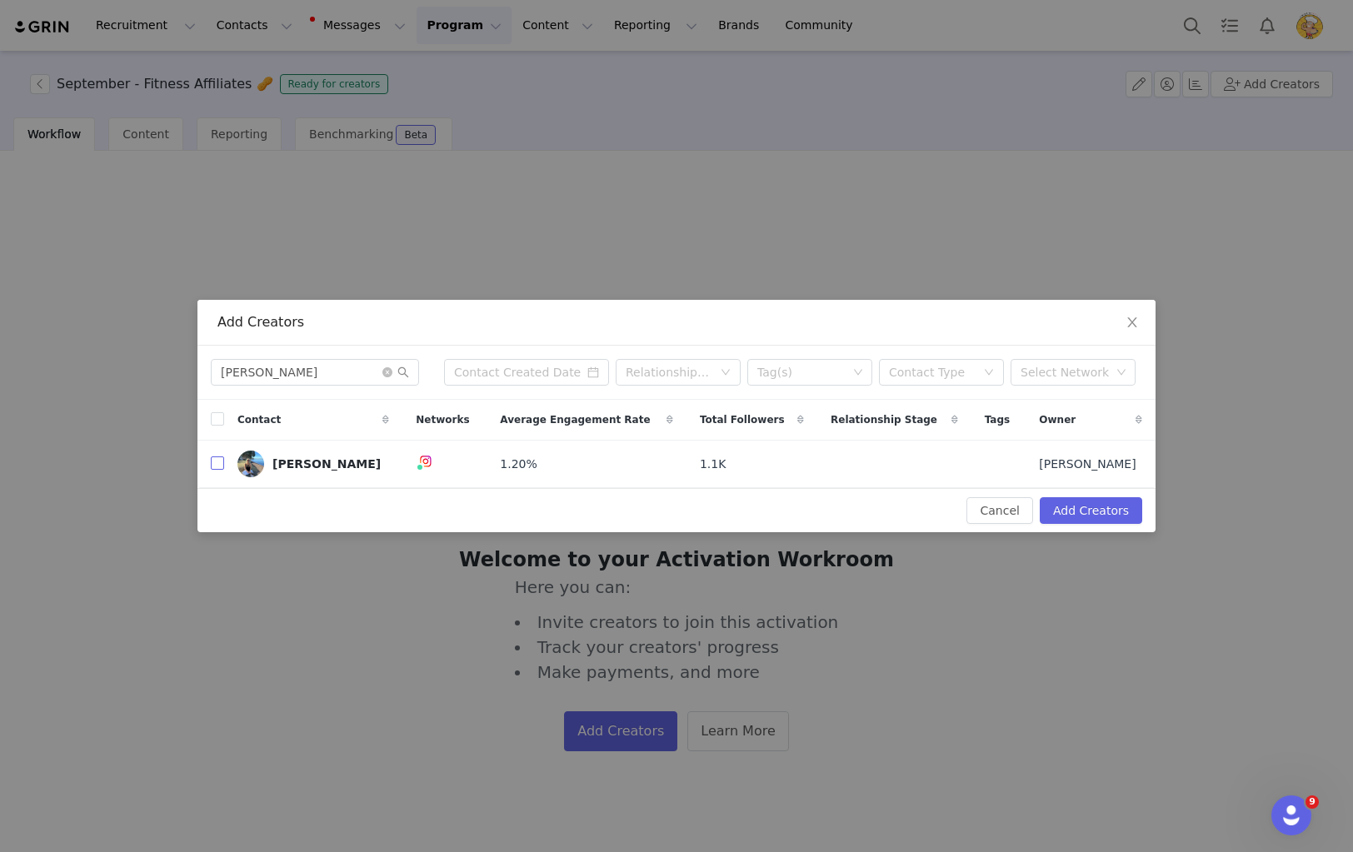
checkbox input "true"
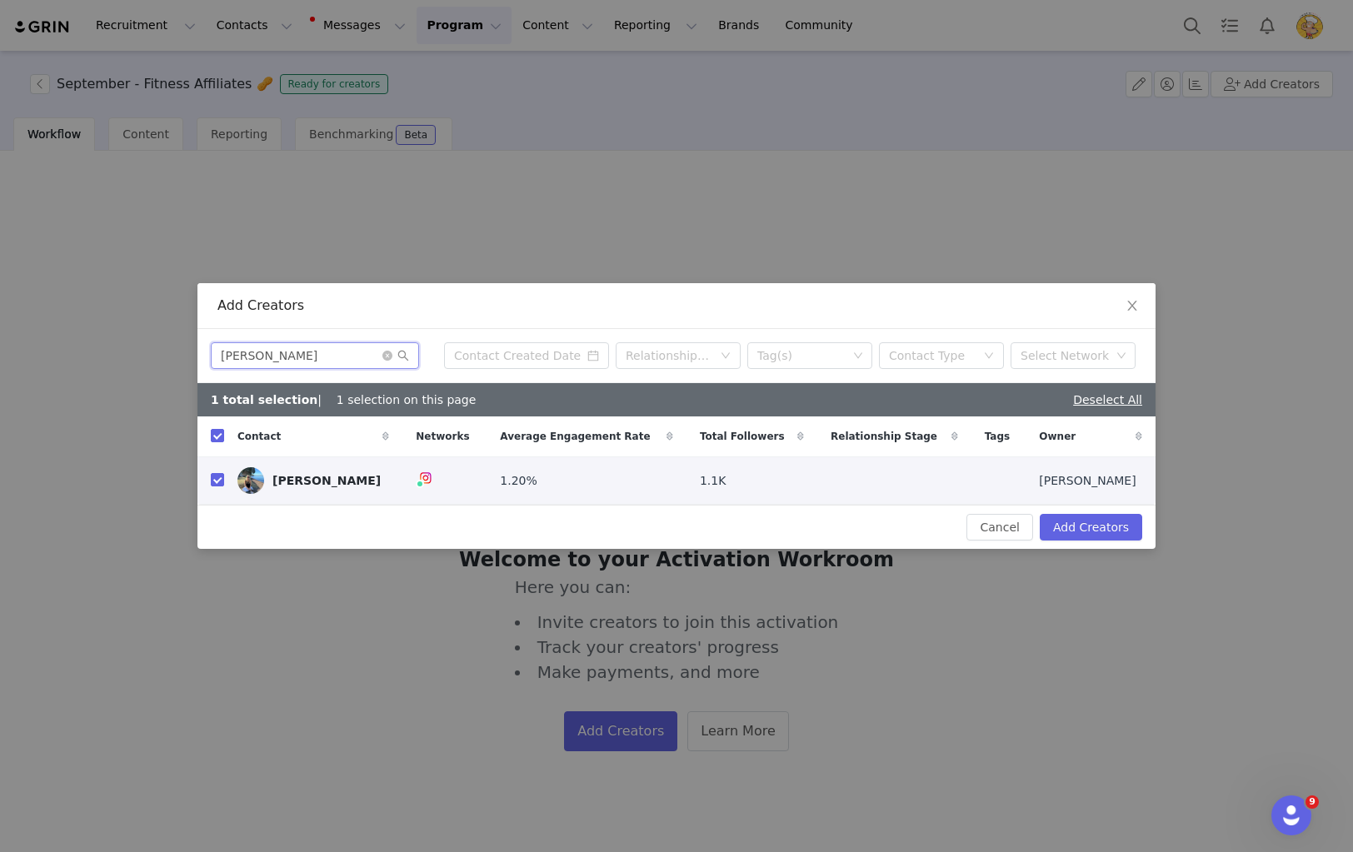
drag, startPoint x: 322, startPoint y: 357, endPoint x: 149, endPoint y: 346, distance: 172.8
click at [149, 347] on div "Add Creators Ella Hilton Relationship Stage Tag(s) Contact Type Select Network …" at bounding box center [676, 426] width 1353 height 852
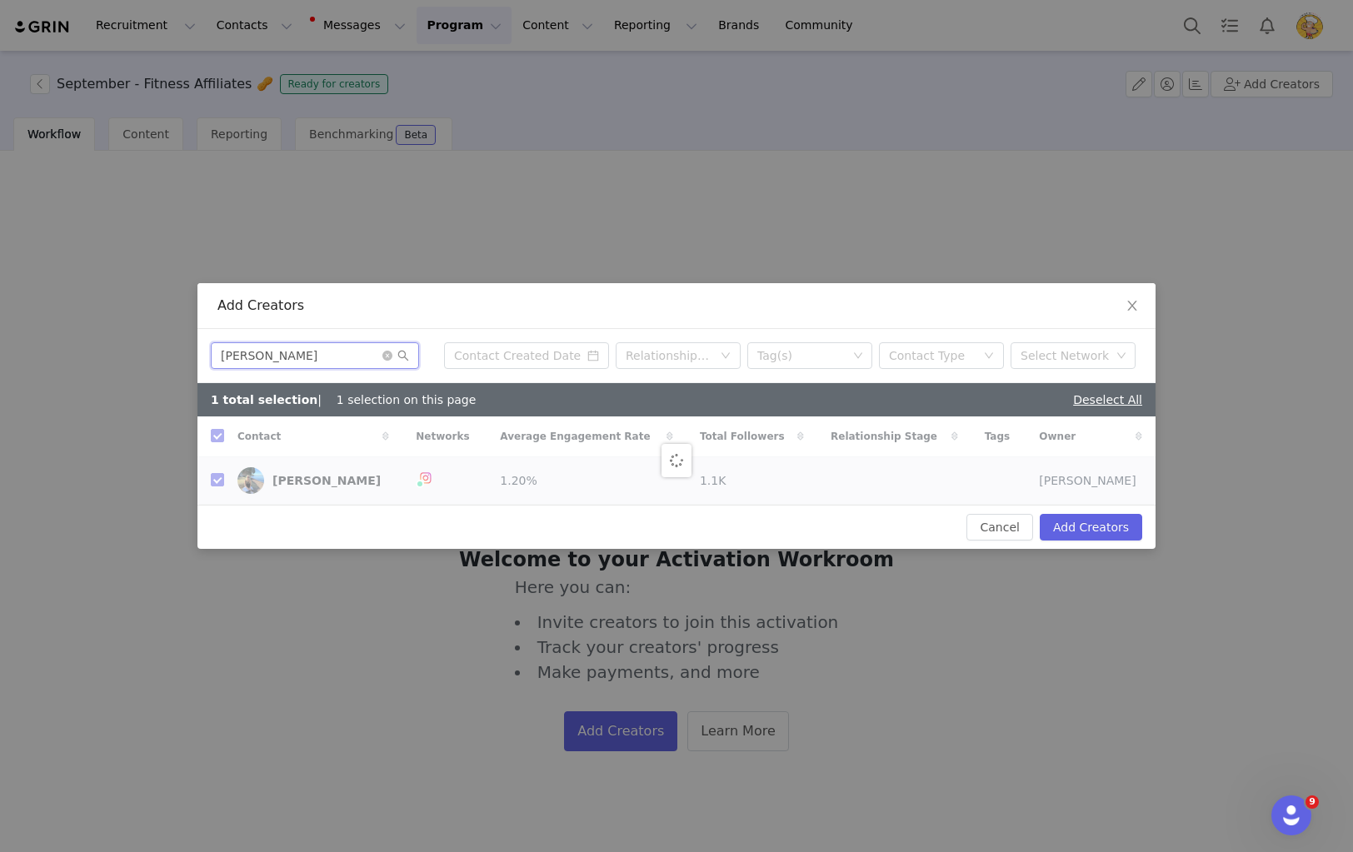
type input "Gemma Re"
checkbox input "false"
type input "Gemma Re"
click at [222, 480] on input "checkbox" at bounding box center [217, 479] width 13 height 13
checkbox input "true"
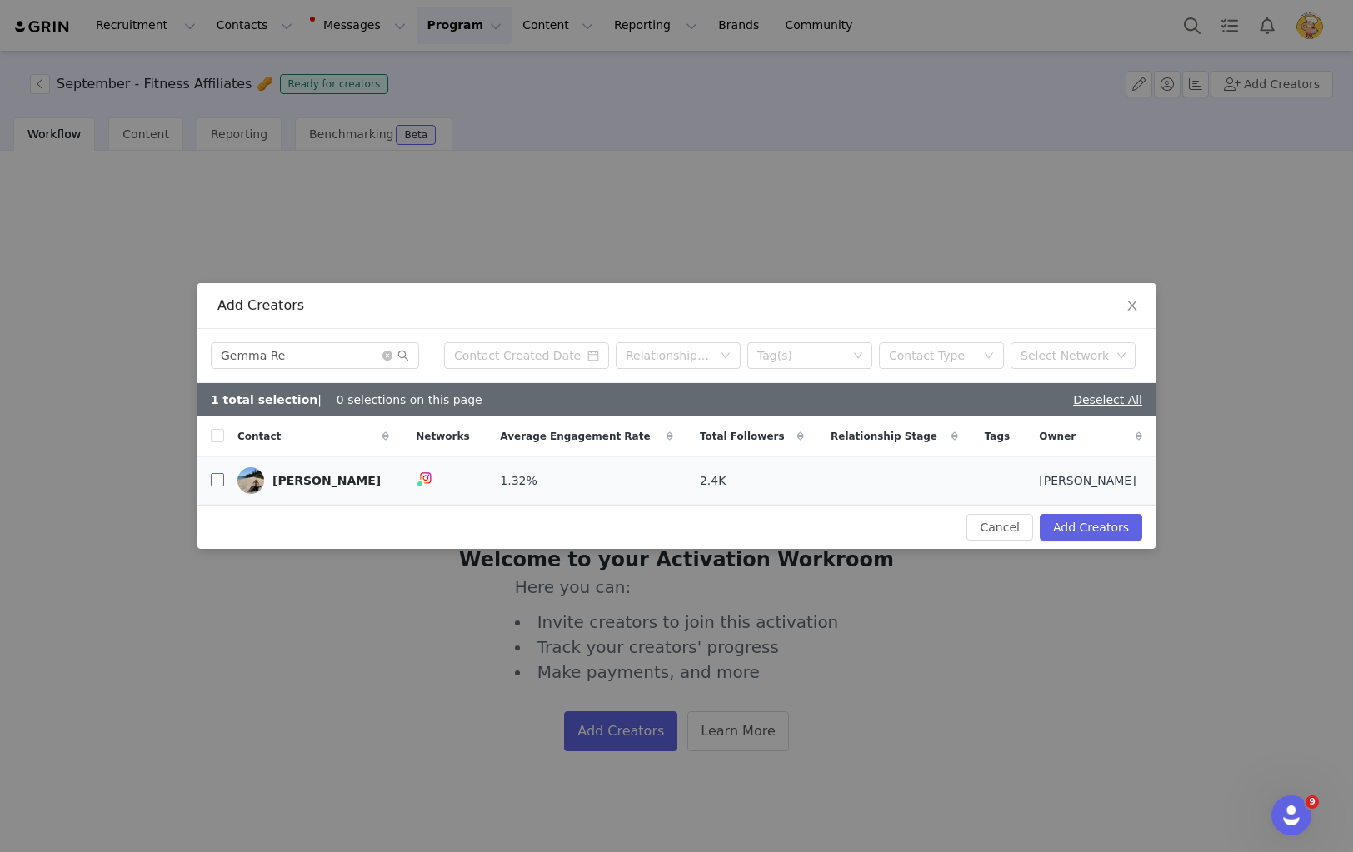
checkbox input "true"
drag, startPoint x: 329, startPoint y: 348, endPoint x: 118, endPoint y: 334, distance: 211.2
click at [118, 334] on div "Add Creators Gemma Re Relationship Stage Tag(s) Contact Type Select Network 2 t…" at bounding box center [676, 426] width 1353 height 852
type input "h"
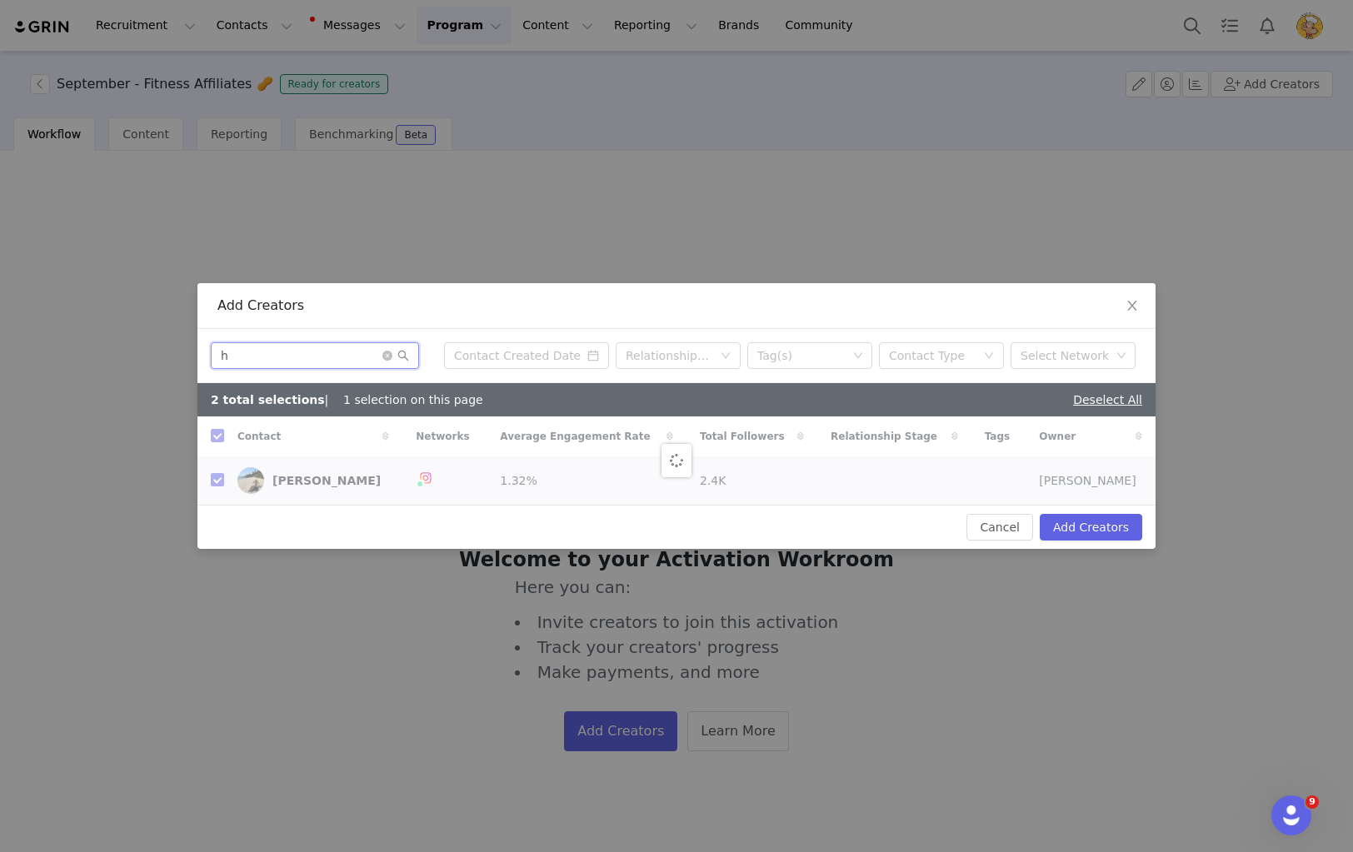
checkbox input "false"
type input "hans"
click at [215, 481] on input "checkbox" at bounding box center [217, 479] width 13 height 13
checkbox input "true"
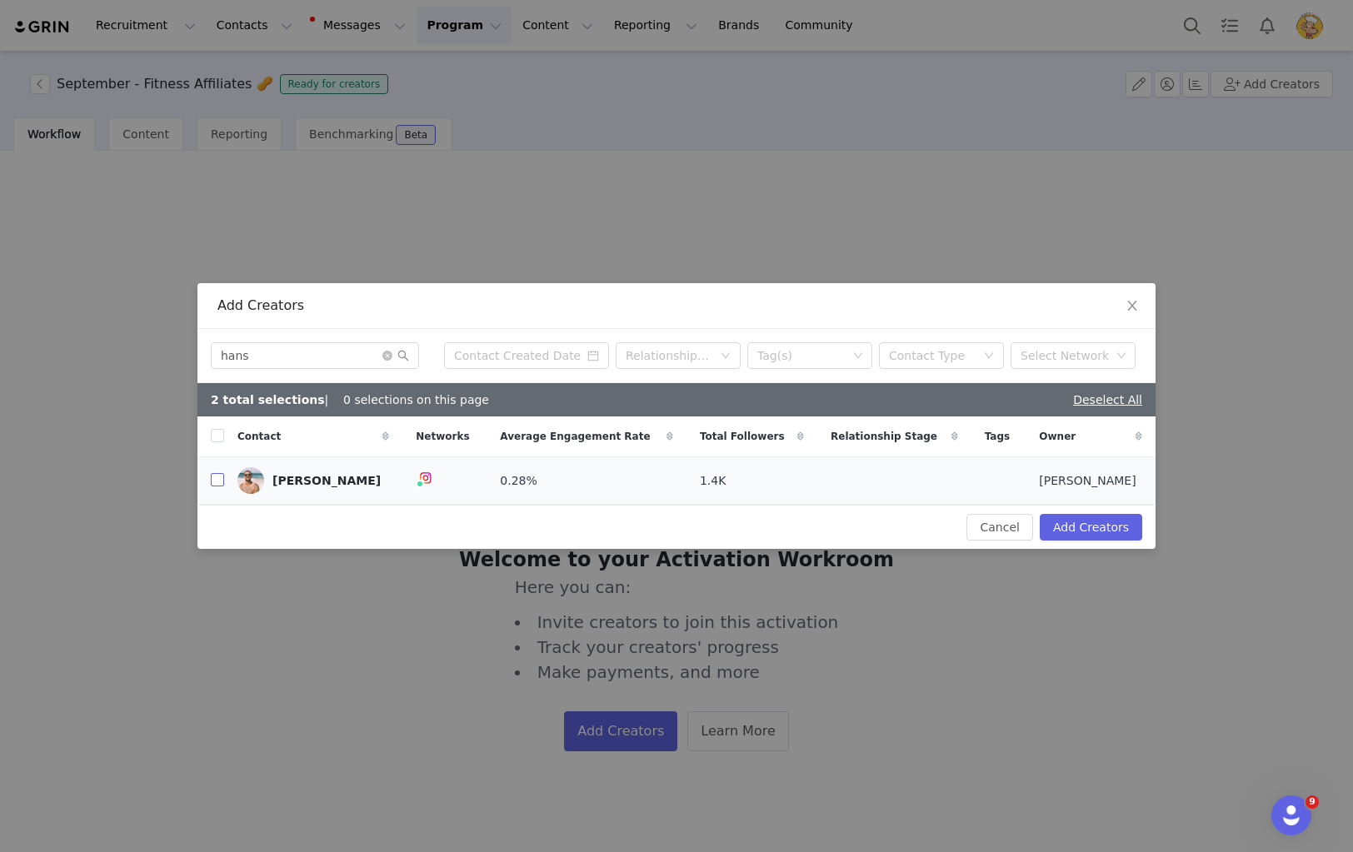
checkbox input "true"
drag, startPoint x: 207, startPoint y: 346, endPoint x: 169, endPoint y: 340, distance: 38.8
click at [169, 340] on div "Add Creators hans Relationship Stage Tag(s) Contact Type Select Network 3 total…" at bounding box center [676, 426] width 1353 height 852
type input "madel"
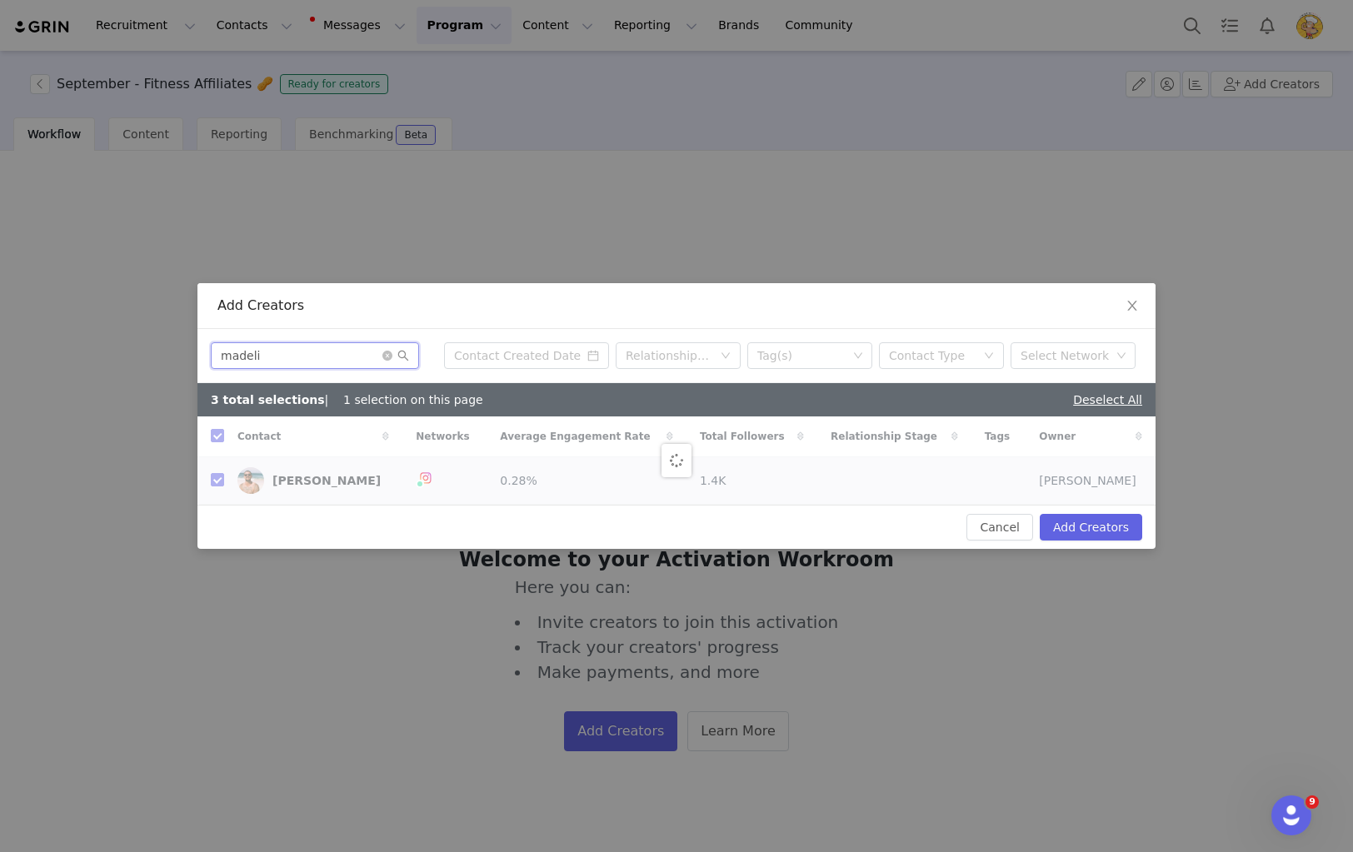
checkbox input "false"
type input "madele"
click at [212, 476] on input "checkbox" at bounding box center [217, 479] width 13 height 13
checkbox input "true"
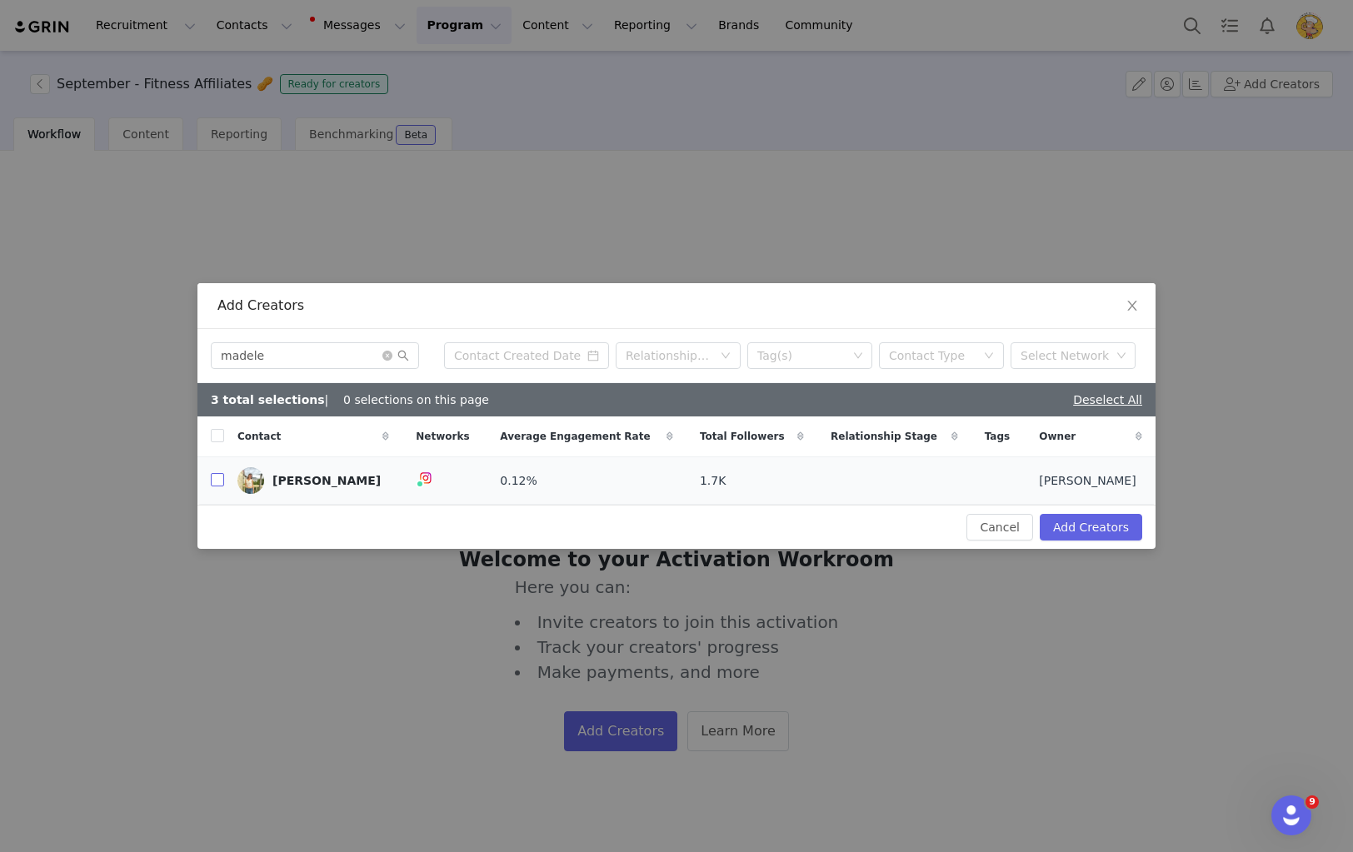
checkbox input "true"
drag, startPoint x: 310, startPoint y: 356, endPoint x: 189, endPoint y: 347, distance: 121.1
click at [189, 347] on div "Add Creators madele Relationship Stage Tag(s) Contact Type Select Network 4 tot…" at bounding box center [676, 426] width 1353 height 852
type input "mia ca"
checkbox input "false"
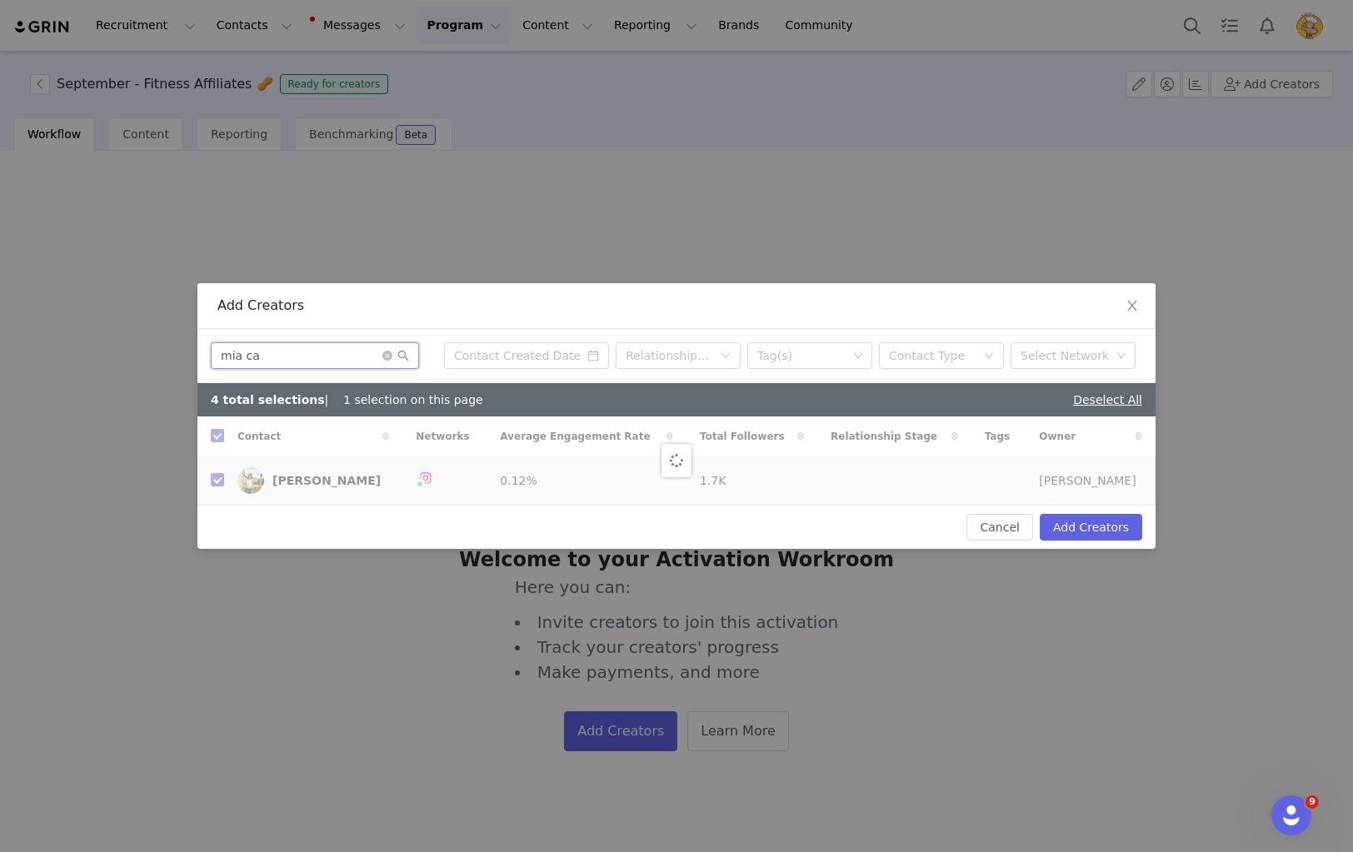
checkbox input "false"
type input "mia ca"
drag, startPoint x: 213, startPoint y: 479, endPoint x: 221, endPoint y: 475, distance: 8.6
click at [217, 476] on input "checkbox" at bounding box center [217, 479] width 13 height 13
checkbox input "true"
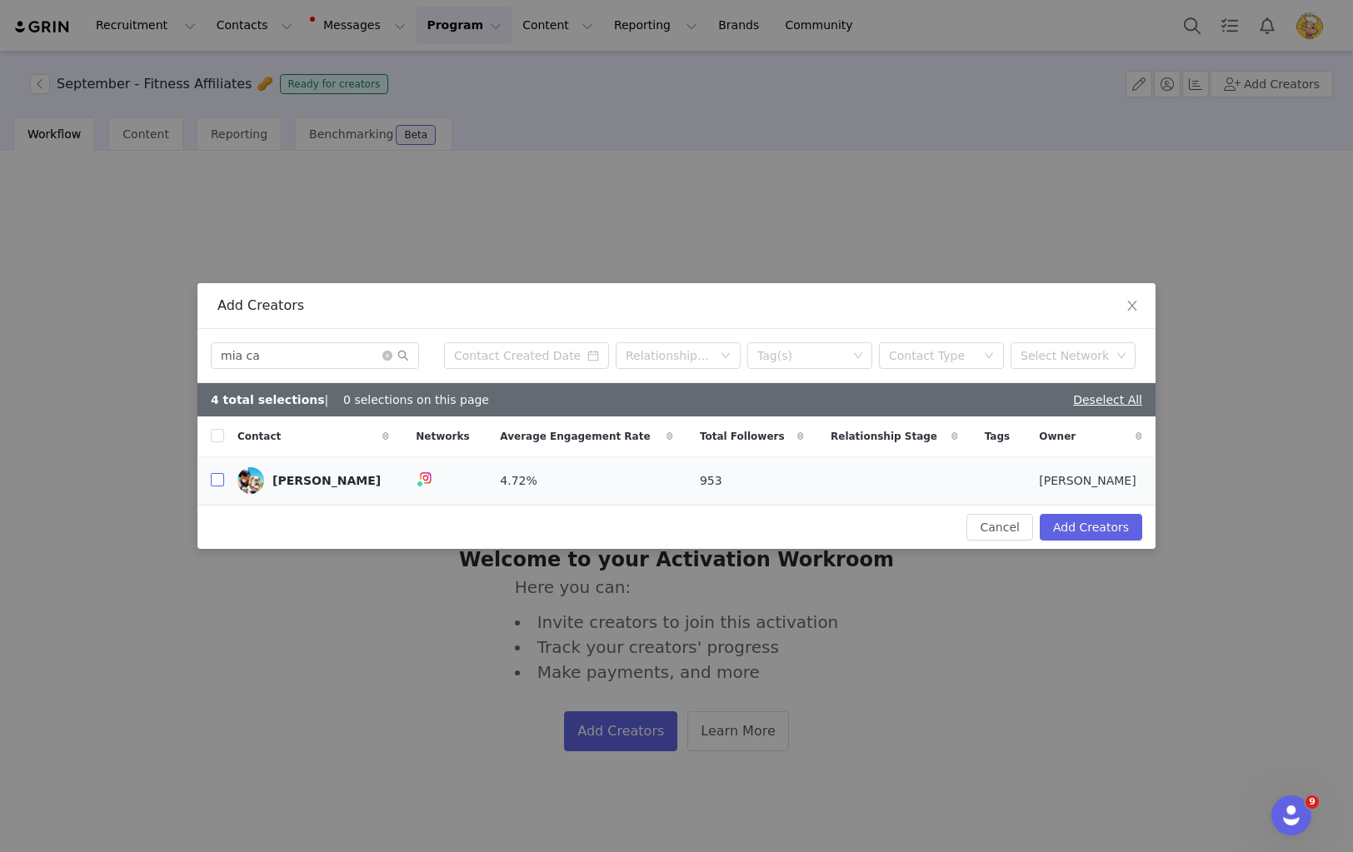
checkbox input "true"
drag, startPoint x: 297, startPoint y: 360, endPoint x: 186, endPoint y: 345, distance: 112.6
click at [186, 345] on div "Add Creators mia ca Relationship Stage Tag(s) Contact Type Select Network 5 tot…" at bounding box center [676, 426] width 1353 height 852
type input "nikki"
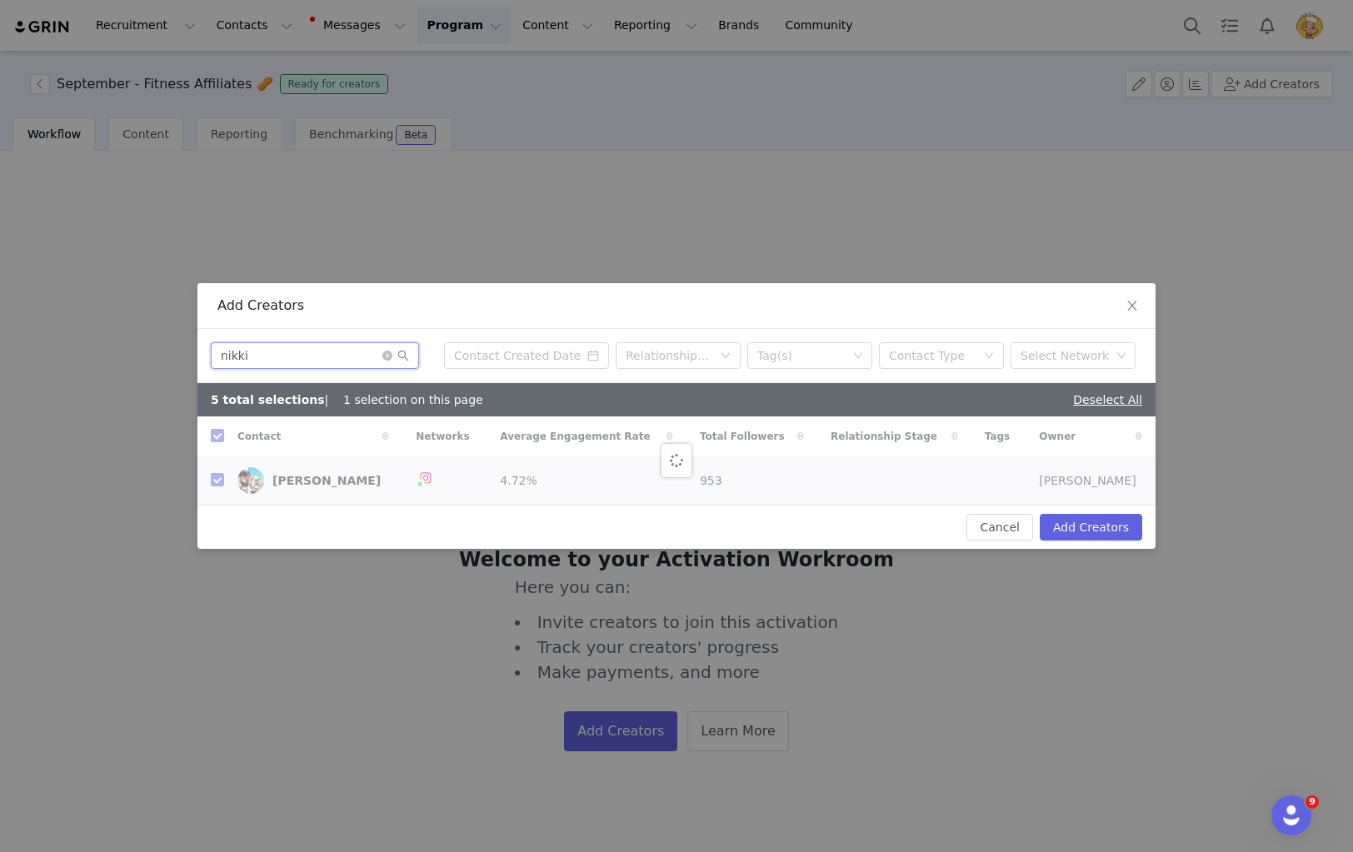
checkbox input "false"
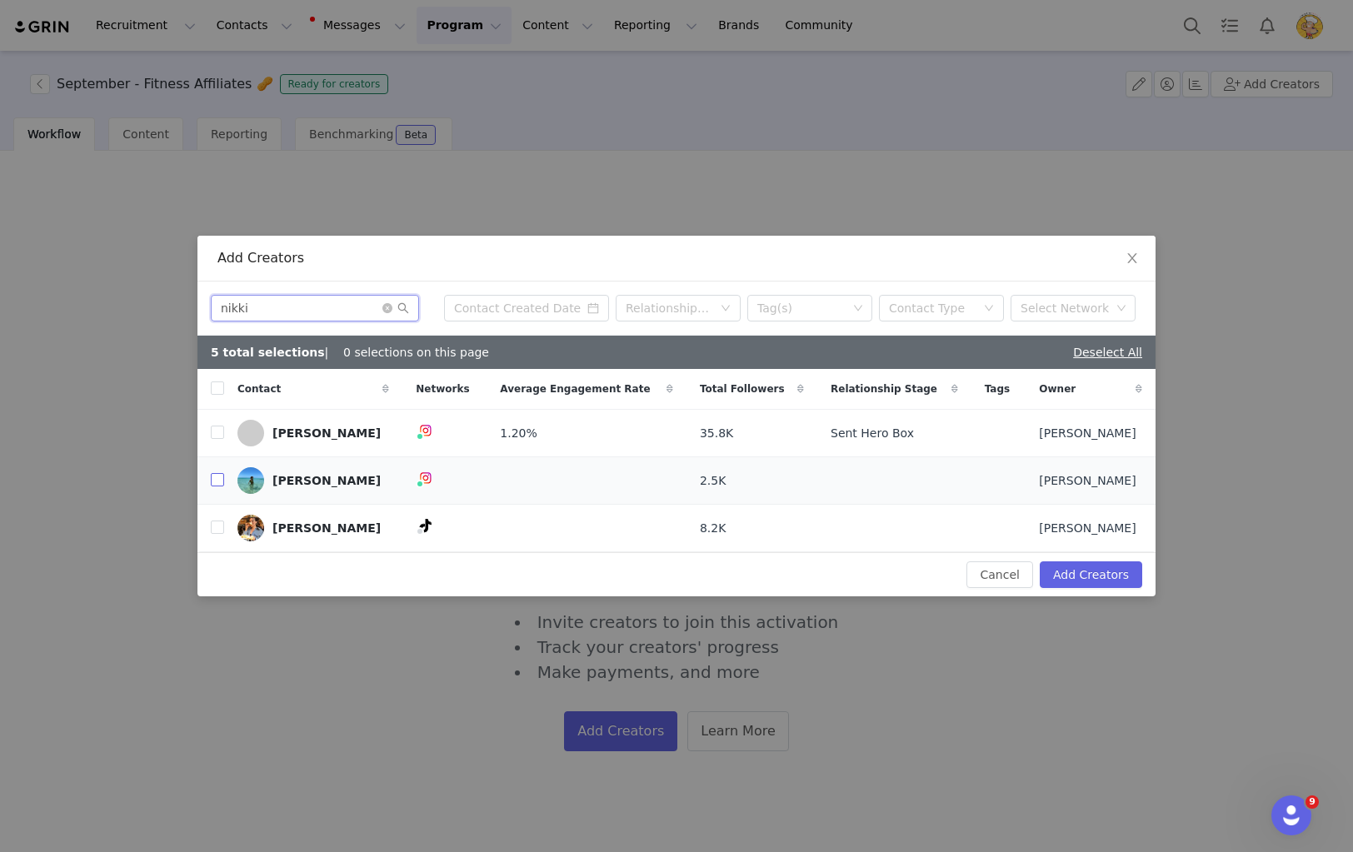
type input "nikki"
click at [212, 480] on input "checkbox" at bounding box center [217, 479] width 13 height 13
checkbox input "true"
drag, startPoint x: 309, startPoint y: 303, endPoint x: 19, endPoint y: 274, distance: 291.4
click at [19, 274] on div "Add Creators nikki Relationship Stage Tag(s) Contact Type Select Network 6 tota…" at bounding box center [676, 426] width 1353 height 852
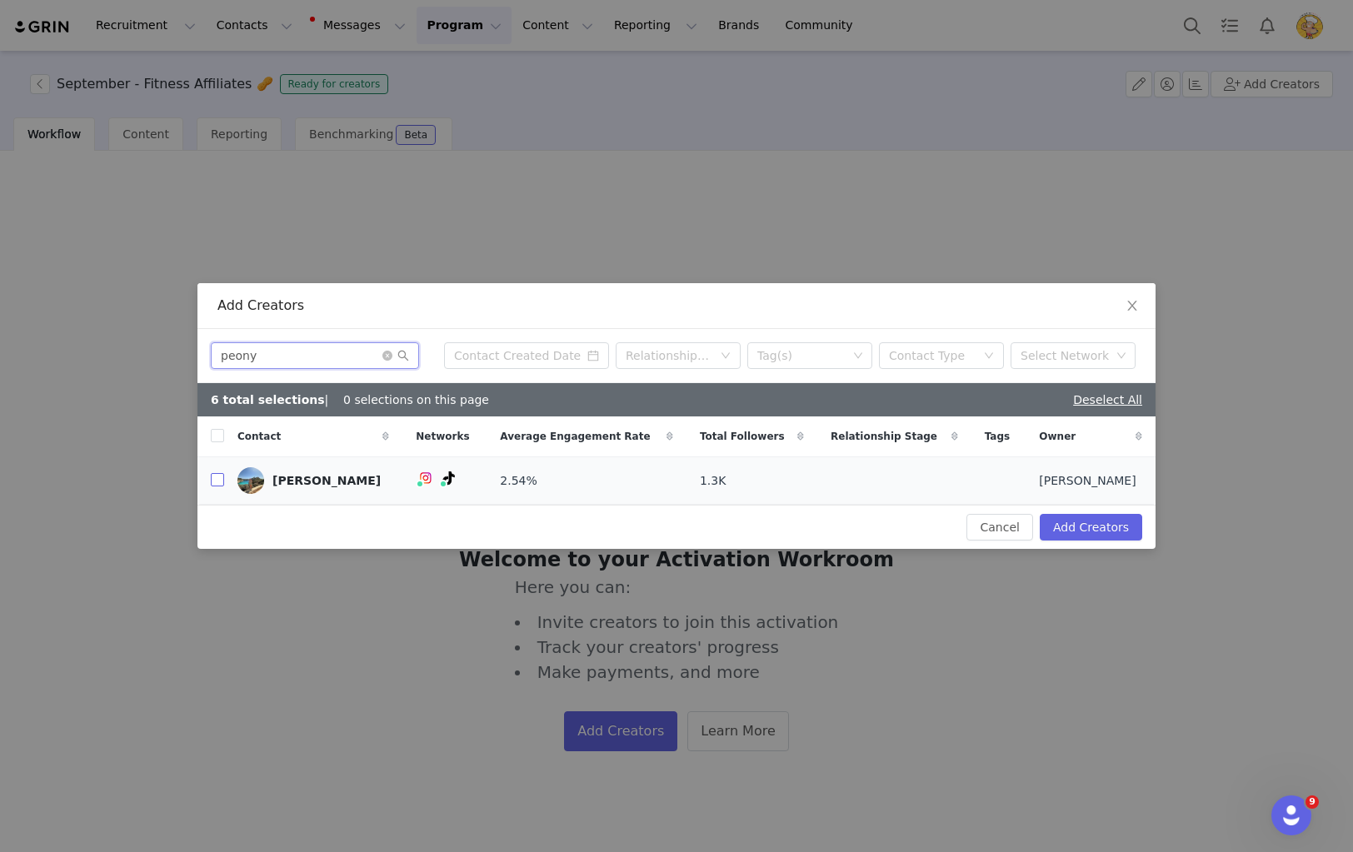
type input "peony"
click at [212, 481] on input "checkbox" at bounding box center [217, 479] width 13 height 13
checkbox input "true"
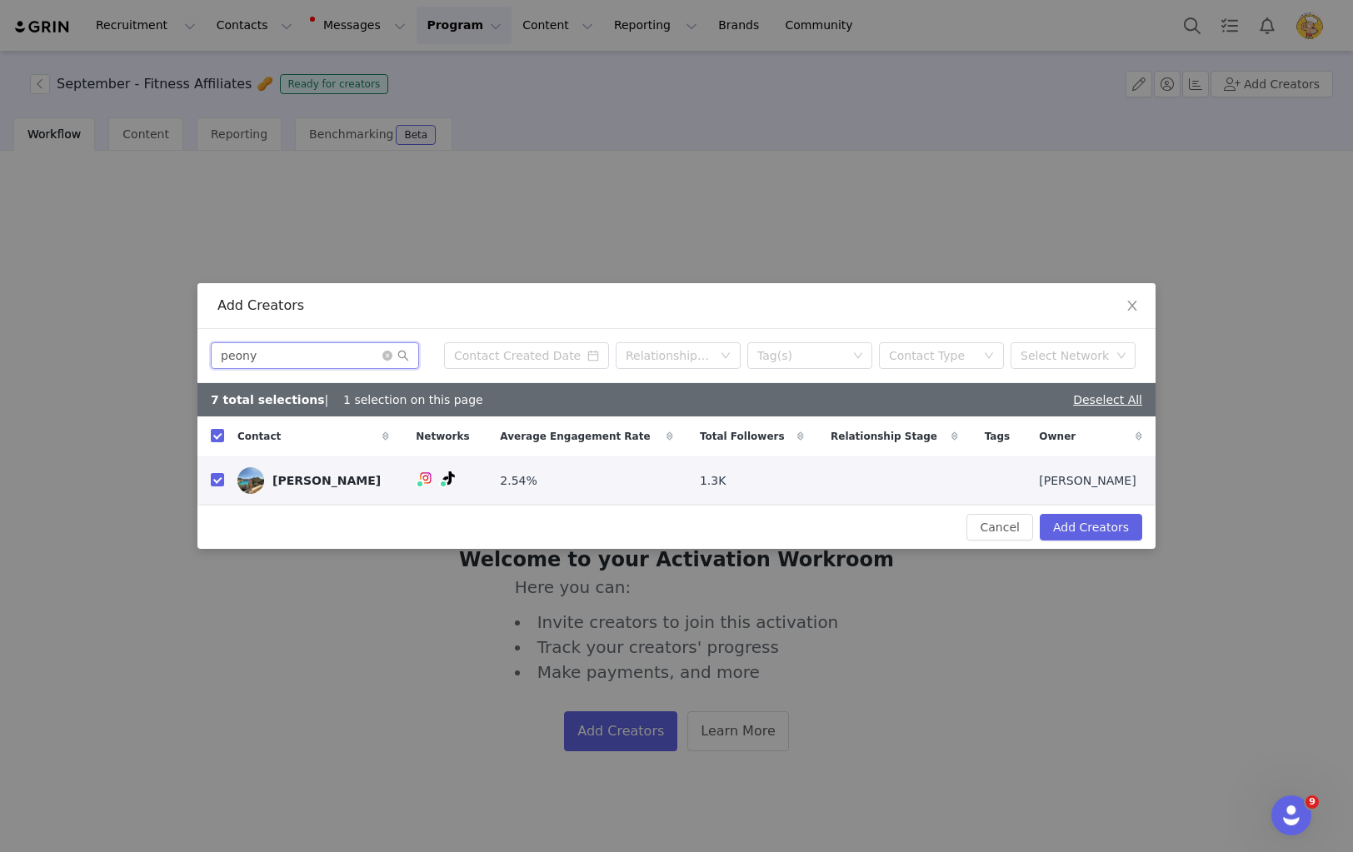
drag, startPoint x: 247, startPoint y: 356, endPoint x: 152, endPoint y: 350, distance: 95.1
click at [152, 351] on div "Add Creators peony Relationship Stage Tag(s) Contact Type Select Network 7 tota…" at bounding box center [676, 426] width 1353 height 852
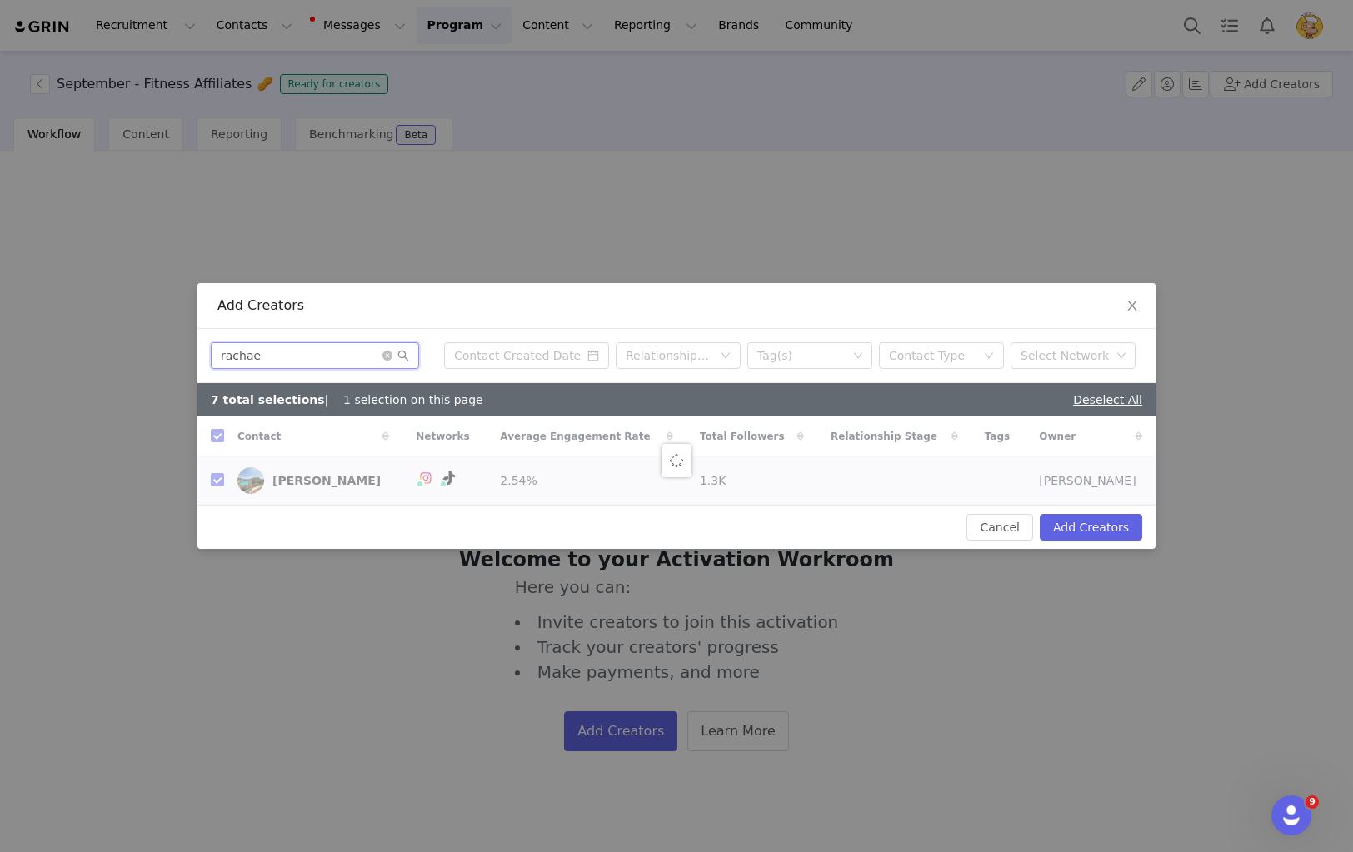
type input "rachael"
checkbox input "false"
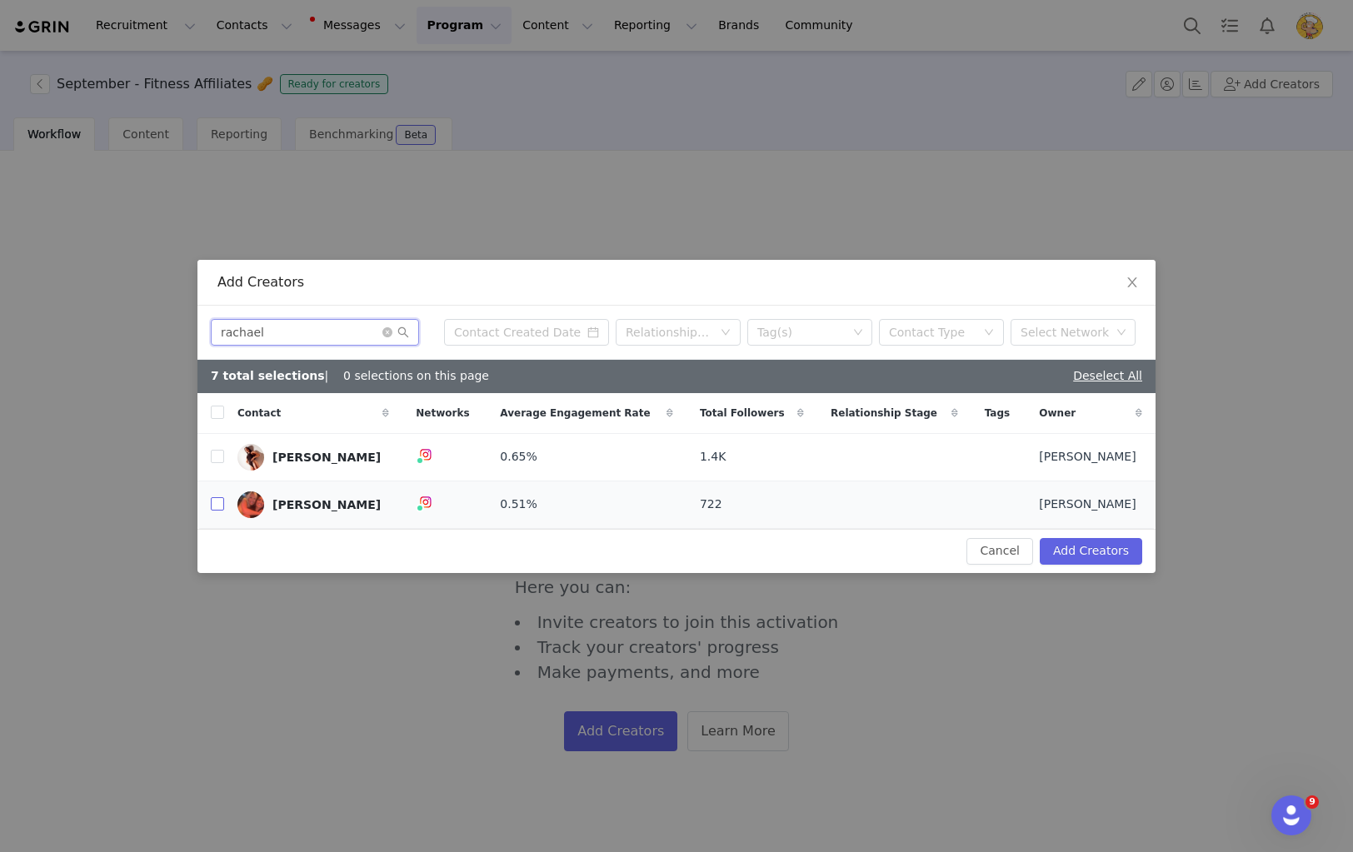
type input "rachael"
click at [217, 506] on input "checkbox" at bounding box center [217, 503] width 13 height 13
checkbox input "true"
click at [1117, 542] on button "Add Creators" at bounding box center [1091, 551] width 102 height 27
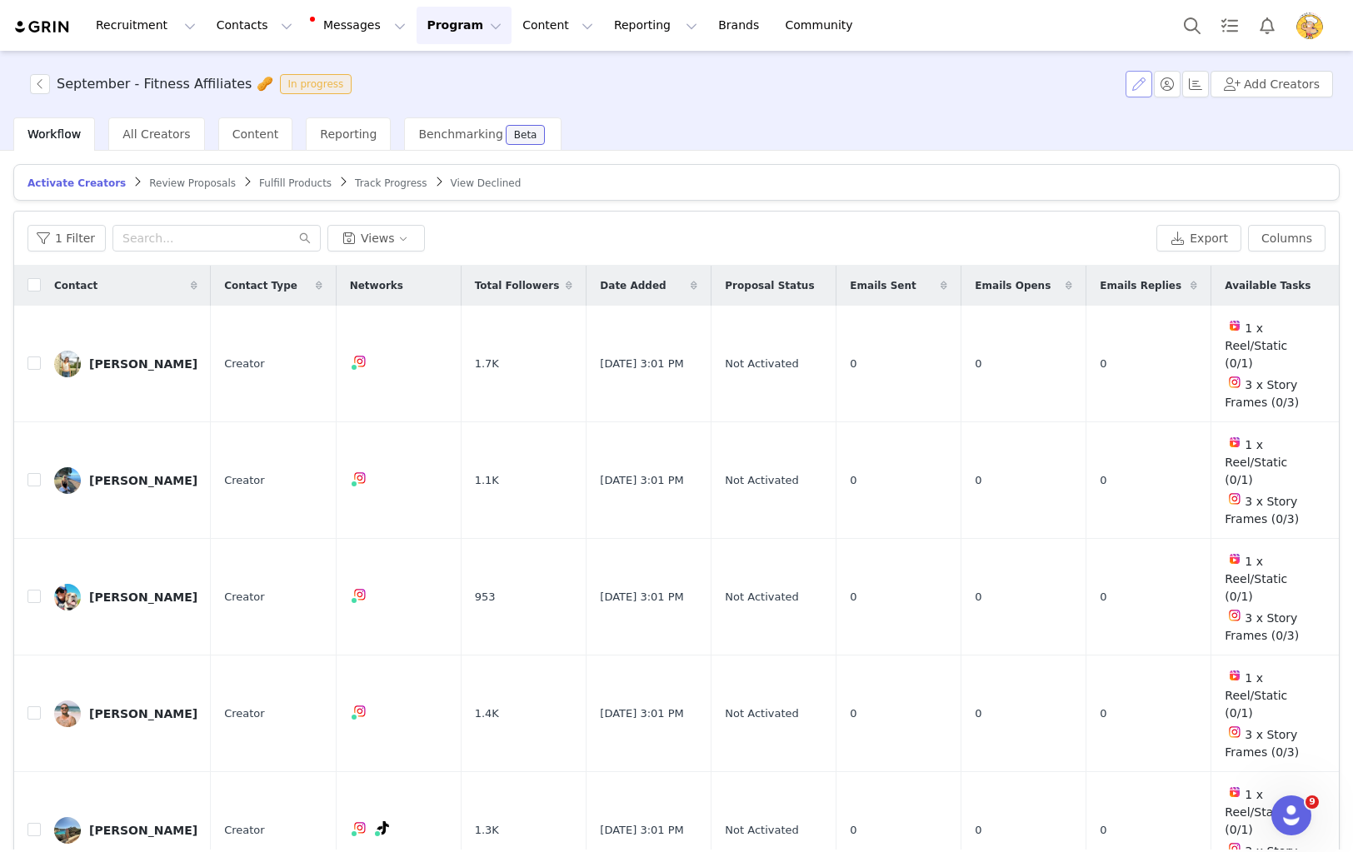
click at [1150, 85] on button "button" at bounding box center [1138, 84] width 27 height 27
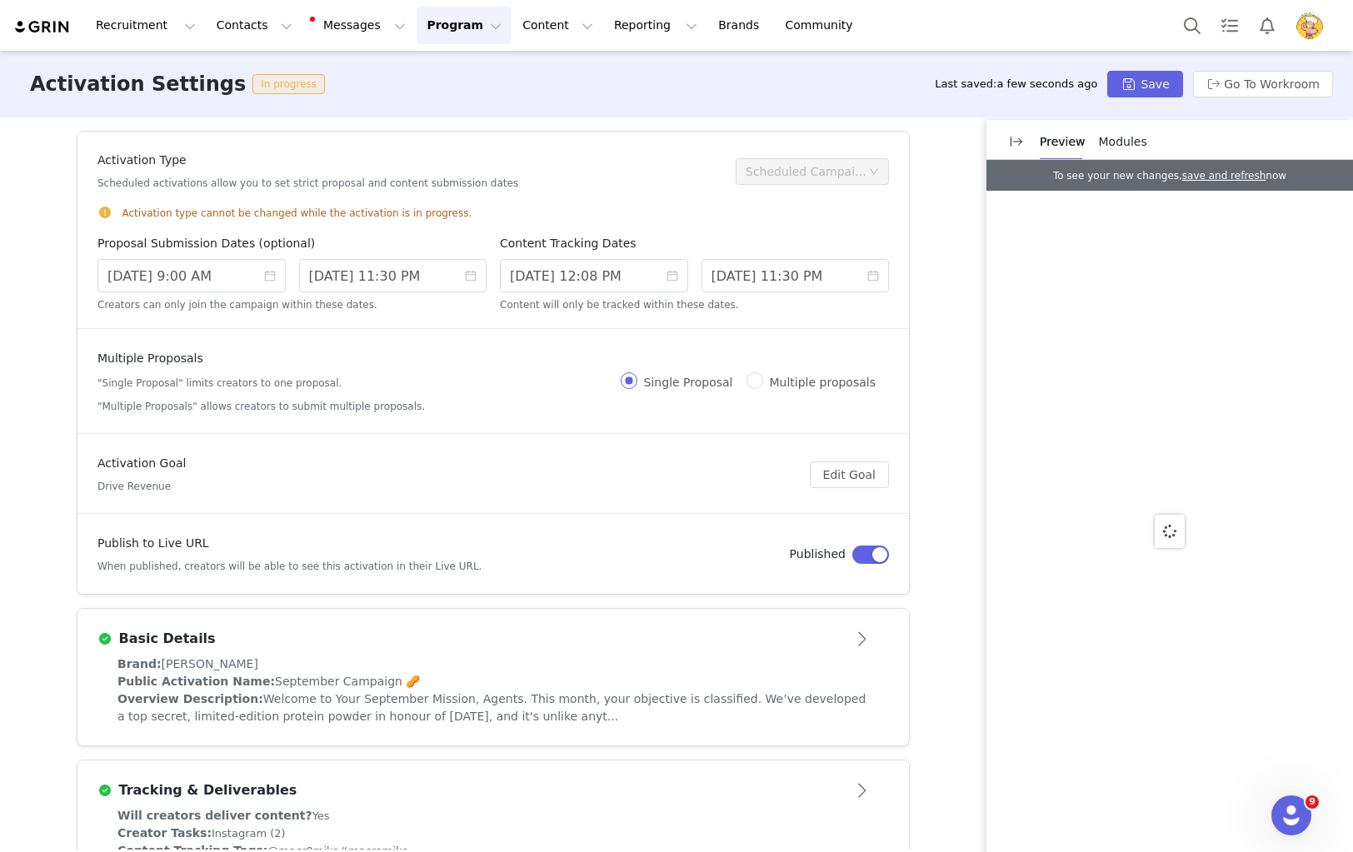
scroll to position [15, 0]
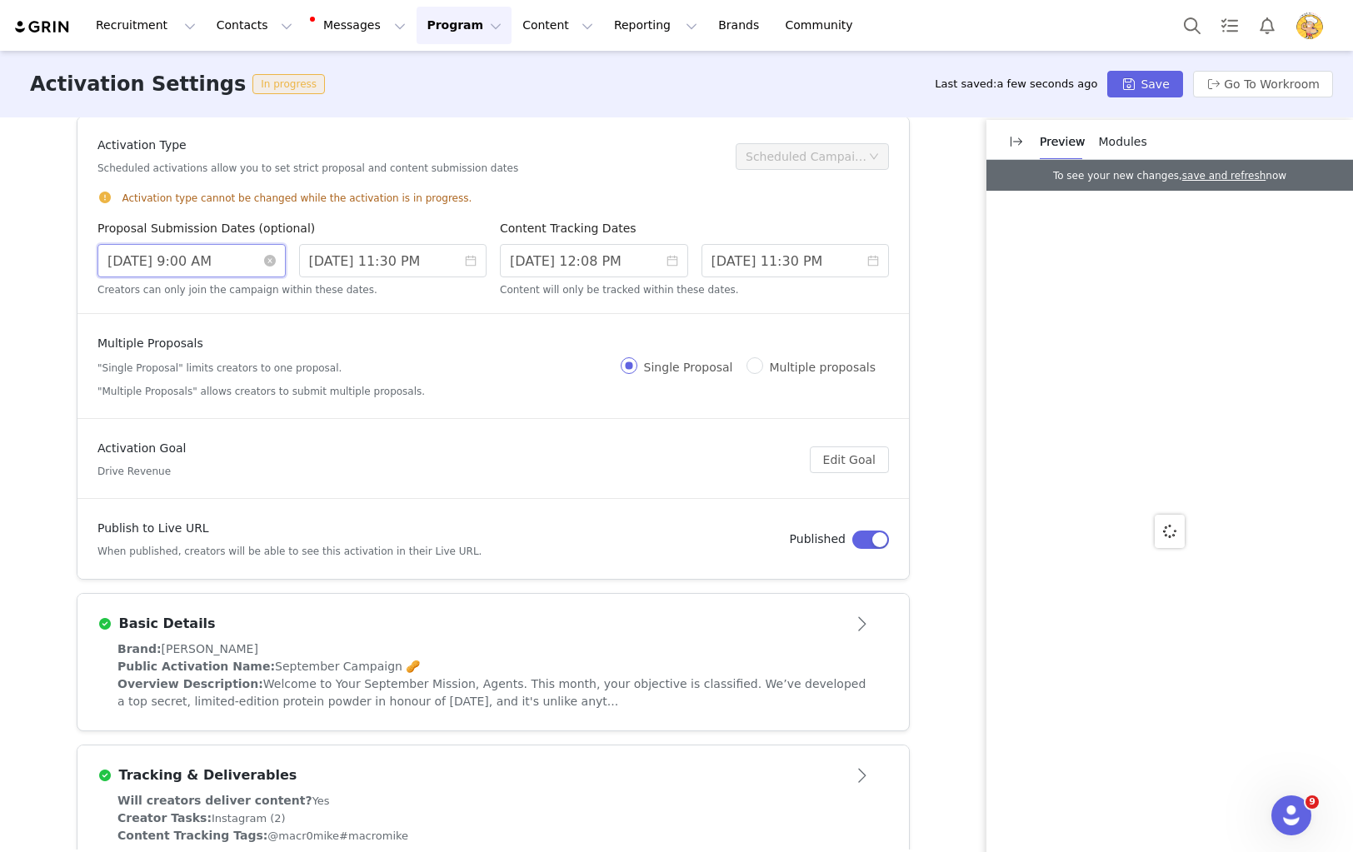
click at [152, 252] on input "9/01/2025 9:00 AM" at bounding box center [191, 260] width 188 height 33
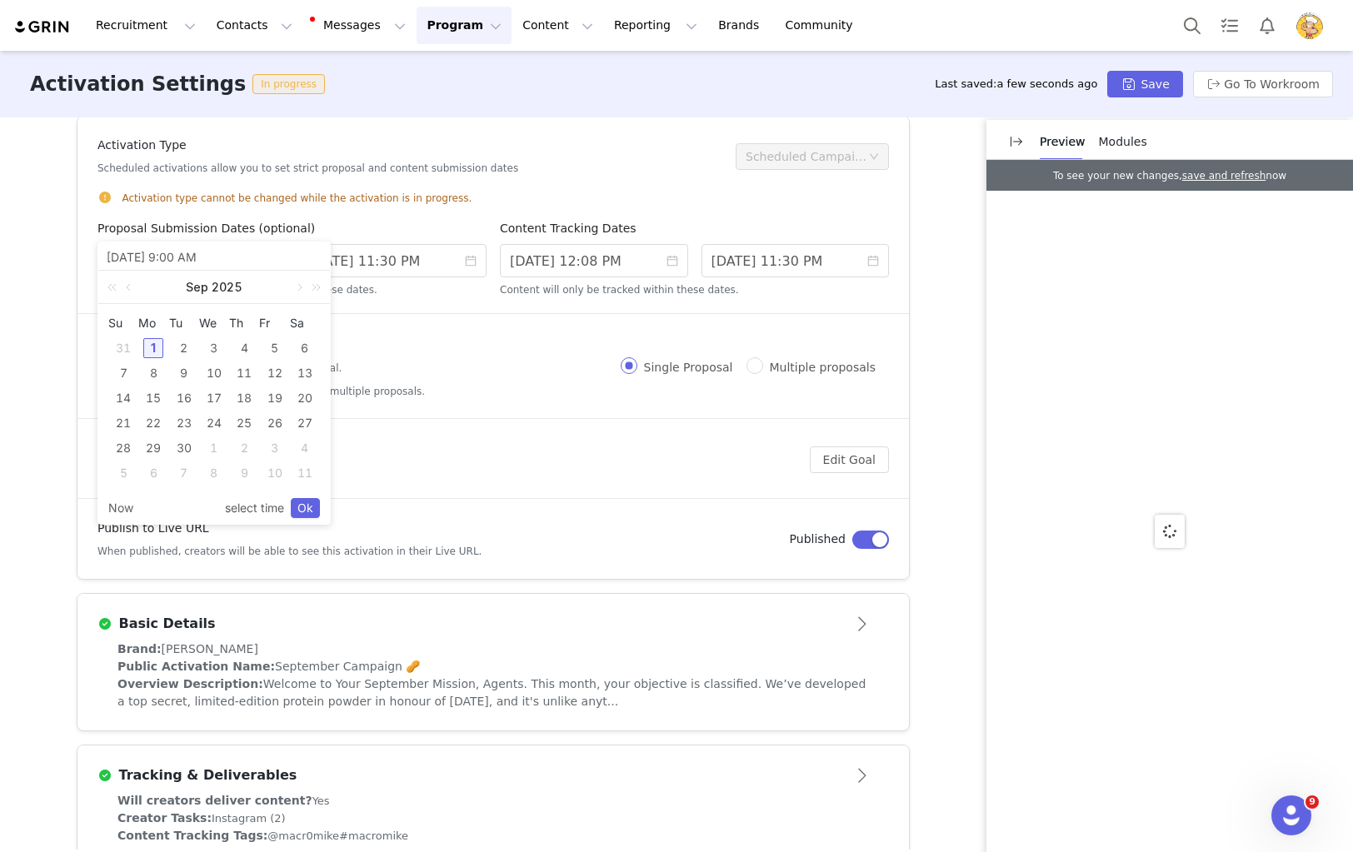
click at [158, 347] on div "1" at bounding box center [153, 348] width 20 height 20
click at [301, 511] on link "Ok" at bounding box center [305, 508] width 29 height 20
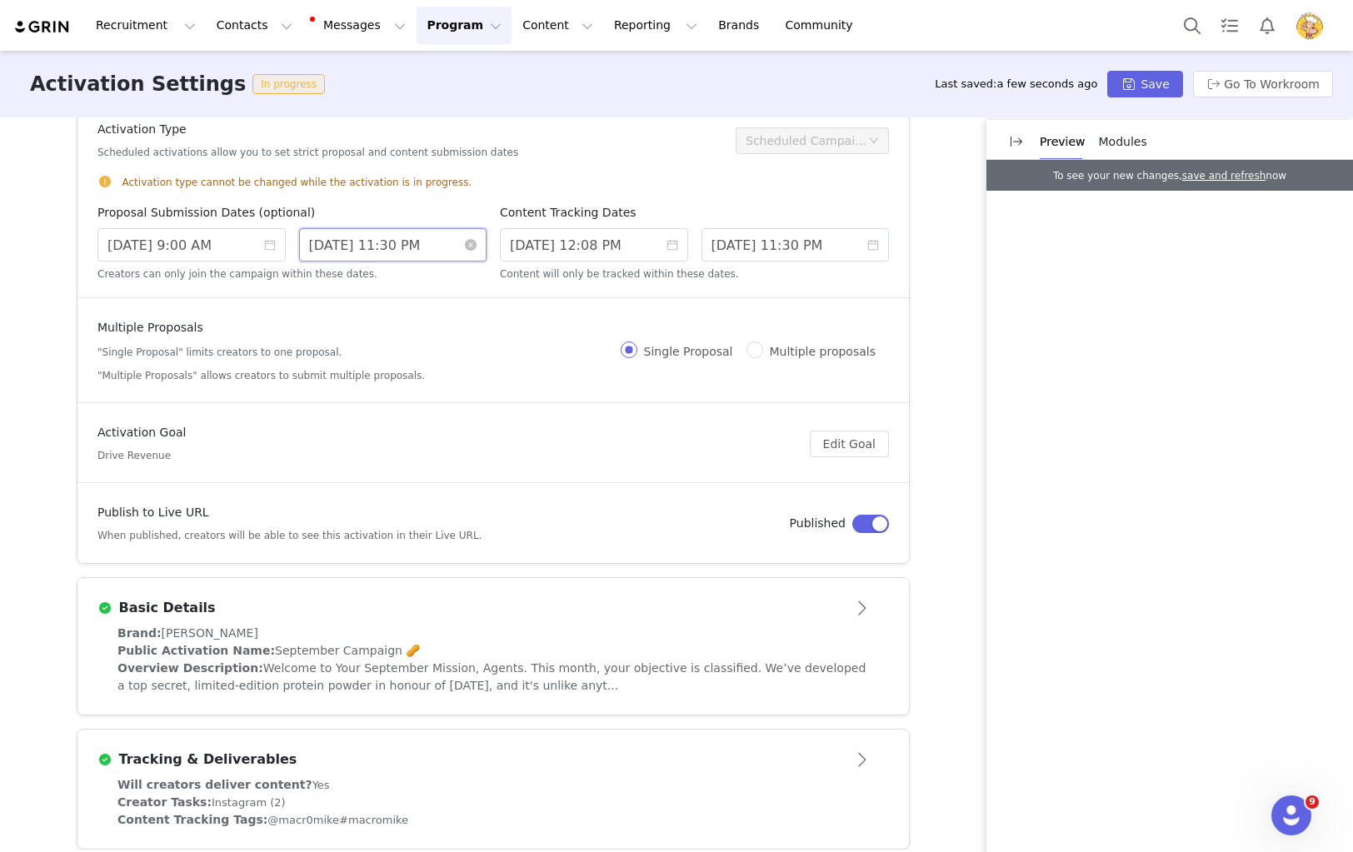
click at [412, 256] on input "9/30/2025 11:30 PM" at bounding box center [393, 244] width 188 height 33
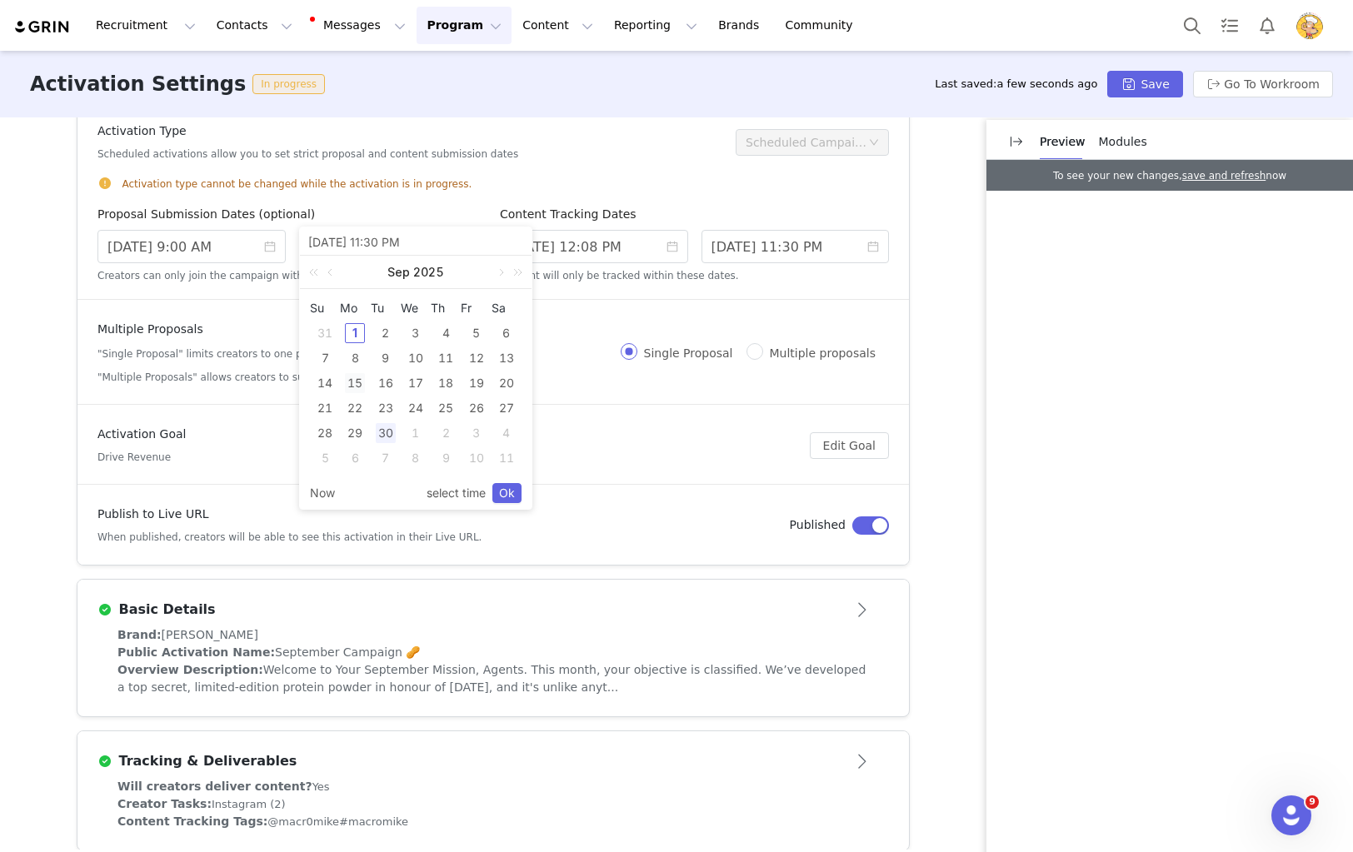
drag, startPoint x: 352, startPoint y: 382, endPoint x: 381, endPoint y: 410, distance: 39.5
click at [352, 382] on div "15" at bounding box center [355, 383] width 20 height 20
type input "9/15/2025 11:30 PM"
drag, startPoint x: 491, startPoint y: 495, endPoint x: 506, endPoint y: 494, distance: 14.2
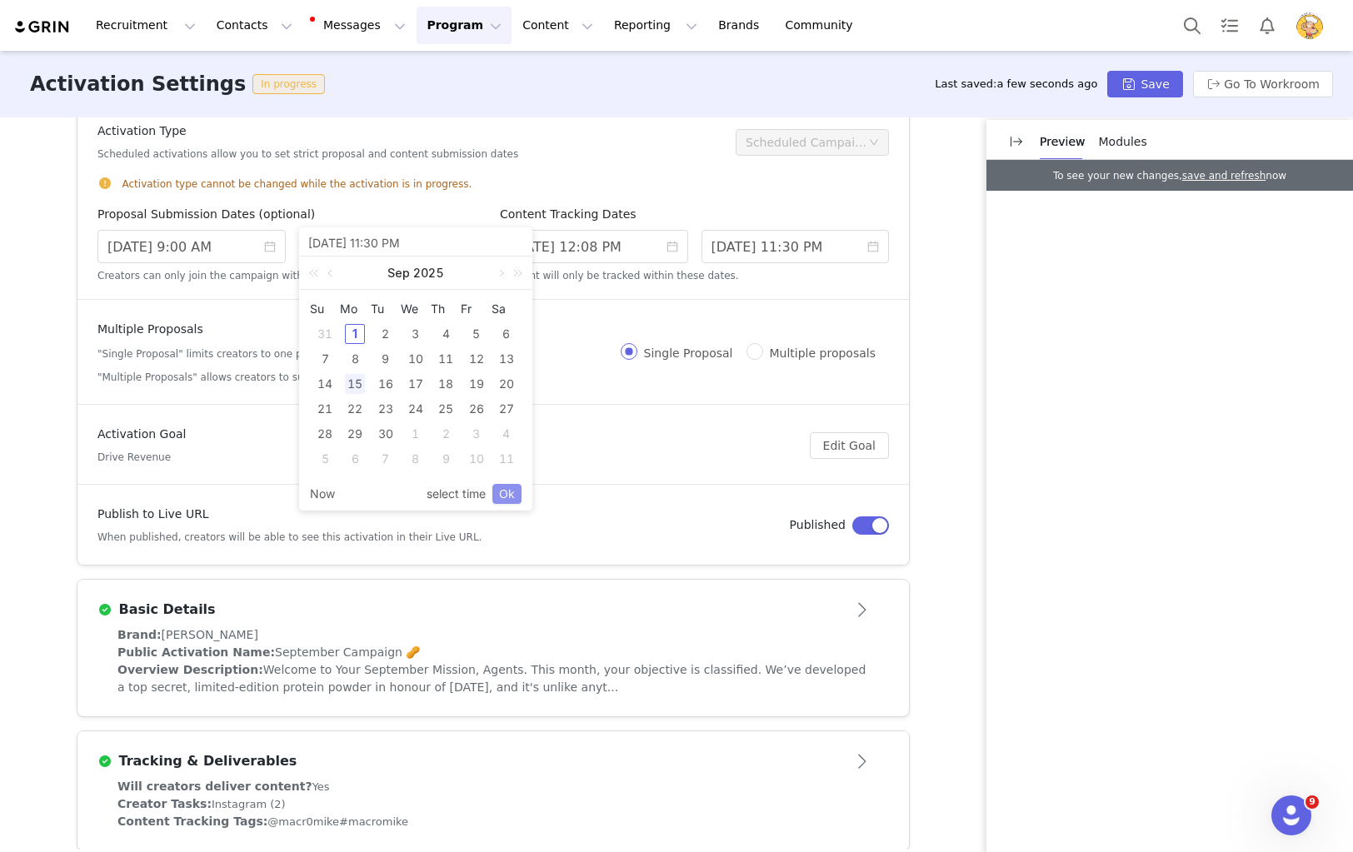
click at [496, 494] on span "Now select time Ok" at bounding box center [416, 494] width 212 height 32
click at [505, 494] on link "Ok" at bounding box center [506, 494] width 29 height 20
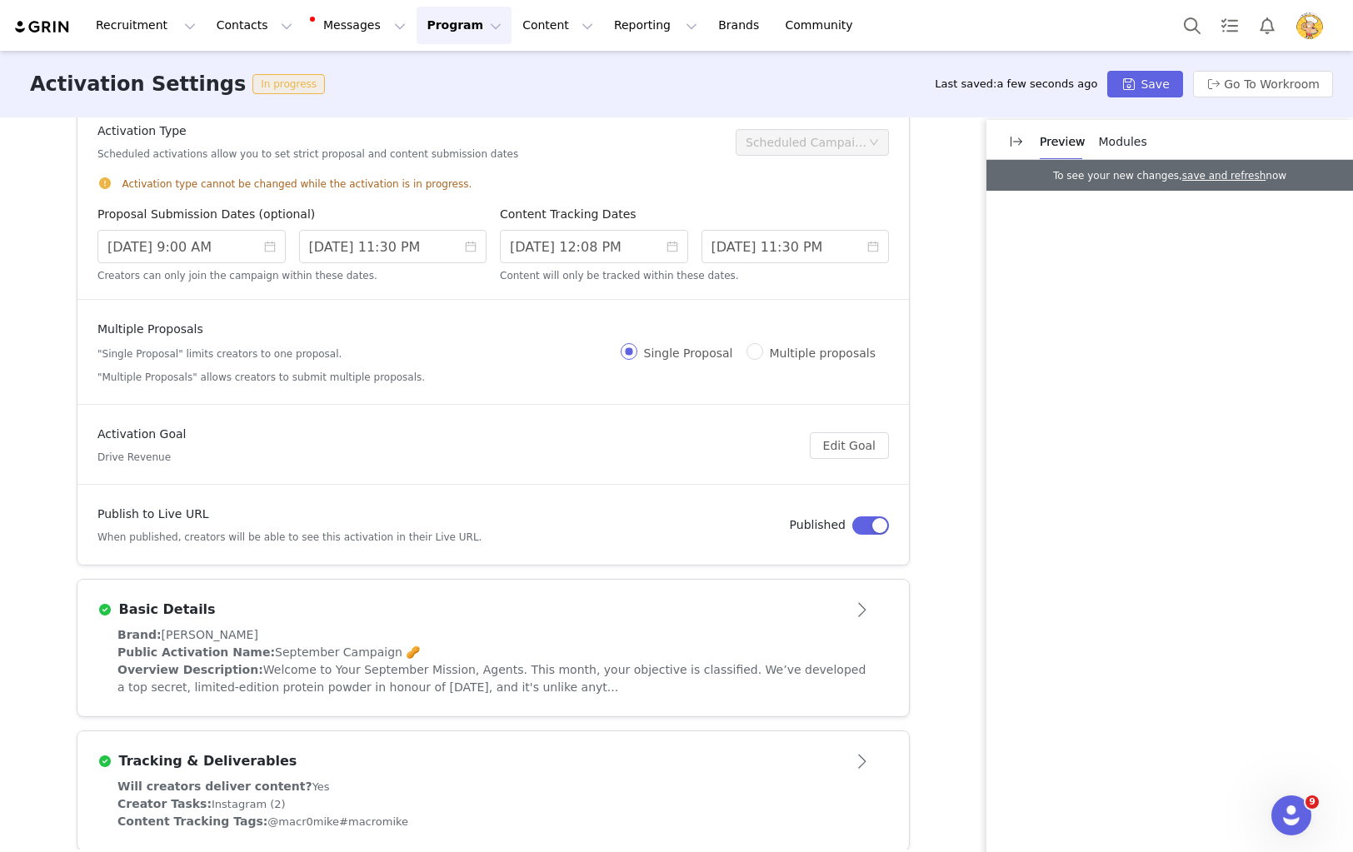
click at [506, 493] on article "Publish to Live URL When published, creators will be able to see this activatio…" at bounding box center [492, 525] width 831 height 79
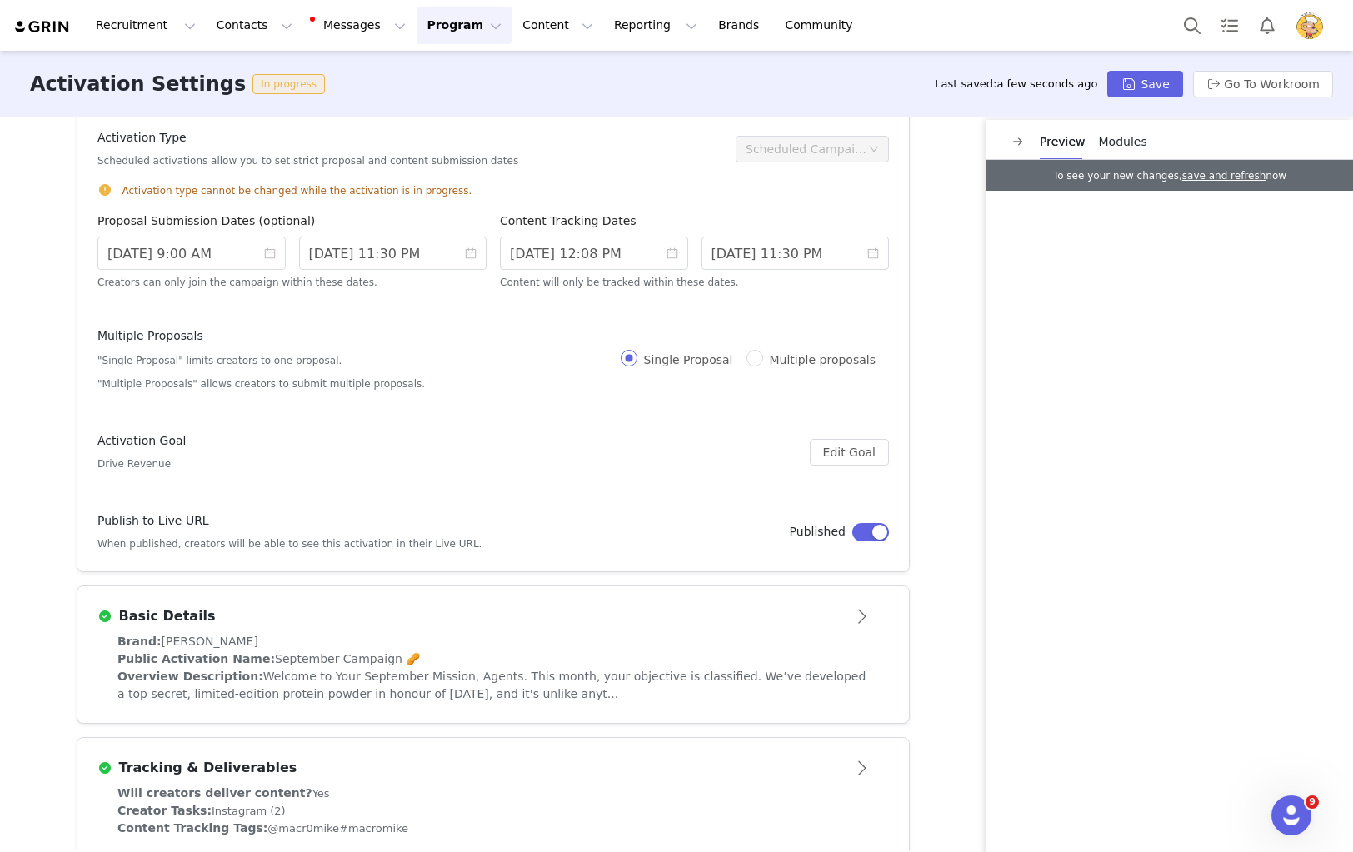
scroll to position [242, 0]
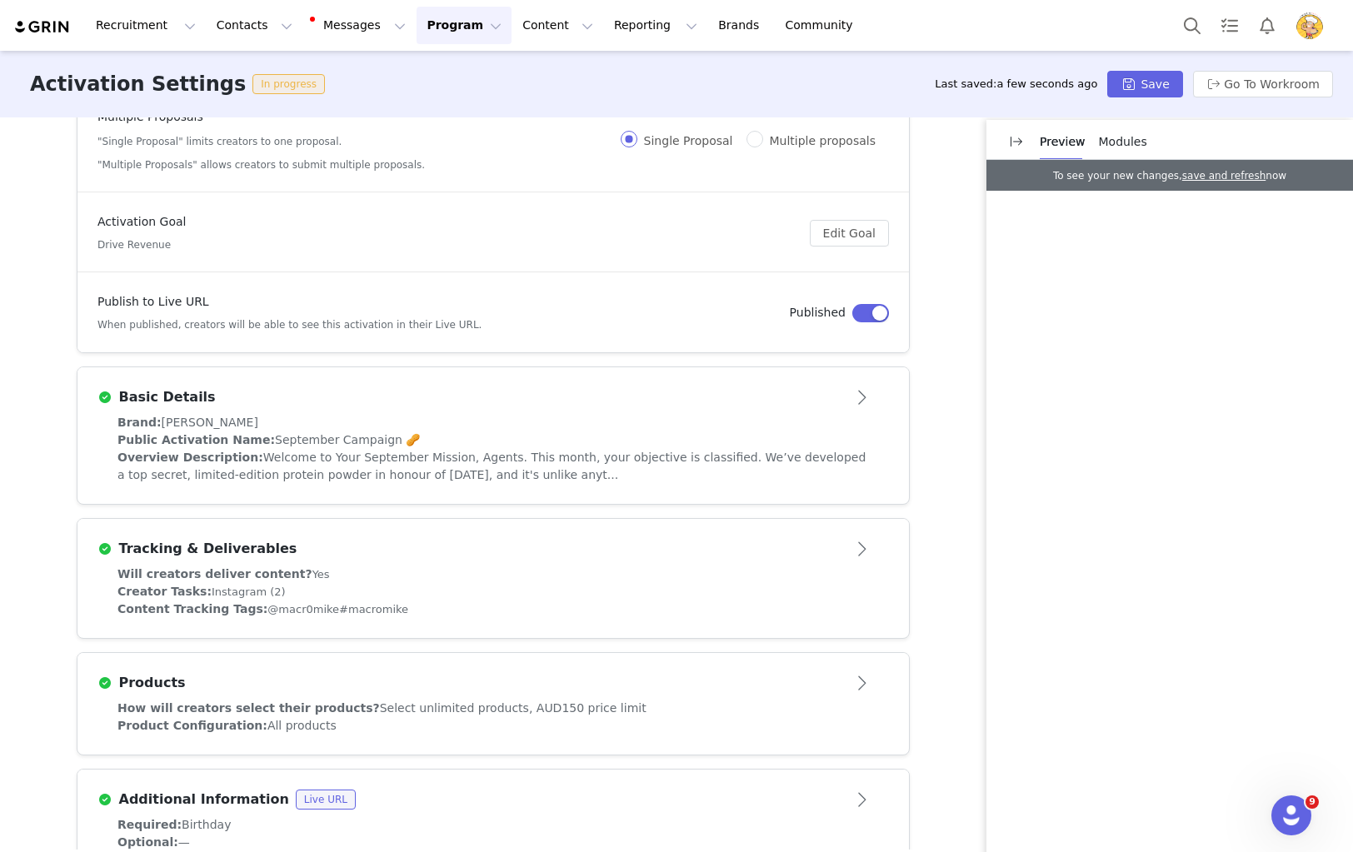
click at [501, 480] on span "Welcome to Your September Mission, Agents. This month, your objective is classi…" at bounding box center [491, 466] width 748 height 31
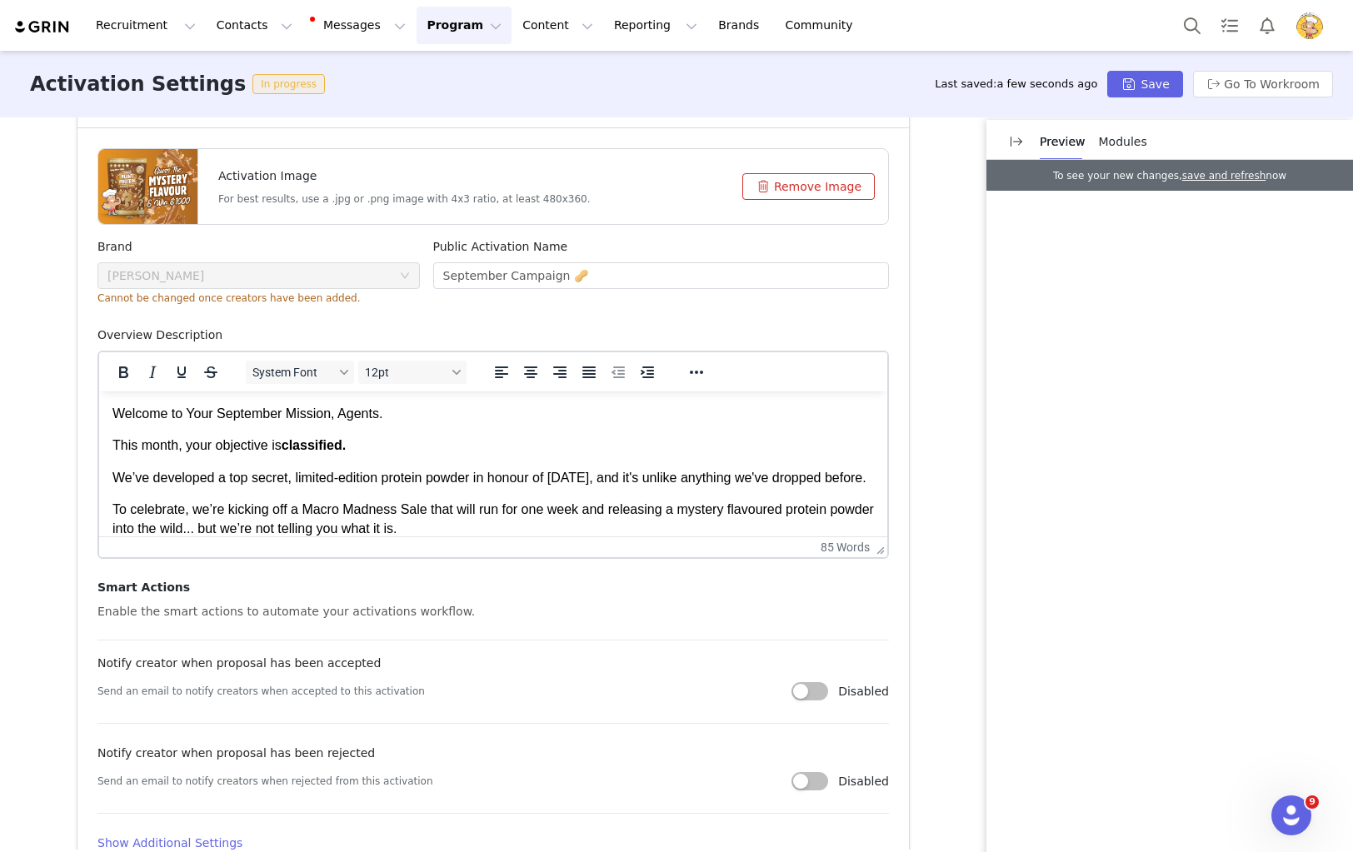
scroll to position [599, 0]
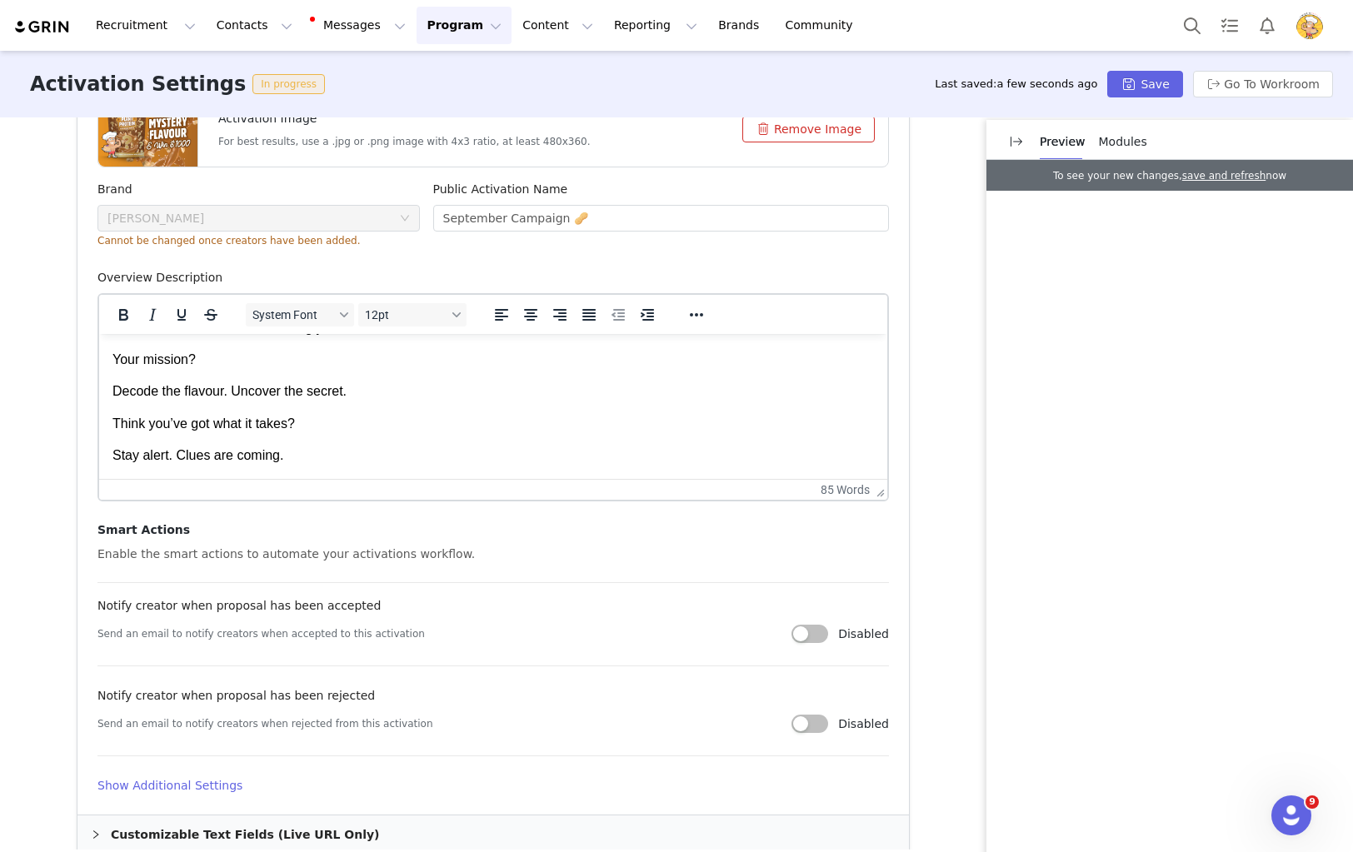
click at [459, 415] on p "Think you’ve got what it takes?" at bounding box center [492, 424] width 761 height 18
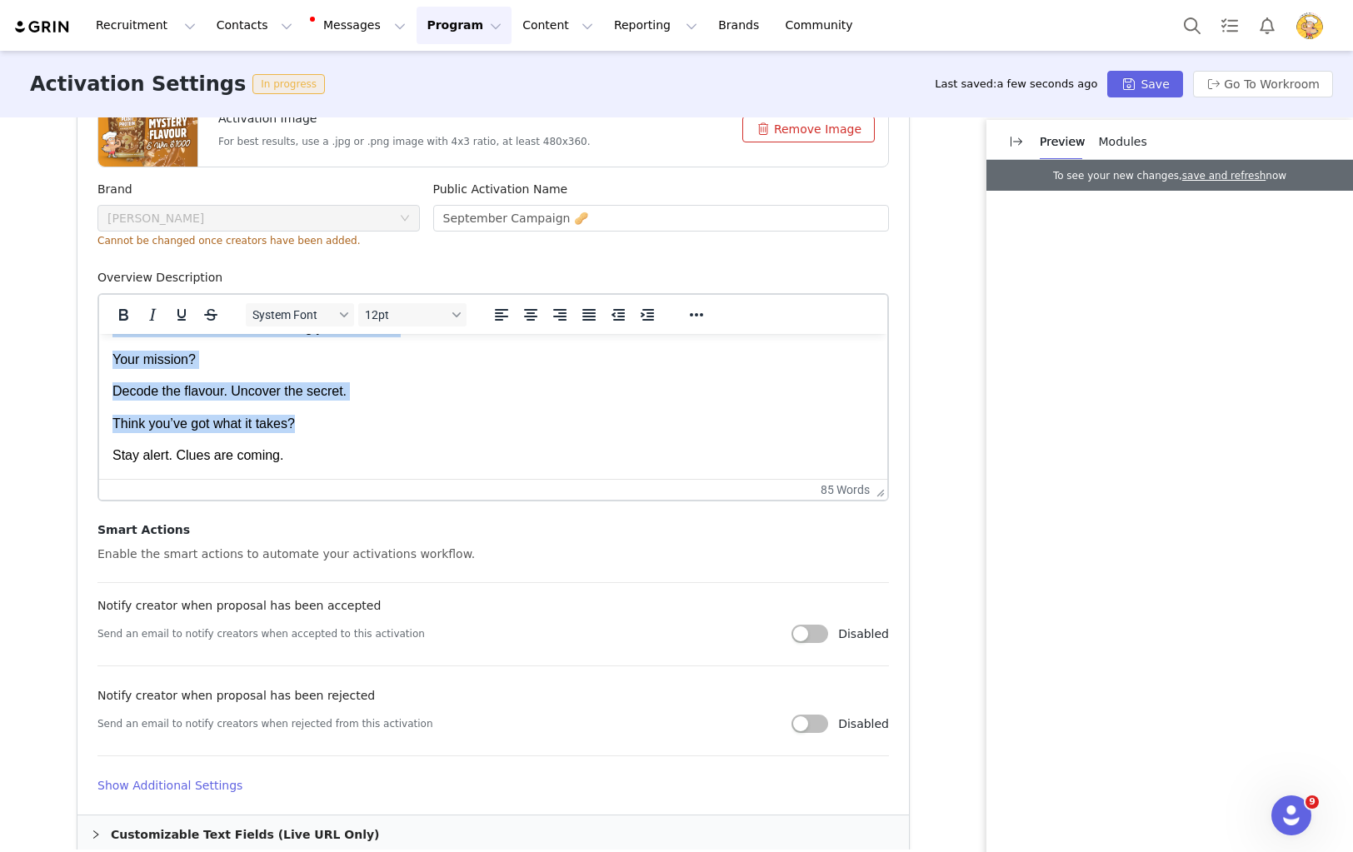
copy body "Welcome to Your September Mission, Agents. This month, your objective is classi…"
paste body "Rich Text Area. Press ALT-0 for help."
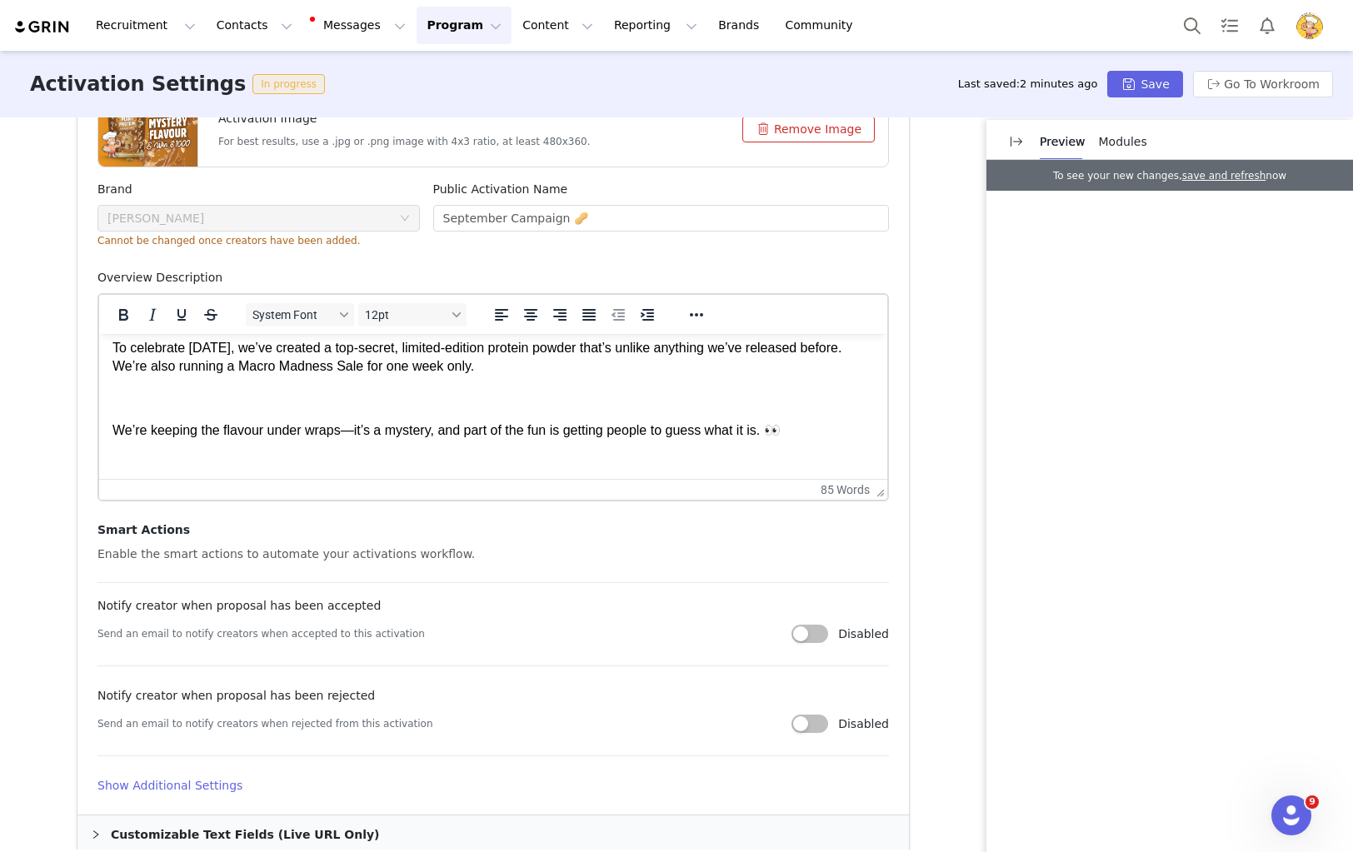
scroll to position [242, 0]
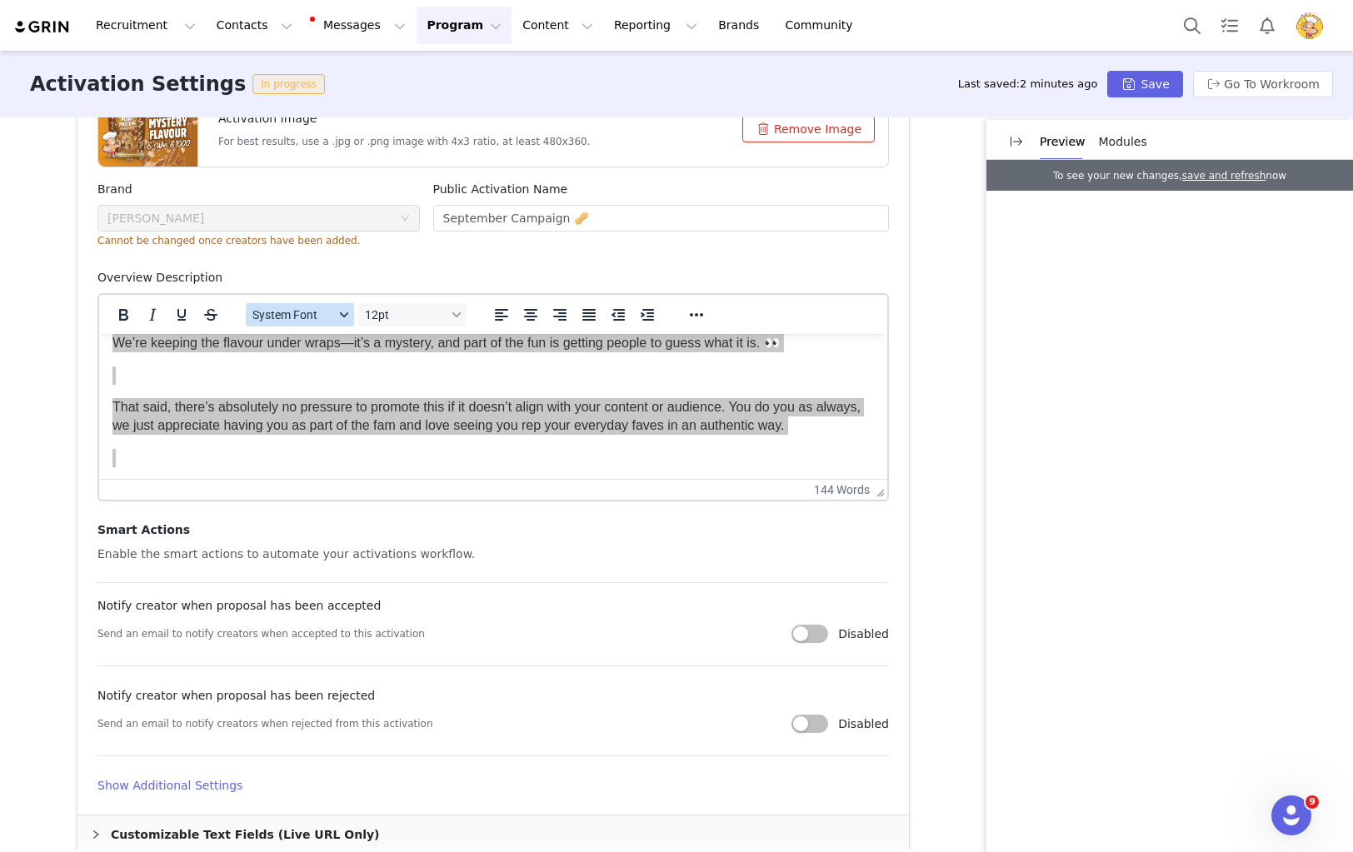
click at [312, 318] on span "System Font" at bounding box center [293, 314] width 82 height 13
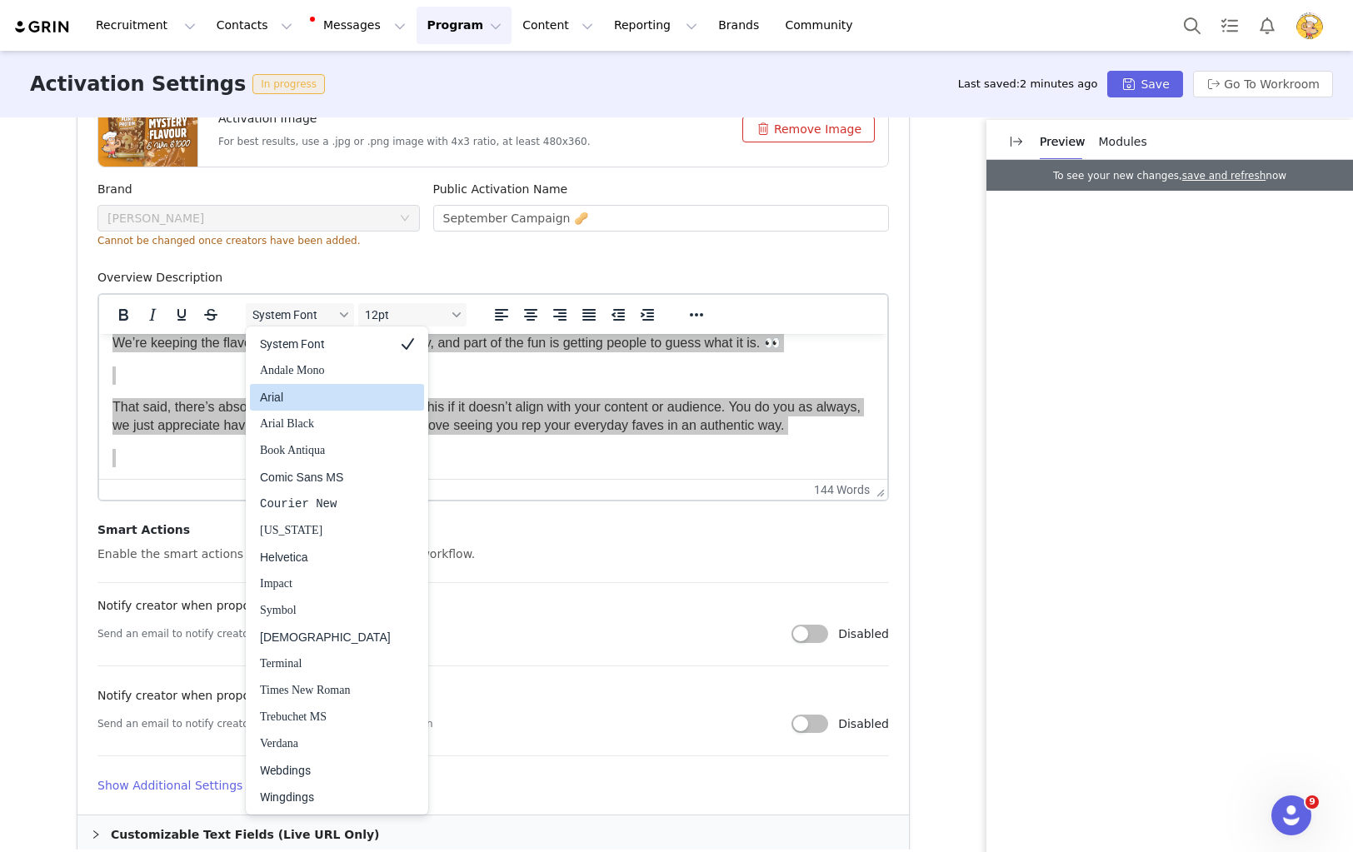
click at [306, 397] on div "Arial" at bounding box center [325, 397] width 131 height 20
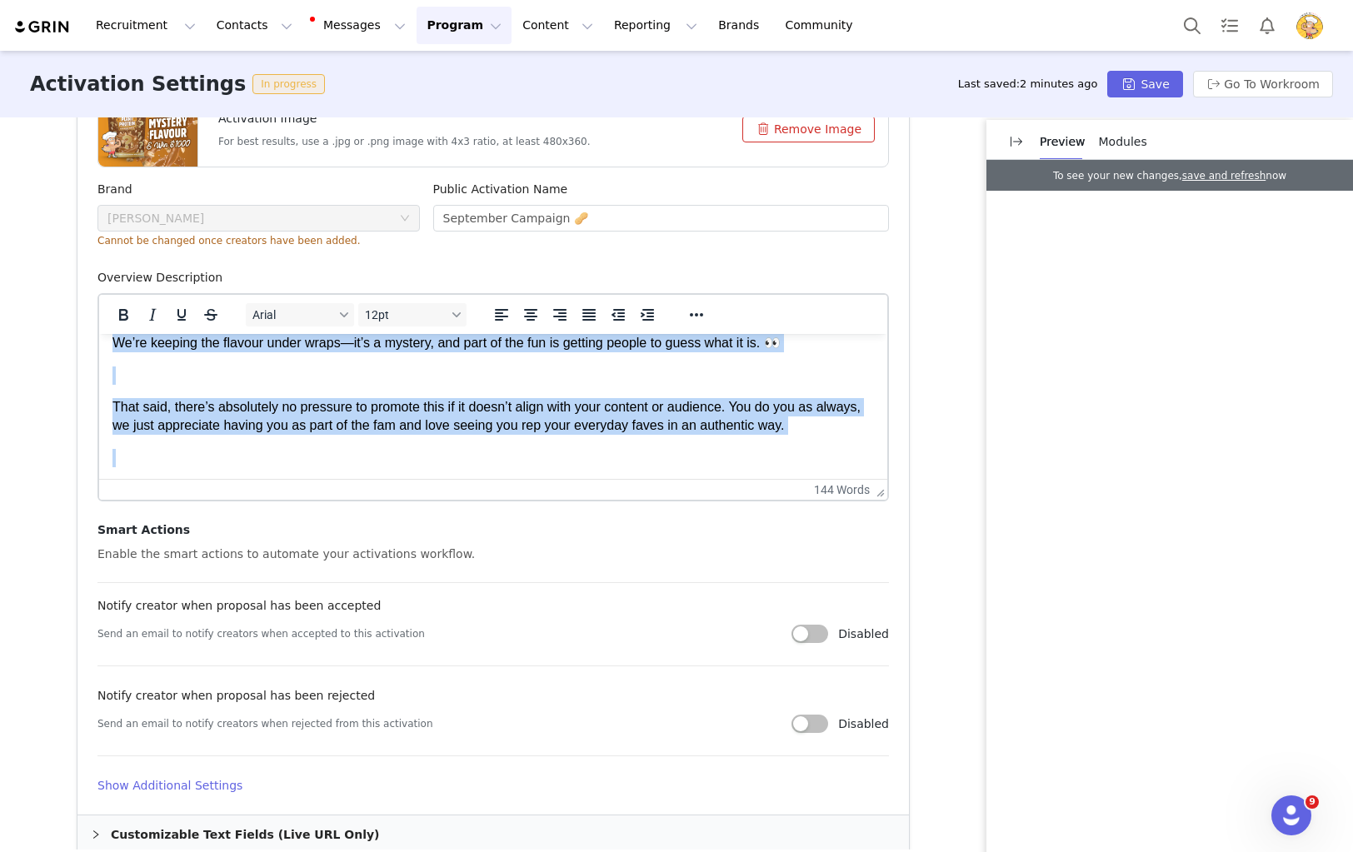
scroll to position [245, 0]
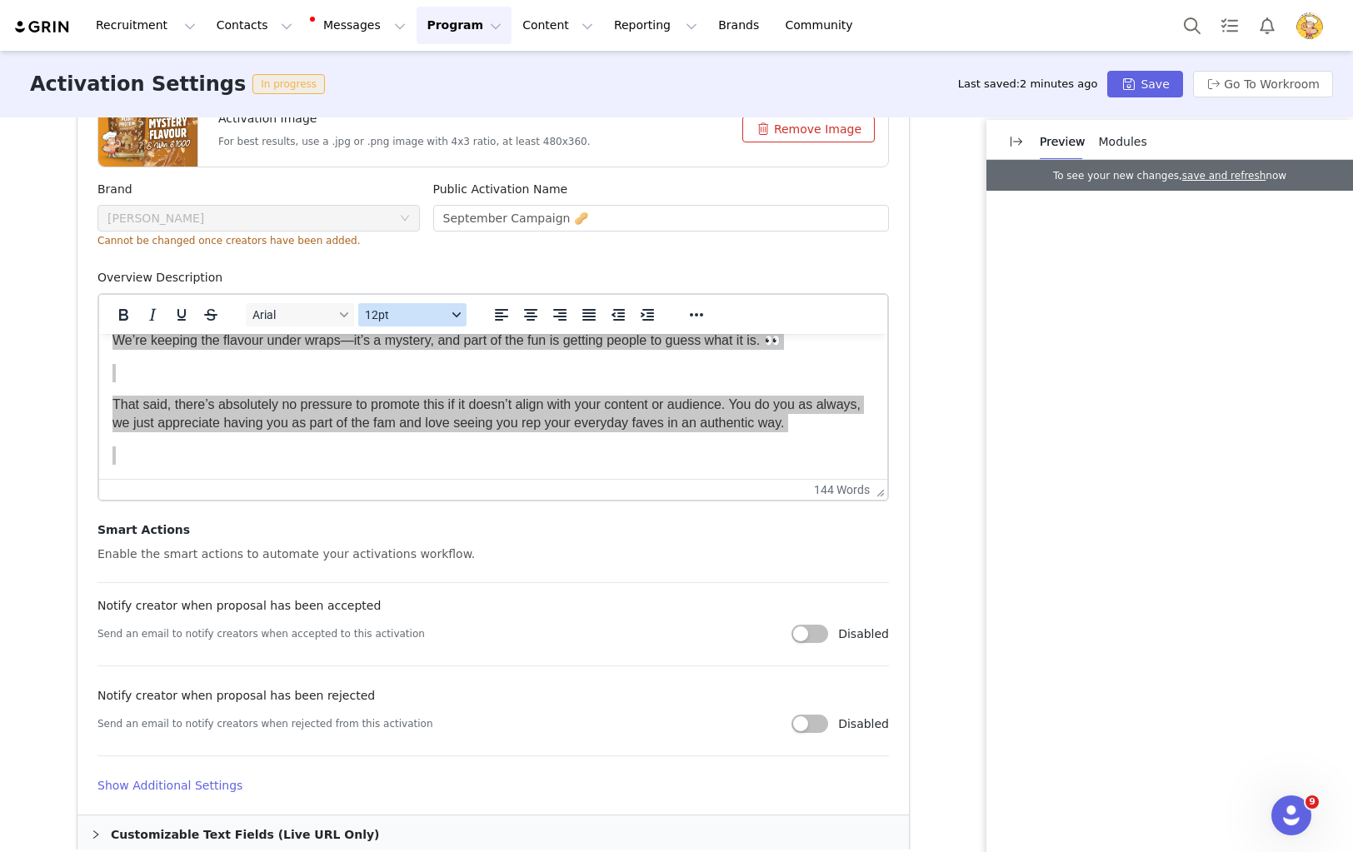
click at [426, 313] on span "12pt" at bounding box center [406, 314] width 82 height 13
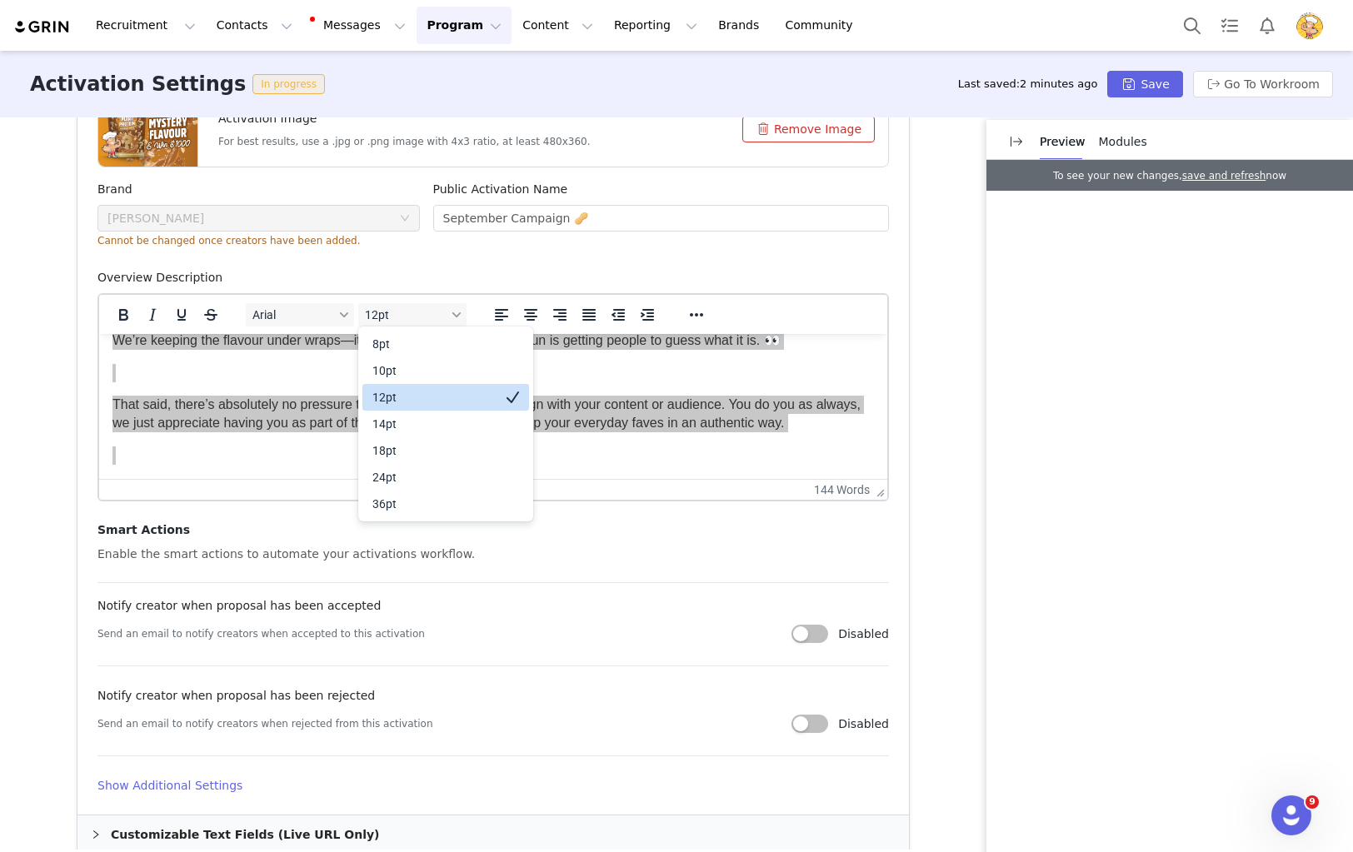
click at [416, 405] on div "12pt" at bounding box center [433, 397] width 123 height 20
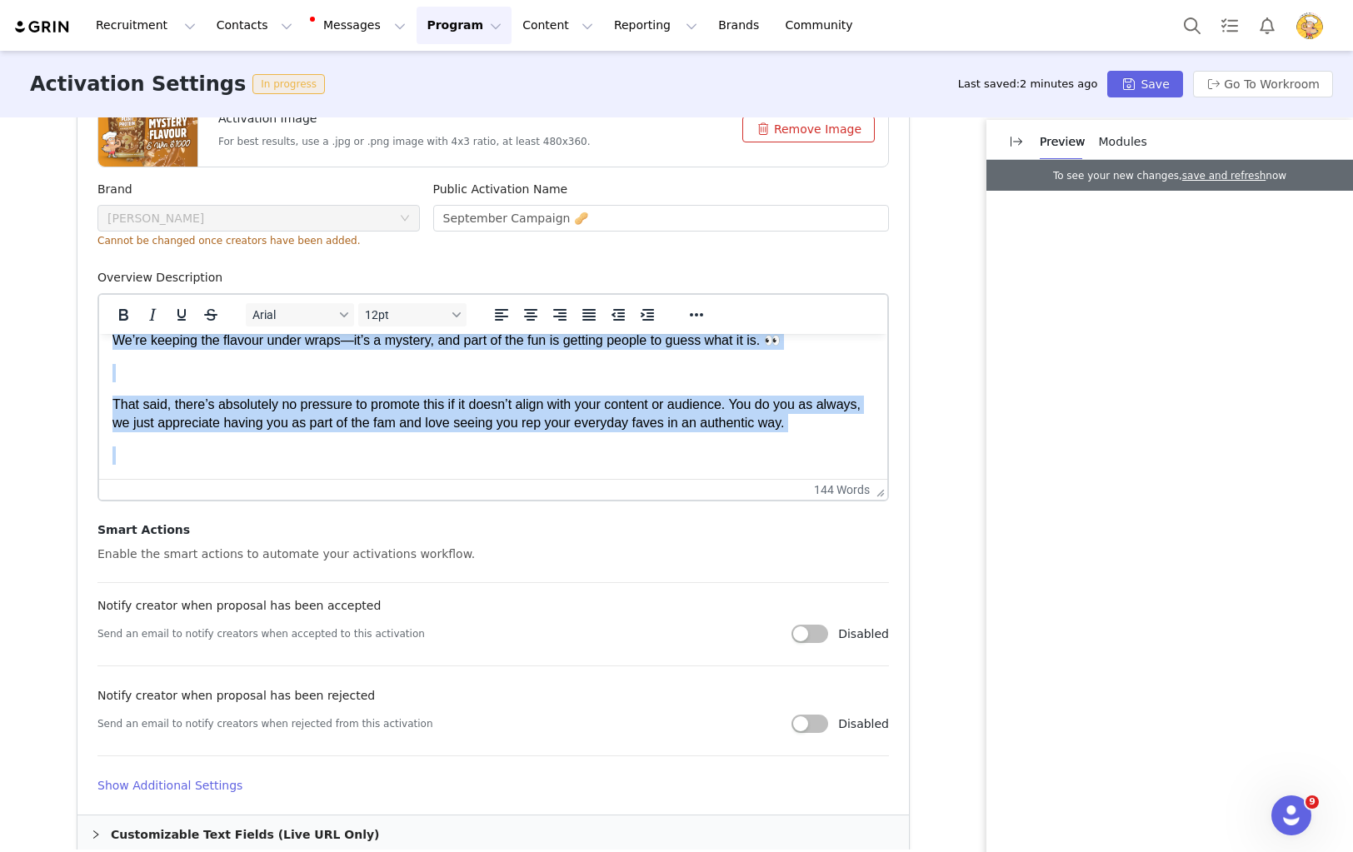
scroll to position [0, 0]
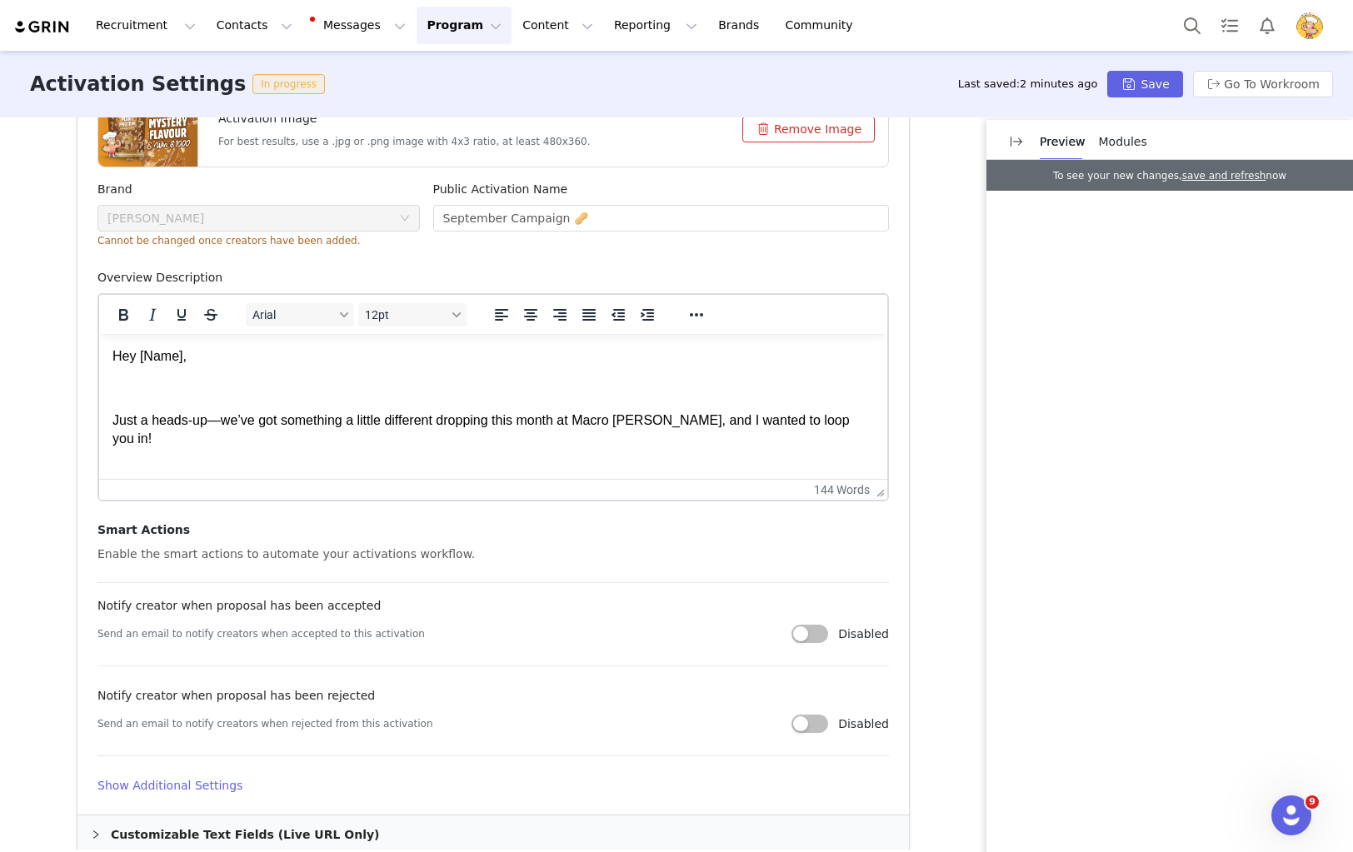
click at [410, 394] on p "Rich Text Area. Press ALT-0 for help." at bounding box center [492, 388] width 761 height 18
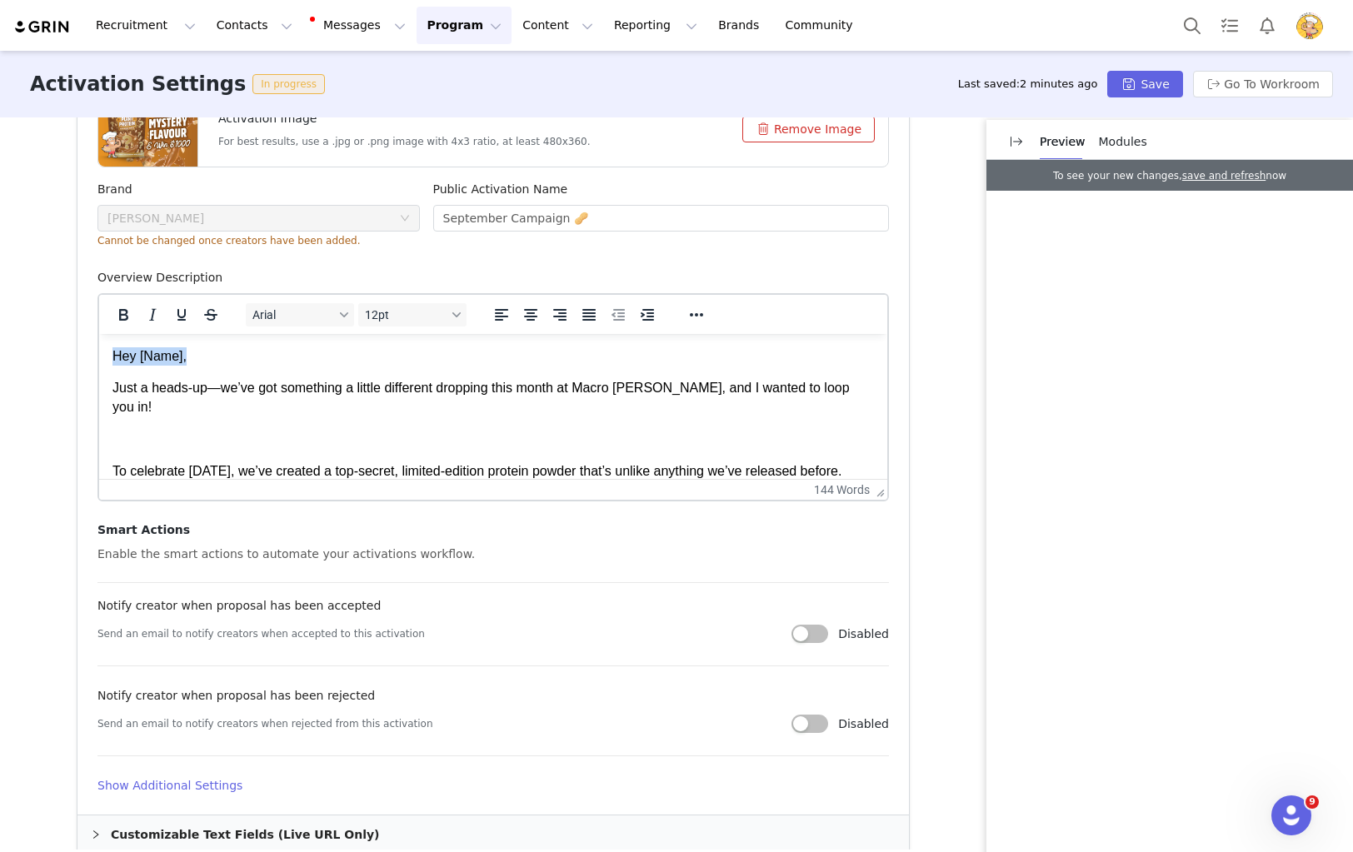
drag, startPoint x: 173, startPoint y: 356, endPoint x: 68, endPoint y: 354, distance: 105.0
click at [99, 354] on html "Hey [Name], Just a heads-up—we’ve got something a little different dropping thi…" at bounding box center [493, 528] width 788 height 389
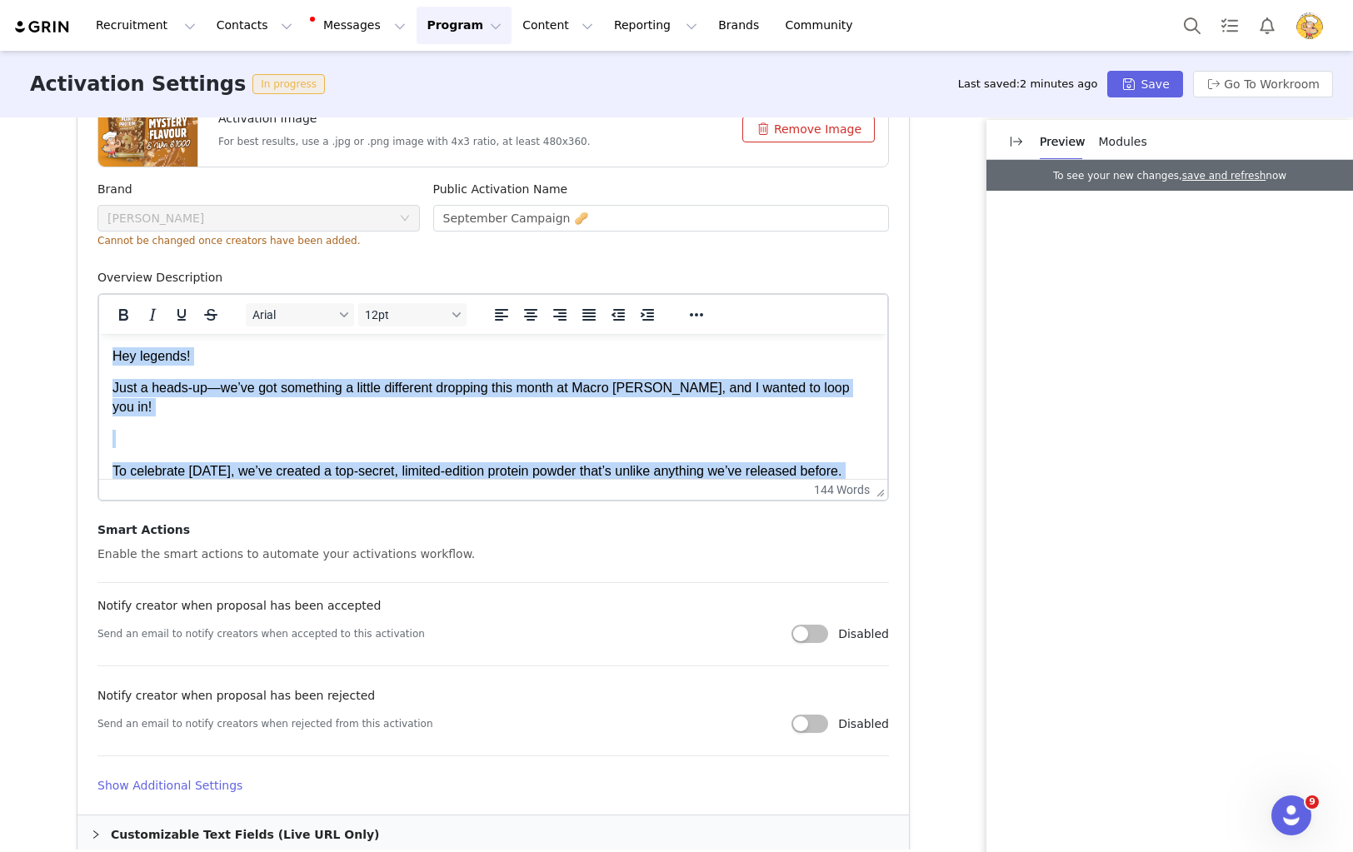
drag, startPoint x: 348, startPoint y: 354, endPoint x: 274, endPoint y: 370, distance: 75.8
click at [347, 354] on p "Hey legends!" at bounding box center [492, 356] width 761 height 18
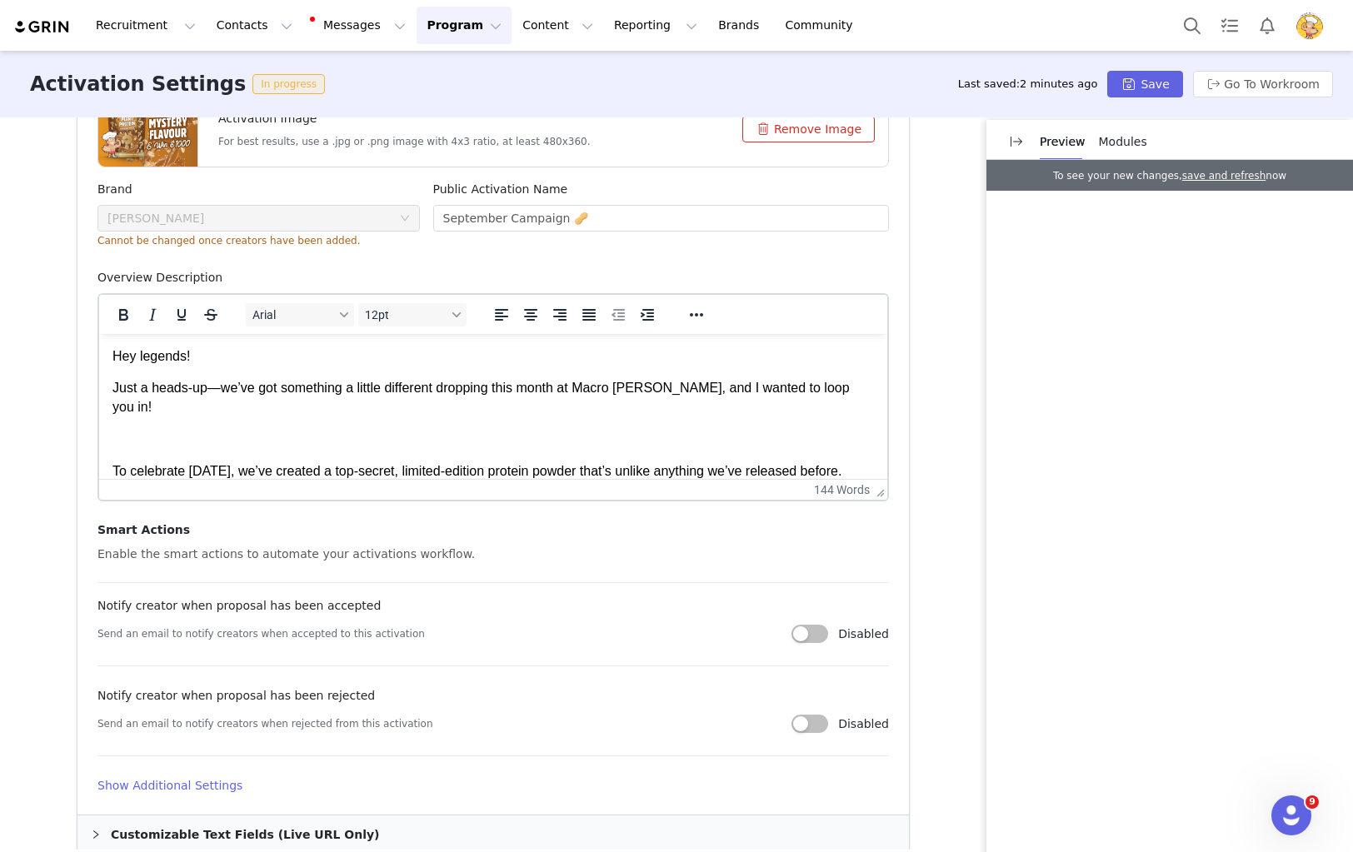
click at [219, 390] on span "Just a heads-up—we’ve got something a little different dropping this month at M…" at bounding box center [480, 397] width 737 height 32
click at [281, 432] on body "Hey legends! Just a heads-up, we’ve got something a little different dropping t…" at bounding box center [492, 528] width 761 height 362
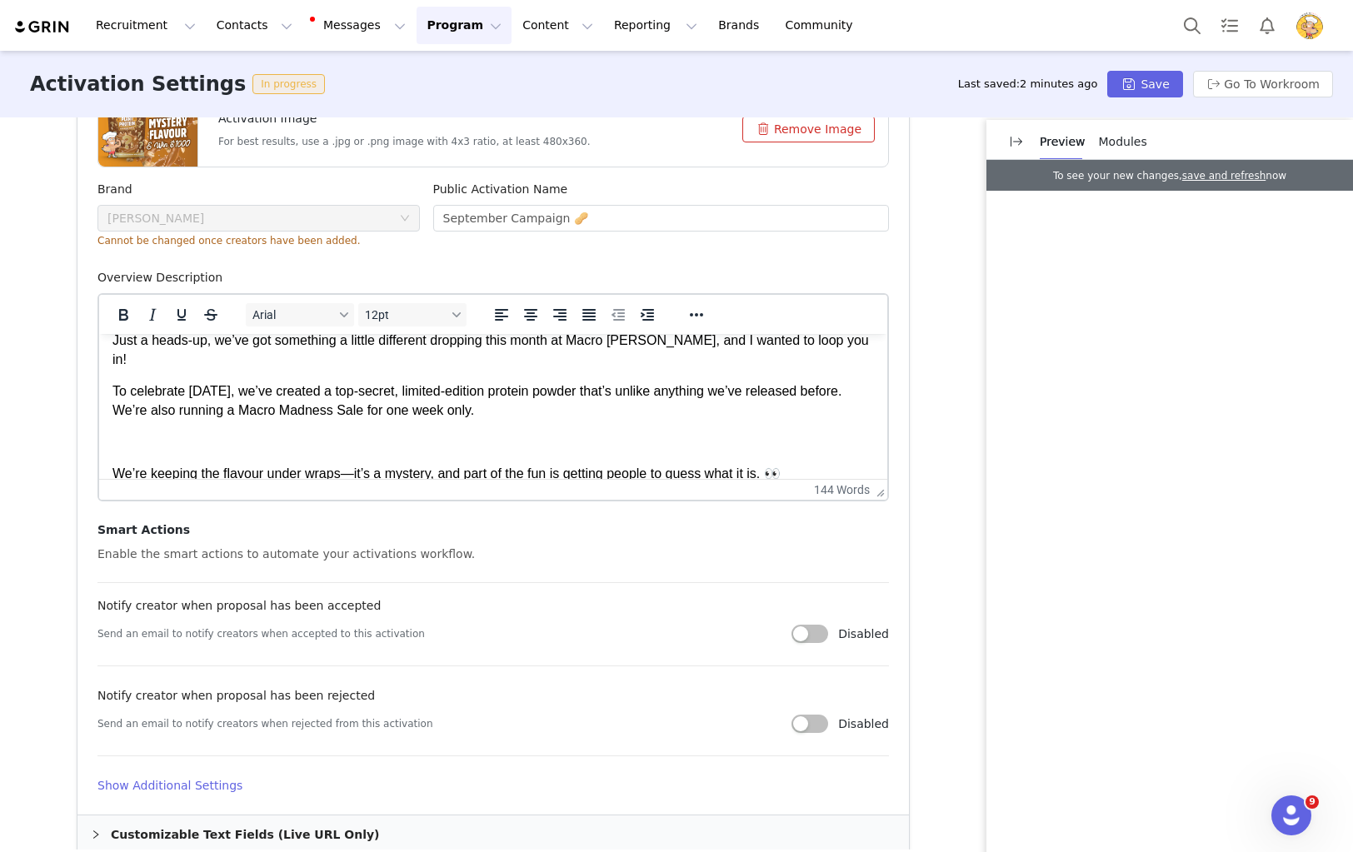
scroll to position [64, 0]
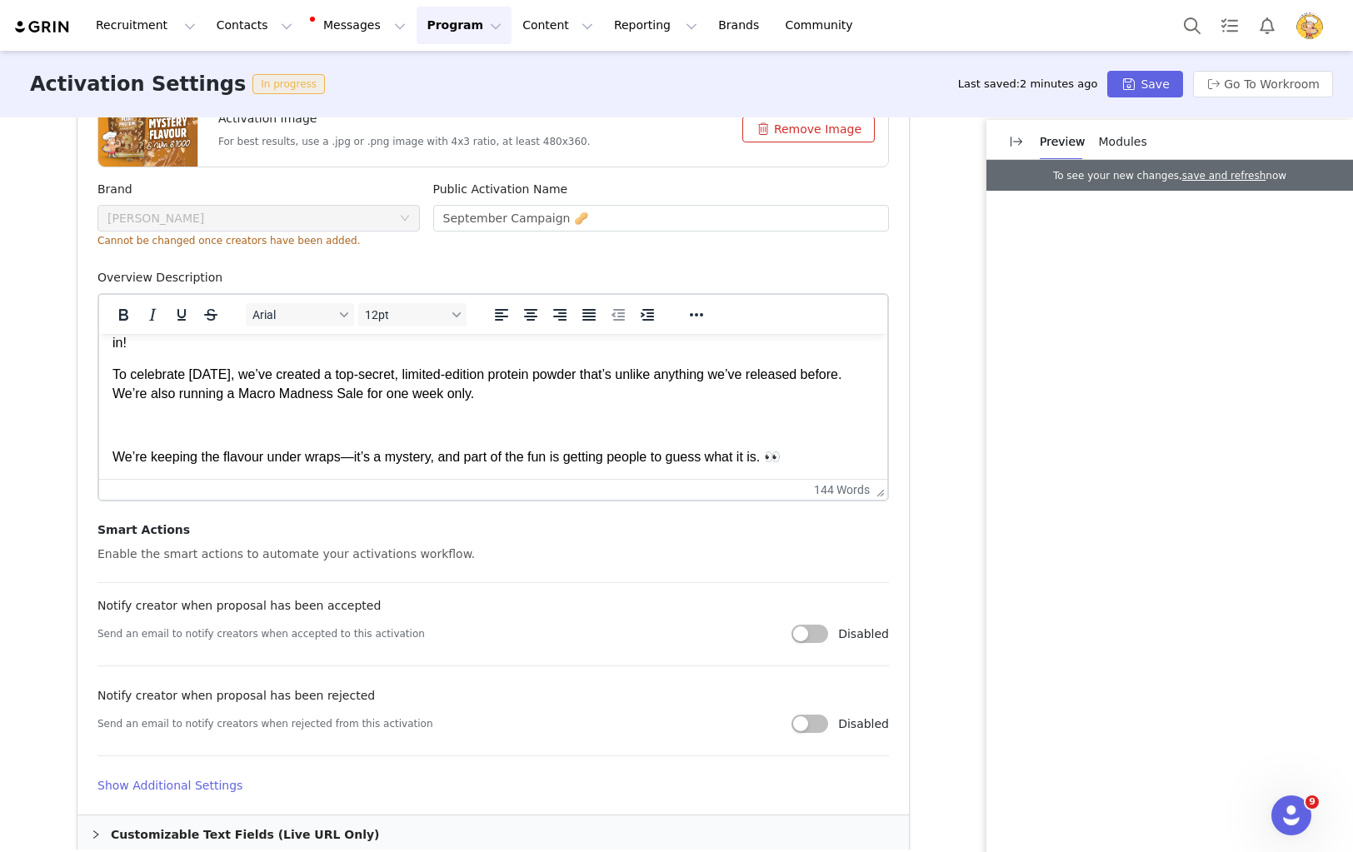
click at [328, 428] on body "Hey legends! Just a heads-up, we’ve got something a little different dropping t…" at bounding box center [492, 448] width 761 height 331
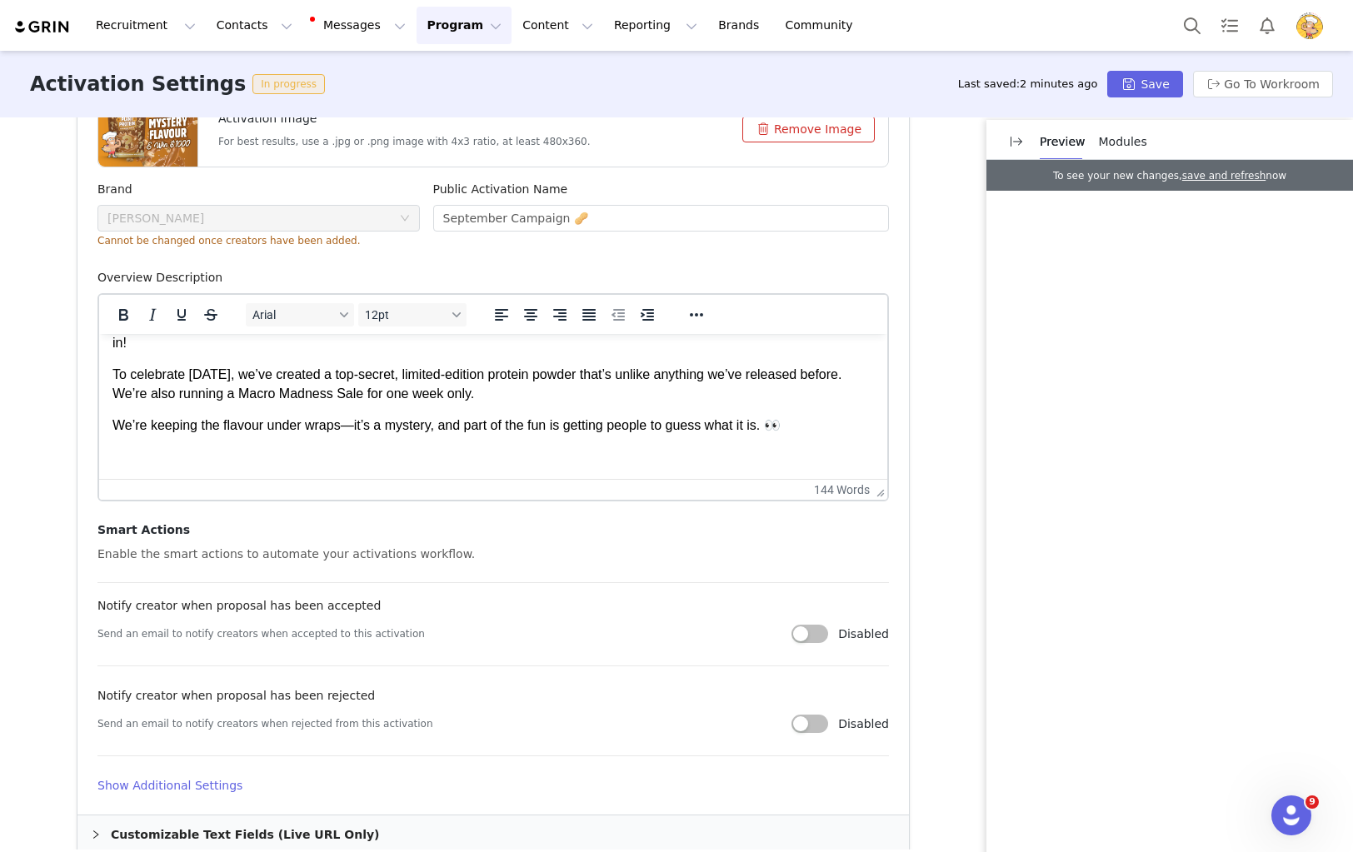
click at [349, 418] on span "We’re keeping the flavour under wraps—it’s a mystery, and part of the fun is ge…" at bounding box center [446, 425] width 668 height 14
click at [309, 452] on body "Hey legends! Just a heads-up, we’ve got something a little different dropping t…" at bounding box center [492, 432] width 761 height 298
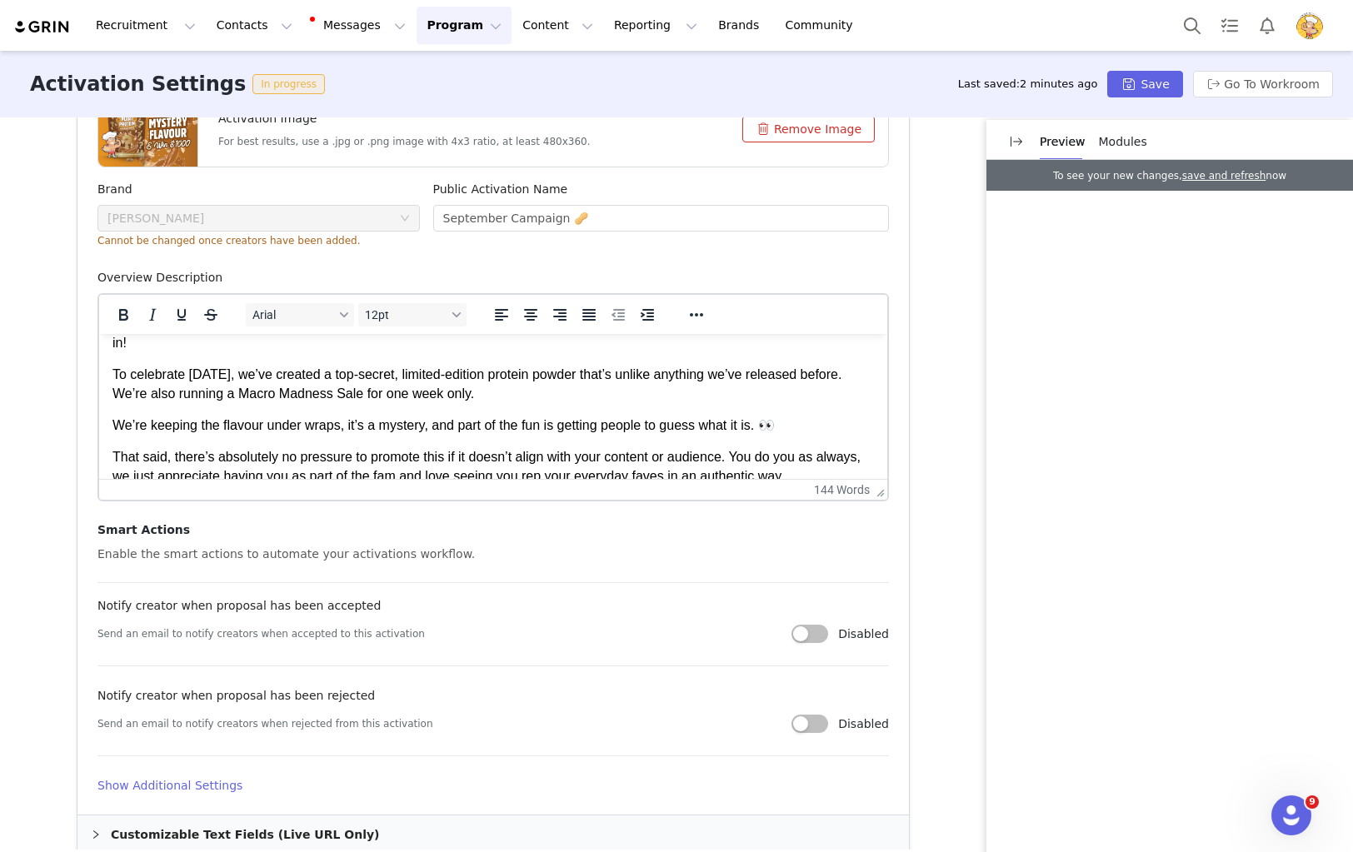
scroll to position [132, 0]
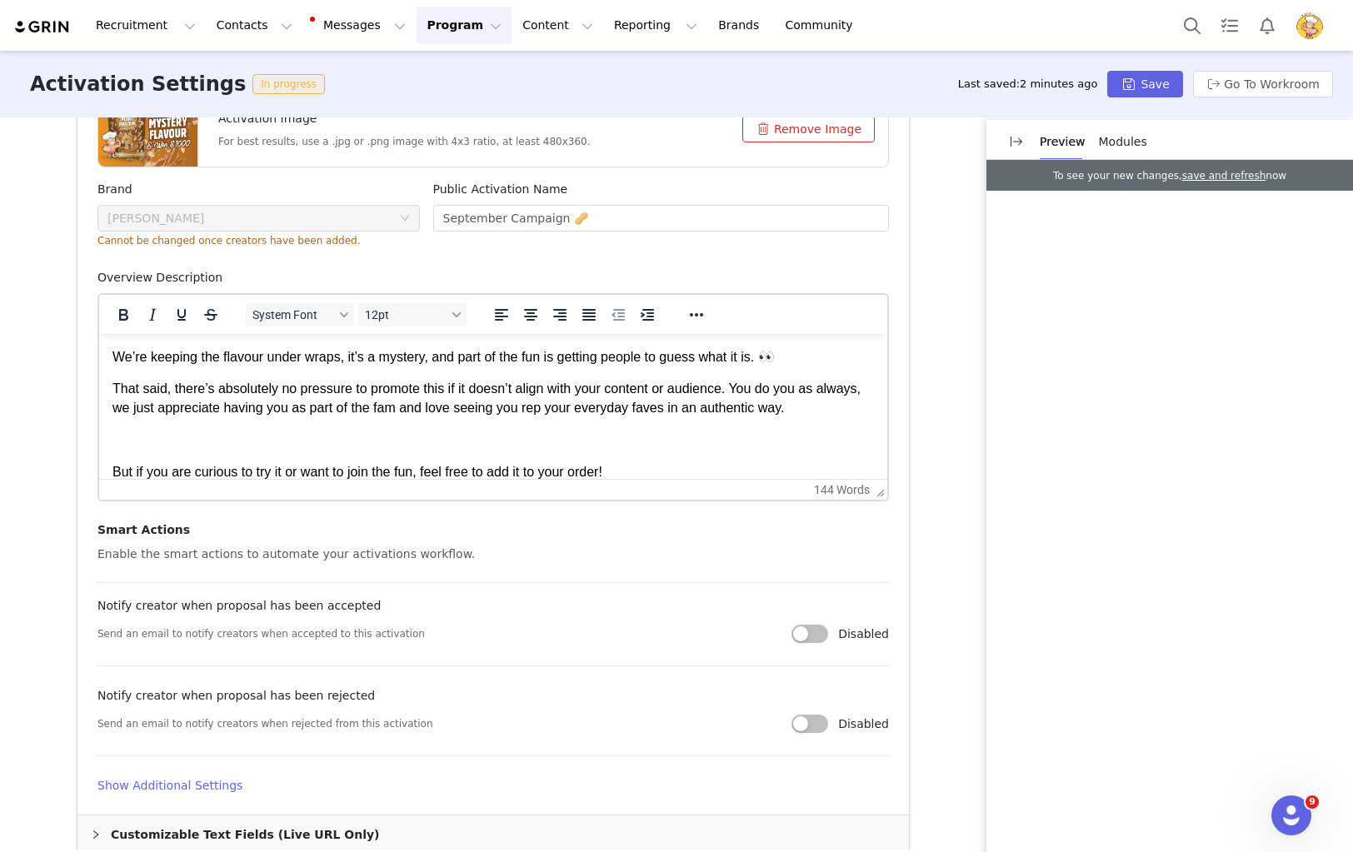
click at [224, 431] on p "Rich Text Area. Press ALT-0 for help." at bounding box center [492, 440] width 761 height 18
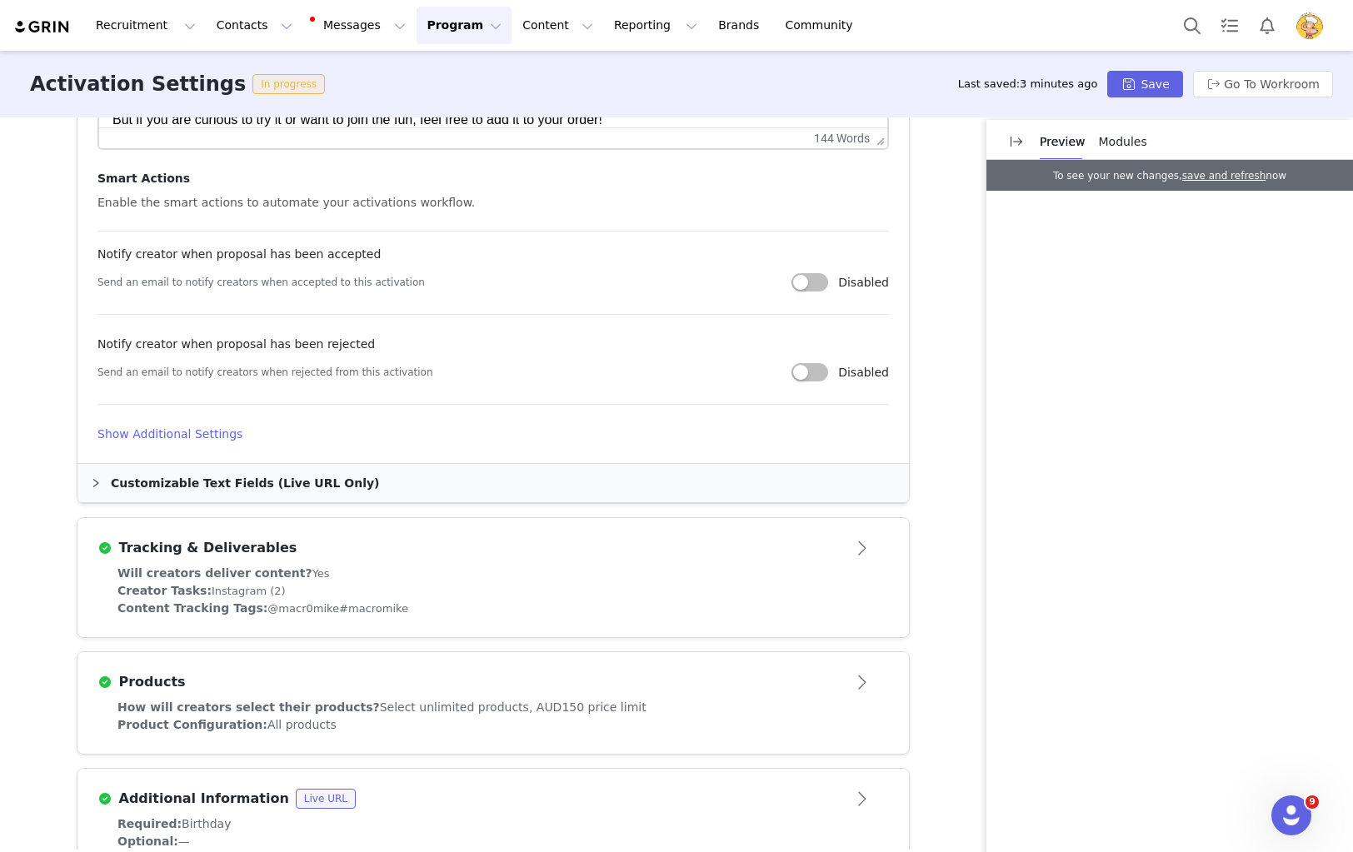
scroll to position [1103, 0]
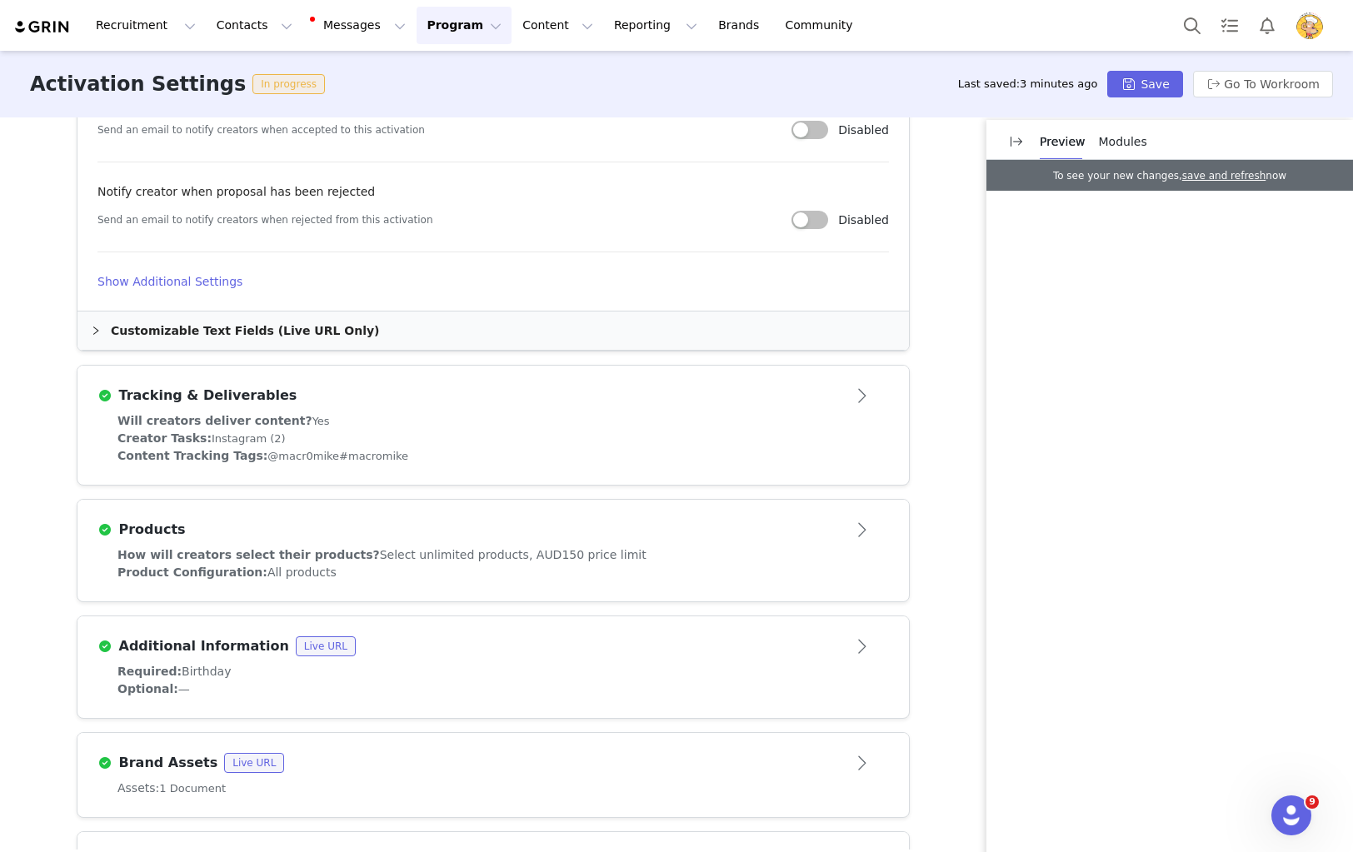
click at [197, 276] on h4 "Show Additional Settings" at bounding box center [492, 281] width 791 height 17
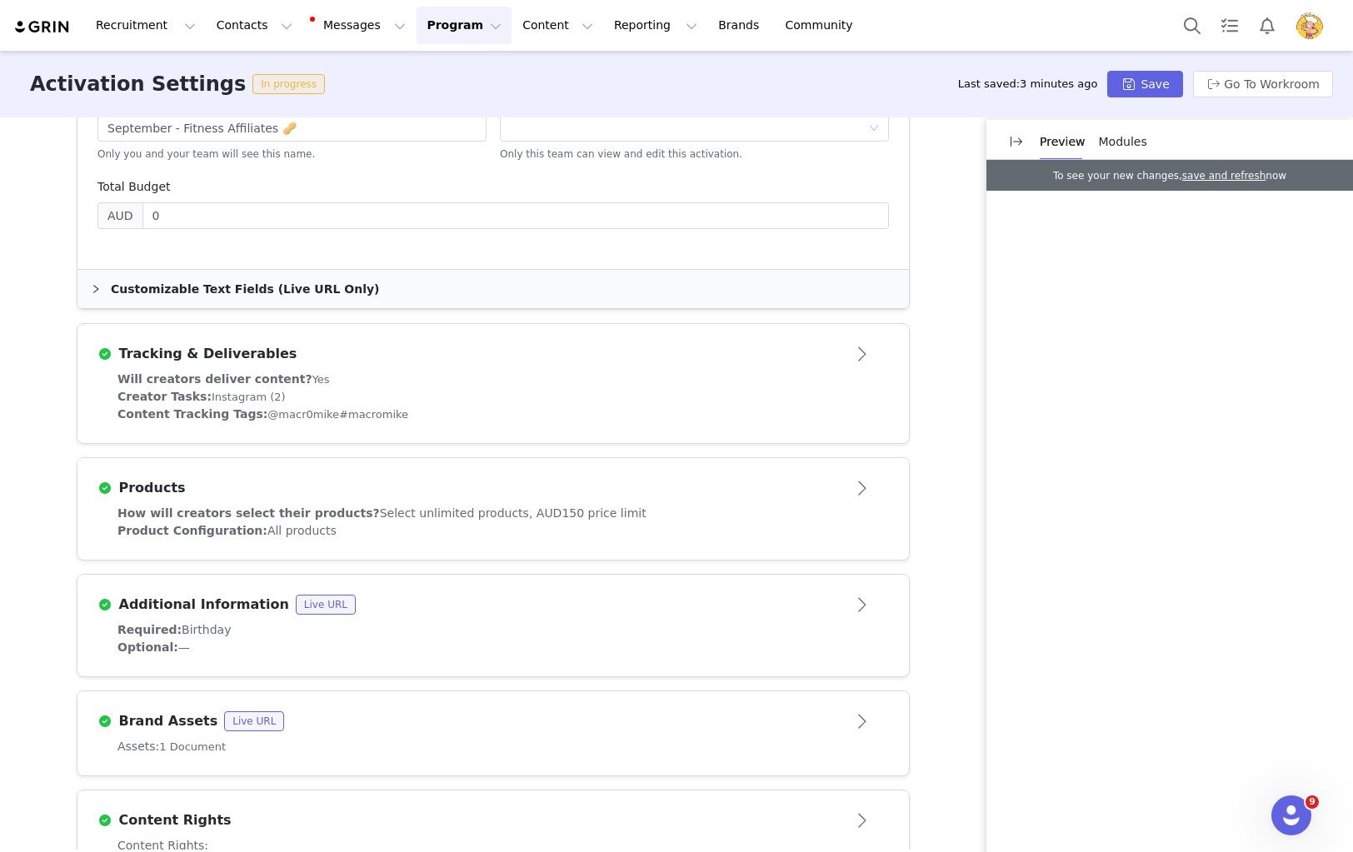
click at [420, 367] on div "Tracking & Deliverables" at bounding box center [492, 354] width 791 height 27
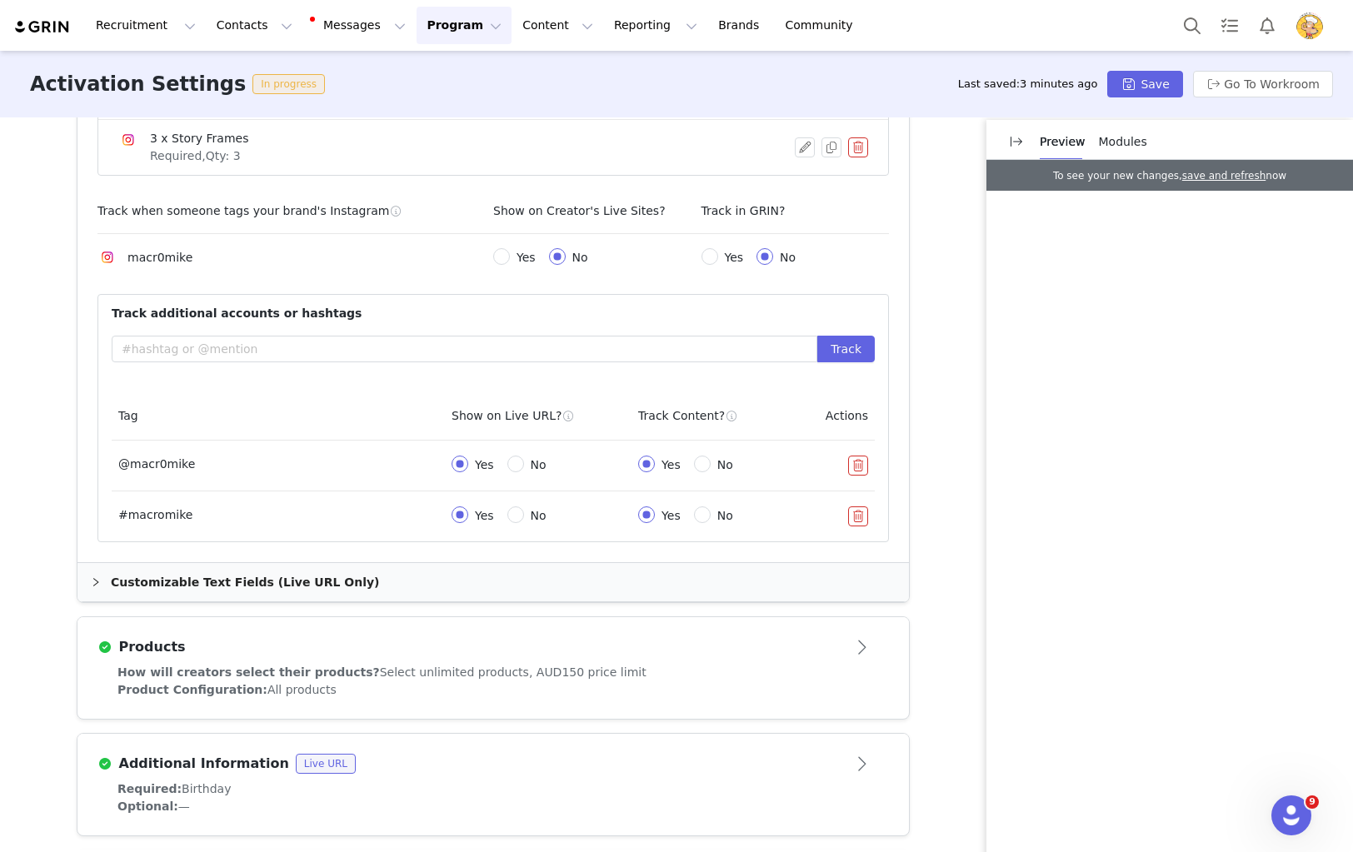
scroll to position [581, 0]
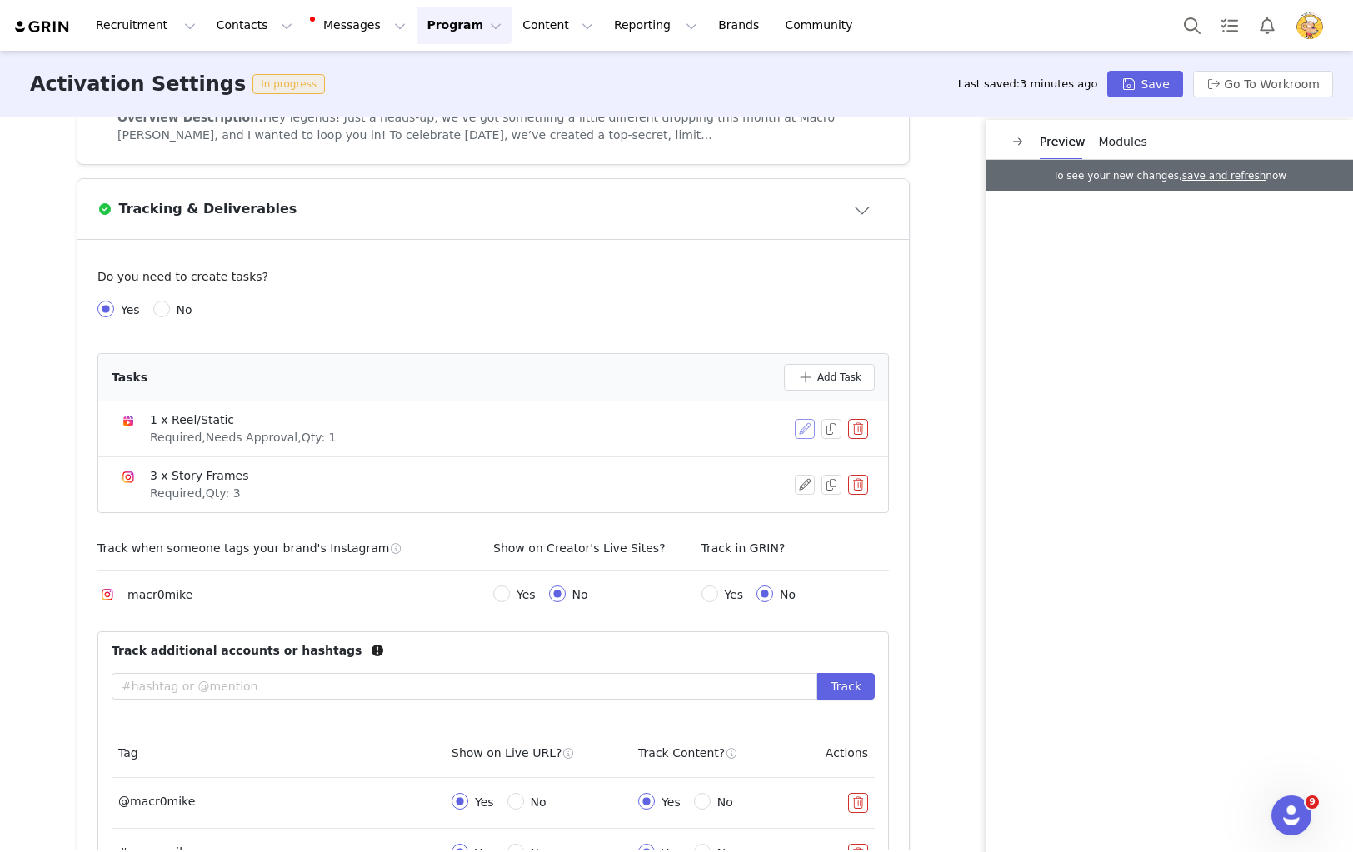
click at [801, 427] on button "button" at bounding box center [805, 429] width 20 height 20
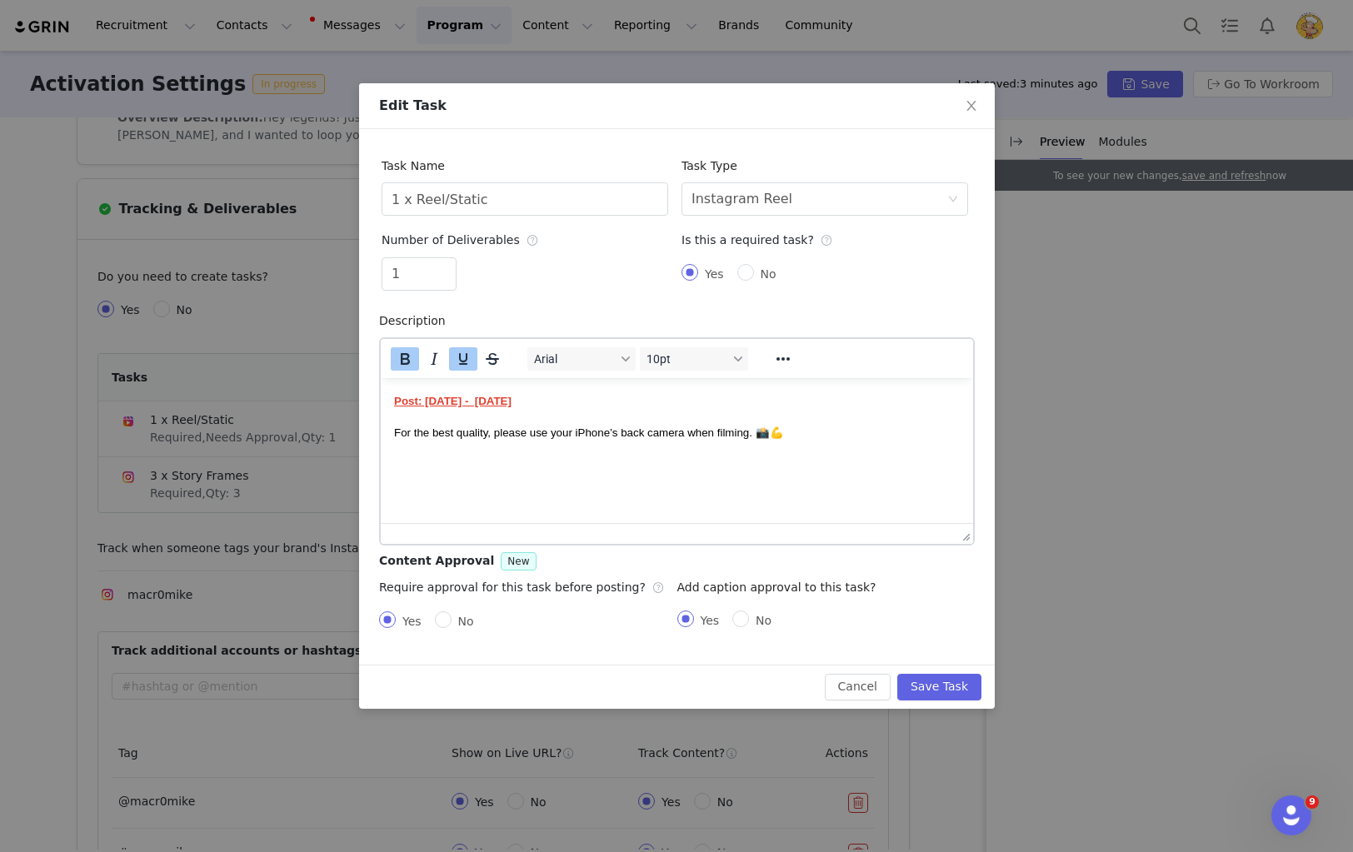
scroll to position [0, 0]
click at [975, 105] on icon "icon: close" at bounding box center [971, 105] width 13 height 13
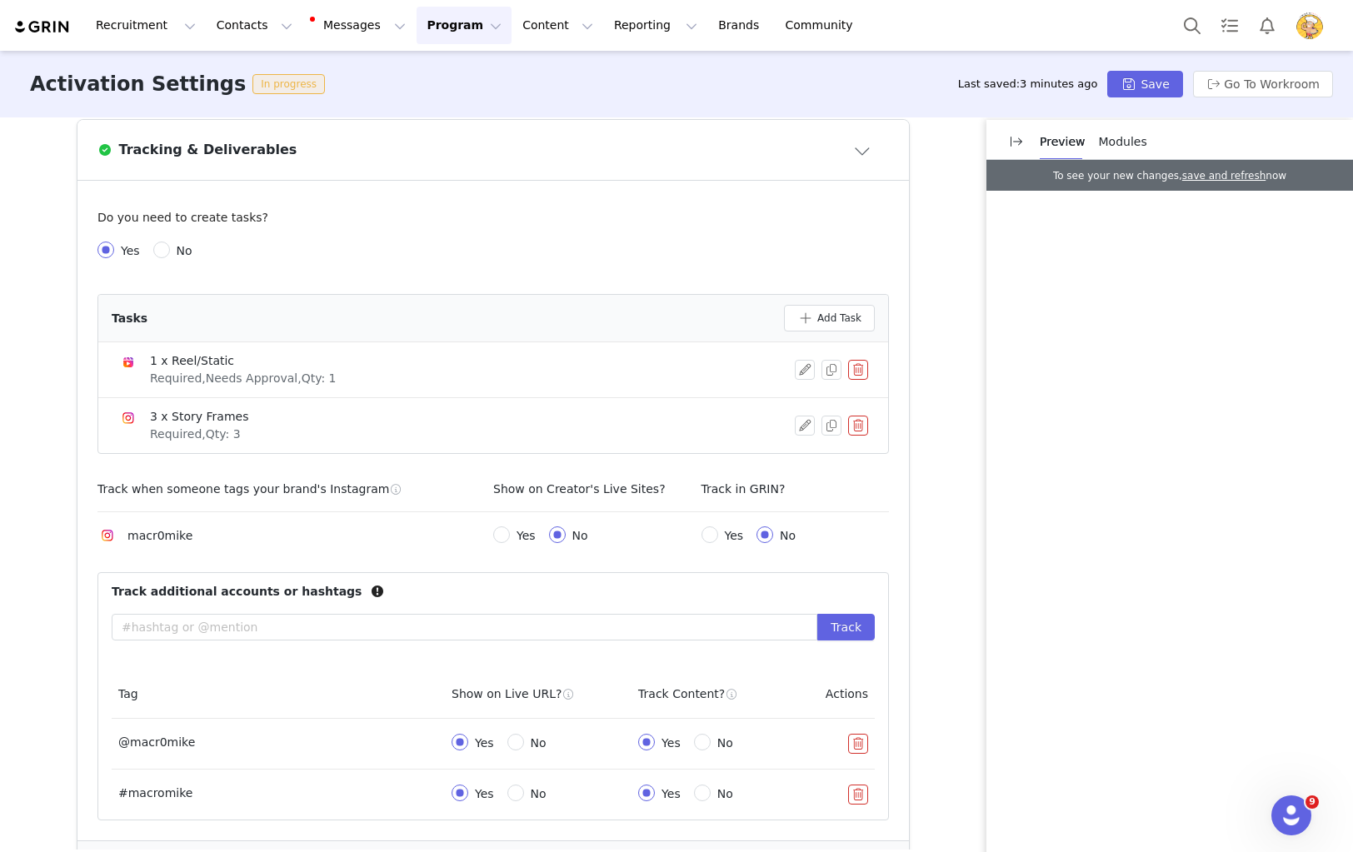
scroll to position [678, 0]
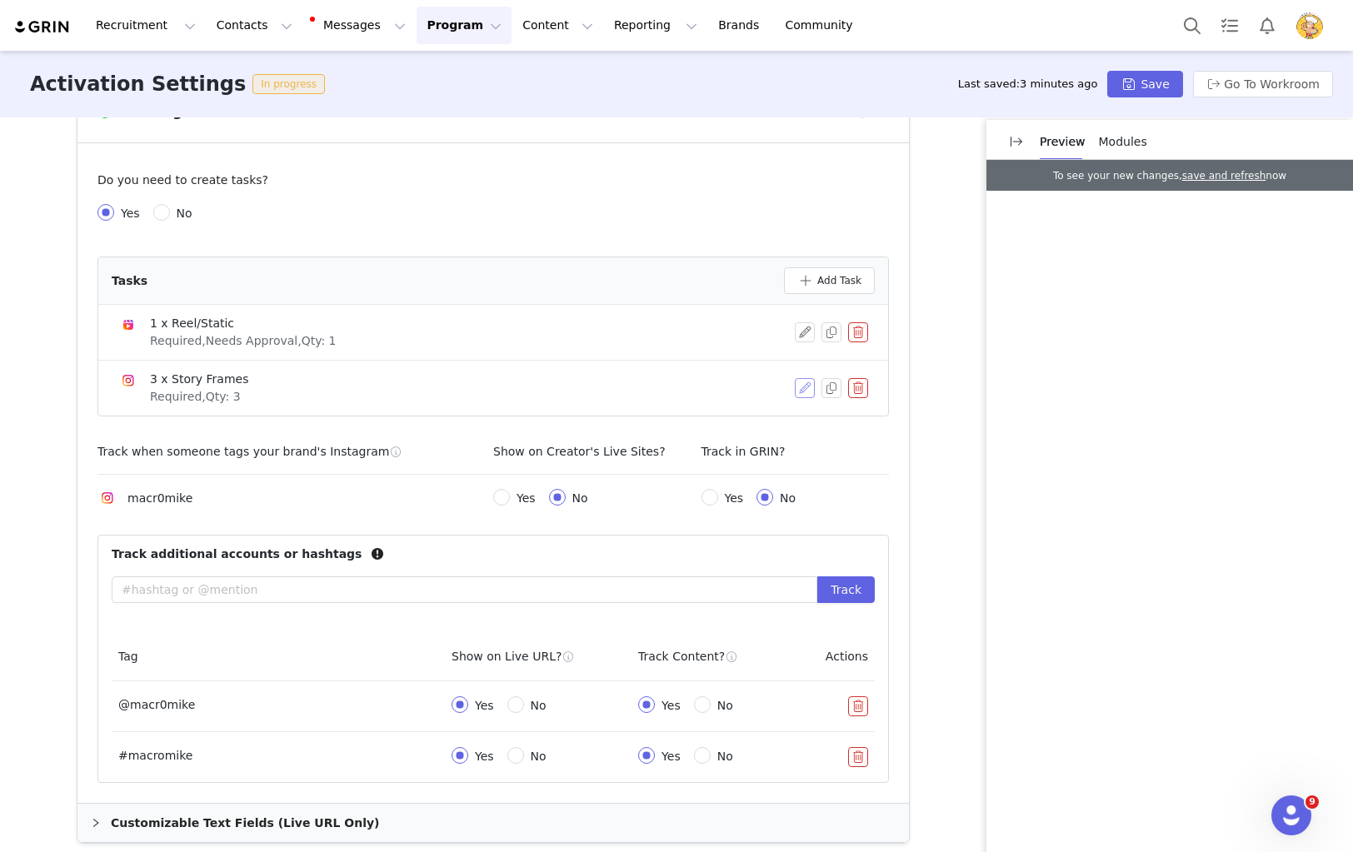
click at [806, 383] on button "button" at bounding box center [805, 388] width 20 height 20
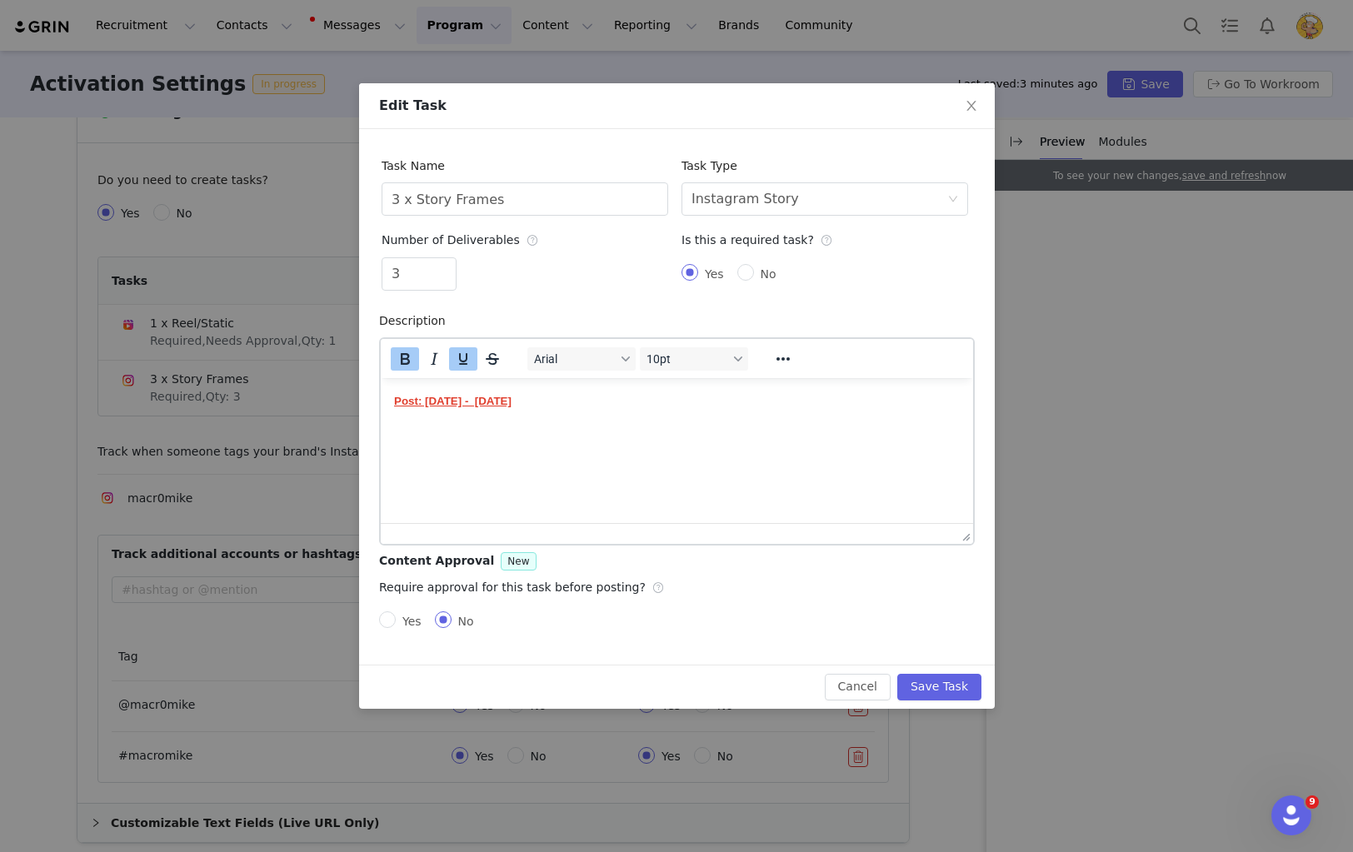
scroll to position [0, 0]
drag, startPoint x: 973, startPoint y: 107, endPoint x: 940, endPoint y: 149, distance: 53.3
click at [973, 107] on icon "icon: close" at bounding box center [971, 105] width 13 height 13
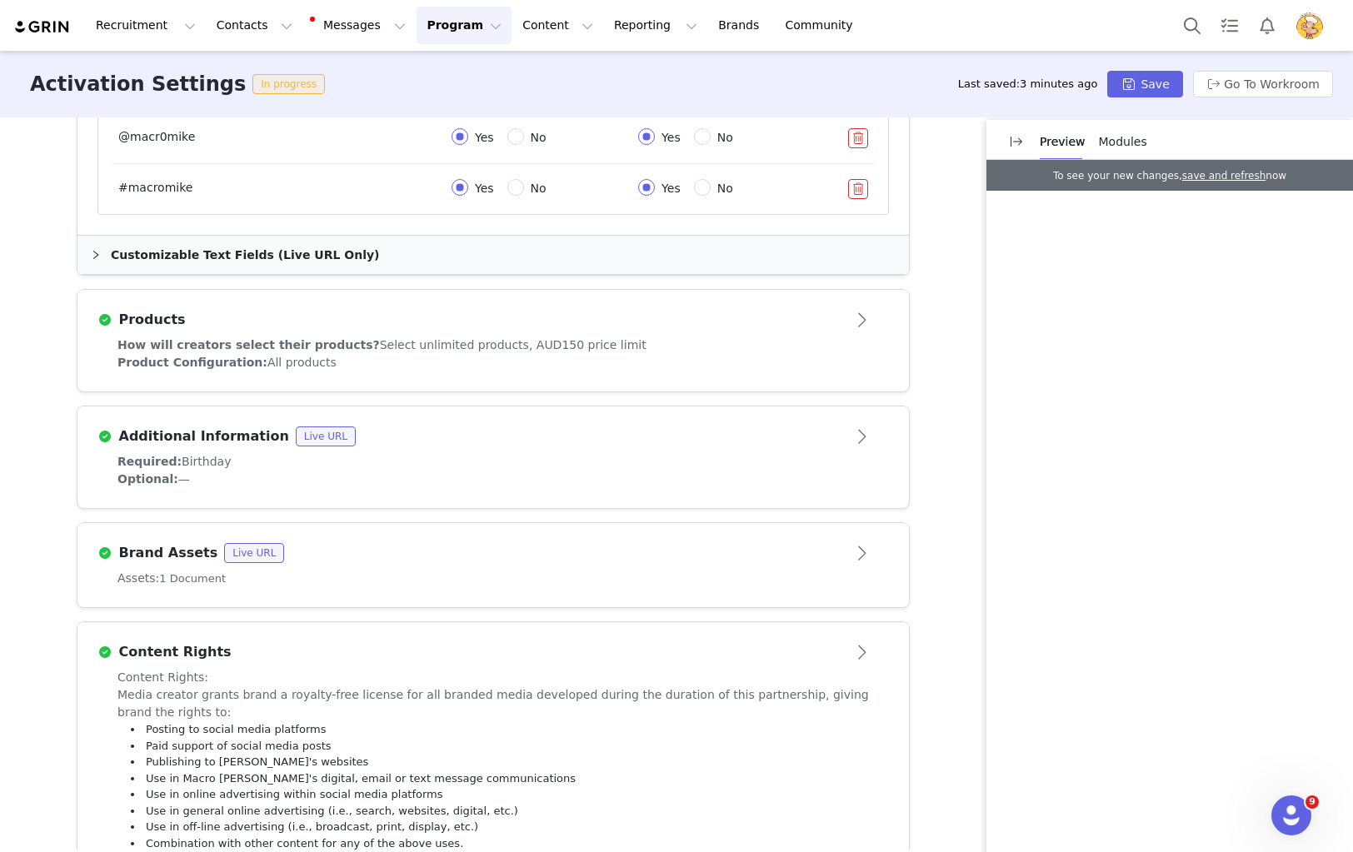
scroll to position [1285, 0]
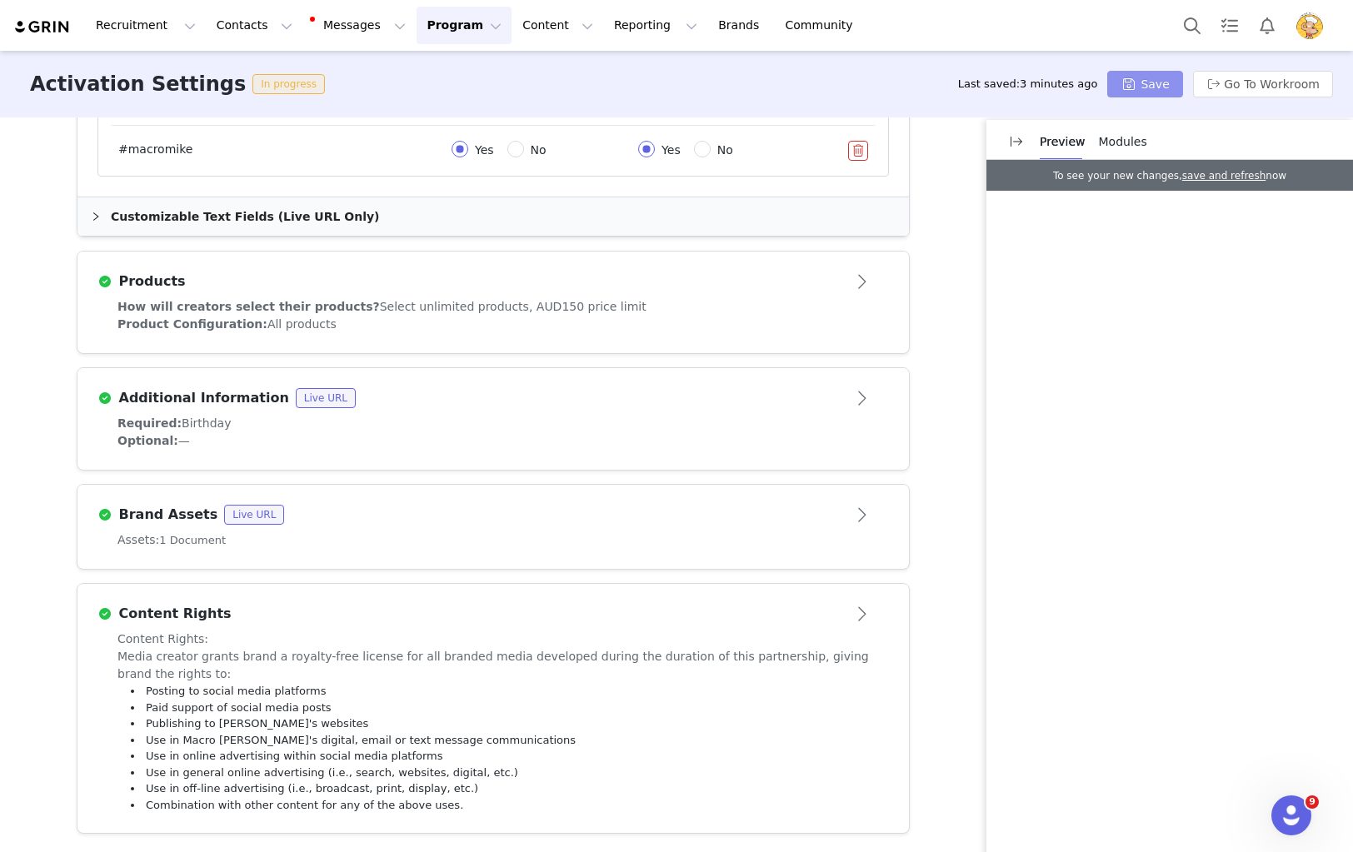
click at [1158, 88] on button "Save" at bounding box center [1144, 84] width 75 height 27
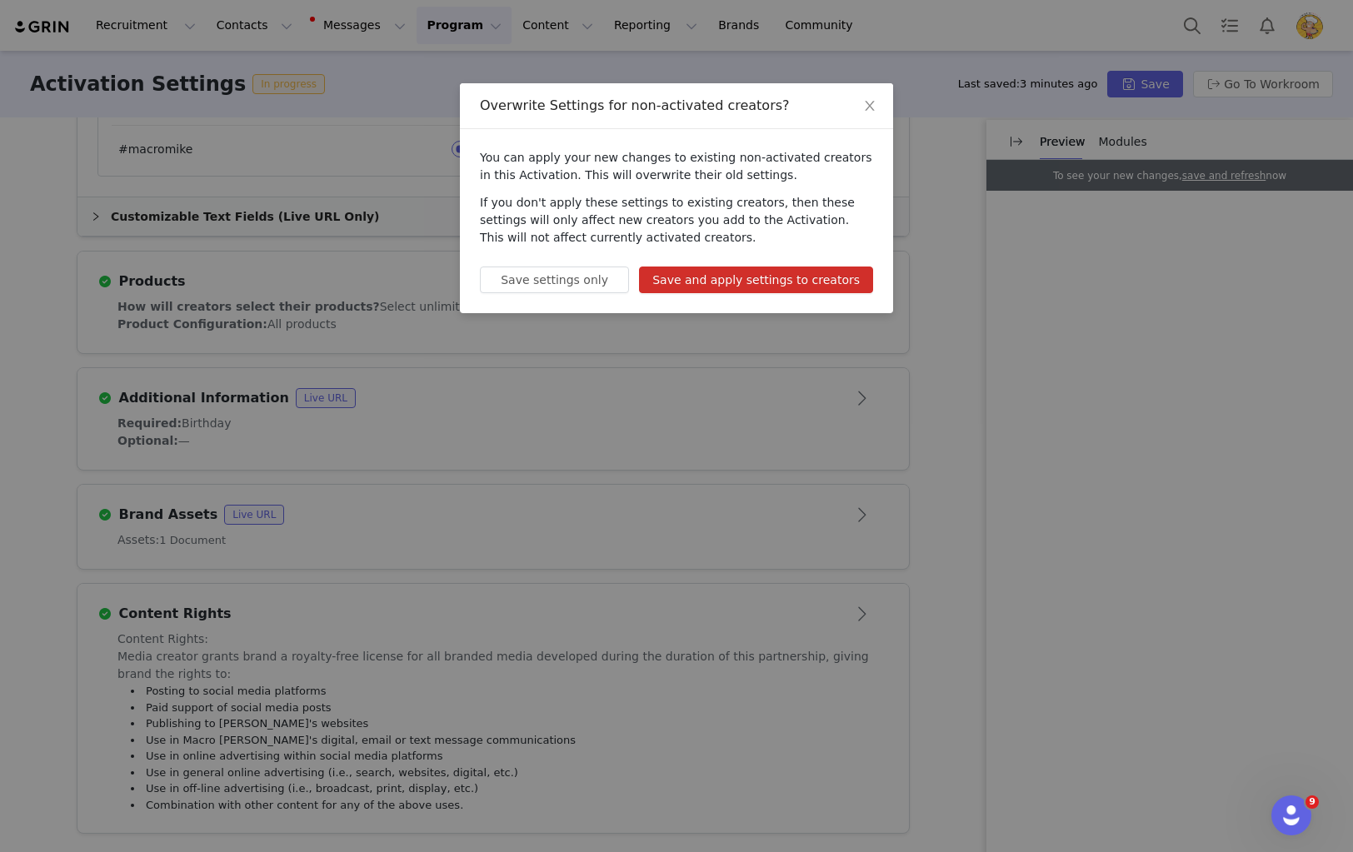
click at [726, 283] on button "Save and apply settings to creators" at bounding box center [756, 280] width 234 height 27
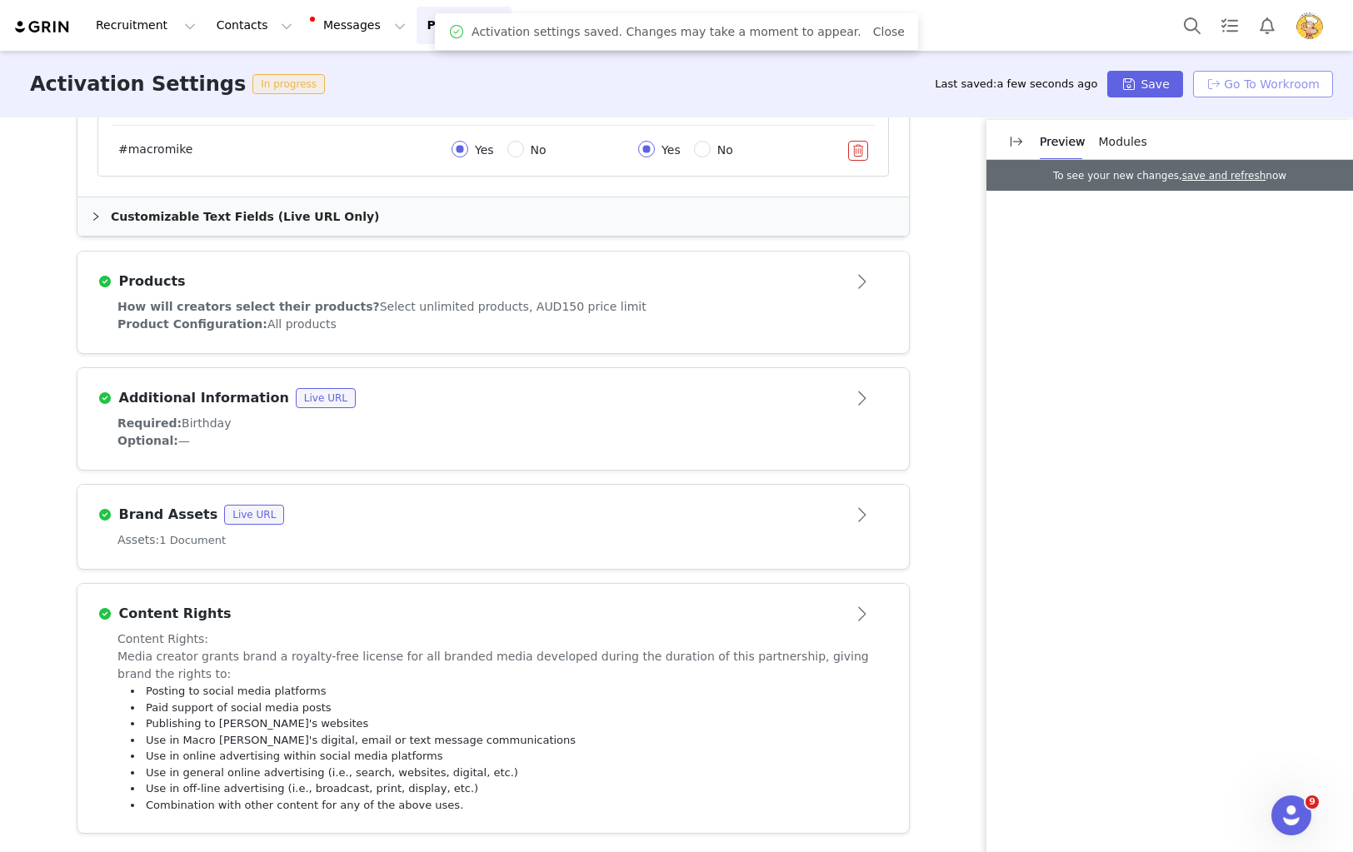
click at [1298, 82] on button "Go To Workroom" at bounding box center [1263, 84] width 140 height 27
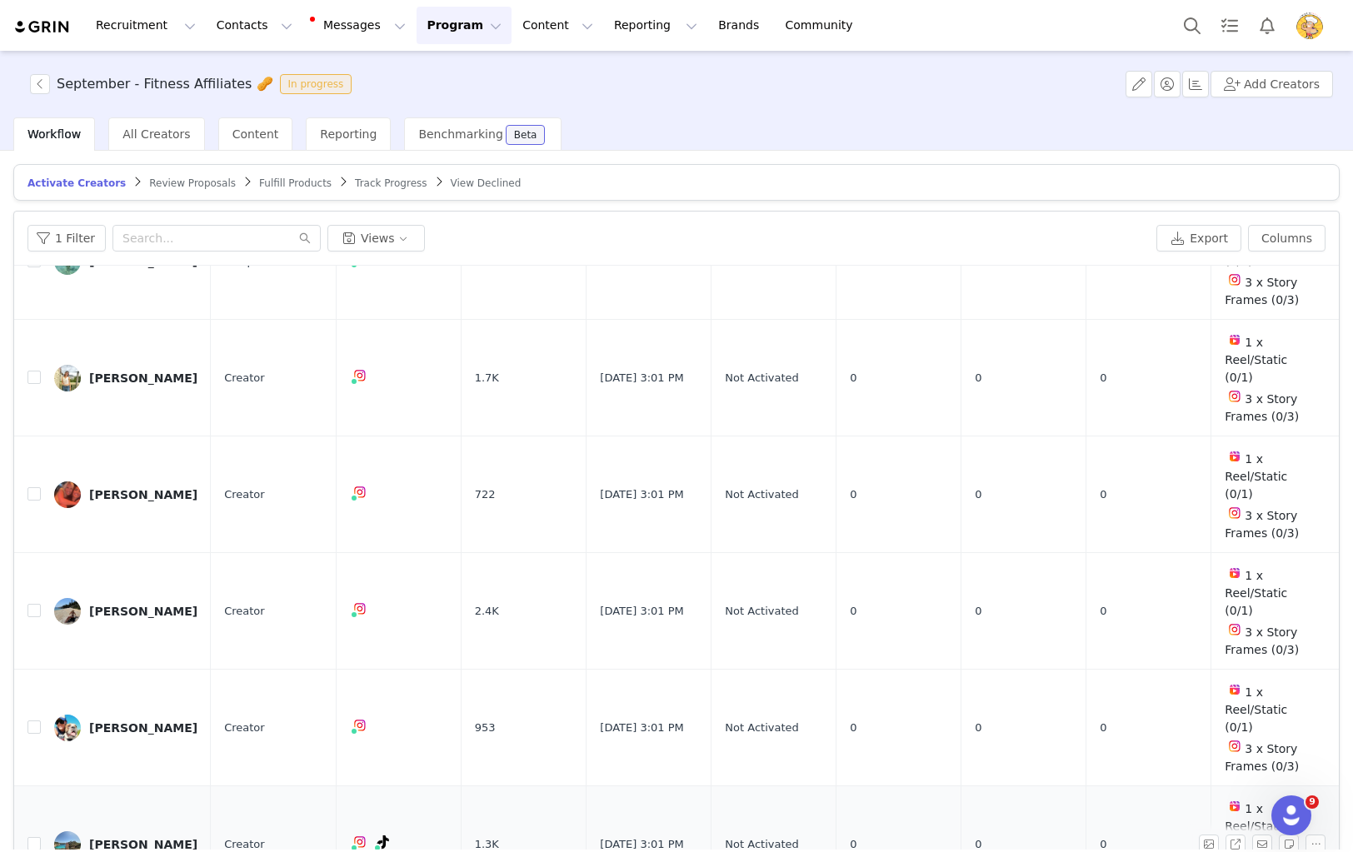
scroll to position [223, 0]
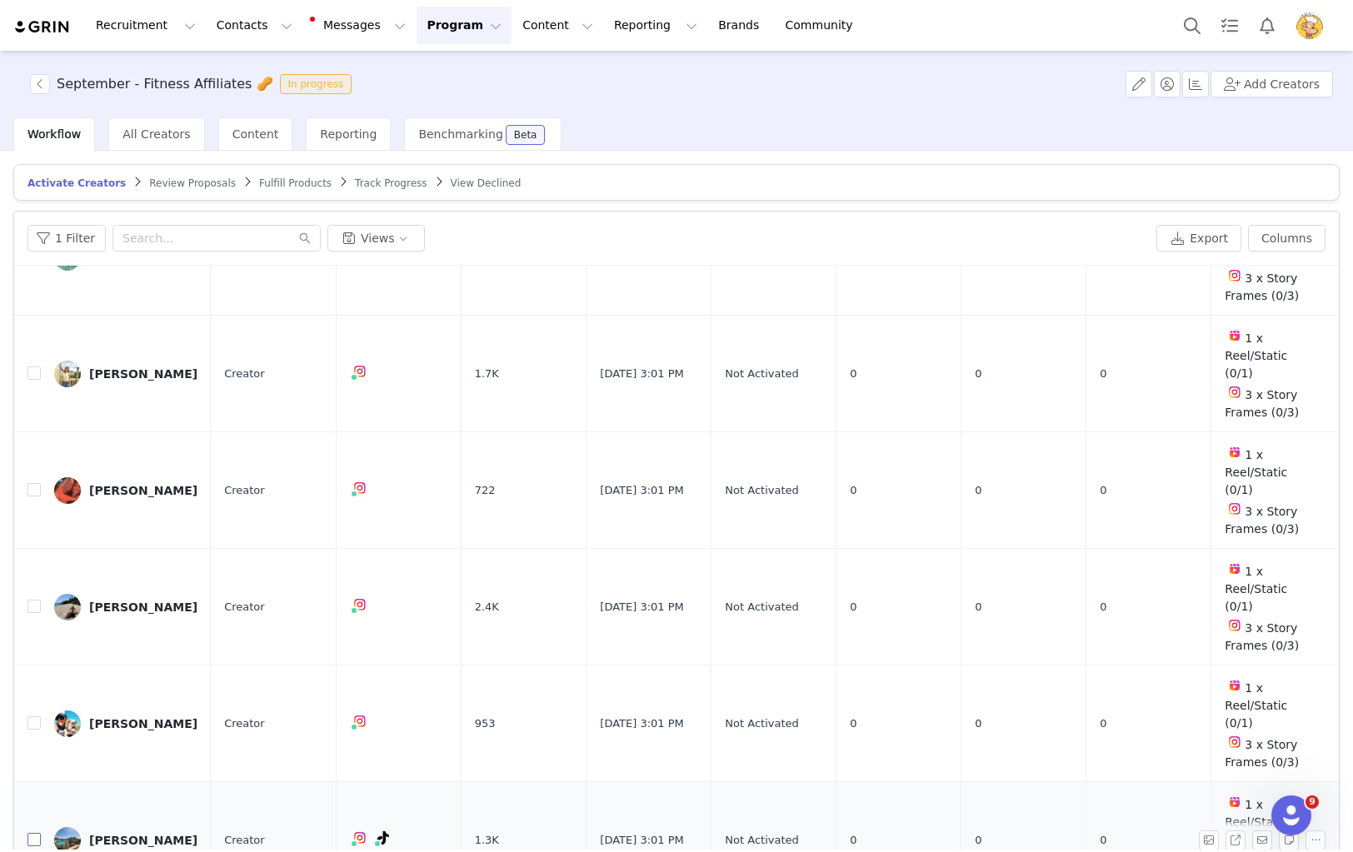
drag, startPoint x: 27, startPoint y: 720, endPoint x: 37, endPoint y: 719, distance: 10.0
click at [32, 833] on input "checkbox" at bounding box center [33, 839] width 13 height 13
checkbox input "true"
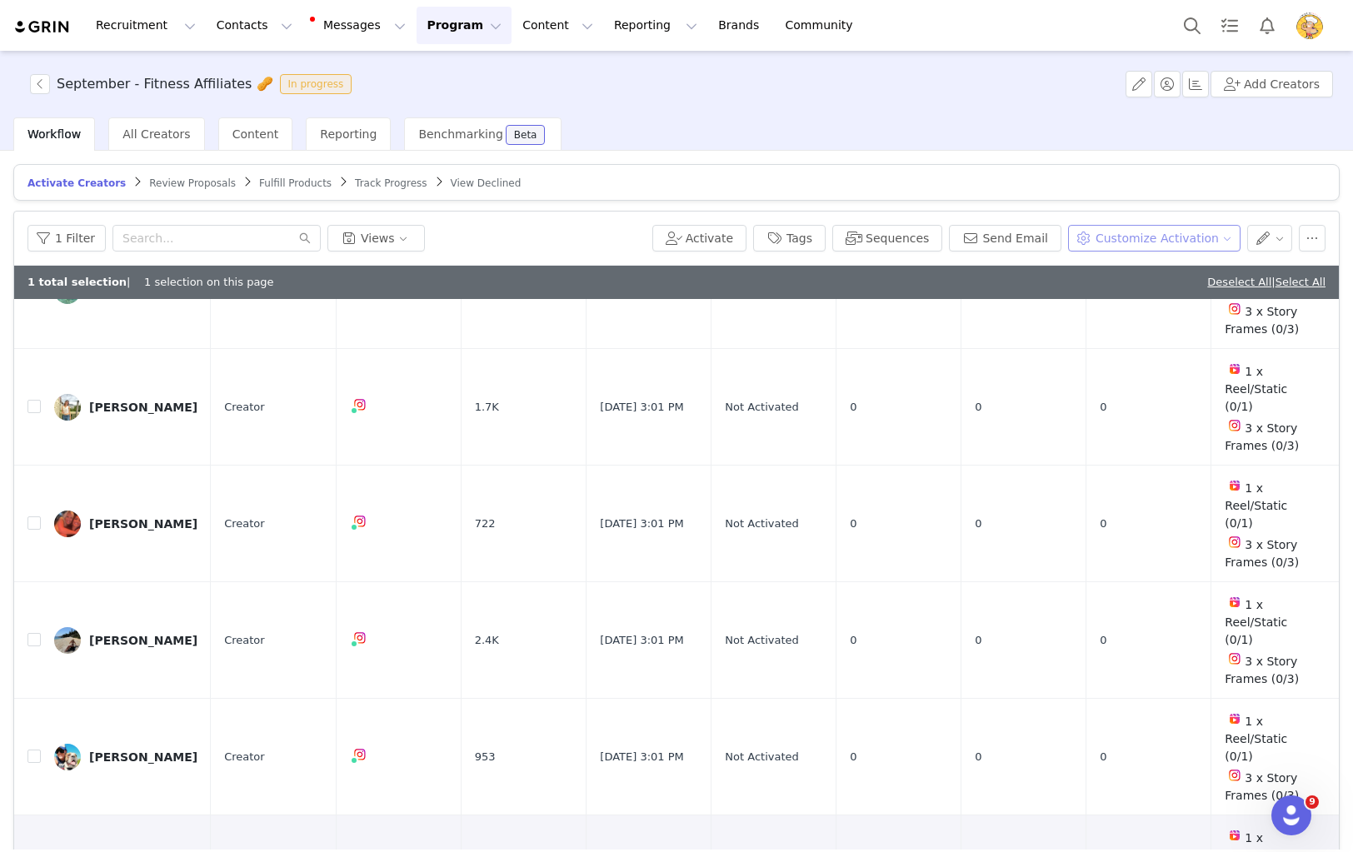
click at [1210, 242] on button "Customize Activation" at bounding box center [1154, 238] width 172 height 27
click at [1150, 298] on span "Edit Available Tasks" at bounding box center [1165, 298] width 114 height 18
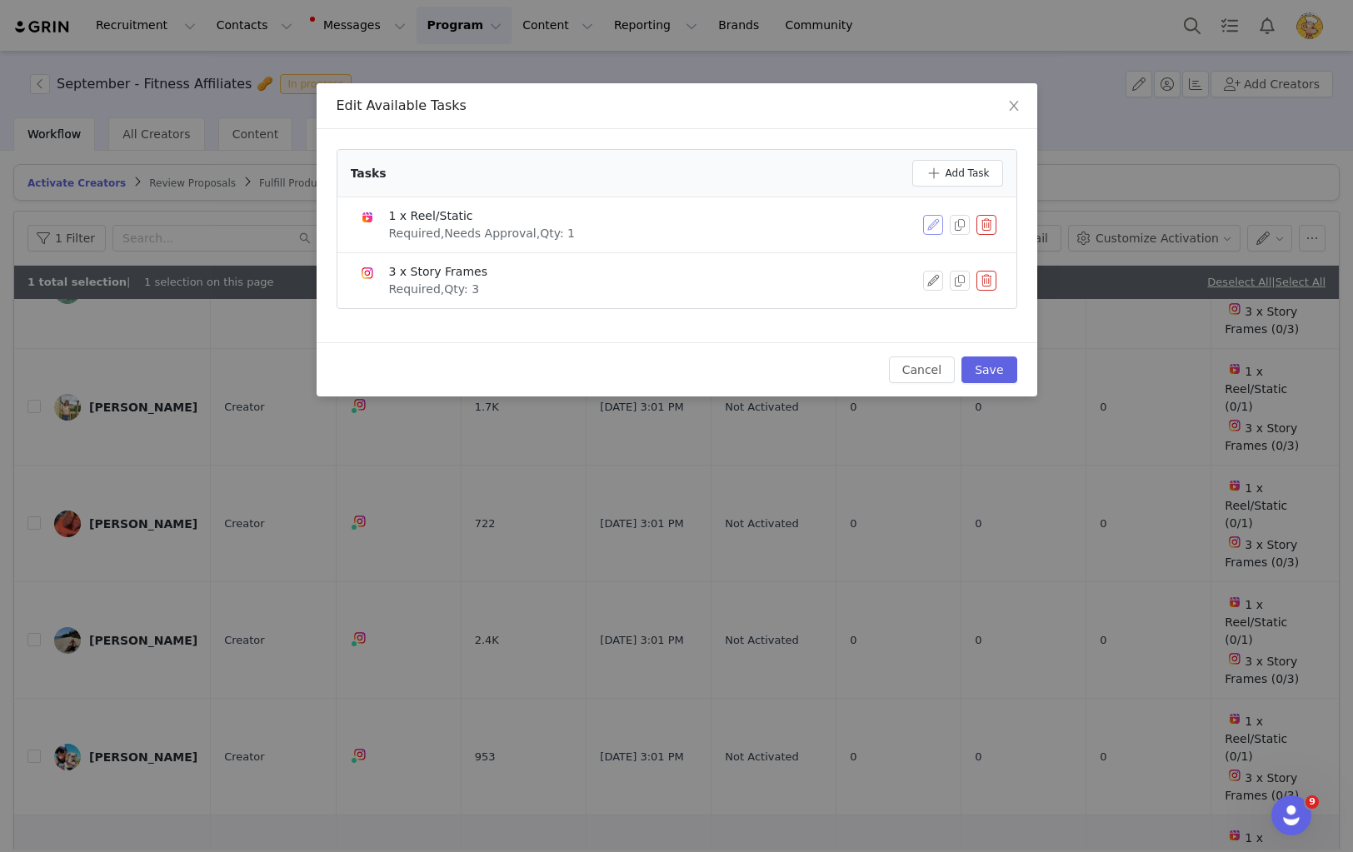
click at [927, 227] on button "button" at bounding box center [933, 225] width 20 height 20
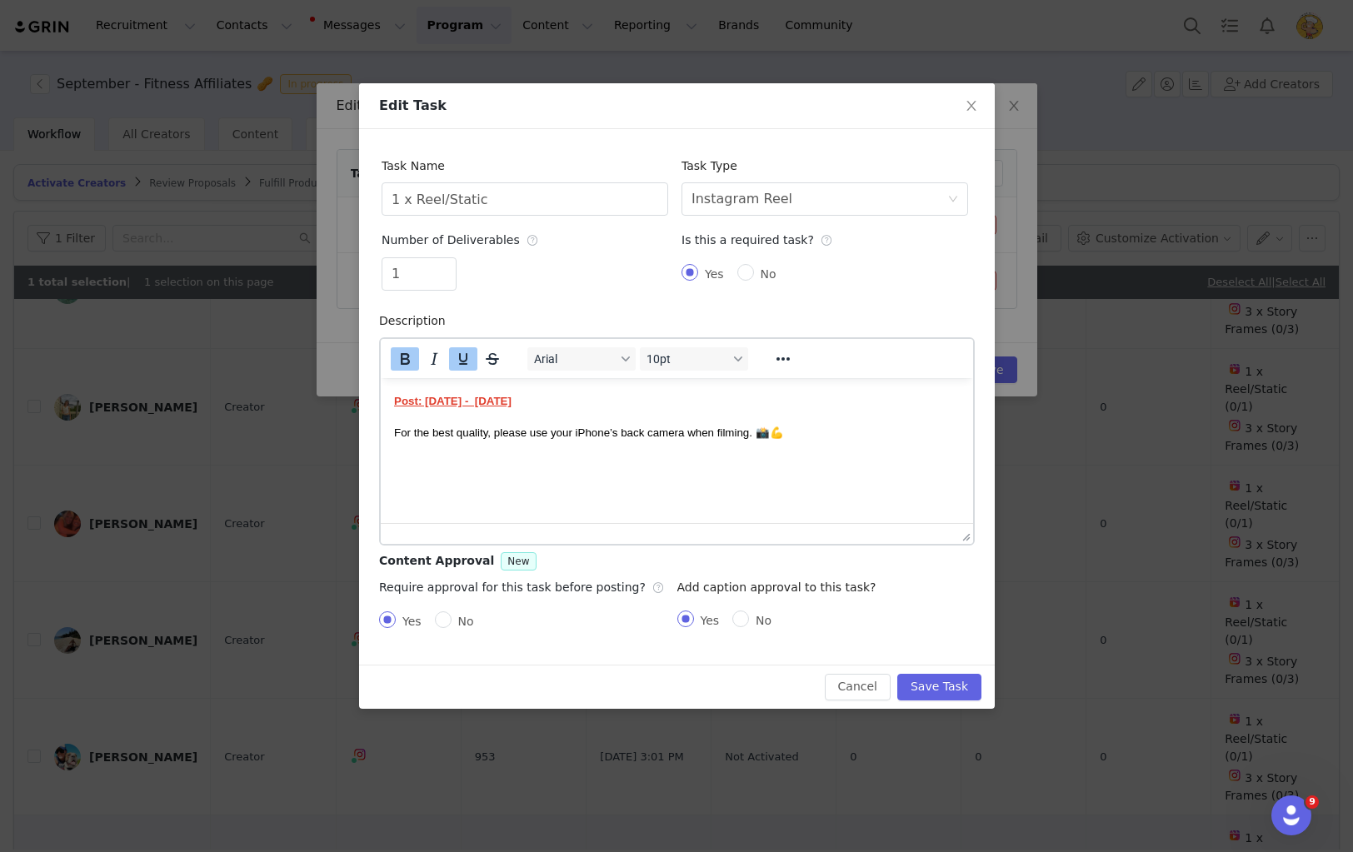
scroll to position [0, 0]
drag, startPoint x: 527, startPoint y: 201, endPoint x: 412, endPoint y: 195, distance: 115.1
click at [412, 195] on input "1 x Reel/Static" at bounding box center [525, 198] width 287 height 33
type input "1 x TikTok"
click at [818, 197] on div "Select task type Instagram Reel" at bounding box center [819, 199] width 256 height 32
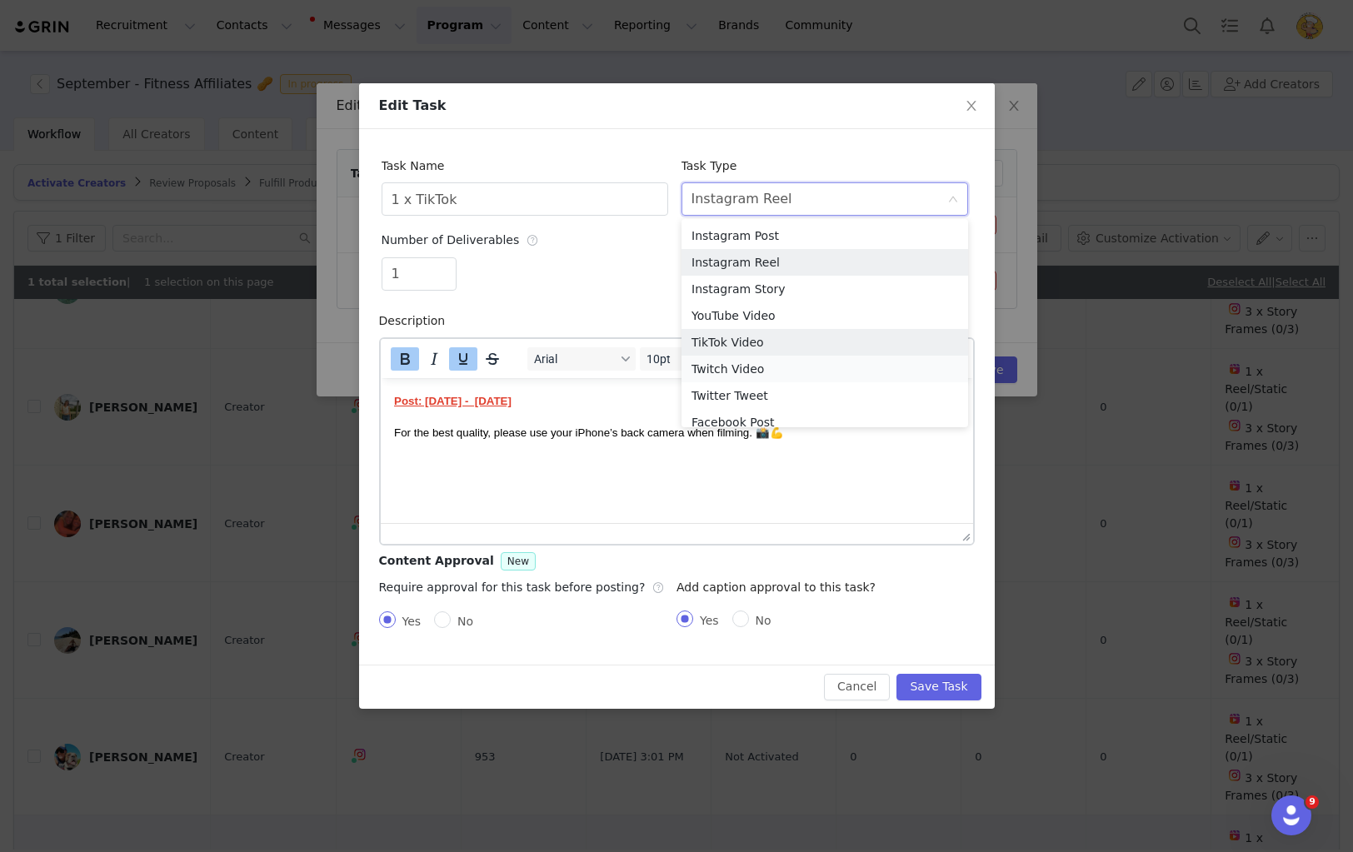
drag, startPoint x: 750, startPoint y: 344, endPoint x: 752, endPoint y: 362, distance: 18.5
click at [751, 345] on li "TikTok Video" at bounding box center [824, 342] width 287 height 27
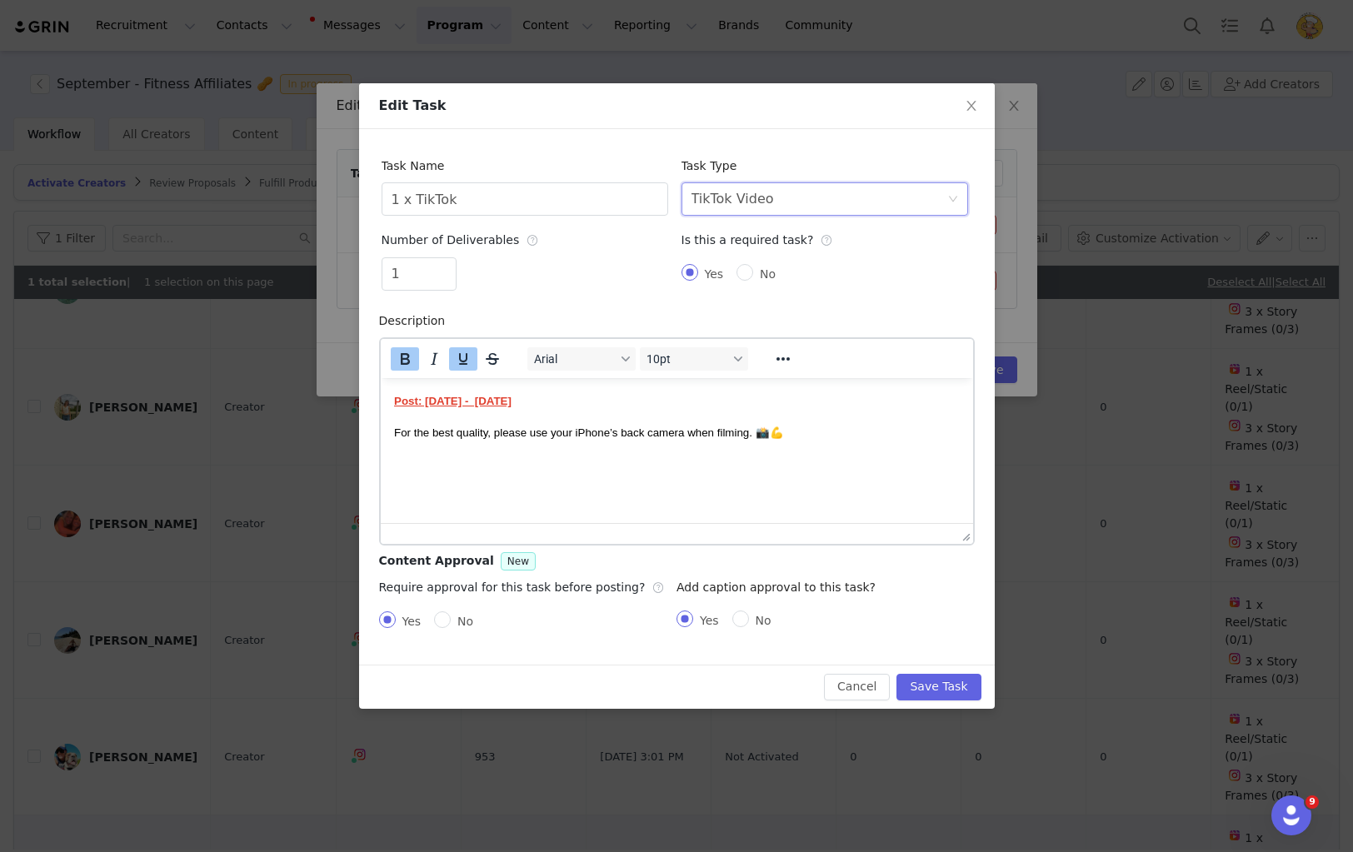
drag, startPoint x: 821, startPoint y: 477, endPoint x: 839, endPoint y: 512, distance: 39.1
click at [824, 455] on html "Post: 1st - 30th September For the best quality, please use your iPhone’s back …" at bounding box center [676, 415] width 592 height 77
click at [940, 685] on button "Save Task" at bounding box center [938, 687] width 84 height 27
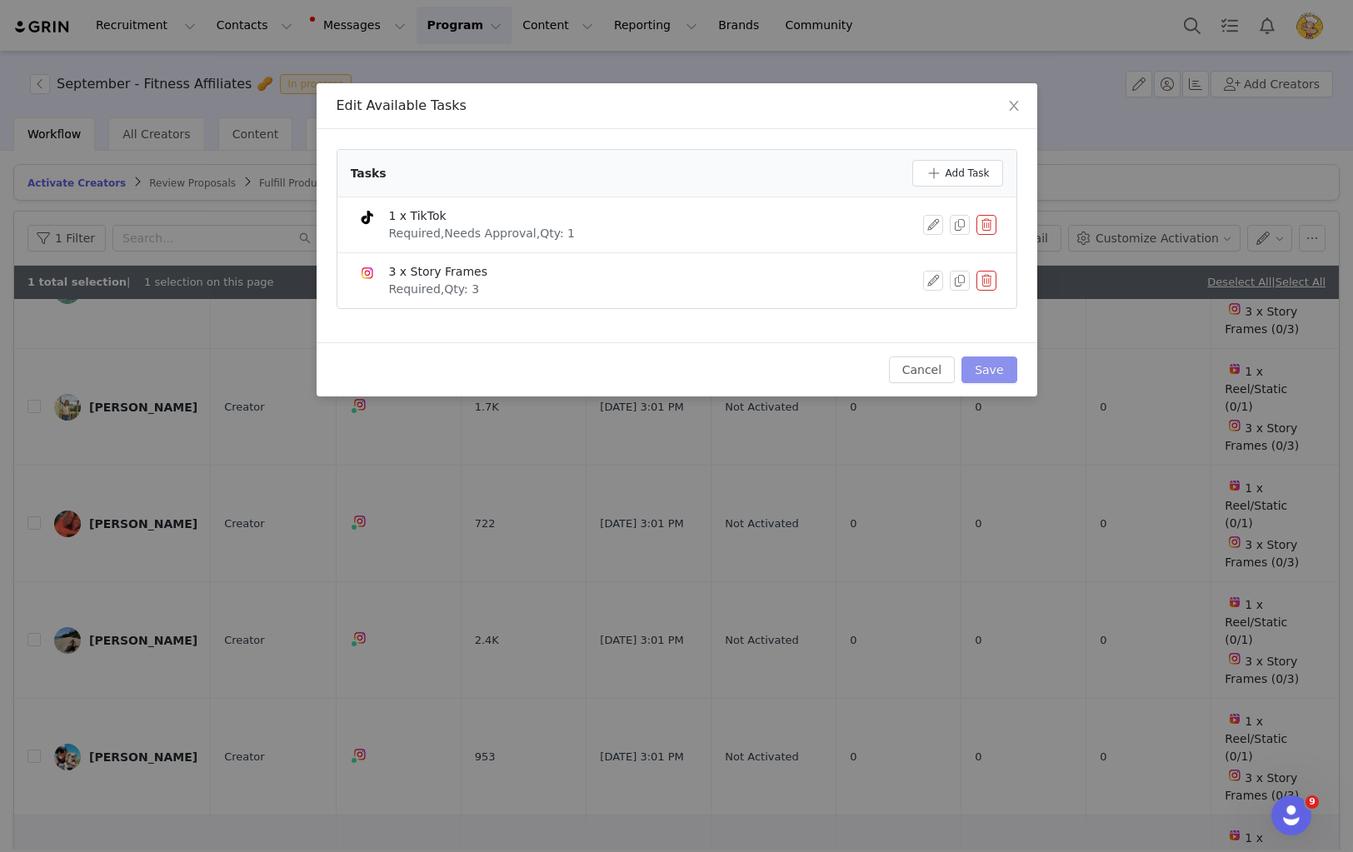
click at [994, 367] on button "Save" at bounding box center [988, 370] width 55 height 27
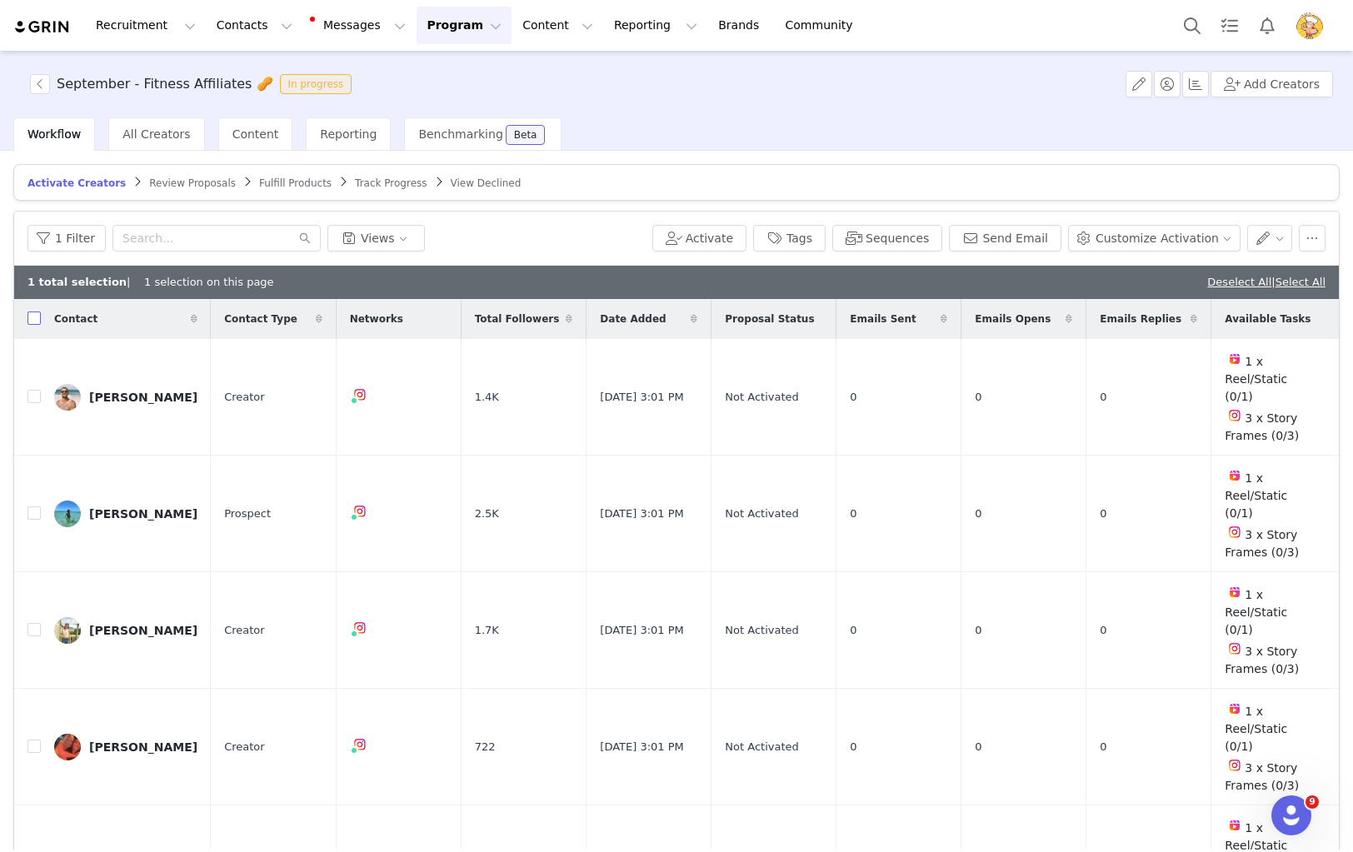
drag, startPoint x: 35, startPoint y: 322, endPoint x: 79, endPoint y: 315, distance: 44.8
click at [34, 322] on input "checkbox" at bounding box center [33, 318] width 13 height 13
checkbox input "true"
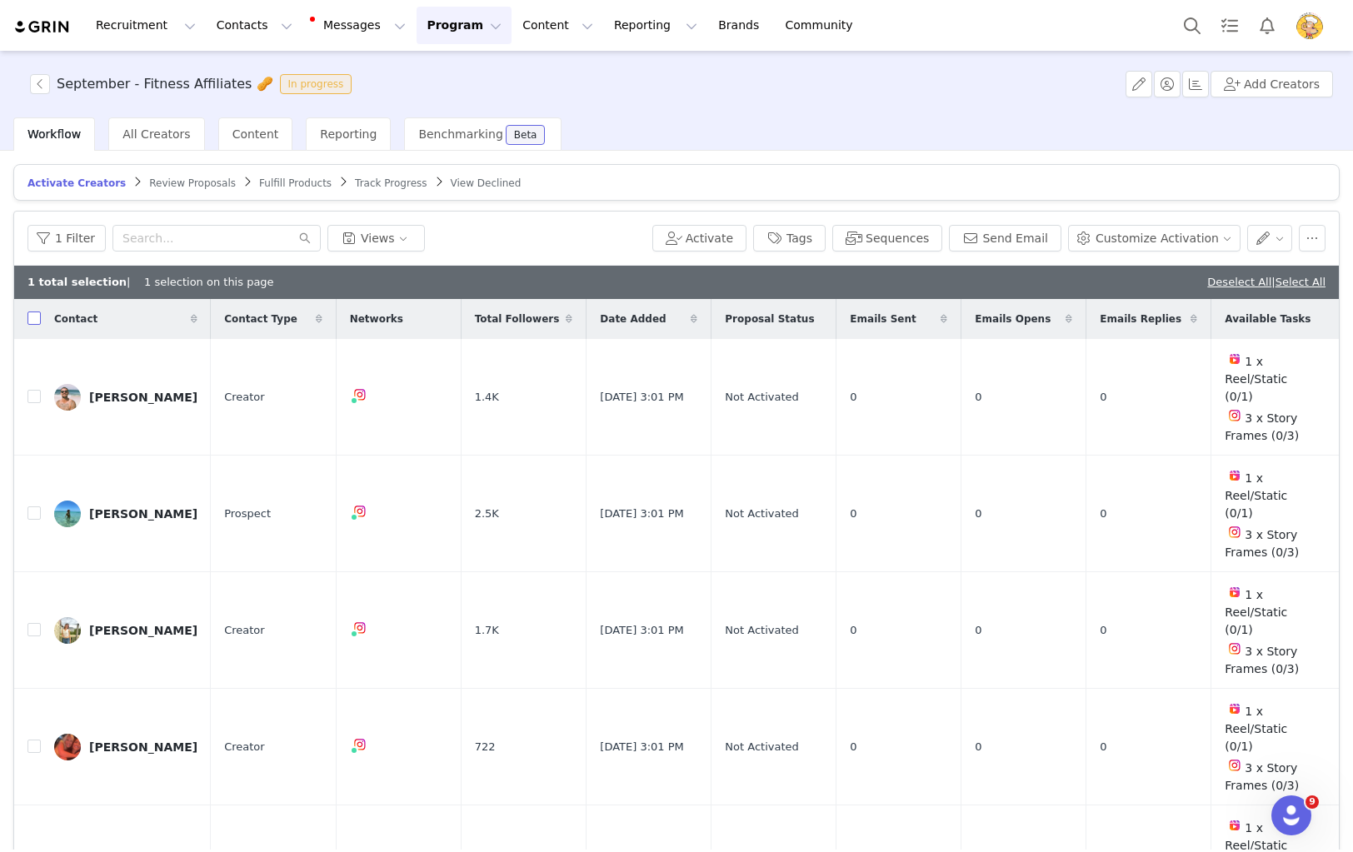
checkbox input "true"
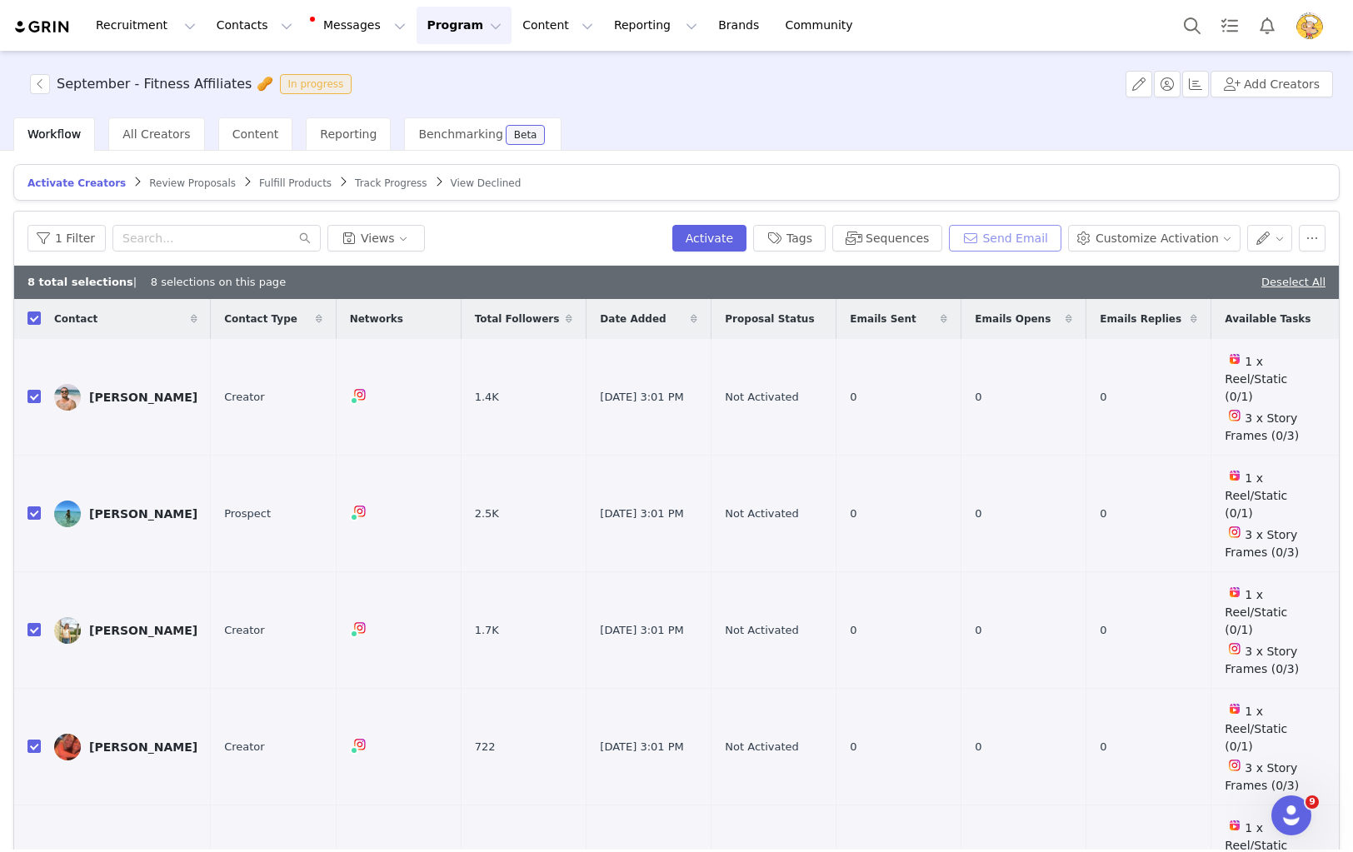
click at [1039, 234] on button "Send Email" at bounding box center [1005, 238] width 112 height 27
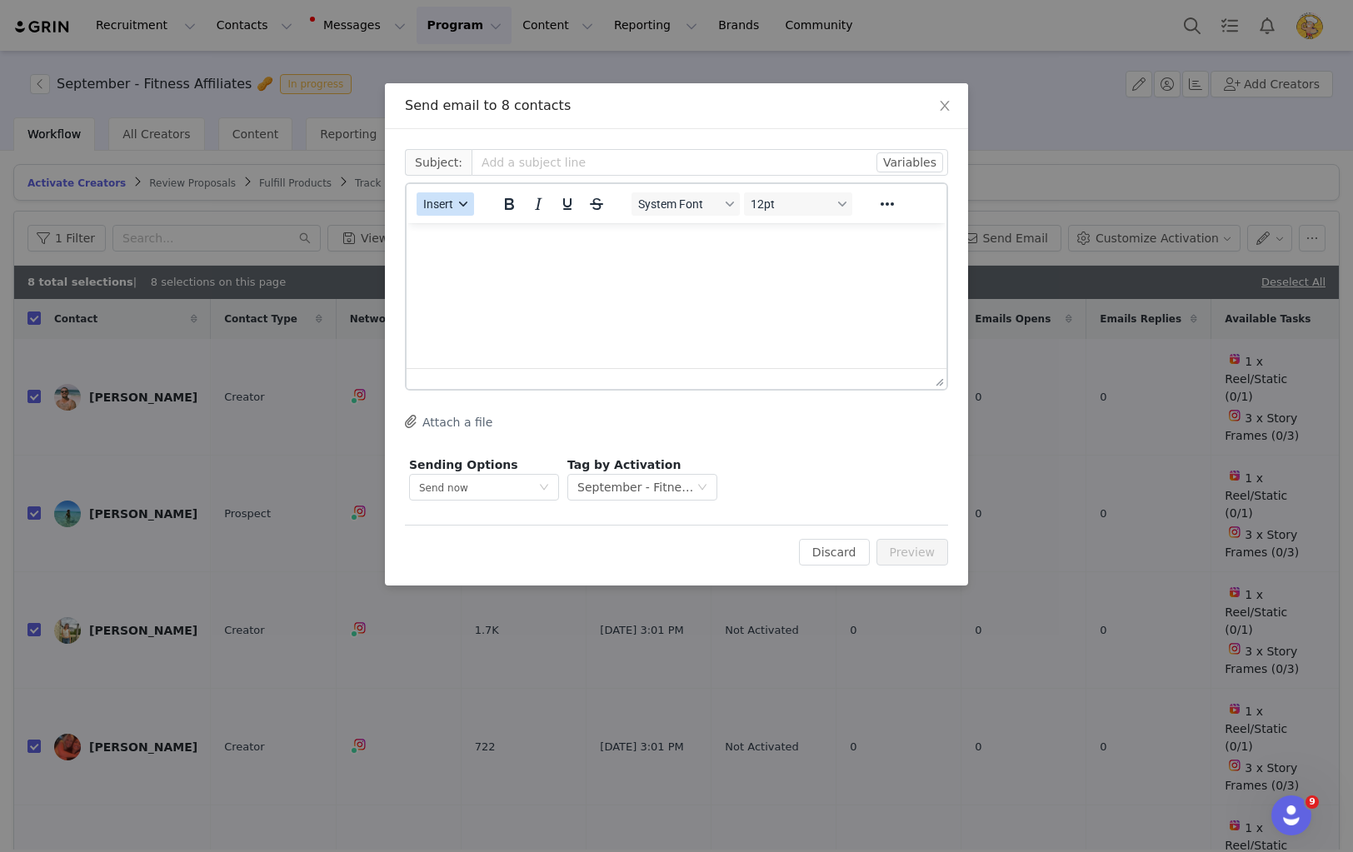
click at [449, 207] on span "Insert" at bounding box center [438, 203] width 30 height 13
click at [474, 232] on div "Insert Template" at bounding box center [506, 233] width 150 height 20
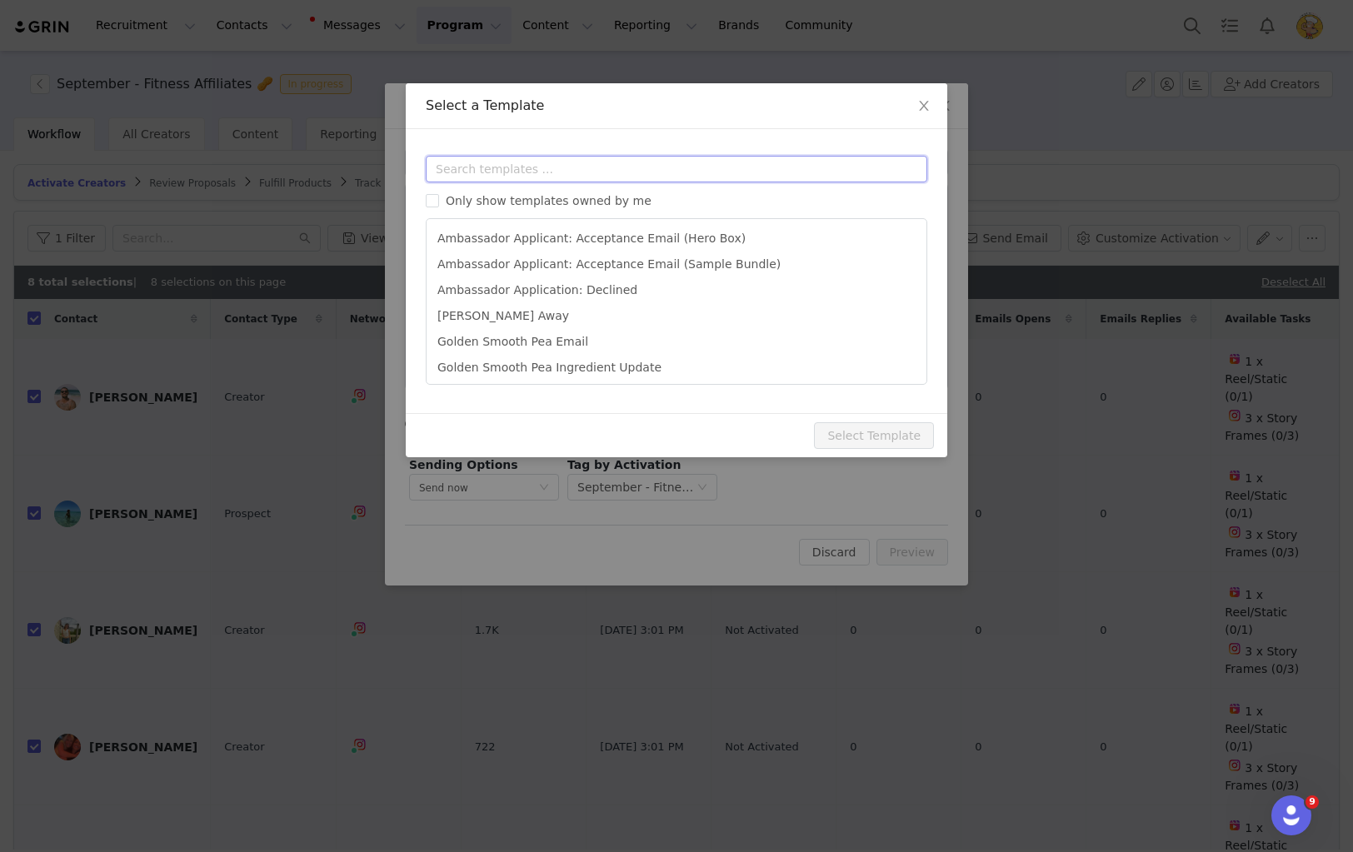
click at [606, 173] on input "text" at bounding box center [676, 169] width 501 height 27
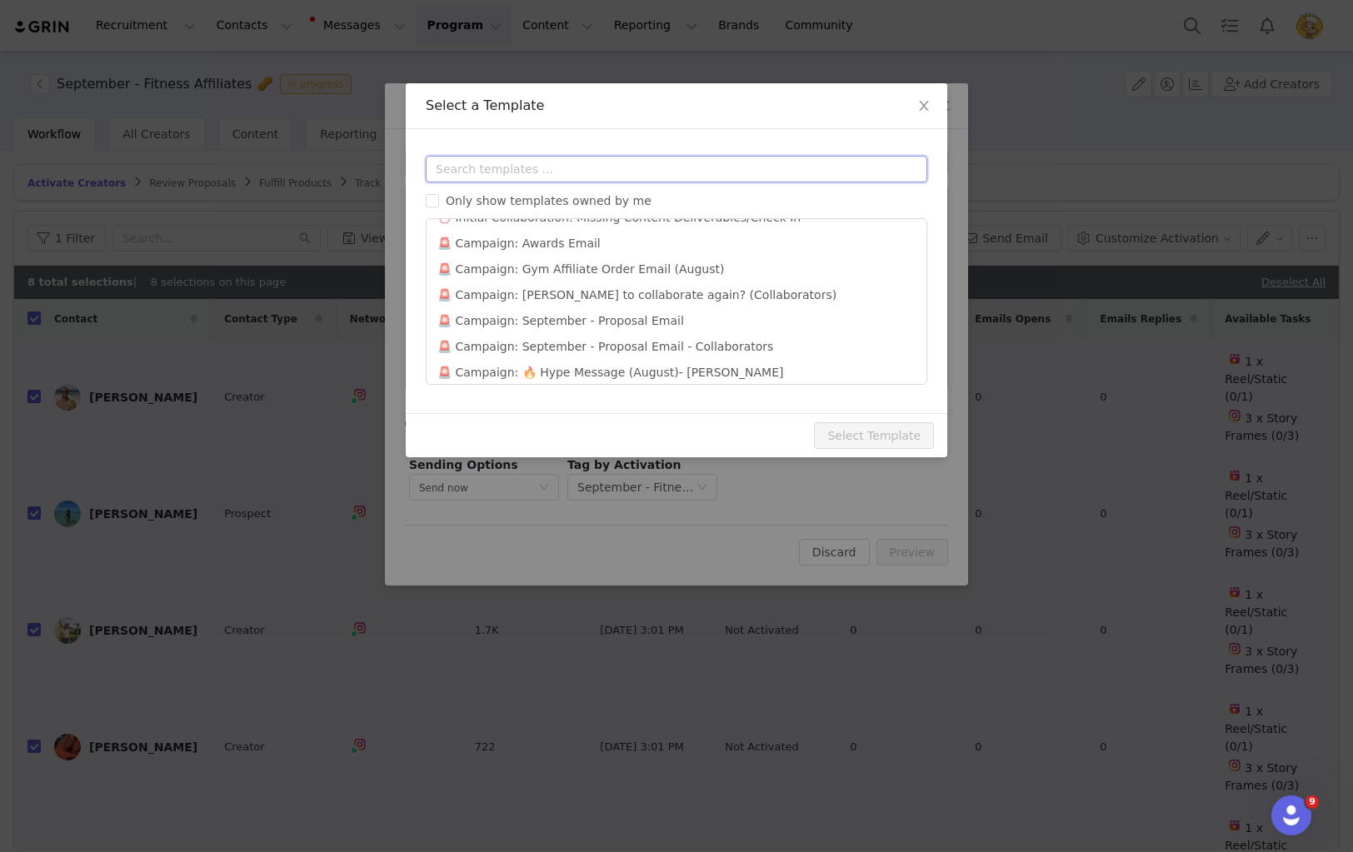
scroll to position [1064, 0]
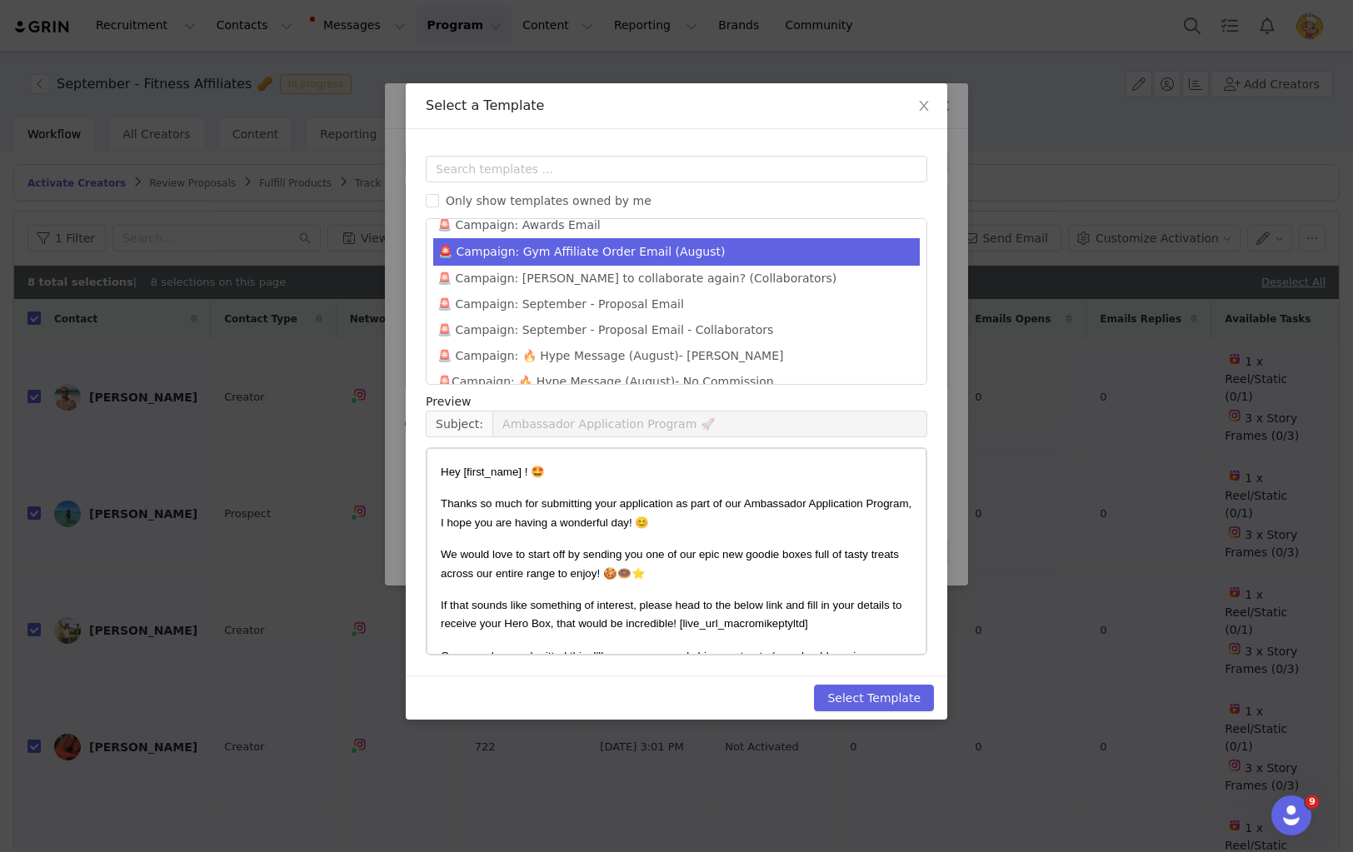
click at [666, 238] on li "🚨 Campaign: Gym Affiliate Order Email (August)" at bounding box center [676, 251] width 486 height 27
type input "August Orders Are Open – Shop Now! 🚀"
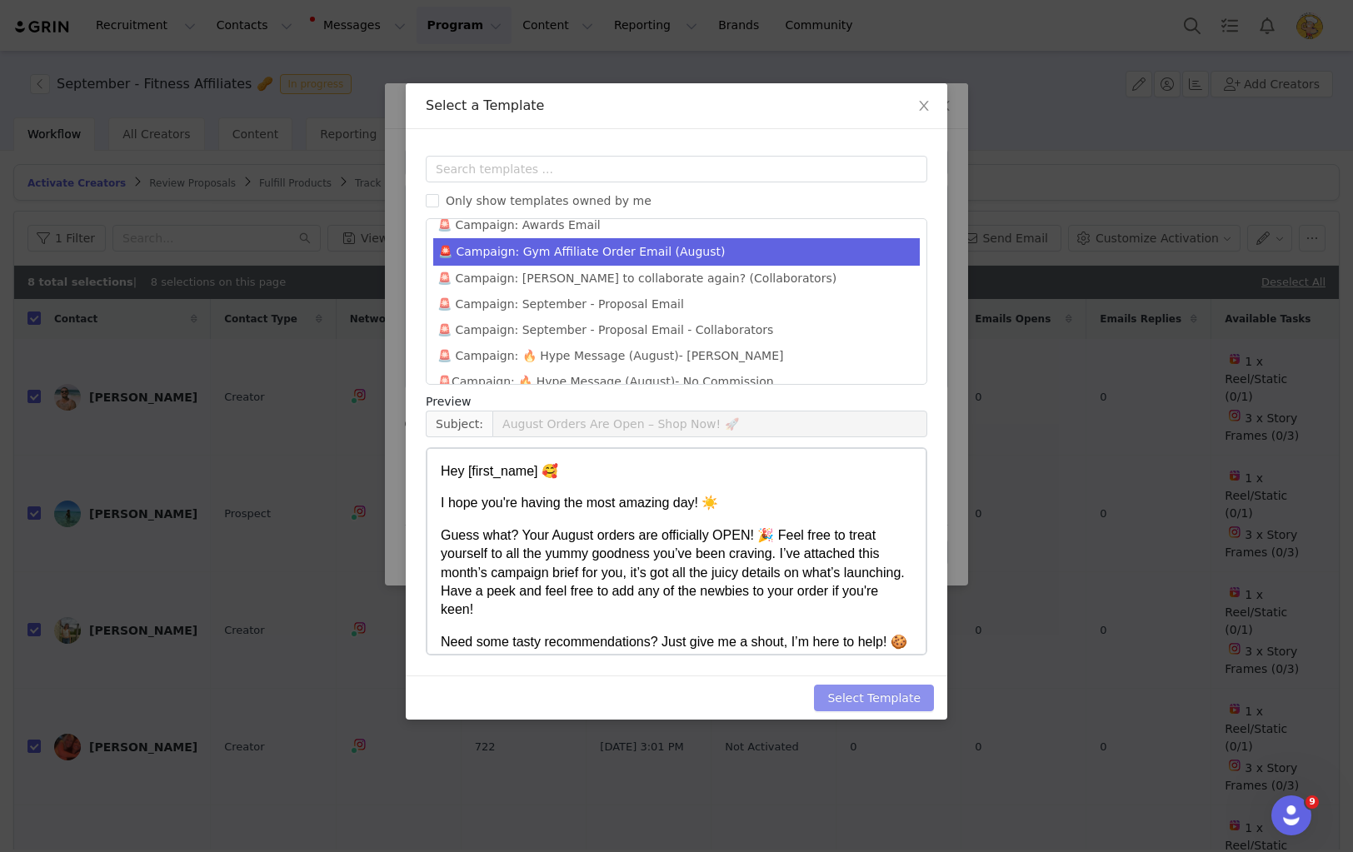
click at [881, 699] on button "Select Template" at bounding box center [874, 698] width 120 height 27
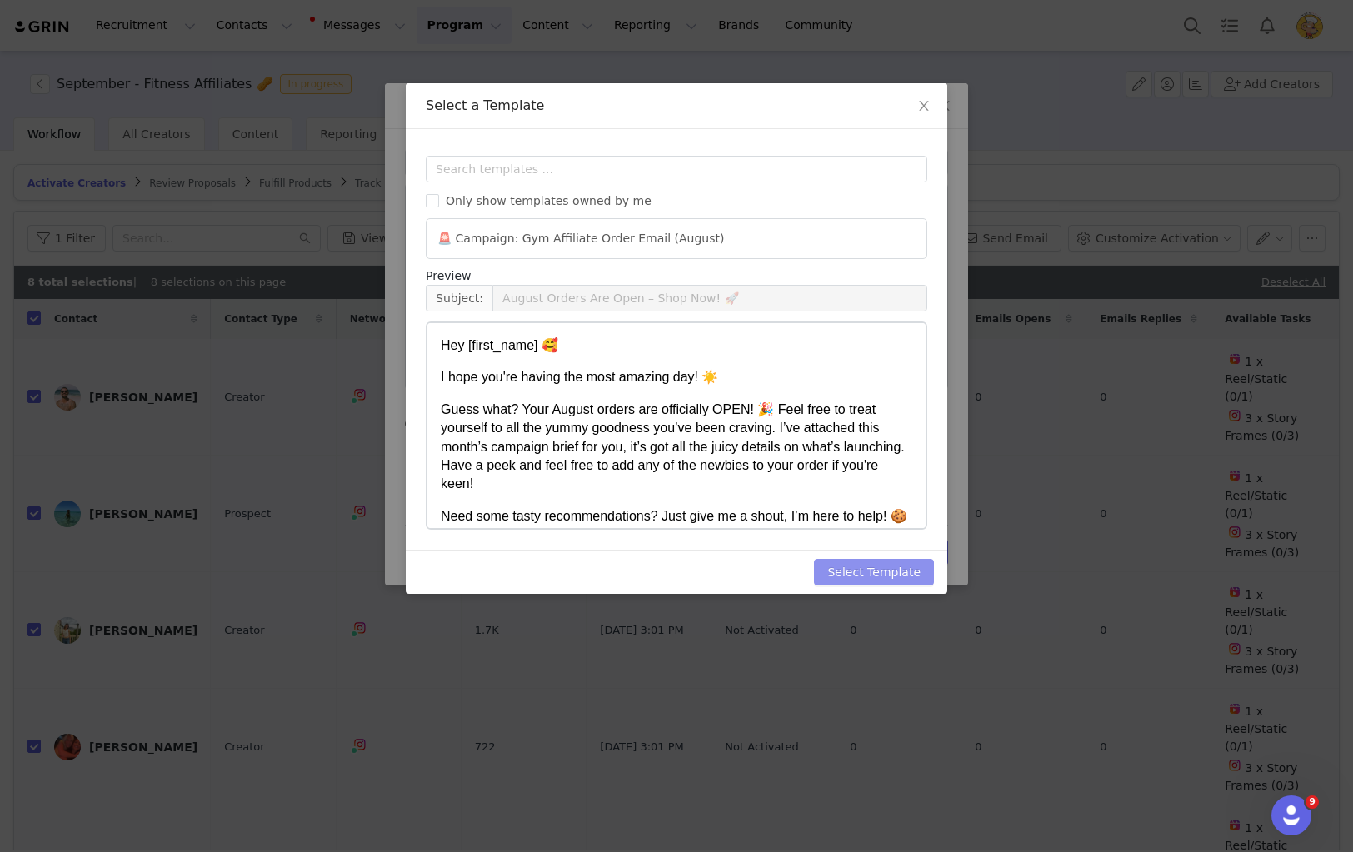
scroll to position [0, 0]
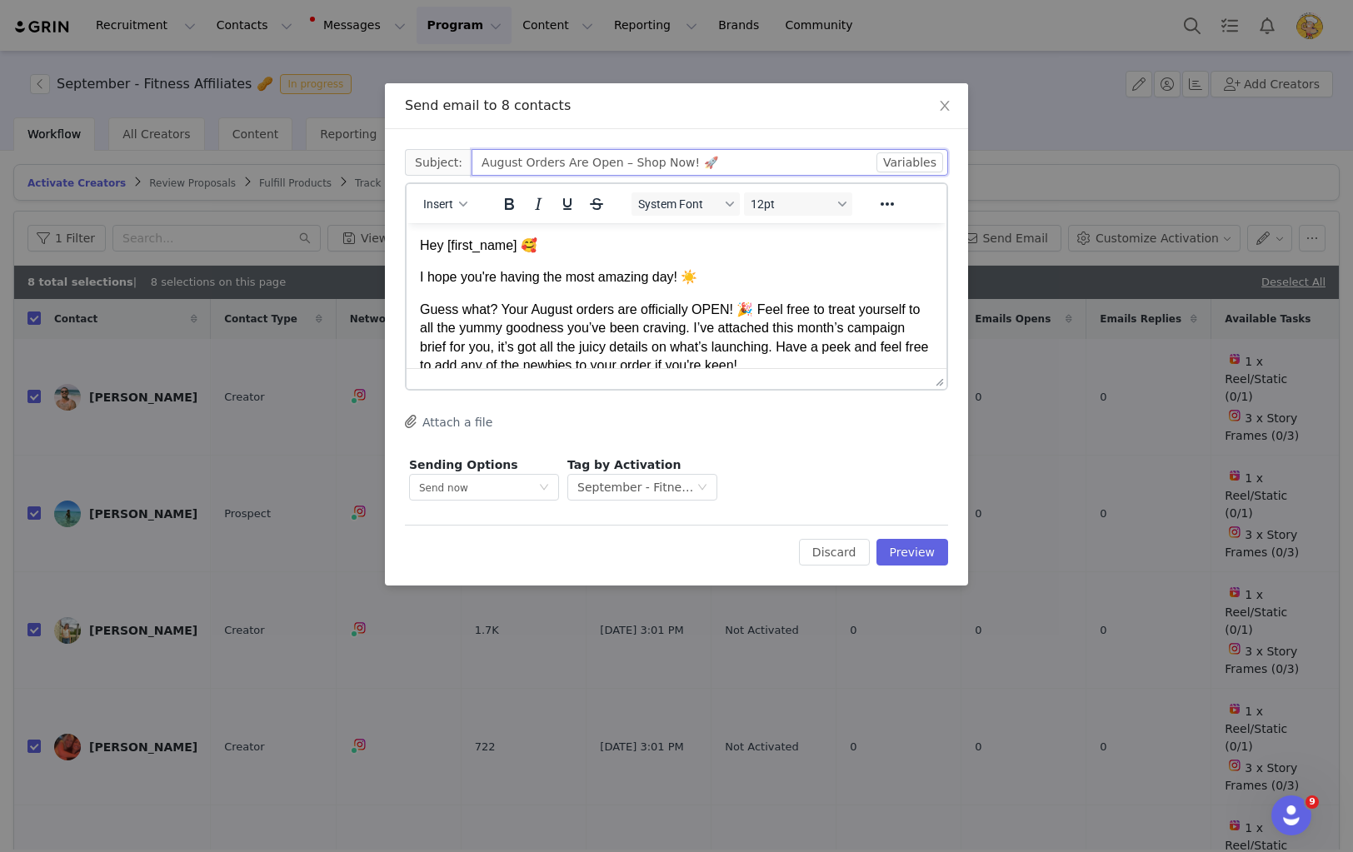
drag, startPoint x: 514, startPoint y: 162, endPoint x: 436, endPoint y: 153, distance: 78.8
click at [436, 153] on span "Subject: August Orders Are Open – Shop Now! 🚀" at bounding box center [676, 162] width 543 height 27
type input "September Orders Are Open – Shop Now! 🚀"
click at [743, 260] on body "Hey First Name 🥰 I hope you're having the most amazing day! ☀️ Guess what? Your…" at bounding box center [676, 389] width 513 height 304
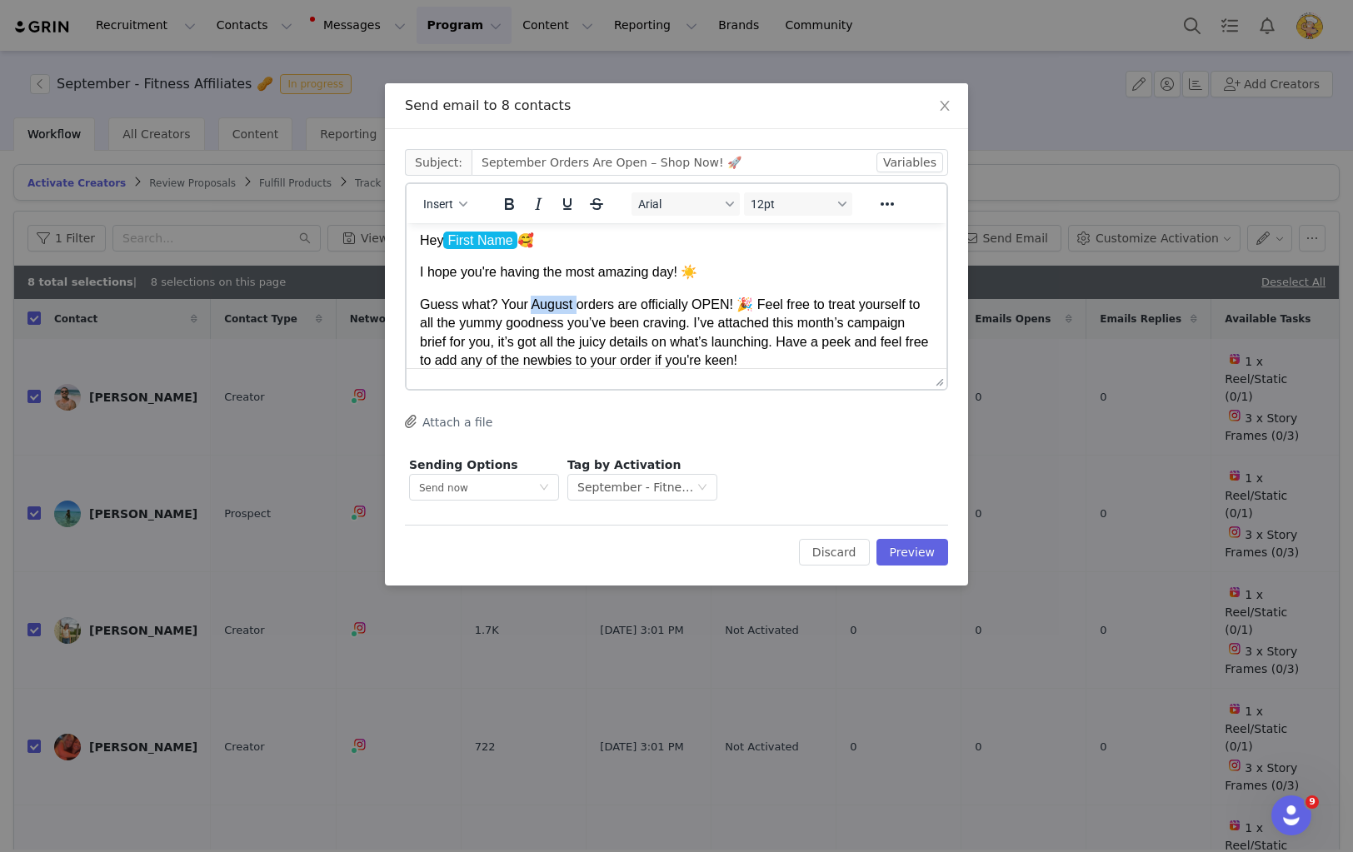
drag, startPoint x: 574, startPoint y: 307, endPoint x: 534, endPoint y: 307, distance: 40.0
click at [534, 307] on span "Guess what? Your August orders are officially OPEN! 🎉 Feel free to treat yourse…" at bounding box center [674, 332] width 508 height 70
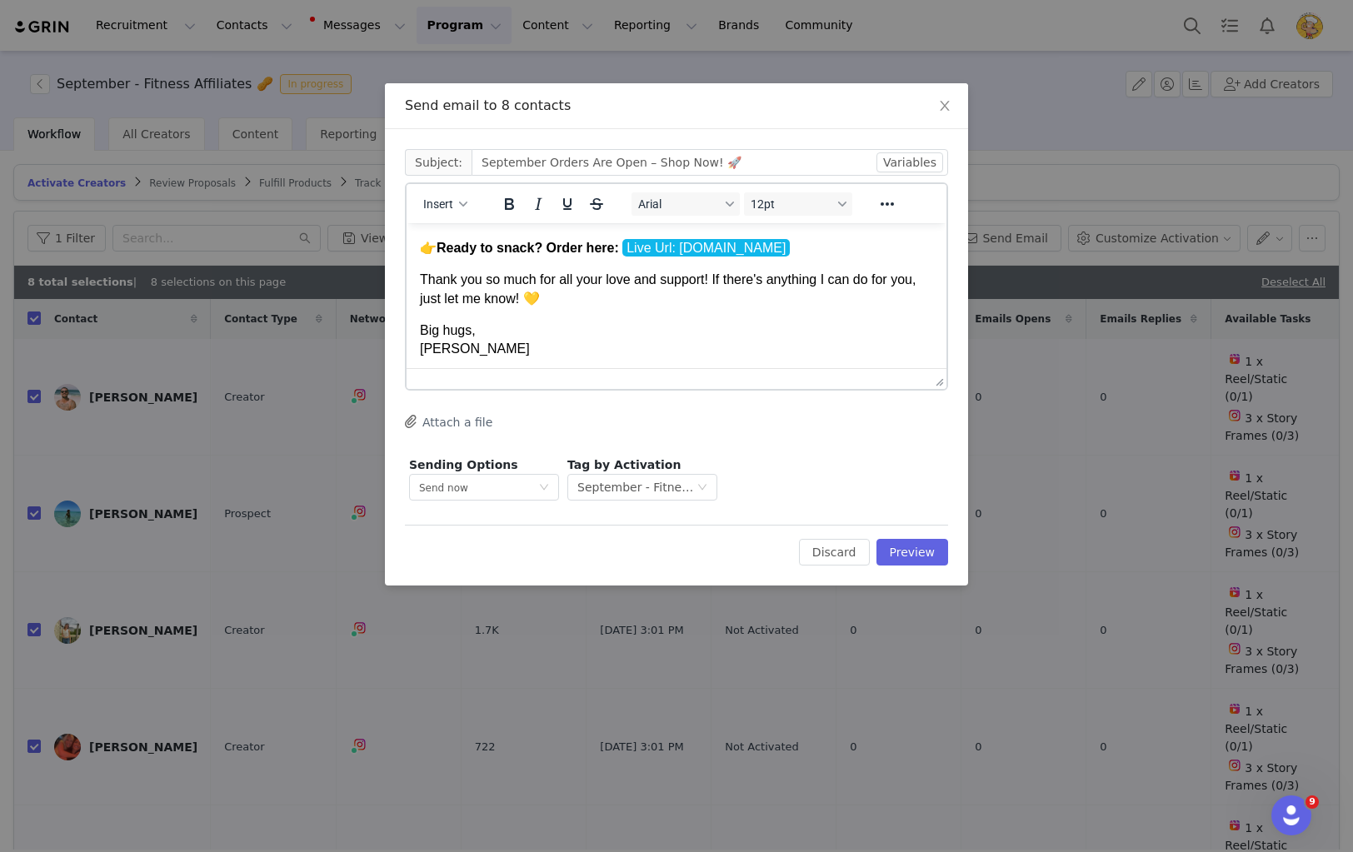
scroll to position [191, 0]
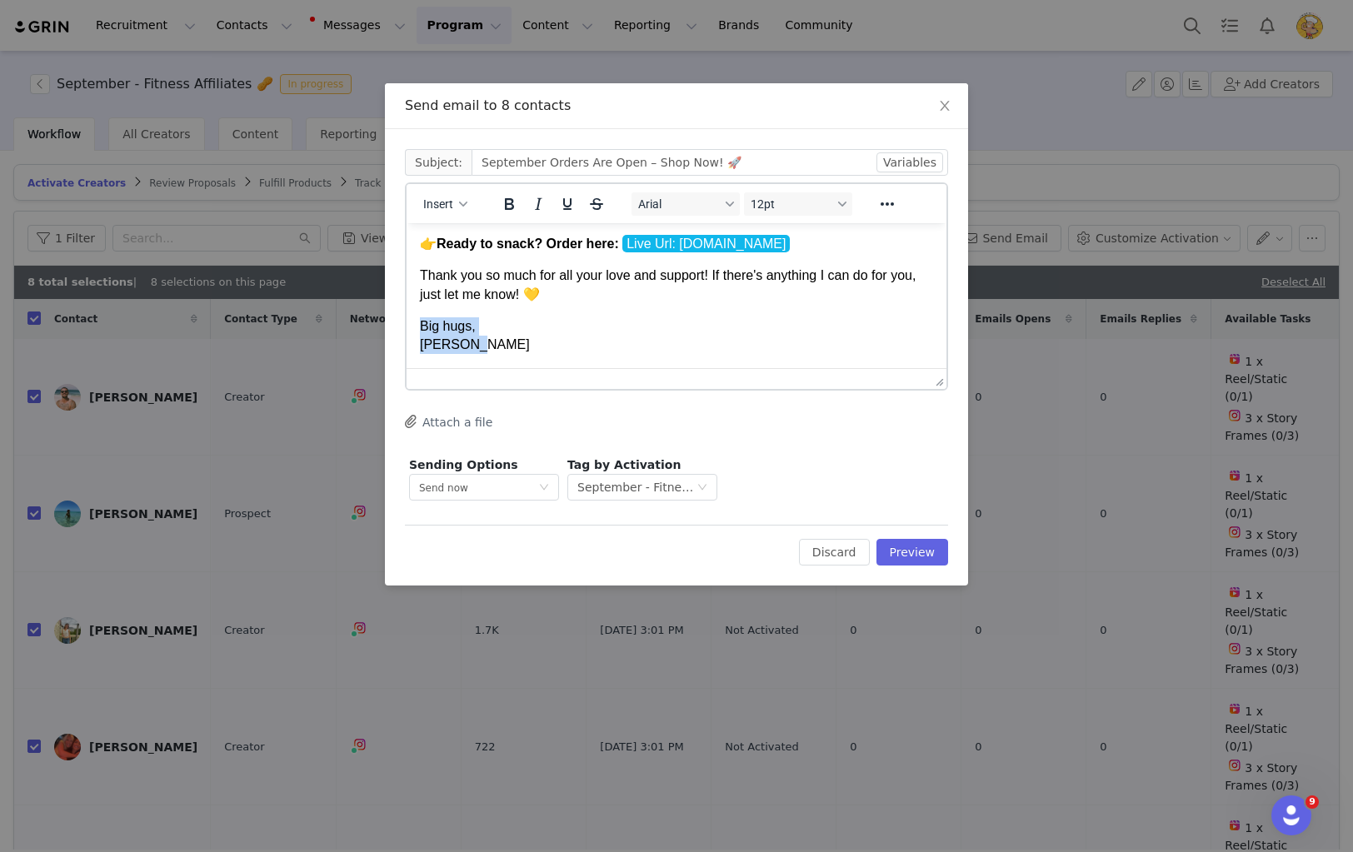
drag, startPoint x: 481, startPoint y: 348, endPoint x: 407, endPoint y: 329, distance: 76.6
click at [407, 329] on html "Hey First Name 🥰 I hope you're having the most amazing day! ☀️ Guess what? Your…" at bounding box center [677, 202] width 540 height 331
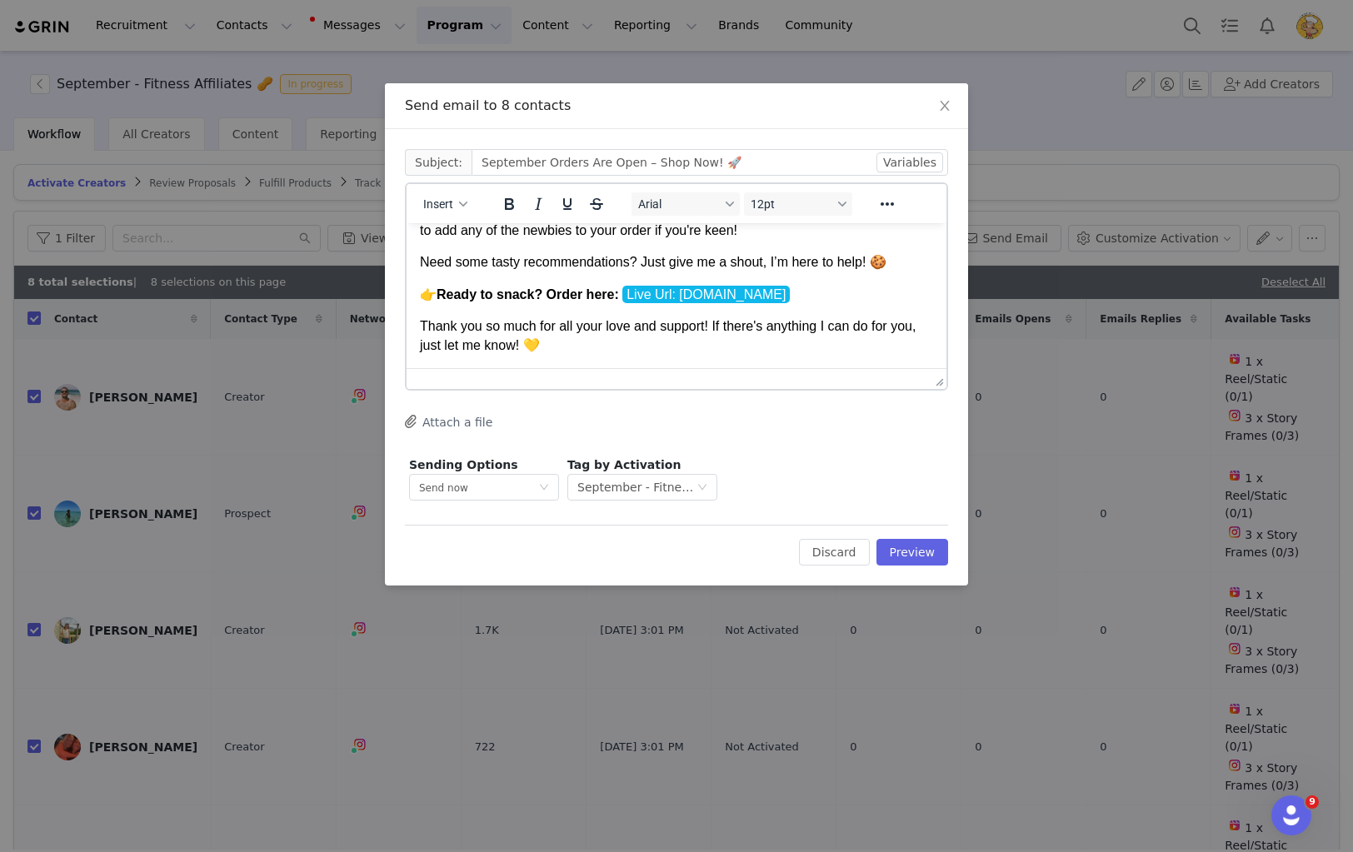
scroll to position [139, 0]
click at [467, 425] on button "Attach a file" at bounding box center [448, 422] width 87 height 20
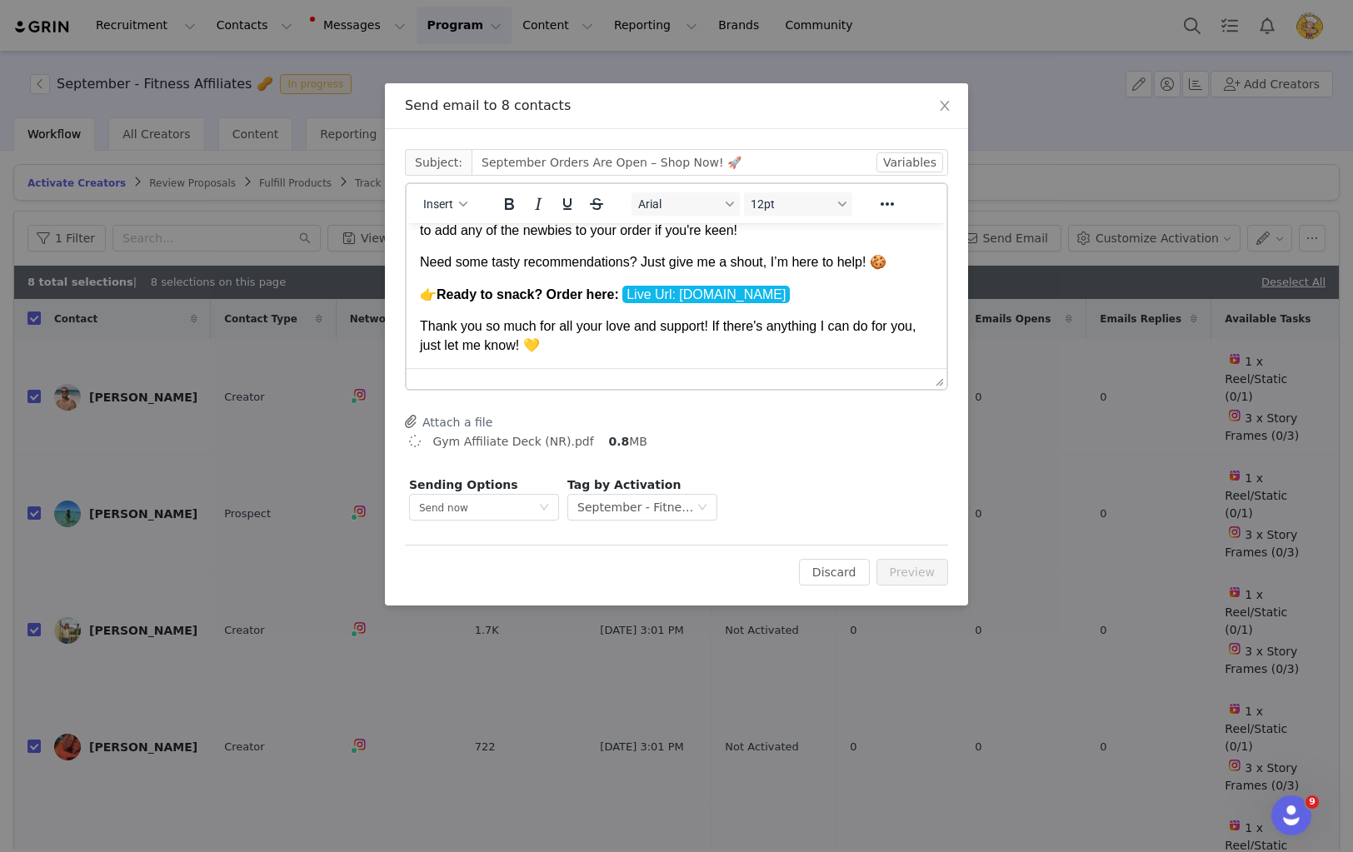
click at [726, 324] on span "Thank you so much for all your love and support! If there's anything I can do f…" at bounding box center [668, 335] width 496 height 32
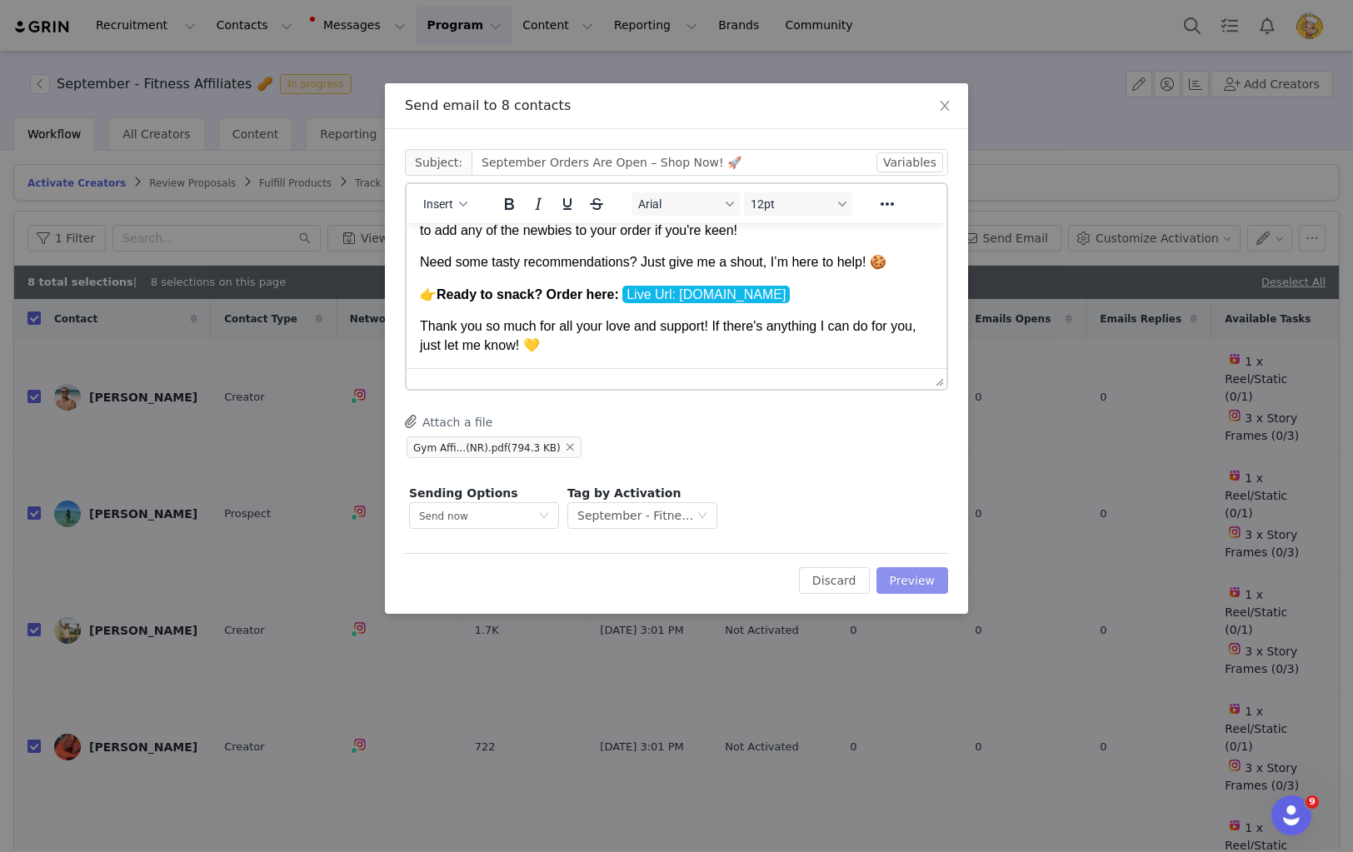
click at [894, 584] on button "Preview" at bounding box center [912, 580] width 72 height 27
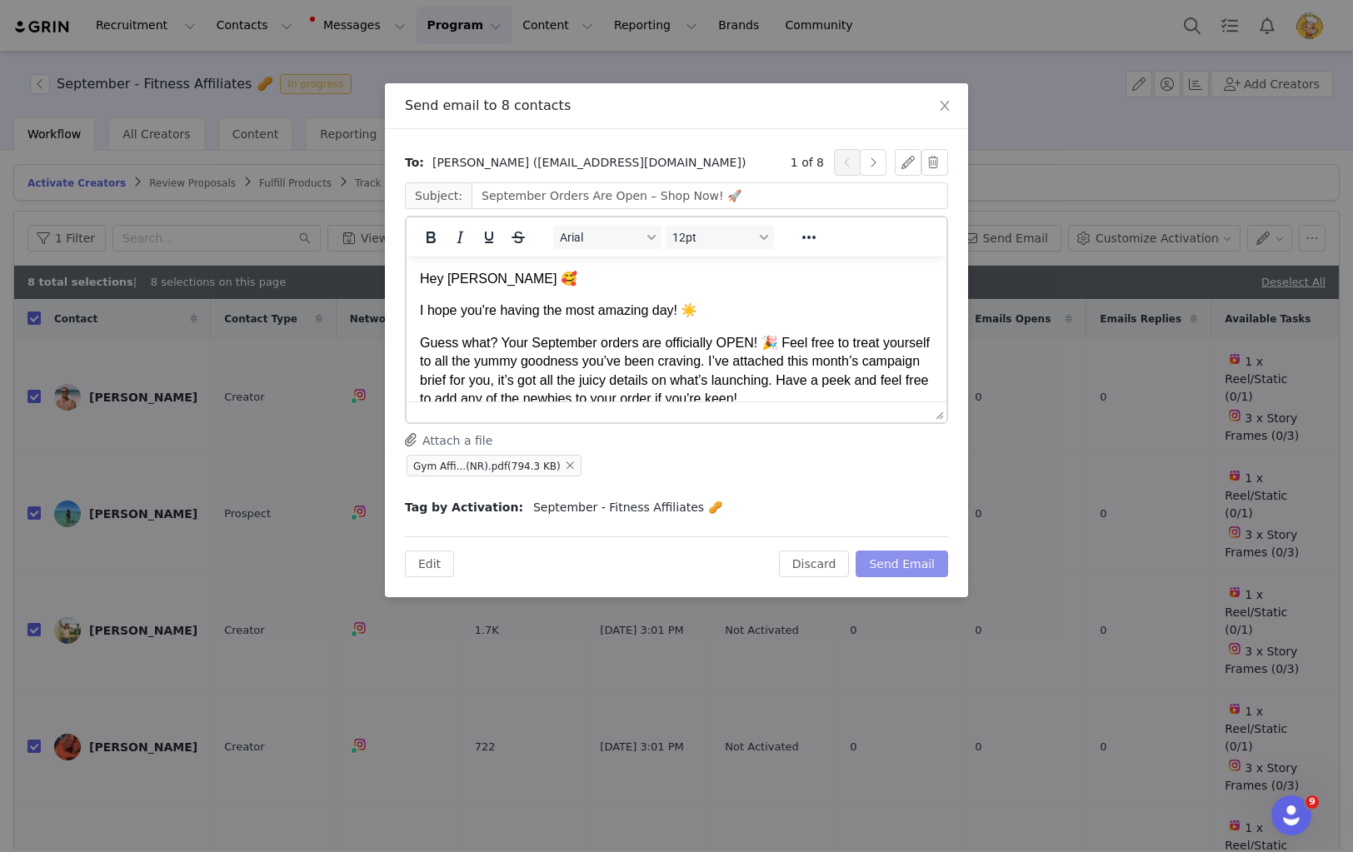
scroll to position [0, 0]
click at [904, 567] on button "Send Email" at bounding box center [902, 564] width 92 height 27
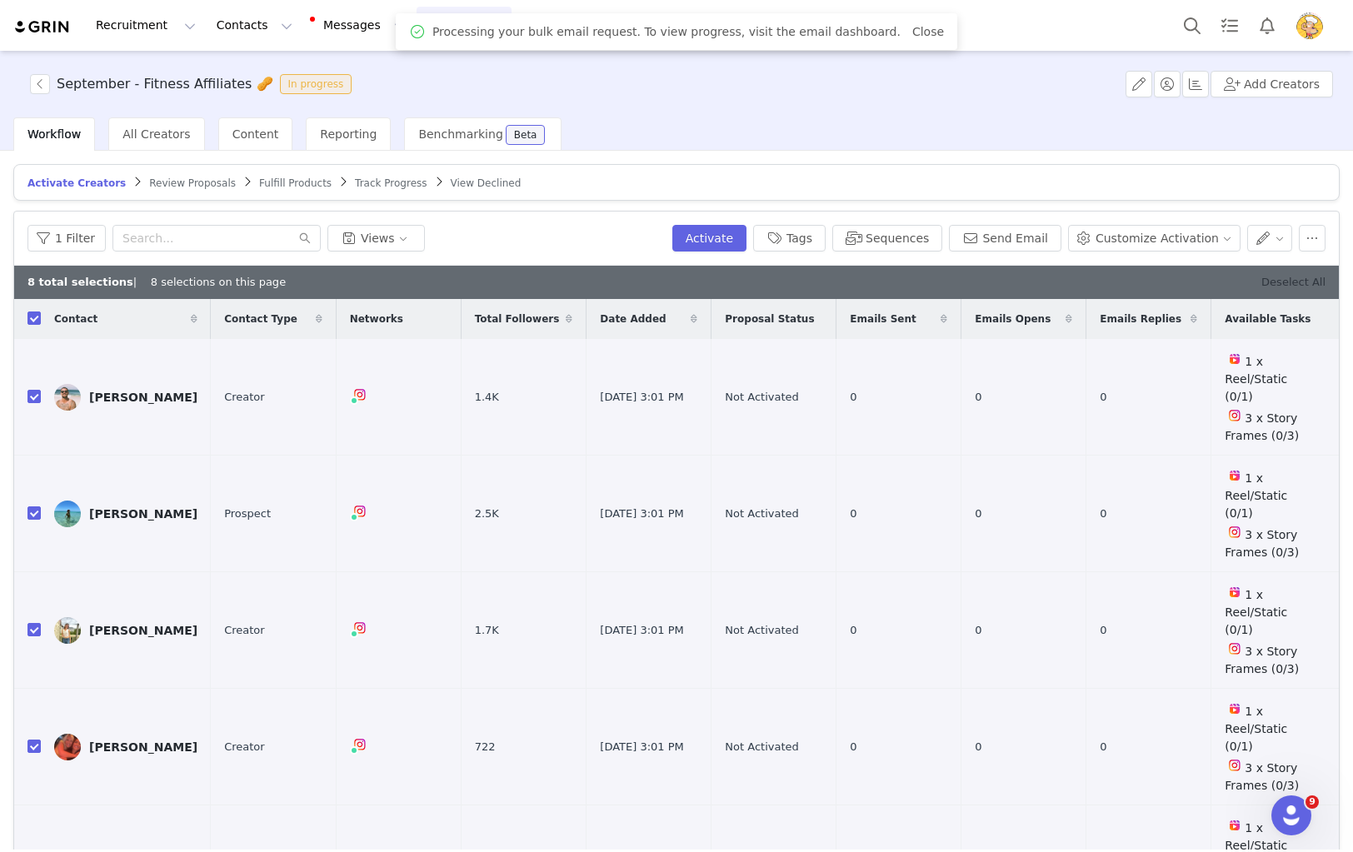
click at [1299, 283] on link "Deselect All" at bounding box center [1293, 282] width 64 height 12
checkbox input "false"
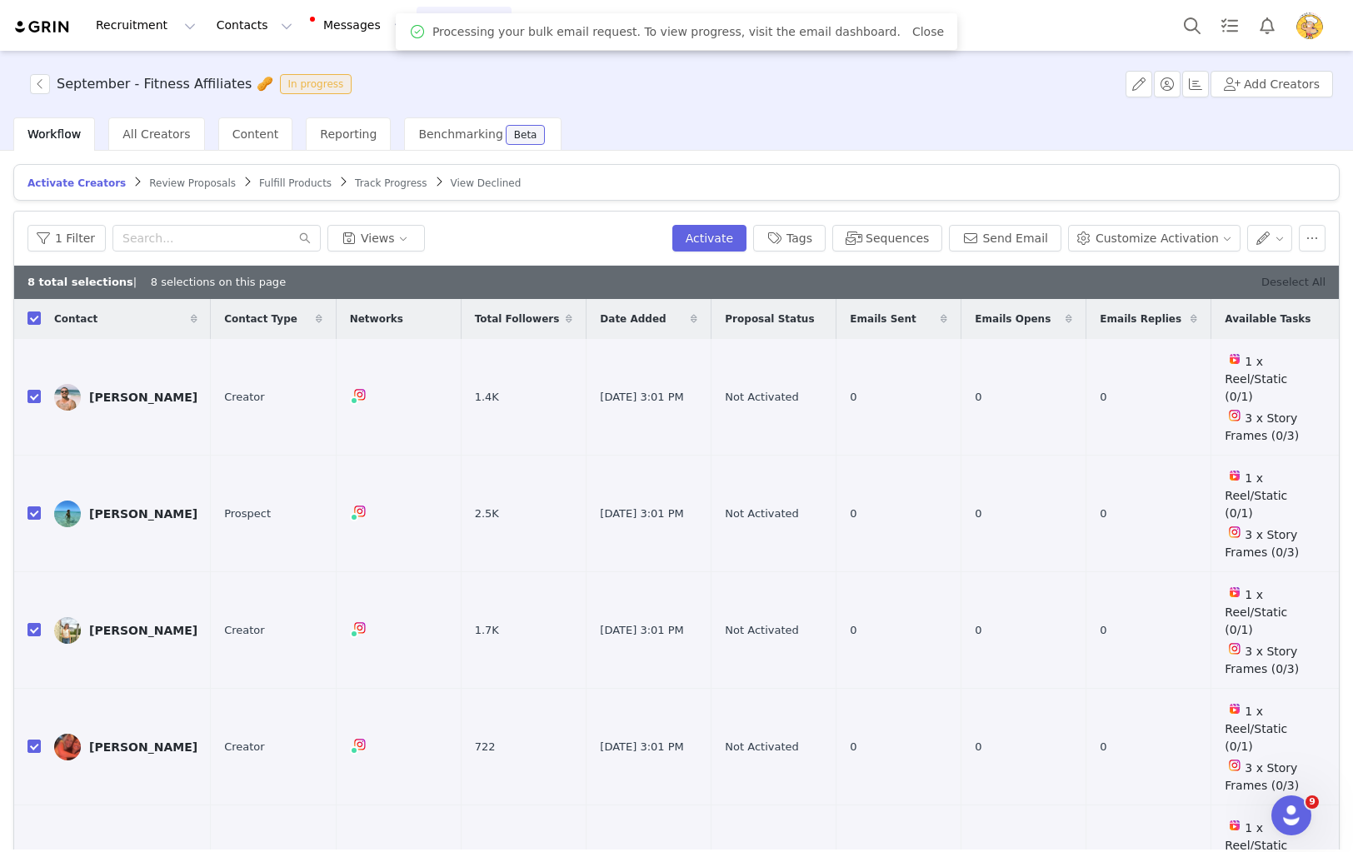
checkbox input "false"
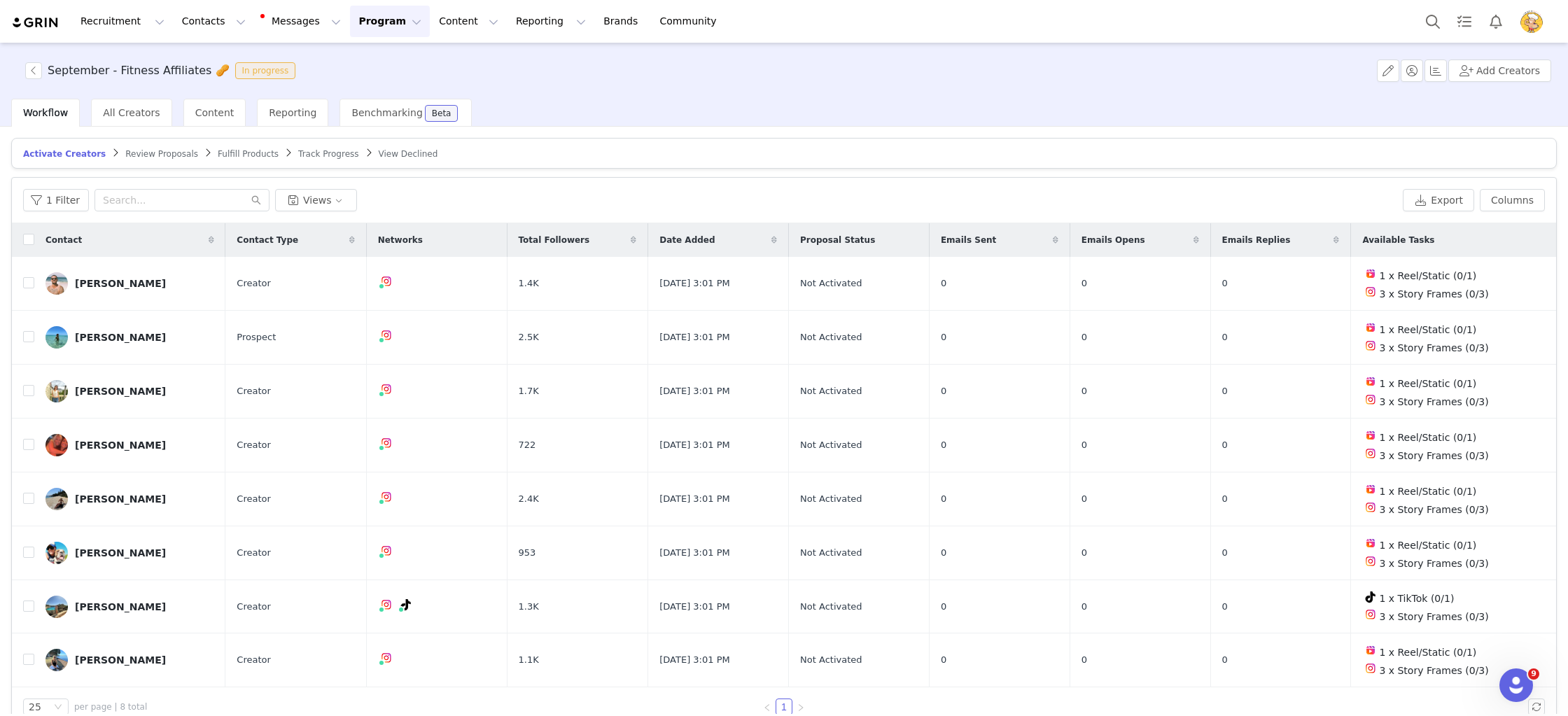
click at [371, 18] on button "Program Program" at bounding box center [390, 21] width 80 height 31
click at [373, 56] on p "Activations" at bounding box center [366, 61] width 54 height 14
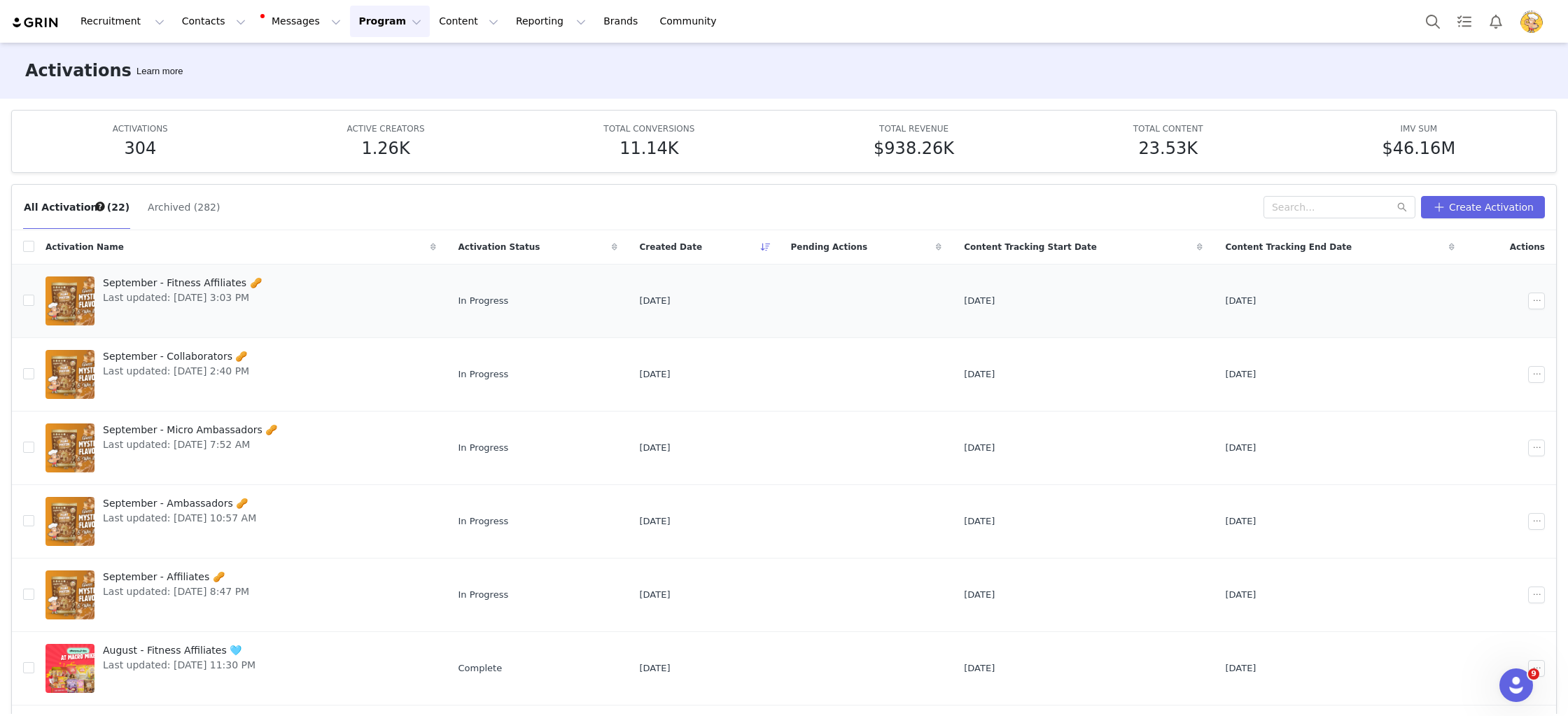
click at [255, 302] on span "Last updated: [DATE] 3:03 PM" at bounding box center [182, 297] width 159 height 14
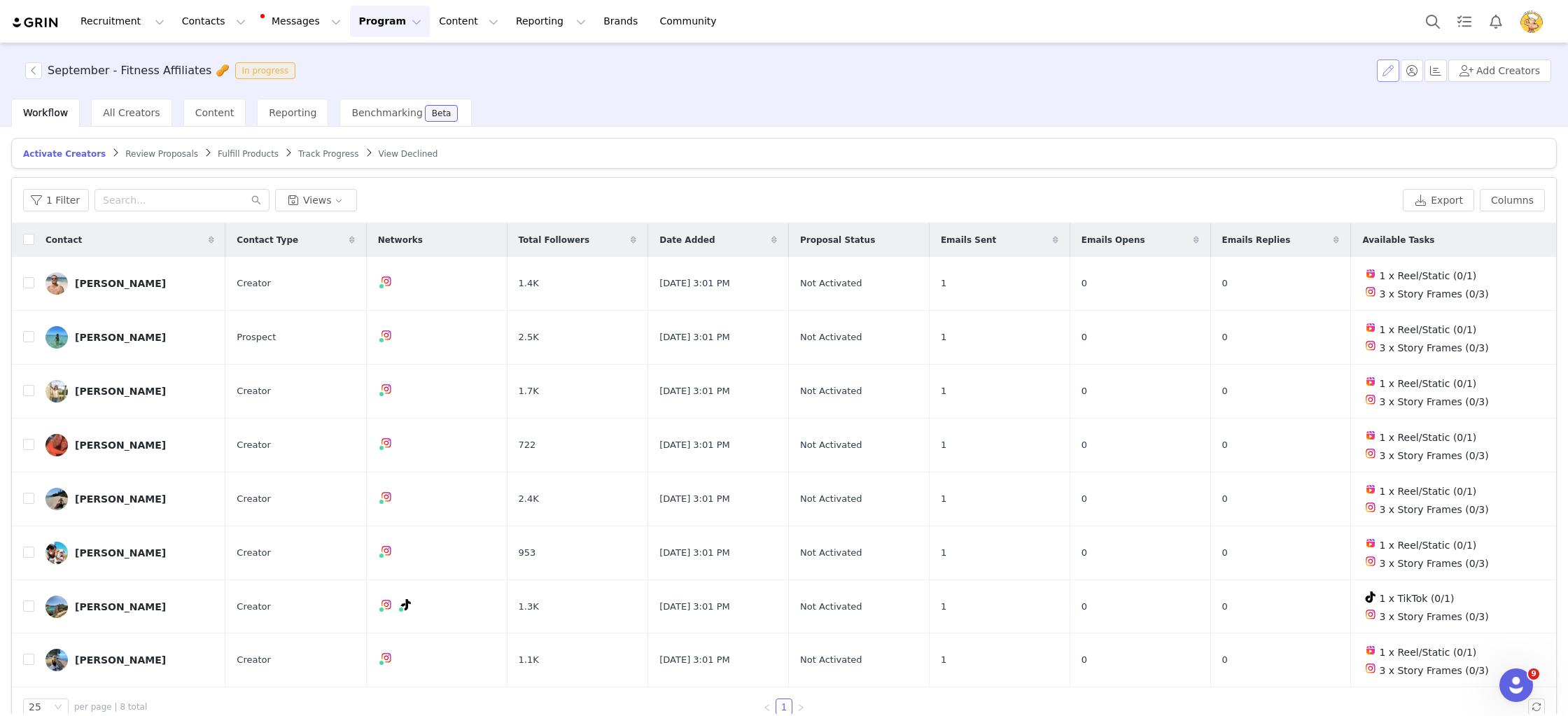
click at [1386, 72] on button "button" at bounding box center [1388, 71] width 23 height 23
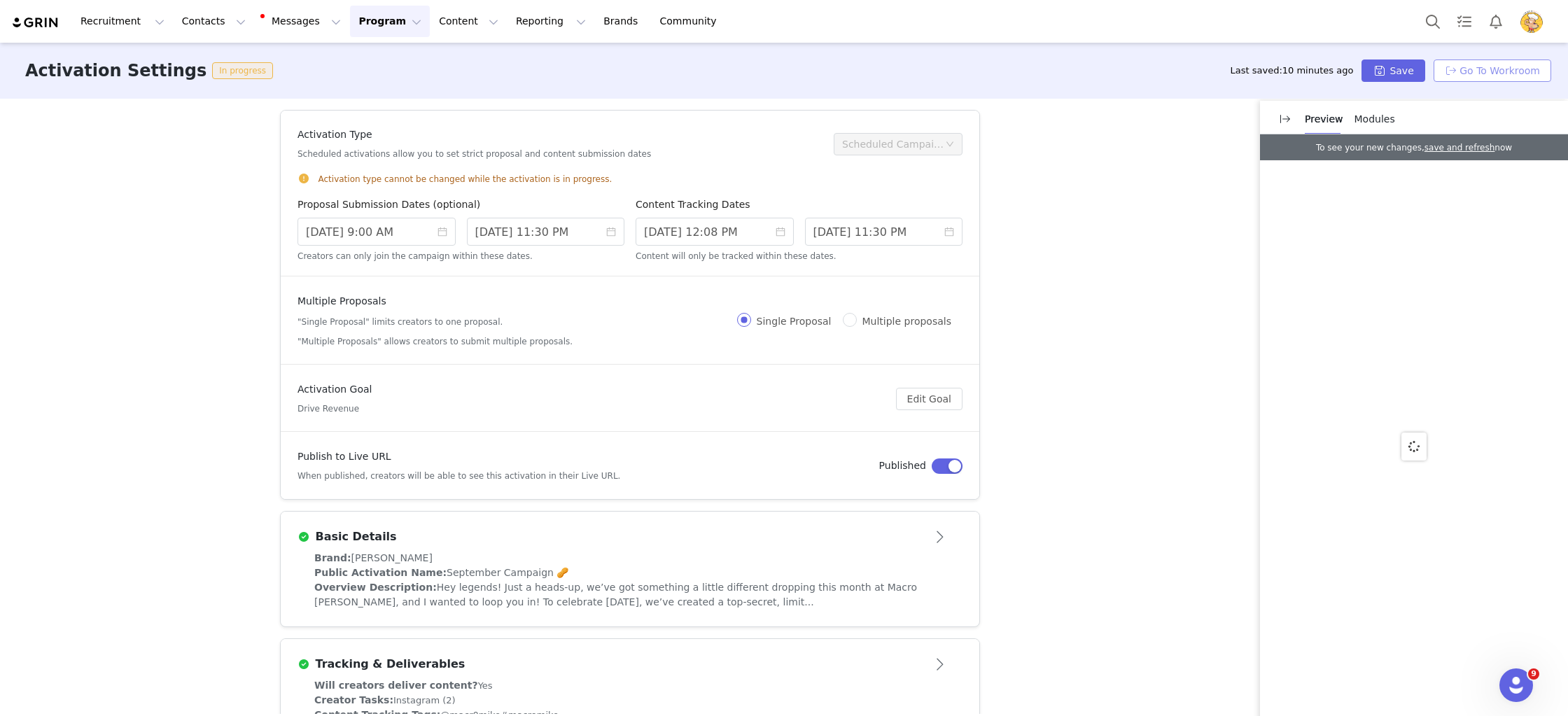
click at [1529, 74] on button "Go To Workroom" at bounding box center [1492, 71] width 118 height 23
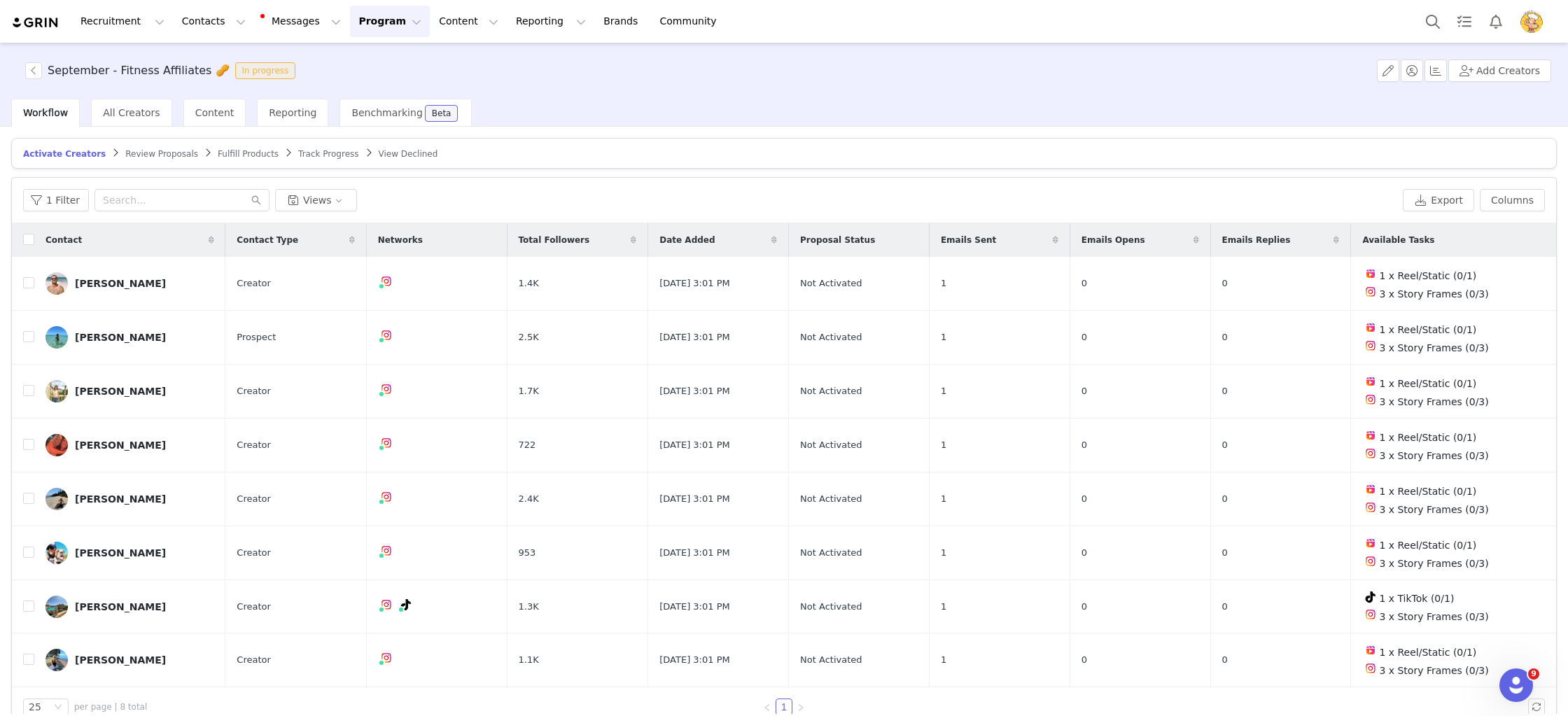
click at [380, 19] on button "Program Program" at bounding box center [390, 21] width 80 height 31
click at [371, 142] on p "Payments" at bounding box center [363, 139] width 48 height 14
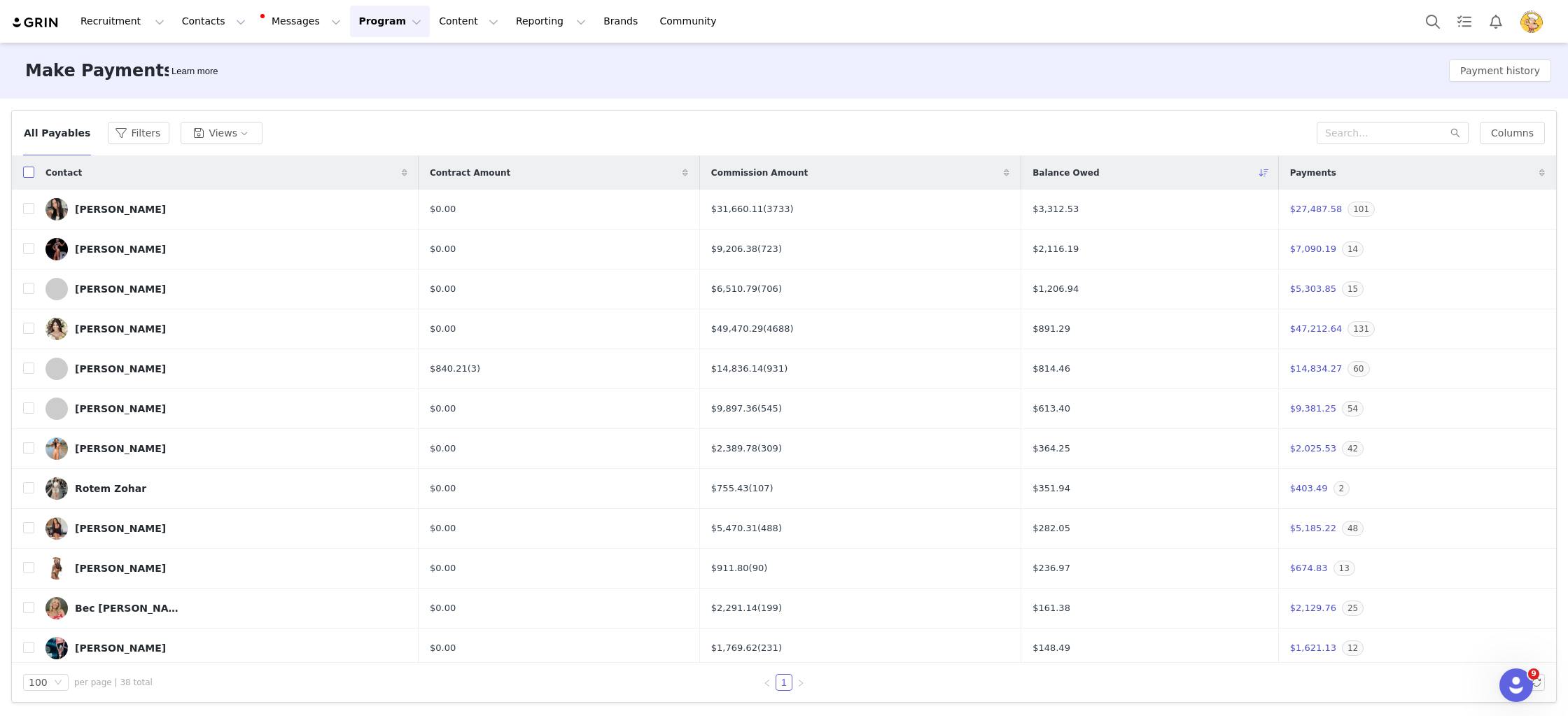
click at [25, 171] on input "checkbox" at bounding box center [28, 171] width 11 height 11
checkbox input "true"
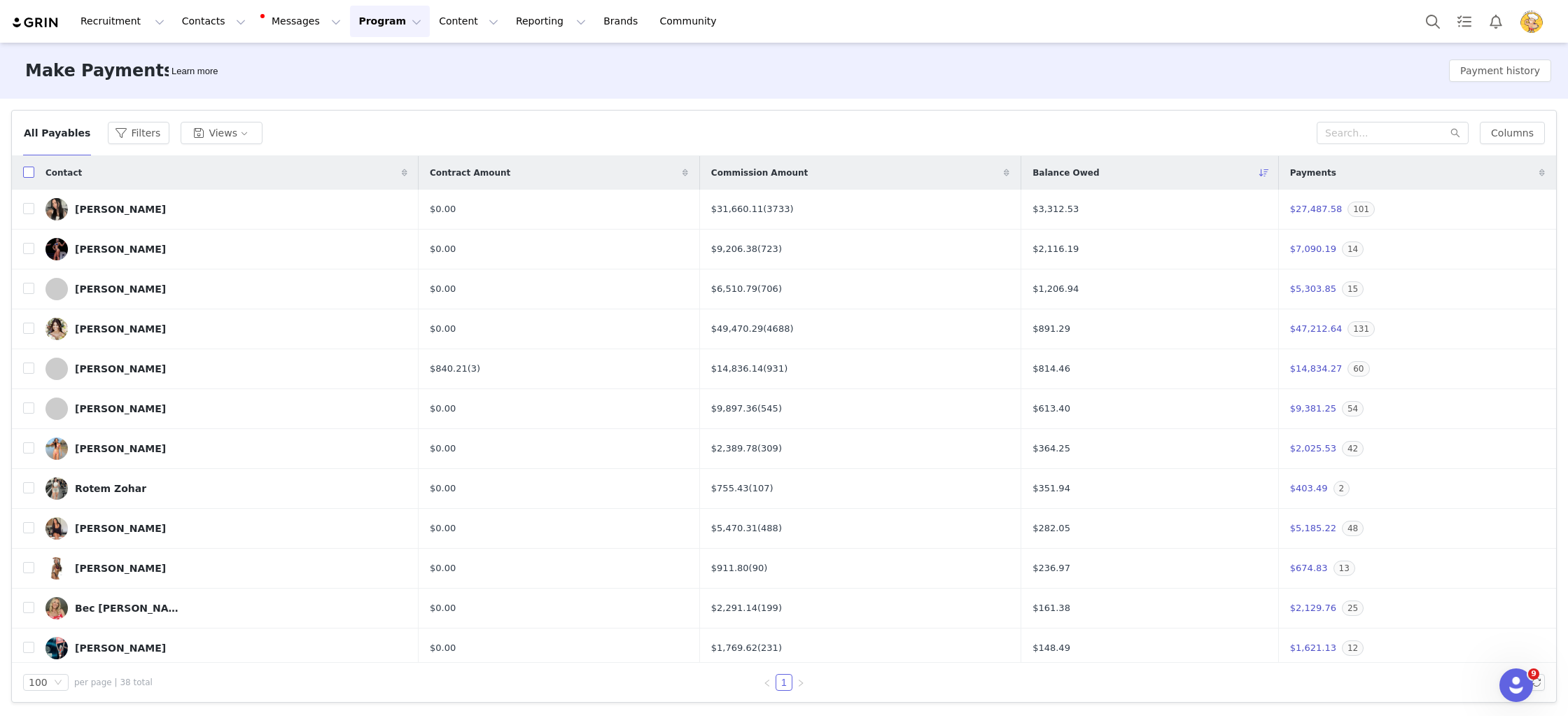
checkbox input "true"
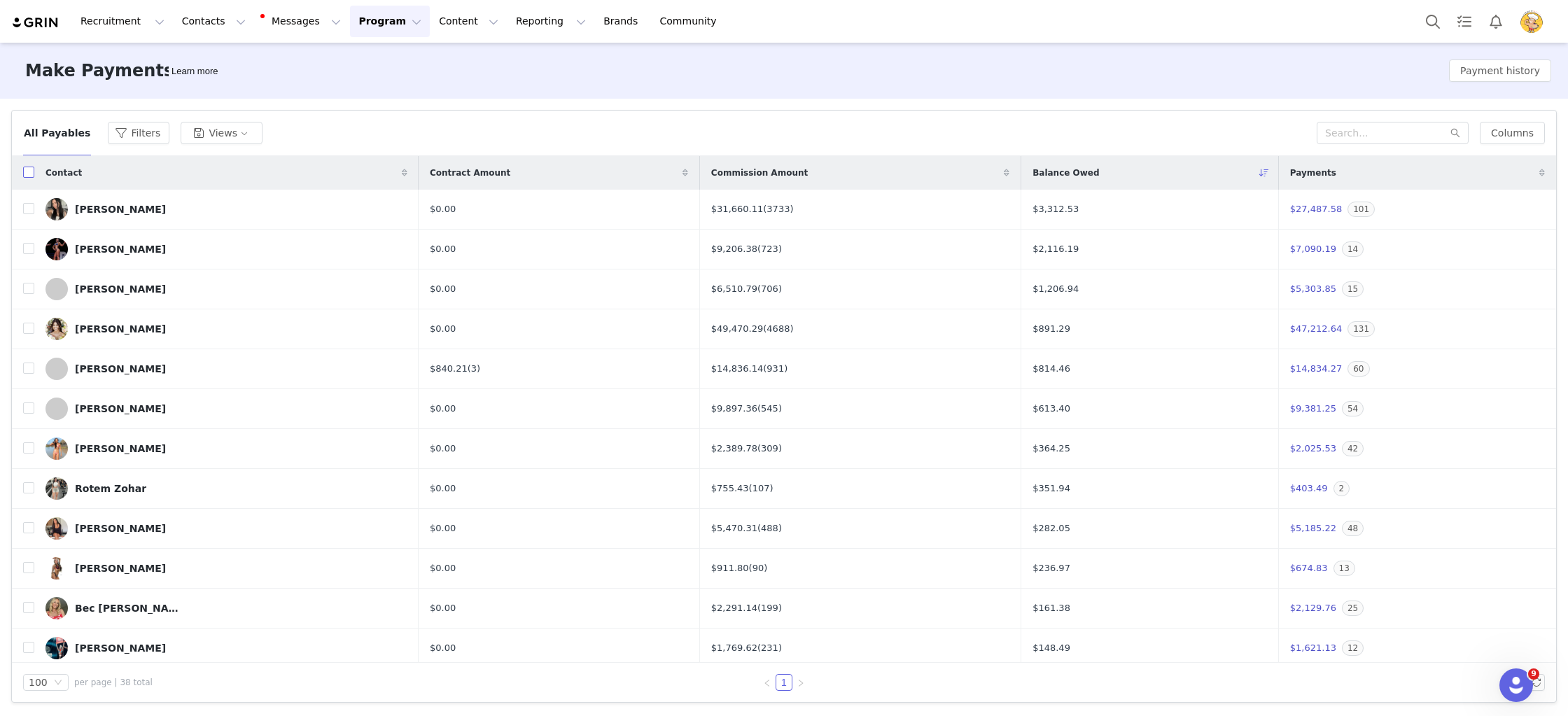
checkbox input "true"
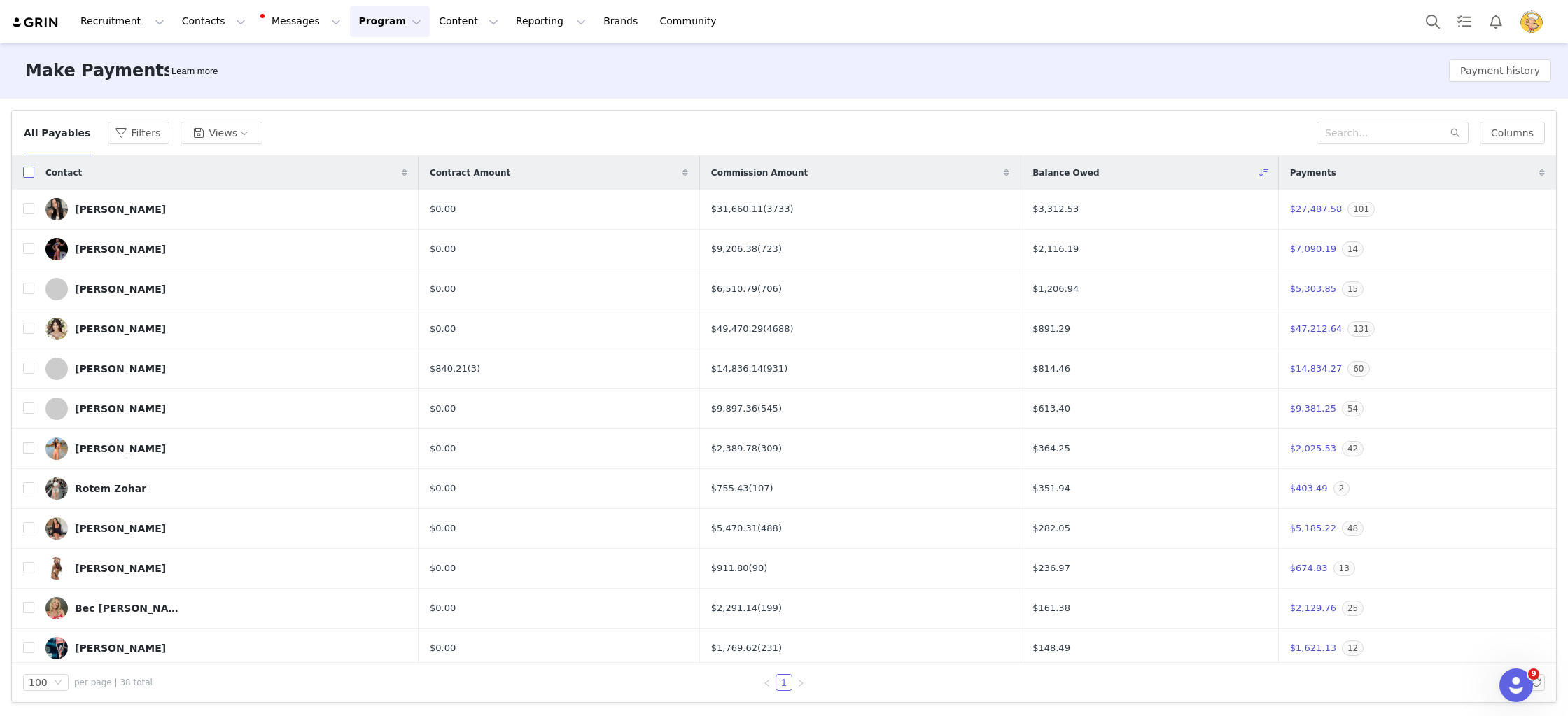
checkbox input "true"
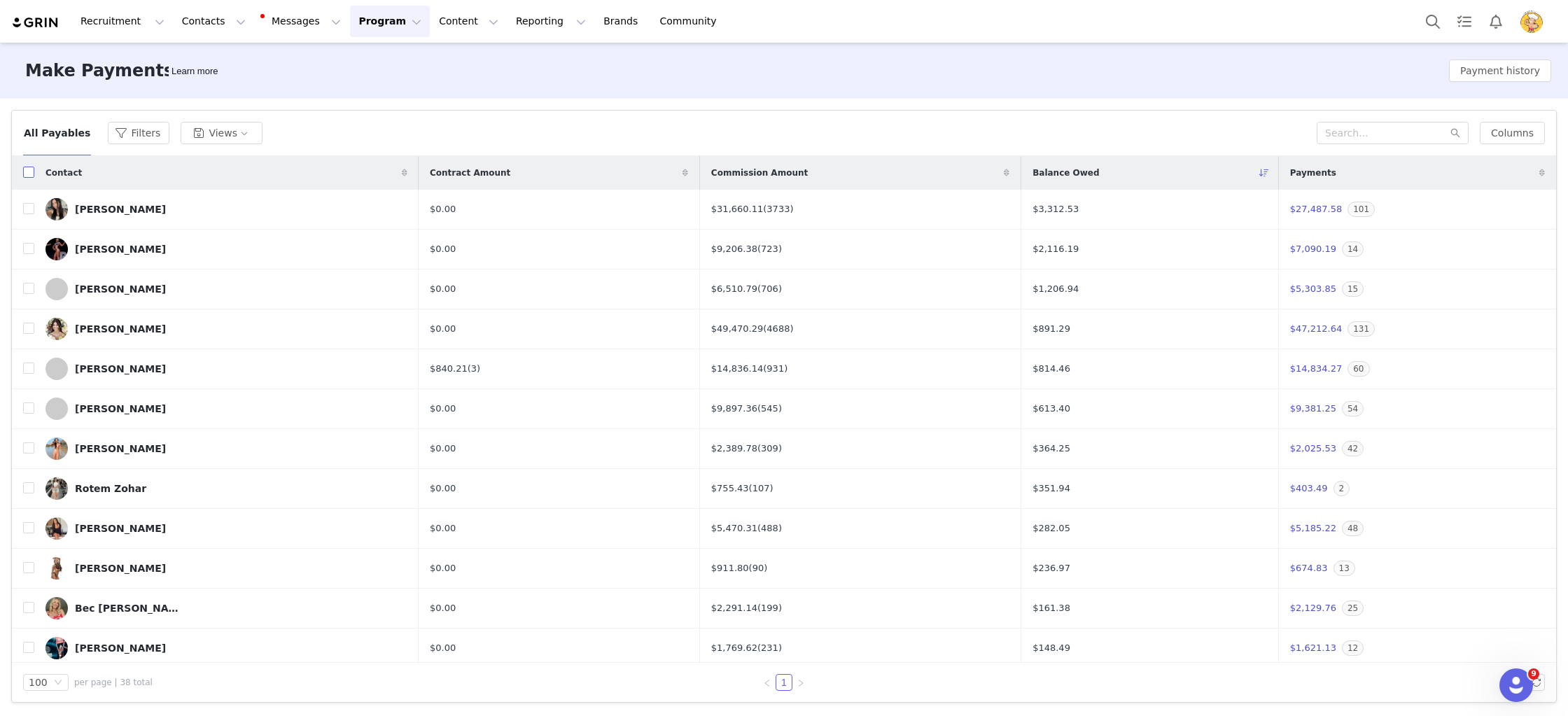
checkbox input "true"
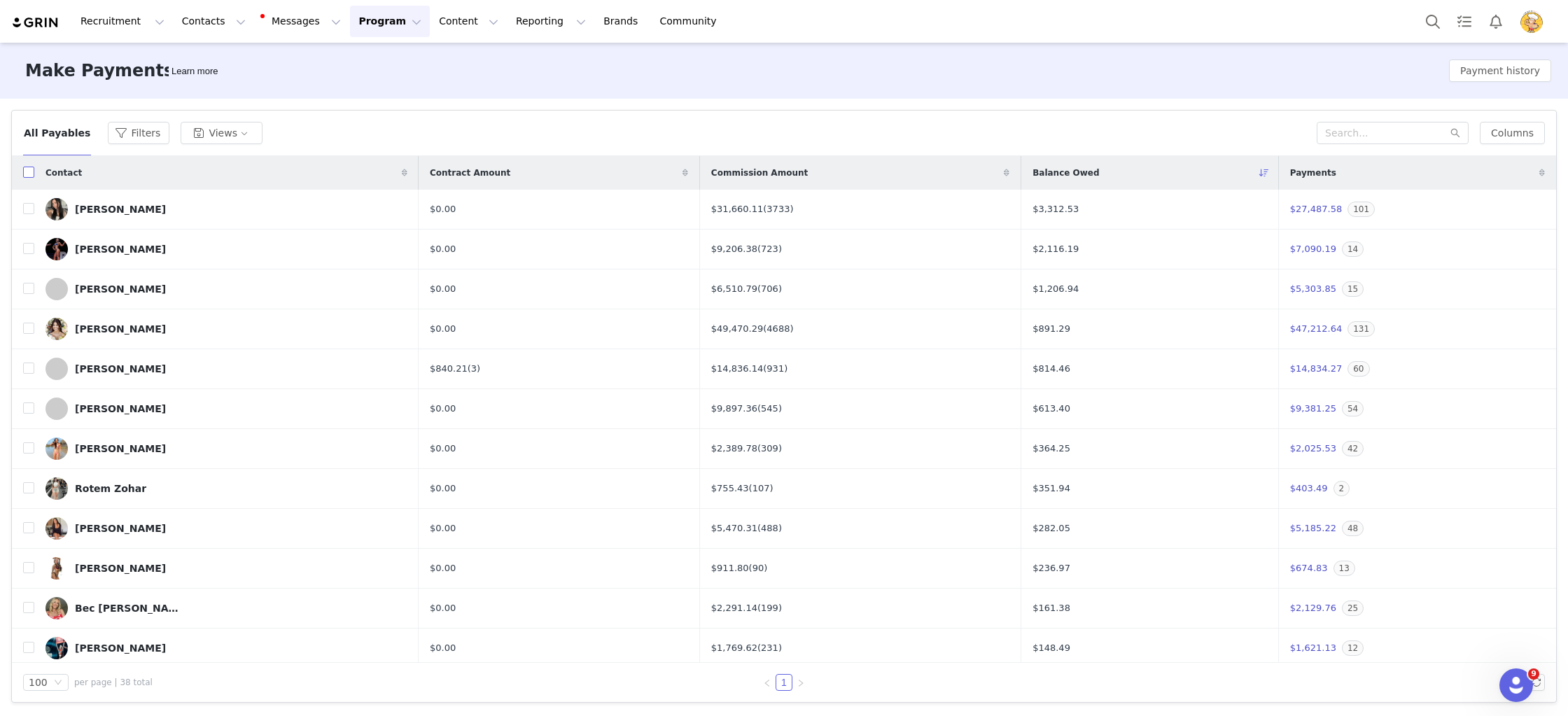
checkbox input "true"
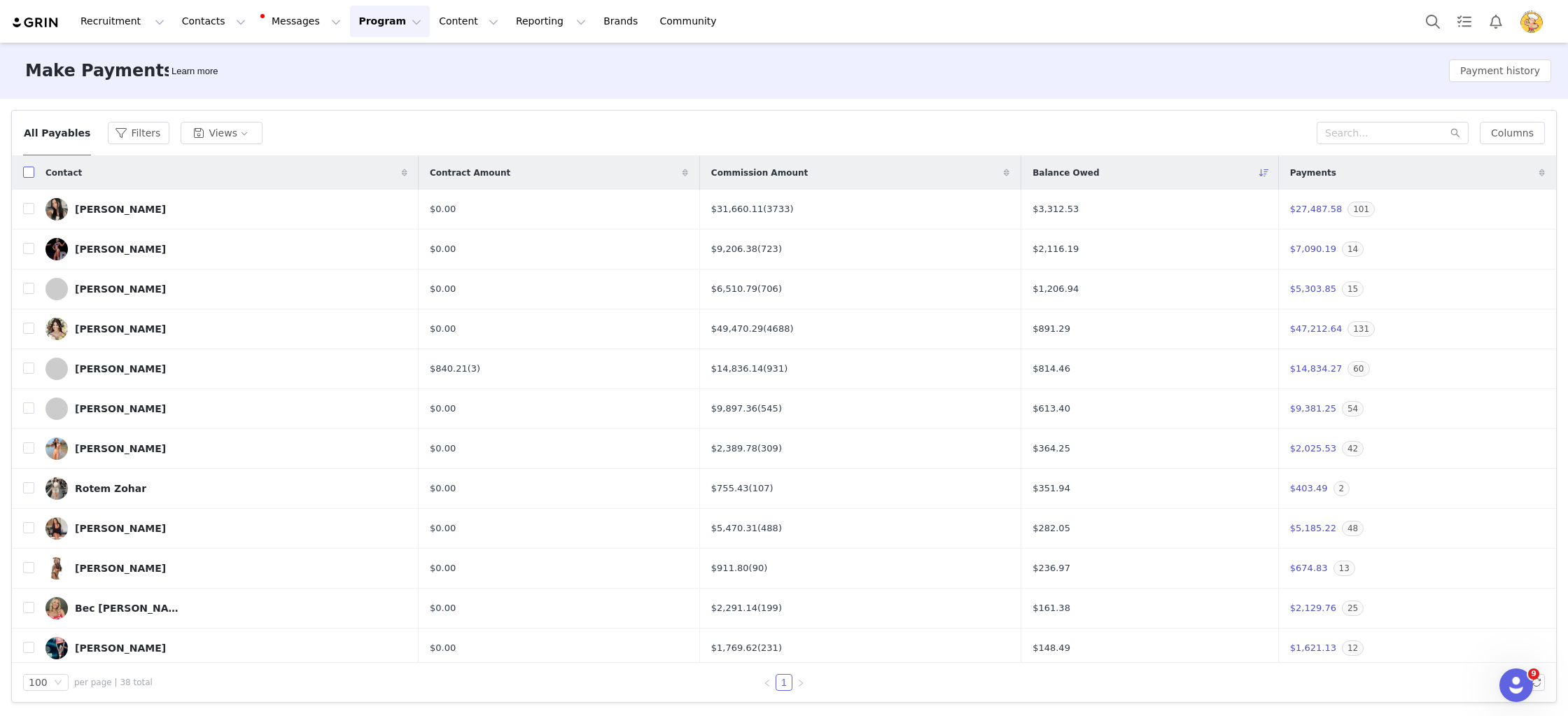
checkbox input "true"
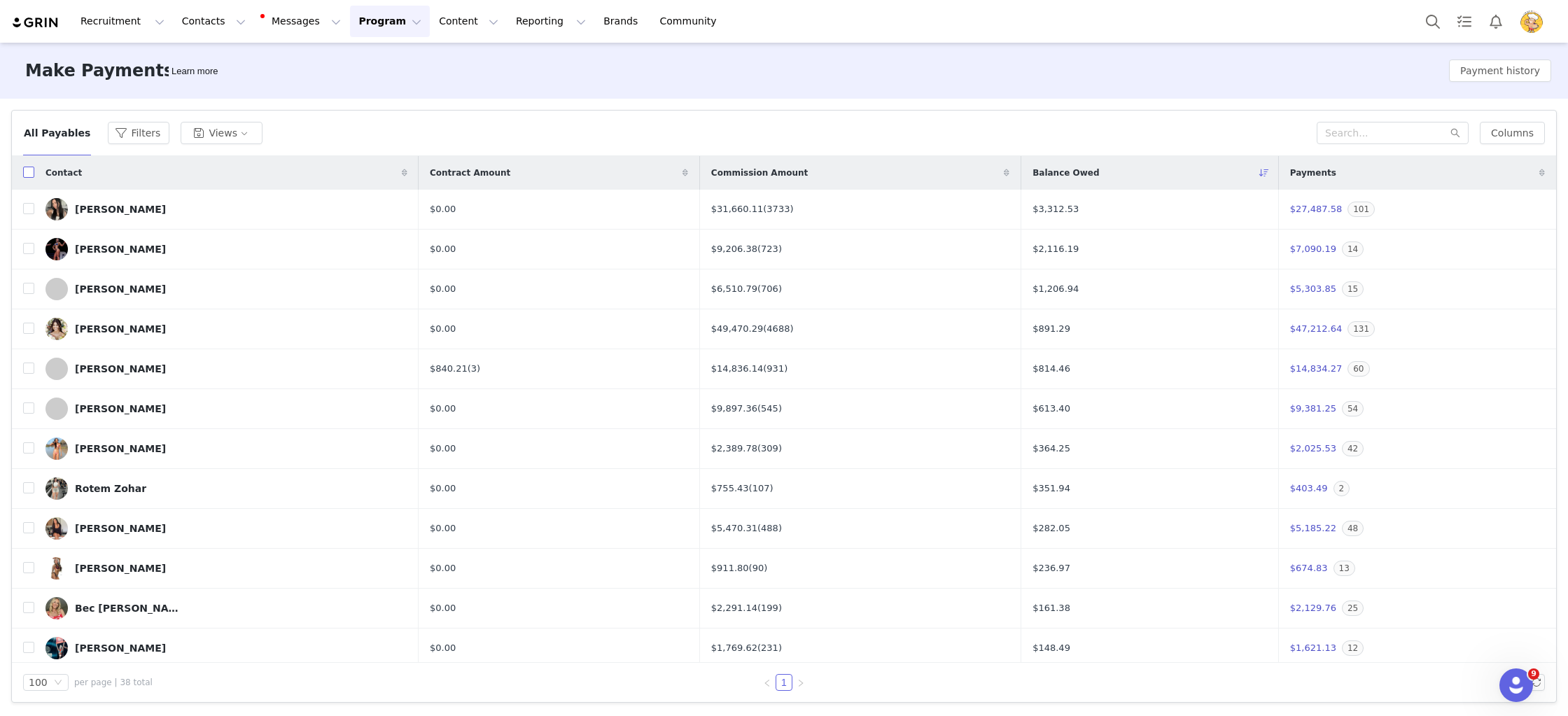
checkbox input "true"
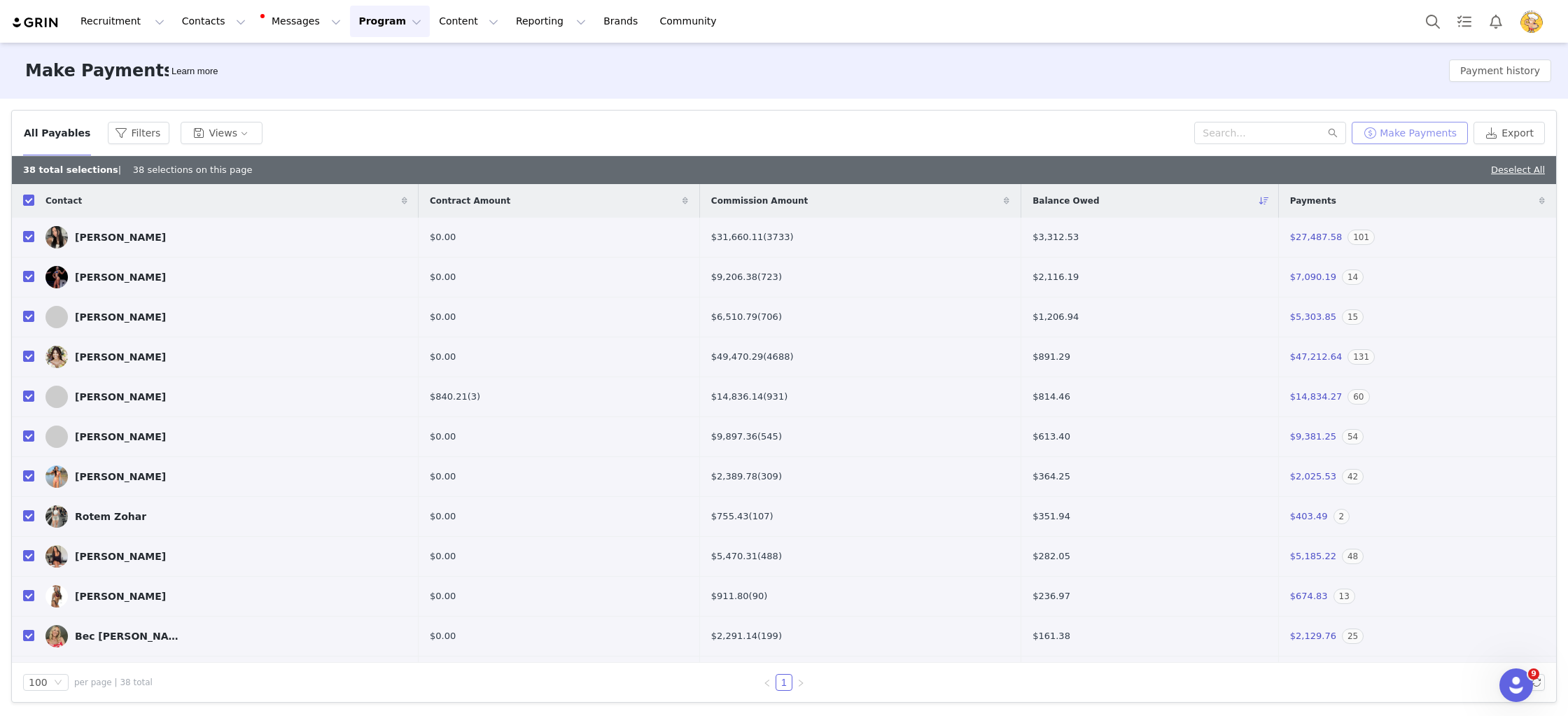
click at [1429, 138] on button "Make Payments" at bounding box center [1410, 133] width 116 height 23
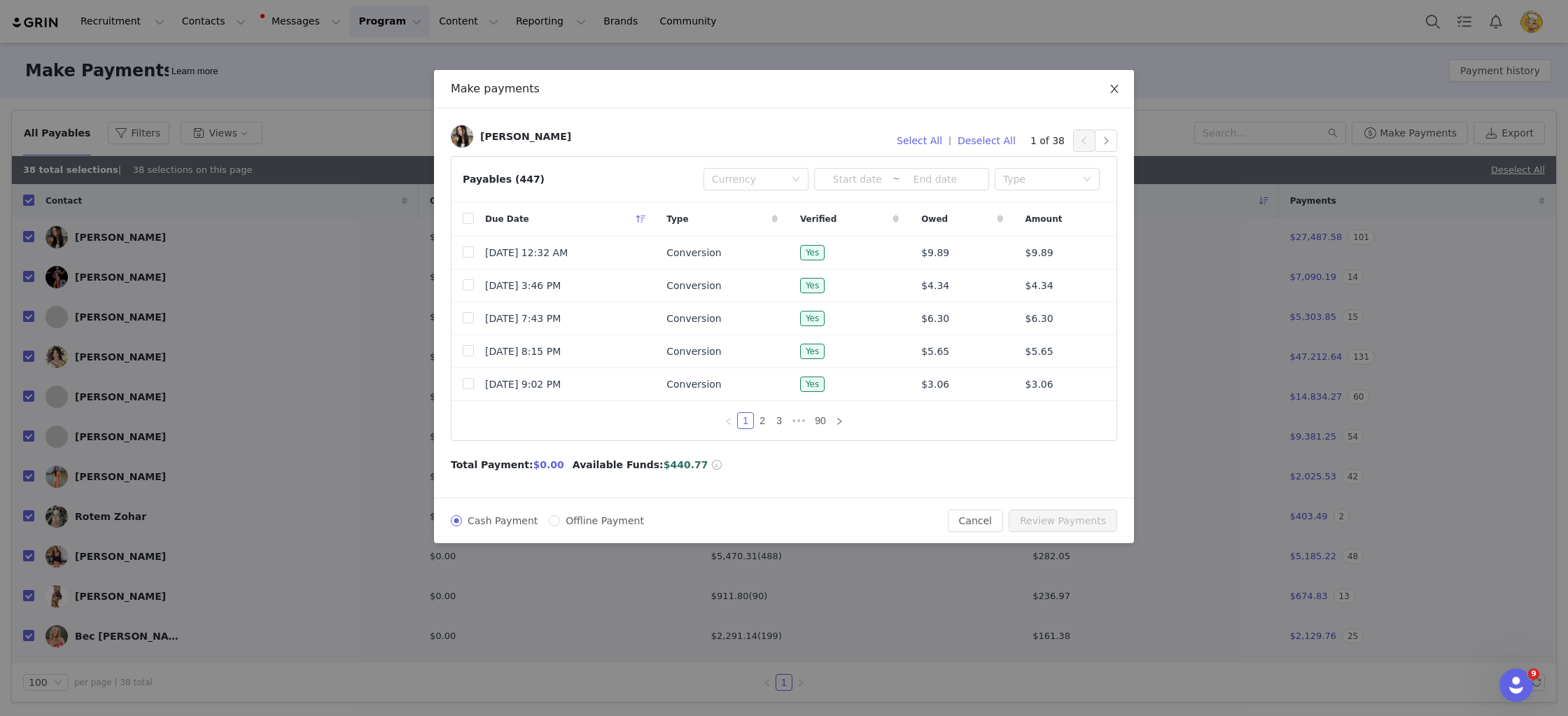
click at [1115, 92] on icon "icon: close" at bounding box center [1114, 88] width 11 height 11
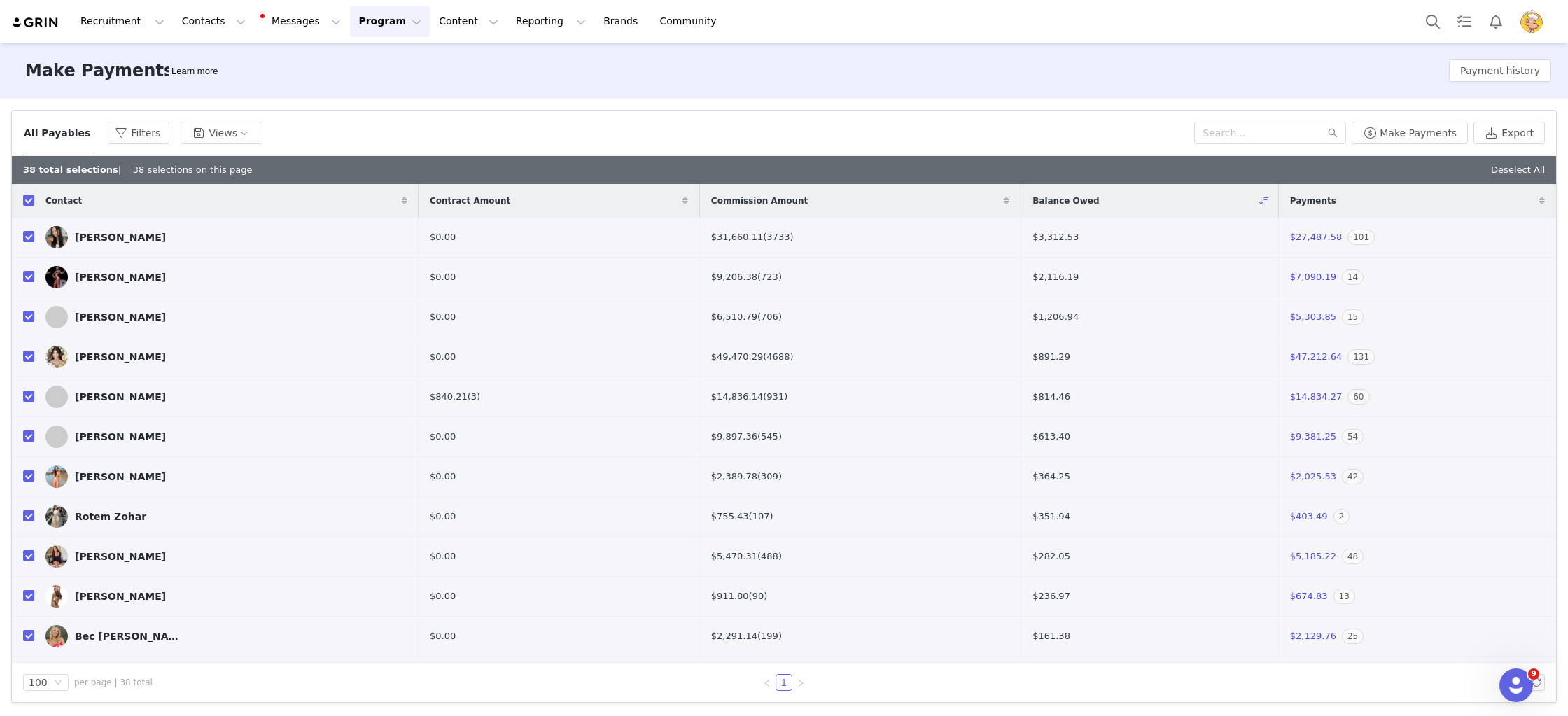
drag, startPoint x: 360, startPoint y: 24, endPoint x: 362, endPoint y: 34, distance: 10.2
click at [360, 24] on button "Program Program" at bounding box center [390, 21] width 80 height 31
click at [366, 68] on p "Activations" at bounding box center [366, 61] width 54 height 14
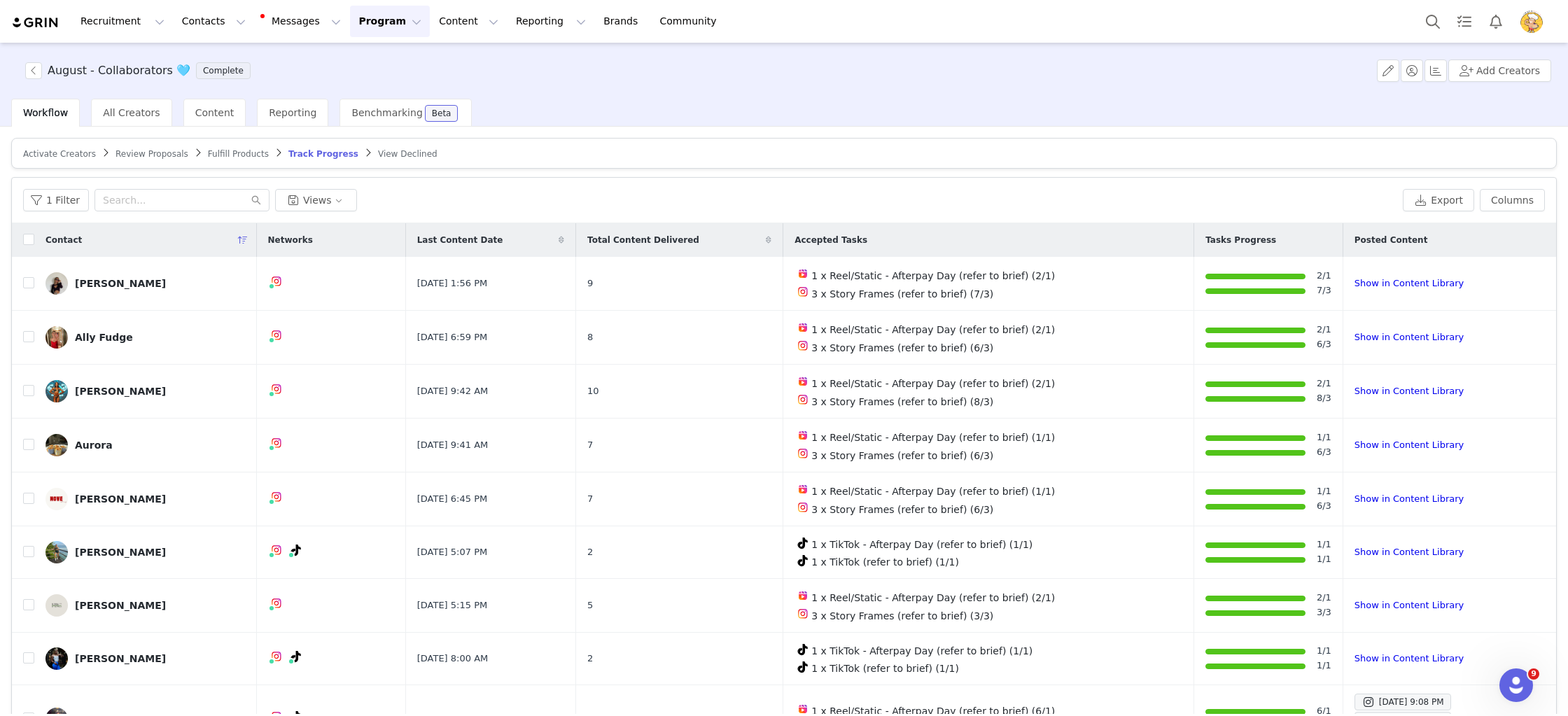
scroll to position [1, 0]
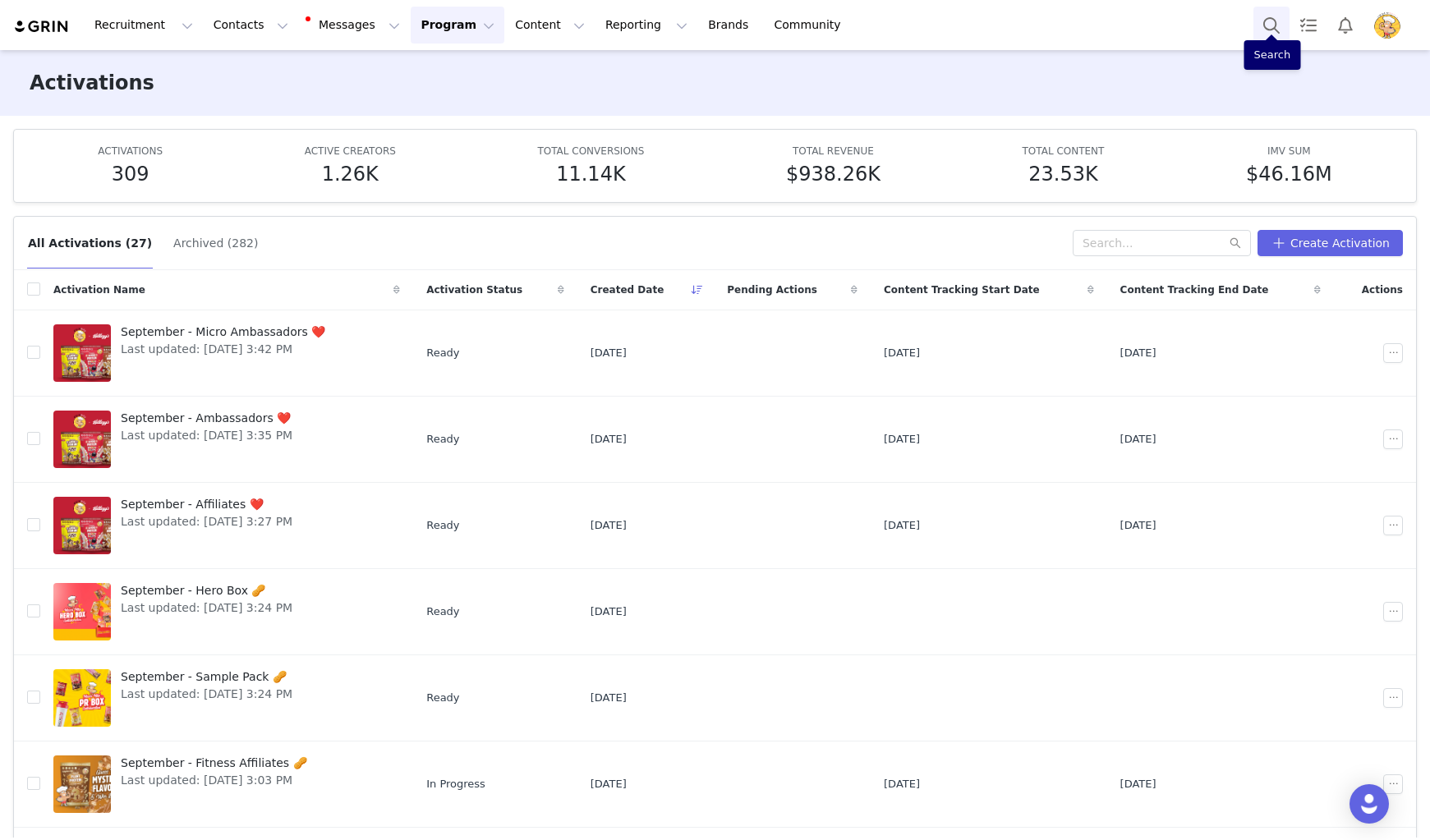
click at [1272, 30] on button "Search" at bounding box center [1271, 25] width 36 height 36
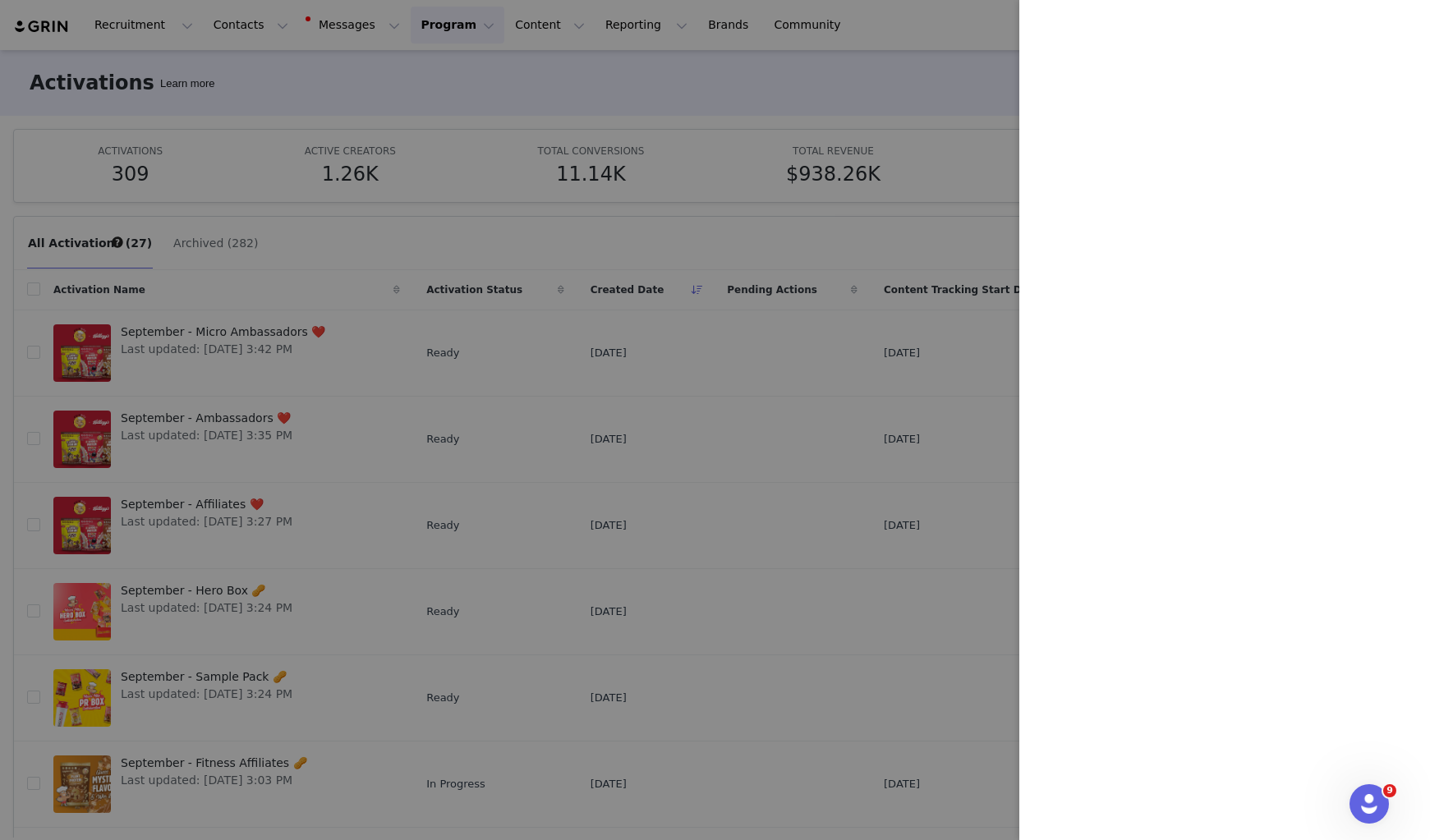
drag, startPoint x: 597, startPoint y: 401, endPoint x: 507, endPoint y: 71, distance: 342.1
click at [597, 401] on div at bounding box center [715, 420] width 1430 height 840
